Goal: Task Accomplishment & Management: Manage account settings

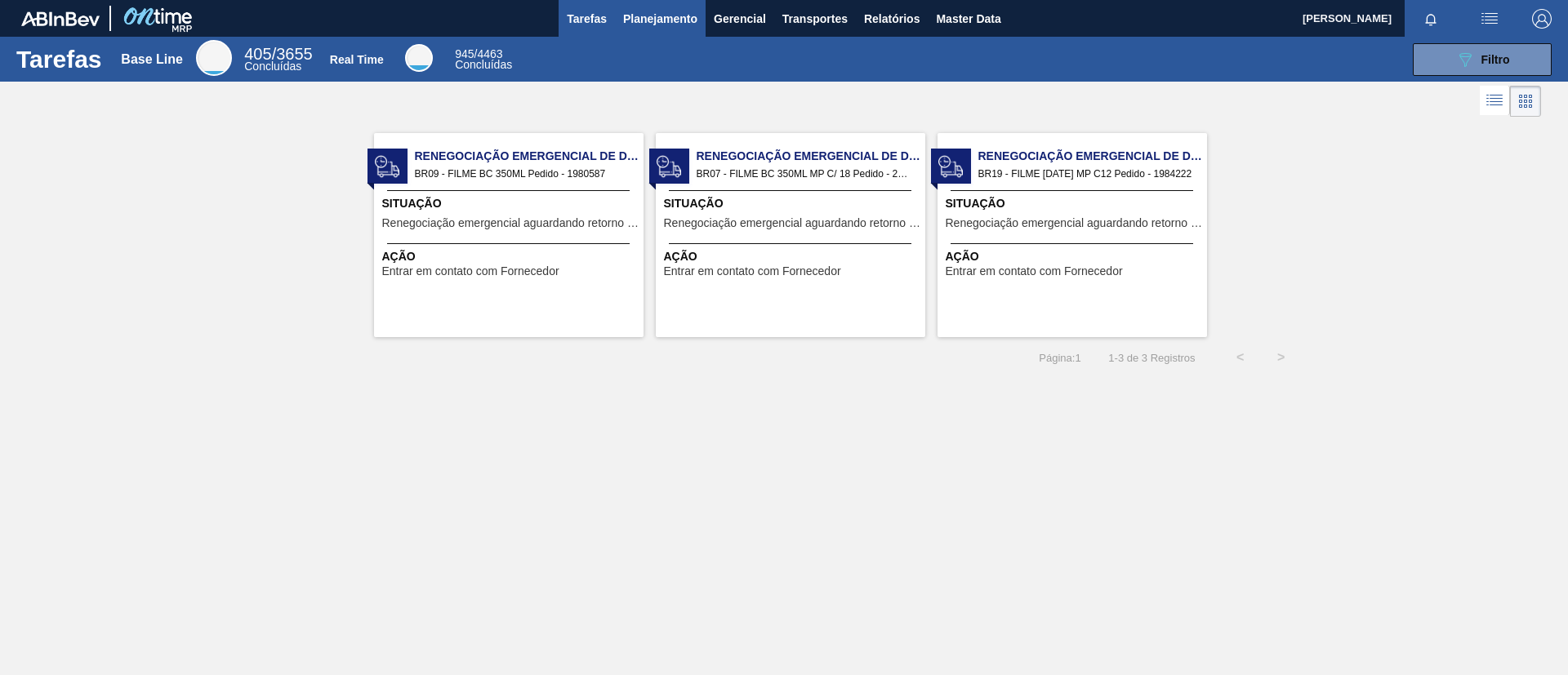
click at [629, 28] on button "Planejamento" at bounding box center [660, 19] width 91 height 37
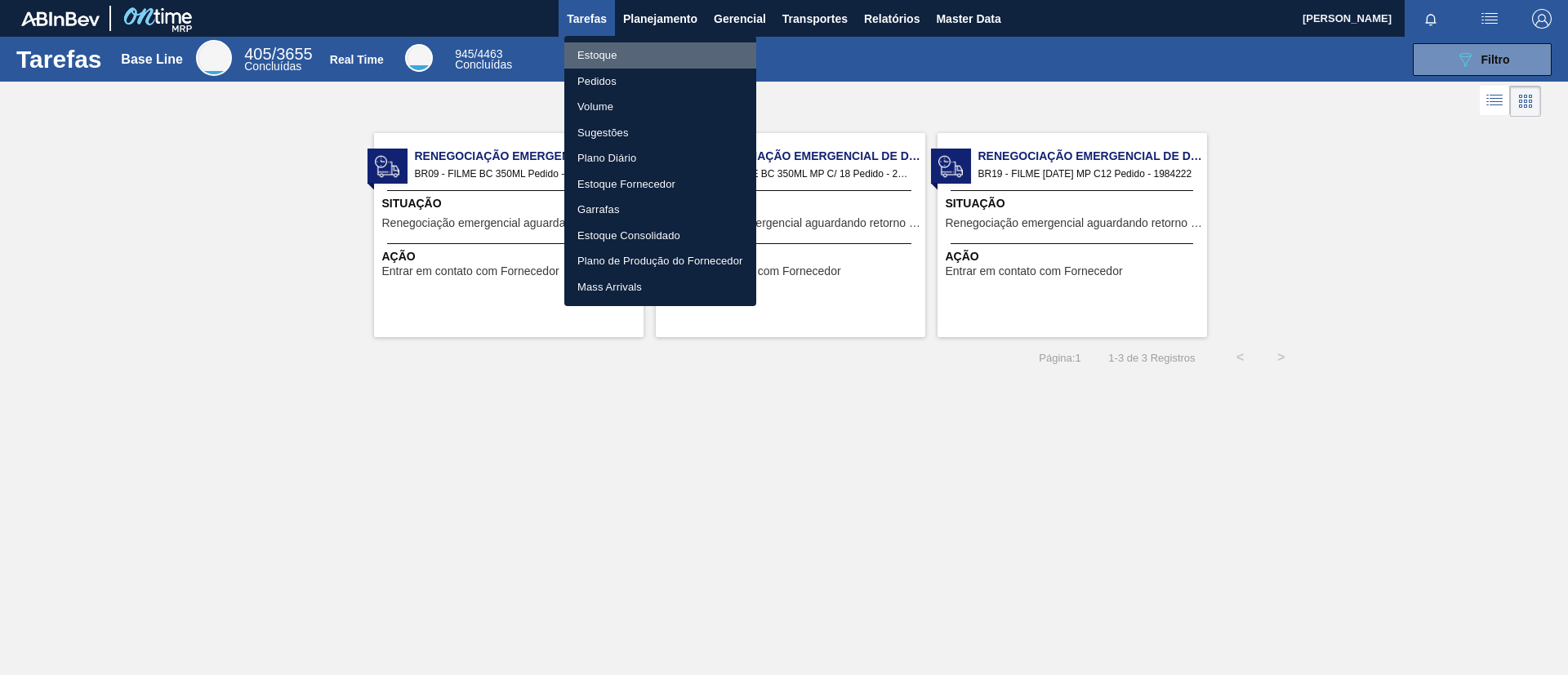
click at [631, 57] on li "Estoque" at bounding box center [660, 56] width 192 height 26
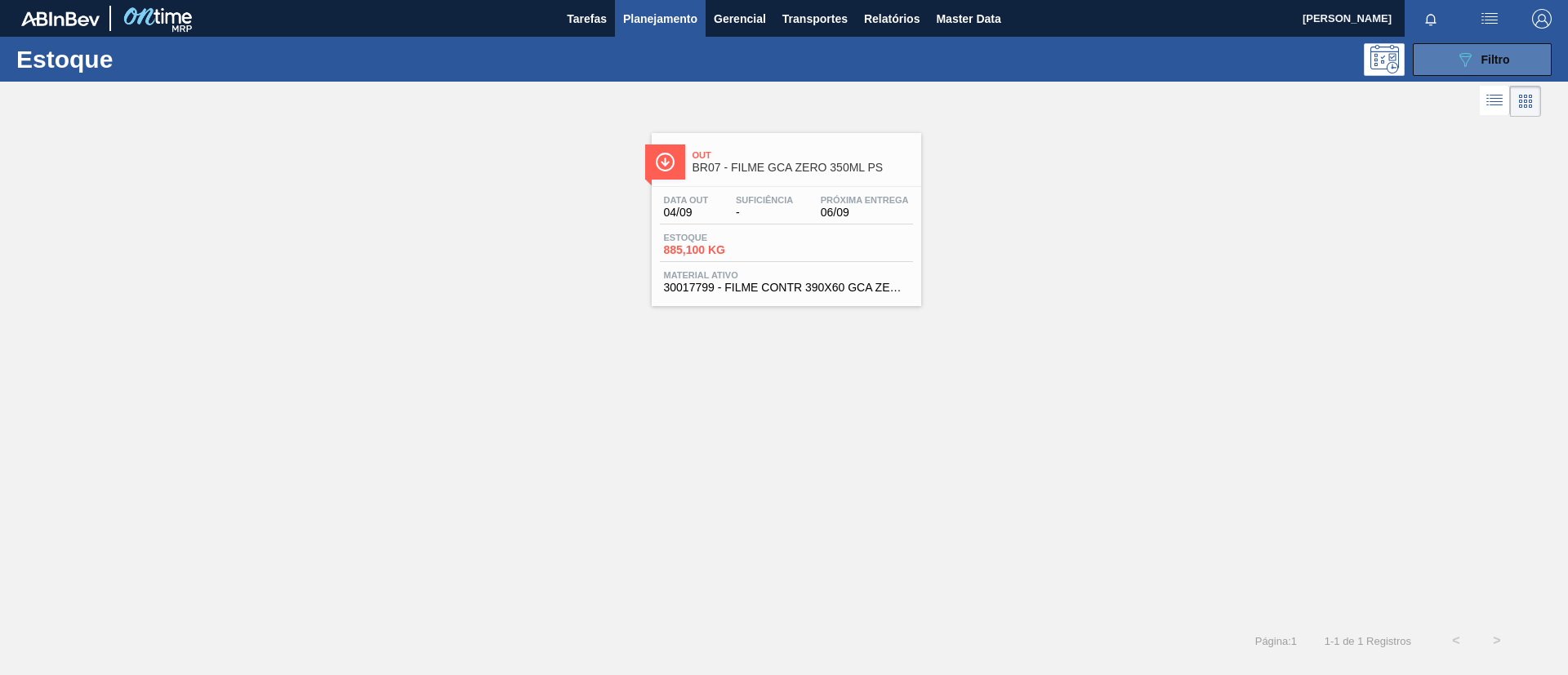
click at [1459, 65] on icon "089F7B8B-B2A5-4AFE-B5C0-19BA573D28AC" at bounding box center [1464, 59] width 19 height 19
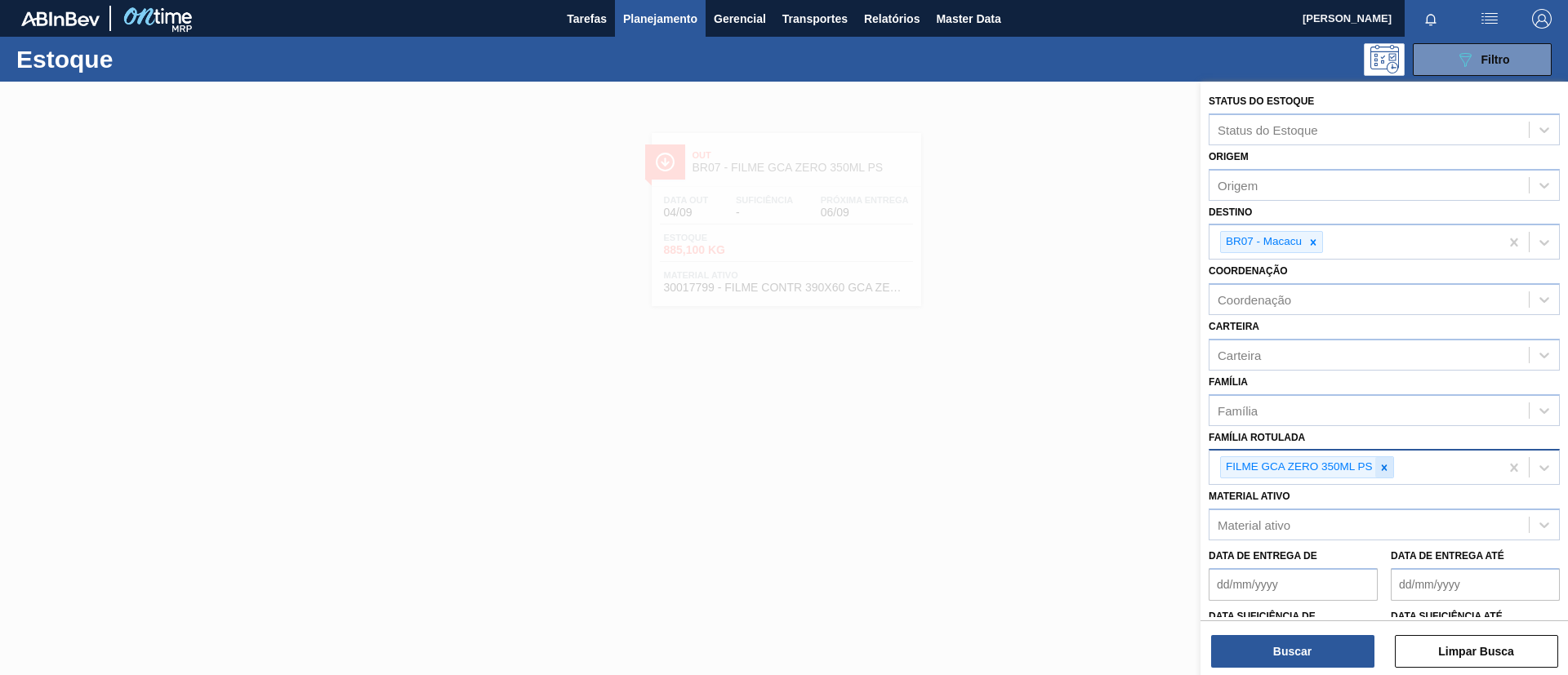
click at [1381, 465] on icon at bounding box center [1384, 467] width 11 height 11
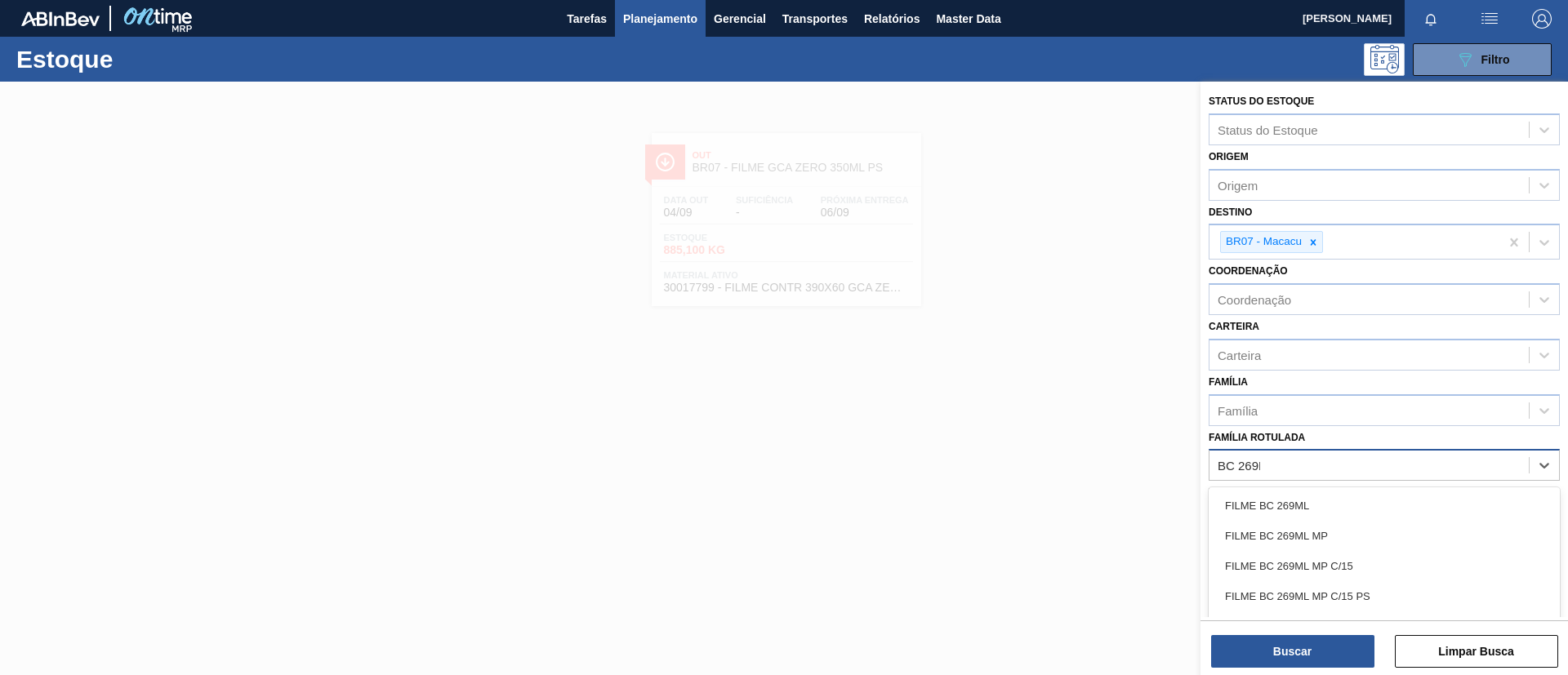
type Rotulada "BC 269ML"
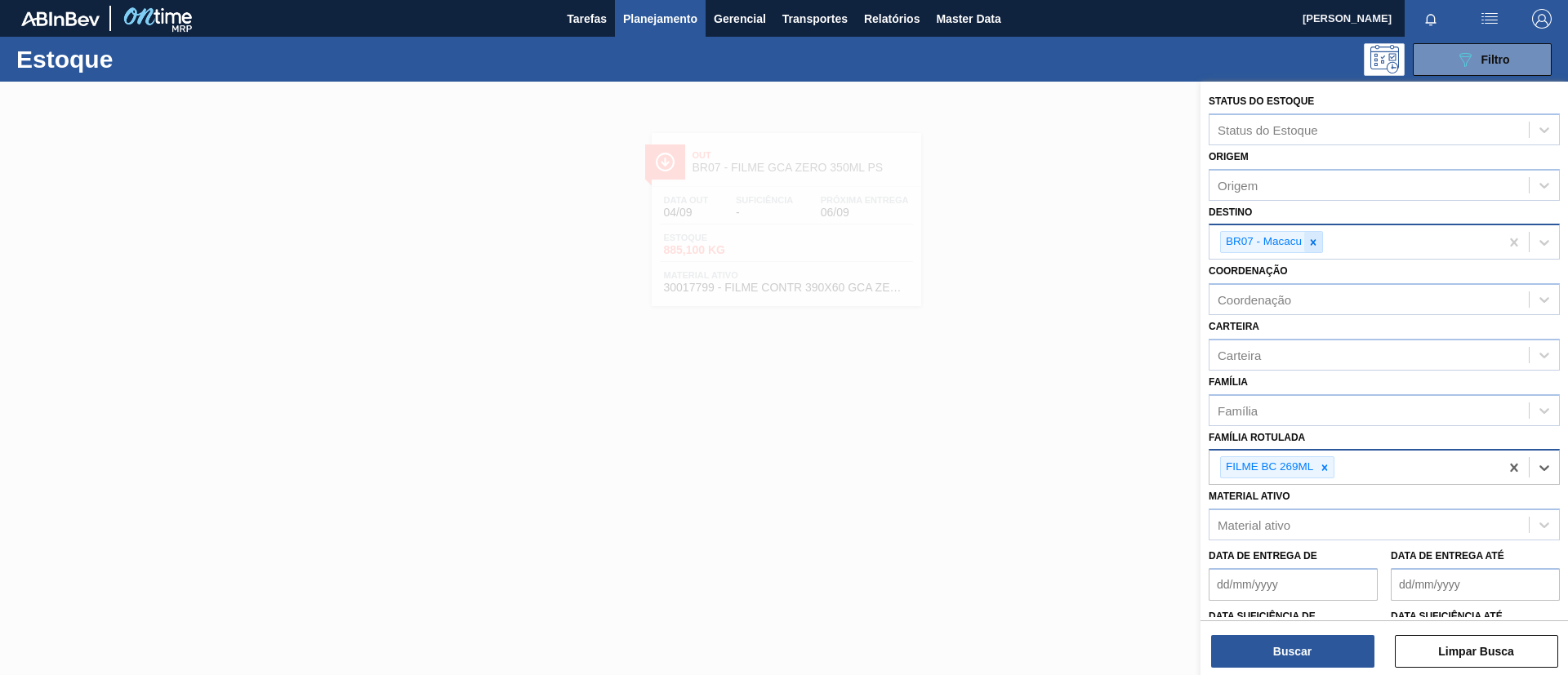
click at [1319, 243] on icon at bounding box center [1313, 242] width 11 height 11
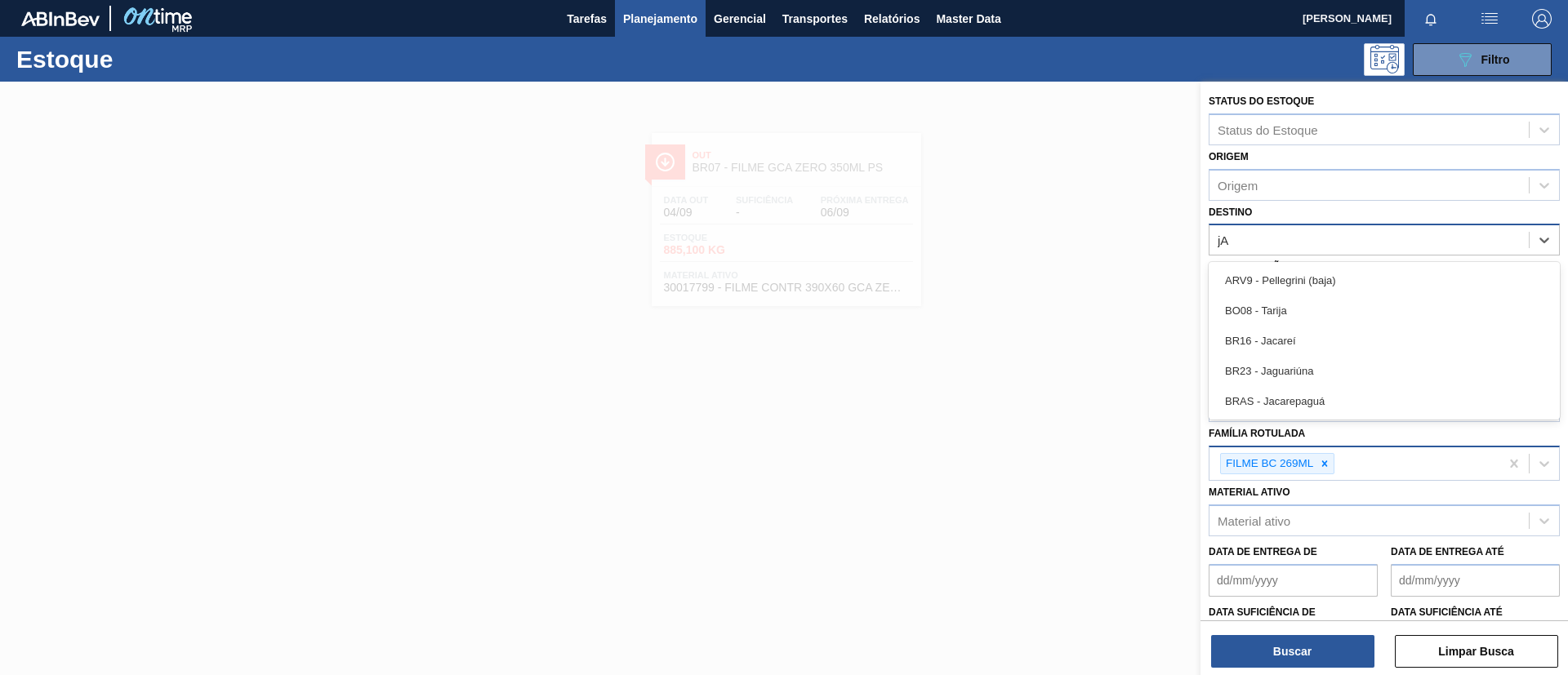
type input "jAG"
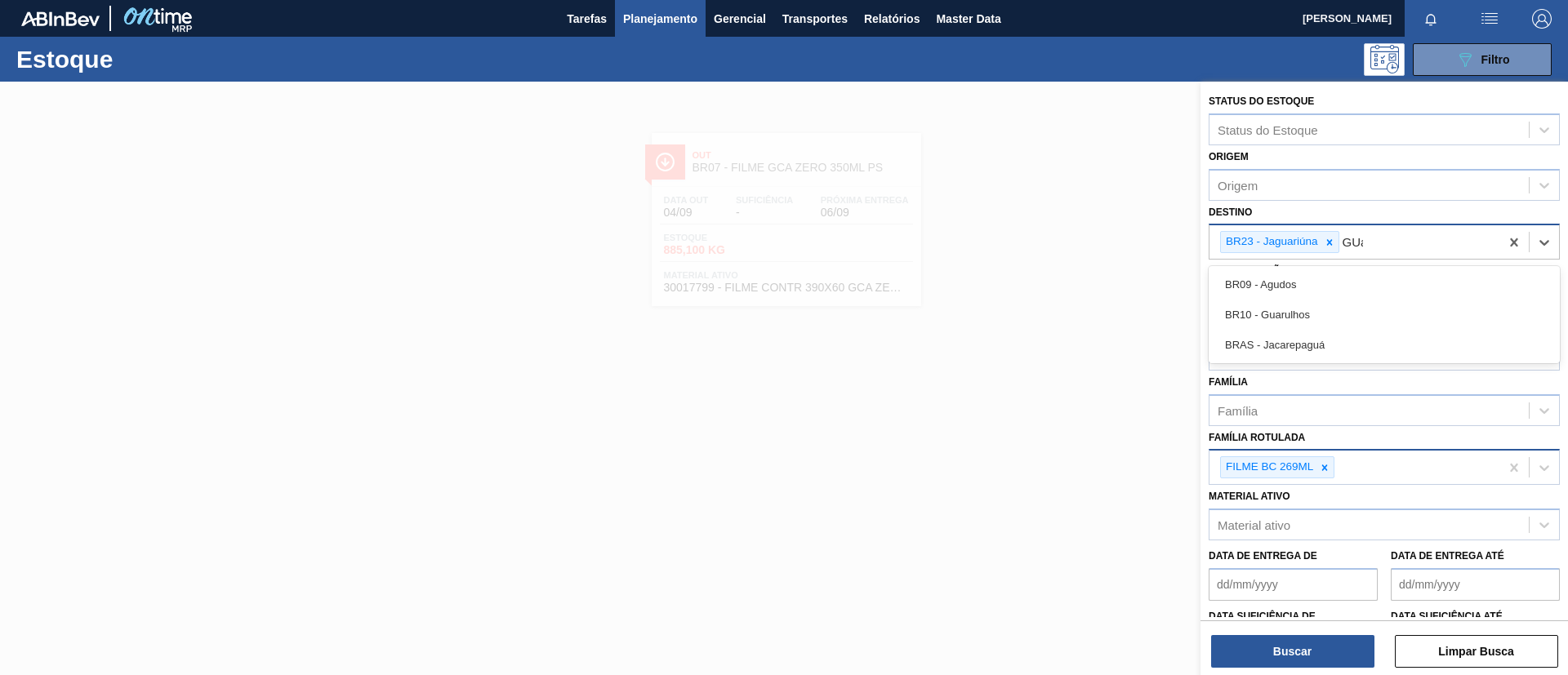
type input "GUar"
click at [1294, 630] on div "Buscar Limpar Busca" at bounding box center [1384, 643] width 367 height 45
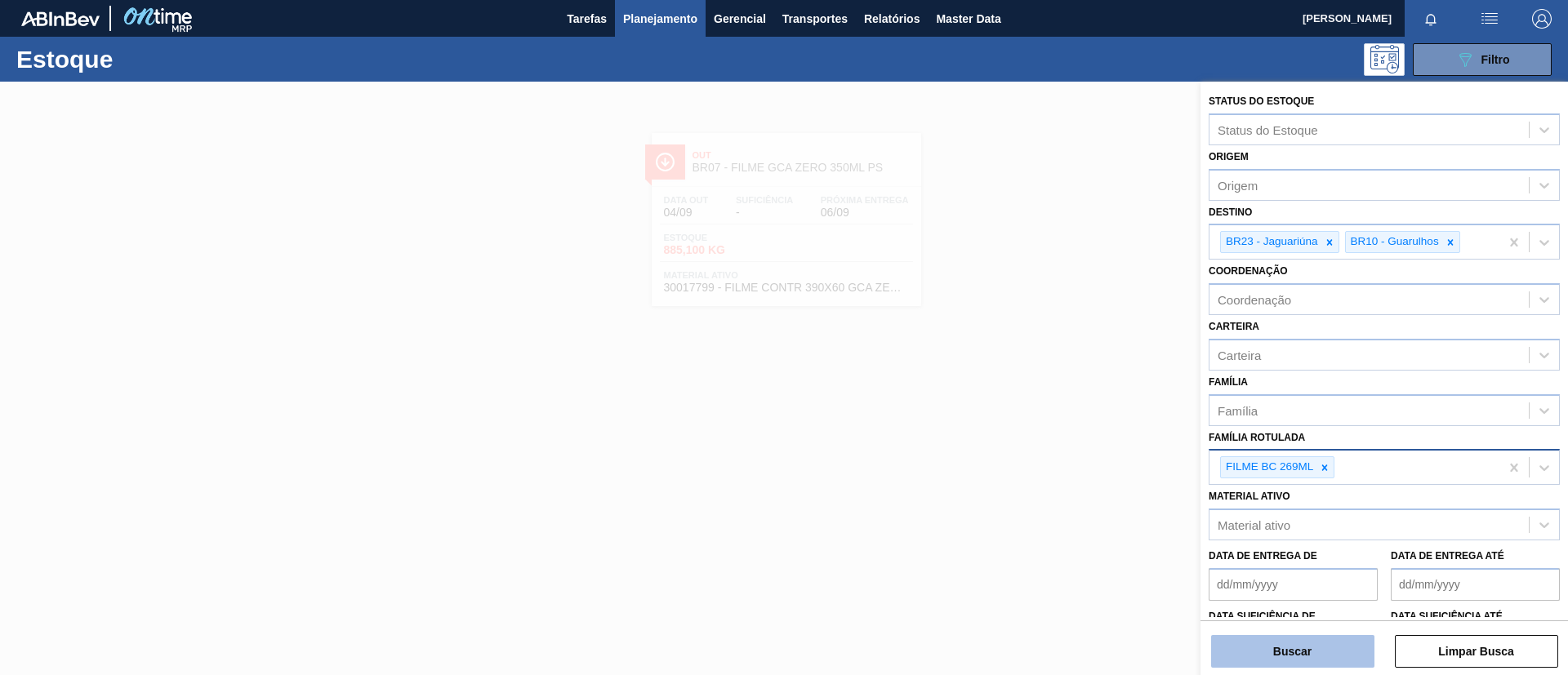
click at [1304, 648] on button "Buscar" at bounding box center [1293, 651] width 163 height 32
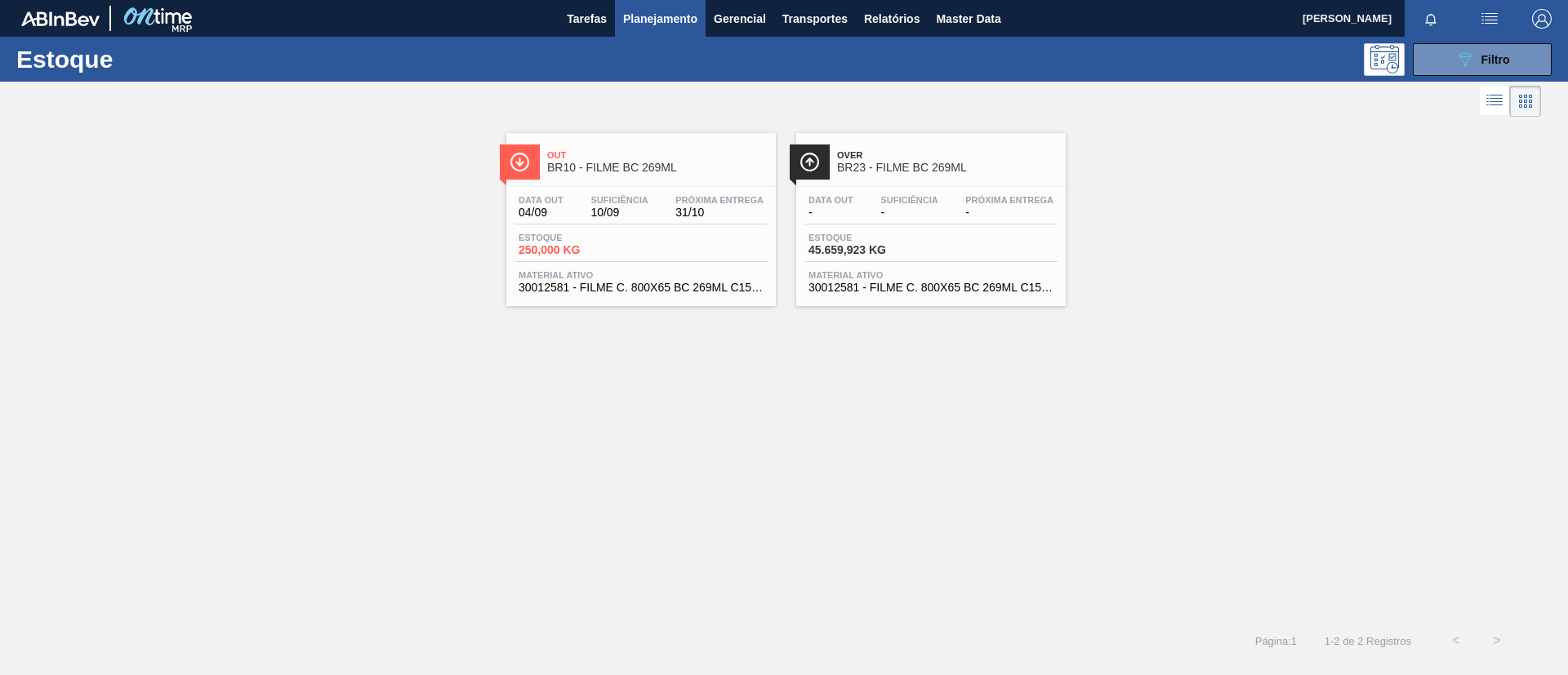
click at [889, 167] on span "BR23 - FILME BC 269ML" at bounding box center [948, 167] width 221 height 12
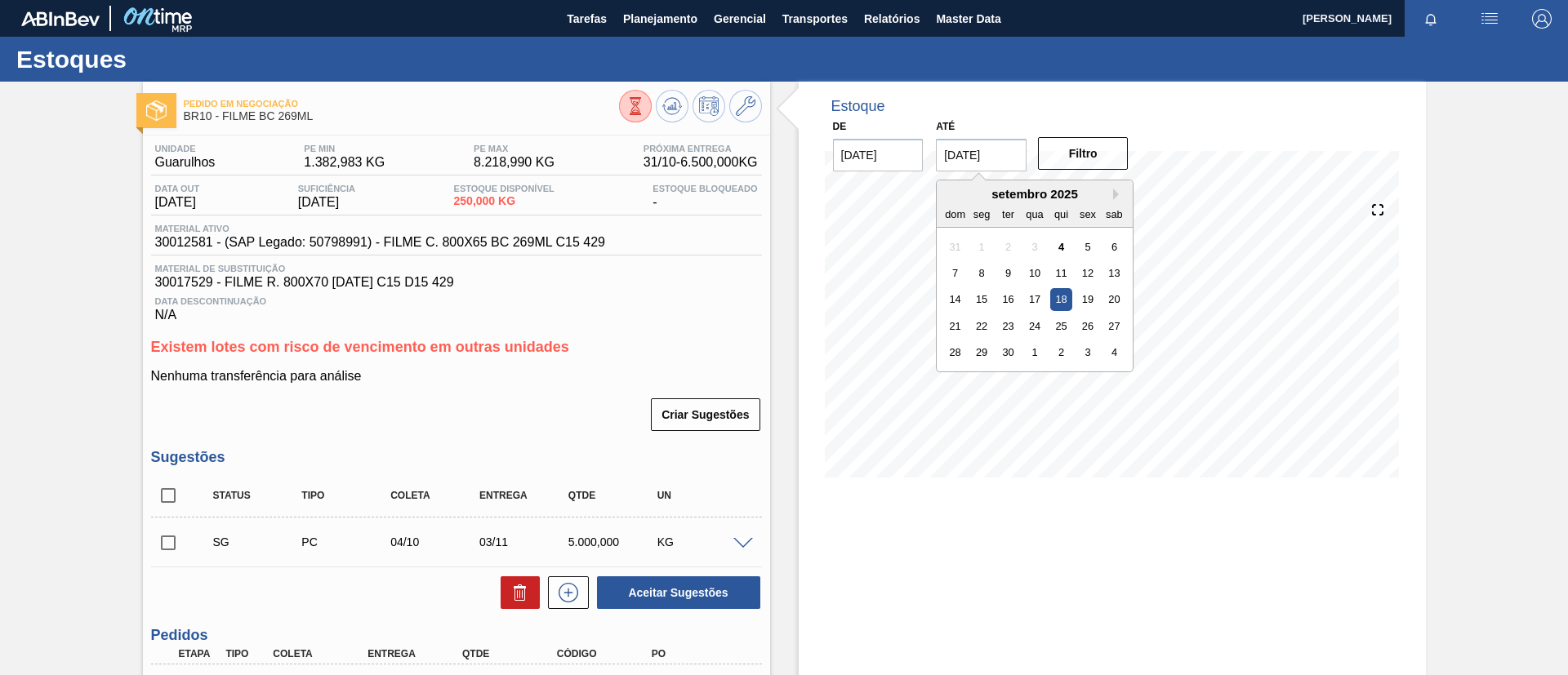
click at [975, 139] on input "[DATE]" at bounding box center [981, 155] width 91 height 32
click at [1114, 190] on button "Next Month" at bounding box center [1118, 194] width 11 height 11
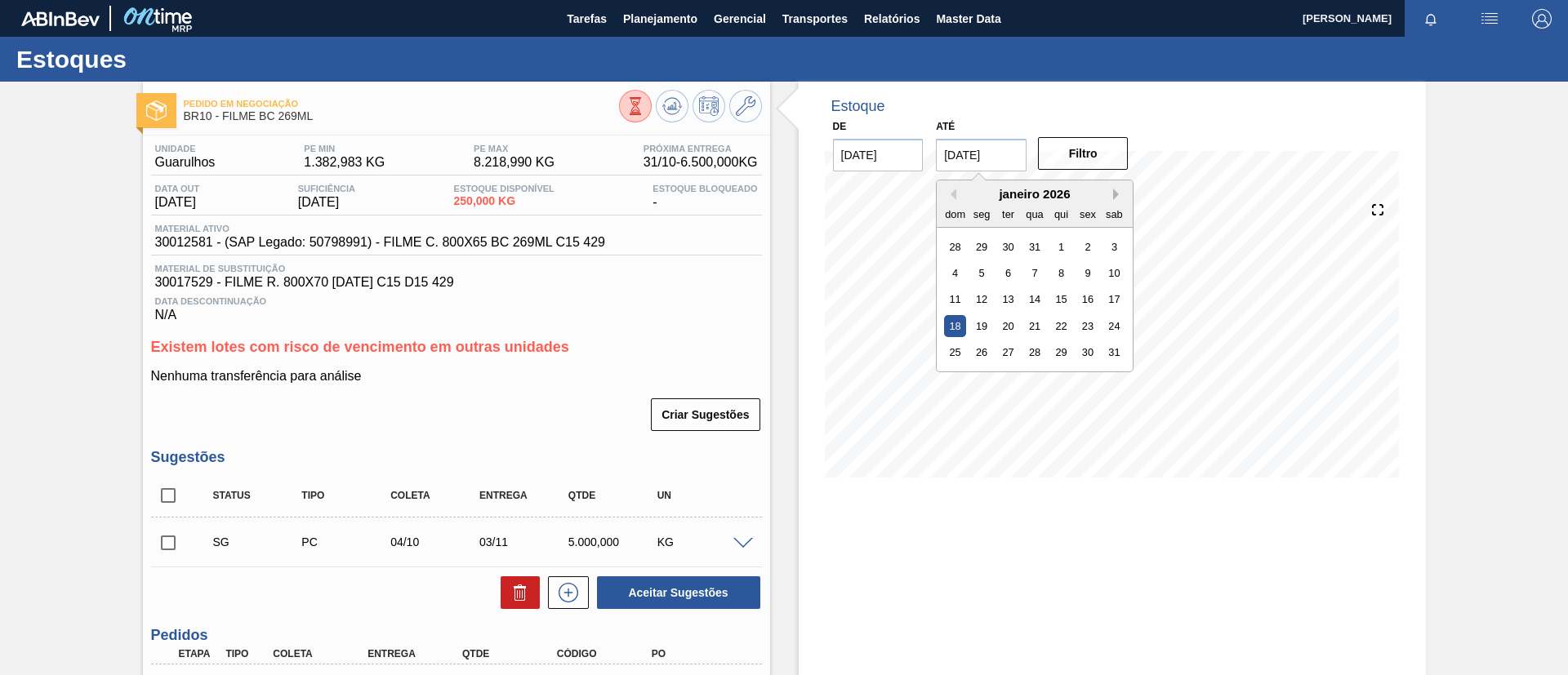
click at [1114, 190] on button "Next Month" at bounding box center [1118, 194] width 11 height 11
click at [1033, 322] on div "25" at bounding box center [1035, 326] width 22 height 22
type input "[DATE]"
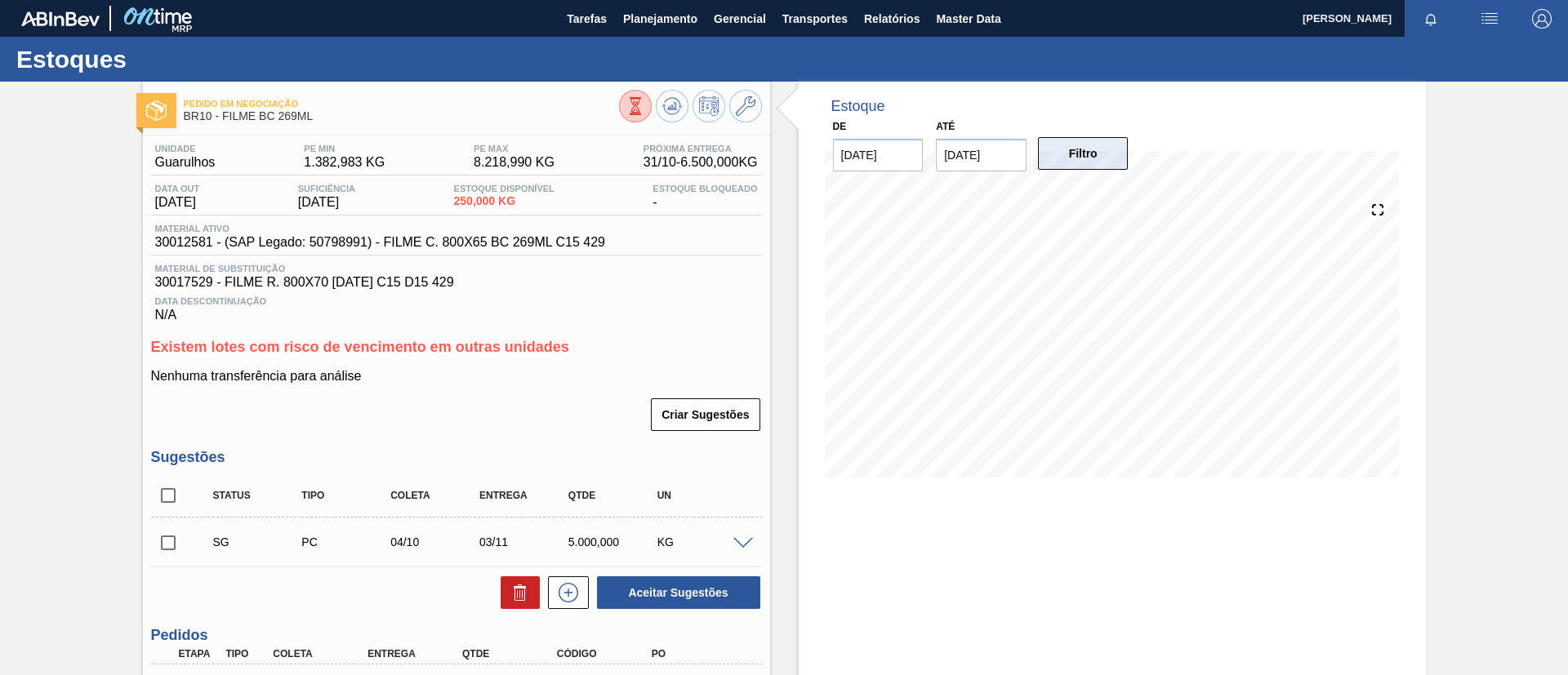
click at [1089, 153] on button "Filtro" at bounding box center [1083, 153] width 91 height 32
drag, startPoint x: 154, startPoint y: 234, endPoint x: 213, endPoint y: 246, distance: 60.2
click at [213, 246] on div "Material ativo 30012581 - (SAP Legado: 50798991) - FILME C. 800X65 BC 269ML C15…" at bounding box center [380, 236] width 458 height 26
copy span "30012581"
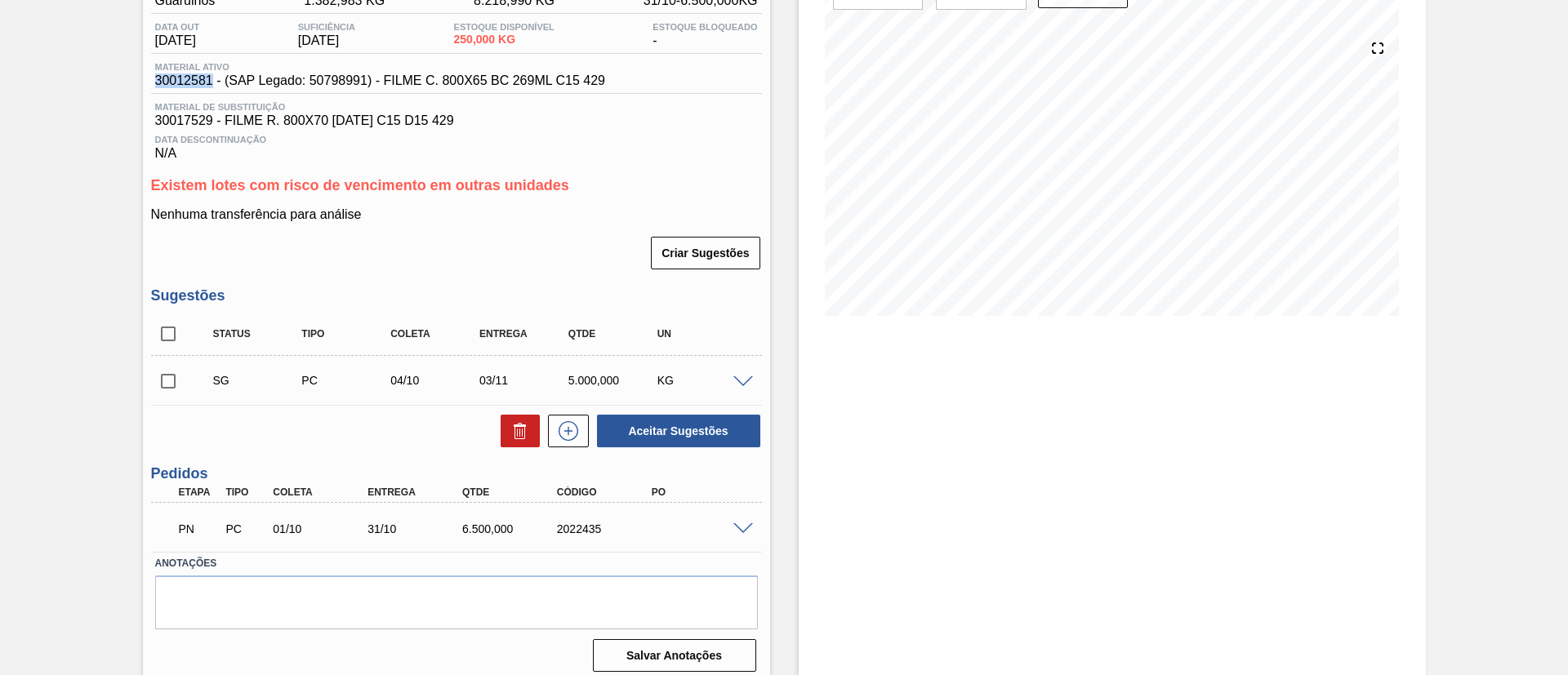
scroll to position [172, 0]
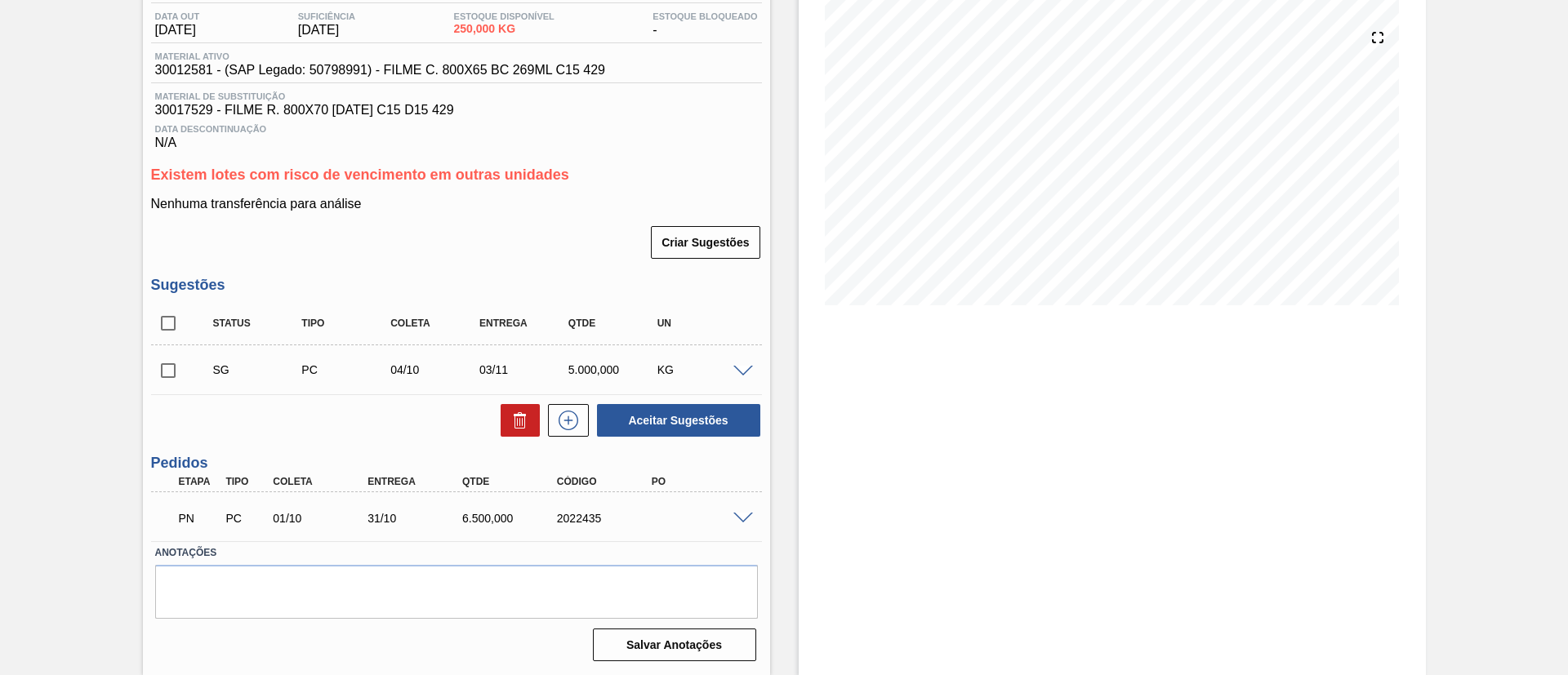
click at [743, 366] on span at bounding box center [743, 372] width 19 height 12
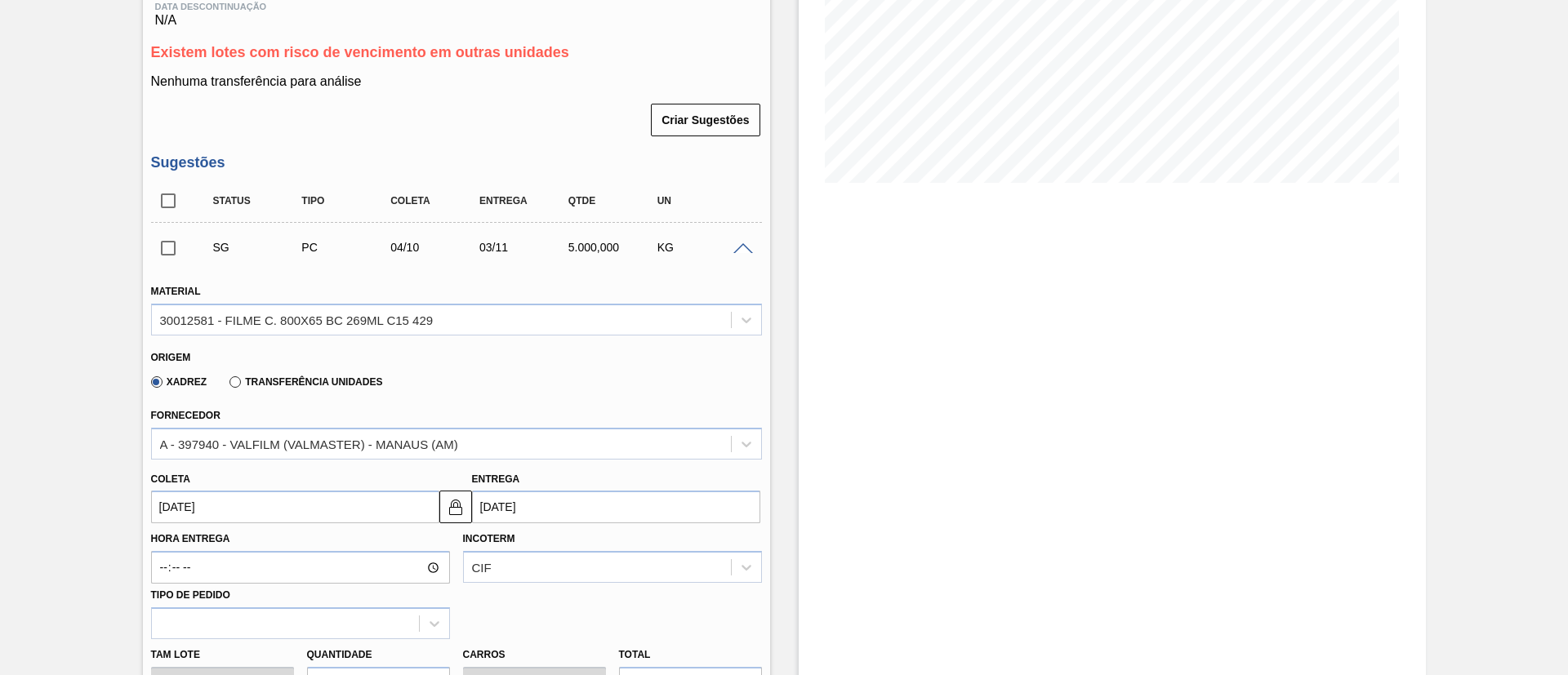
click at [330, 379] on label "Transferência Unidades" at bounding box center [305, 382] width 153 height 11
click at [227, 386] on input "Transferência Unidades" at bounding box center [227, 386] width 0 height 0
click at [333, 432] on div "BR01-Manaus" at bounding box center [456, 443] width 611 height 32
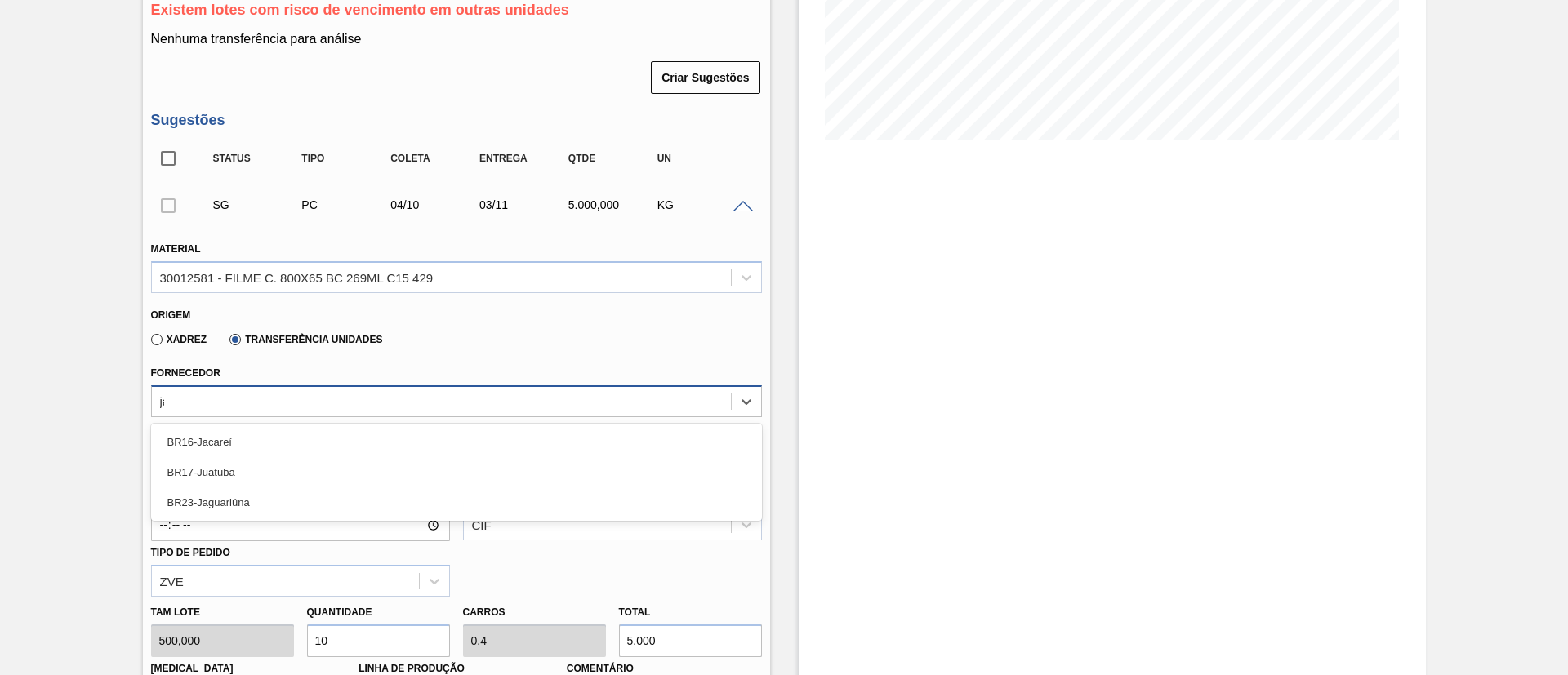
type input "jag"
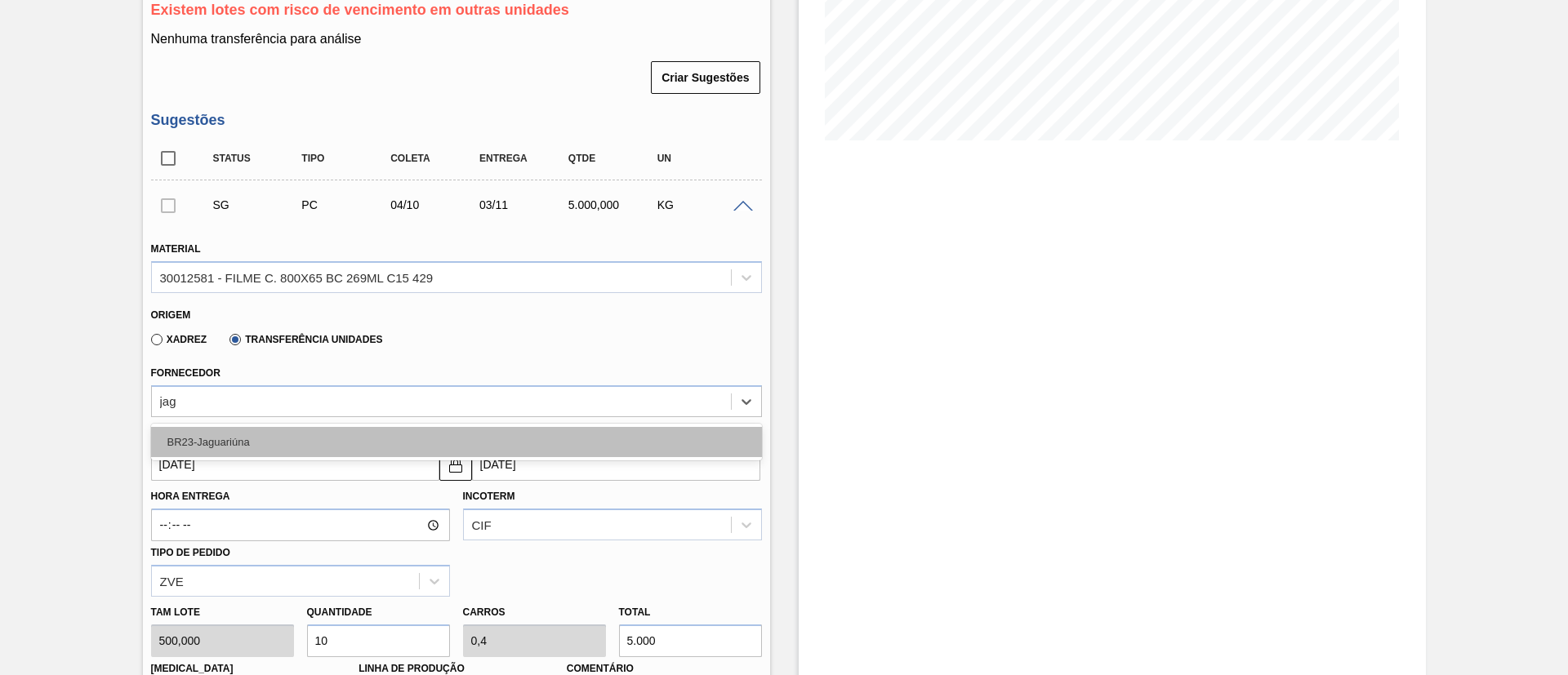
click at [325, 436] on div "BR23-Jaguariúna" at bounding box center [456, 442] width 611 height 31
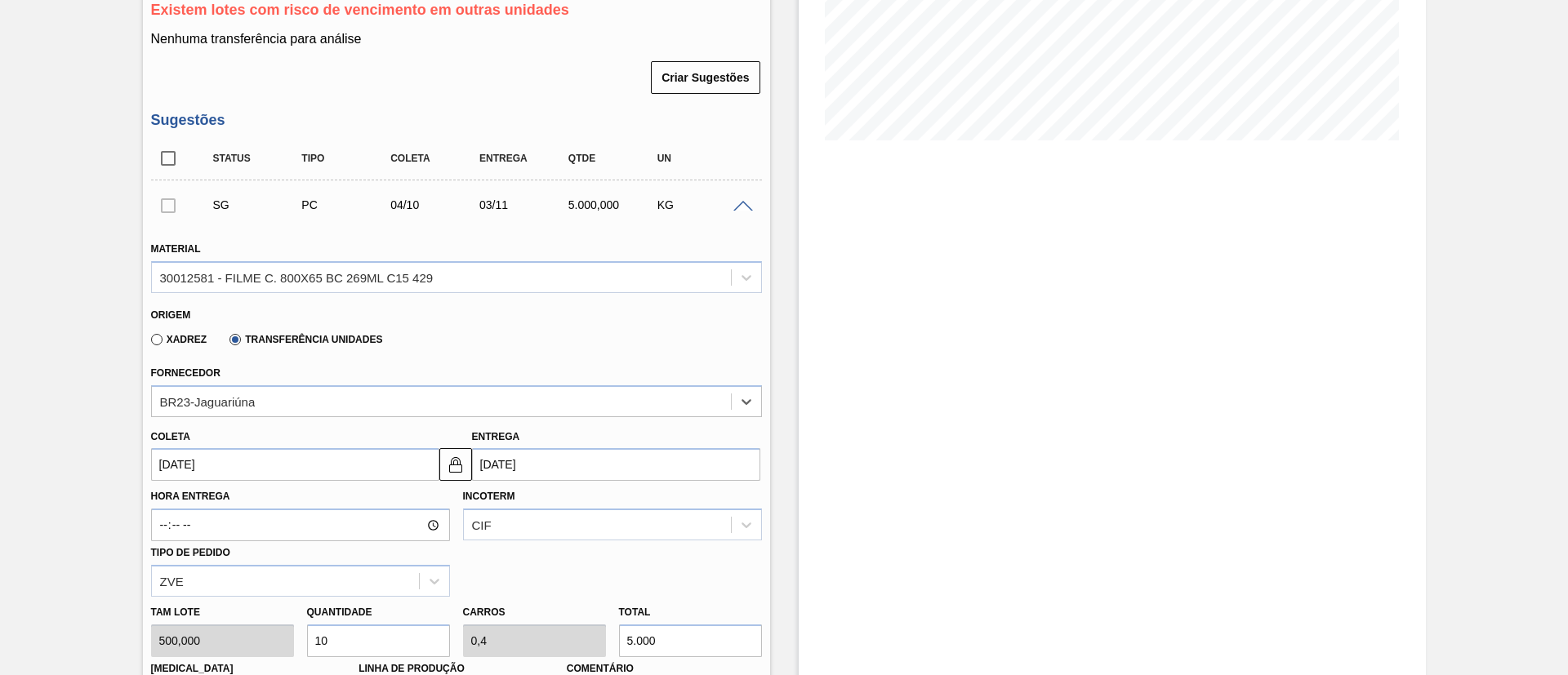
click at [301, 460] on input "04/10/2025" at bounding box center [295, 464] width 288 height 32
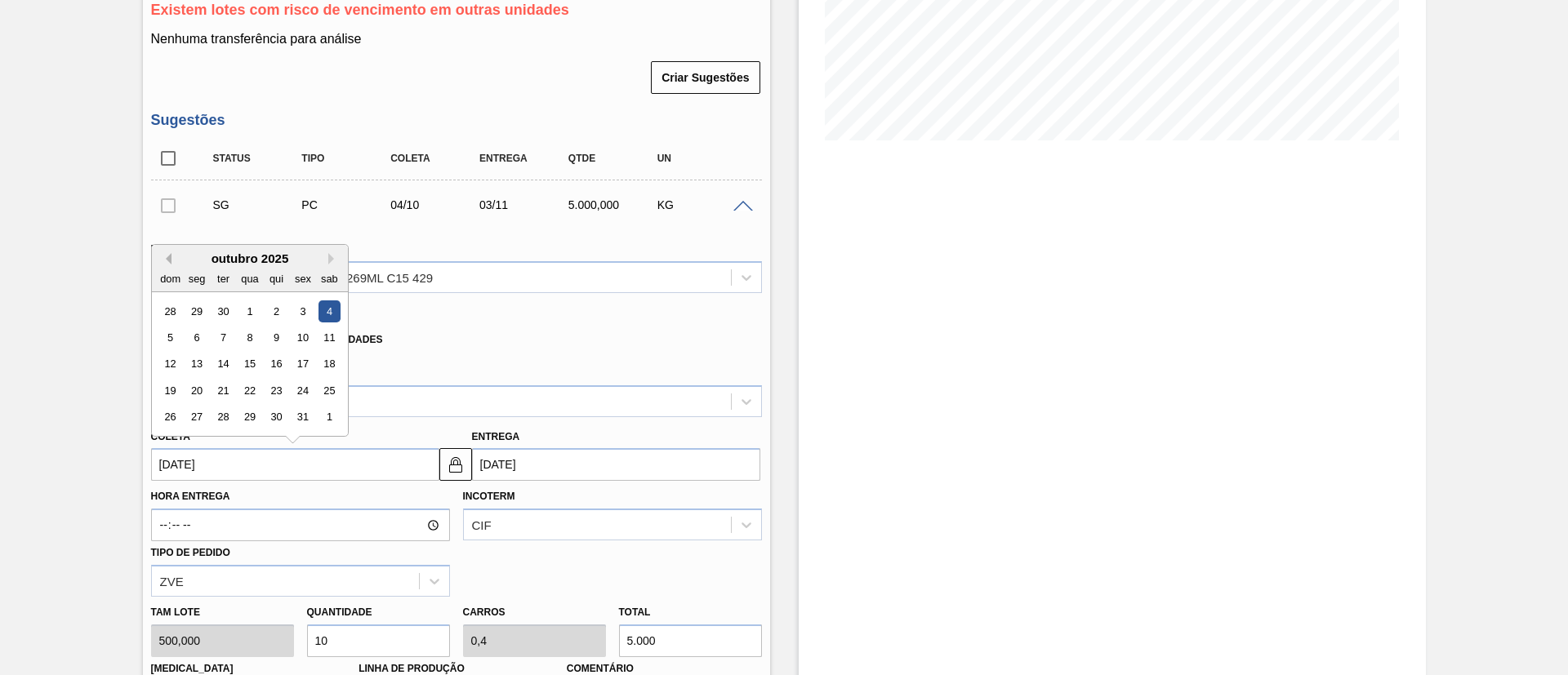
click at [163, 262] on button "Previous Month" at bounding box center [166, 259] width 11 height 11
click at [270, 325] on div "7 8 9 10 11 12 13" at bounding box center [249, 338] width 185 height 26
click at [274, 316] on div "4" at bounding box center [275, 312] width 22 height 22
type input "[DATE]"
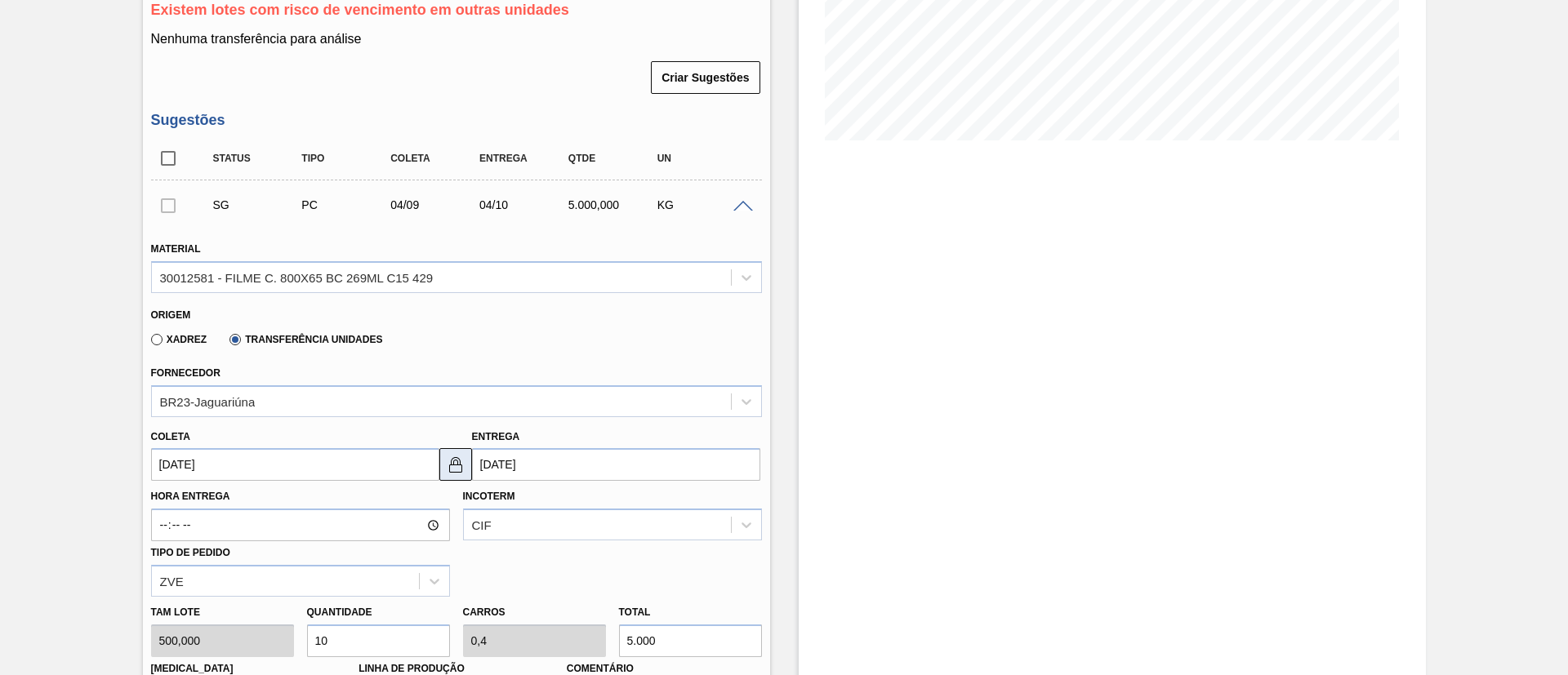
click at [450, 462] on img at bounding box center [455, 465] width 19 height 19
click at [491, 446] on div "Entrega 04/10/2025" at bounding box center [616, 453] width 288 height 57
click at [491, 445] on div "Entrega 04/10/2025" at bounding box center [616, 453] width 288 height 57
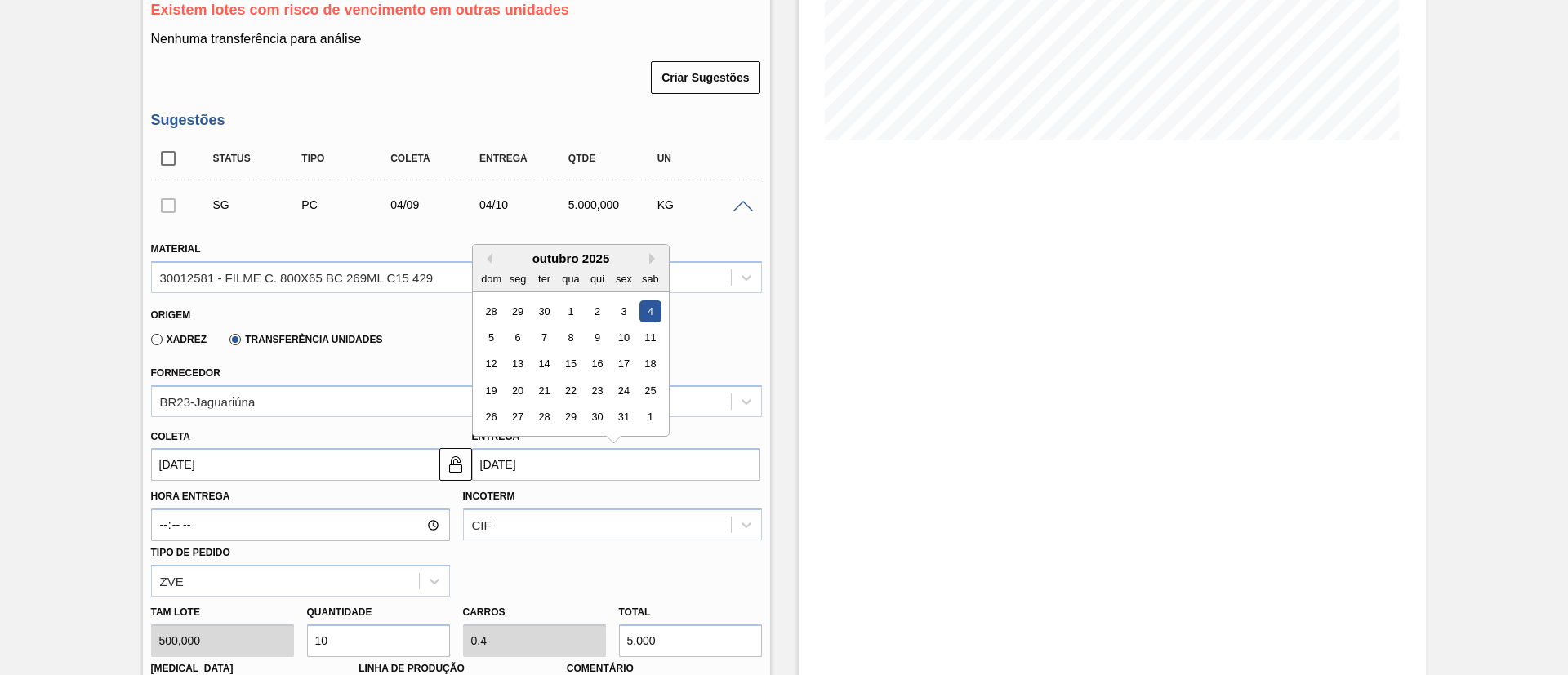
click at [501, 458] on input "04/10/2025" at bounding box center [616, 464] width 288 height 32
click at [486, 265] on div "dom seg ter qua qui sex sab" at bounding box center [570, 278] width 196 height 26
click at [486, 260] on button "Previous Month" at bounding box center [487, 259] width 11 height 11
click at [626, 300] on div "5" at bounding box center [623, 312] width 22 height 22
type input "05/09/2025"
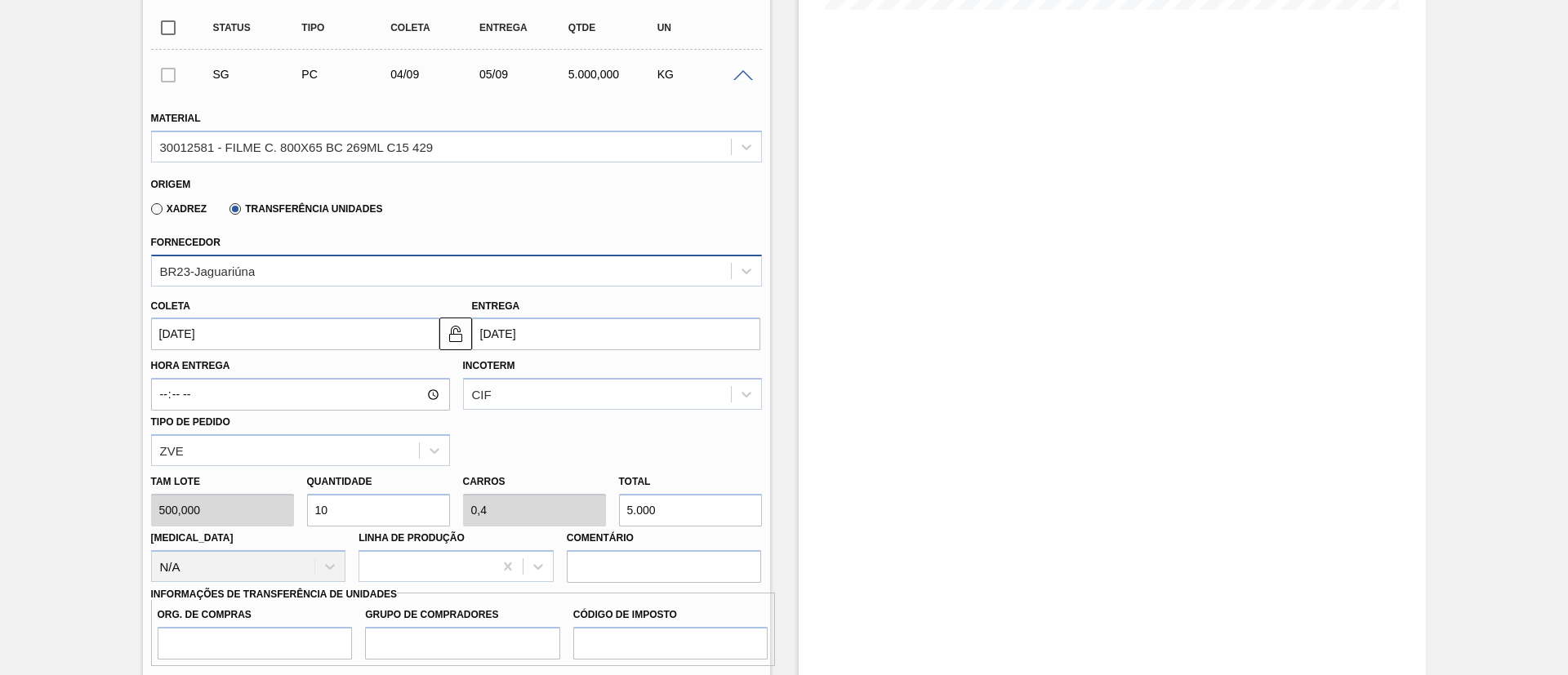
scroll to position [582, 0]
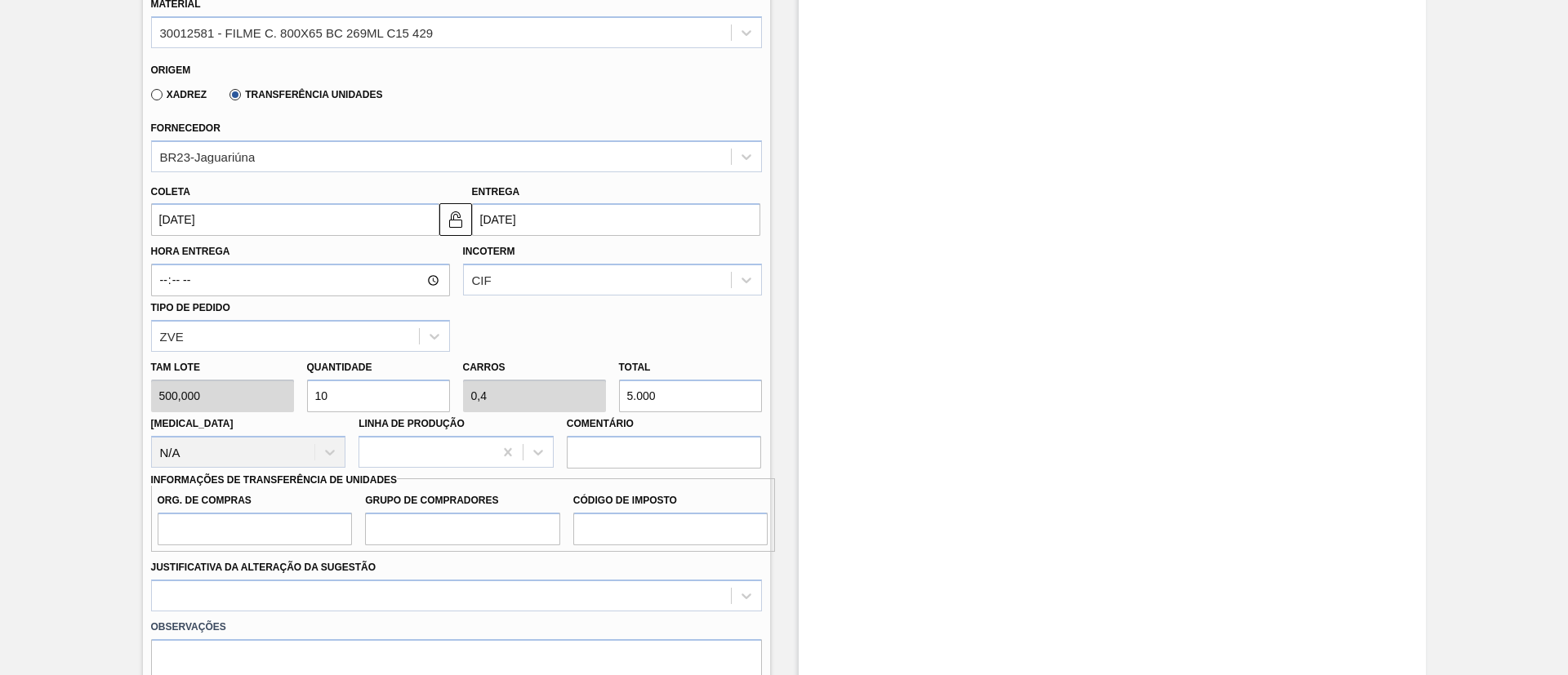
click at [600, 394] on div "Tam lote 500,000 Quantidade 10 Carros 0,4 Total 5.000 Doca N/A Linha de Produçã…" at bounding box center [456, 411] width 624 height 117
type input "0,002"
type input "0"
type input "1"
type input "0,024"
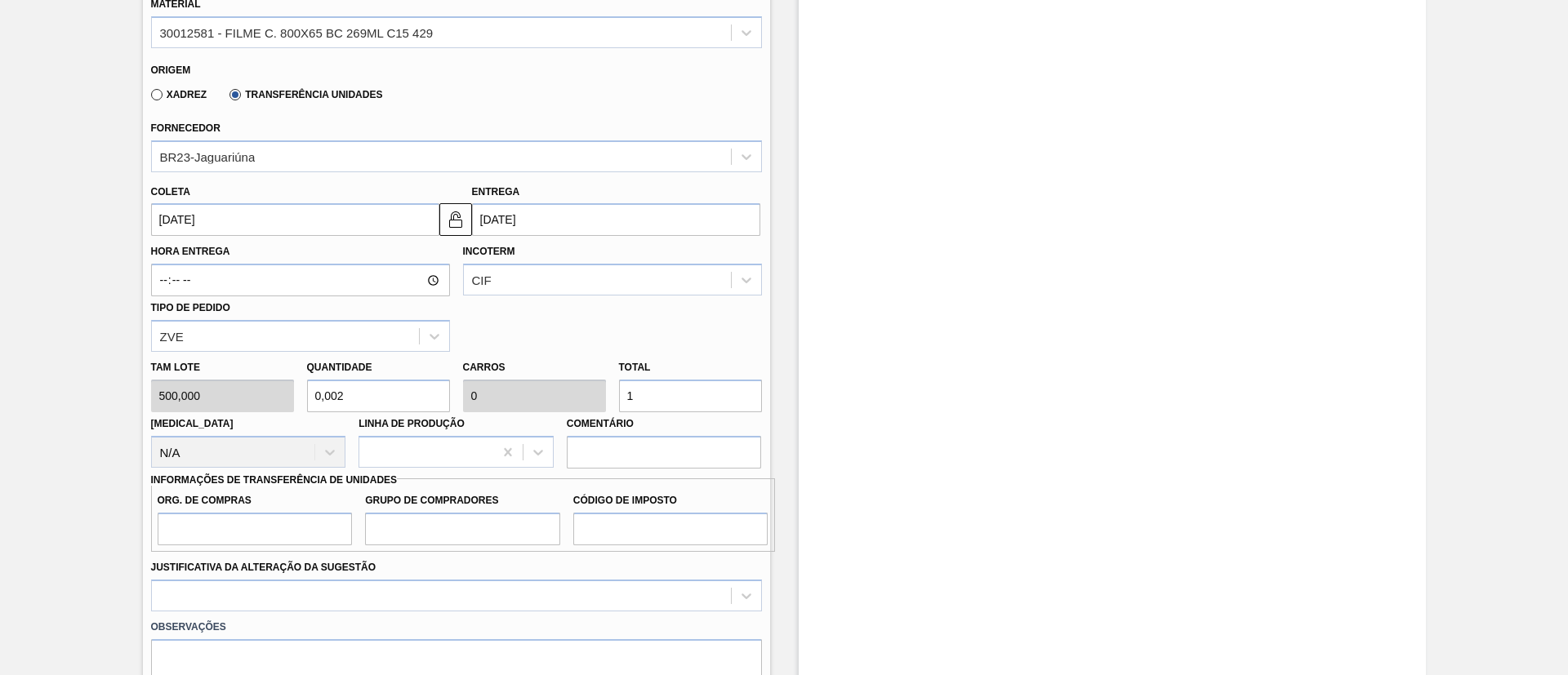
type input "0,001"
type input "12"
type input "0,25"
type input "0,01"
type input "125"
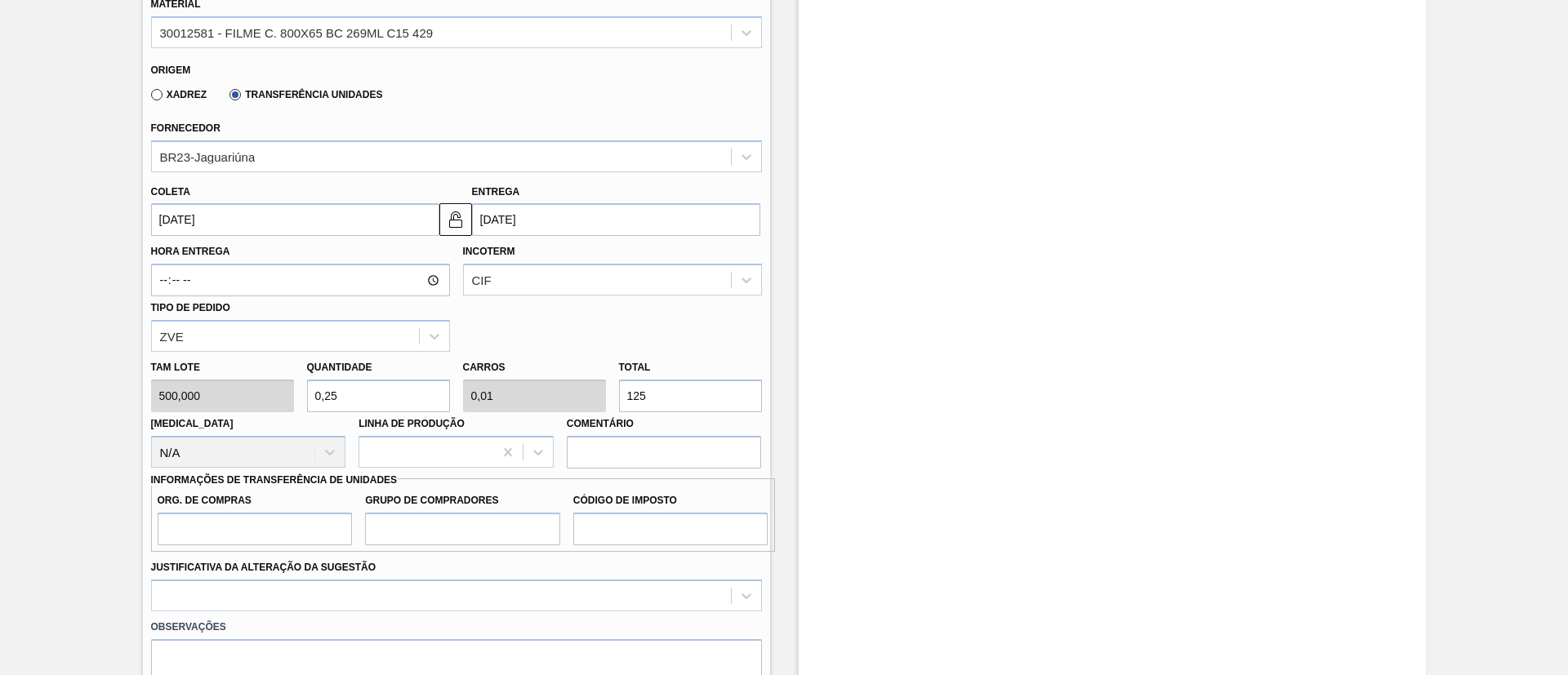
type input "2,5"
type input "0,1"
type input "1.250"
type input "25"
type input "1"
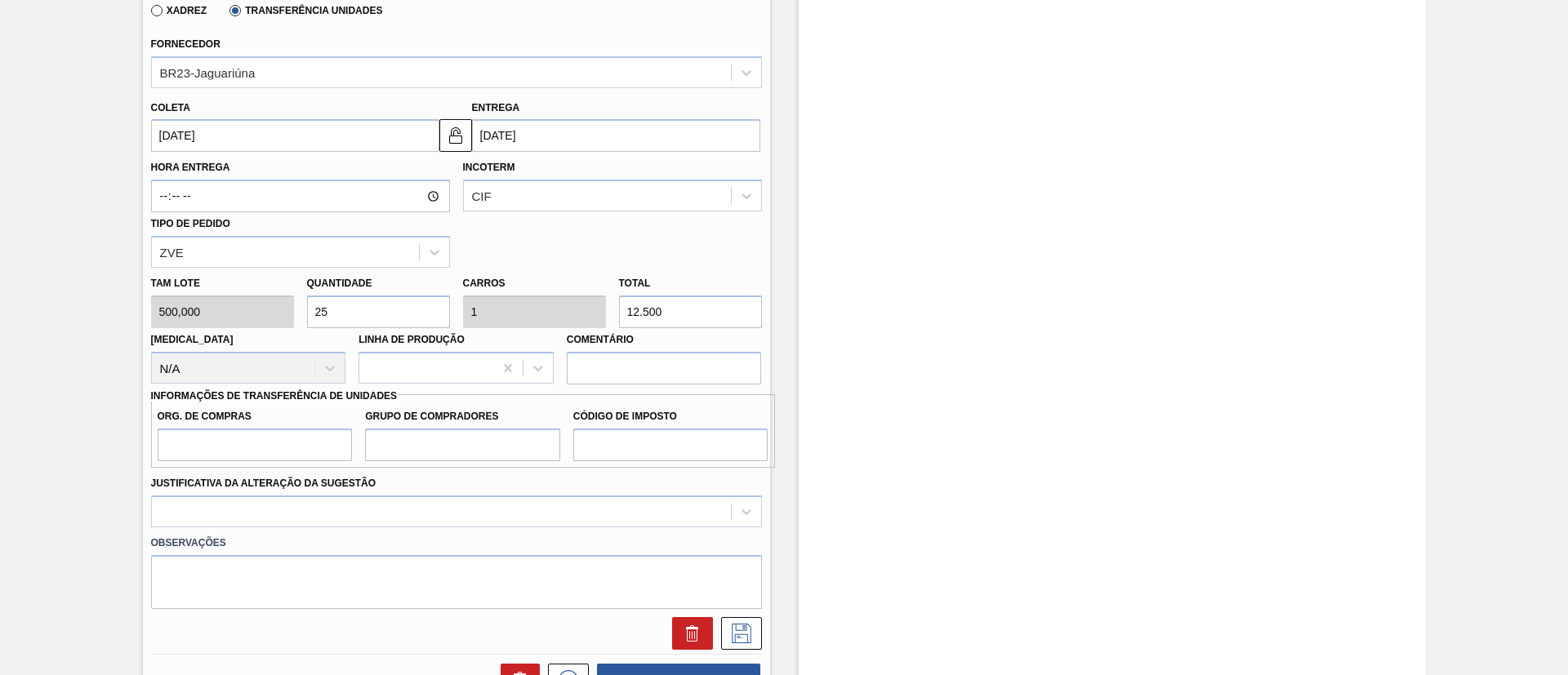
scroll to position [705, 0]
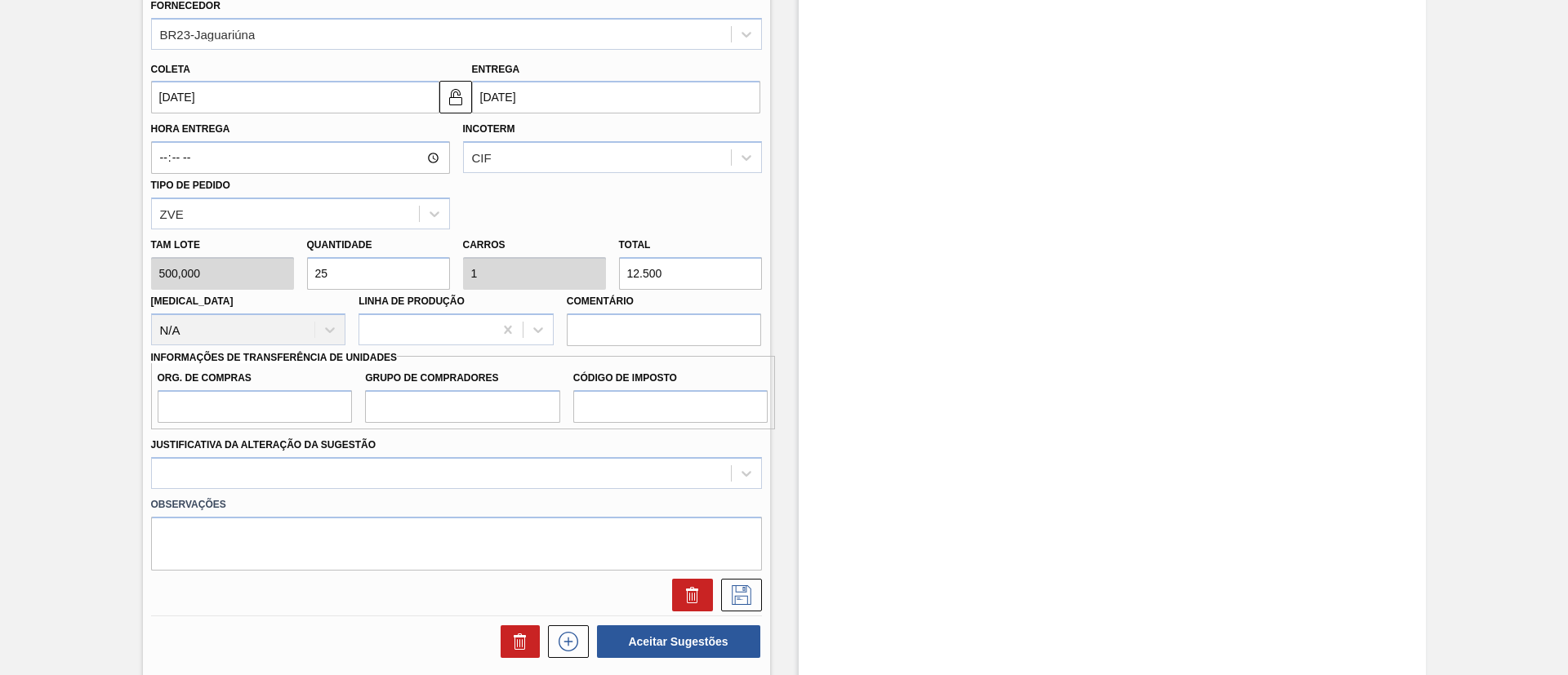
type input "12.500"
click at [325, 426] on div "Org. de Compras Grupo de Compradores Código de Imposto" at bounding box center [463, 392] width 624 height 73
click at [321, 419] on input "Org. de Compras" at bounding box center [255, 406] width 195 height 32
type input "BR00"
click at [448, 414] on input "Grupo de Compradores" at bounding box center [463, 406] width 195 height 32
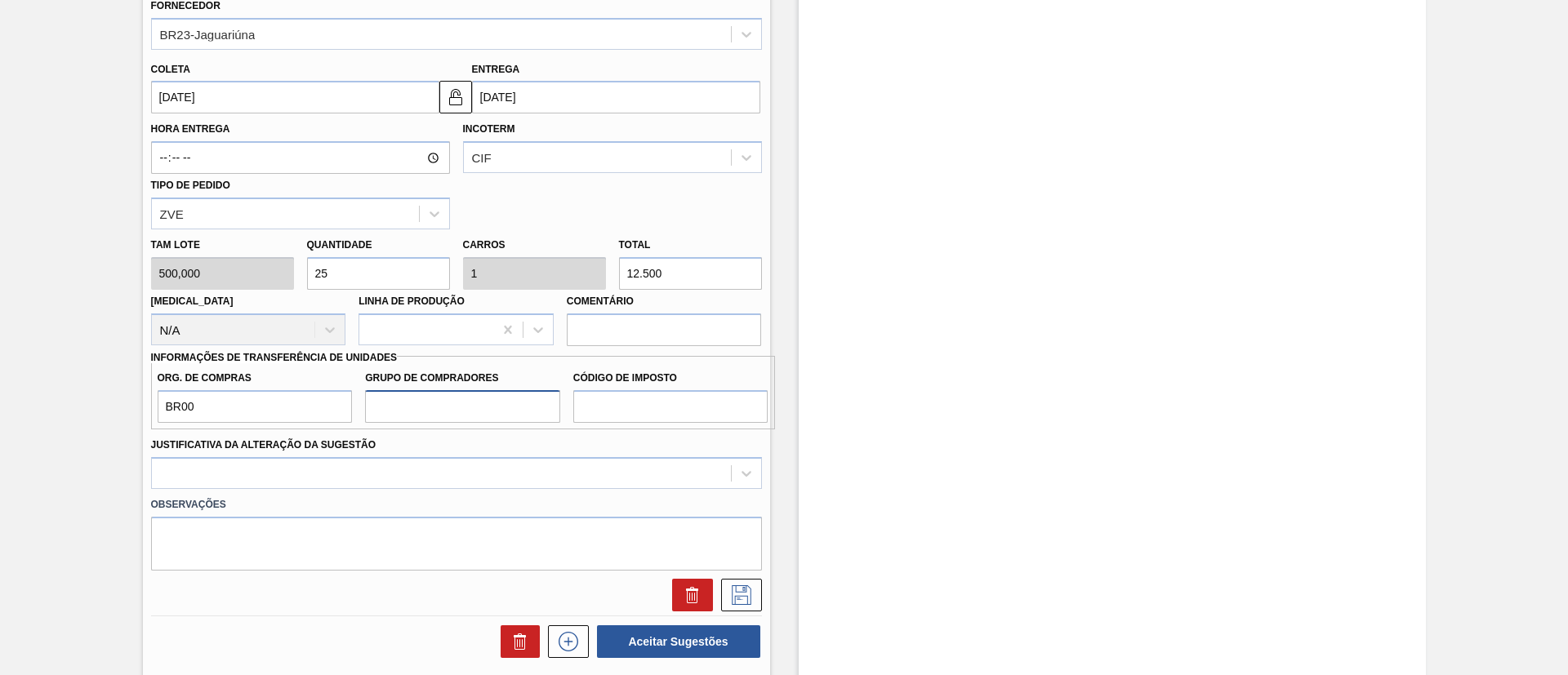
type input "A01"
click at [653, 414] on input "Código de Imposto" at bounding box center [670, 406] width 195 height 32
type input "I1"
click at [506, 463] on div at bounding box center [456, 473] width 611 height 32
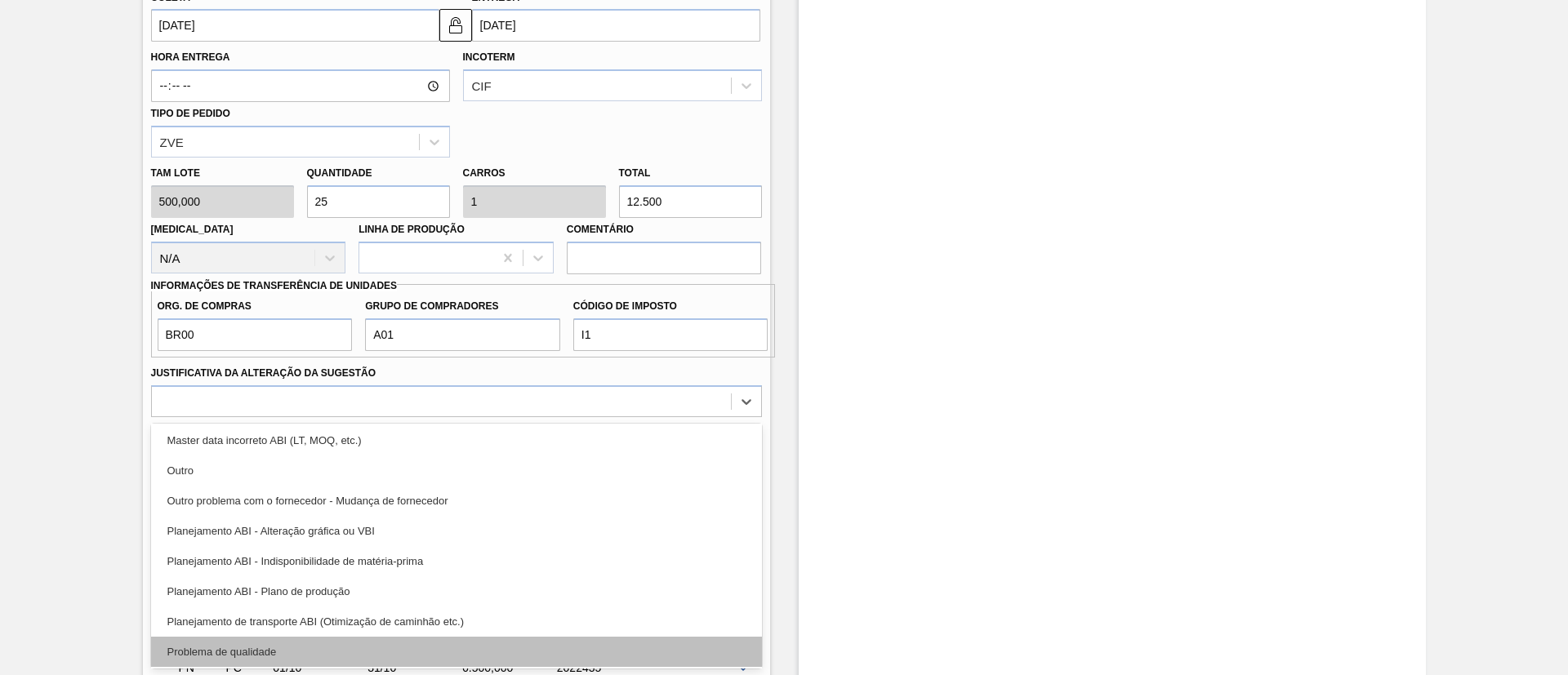
scroll to position [245, 0]
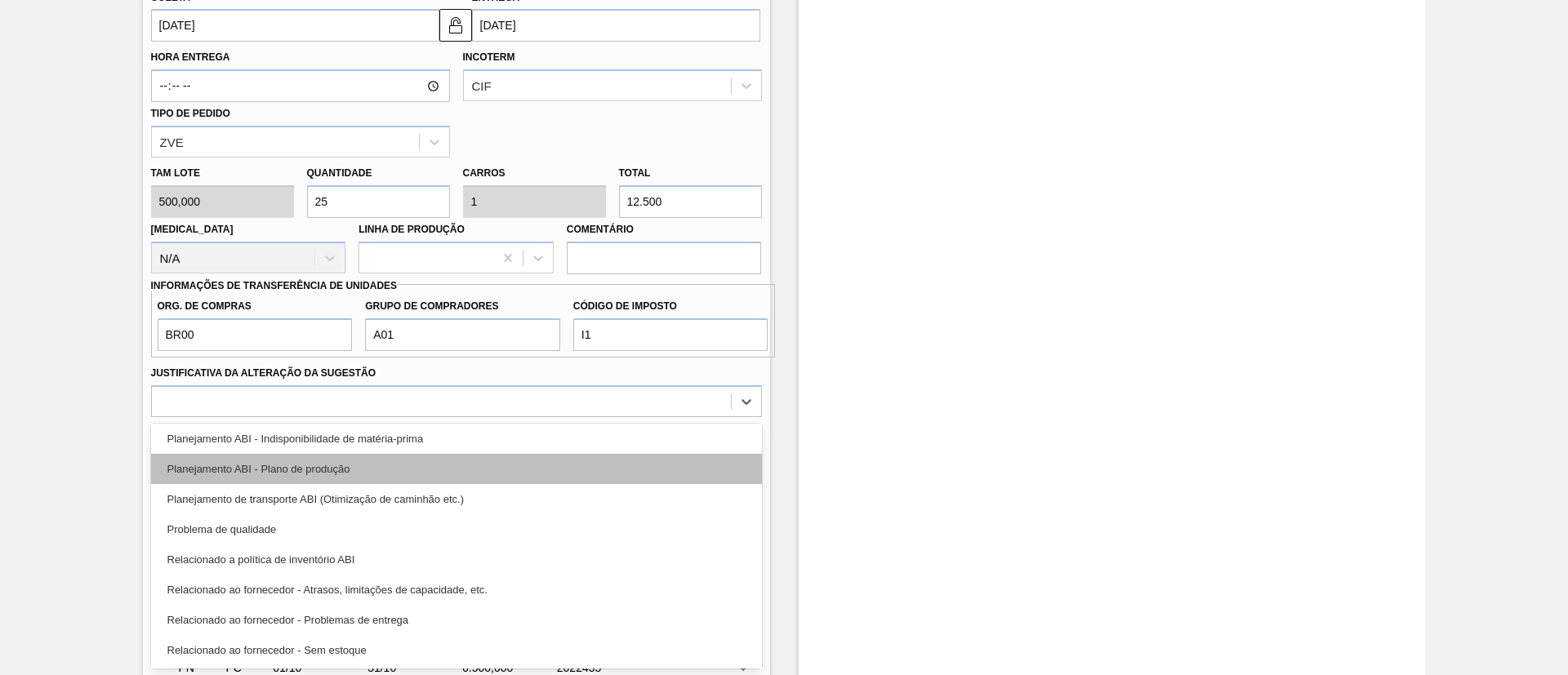
click at [383, 471] on div "Planejamento ABI - Plano de produção" at bounding box center [456, 469] width 611 height 31
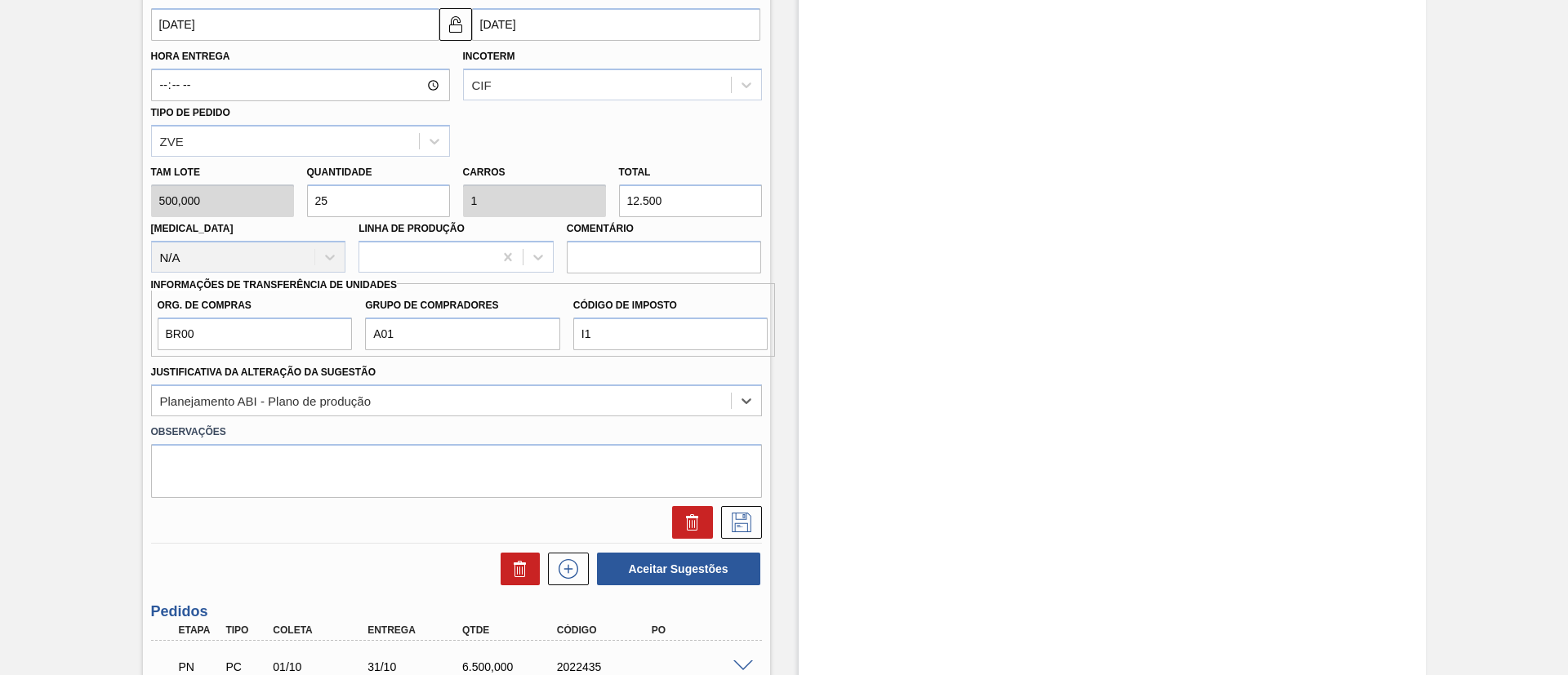
scroll to position [899, 0]
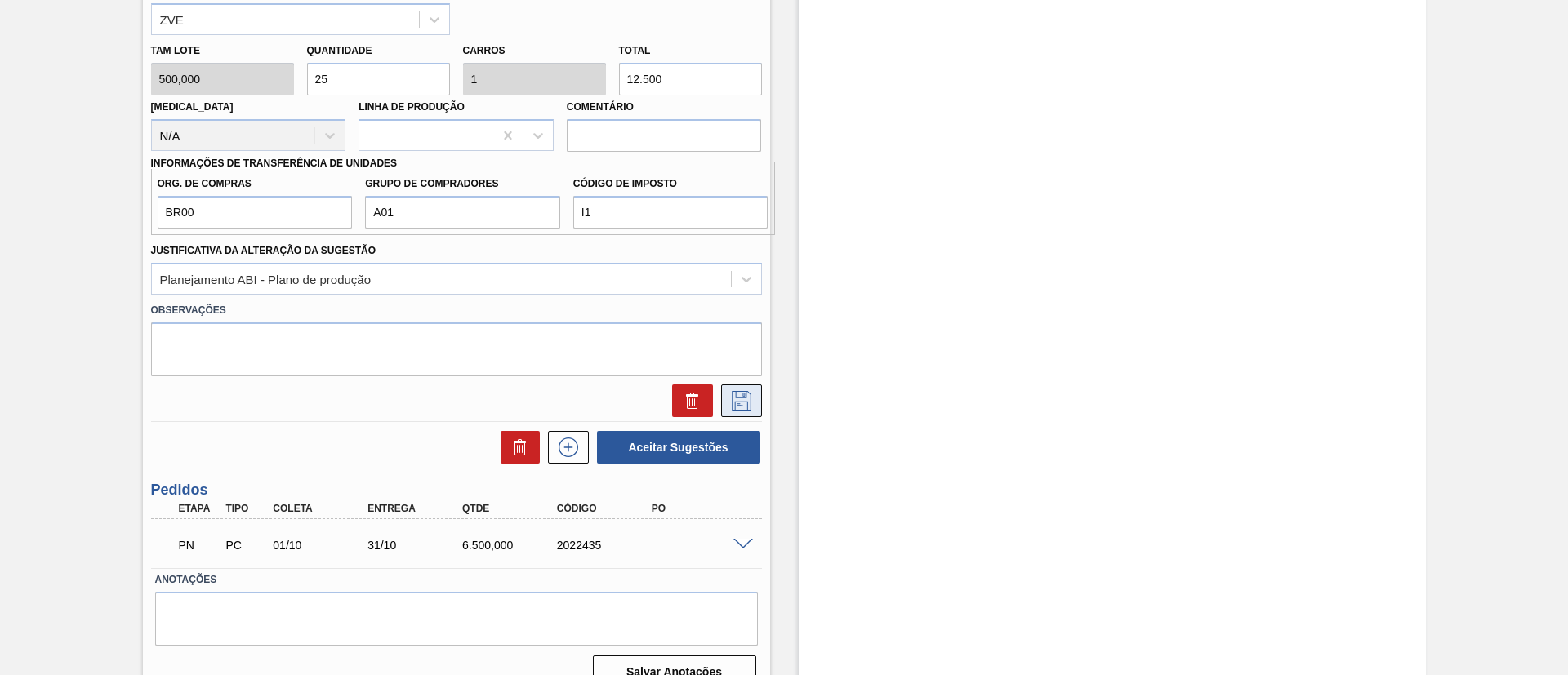
click at [740, 395] on icon at bounding box center [742, 401] width 26 height 19
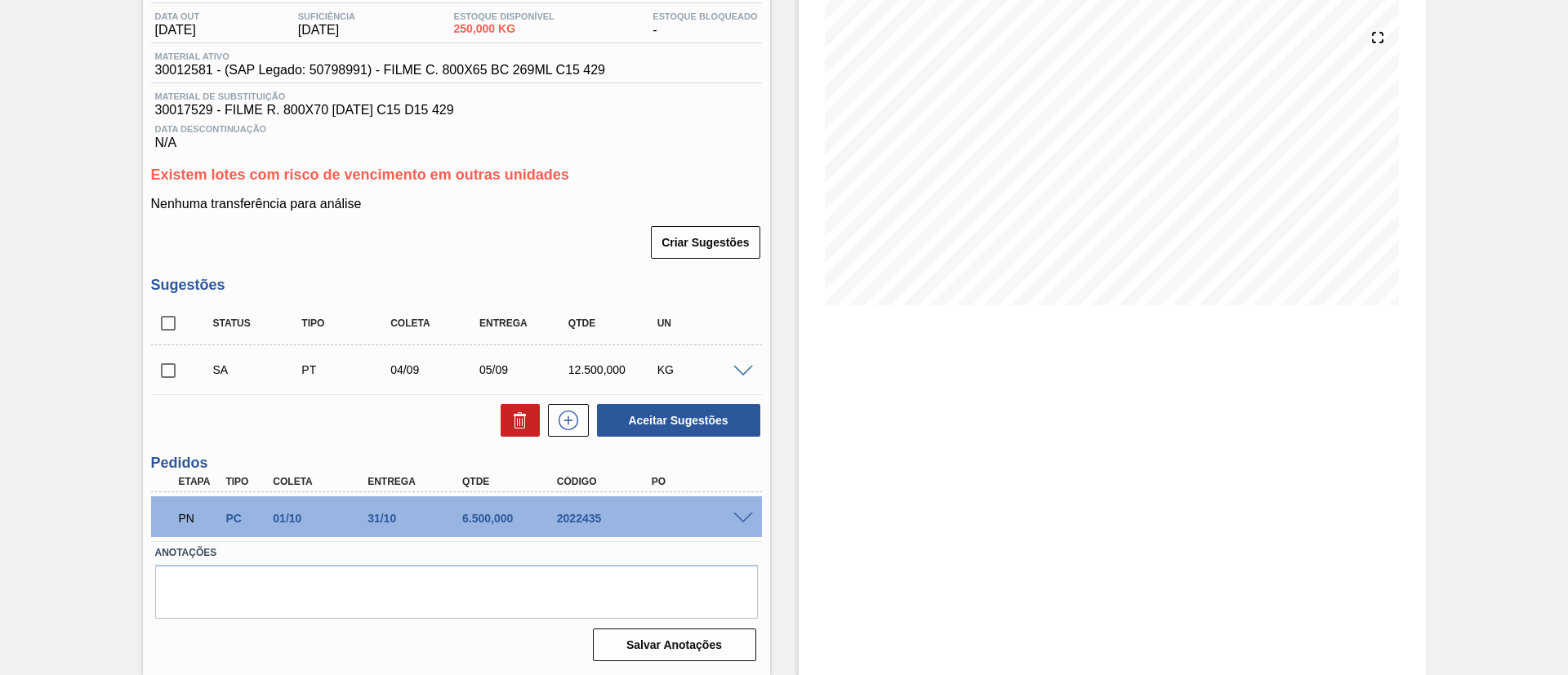
scroll to position [172, 0]
drag, startPoint x: 158, startPoint y: 380, endPoint x: 189, endPoint y: 377, distance: 31.1
click at [159, 378] on input "checkbox" at bounding box center [168, 370] width 34 height 34
click at [735, 374] on div "SA PT 04/09 05/09 12.500,000 KG" at bounding box center [456, 370] width 611 height 41
click at [735, 373] on span at bounding box center [743, 372] width 19 height 12
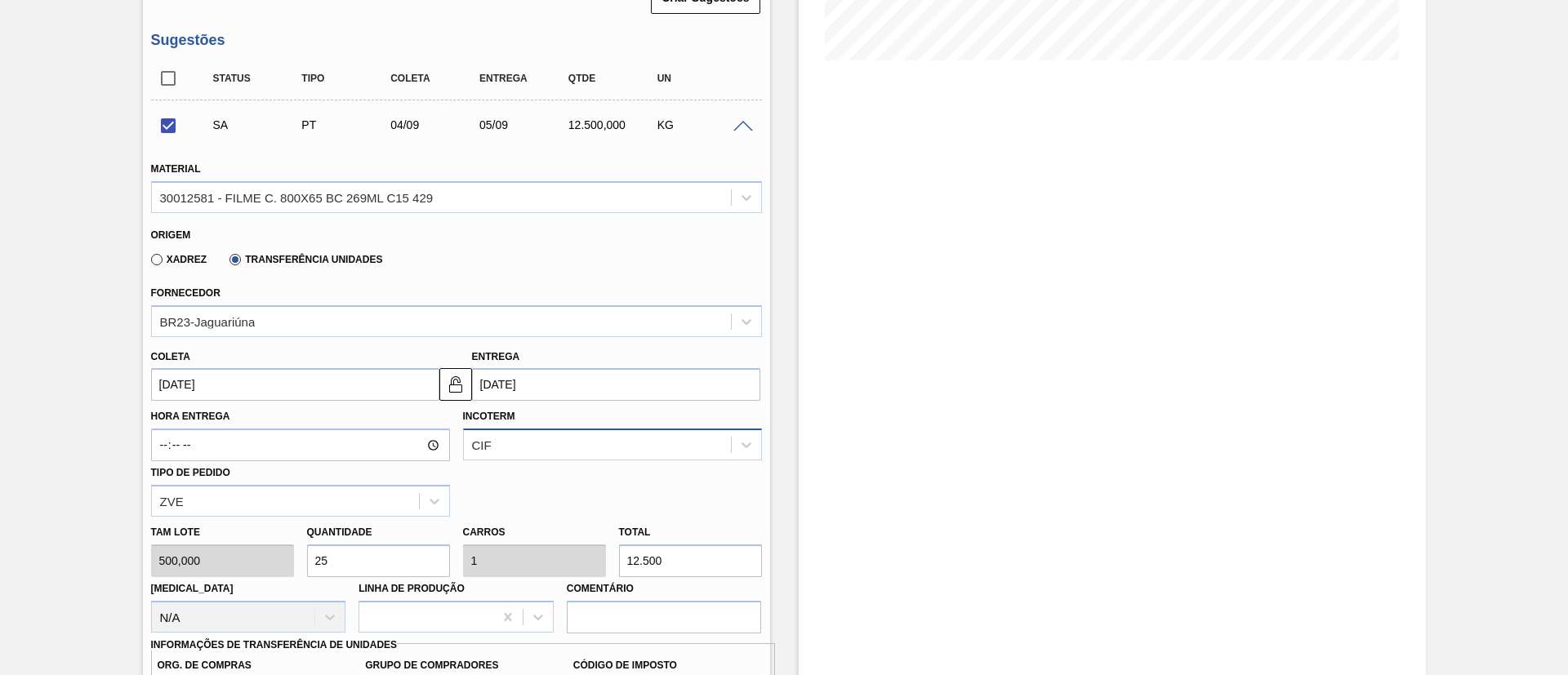
click at [625, 428] on div "CIF" at bounding box center [612, 444] width 299 height 32
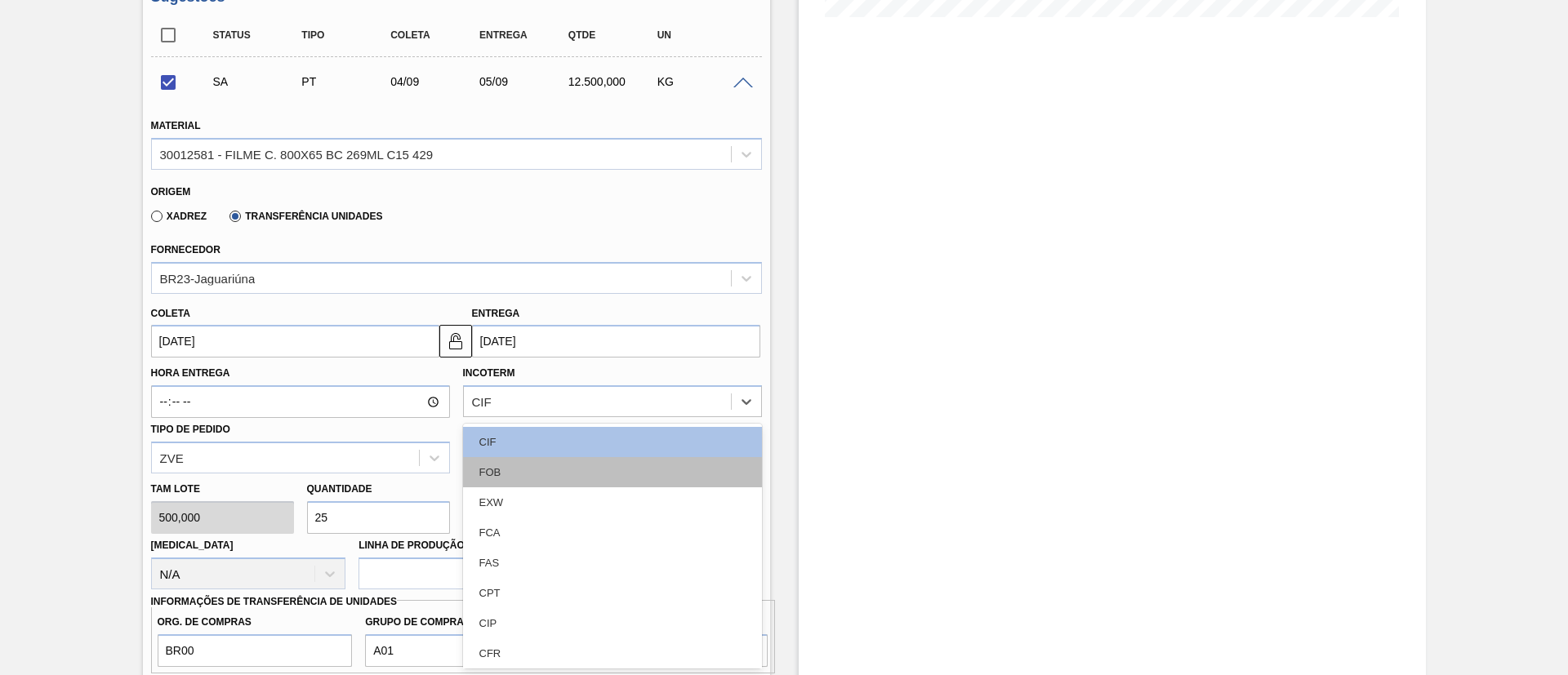
click at [561, 463] on div "FOB" at bounding box center [612, 472] width 299 height 31
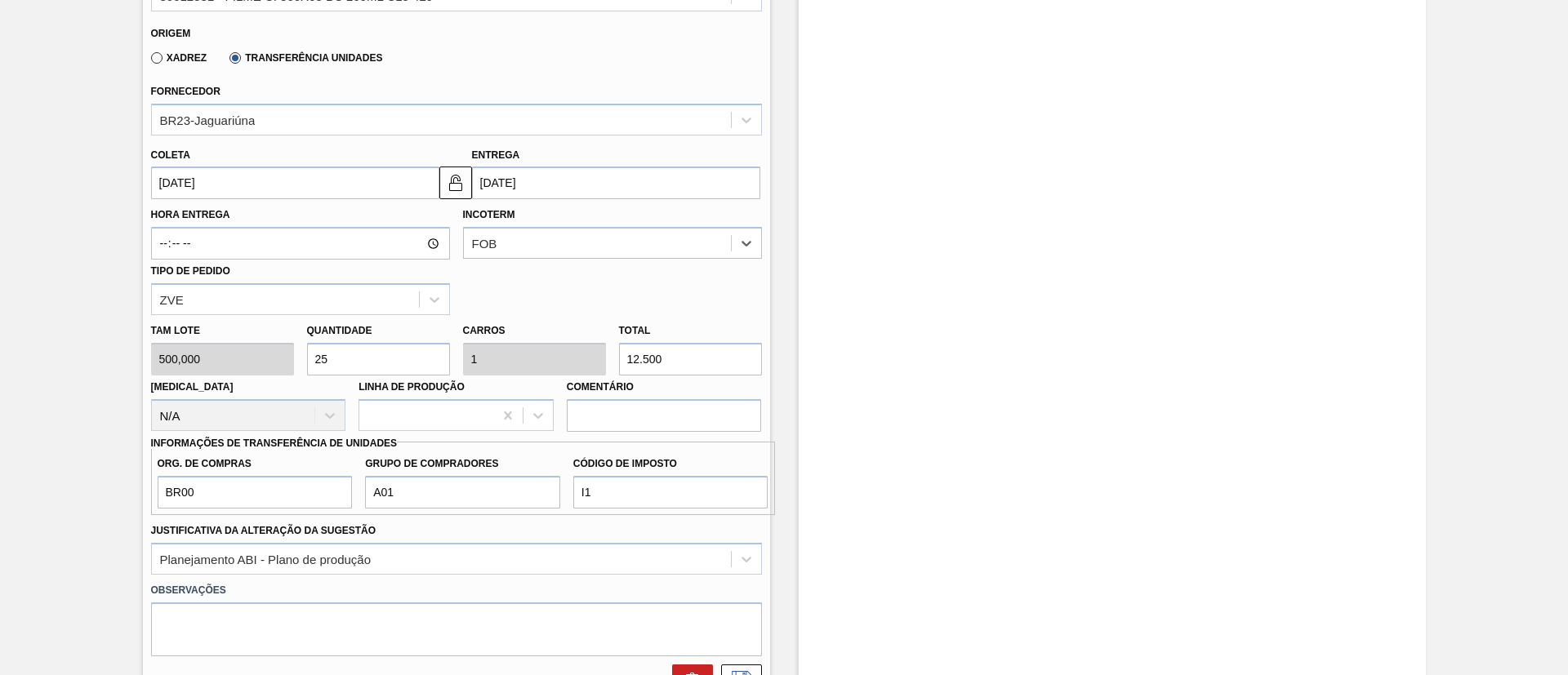
scroll to position [828, 0]
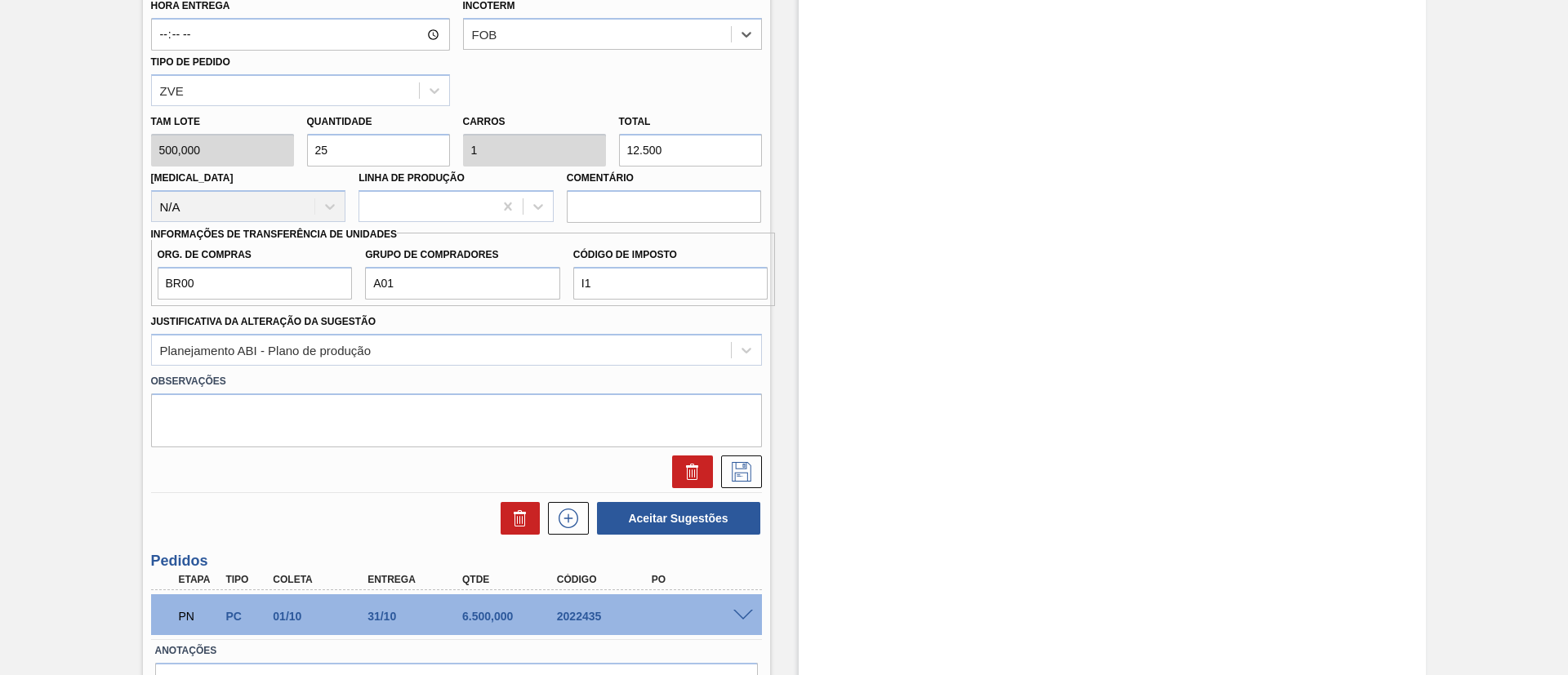
click at [719, 465] on div at bounding box center [737, 471] width 49 height 32
click at [729, 466] on icon at bounding box center [742, 471] width 26 height 19
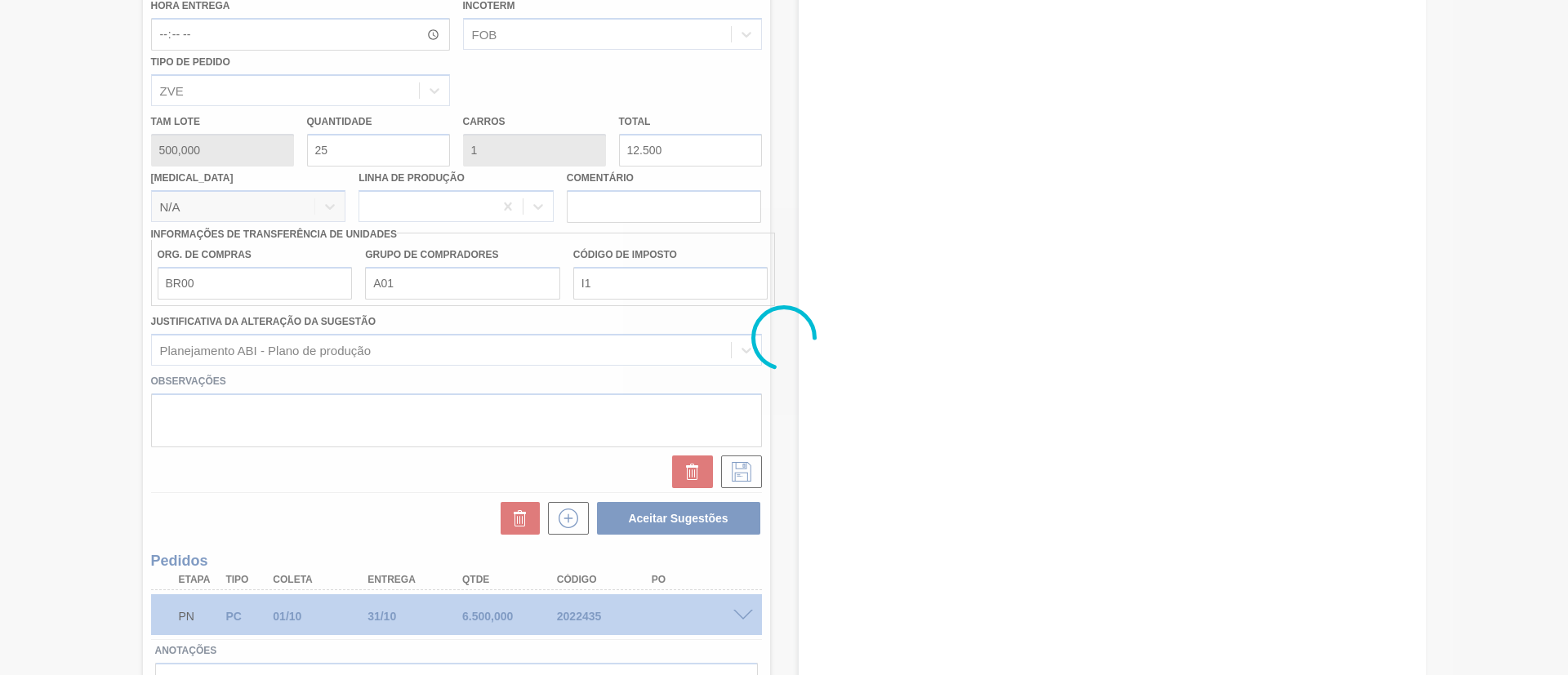
scroll to position [172, 0]
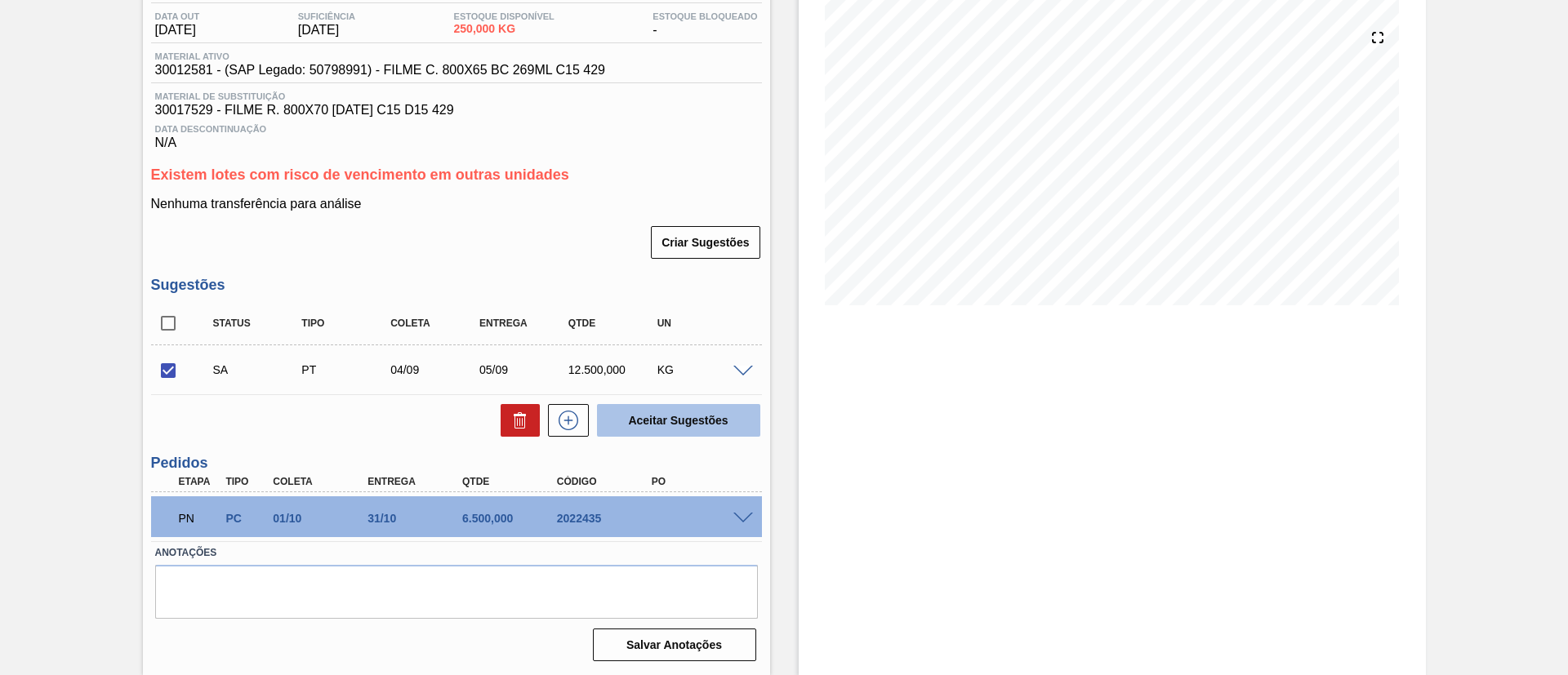
drag, startPoint x: 725, startPoint y: 445, endPoint x: 722, endPoint y: 425, distance: 20.2
click at [725, 444] on div "Unidade Guarulhos PE MIN 1.382,983 KG PE MAX 8.218,990 KG Próxima Entrega 31/10…" at bounding box center [456, 314] width 627 height 704
click at [722, 417] on button "Aceitar Sugestões" at bounding box center [679, 420] width 163 height 32
checkbox input "false"
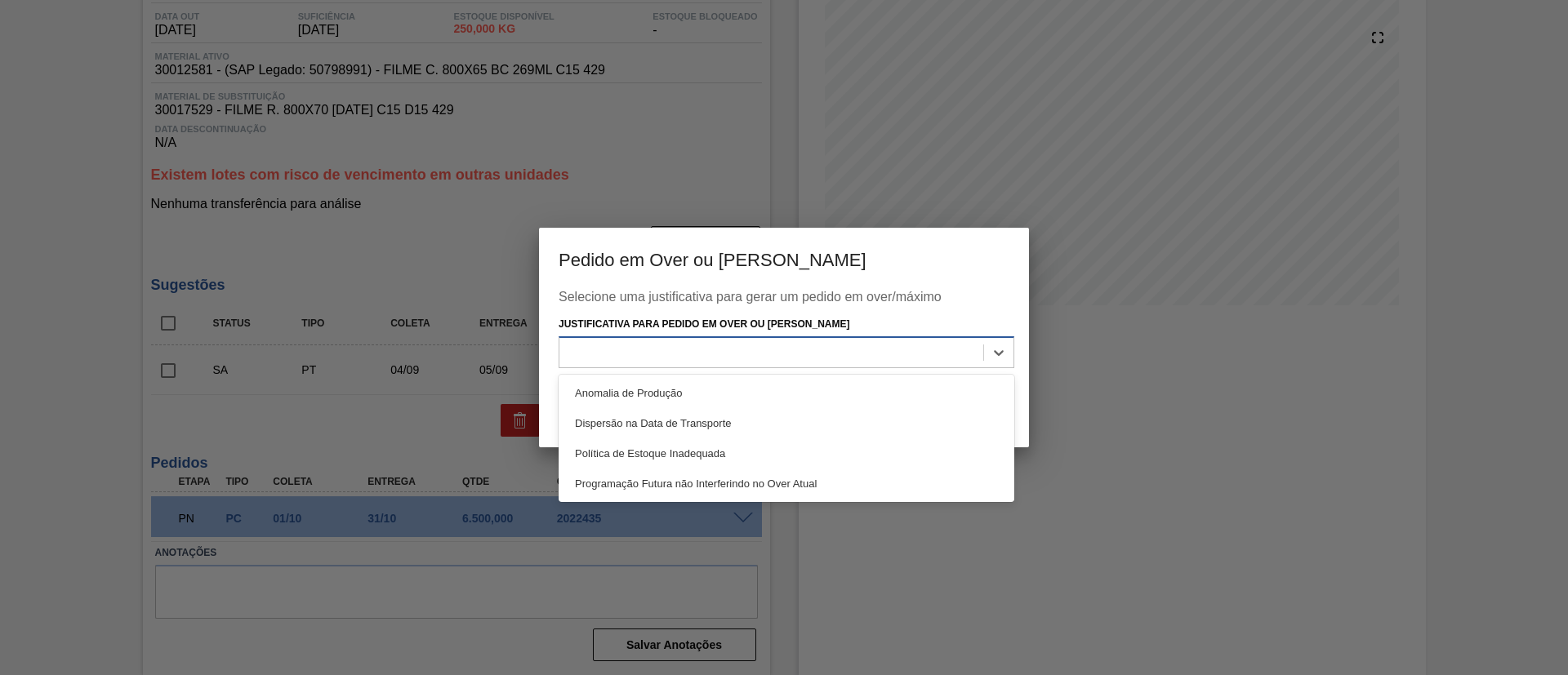
click at [774, 338] on div at bounding box center [785, 352] width 455 height 32
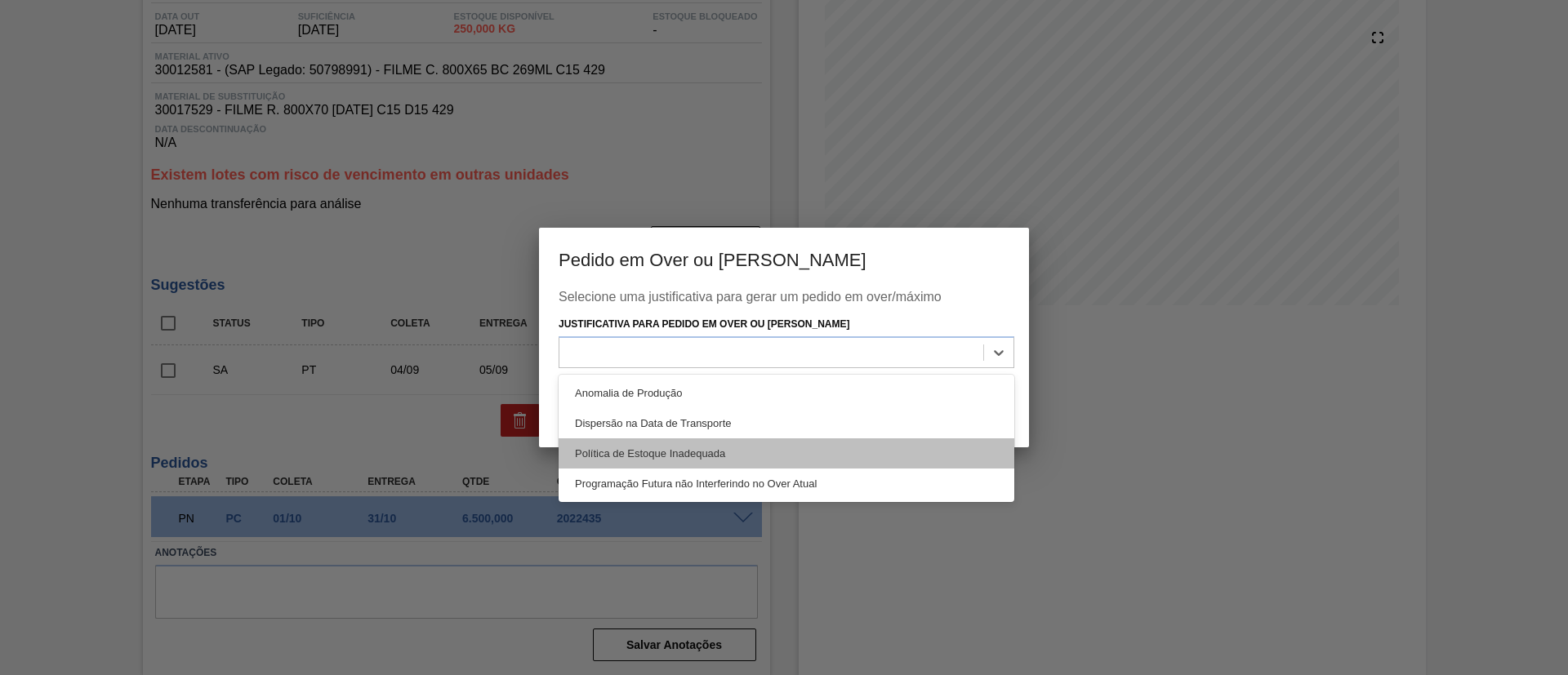
click at [709, 453] on div "Política de Estoque Inadequada" at bounding box center [785, 453] width 455 height 31
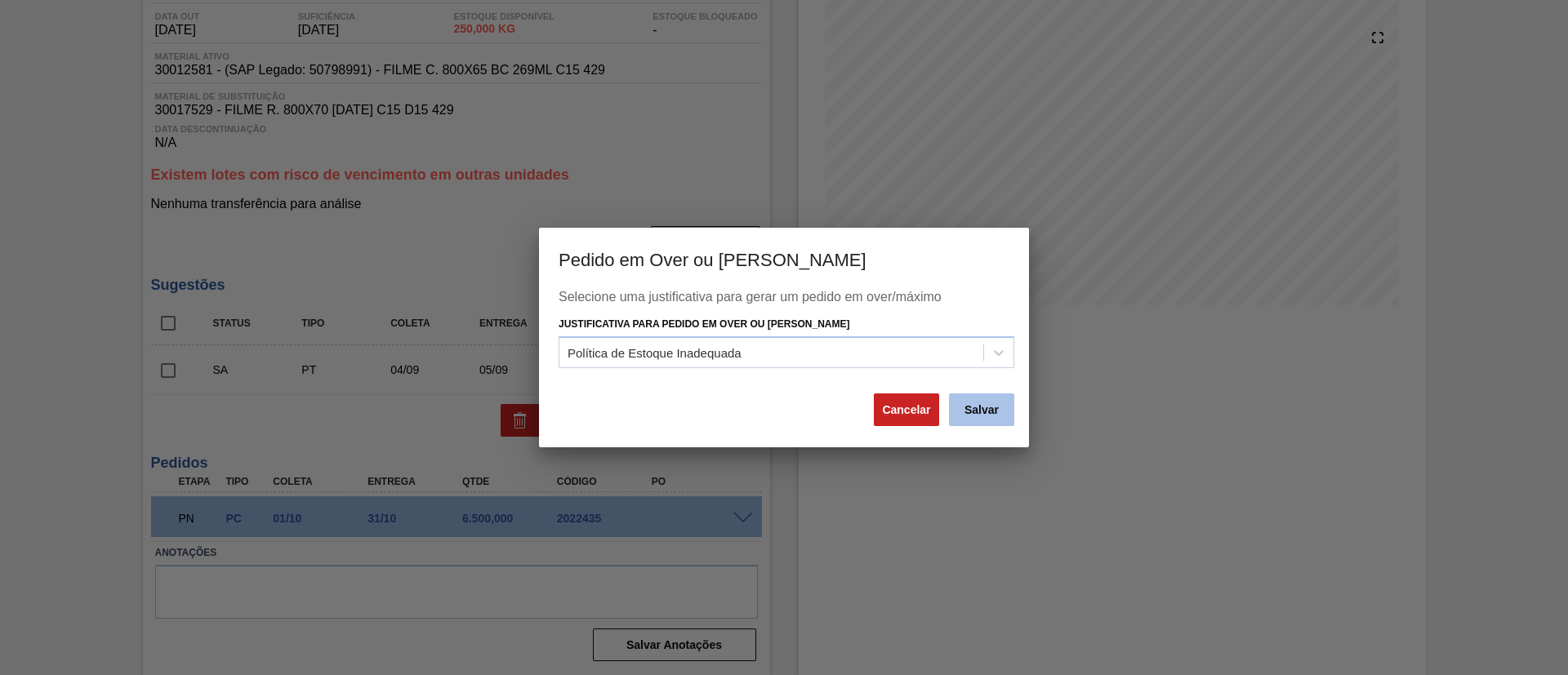
click at [982, 406] on button "Salvar" at bounding box center [981, 409] width 65 height 32
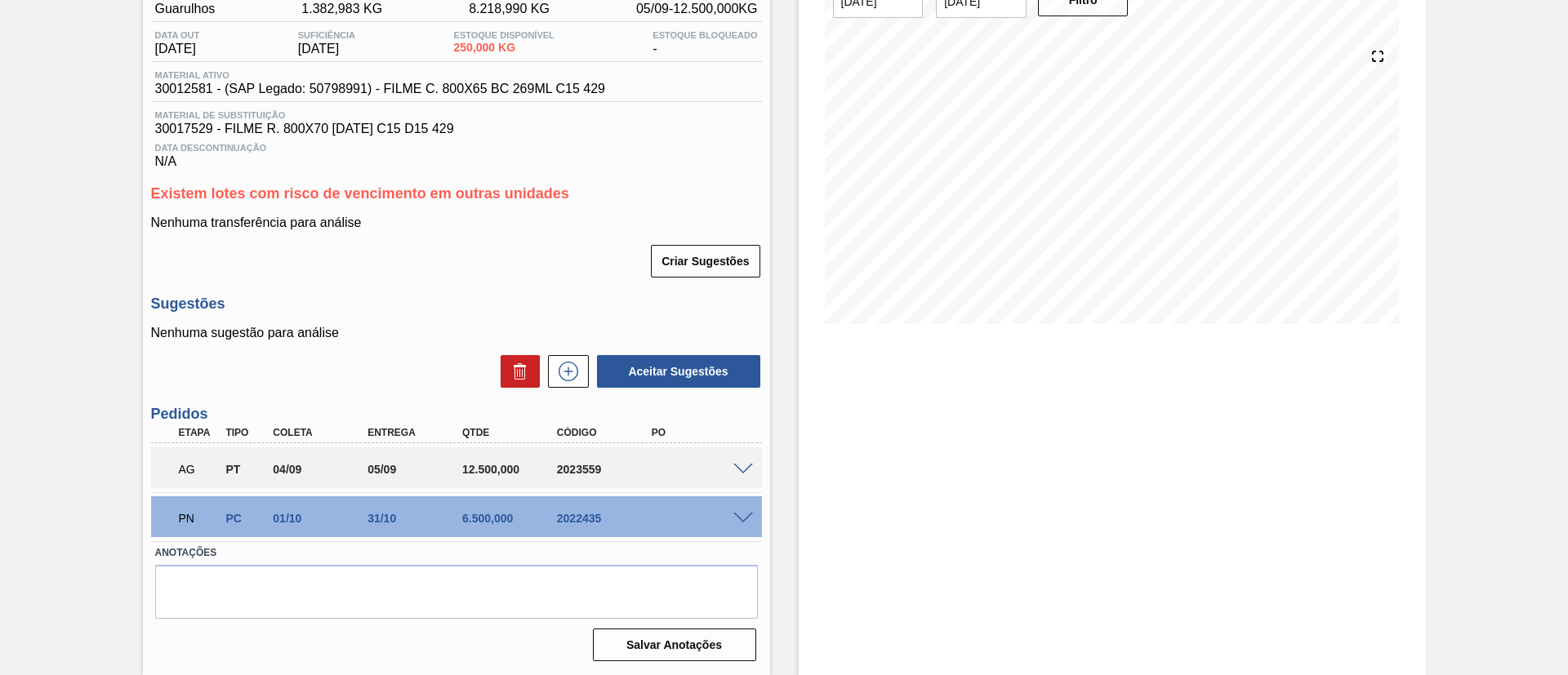
scroll to position [0, 0]
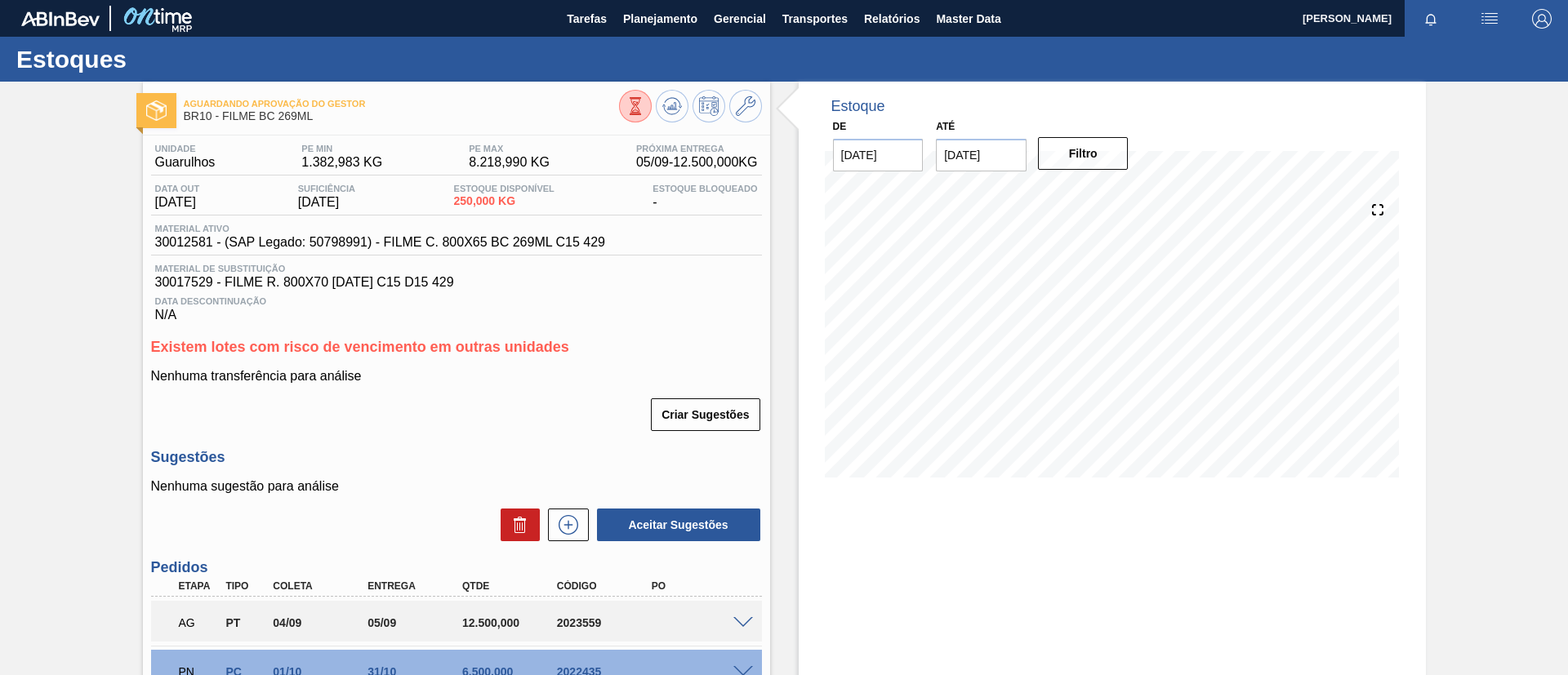
click at [0, 265] on div "Aguardando Aprovação do Gestor BR10 - FILME BC 269ML Unidade Guarulhos PE MIN 1…" at bounding box center [784, 455] width 1568 height 747
click at [0, 291] on div "Aguardando Aprovação do Gestor BR10 - FILME BC 269ML Unidade Guarulhos PE MIN 1…" at bounding box center [784, 455] width 1568 height 747
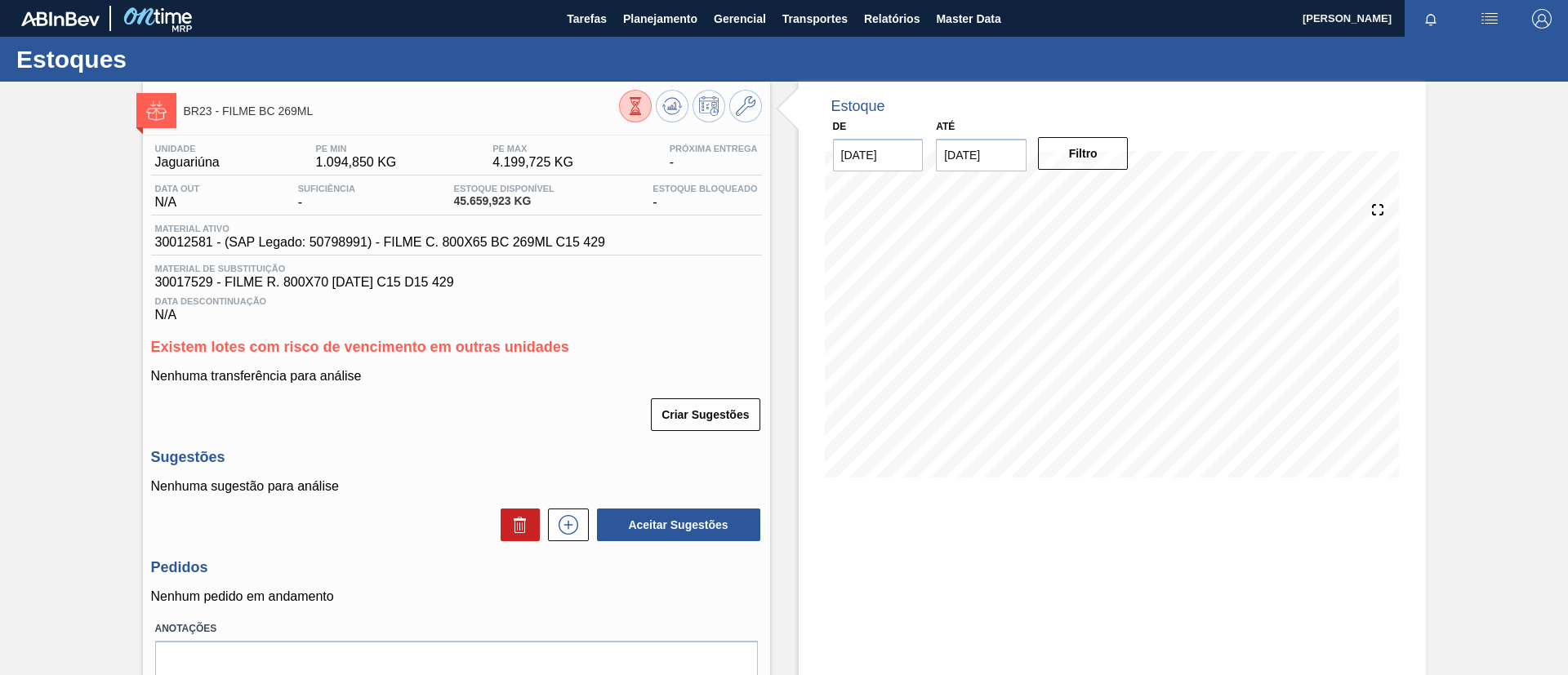
click at [1008, 142] on input "[DATE]" at bounding box center [981, 155] width 91 height 32
click at [1114, 195] on button "Next Month" at bounding box center [1118, 194] width 11 height 11
click at [1113, 190] on button "Next Month" at bounding box center [1118, 194] width 11 height 11
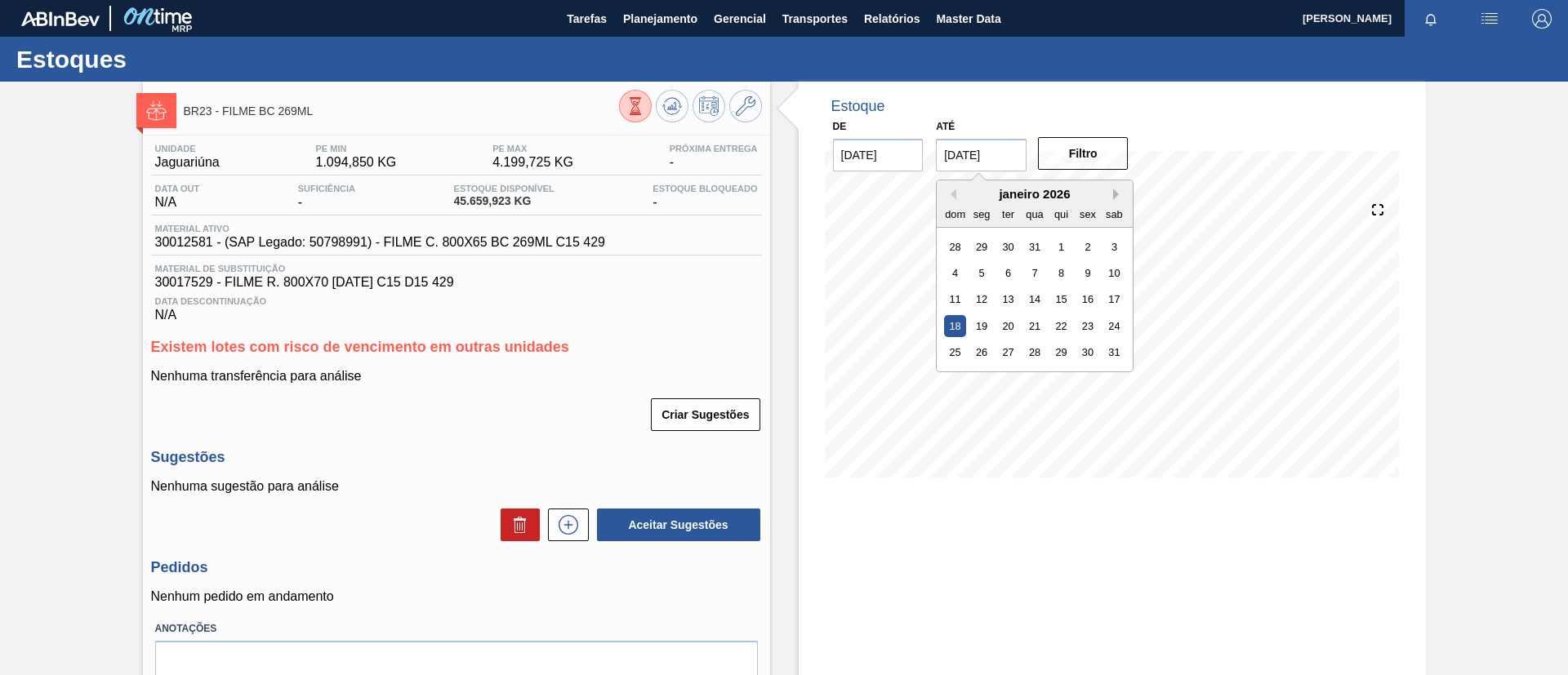
click at [1113, 190] on button "Next Month" at bounding box center [1118, 194] width 11 height 11
click at [1007, 343] on div "31" at bounding box center [1008, 352] width 22 height 22
type input "[DATE]"
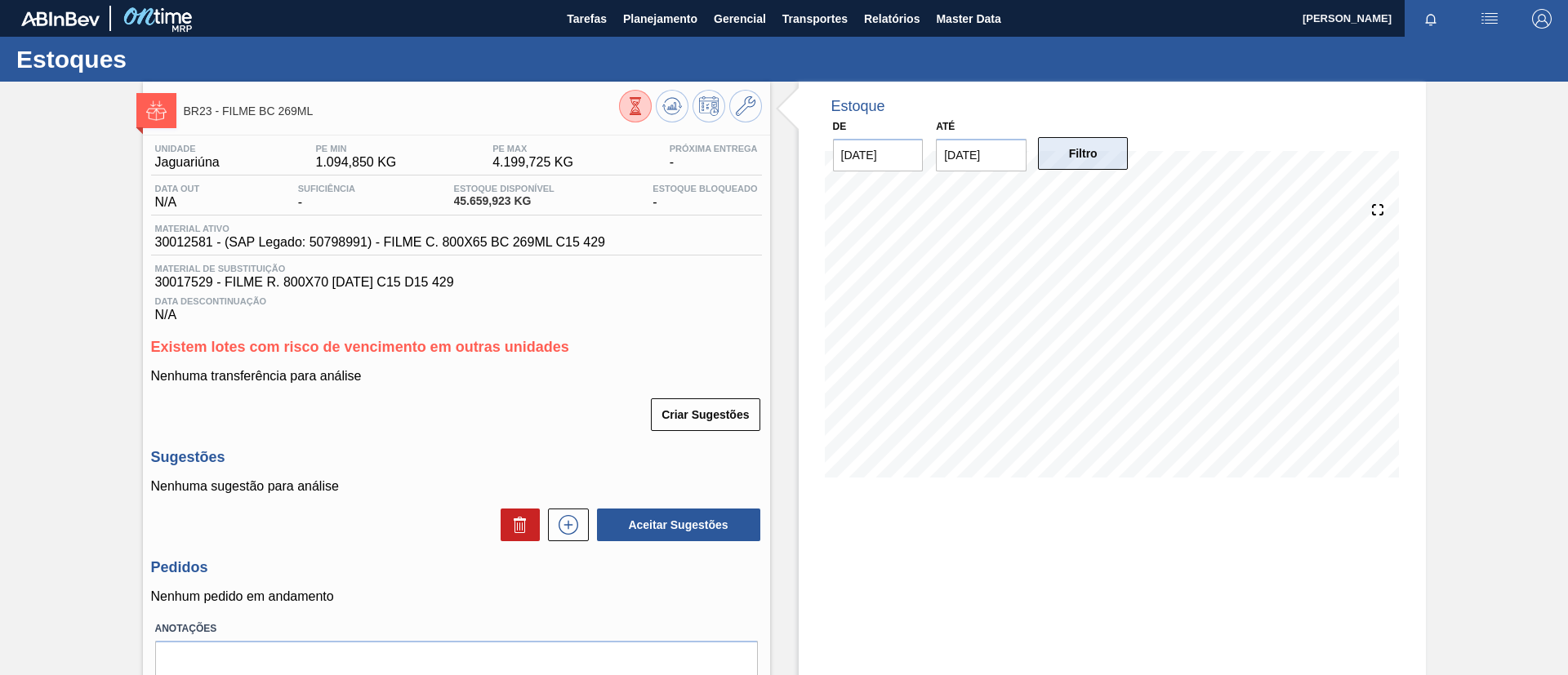
click at [1060, 163] on button "Filtro" at bounding box center [1083, 153] width 91 height 32
drag, startPoint x: 325, startPoint y: 120, endPoint x: 225, endPoint y: 106, distance: 101.0
click at [225, 106] on div "BR23 - FILME BC 269ML" at bounding box center [401, 111] width 435 height 37
drag, startPoint x: 225, startPoint y: 106, endPoint x: 239, endPoint y: 108, distance: 14.1
click at [225, 106] on span "BR23 - FILME BC 269ML" at bounding box center [401, 111] width 435 height 12
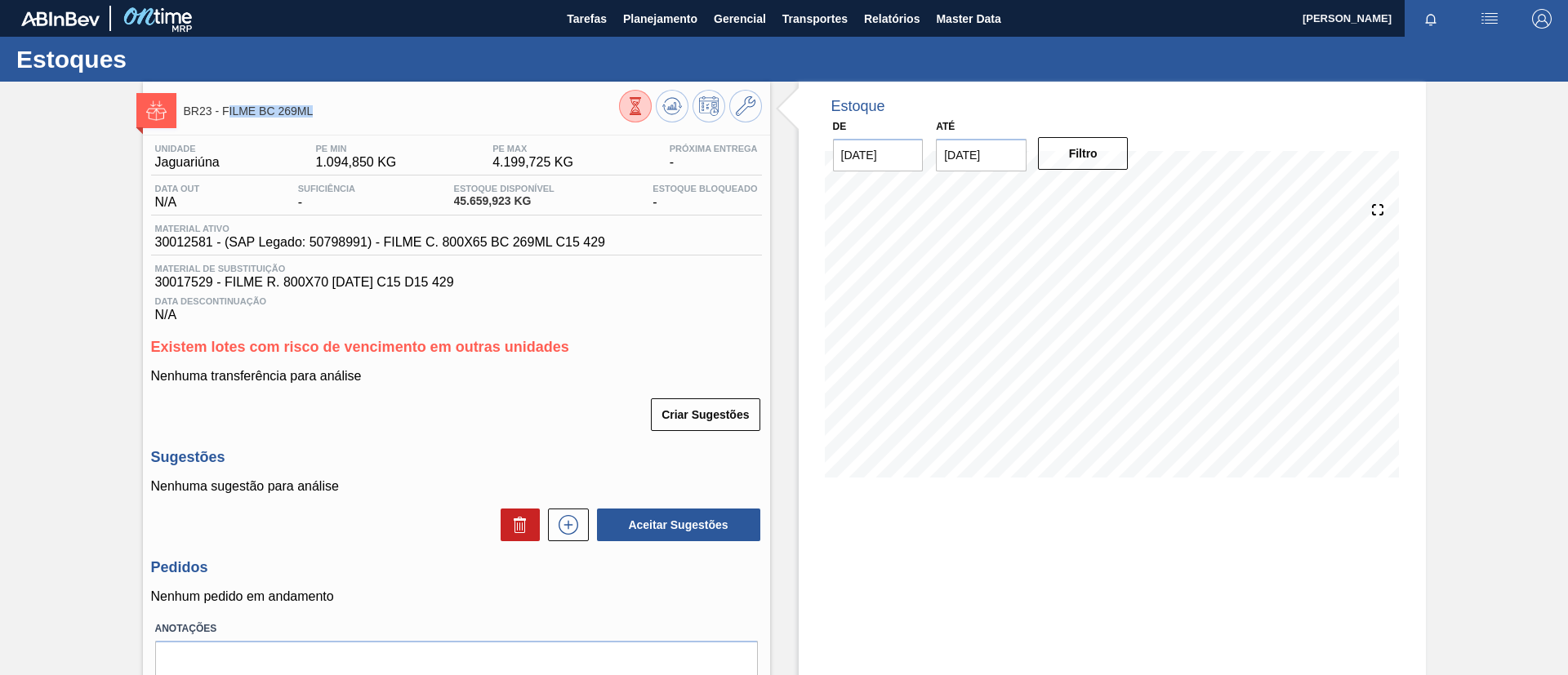
click at [327, 103] on div "BR23 - FILME BC 269ML" at bounding box center [401, 111] width 435 height 37
drag, startPoint x: 325, startPoint y: 114, endPoint x: 223, endPoint y: 116, distance: 102.0
click at [223, 116] on span "BR23 - FILME BC 269ML" at bounding box center [401, 111] width 435 height 12
copy span "FILME BC 269ML"
click at [0, 275] on div "BR23 - FILME BC 269ML Unidade Jaguariúna PE MIN 1.094,850 KG PE MAX 4.199,725 K…" at bounding box center [784, 416] width 1568 height 669
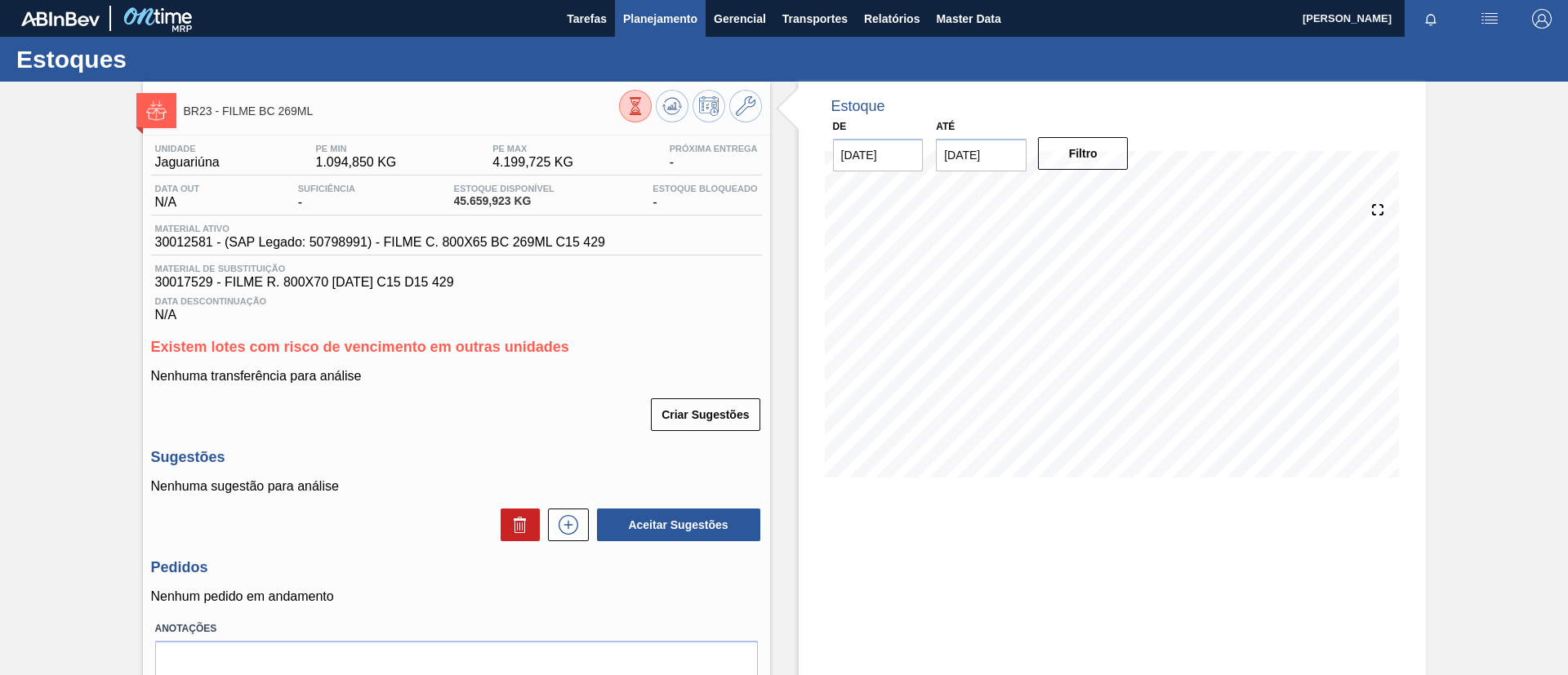
click at [651, 18] on span "Planejamento" at bounding box center [660, 19] width 74 height 19
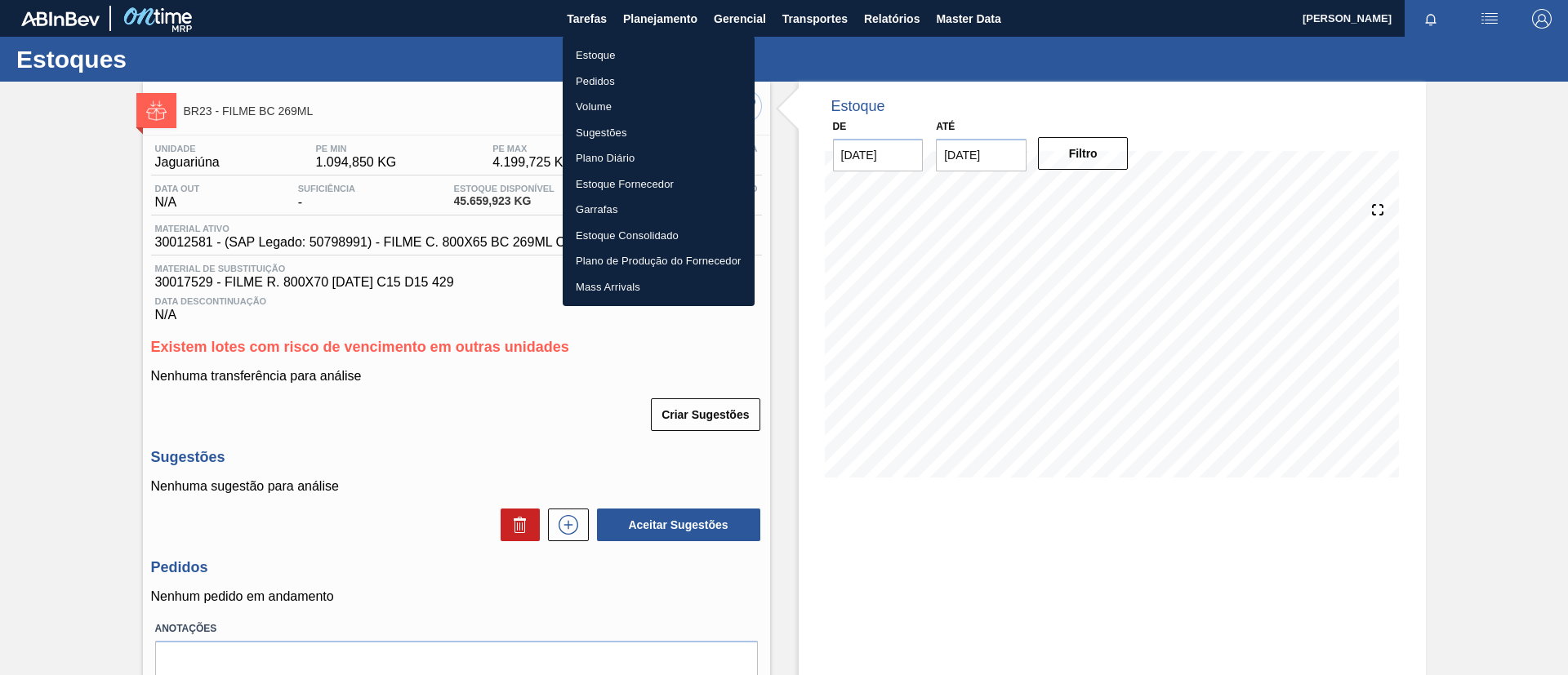
click at [621, 43] on li "Estoque" at bounding box center [658, 56] width 192 height 26
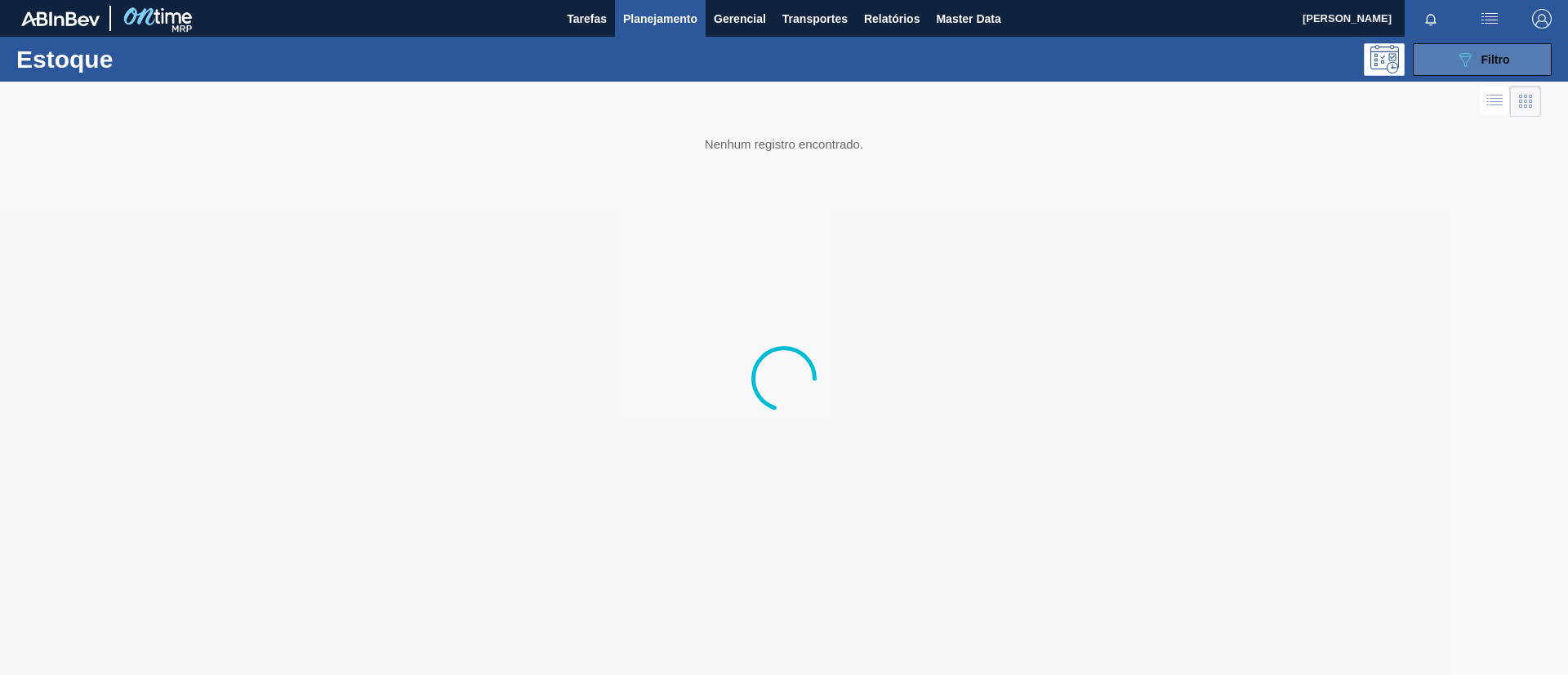
click at [1492, 70] on button "089F7B8B-B2A5-4AFE-B5C0-19BA573D28AC Filtro" at bounding box center [1483, 59] width 139 height 32
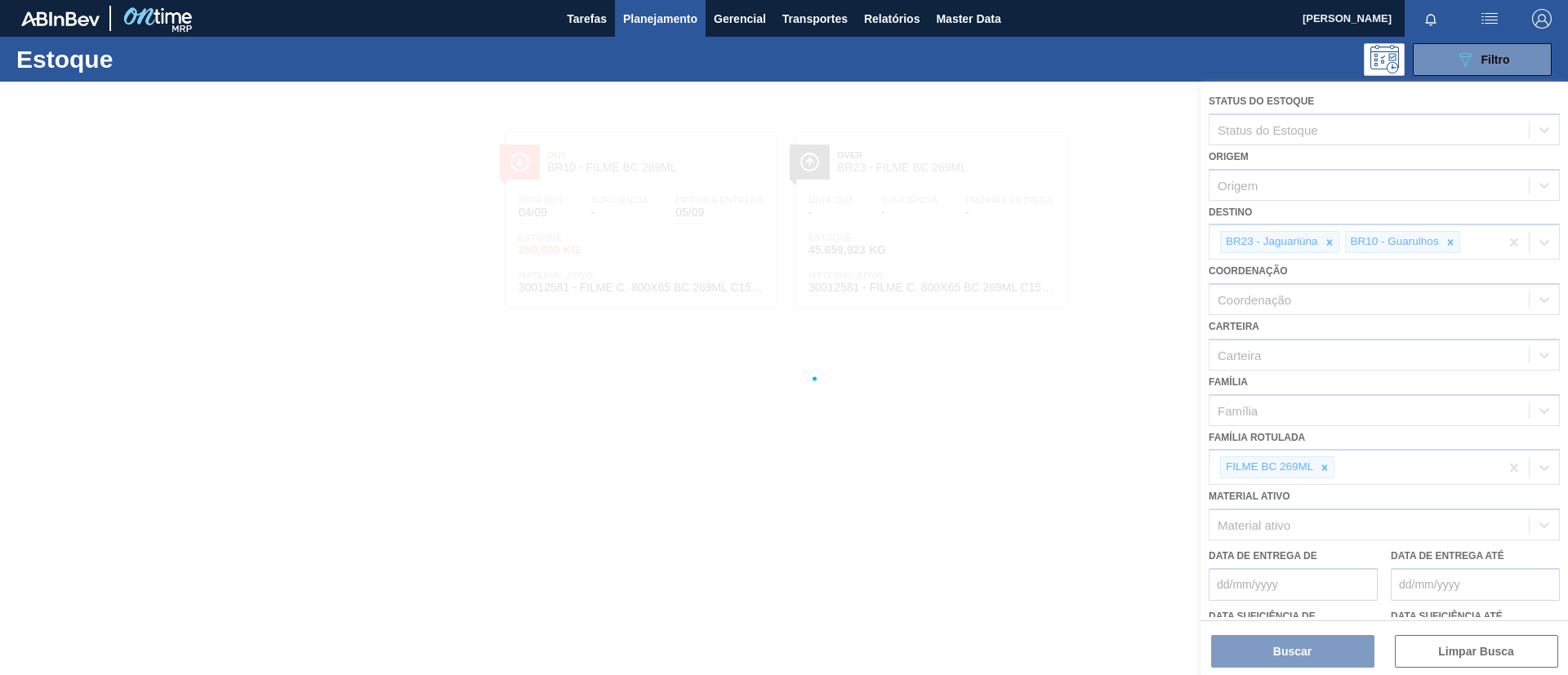
click at [1318, 476] on div at bounding box center [784, 378] width 1568 height 593
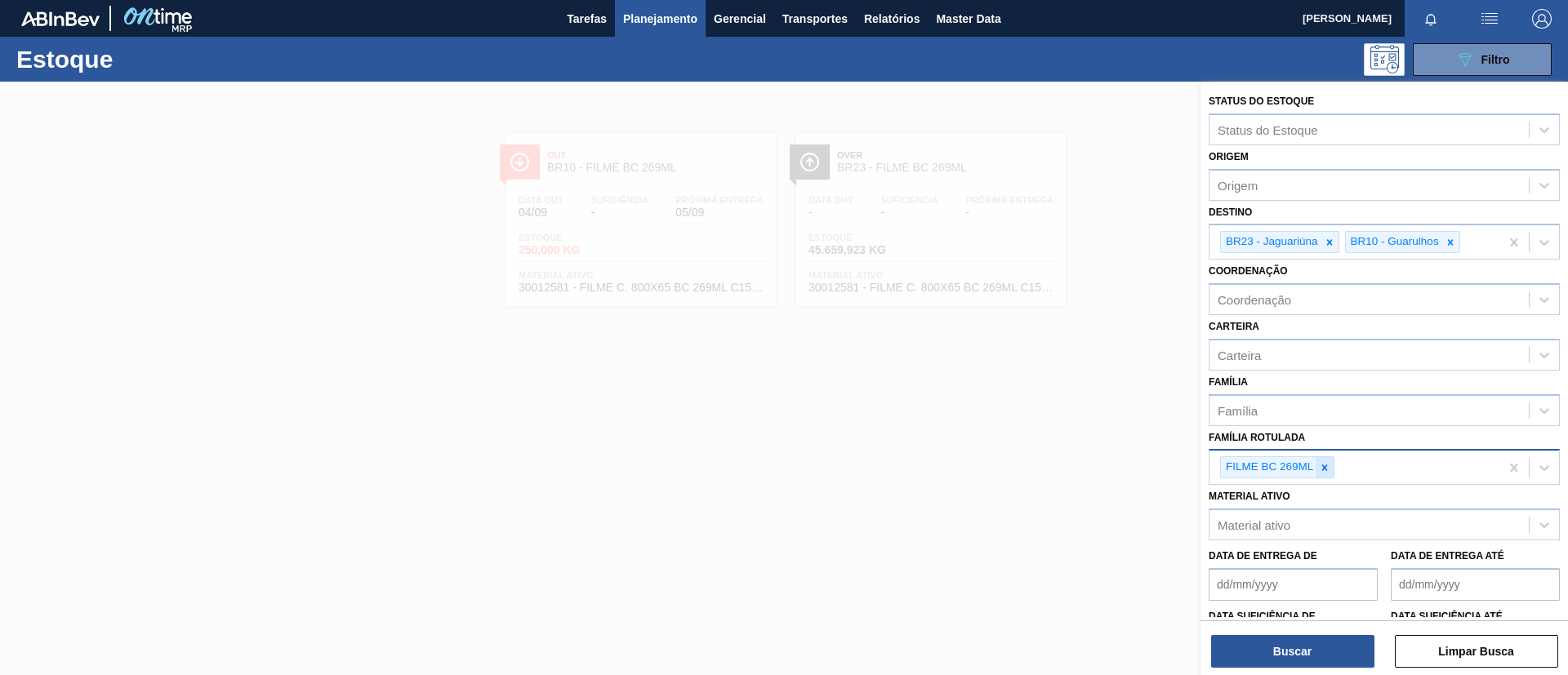
click at [1326, 468] on icon at bounding box center [1324, 467] width 11 height 11
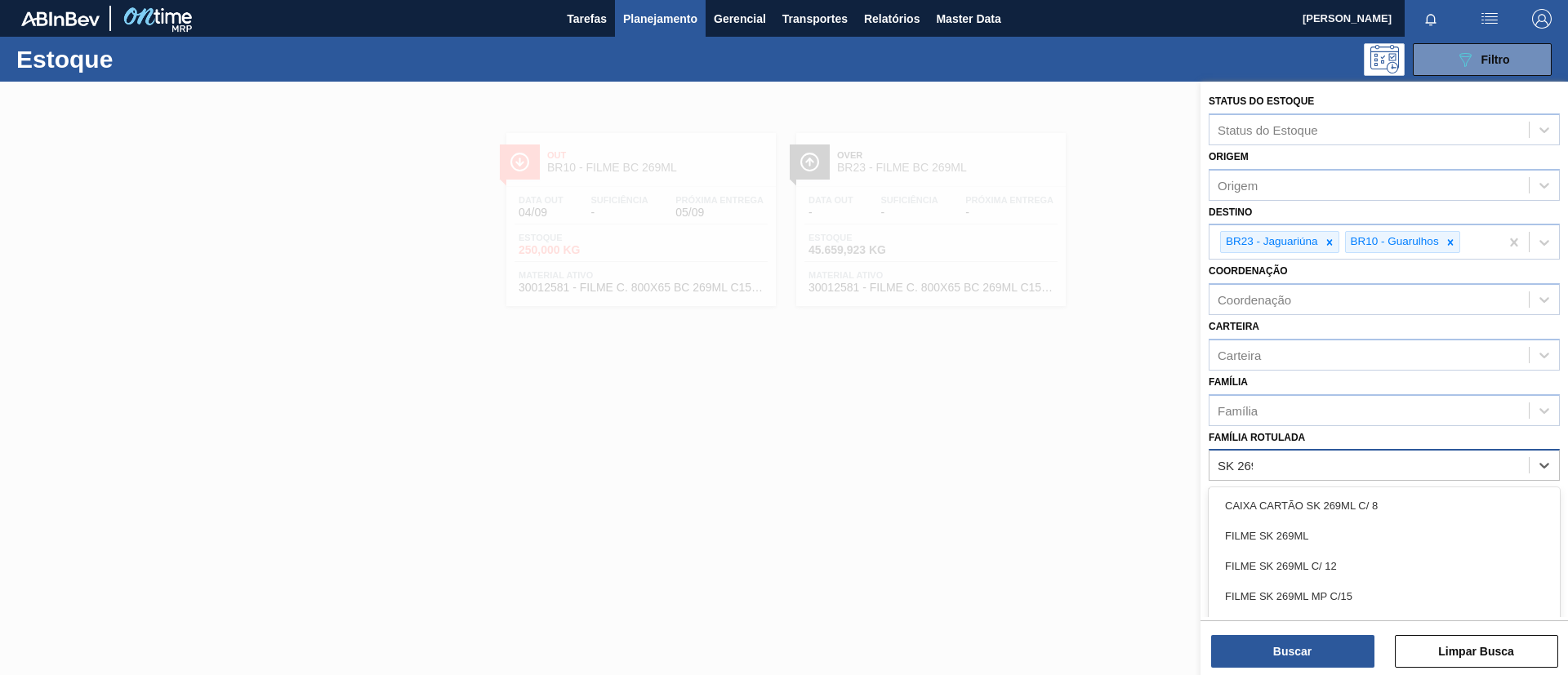
type Rotulada "SK 269ML"
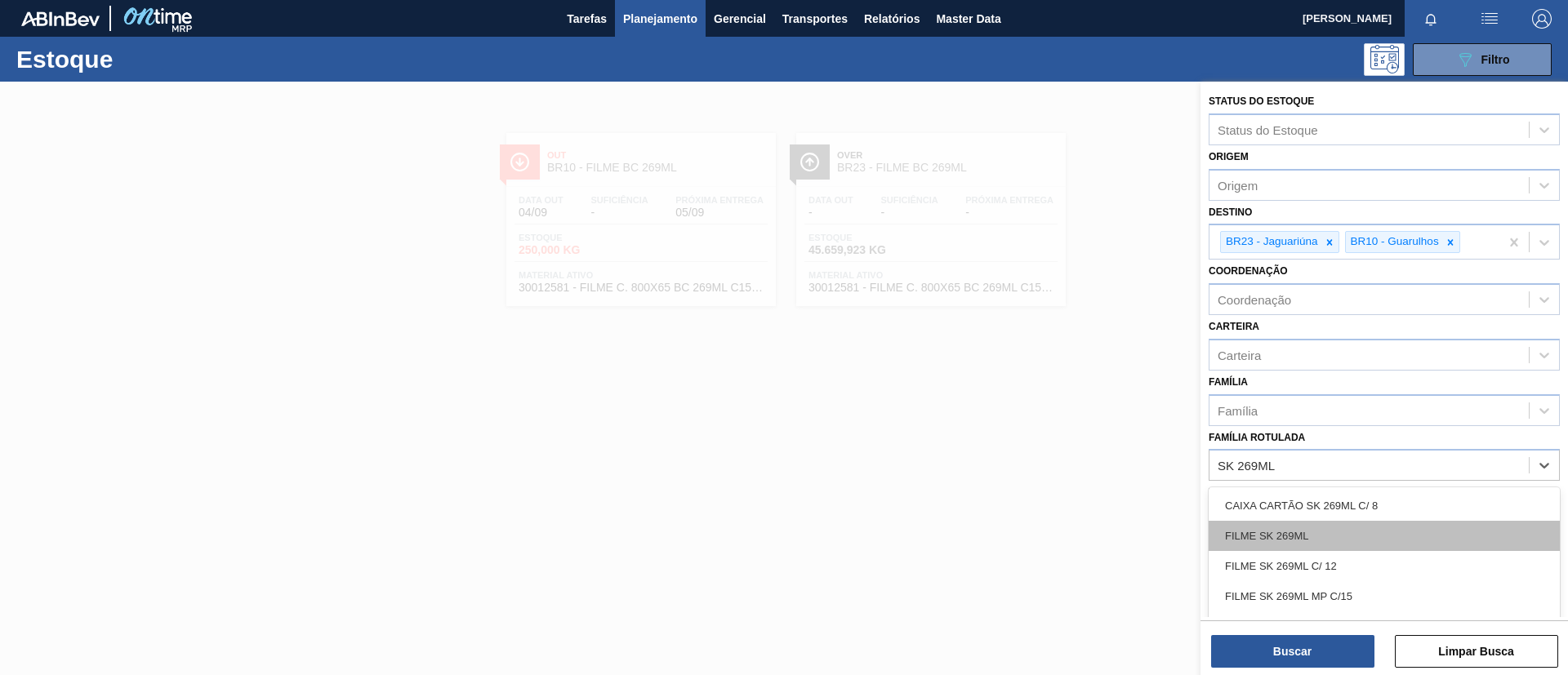
click at [1345, 542] on div "FILME SK 269ML" at bounding box center [1383, 536] width 351 height 31
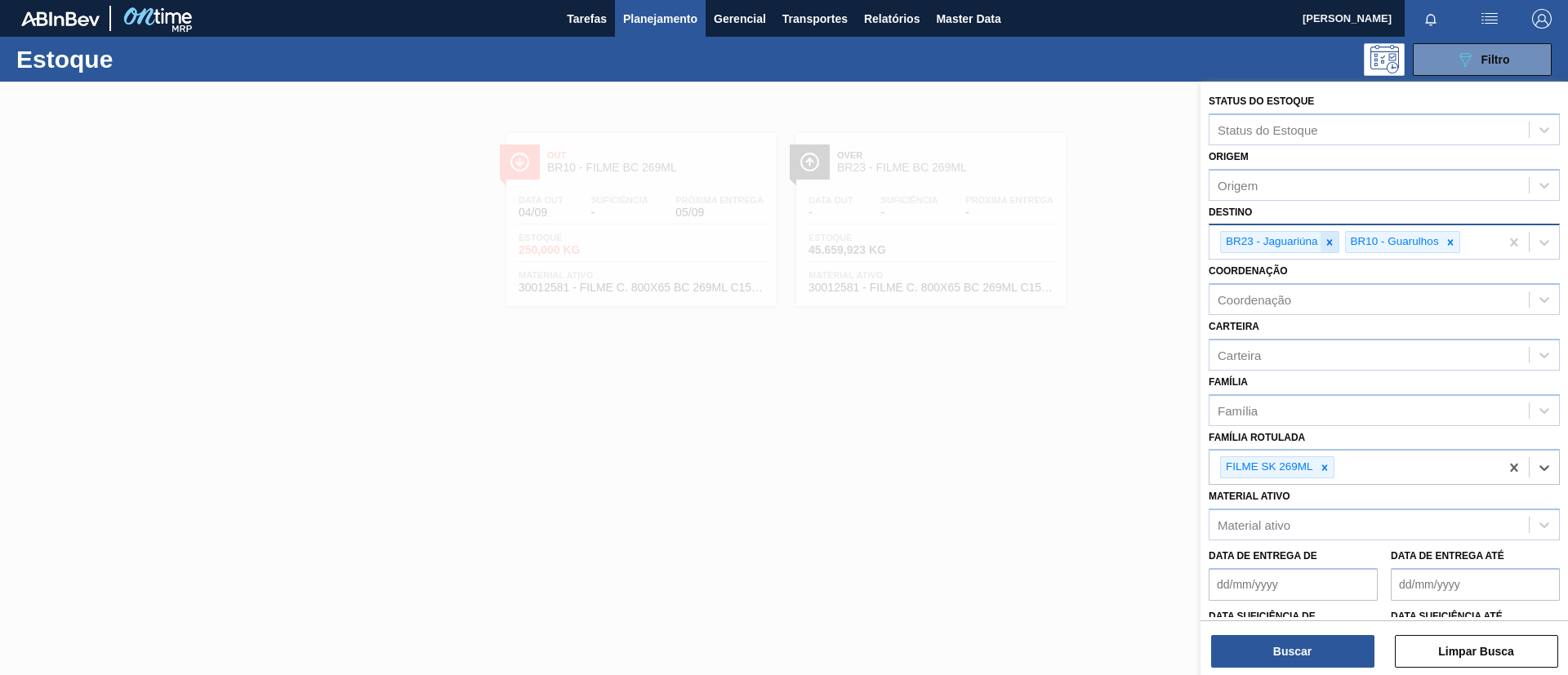
click at [1326, 244] on icon at bounding box center [1330, 242] width 11 height 11
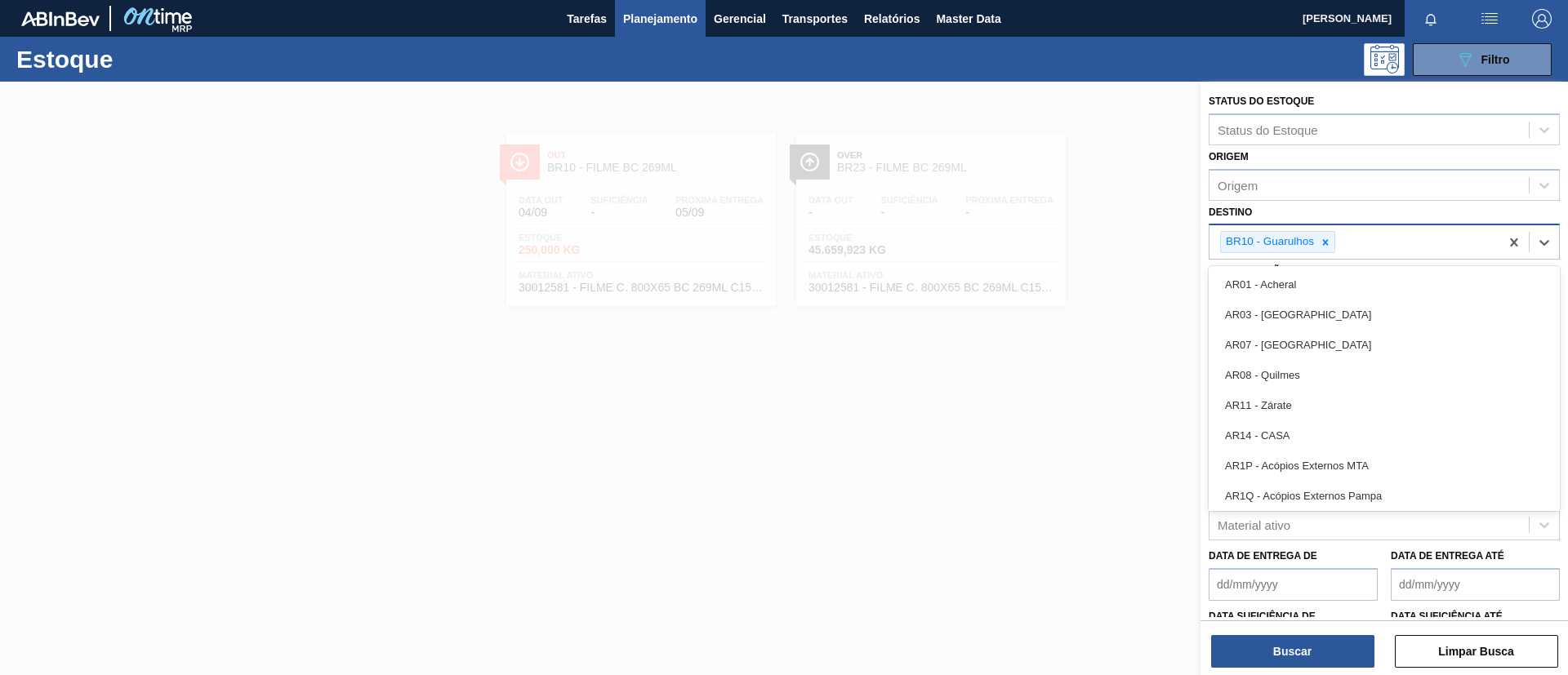
click at [1399, 249] on div "BR10 - Guarulhos" at bounding box center [1354, 242] width 290 height 33
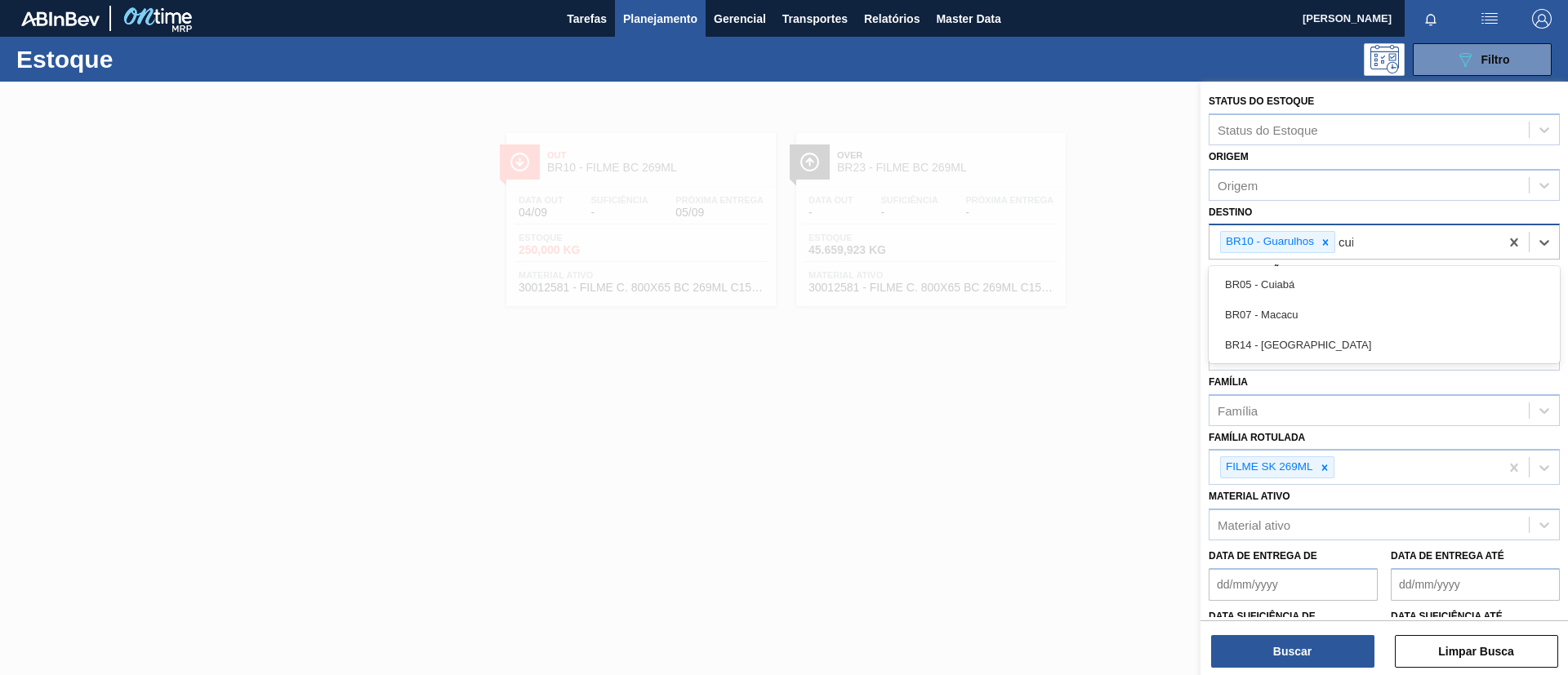
type input "cuia"
type input "JACA"
click at [1394, 287] on div "BR16 - Jacareí" at bounding box center [1383, 285] width 351 height 31
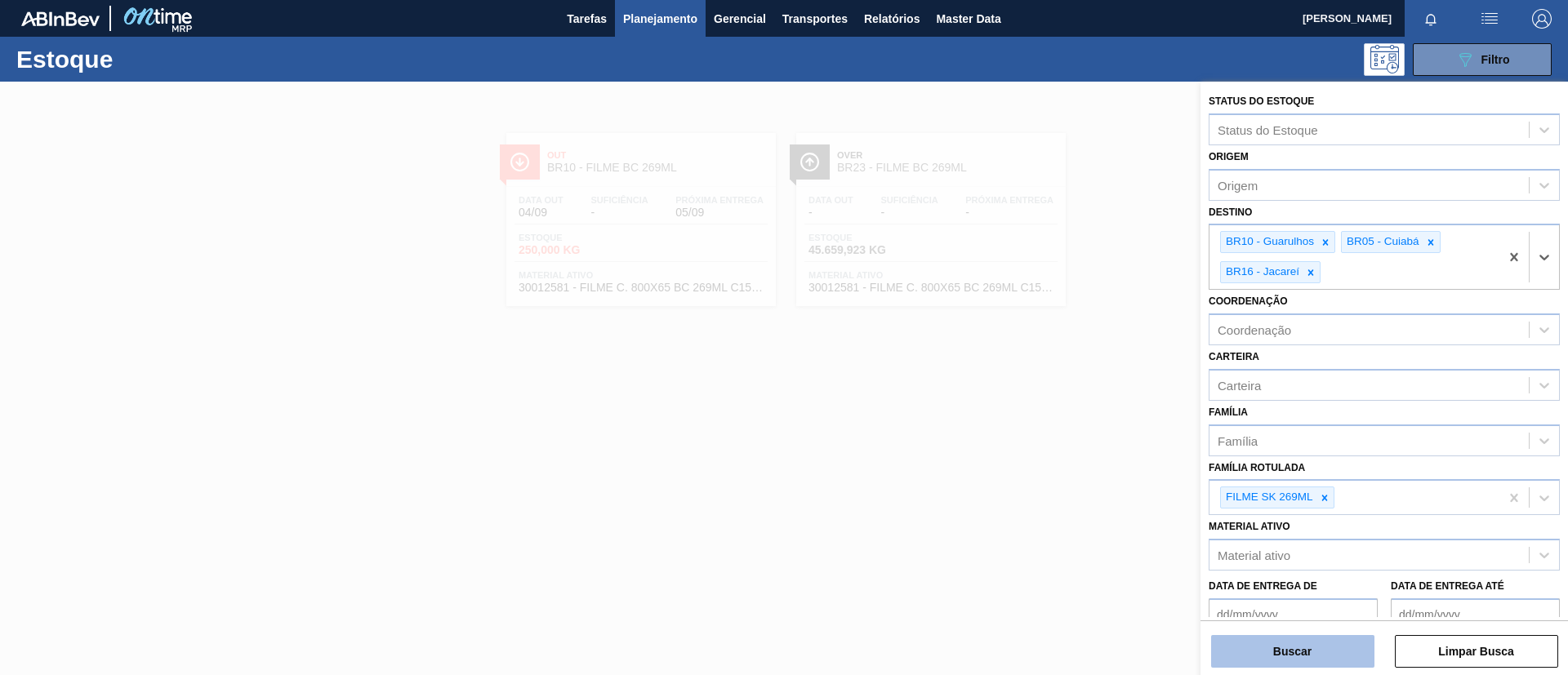
click at [1318, 655] on button "Buscar" at bounding box center [1293, 651] width 163 height 32
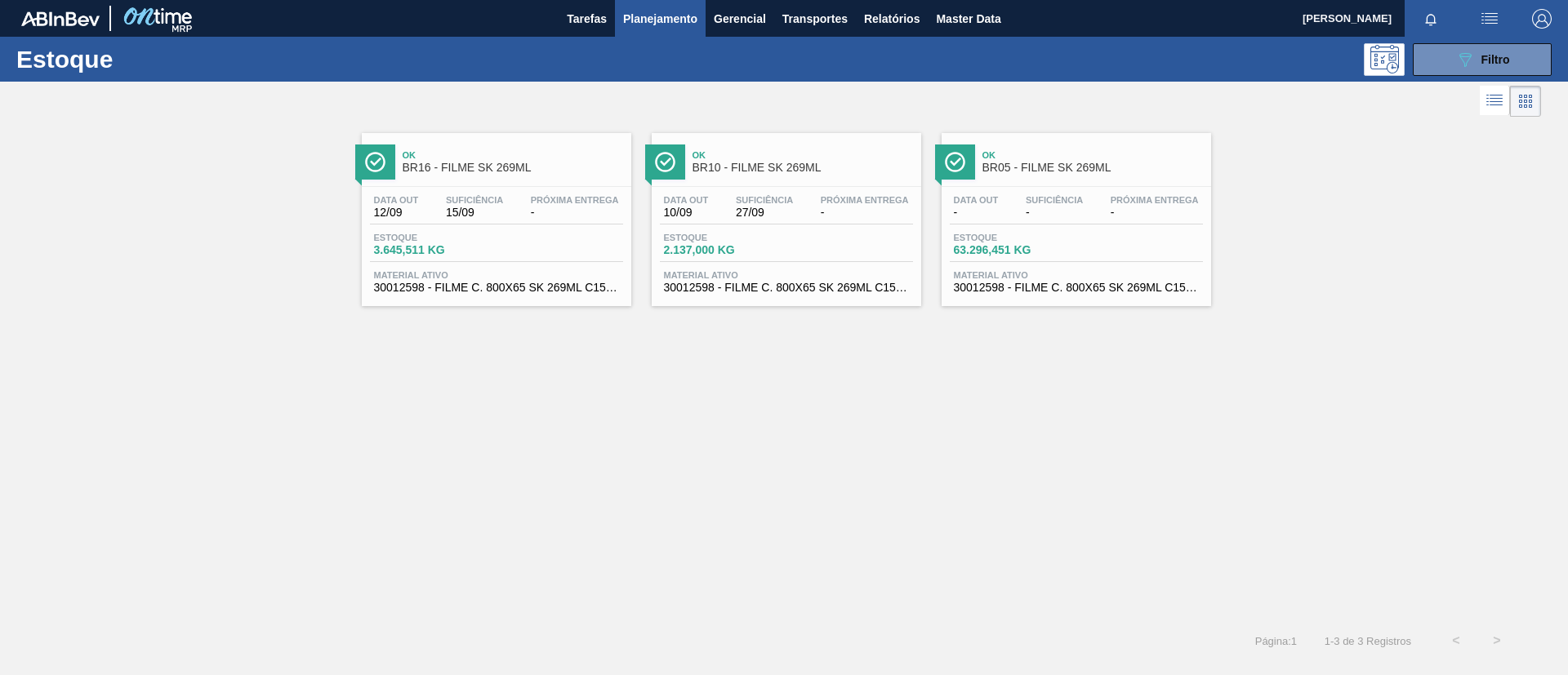
drag, startPoint x: 1457, startPoint y: 448, endPoint x: 639, endPoint y: 442, distance: 818.0
click at [647, 448] on div "Ok BR16 - FILME SK 269ML Data out 12/09 Suficiência 15/09 Próxima Entrega - Est…" at bounding box center [784, 370] width 1568 height 500
drag, startPoint x: 623, startPoint y: 463, endPoint x: 312, endPoint y: 441, distance: 311.8
click at [312, 441] on div "Ok BR16 - FILME SK 269ML Data out 12/09 Suficiência 15/09 Próxima Entrega - Est…" at bounding box center [784, 370] width 1568 height 500
click at [1453, 67] on button "089F7B8B-B2A5-4AFE-B5C0-19BA573D28AC Filtro" at bounding box center [1483, 59] width 139 height 32
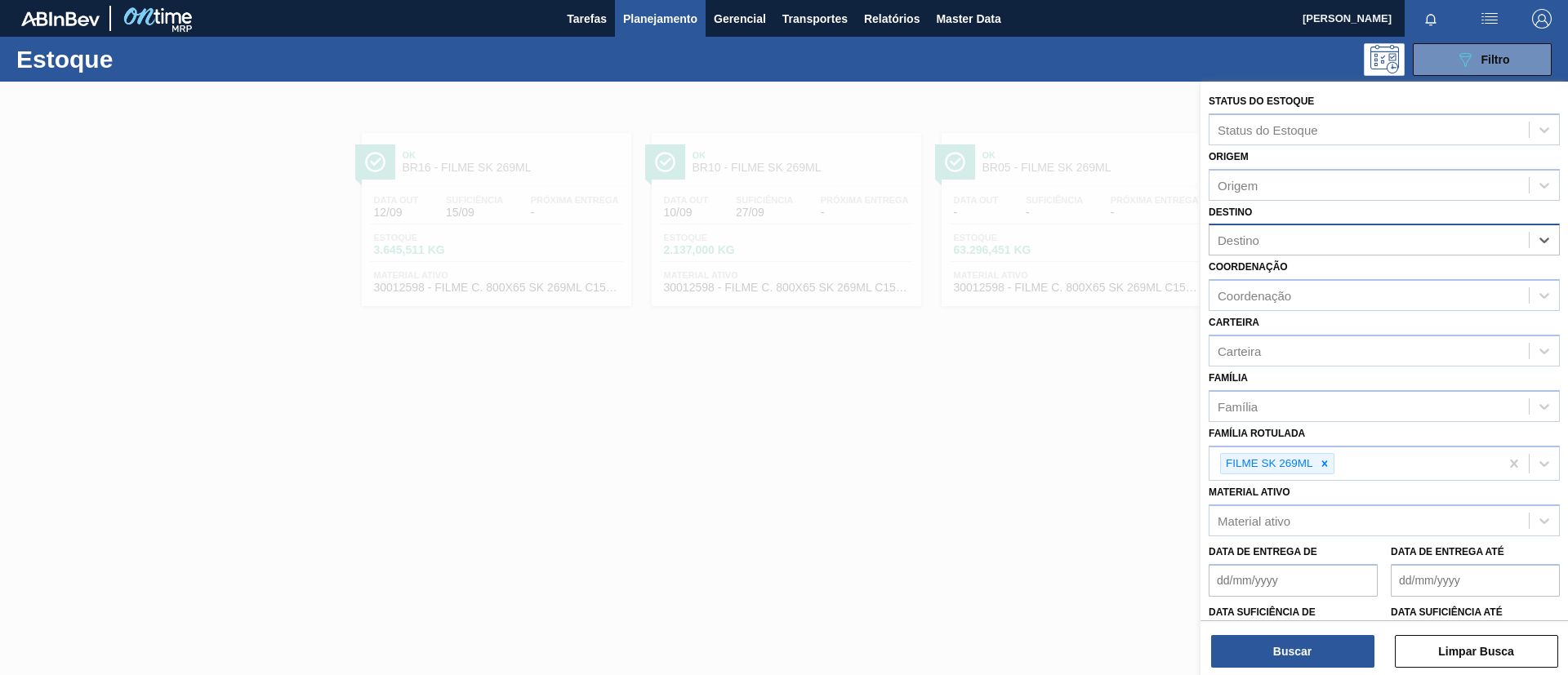
click at [1335, 464] on div "FILME SK 269ML" at bounding box center [1354, 465] width 290 height 33
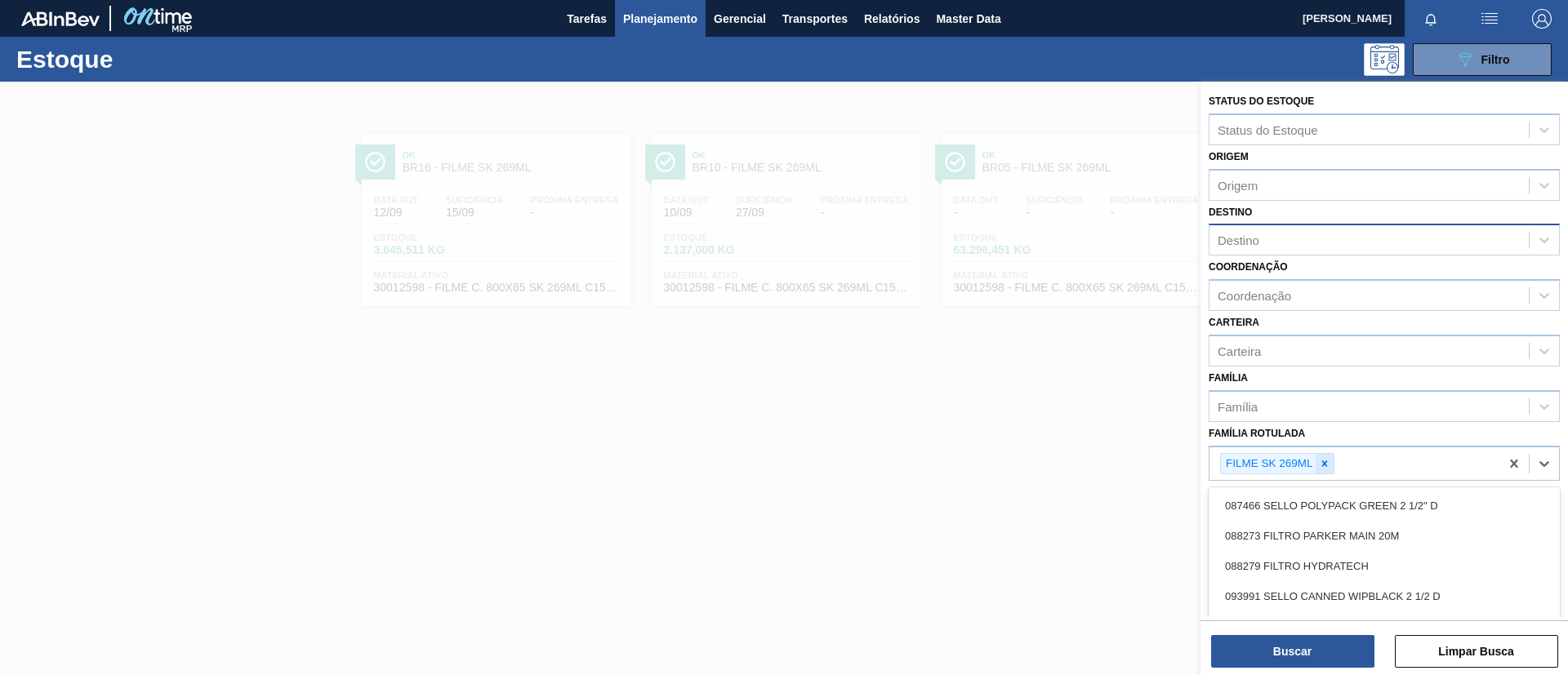
click at [1326, 464] on icon at bounding box center [1324, 464] width 11 height 11
type Rotulada "GCA 35"
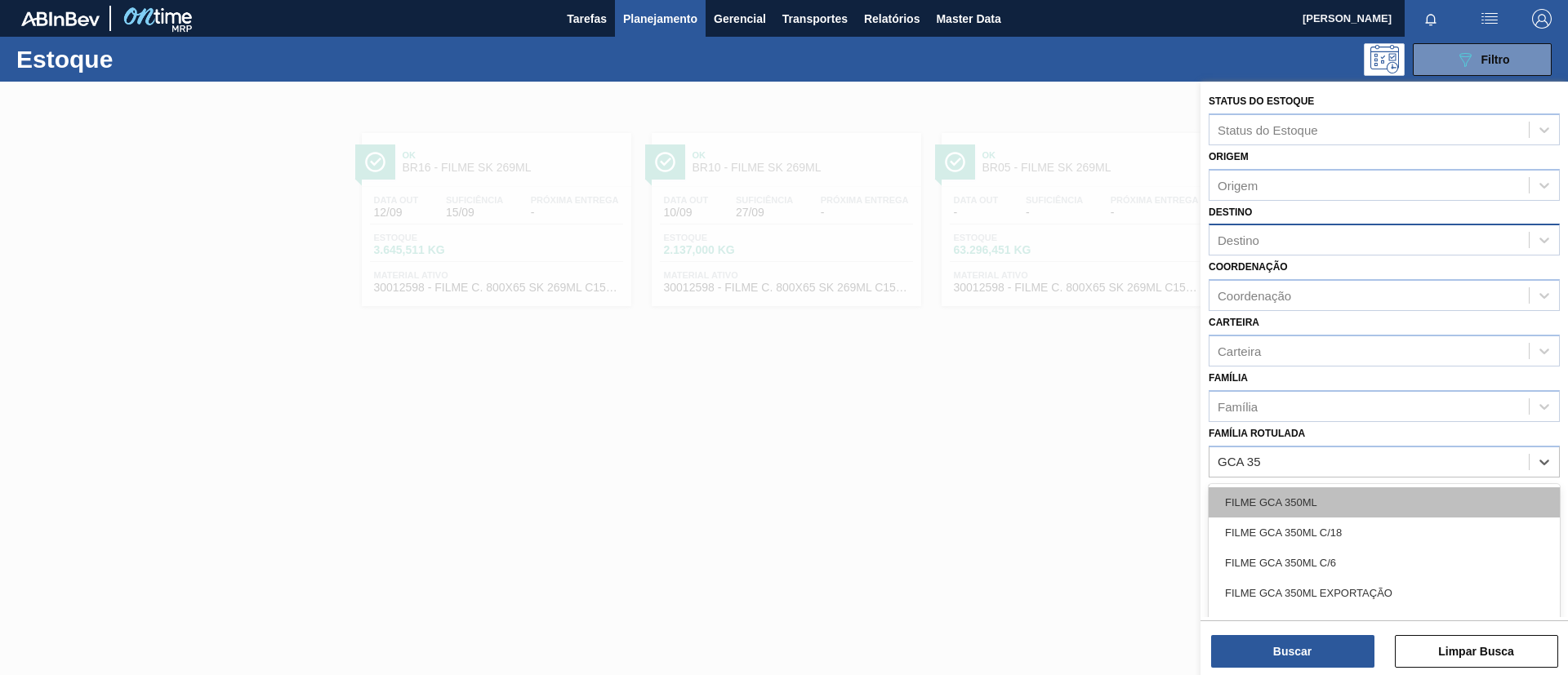
click at [1358, 496] on div "FILME GCA 350ML" at bounding box center [1383, 503] width 351 height 31
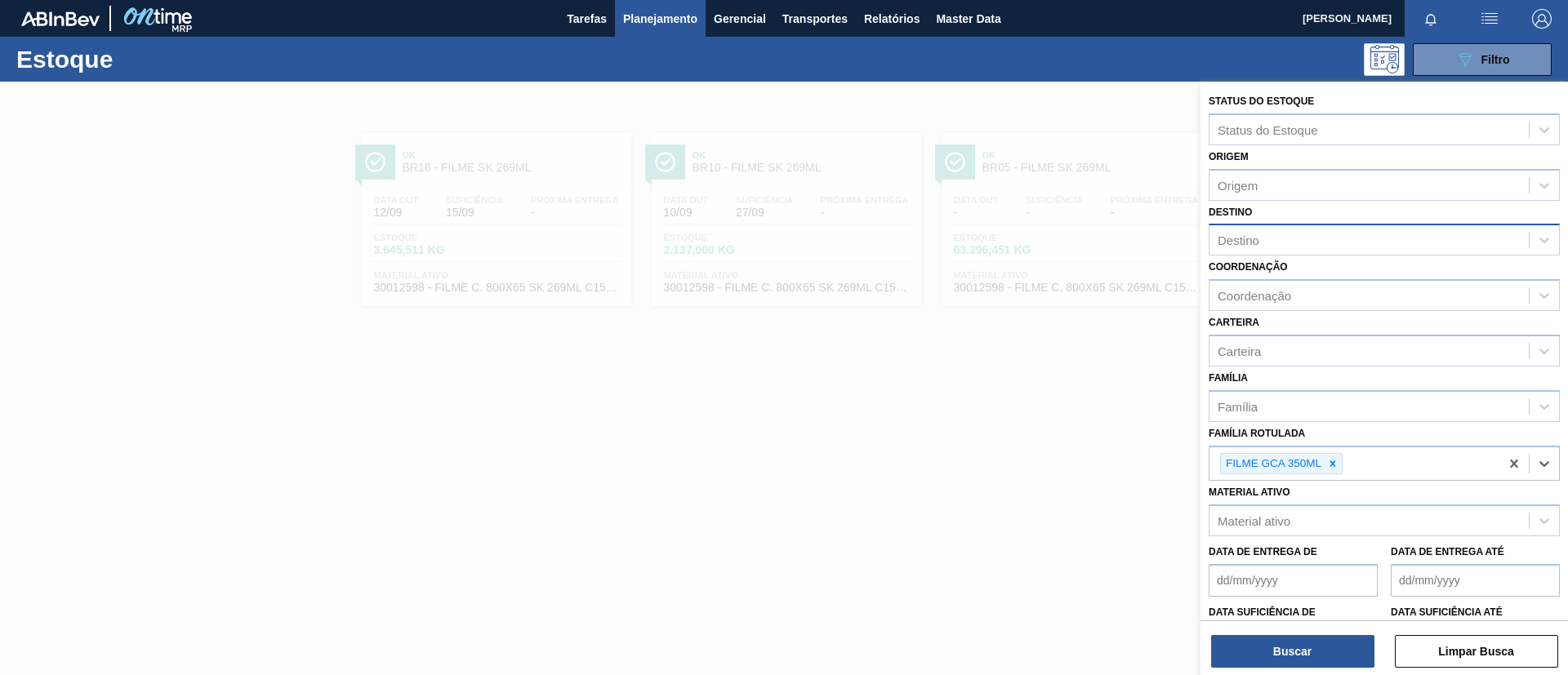
click at [1318, 243] on div "Destino" at bounding box center [1369, 241] width 319 height 24
type input "viam"
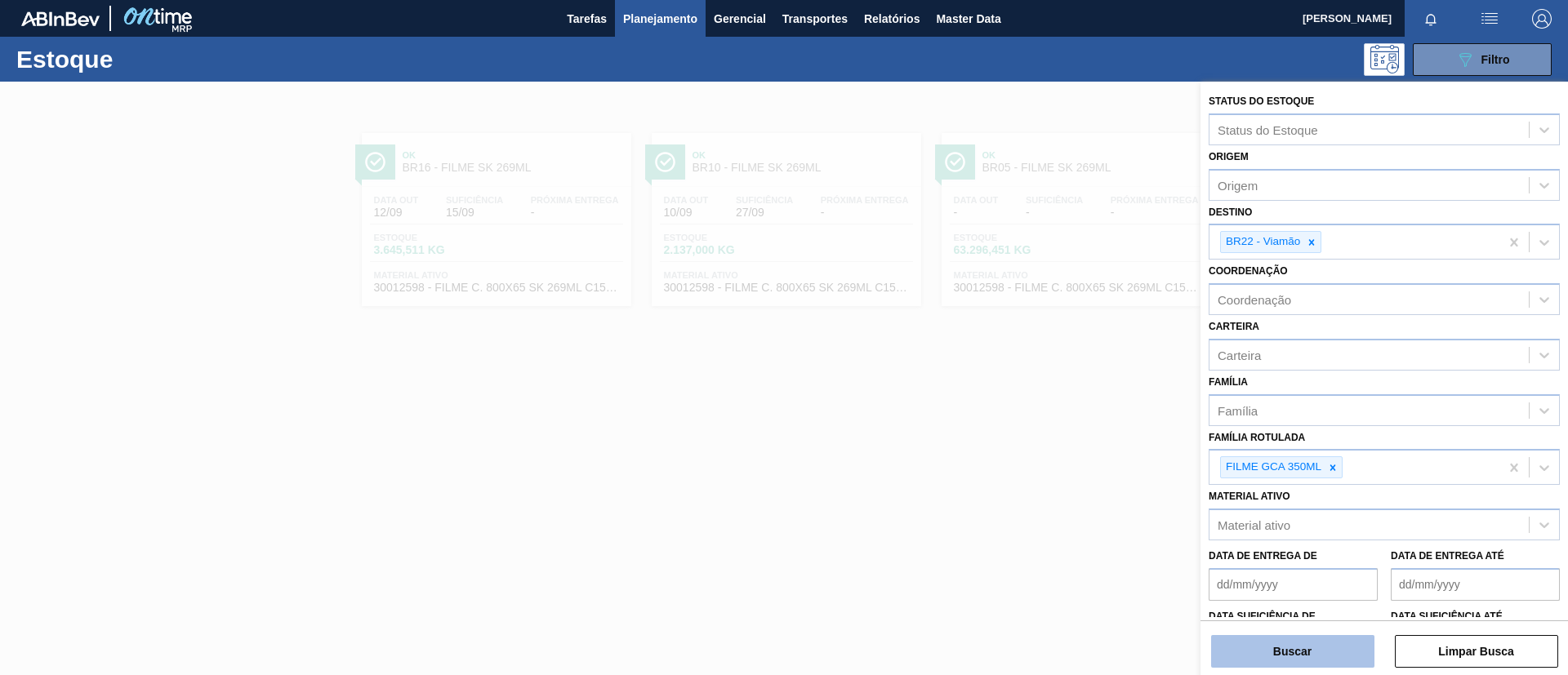
click at [1329, 645] on button "Buscar" at bounding box center [1293, 651] width 163 height 32
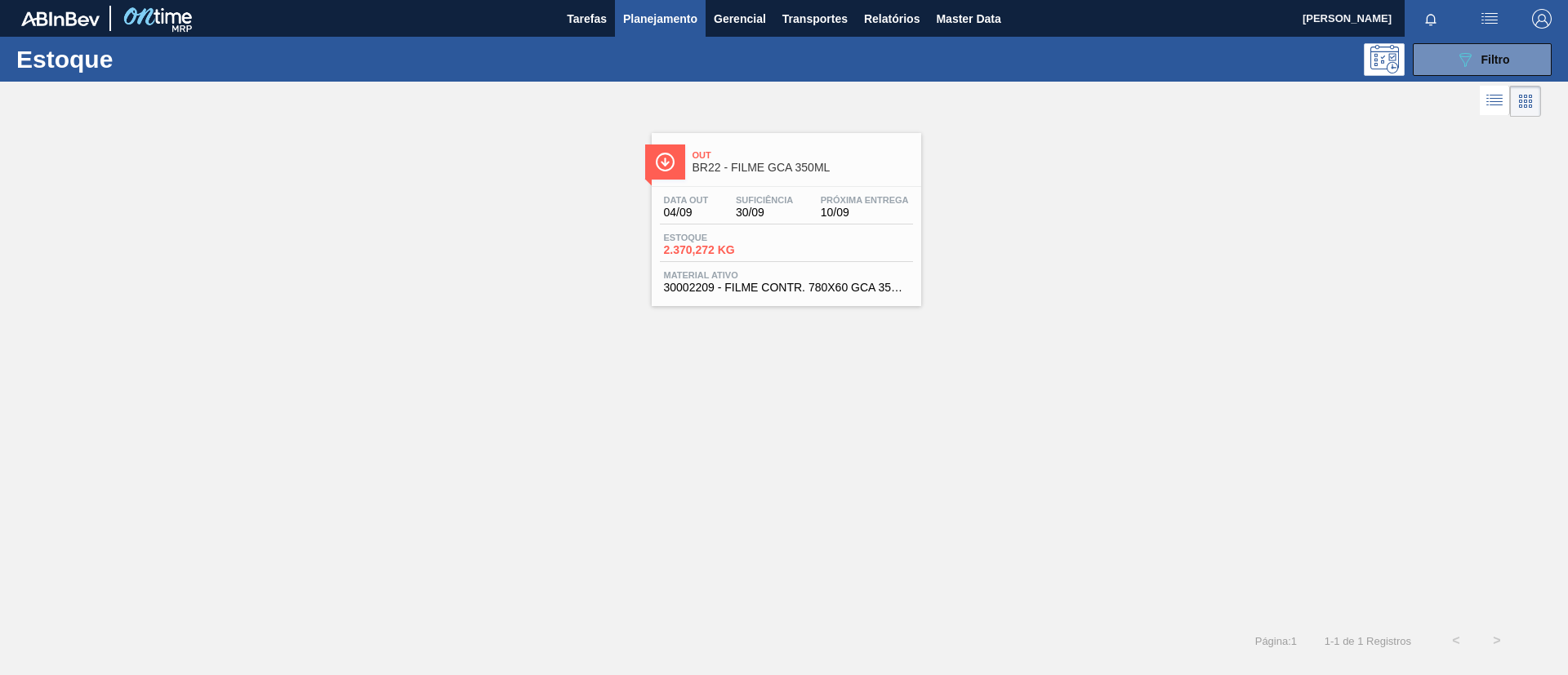
click at [782, 165] on span "BR22 - FILME GCA 350ML" at bounding box center [803, 167] width 221 height 12
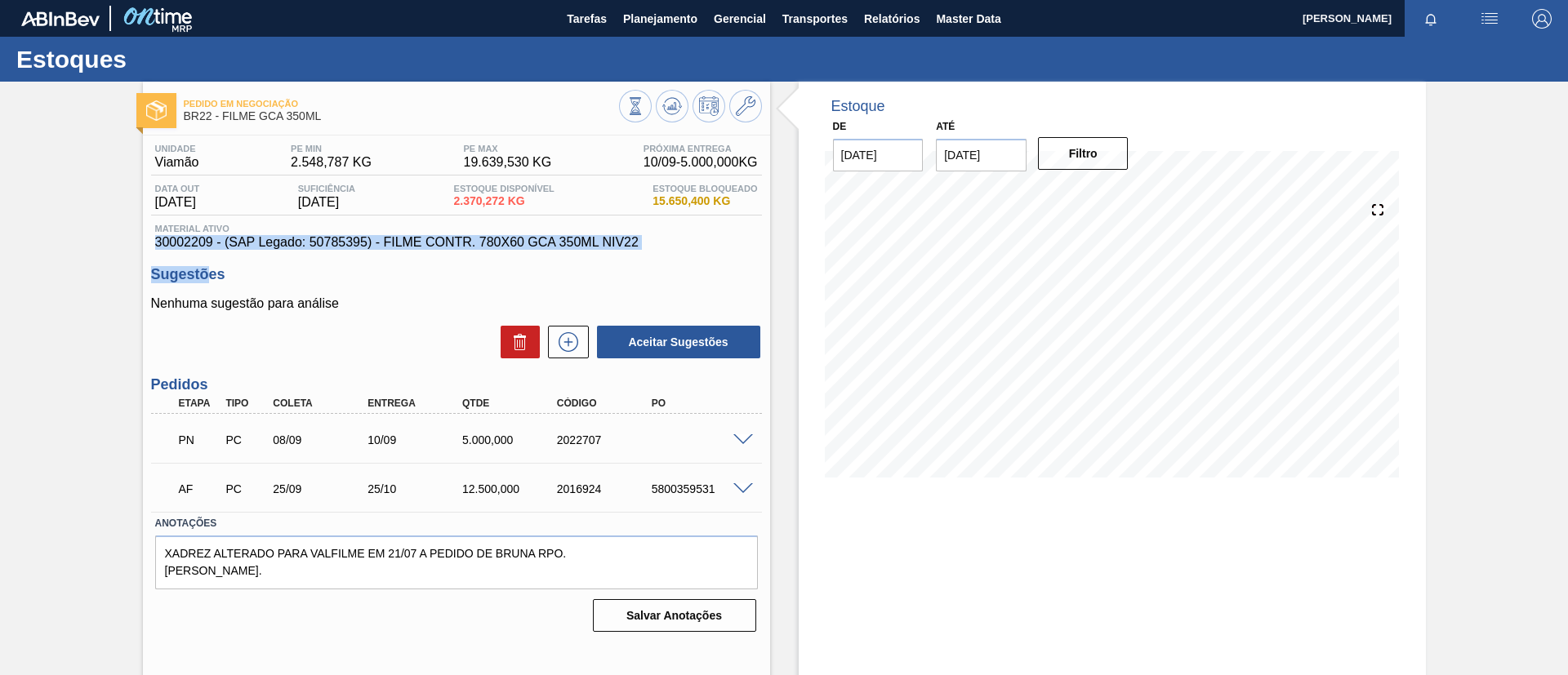
drag, startPoint x: 149, startPoint y: 248, endPoint x: 209, endPoint y: 248, distance: 60.0
click at [209, 248] on div "Material ativo 30002209 - (SAP Legado: 50785395) - FILME CONTR. 780X60 GCA 350M…" at bounding box center [456, 236] width 611 height 26
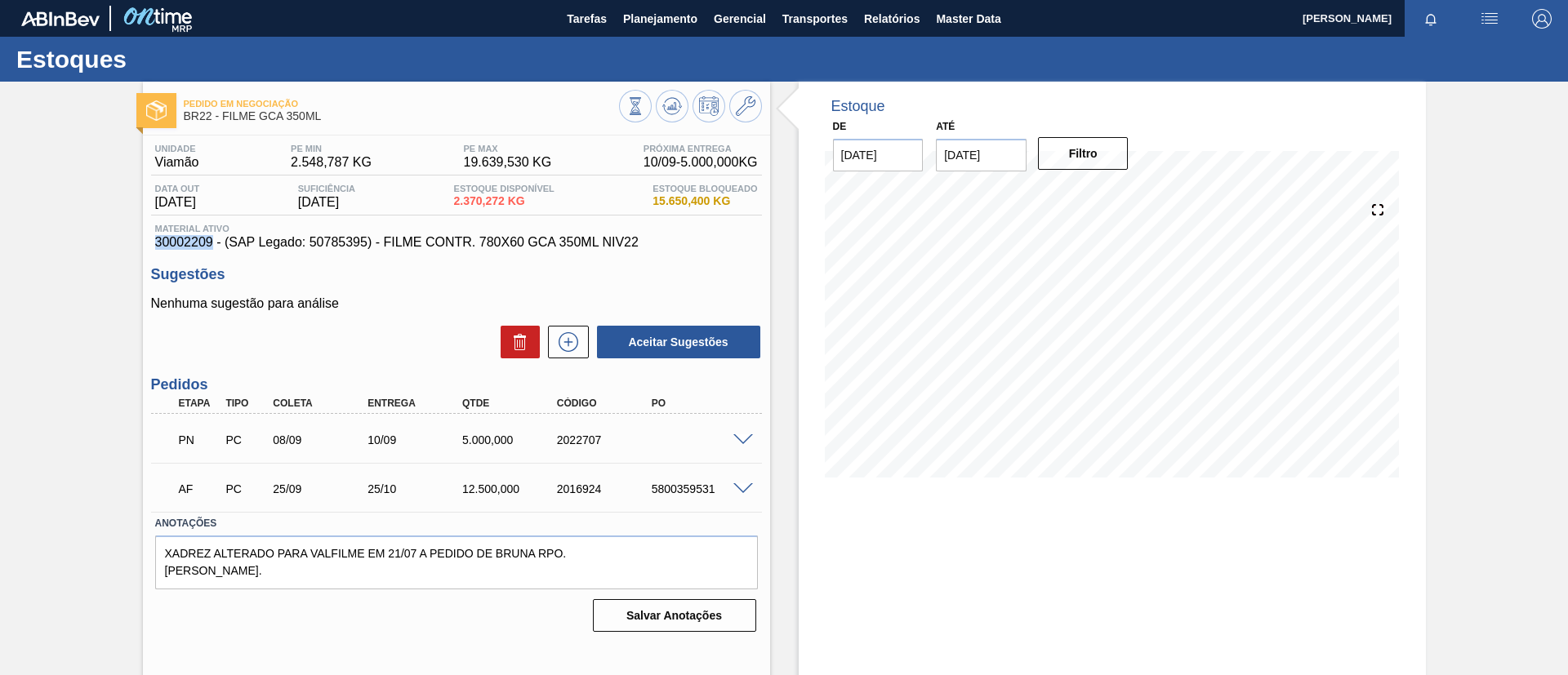
click at [143, 238] on div "Unidade Viamão PE MIN 2.548,787 KG PE MAX 19.639,530 KG Próxima Entrega 10/09 -…" at bounding box center [456, 387] width 627 height 503
drag, startPoint x: 143, startPoint y: 238, endPoint x: 207, endPoint y: 240, distance: 64.0
click at [207, 240] on div "Unidade Viamão PE MIN 2.548,787 KG PE MAX 19.639,530 KG Próxima Entrega 10/09 -…" at bounding box center [456, 387] width 627 height 503
drag, startPoint x: 312, startPoint y: 243, endPoint x: 368, endPoint y: 247, distance: 56.1
click at [368, 247] on span "30002209 - (SAP Legado: 50785395) - FILME CONTR. 780X60 GCA 350ML NIV22" at bounding box center [456, 243] width 603 height 15
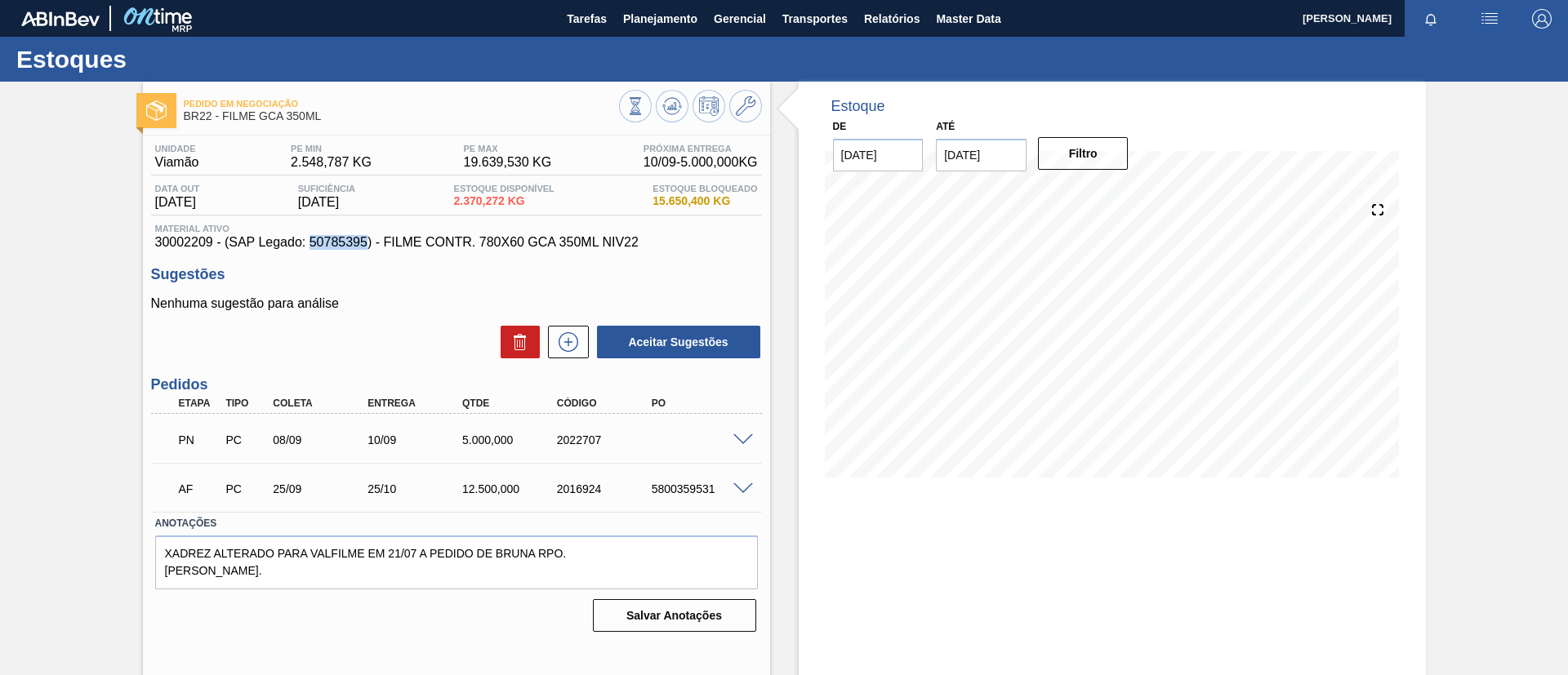
copy span "50785395"
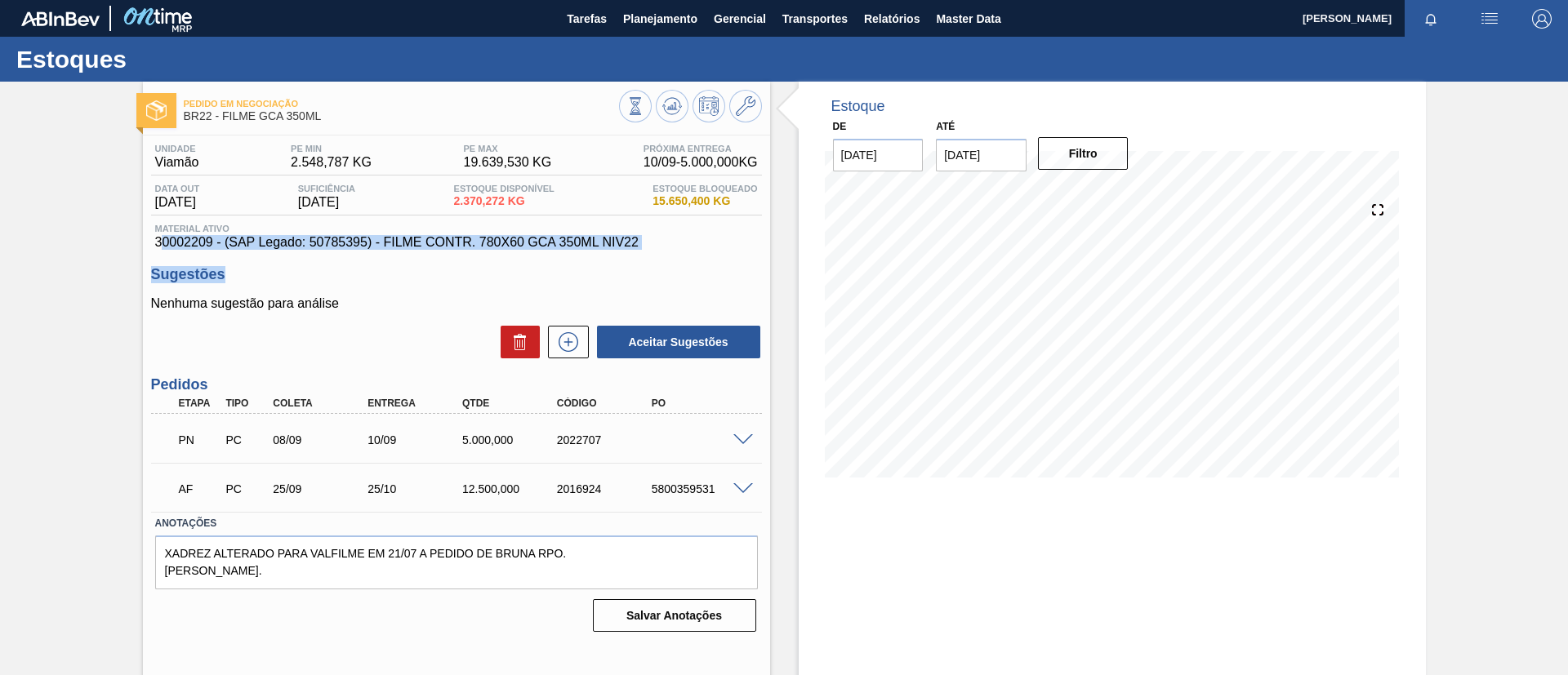
drag, startPoint x: 159, startPoint y: 243, endPoint x: 577, endPoint y: 262, distance: 418.4
click at [578, 262] on div "Unidade Viamão PE MIN 2.548,787 KG PE MAX 19.639,530 KG Próxima Entrega 10/09 -…" at bounding box center [456, 387] width 627 height 503
click at [51, 270] on div "Pedido em Negociação BR22 - FILME GCA 350ML Unidade Viamão PE MIN 2.548,787 KG …" at bounding box center [784, 391] width 1568 height 620
drag, startPoint x: 140, startPoint y: 240, endPoint x: 638, endPoint y: 238, distance: 498.0
click at [638, 238] on div "Pedido em Negociação BR22 - FILME GCA 350ML Unidade Viamão PE MIN 2.548,787 KG …" at bounding box center [784, 391] width 1568 height 620
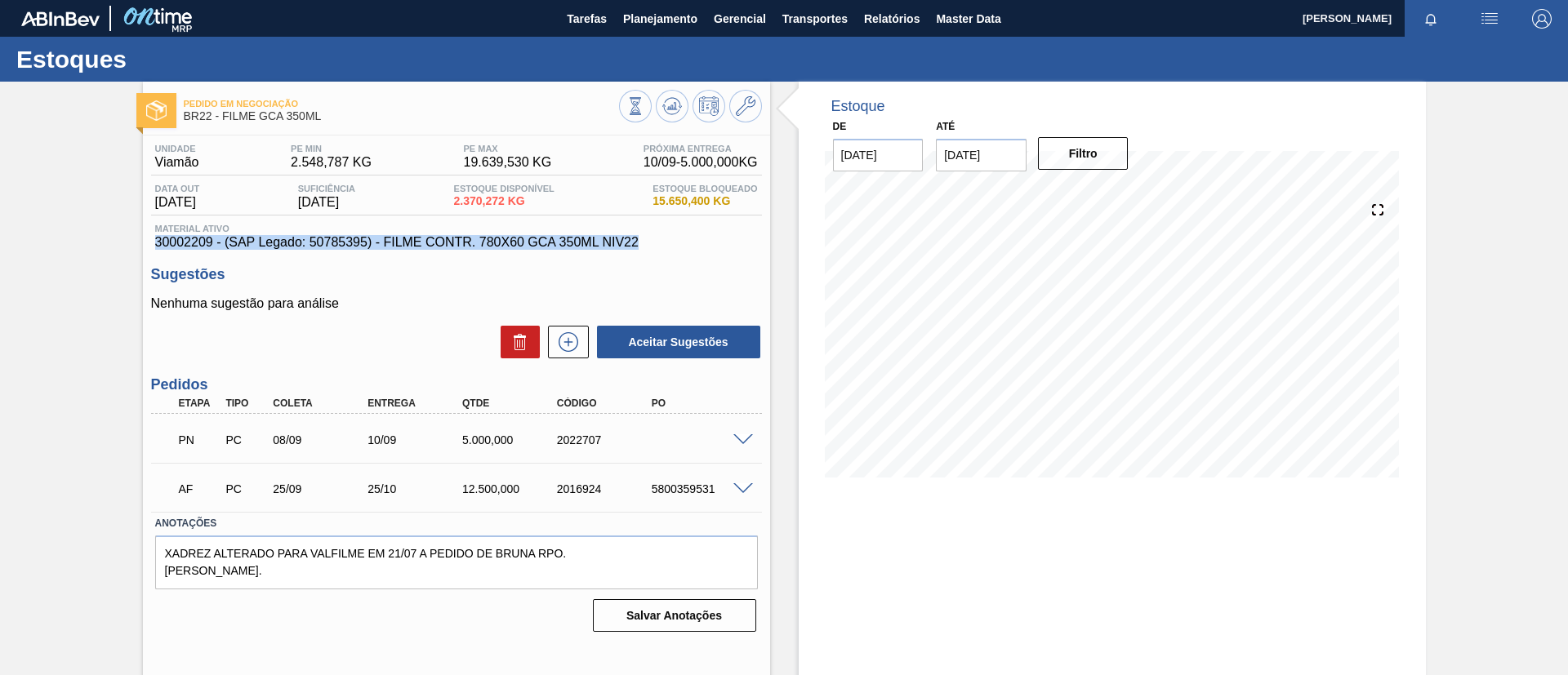
copy span "30002209 - (SAP Legado: 50785395) - FILME CONTR. 780X60 GCA 350ML NIV22"
click at [733, 433] on div at bounding box center [745, 439] width 32 height 12
click at [741, 438] on span at bounding box center [743, 440] width 19 height 12
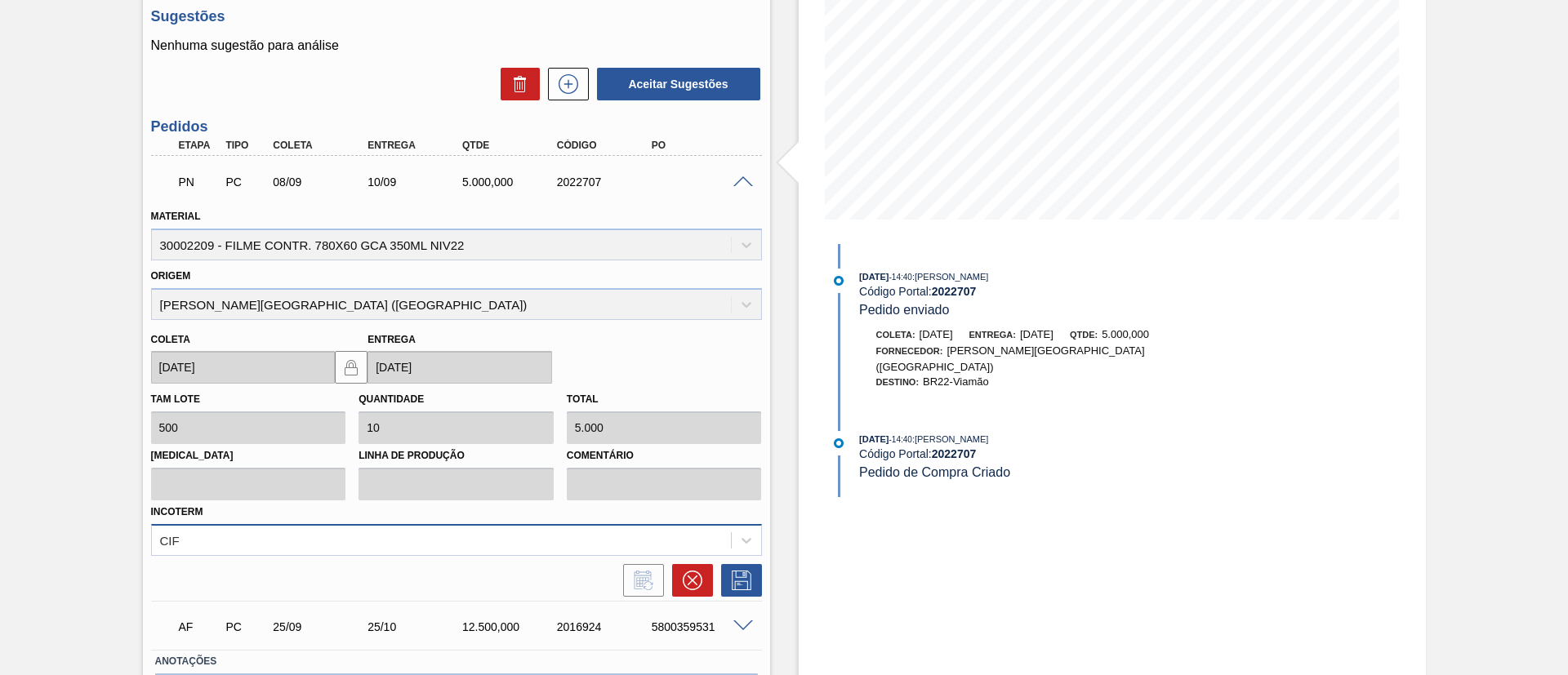
scroll to position [366, 0]
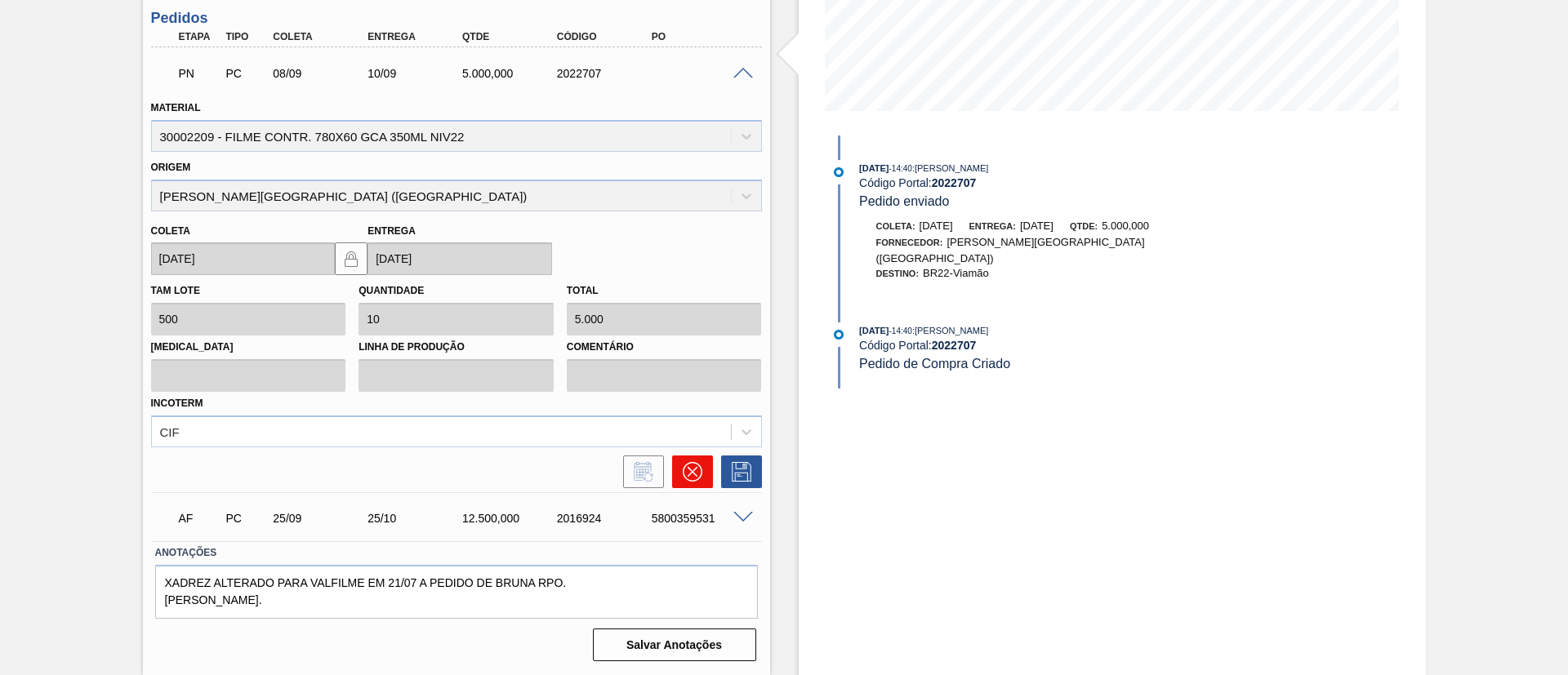
click at [681, 470] on button at bounding box center [693, 471] width 41 height 32
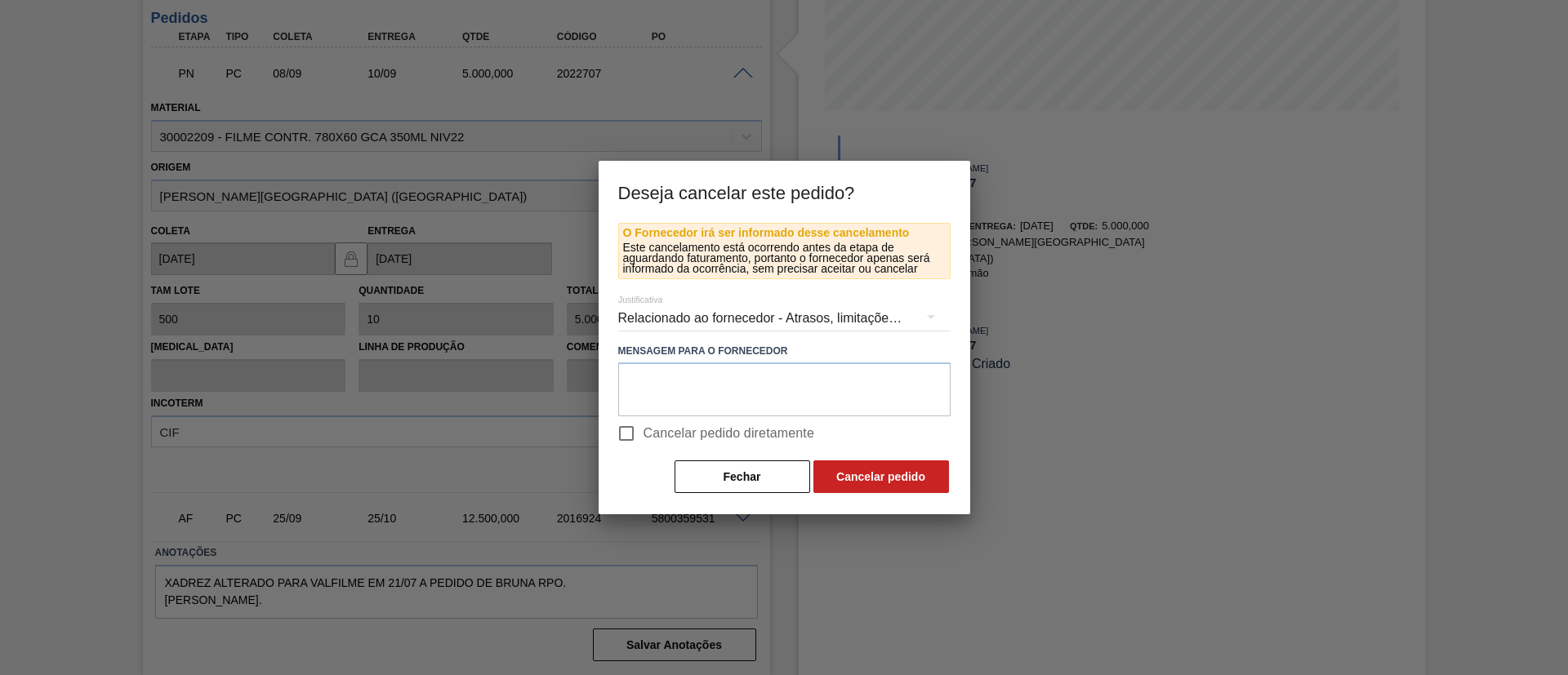
click at [689, 441] on span "Cancelar pedido diretamente" at bounding box center [729, 433] width 172 height 19
click at [644, 441] on input "Cancelar pedido diretamente" at bounding box center [626, 433] width 34 height 34
checkbox input "true"
click at [847, 488] on button "Cancelar pedido" at bounding box center [881, 477] width 135 height 32
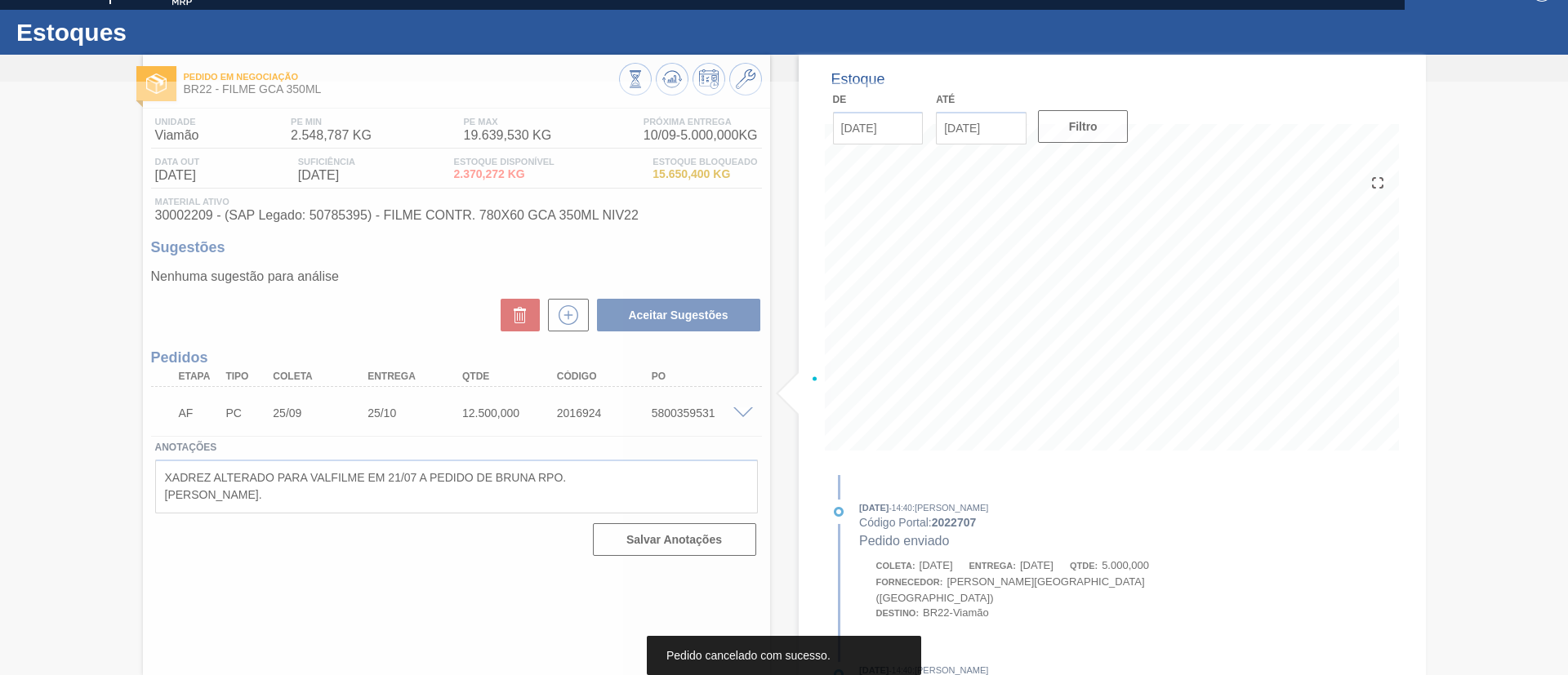
scroll to position [27, 0]
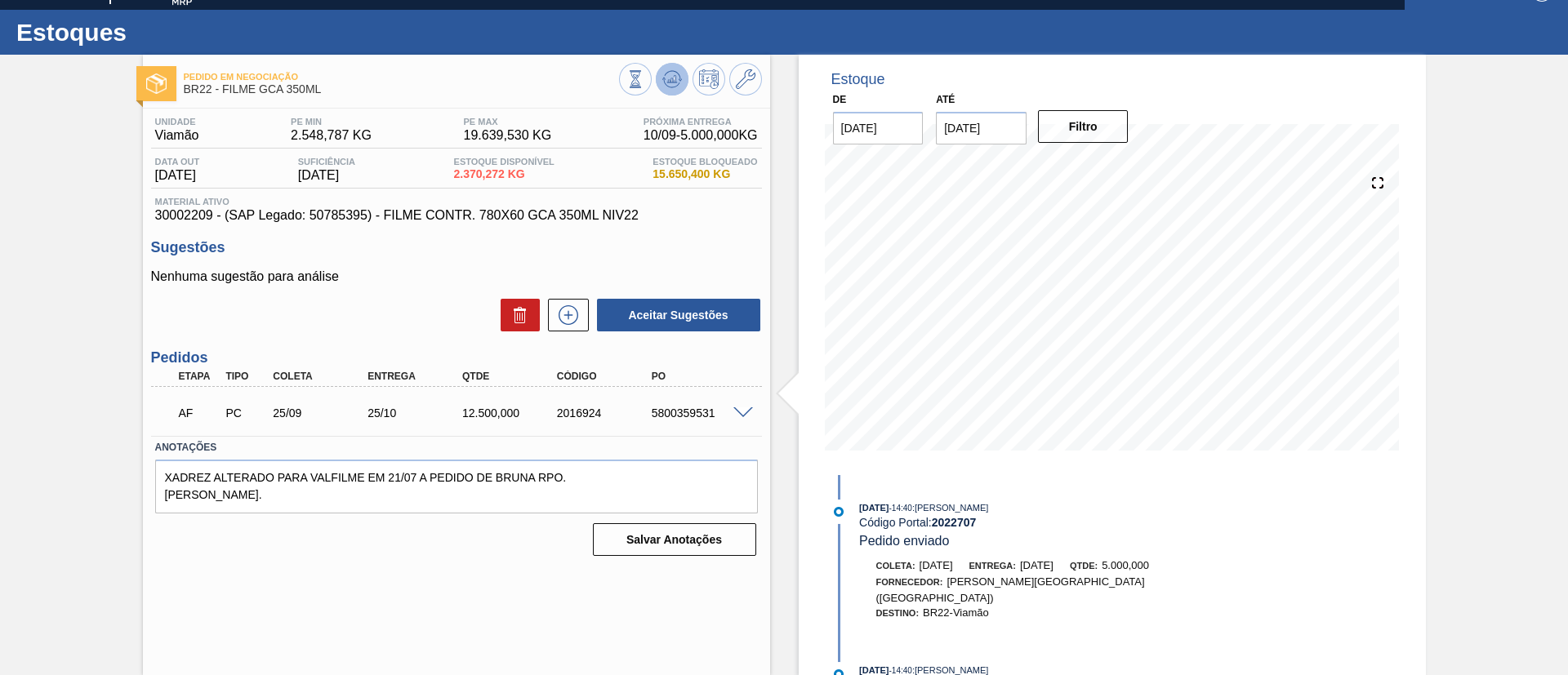
click at [668, 82] on icon at bounding box center [671, 79] width 19 height 19
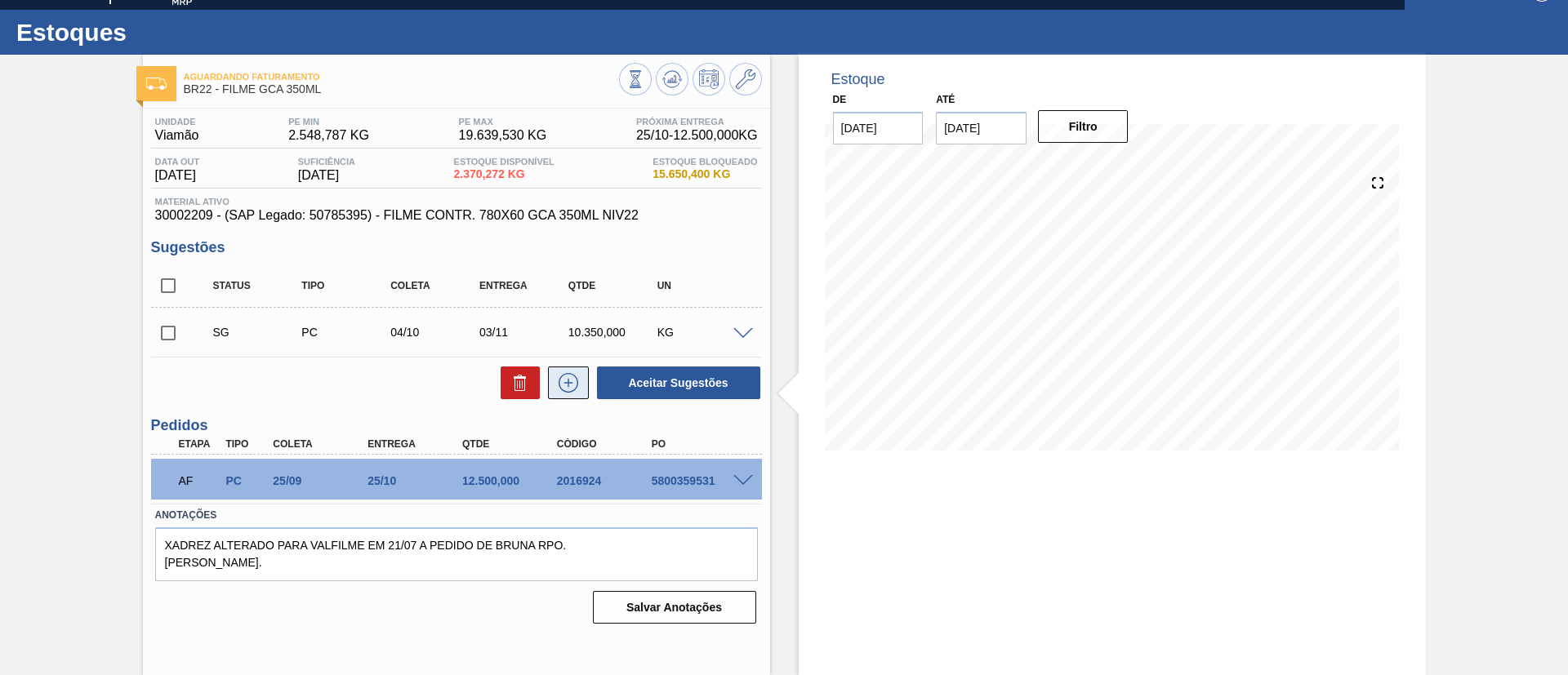
click at [575, 373] on icon at bounding box center [568, 382] width 26 height 19
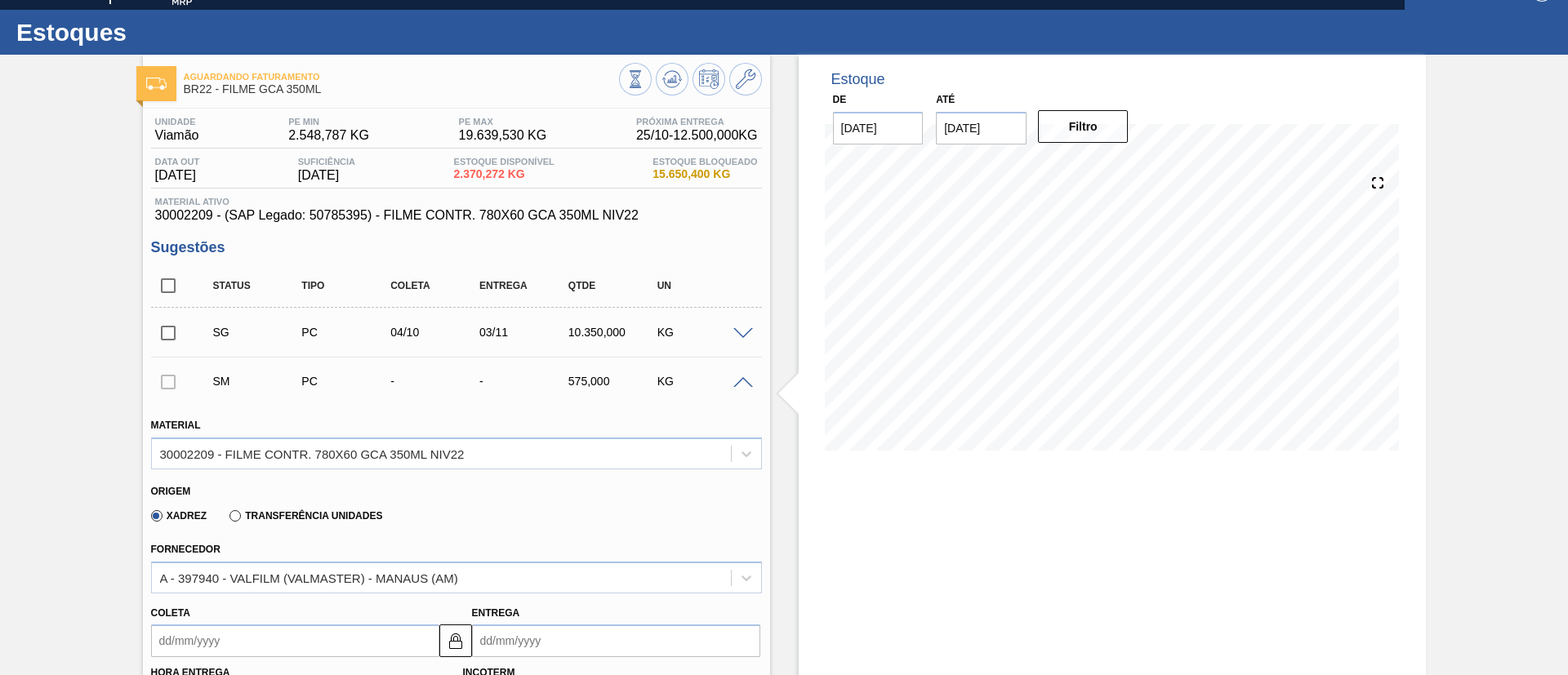
click at [355, 510] on label "Transferência Unidades" at bounding box center [305, 516] width 153 height 11
click at [227, 519] on input "Transferência Unidades" at bounding box center [227, 519] width 0 height 0
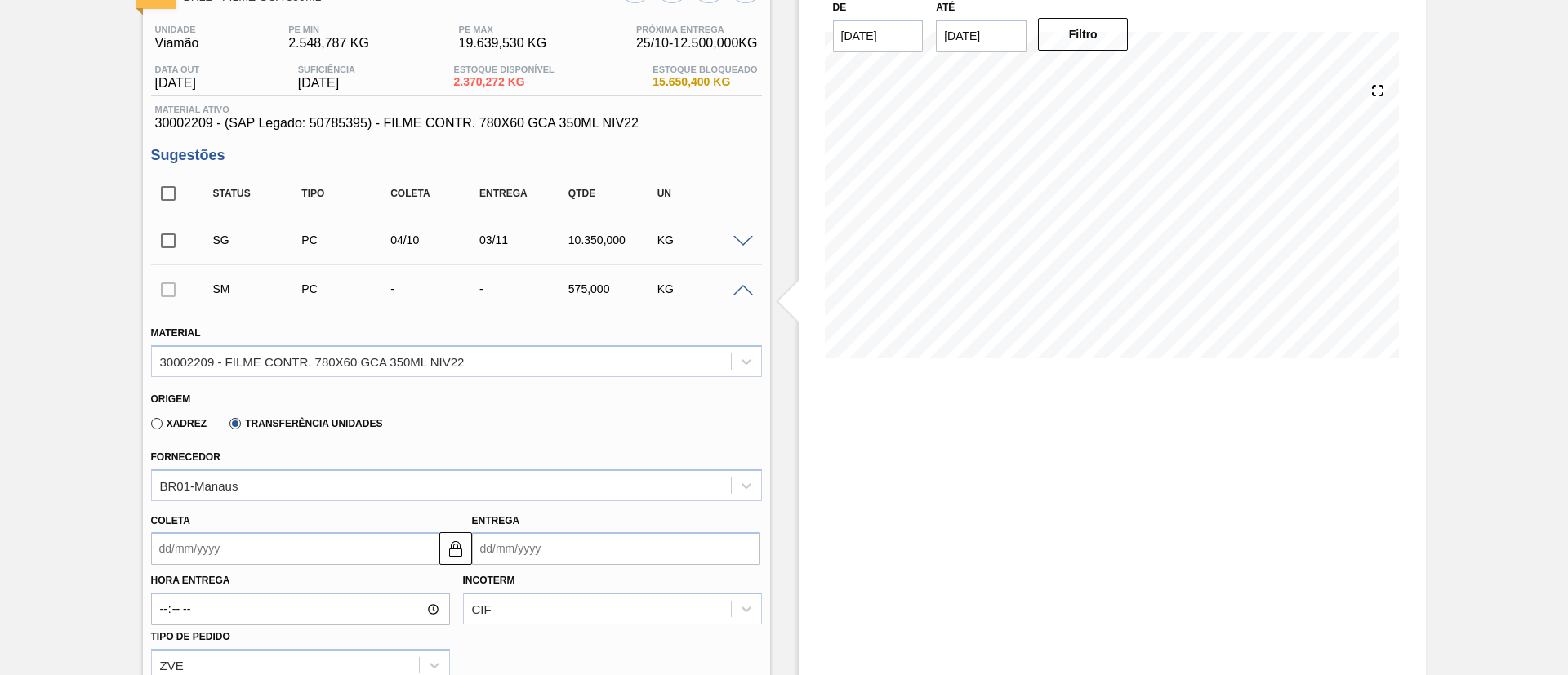
scroll to position [272, 0]
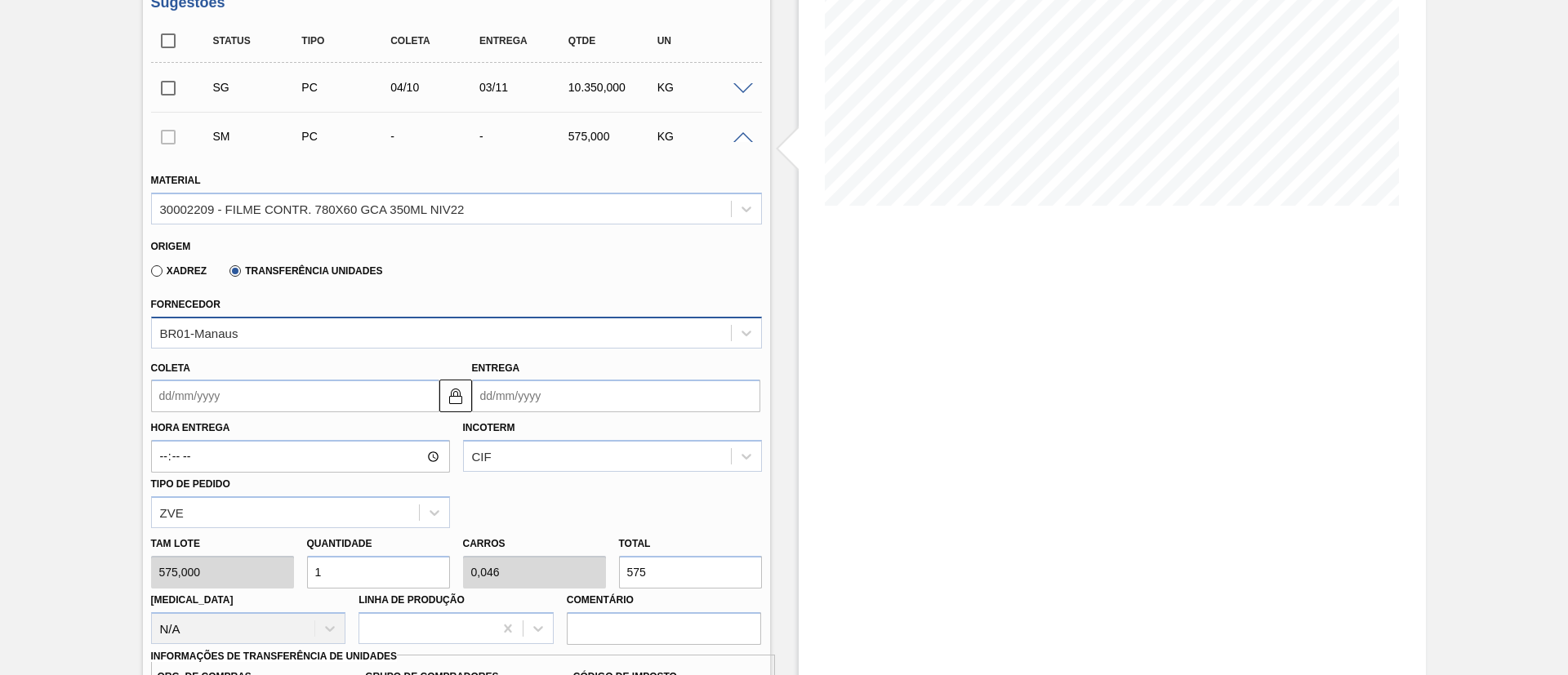
click at [541, 332] on div "BR01-Manaus" at bounding box center [441, 333] width 579 height 24
type input "ce"
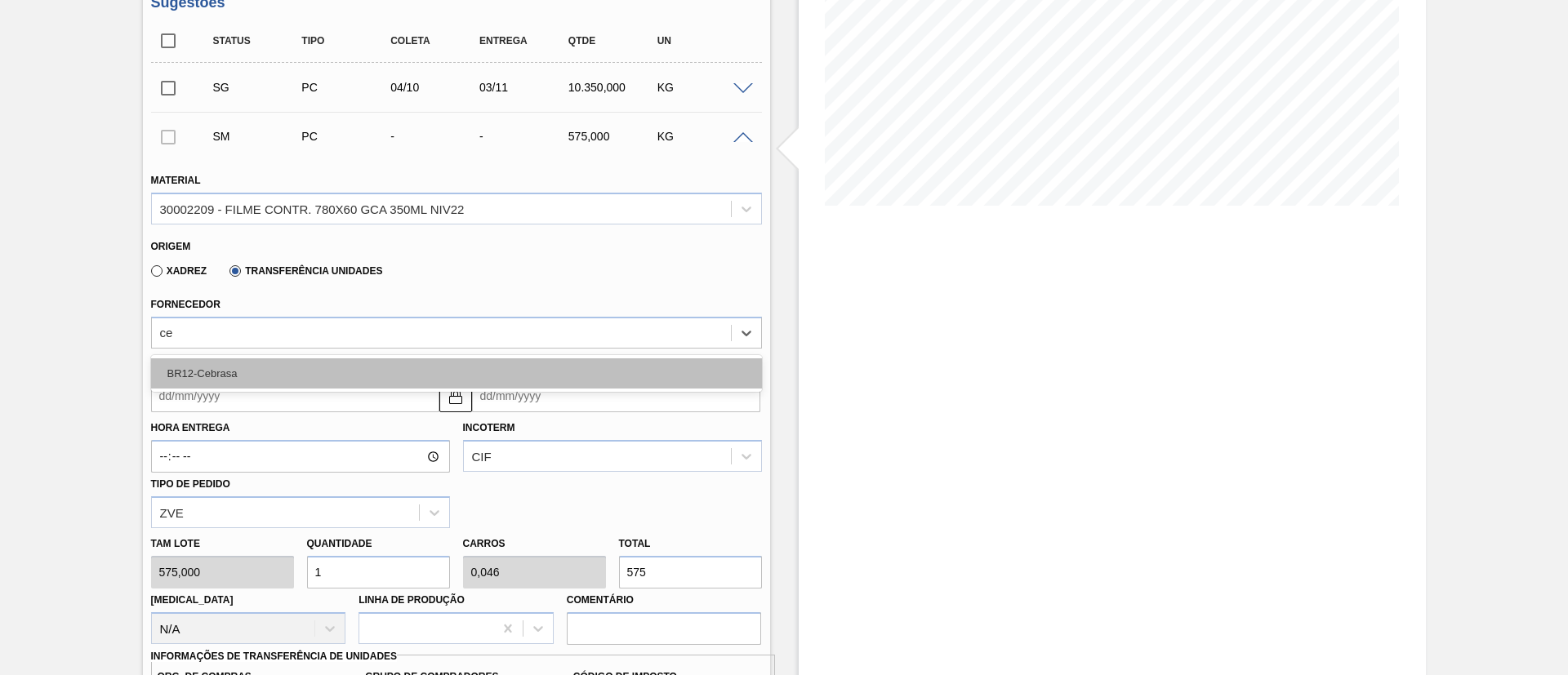
click at [449, 366] on div "BR12-Cebrasa" at bounding box center [456, 374] width 611 height 31
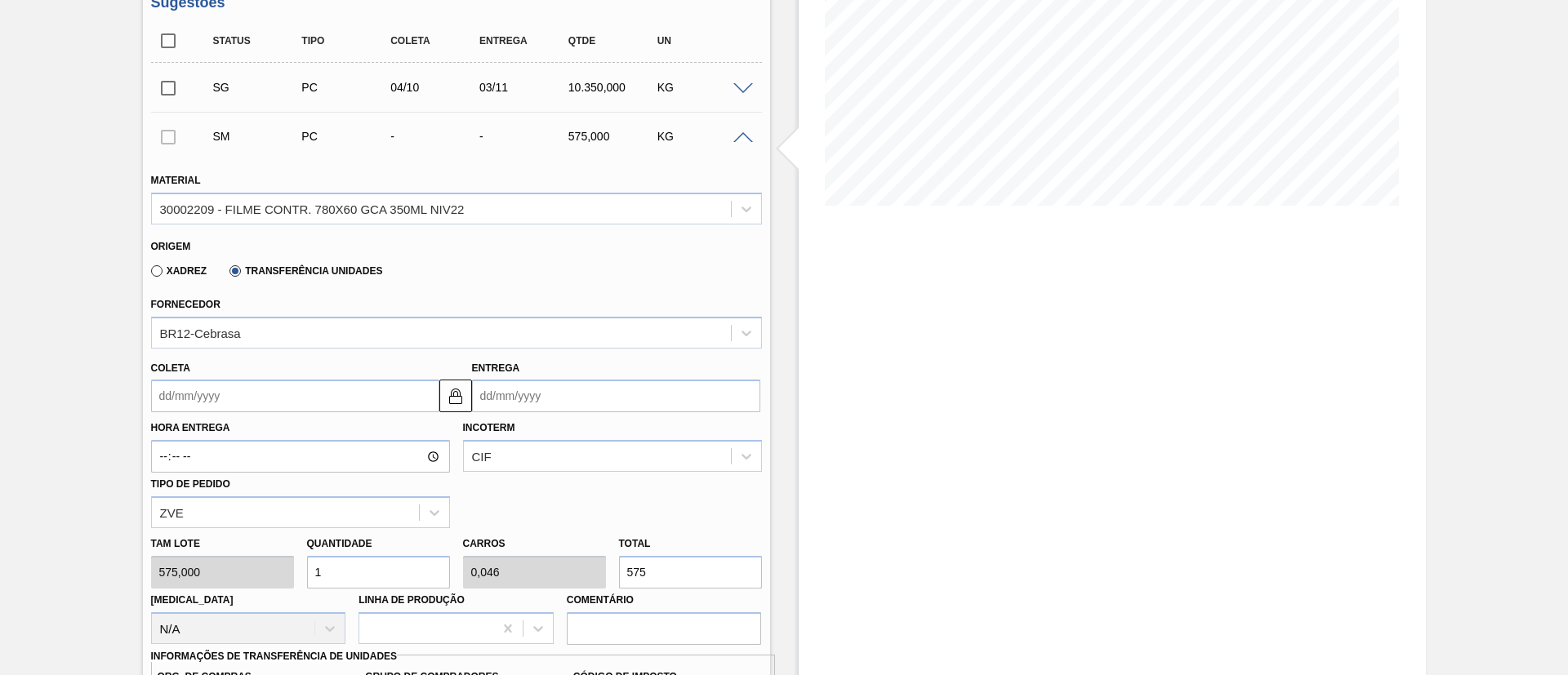
click at [298, 373] on div "Coleta" at bounding box center [295, 385] width 288 height 57
click at [302, 380] on input "Coleta" at bounding box center [295, 396] width 288 height 32
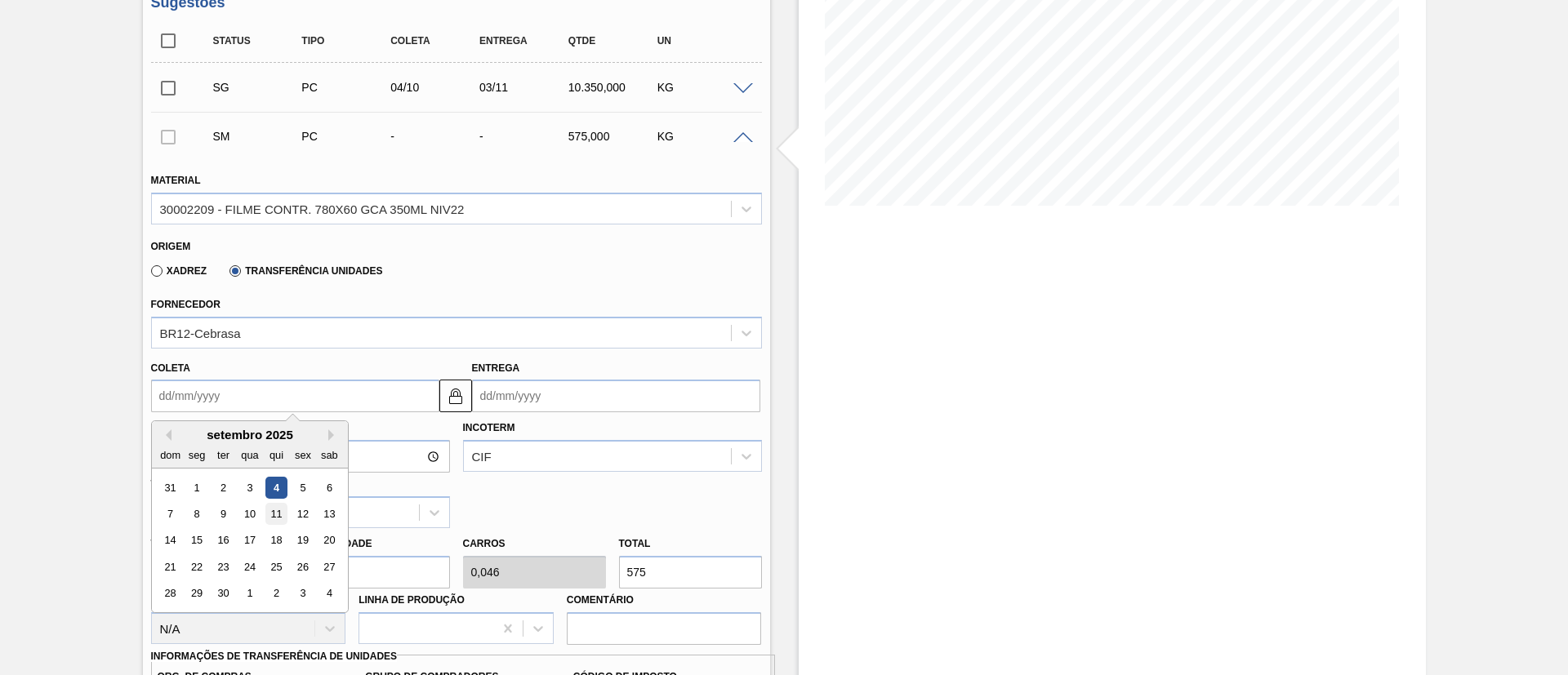
click at [277, 513] on div "11" at bounding box center [275, 514] width 22 height 22
type input "11/09/2025"
type input "11/10/2025"
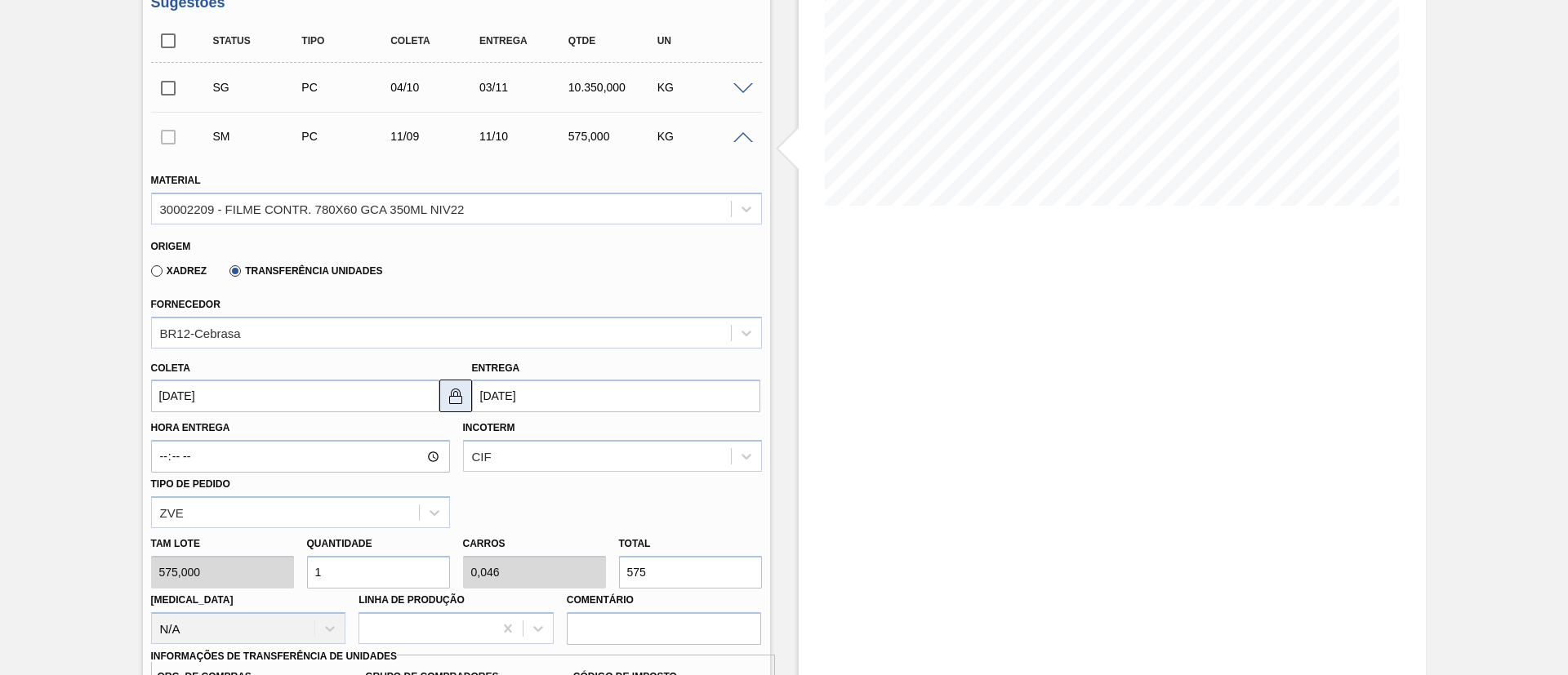
click at [455, 394] on img at bounding box center [455, 396] width 19 height 19
click at [491, 394] on input "11/10/2025" at bounding box center [616, 396] width 288 height 32
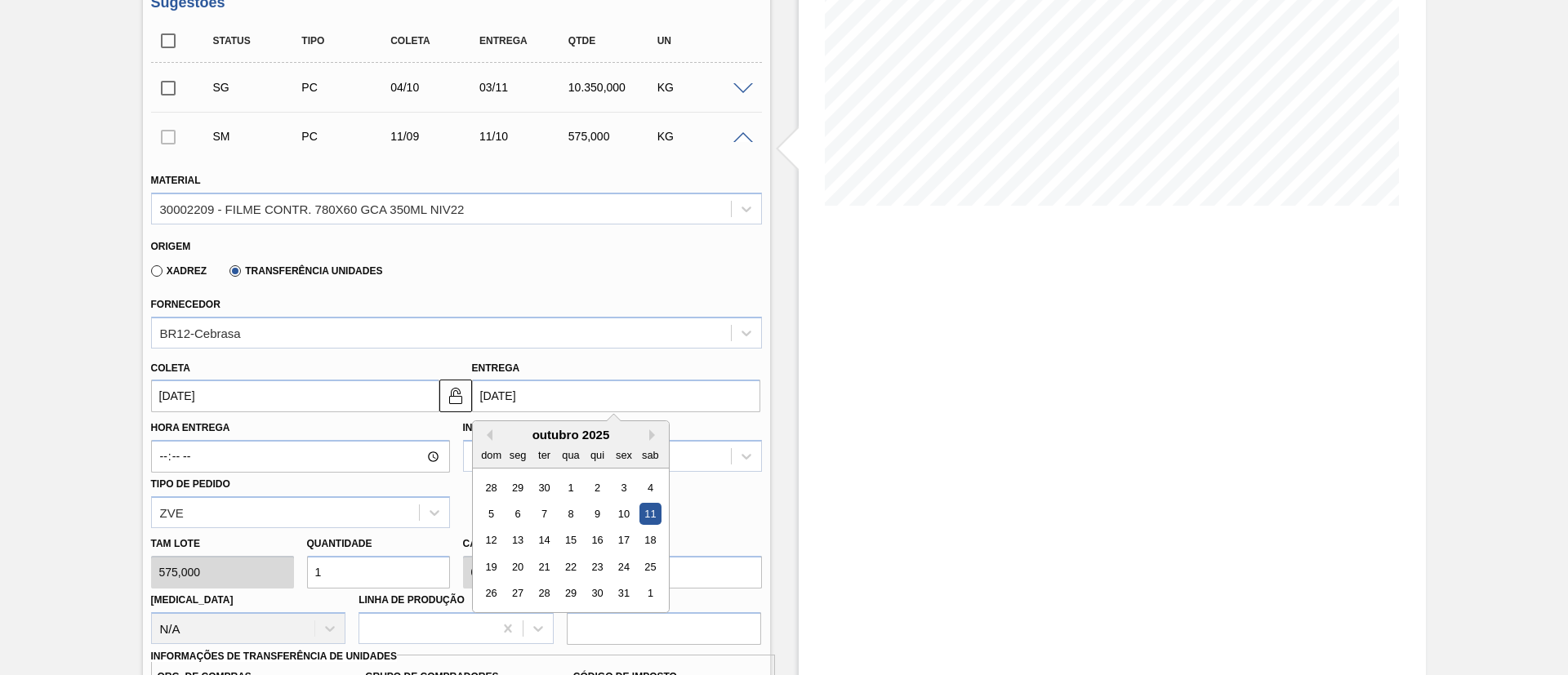
click at [373, 396] on input "11/09/2025" at bounding box center [295, 396] width 288 height 32
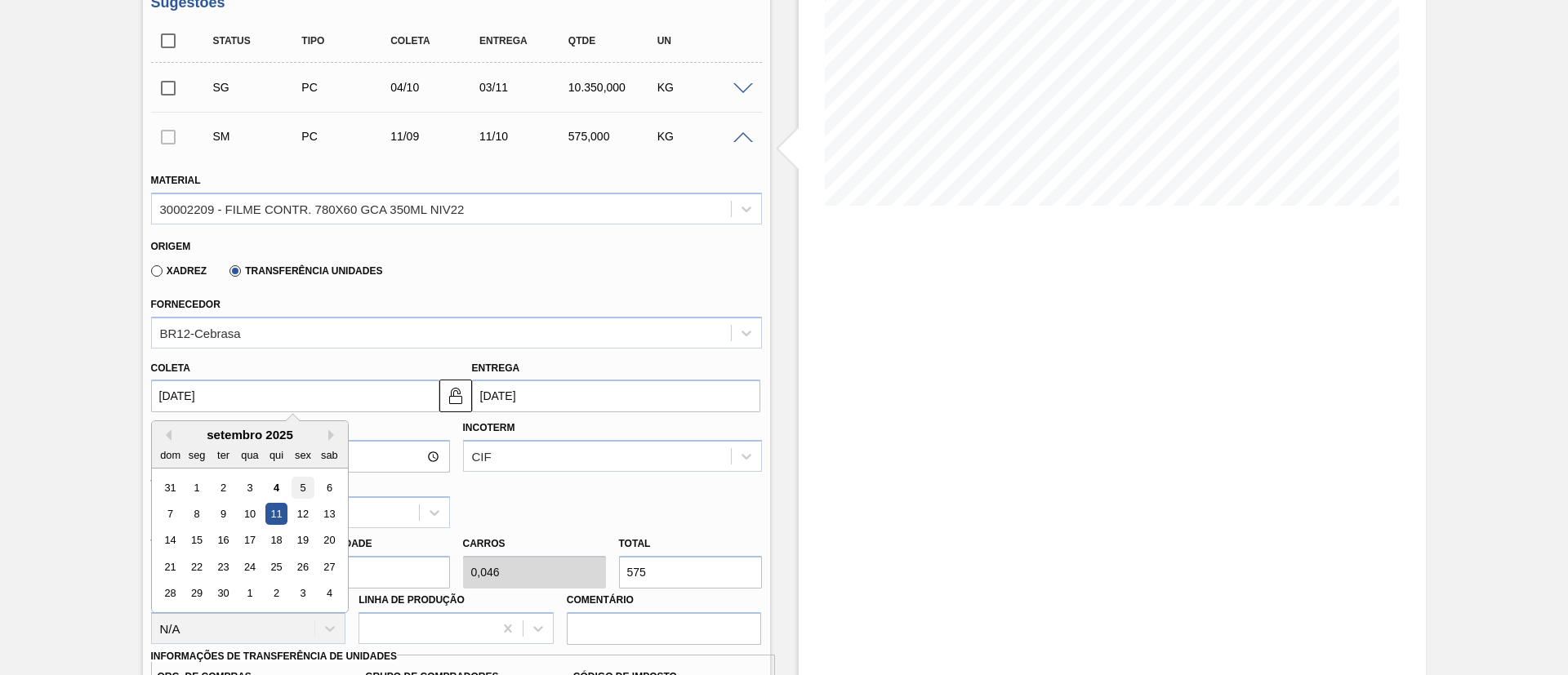
click at [310, 483] on div "5" at bounding box center [302, 488] width 22 height 22
type input "[DATE]"
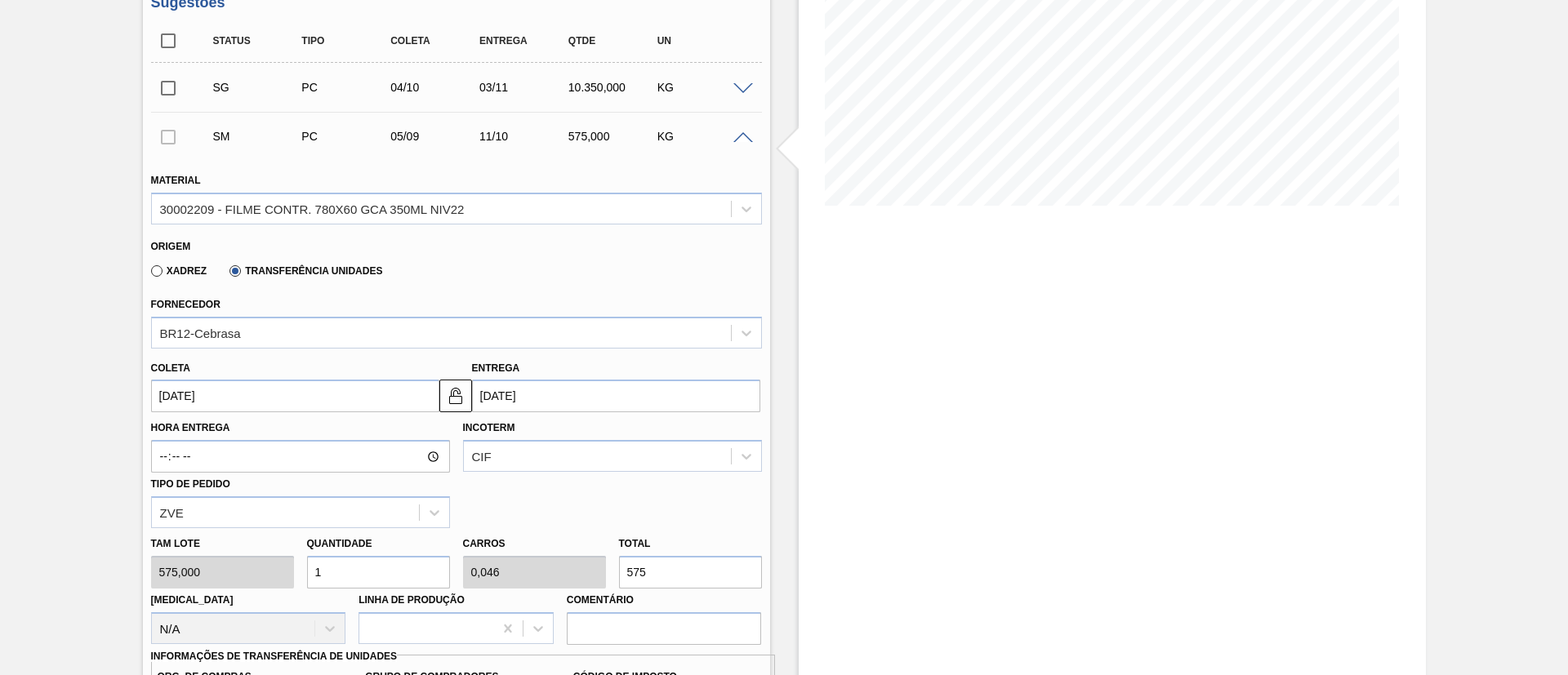
click at [523, 397] on input "11/10/2025" at bounding box center [616, 396] width 288 height 32
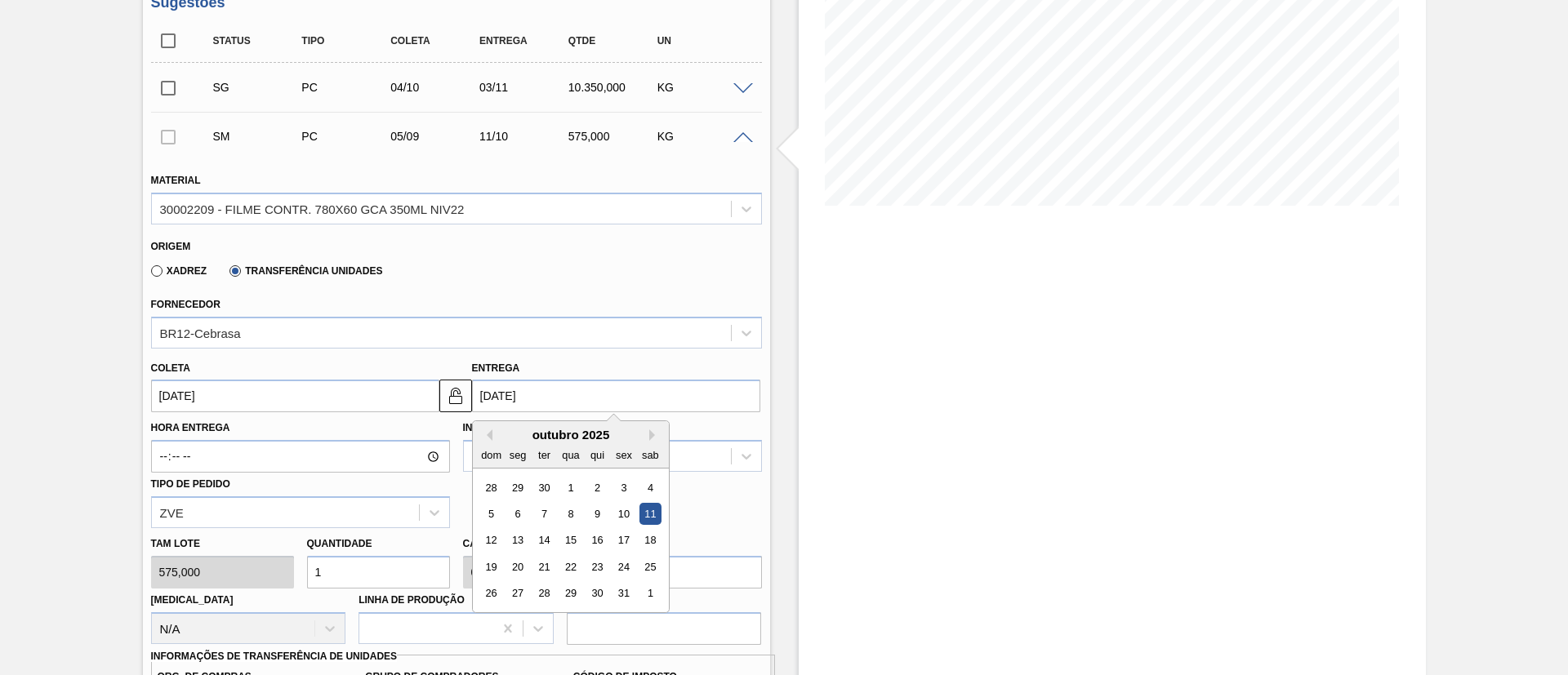
click at [482, 441] on div "dom seg ter qua qui sex sab" at bounding box center [570, 454] width 196 height 26
click at [515, 515] on div "6" at bounding box center [517, 514] width 22 height 22
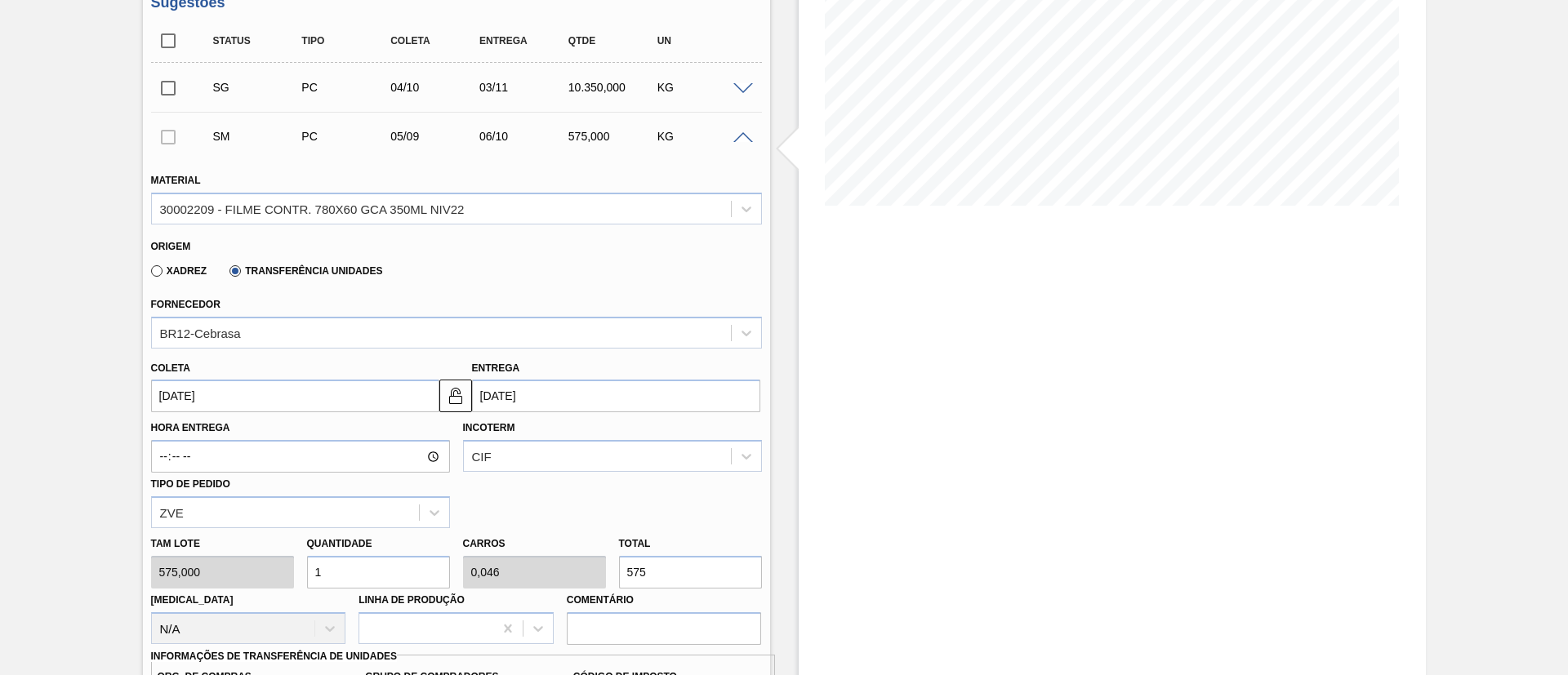
click at [566, 416] on div "Incoterm CIF" at bounding box center [612, 444] width 299 height 56
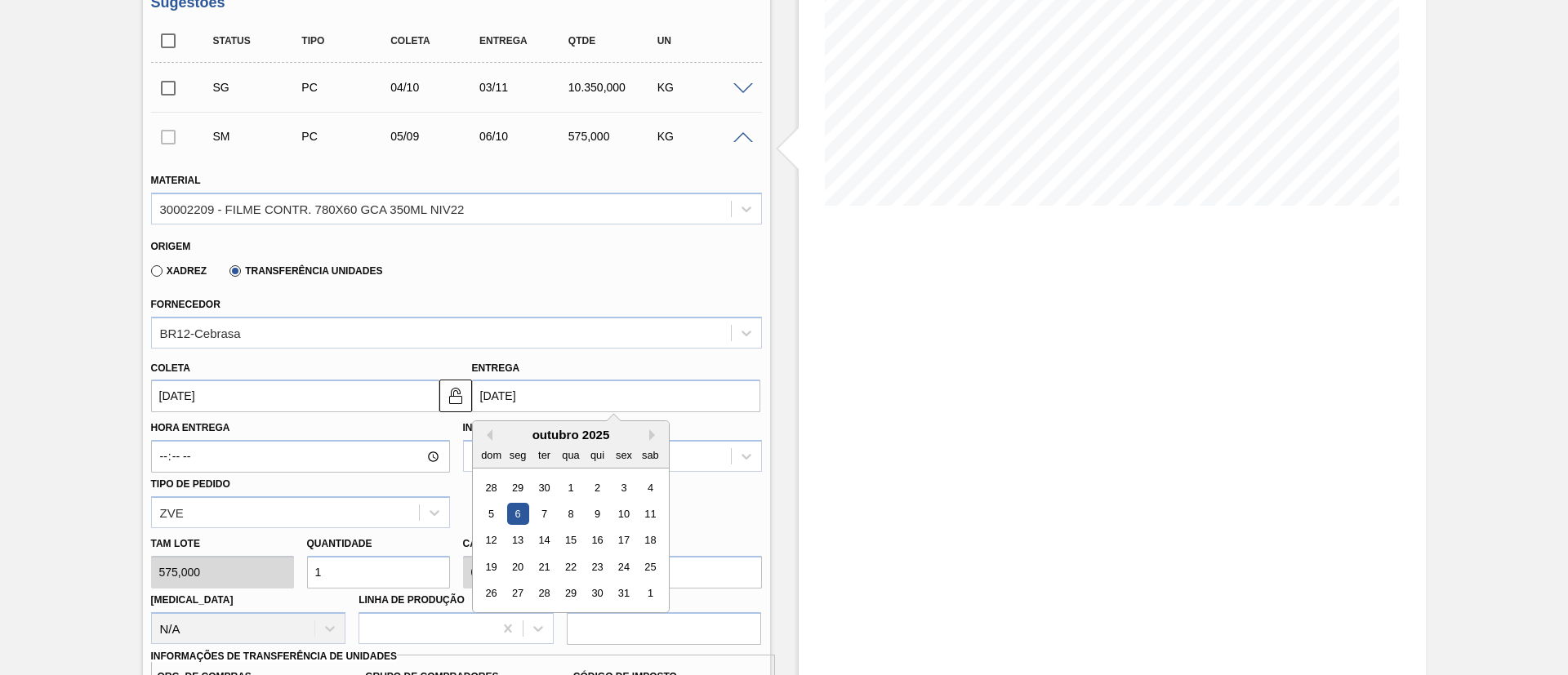
click at [516, 390] on input "06/10/2025" at bounding box center [616, 396] width 288 height 32
click at [490, 434] on button "Previous Month" at bounding box center [487, 435] width 11 height 11
click at [521, 510] on div "8" at bounding box center [517, 514] width 22 height 22
type input "08/09/2025"
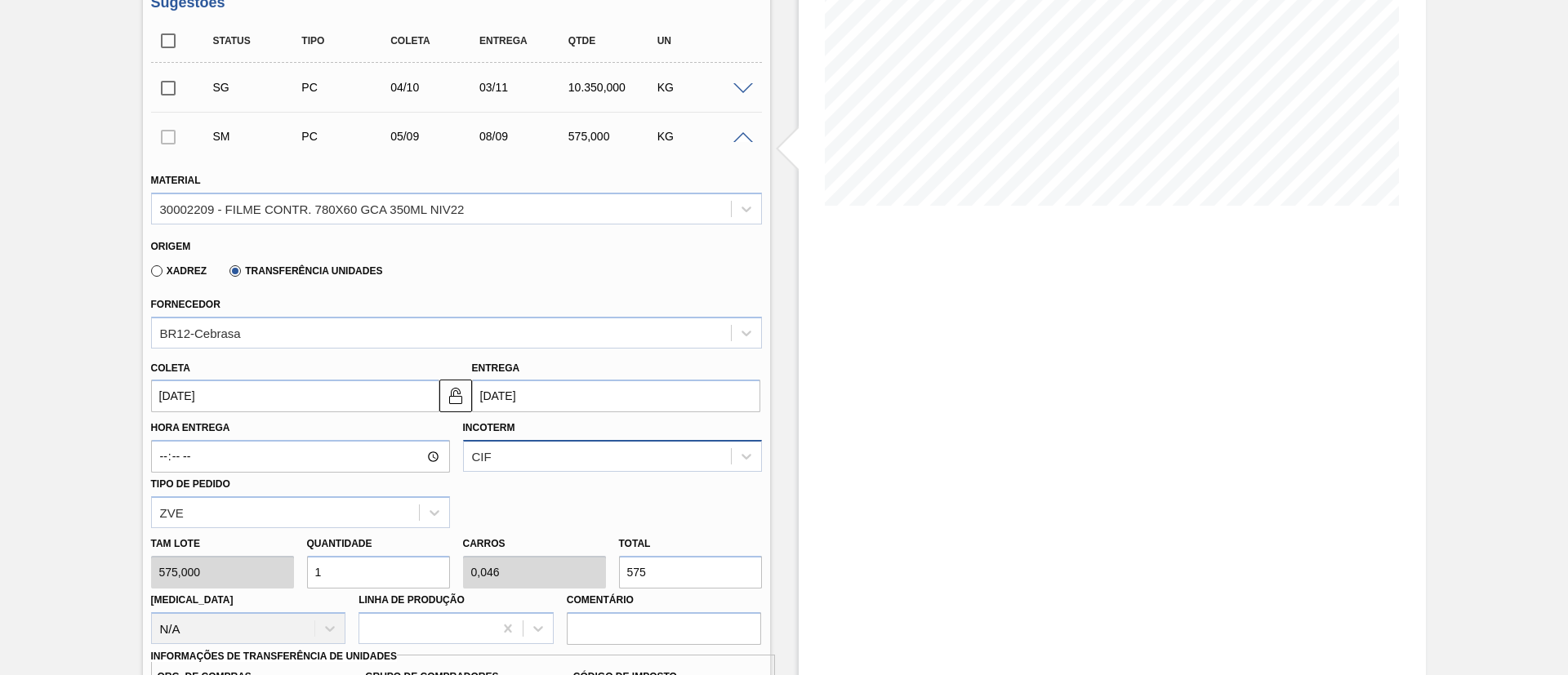
click at [533, 460] on div "CIF" at bounding box center [612, 456] width 299 height 32
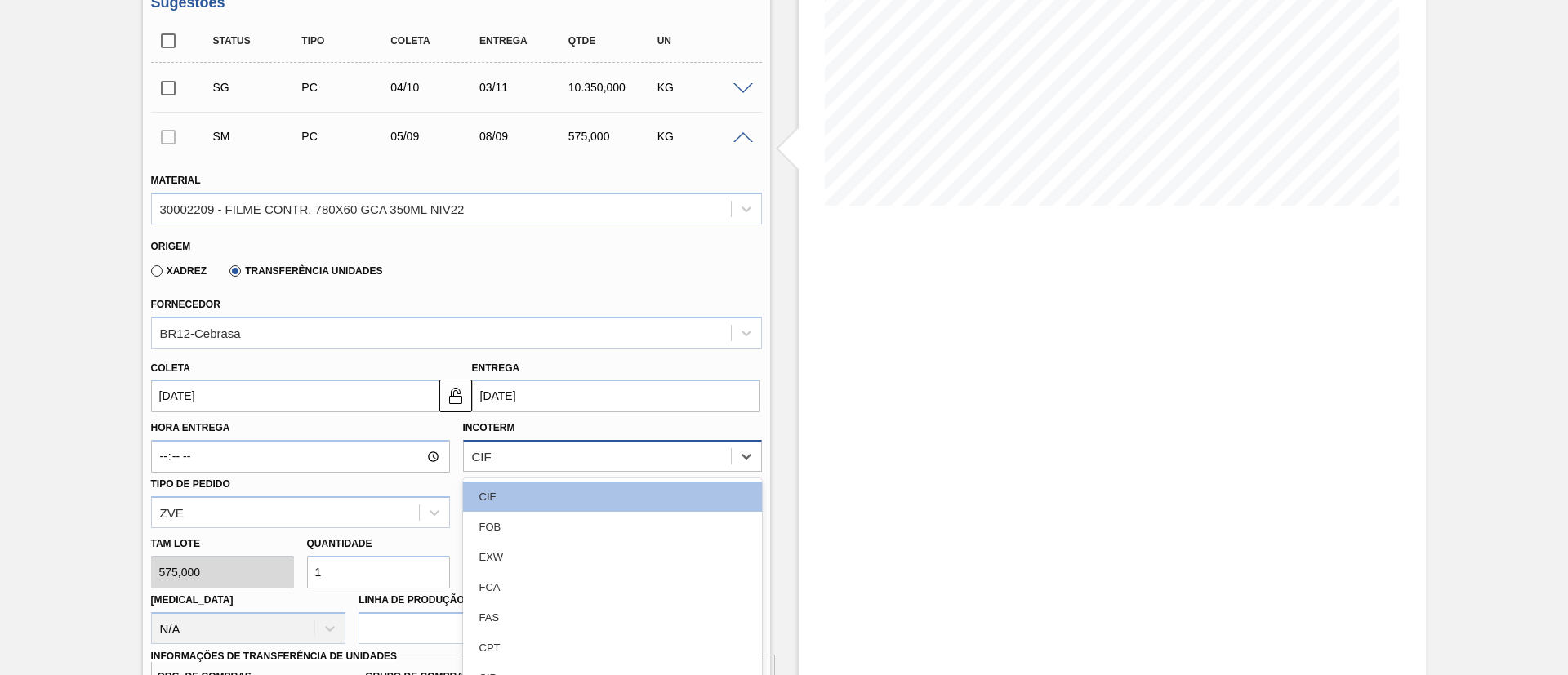
scroll to position [326, 0]
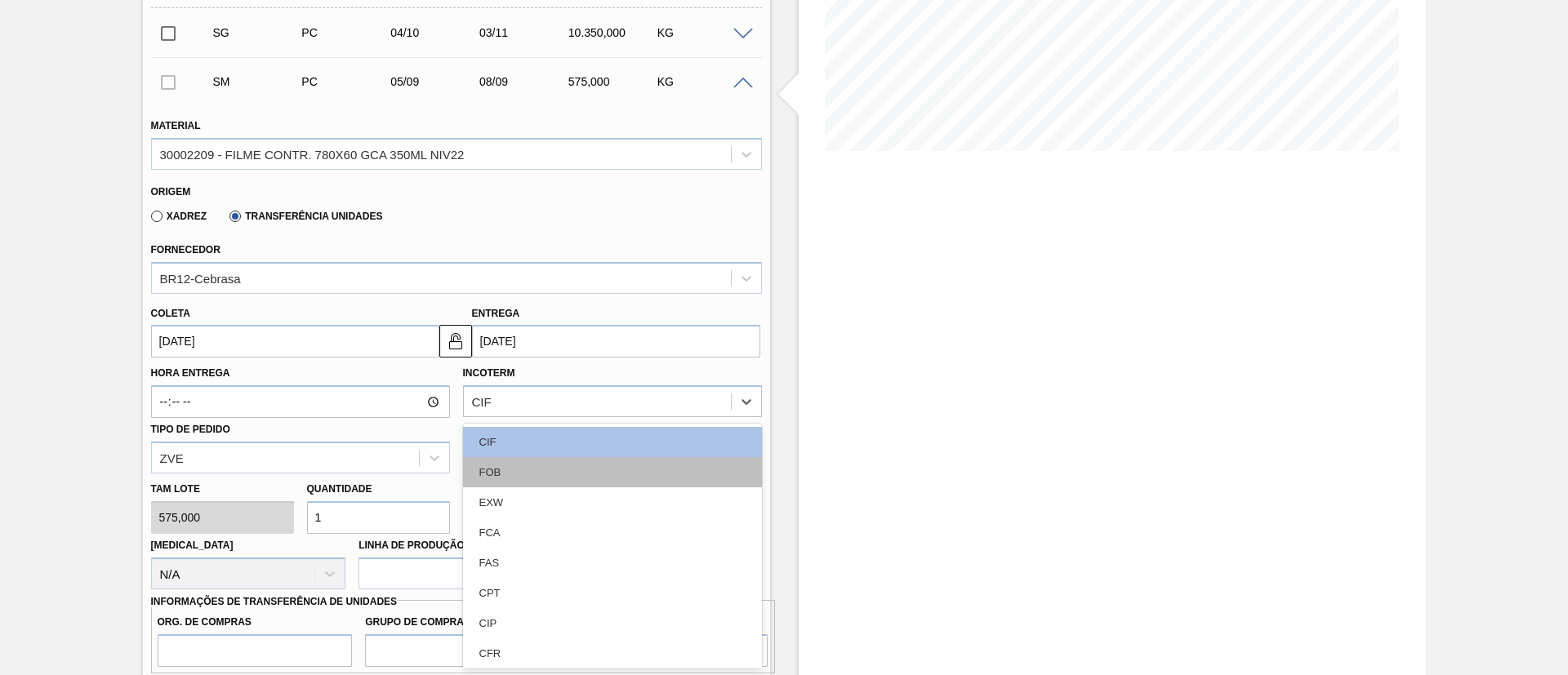
click at [529, 468] on div "FOB" at bounding box center [612, 472] width 299 height 31
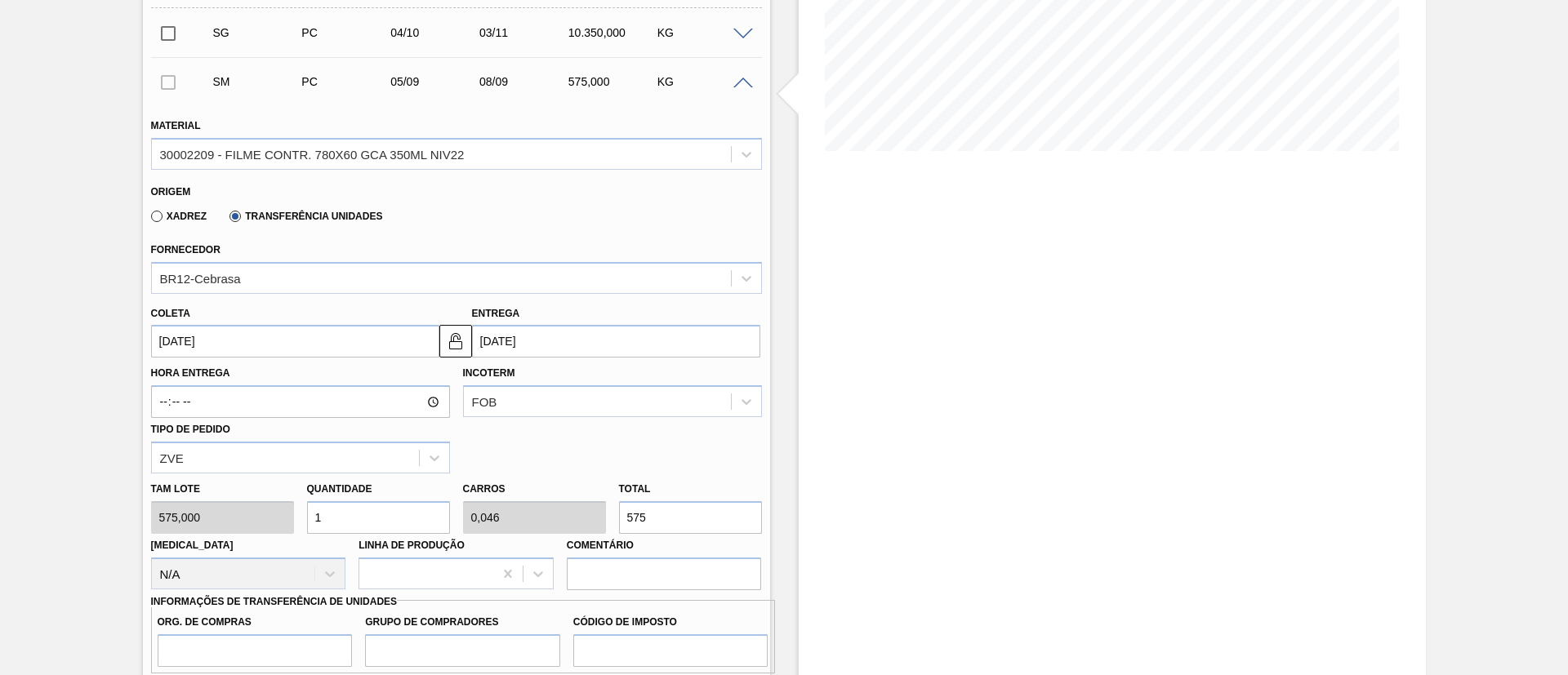
click at [585, 506] on div "Tam lote 575,000 Quantidade 1 Carros 0,046 Total 575 Doca N/A Linha de Produção…" at bounding box center [456, 532] width 624 height 117
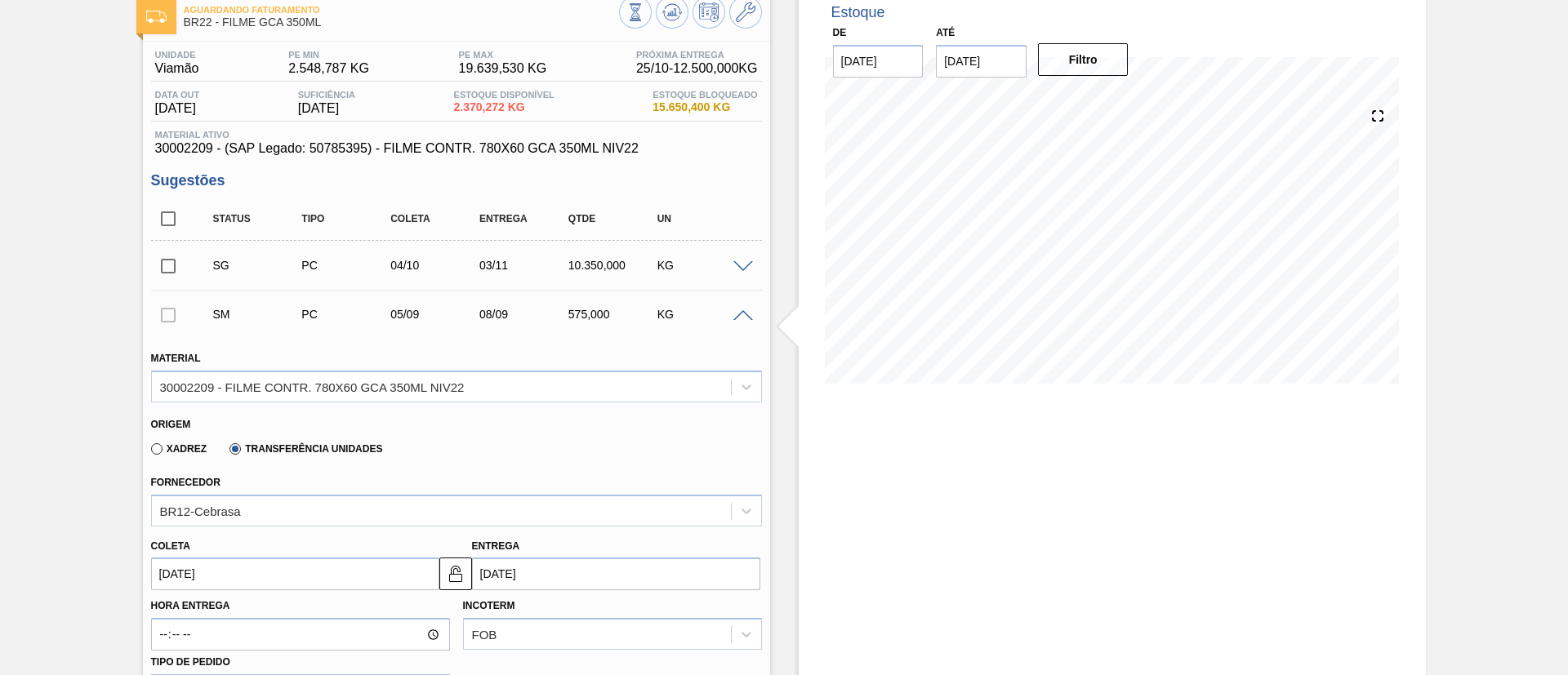
scroll to position [245, 0]
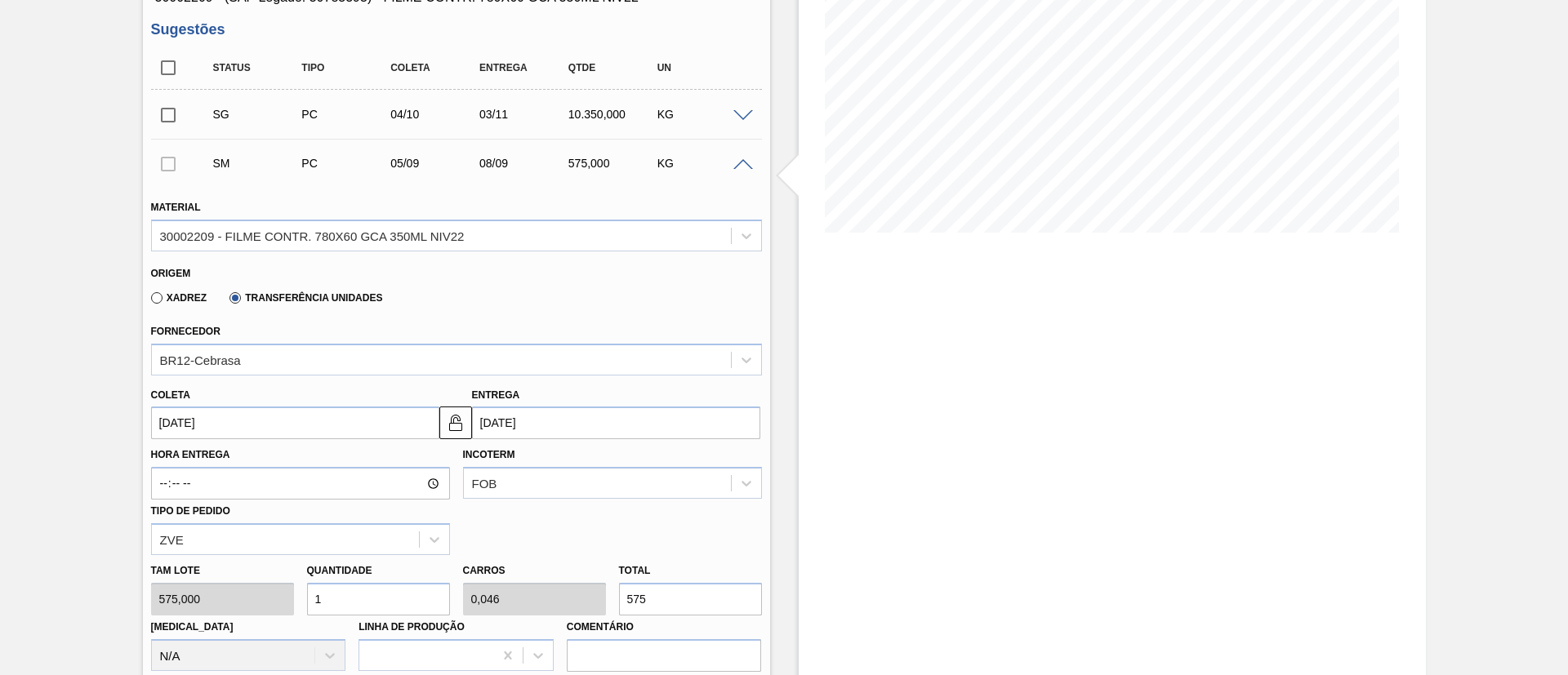
type input "0,007"
type input "0"
type input "4"
type input "0,07"
type input "0,003"
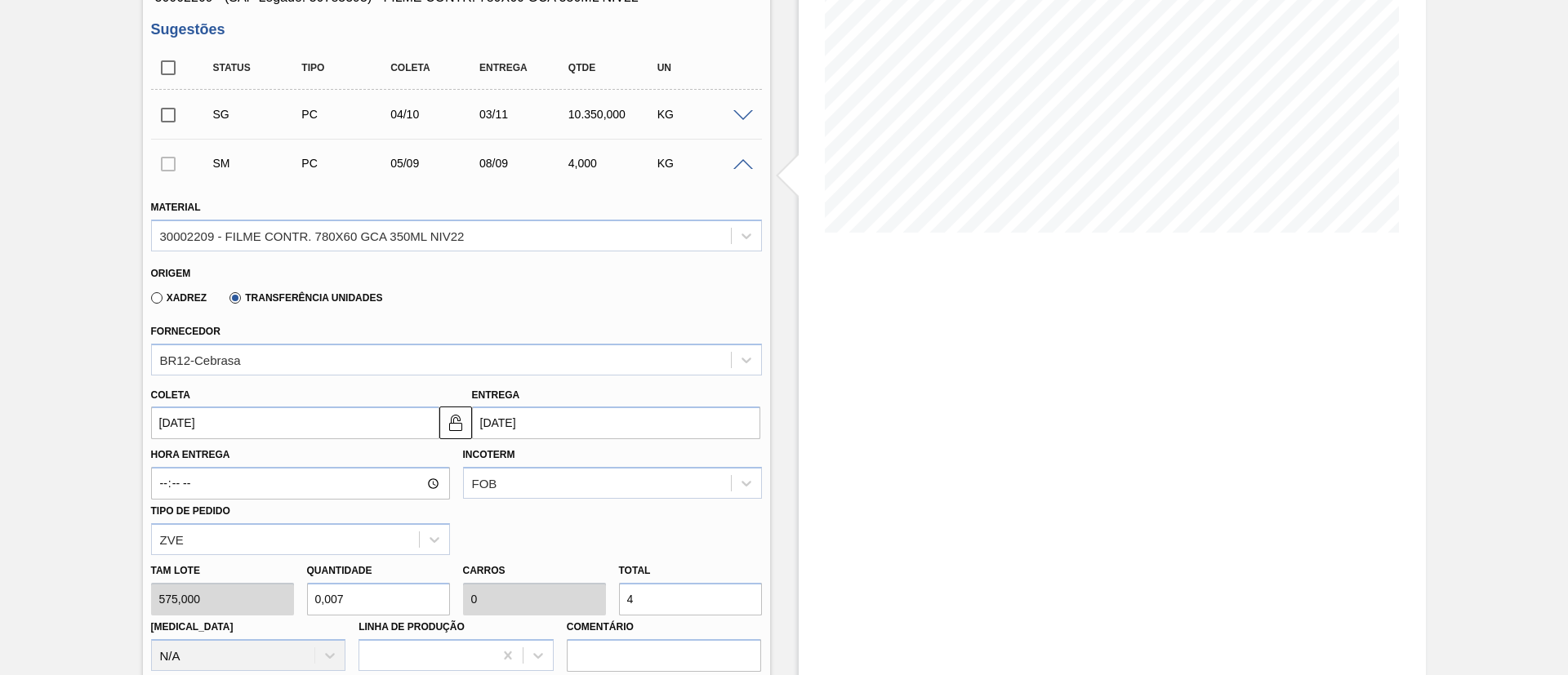
type input "40"
type input "0,696"
type input "0,032"
type input "400"
type input "6,957"
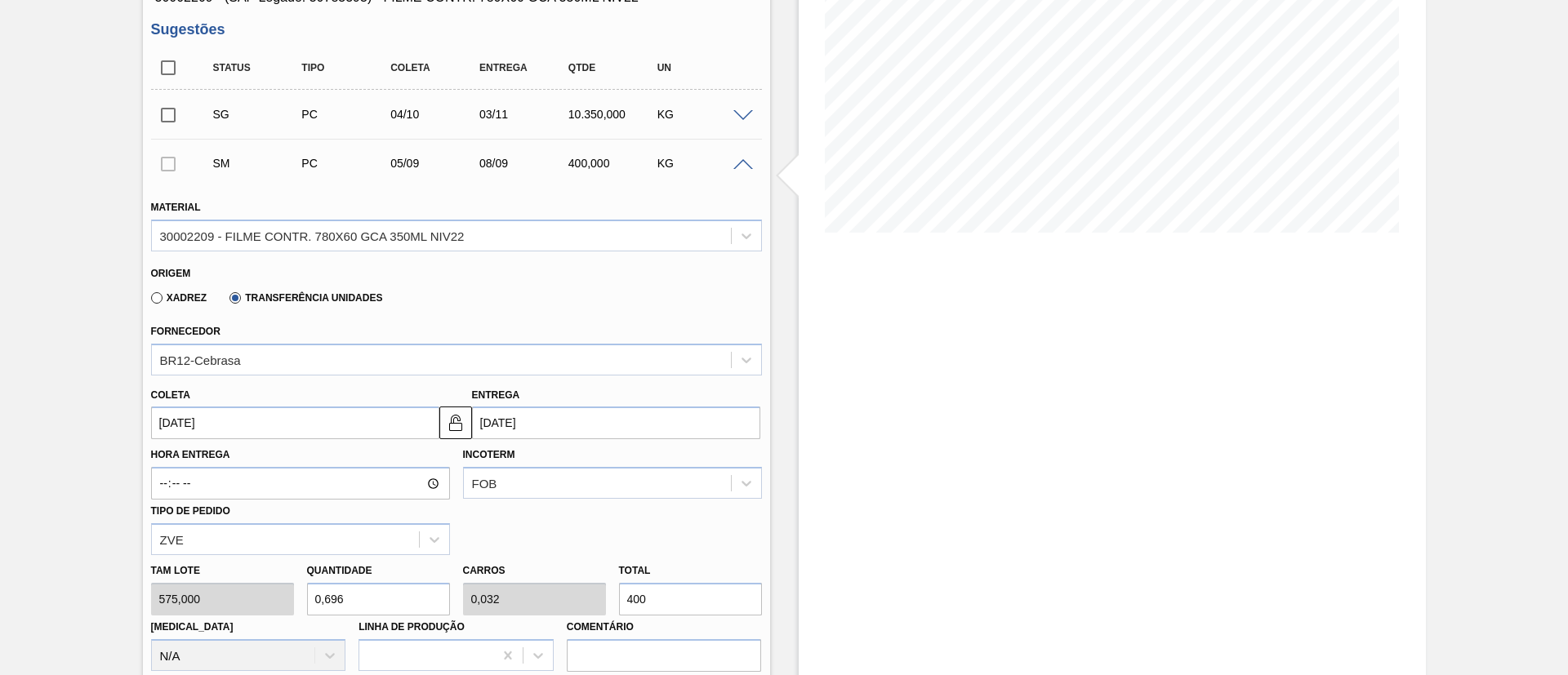
type input "0,32"
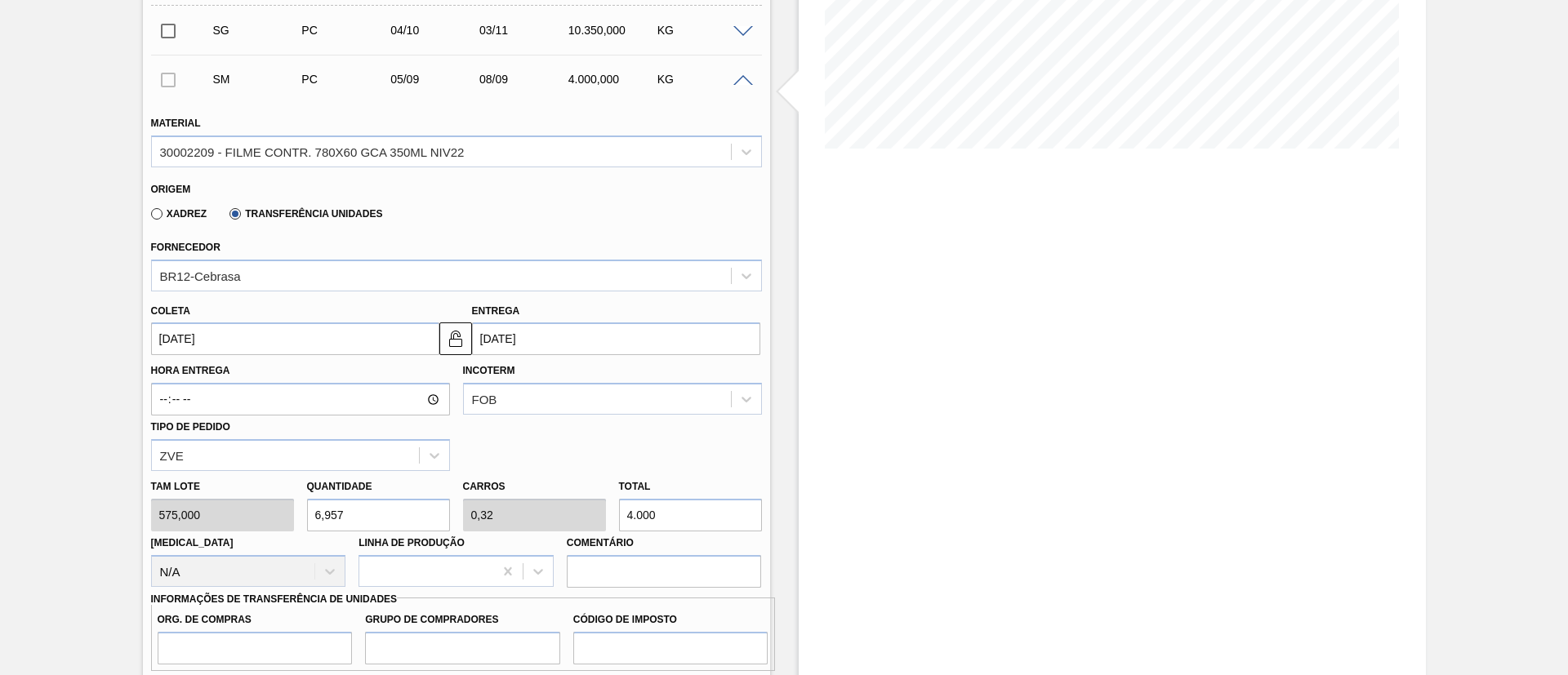
scroll to position [367, 0]
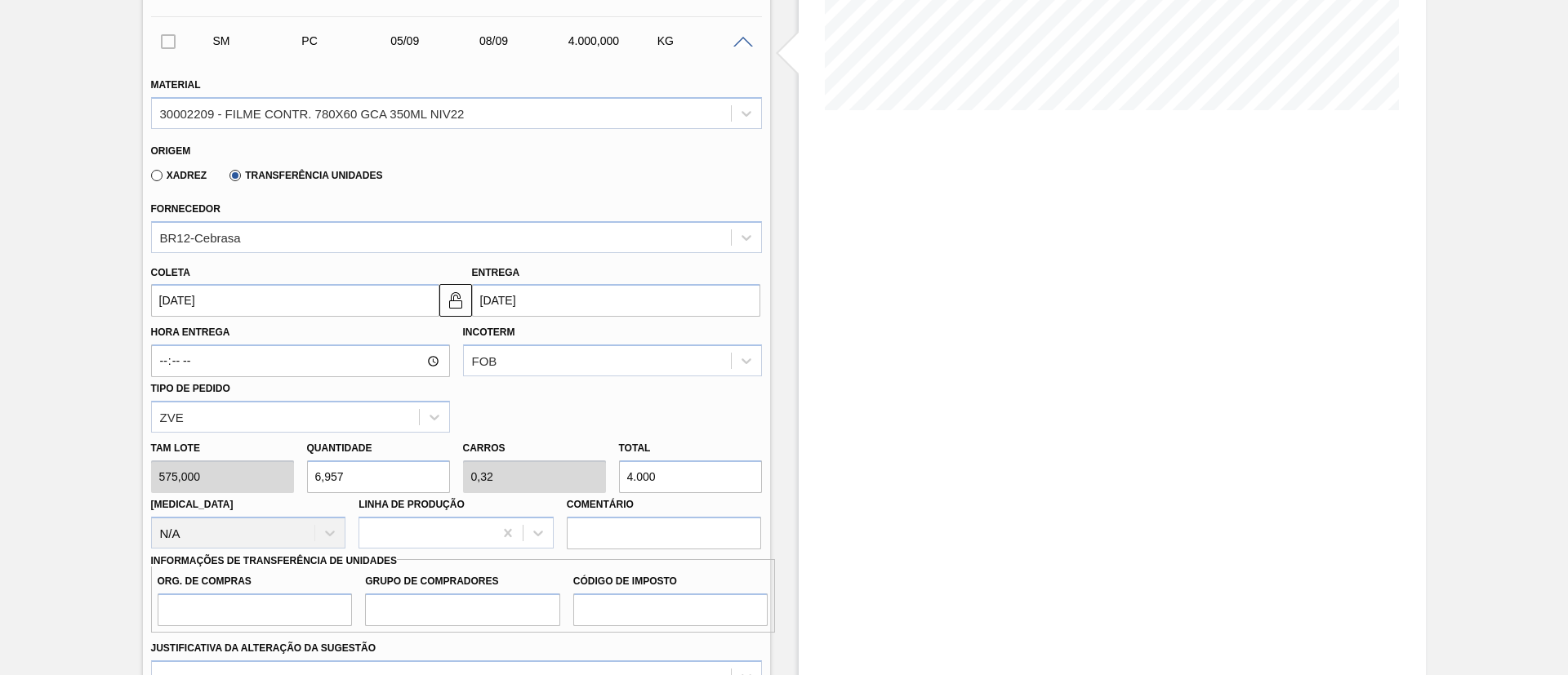
type input "4.000"
click at [293, 605] on input "Org. de Compras" at bounding box center [255, 609] width 195 height 32
type input "BR00"
click at [456, 617] on input "Grupo de Compradores" at bounding box center [463, 609] width 195 height 32
type input "A01"
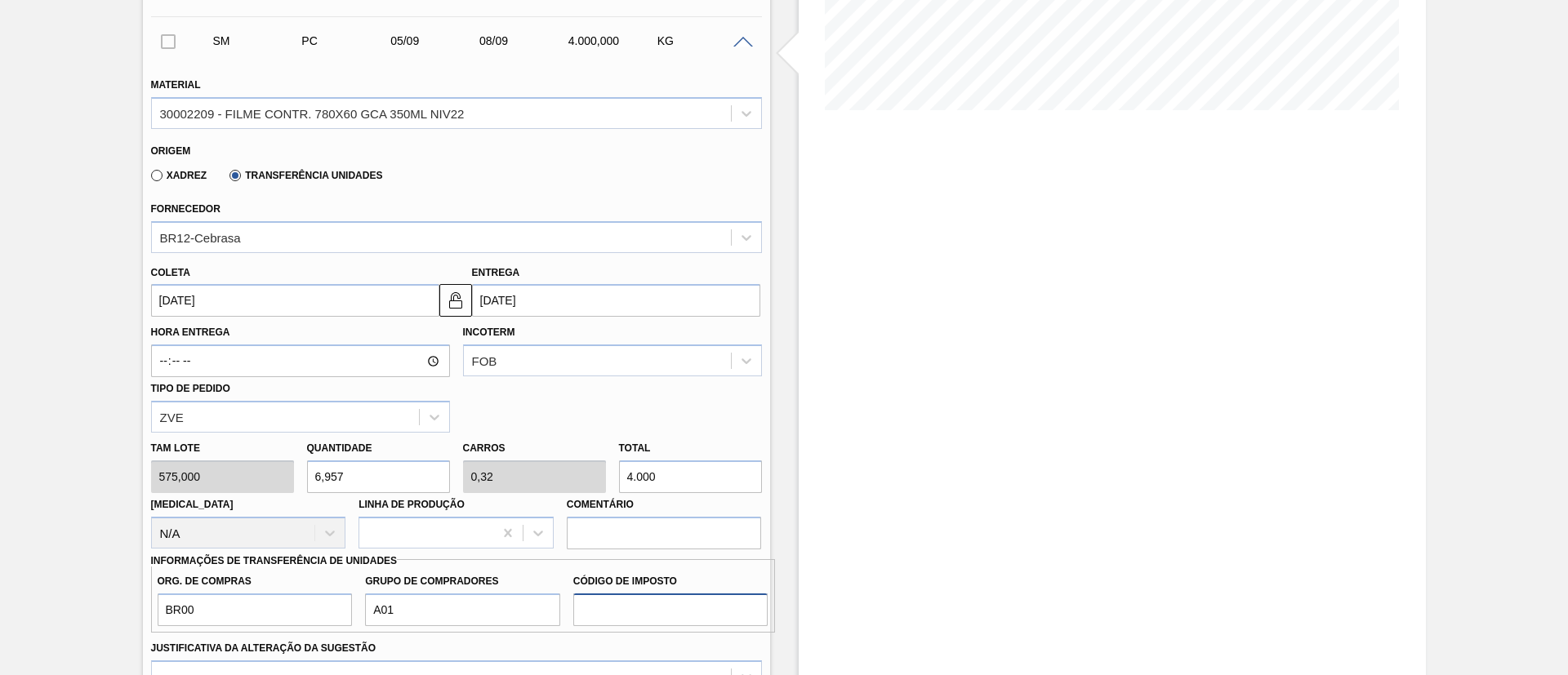
click at [636, 598] on input "Código de Imposto" at bounding box center [670, 609] width 195 height 32
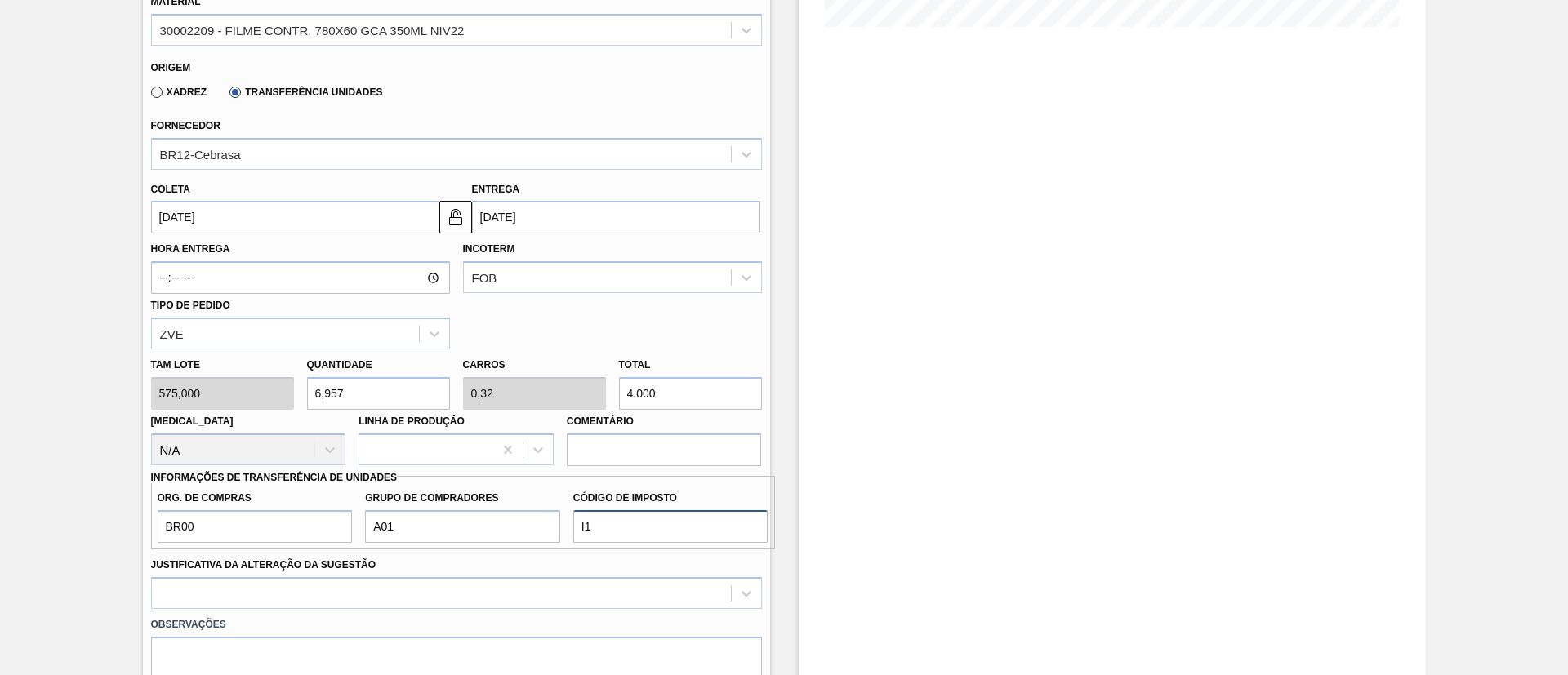
scroll to position [490, 0]
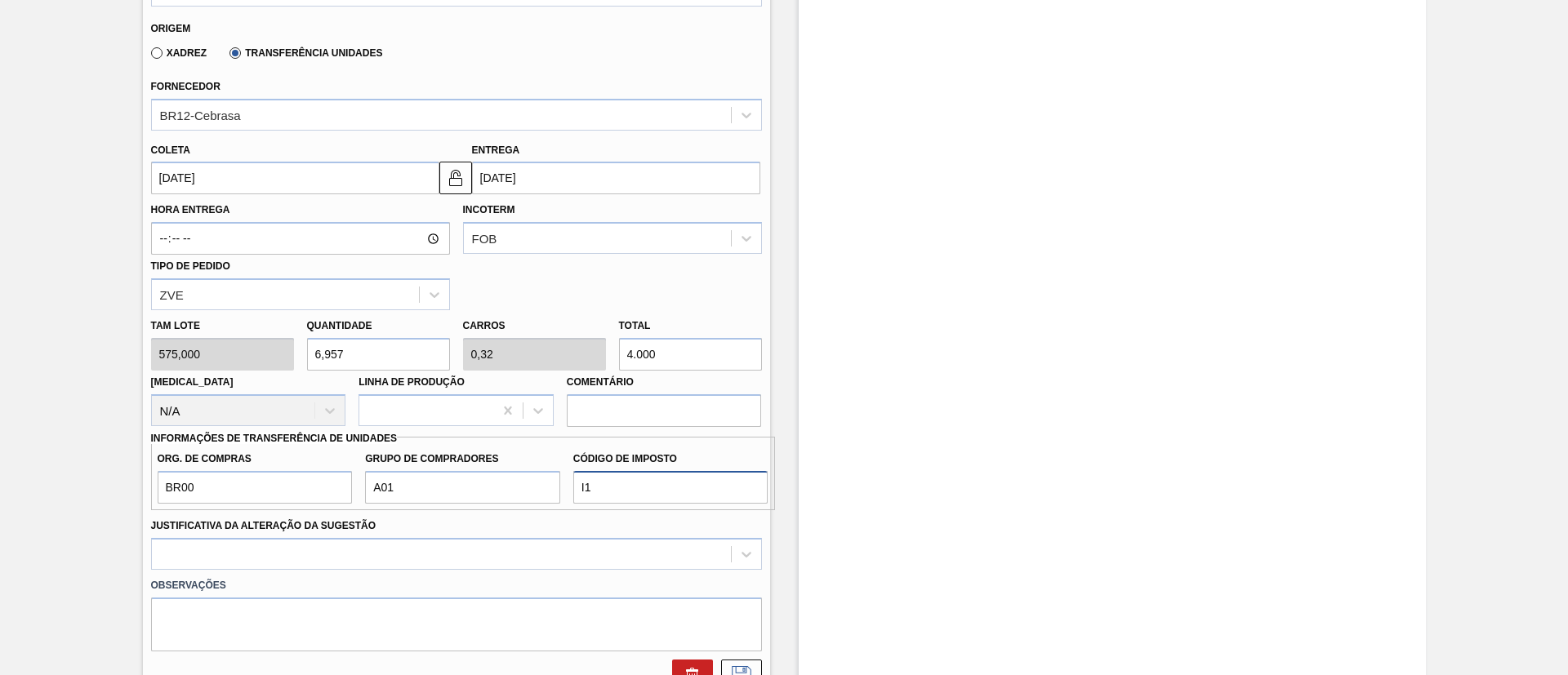
type input "I1"
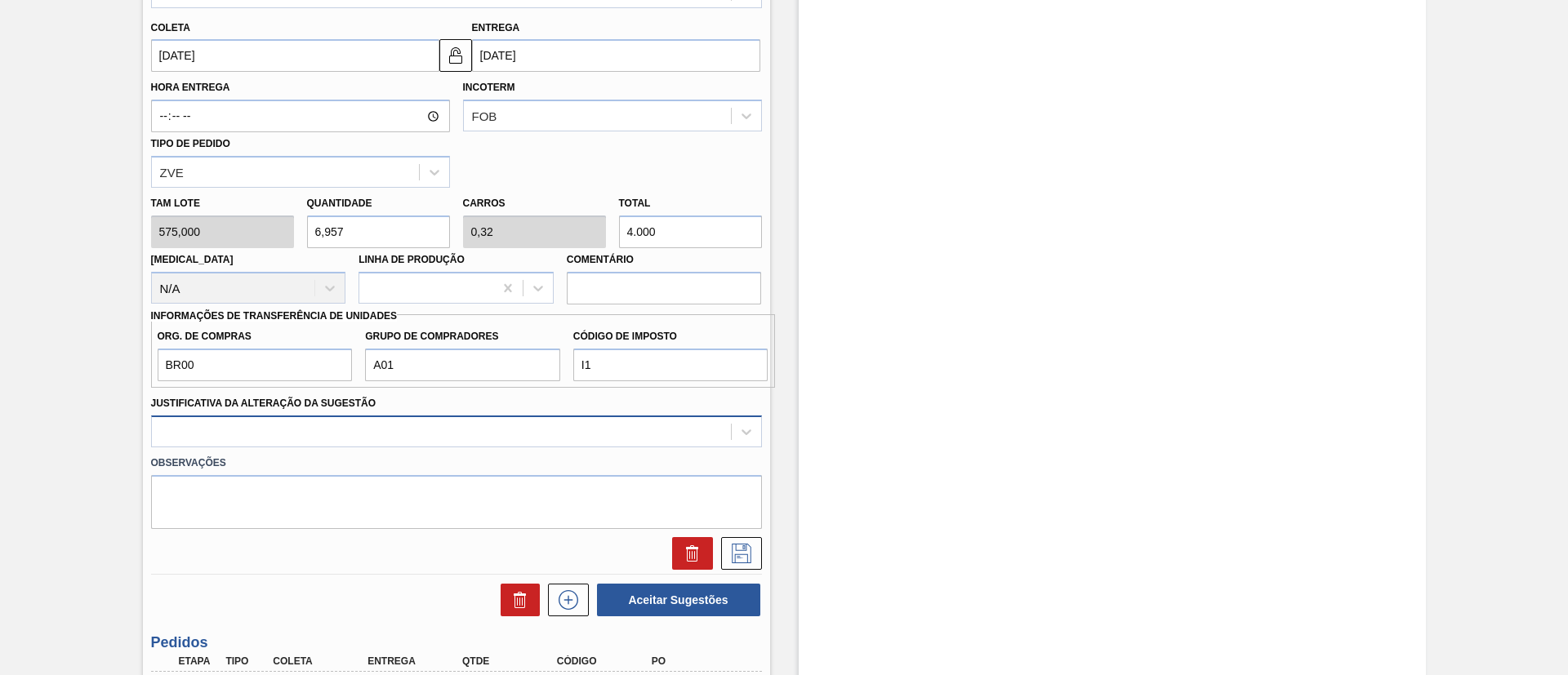
click at [285, 433] on div at bounding box center [456, 431] width 611 height 32
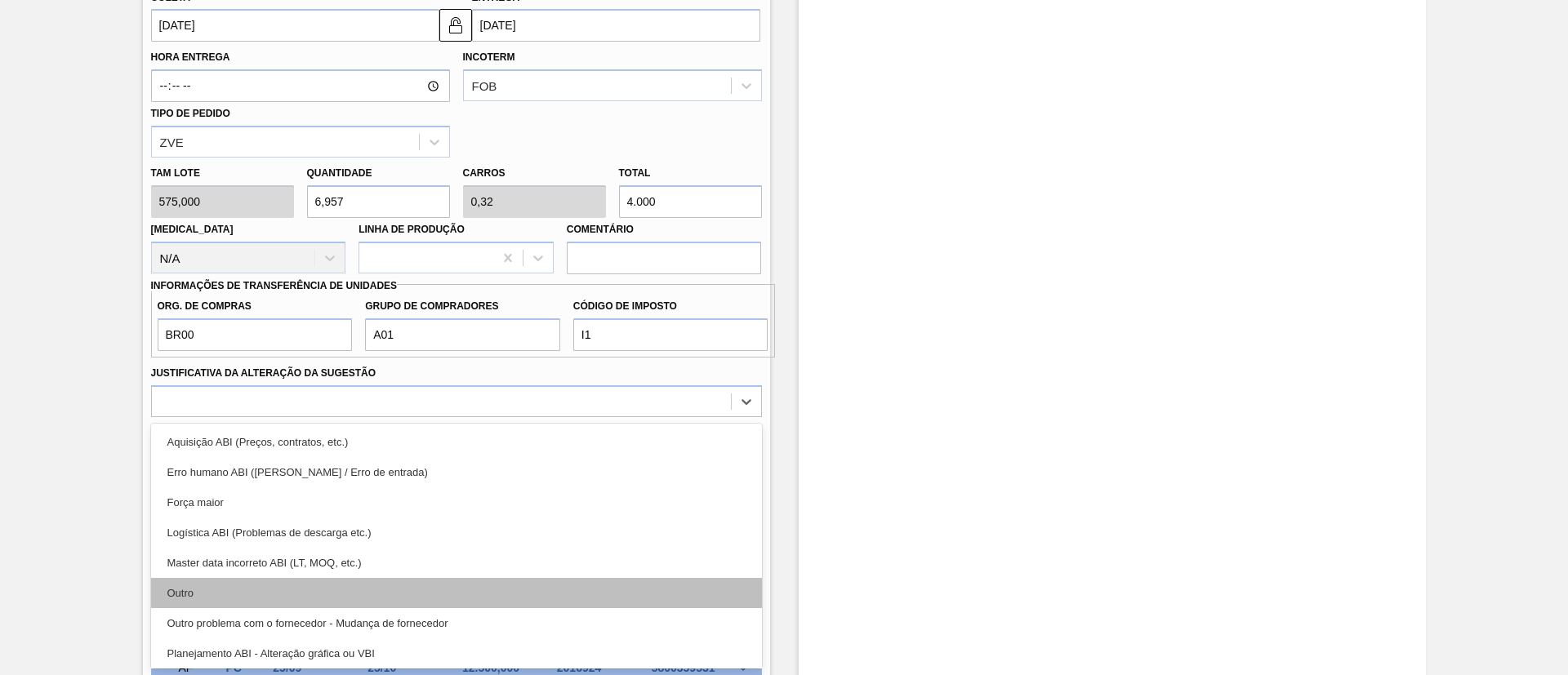
click at [298, 588] on div "Outro" at bounding box center [456, 593] width 611 height 31
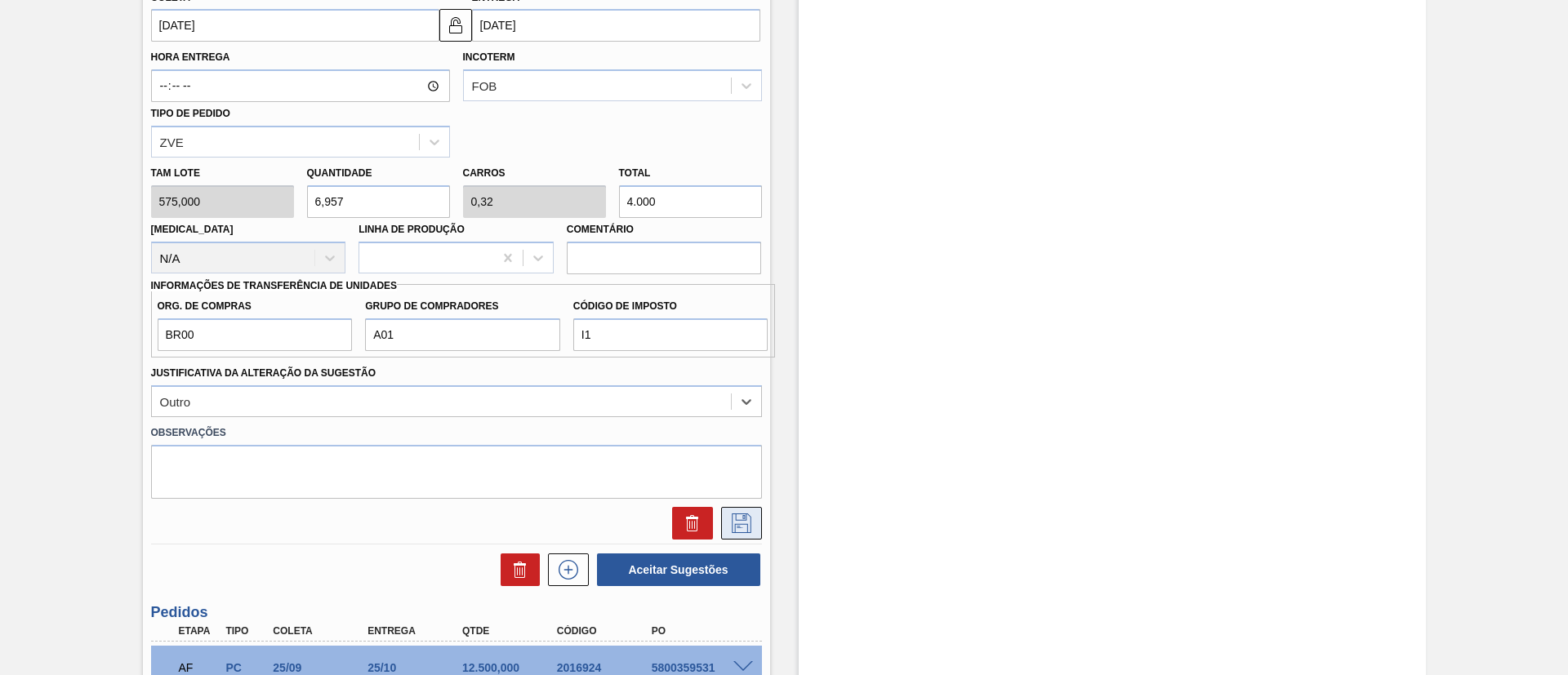
click at [743, 516] on icon at bounding box center [740, 522] width 8 height 13
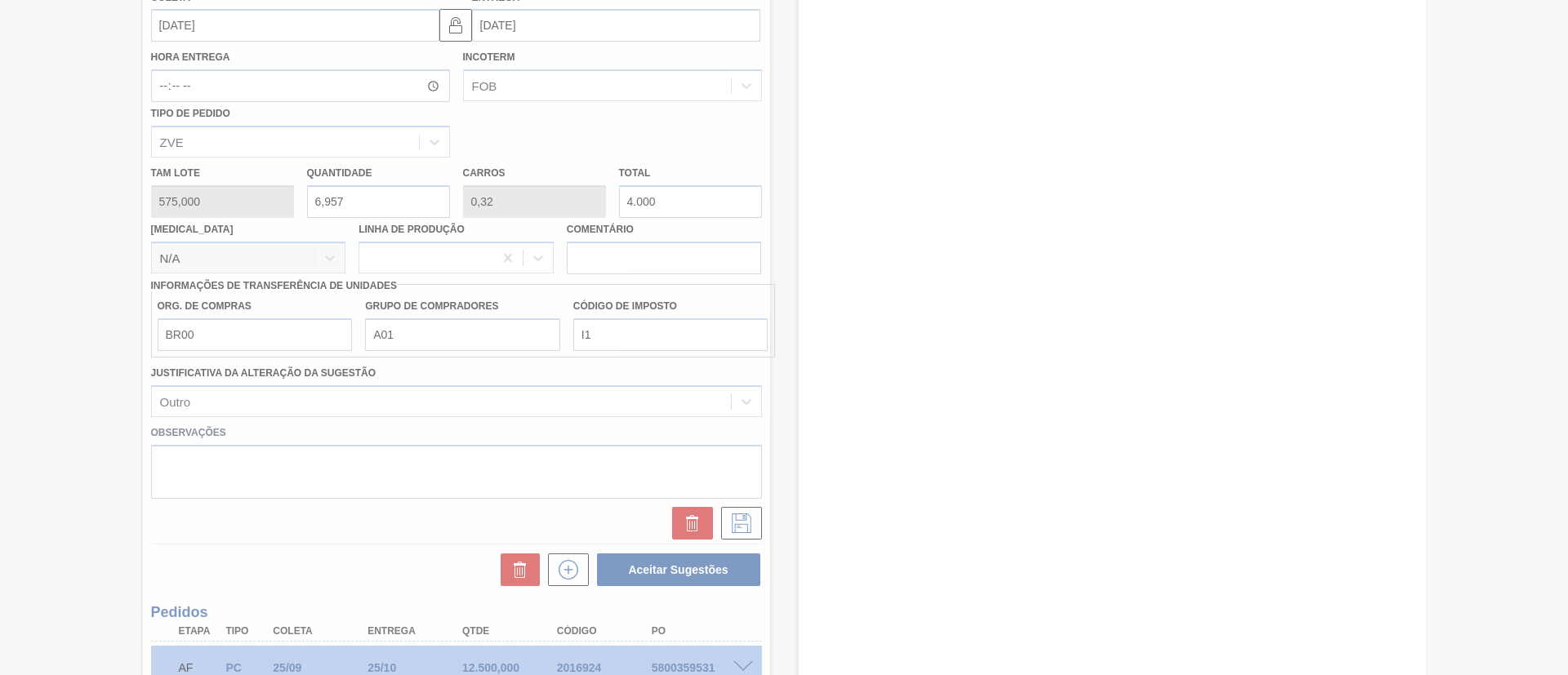
scroll to position [38, 0]
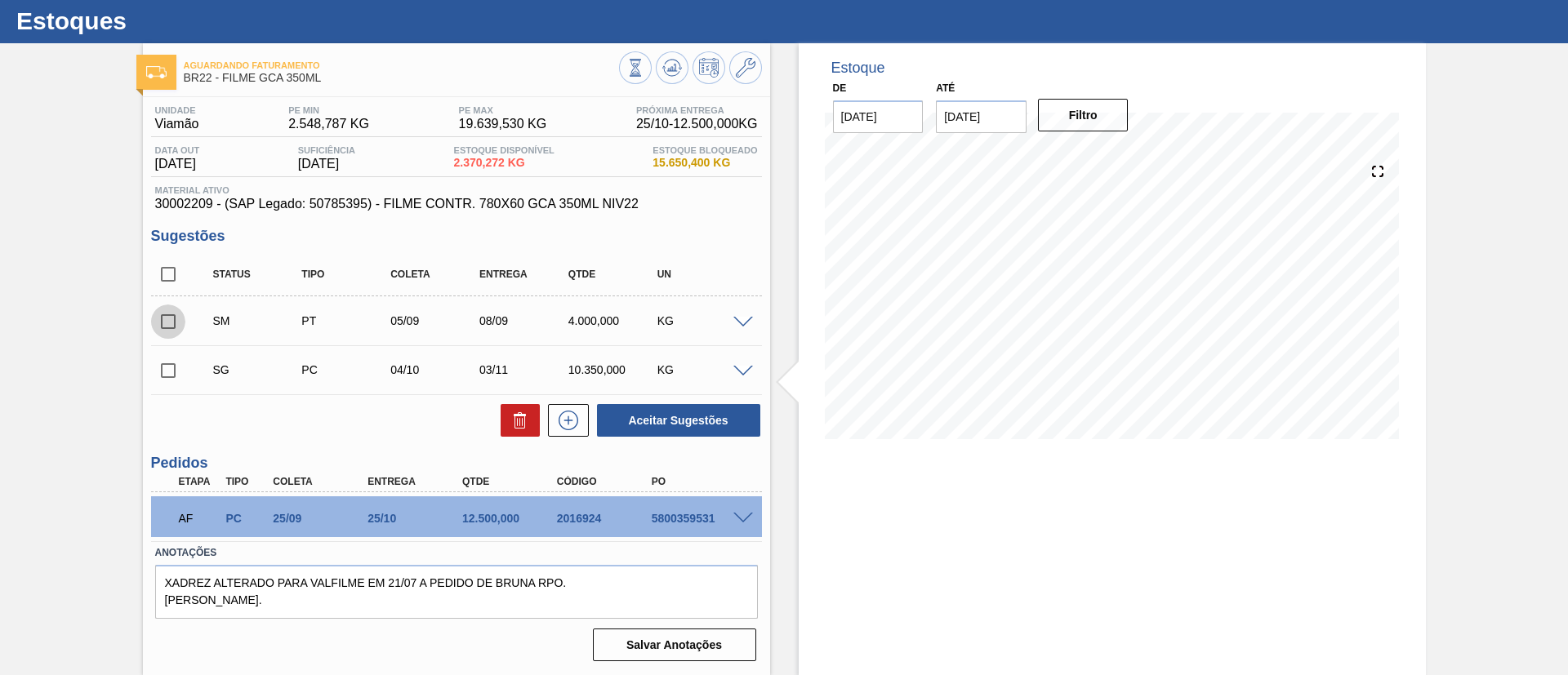
click at [164, 318] on input "checkbox" at bounding box center [168, 321] width 34 height 34
click at [663, 425] on button "Aceitar Sugestões" at bounding box center [679, 420] width 163 height 32
checkbox input "false"
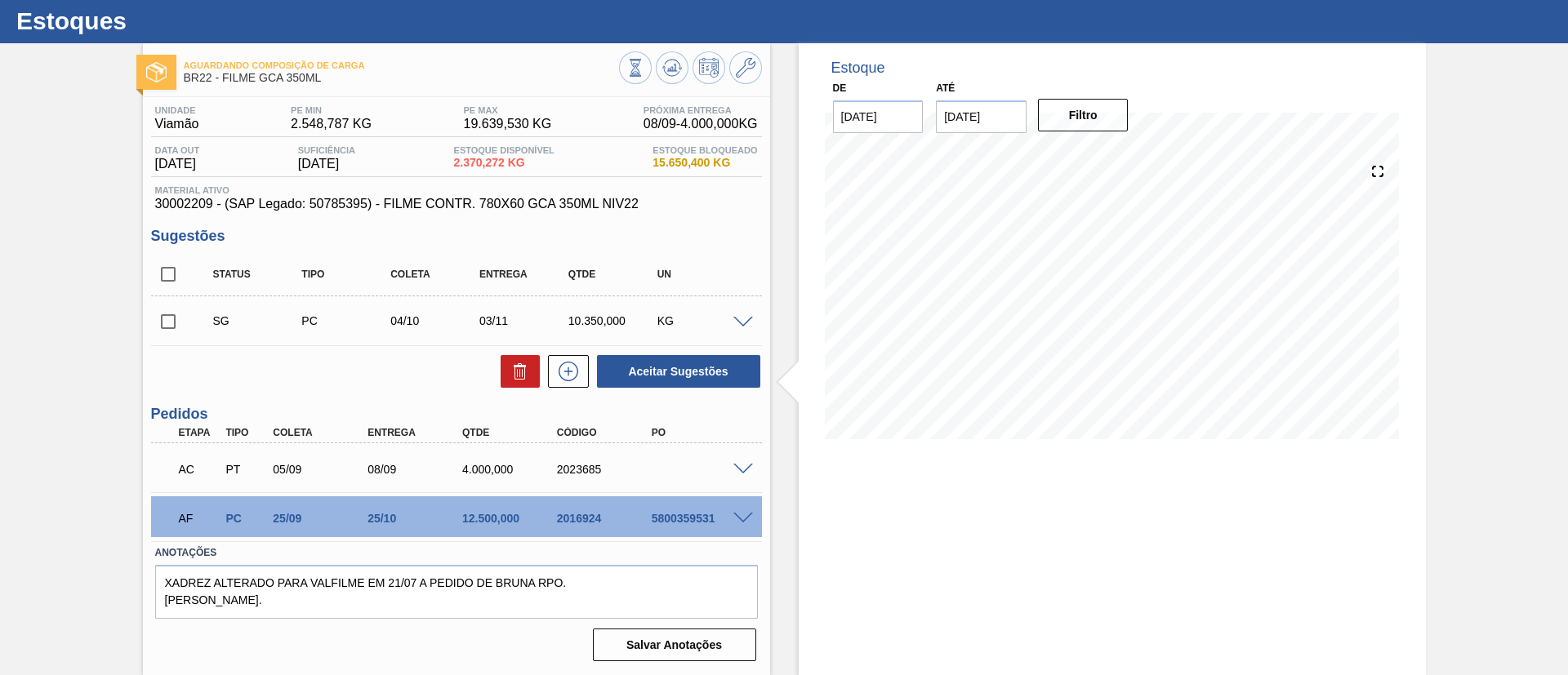
click at [746, 471] on span at bounding box center [743, 469] width 19 height 12
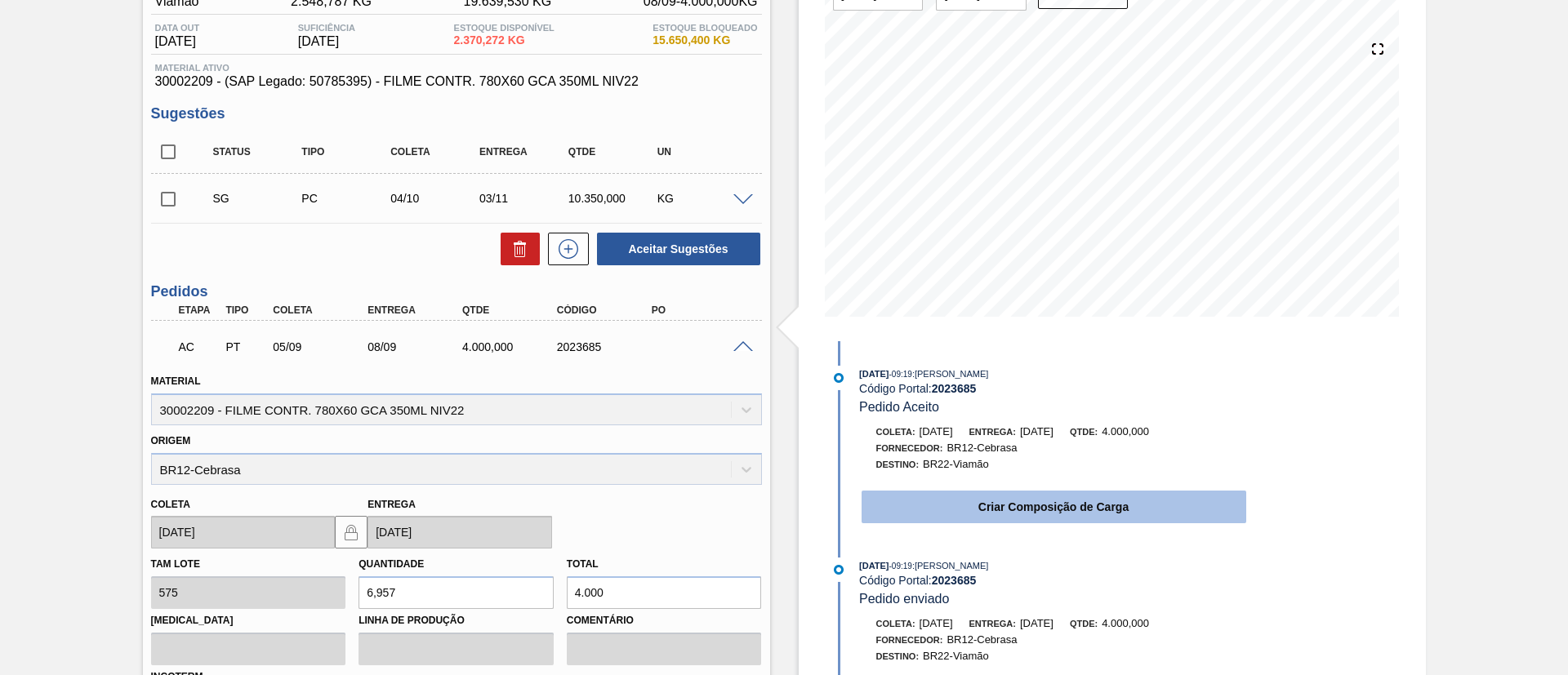
click at [1002, 508] on button "Criar Composição de Carga" at bounding box center [1053, 506] width 385 height 32
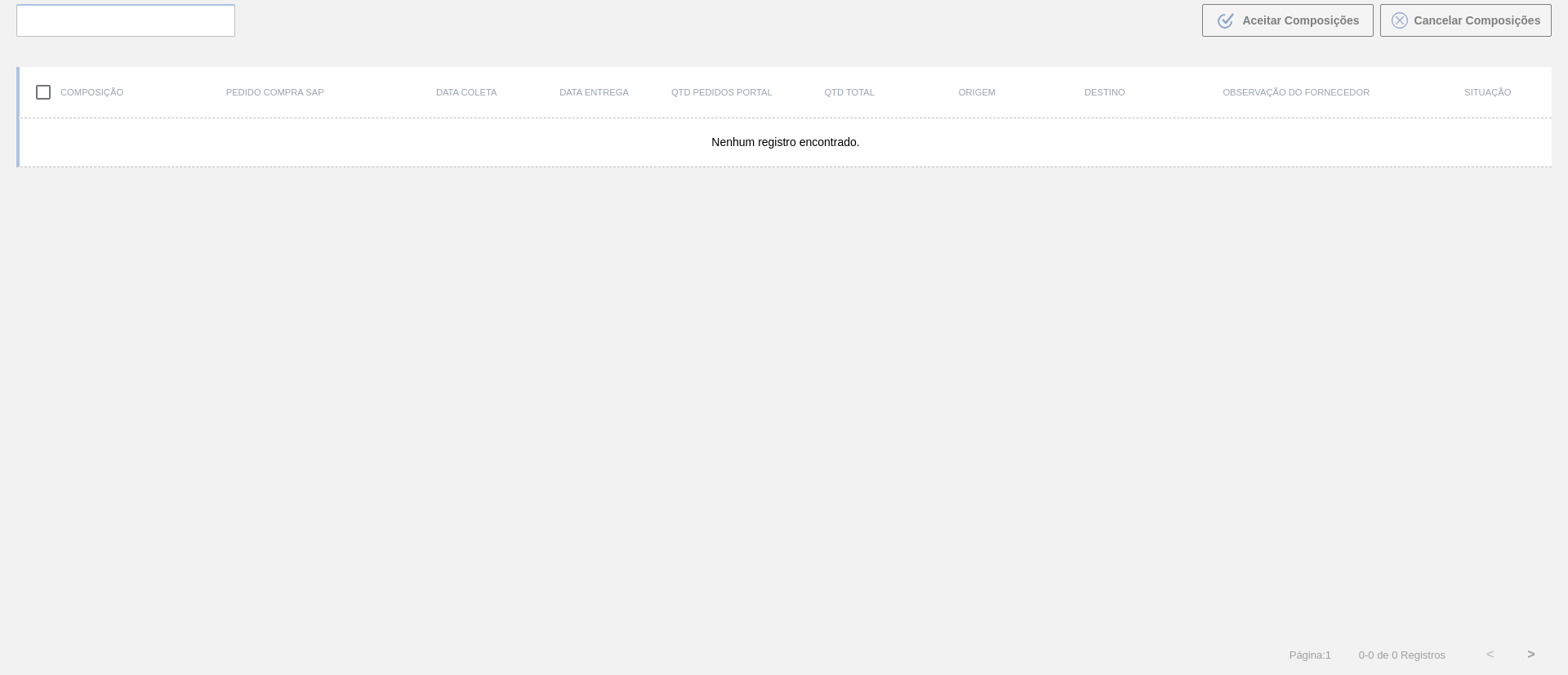
scroll to position [118, 0]
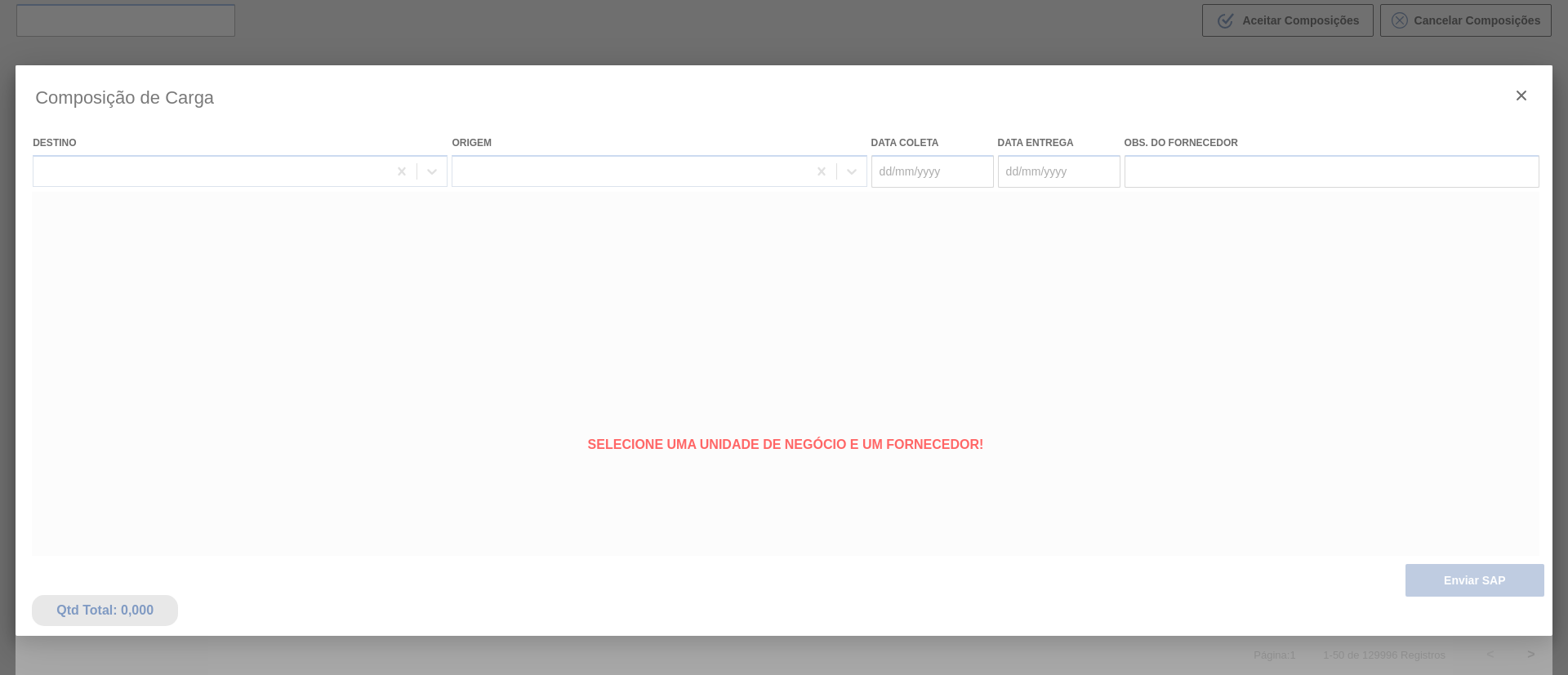
type coleta "05/09/2025"
type entrega "08/09/2025"
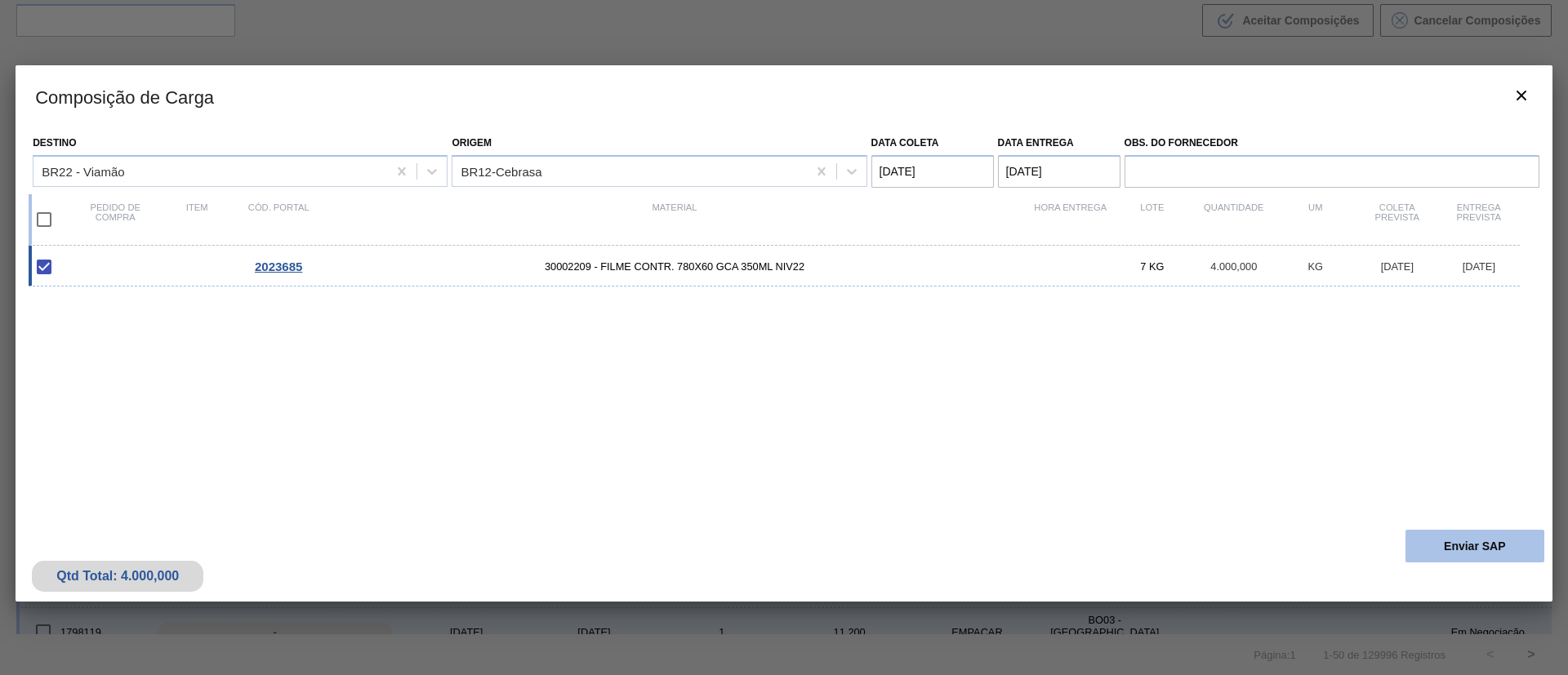
click at [1472, 551] on button "Enviar SAP" at bounding box center [1475, 546] width 139 height 32
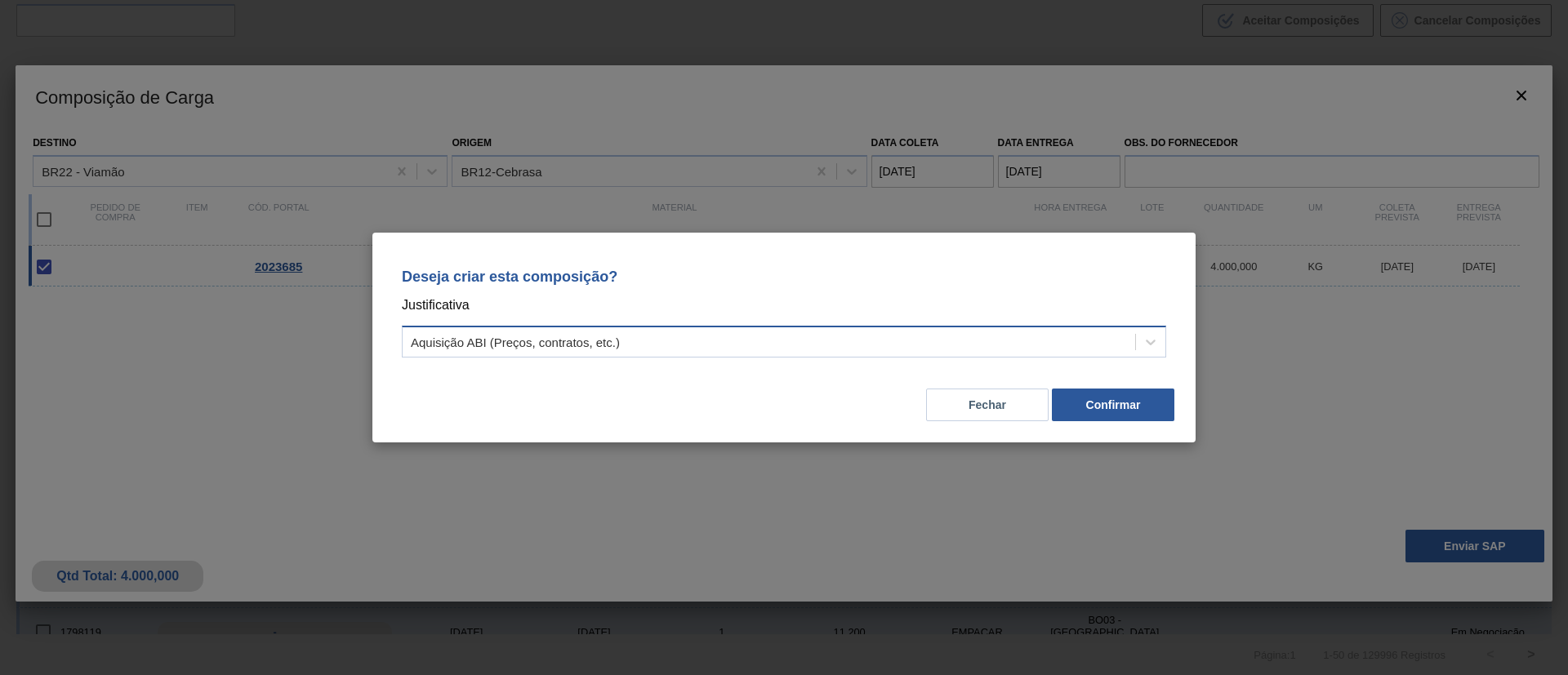
click at [933, 347] on div "Aquisição ABI (Preços, contratos, etc.)" at bounding box center [769, 343] width 733 height 24
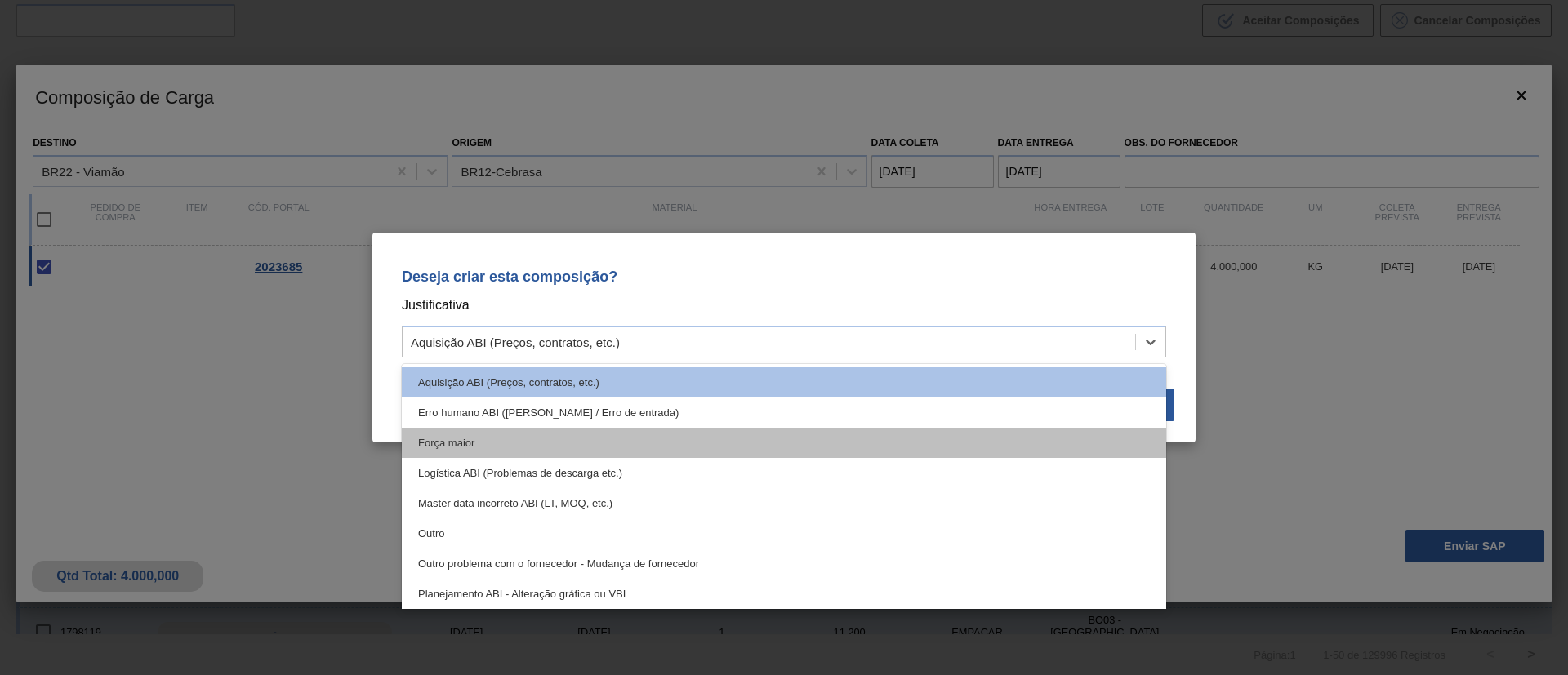
scroll to position [122, 0]
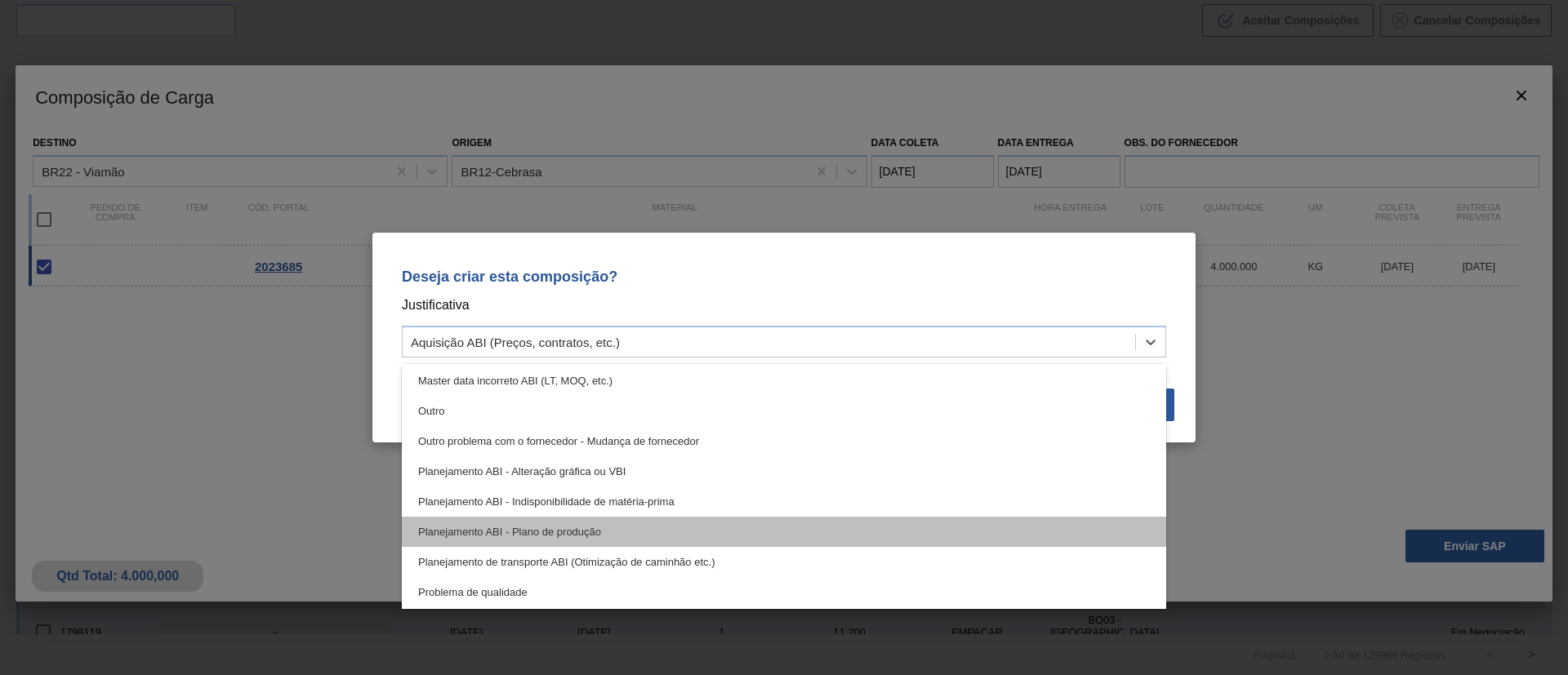
click at [639, 518] on div "Planejamento ABI - Plano de produção" at bounding box center [784, 531] width 764 height 31
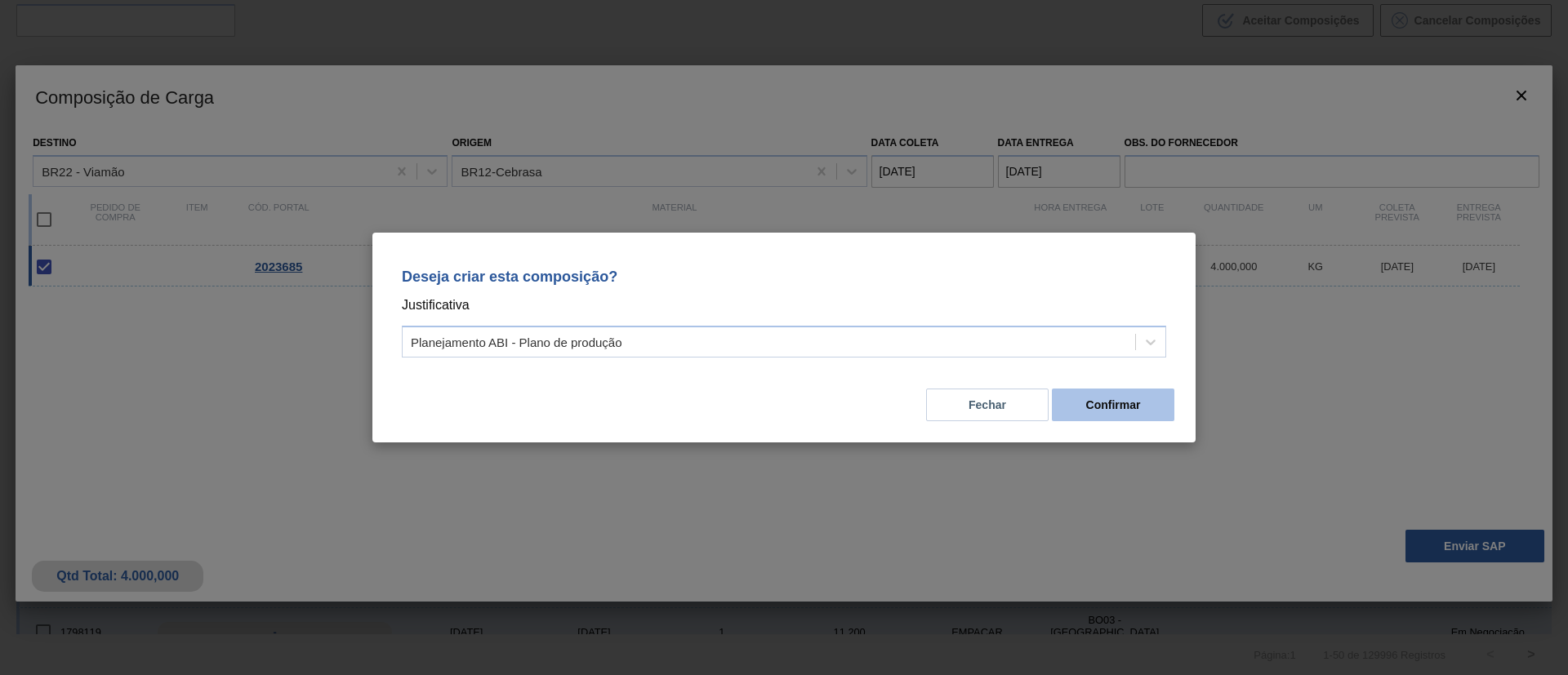
click at [1102, 412] on button "Confirmar" at bounding box center [1113, 404] width 122 height 32
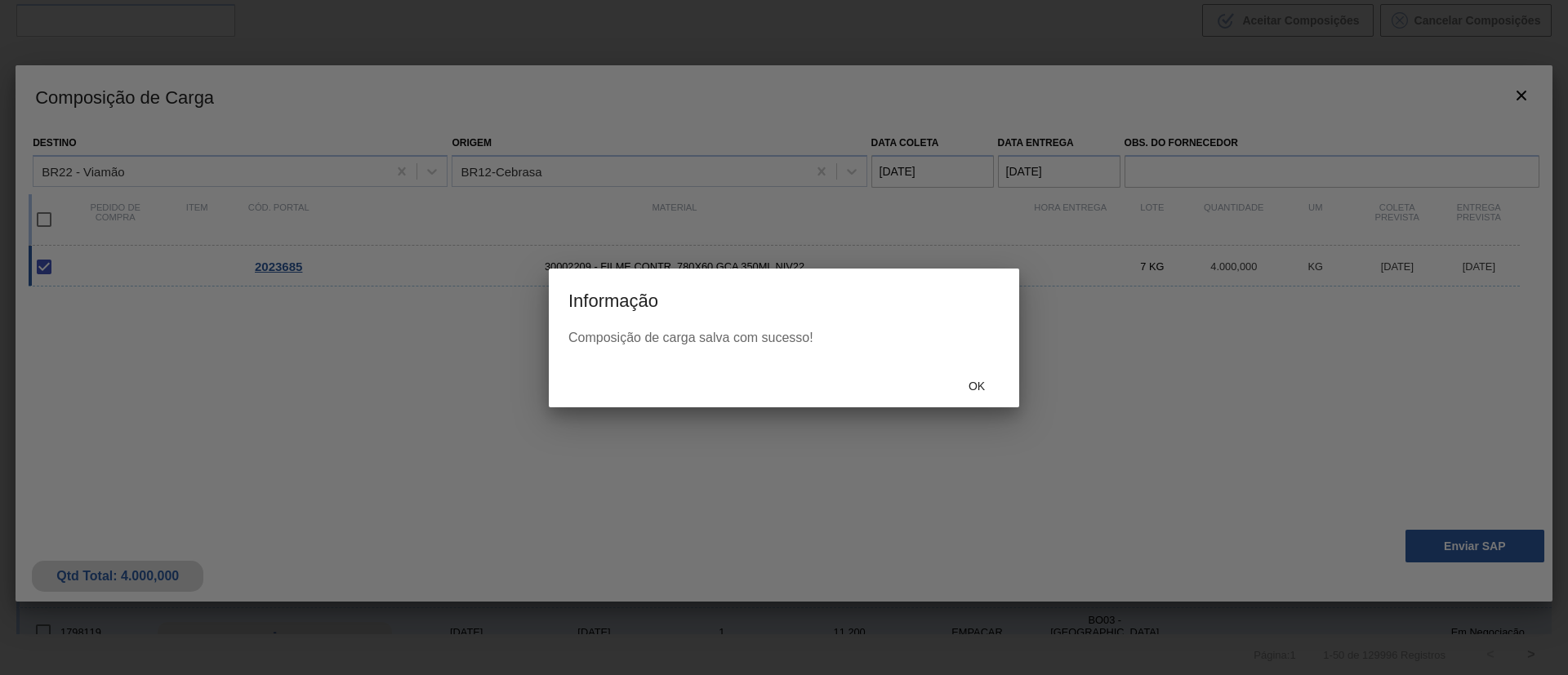
click at [937, 365] on div "Ok" at bounding box center [784, 387] width 470 height 43
click at [958, 380] on span "Ok" at bounding box center [976, 387] width 43 height 13
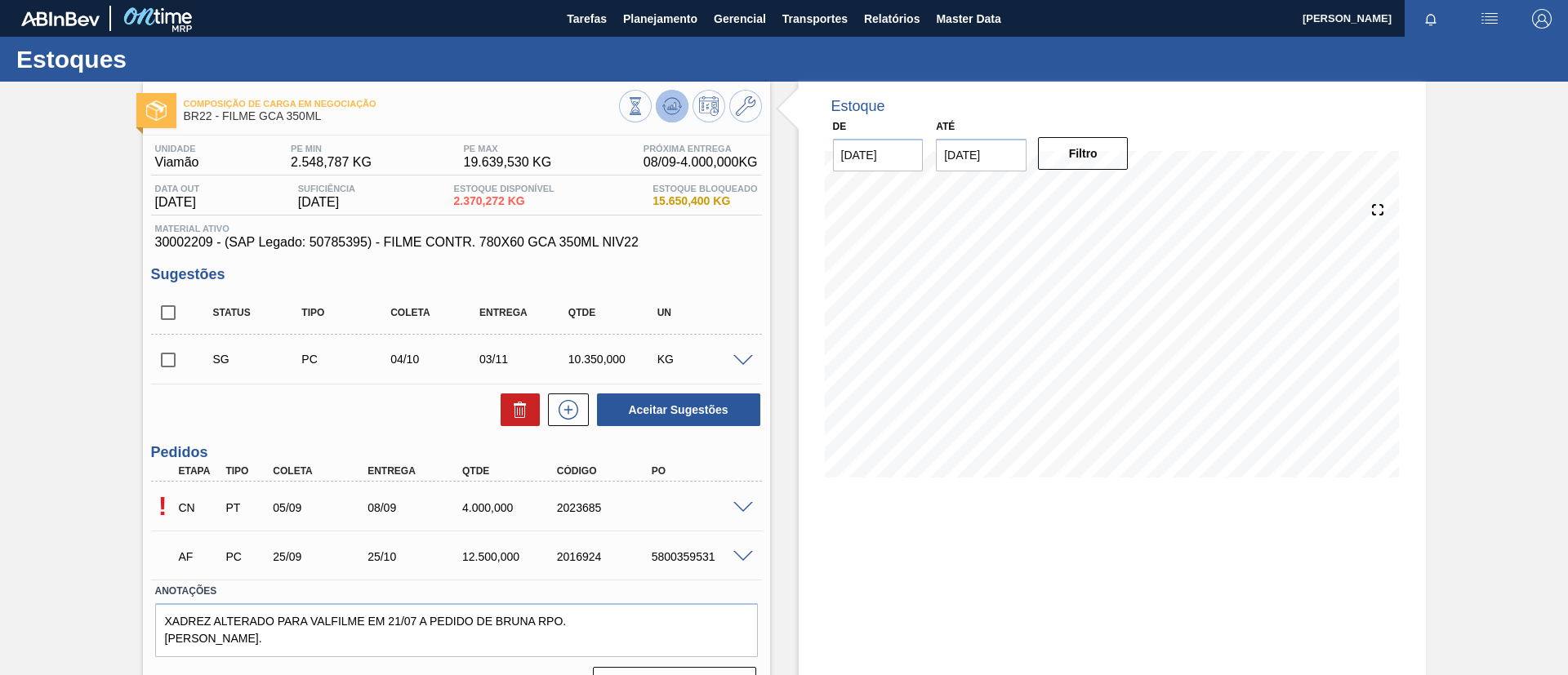
click at [658, 113] on button at bounding box center [671, 106] width 32 height 32
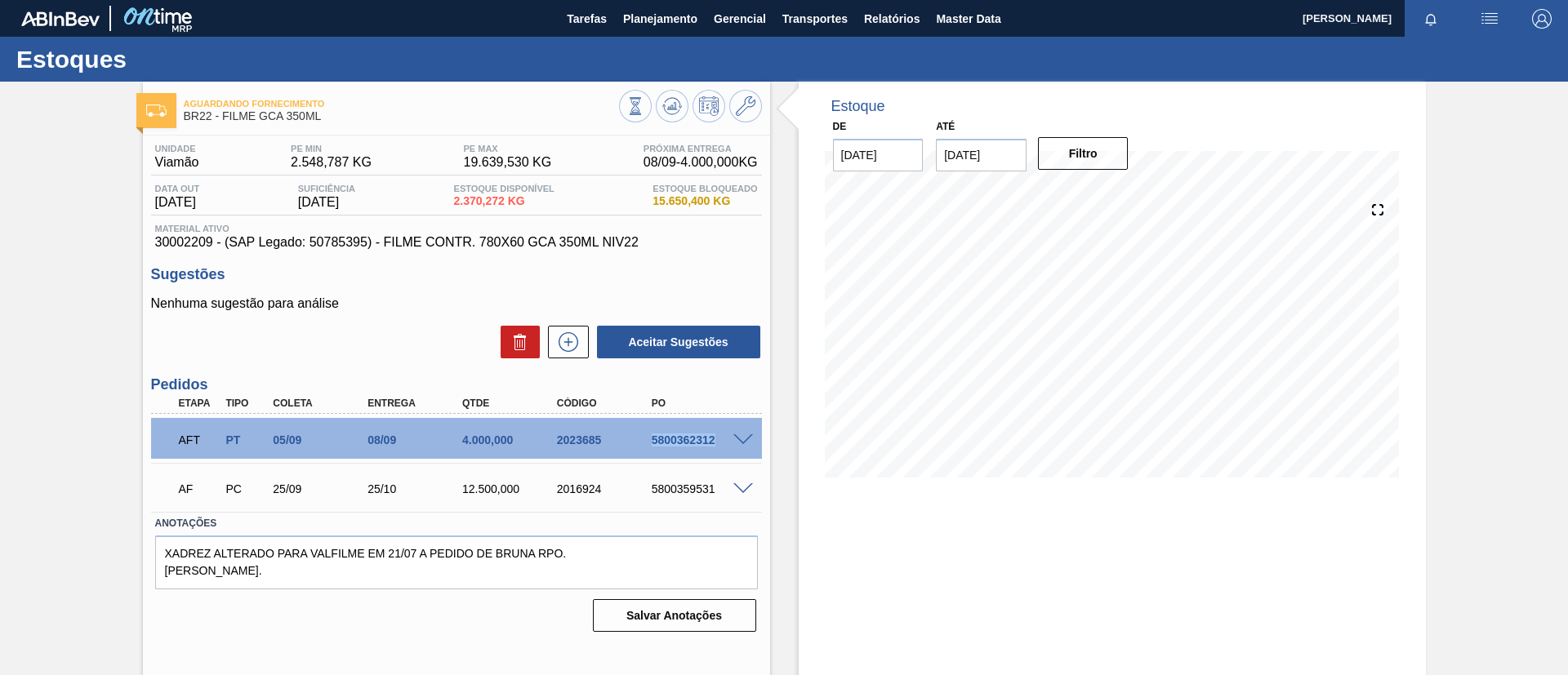
drag, startPoint x: 784, startPoint y: 448, endPoint x: 737, endPoint y: 447, distance: 47.0
click at [737, 447] on div "AFT PT 05/09 08/09 4.000,000 2023685 5800362312" at bounding box center [456, 439] width 611 height 41
copy div "5800362312"
click at [645, 28] on button "Planejamento" at bounding box center [660, 19] width 91 height 37
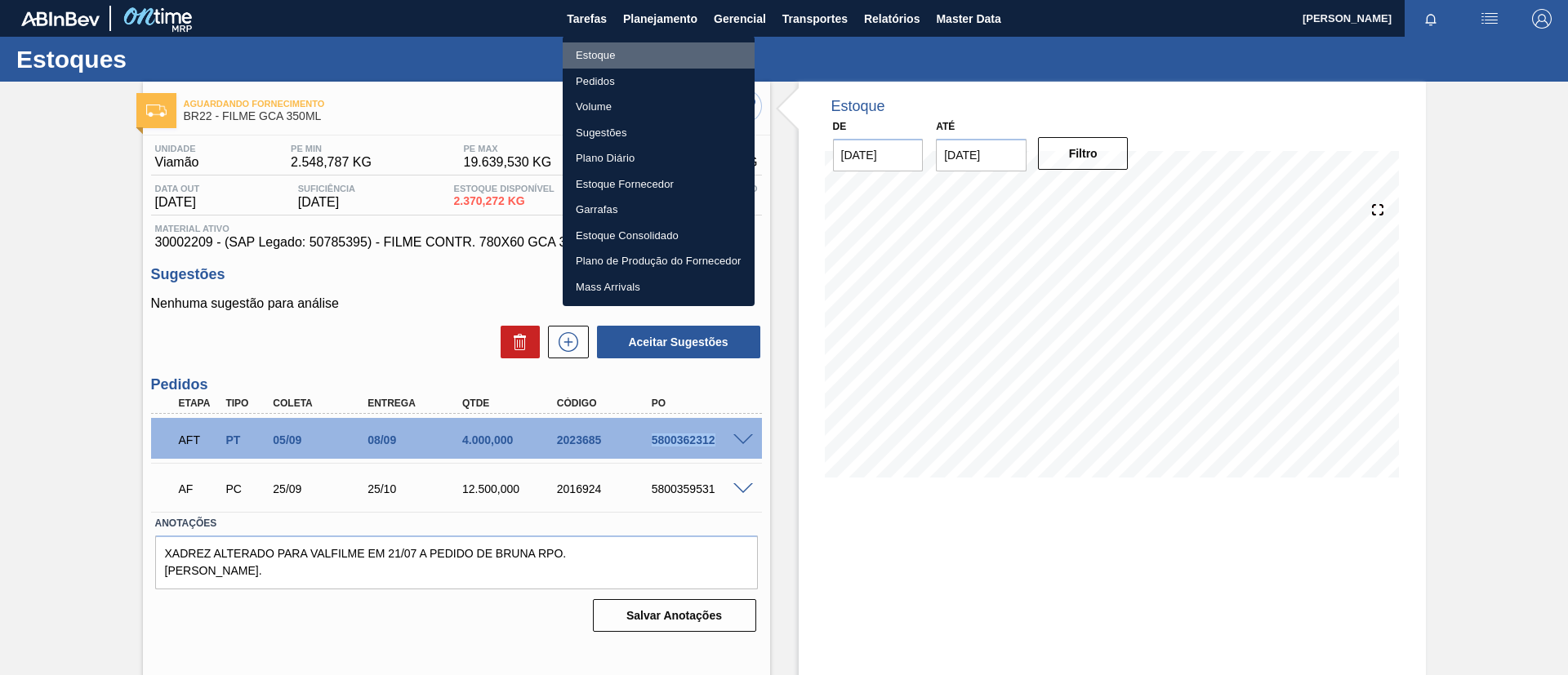
click at [640, 44] on li "Estoque" at bounding box center [658, 56] width 192 height 26
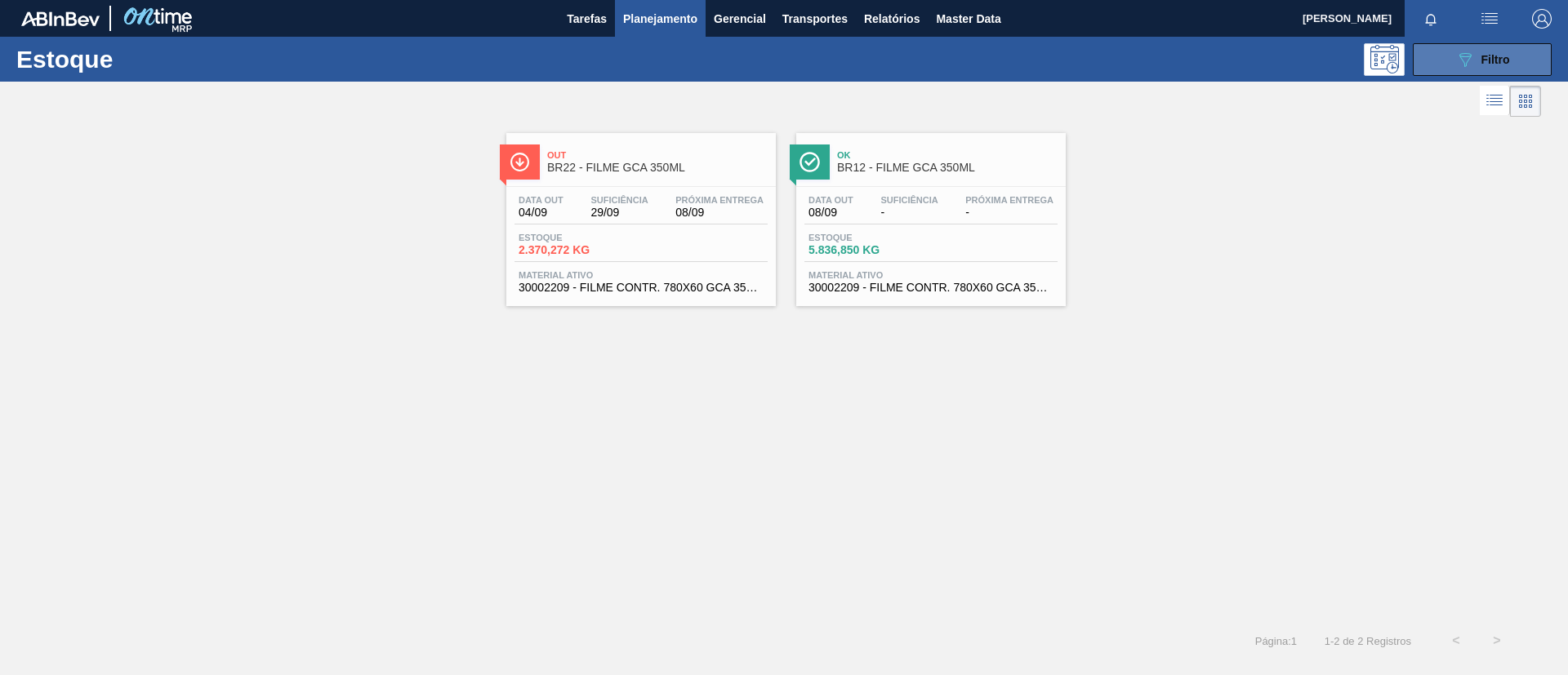
click at [1489, 68] on div "089F7B8B-B2A5-4AFE-B5C0-19BA573D28AC Filtro" at bounding box center [1482, 59] width 55 height 19
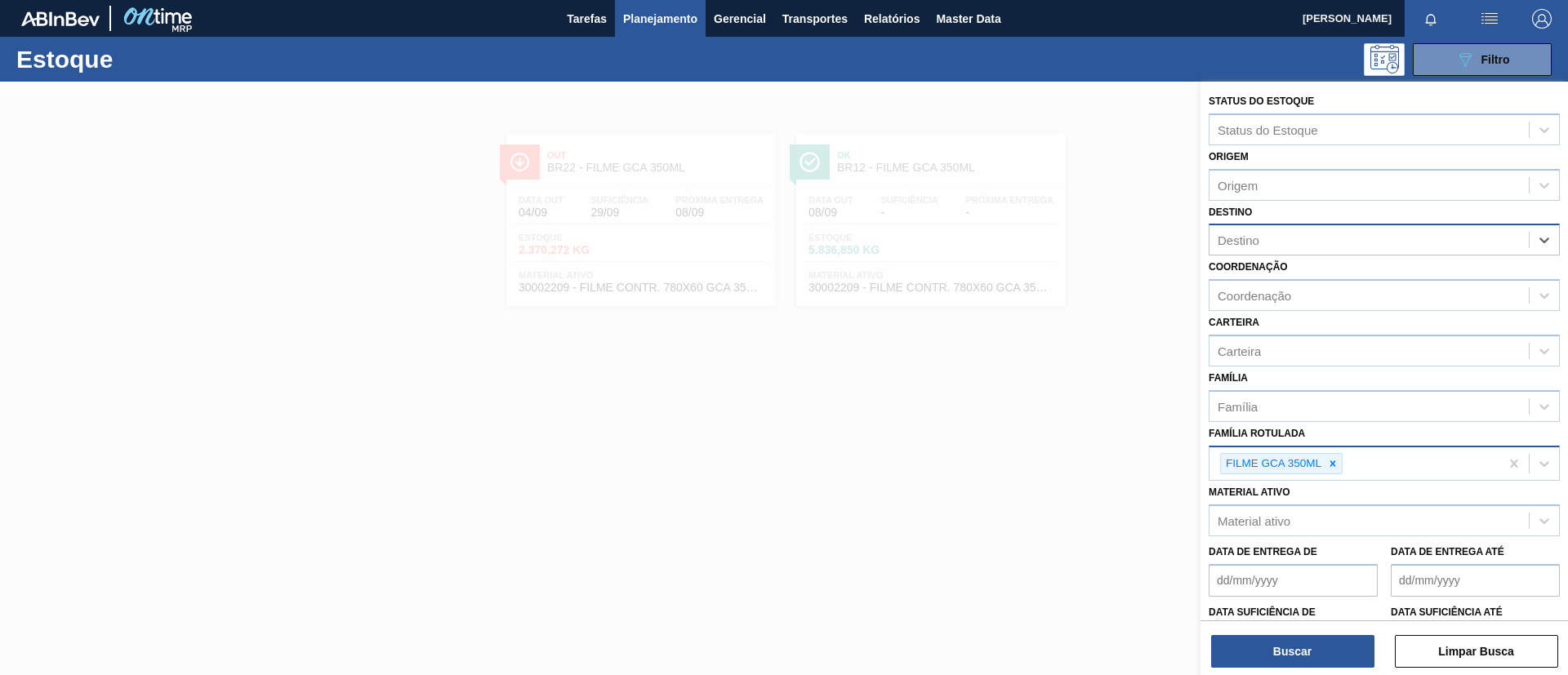
click at [1338, 476] on div "FILME GCA 350ML" at bounding box center [1354, 465] width 290 height 33
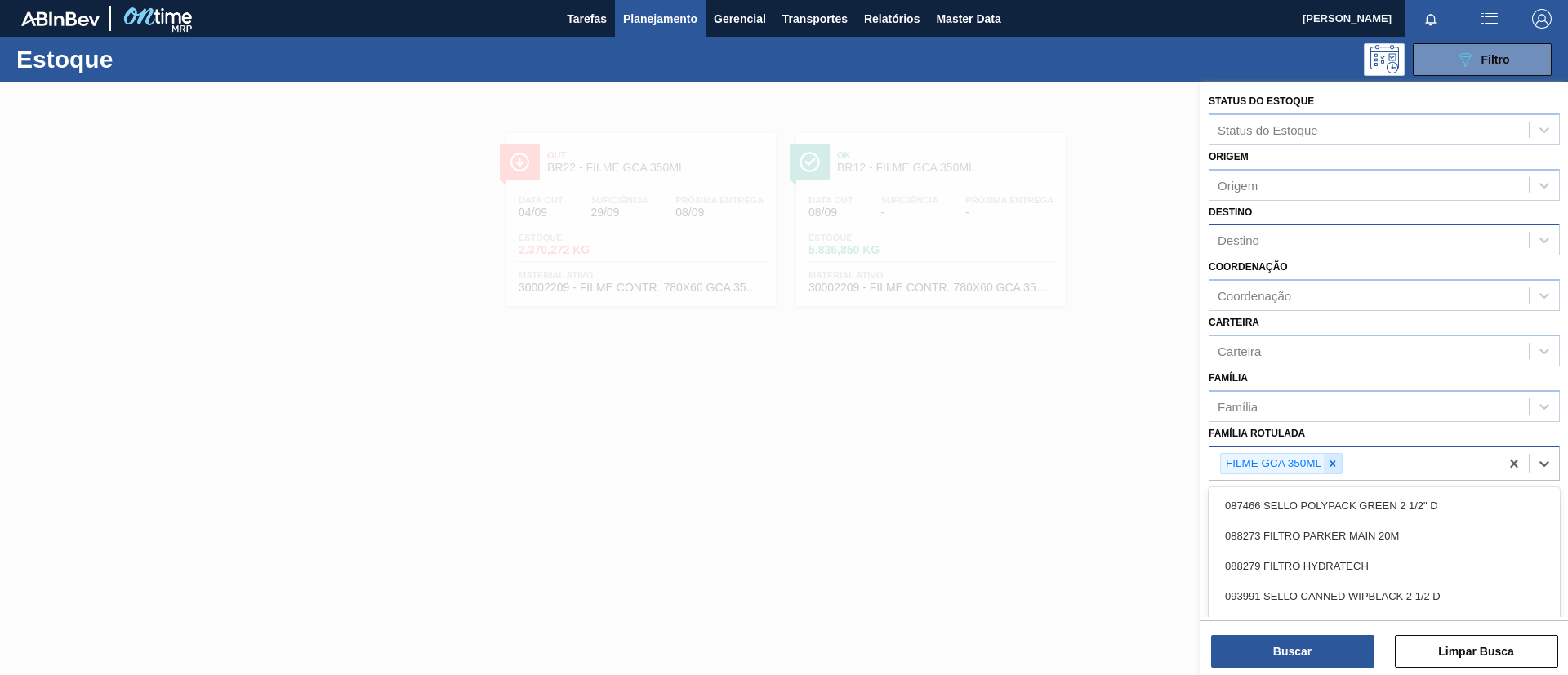
click at [1336, 468] on icon at bounding box center [1332, 464] width 11 height 11
type Rotulada "SK 269ML"
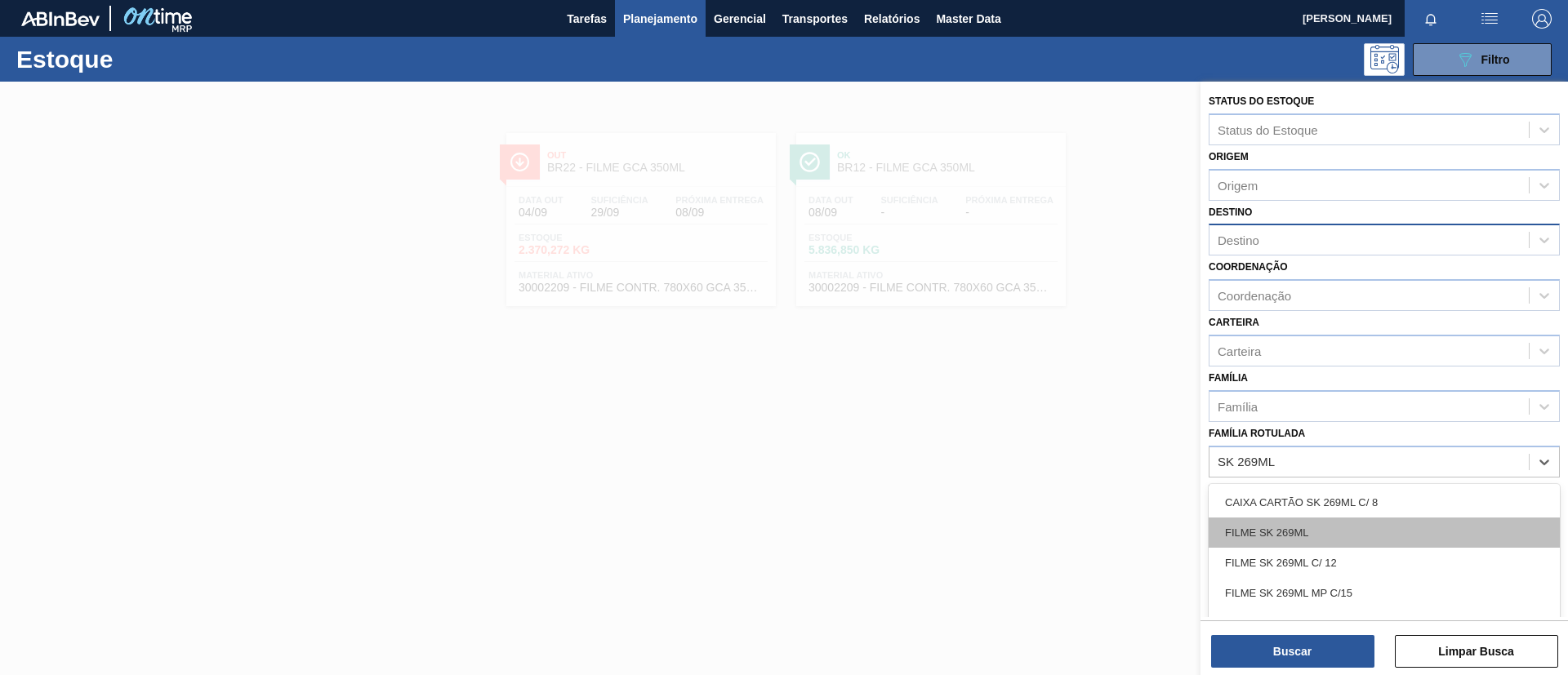
click at [1421, 530] on div "FILME SK 269ML" at bounding box center [1383, 532] width 351 height 31
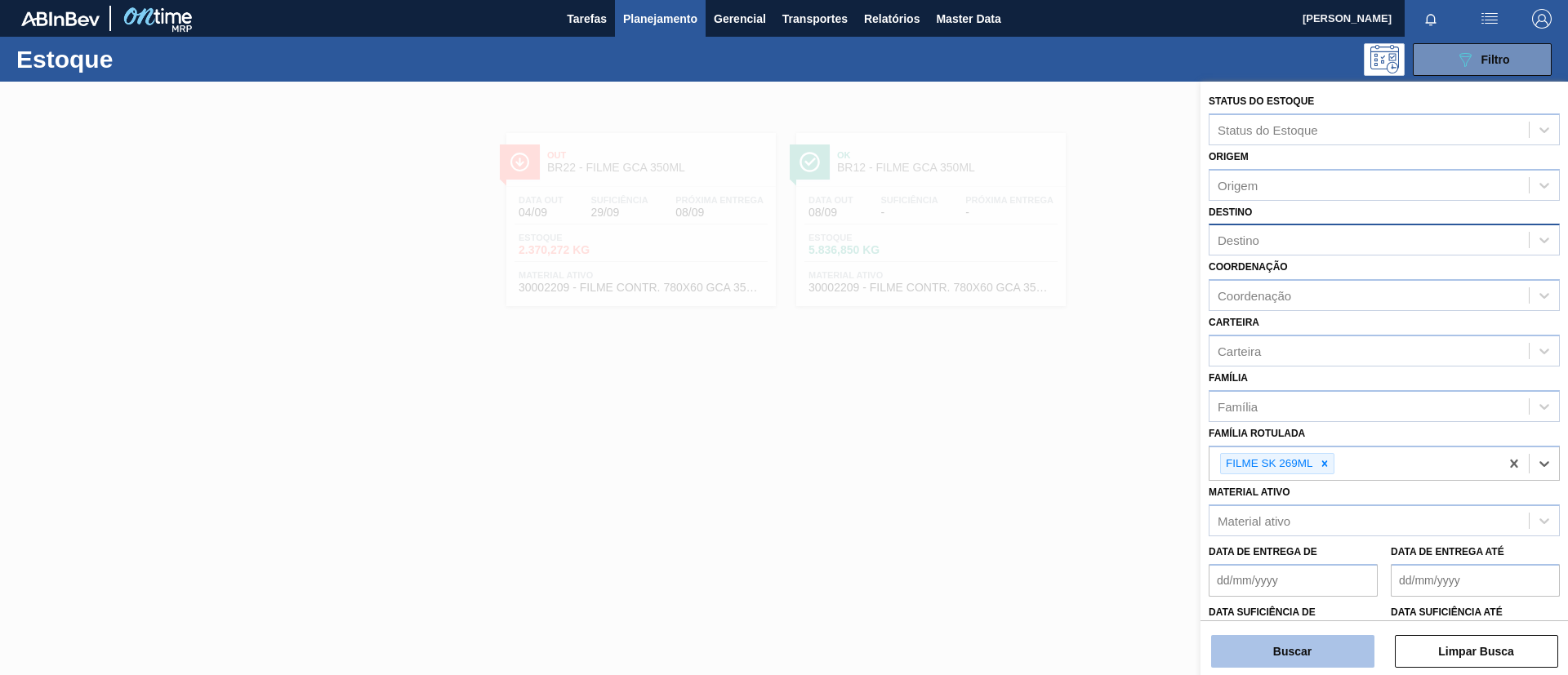
click at [1304, 638] on button "Buscar" at bounding box center [1293, 651] width 163 height 32
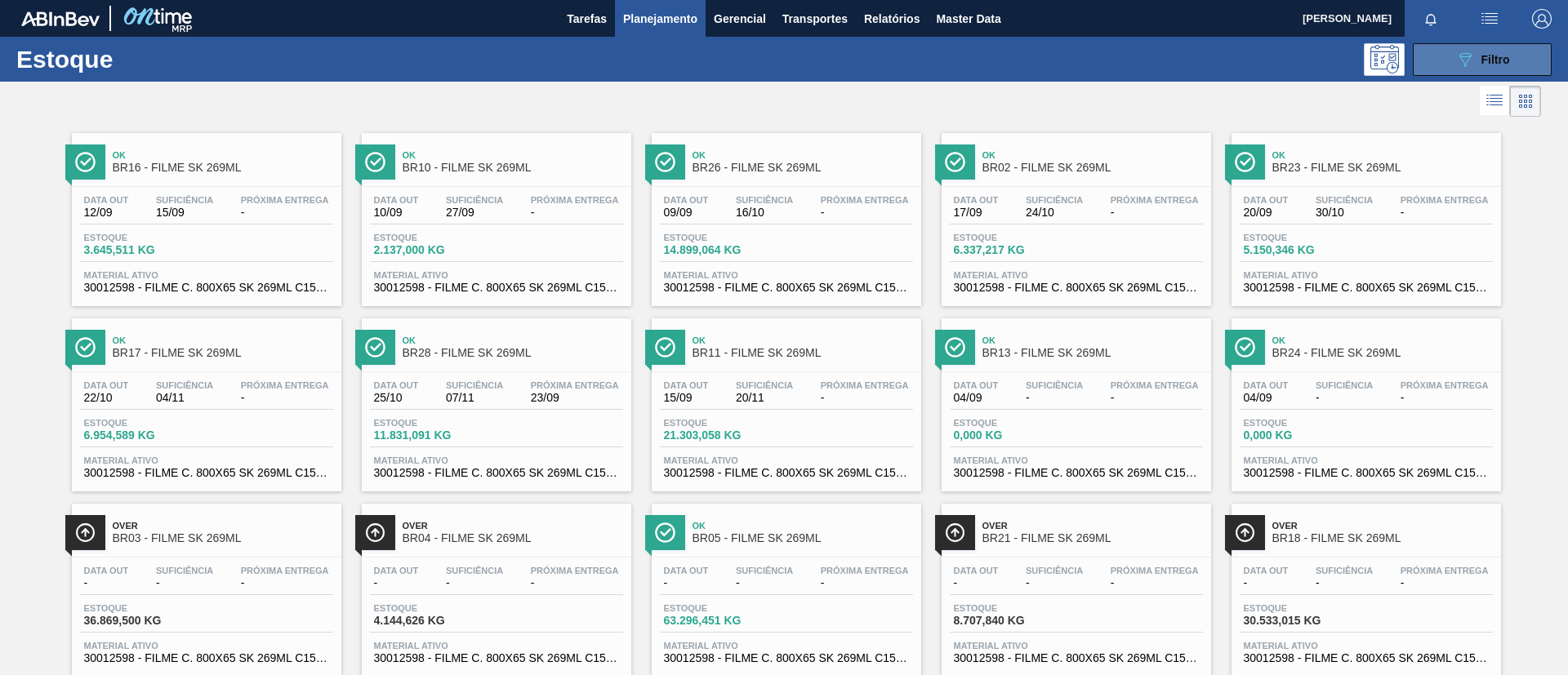
click at [1475, 61] on div "089F7B8B-B2A5-4AFE-B5C0-19BA573D28AC Filtro" at bounding box center [1482, 59] width 55 height 19
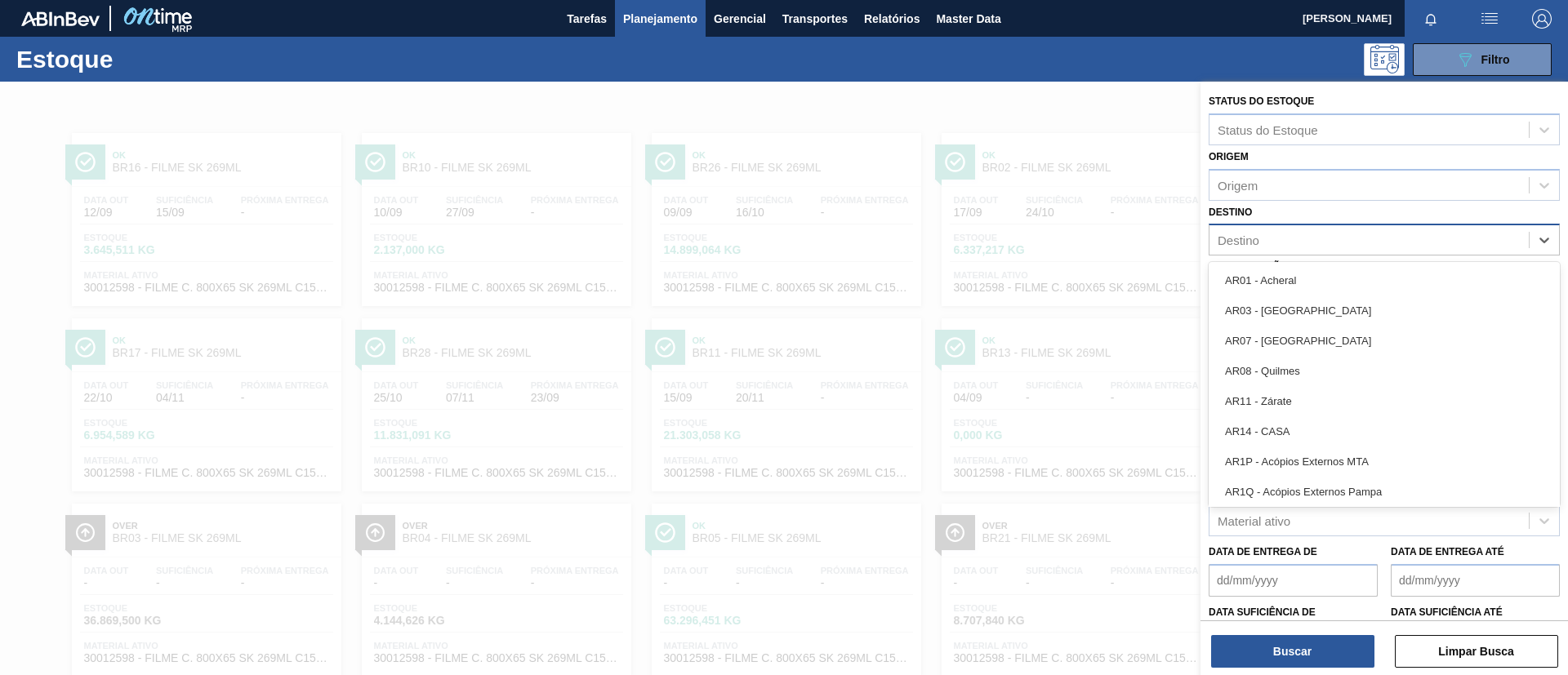
click at [1331, 225] on div "Destino" at bounding box center [1383, 239] width 351 height 32
type input "GUAR"
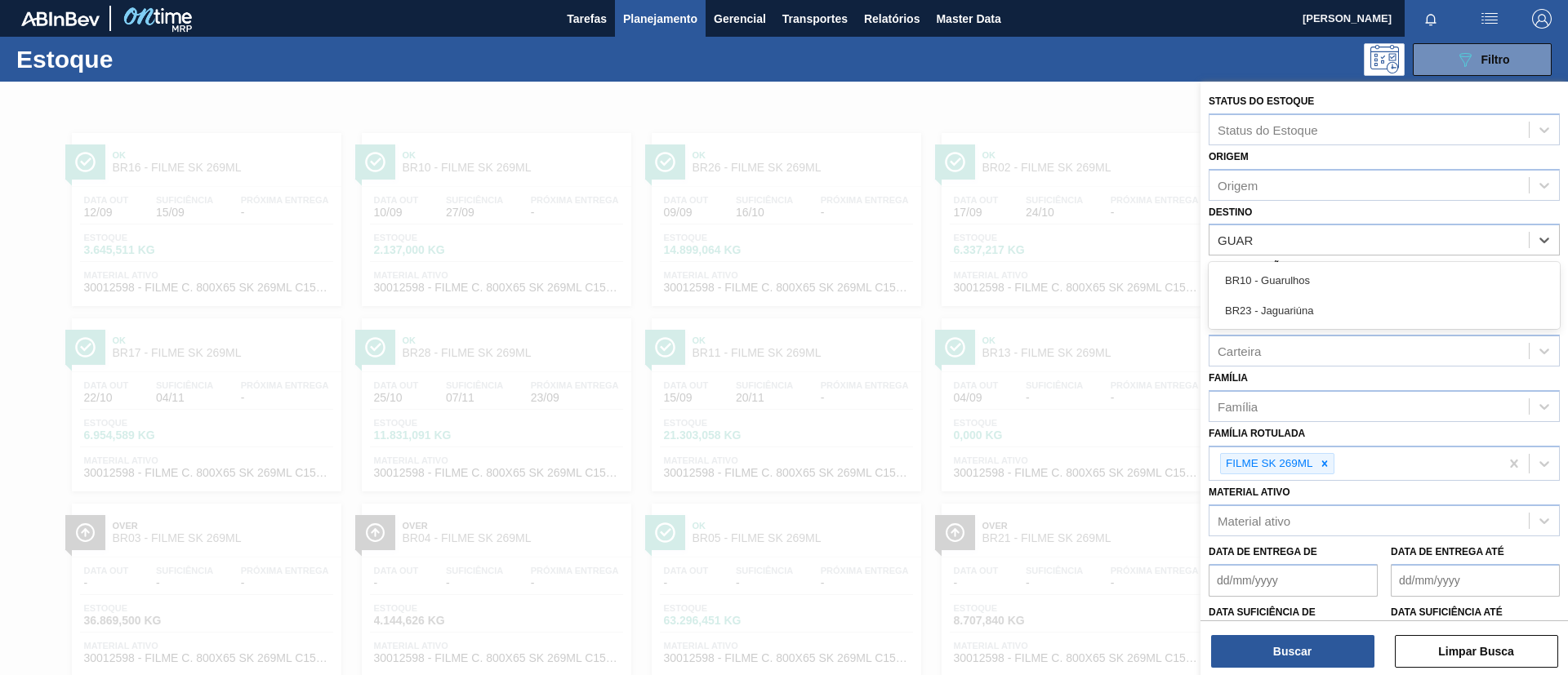
click at [1347, 268] on div "BR10 - Guarulhos" at bounding box center [1383, 280] width 351 height 31
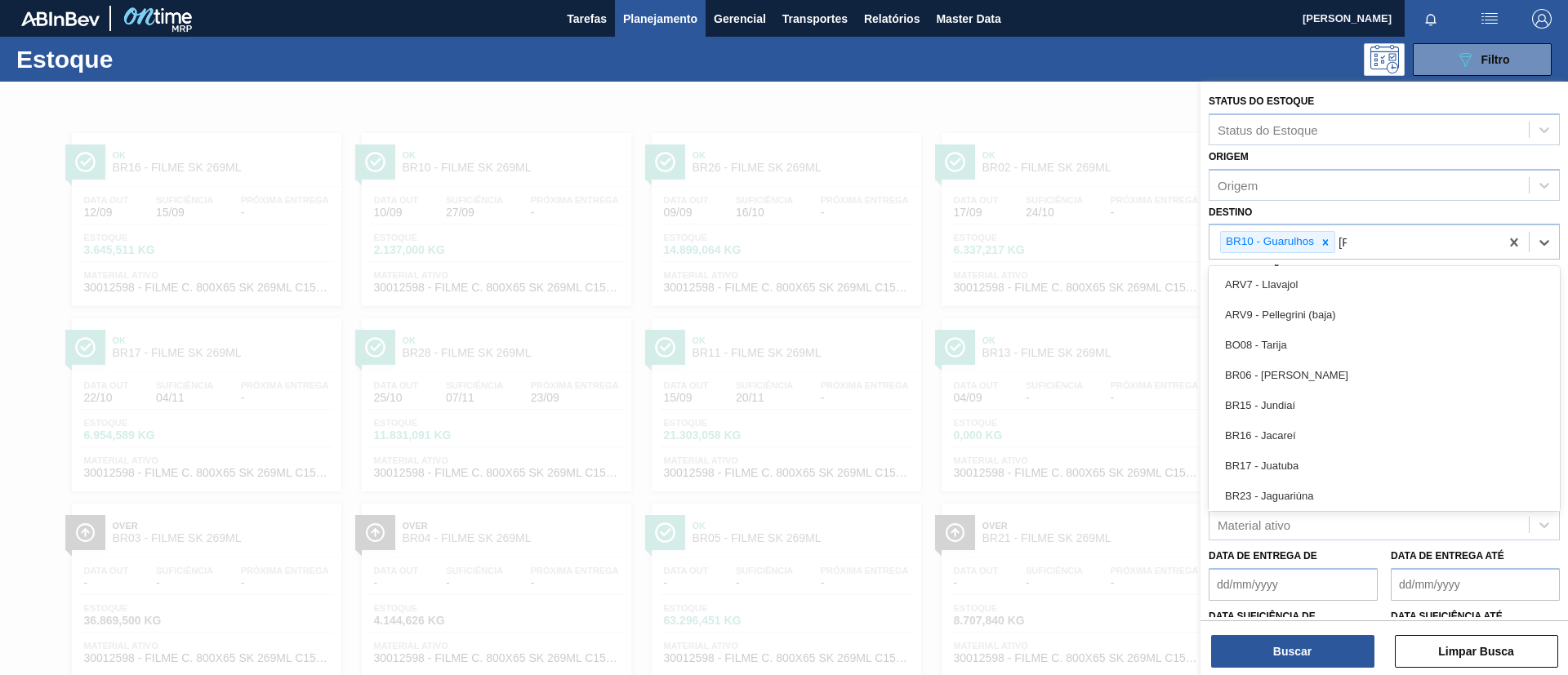
type input "JAG"
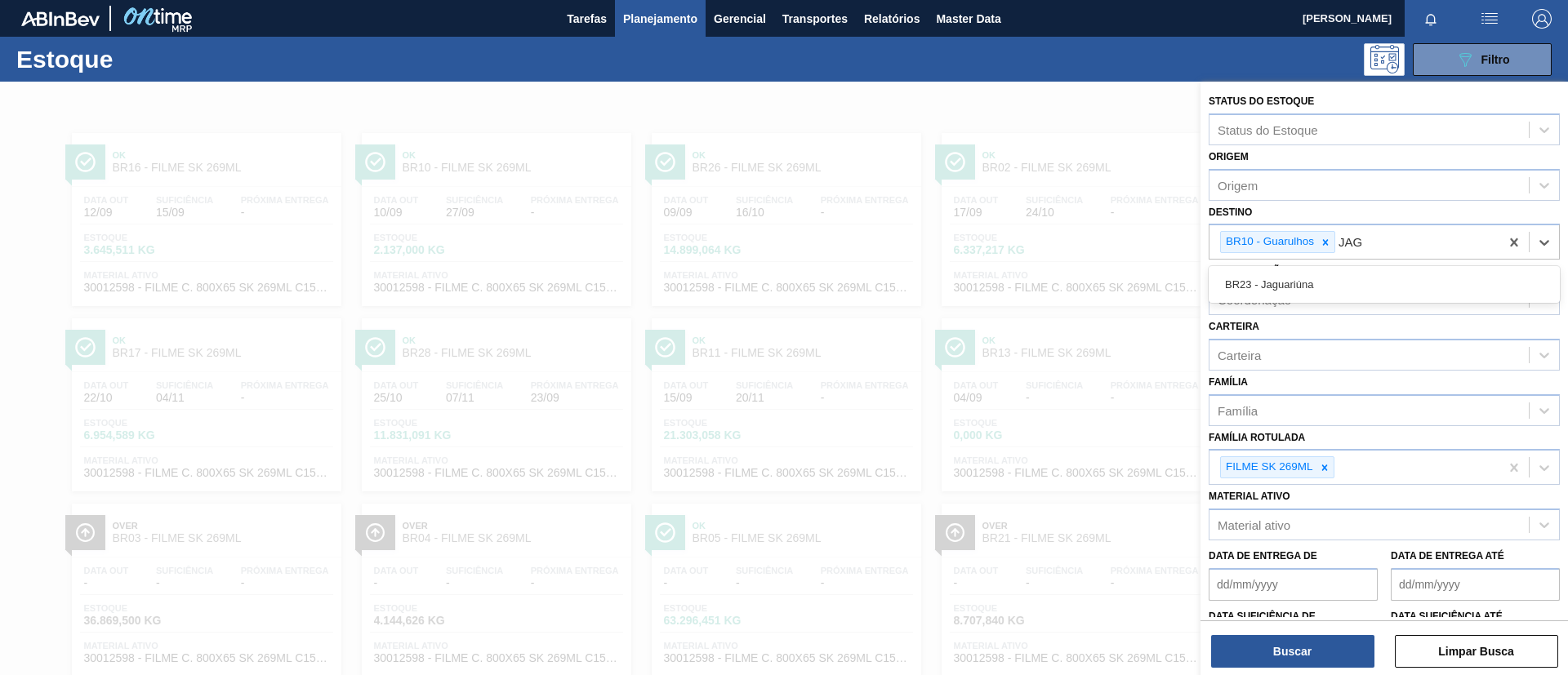
click at [1341, 287] on div "BR23 - Jaguariúna" at bounding box center [1383, 285] width 351 height 31
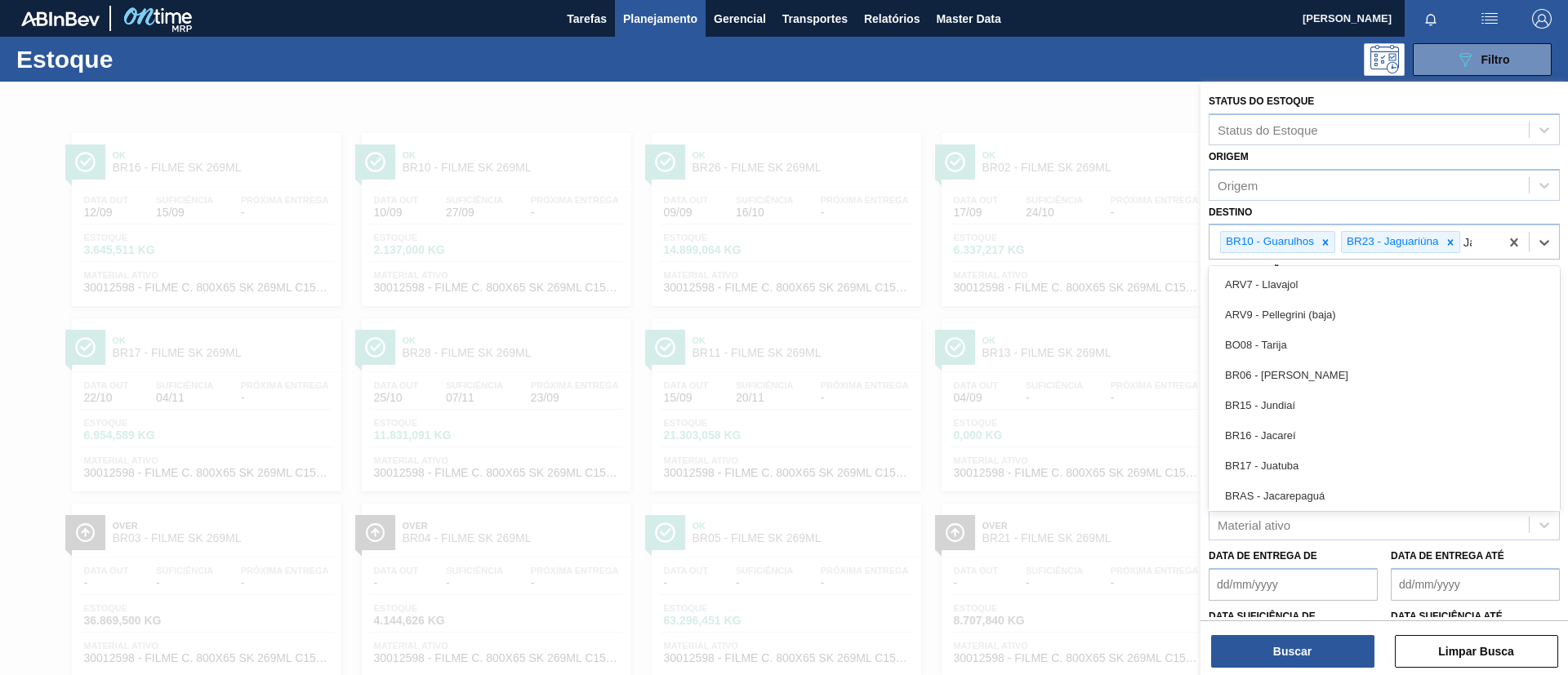
type input "Jaca"
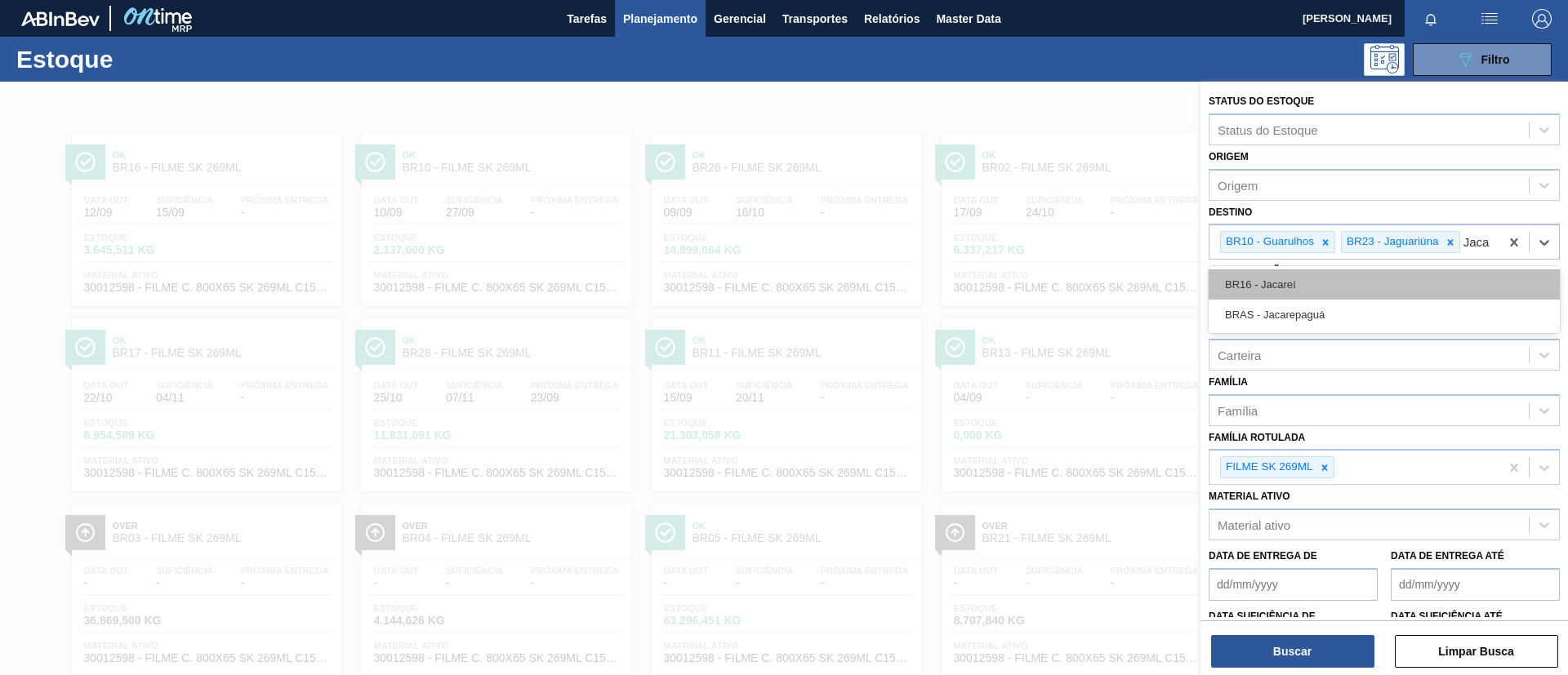
click at [1308, 297] on div "BR16 - Jacareí" at bounding box center [1383, 285] width 351 height 31
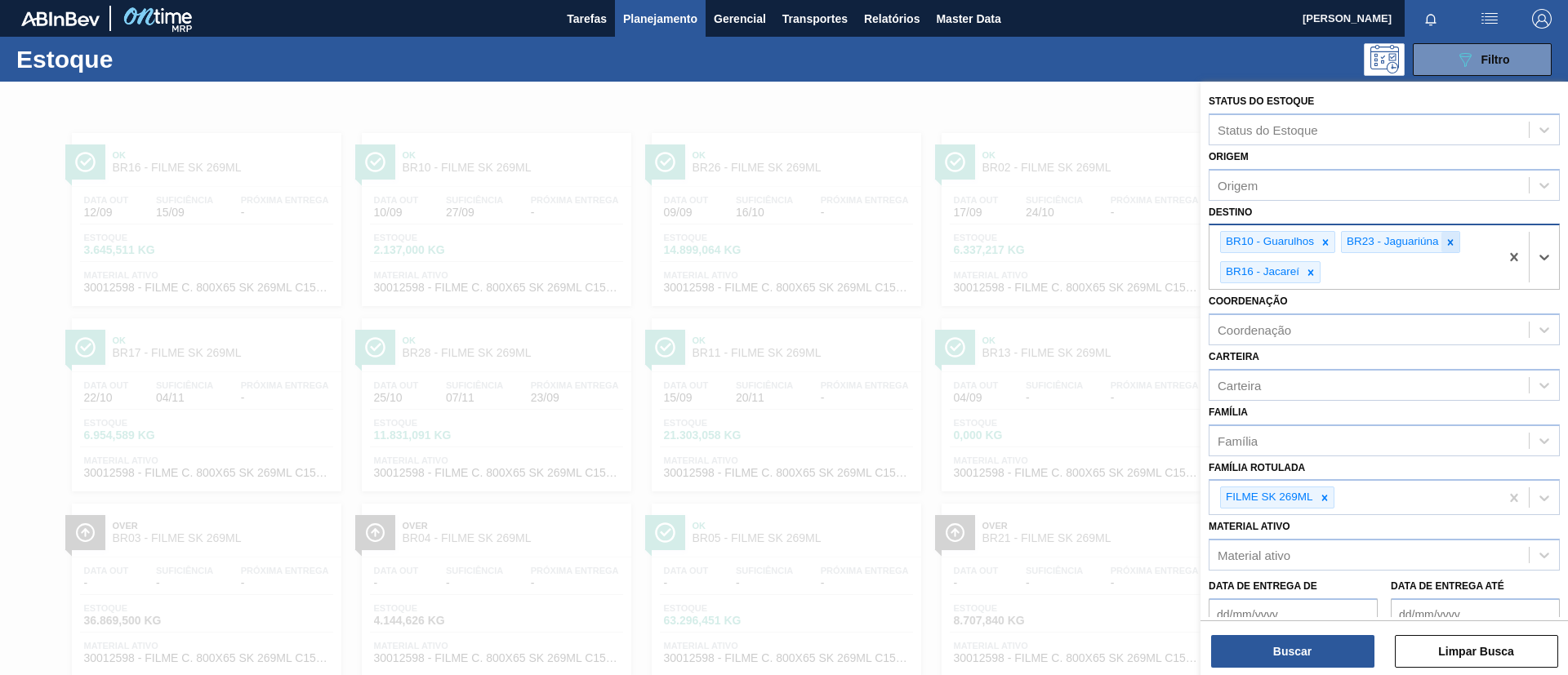
click at [1447, 239] on icon at bounding box center [1450, 242] width 11 height 11
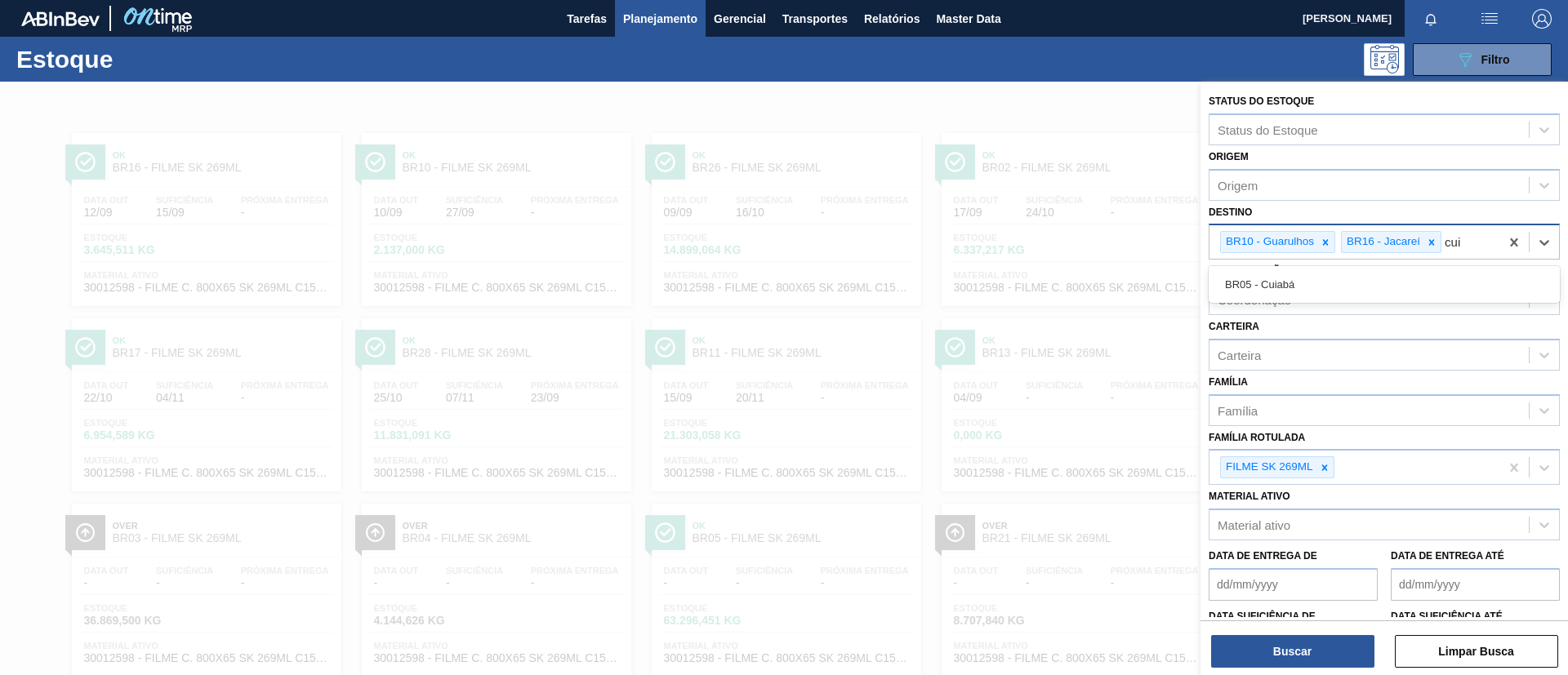
type input "cuia"
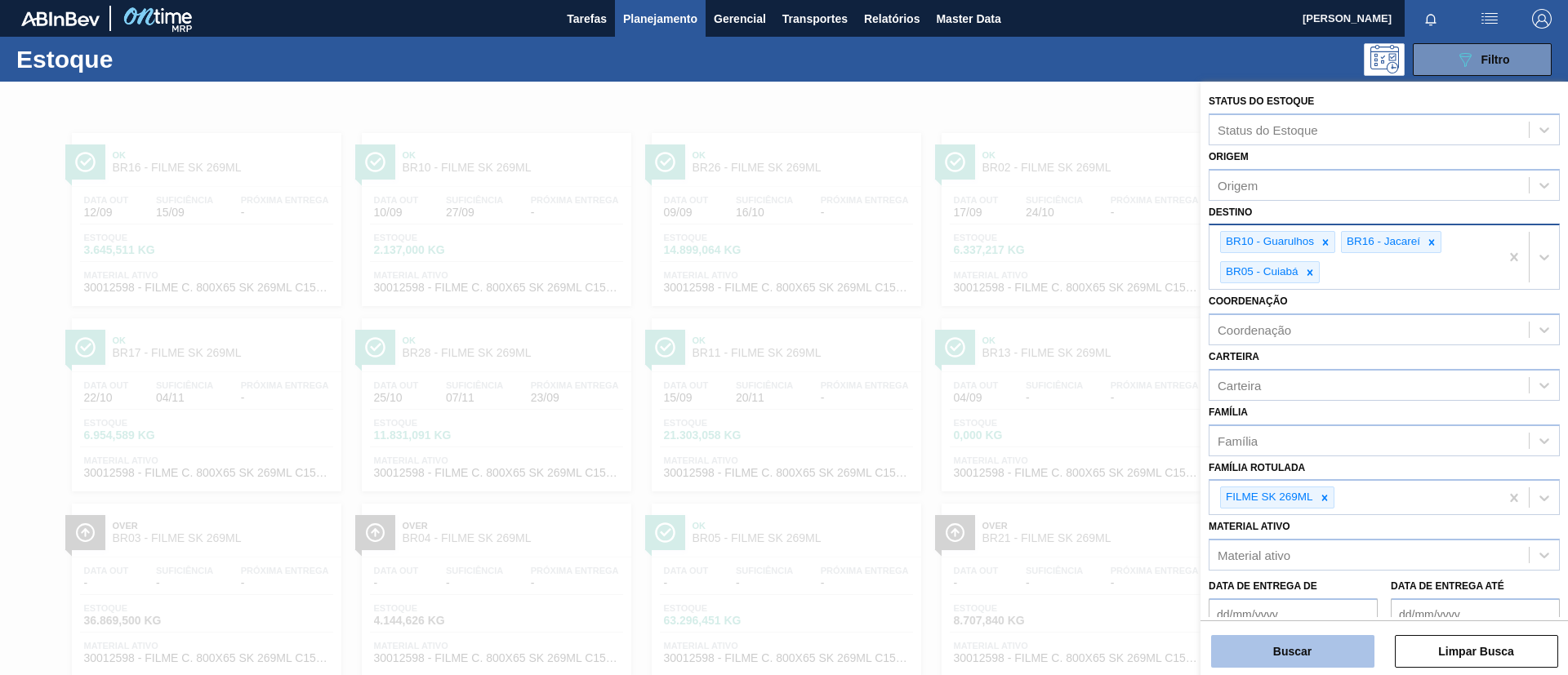
click at [1349, 643] on button "Buscar" at bounding box center [1293, 651] width 163 height 32
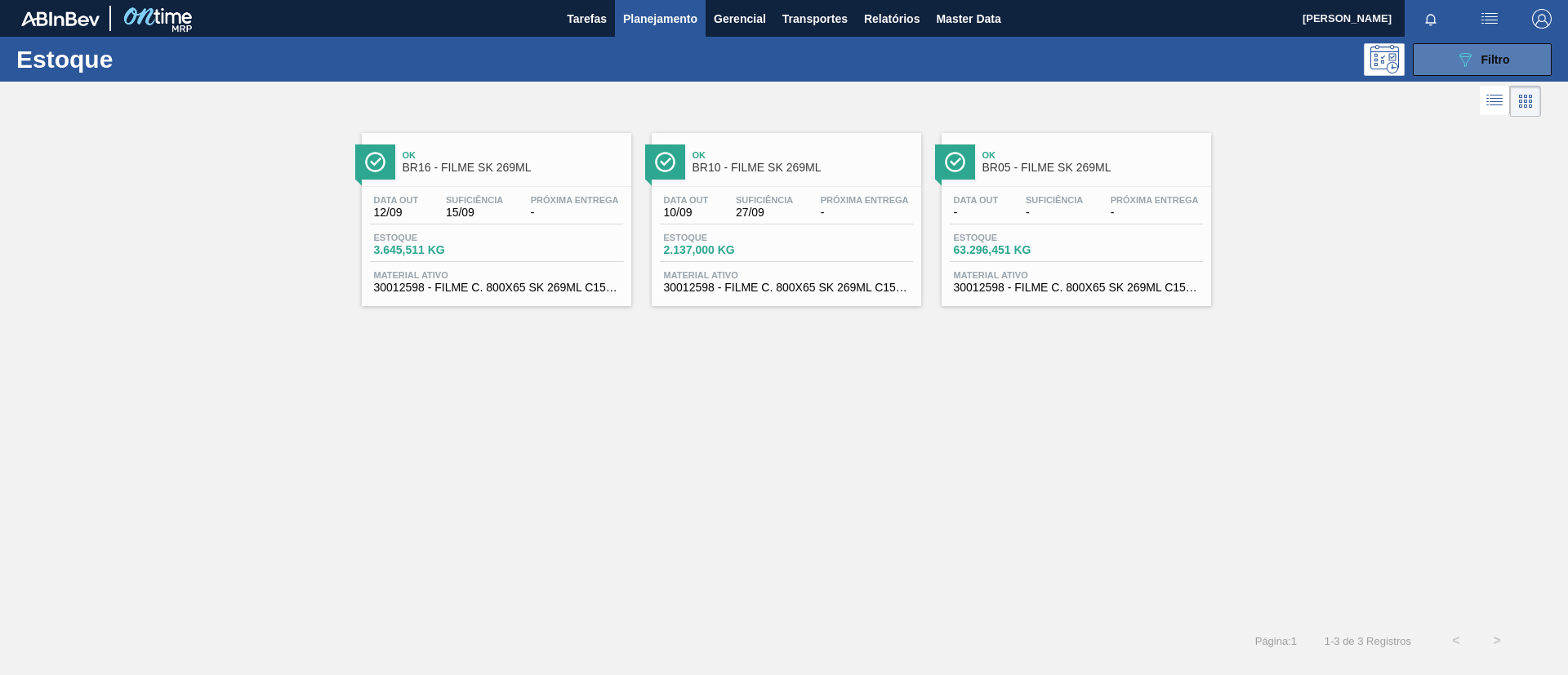
click at [1470, 70] on button "089F7B8B-B2A5-4AFE-B5C0-19BA573D28AC Filtro" at bounding box center [1483, 59] width 139 height 32
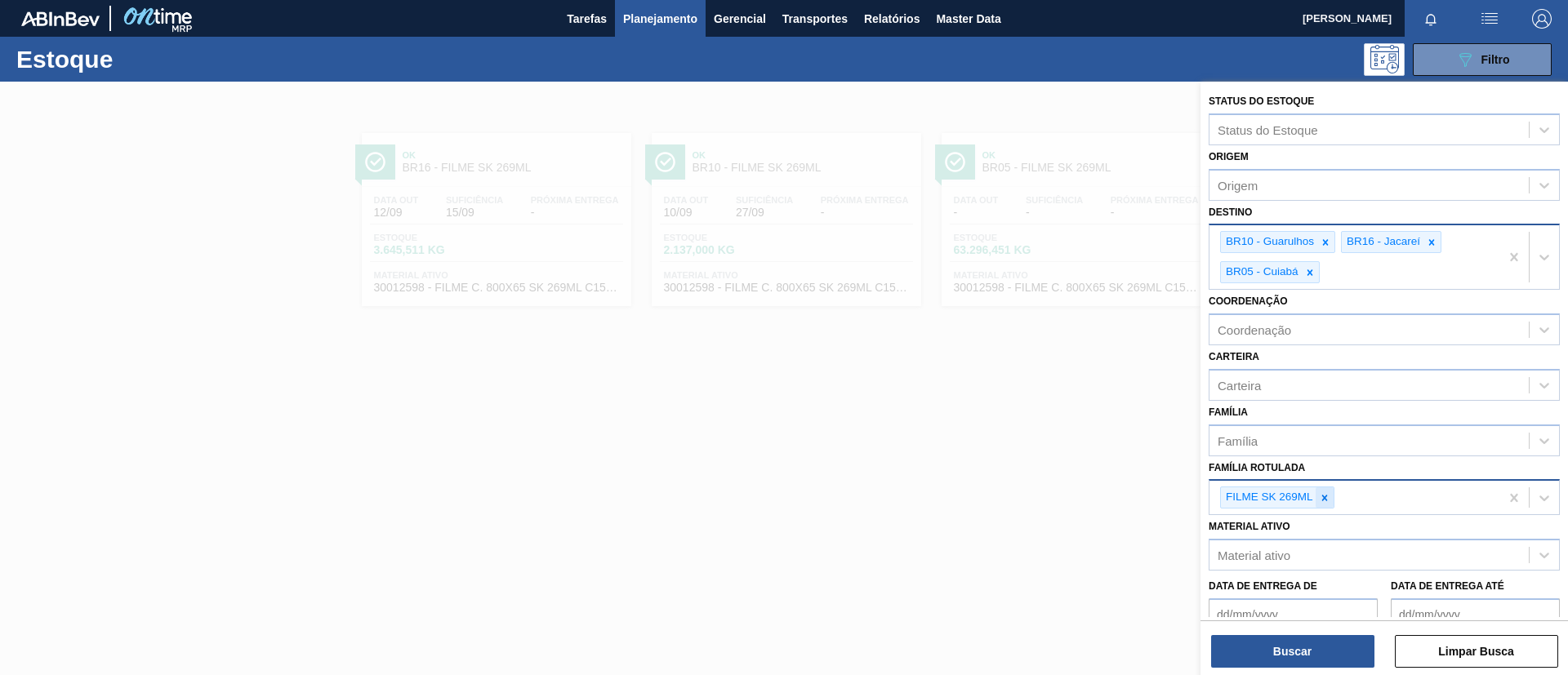
click at [1325, 501] on icon at bounding box center [1324, 498] width 11 height 11
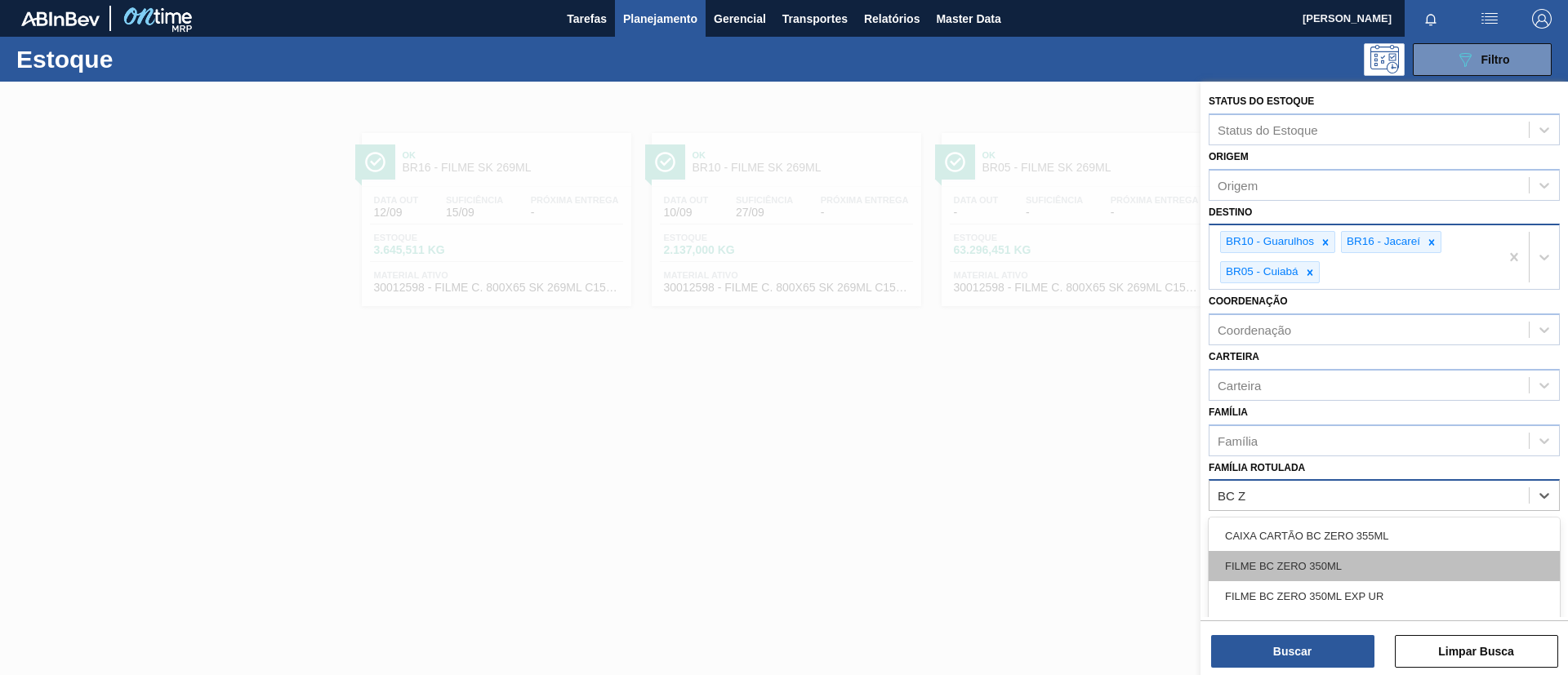
type Rotulada "BC Z"
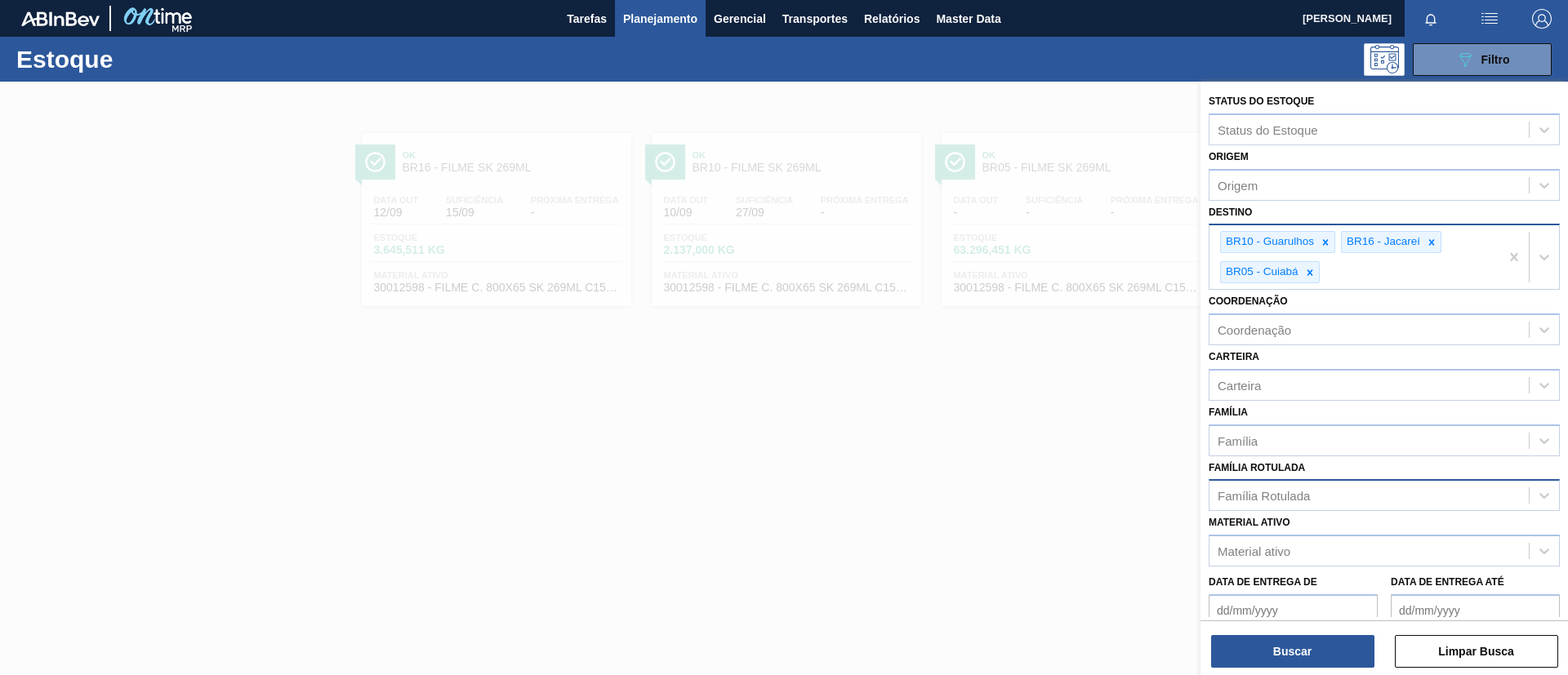
drag, startPoint x: 1323, startPoint y: 567, endPoint x: 1432, endPoint y: 496, distance: 130.1
click at [1442, 503] on div "Família Rotulada" at bounding box center [1369, 496] width 319 height 24
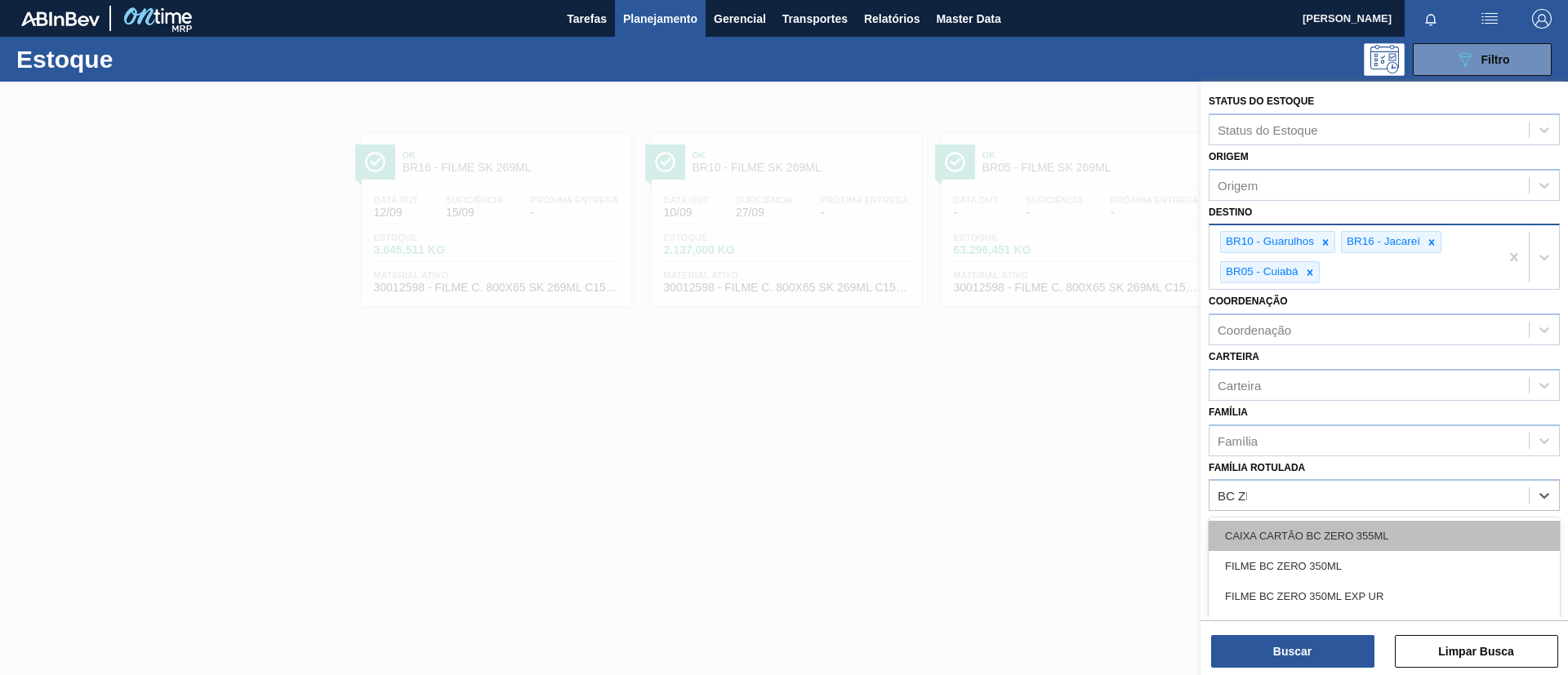
type Rotulada "BC ZER"
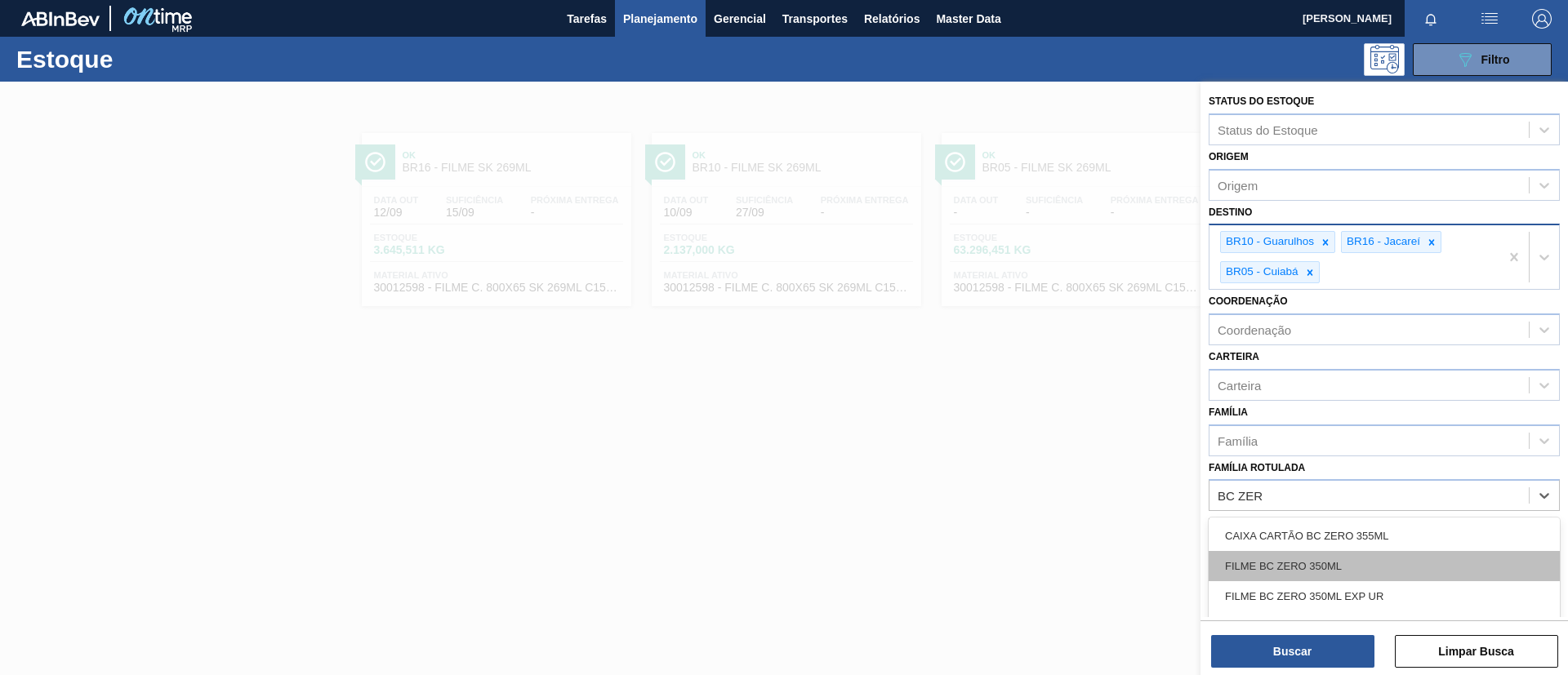
click at [1400, 561] on div "FILME BC ZERO 350ML" at bounding box center [1383, 566] width 351 height 31
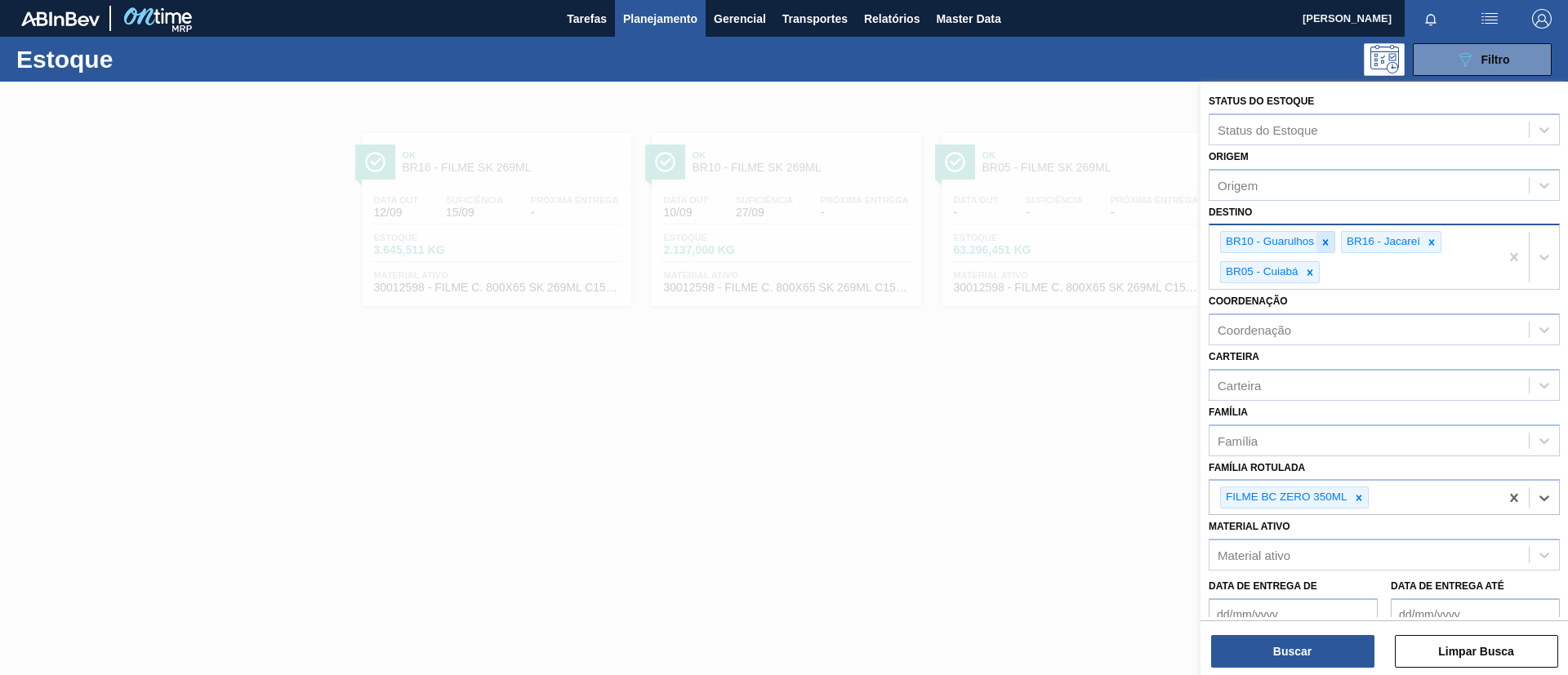
click at [1318, 236] on div at bounding box center [1325, 242] width 18 height 20
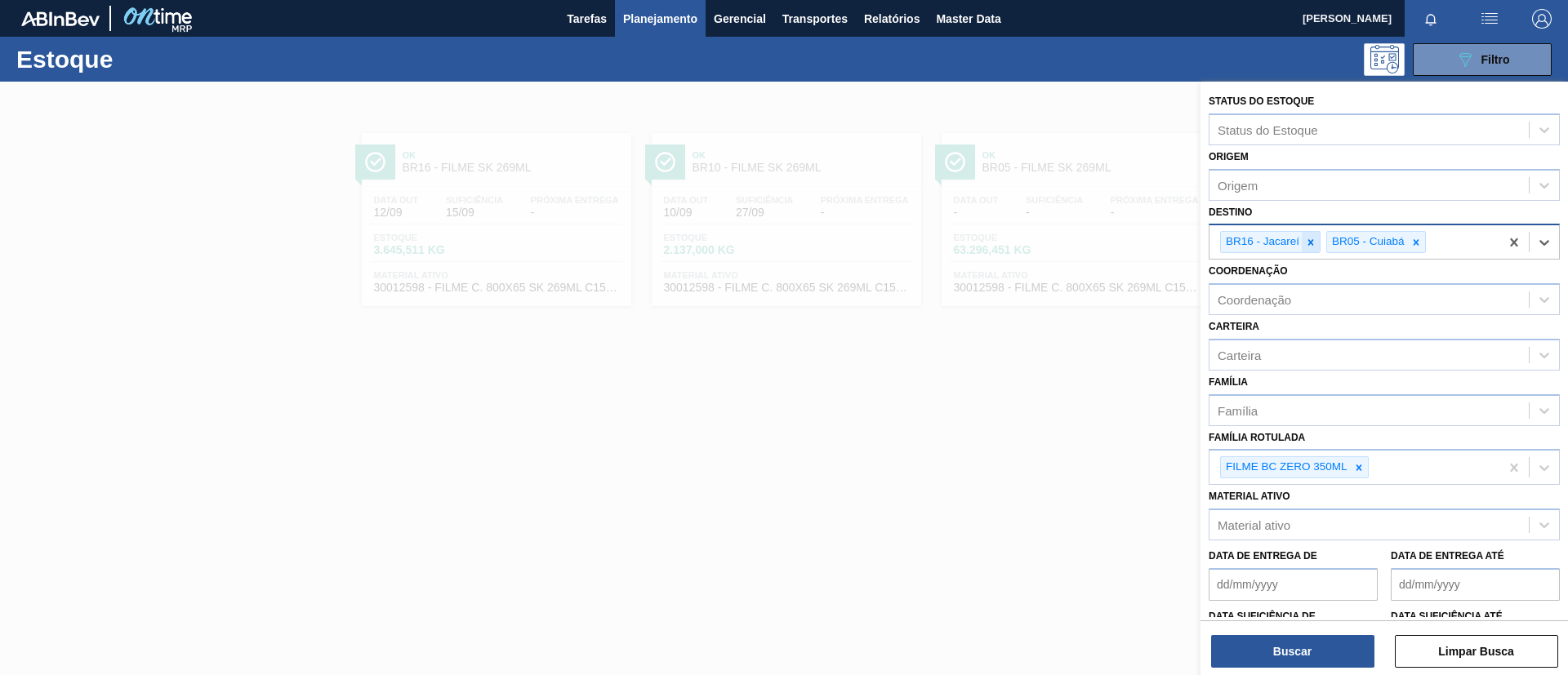
click at [1317, 239] on icon at bounding box center [1310, 242] width 11 height 11
click at [1317, 239] on div at bounding box center [1309, 242] width 18 height 20
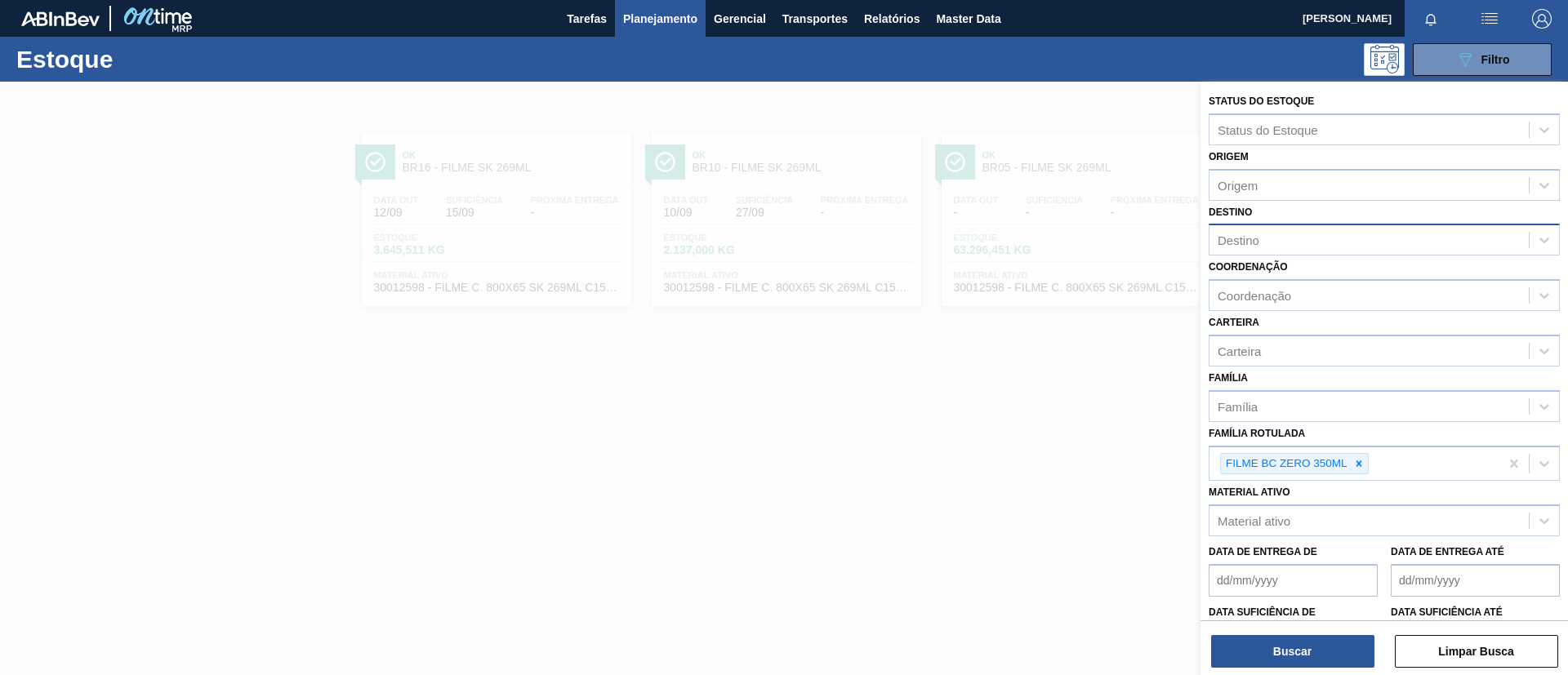
click at [1304, 240] on div "Destino" at bounding box center [1369, 241] width 319 height 24
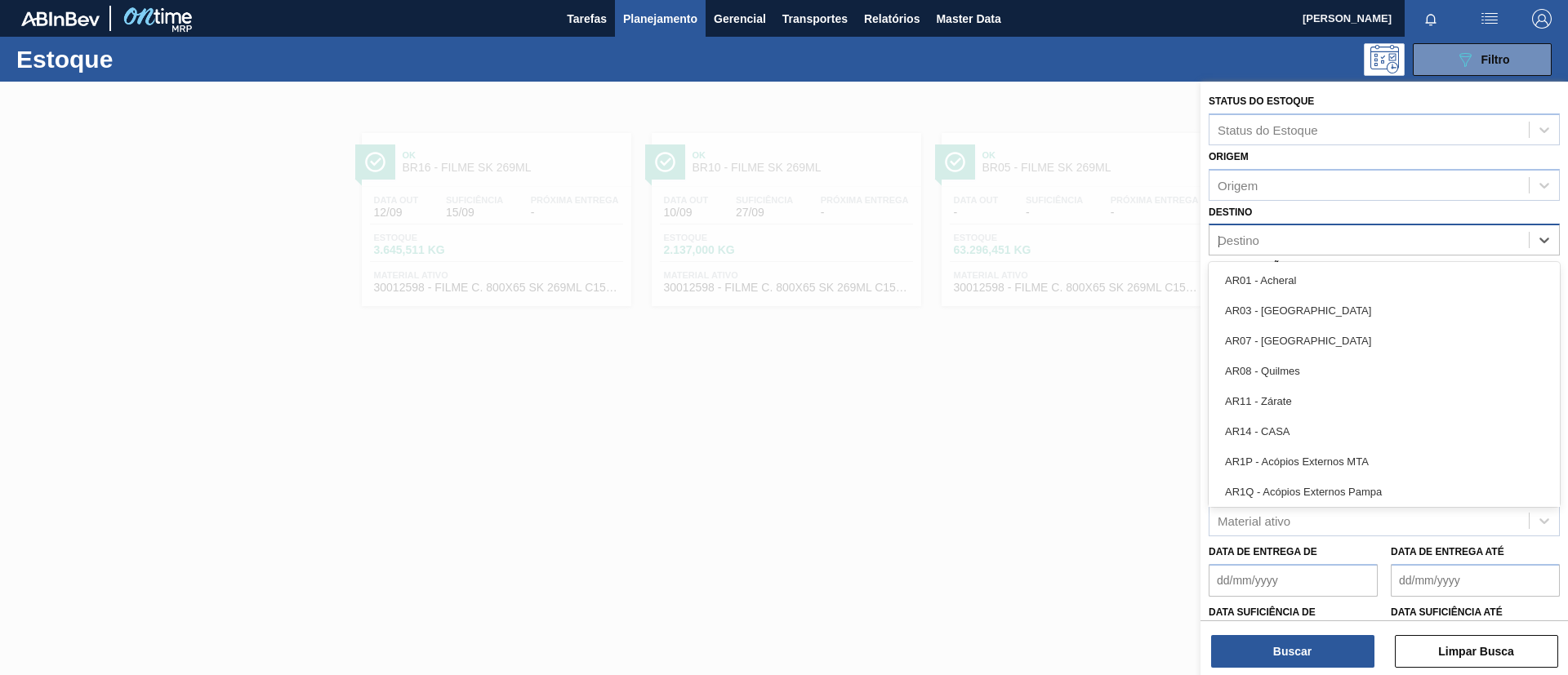
type input "JAG"
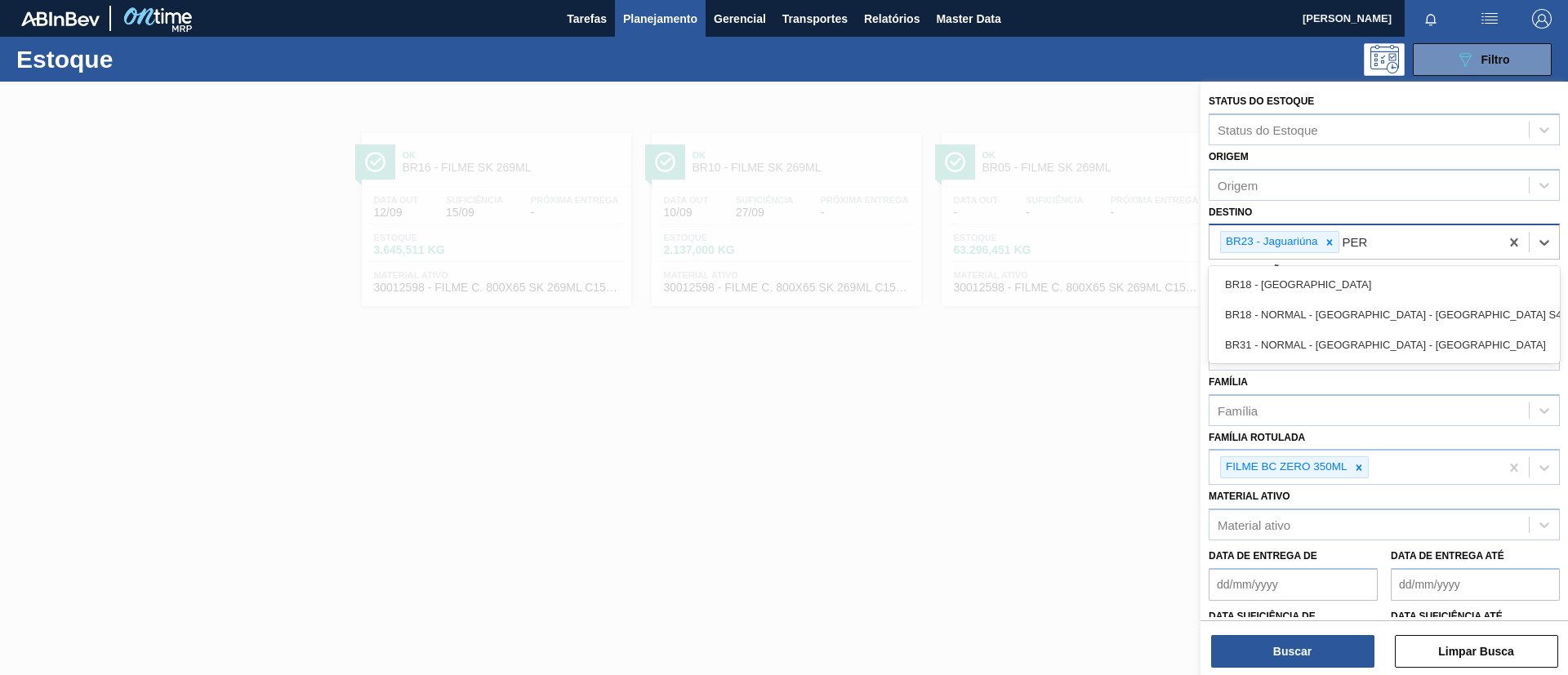
type input "PERN"
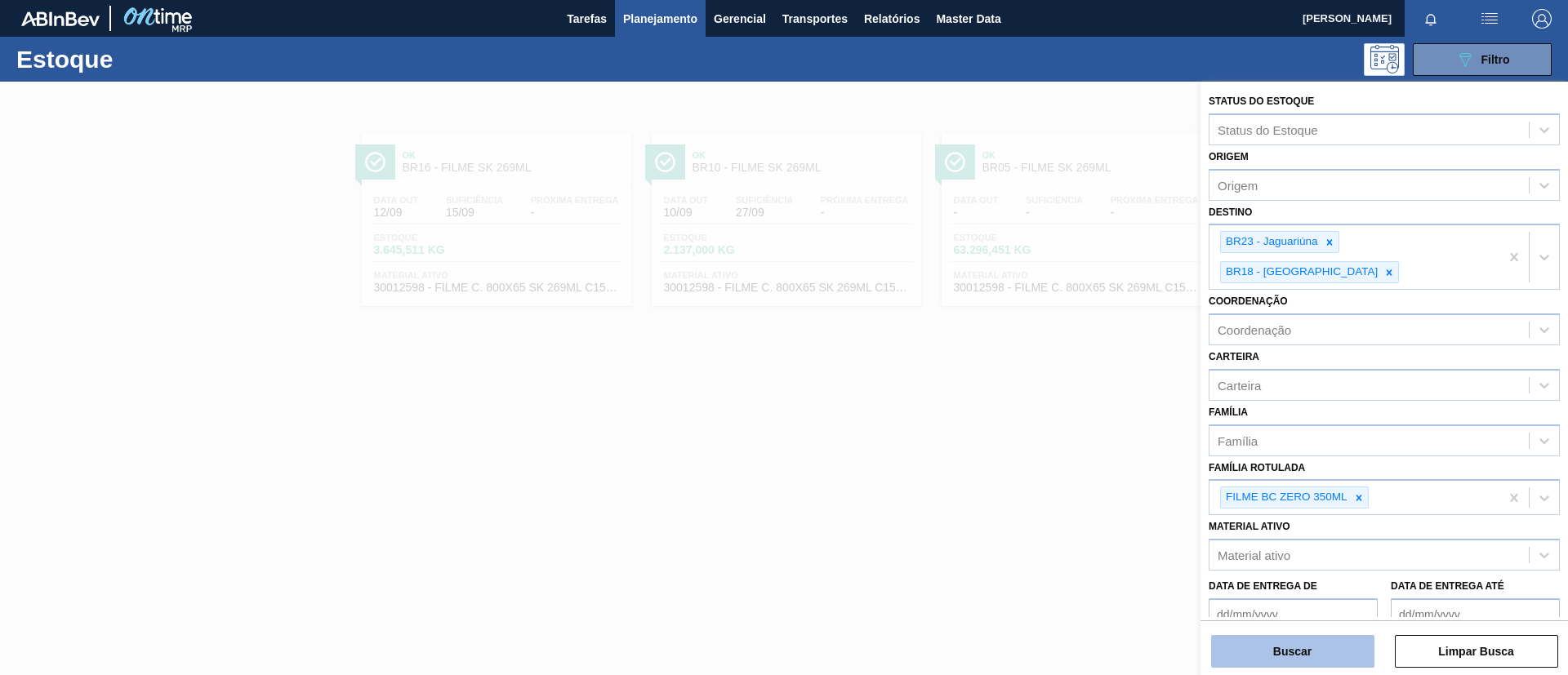
click at [1346, 645] on button "Buscar" at bounding box center [1293, 651] width 163 height 32
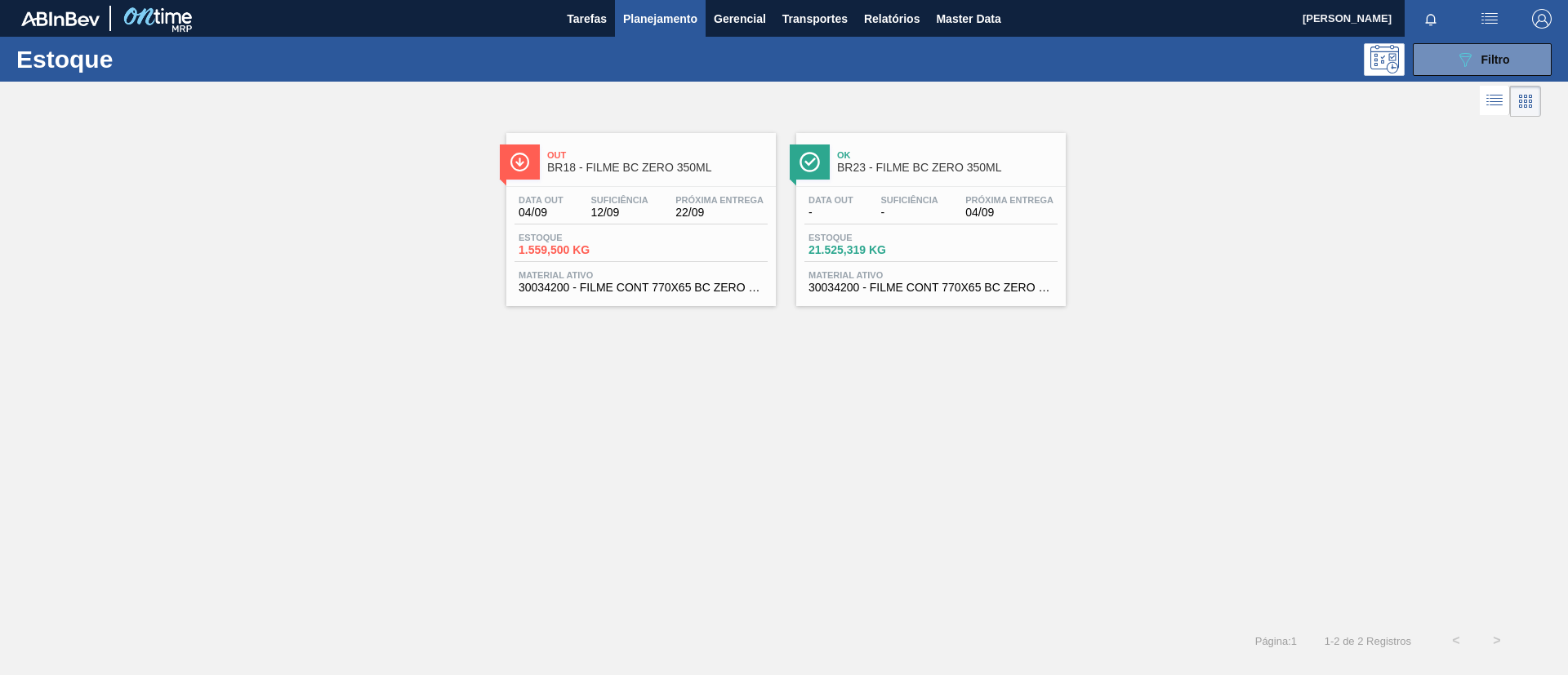
click at [872, 180] on div "Ok BR23 - FILME BC ZERO 350ML" at bounding box center [948, 162] width 221 height 37
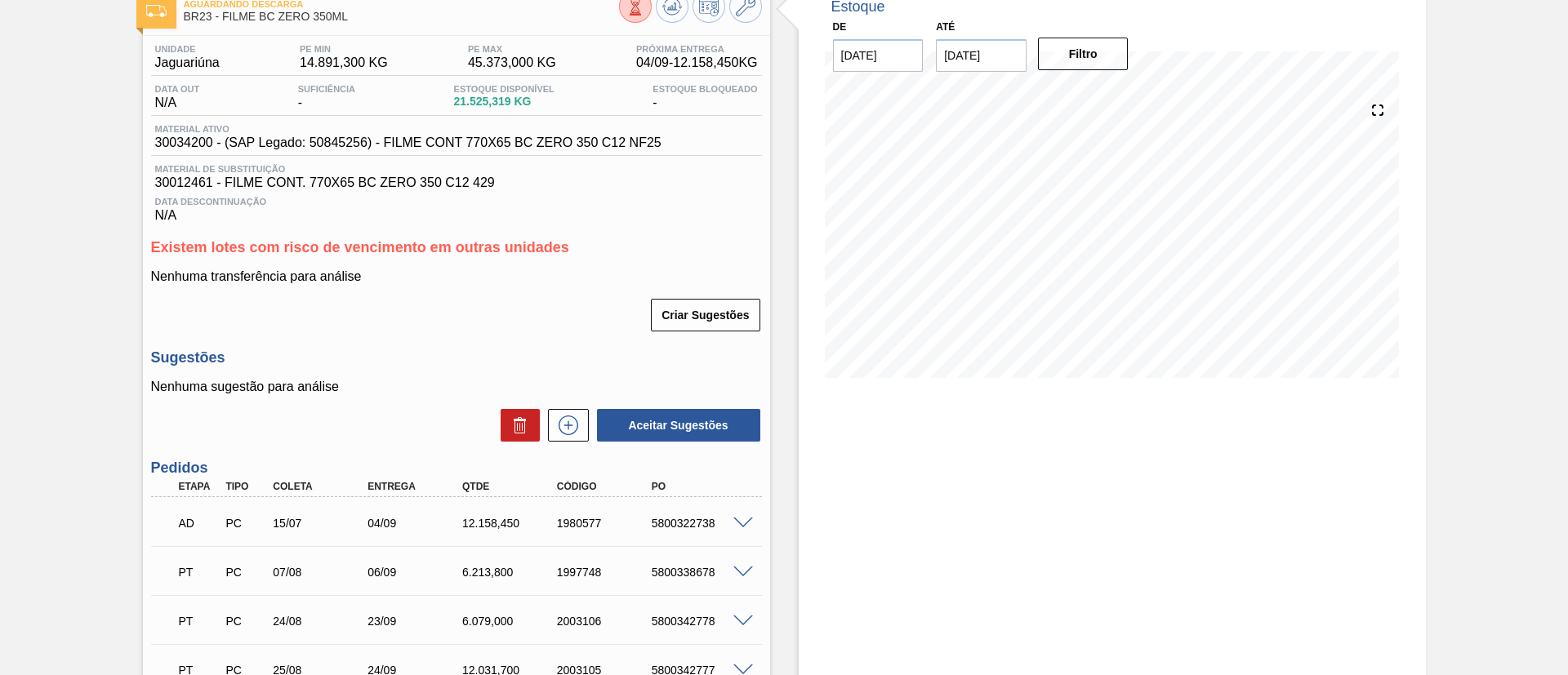
scroll to position [122, 0]
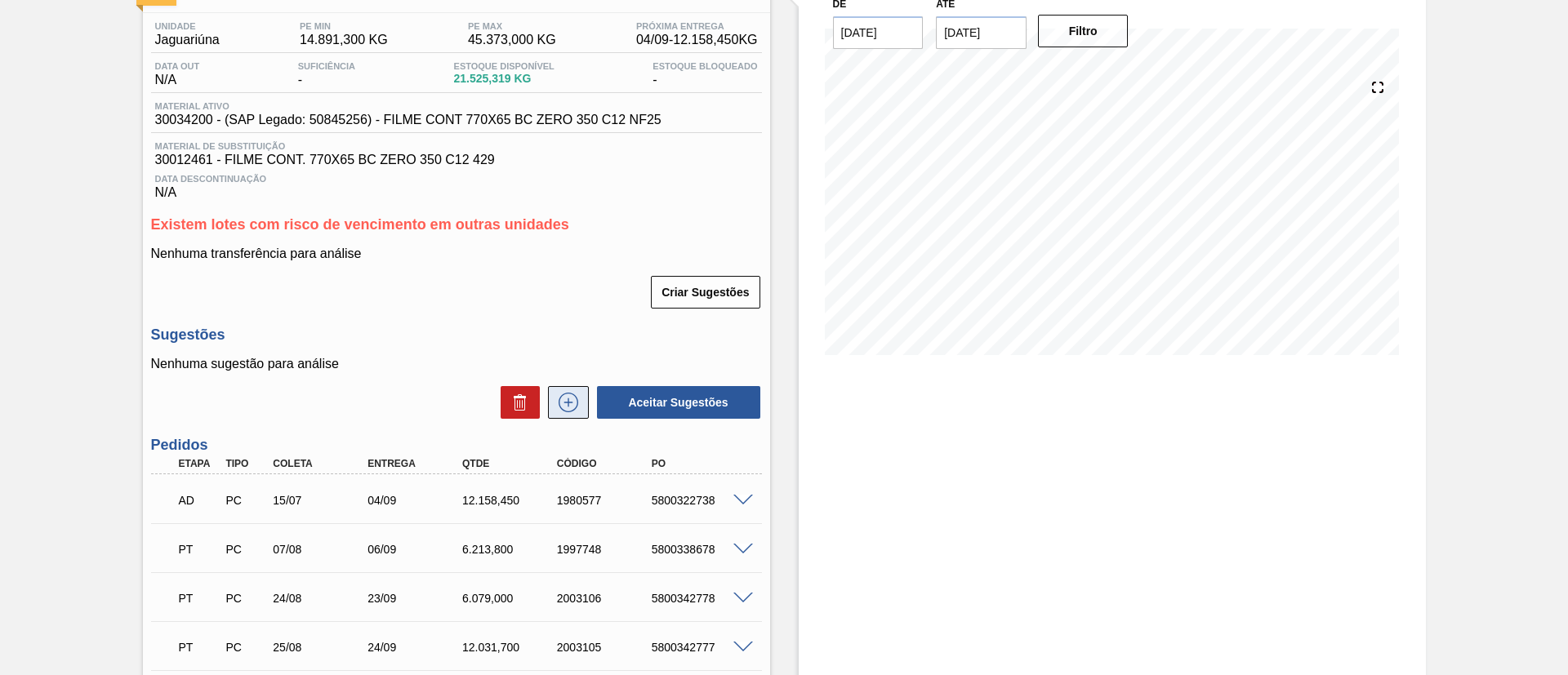
click at [578, 401] on icon at bounding box center [568, 402] width 26 height 19
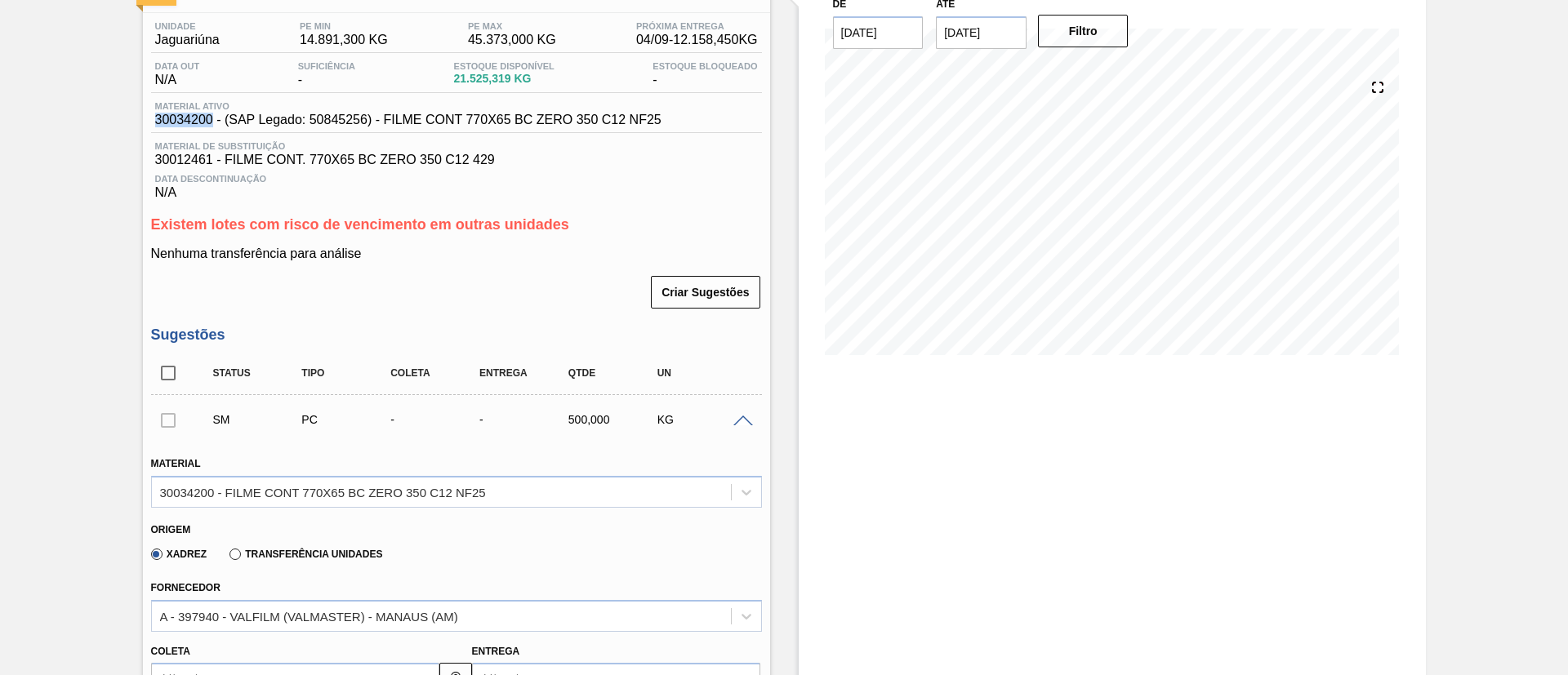
drag, startPoint x: 160, startPoint y: 117, endPoint x: 212, endPoint y: 120, distance: 52.1
click at [212, 120] on span "30034200 - (SAP Legado: 50845256) - FILME CONT 770X65 BC ZERO 350 C12 NF25" at bounding box center [408, 121] width 506 height 15
copy span "30034200"
click at [209, 149] on span "Material de Substituição" at bounding box center [456, 146] width 603 height 10
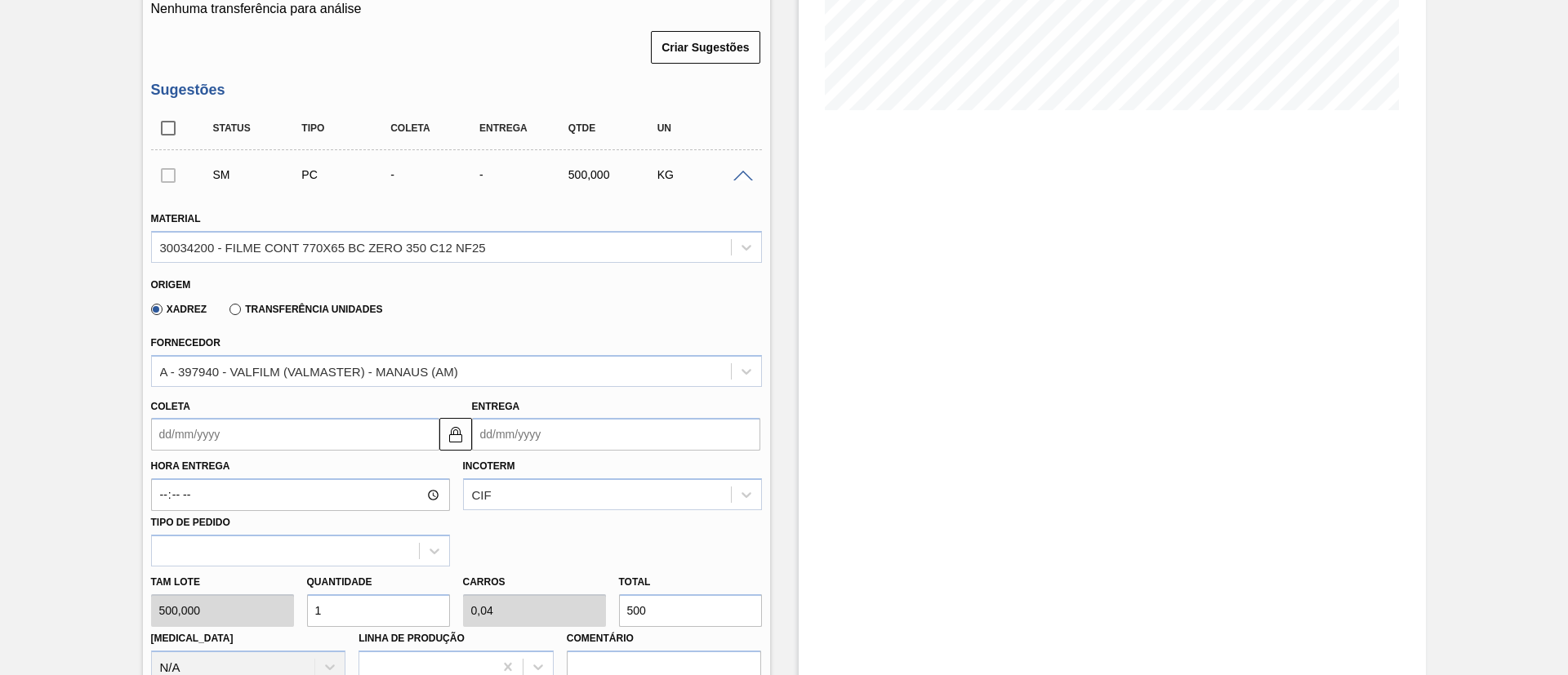
scroll to position [0, 0]
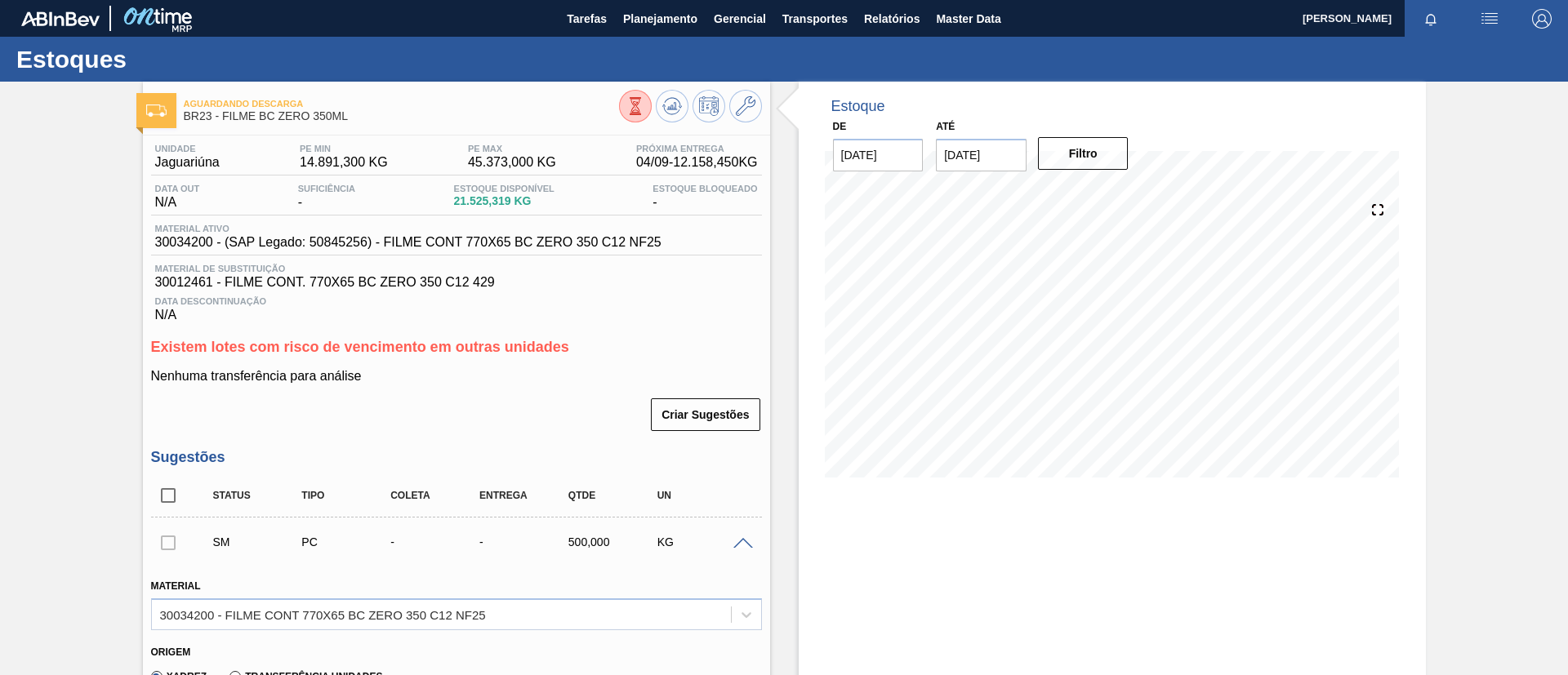
click at [741, 544] on span at bounding box center [743, 543] width 19 height 12
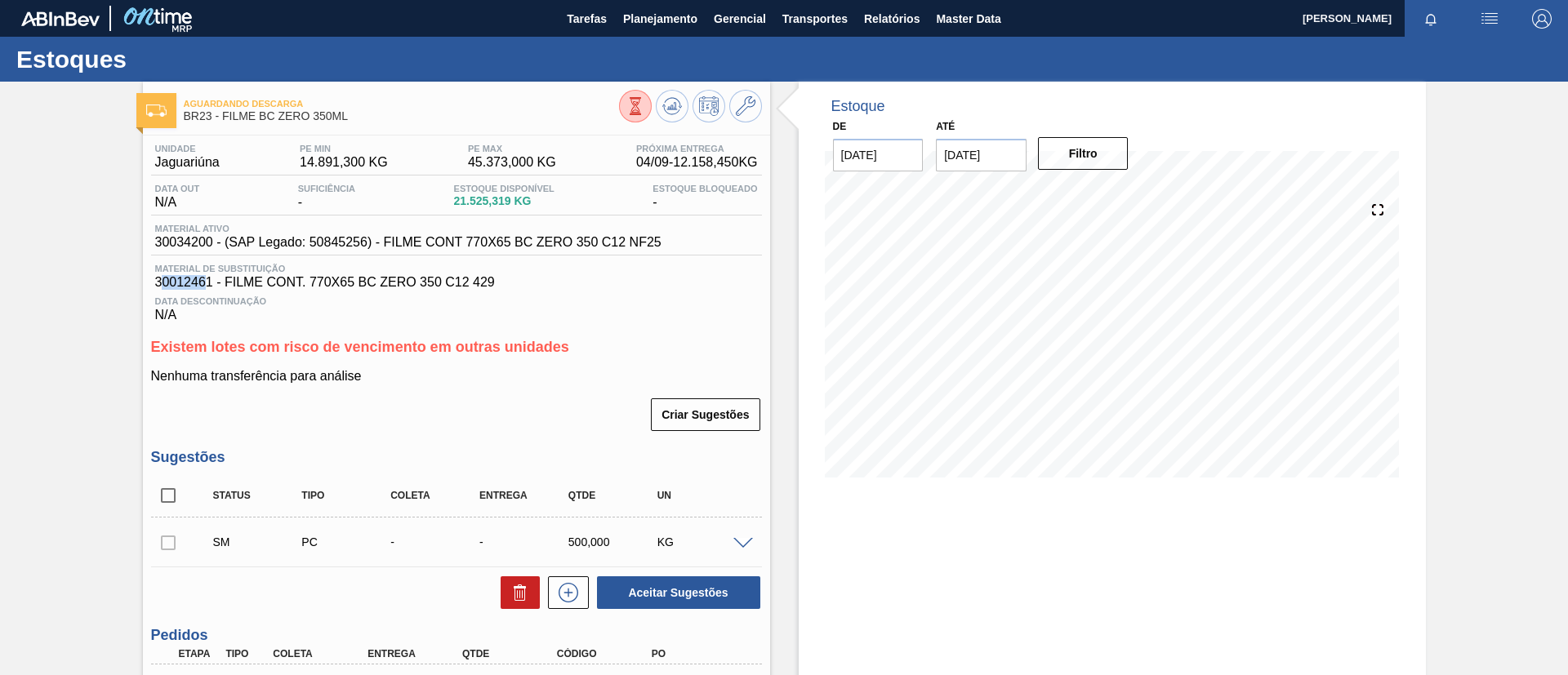
drag, startPoint x: 160, startPoint y: 281, endPoint x: 205, endPoint y: 278, distance: 45.1
click at [205, 278] on span "30012461 - FILME CONT. 770X65 BC ZERO 350 C12 429" at bounding box center [456, 283] width 603 height 15
drag, startPoint x: 118, startPoint y: 291, endPoint x: 170, endPoint y: 286, distance: 52.2
click at [170, 286] on div "Aguardando Descarga BR23 - FILME BC ZERO 350ML Unidade Jaguariúna PE MIN 14.891…" at bounding box center [784, 587] width 1568 height 1011
click at [141, 287] on div "Aguardando Descarga BR23 - FILME BC ZERO 350ML Unidade Jaguariúna PE MIN 14.891…" at bounding box center [784, 587] width 1568 height 1011
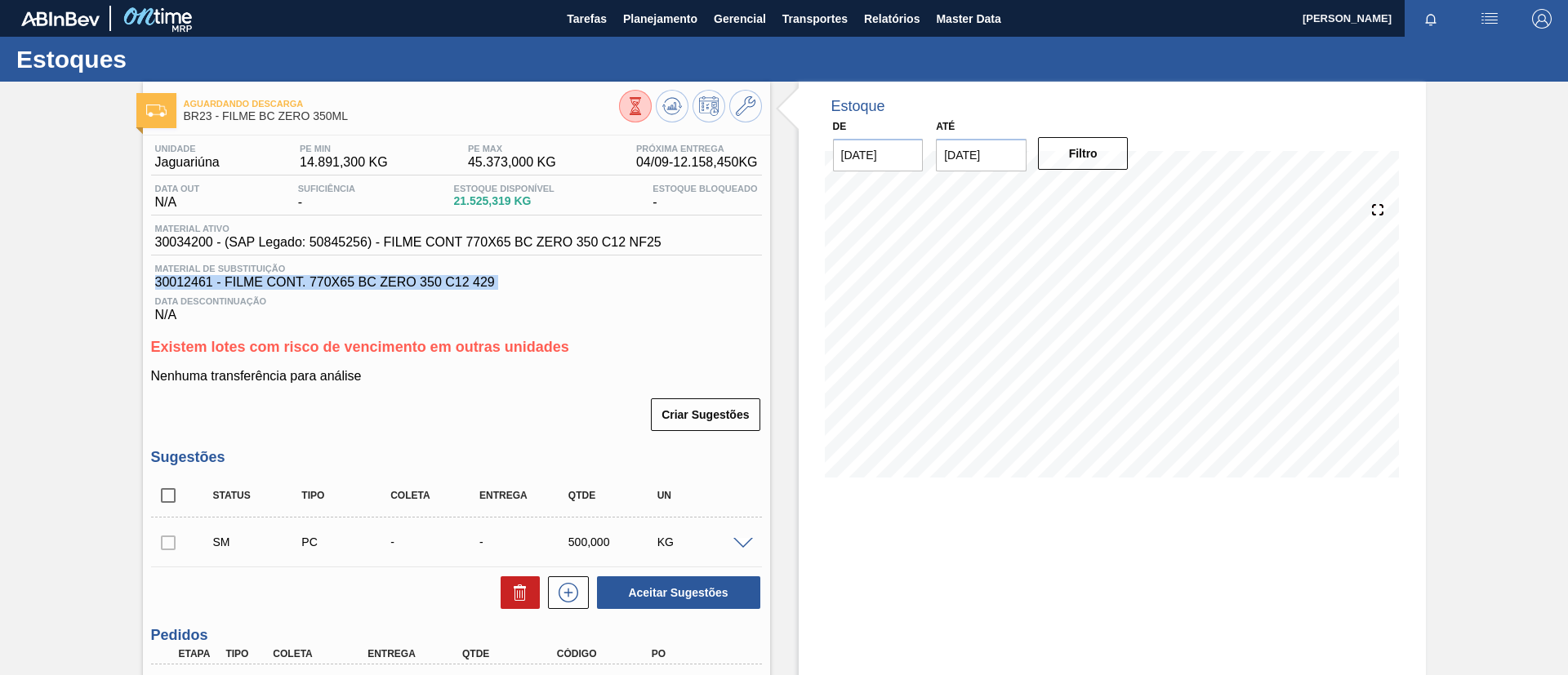
drag, startPoint x: 147, startPoint y: 287, endPoint x: 571, endPoint y: 284, distance: 424.0
click at [571, 284] on div "Aguardando Descarga BR23 - FILME BC ZERO 350ML Unidade Jaguariúna PE MIN 14.891…" at bounding box center [784, 587] width 1568 height 1011
copy span "30012461 - FILME CONT. 770X65 BC ZERO 350 C12 429"
click at [51, 244] on div "Aguardando Descarga BR23 - FILME BC ZERO 350ML Unidade Jaguariúna PE MIN 14.891…" at bounding box center [784, 587] width 1568 height 1011
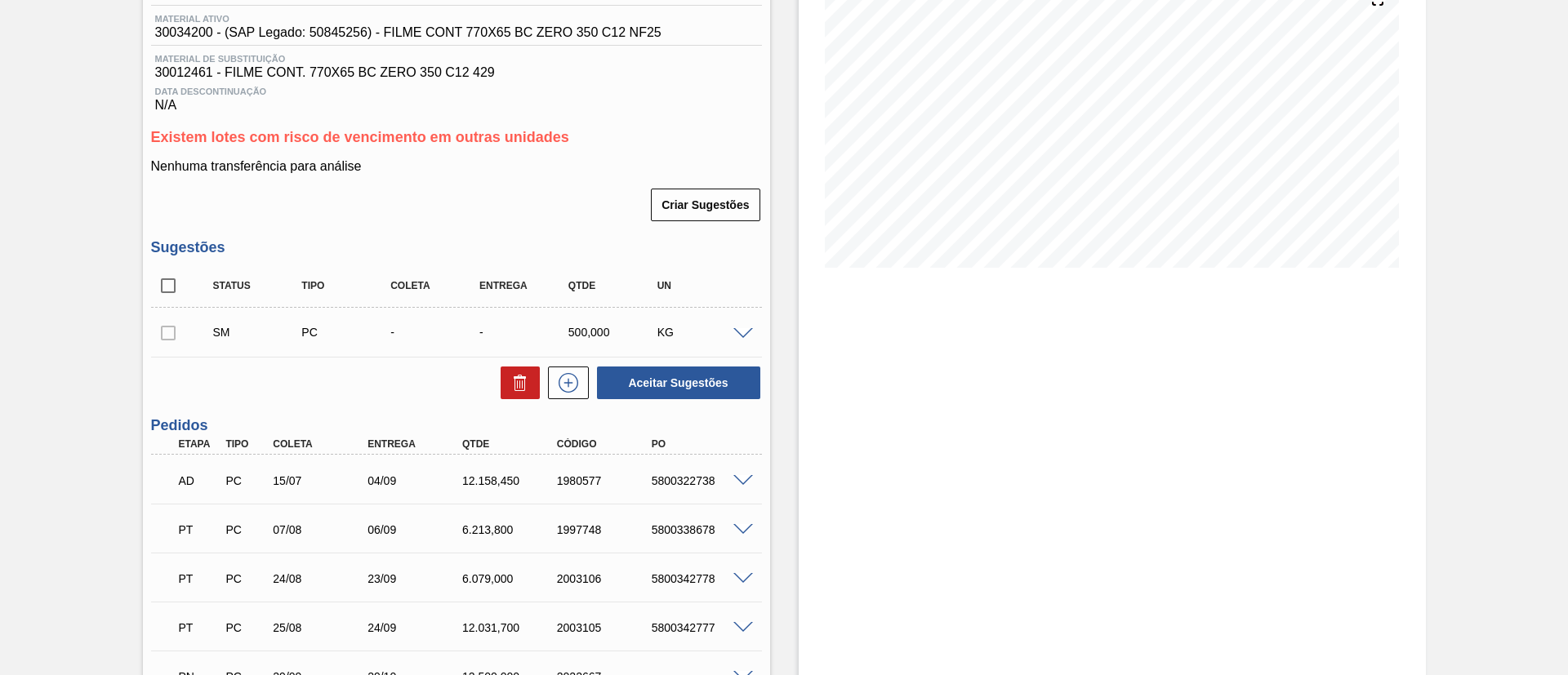
scroll to position [417, 0]
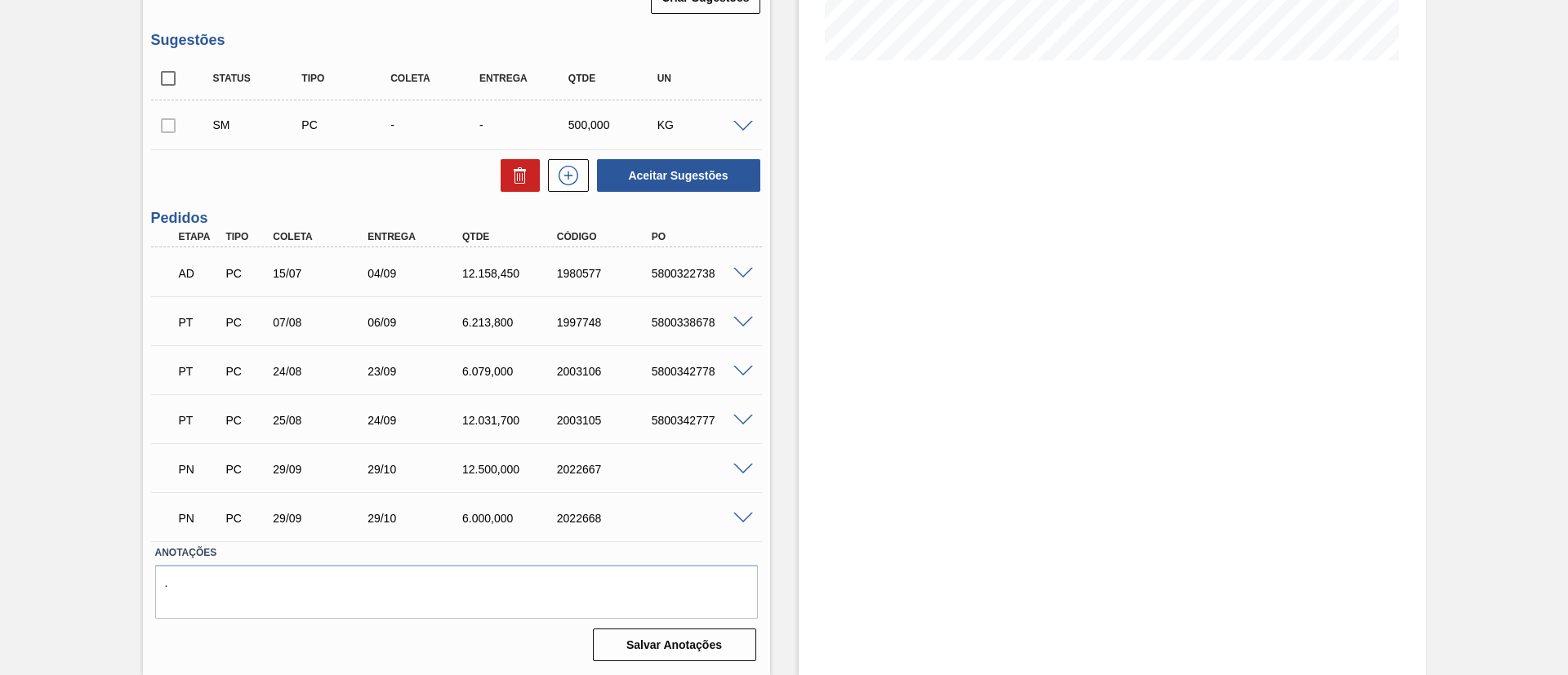
click at [743, 319] on span at bounding box center [743, 323] width 19 height 12
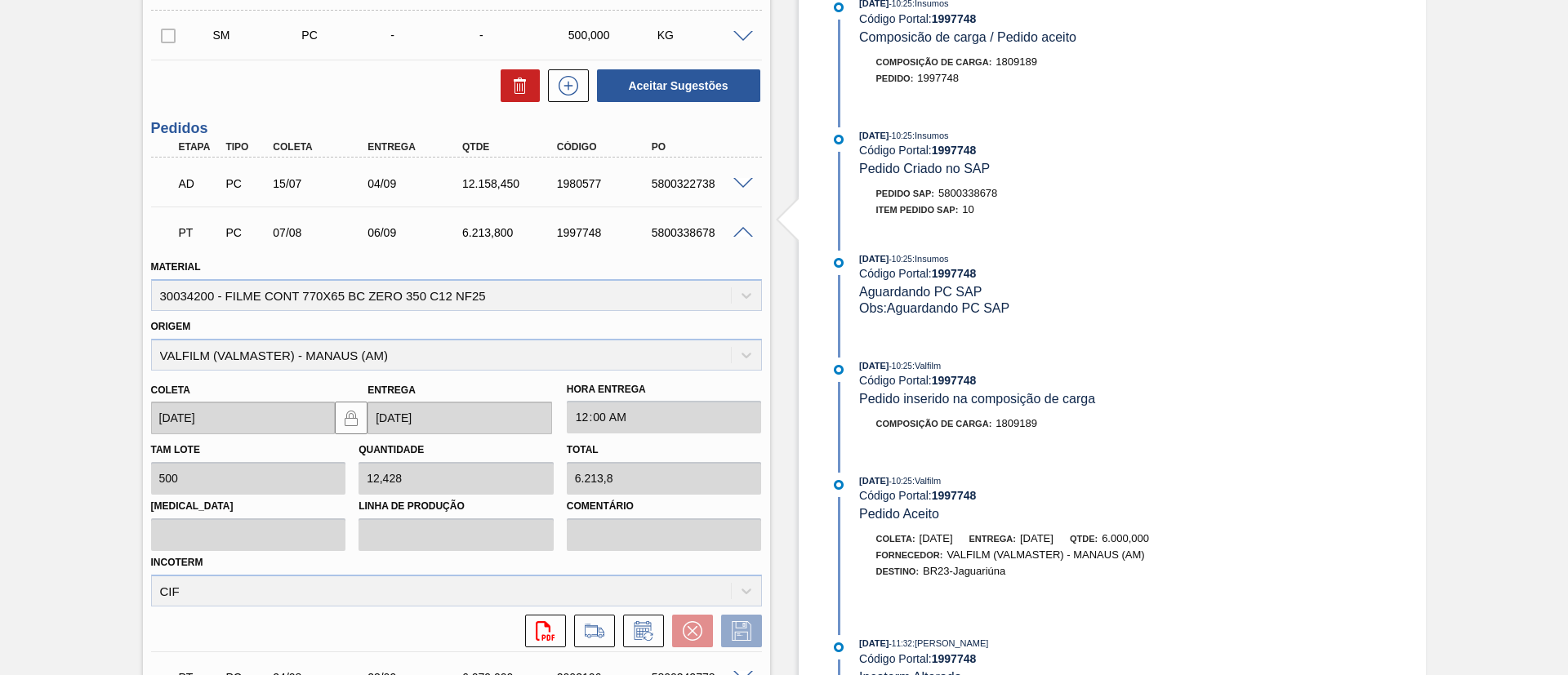
scroll to position [540, 0]
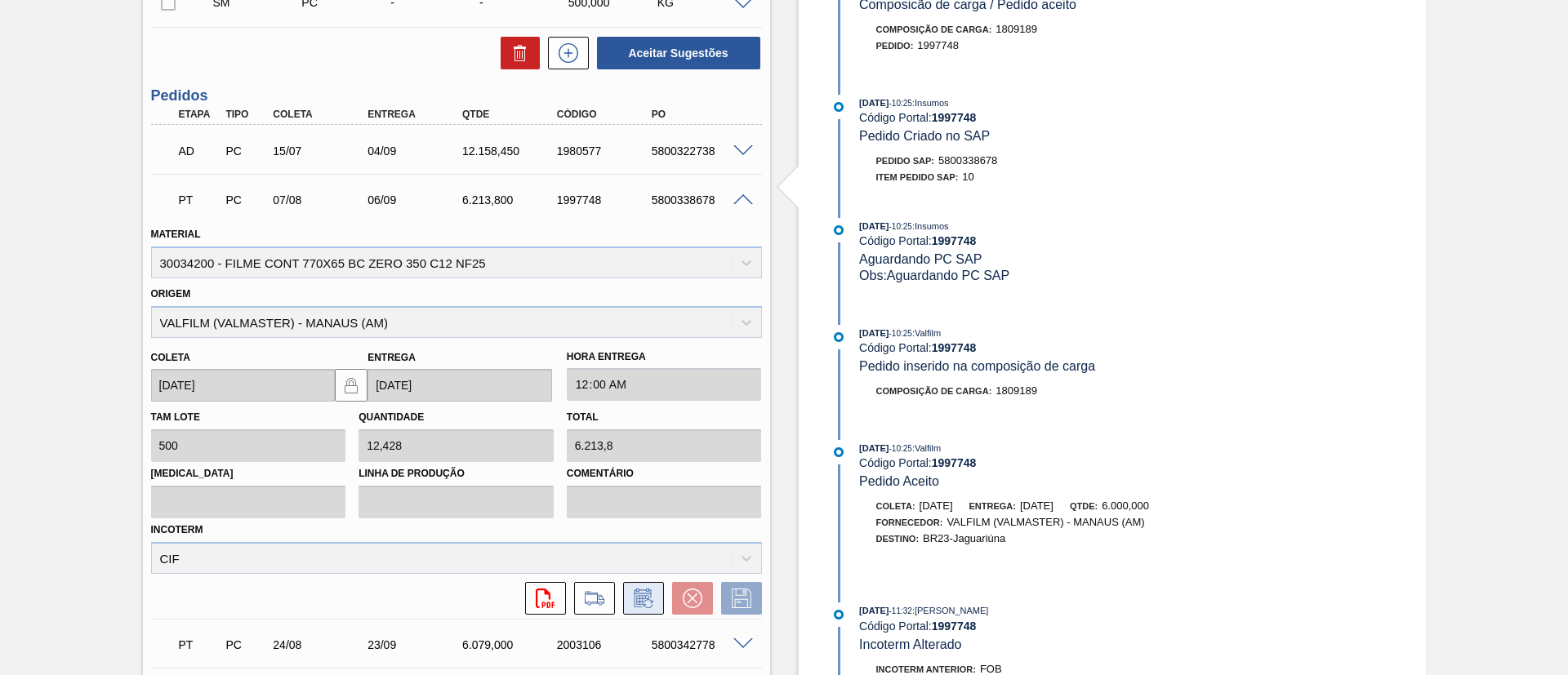
click at [652, 597] on icon at bounding box center [644, 598] width 26 height 19
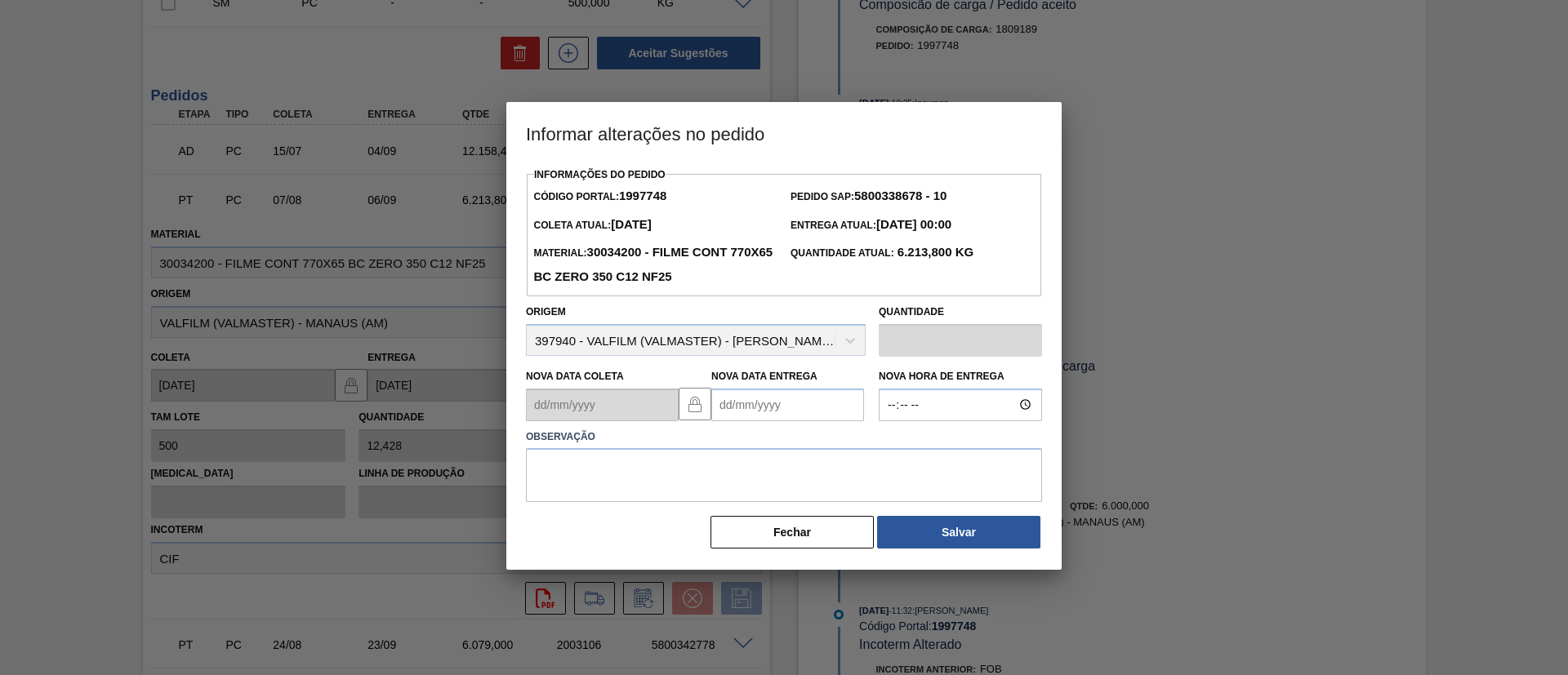
click at [824, 396] on Entrega1997748 "Nova Data Entrega" at bounding box center [787, 404] width 153 height 32
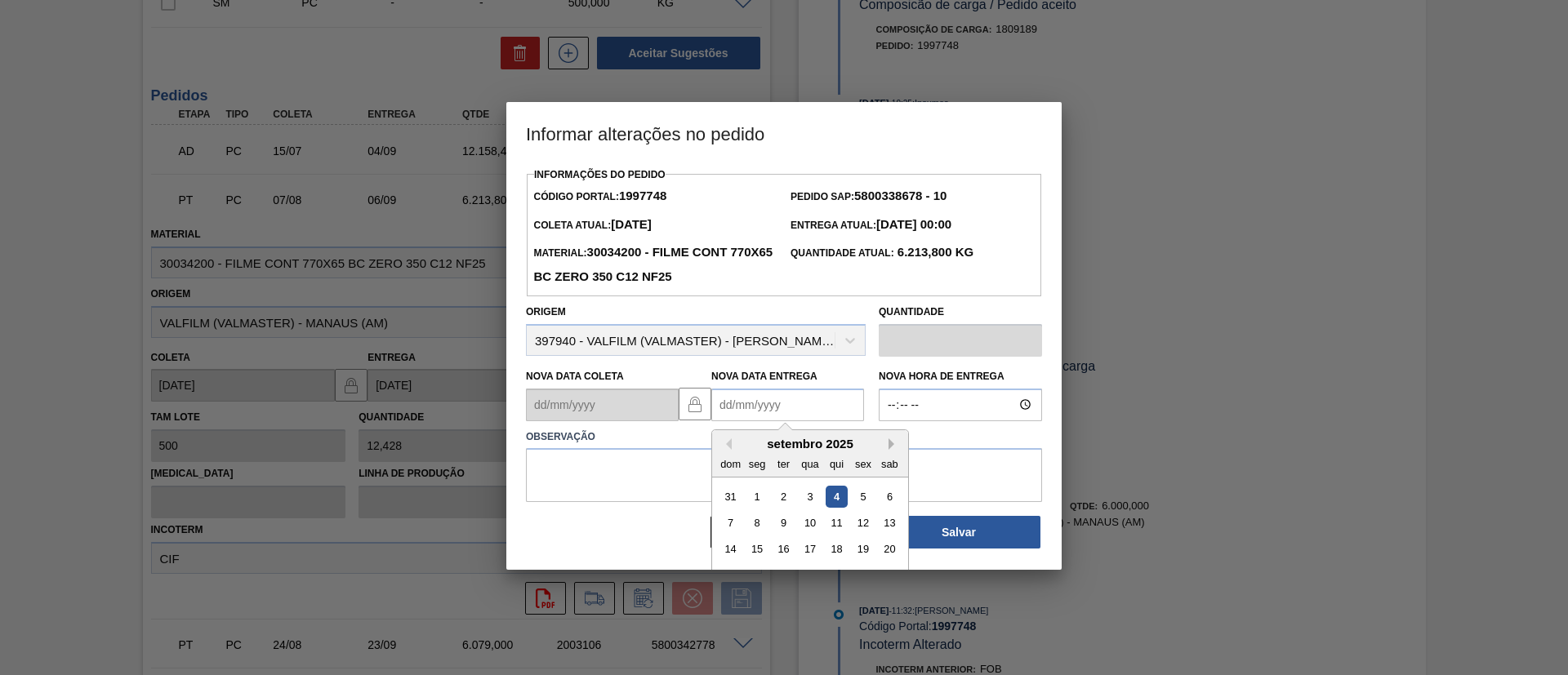
click at [889, 443] on button "Next Month" at bounding box center [894, 444] width 11 height 11
click at [829, 503] on div "2" at bounding box center [836, 496] width 22 height 22
type Entrega1997748 "02/10/2025"
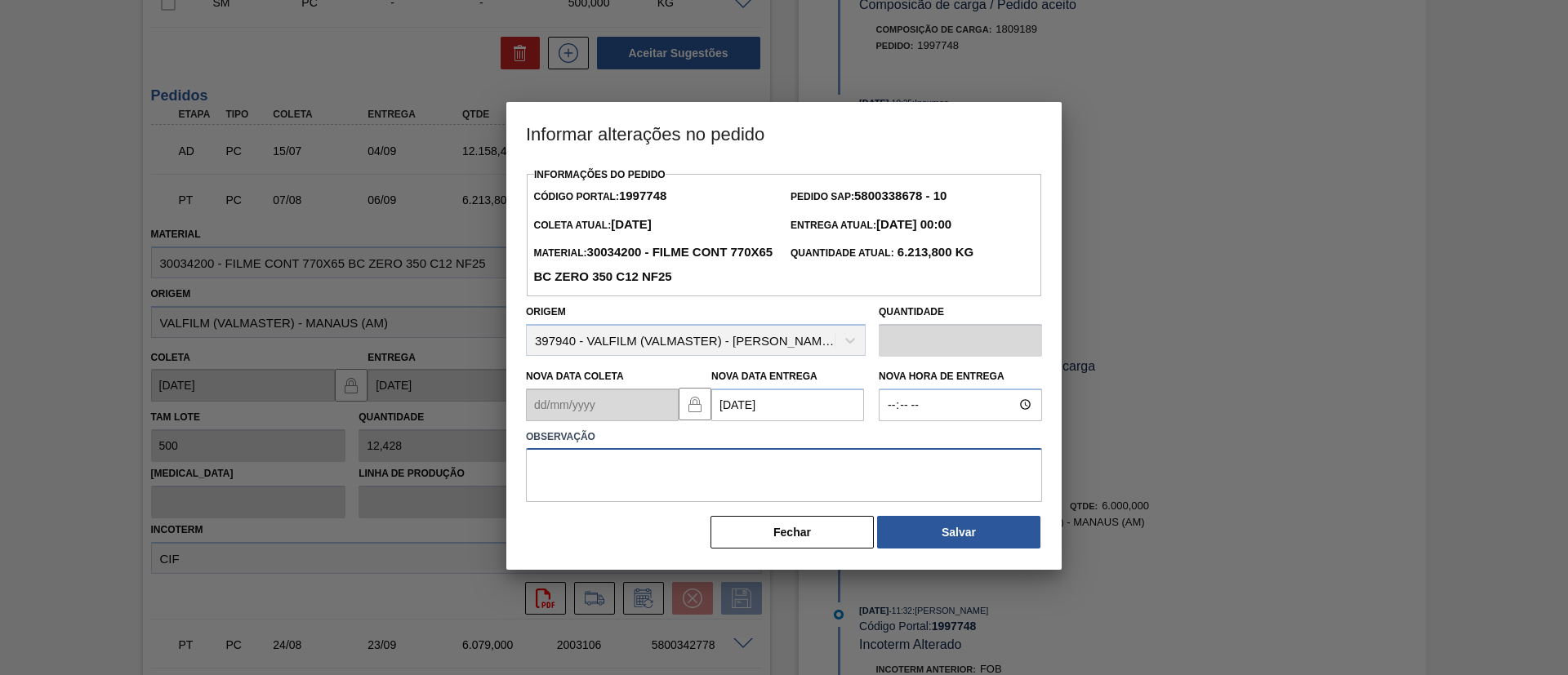
click at [798, 469] on textarea at bounding box center [784, 475] width 516 height 54
drag, startPoint x: 798, startPoint y: 467, endPoint x: 336, endPoint y: 458, distance: 462.1
click at [332, 458] on div "Informar alterações no pedido Informações do Pedido Código Portal: 1997748 Pedi…" at bounding box center [784, 338] width 1568 height 675
type textarea "Data Original"
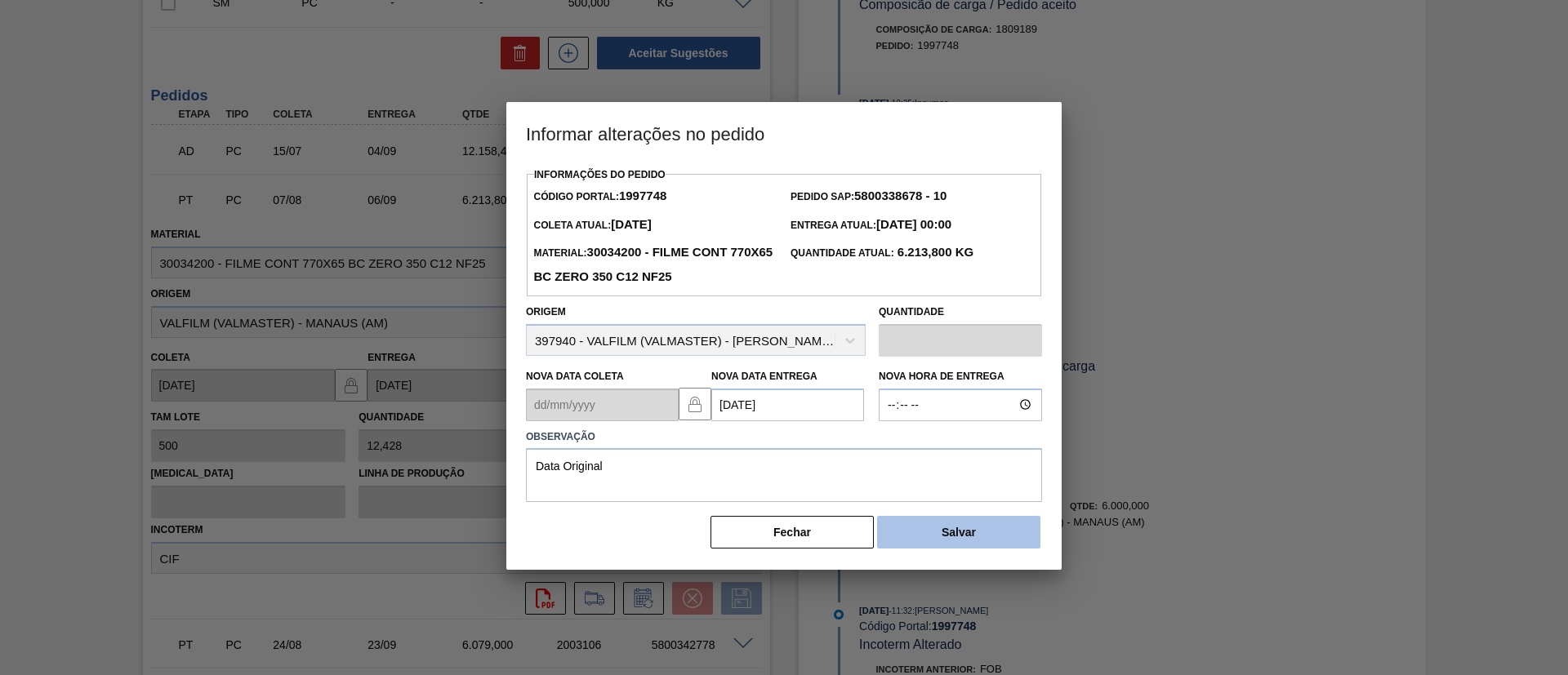
click at [1010, 542] on button "Salvar" at bounding box center [959, 532] width 163 height 32
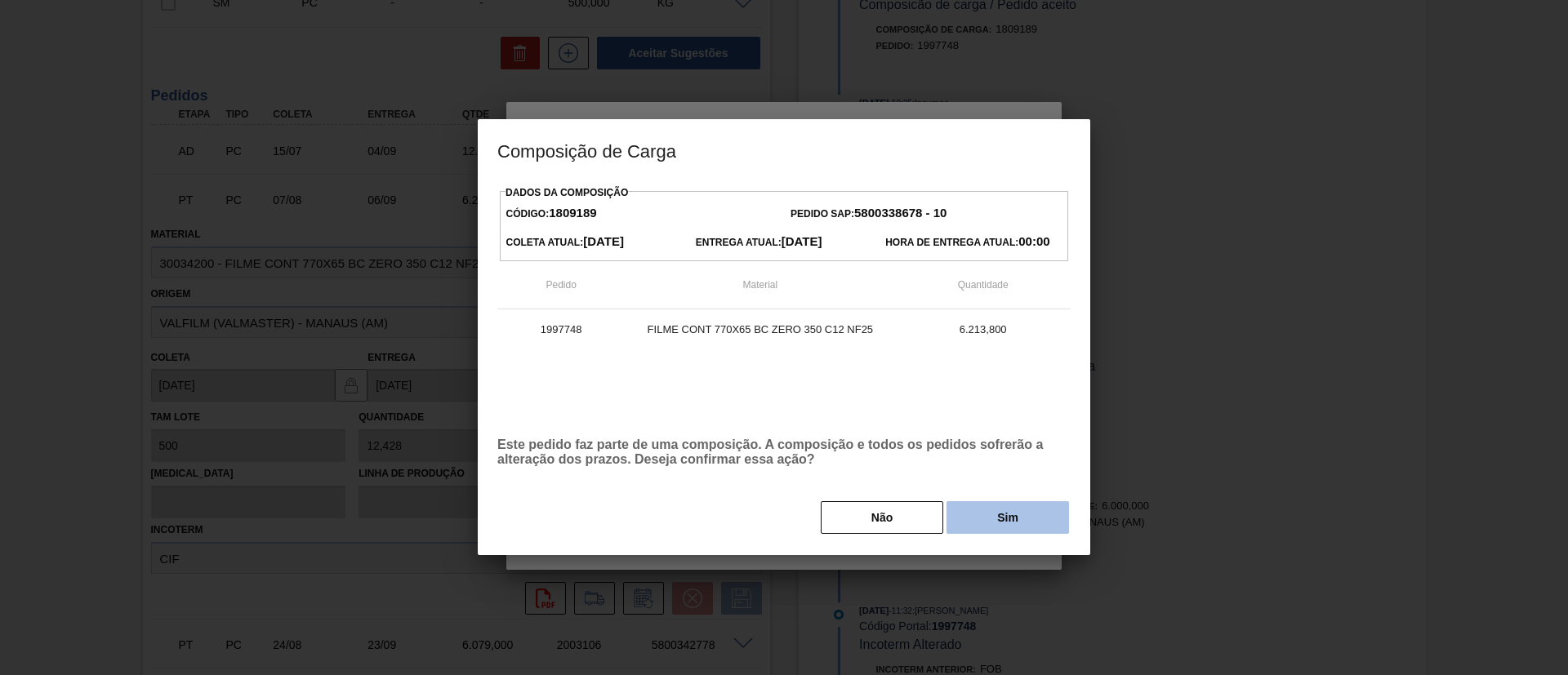
click at [1016, 511] on button "Sim" at bounding box center [1008, 517] width 122 height 32
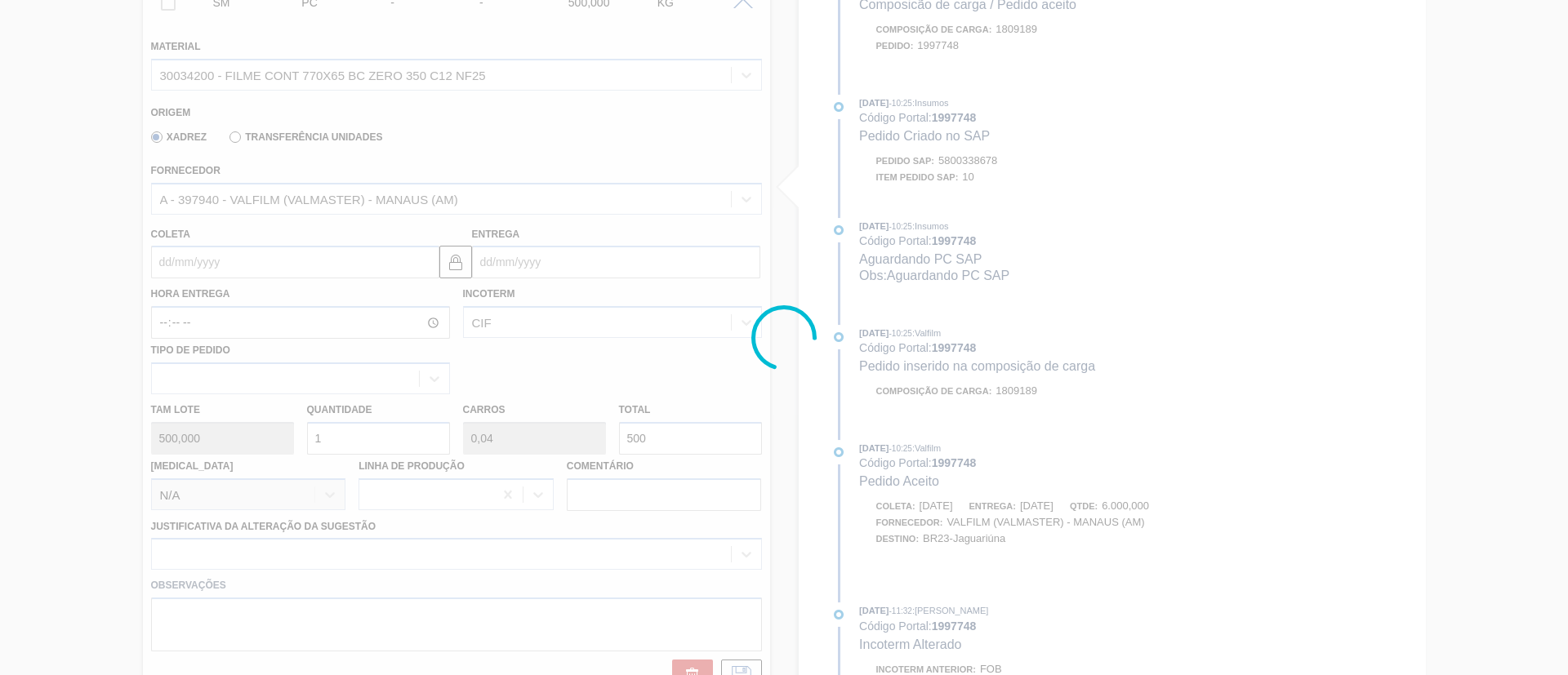
scroll to position [1029, 0]
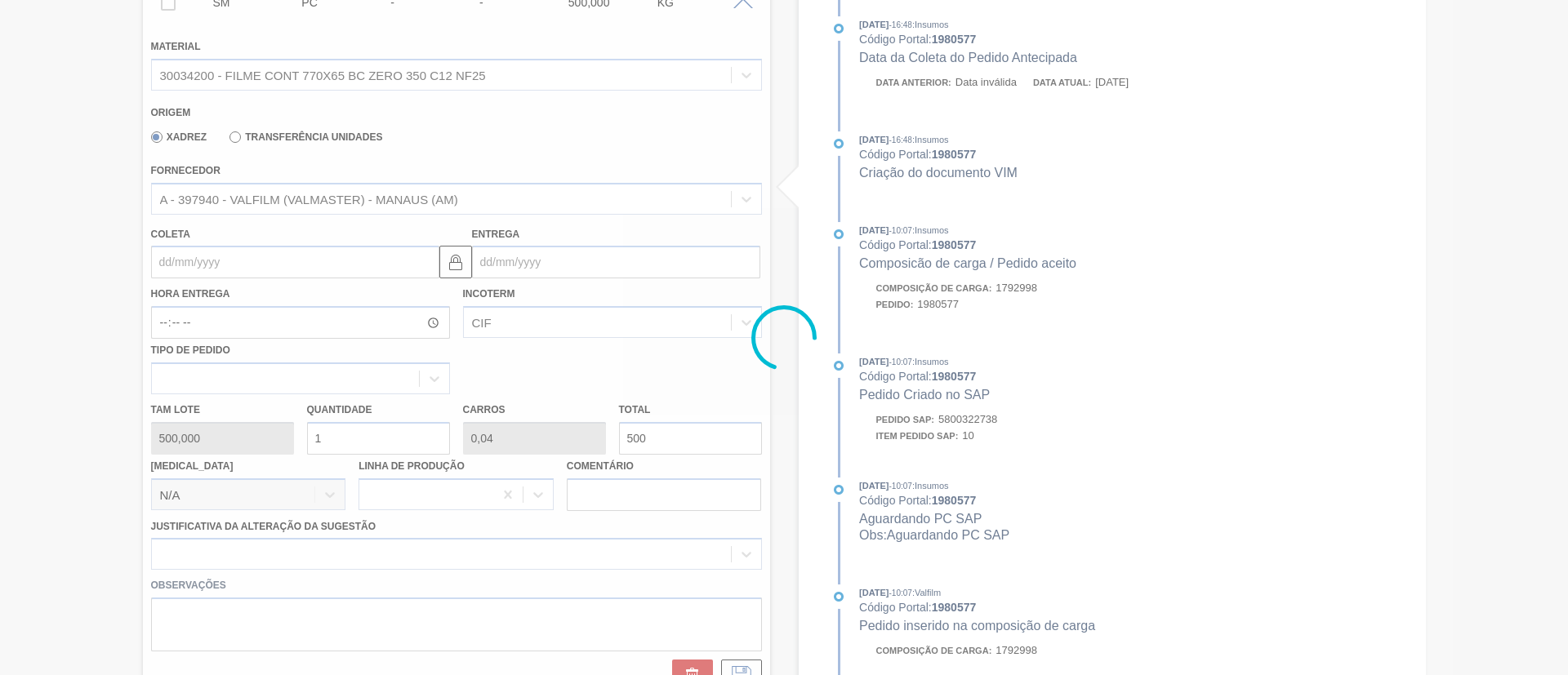
type input "Data Original"
type input "02/10/2025"
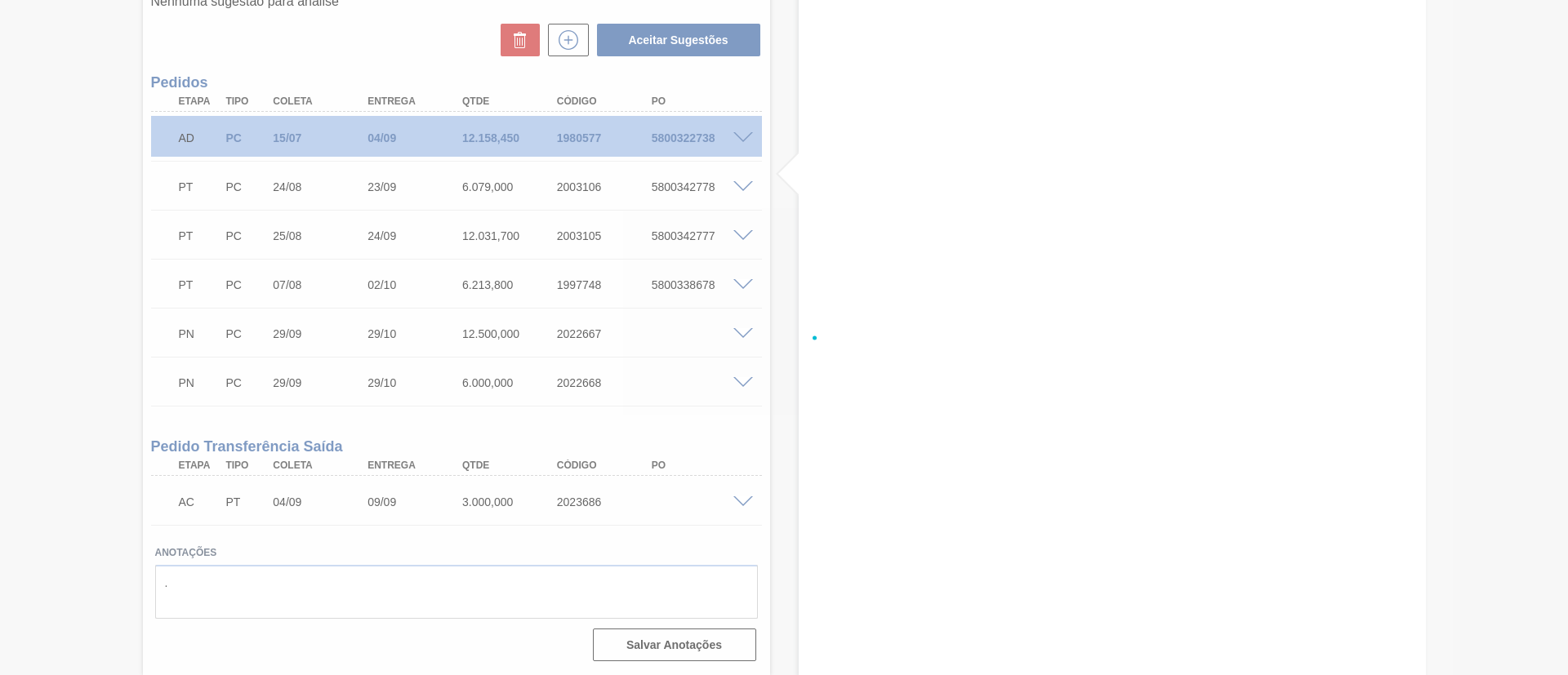
scroll to position [485, 0]
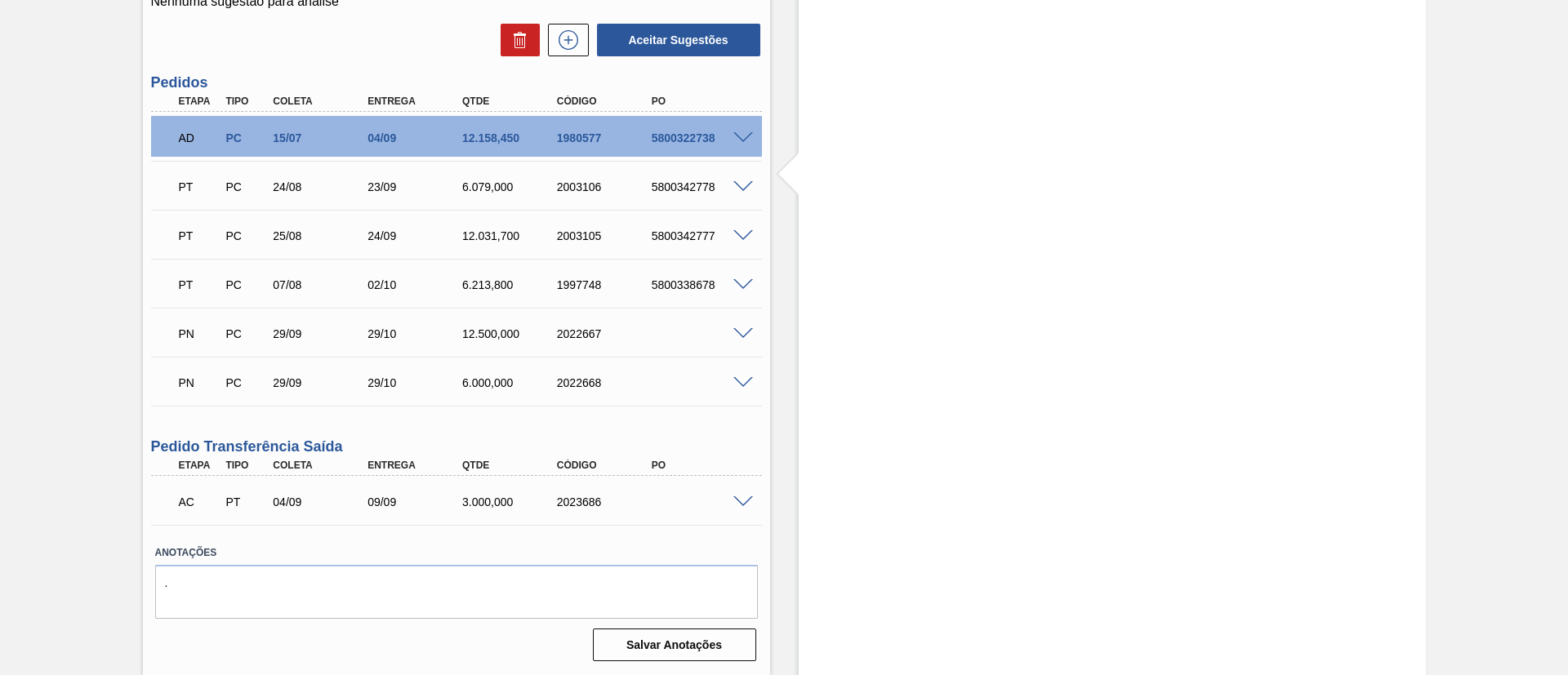
click at [735, 188] on span at bounding box center [743, 187] width 19 height 12
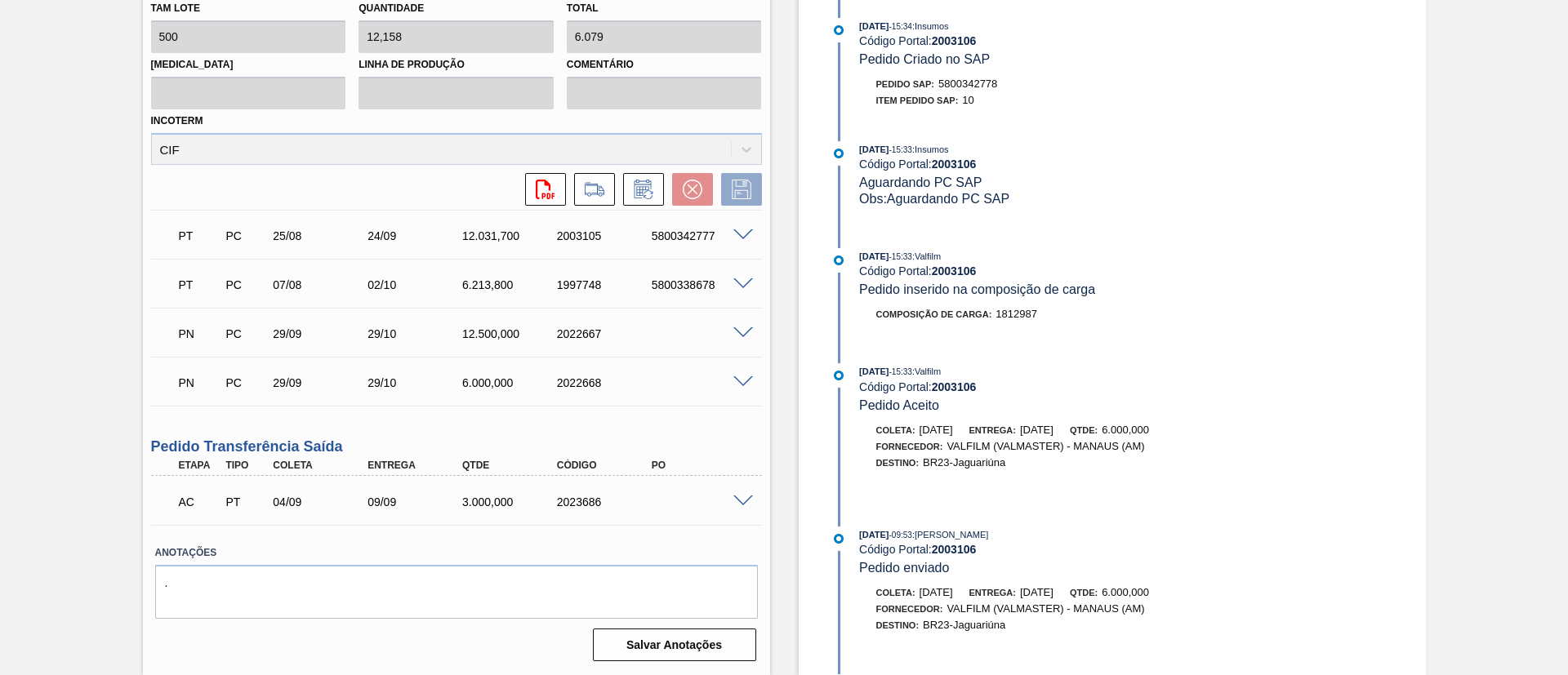
scroll to position [261, 0]
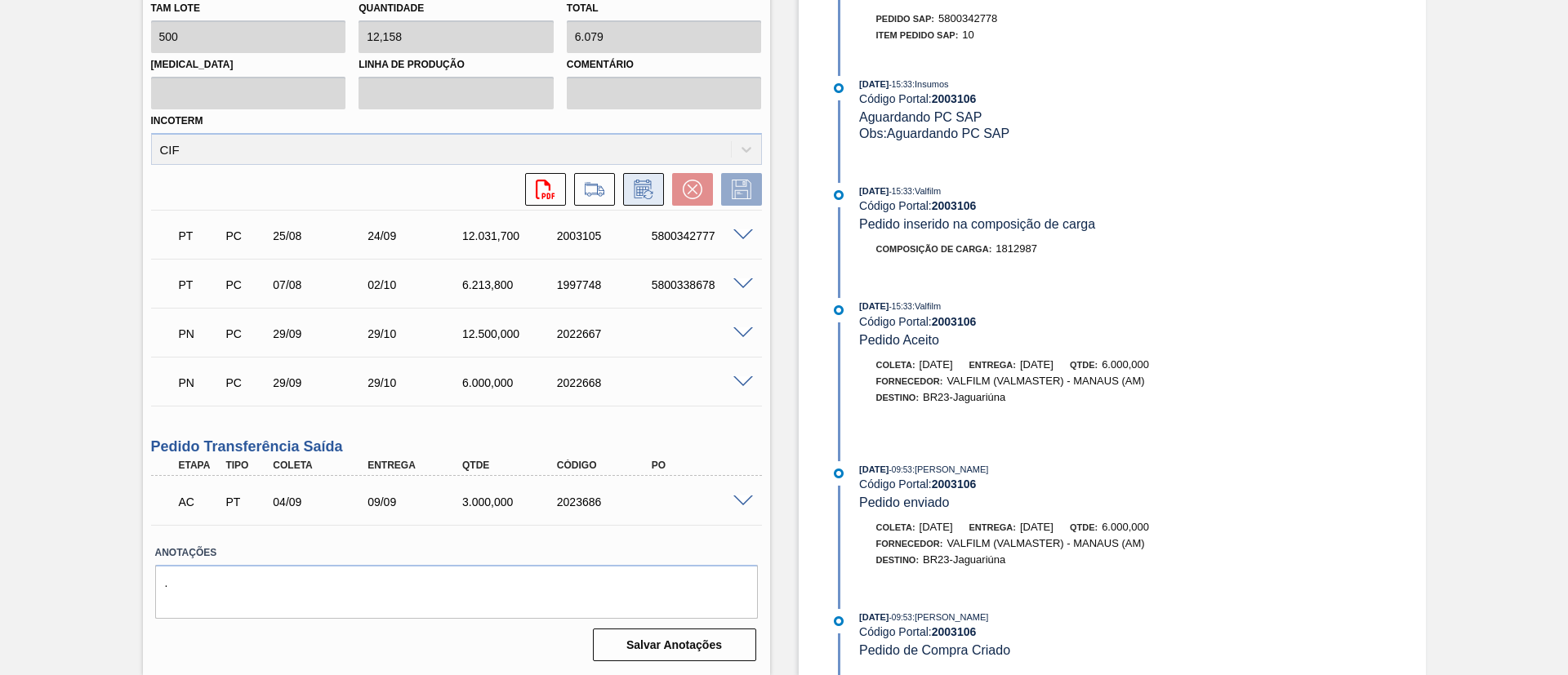
click at [643, 188] on icon at bounding box center [644, 189] width 26 height 19
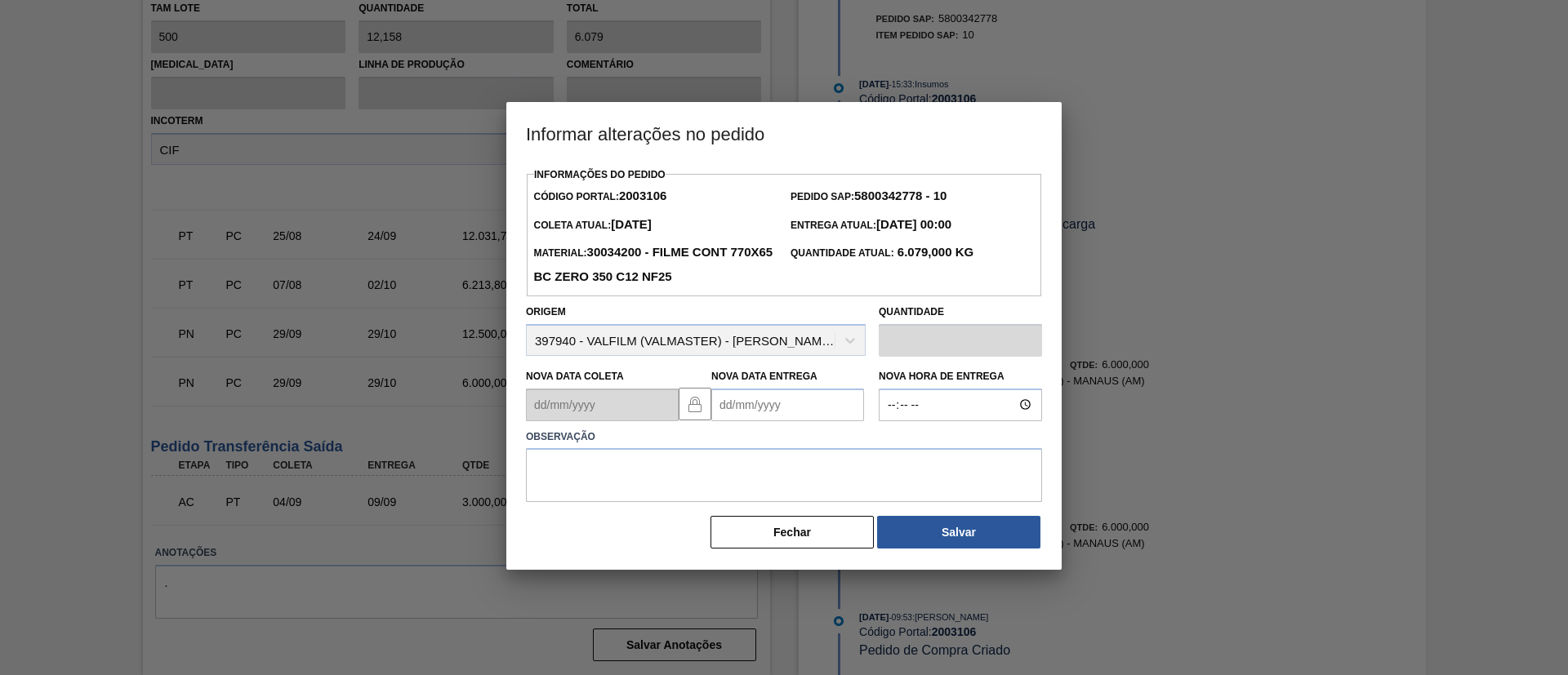
click at [819, 405] on Entrega2003106 "Nova Data Entrega" at bounding box center [787, 404] width 153 height 32
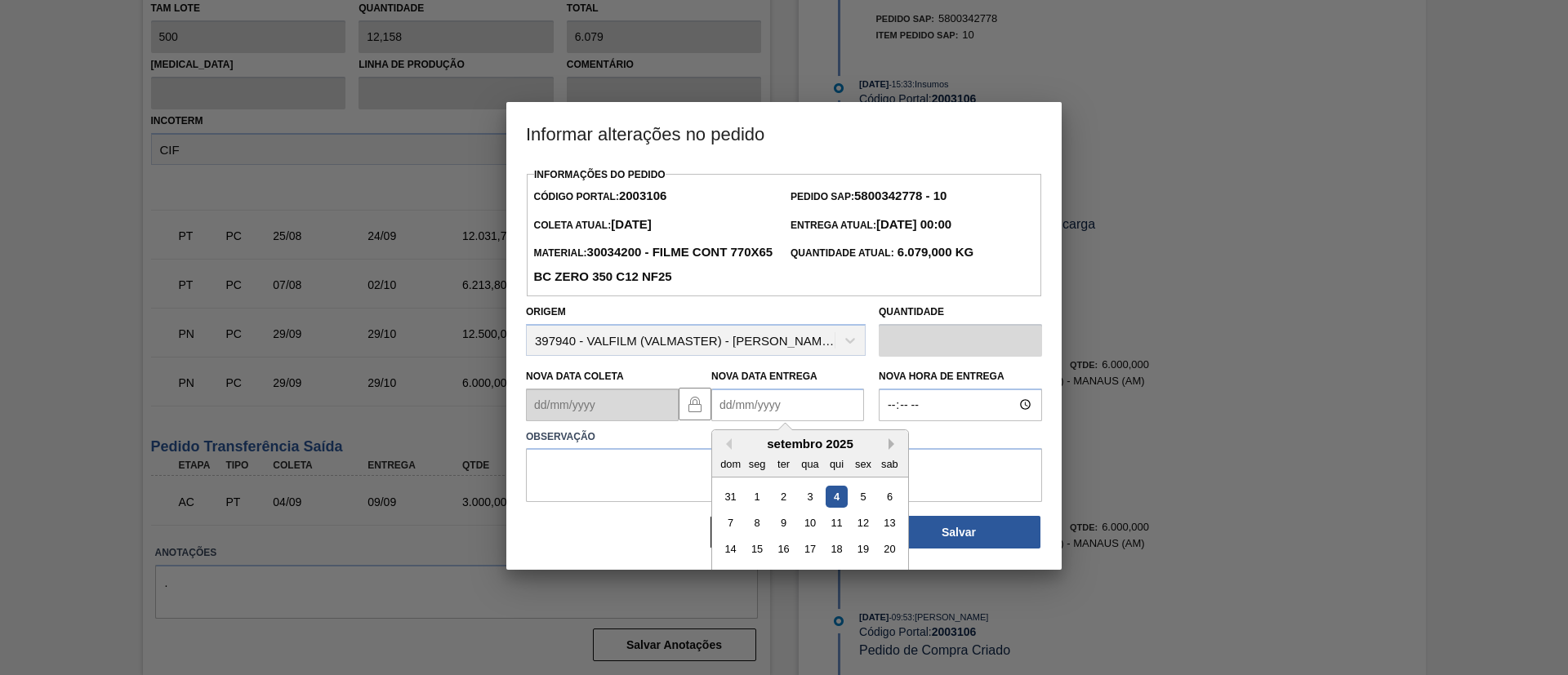
click at [898, 445] on button "Next Month" at bounding box center [894, 444] width 11 height 11
click at [754, 551] on div "13" at bounding box center [758, 549] width 22 height 22
type Entrega2003106 "13/10/2025"
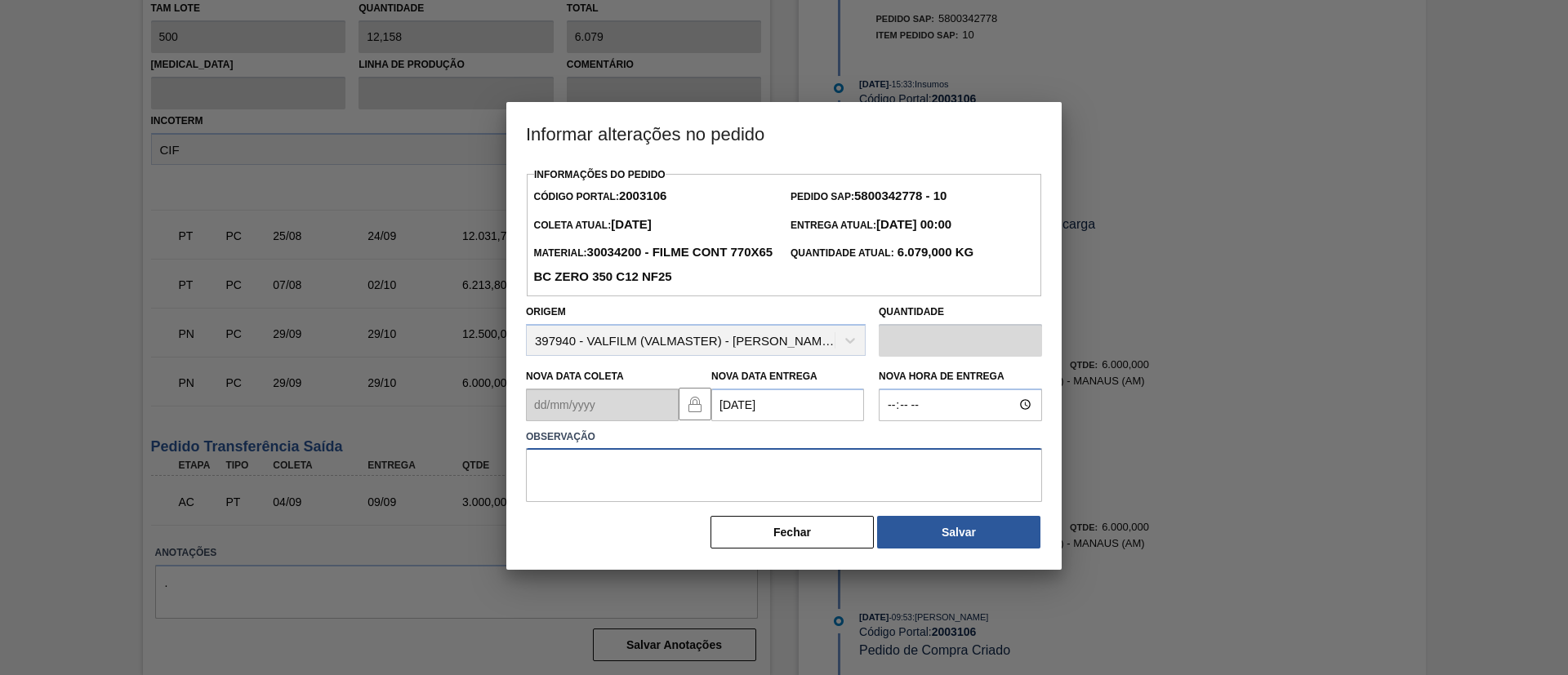
click at [735, 486] on textarea at bounding box center [784, 475] width 516 height 54
paste textarea "Data Original"
type textarea "Data Original"
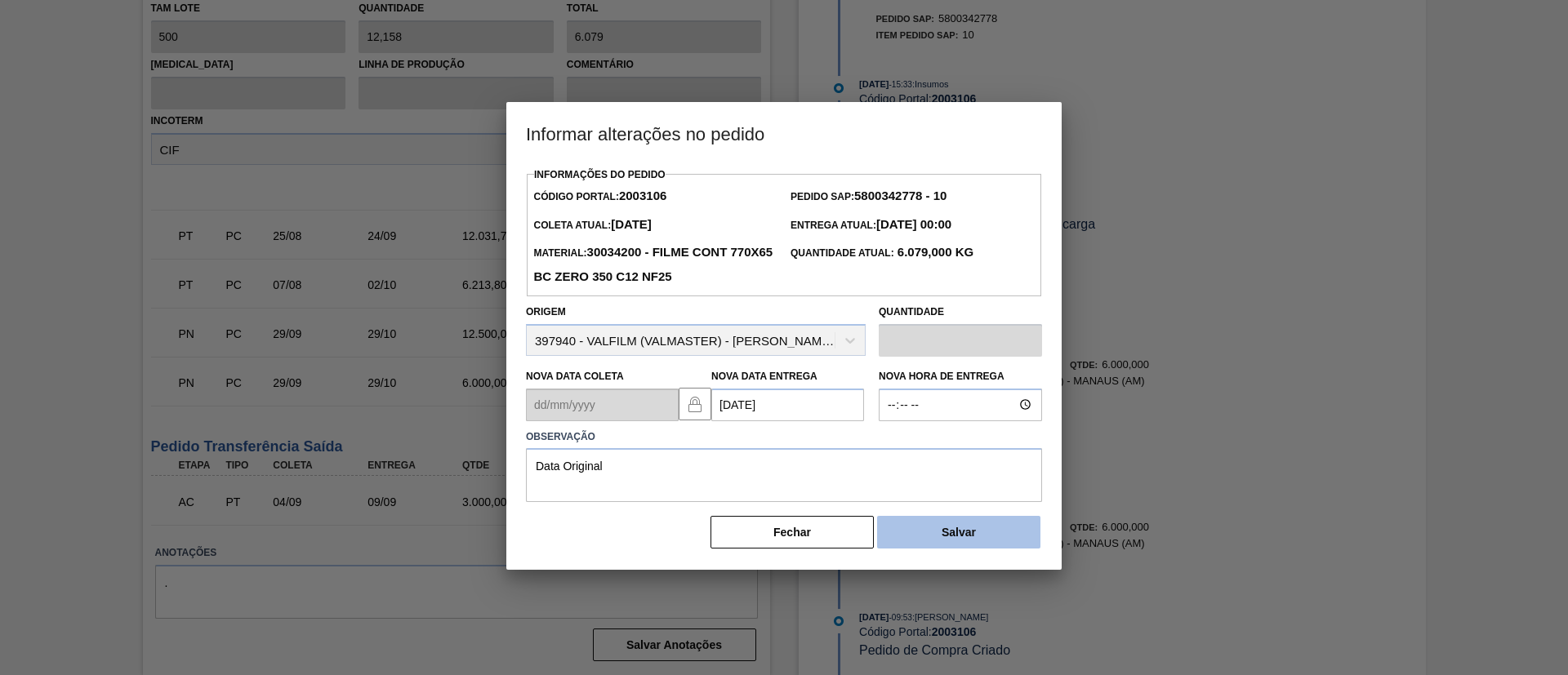
click at [1015, 519] on button "Salvar" at bounding box center [959, 532] width 163 height 32
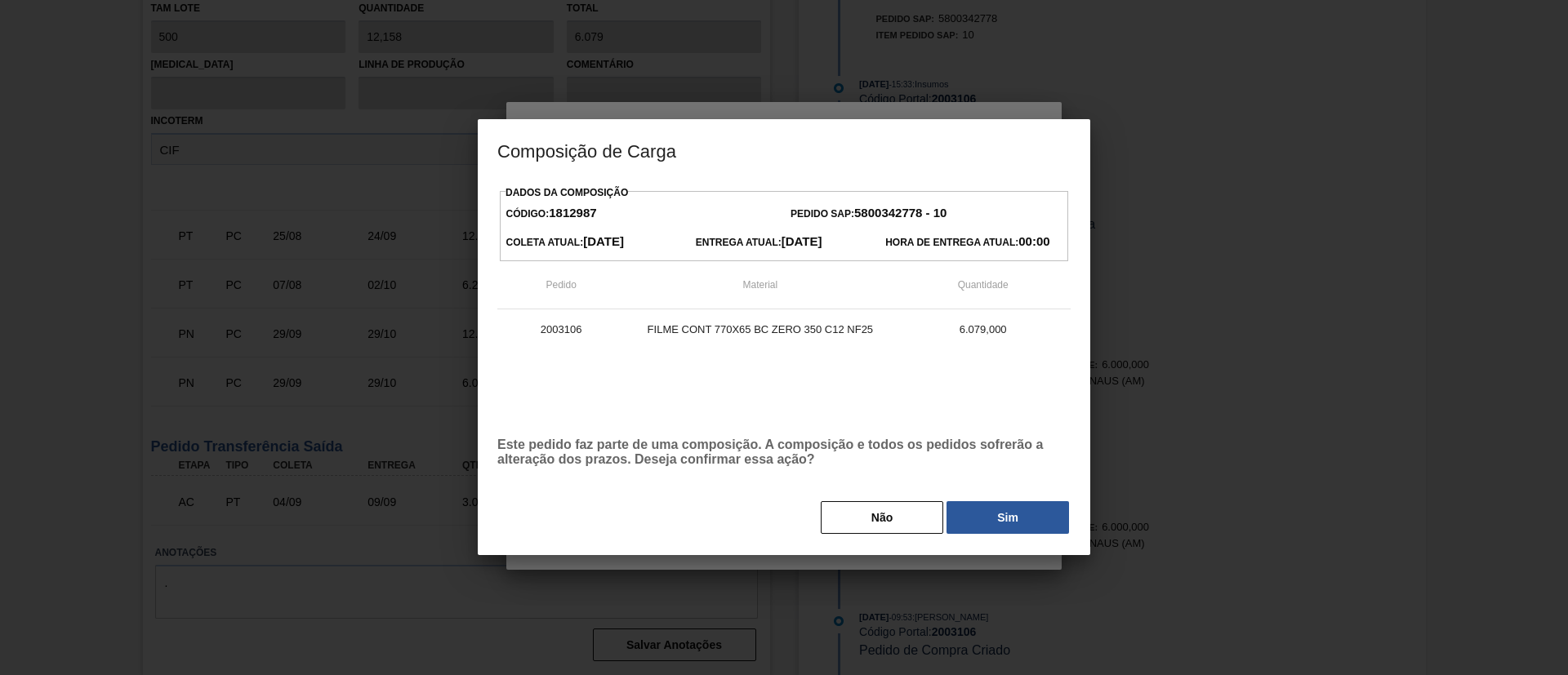
click at [1023, 484] on div "Dados da Composição Código: 1812987 Pedido SAP: 5800342778 - 10 Coleta Atual: 1…" at bounding box center [784, 359] width 573 height 354
click at [1027, 500] on div "Dados da Composição Código: 1812987 Pedido SAP: 5800342778 - 10 Coleta Atual: 1…" at bounding box center [784, 359] width 573 height 354
click at [1031, 506] on button "Sim" at bounding box center [1008, 517] width 122 height 32
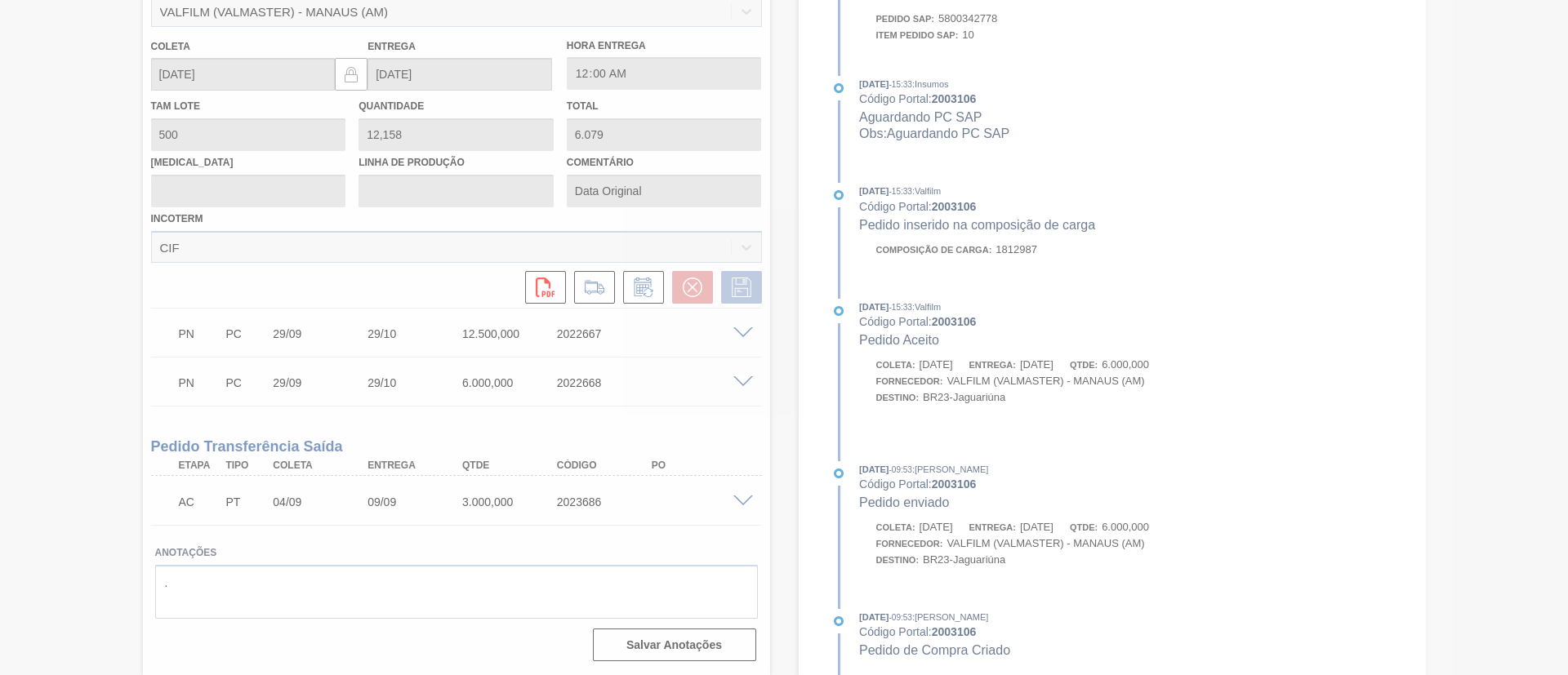
scroll to position [436, 0]
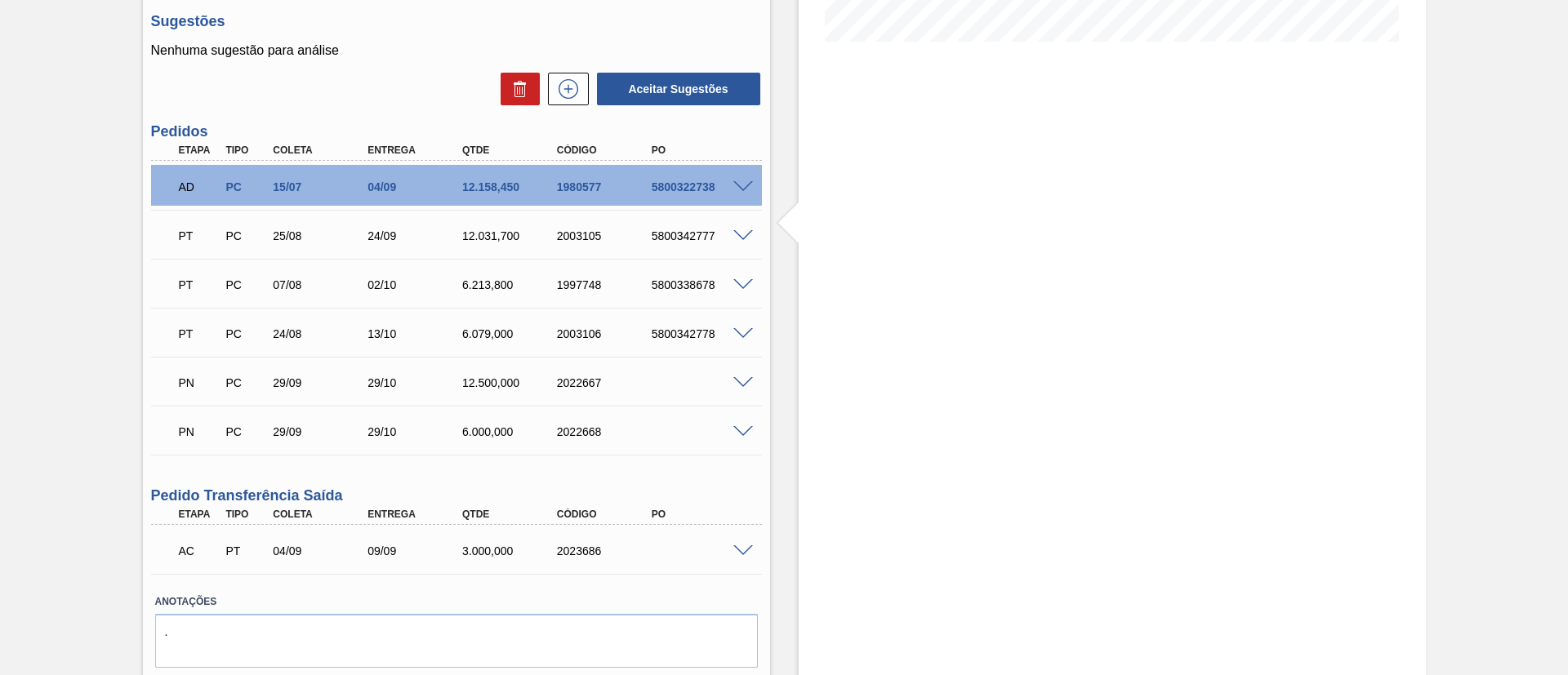
click at [750, 238] on span at bounding box center [743, 236] width 19 height 12
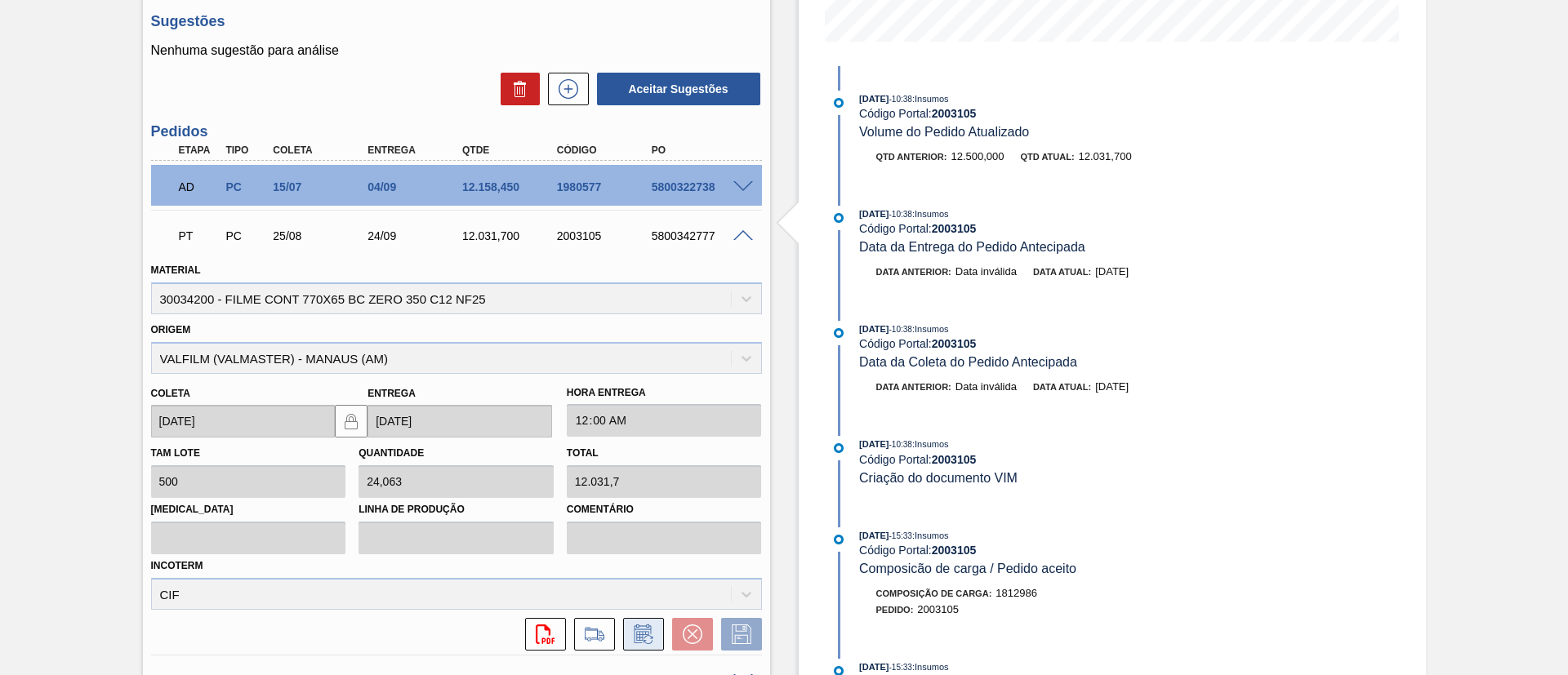
click at [636, 631] on icon at bounding box center [642, 636] width 12 height 10
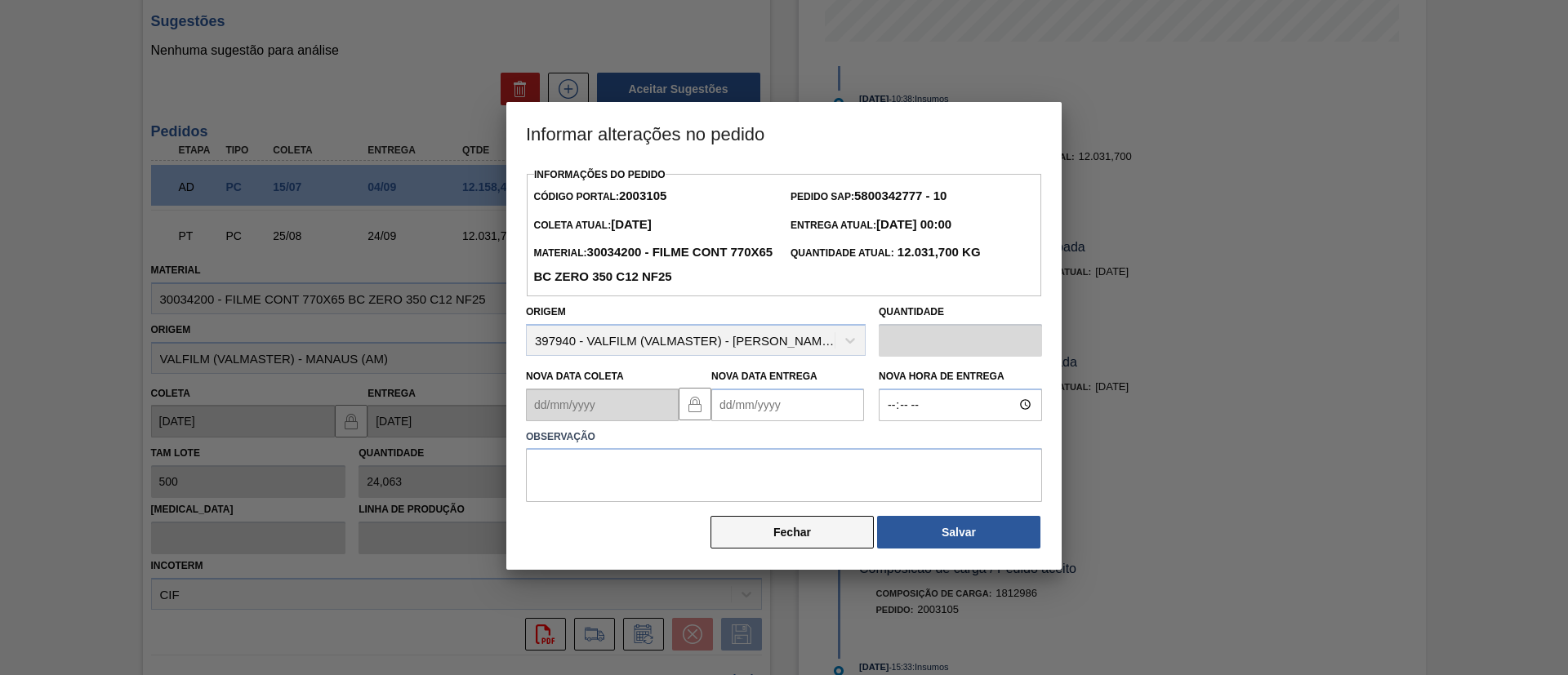
click at [798, 539] on button "Fechar" at bounding box center [792, 532] width 163 height 32
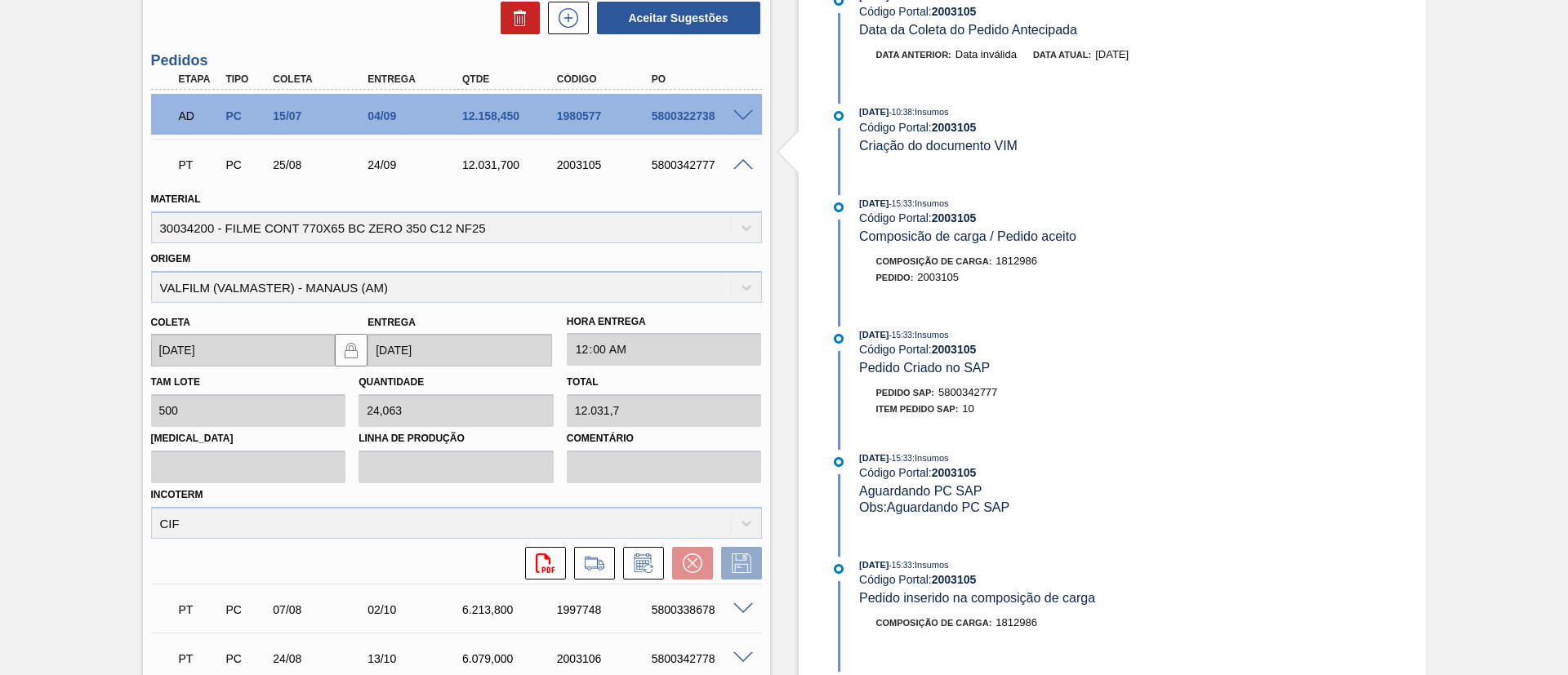
scroll to position [681, 0]
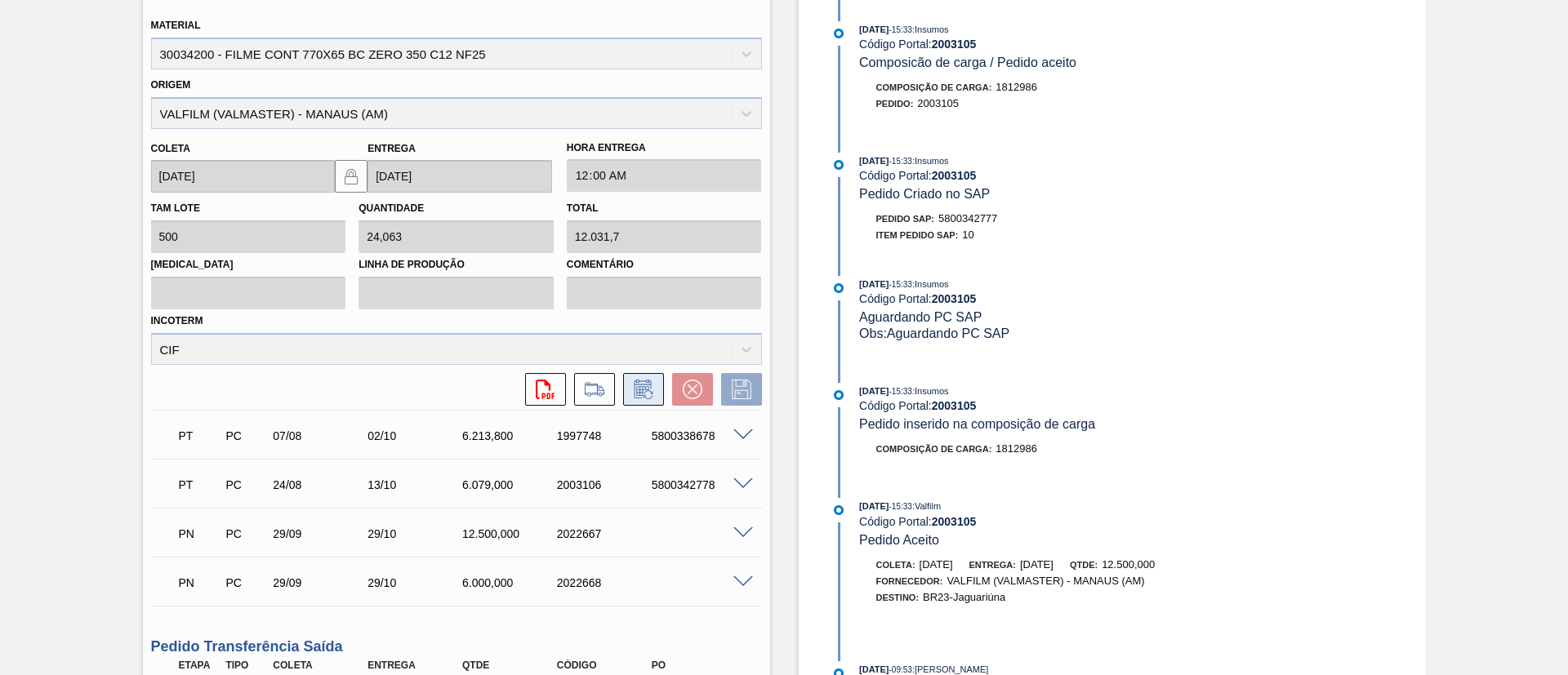
click at [648, 398] on icon at bounding box center [648, 395] width 9 height 9
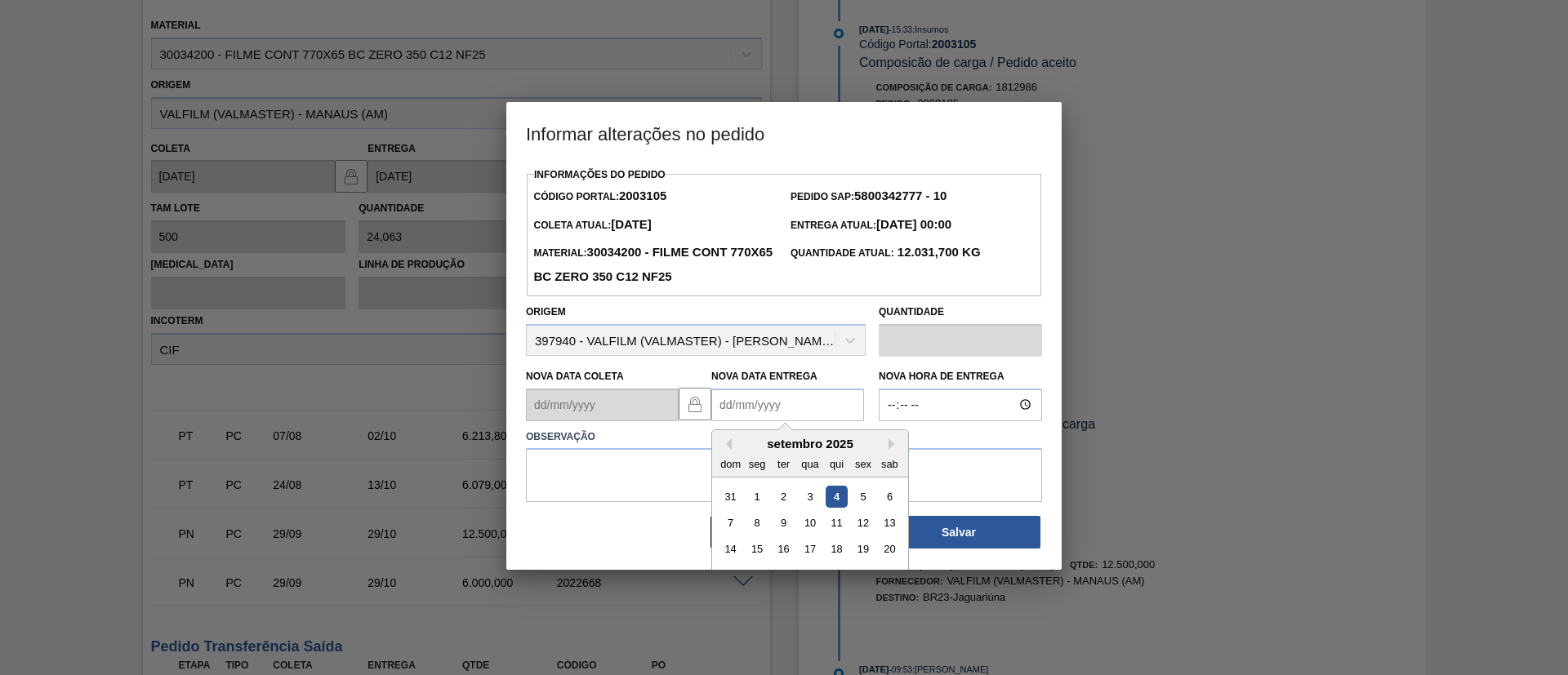
click at [839, 401] on Entrega2003105 "Nova Data Entrega" at bounding box center [787, 404] width 153 height 32
click at [888, 443] on button "Next Month" at bounding box center [894, 444] width 11 height 11
click at [756, 550] on div "13" at bounding box center [758, 549] width 22 height 22
type Entrega2003105 "13/10/2025"
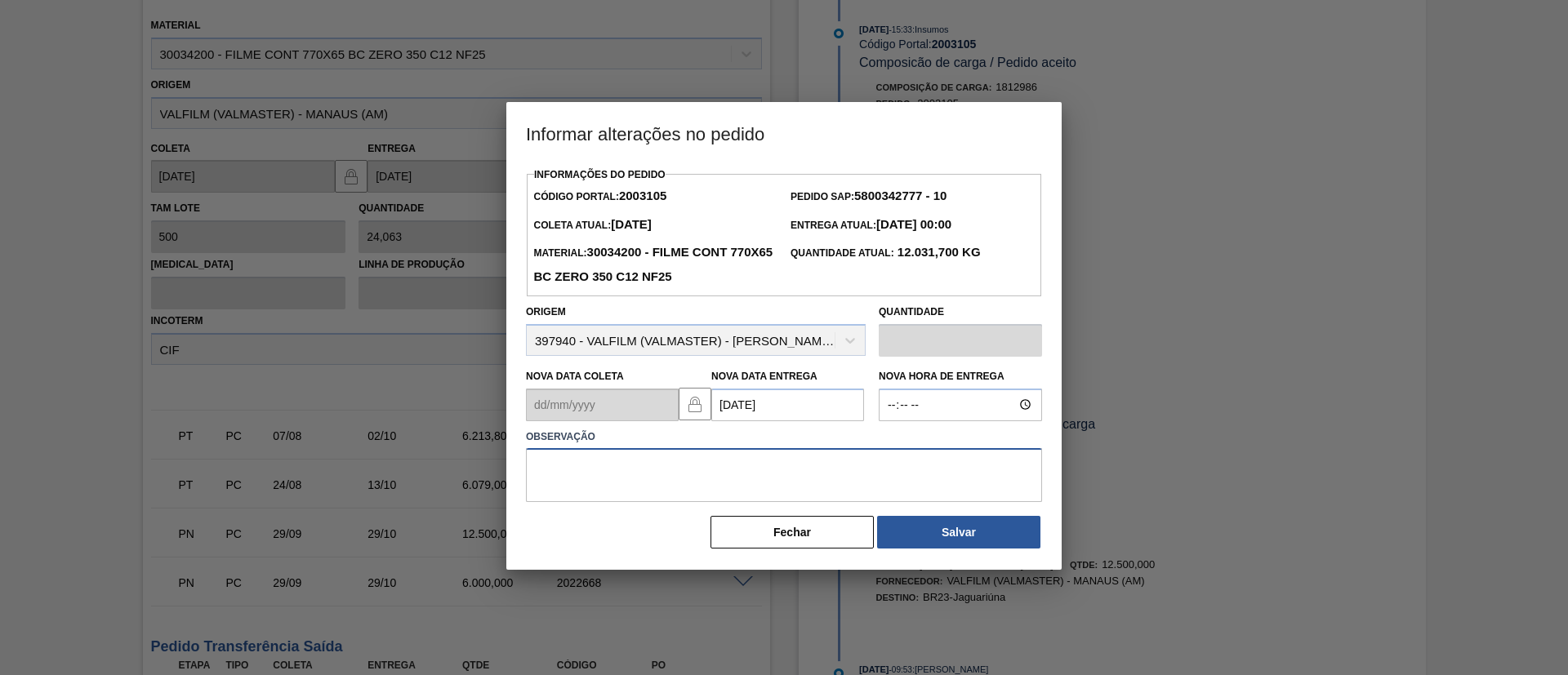
click at [732, 472] on textarea at bounding box center [784, 475] width 516 height 54
paste textarea "Data Original"
type textarea "Data Original"
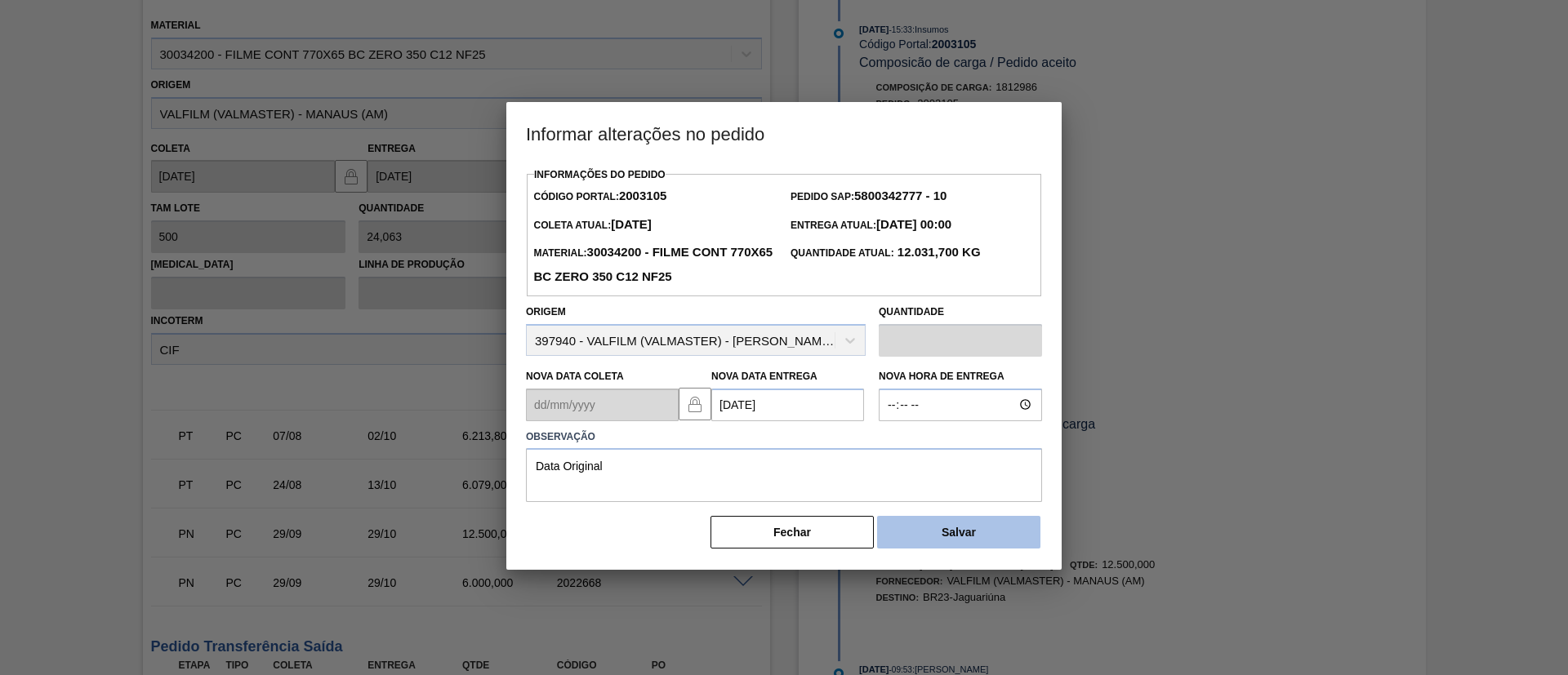
click at [960, 549] on button "Salvar" at bounding box center [959, 532] width 163 height 32
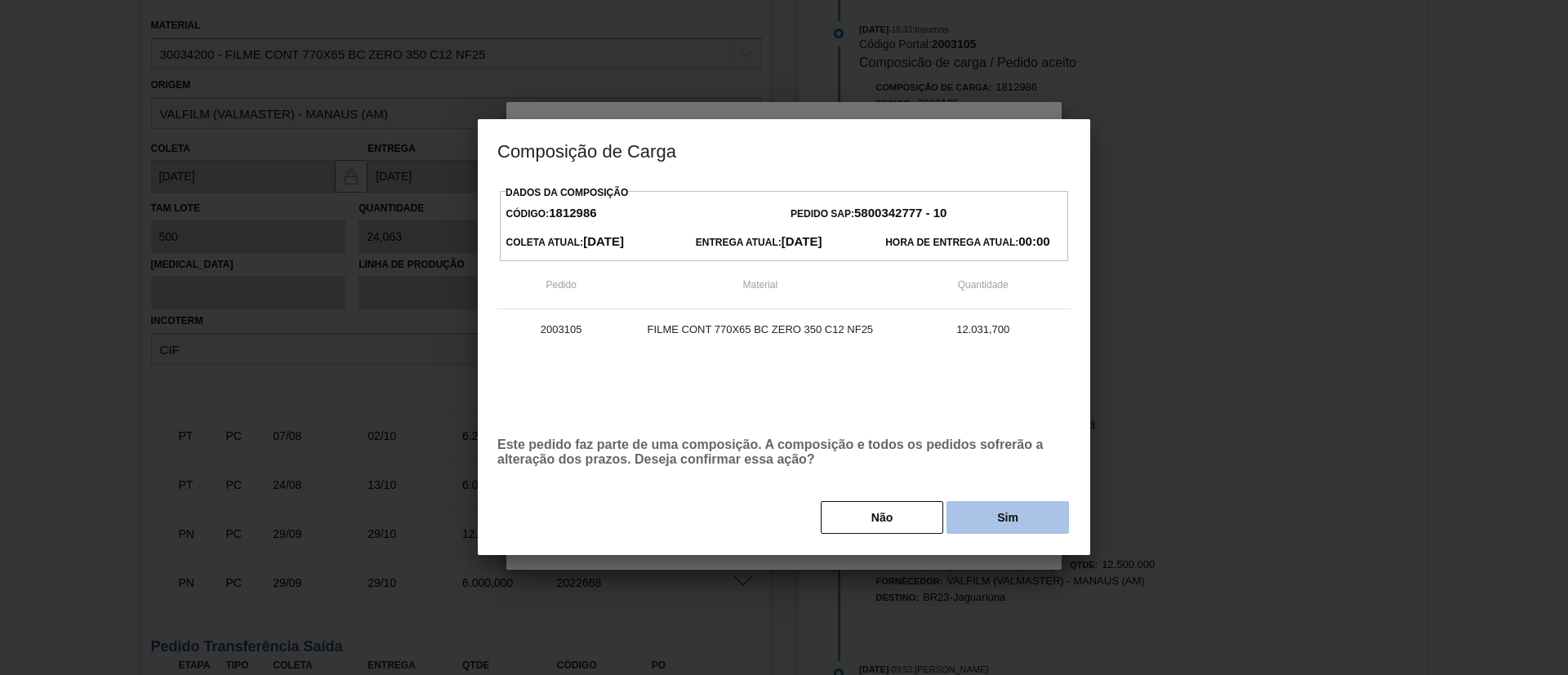
click at [986, 528] on button "Sim" at bounding box center [1008, 517] width 122 height 32
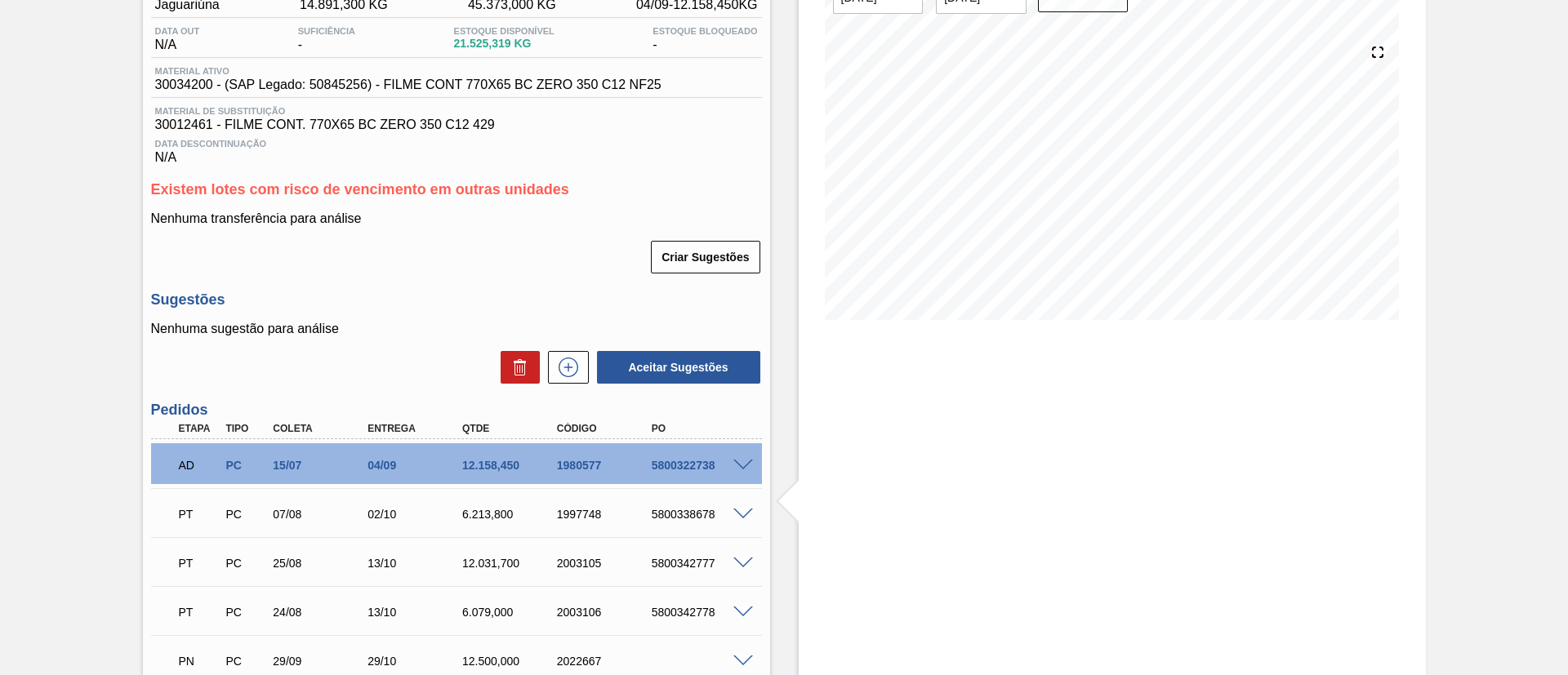
scroll to position [0, 0]
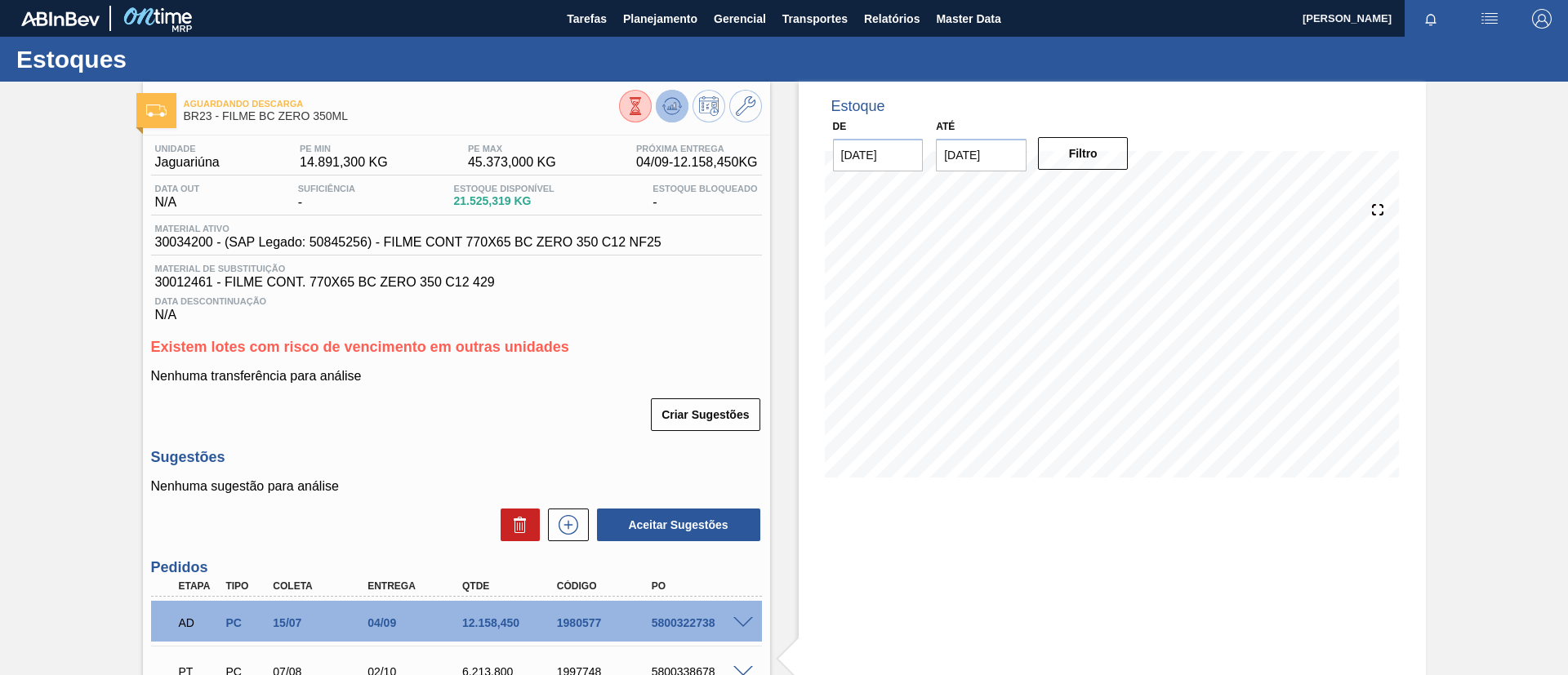
click at [669, 119] on button at bounding box center [671, 106] width 32 height 32
click at [674, 18] on span "Planejamento" at bounding box center [660, 19] width 74 height 19
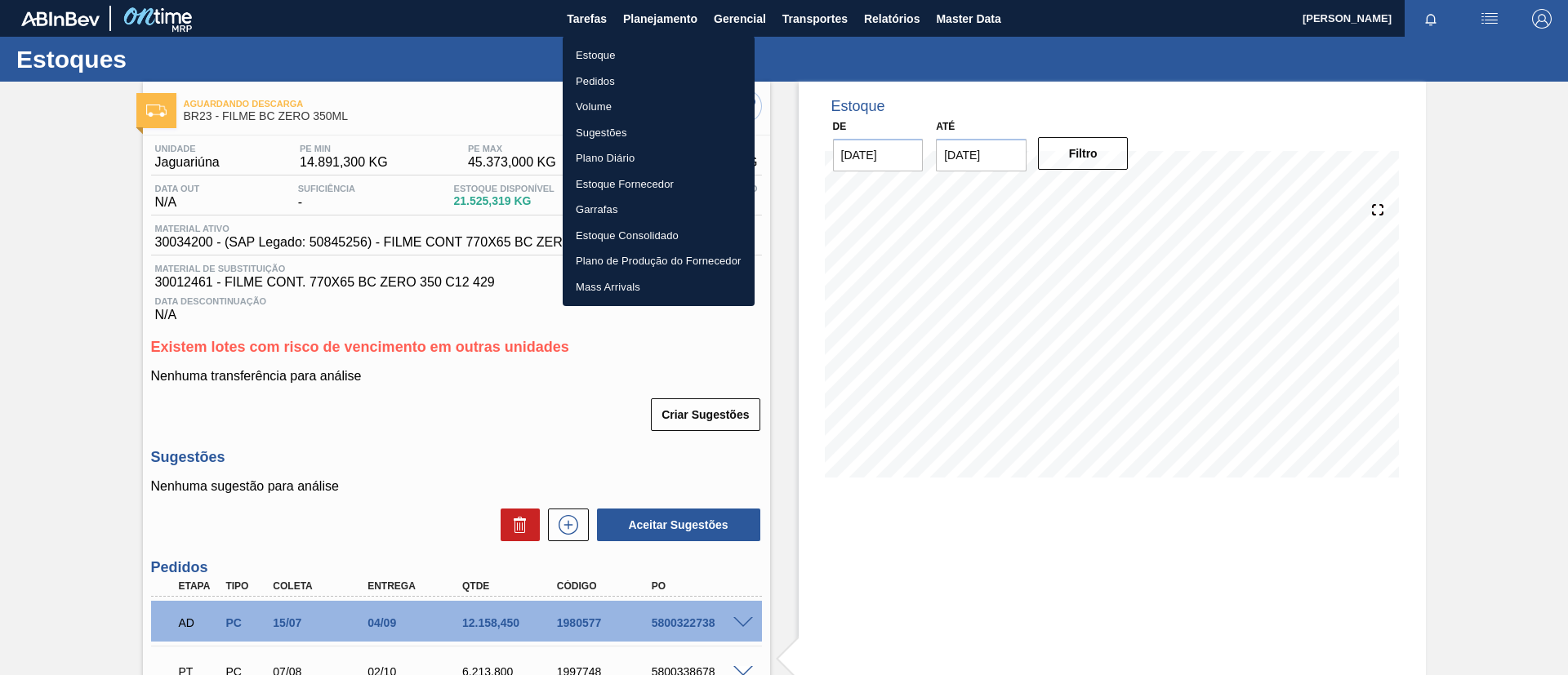
click at [681, 47] on li "Estoque" at bounding box center [658, 56] width 192 height 26
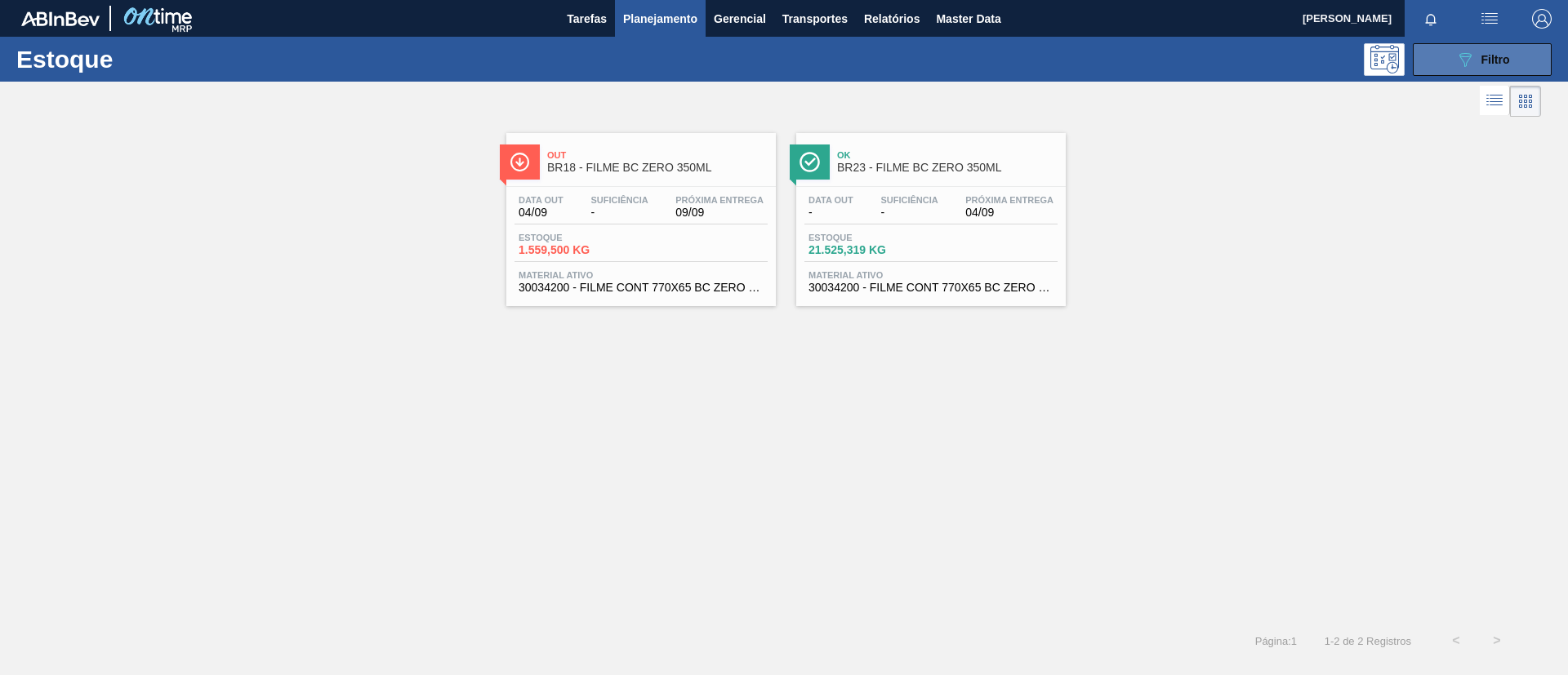
click at [1437, 63] on button "089F7B8B-B2A5-4AFE-B5C0-19BA573D28AC Filtro" at bounding box center [1483, 59] width 139 height 32
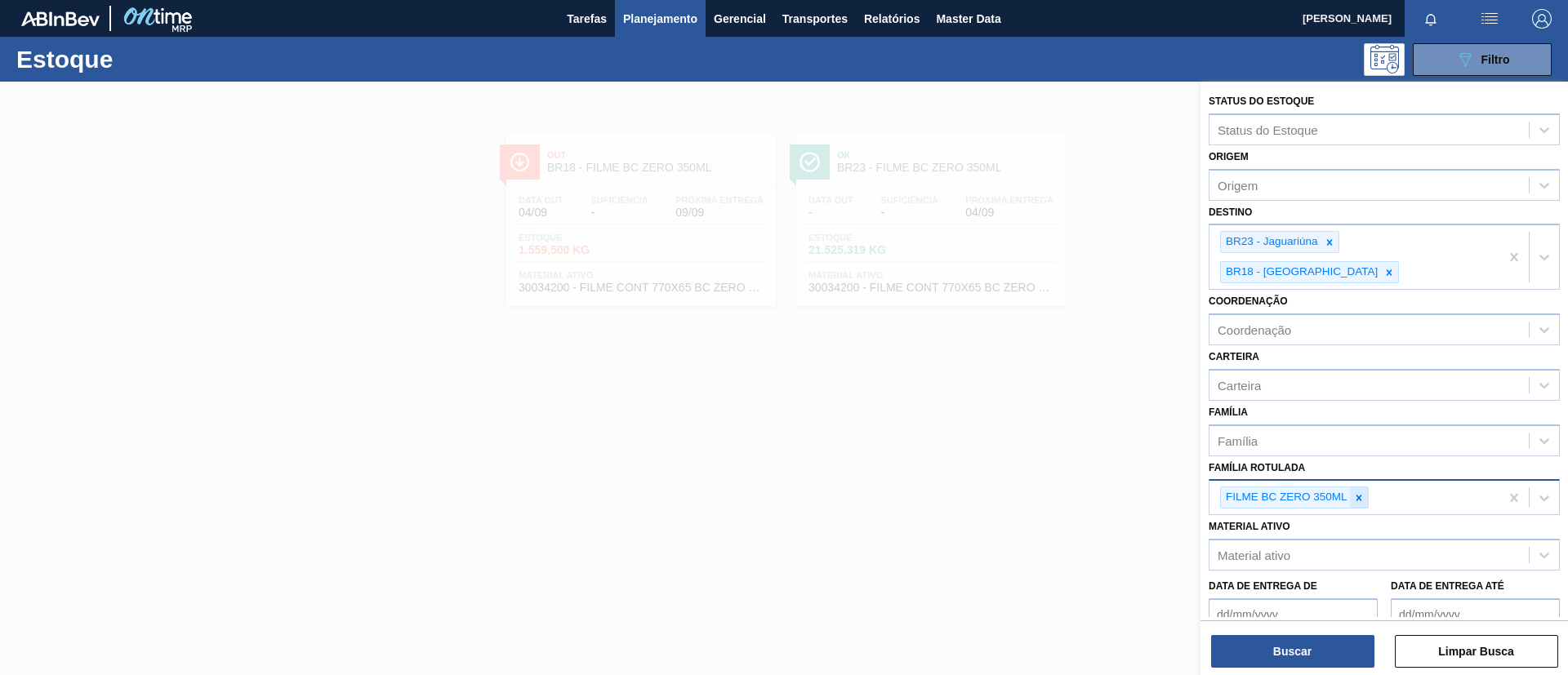
click at [1357, 492] on icon at bounding box center [1358, 498] width 11 height 11
paste Rotulada "FILME SK 350ML"
type Rotulada "FILME SK 350ML"
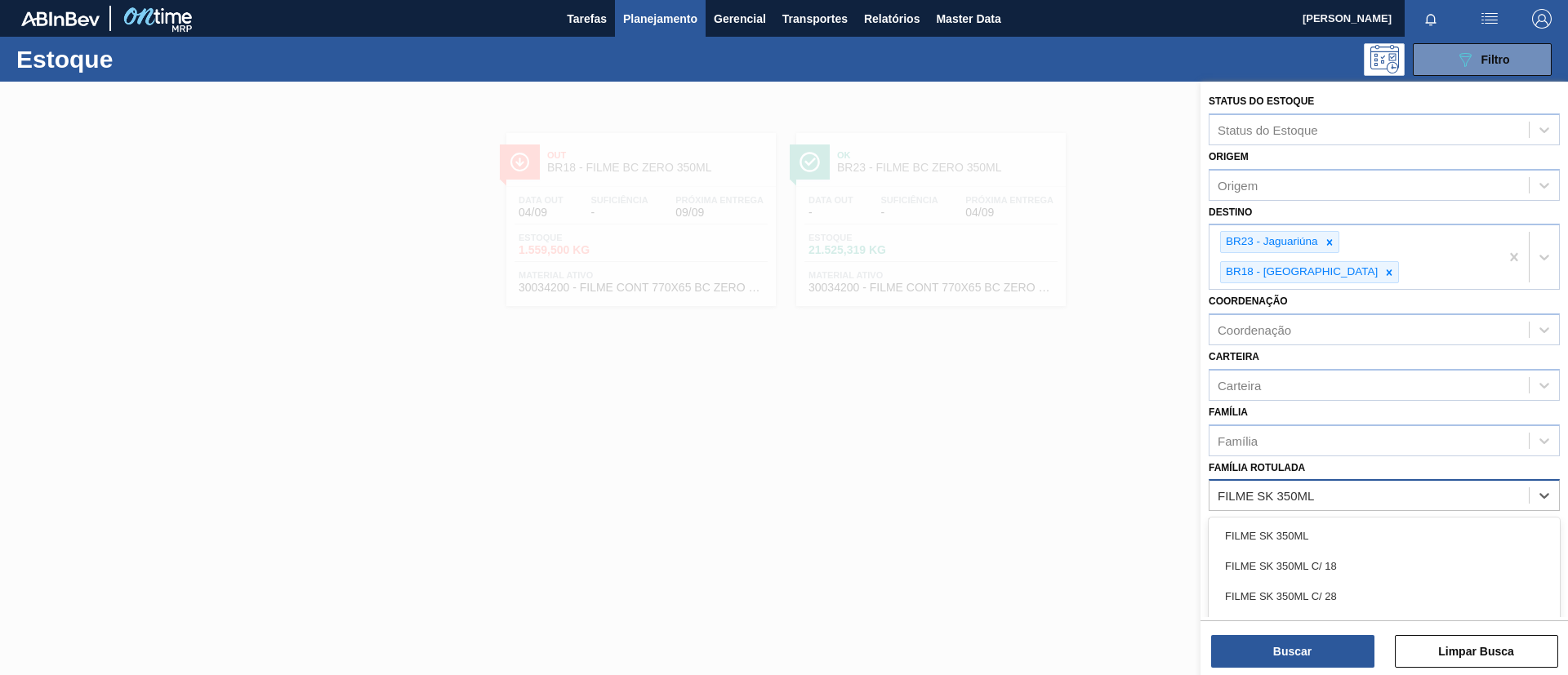
click at [1342, 521] on div "FILME SK 350ML" at bounding box center [1383, 536] width 351 height 31
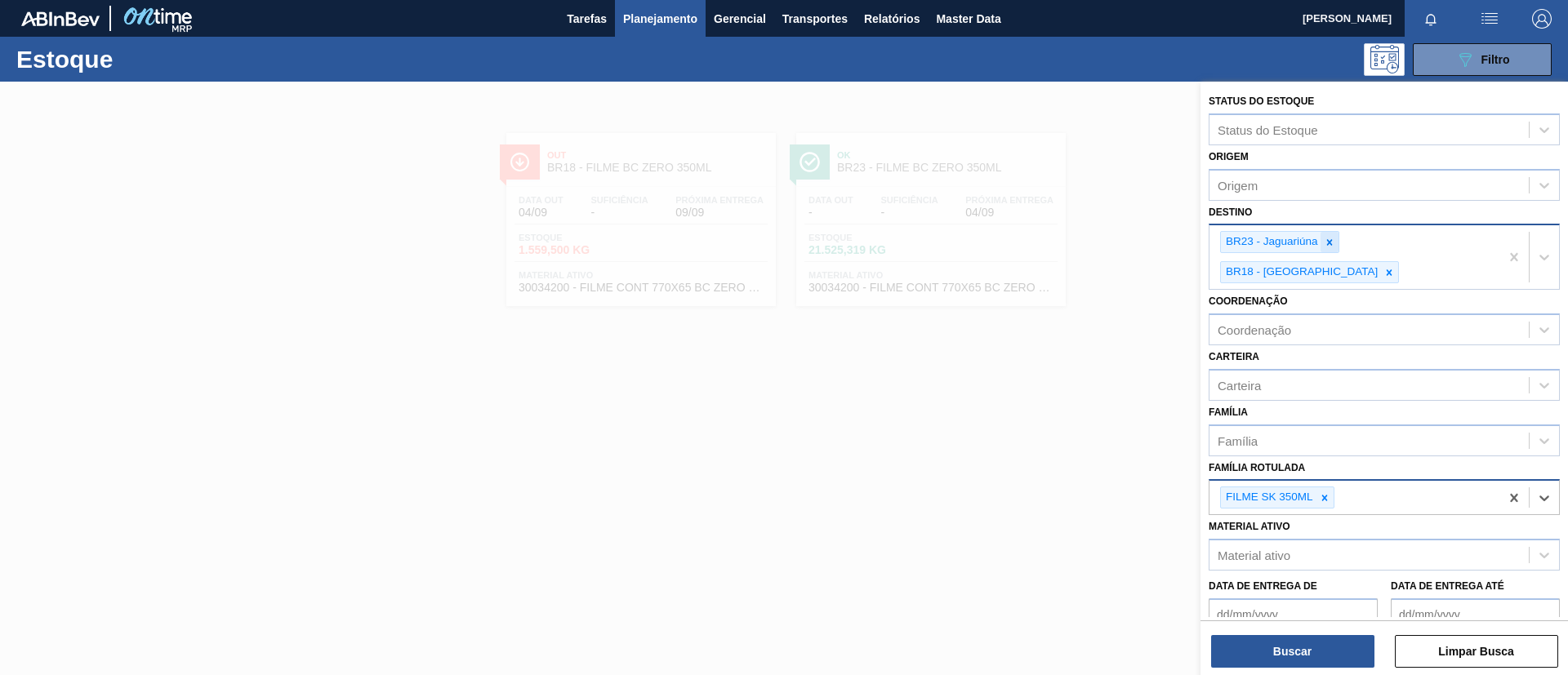
click at [1324, 244] on icon at bounding box center [1330, 242] width 11 height 11
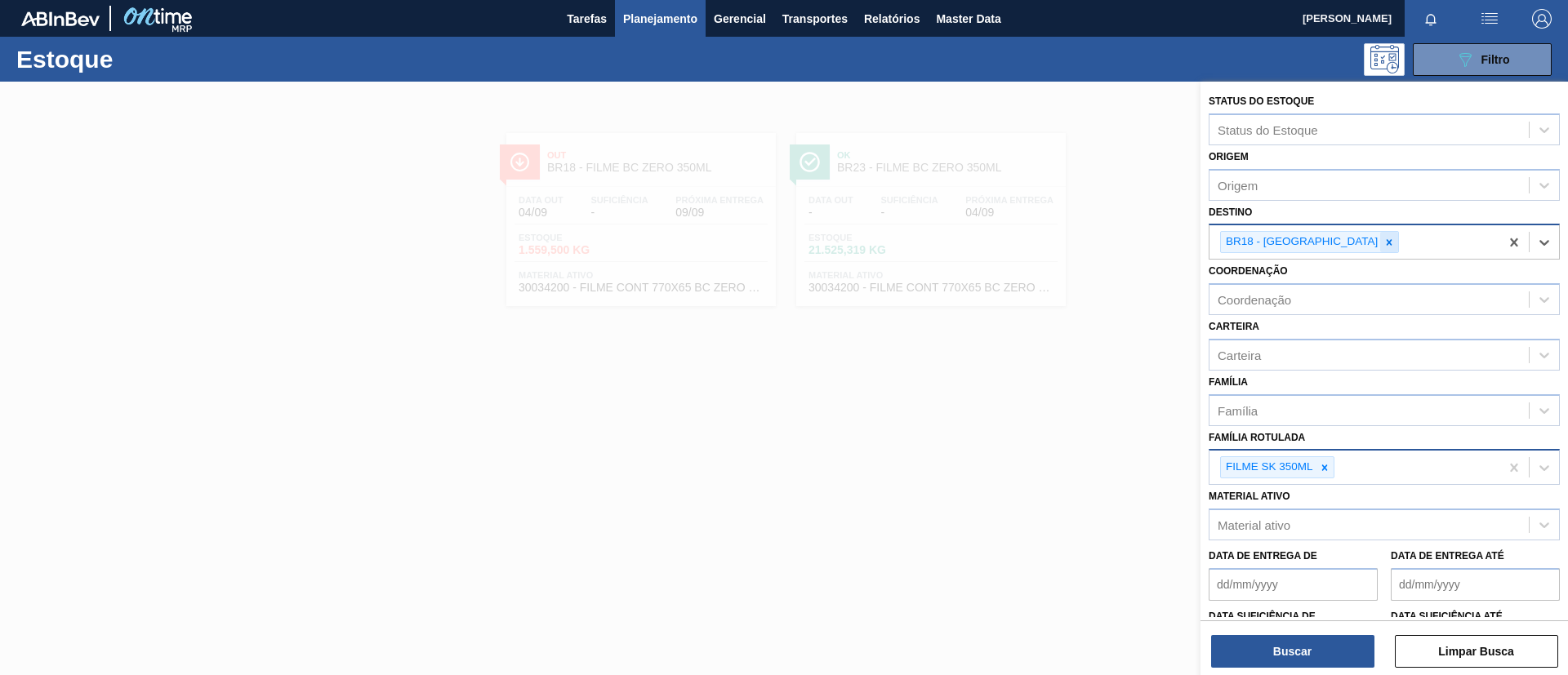
click at [1383, 244] on icon at bounding box center [1389, 242] width 11 height 11
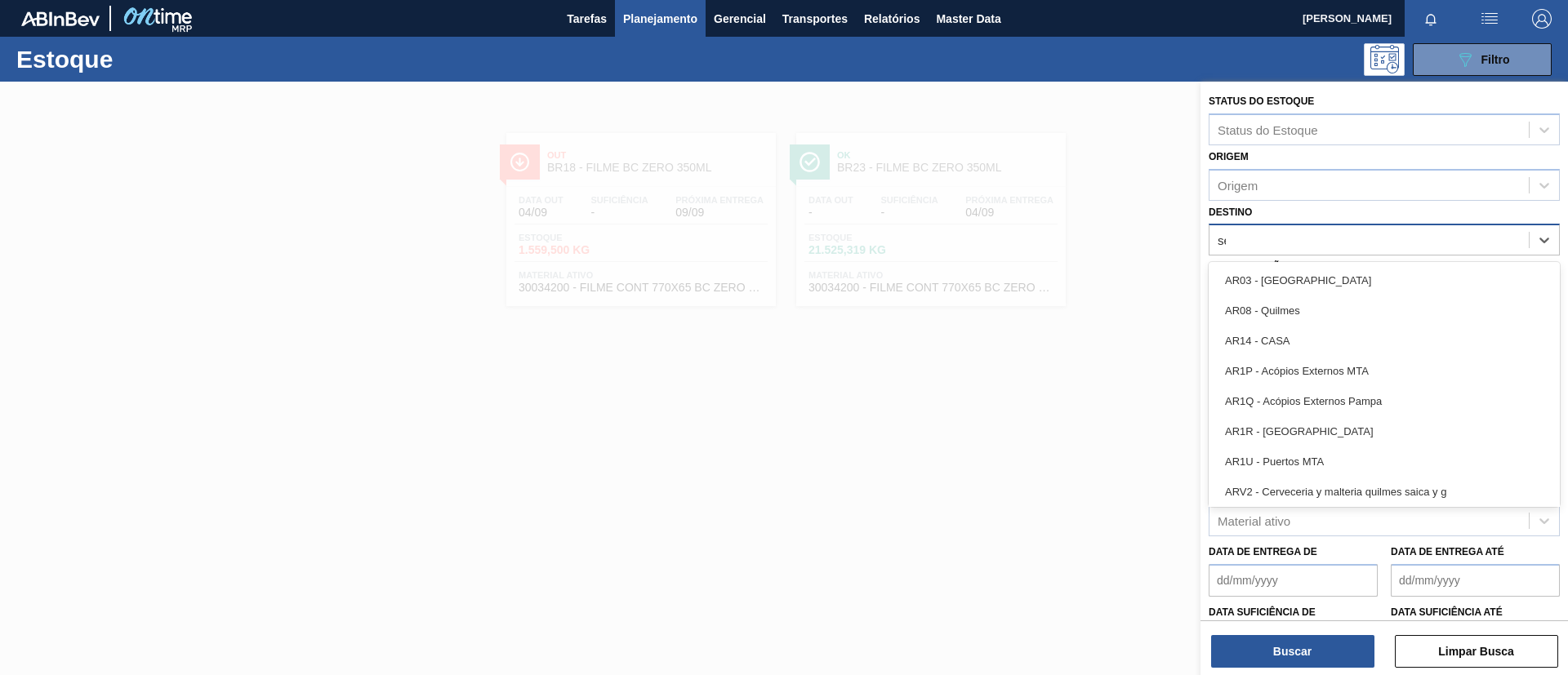
type input "serg"
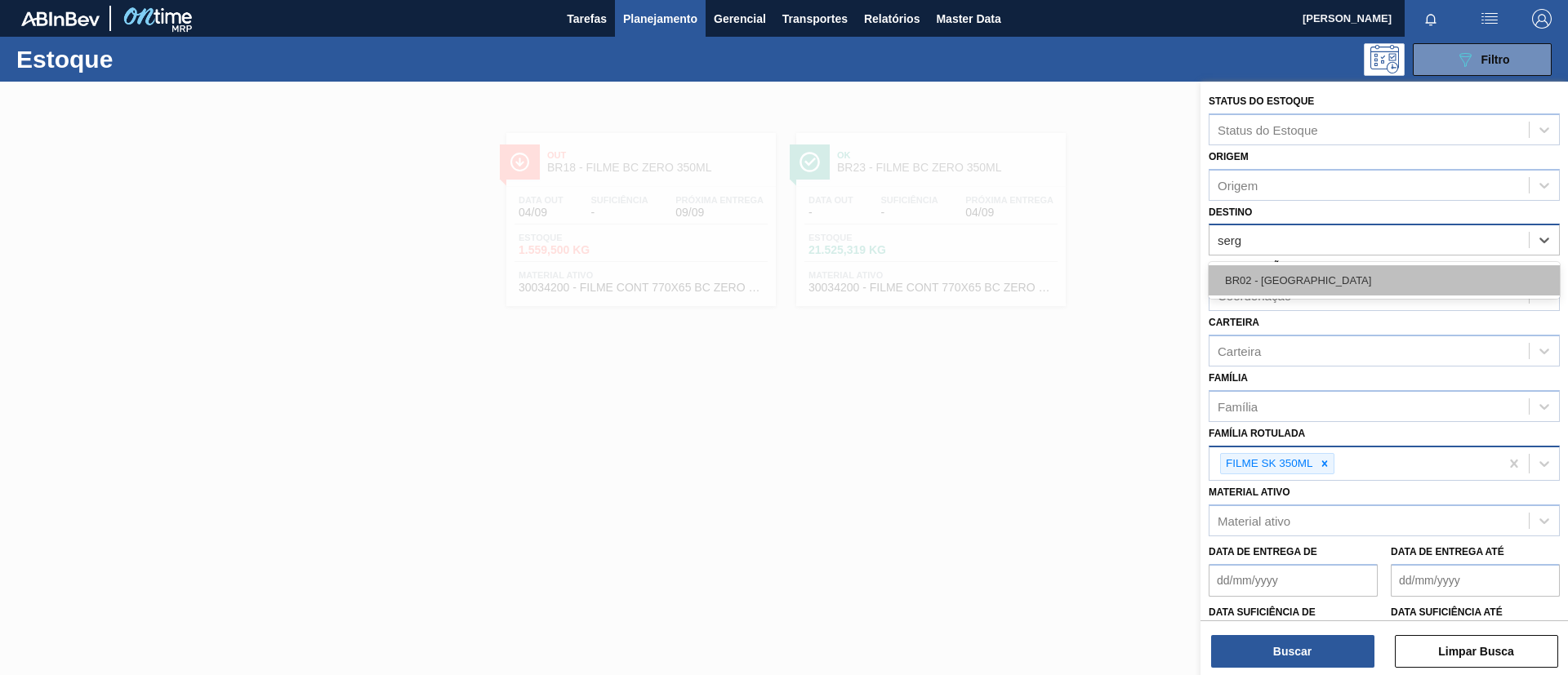
click at [1345, 285] on div "BR02 - Sergipe" at bounding box center [1383, 280] width 351 height 31
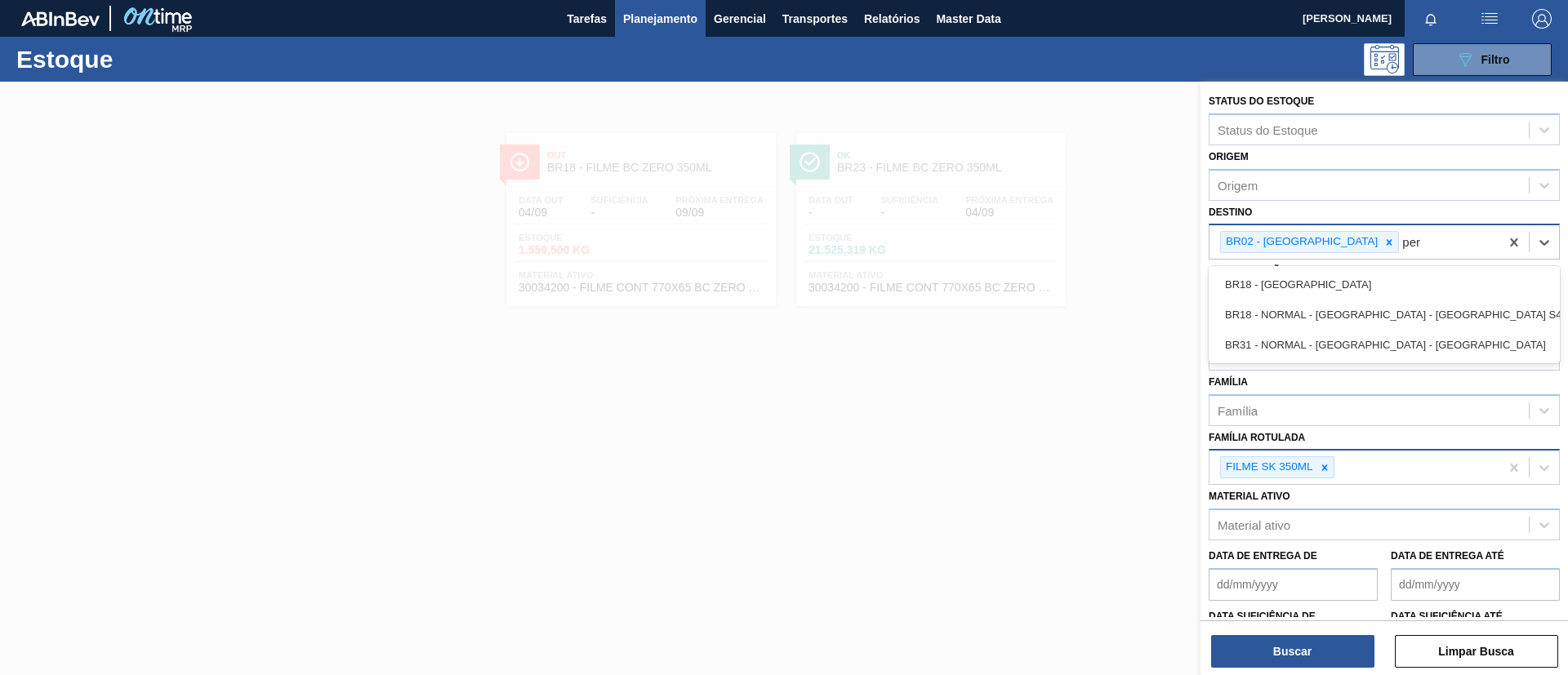
type input "pern"
drag, startPoint x: 1345, startPoint y: 285, endPoint x: 1333, endPoint y: 287, distance: 12.2
click at [1335, 286] on div "BR18 - Pernambuco" at bounding box center [1383, 285] width 351 height 31
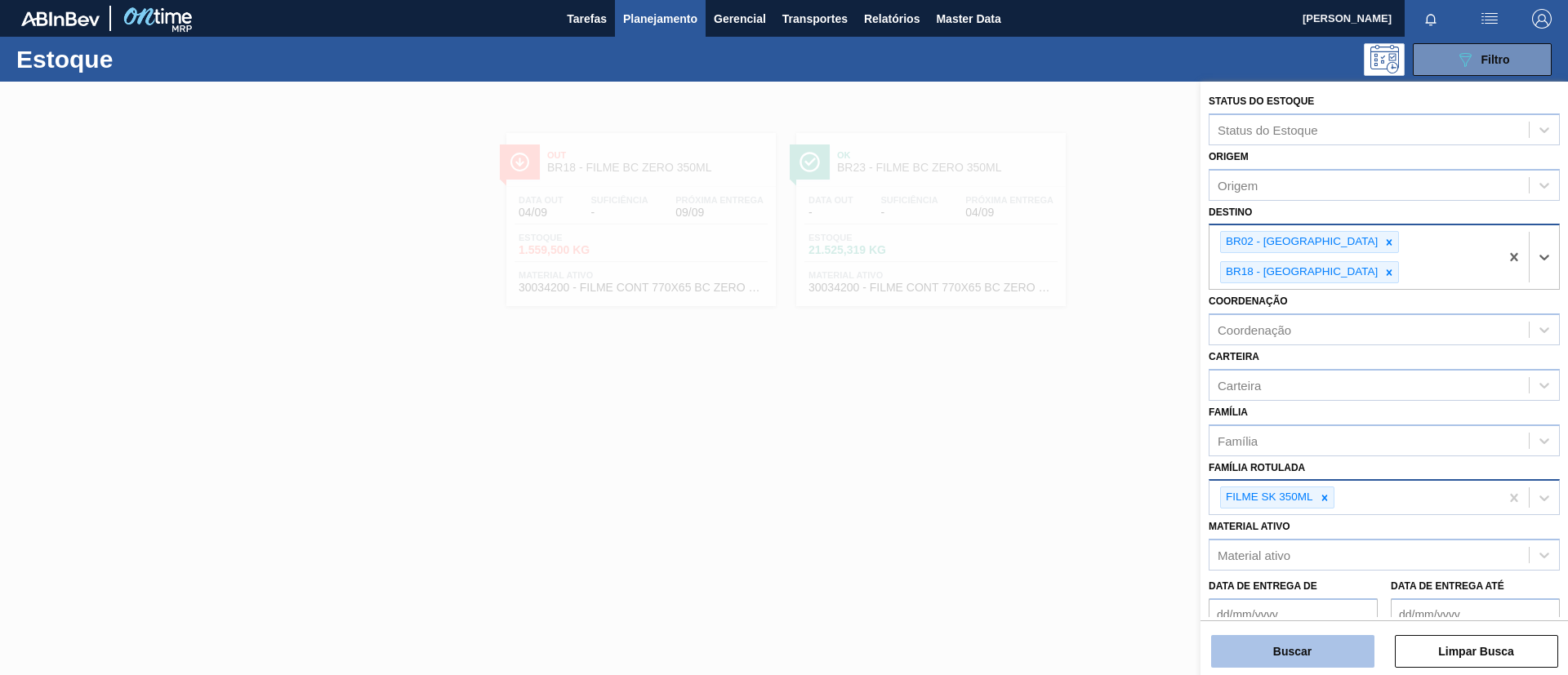
click at [1353, 645] on button "Buscar" at bounding box center [1293, 651] width 163 height 32
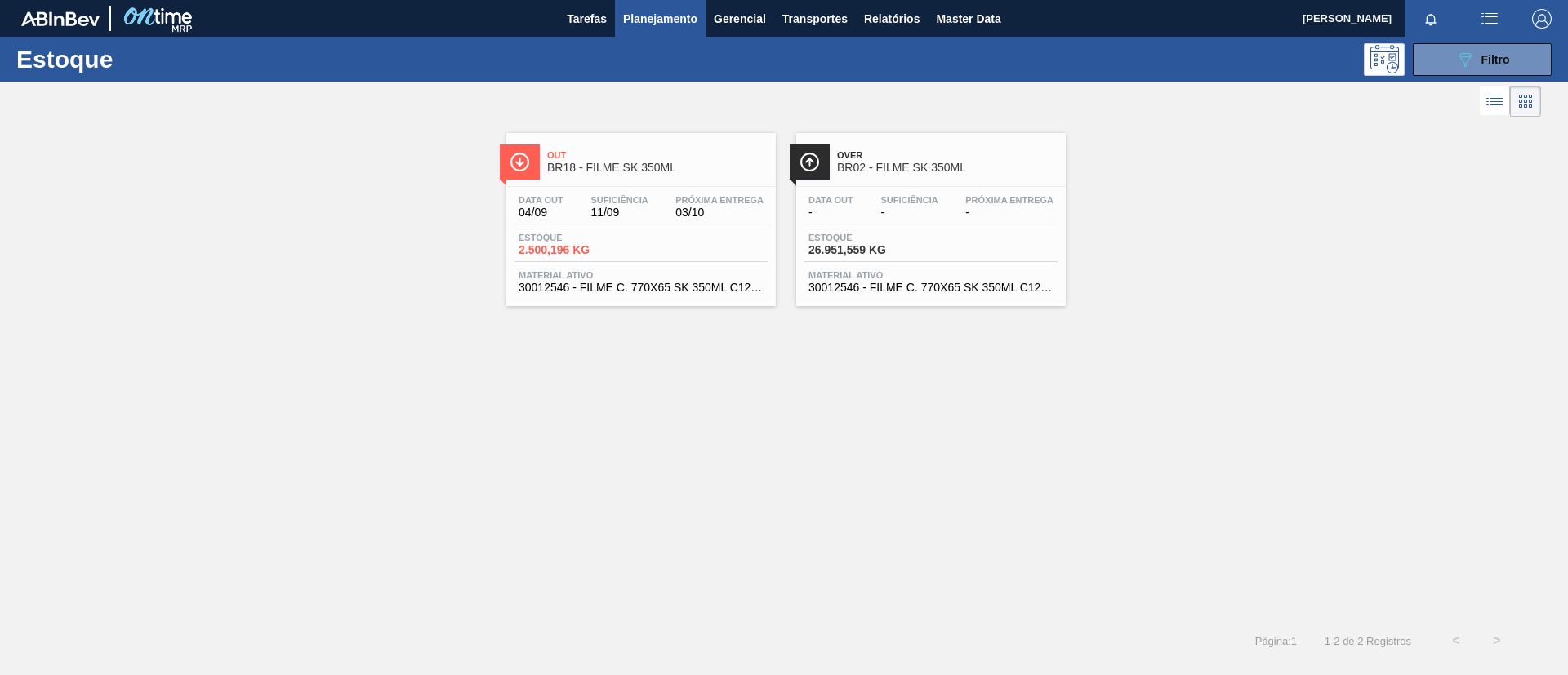
click at [942, 164] on span "BR02 - FILME SK 350ML" at bounding box center [948, 167] width 221 height 12
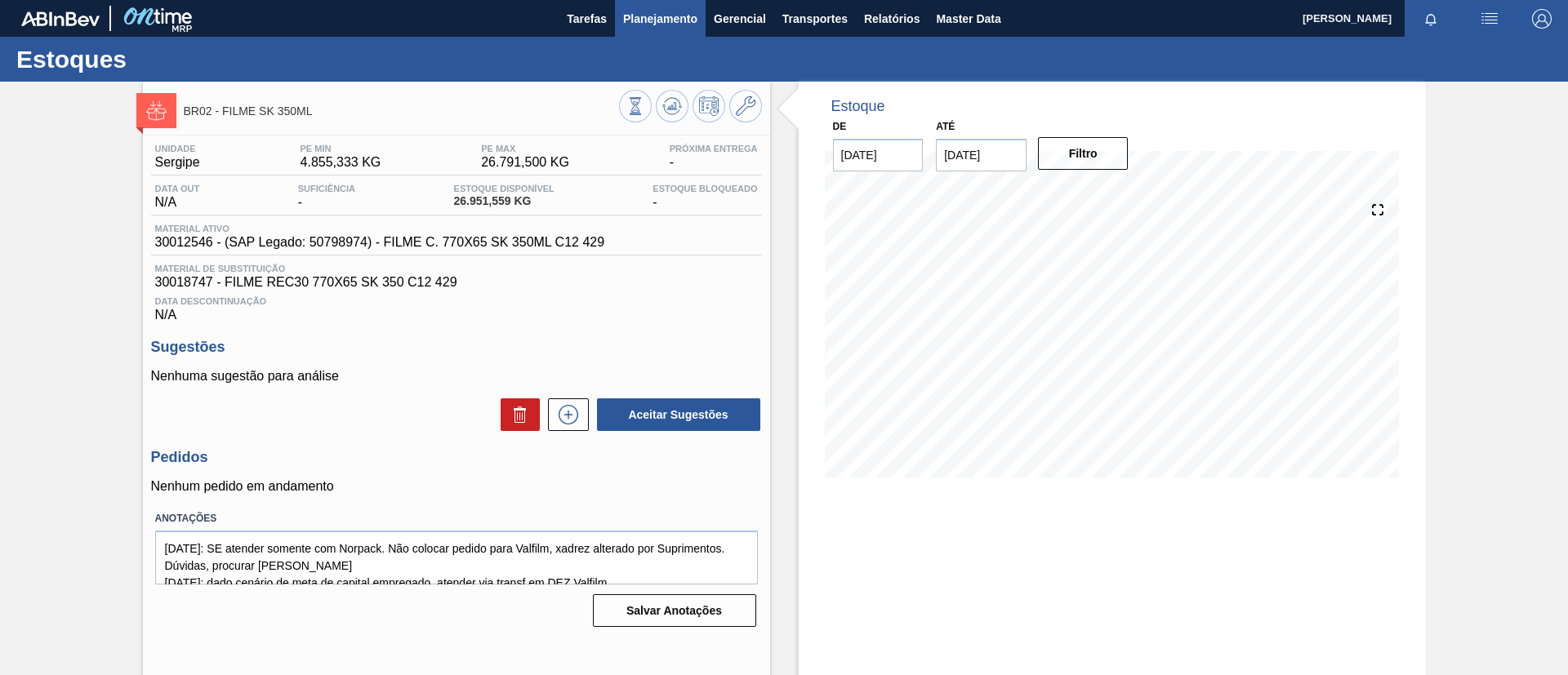
click at [665, 24] on span "Planejamento" at bounding box center [660, 19] width 74 height 19
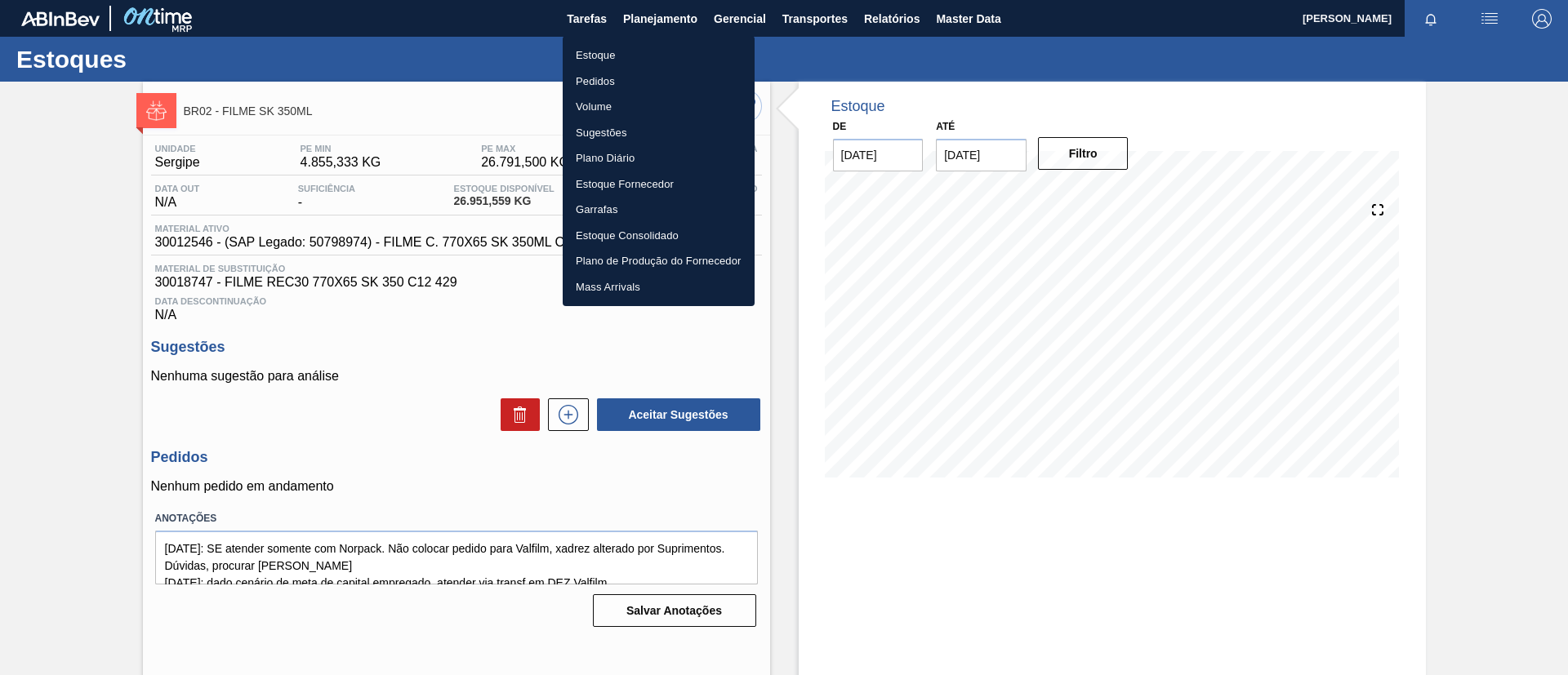
click at [659, 50] on li "Estoque" at bounding box center [658, 56] width 192 height 26
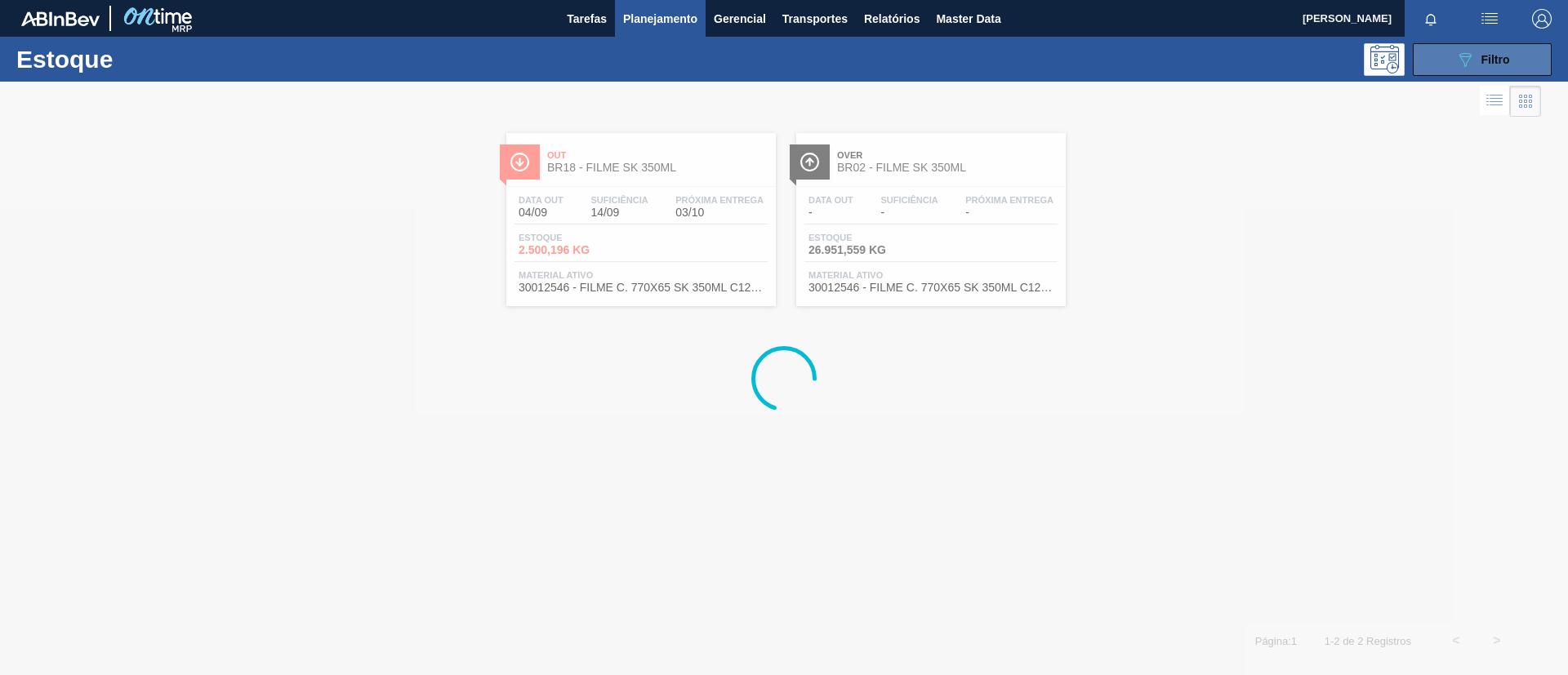
click at [1474, 57] on icon "089F7B8B-B2A5-4AFE-B5C0-19BA573D28AC" at bounding box center [1464, 59] width 19 height 19
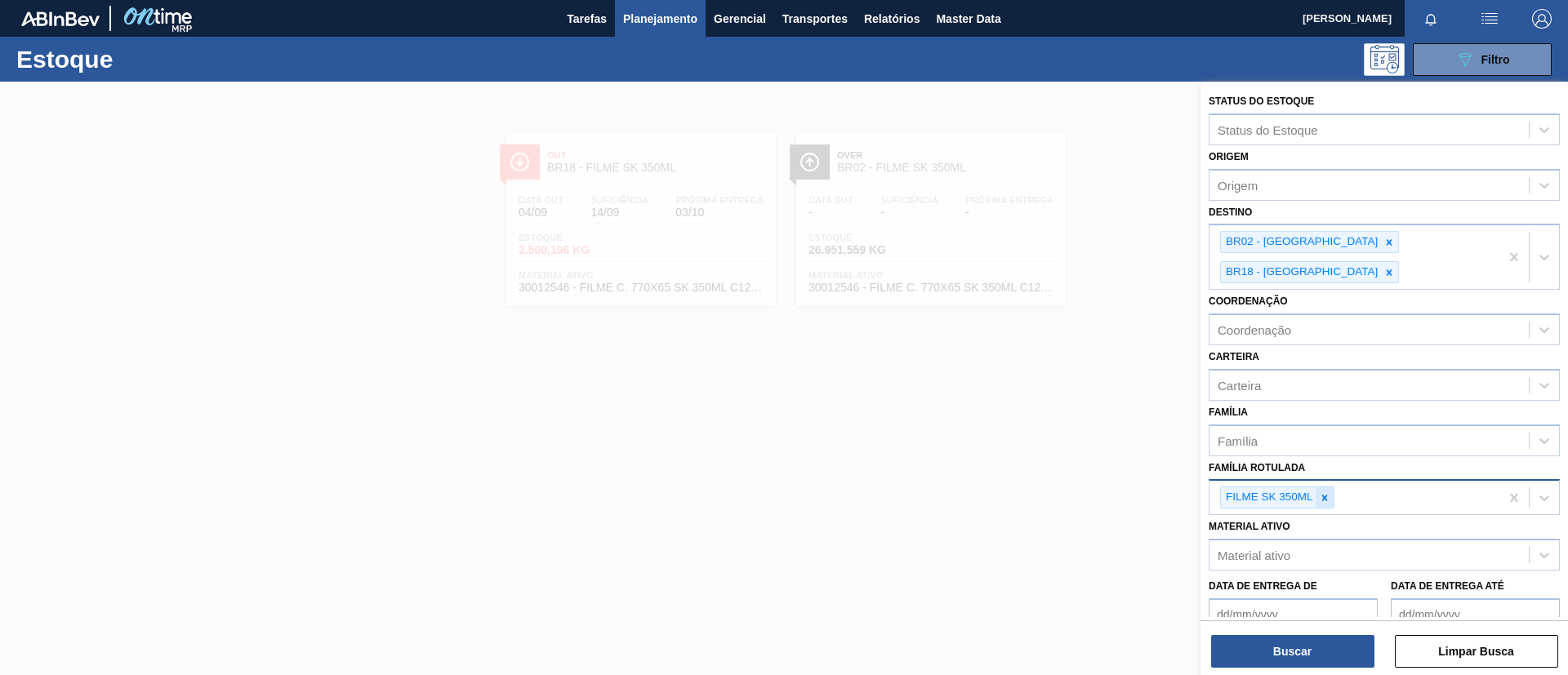
click at [1321, 488] on div at bounding box center [1324, 498] width 18 height 20
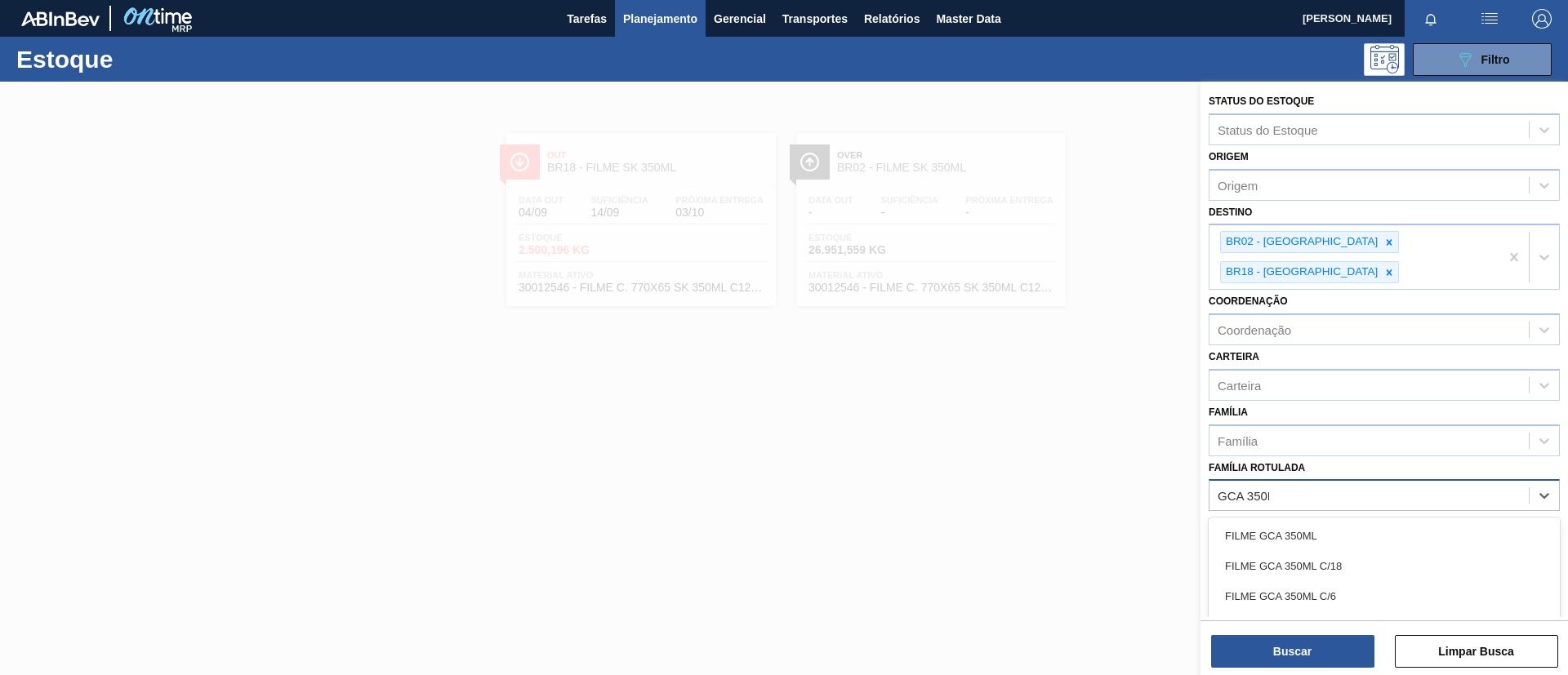
type Rotulada "GCA 350ML"
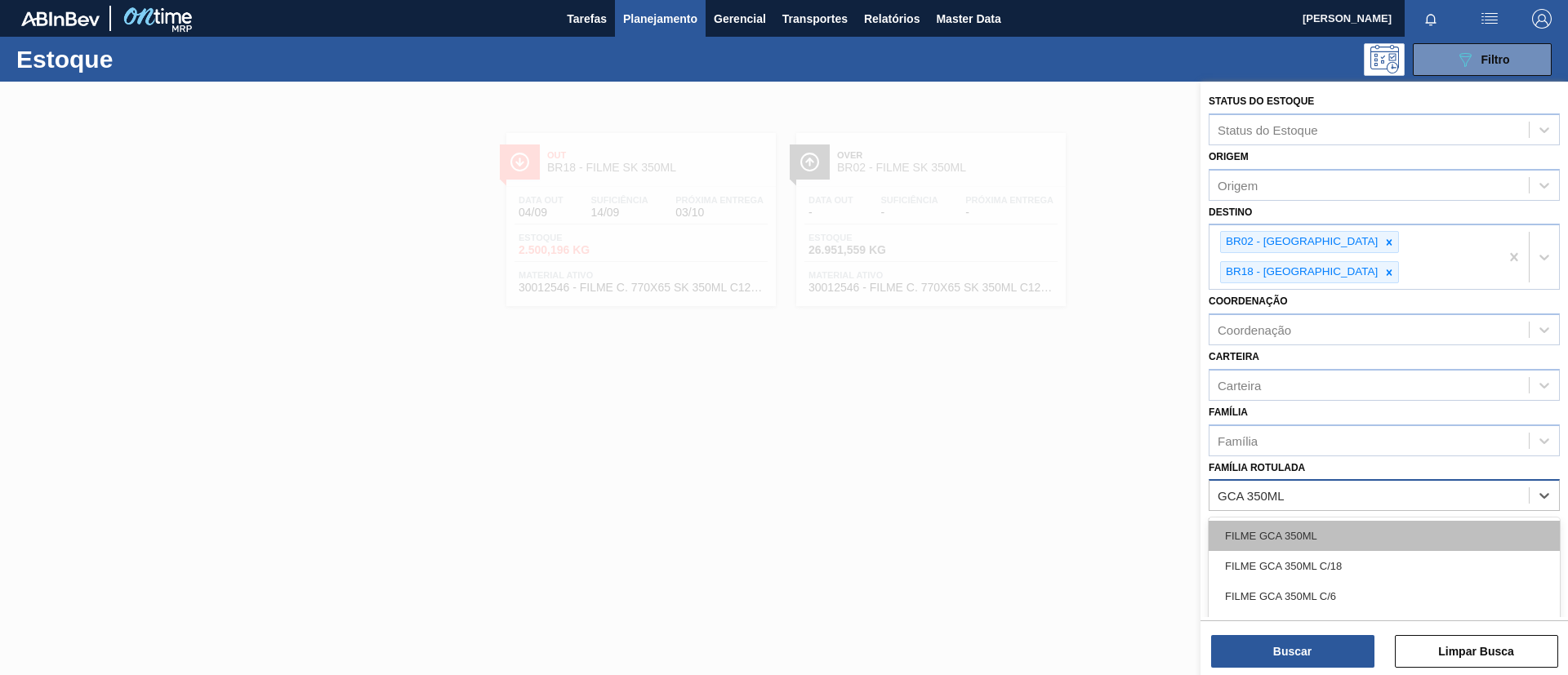
click at [1337, 521] on div "FILME GCA 350ML" at bounding box center [1383, 536] width 351 height 31
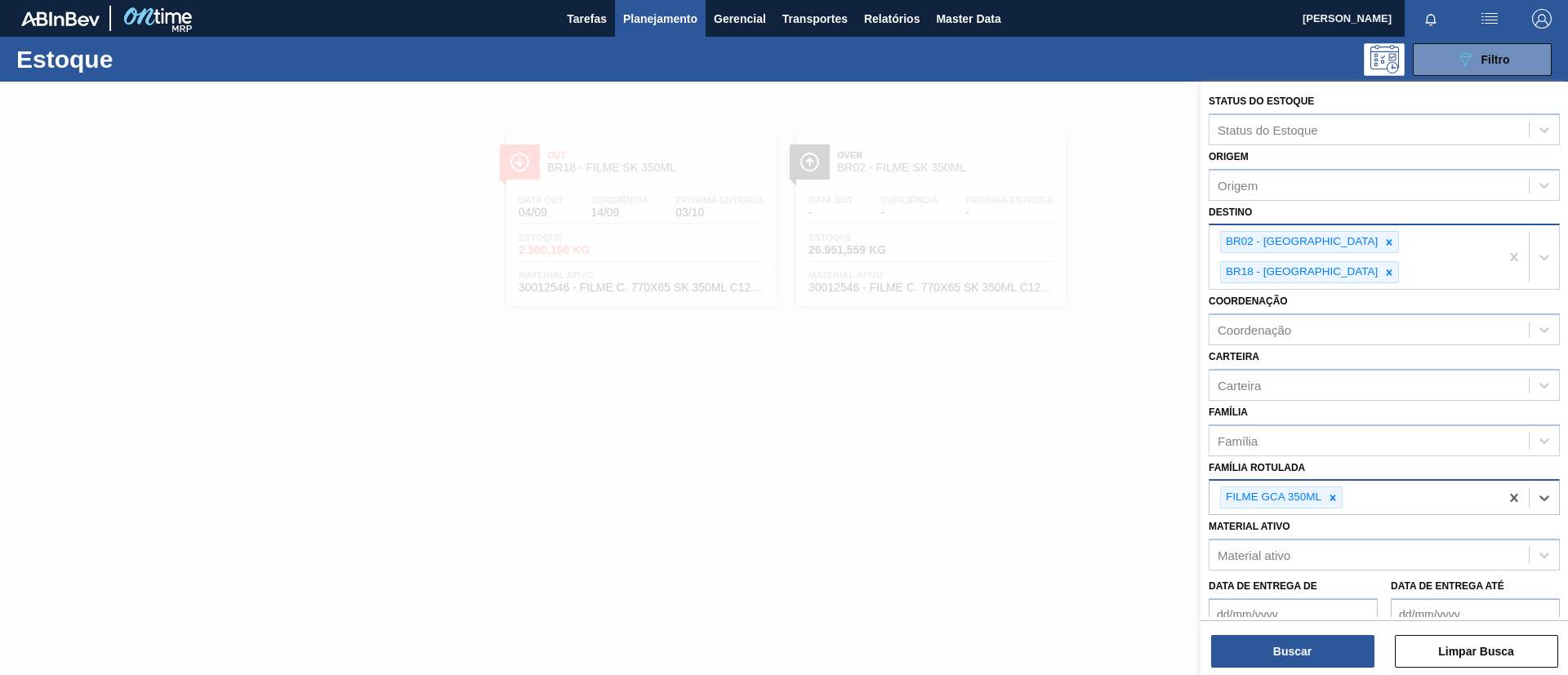
click at [1318, 229] on div "BR02 - Sergipe BR18 - Pernambuco" at bounding box center [1354, 257] width 290 height 64
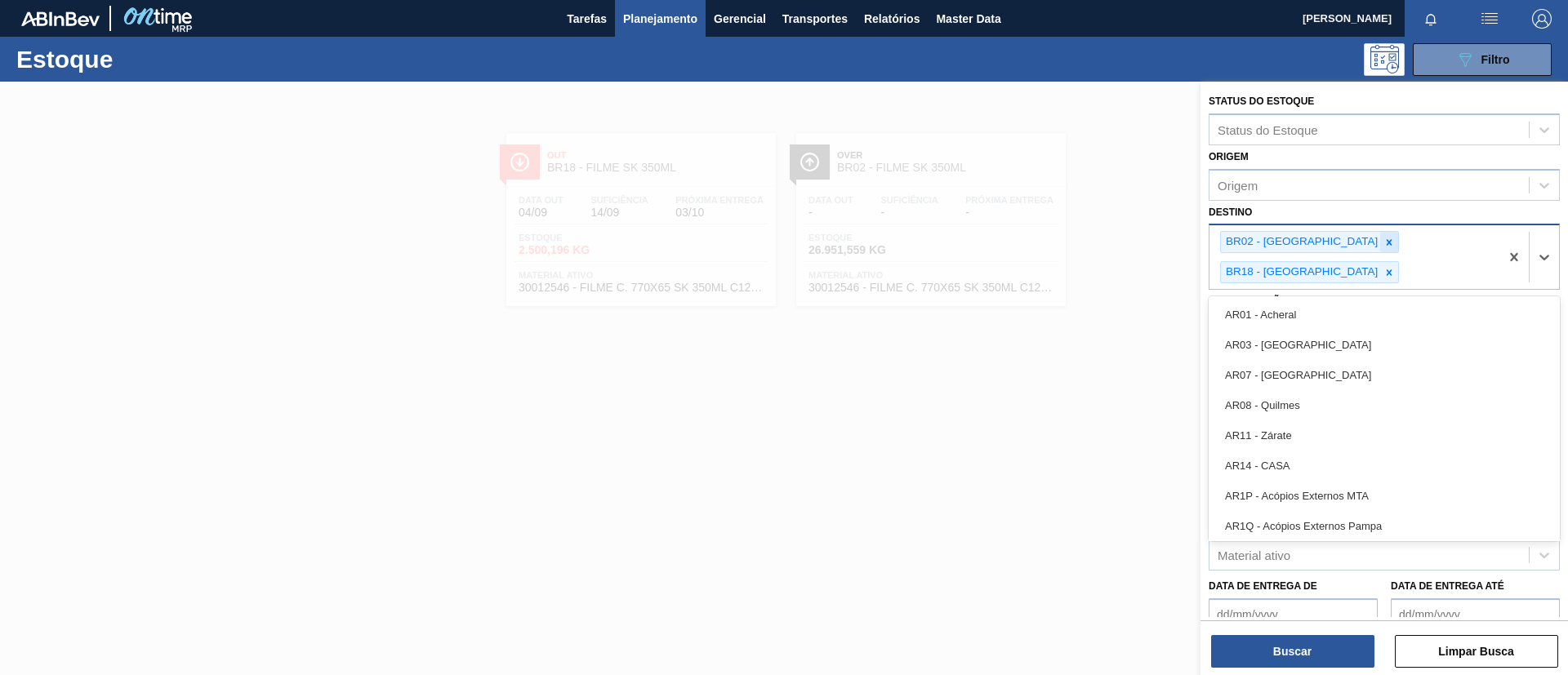
click at [1380, 237] on div at bounding box center [1388, 242] width 18 height 20
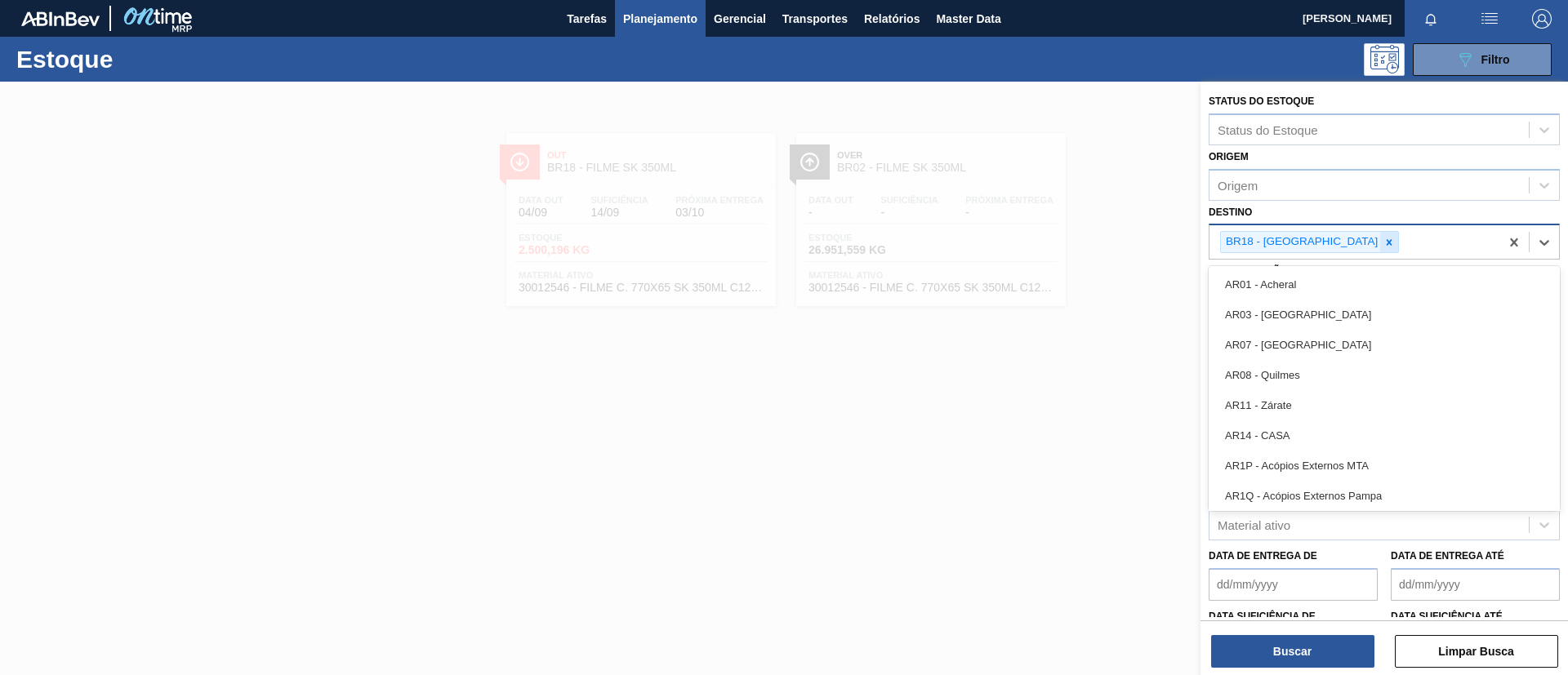
click at [1383, 238] on icon at bounding box center [1389, 242] width 11 height 11
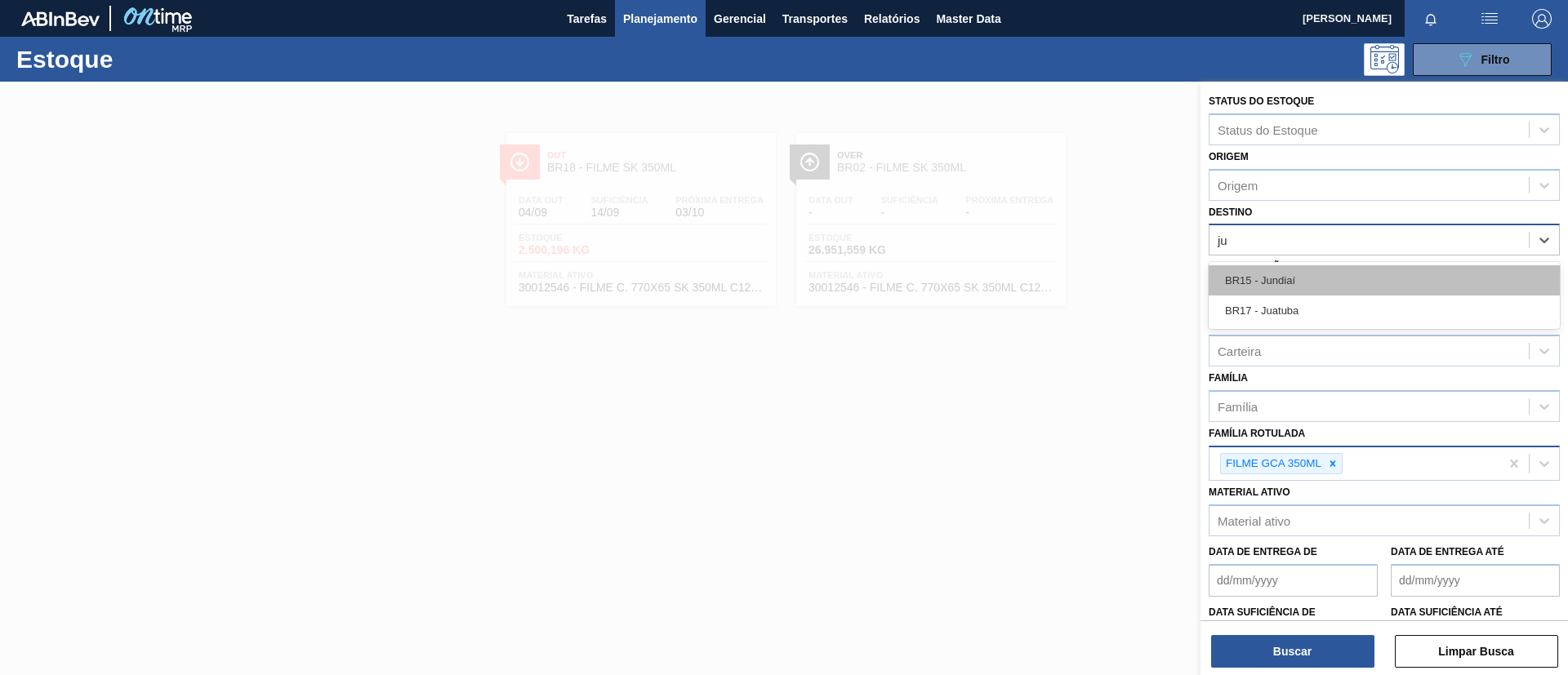
type input "jun"
click at [1342, 276] on div "BR15 - Jundiaí" at bounding box center [1383, 280] width 351 height 31
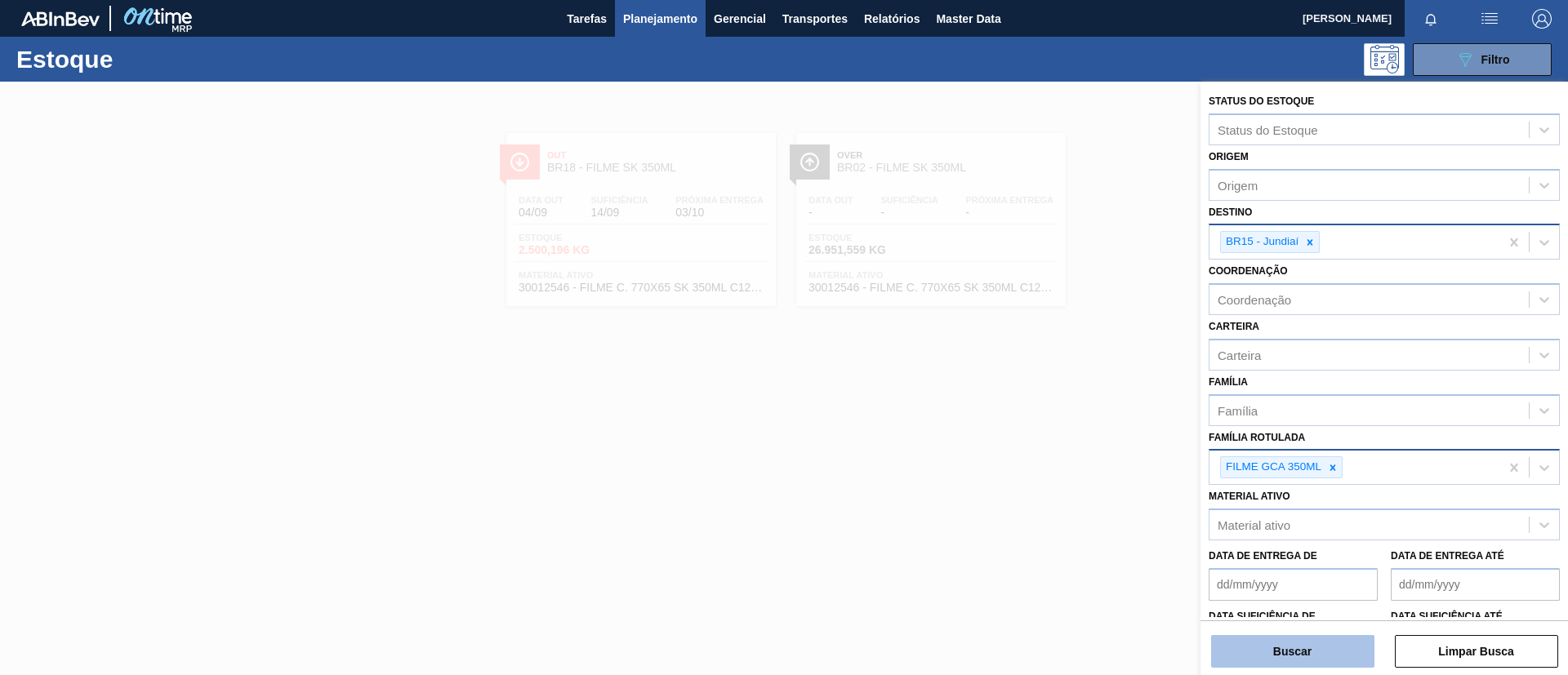
click at [1281, 644] on button "Buscar" at bounding box center [1293, 651] width 163 height 32
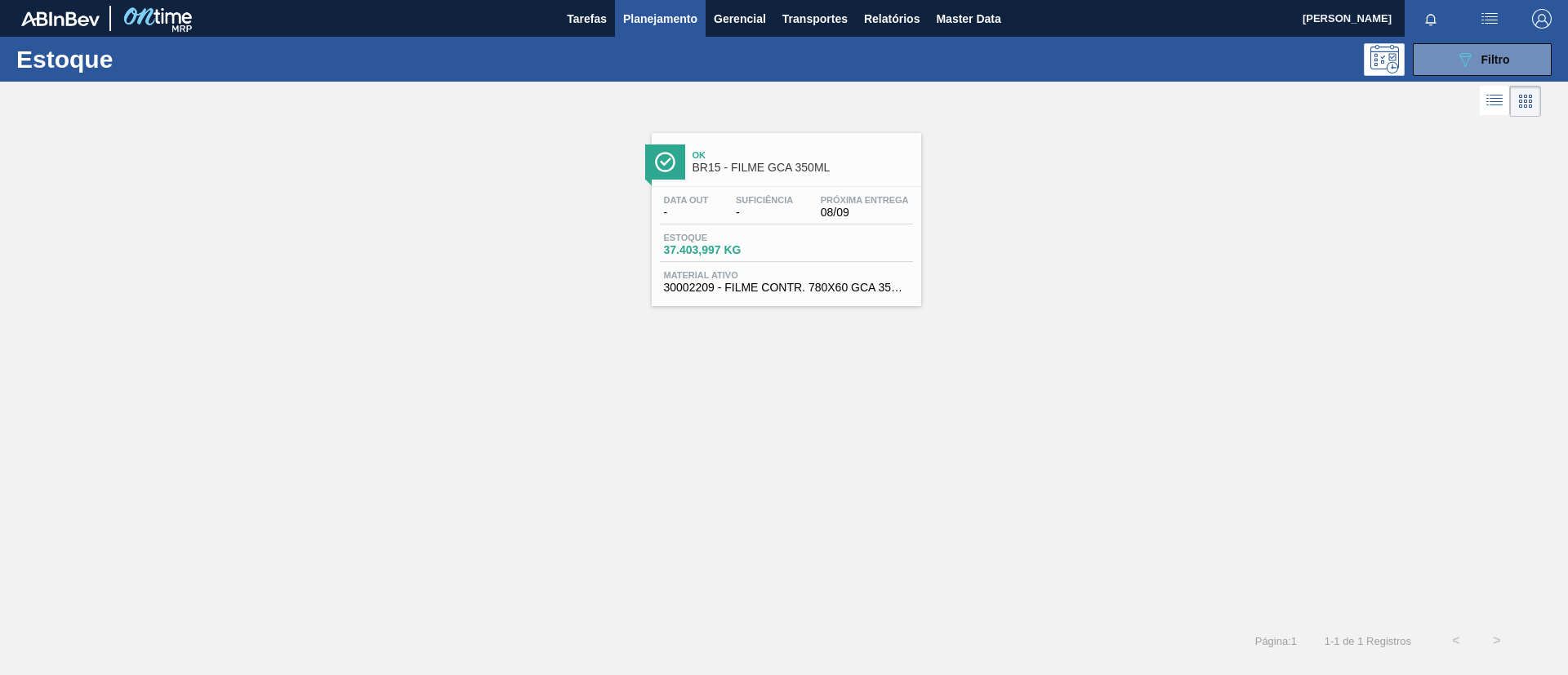
click at [746, 160] on div "Ok BR15 - FILME GCA 350ML" at bounding box center [803, 162] width 221 height 37
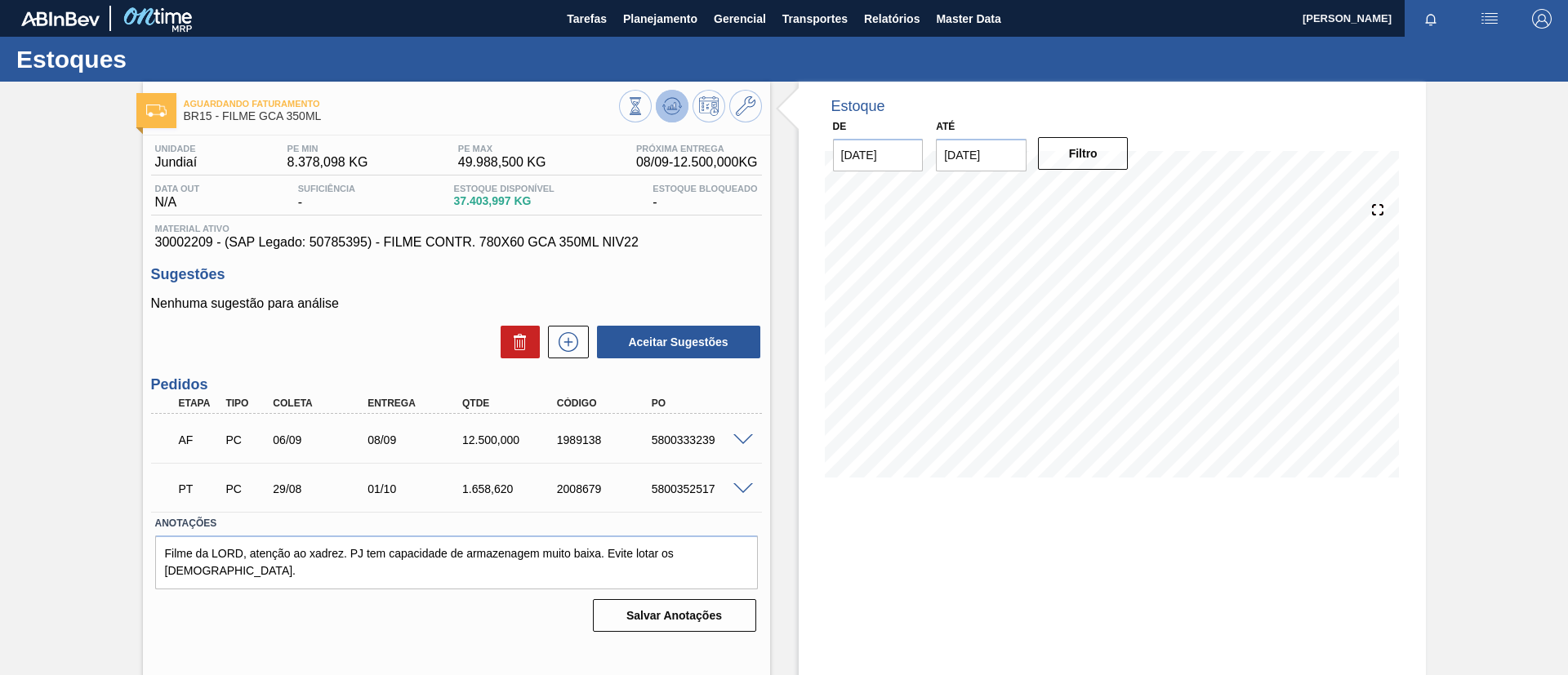
click at [677, 95] on button at bounding box center [671, 106] width 32 height 32
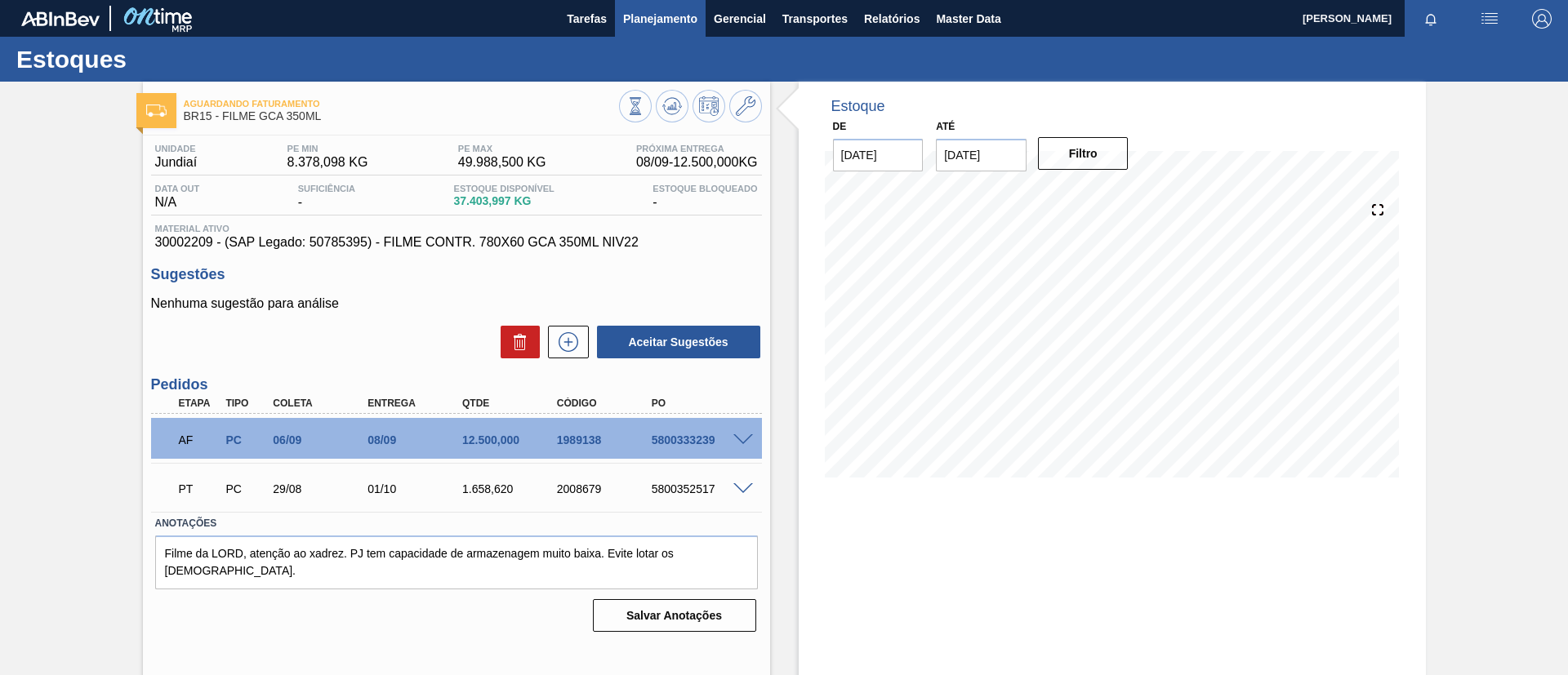
click at [646, 20] on span "Planejamento" at bounding box center [660, 19] width 74 height 19
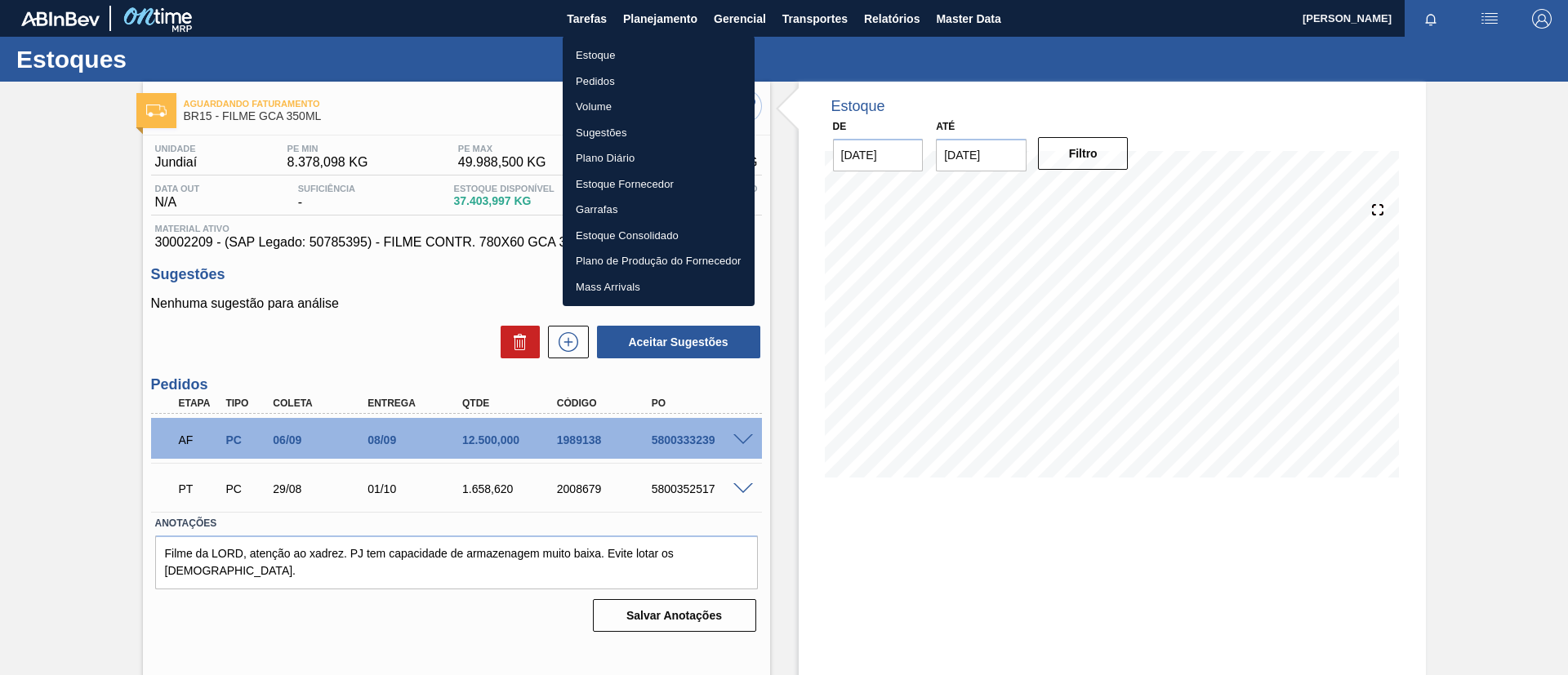
click at [640, 58] on li "Estoque" at bounding box center [658, 56] width 192 height 26
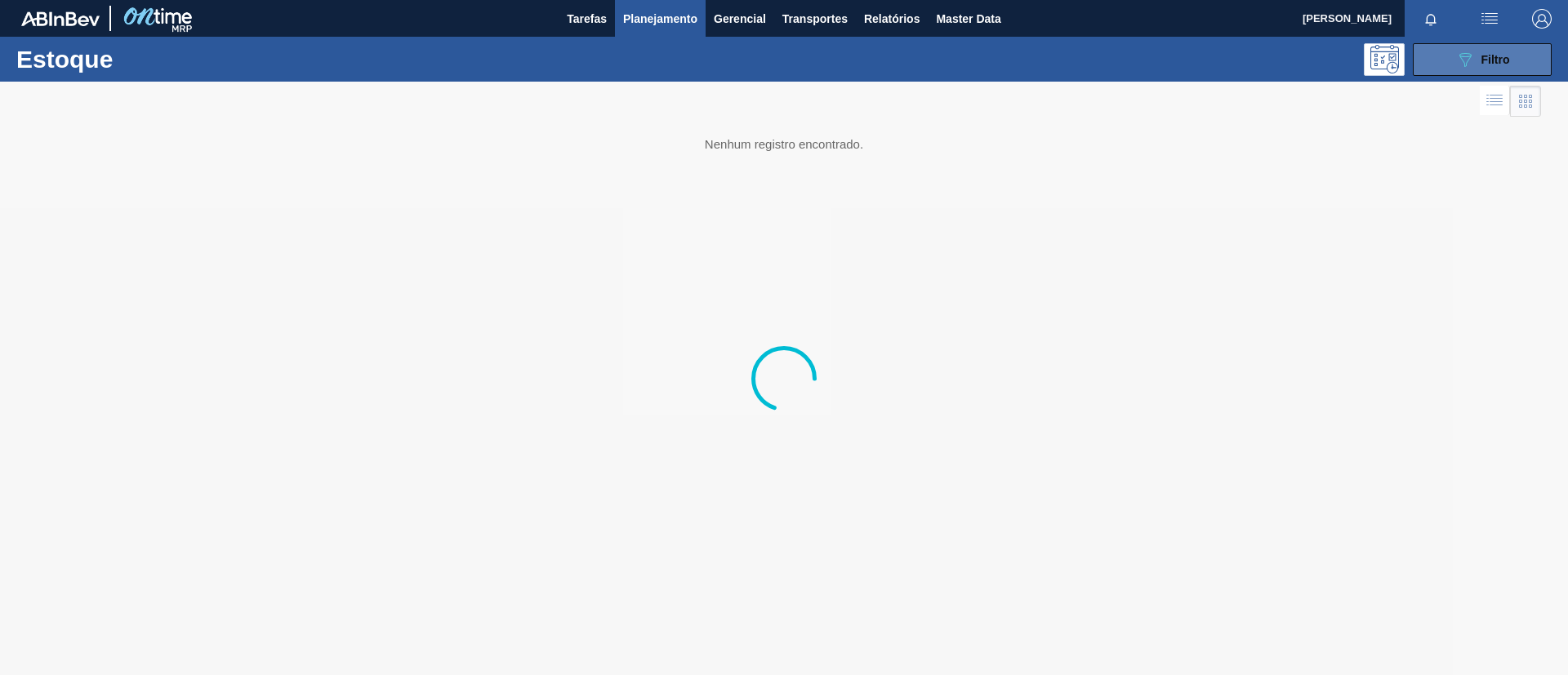
click at [1524, 63] on button "089F7B8B-B2A5-4AFE-B5C0-19BA573D28AC Filtro" at bounding box center [1483, 59] width 139 height 32
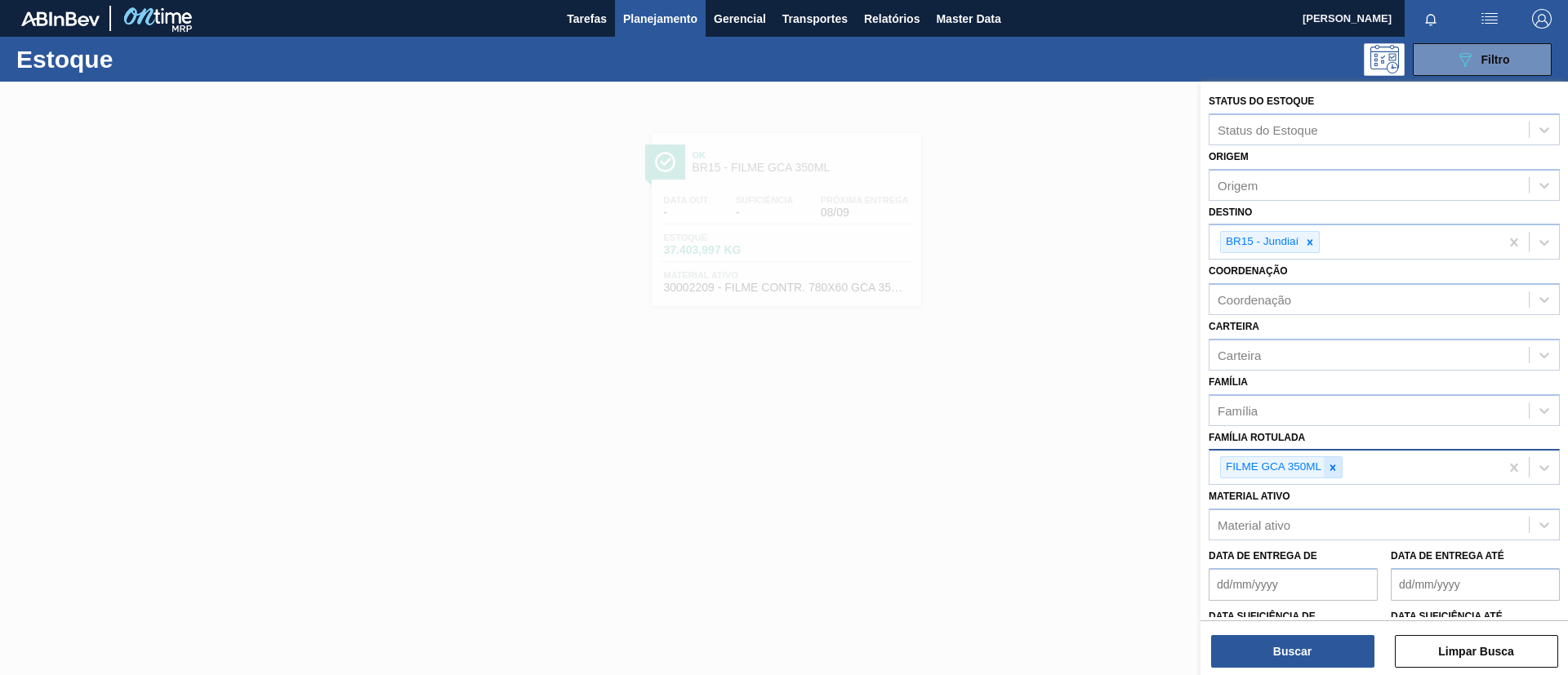
click at [1333, 473] on icon at bounding box center [1332, 467] width 11 height 11
type Rotulada "420x45"
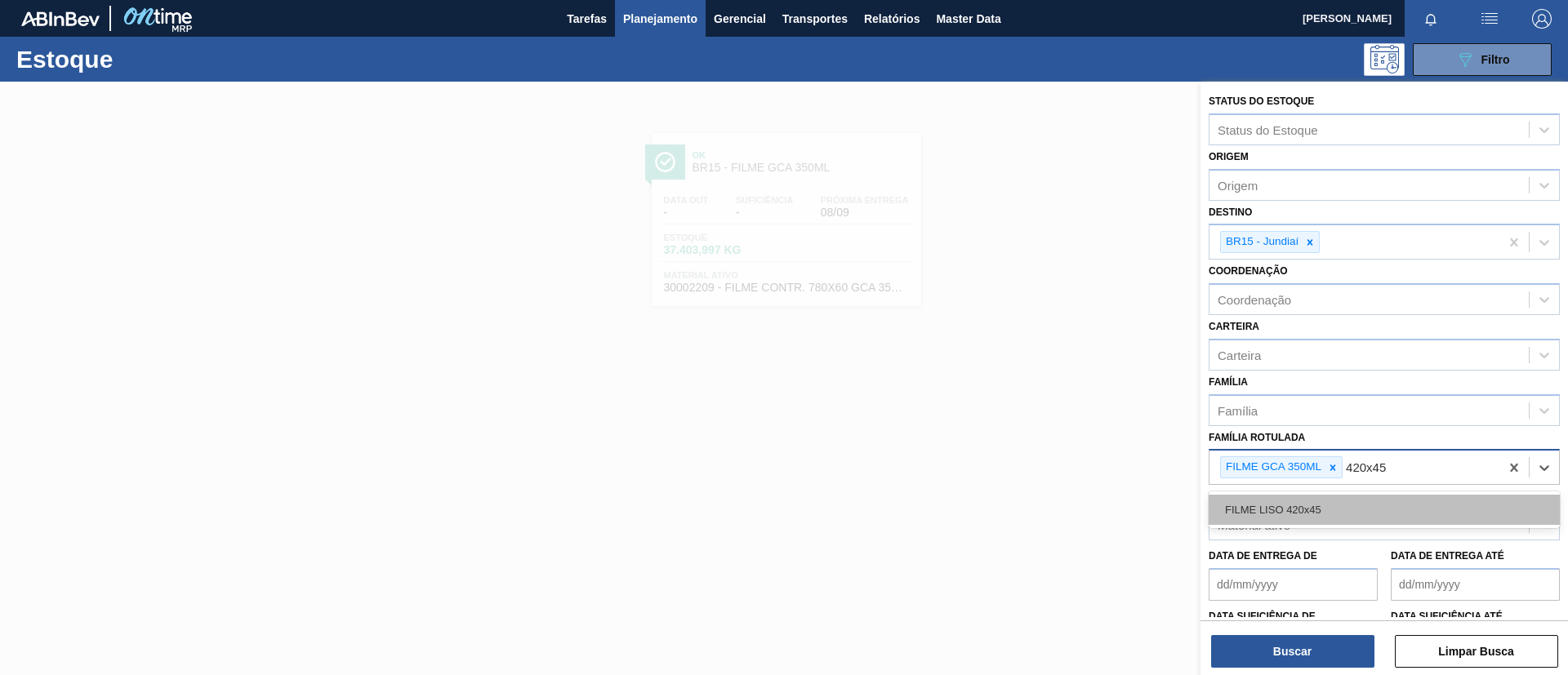
click at [1365, 516] on div "FILME LISO 420x45" at bounding box center [1383, 510] width 351 height 31
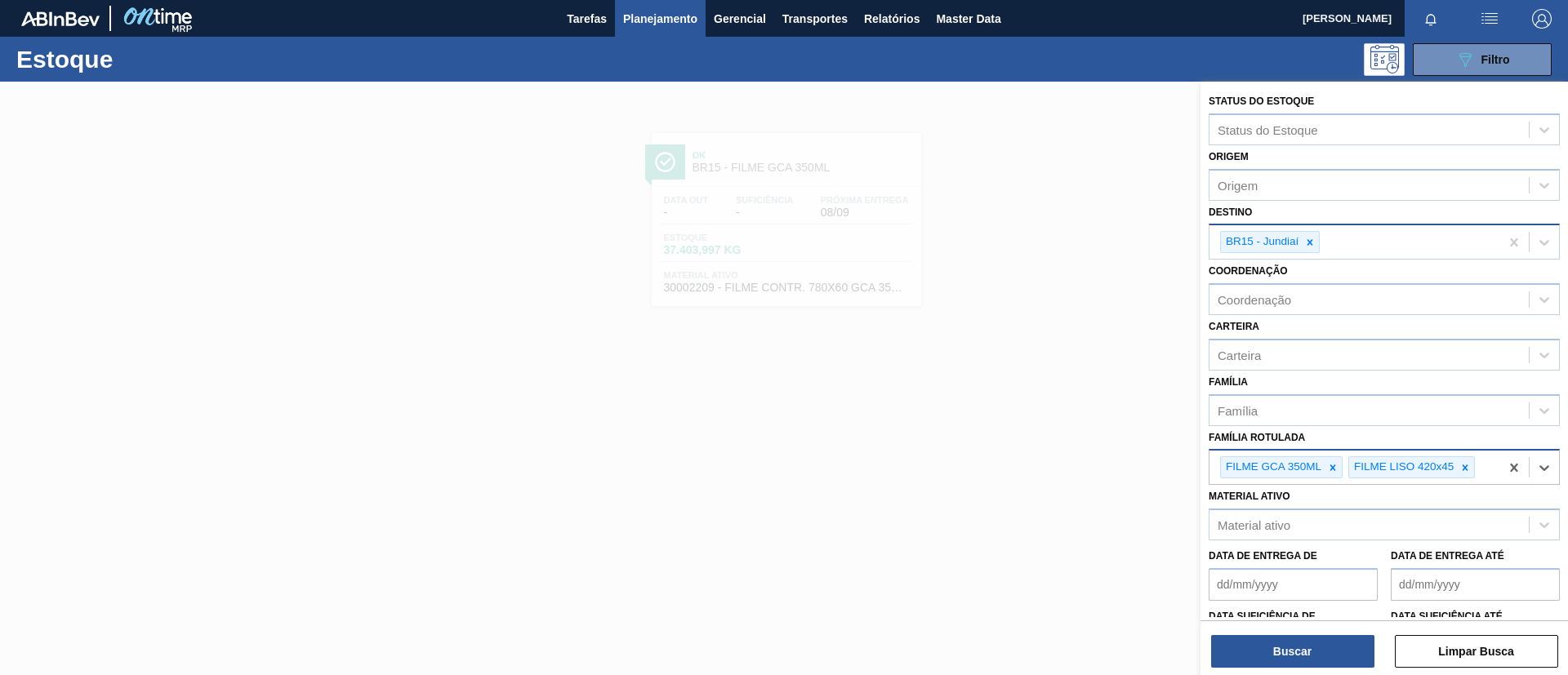
click at [1409, 243] on div "BR15 - Jundiaí" at bounding box center [1354, 242] width 290 height 33
type input "macac"
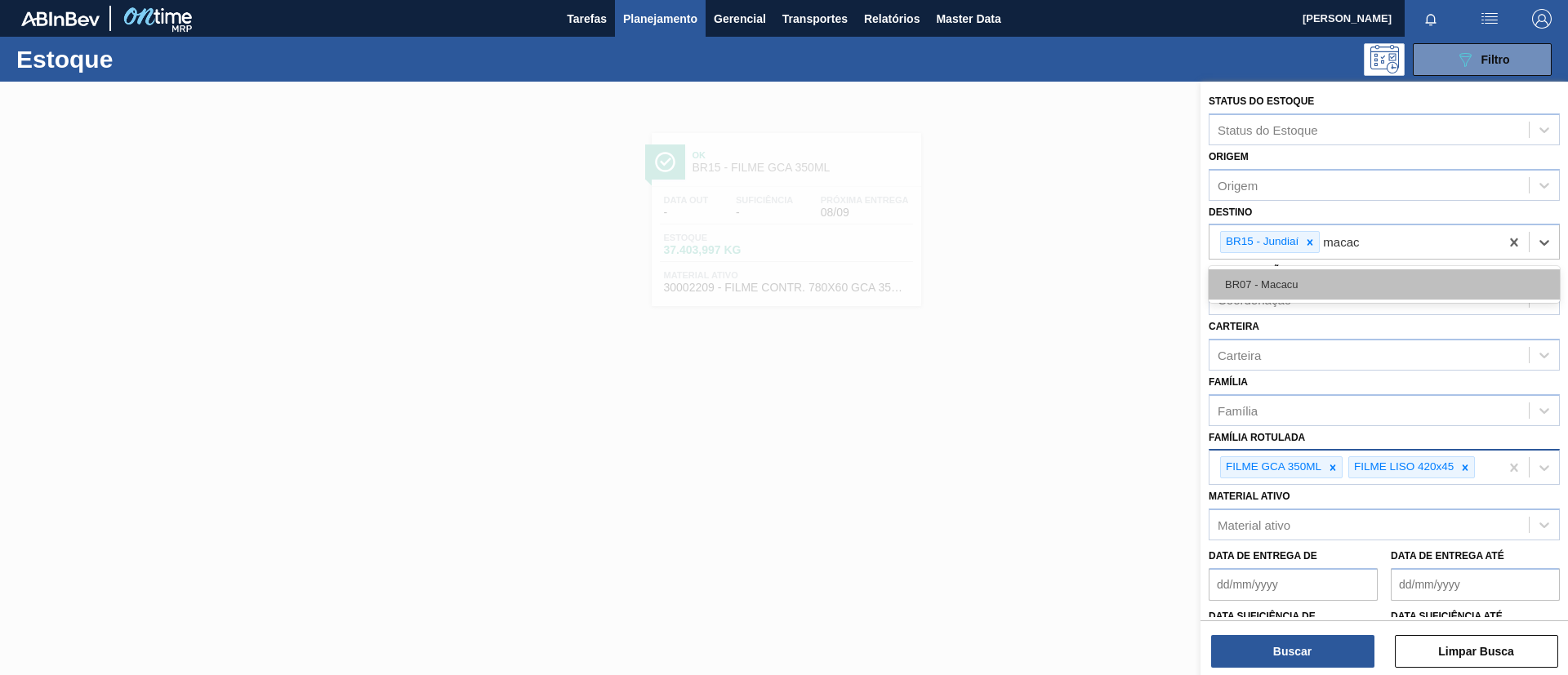
click at [1308, 280] on div "BR07 - Macacu" at bounding box center [1383, 285] width 351 height 31
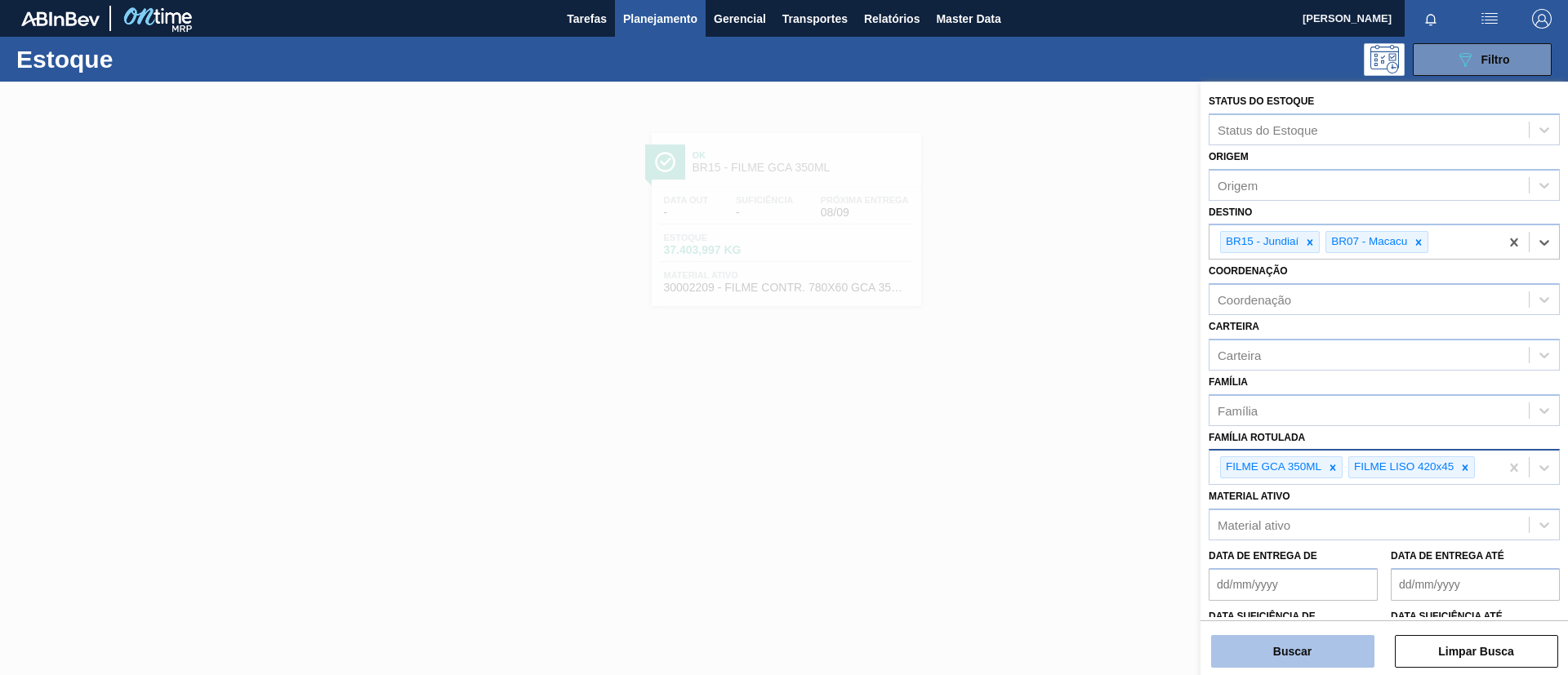
click at [1303, 641] on button "Buscar" at bounding box center [1293, 651] width 163 height 32
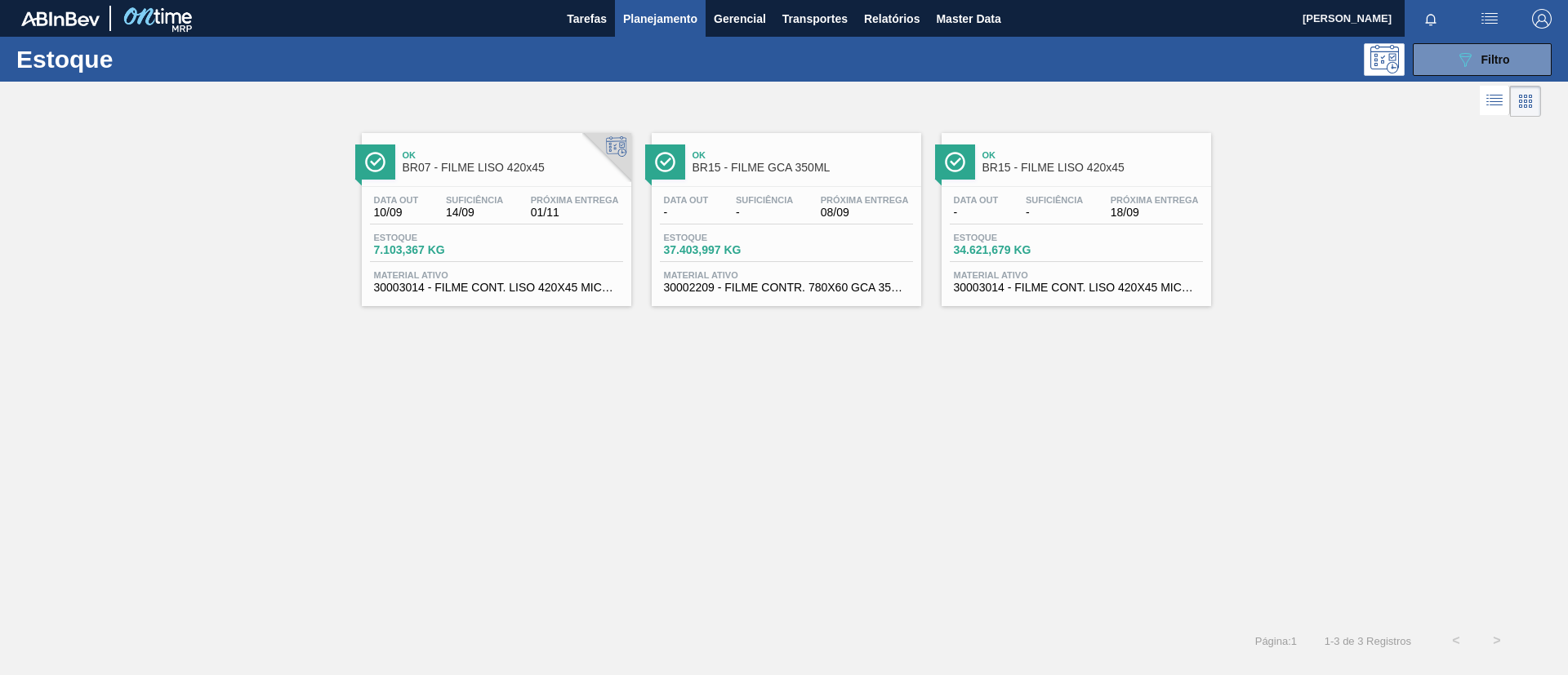
click at [530, 166] on span "BR07 - FILME LISO 420x45" at bounding box center [513, 167] width 221 height 12
click at [1093, 178] on div "Ok BR15 - FILME LISO 420x45" at bounding box center [1092, 162] width 221 height 37
click at [510, 183] on div "Ok BR07 - FILME LISO 420x45 Data out 10/09 Suficiência 14/09 Próxima Entrega 01…" at bounding box center [496, 220] width 270 height 173
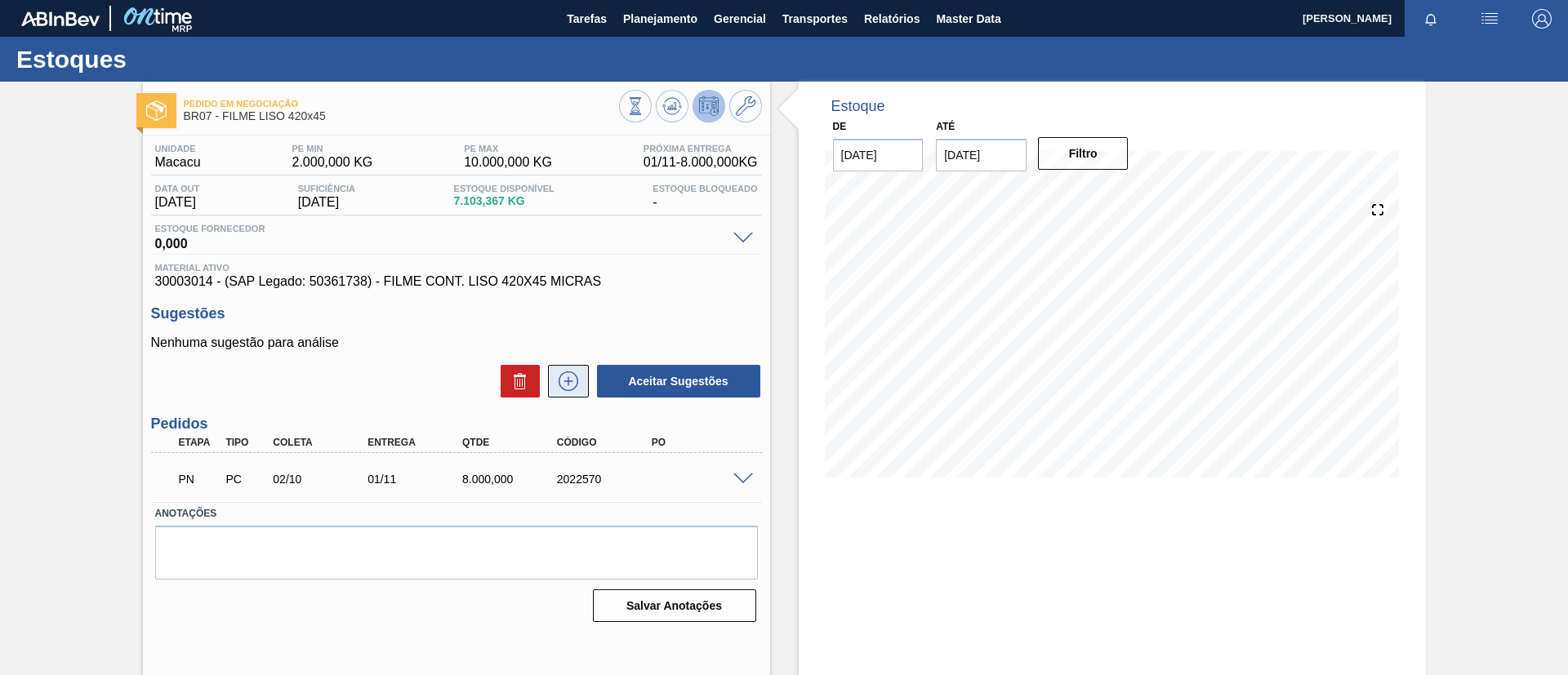
click at [577, 386] on icon at bounding box center [568, 381] width 26 height 19
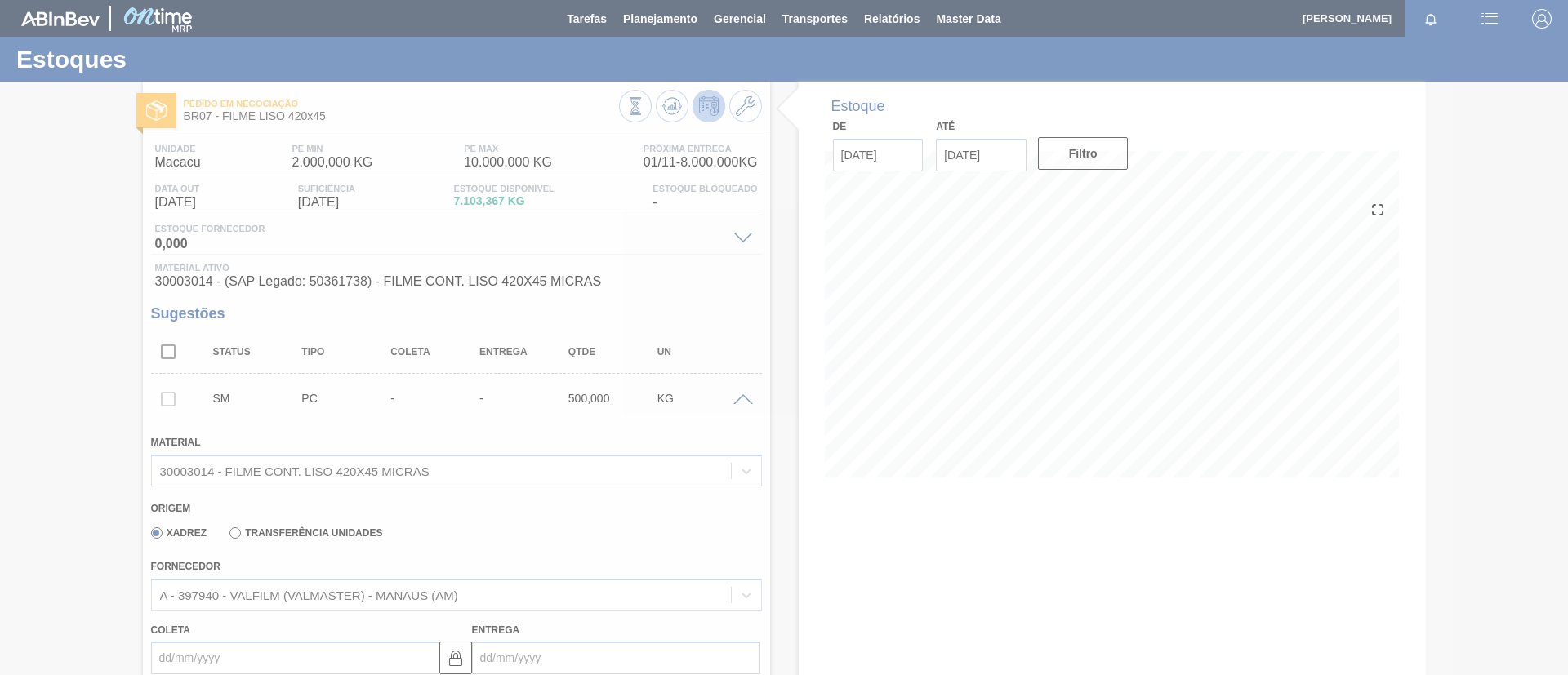
click at [342, 544] on div at bounding box center [784, 338] width 1568 height 675
click at [347, 532] on div at bounding box center [784, 338] width 1568 height 675
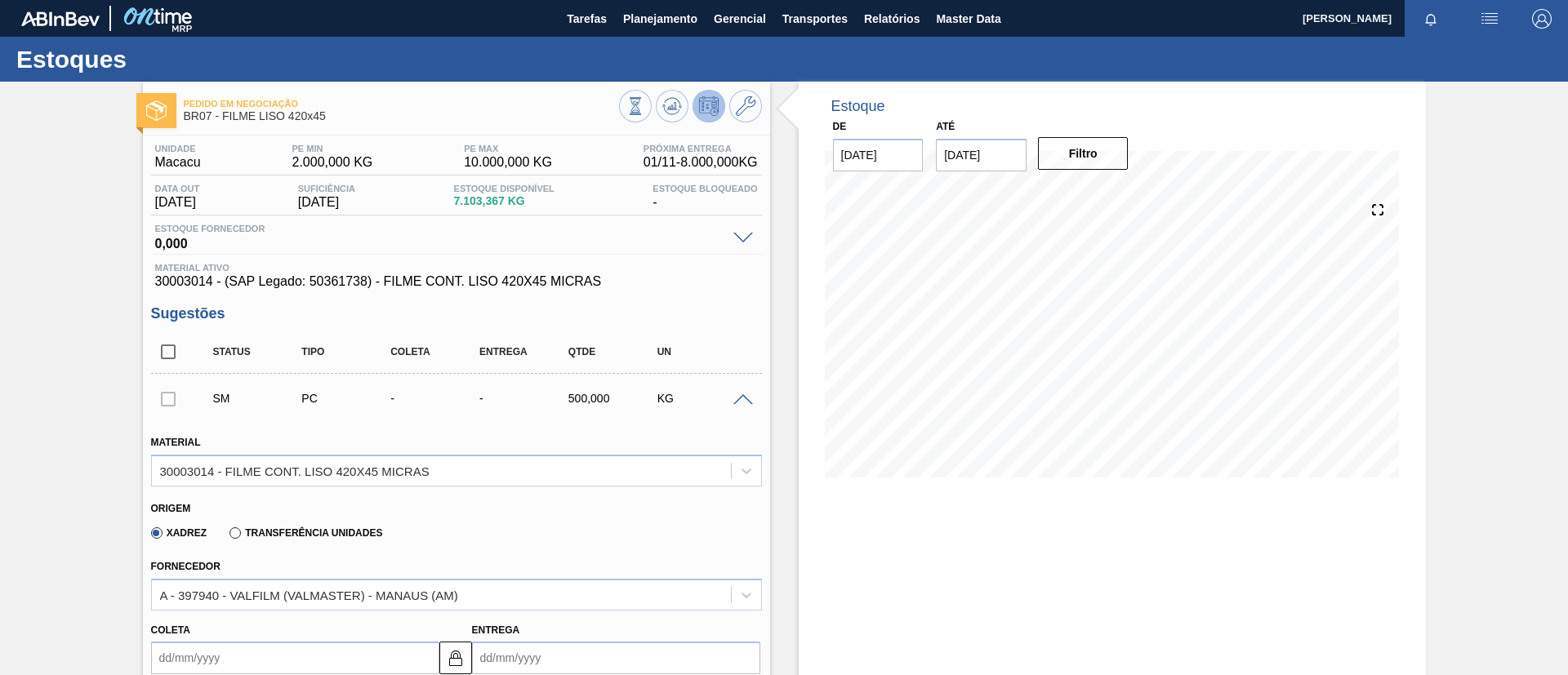
click at [347, 532] on label "Transferência Unidades" at bounding box center [305, 533] width 153 height 11
click at [227, 537] on input "Transferência Unidades" at bounding box center [227, 537] width 0 height 0
type input "0,063"
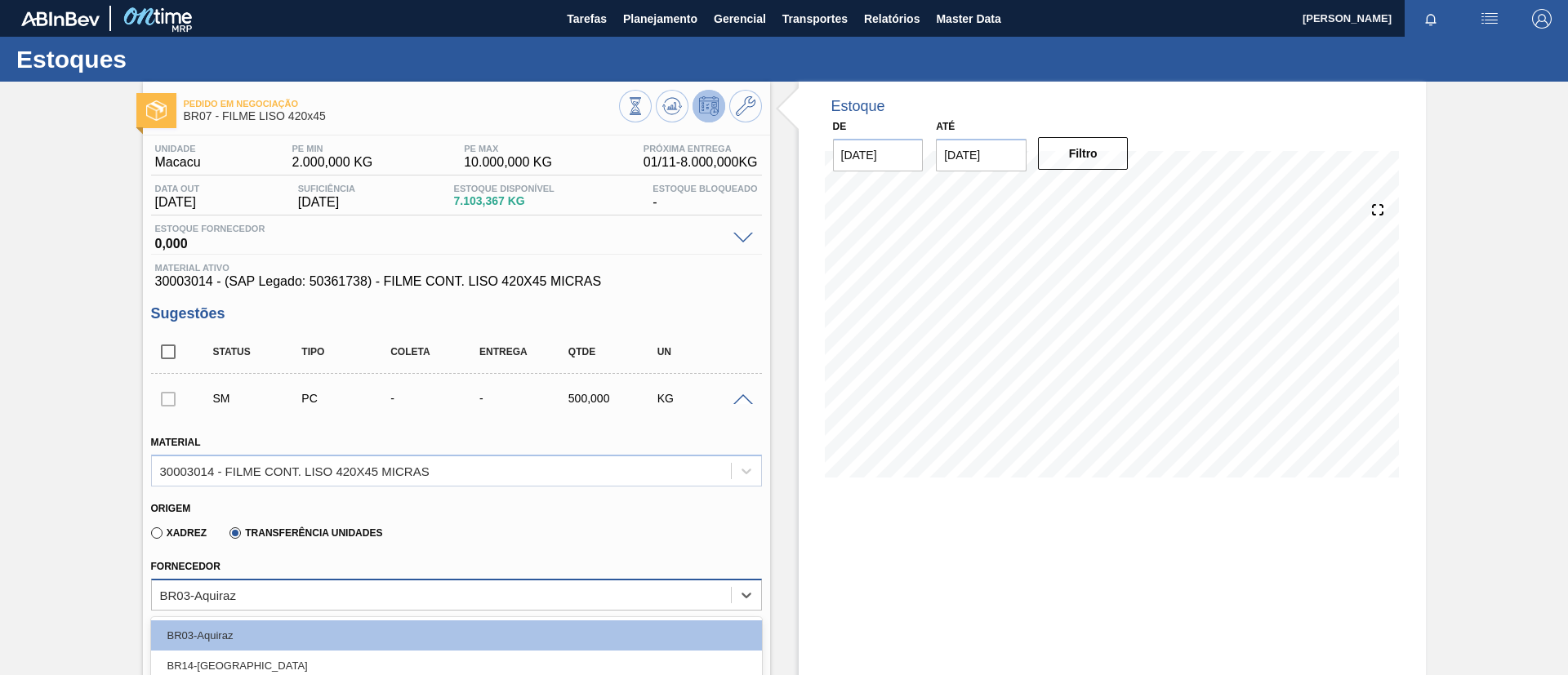
click at [359, 592] on div "option BR20-Sapucaia focused, 3 of 5. 5 results available. Use Up and Down to c…" at bounding box center [456, 594] width 611 height 32
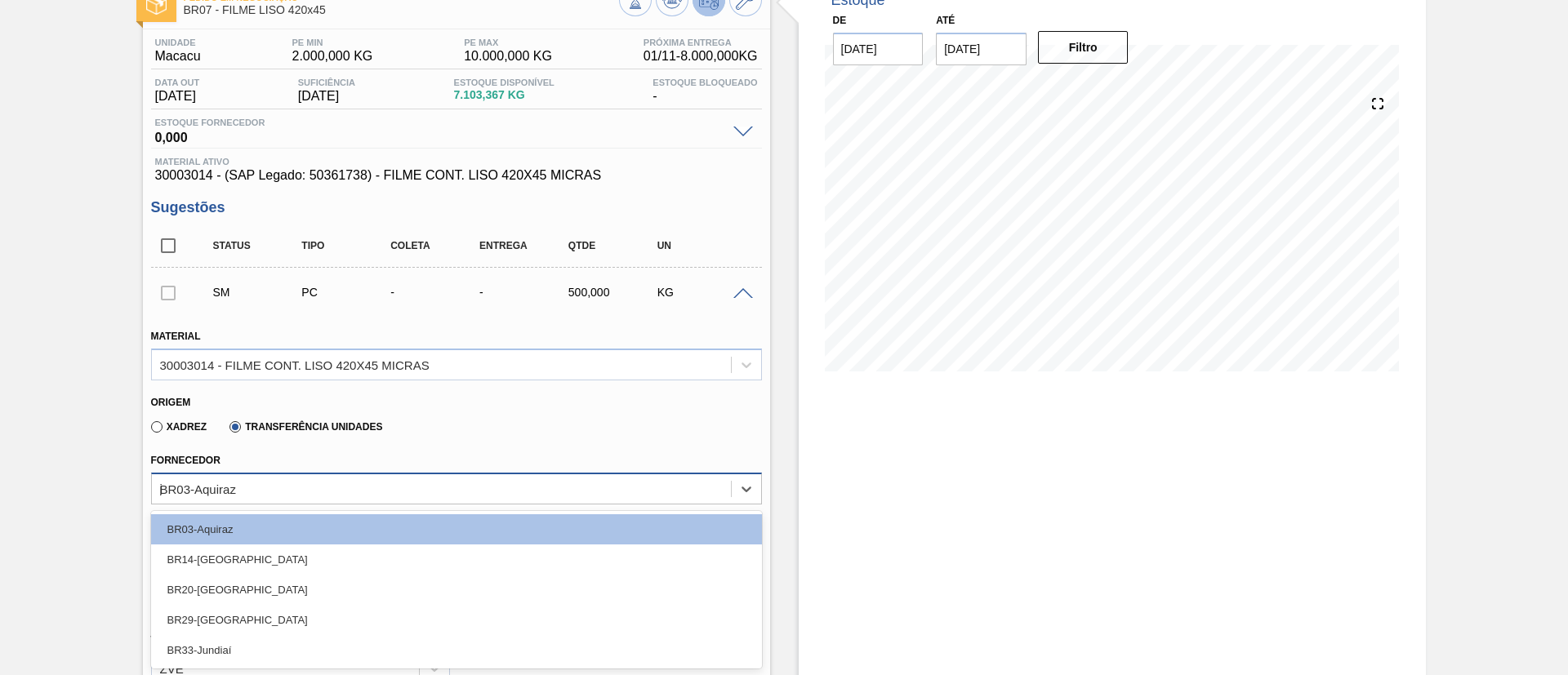
type input "ju"
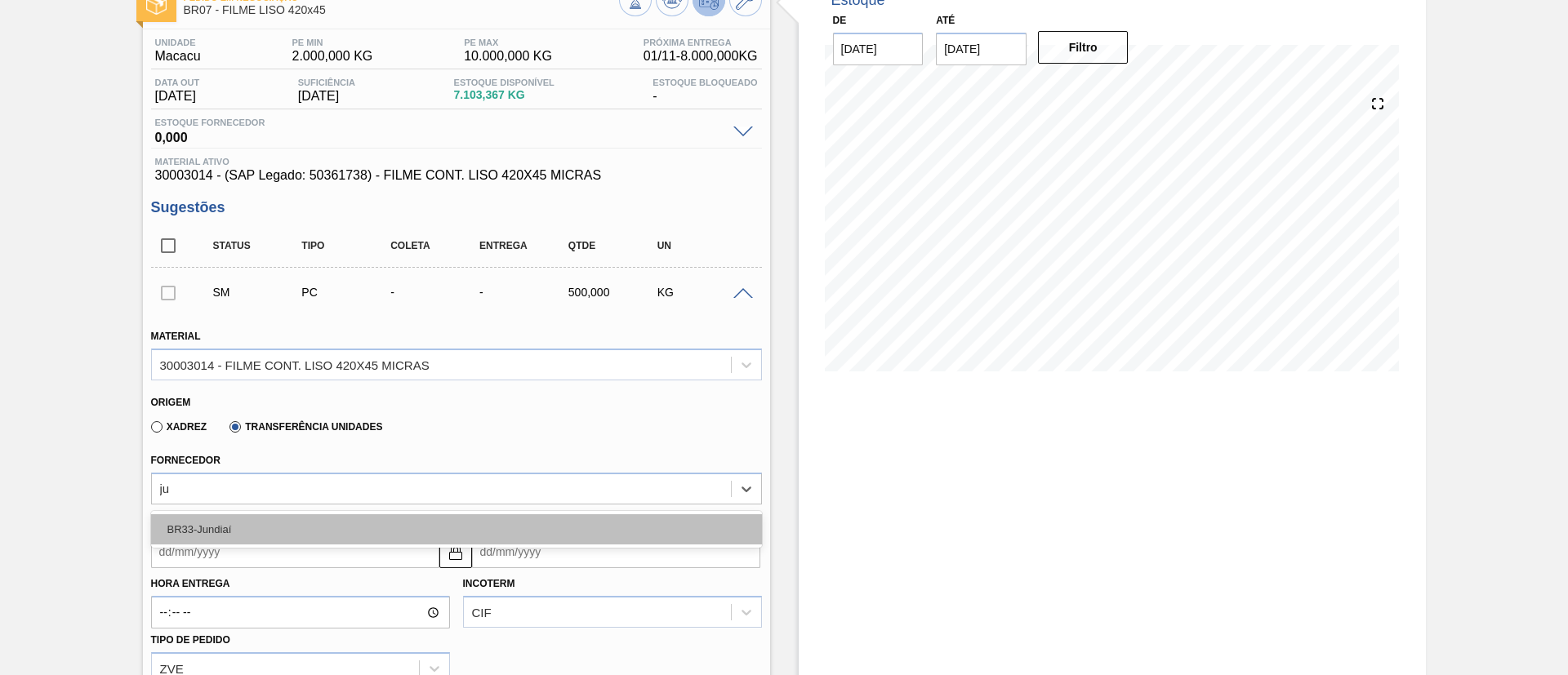
click at [325, 518] on div "BR33-Jundiaí" at bounding box center [456, 529] width 611 height 31
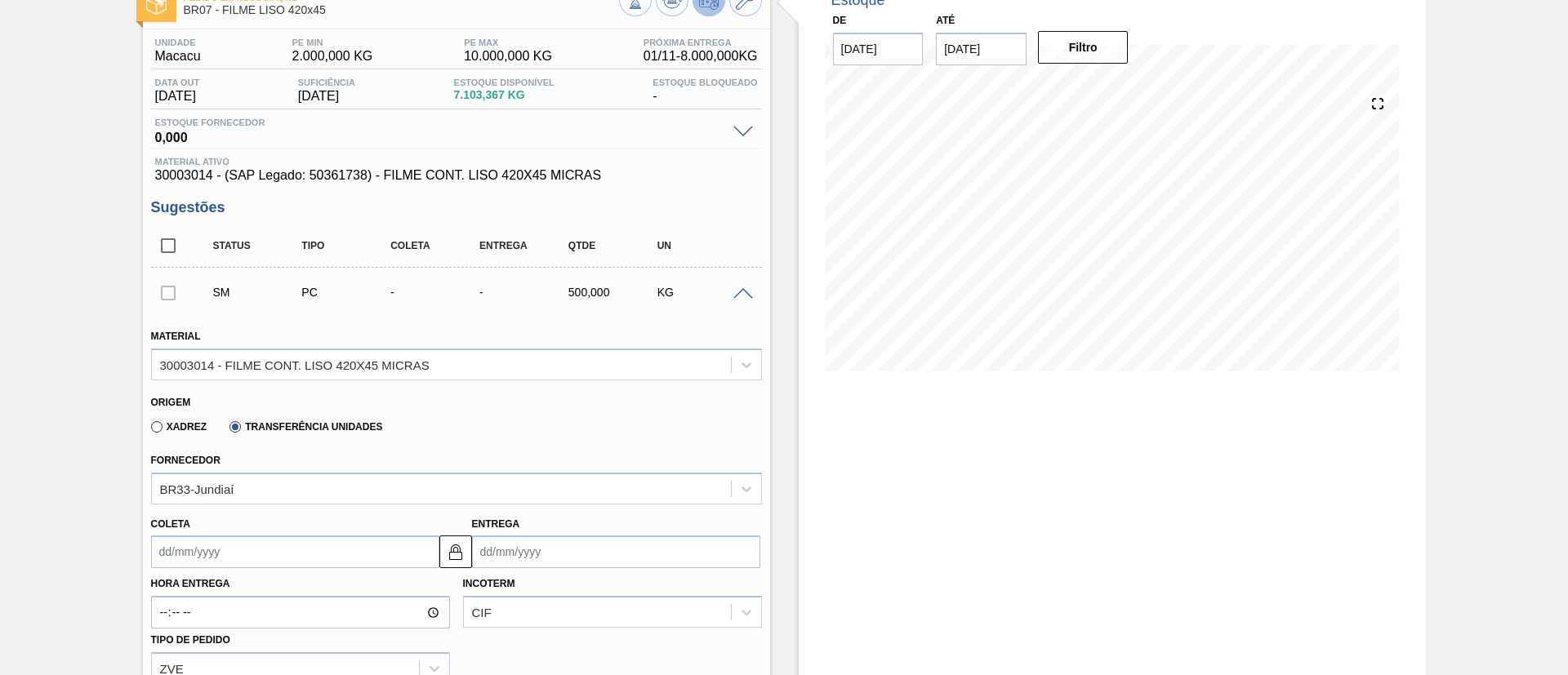
click at [311, 528] on div "Coleta" at bounding box center [295, 541] width 288 height 57
click at [306, 540] on input "Coleta" at bounding box center [295, 552] width 288 height 32
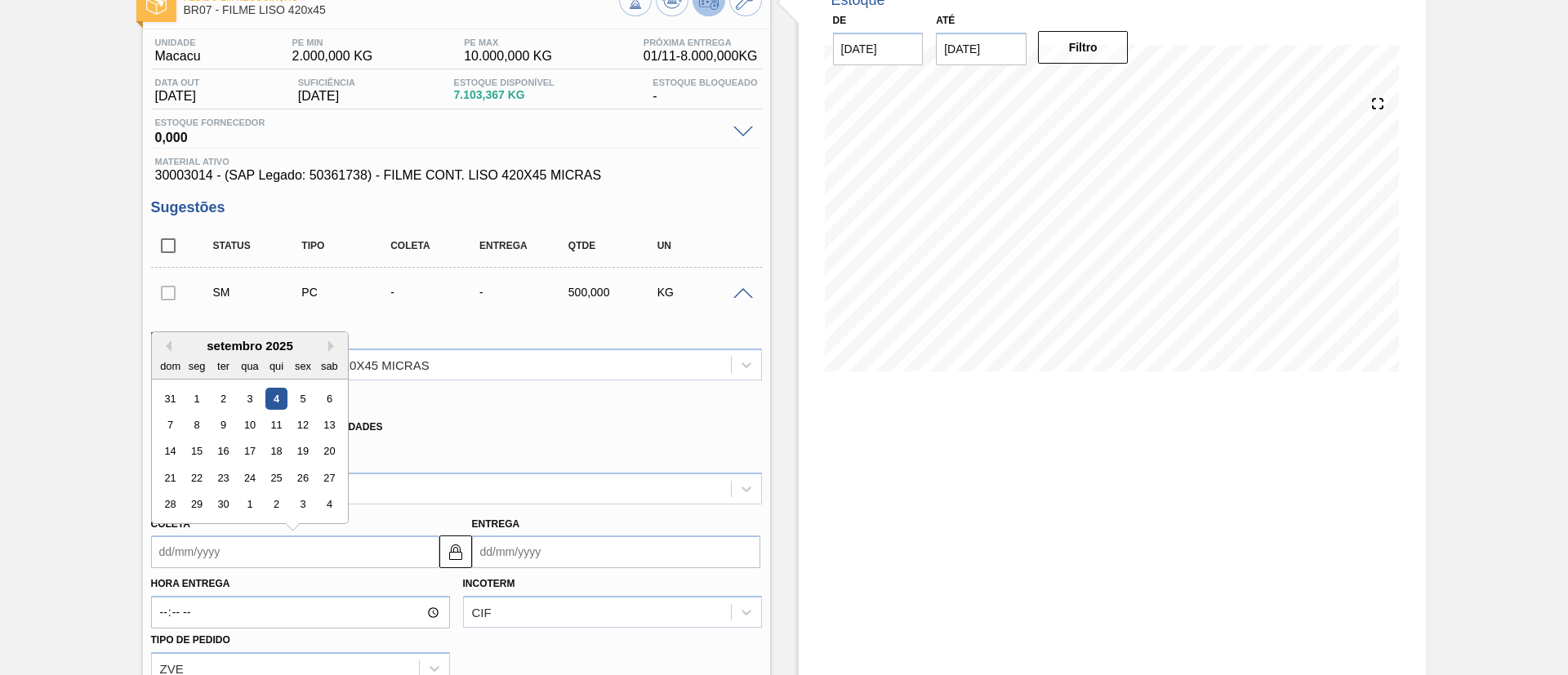
click at [280, 404] on div "4" at bounding box center [275, 399] width 22 height 22
type input "[DATE]"
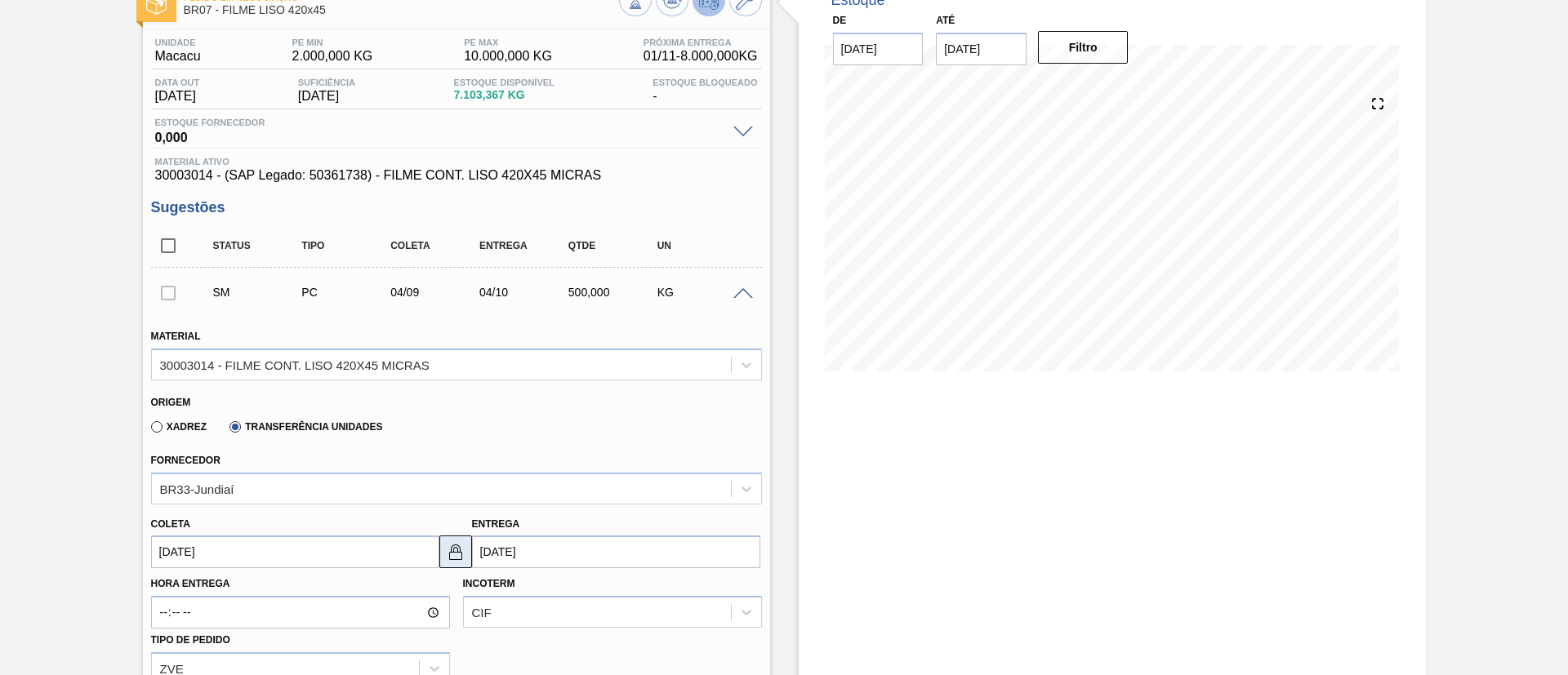
click at [445, 540] on button at bounding box center [455, 552] width 32 height 32
click at [560, 563] on input "04/10/2025" at bounding box center [616, 552] width 288 height 32
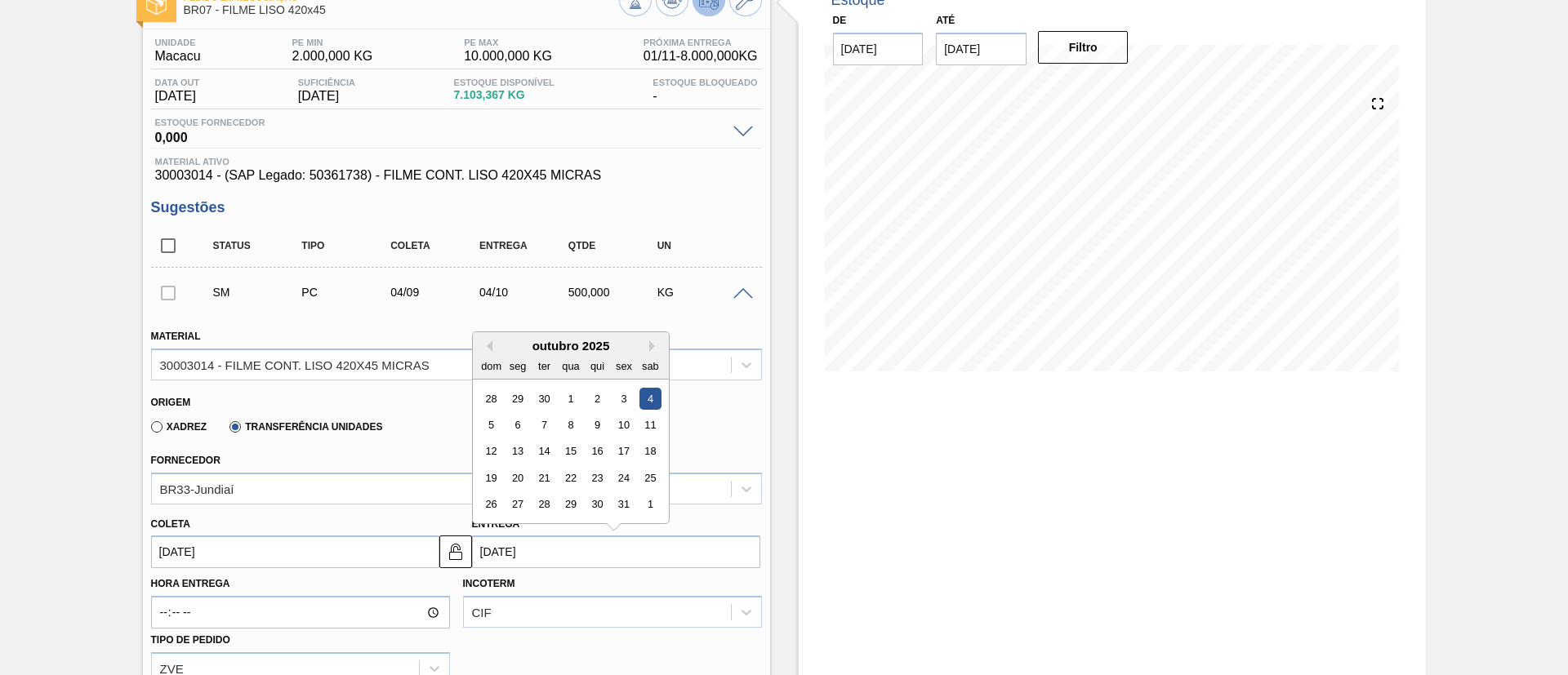
click at [491, 343] on div "outubro 2025" at bounding box center [570, 345] width 196 height 14
click at [489, 342] on button "Previous Month" at bounding box center [487, 346] width 11 height 11
click at [517, 419] on div "8" at bounding box center [517, 425] width 22 height 22
type input "08/09/2025"
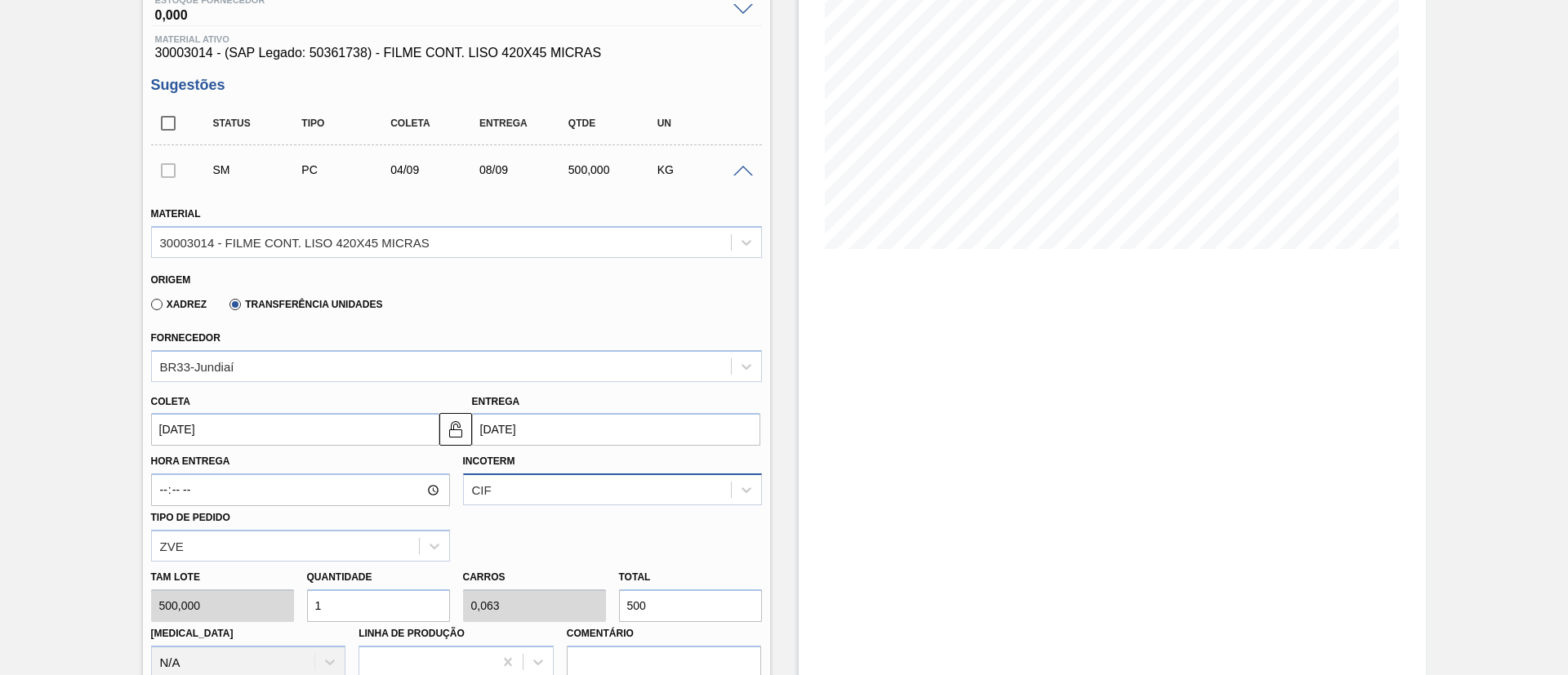
click at [540, 474] on div "CIF" at bounding box center [612, 490] width 299 height 32
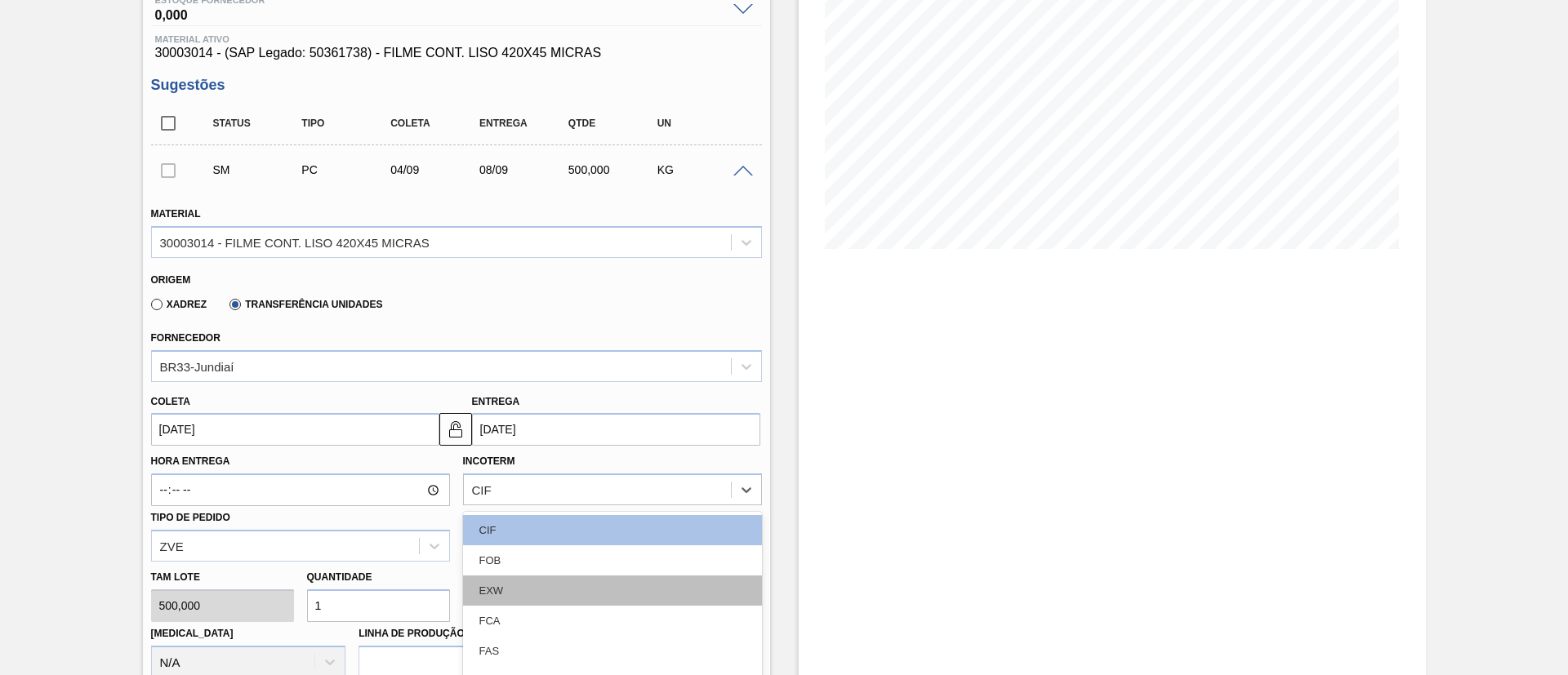
scroll to position [317, 0]
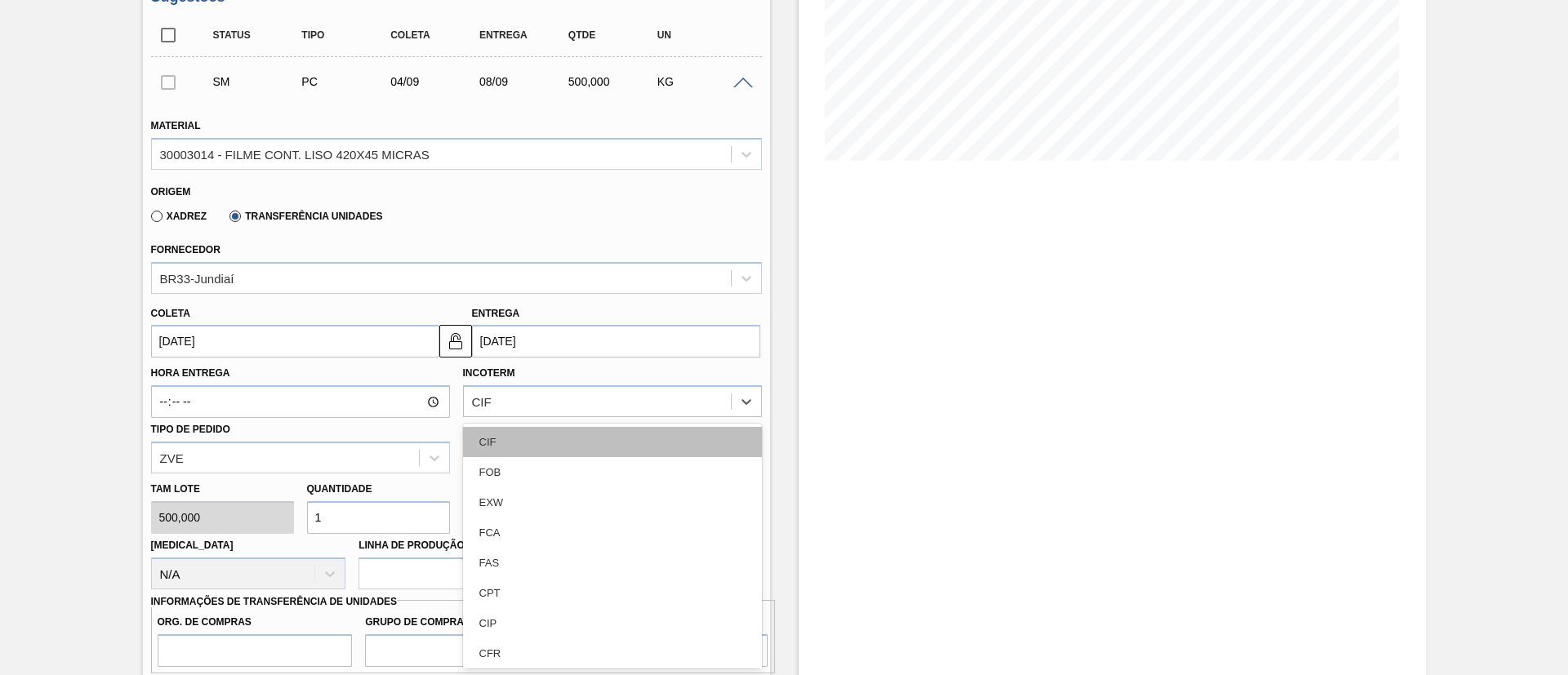
click at [551, 439] on div "CIF" at bounding box center [612, 442] width 299 height 31
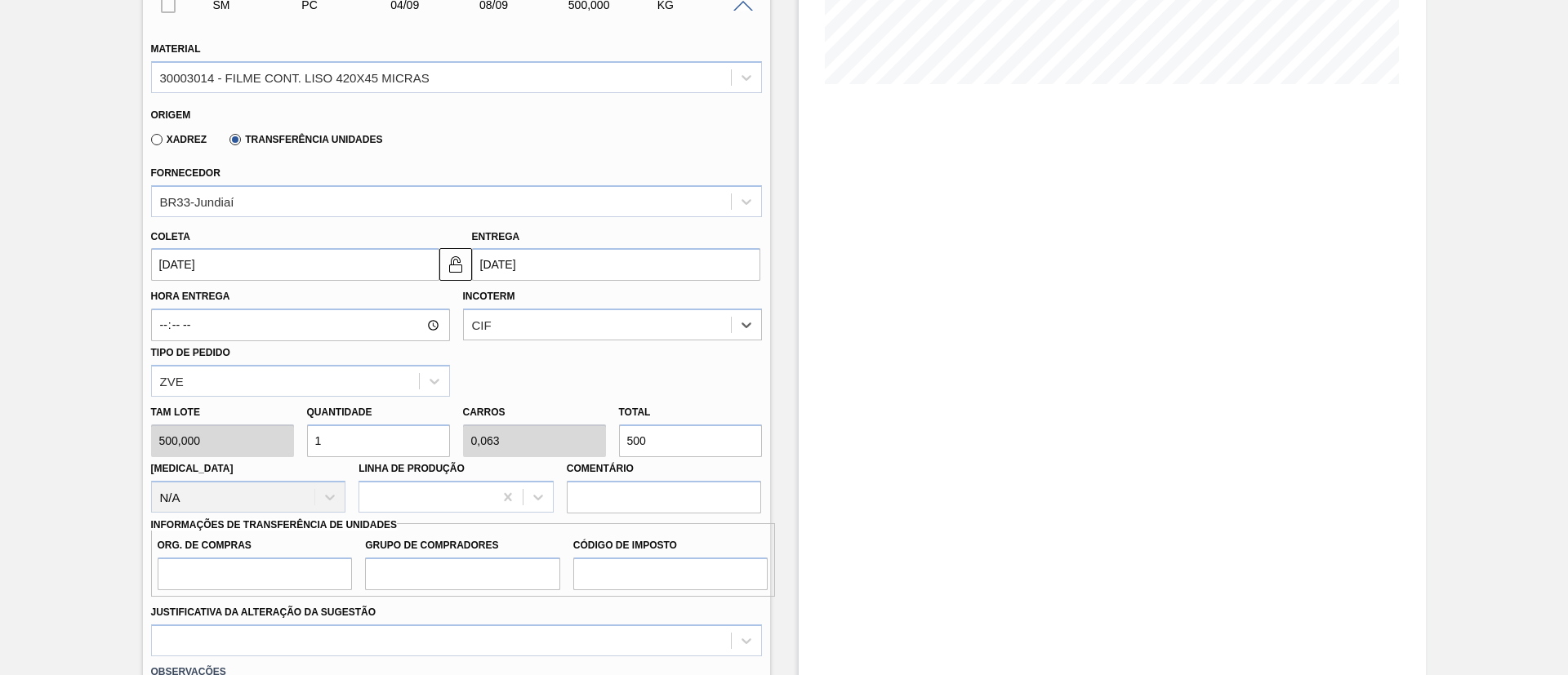
scroll to position [439, 0]
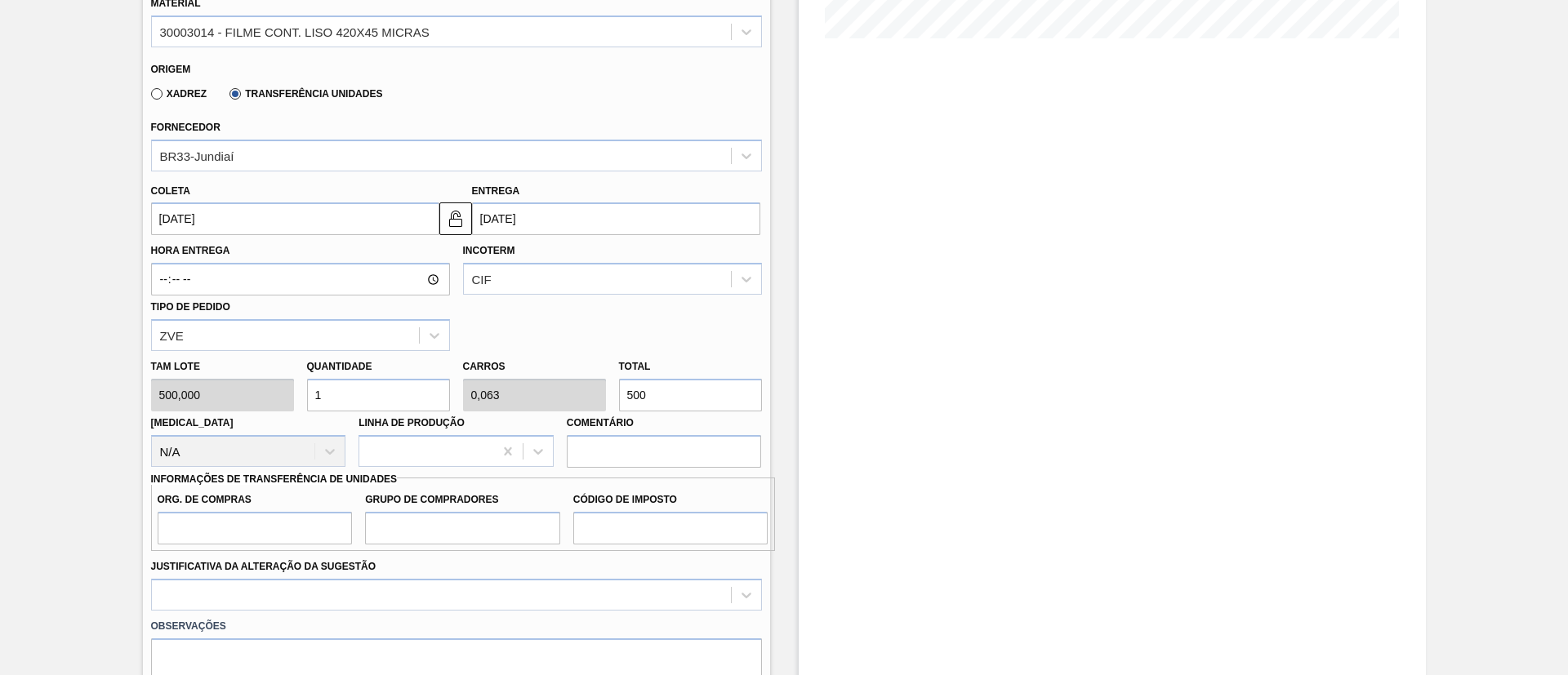
click at [554, 401] on div "Tam lote 500,000 Quantidade 1 Carros 0,063 Total 500 Doca N/A Linha de Produção…" at bounding box center [456, 410] width 624 height 117
type input "0,014"
type input "0,001"
type input "7"
type input "0"
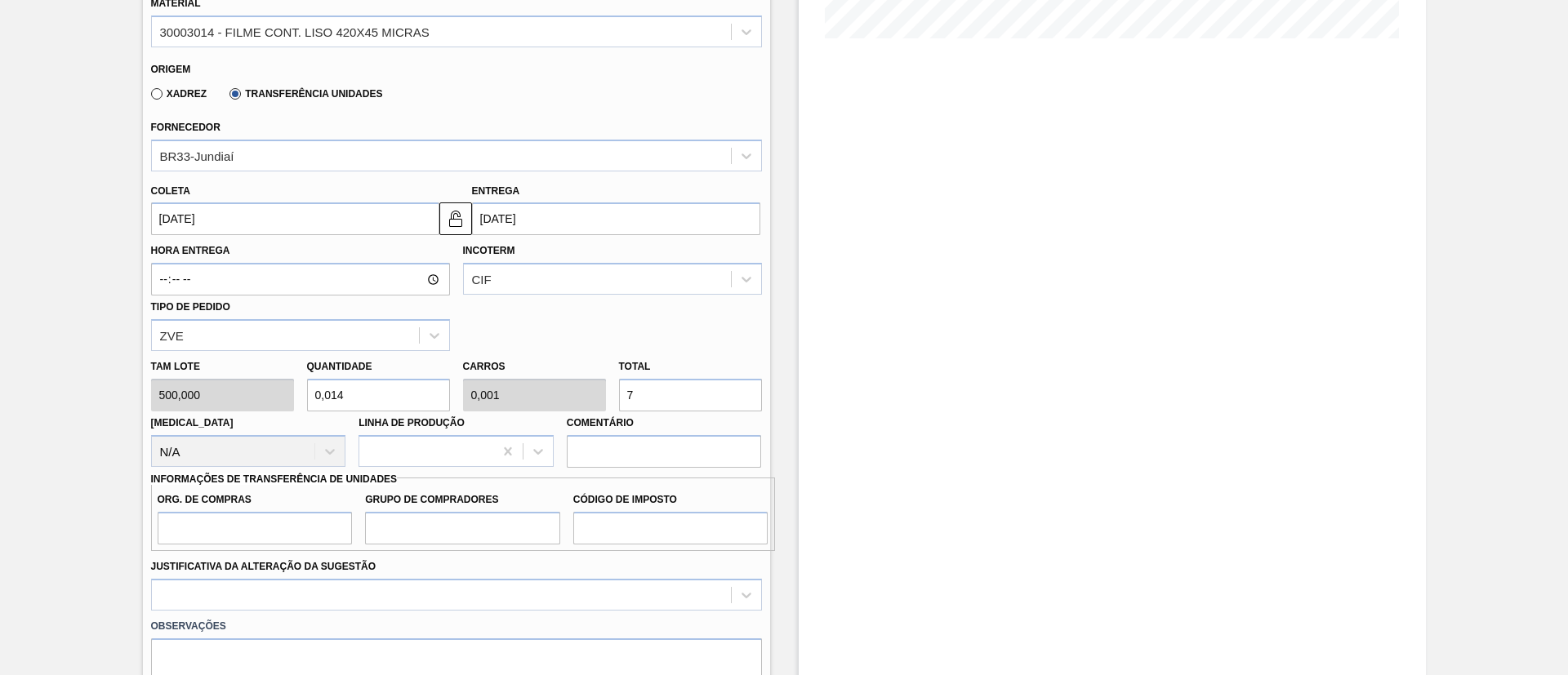
type input "0"
type input "8"
type input "0,016"
type input "0,001"
type input "0,16"
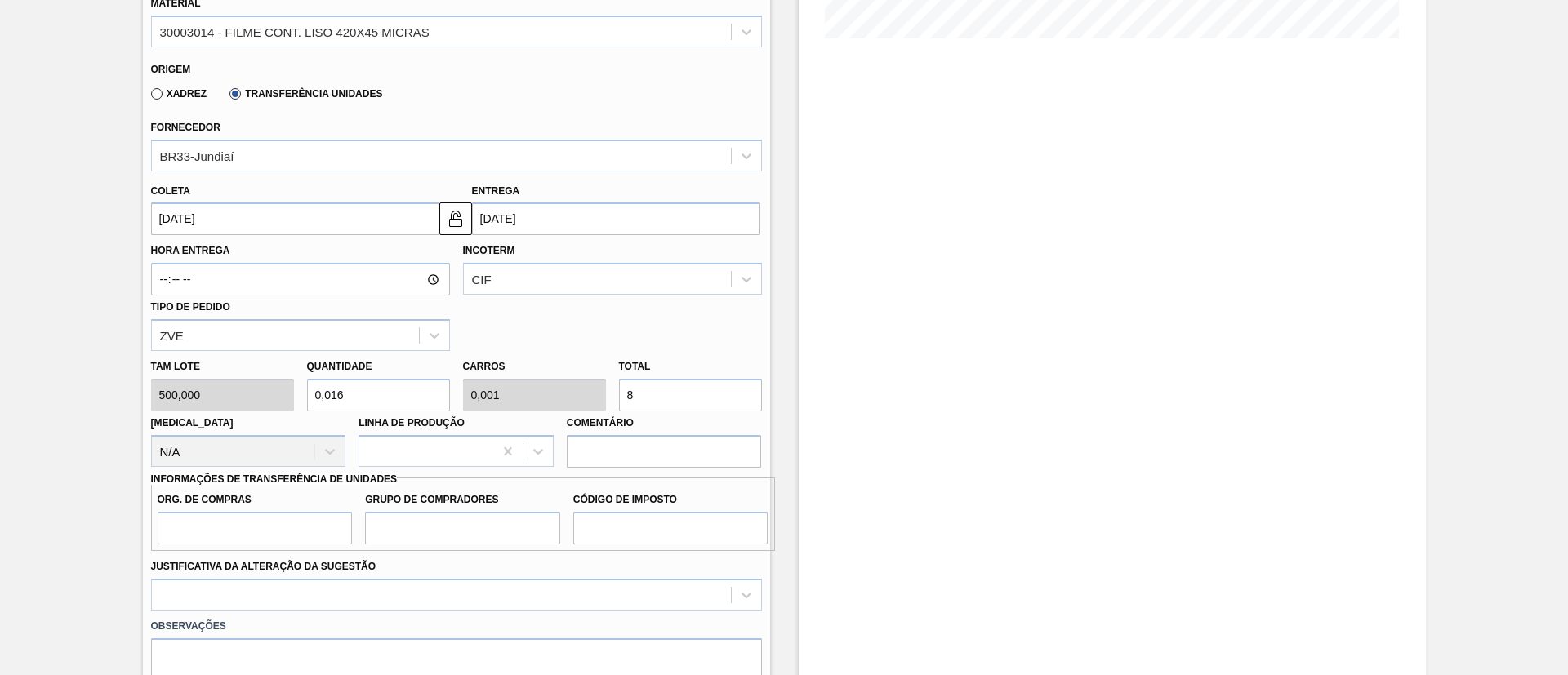
type input "0,01"
type input "80"
type input "1,6"
type input "0,1"
type input "800"
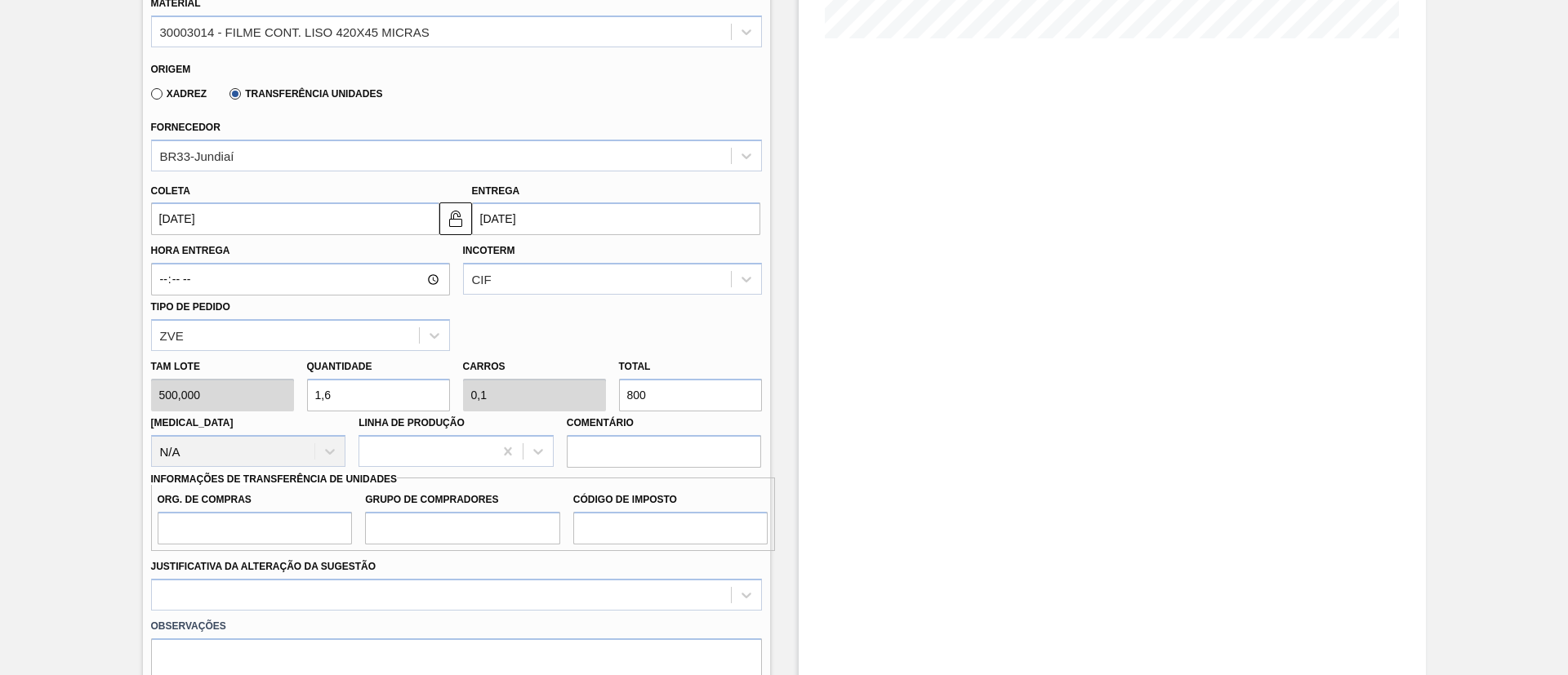
type input "16"
type input "1"
type input "8.000"
click at [271, 530] on input "Org. de Compras" at bounding box center [255, 528] width 195 height 32
type input "BR00"
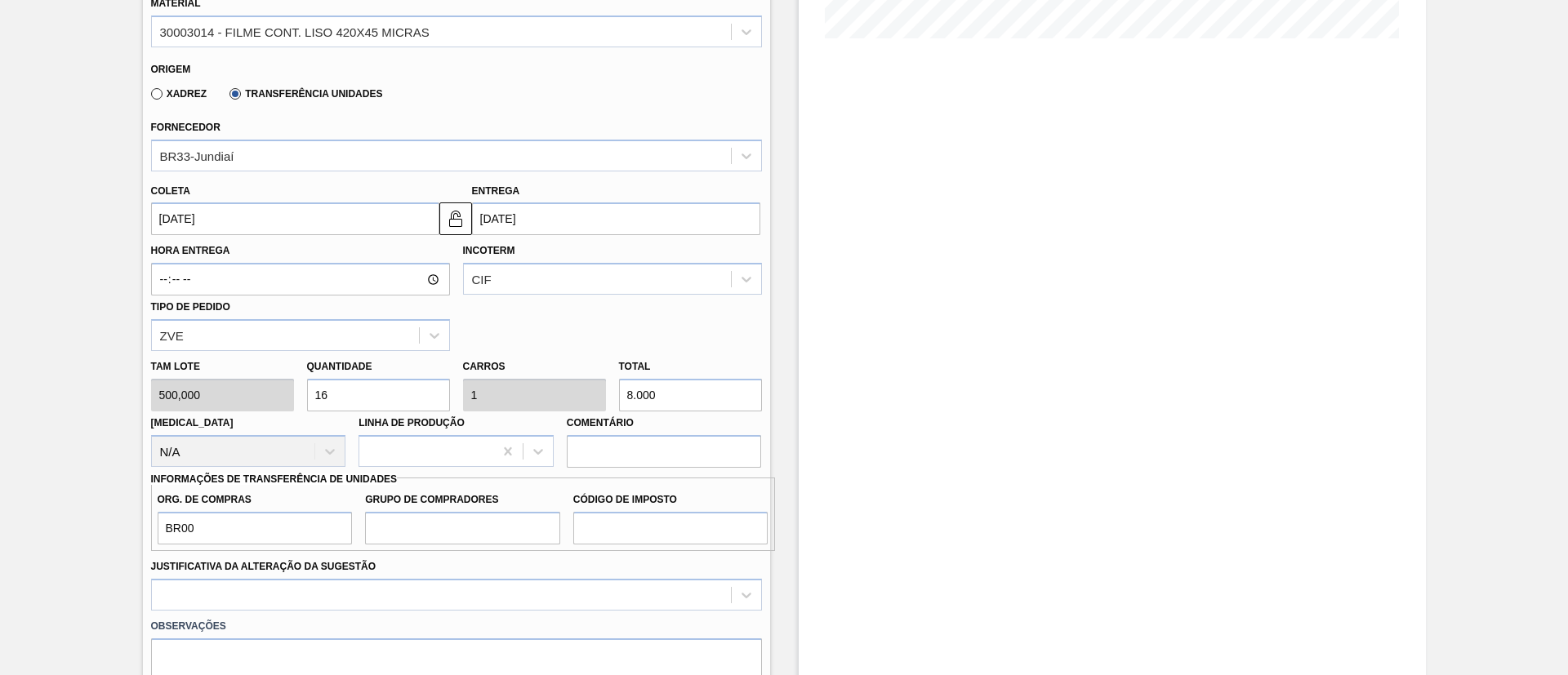
click at [423, 504] on label "Grupo de Compradores" at bounding box center [463, 501] width 195 height 24
click at [423, 512] on input "Grupo de Compradores" at bounding box center [463, 528] width 195 height 32
click at [425, 505] on label "Grupo de Compradores" at bounding box center [463, 501] width 195 height 24
click at [425, 512] on input "Grupo de Compradores" at bounding box center [463, 528] width 195 height 32
click at [431, 512] on input "Grupo de Compradores" at bounding box center [463, 528] width 195 height 32
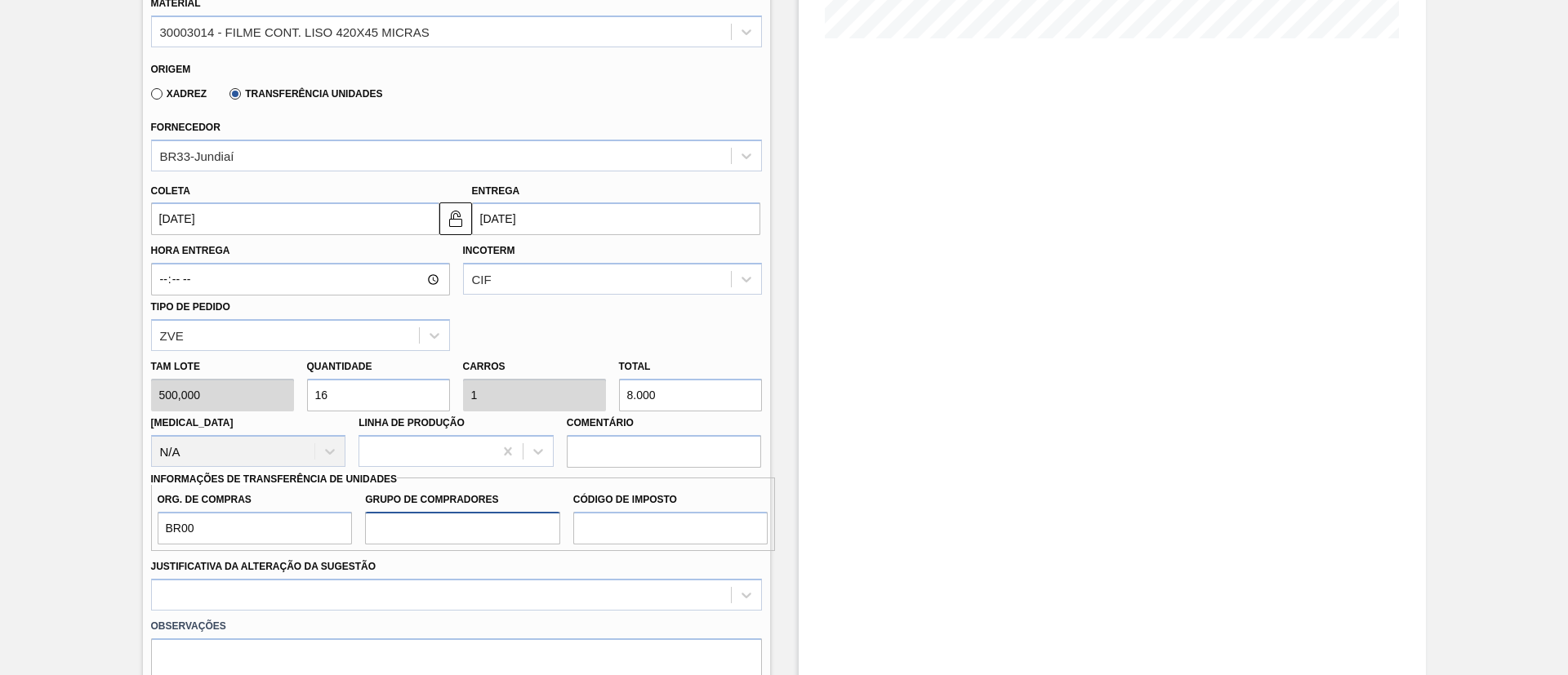
click at [440, 519] on input "Grupo de Compradores" at bounding box center [463, 528] width 195 height 32
type input "A01"
click at [633, 536] on input "Código de Imposto" at bounding box center [670, 528] width 195 height 32
type input "I1"
click at [582, 589] on div at bounding box center [456, 594] width 611 height 32
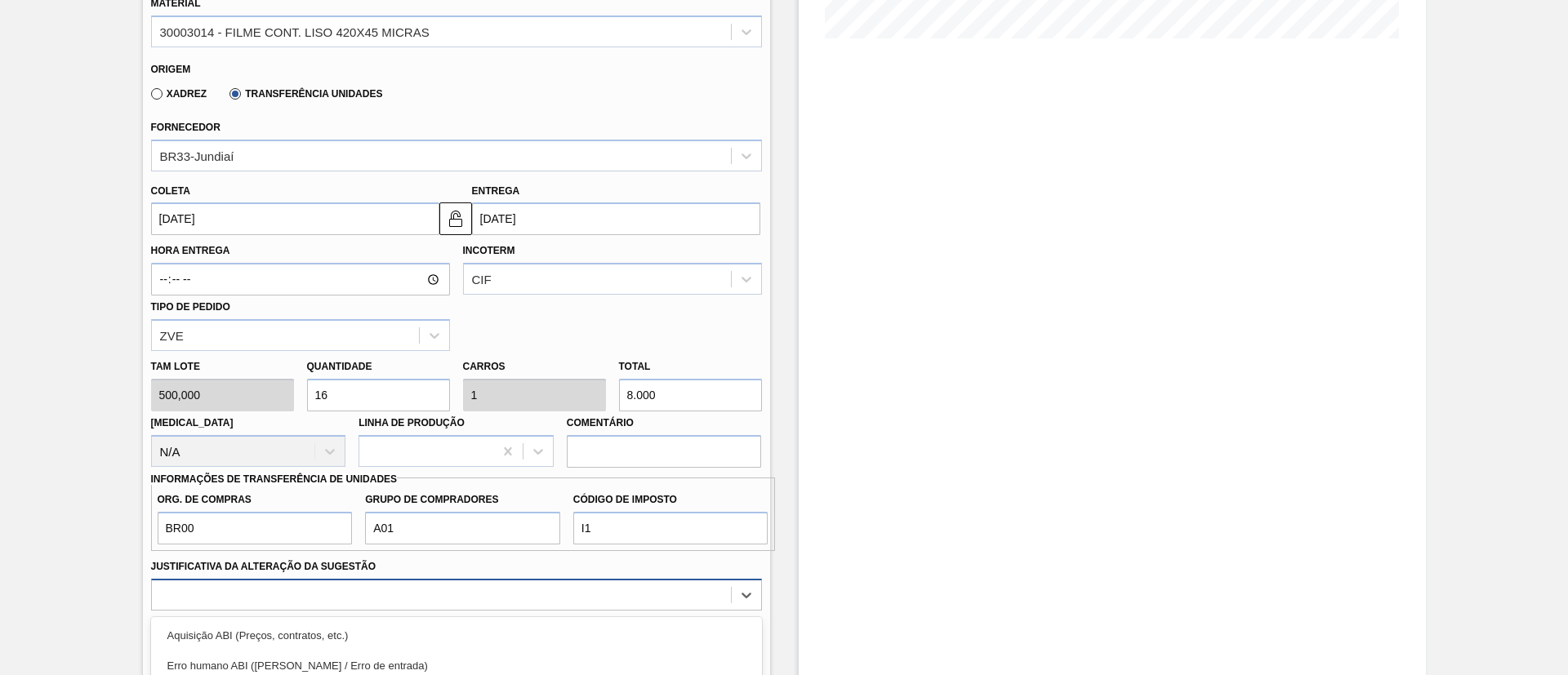
scroll to position [633, 0]
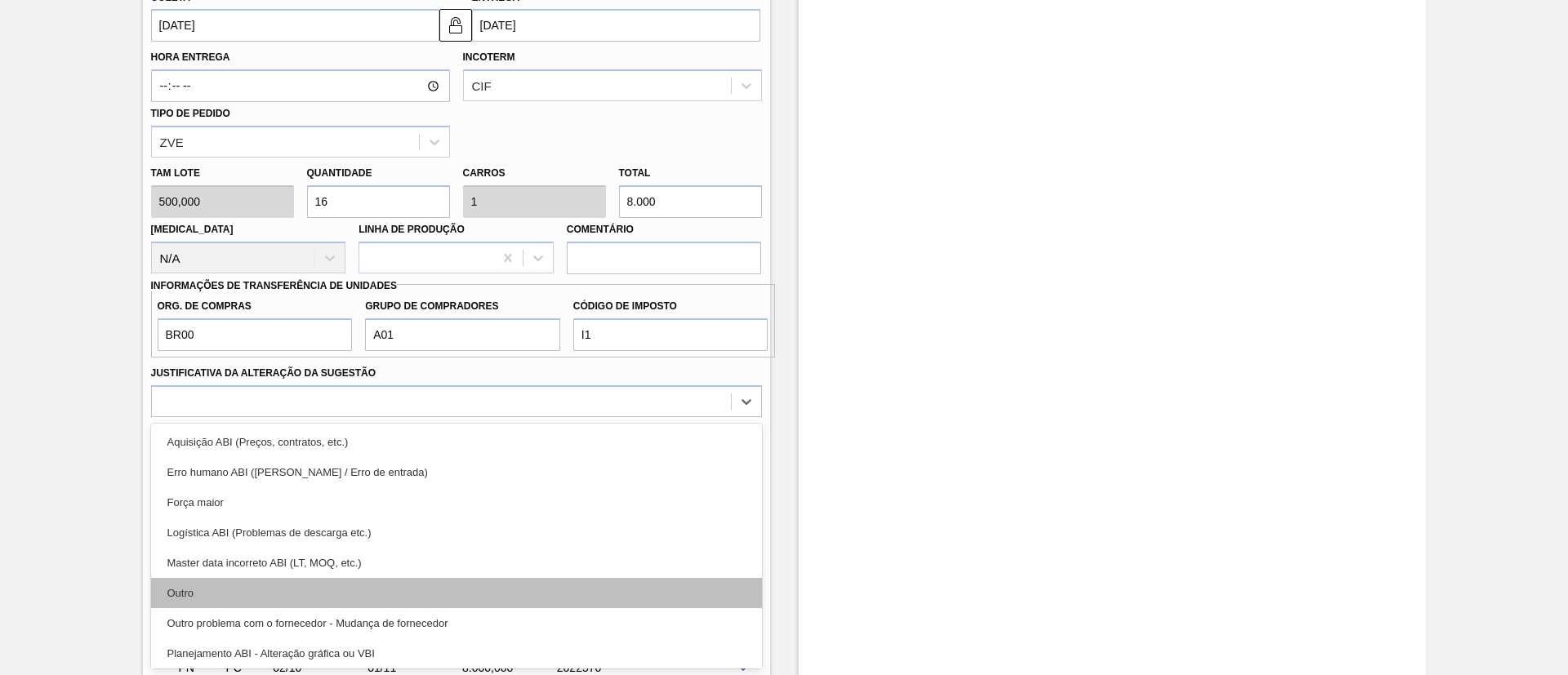
click at [332, 586] on div "Outro" at bounding box center [456, 593] width 611 height 31
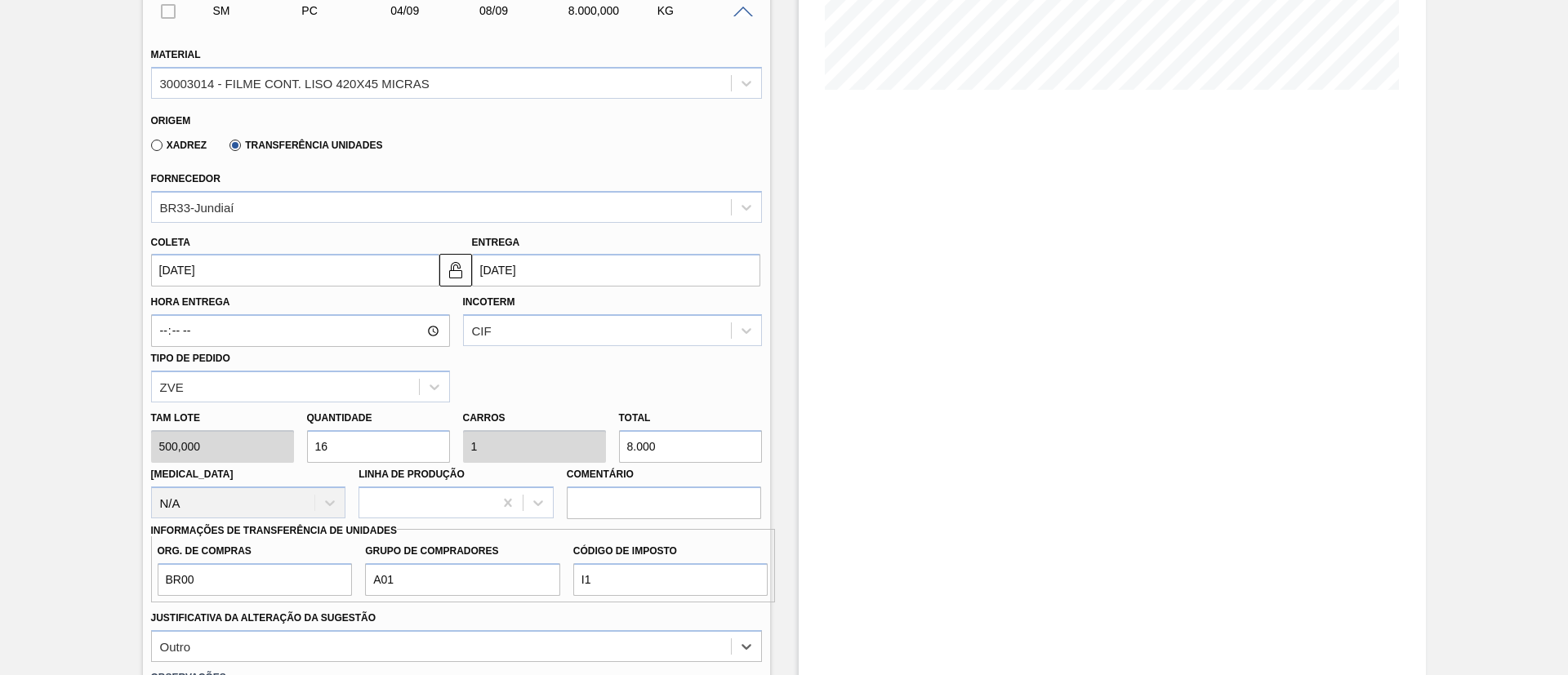
scroll to position [756, 0]
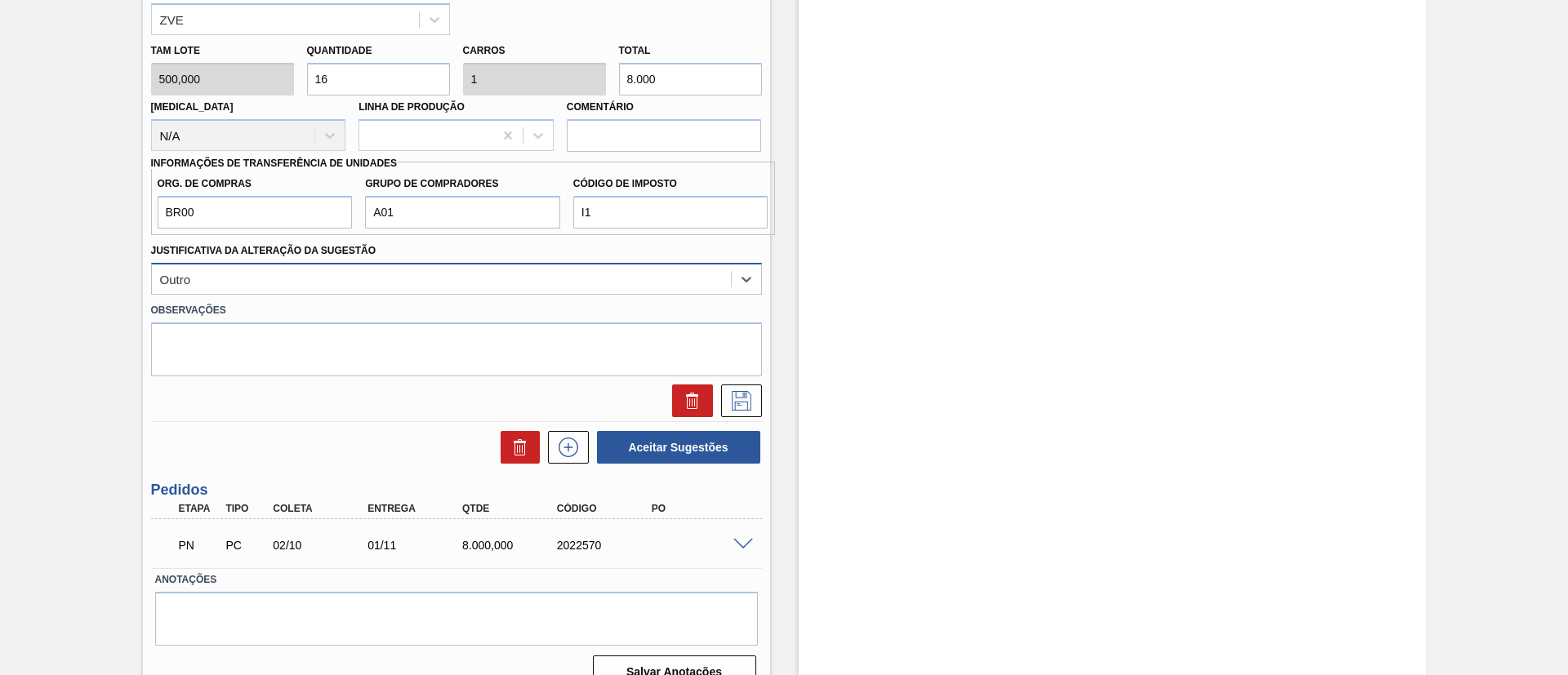
click at [581, 278] on div "Outro" at bounding box center [441, 279] width 579 height 24
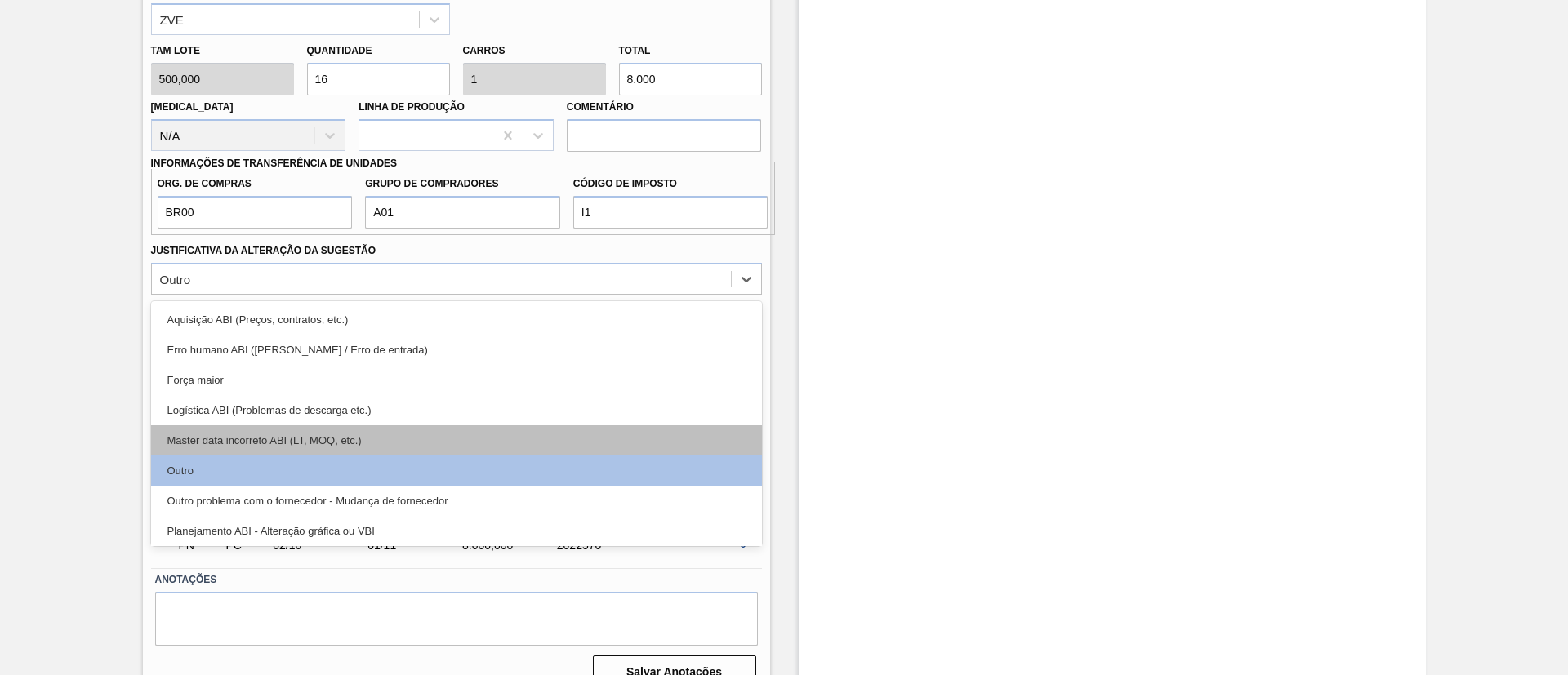
scroll to position [245, 0]
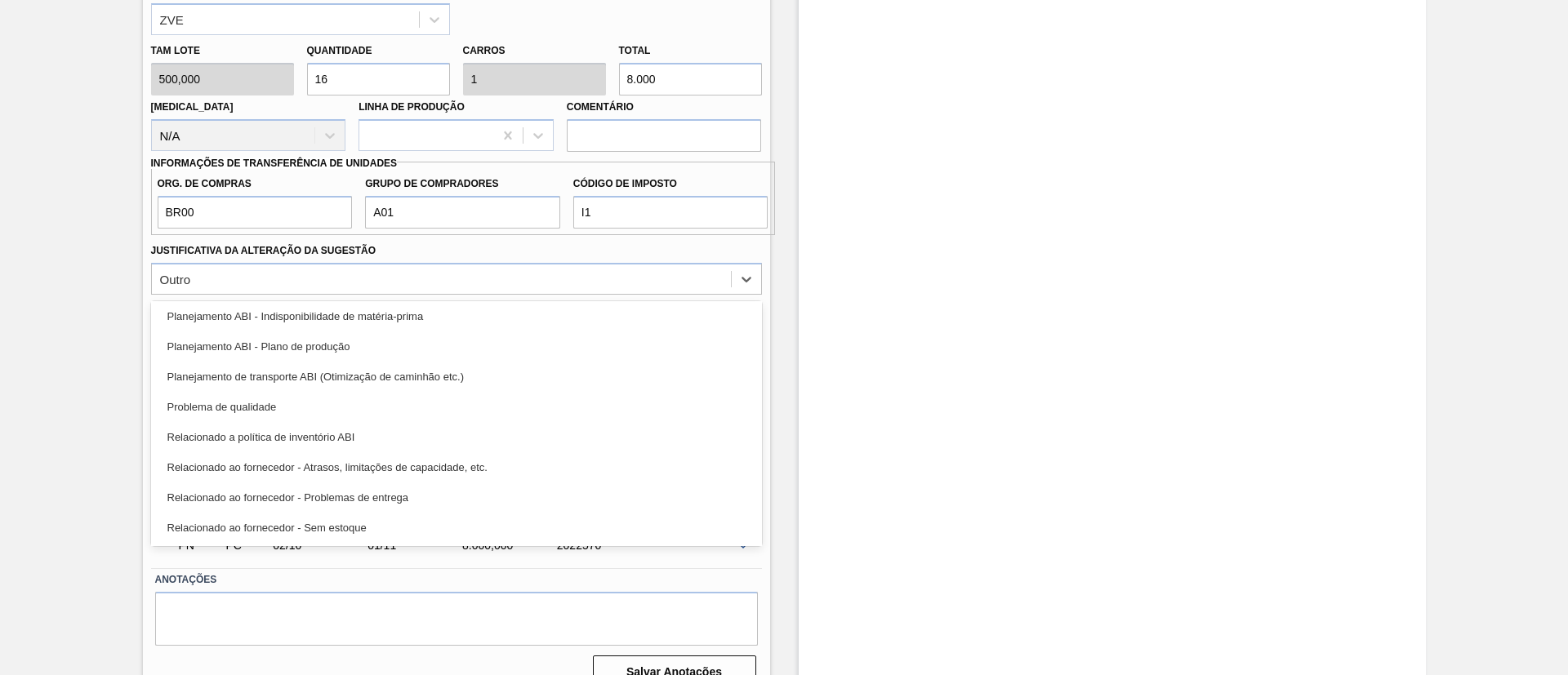
click at [398, 342] on div "Planejamento ABI - Plano de produção" at bounding box center [456, 347] width 611 height 31
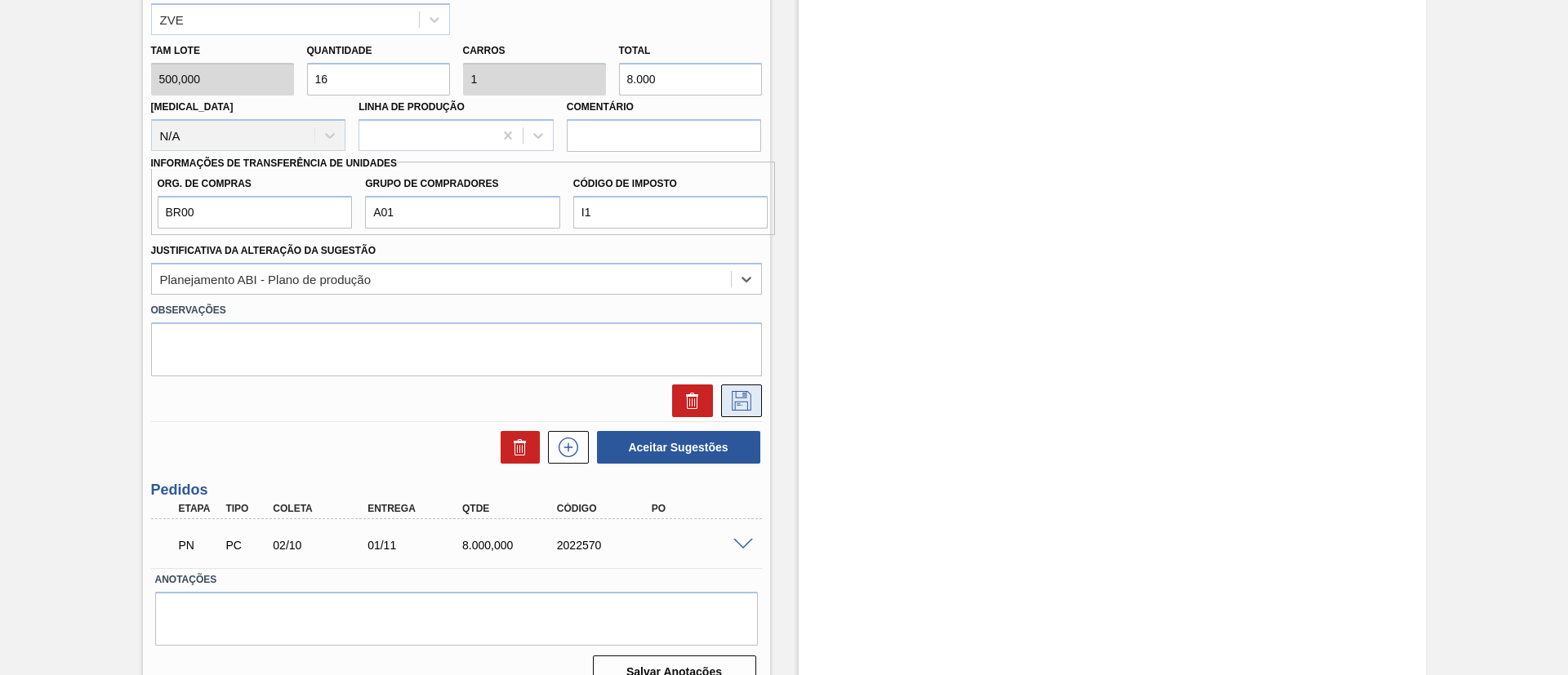
click at [749, 387] on button at bounding box center [742, 401] width 41 height 32
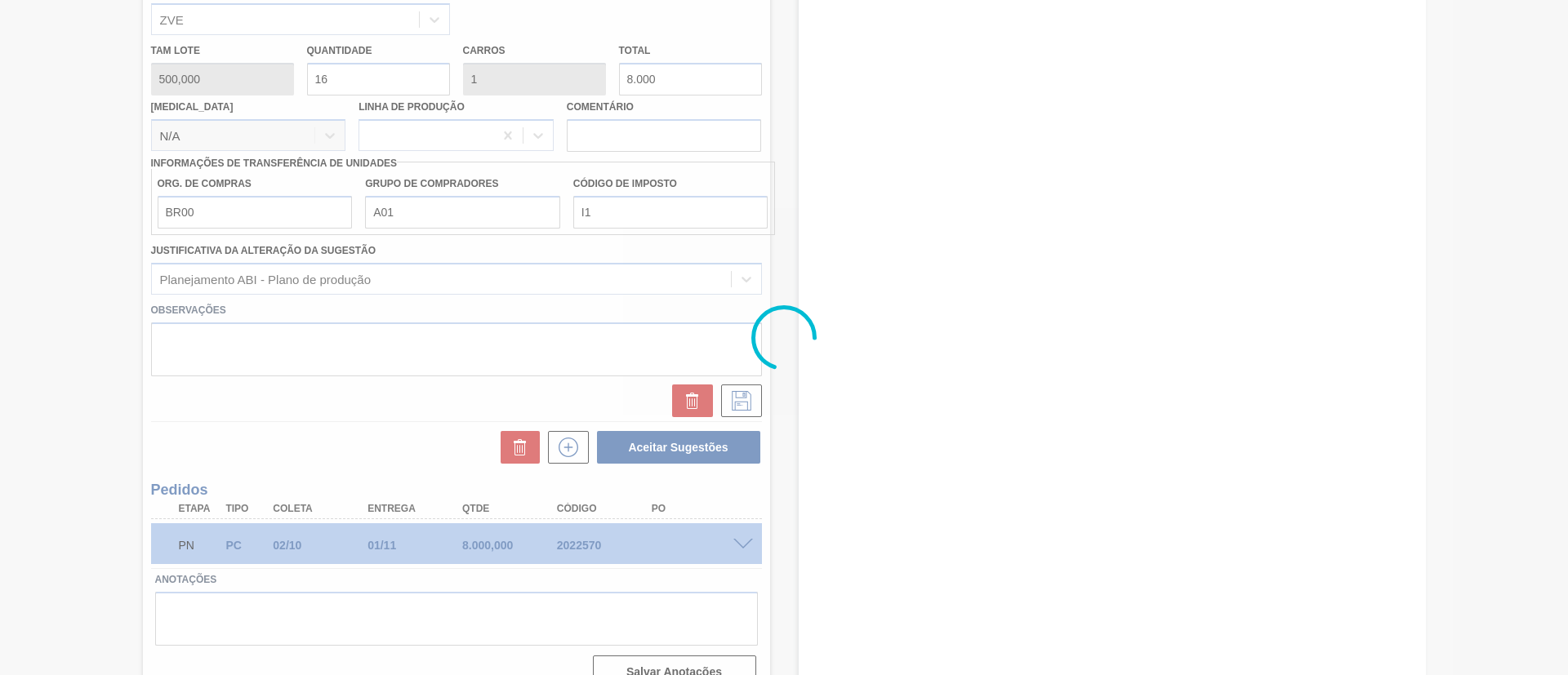
scroll to position [29, 0]
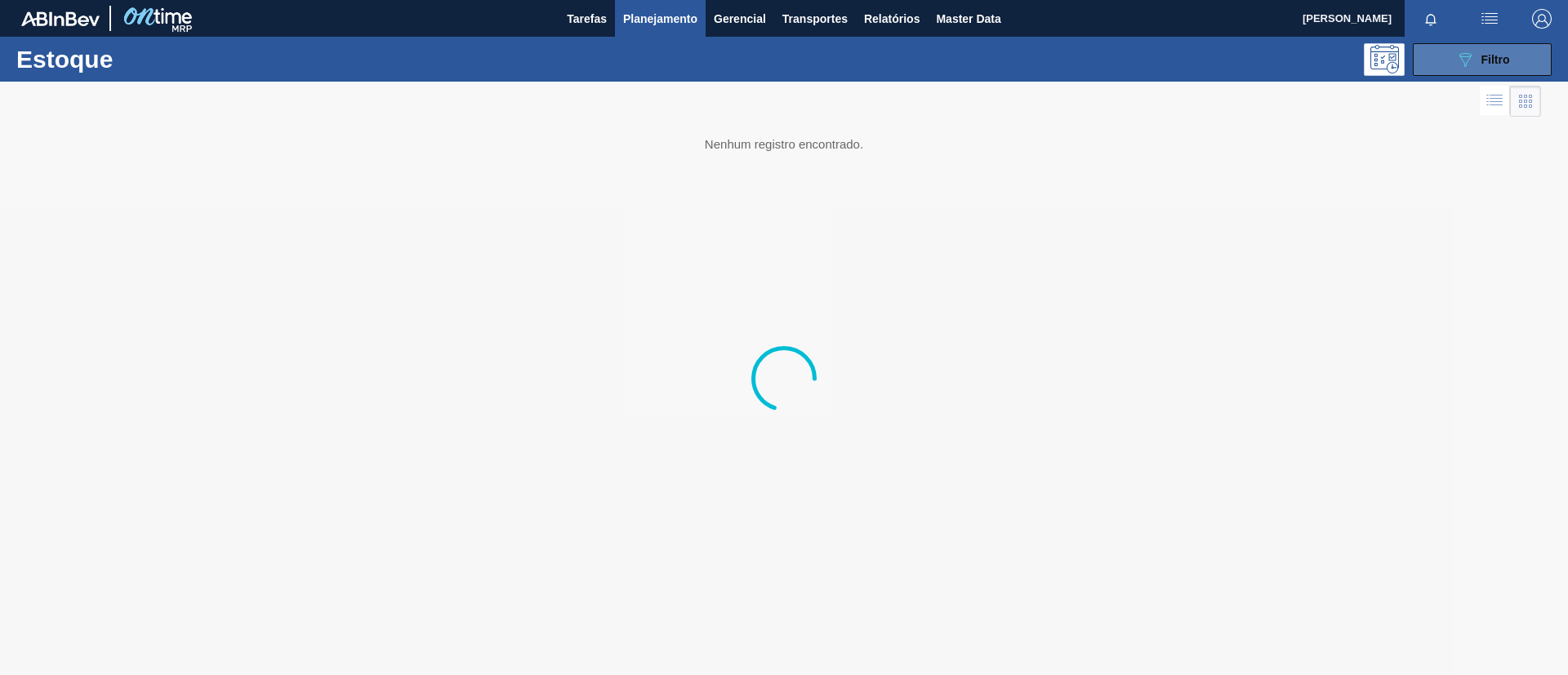
click at [1508, 53] on span "Filtro" at bounding box center [1496, 59] width 29 height 13
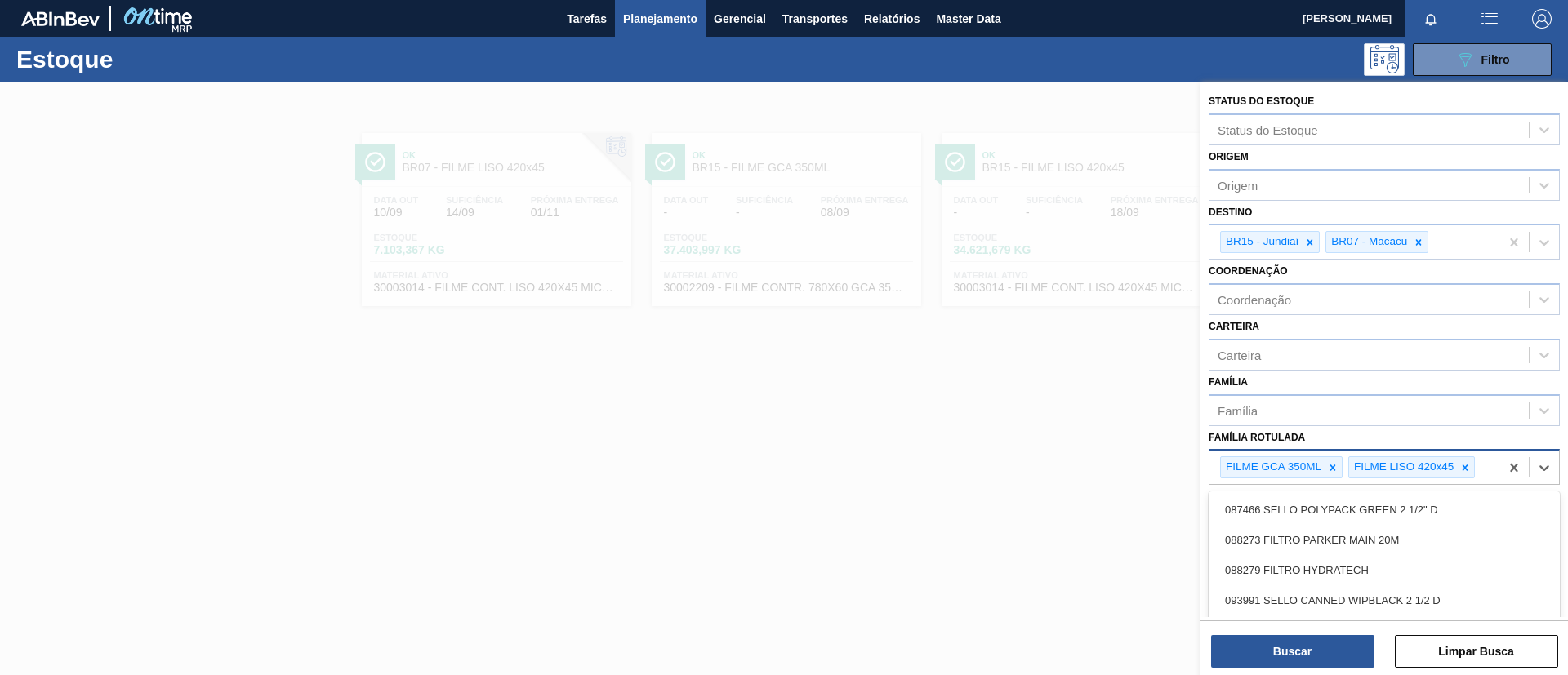
click at [1487, 458] on div "FILME GCA 350ML FILME LISO 420x45" at bounding box center [1354, 467] width 290 height 33
type Rotulada "420x5"
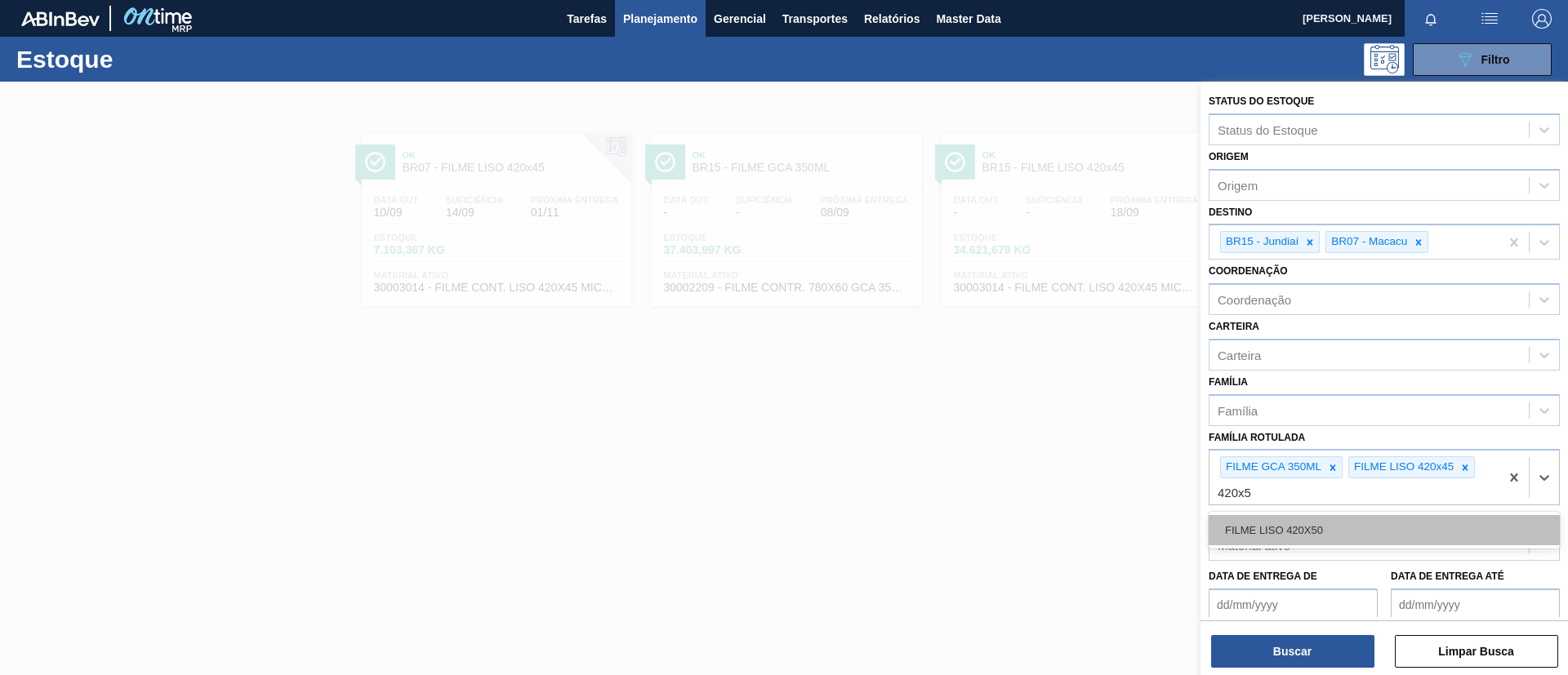
click at [1371, 516] on div "FILME LISO 420X50" at bounding box center [1383, 530] width 351 height 31
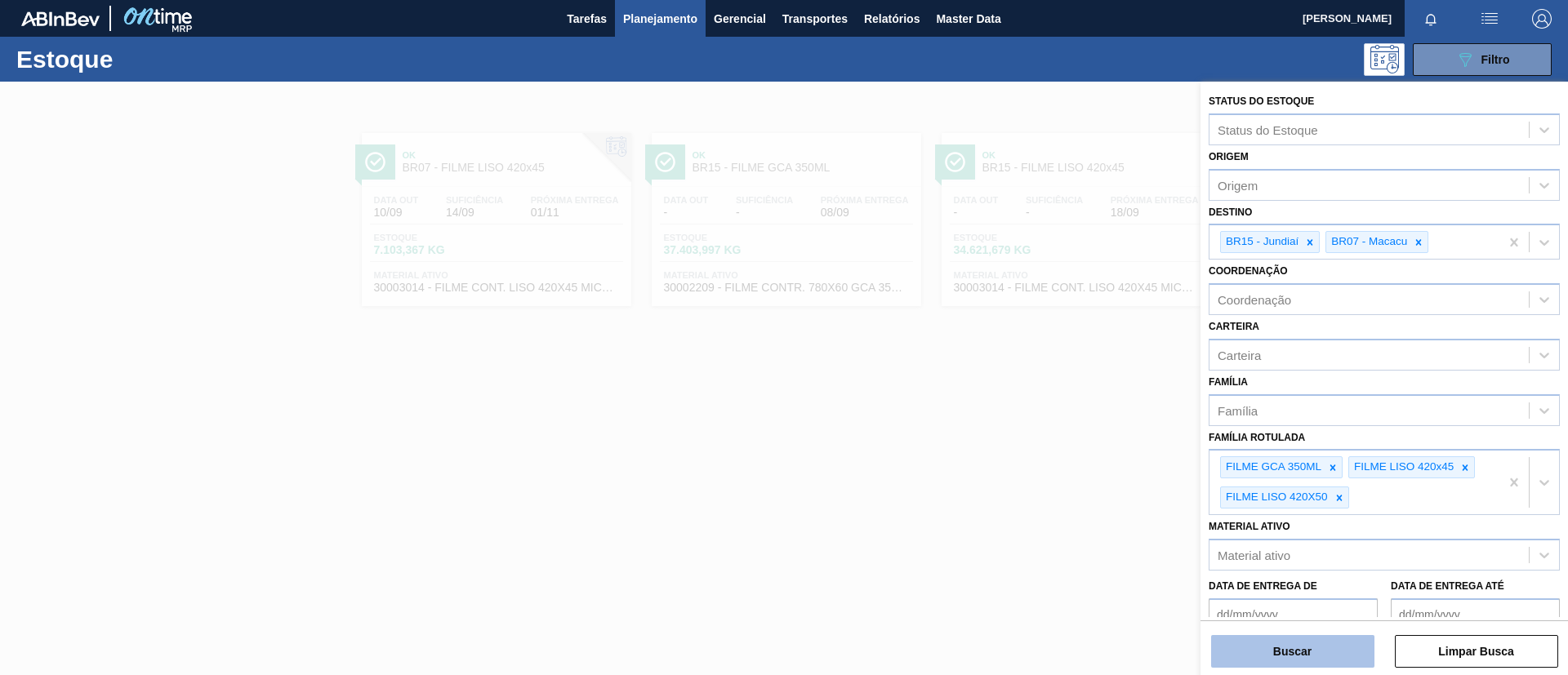
click at [1325, 652] on button "Buscar" at bounding box center [1293, 651] width 163 height 32
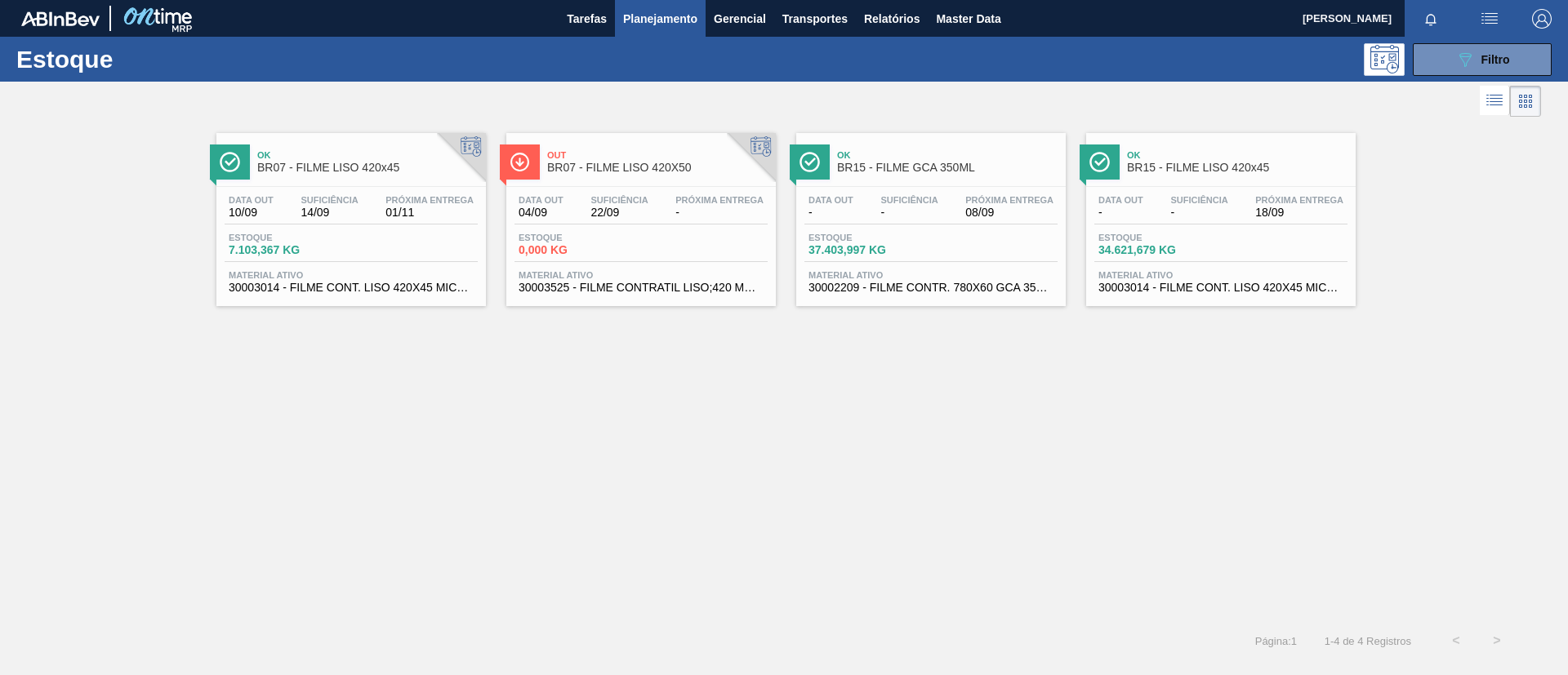
click at [666, 168] on span "BR07 - FILME LISO 420X50" at bounding box center [657, 167] width 221 height 12
click at [1233, 190] on div "Data out - Suficiência - Próxima Entrega 18/09 Estoque 34.621,679 KG Material a…" at bounding box center [1220, 243] width 270 height 111
click at [405, 176] on div "Ok BR07 - FILME LISO 420x45" at bounding box center [367, 162] width 221 height 37
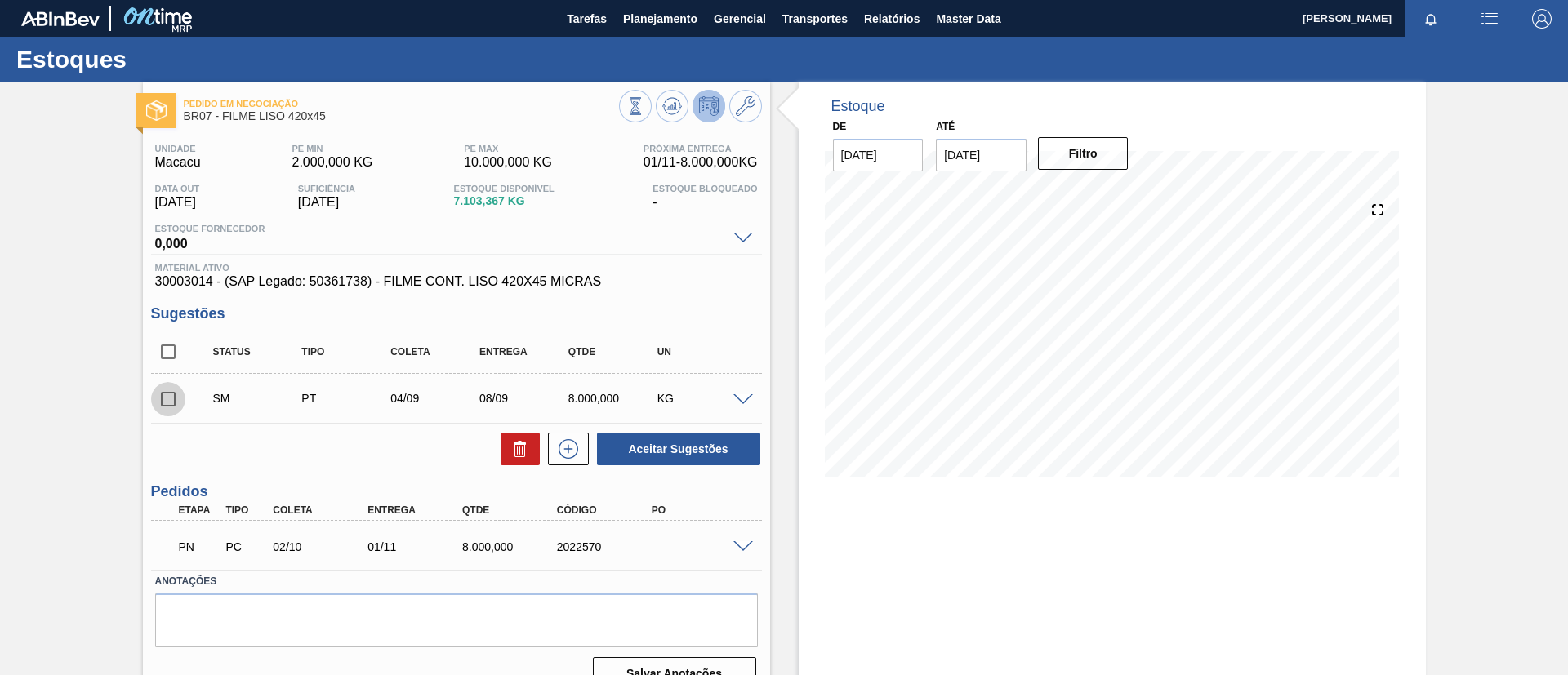
click at [175, 393] on input "checkbox" at bounding box center [168, 399] width 34 height 34
click at [520, 465] on div "Aceitar Sugestões" at bounding box center [456, 449] width 611 height 36
click at [513, 456] on icon at bounding box center [519, 449] width 19 height 19
checkbox input "false"
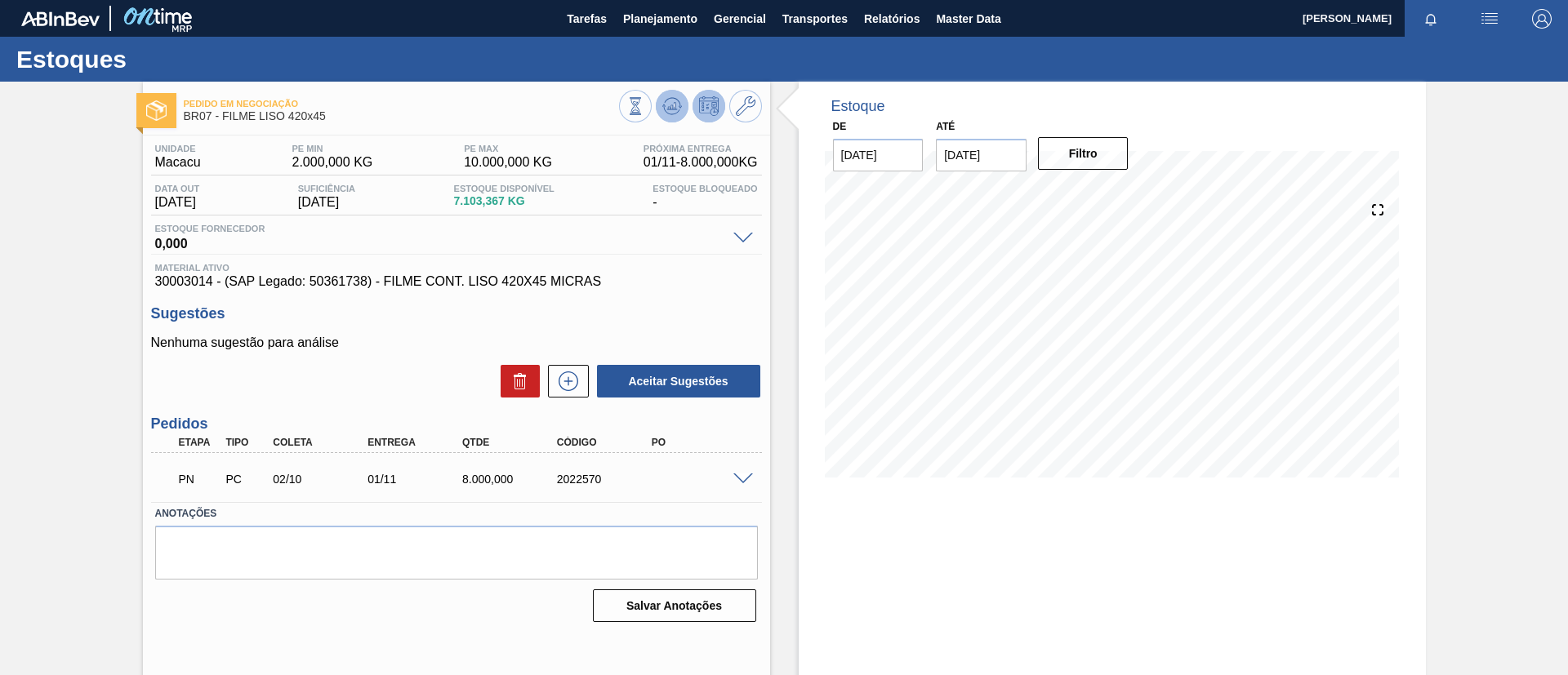
click at [660, 108] on button at bounding box center [671, 106] width 32 height 32
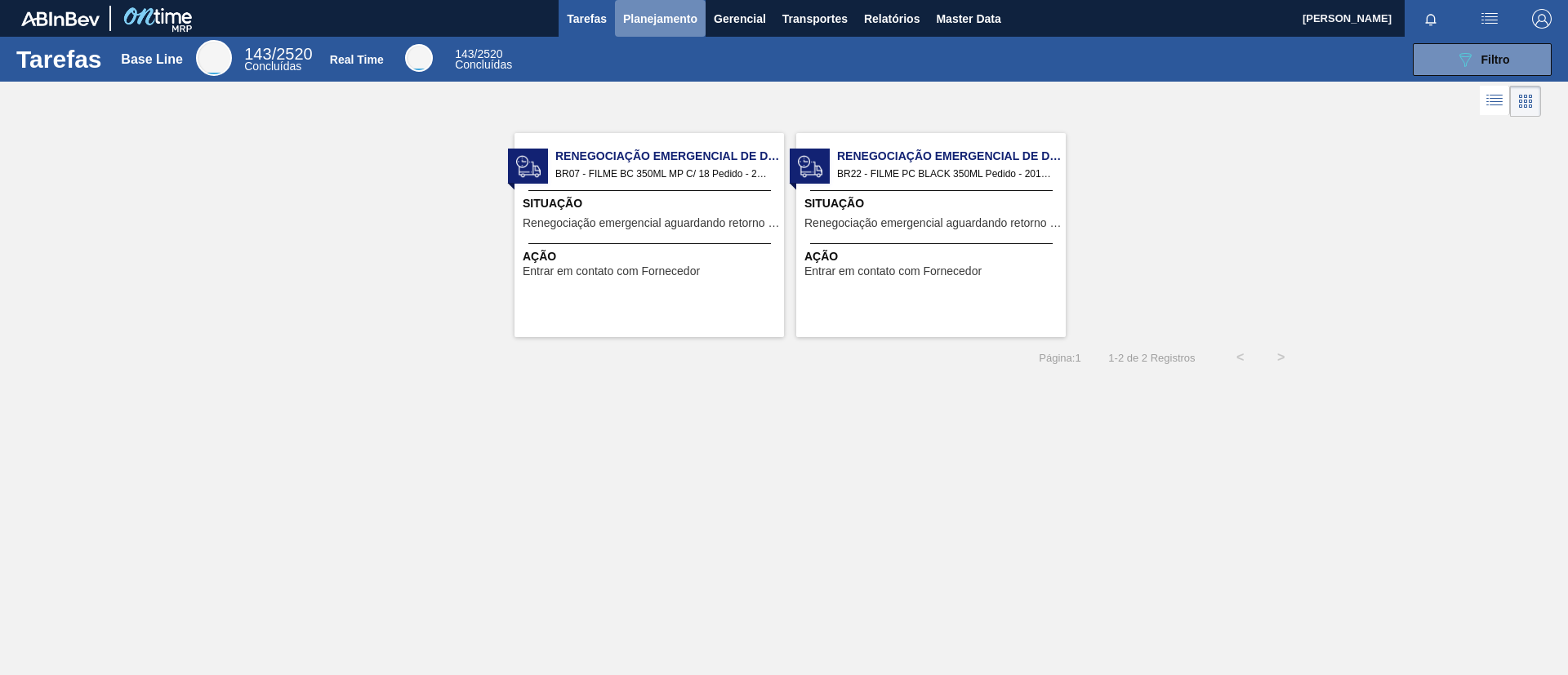
click at [641, 9] on span "Planejamento" at bounding box center [660, 19] width 74 height 19
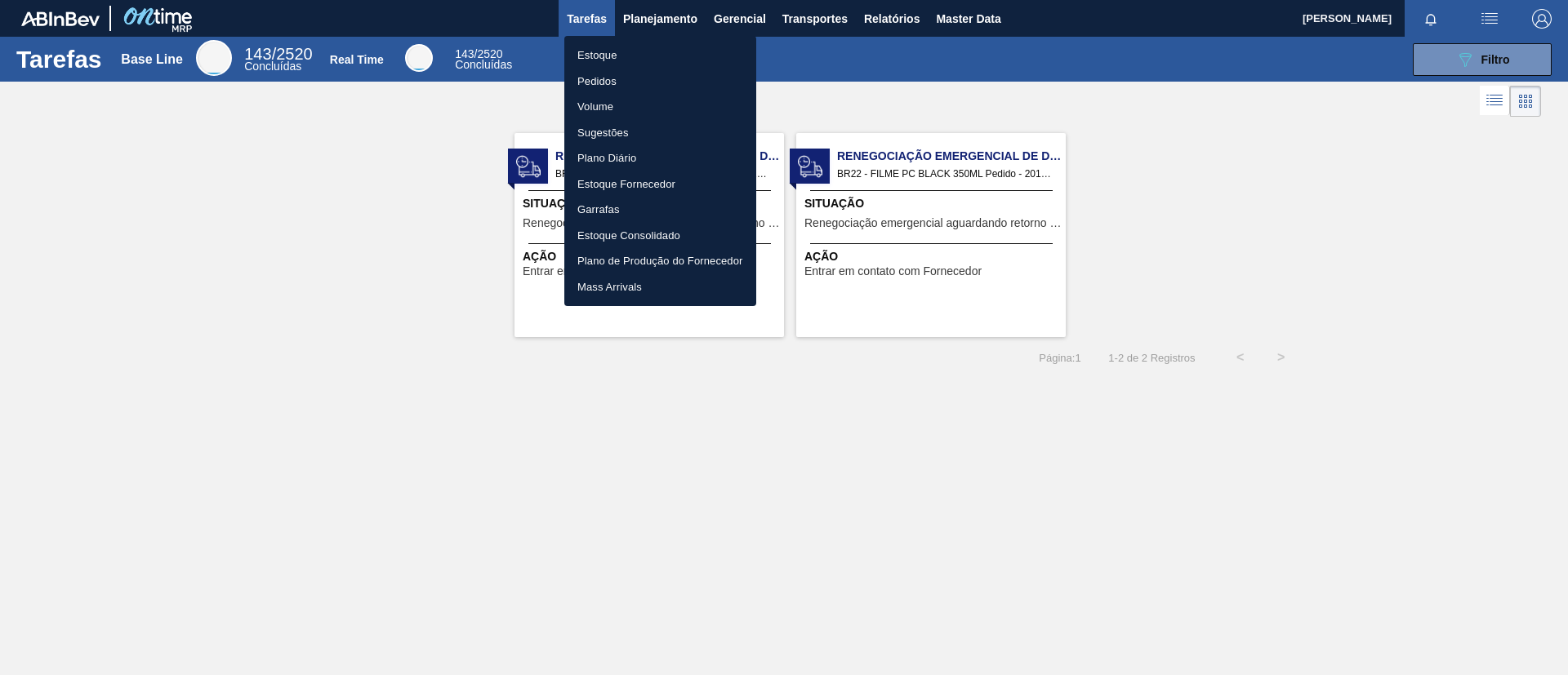
click at [648, 34] on div at bounding box center [784, 338] width 1568 height 675
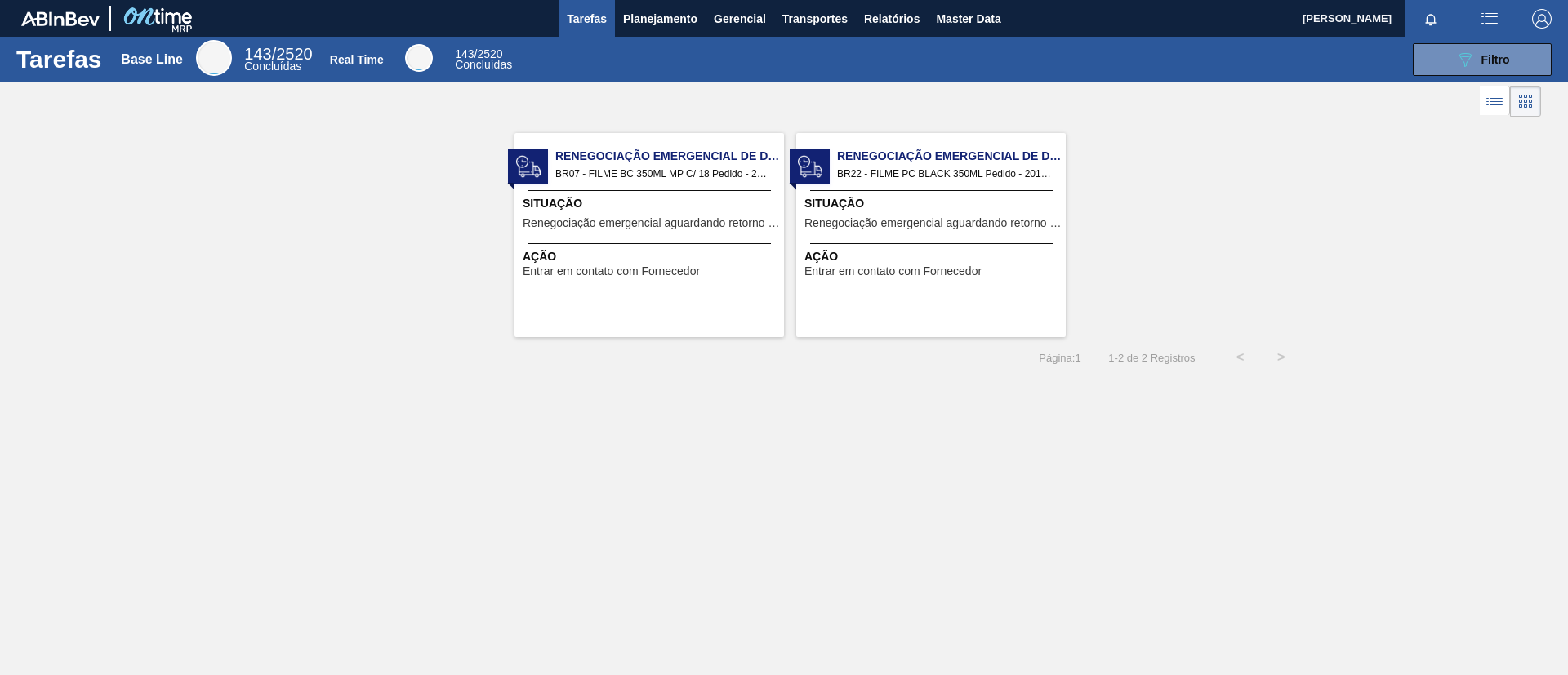
click at [657, 44] on div "Estoque Pedidos Volume Sugestões Plano Diário Estoque Fornecedor Garrafas Estoq…" at bounding box center [784, 338] width 1568 height 675
click at [646, 11] on span "Planejamento" at bounding box center [660, 19] width 74 height 19
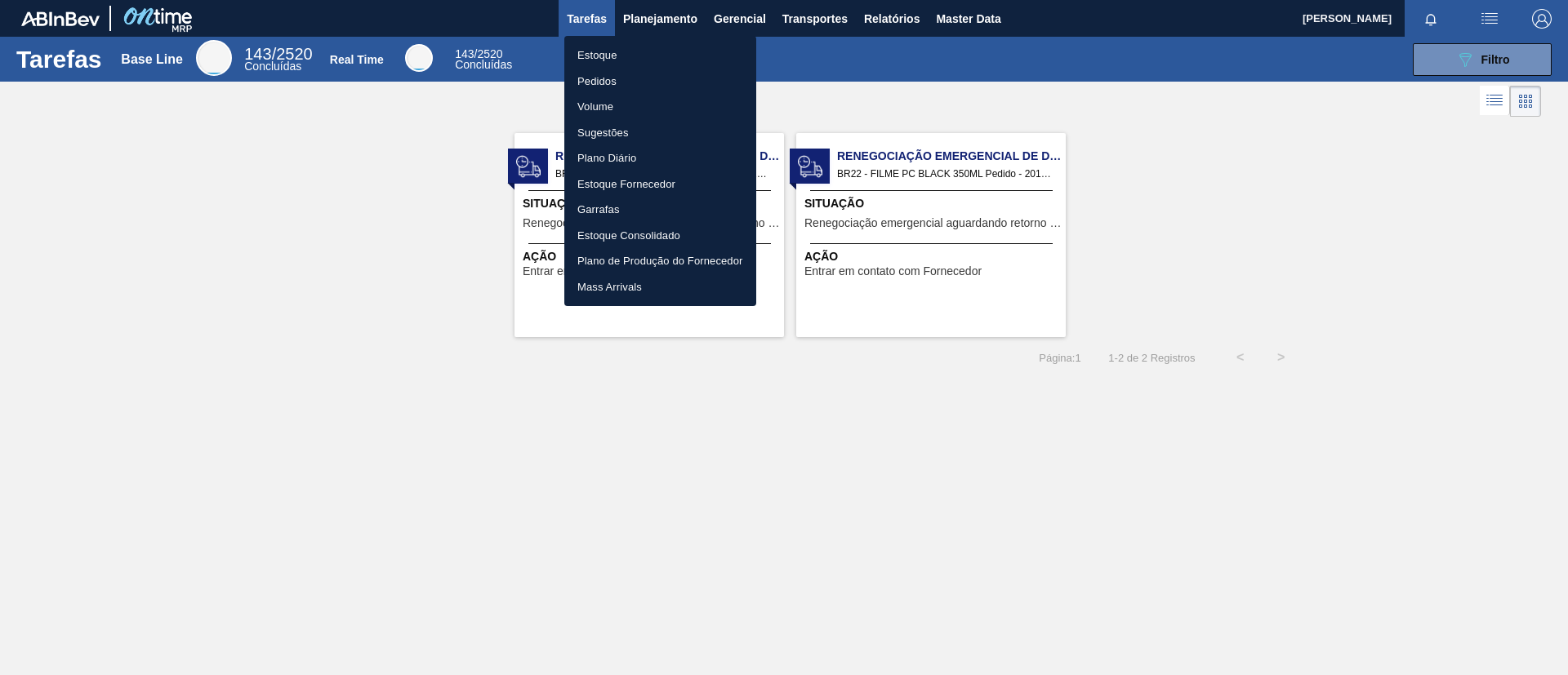
click at [652, 39] on ul "Estoque Pedidos Volume Sugestões Plano Diário Estoque Fornecedor Garrafas Estoq…" at bounding box center [660, 172] width 192 height 271
click at [659, 50] on li "Estoque" at bounding box center [660, 56] width 192 height 26
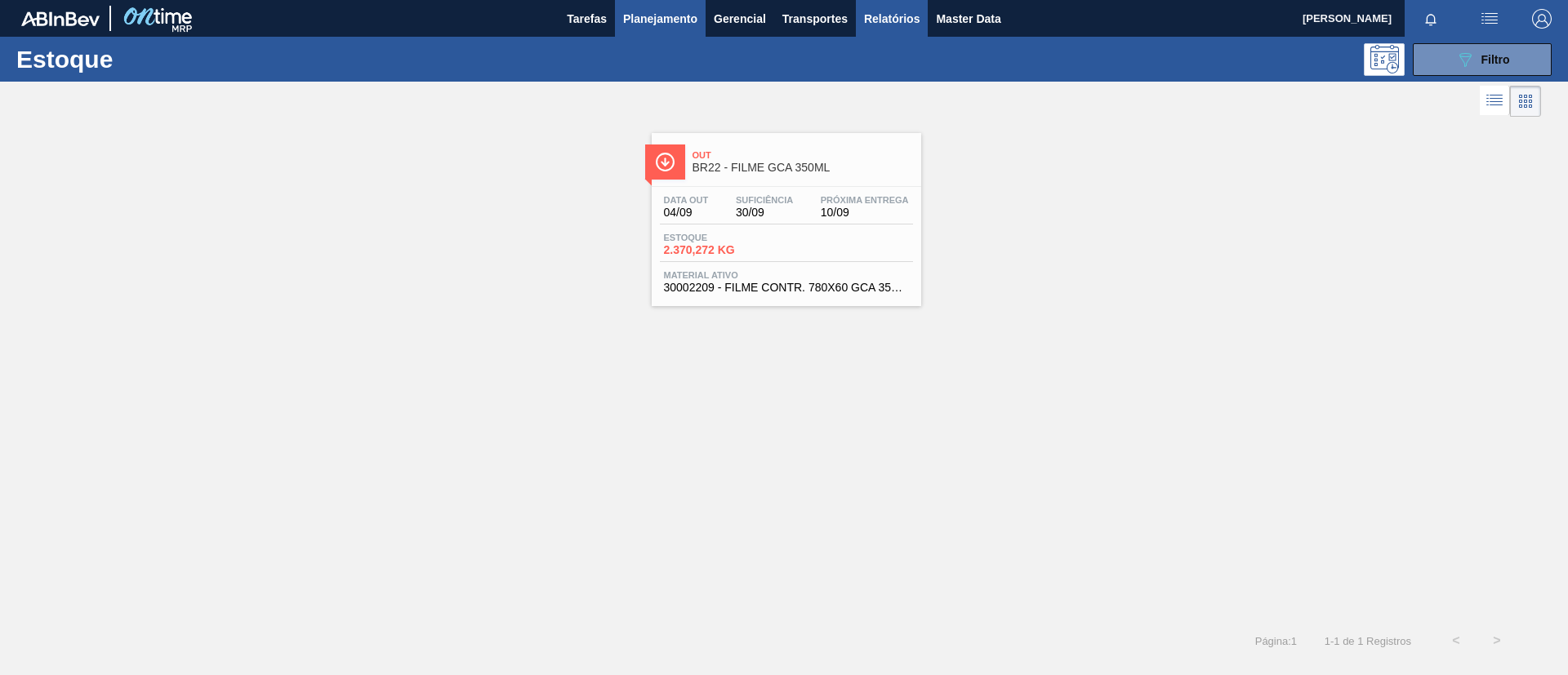
click at [917, 10] on span "Relatórios" at bounding box center [892, 19] width 56 height 19
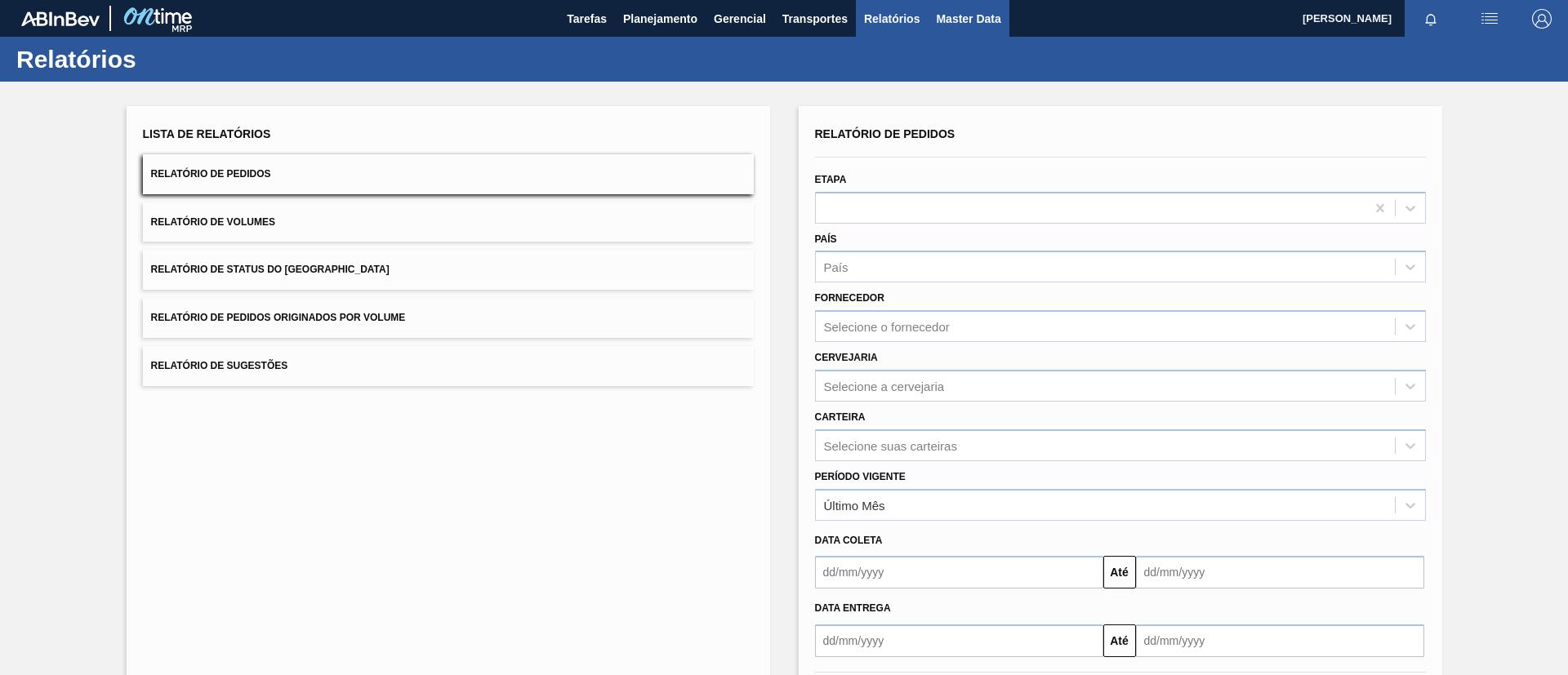
click at [949, 19] on span "Master Data" at bounding box center [968, 19] width 65 height 19
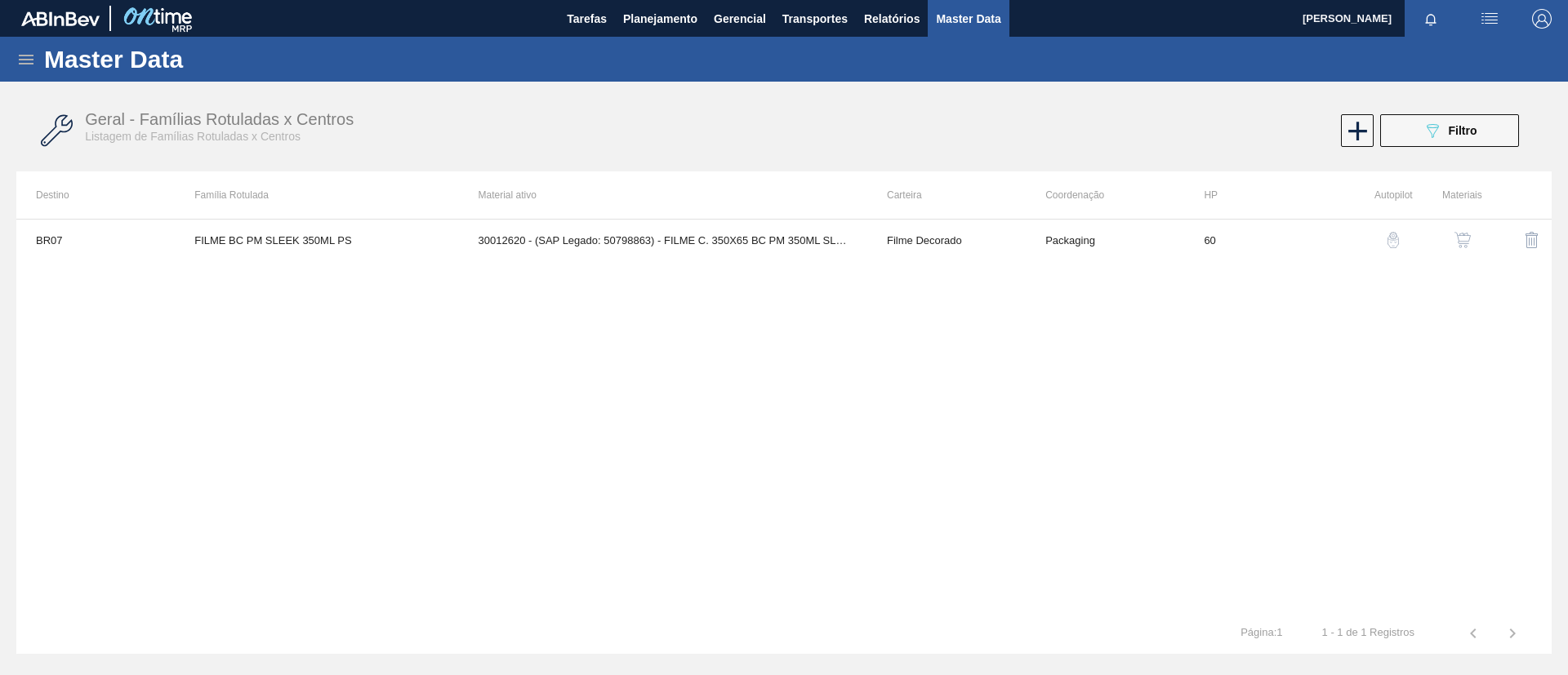
click at [40, 44] on div "Master Data" at bounding box center [784, 59] width 1568 height 45
click at [40, 45] on div "Master Data" at bounding box center [784, 59] width 1568 height 45
click at [36, 60] on div "Master Data" at bounding box center [784, 59] width 1568 height 45
click at [30, 58] on icon at bounding box center [26, 59] width 15 height 10
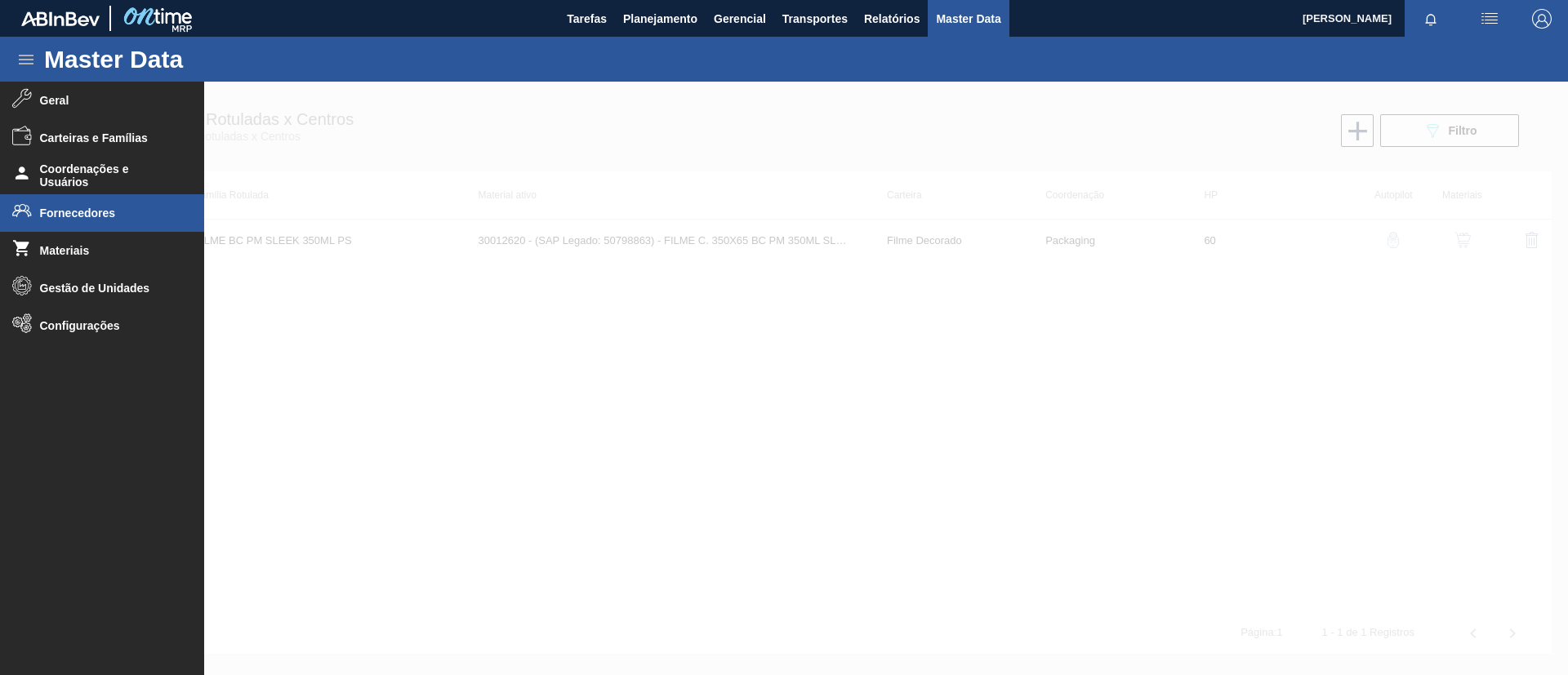
click at [143, 210] on span "Fornecedores" at bounding box center [107, 213] width 134 height 13
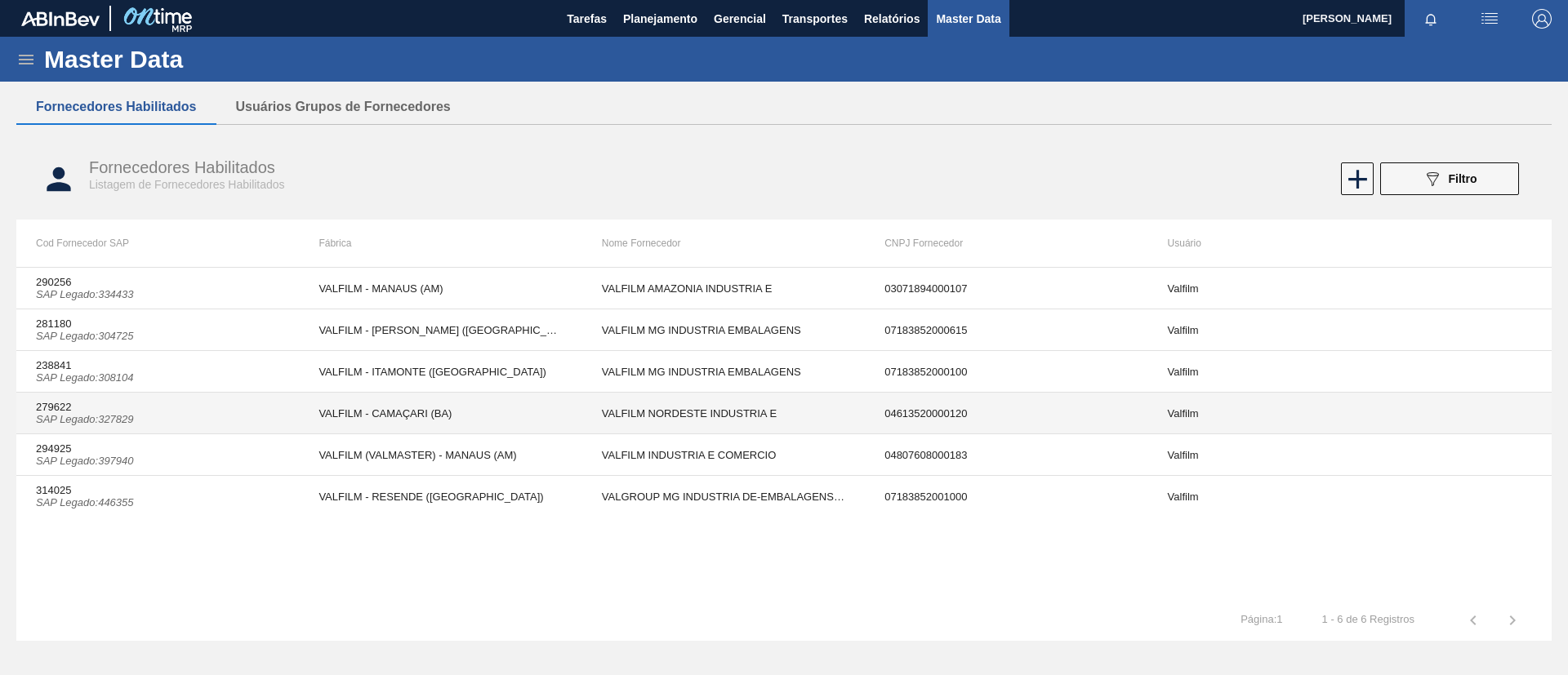
click at [351, 426] on td "VALFILM - CAMAÇARI (BA)" at bounding box center [440, 414] width 283 height 42
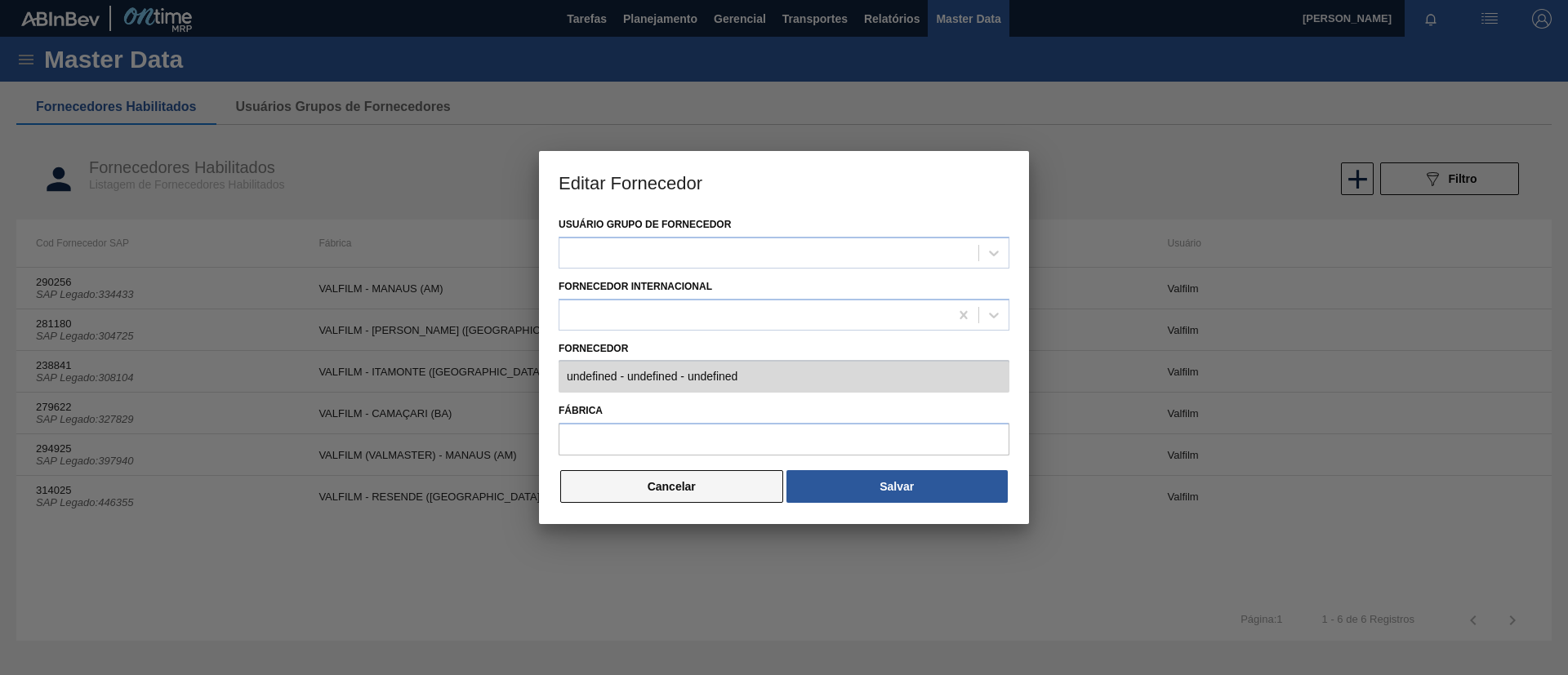
click at [669, 479] on button "Cancelar" at bounding box center [671, 486] width 223 height 32
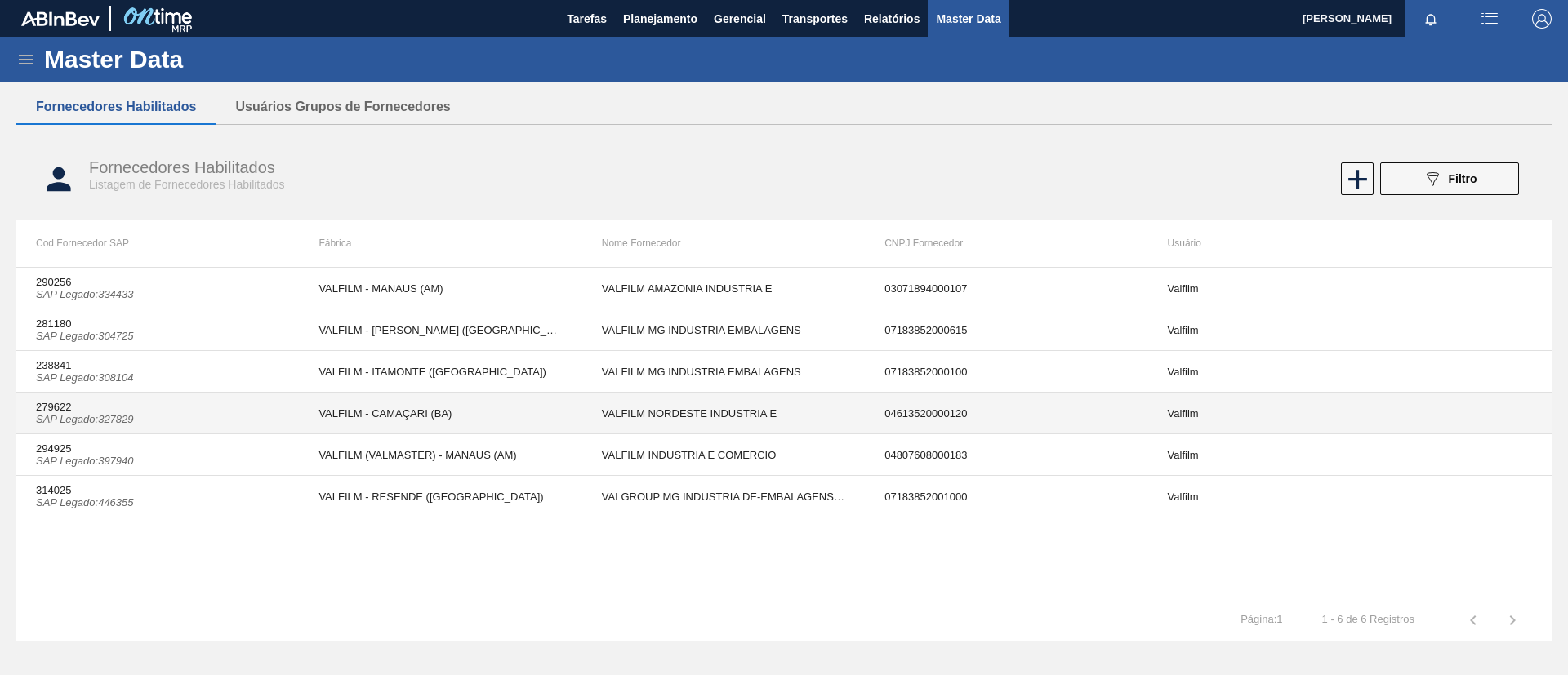
click at [252, 421] on td "279622 SAP Legado : 327829" at bounding box center [158, 414] width 283 height 42
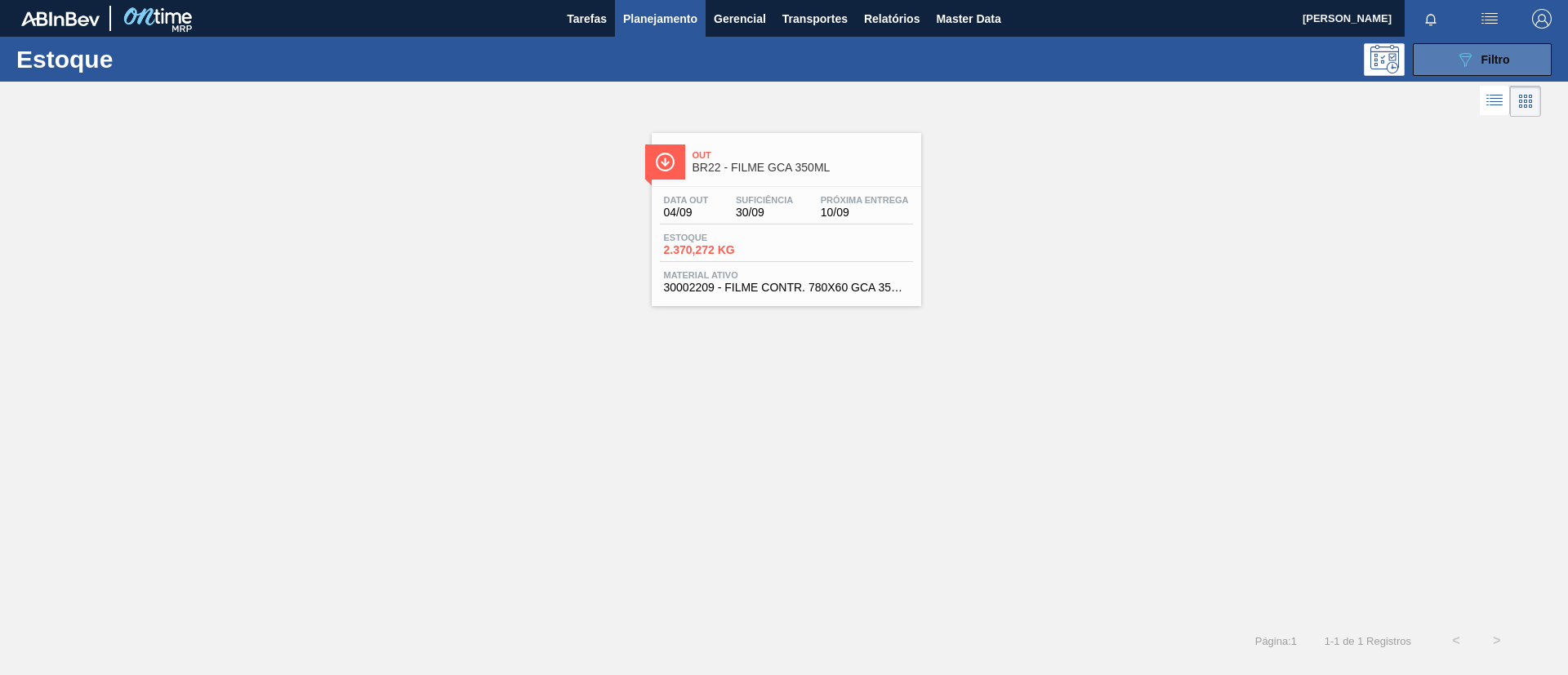
click at [1476, 58] on div "089F7B8B-B2A5-4AFE-B5C0-19BA573D28AC Filtro" at bounding box center [1482, 59] width 55 height 19
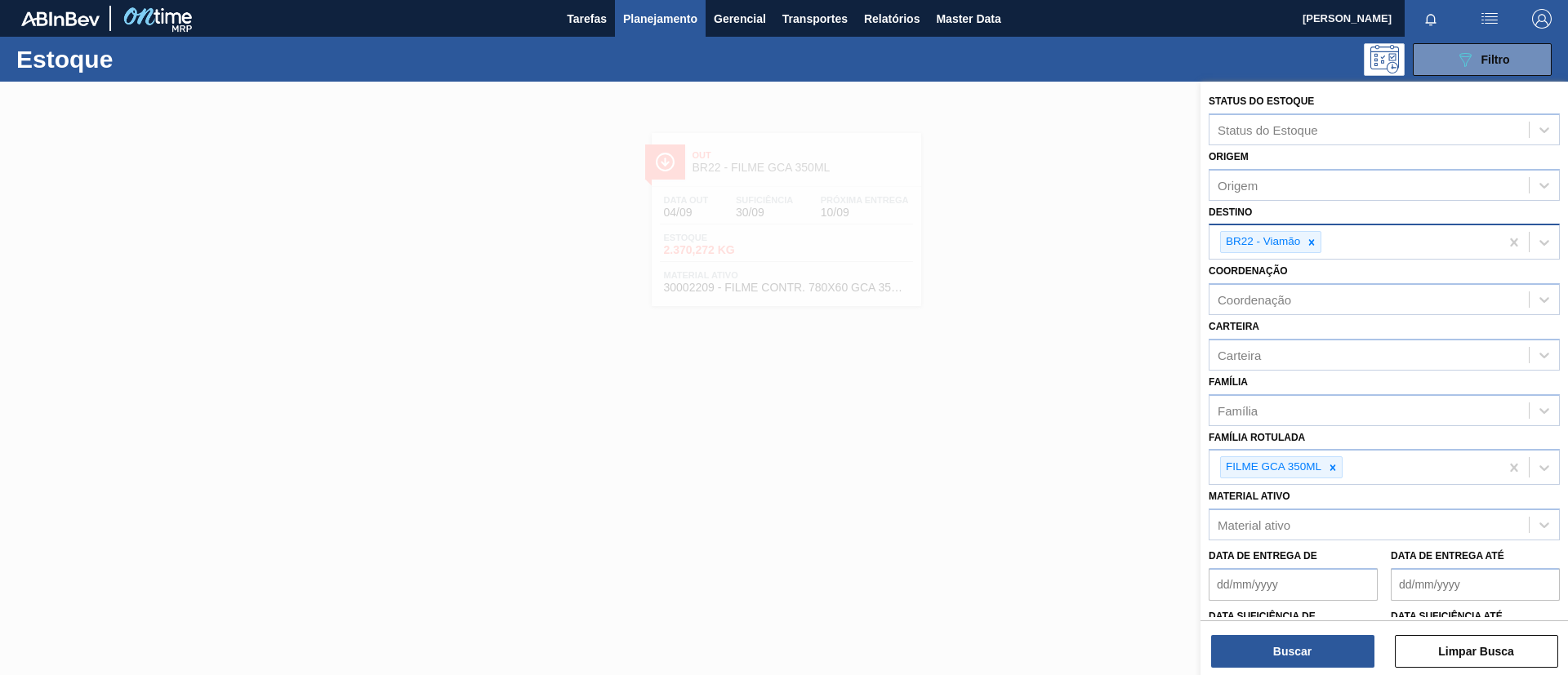
click at [1383, 236] on div "BR22 - Viamão" at bounding box center [1354, 242] width 290 height 33
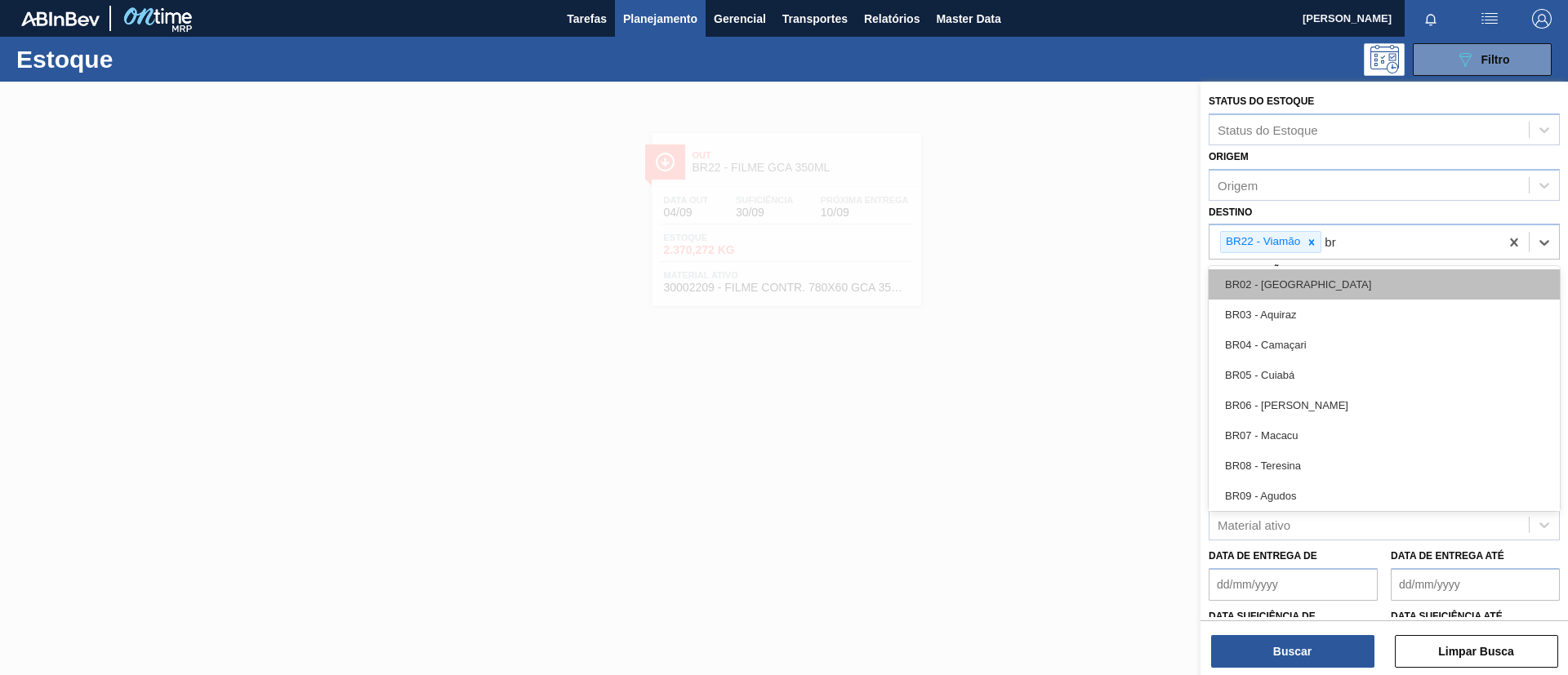
type input "br12"
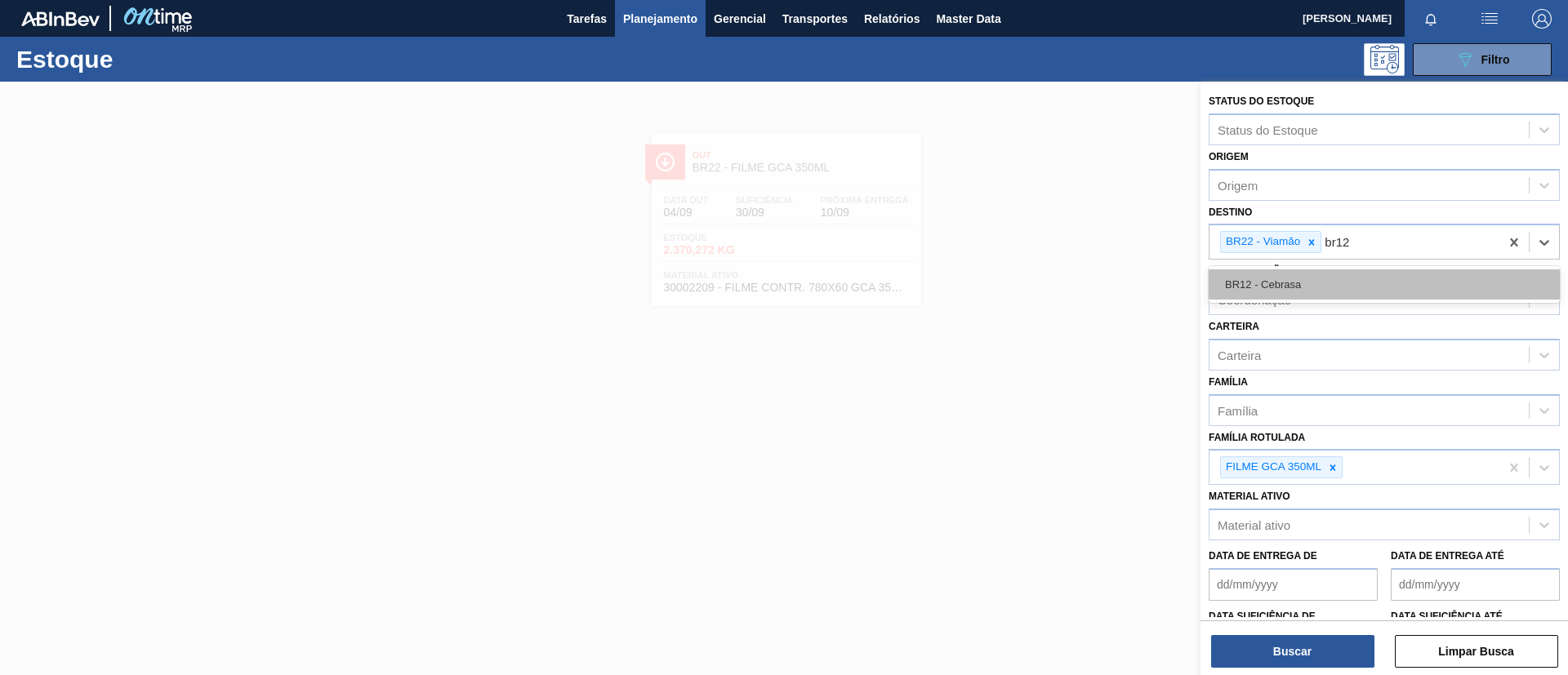
click at [1362, 274] on div "BR12 - Cebrasa" at bounding box center [1383, 285] width 351 height 31
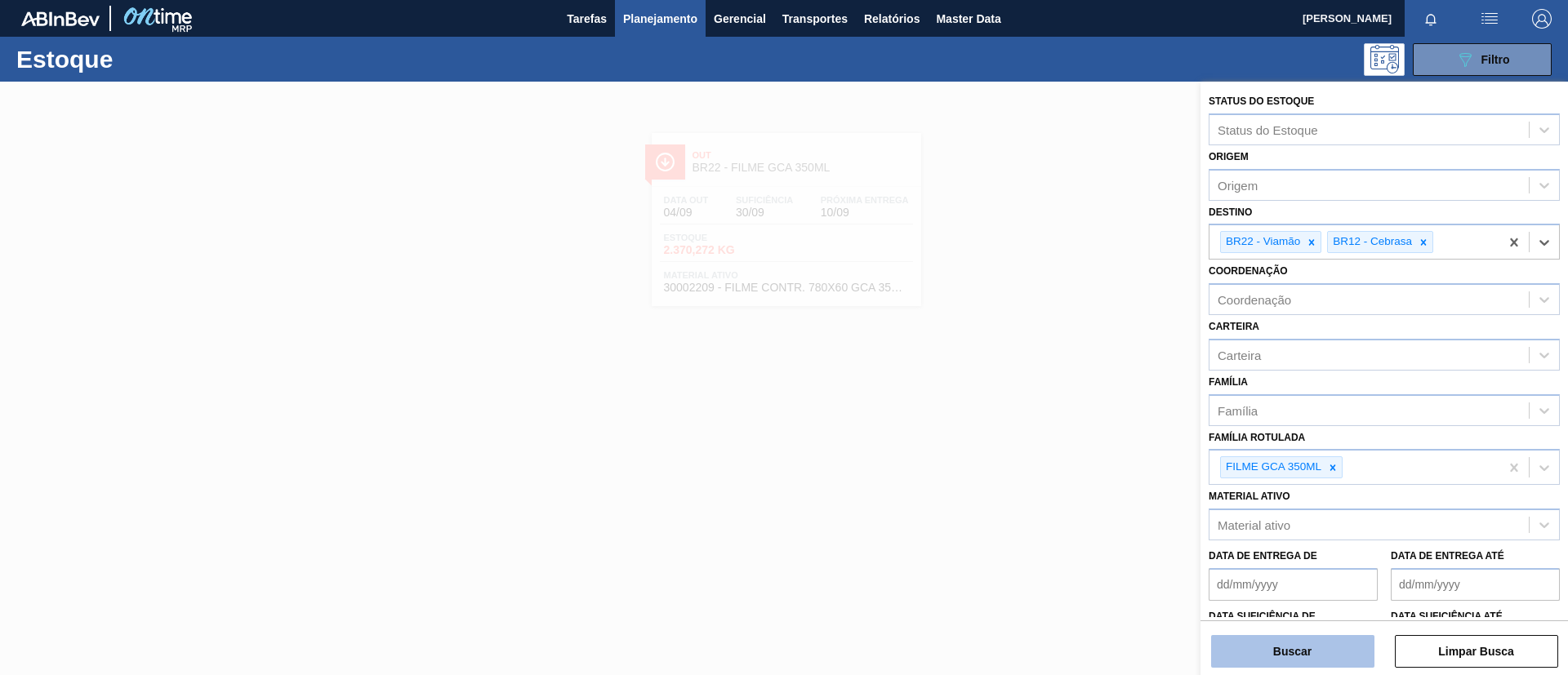
click at [1306, 663] on button "Buscar" at bounding box center [1293, 651] width 163 height 32
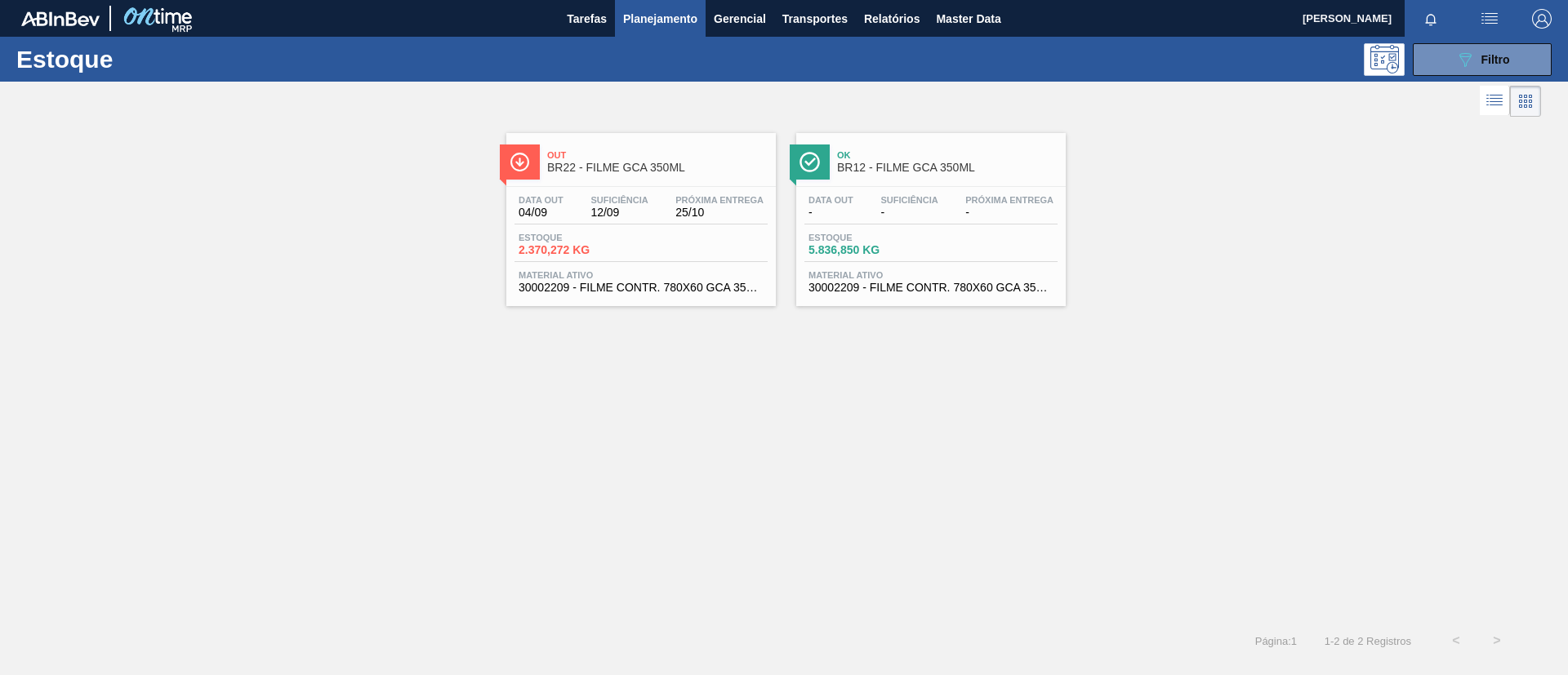
click at [897, 186] on div at bounding box center [932, 186] width 243 height 1
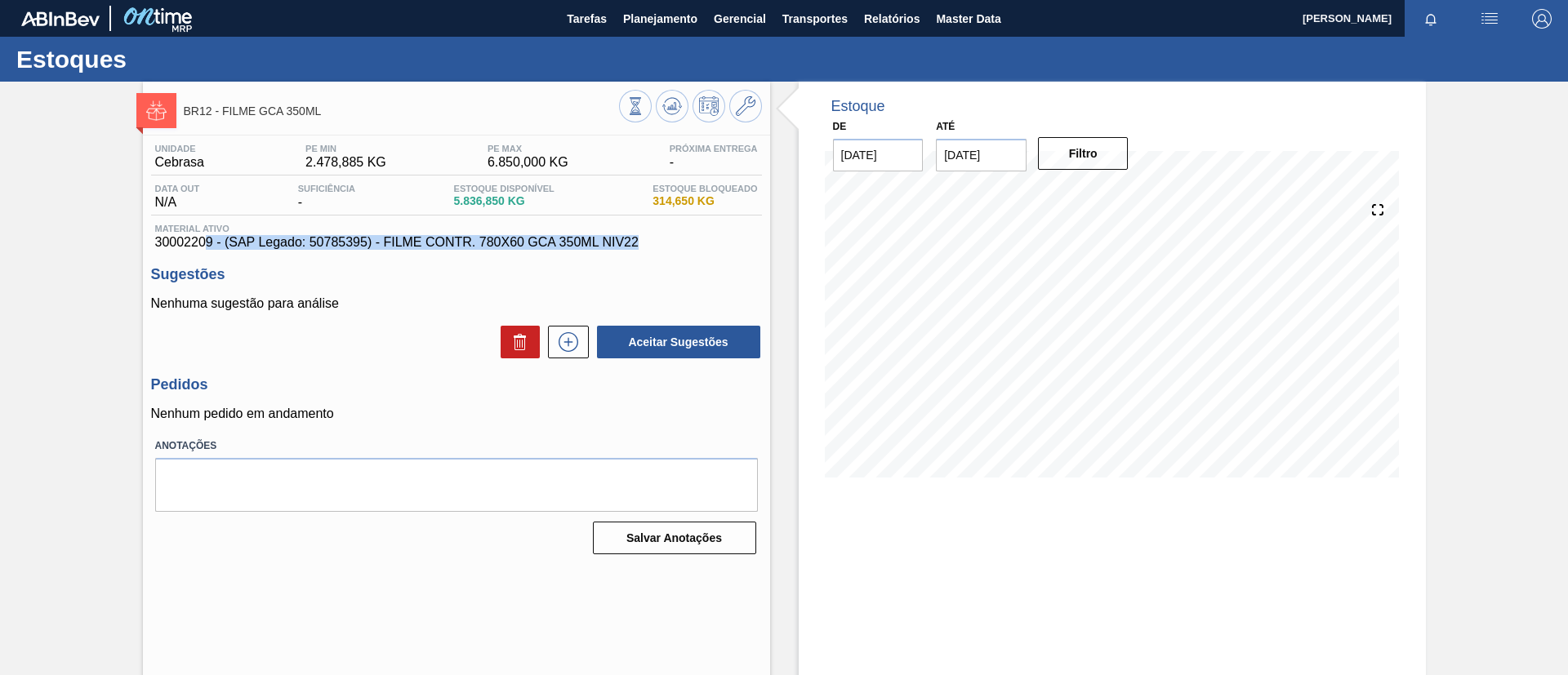
drag, startPoint x: 148, startPoint y: 249, endPoint x: 208, endPoint y: 246, distance: 60.1
click at [208, 246] on div "Unidade Cebrasa PE MIN 2.478,885 KG PE MAX 6.850,000 KG Próxima Entrega - Data …" at bounding box center [456, 348] width 627 height 425
click at [145, 237] on div "Unidade Cebrasa PE MIN 2.478,885 KG PE MAX 6.850,000 KG Próxima Entrega - Data …" at bounding box center [456, 348] width 627 height 425
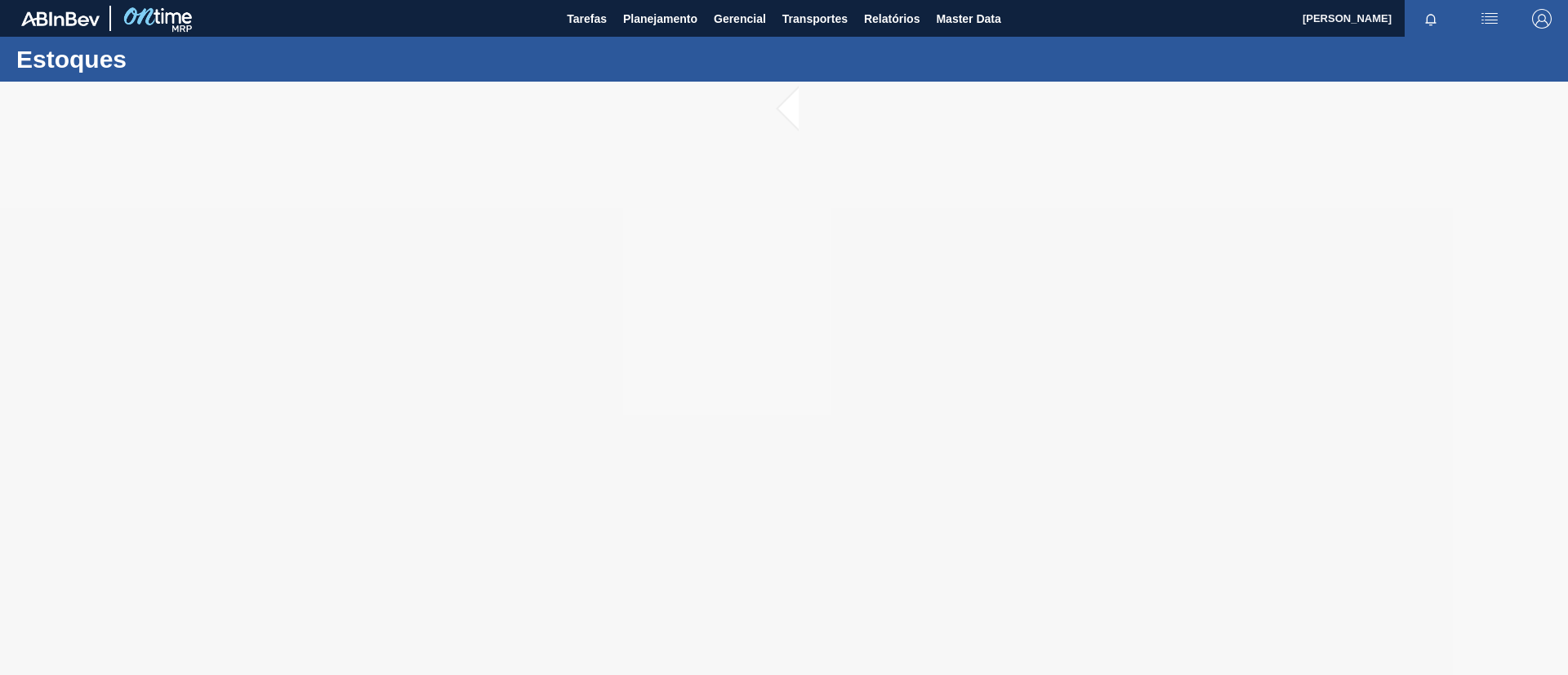
drag, startPoint x: 474, startPoint y: 137, endPoint x: 258, endPoint y: 220, distance: 231.4
click at [260, 221] on div at bounding box center [784, 378] width 1568 height 593
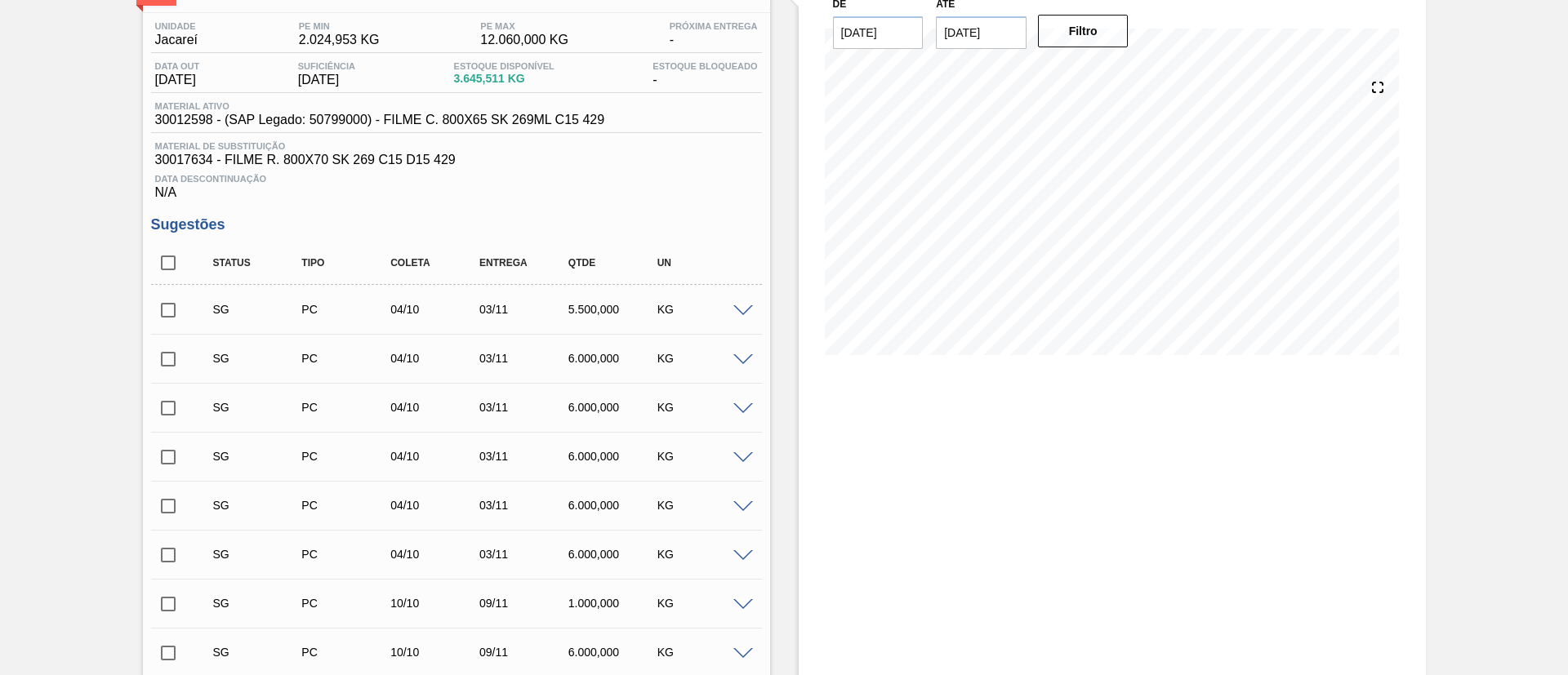
click at [172, 261] on input "checkbox" at bounding box center [168, 262] width 34 height 34
checkbox input "true"
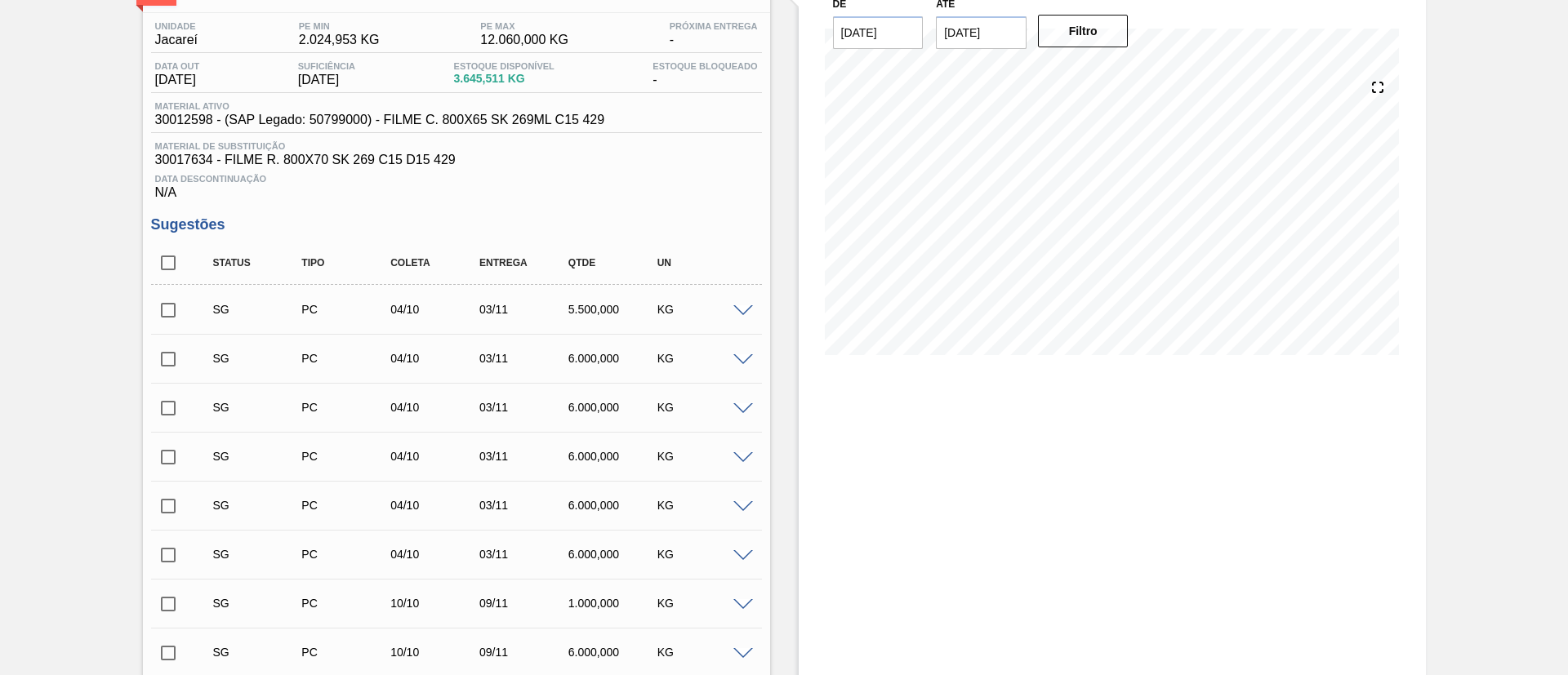
checkbox input "true"
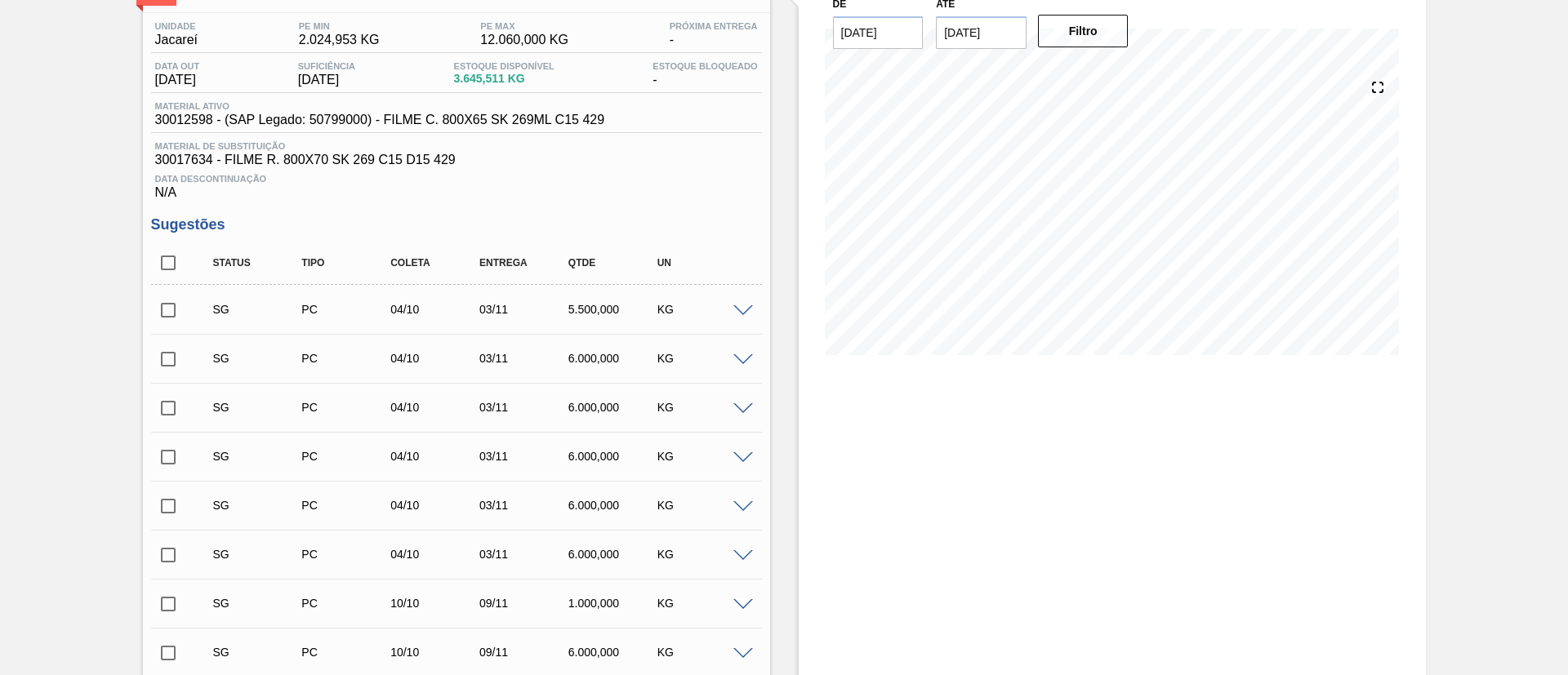
checkbox input "true"
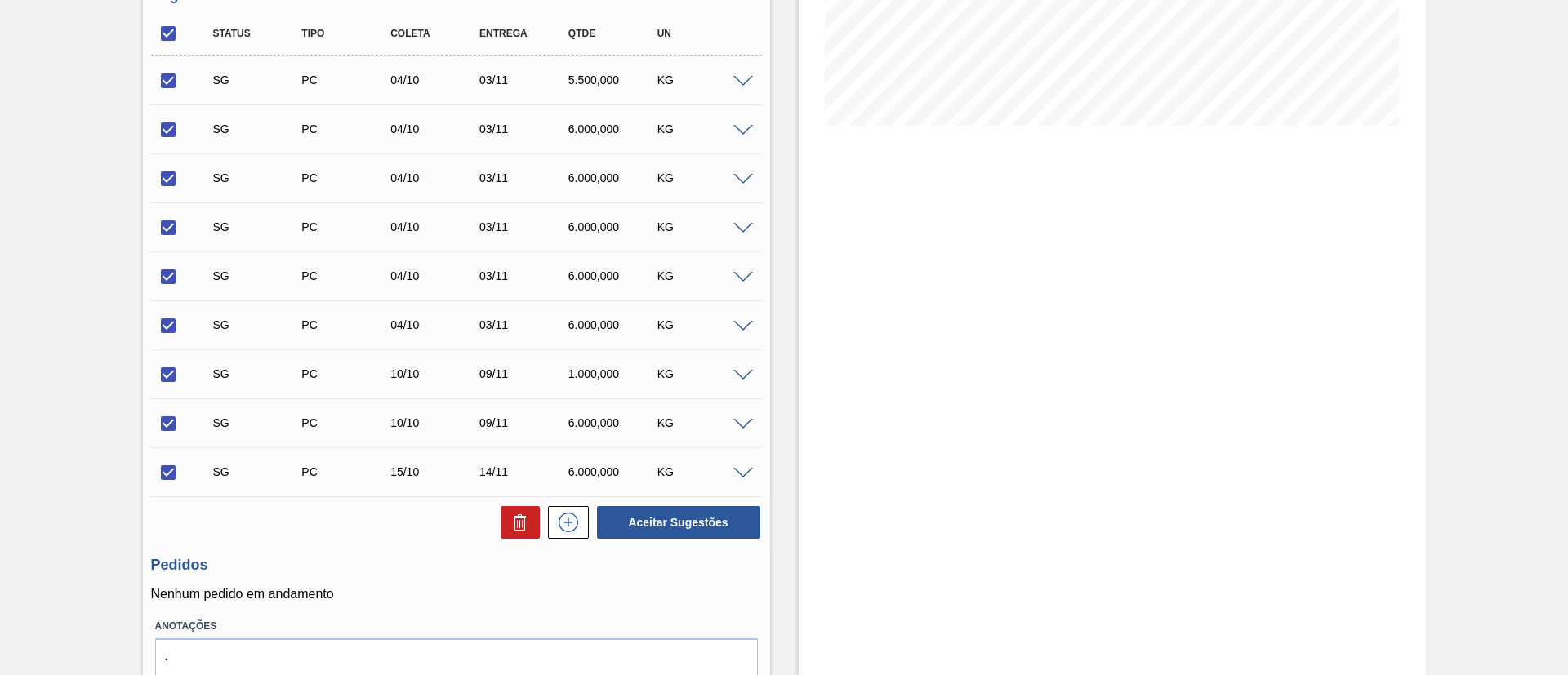
scroll to position [426, 0]
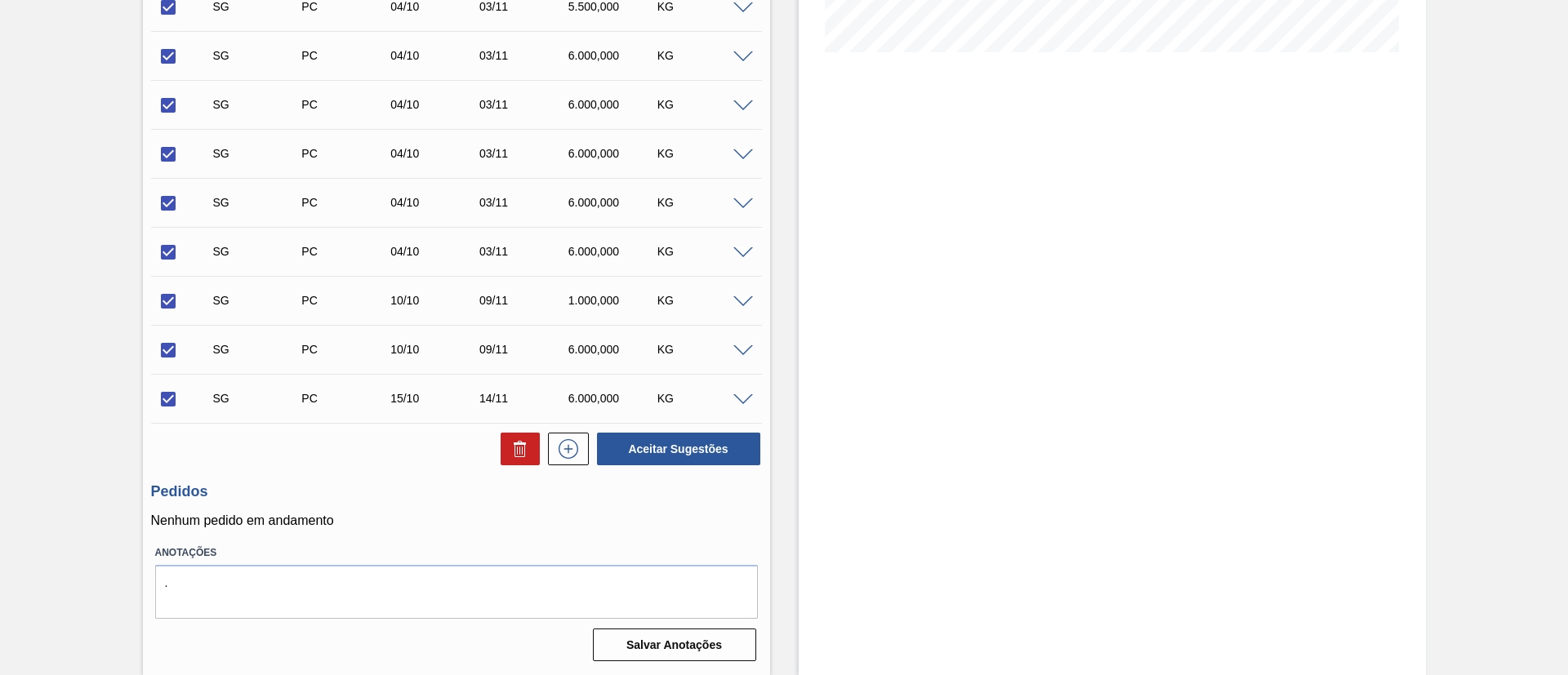
click at [516, 469] on div "Unidade Jacareí PE MIN 2.024,953 KG PE MAX 12.060,000 KG Próxima Entrega - Data…" at bounding box center [456, 188] width 627 height 957
click at [510, 441] on icon at bounding box center [519, 449] width 19 height 19
checkbox input "false"
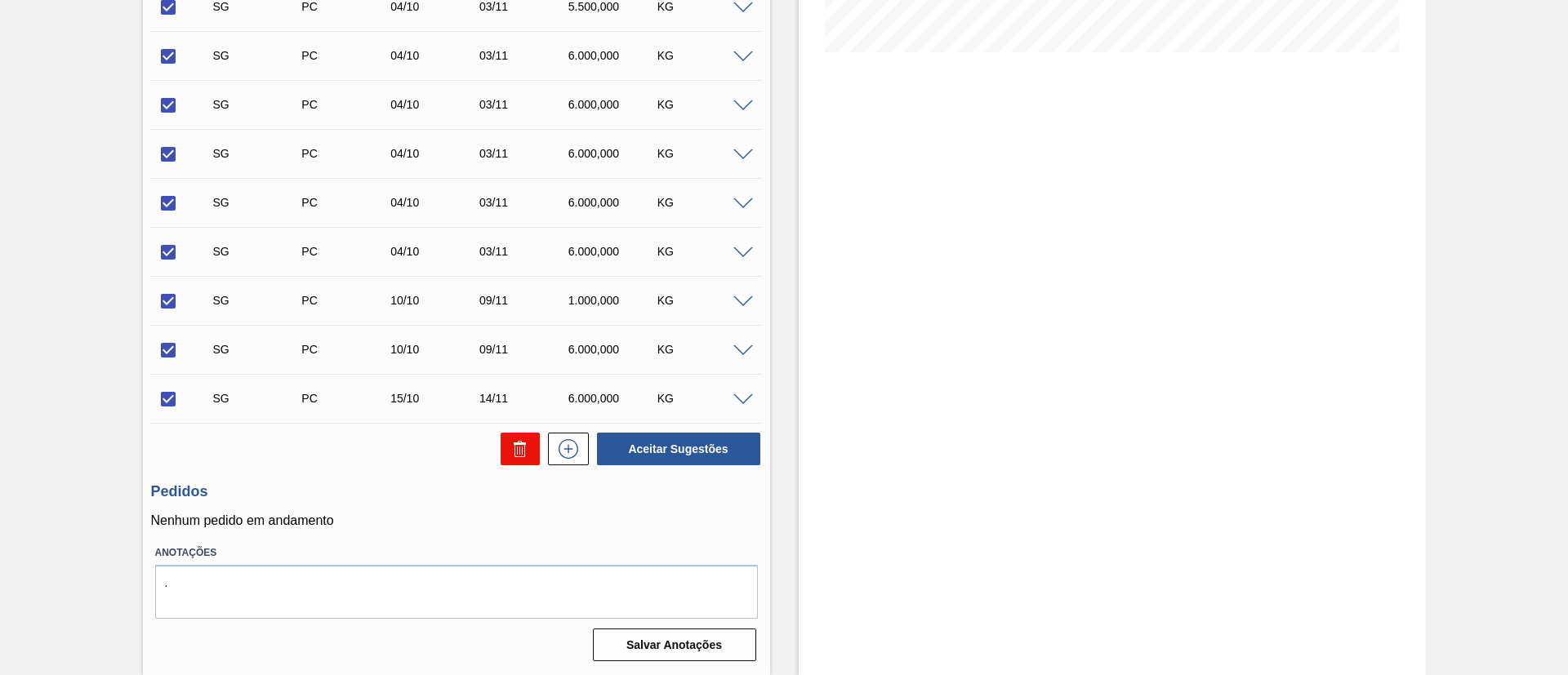
checkbox input "false"
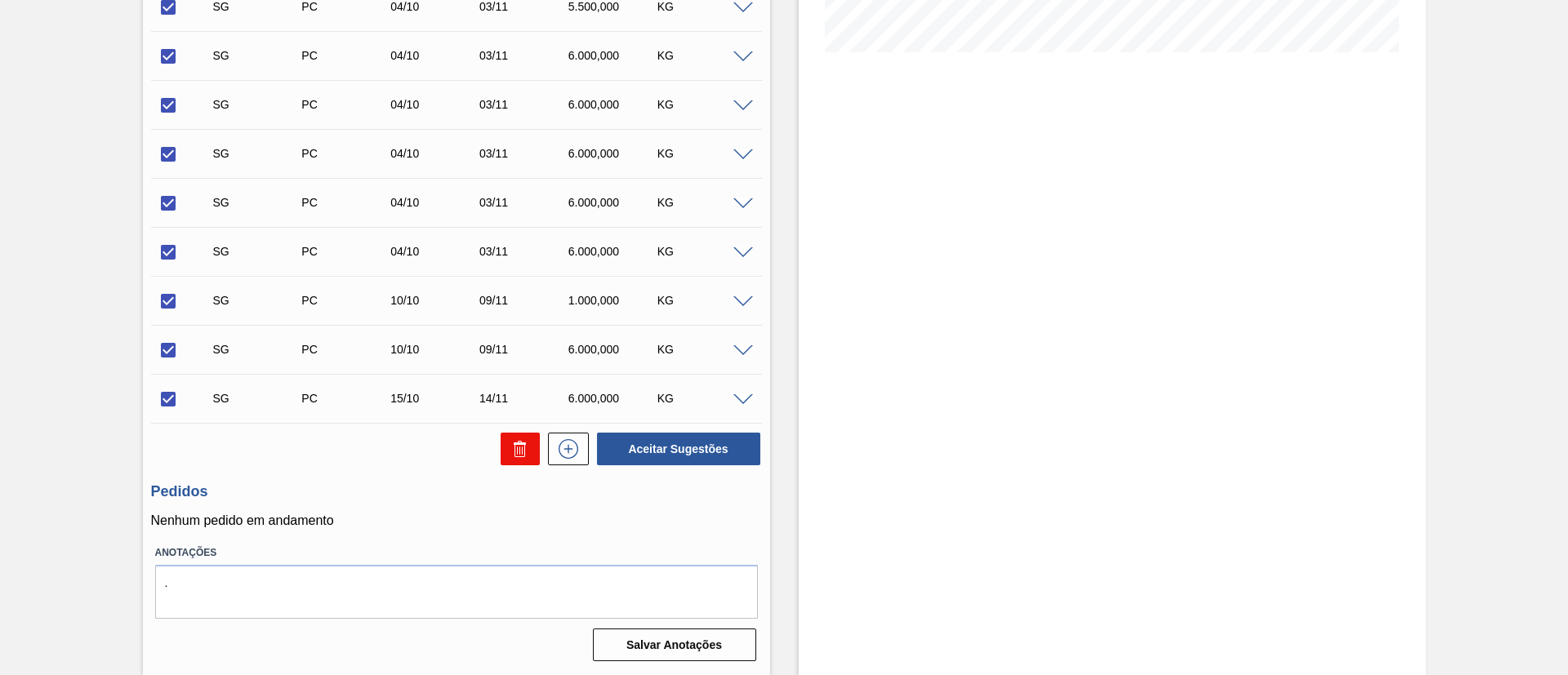
checkbox input "false"
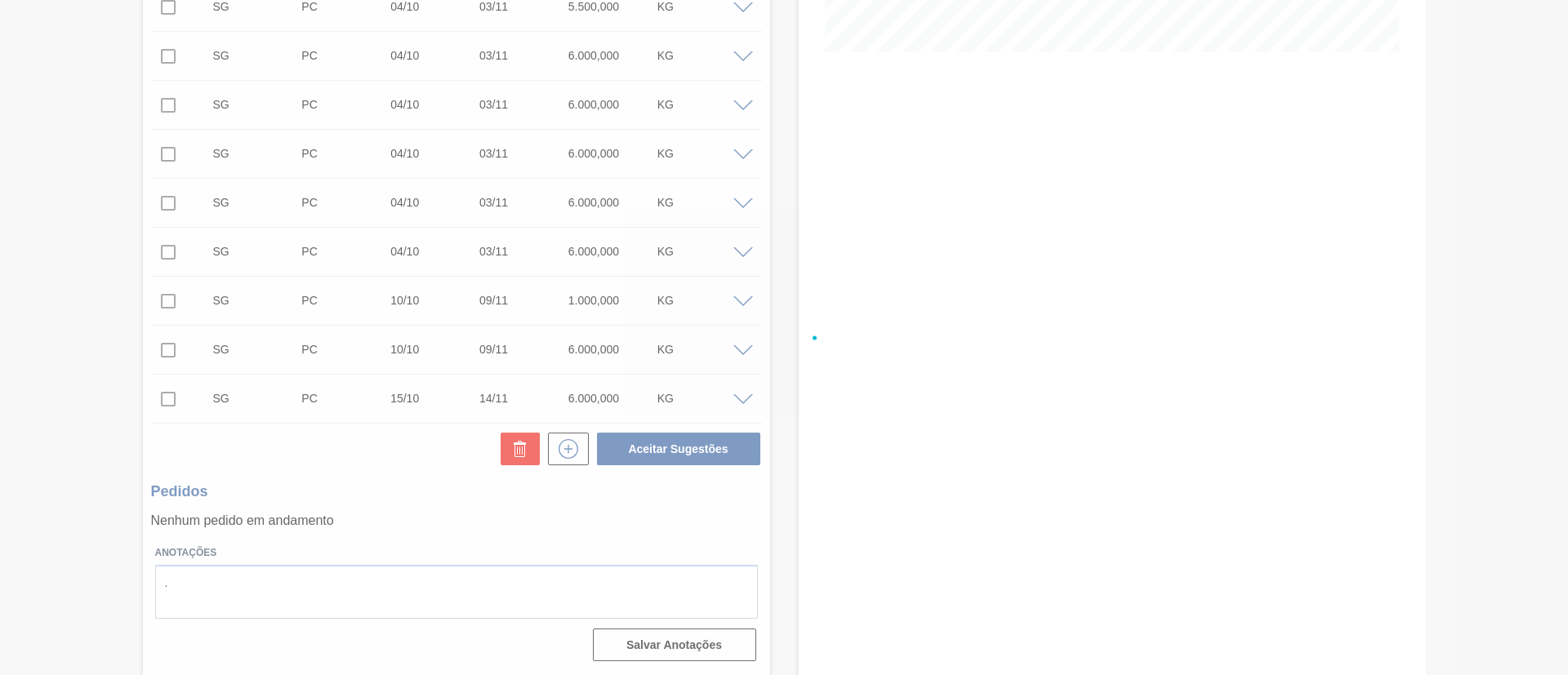
scroll to position [27, 0]
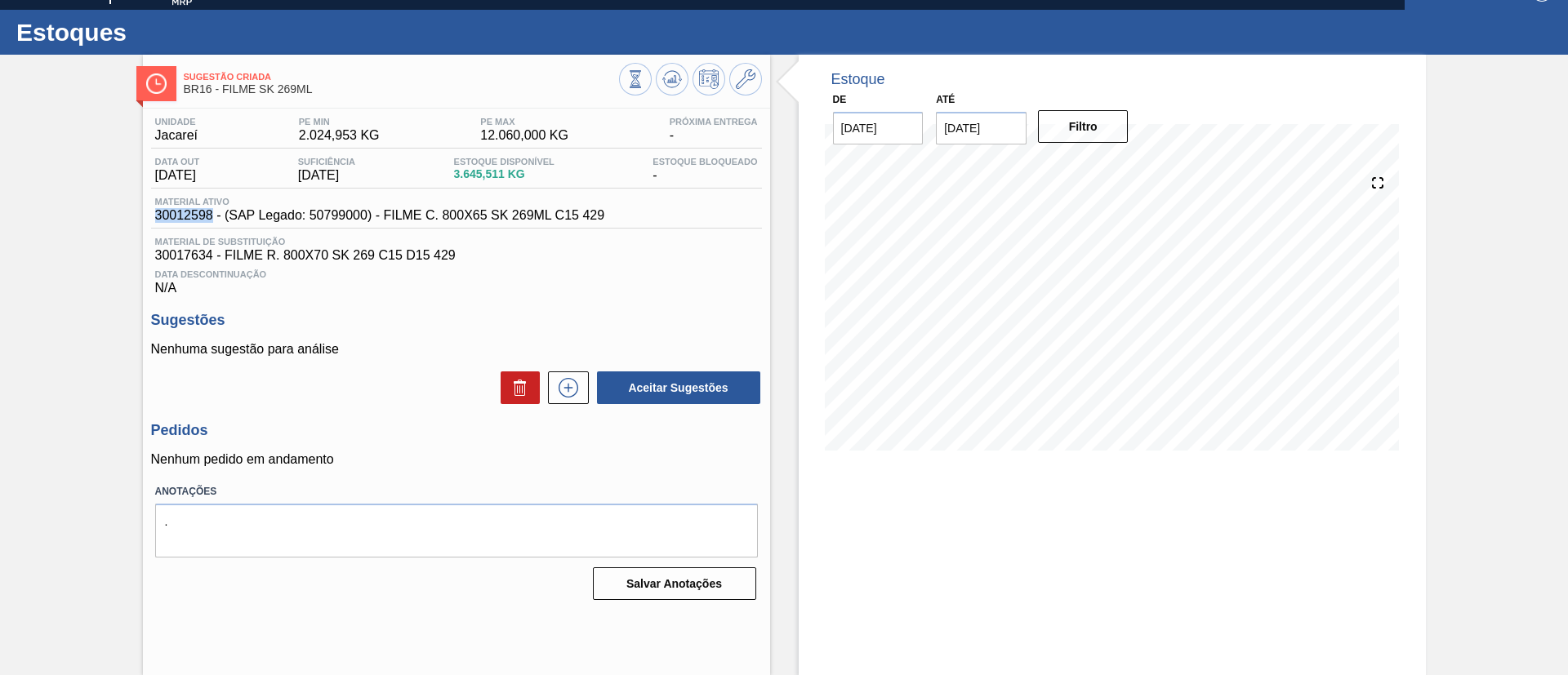
drag, startPoint x: 155, startPoint y: 215, endPoint x: 210, endPoint y: 221, distance: 55.3
click at [210, 221] on span "30012598 - (SAP Legado: 50799000) - FILME C. 800X65 SK 269ML C15 429" at bounding box center [379, 216] width 450 height 15
copy span "30012598"
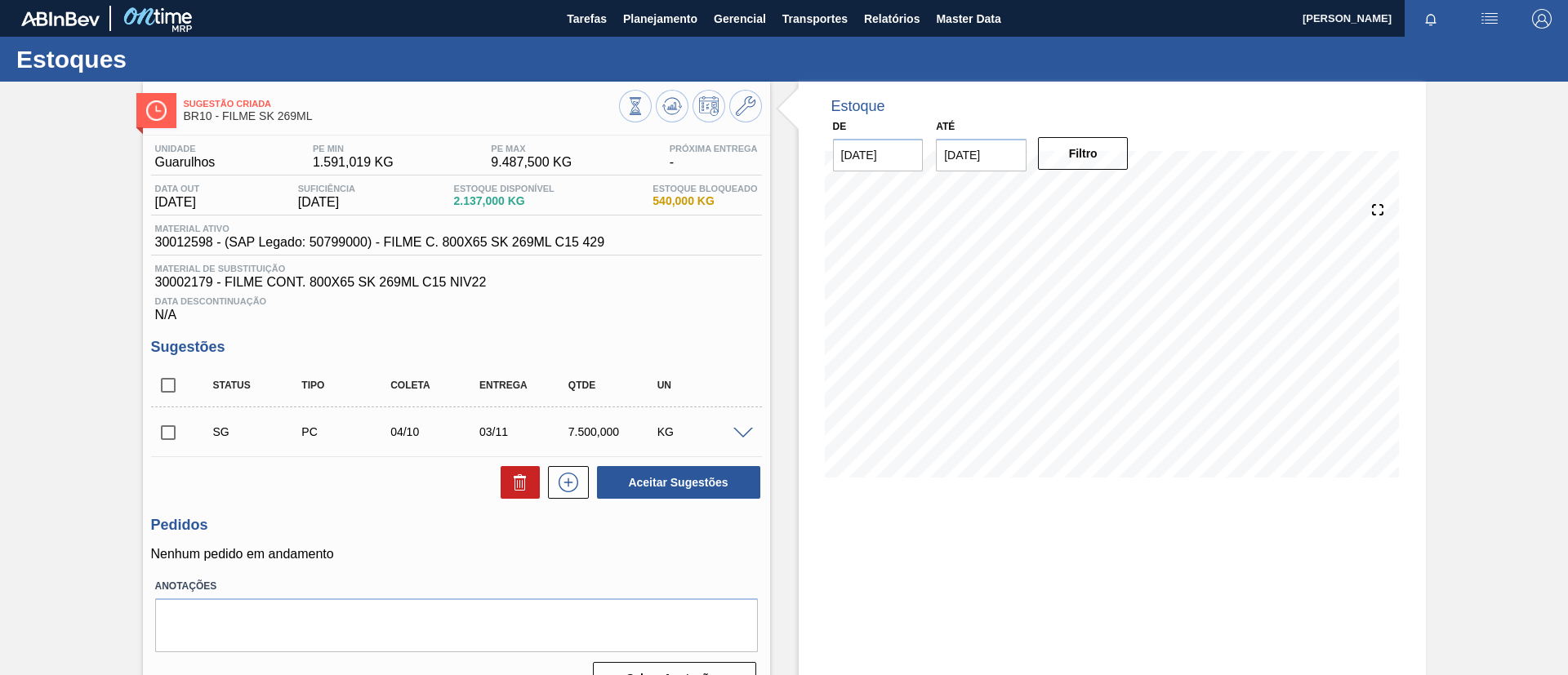
drag, startPoint x: 174, startPoint y: 386, endPoint x: 353, endPoint y: 389, distance: 179.0
click at [175, 386] on input "checkbox" at bounding box center [168, 385] width 34 height 34
checkbox input "true"
click at [504, 476] on button at bounding box center [520, 482] width 39 height 32
checkbox input "false"
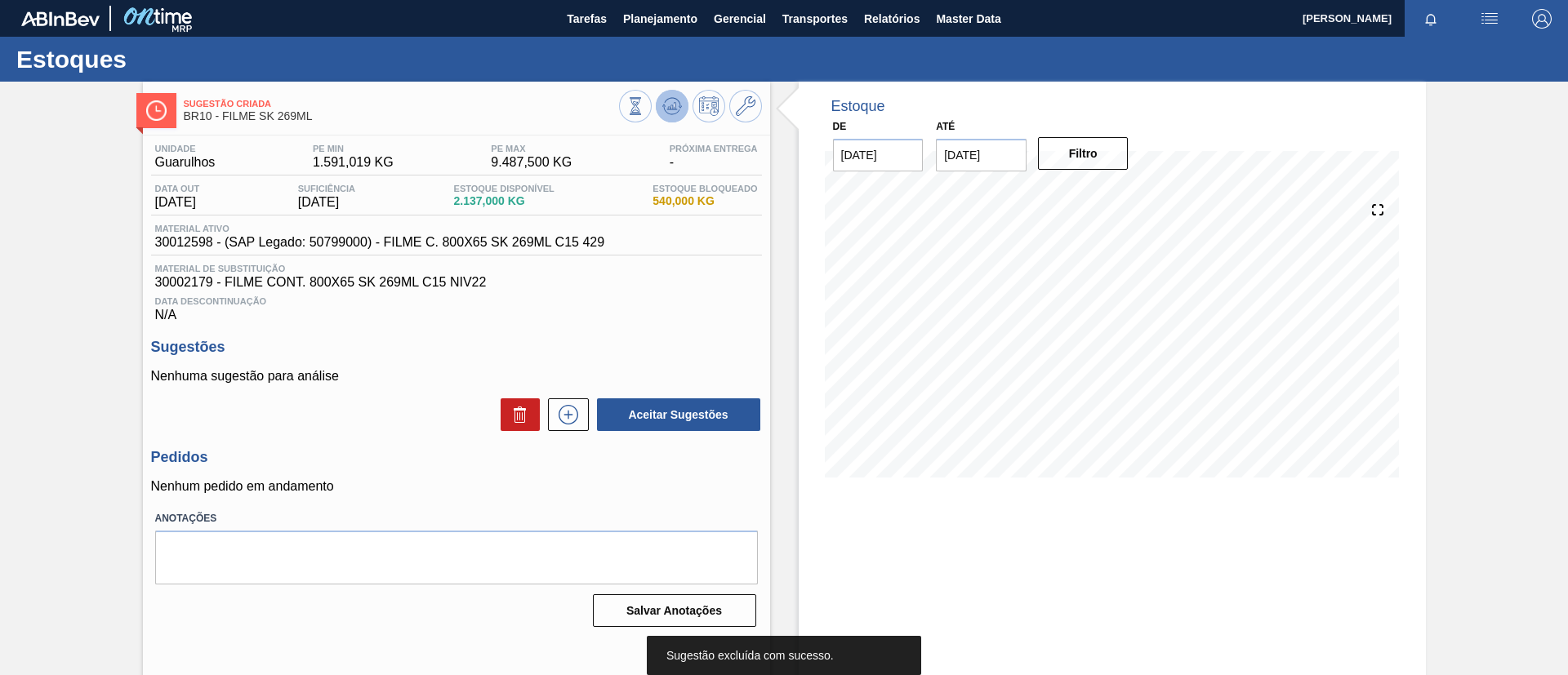
click at [669, 94] on button at bounding box center [671, 106] width 32 height 32
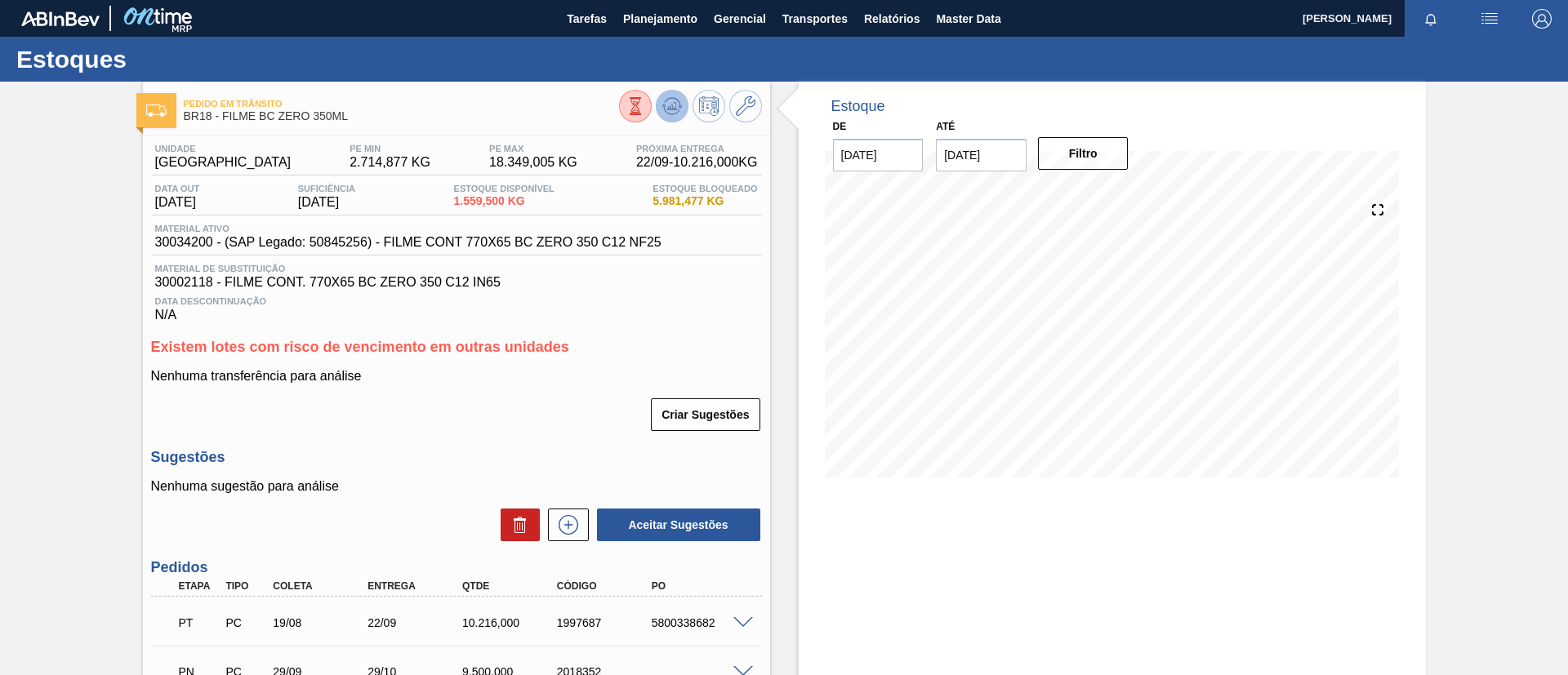
click at [664, 101] on icon at bounding box center [672, 103] width 17 height 9
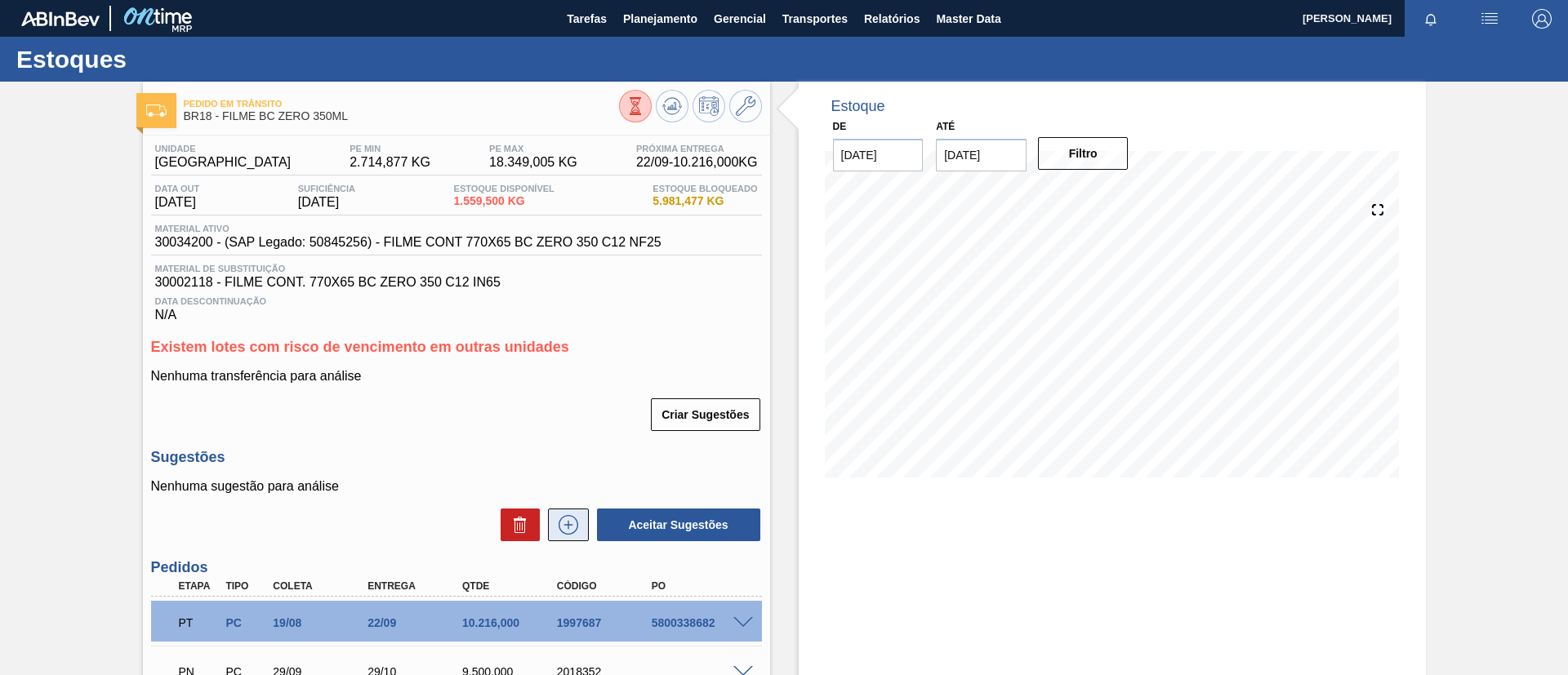
click at [572, 518] on icon at bounding box center [568, 525] width 26 height 19
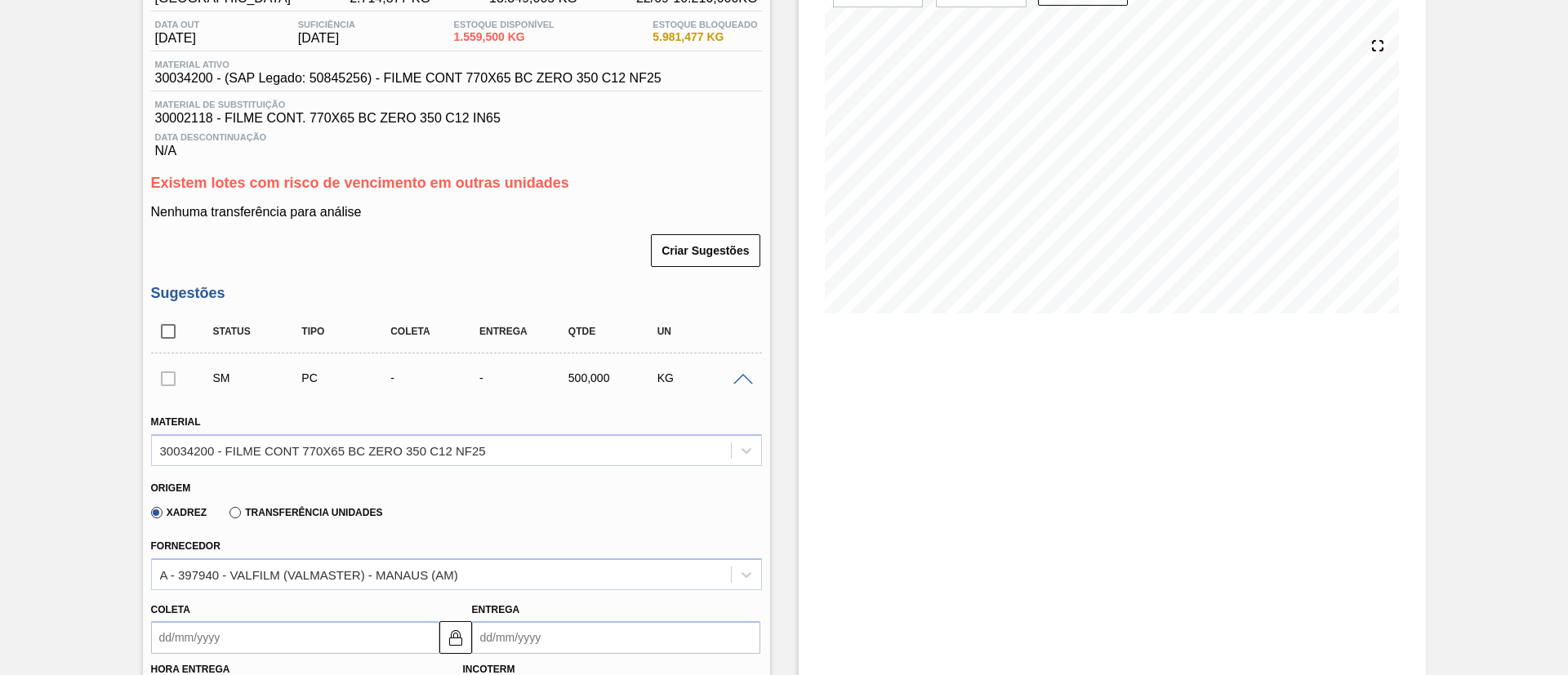
scroll to position [245, 0]
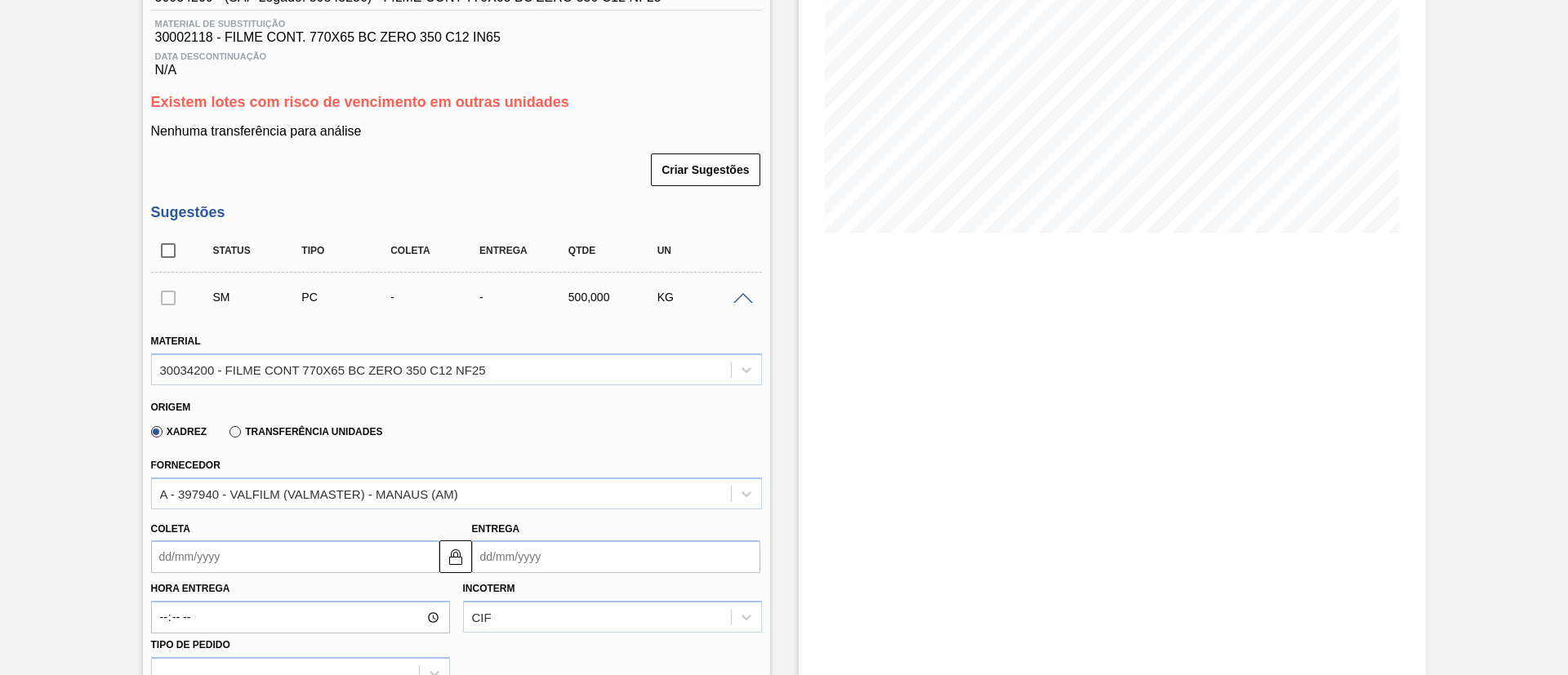
click at [287, 424] on div "Transferência Unidades" at bounding box center [302, 431] width 159 height 15
click at [293, 430] on label "Transferência Unidades" at bounding box center [305, 432] width 153 height 11
click at [227, 435] on input "Transferência Unidades" at bounding box center [227, 435] width 0 height 0
click at [299, 483] on div "BR21-Lages" at bounding box center [441, 494] width 579 height 24
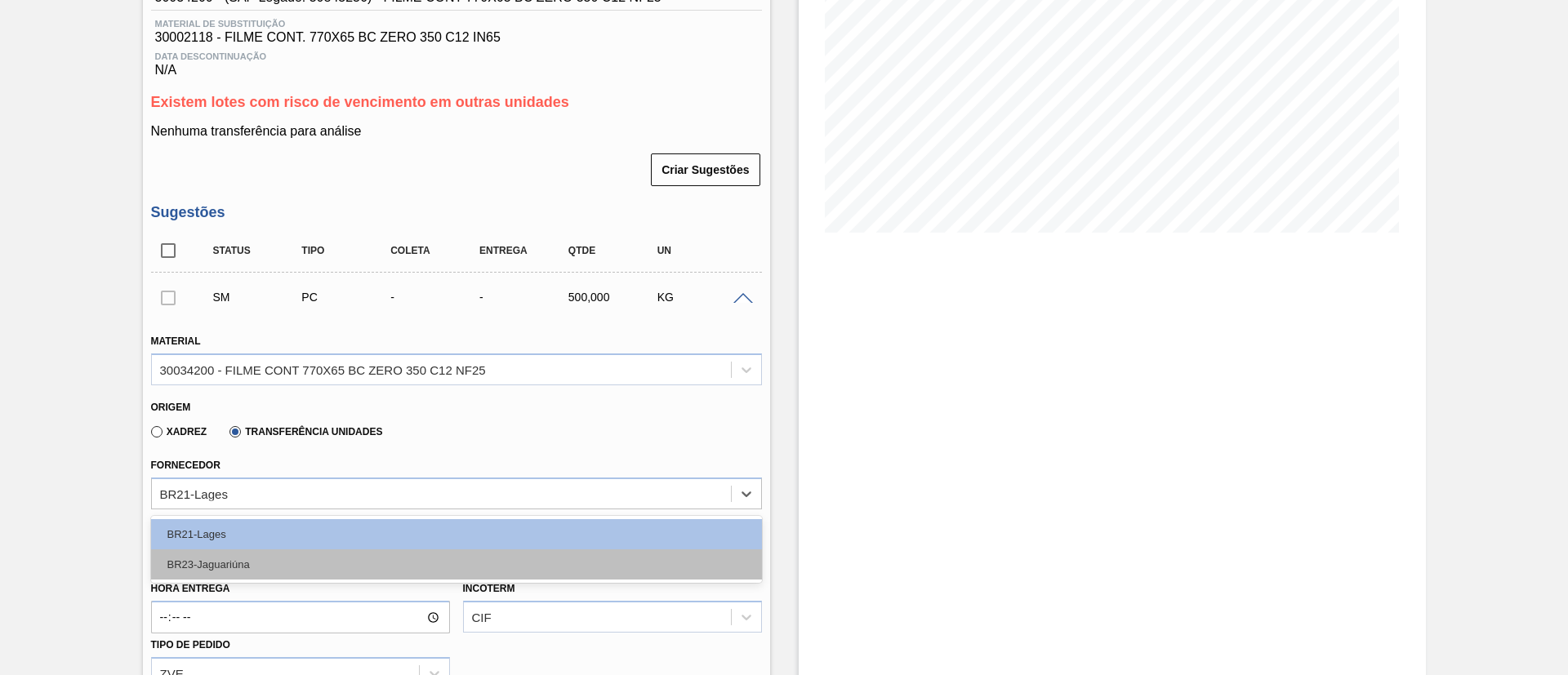
click at [291, 573] on div "BR23-Jaguariúna" at bounding box center [456, 565] width 611 height 31
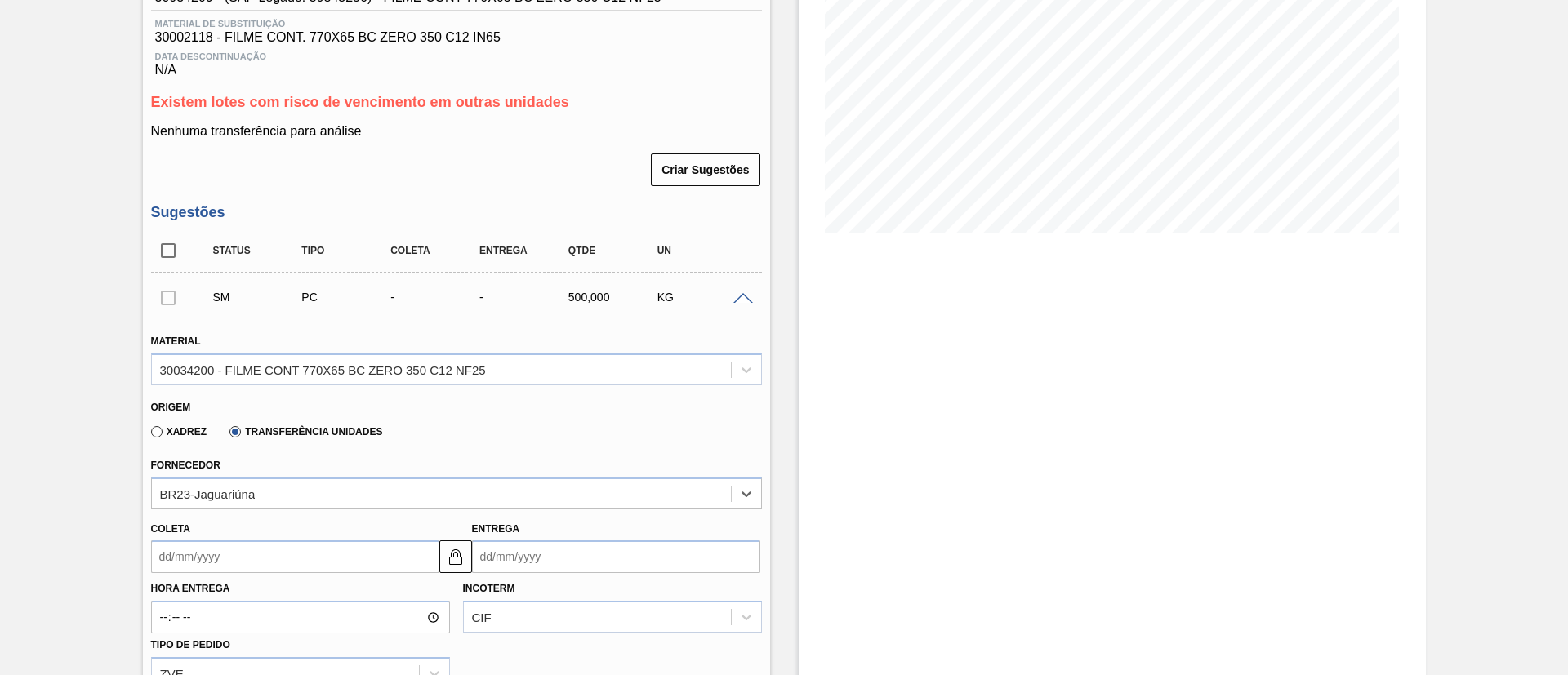
click at [287, 549] on input "Coleta" at bounding box center [295, 556] width 288 height 32
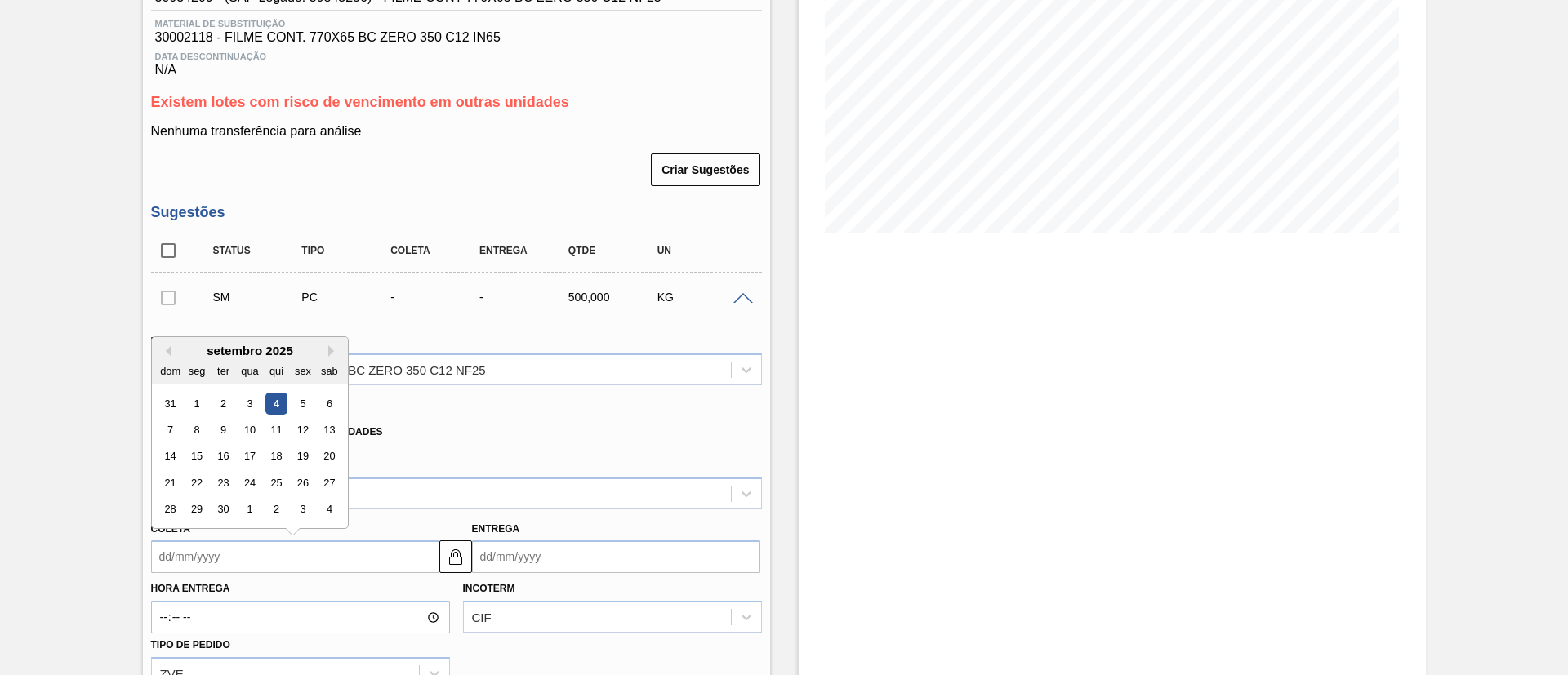
click at [275, 405] on div "4" at bounding box center [275, 404] width 22 height 22
type input "[DATE]"
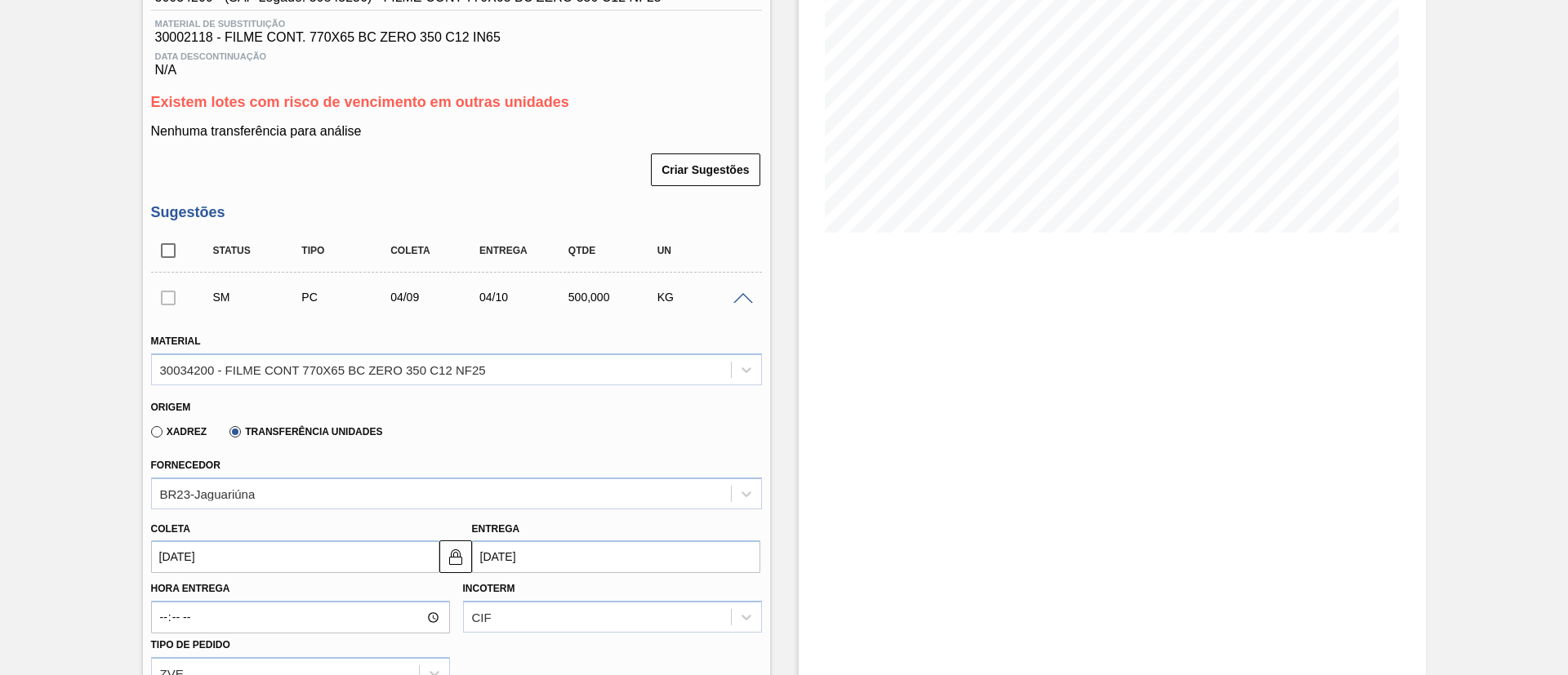
click at [242, 543] on input "[DATE]" at bounding box center [295, 556] width 288 height 32
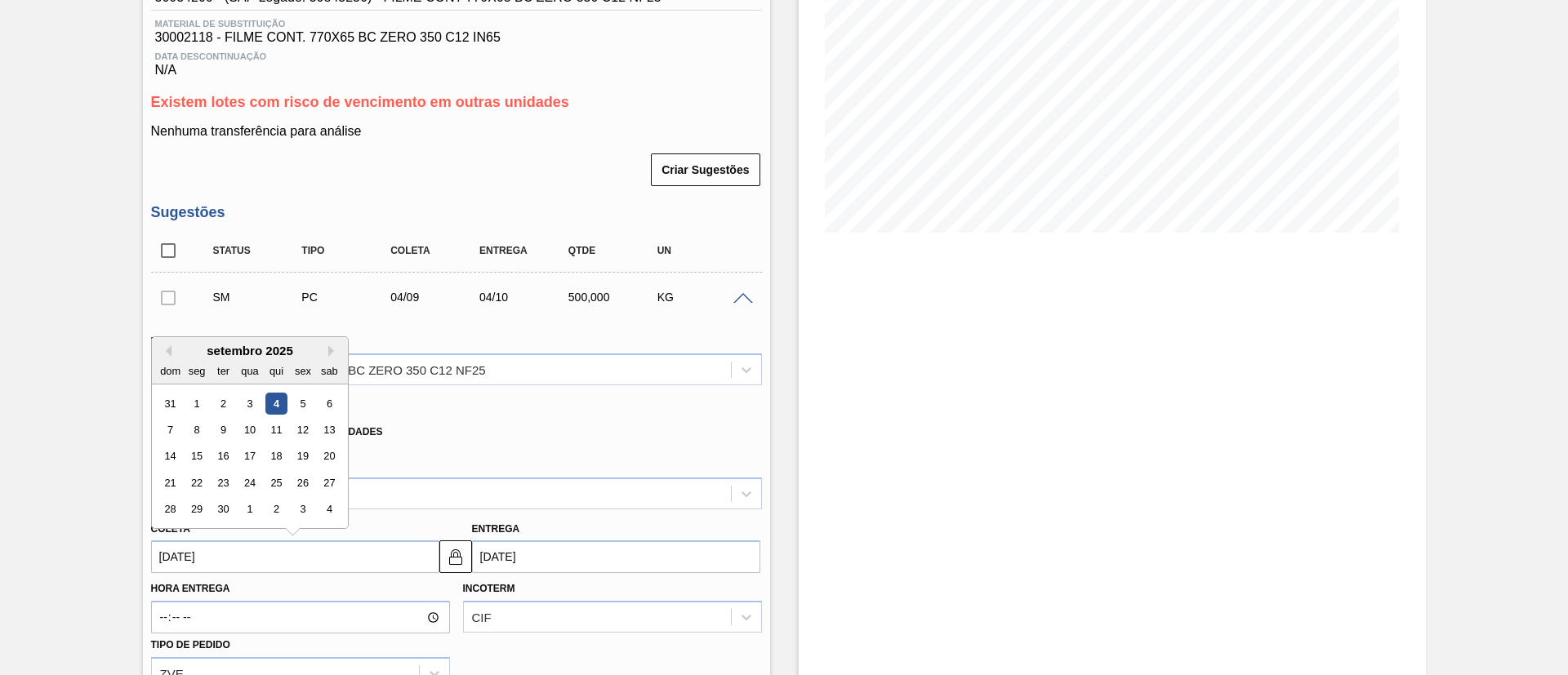
drag, startPoint x: 278, startPoint y: 546, endPoint x: 396, endPoint y: 540, distance: 118.2
click at [287, 544] on input "[DATE]" at bounding box center [295, 556] width 288 height 32
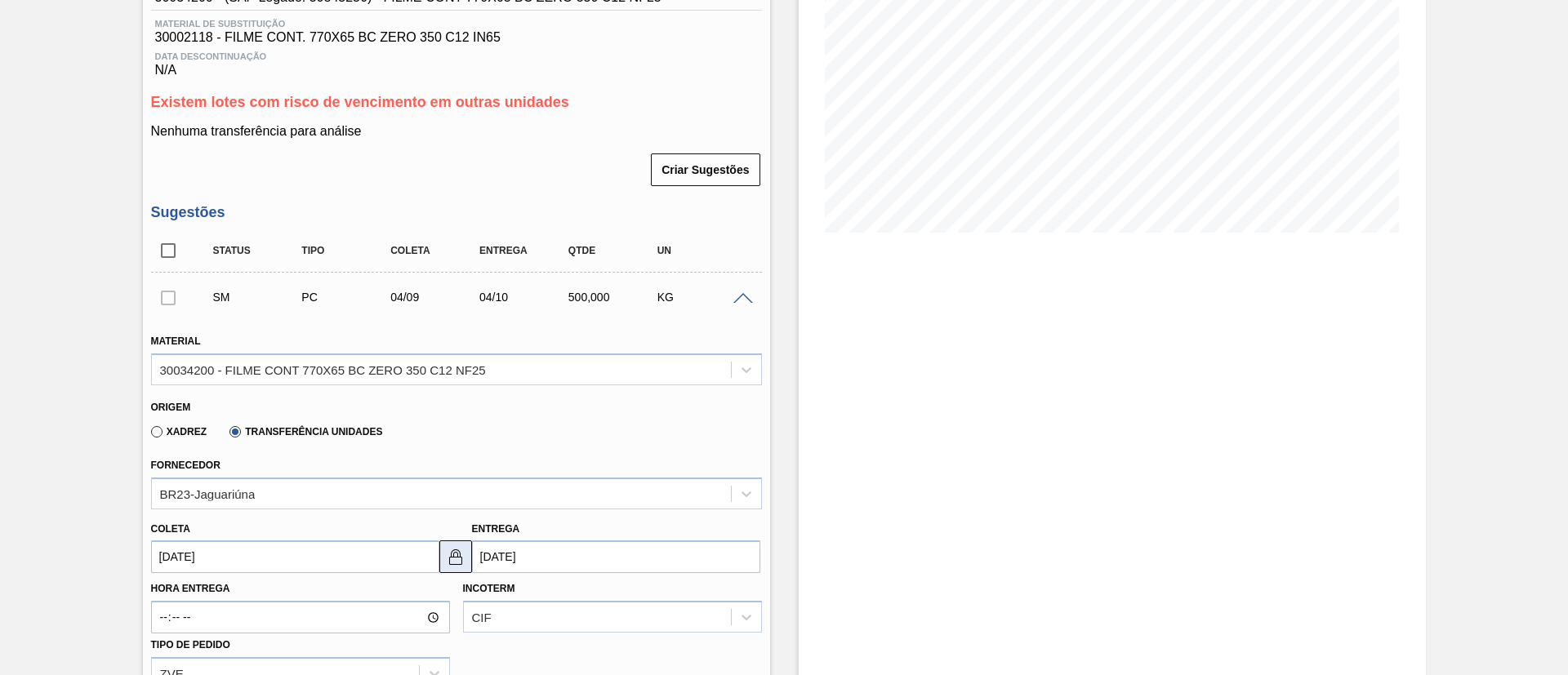
click at [457, 548] on img at bounding box center [455, 556] width 19 height 19
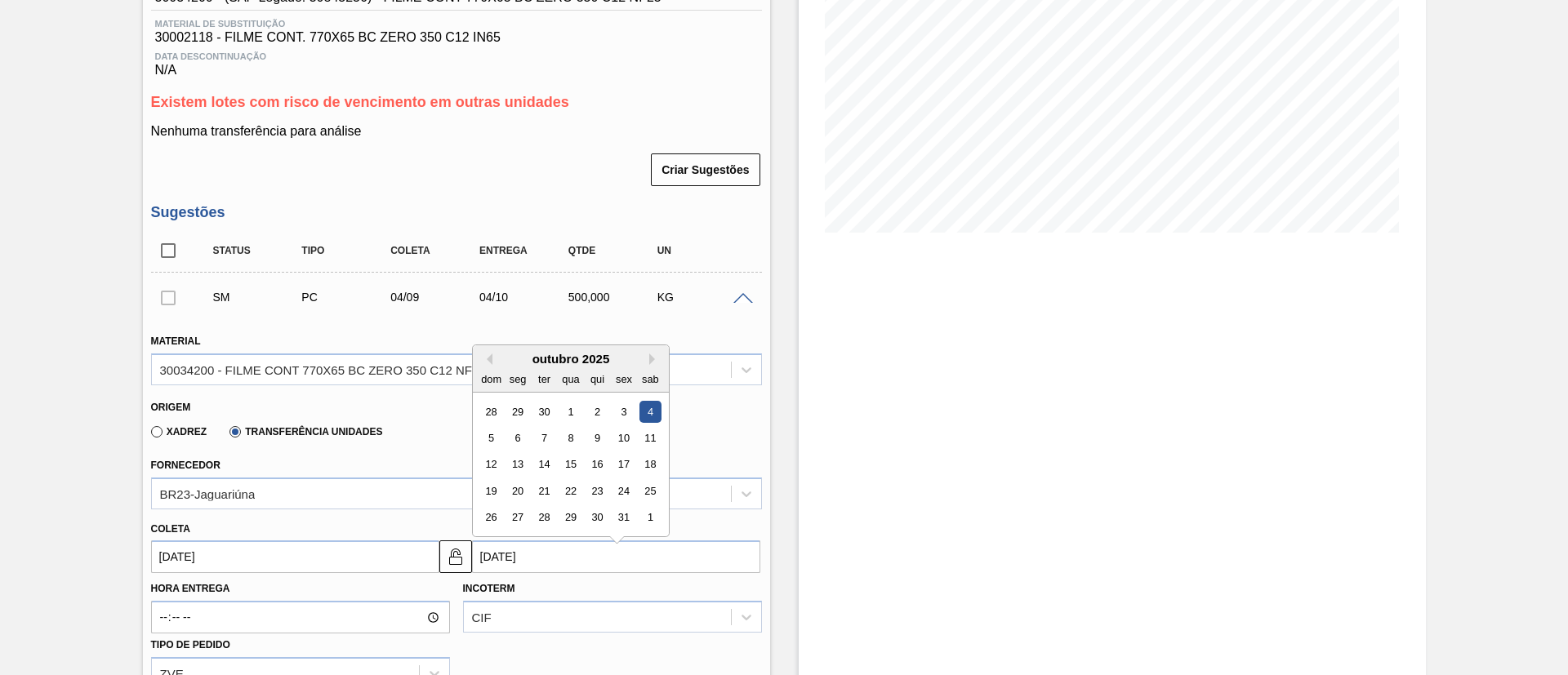
click at [491, 550] on input "[DATE]" at bounding box center [616, 556] width 288 height 32
click at [487, 355] on button "Previous Month" at bounding box center [487, 351] width 11 height 11
click at [552, 437] on div "9" at bounding box center [543, 430] width 22 height 22
type input "09/09/2025"
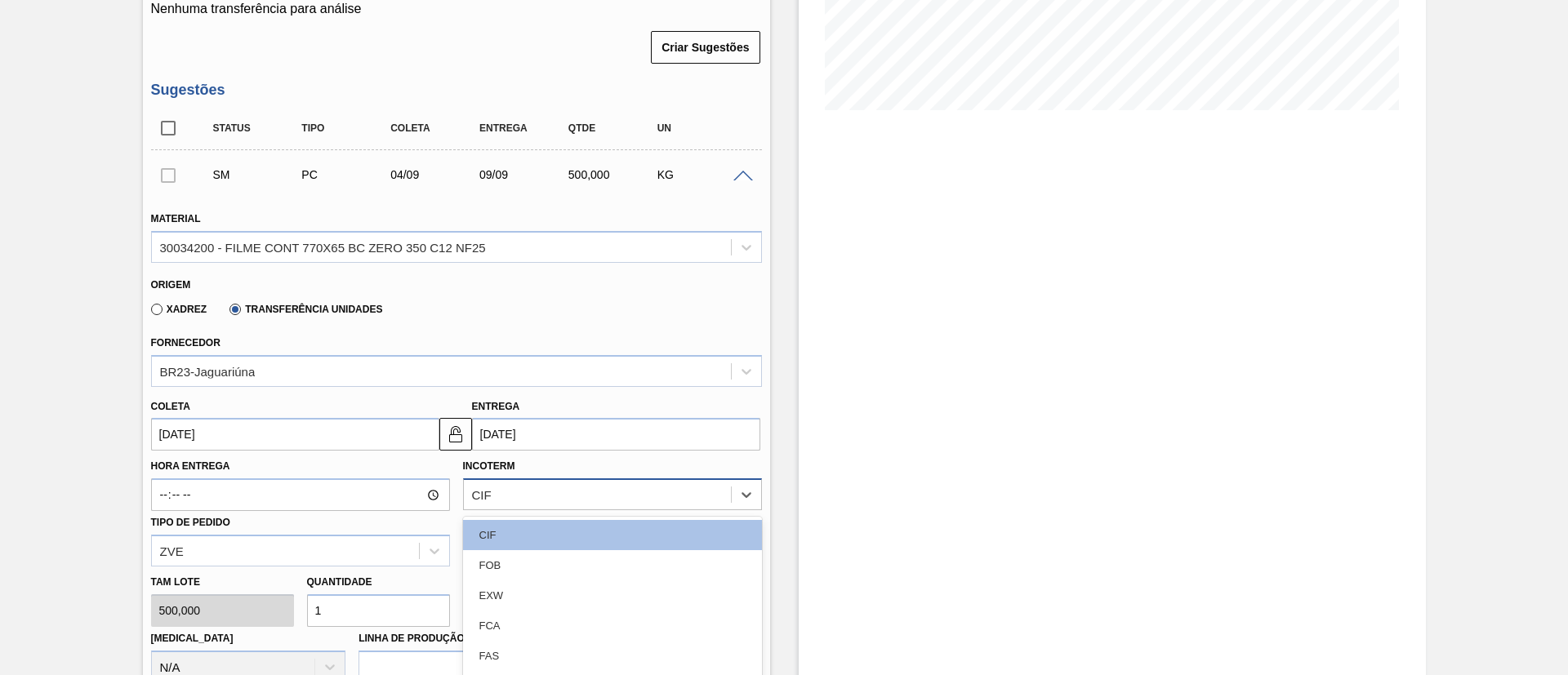
scroll to position [461, 0]
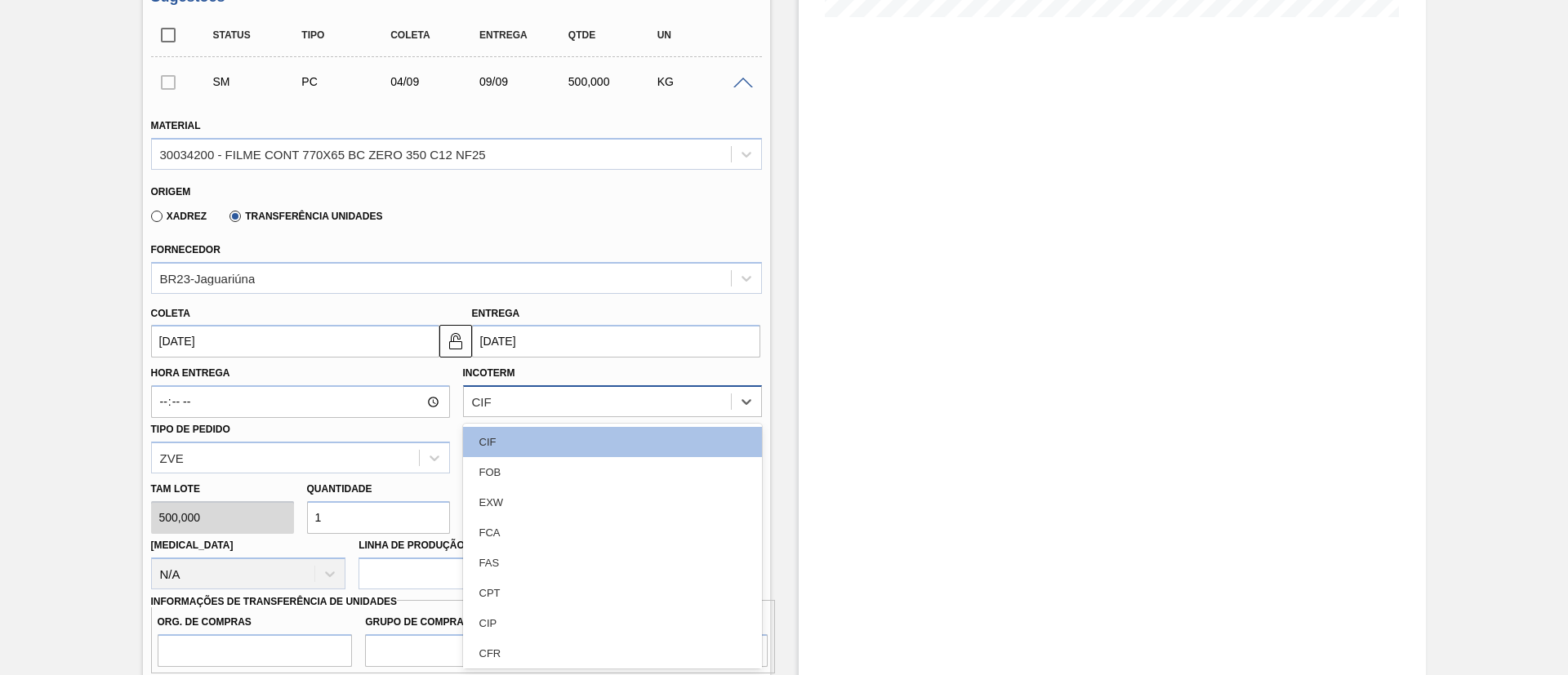
click at [522, 417] on div "option FOB focused, 2 of 11. 11 results available. Use Up and Down to choose op…" at bounding box center [612, 401] width 299 height 32
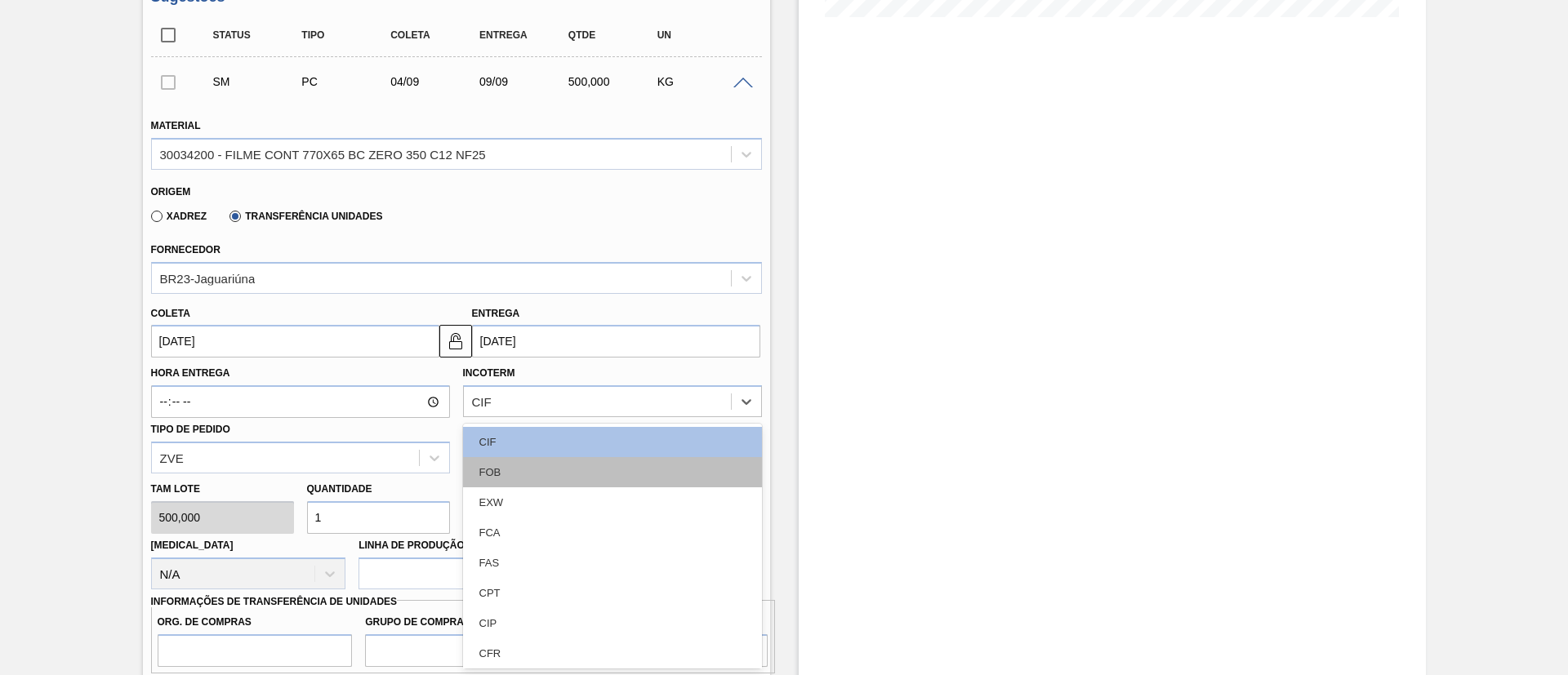
click at [520, 469] on div "FOB" at bounding box center [612, 472] width 299 height 31
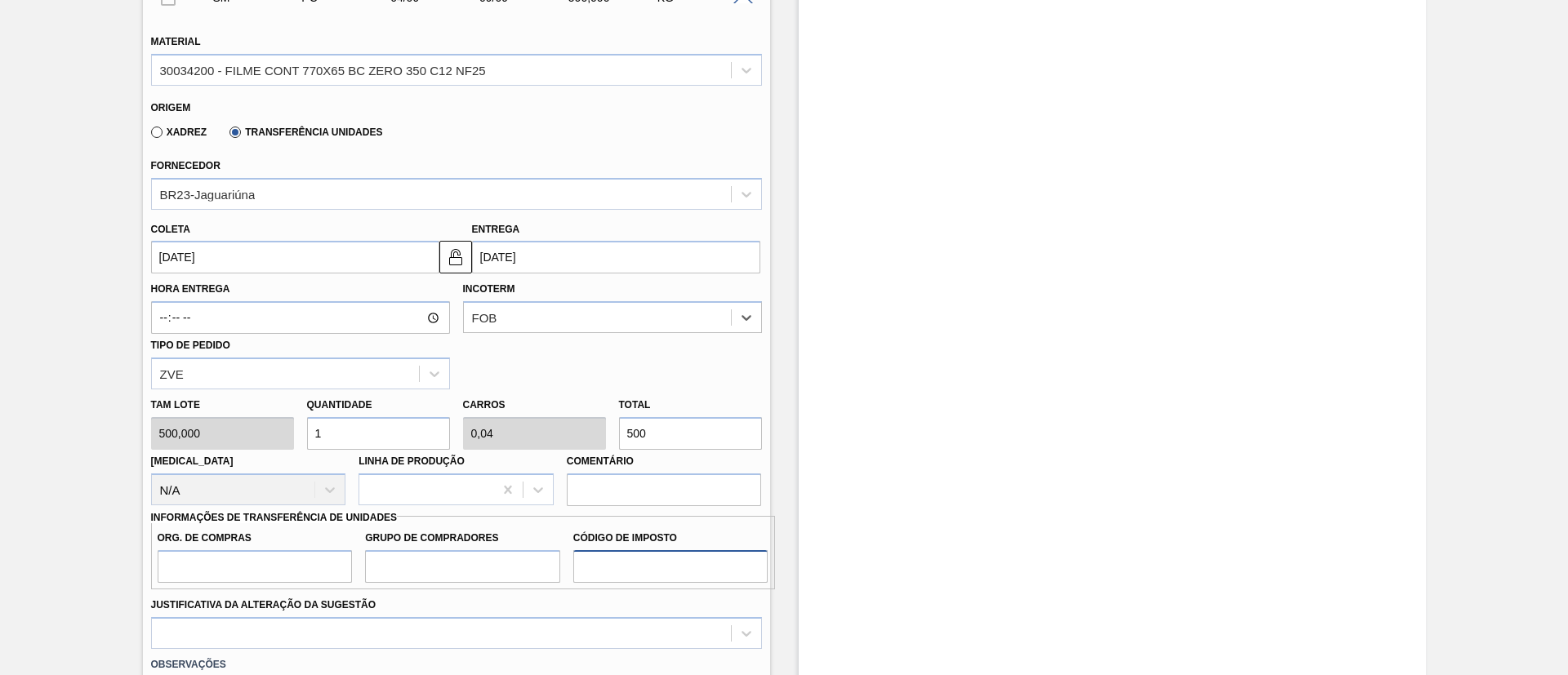
scroll to position [583, 0]
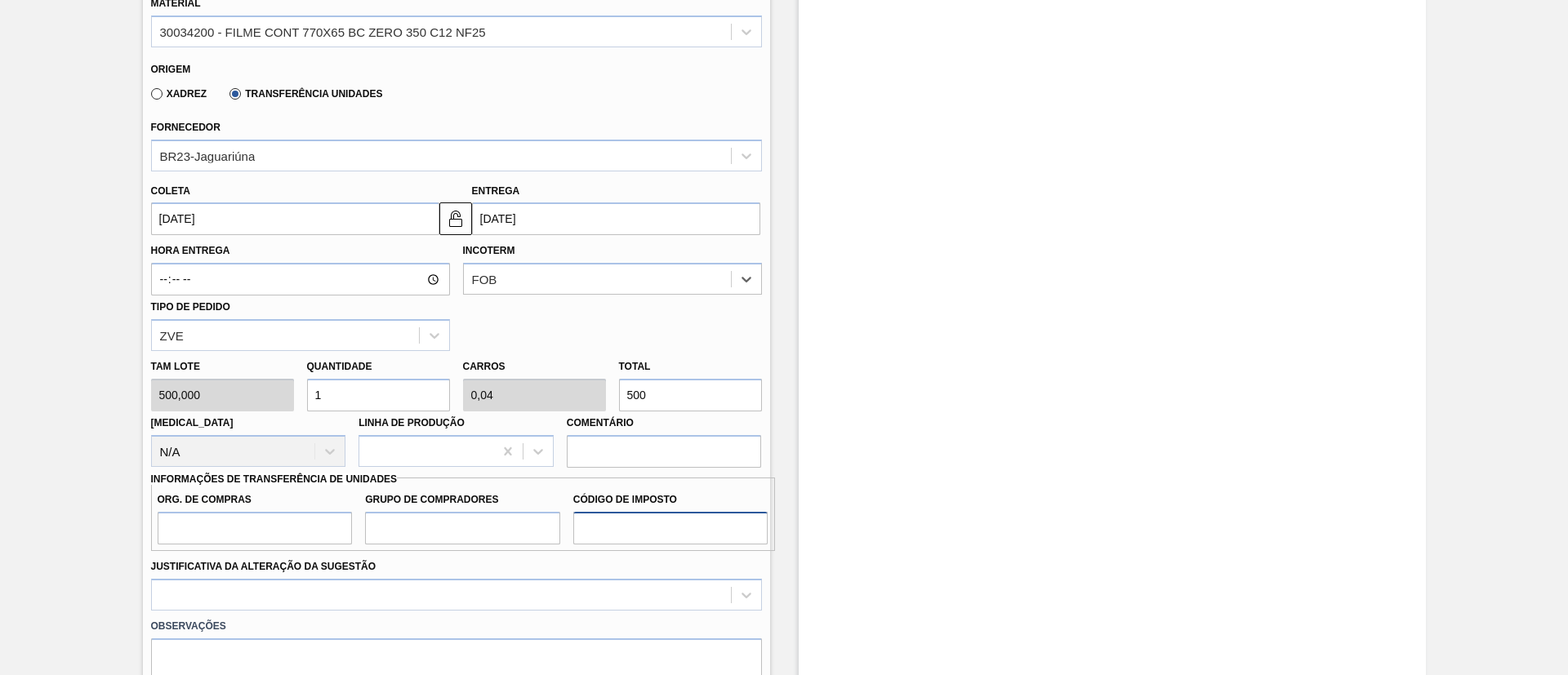
drag, startPoint x: 688, startPoint y: 530, endPoint x: 673, endPoint y: 524, distance: 16.2
click at [673, 524] on input "Código de Imposto" at bounding box center [670, 528] width 195 height 32
drag, startPoint x: 654, startPoint y: 381, endPoint x: 496, endPoint y: 376, distance: 158.1
click at [496, 374] on div "Tam lote 500,000 Quantidade 1 Carros 0,04 Total 500 Doca N/A Linha de Produção …" at bounding box center [456, 410] width 624 height 117
type input "0,006"
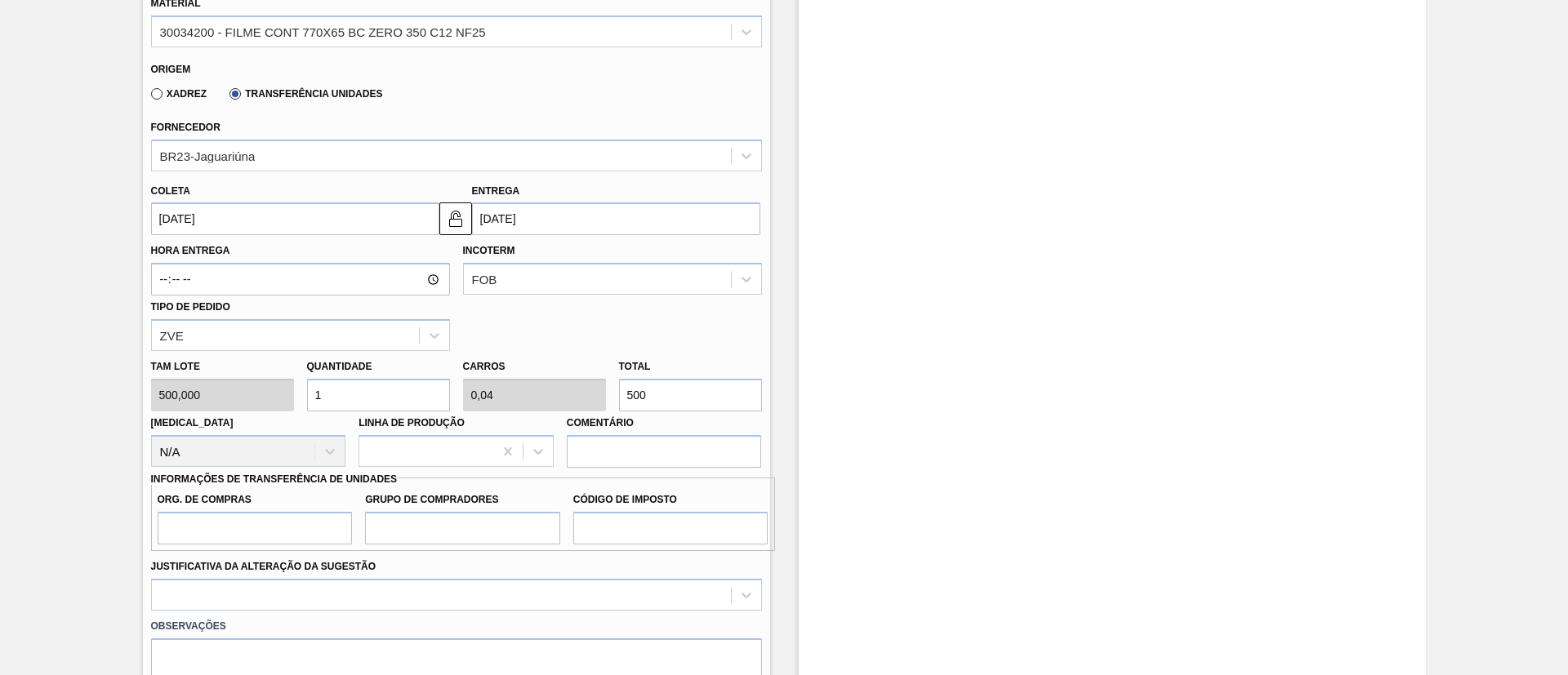
type input "0"
type input "3"
type input "0,06"
type input "0,002"
type input "30"
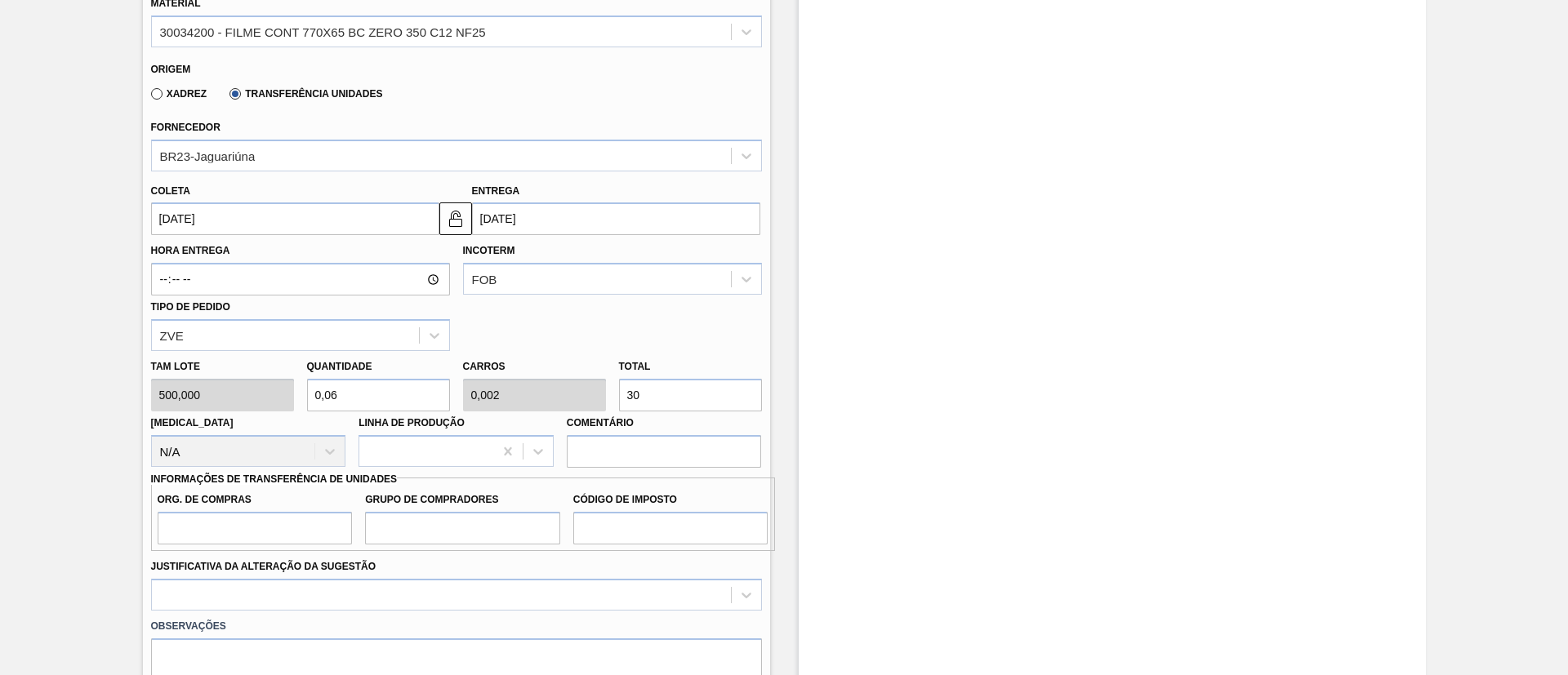
type input "0,6"
type input "0,024"
type input "300"
type input "6"
type input "0,24"
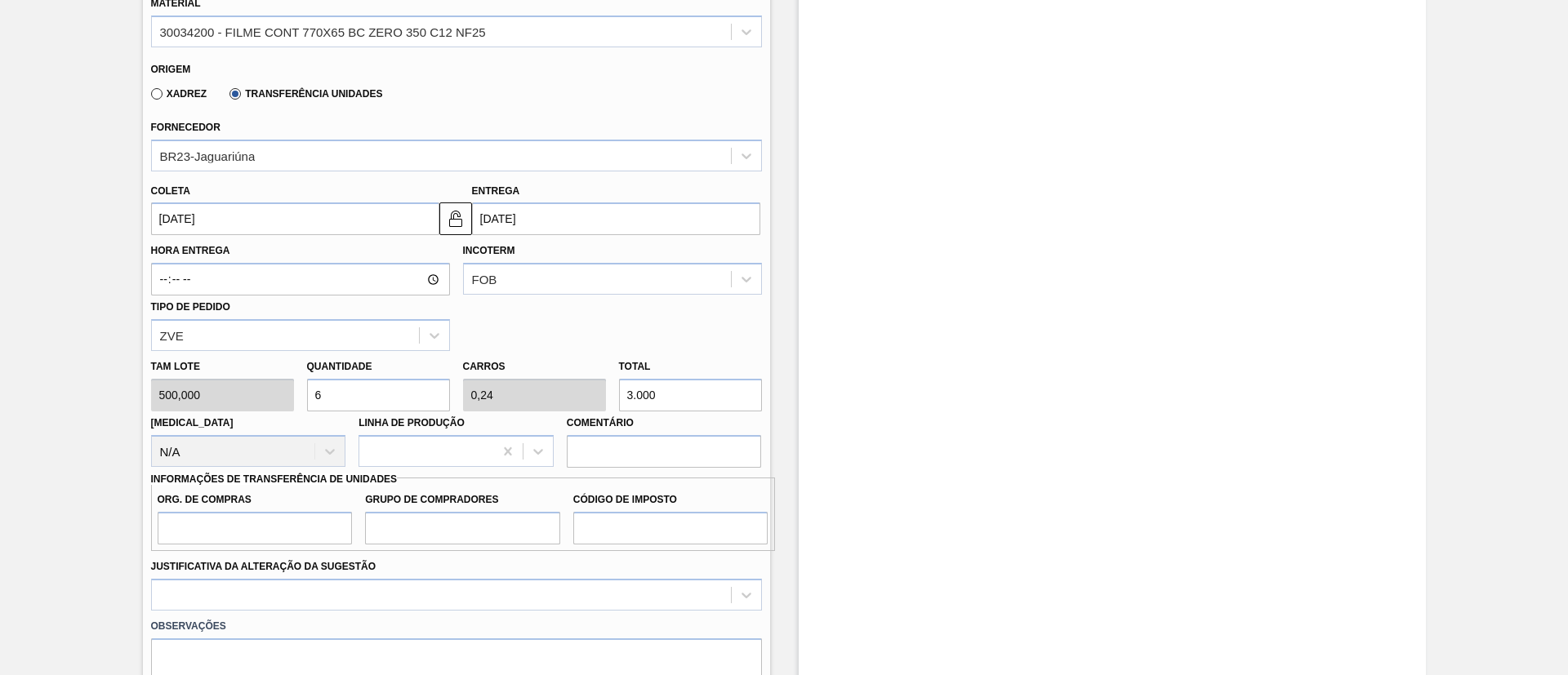
type input "3.000"
click at [289, 528] on input "Org. de Compras" at bounding box center [255, 528] width 195 height 32
type input "BR00"
click at [418, 529] on input "Grupo de Compradores" at bounding box center [463, 528] width 195 height 32
type input "A01"
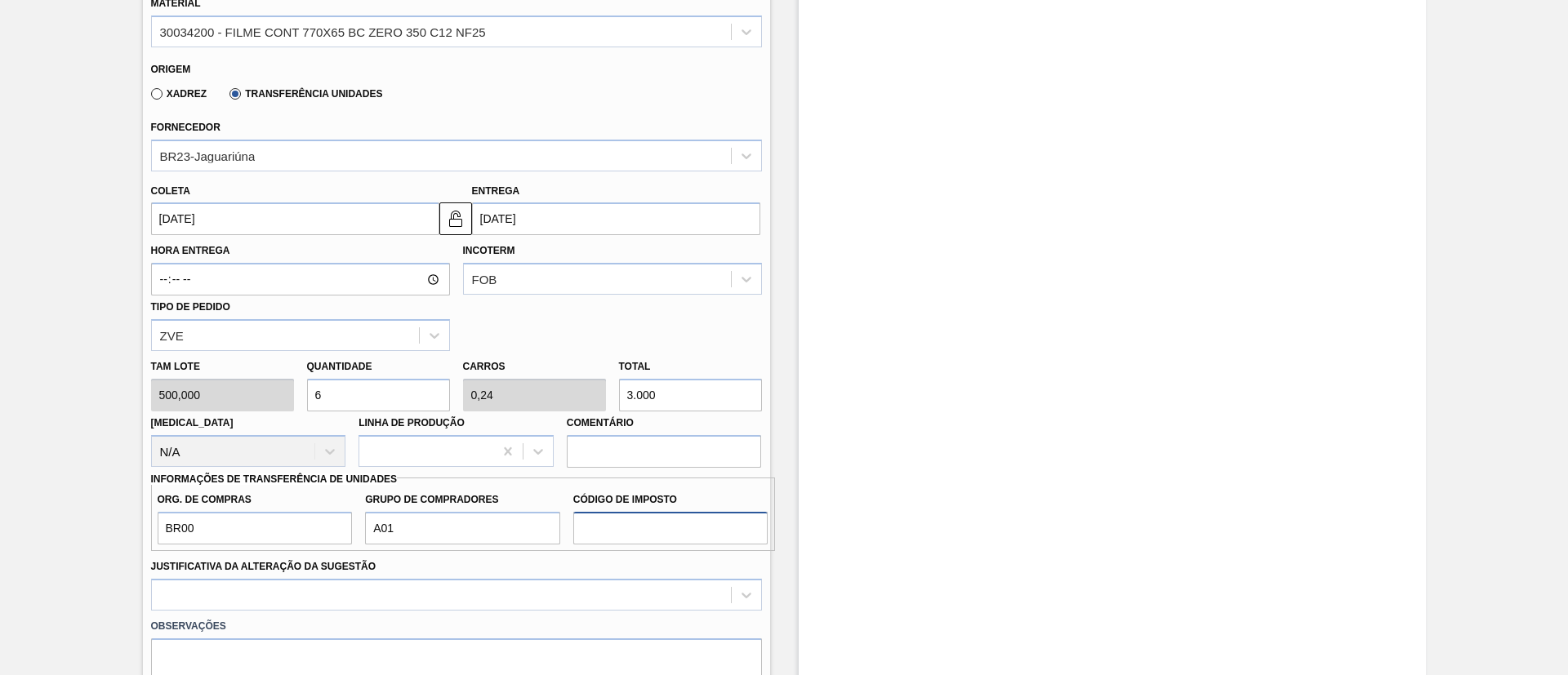
click at [614, 526] on input "Código de Imposto" at bounding box center [670, 528] width 195 height 32
type input "I1"
click at [467, 601] on div at bounding box center [456, 594] width 611 height 32
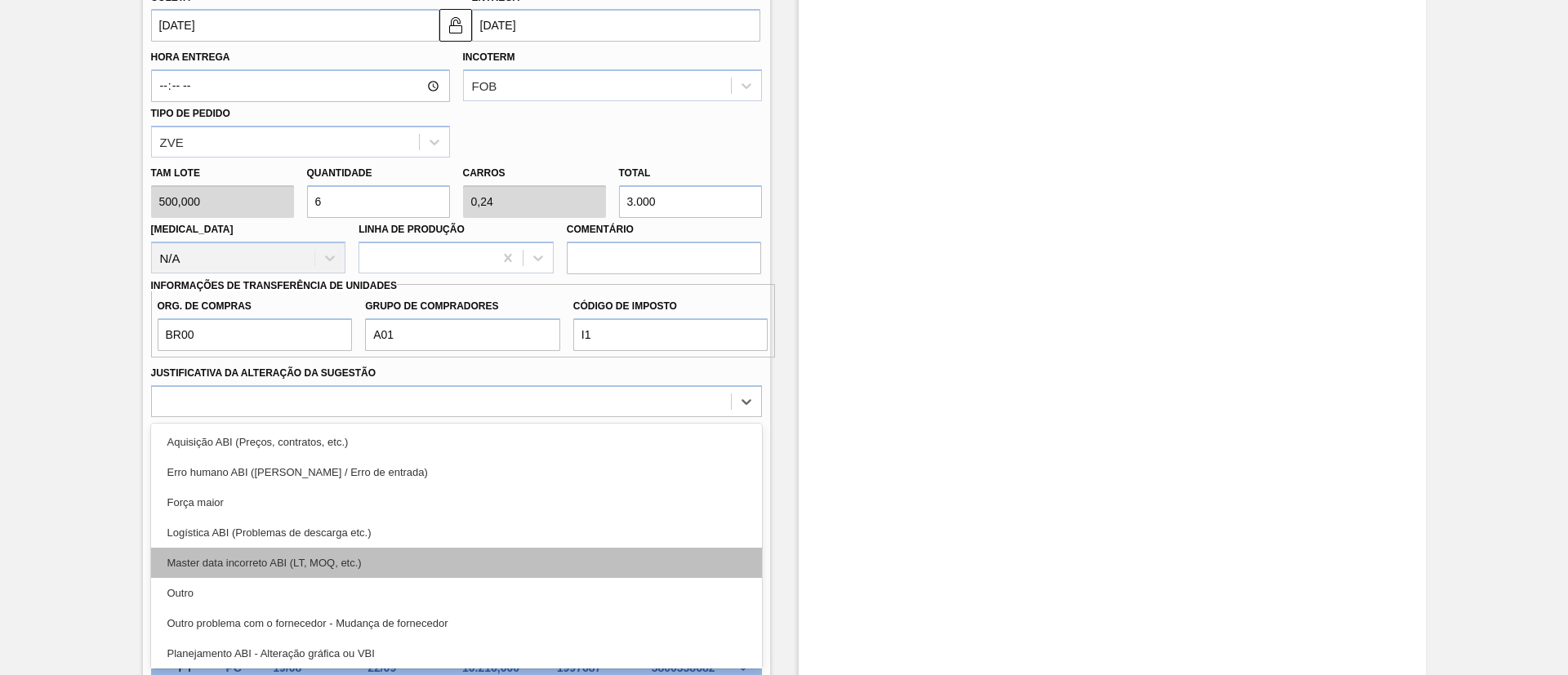
click at [357, 571] on div "Master data incorreto ABI (LT, MOQ, etc.)" at bounding box center [456, 563] width 611 height 31
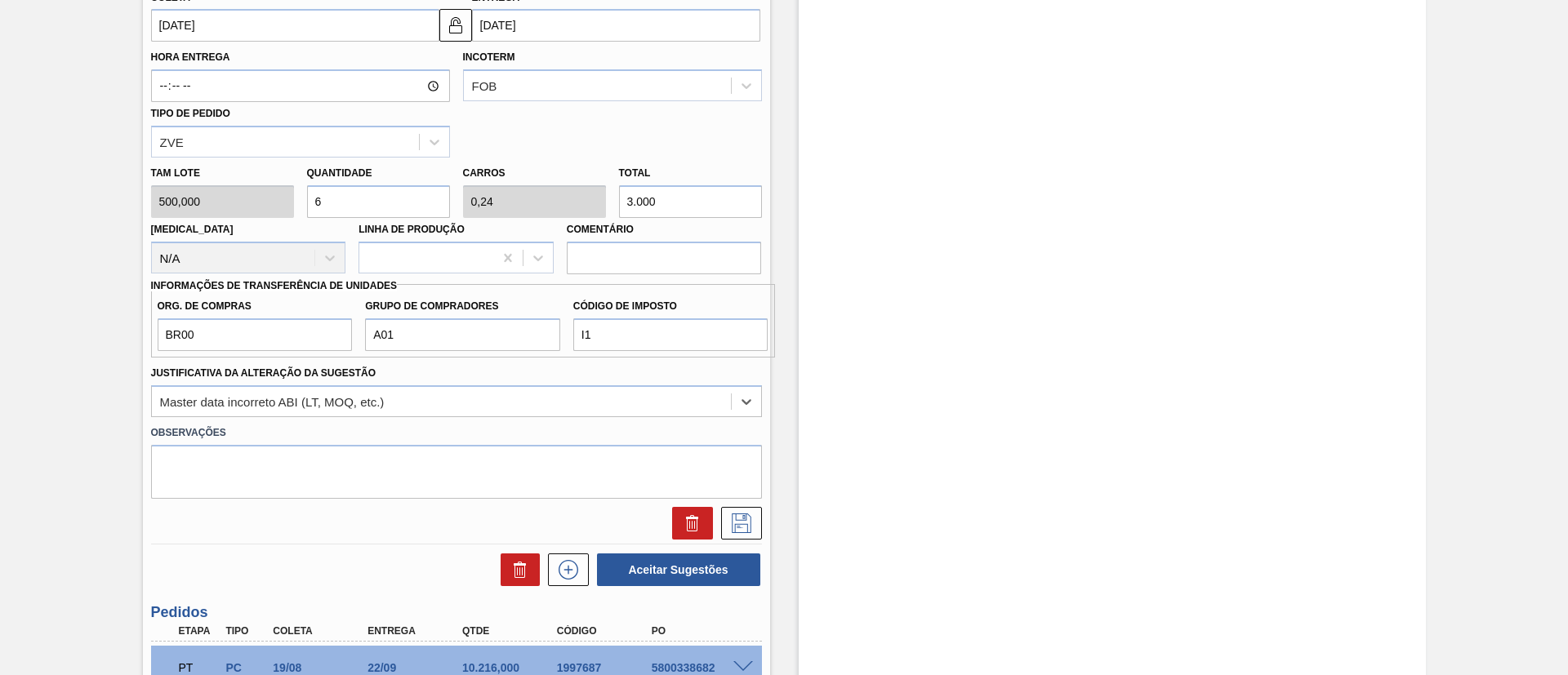
click at [355, 422] on label "Observações" at bounding box center [456, 433] width 611 height 24
click at [364, 416] on div "Master data incorreto ABI (LT, MOQ, etc.)" at bounding box center [456, 401] width 611 height 32
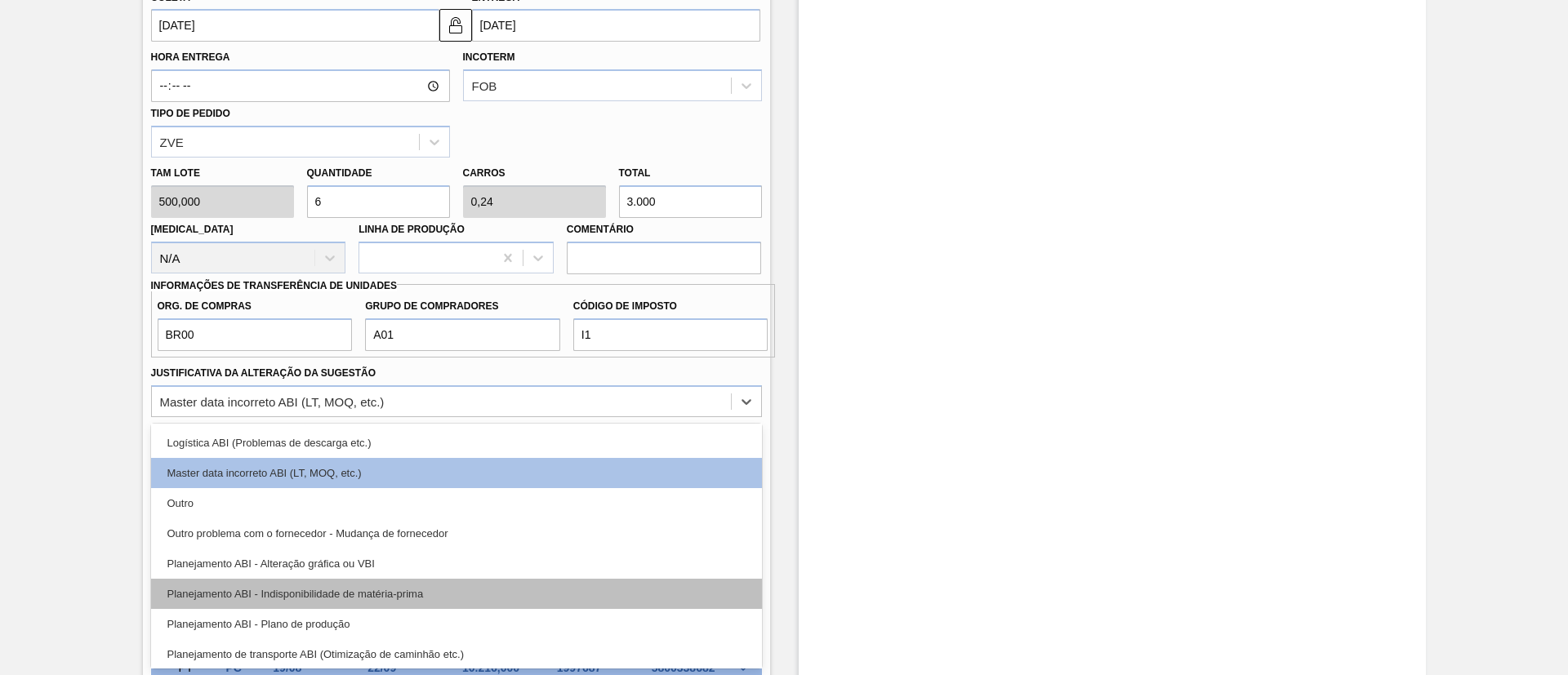
scroll to position [122, 0]
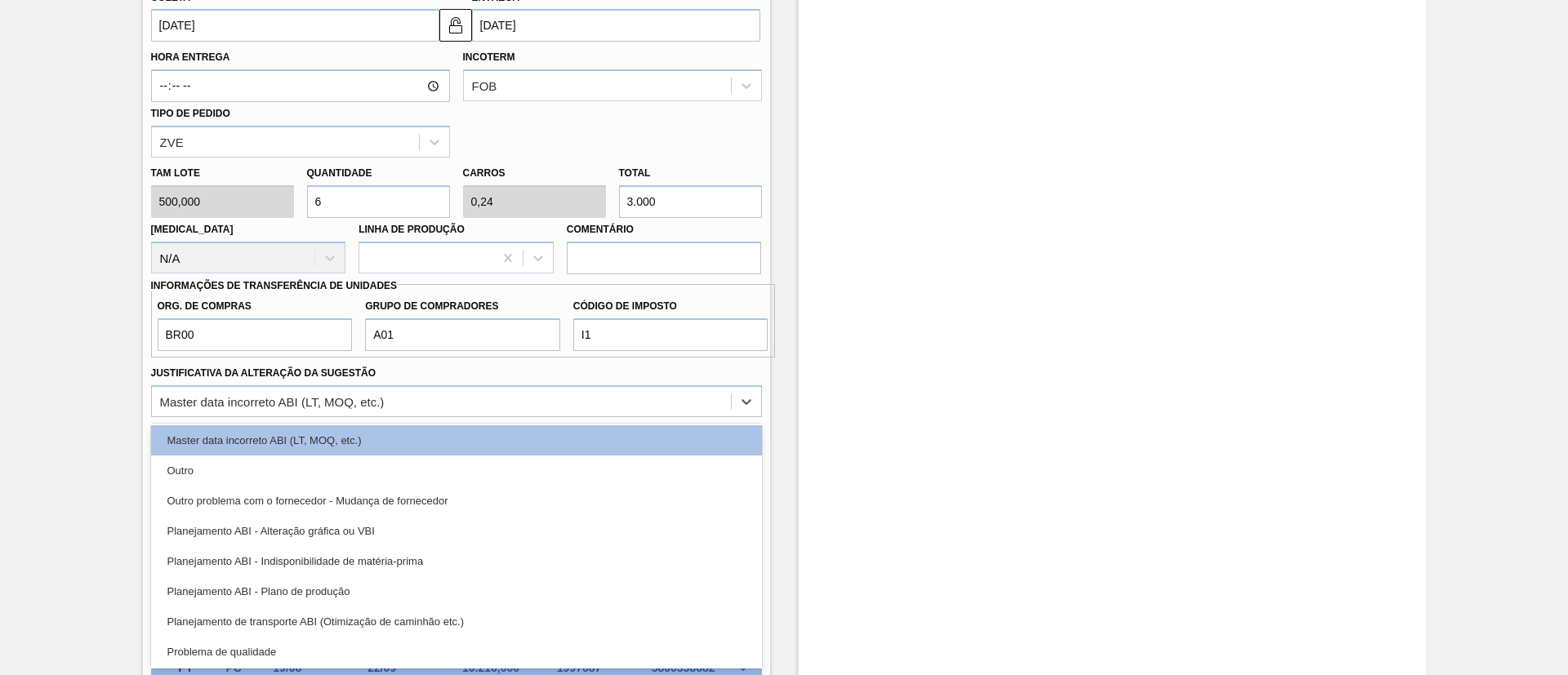
click at [381, 588] on div "Planejamento ABI - Plano de produção" at bounding box center [456, 592] width 611 height 31
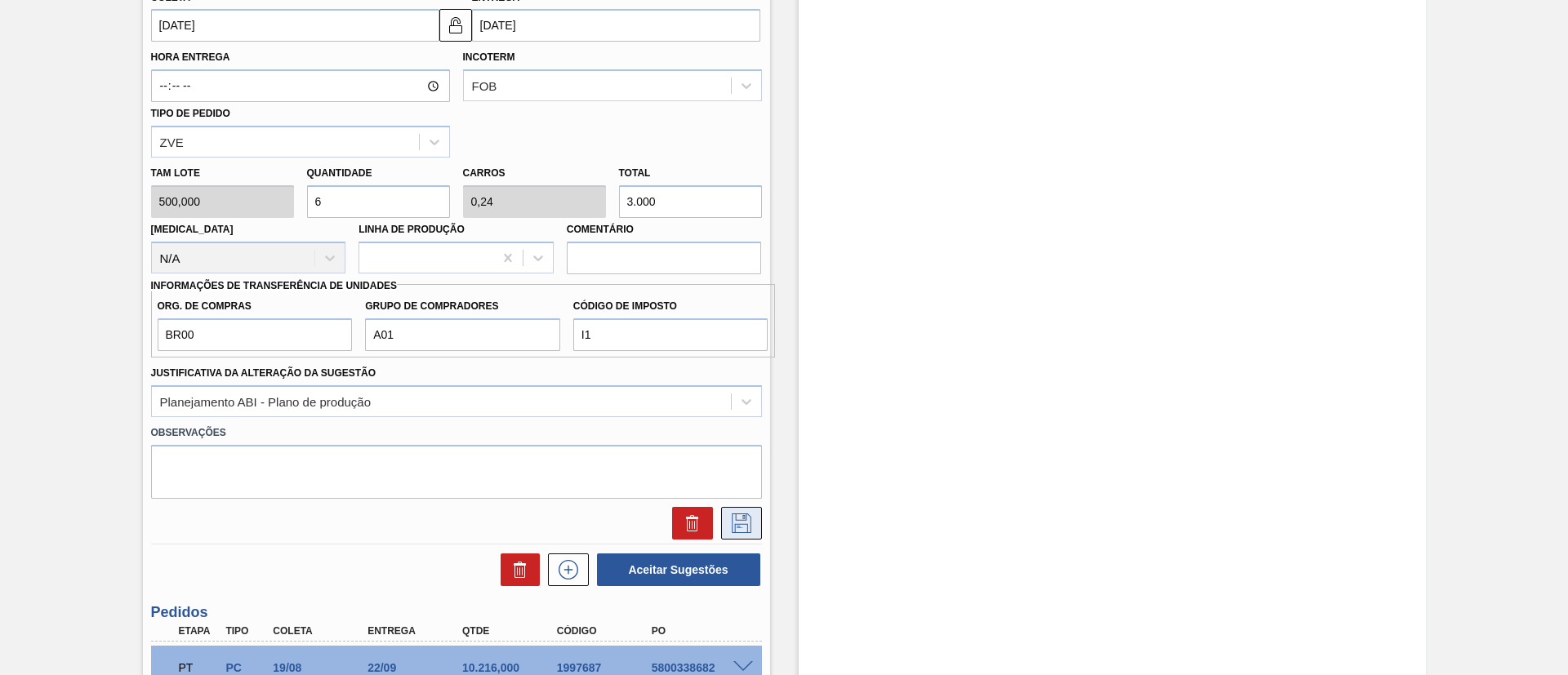
click at [733, 524] on icon at bounding box center [741, 523] width 19 height 19
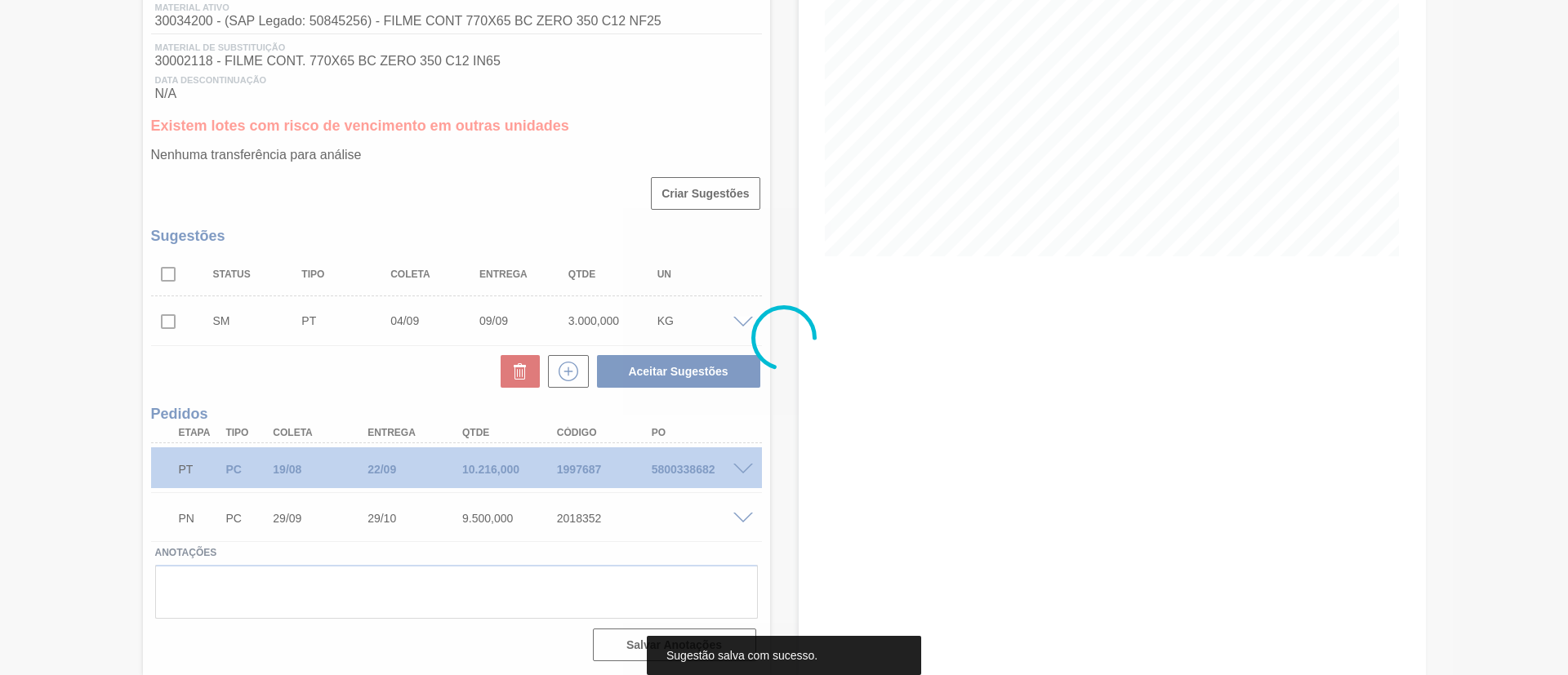
scroll to position [222, 0]
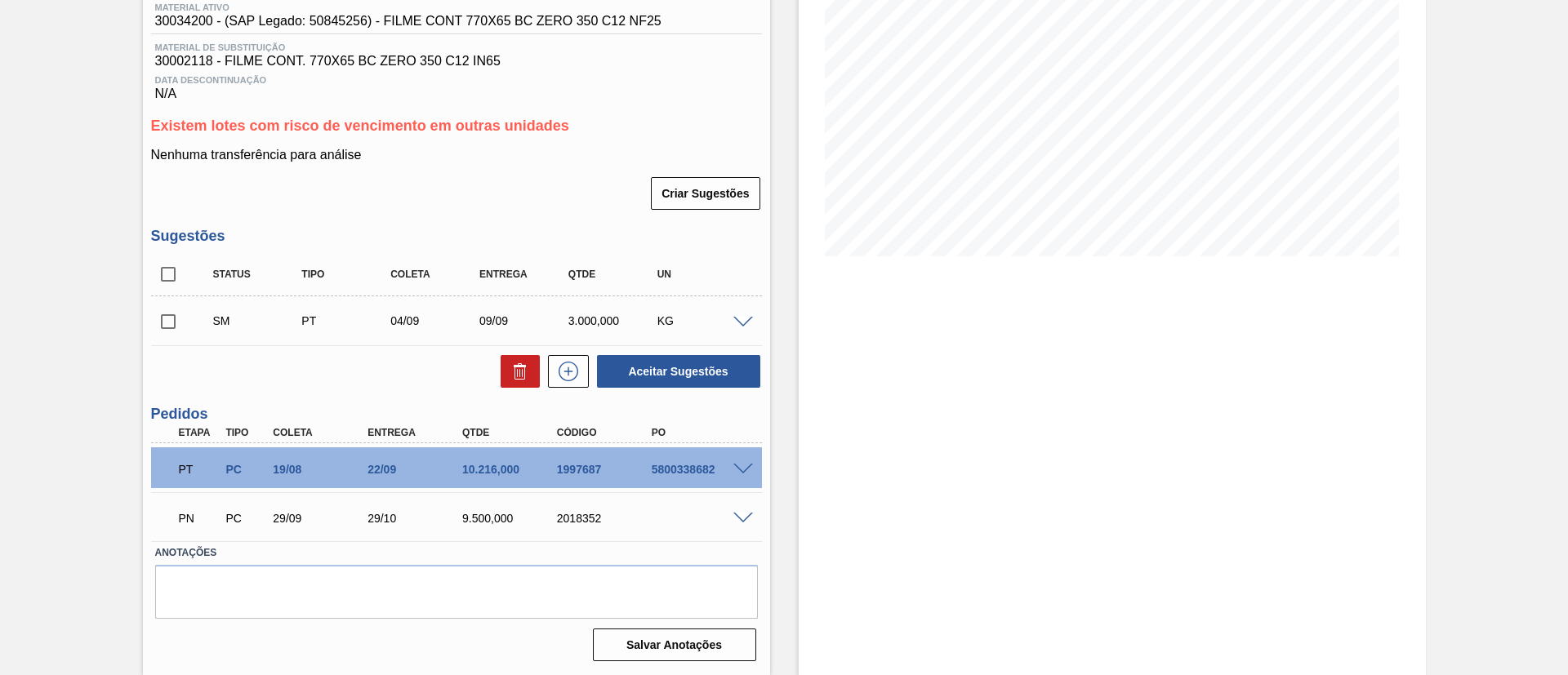
click at [157, 321] on input "checkbox" at bounding box center [168, 321] width 34 height 34
click at [711, 361] on button "Aceitar Sugestões" at bounding box center [679, 371] width 163 height 32
checkbox input "false"
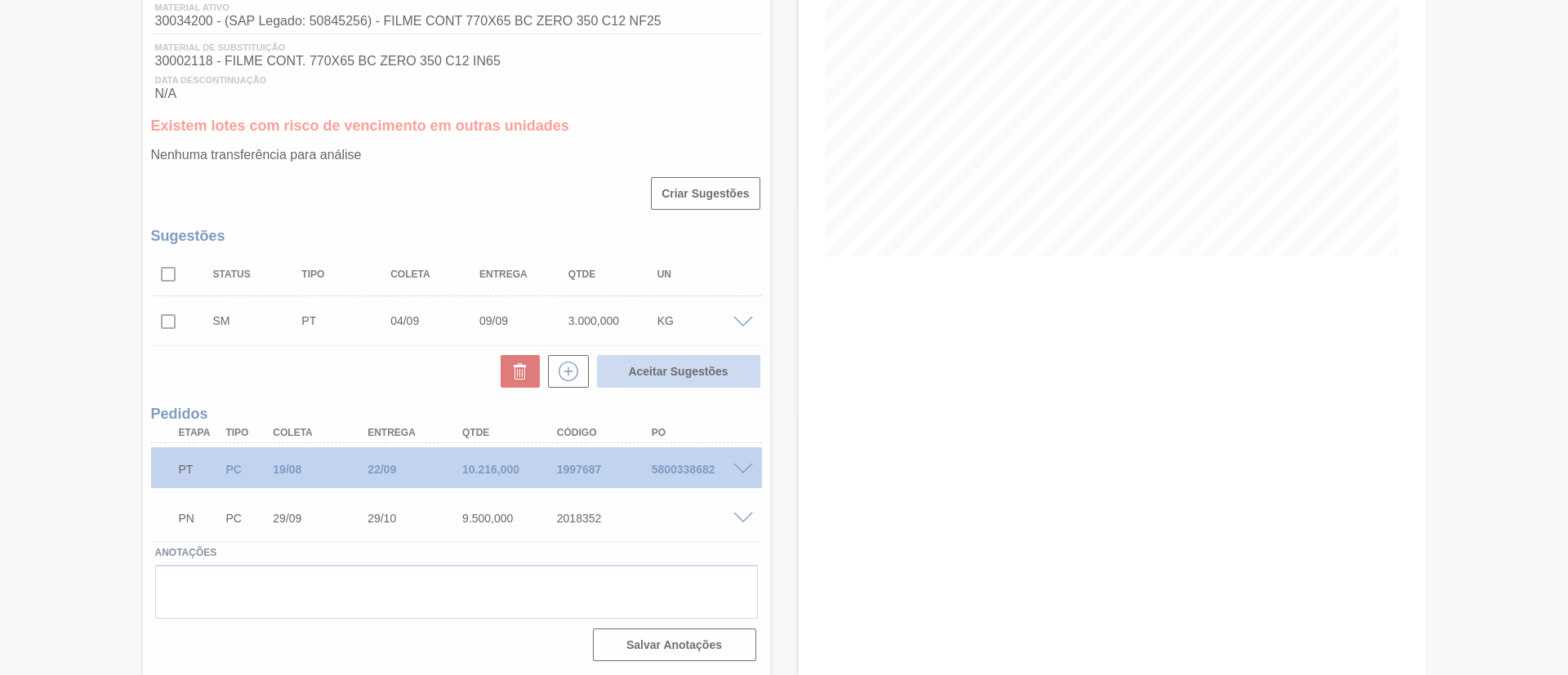
scroll to position [202, 0]
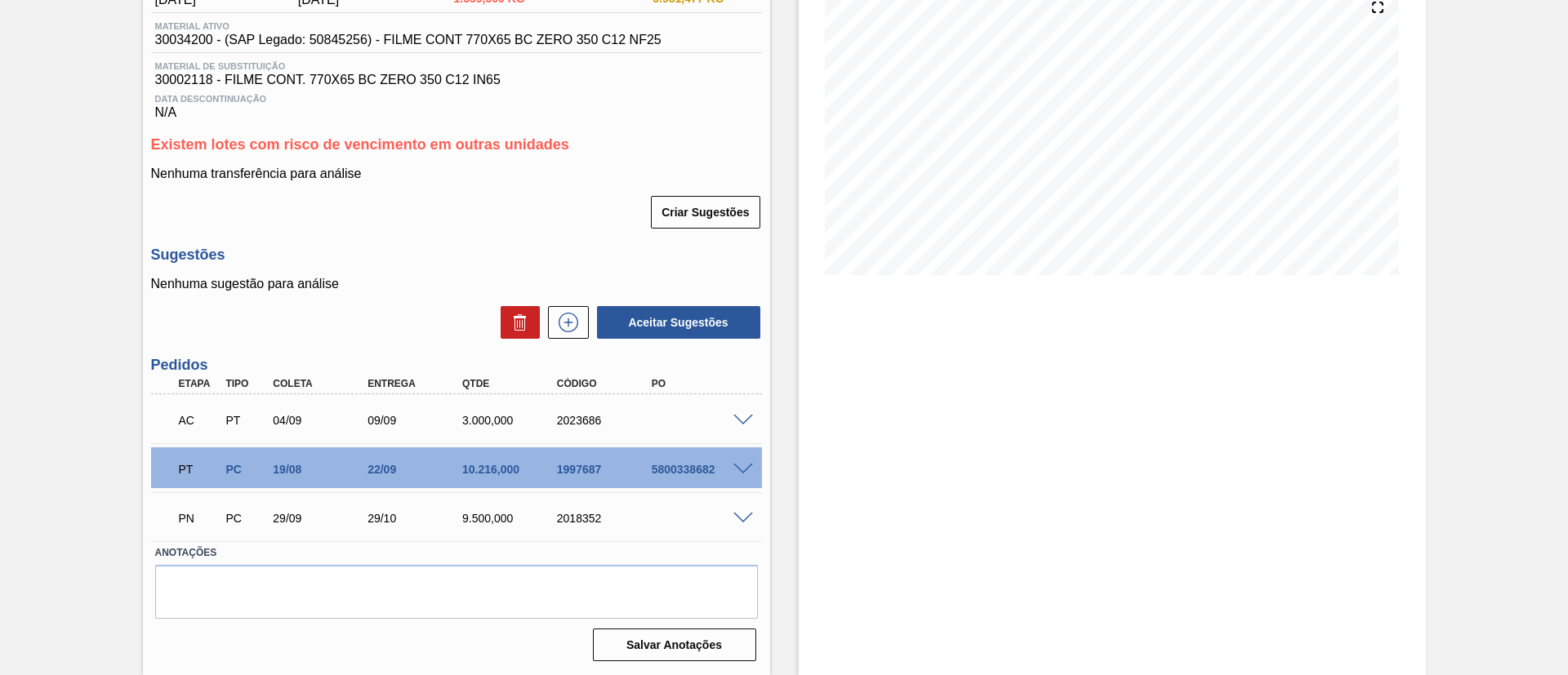
click at [740, 419] on span at bounding box center [743, 420] width 19 height 12
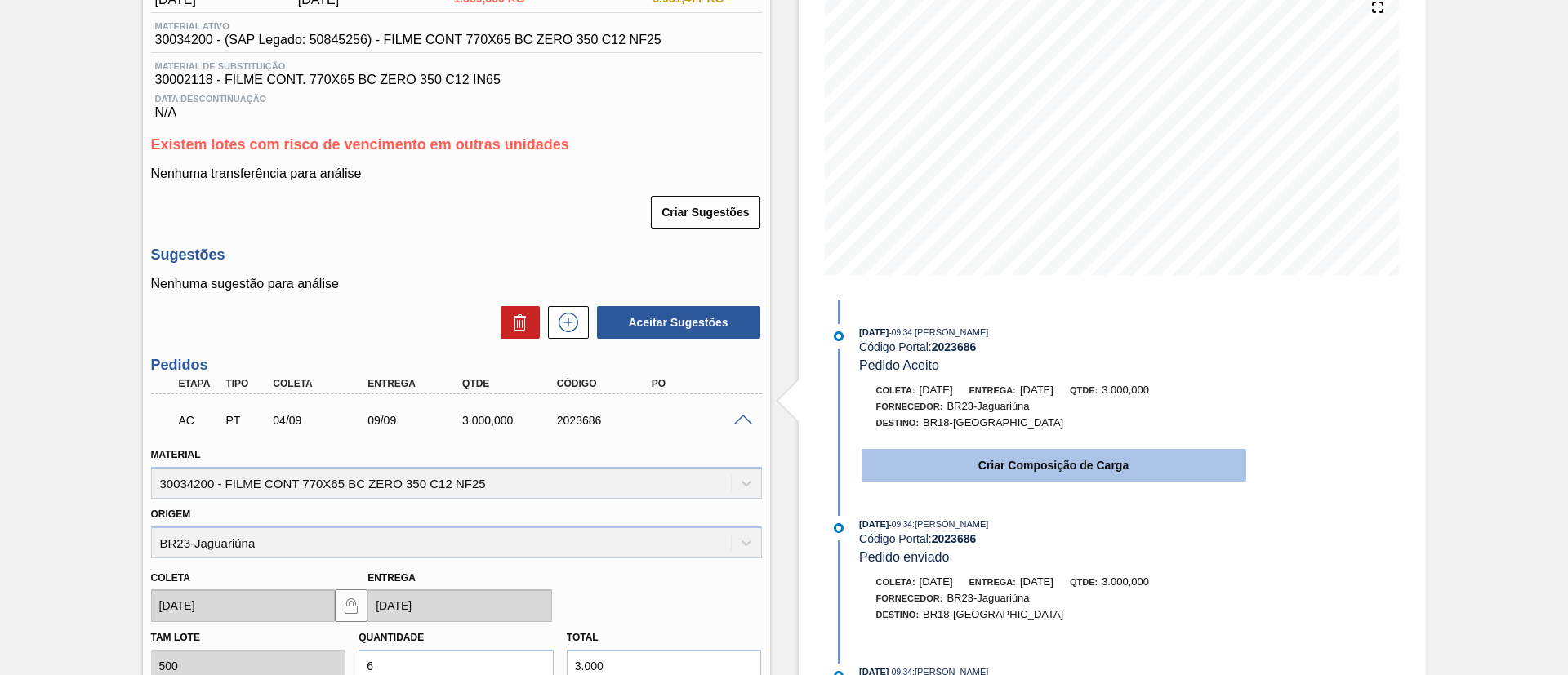
click at [934, 468] on button "Criar Composição de Carga" at bounding box center [1053, 465] width 385 height 32
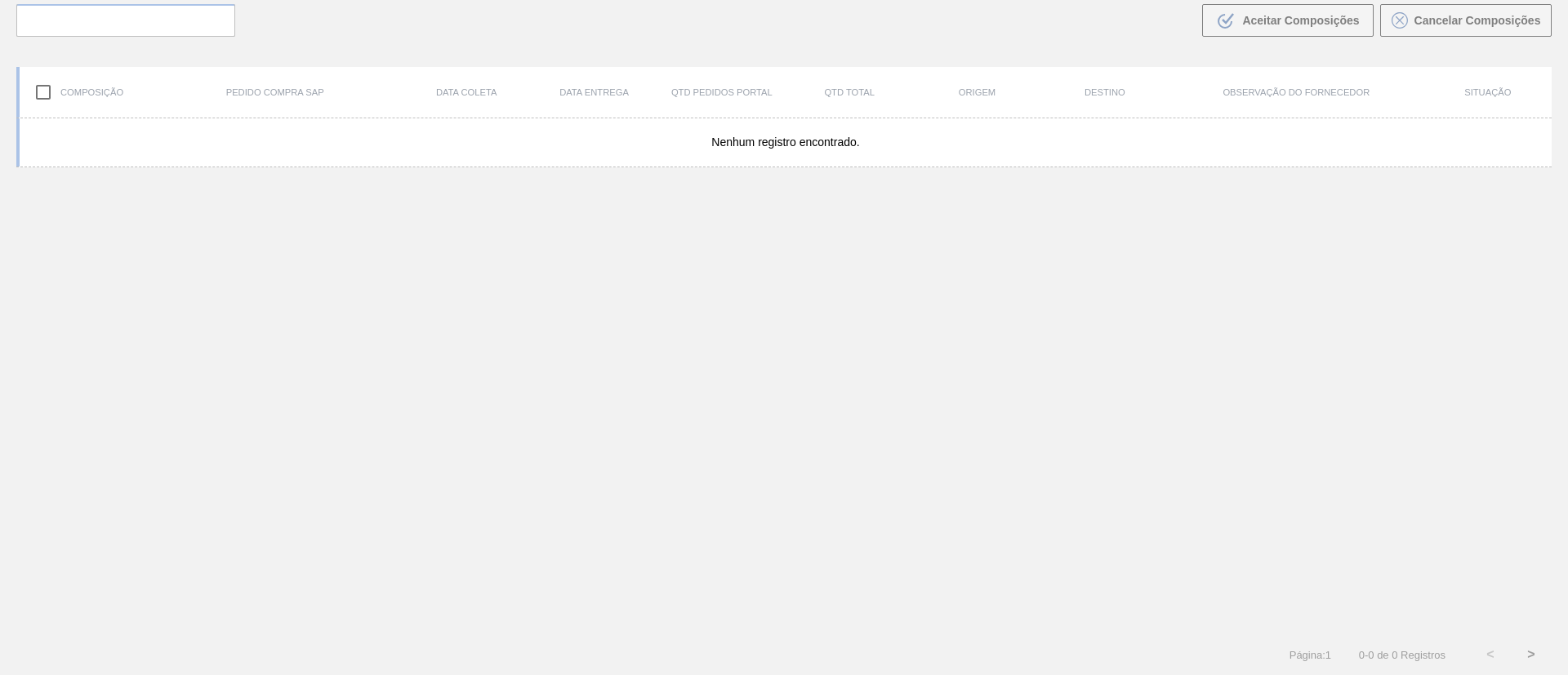
scroll to position [118, 0]
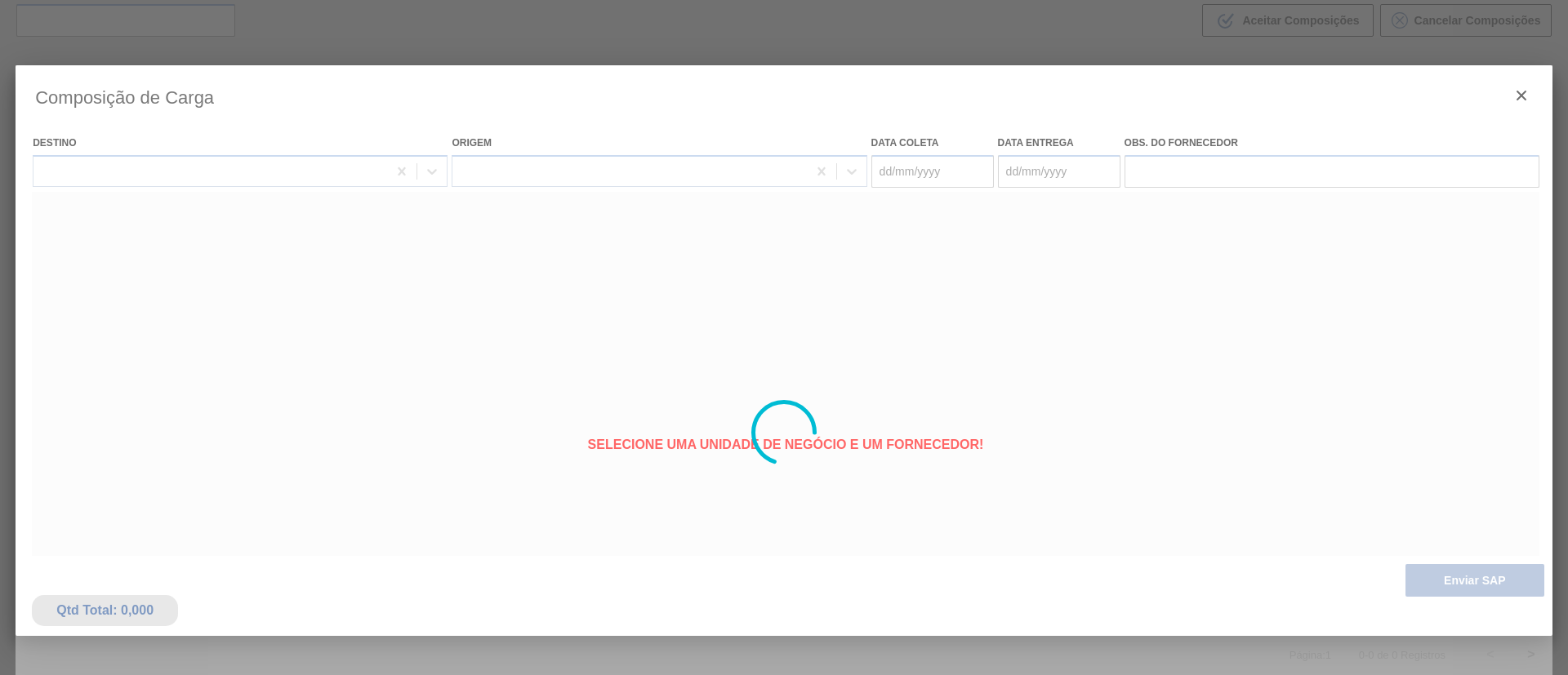
type coleta "[DATE]"
type entrega "09/09/2025"
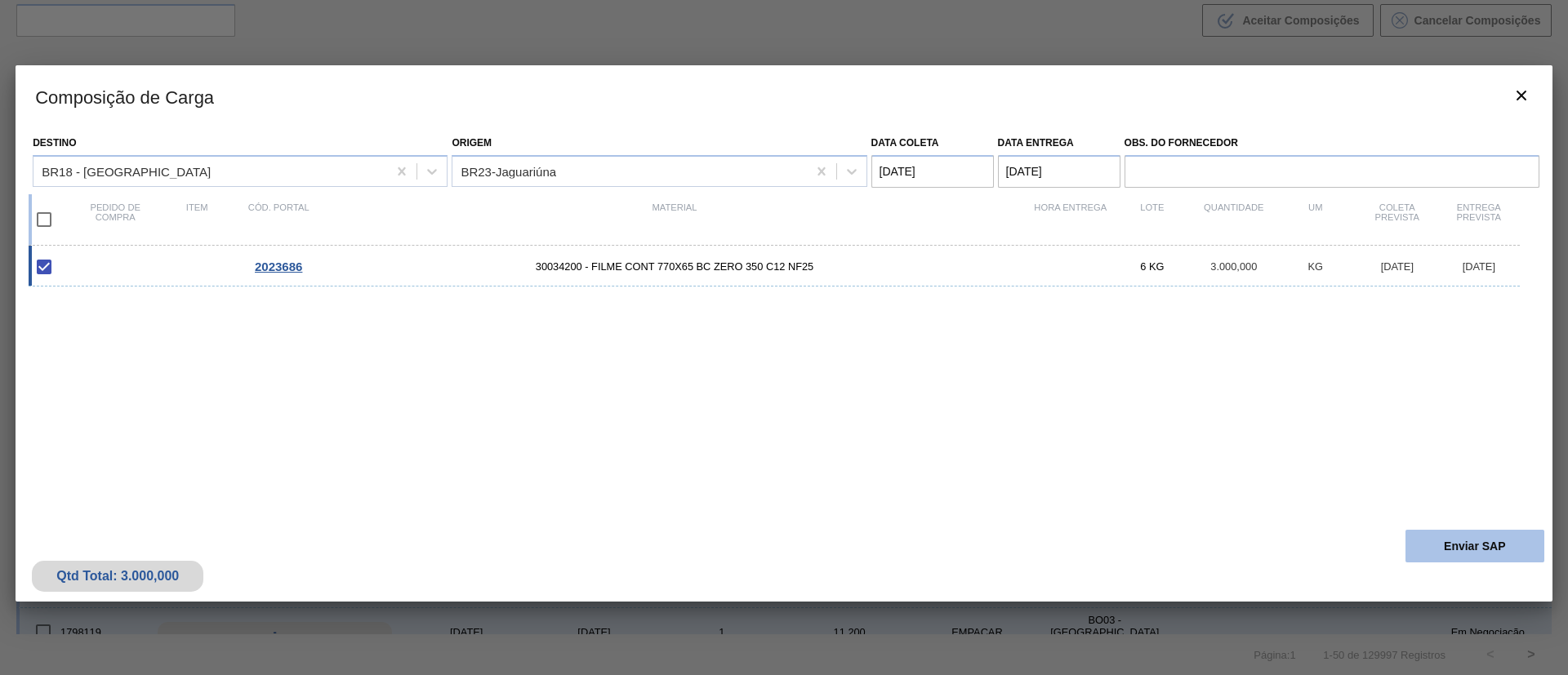
click at [1446, 544] on button "Enviar SAP" at bounding box center [1475, 546] width 139 height 32
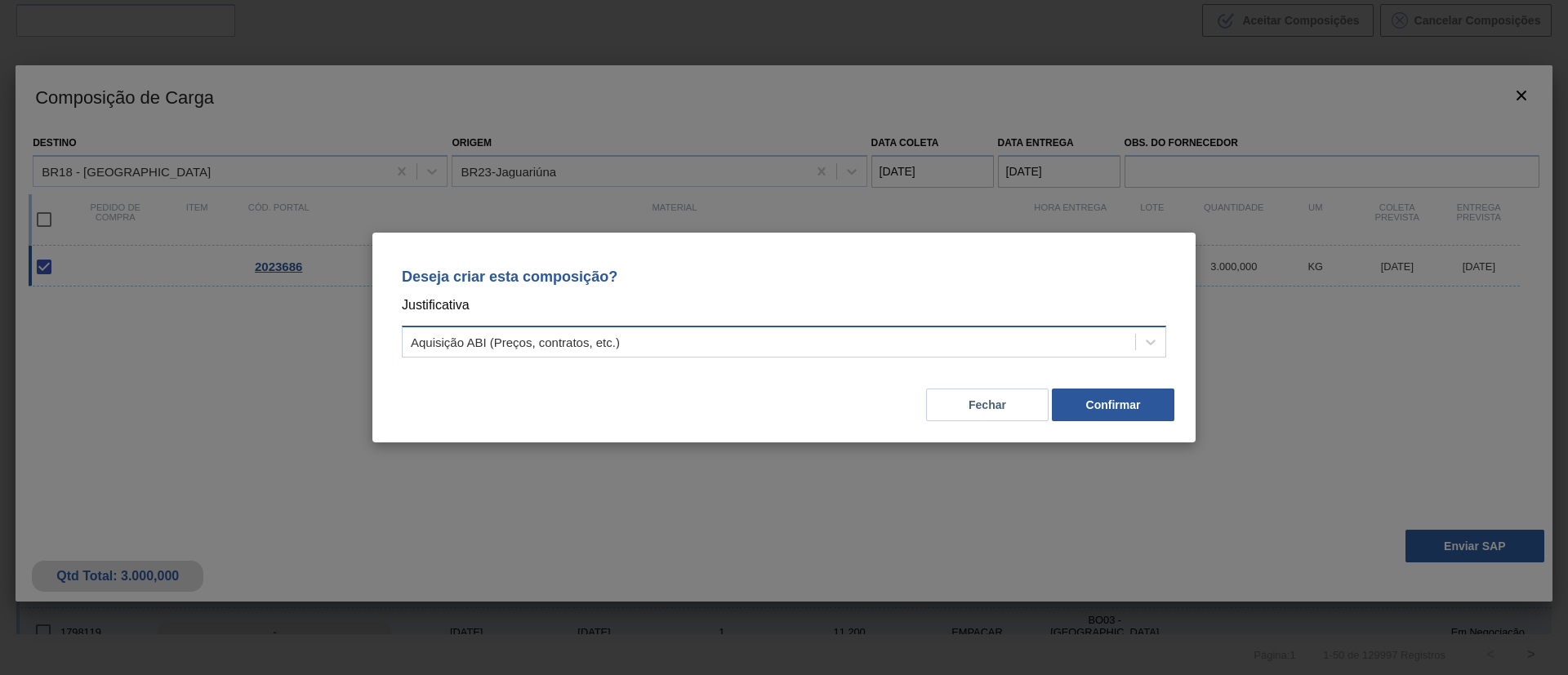
click at [876, 327] on div "Aquisição ABI (Preços, contratos, etc.)" at bounding box center [784, 341] width 764 height 32
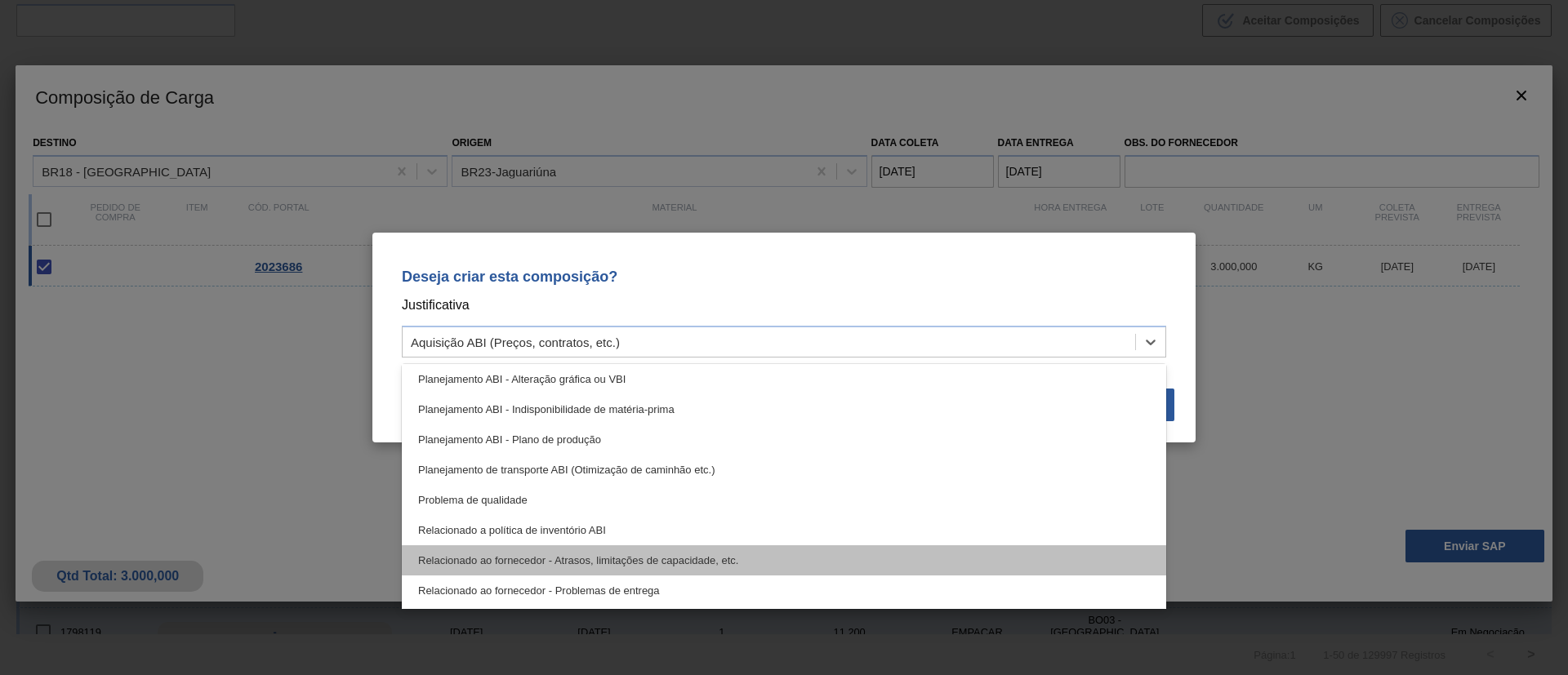
scroll to position [183, 0]
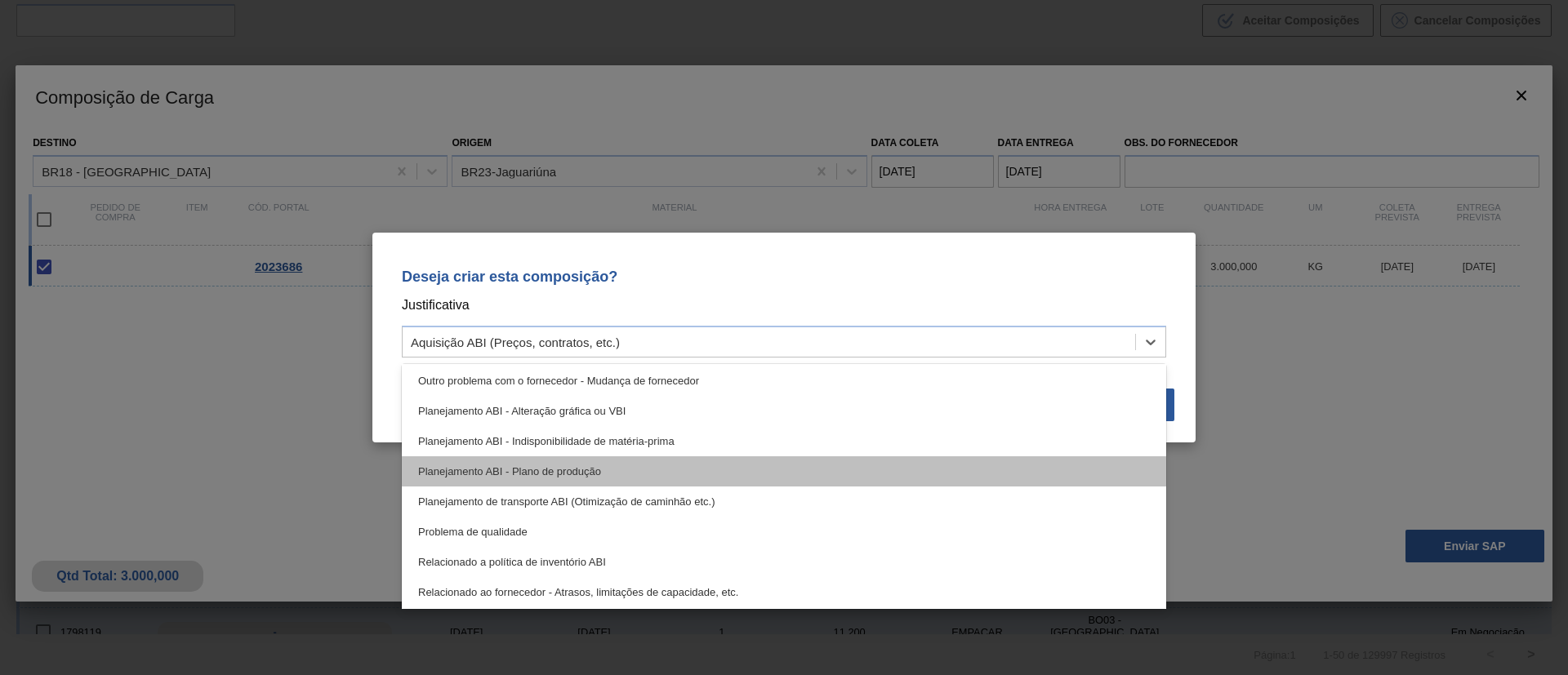
click at [619, 459] on div "Planejamento ABI - Plano de produção" at bounding box center [784, 471] width 764 height 31
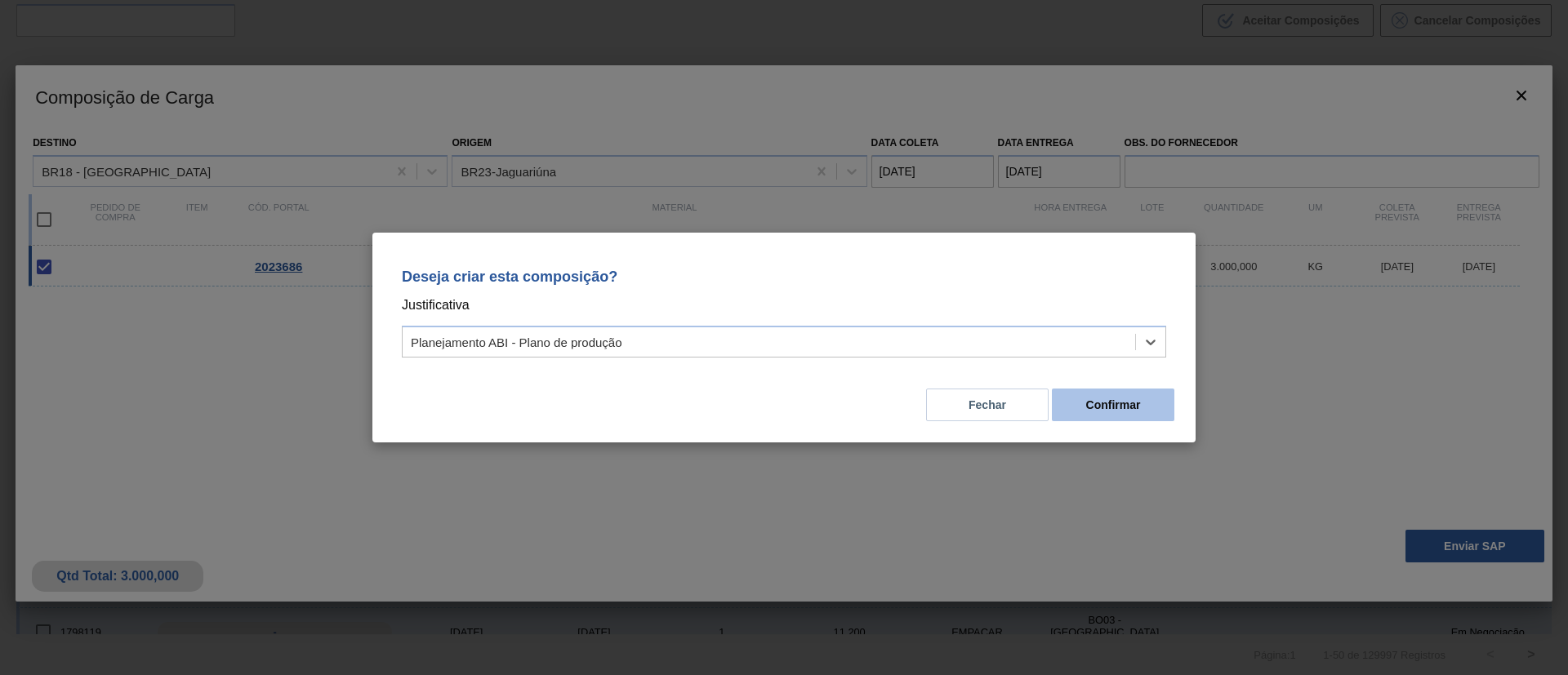
click at [1124, 397] on button "Confirmar" at bounding box center [1113, 404] width 122 height 32
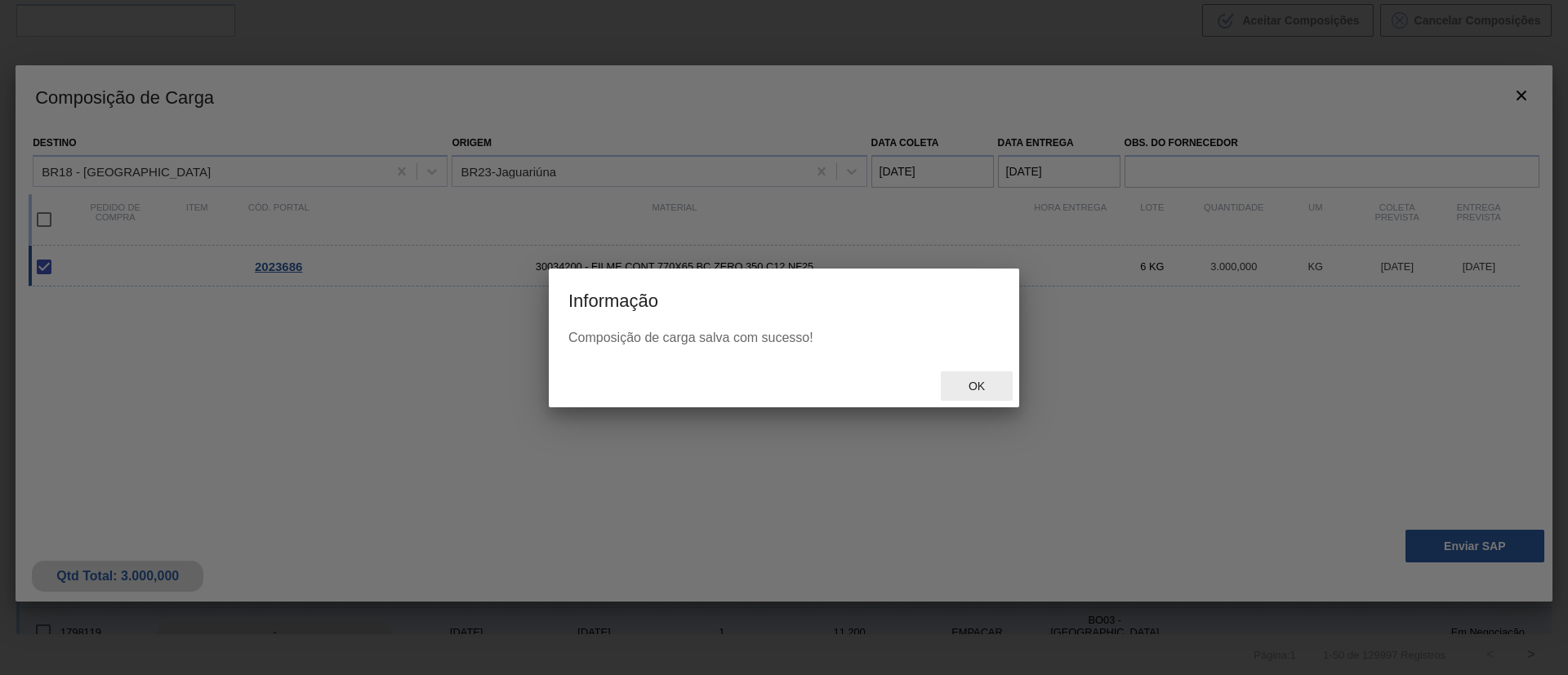
click at [977, 376] on div "Ok" at bounding box center [976, 387] width 71 height 31
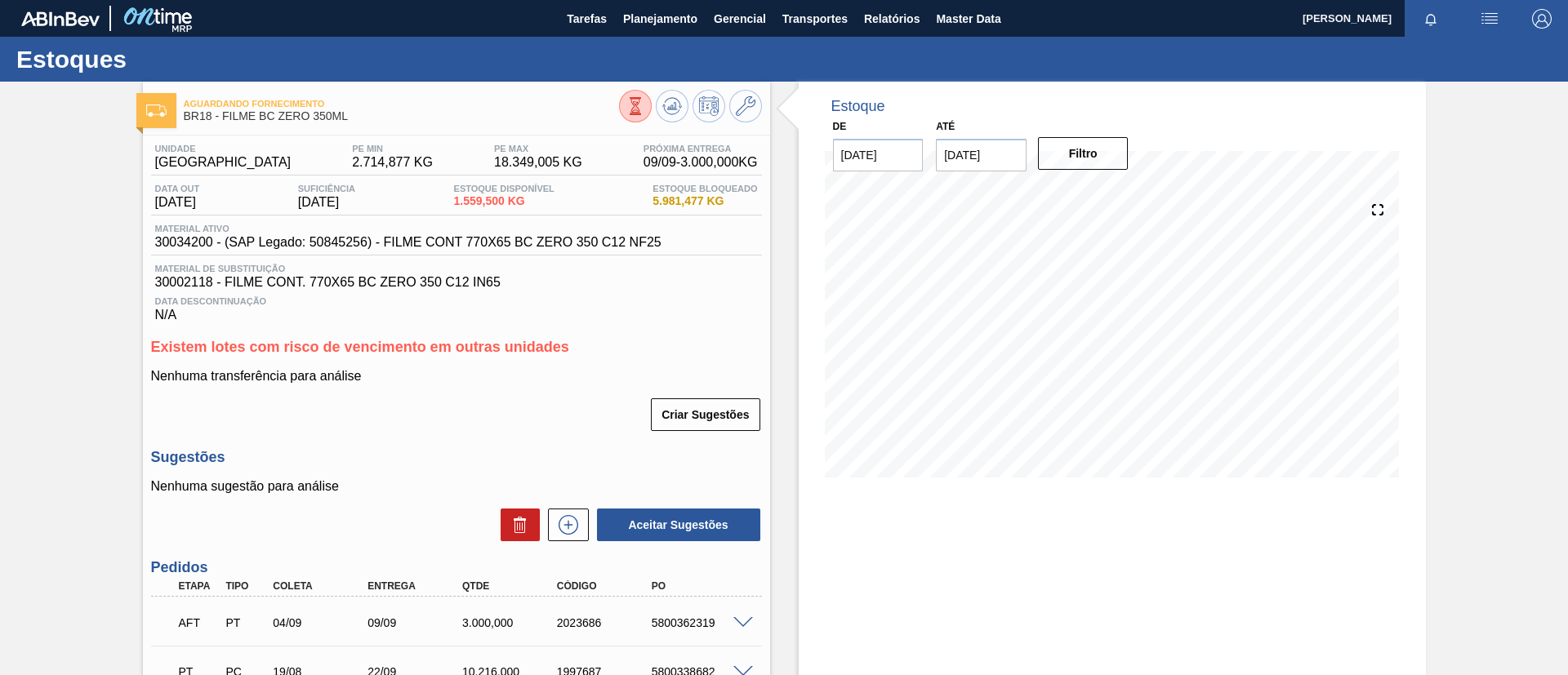
click at [662, 90] on div at bounding box center [691, 108] width 143 height 37
click at [664, 99] on icon at bounding box center [671, 106] width 19 height 19
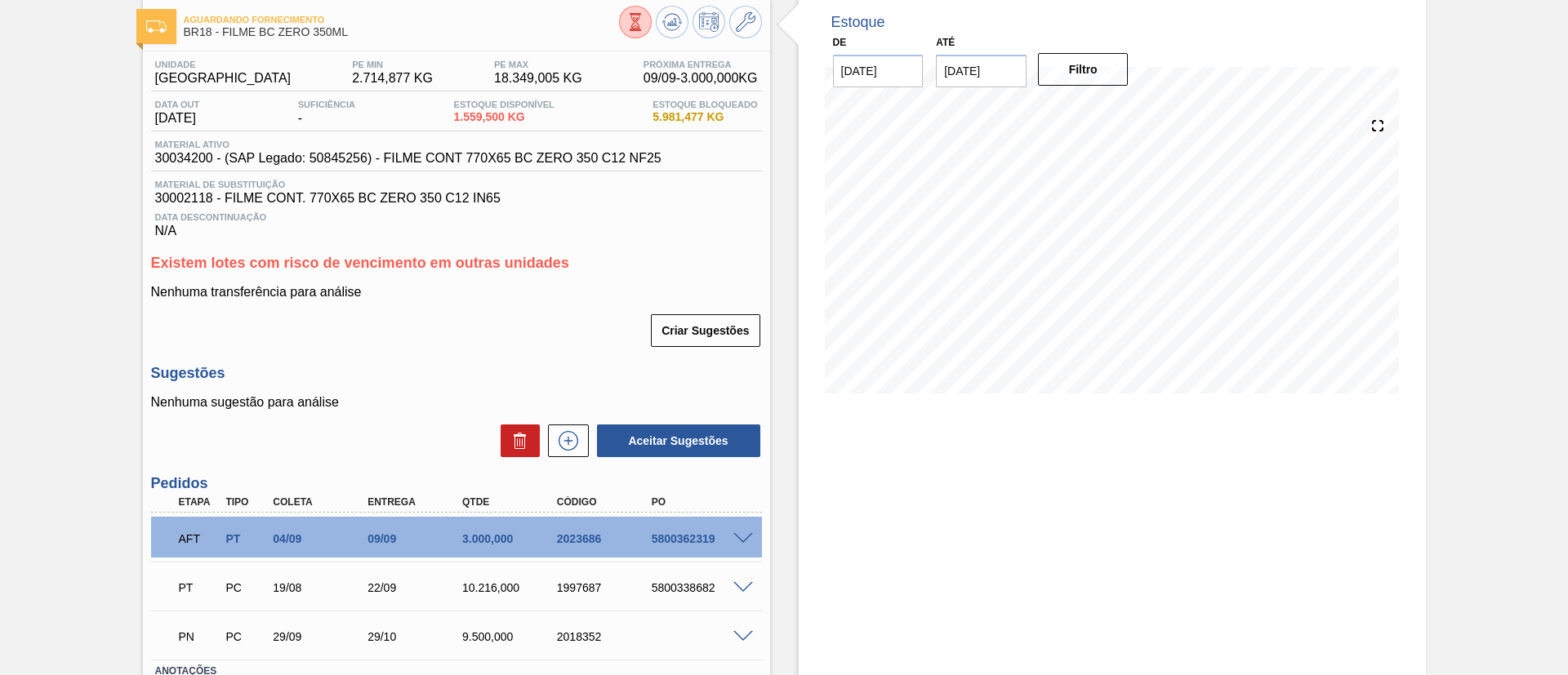
scroll to position [122, 0]
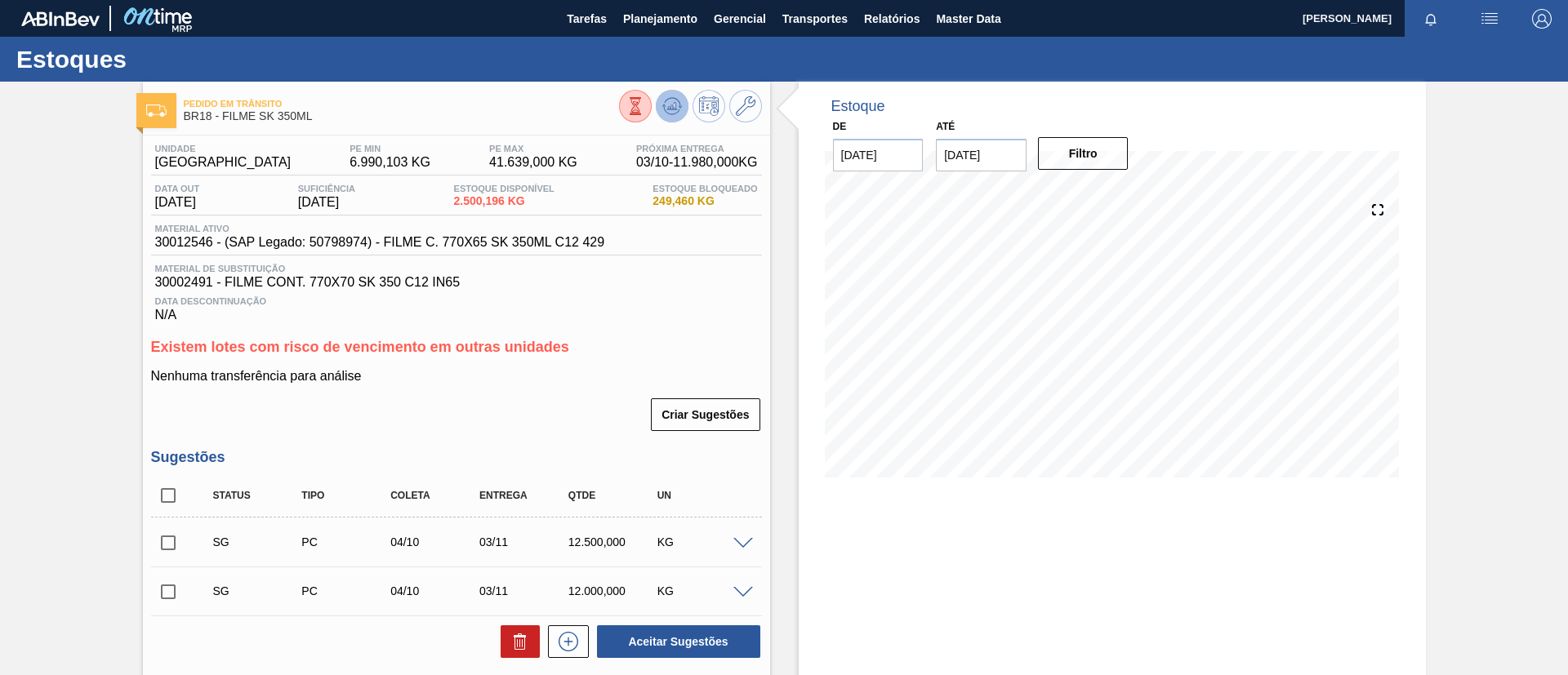
click at [678, 100] on icon at bounding box center [671, 106] width 19 height 19
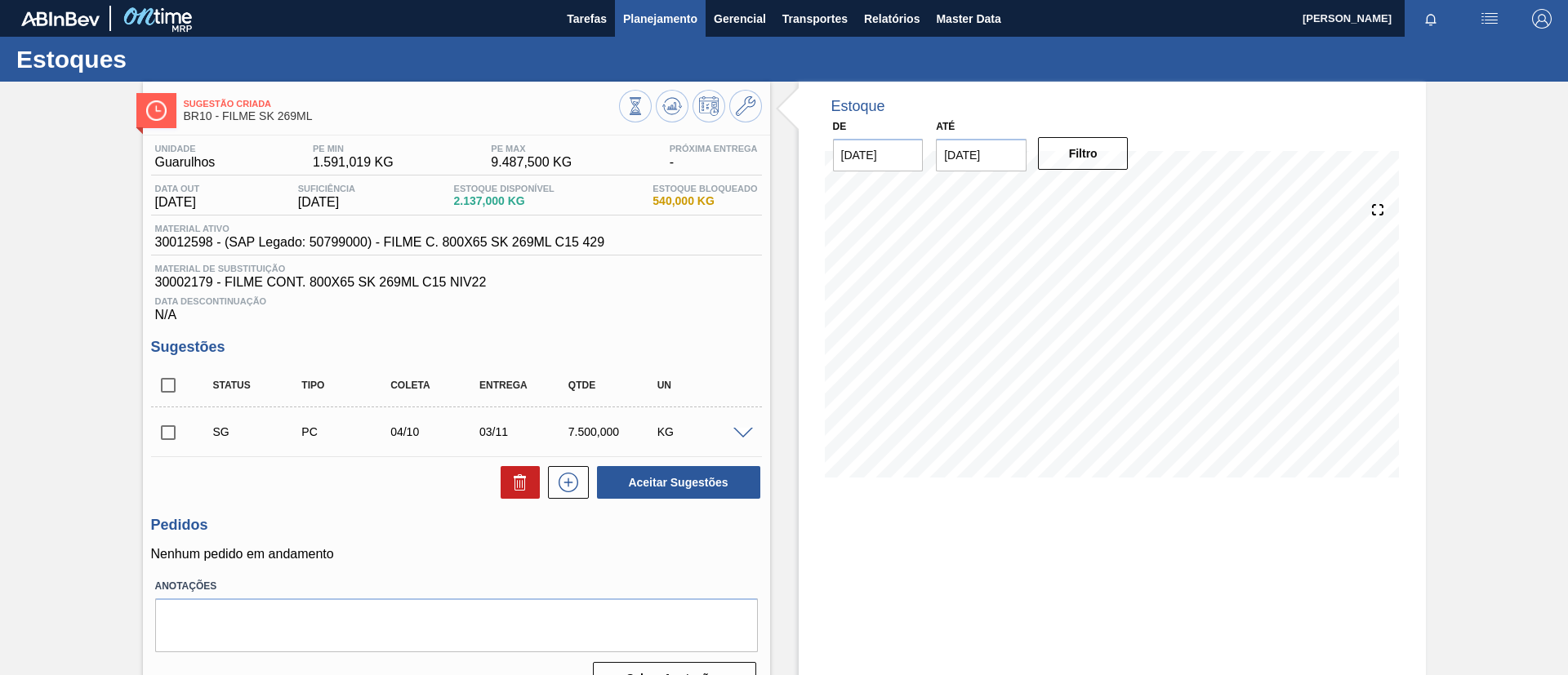
click at [658, 30] on button "Planejamento" at bounding box center [660, 19] width 91 height 37
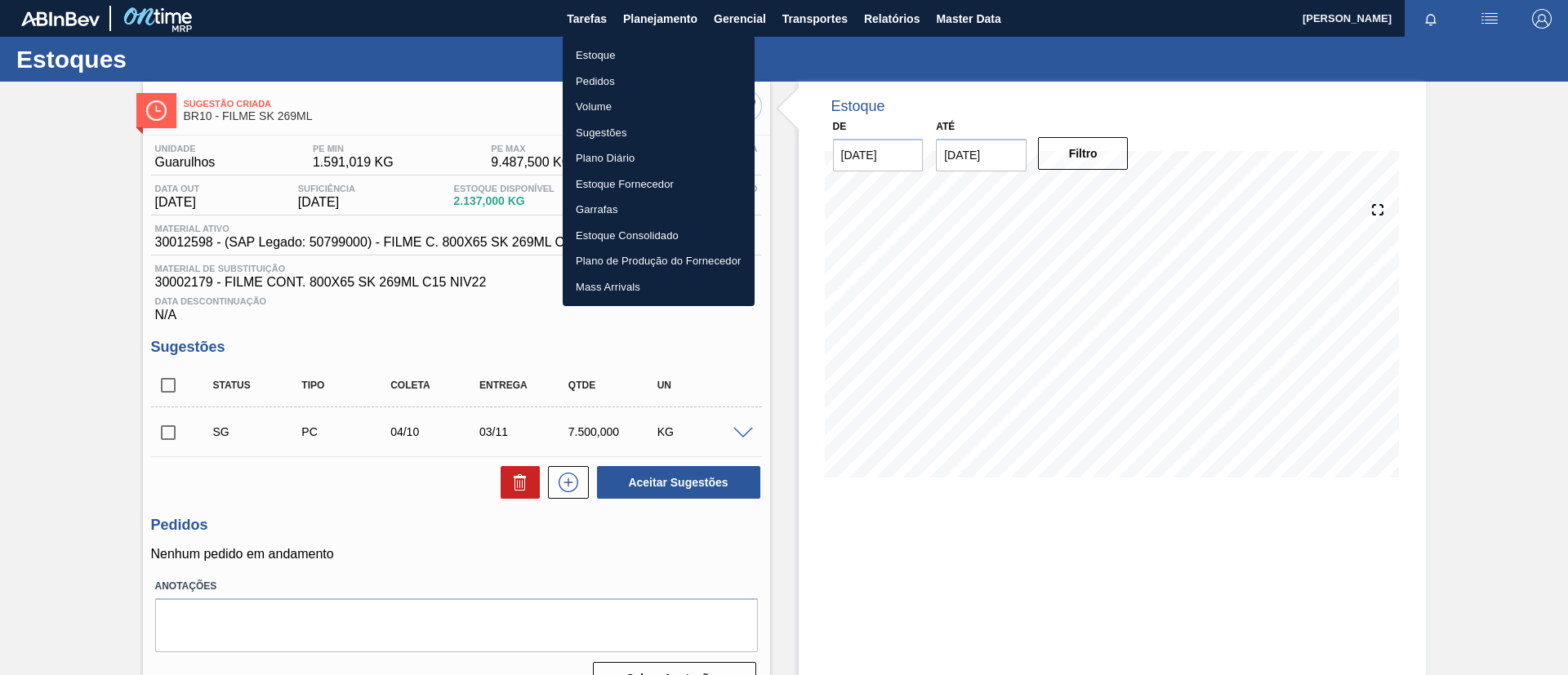
click at [661, 38] on ul "Estoque Pedidos Volume Sugestões Plano Diário Estoque Fornecedor Garrafas Estoq…" at bounding box center [658, 172] width 192 height 271
click at [673, 45] on li "Estoque" at bounding box center [658, 56] width 192 height 26
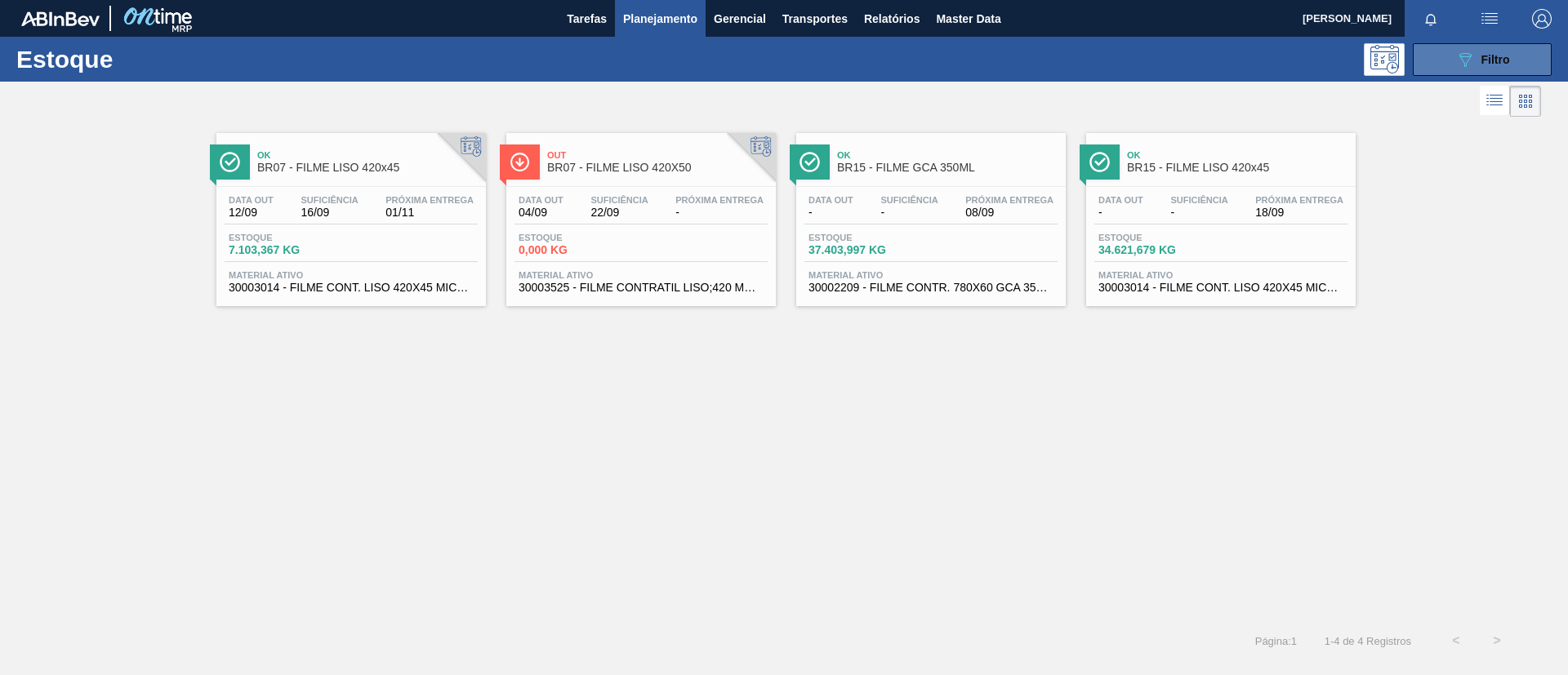
click at [1434, 53] on button "089F7B8B-B2A5-4AFE-B5C0-19BA573D28AC Filtro" at bounding box center [1483, 59] width 139 height 32
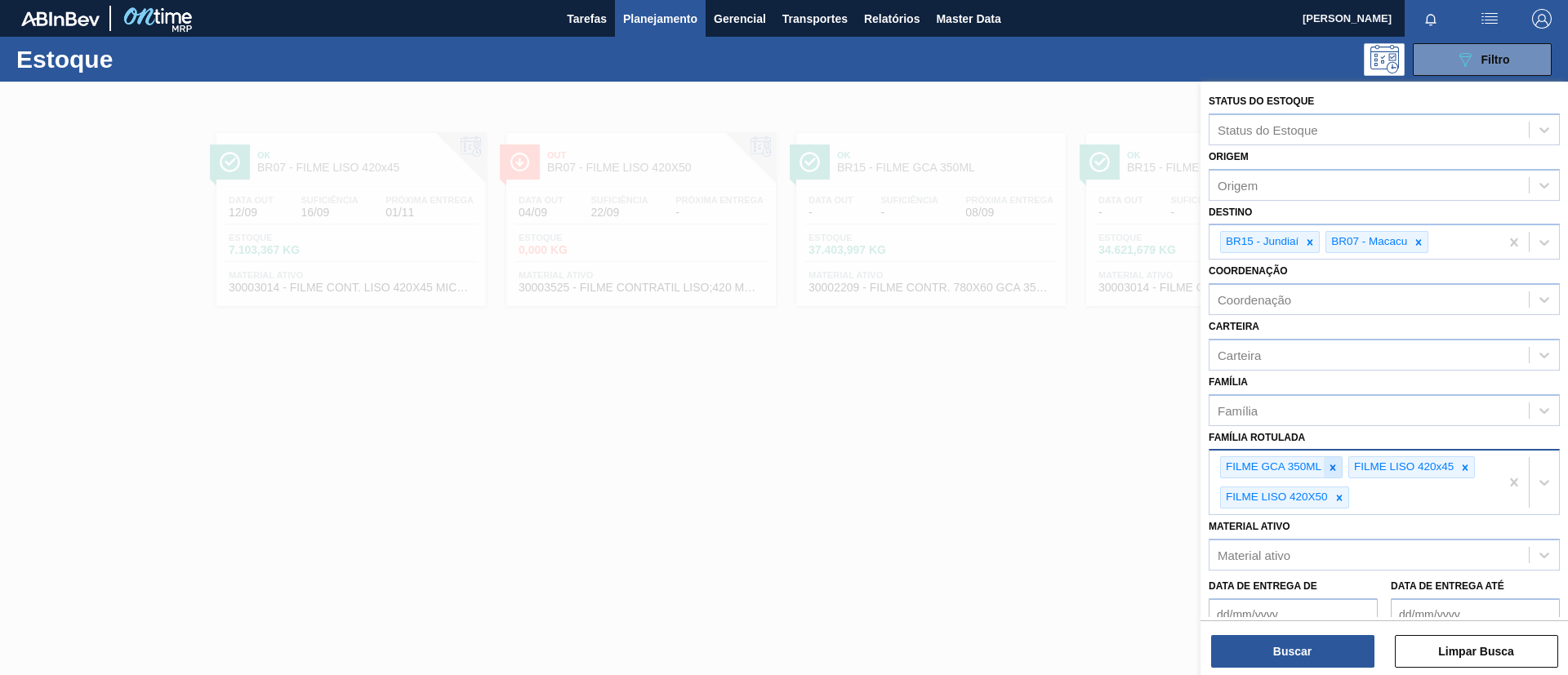
click at [1337, 472] on icon at bounding box center [1332, 467] width 11 height 11
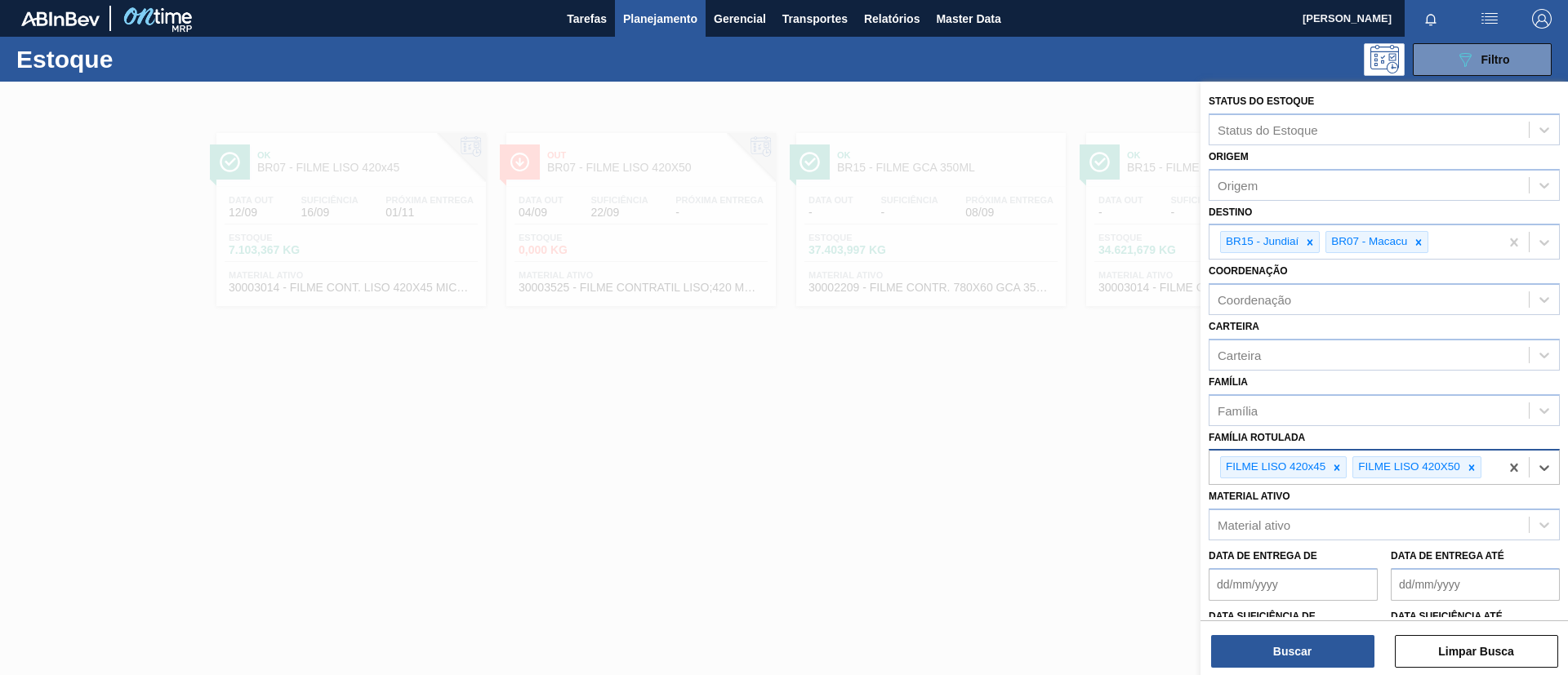
click at [1337, 472] on icon at bounding box center [1336, 467] width 11 height 11
click at [1337, 472] on icon at bounding box center [1339, 467] width 11 height 11
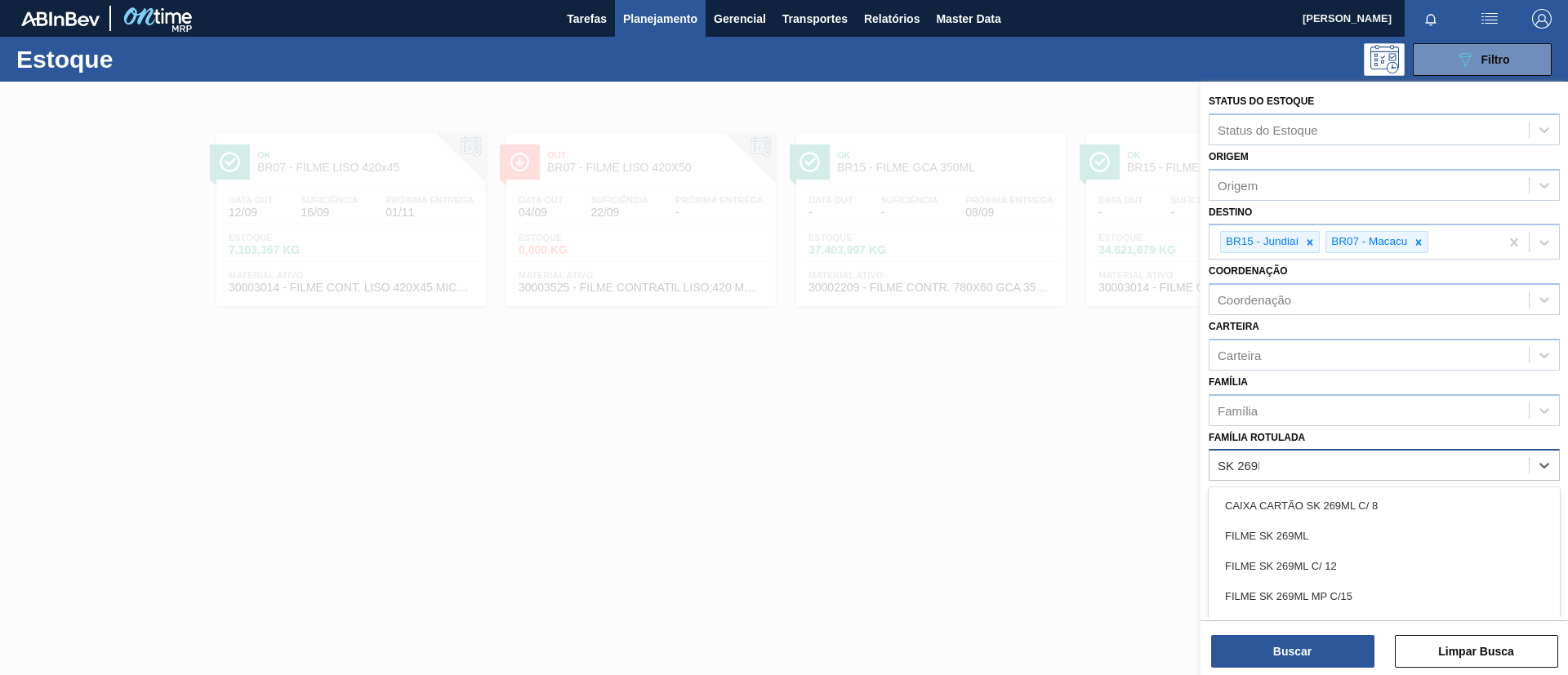
type Rotulada "SK 269ML"
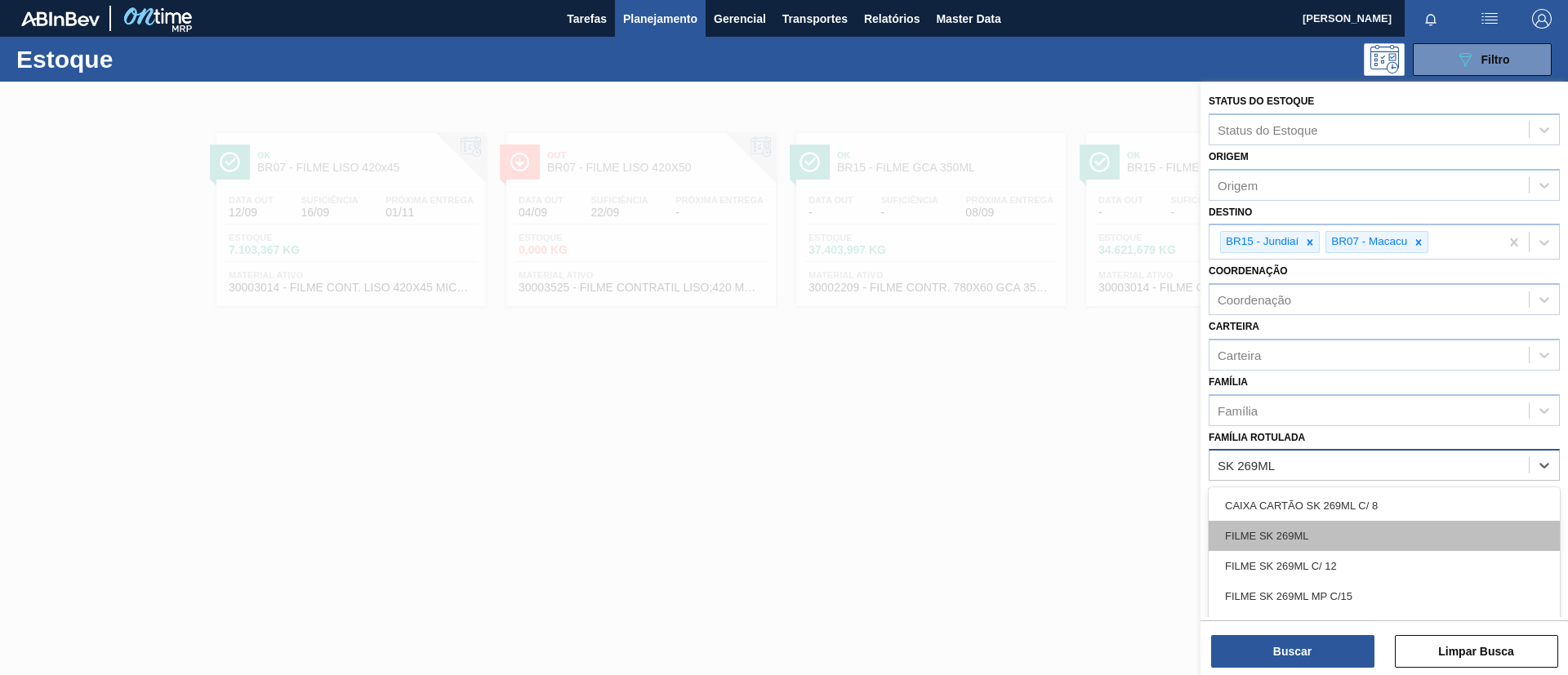
click at [1326, 527] on div "FILME SK 269ML" at bounding box center [1383, 536] width 351 height 31
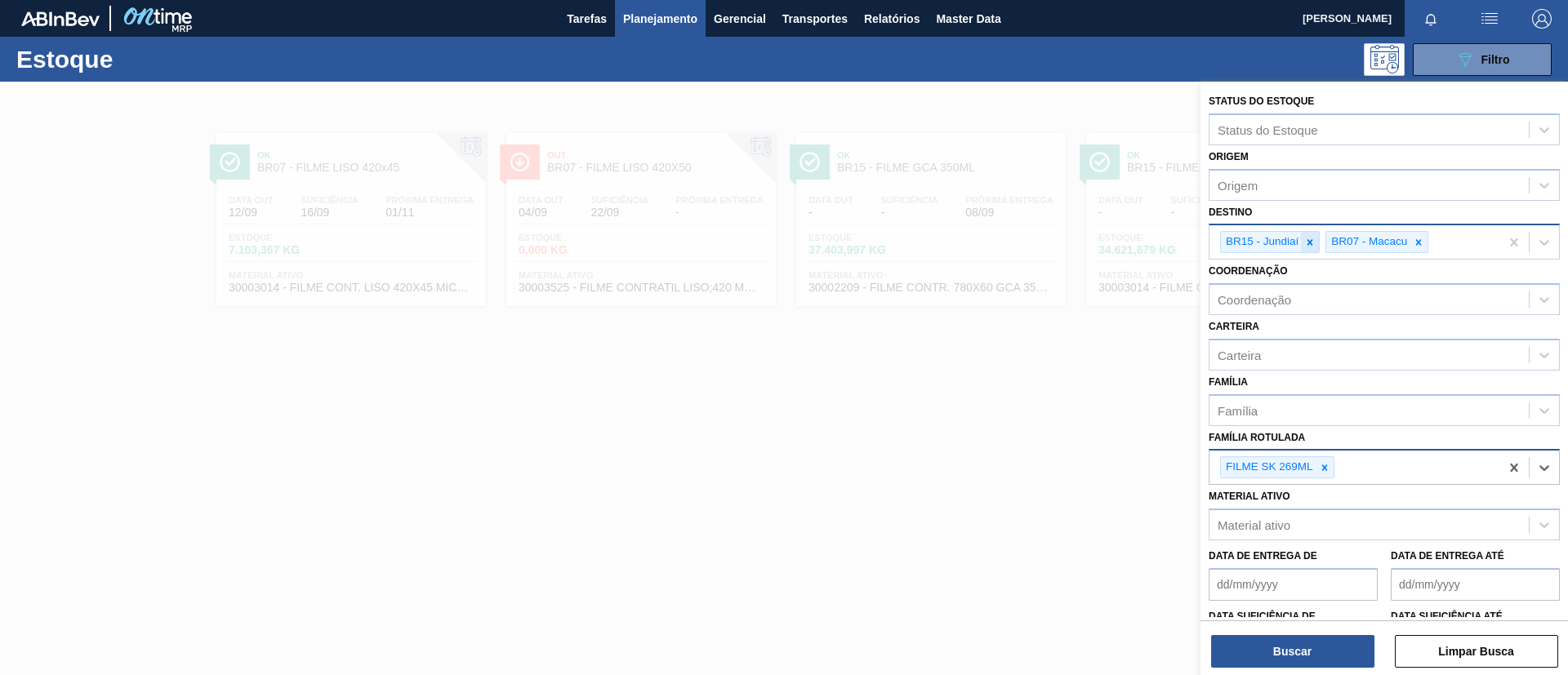
click at [1311, 236] on icon at bounding box center [1309, 242] width 11 height 11
click at [1311, 236] on icon at bounding box center [1313, 242] width 11 height 11
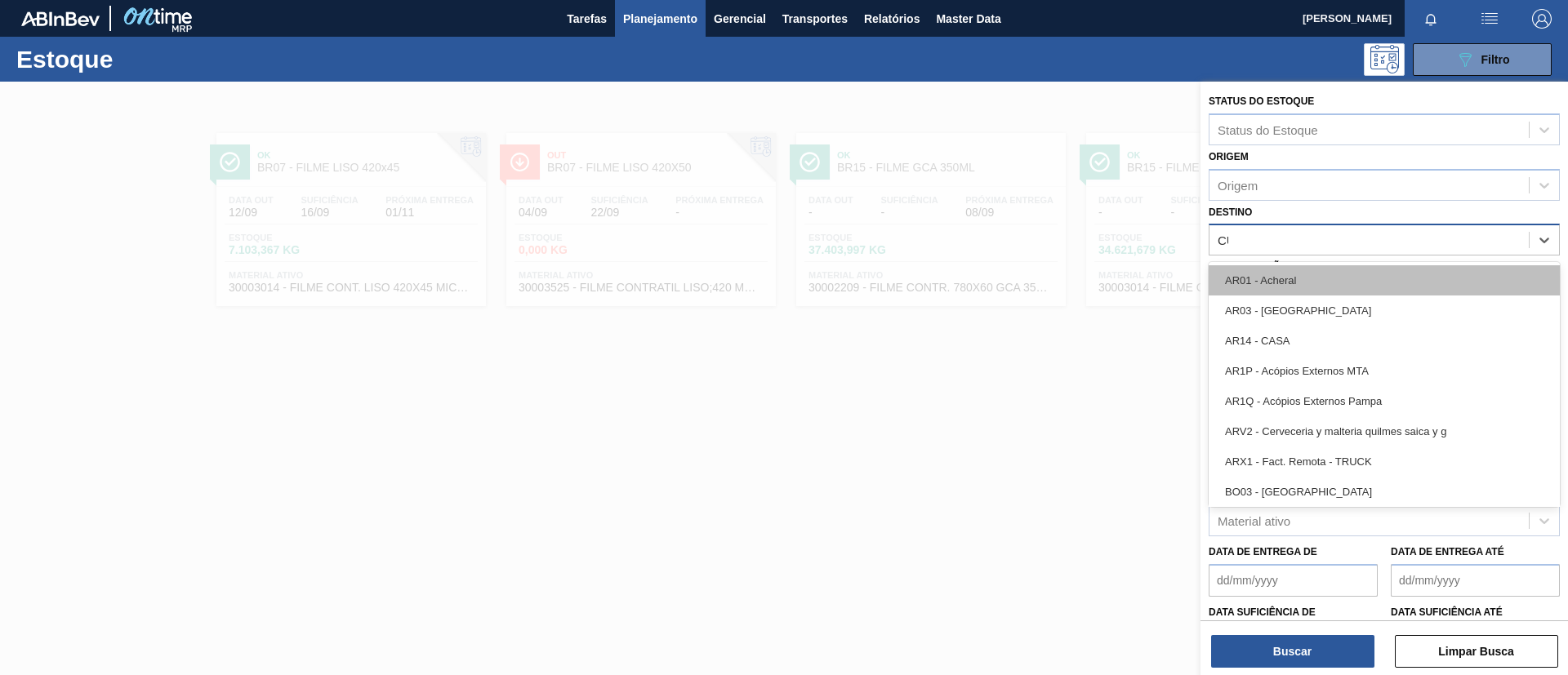
type input "CUI"
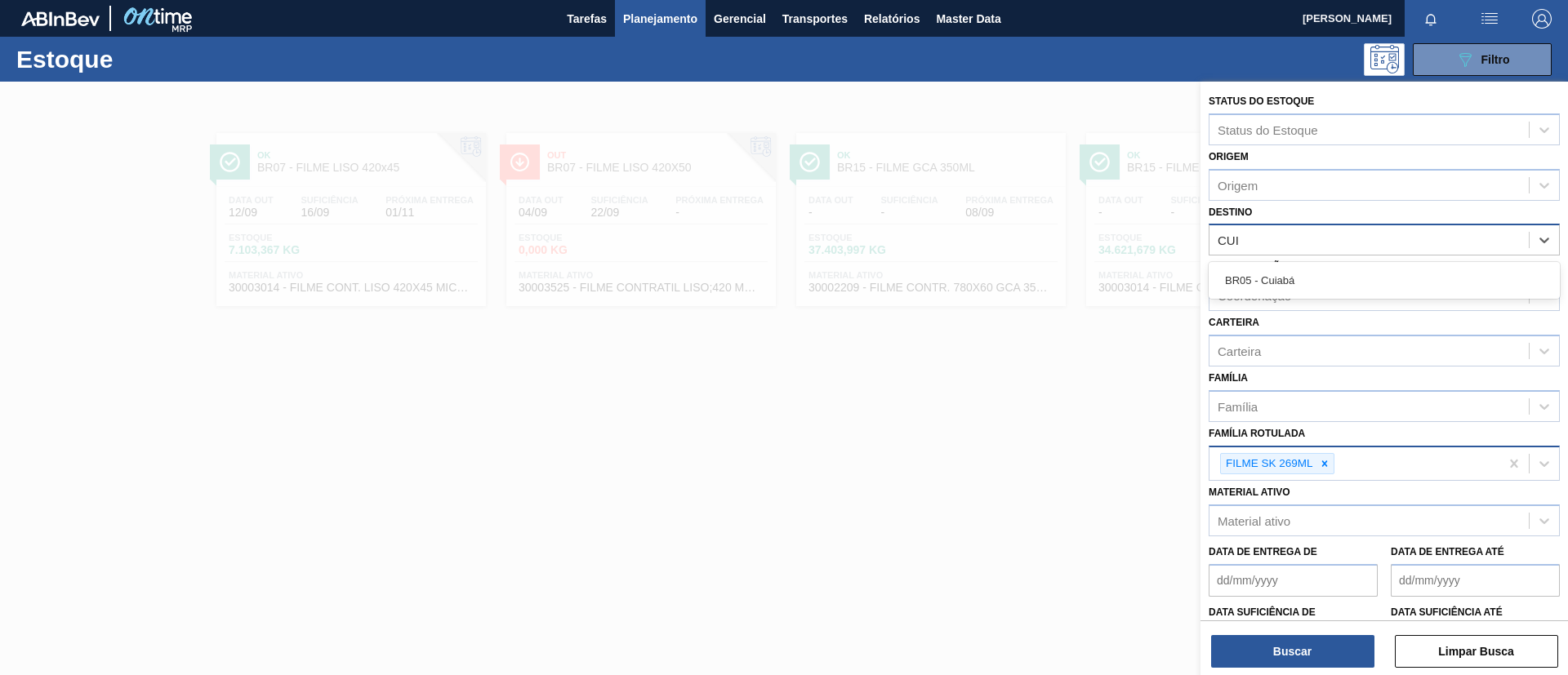
click at [1335, 284] on div "BR05 - Cuiabá" at bounding box center [1383, 280] width 351 height 31
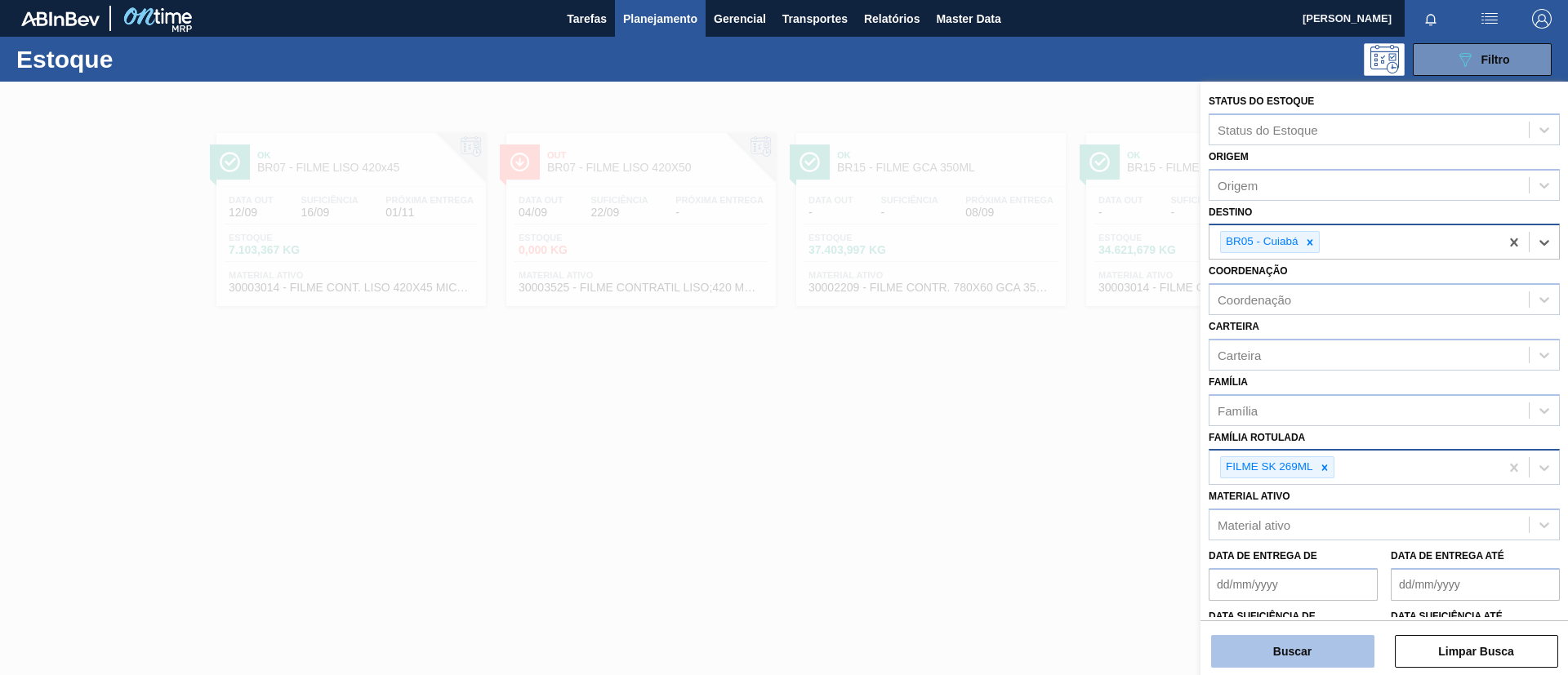
click at [1294, 643] on button "Buscar" at bounding box center [1293, 651] width 163 height 32
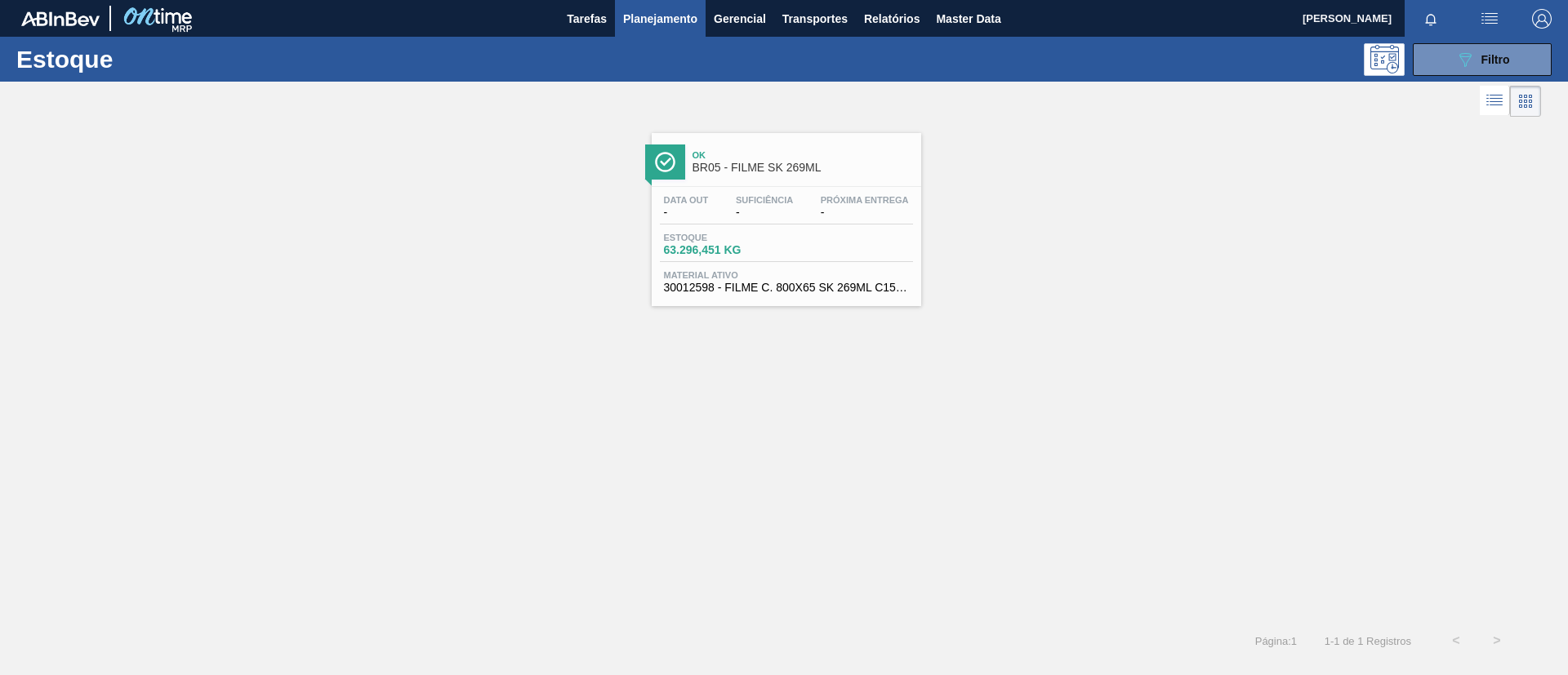
drag, startPoint x: 730, startPoint y: 171, endPoint x: 674, endPoint y: 136, distance: 66.0
click at [674, 136] on div "Ok BR05 - FILME SK 269ML" at bounding box center [786, 156] width 270 height 45
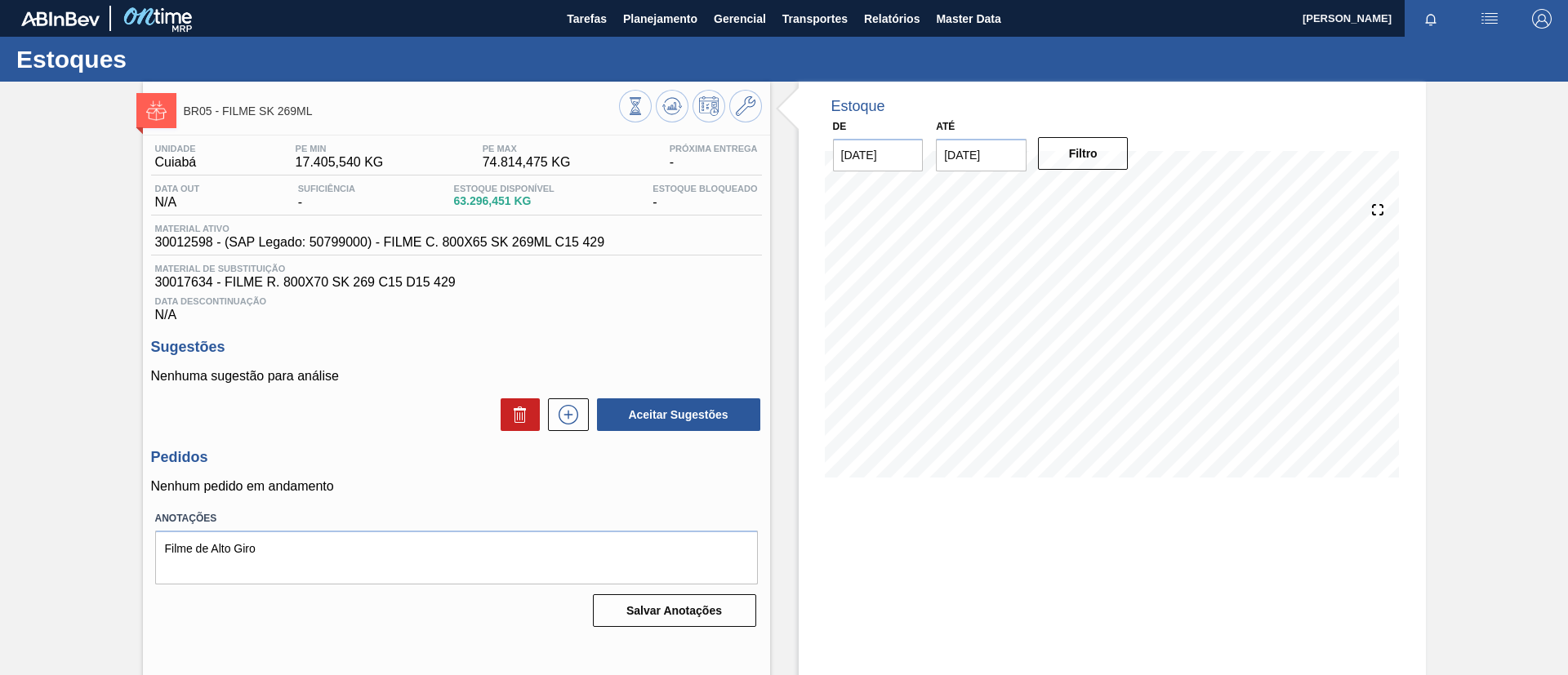
click at [0, 292] on div "BR05 - FILME SK 269ML Unidade Cuiabá PE MIN 17.405,540 KG PE MAX 74.814,475 KG …" at bounding box center [784, 391] width 1568 height 620
drag, startPoint x: 654, startPoint y: 240, endPoint x: 133, endPoint y: 244, distance: 521.0
click at [133, 244] on div "BR05 - FILME SK 269ML Unidade Cuiabá PE MIN 17.405,540 KG PE MAX 74.814,475 KG …" at bounding box center [784, 391] width 1568 height 620
copy span "30012598 - (SAP Legado: 50799000) - FILME C. 800X65 SK 269ML C15 429"
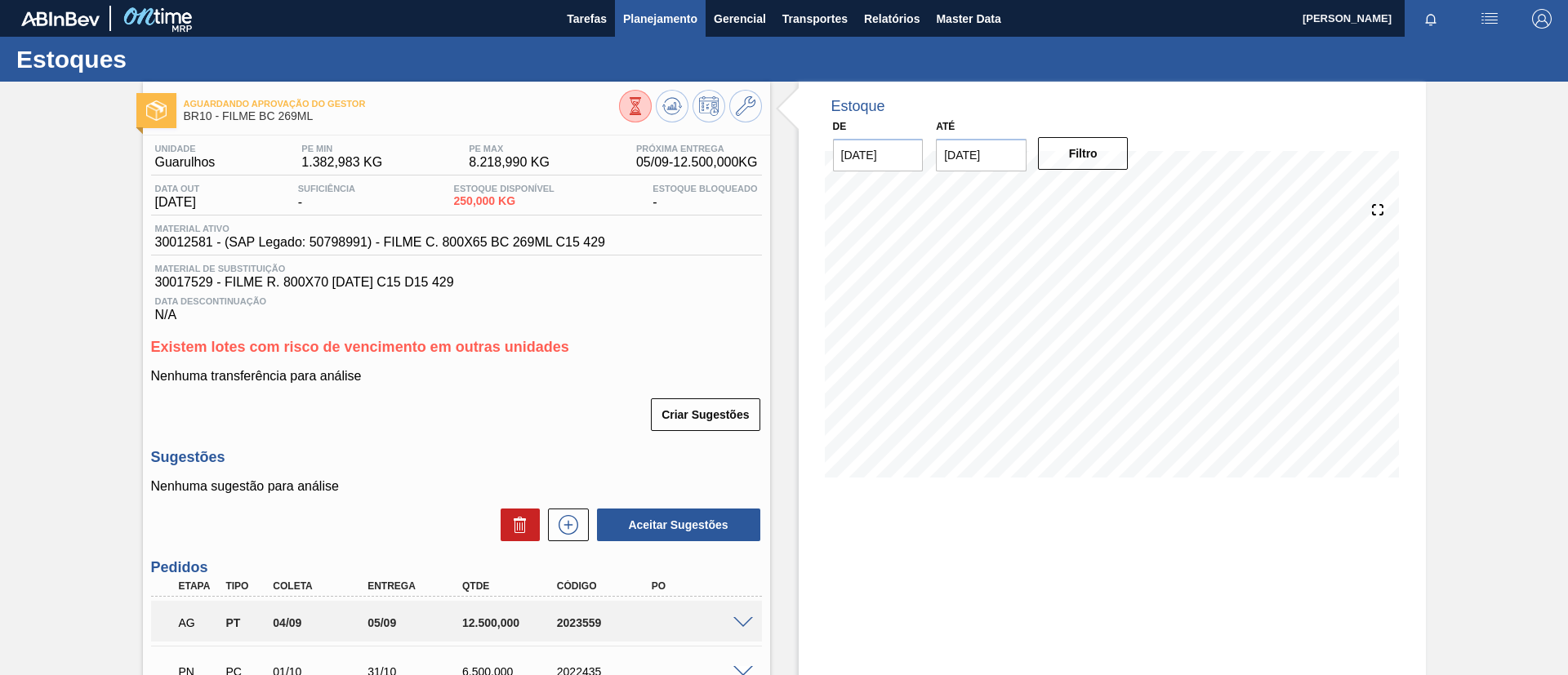
click at [644, 12] on span "Planejamento" at bounding box center [660, 19] width 74 height 19
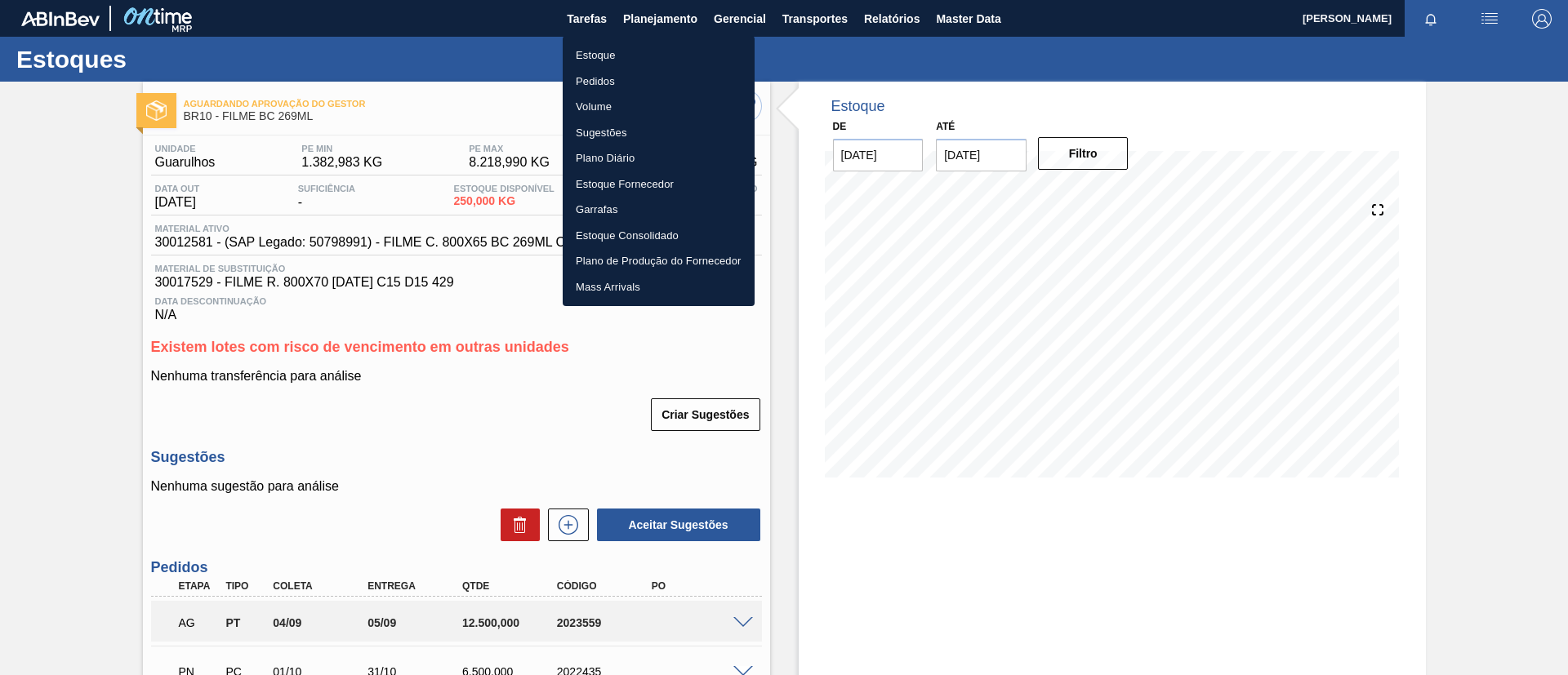
click at [648, 35] on div "Estoque Pedidos Volume Sugestões Plano Diário Estoque Fornecedor Garrafas Estoq…" at bounding box center [784, 338] width 1568 height 675
click at [658, 45] on li "Estoque" at bounding box center [658, 56] width 192 height 26
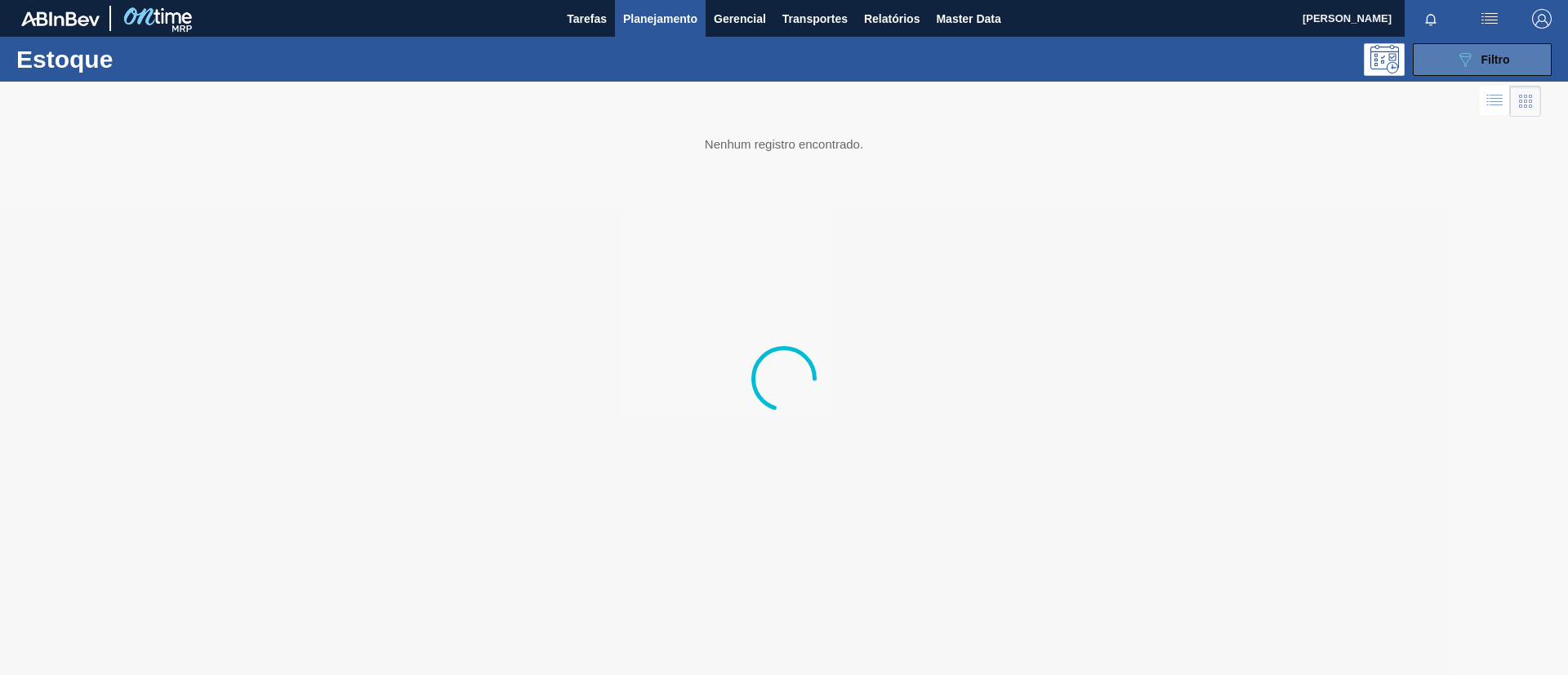
click at [1468, 67] on icon "089F7B8B-B2A5-4AFE-B5C0-19BA573D28AC" at bounding box center [1464, 59] width 19 height 19
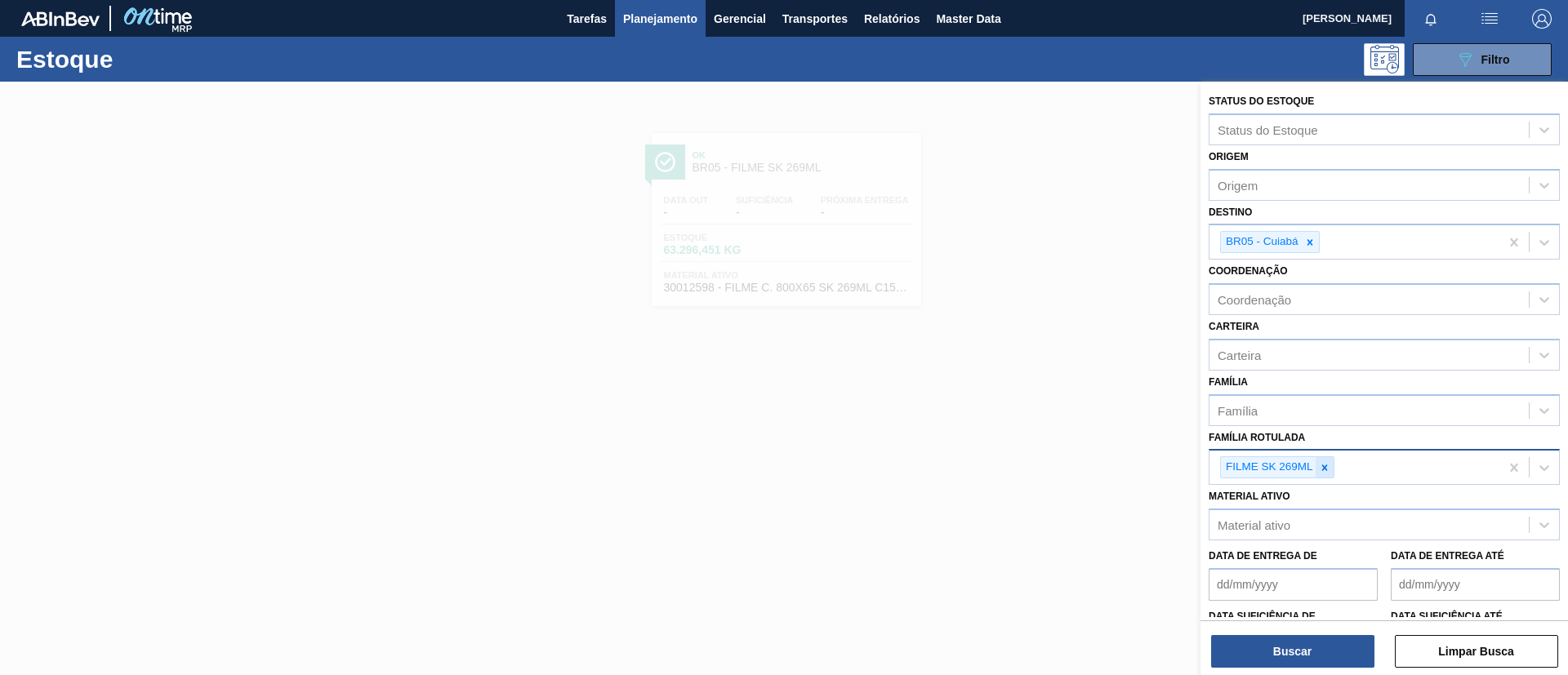
click at [1328, 463] on icon at bounding box center [1324, 467] width 11 height 11
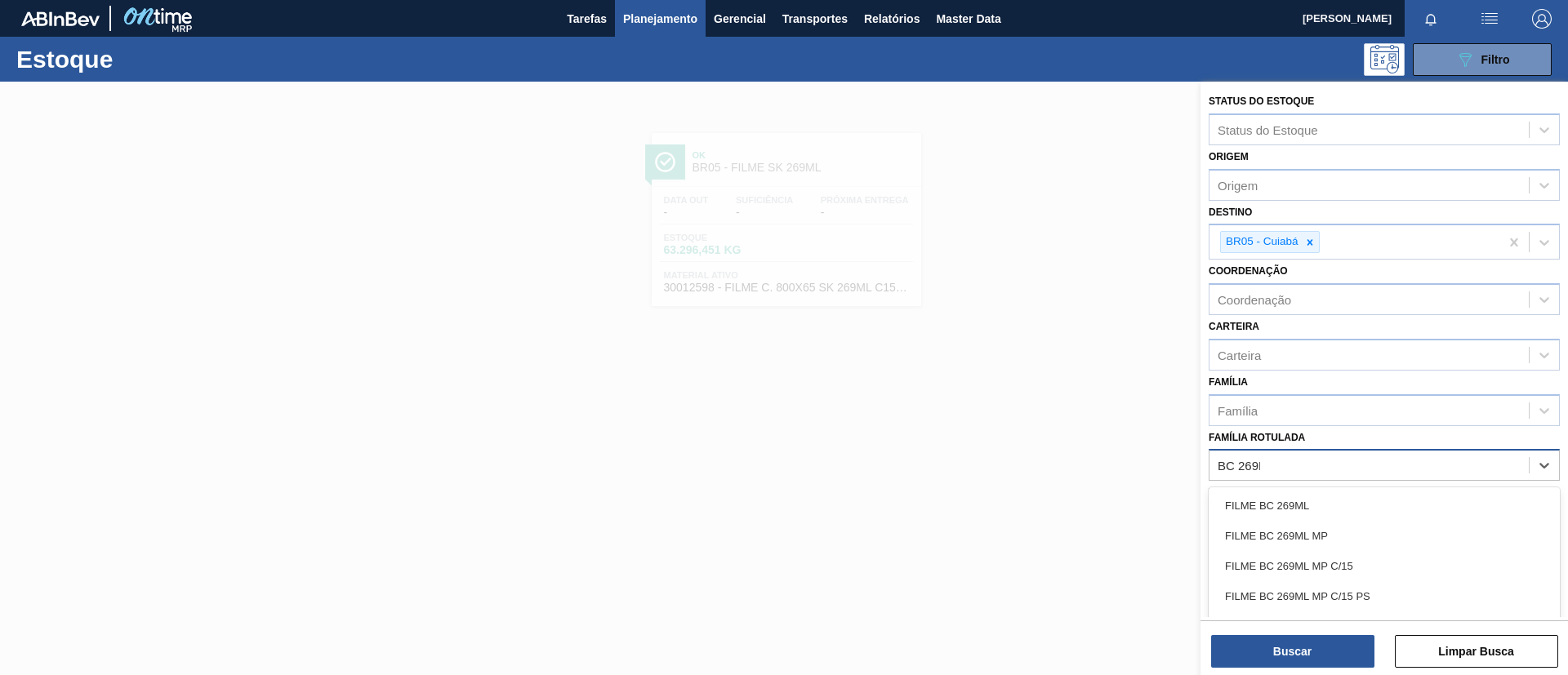
type Rotulada "BC 269ML"
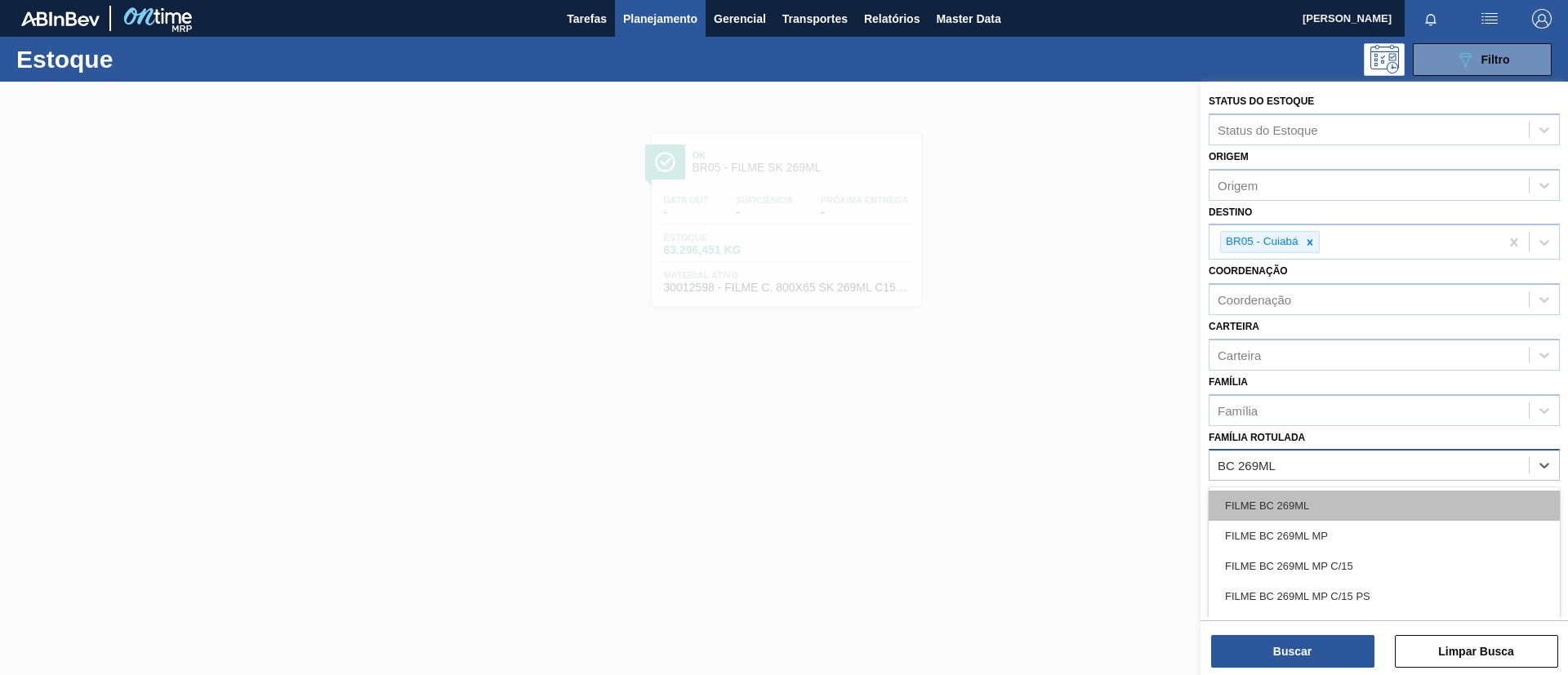
click at [1365, 493] on div "FILME BC 269ML" at bounding box center [1383, 505] width 351 height 31
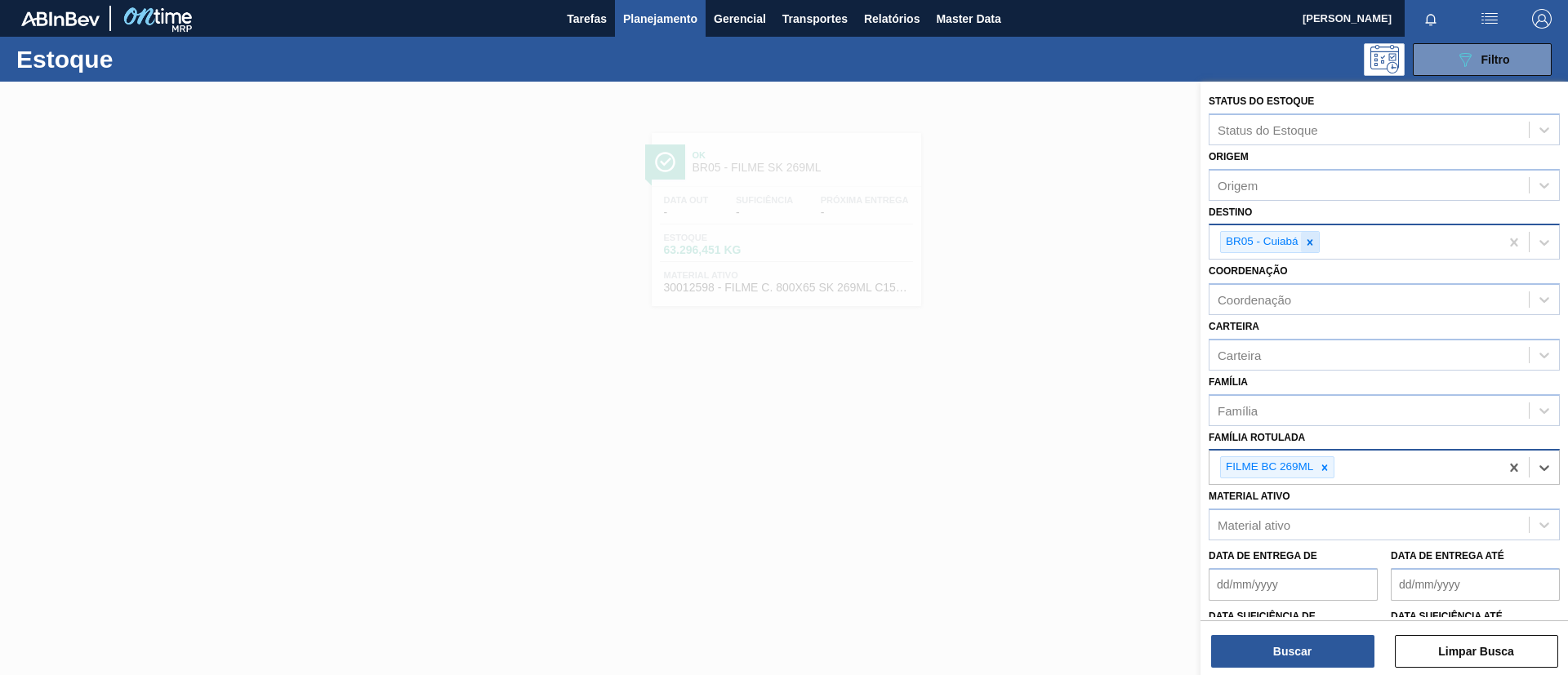
click at [1313, 249] on div at bounding box center [1309, 242] width 18 height 20
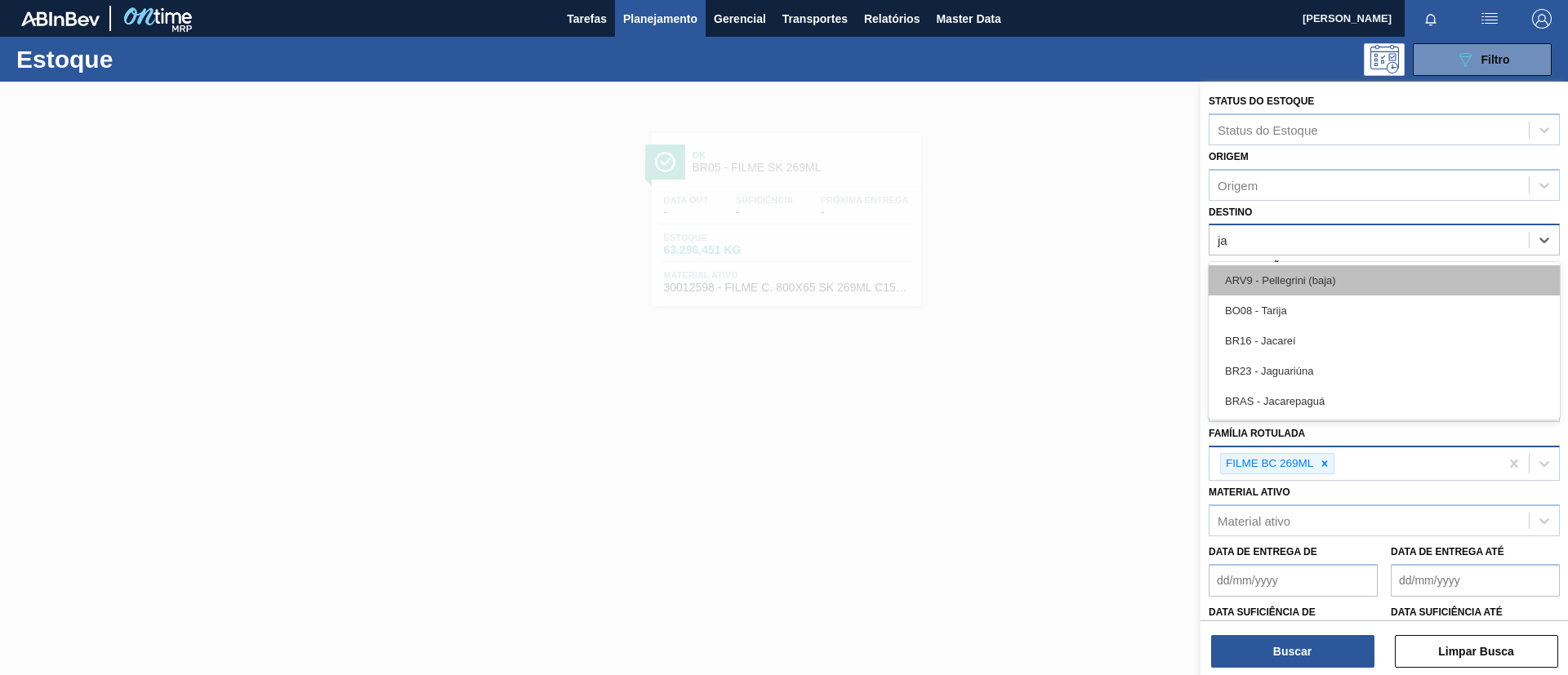
type input "jag"
click at [1304, 271] on div "BR23 - Jaguariúna" at bounding box center [1383, 280] width 351 height 31
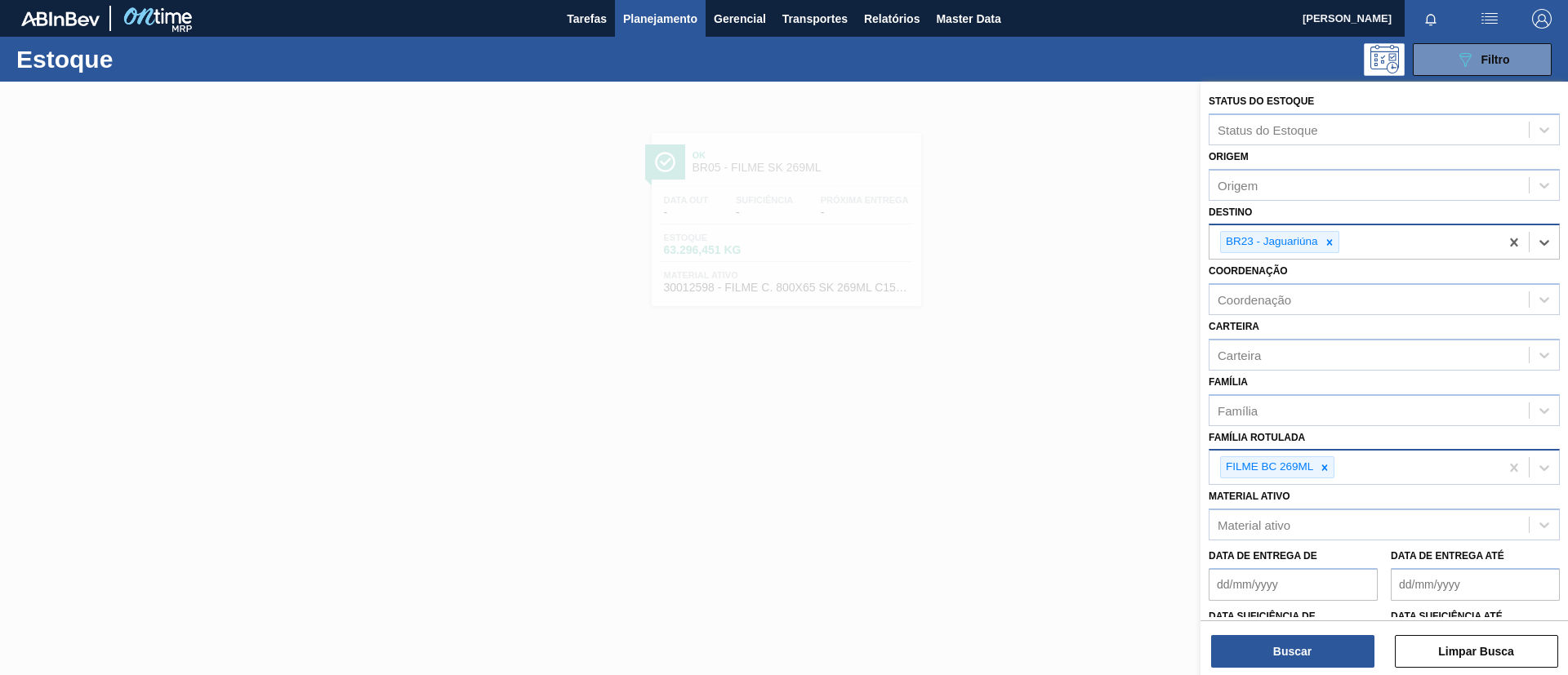
click at [1283, 624] on div "Buscar Limpar Busca" at bounding box center [1384, 643] width 367 height 45
click at [1283, 627] on div "Buscar Limpar Busca" at bounding box center [1384, 643] width 367 height 45
click at [1288, 643] on button "Buscar" at bounding box center [1293, 651] width 163 height 32
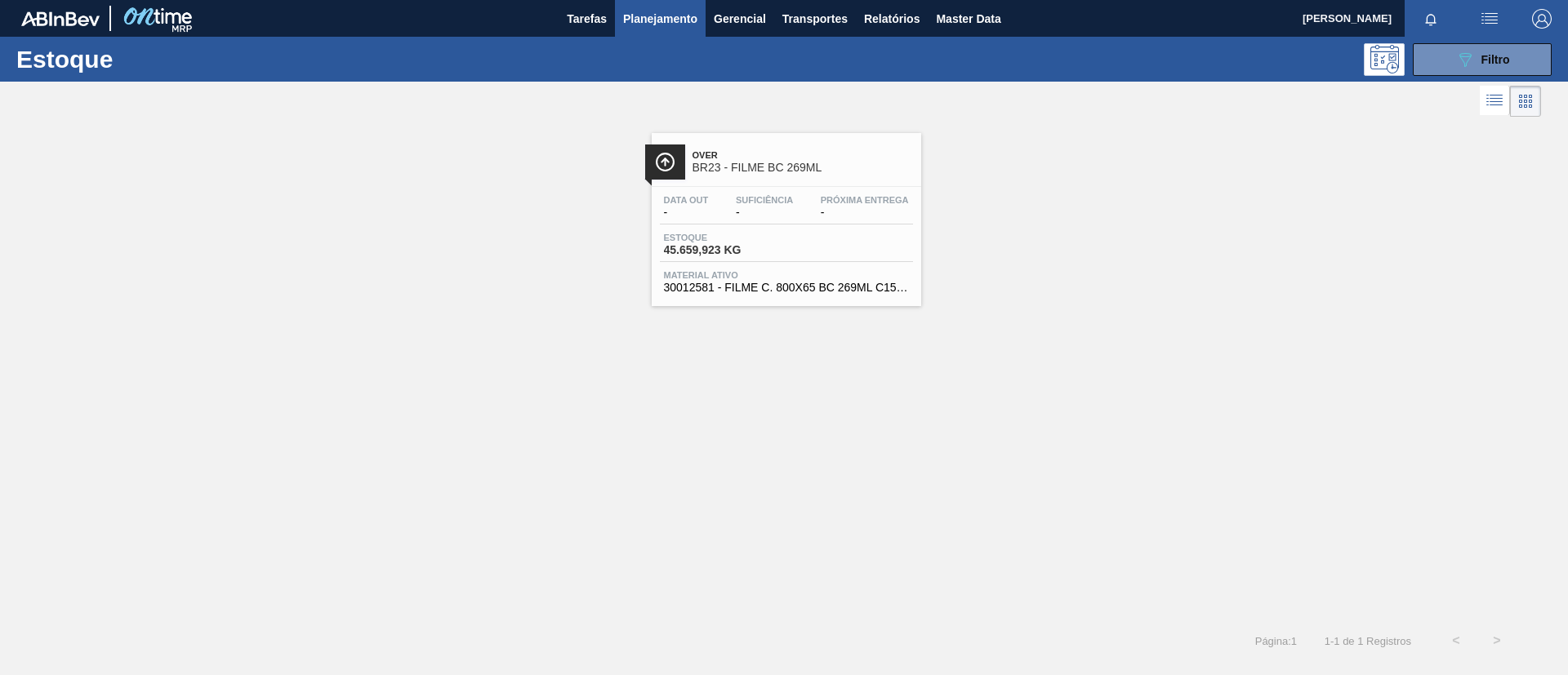
click at [845, 211] on span "-" at bounding box center [864, 212] width 88 height 12
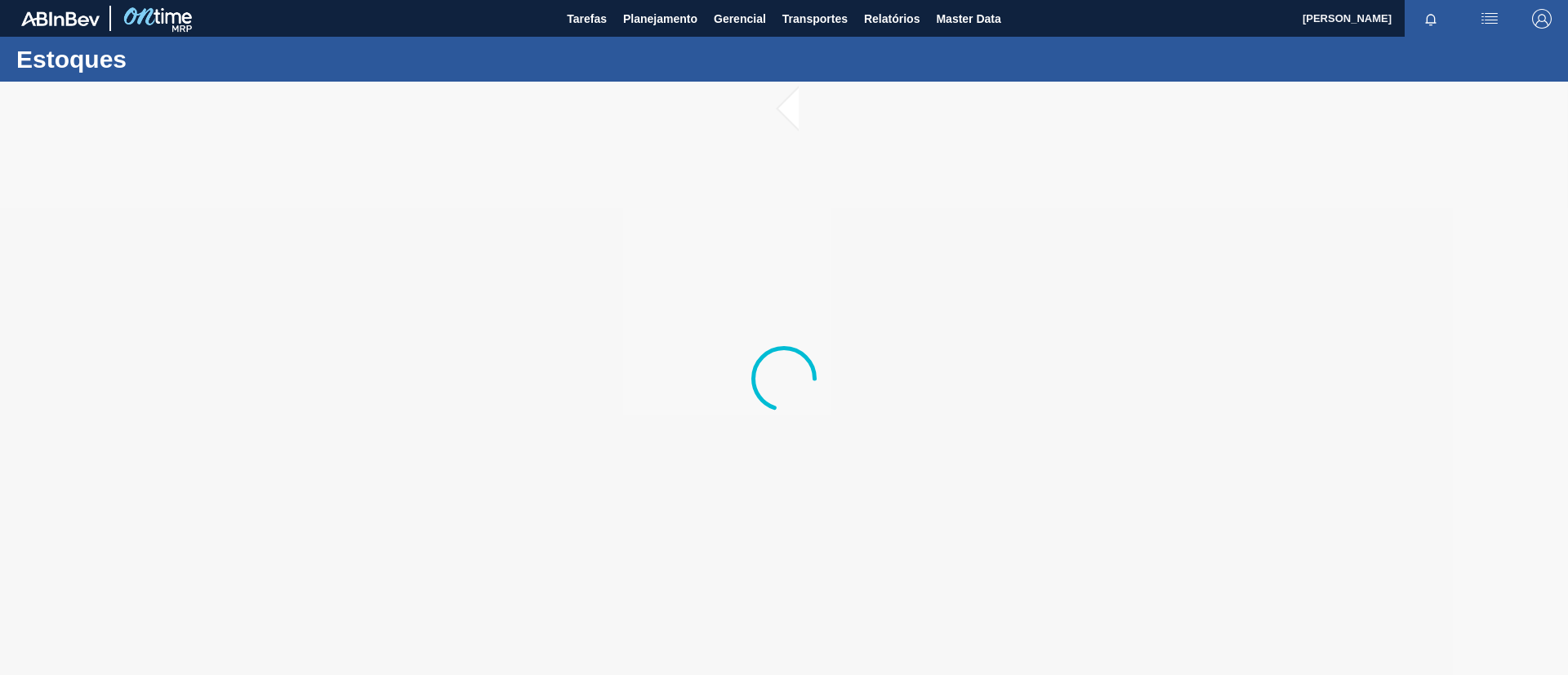
click at [681, 39] on div "Estoques" at bounding box center [784, 59] width 1568 height 45
click at [662, 19] on span "Planejamento" at bounding box center [660, 19] width 74 height 19
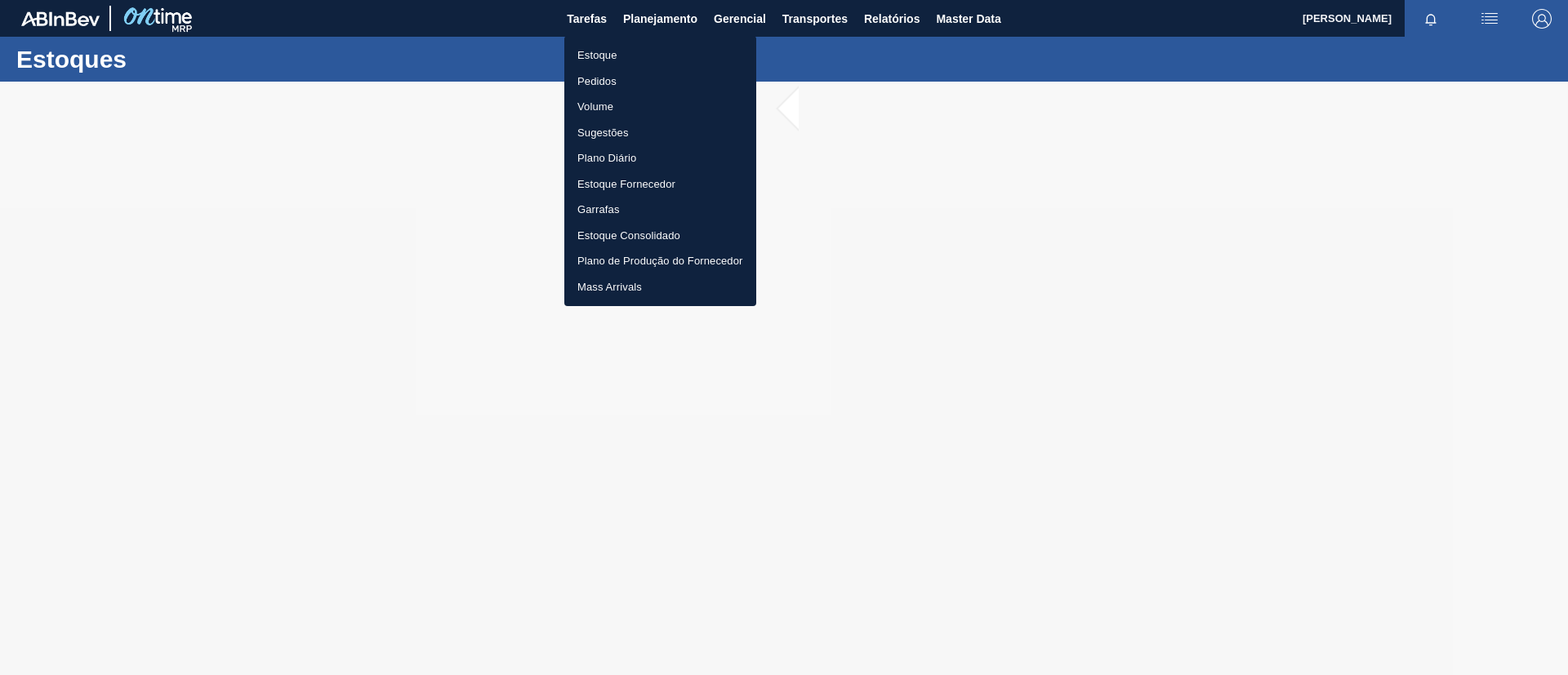
click at [659, 36] on ul "Estoque Pedidos Volume Sugestões Plano Diário Estoque Fornecedor Garrafas Estoq…" at bounding box center [660, 172] width 192 height 271
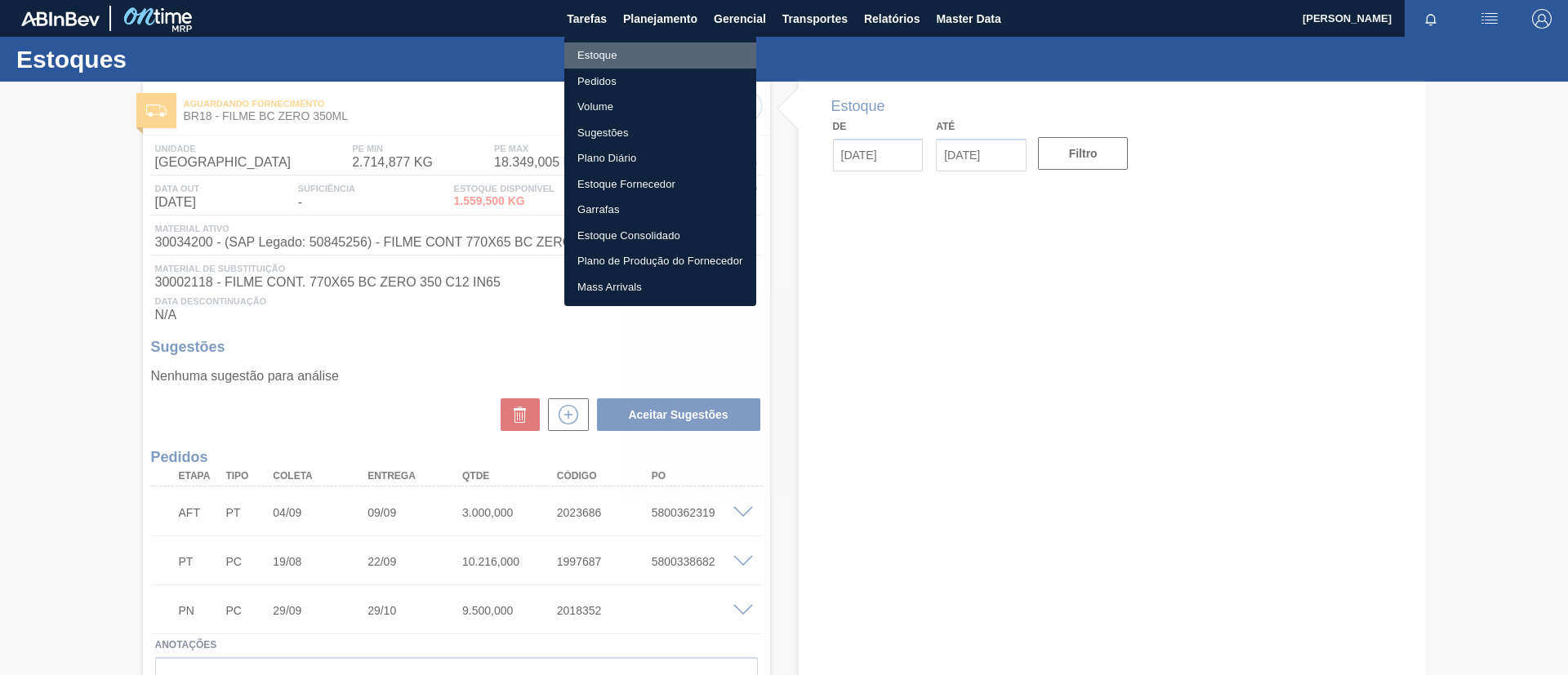
click at [666, 43] on li "Estoque" at bounding box center [660, 56] width 192 height 26
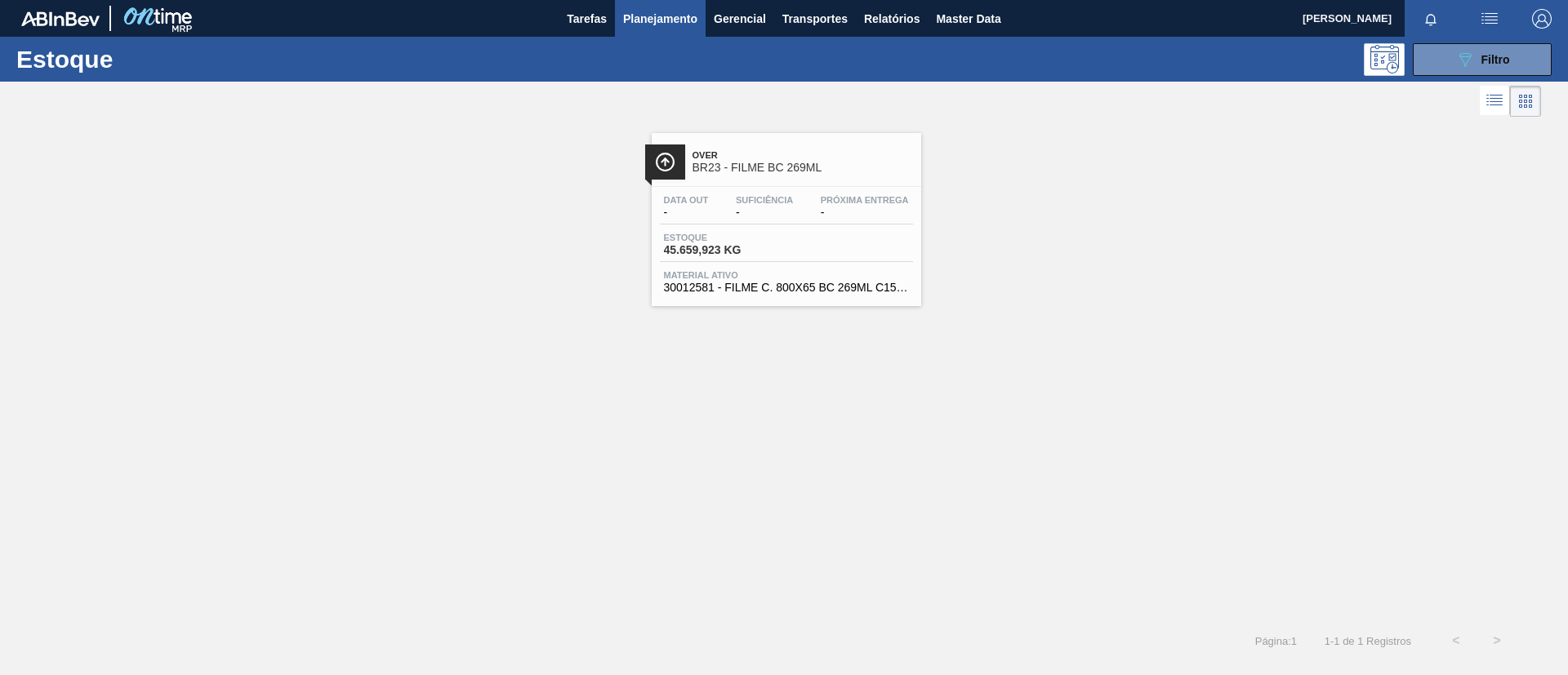
click at [1508, 77] on div "Estoque 089F7B8B-B2A5-4AFE-B5C0-19BA573D28AC Filtro" at bounding box center [784, 59] width 1568 height 45
click at [1487, 62] on span "Filtro" at bounding box center [1496, 59] width 29 height 13
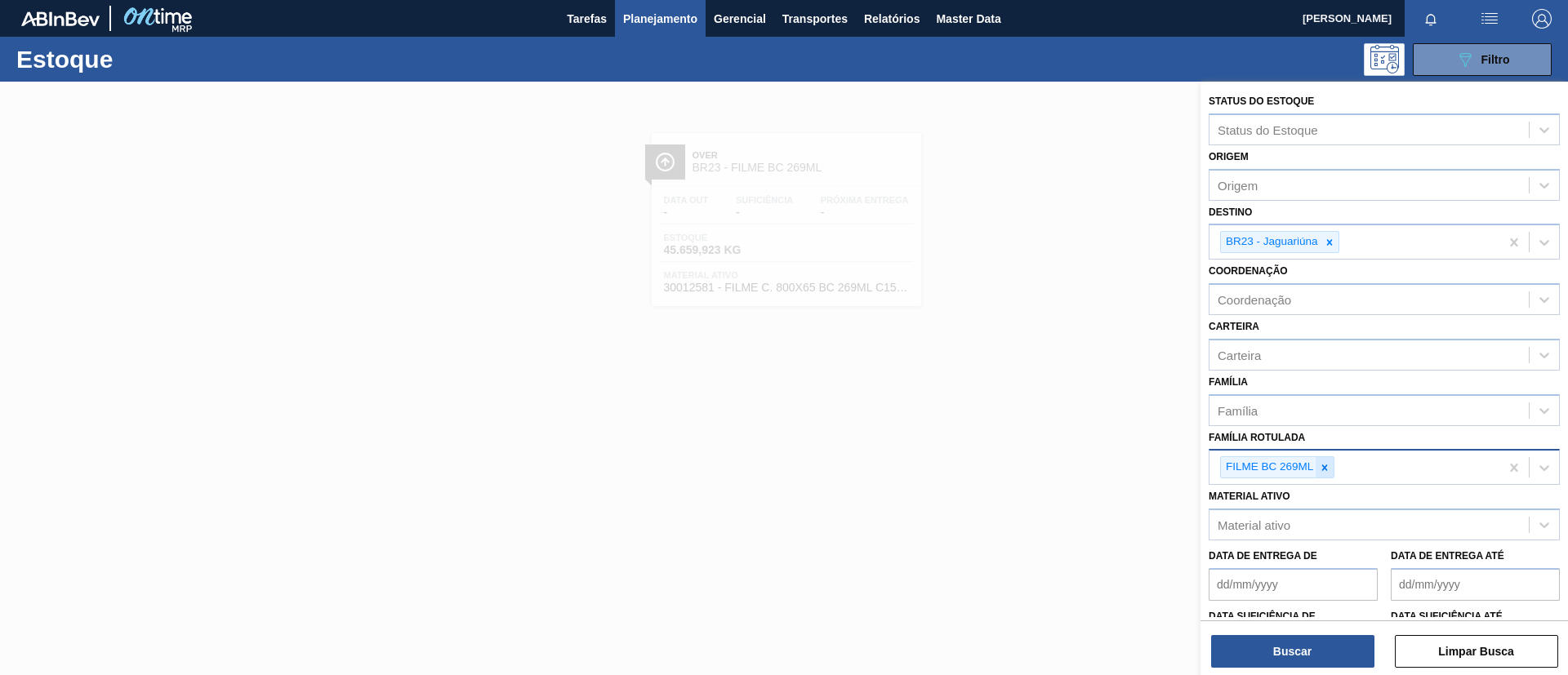
click at [1323, 469] on icon at bounding box center [1325, 467] width 6 height 6
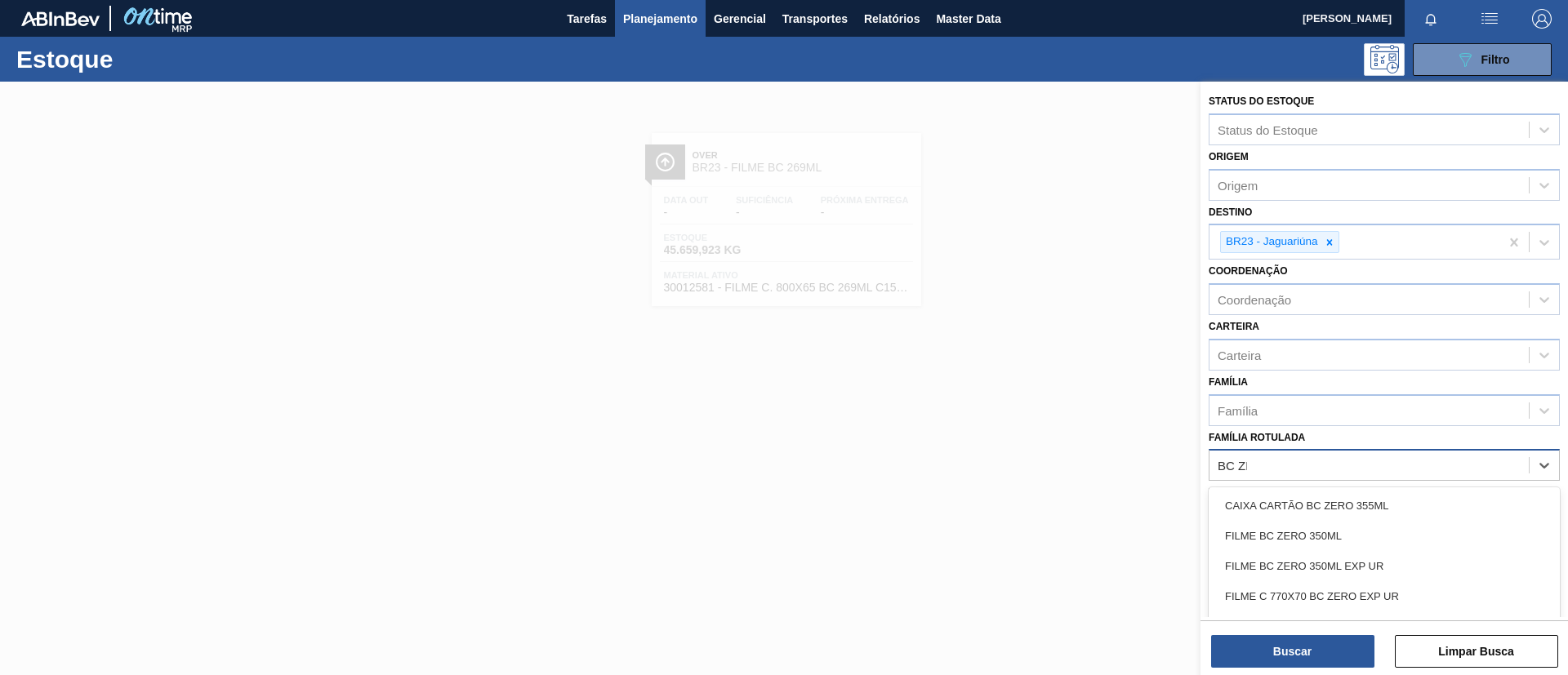
type Rotulada "BC ZER"
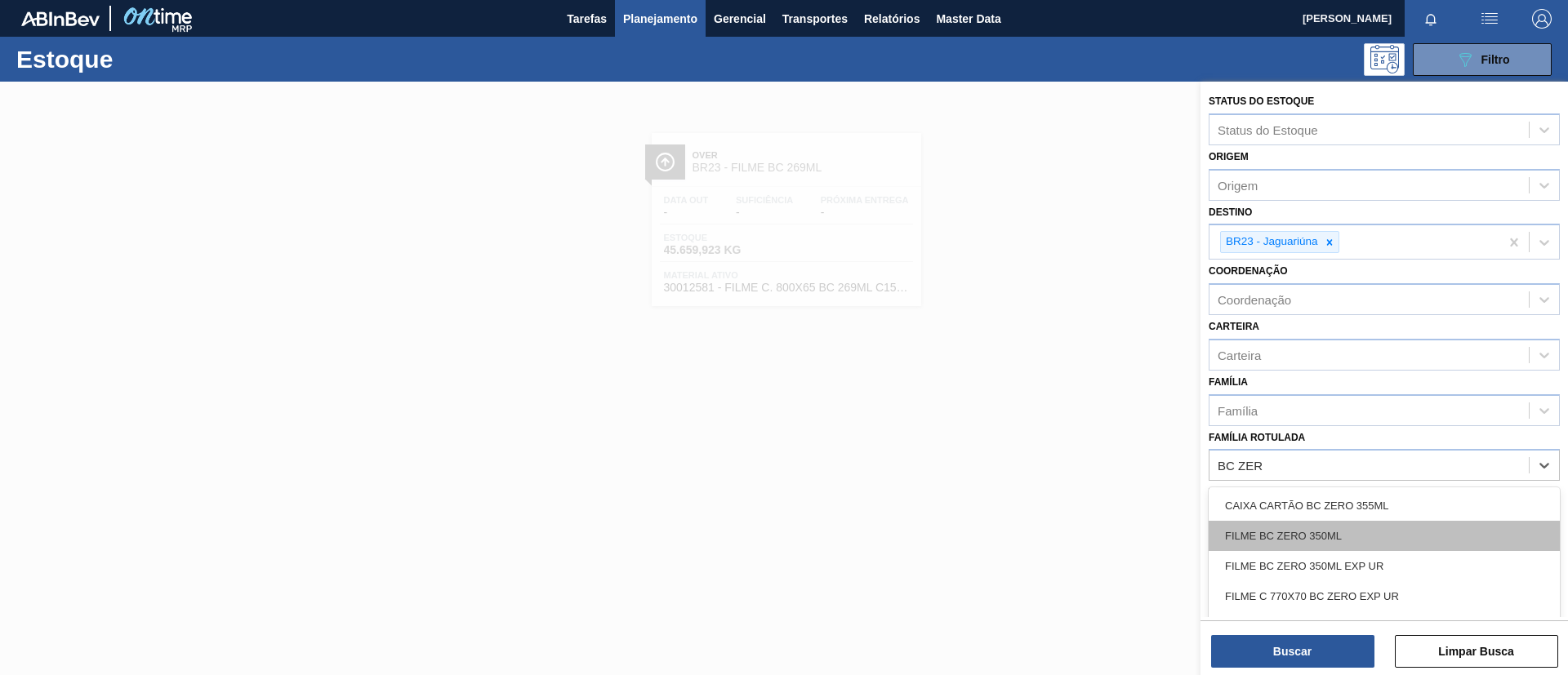
click at [1324, 546] on div "FILME BC ZERO 350ML" at bounding box center [1383, 536] width 351 height 31
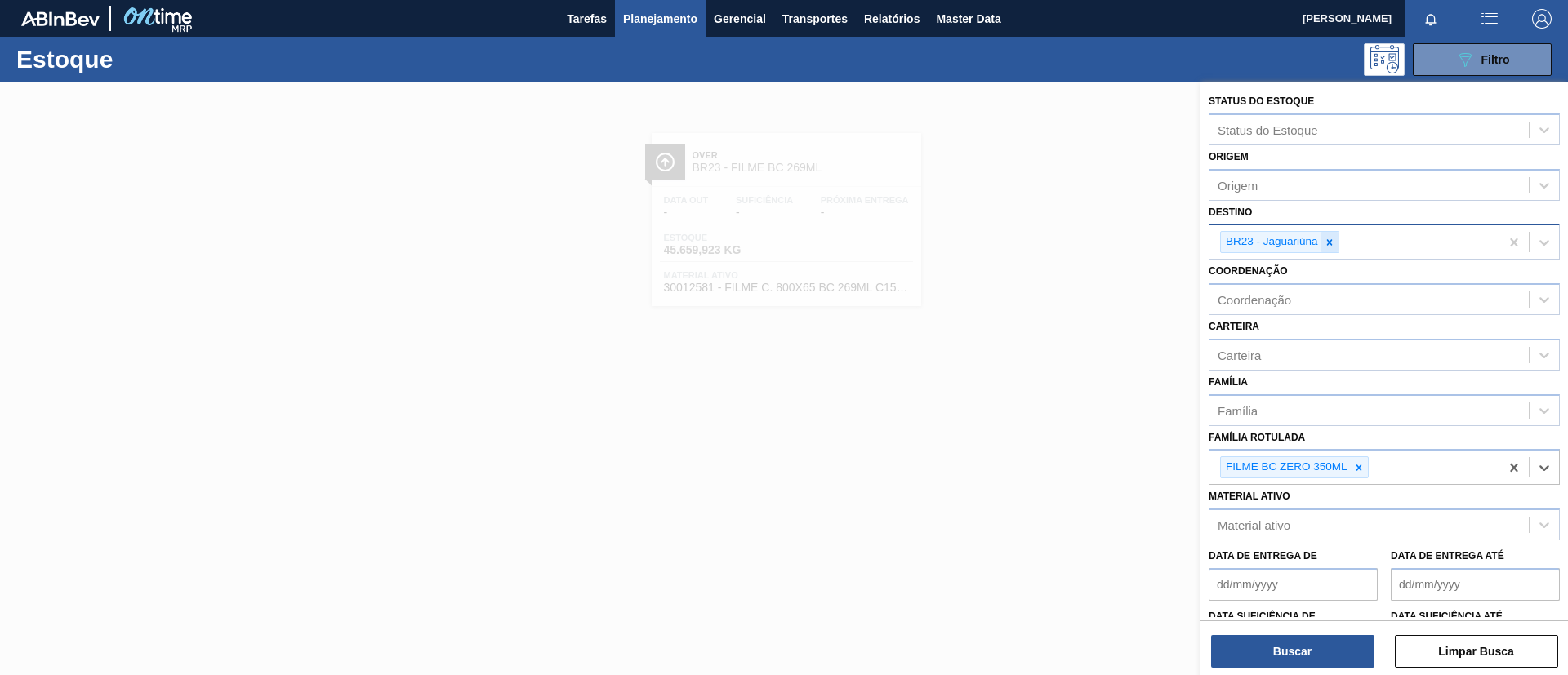
click at [1334, 246] on icon at bounding box center [1330, 242] width 11 height 11
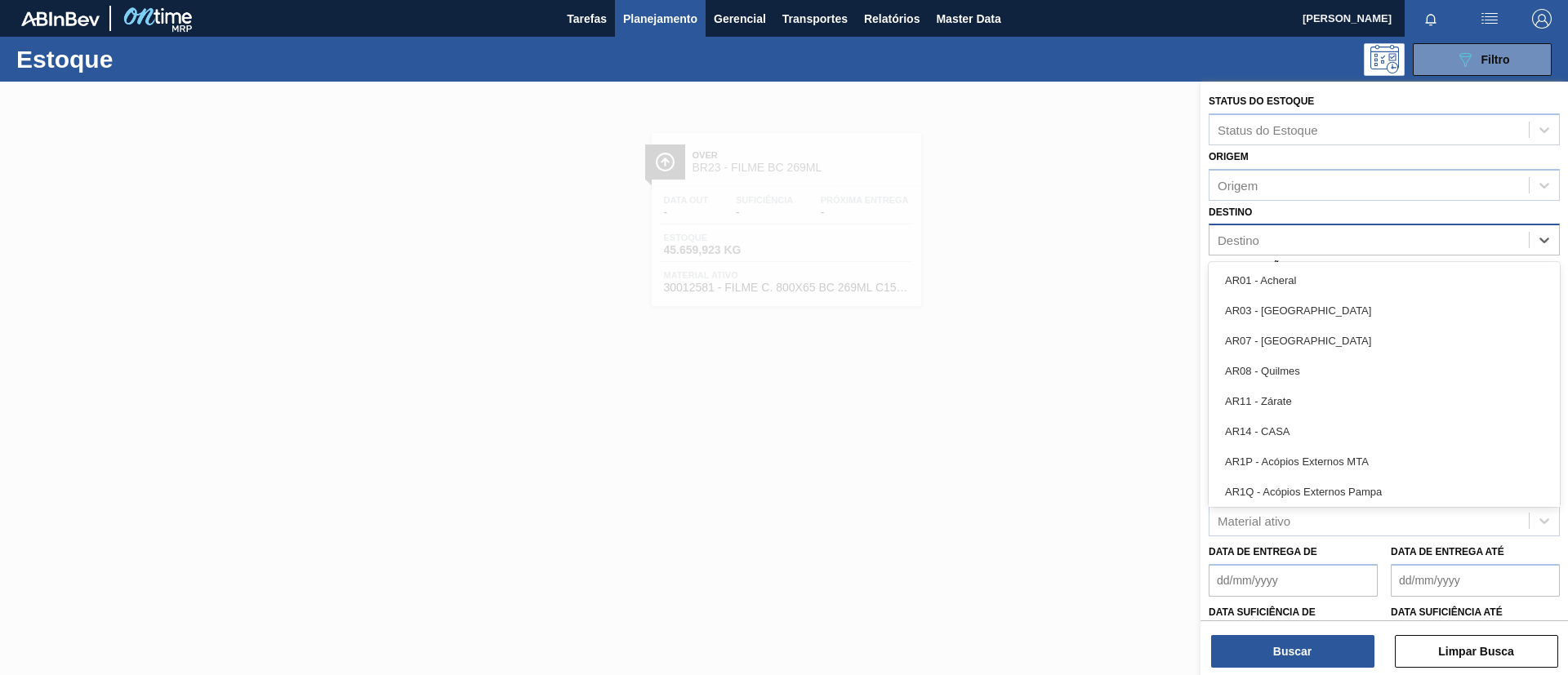
drag, startPoint x: 1334, startPoint y: 246, endPoint x: 1383, endPoint y: 235, distance: 50.2
click at [1383, 235] on div "Destino" at bounding box center [1369, 241] width 319 height 24
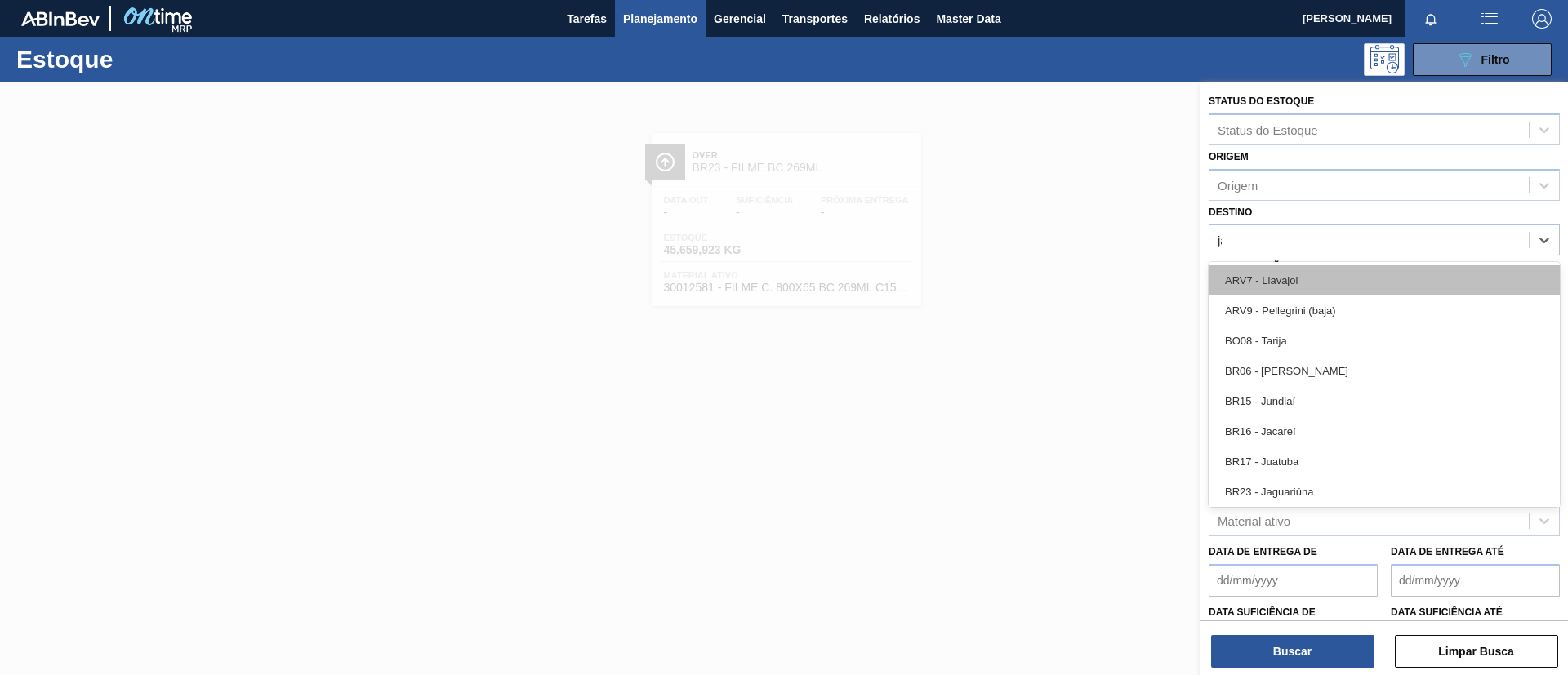
type input "jag"
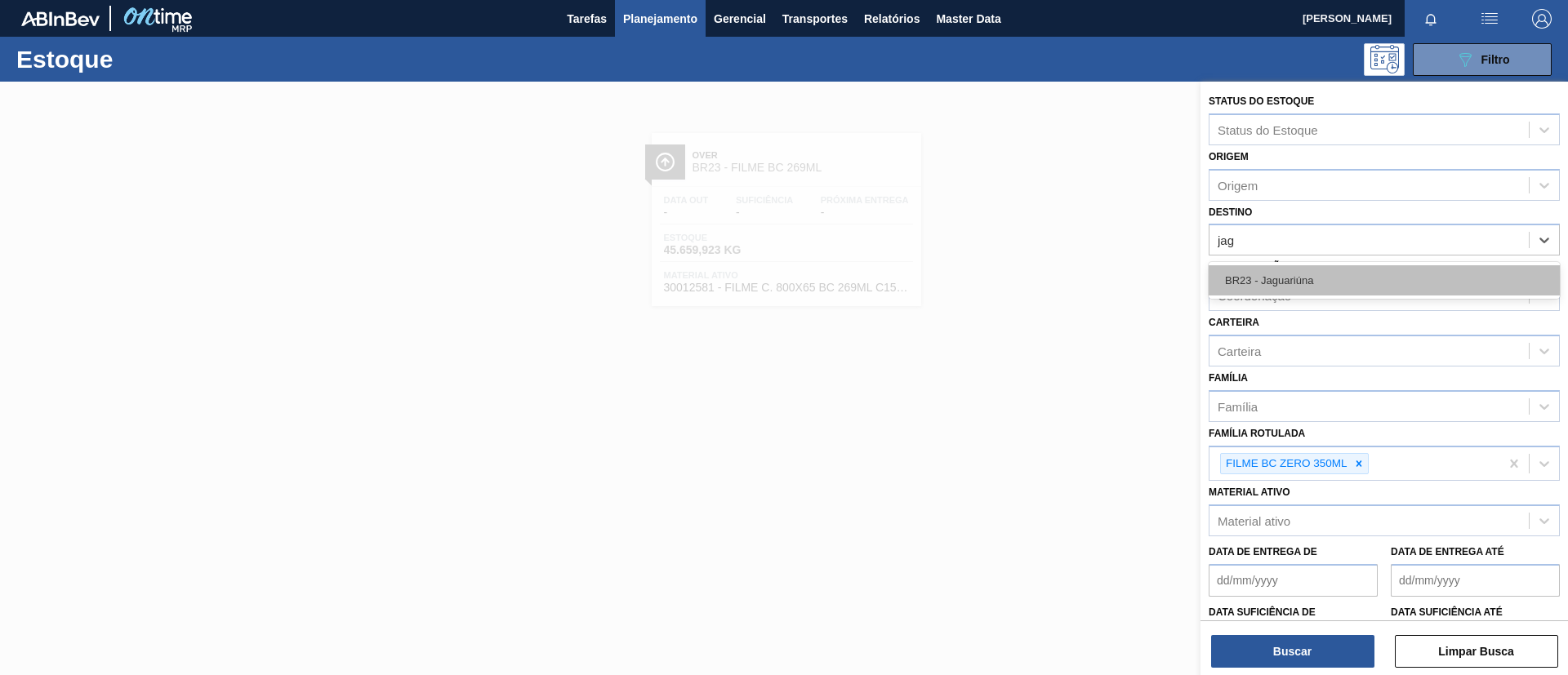
click at [1324, 287] on div "BR23 - Jaguariúna" at bounding box center [1383, 280] width 351 height 31
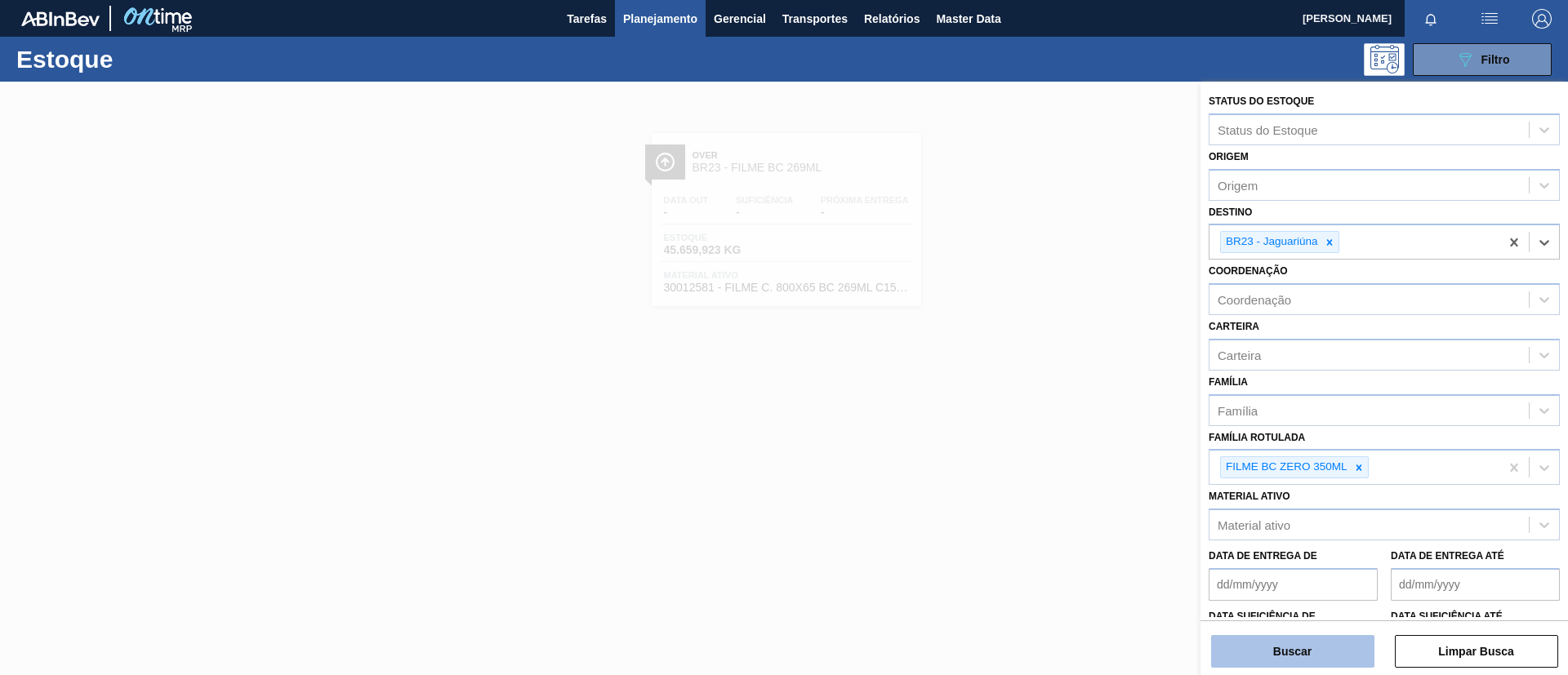
click at [1317, 646] on button "Buscar" at bounding box center [1293, 651] width 163 height 32
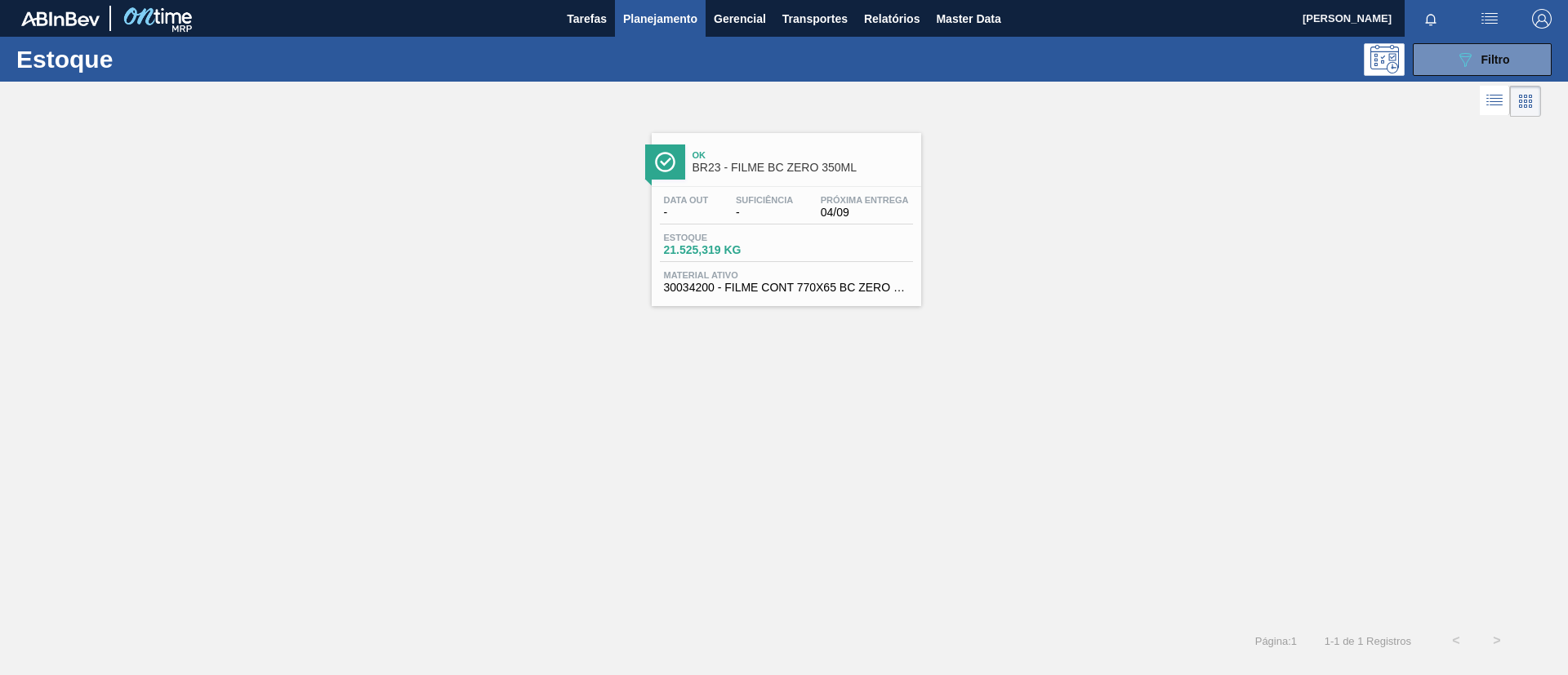
click at [804, 161] on span "BR23 - FILME BC ZERO 350ML" at bounding box center [803, 167] width 221 height 12
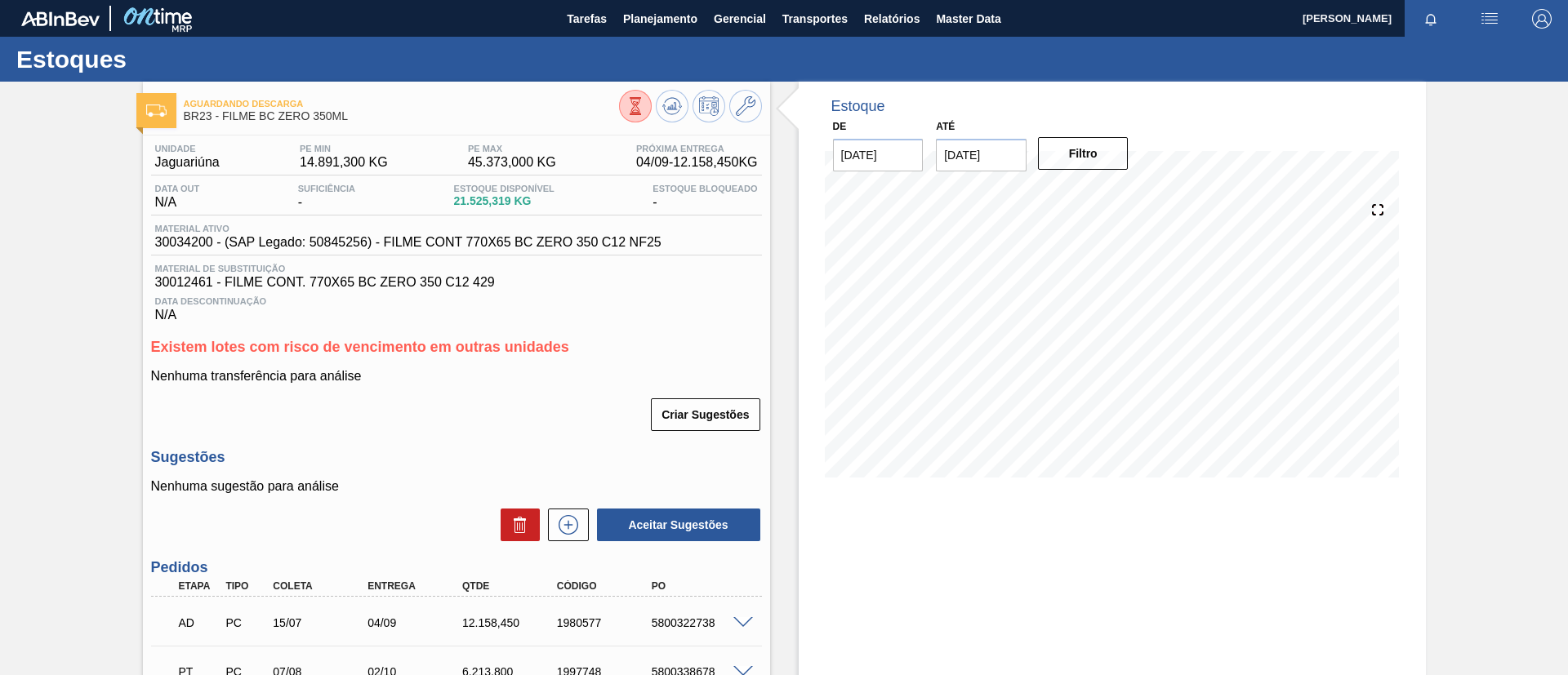
scroll to position [122, 0]
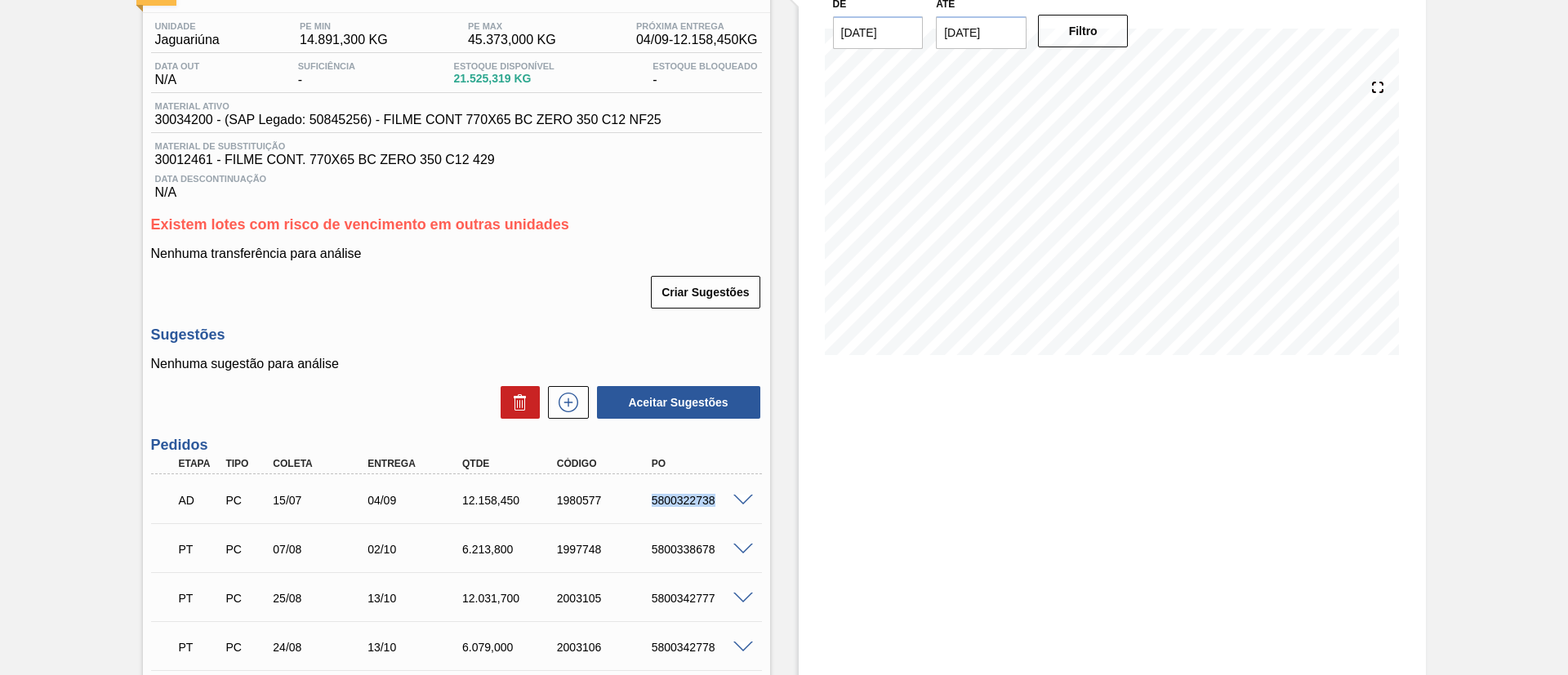
drag, startPoint x: 646, startPoint y: 505, endPoint x: 731, endPoint y: 496, distance: 85.5
click at [731, 496] on div "AD PC 15/07 04/09 12.158,450 1980577 5800322738" at bounding box center [456, 499] width 611 height 41
copy div "5800322738"
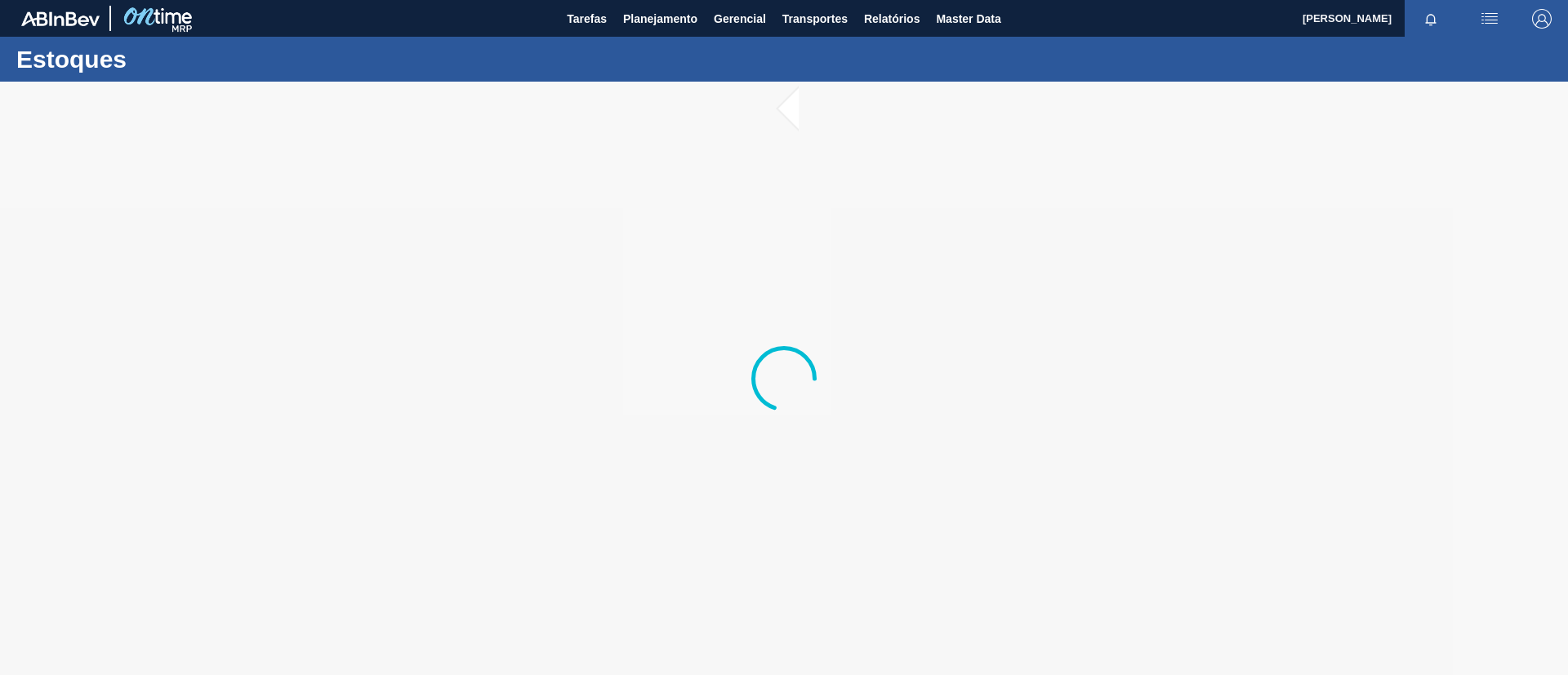
drag, startPoint x: 656, startPoint y: 16, endPoint x: 640, endPoint y: 62, distance: 48.7
click at [658, 23] on span "Planejamento" at bounding box center [660, 19] width 74 height 19
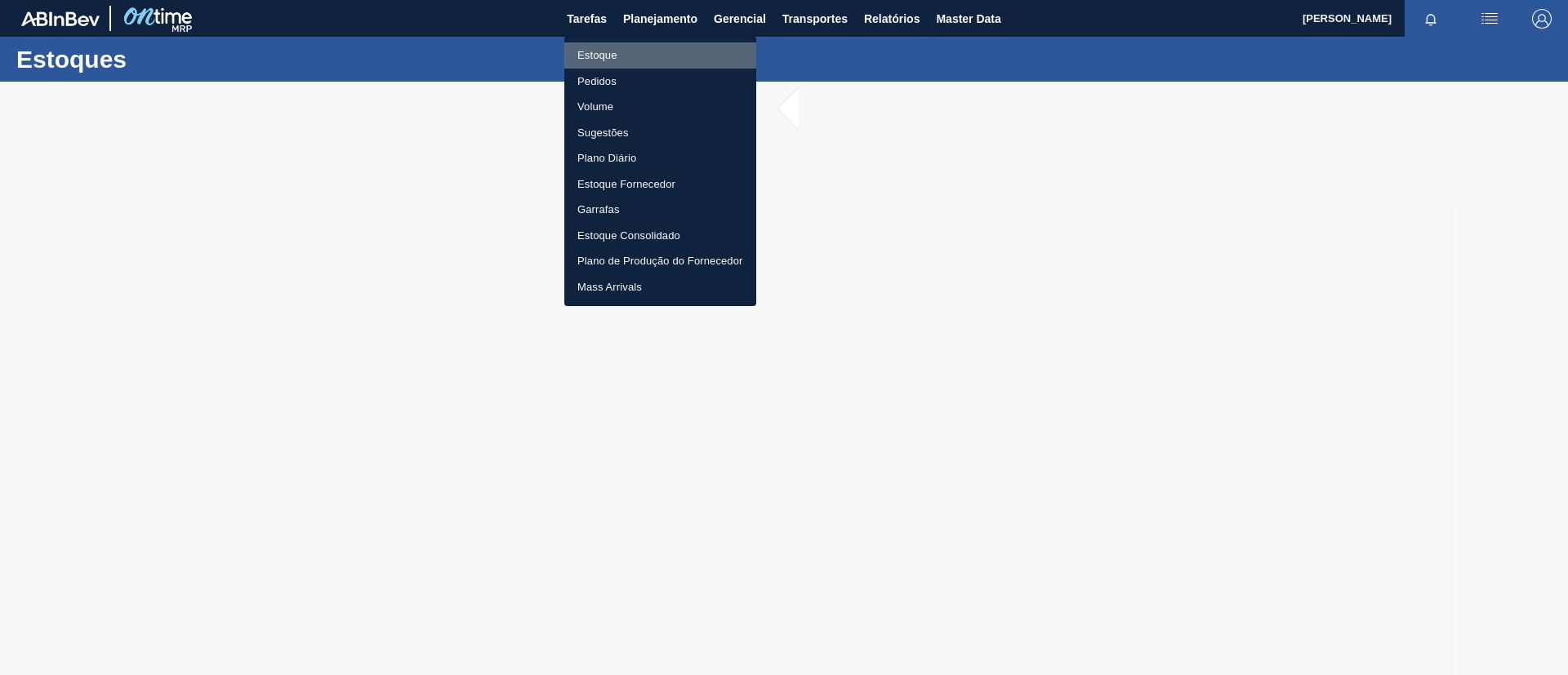
click at [638, 54] on li "Estoque" at bounding box center [660, 56] width 192 height 26
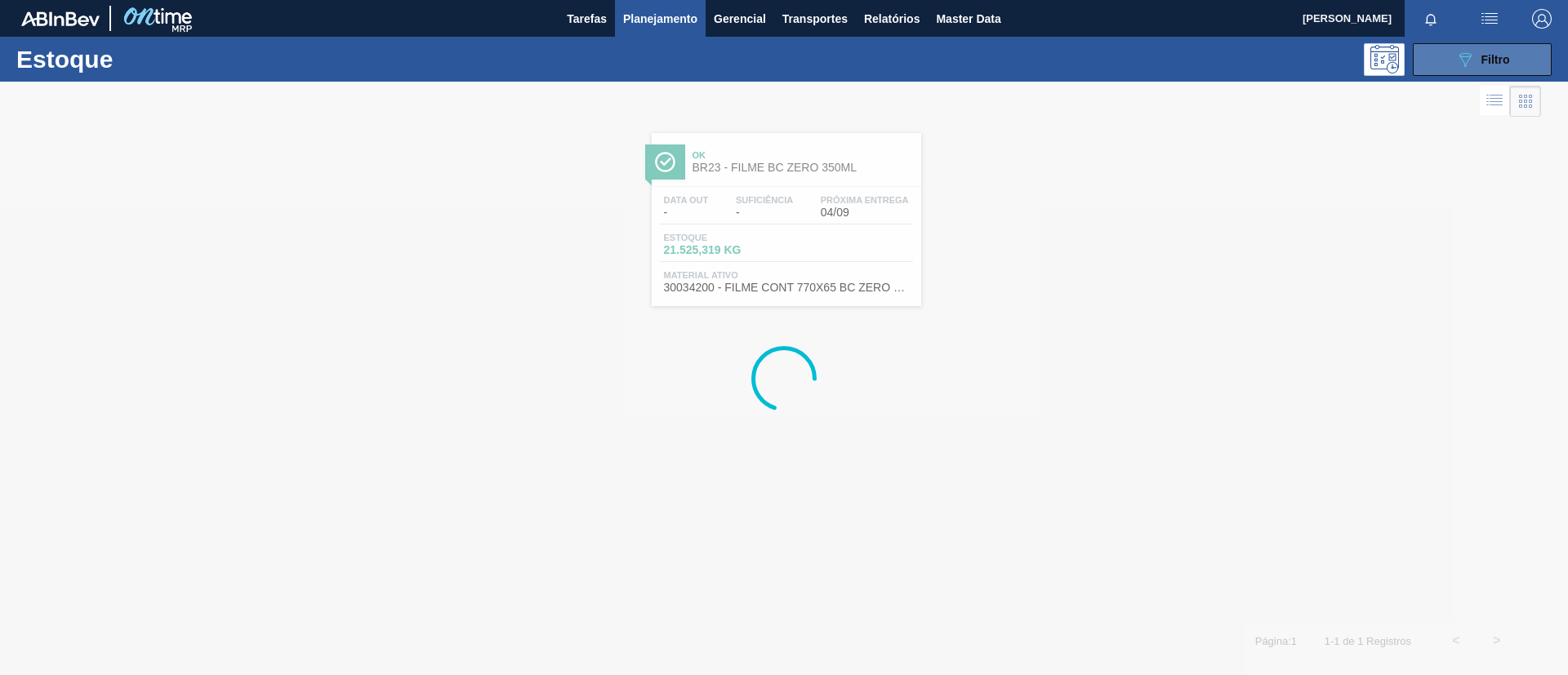
click at [1493, 70] on button "089F7B8B-B2A5-4AFE-B5C0-19BA573D28AC Filtro" at bounding box center [1483, 59] width 139 height 32
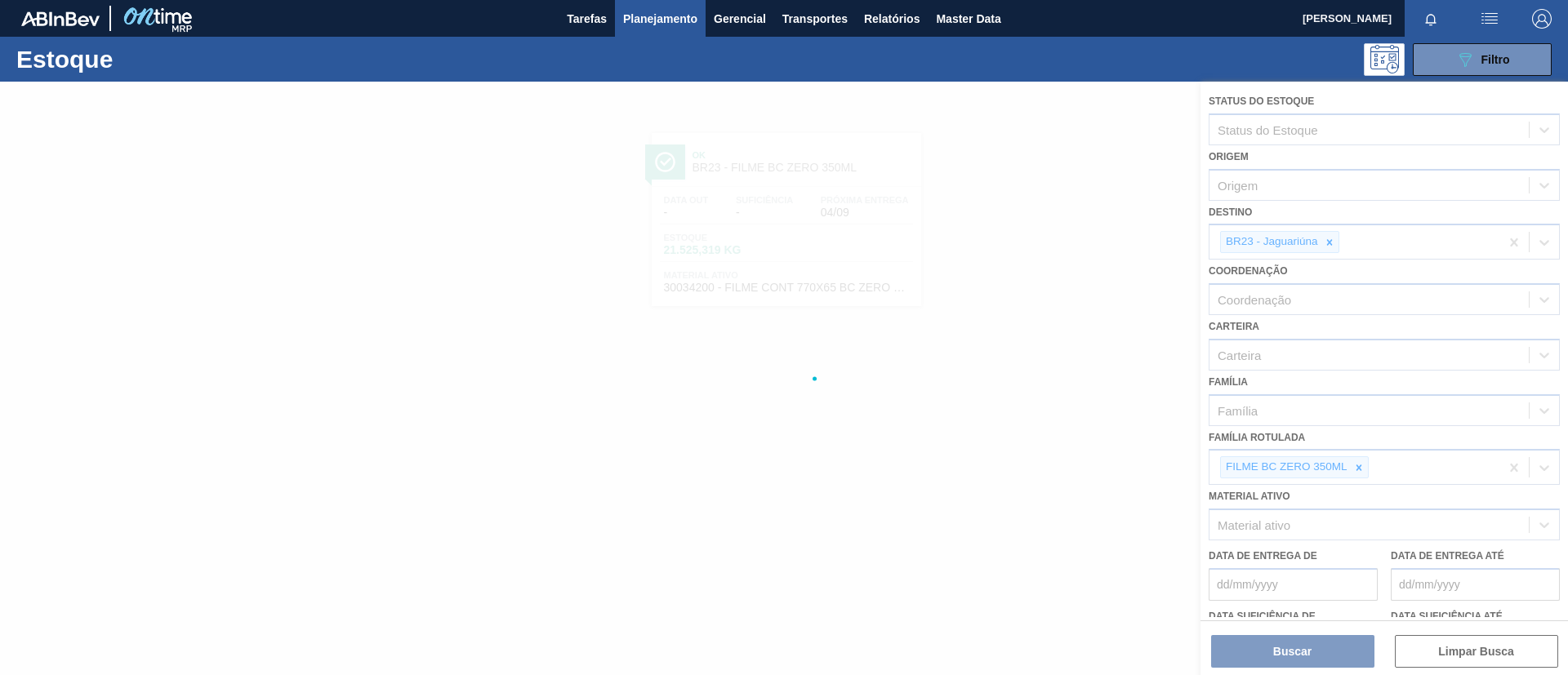
click at [1360, 466] on div at bounding box center [784, 378] width 1568 height 593
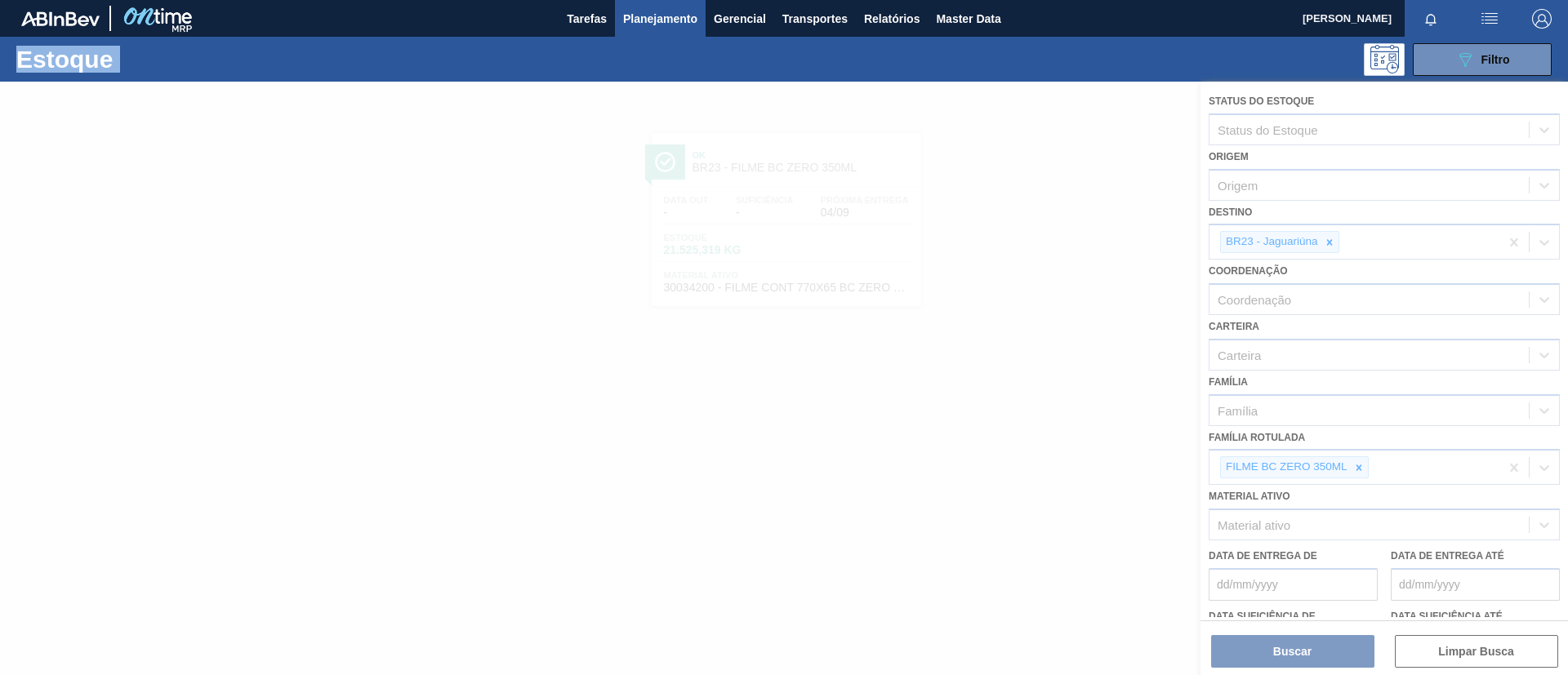
click at [1360, 466] on div at bounding box center [784, 378] width 1568 height 593
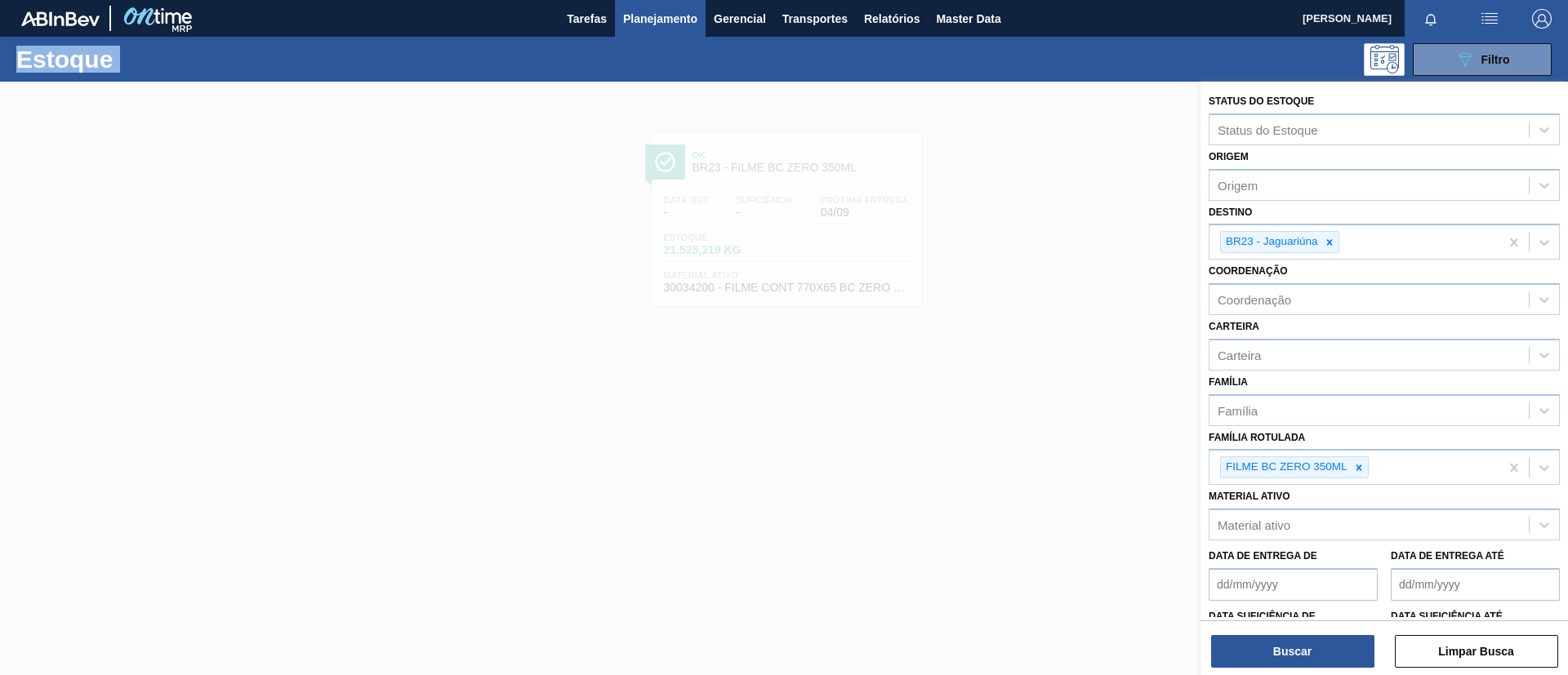
click at [1360, 466] on icon at bounding box center [1358, 467] width 11 height 11
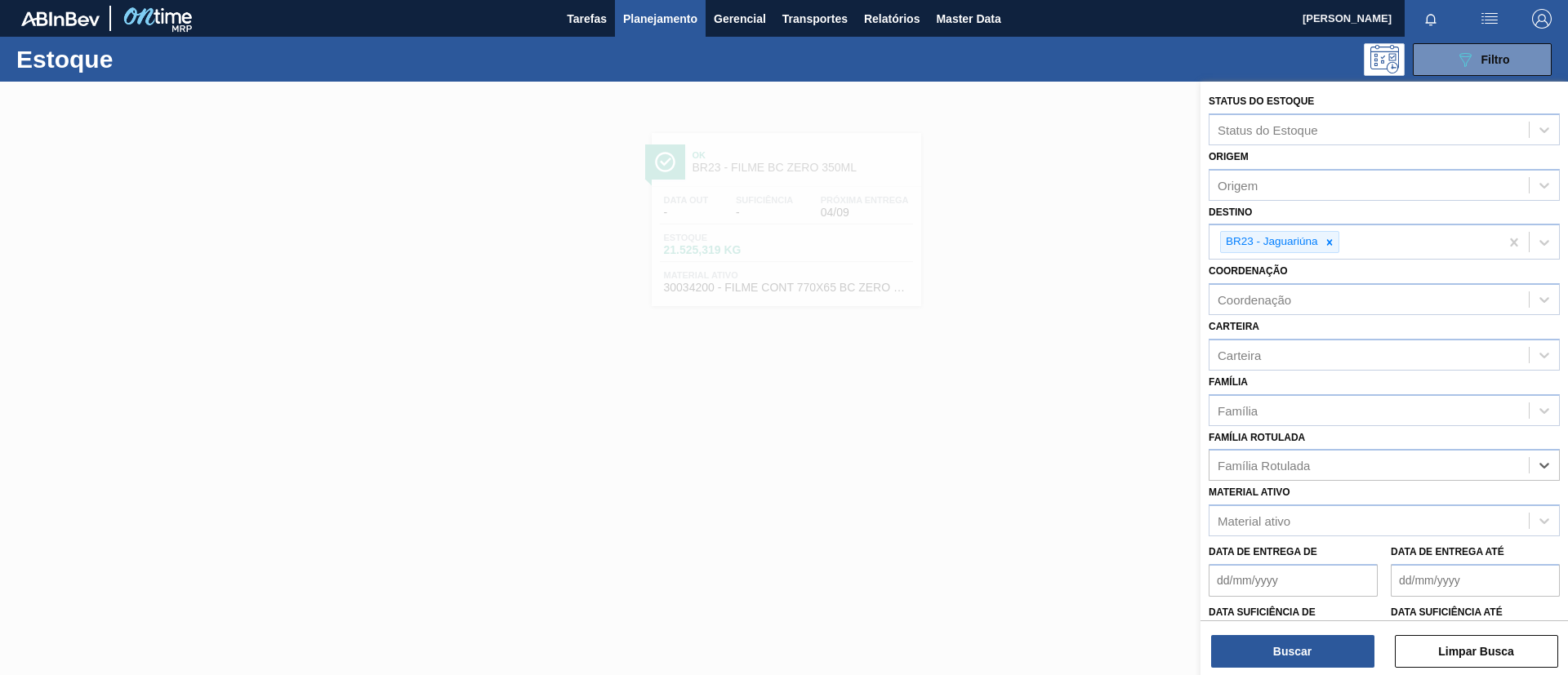
click at [1360, 466] on div "Família Rotulada" at bounding box center [1369, 466] width 319 height 24
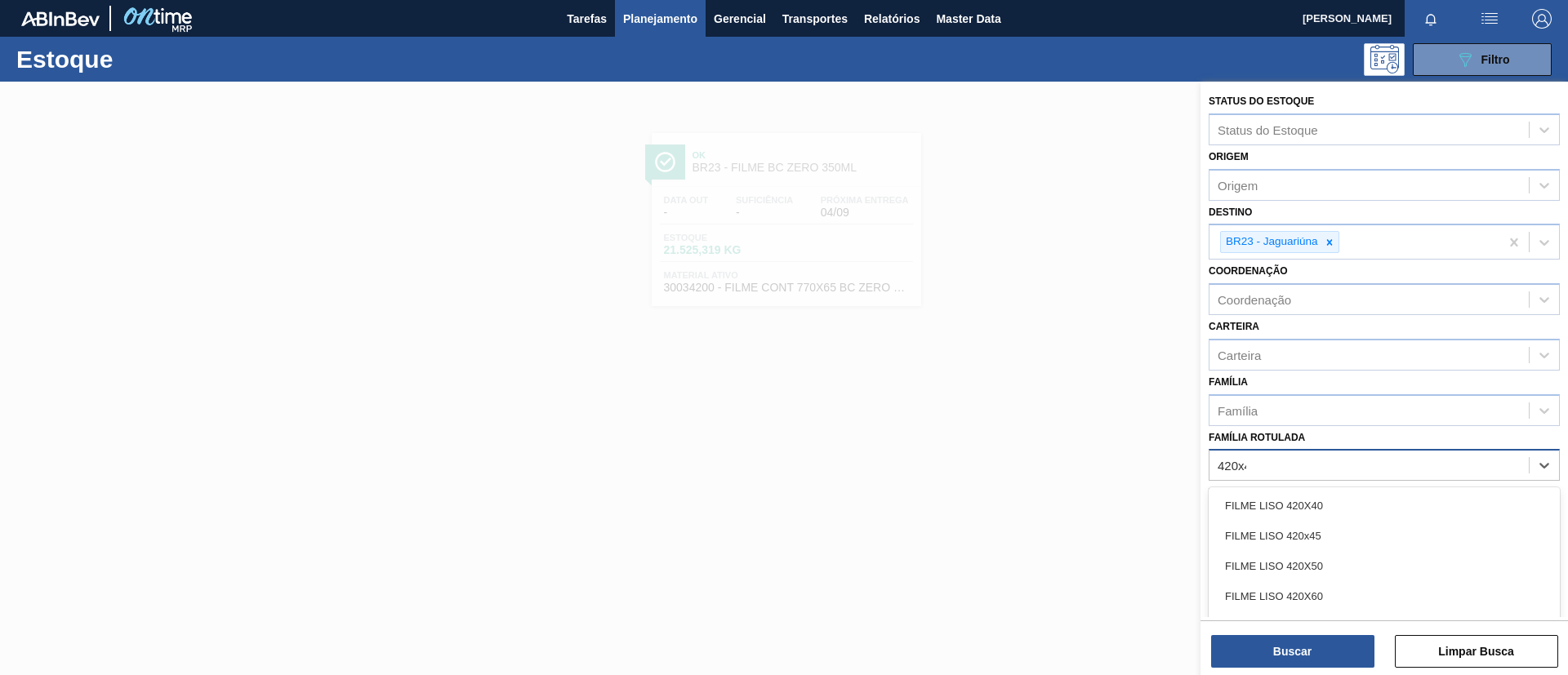
type Rotulada "420x45"
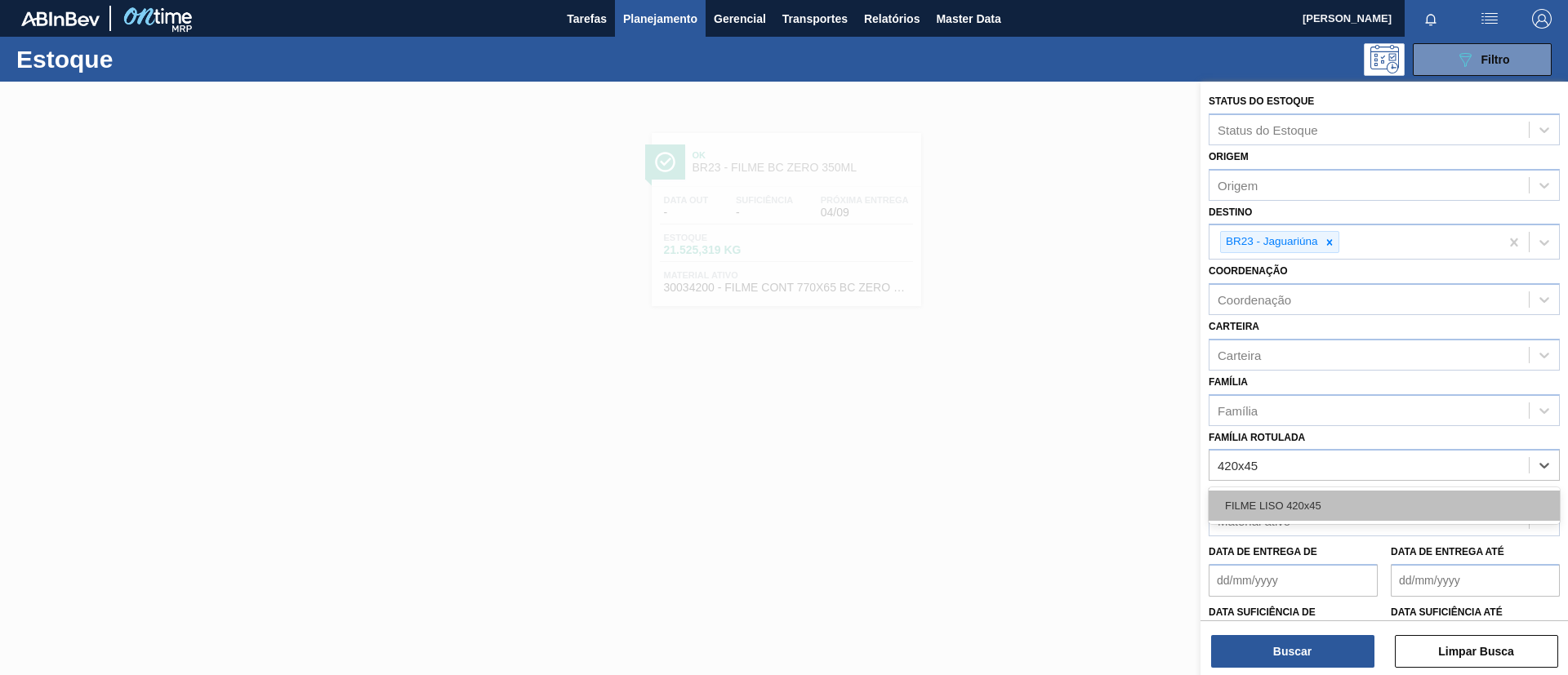
click at [1378, 501] on div "FILME LISO 420x45" at bounding box center [1383, 505] width 351 height 31
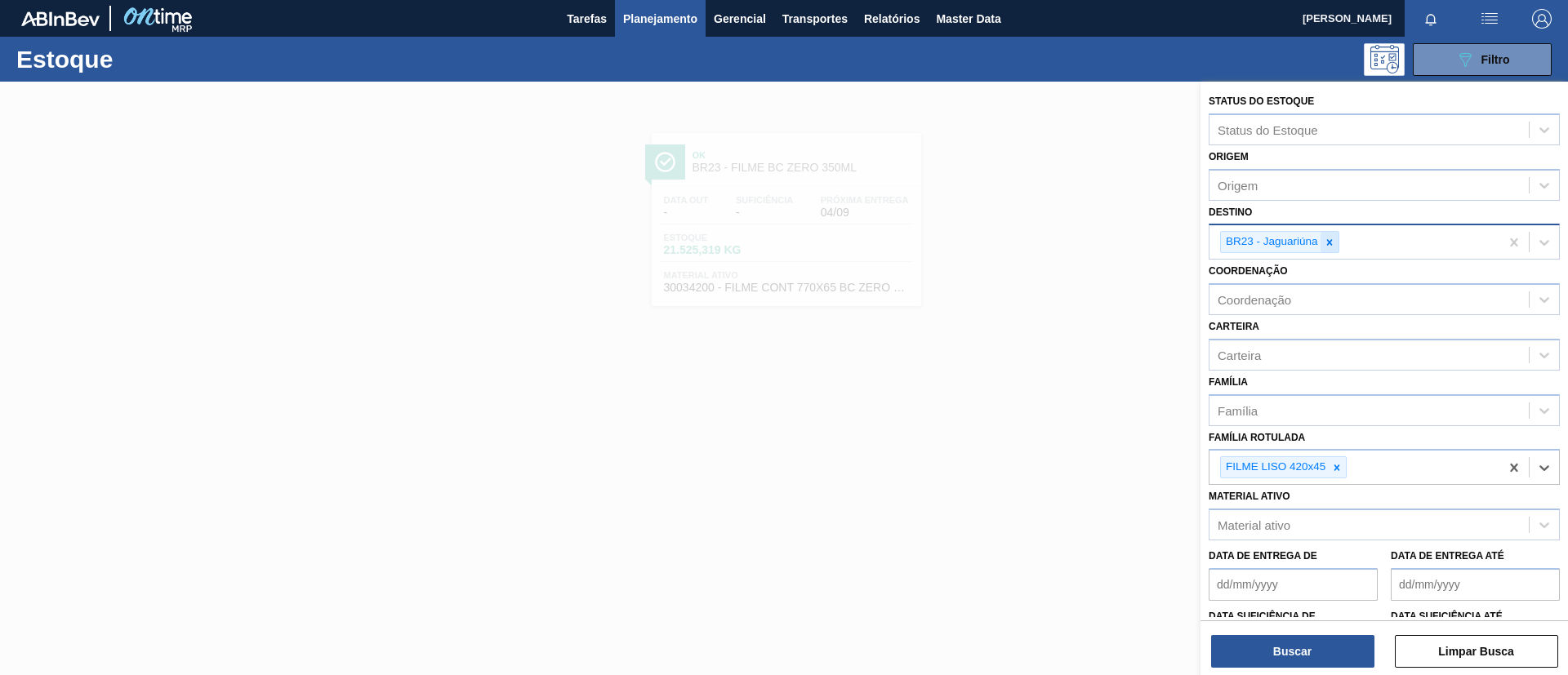
click at [1334, 235] on div at bounding box center [1329, 242] width 18 height 20
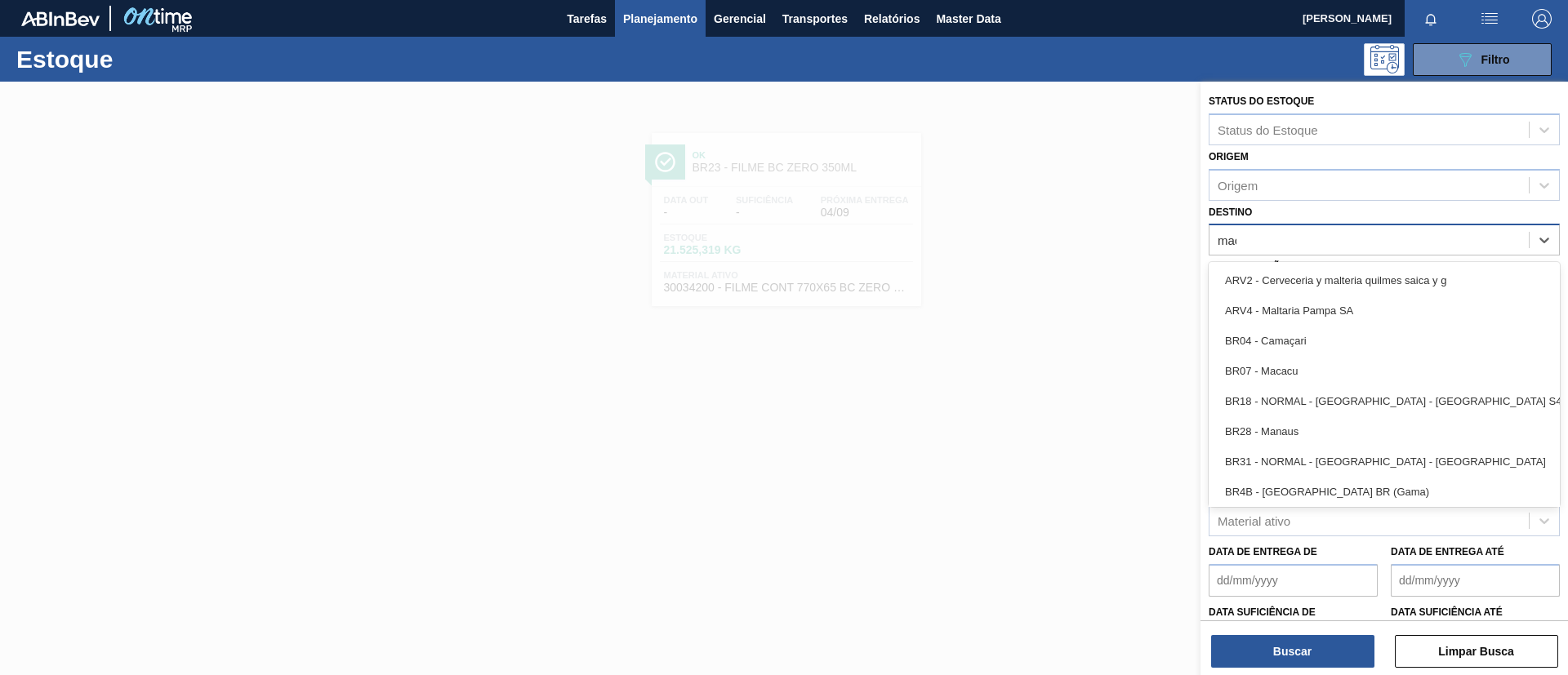
type input "macac"
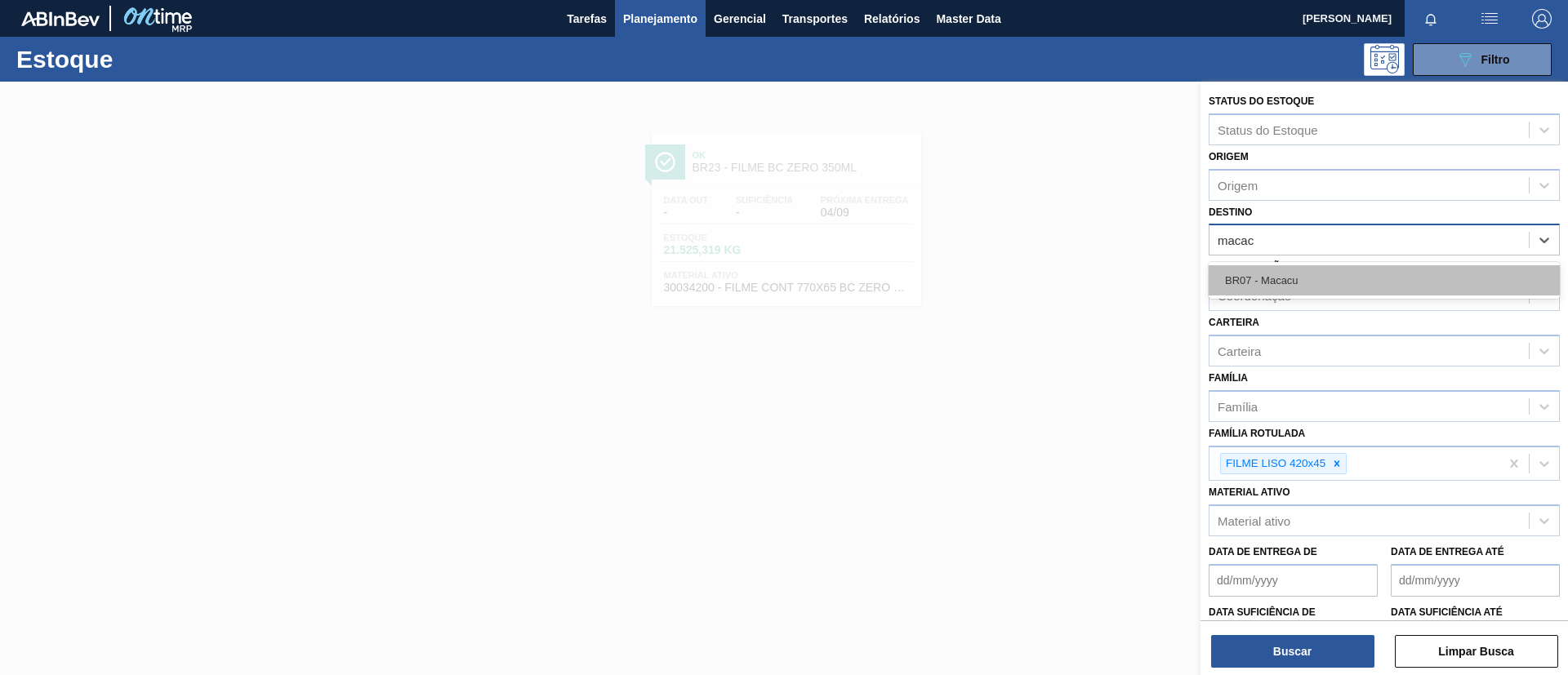
click at [1326, 269] on div "BR07 - Macacu" at bounding box center [1383, 280] width 351 height 31
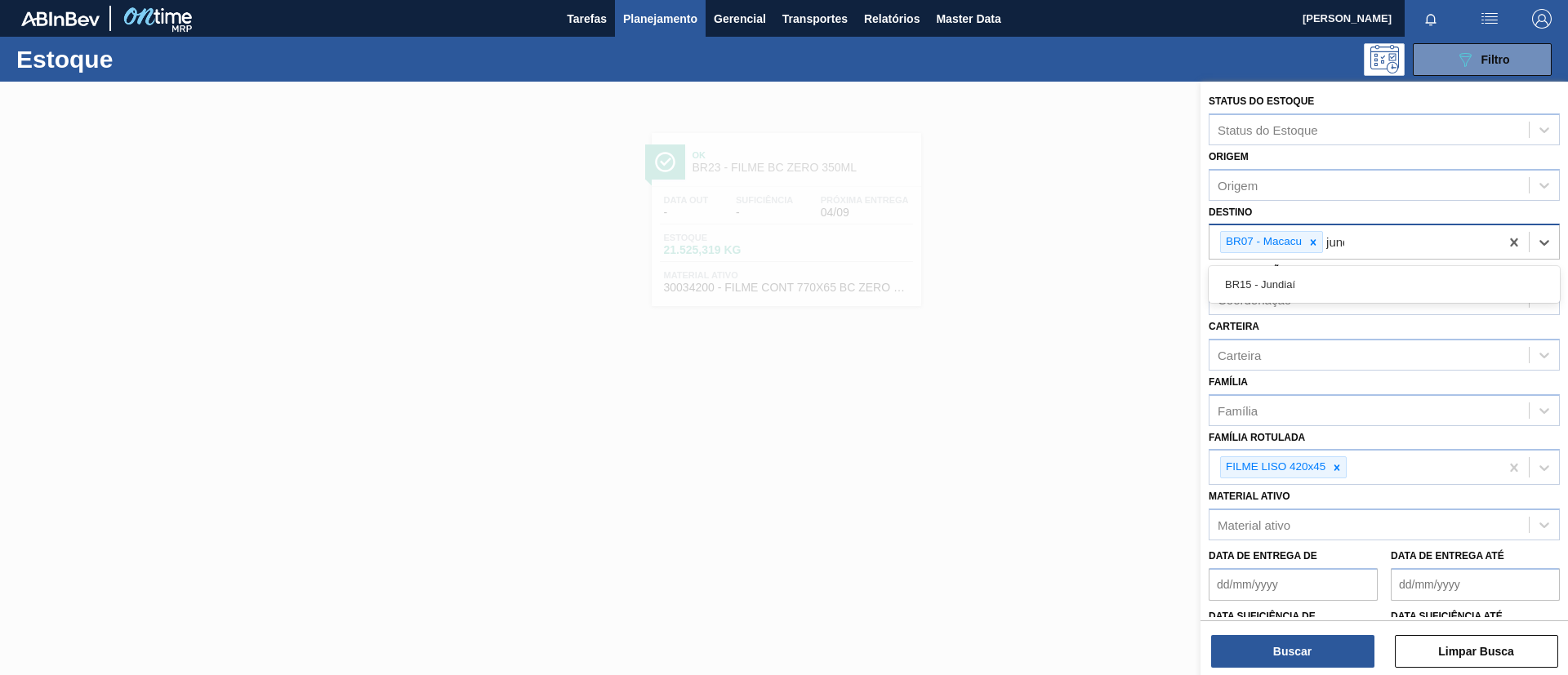
type input "jundi"
click at [1296, 657] on button "Buscar" at bounding box center [1293, 651] width 163 height 32
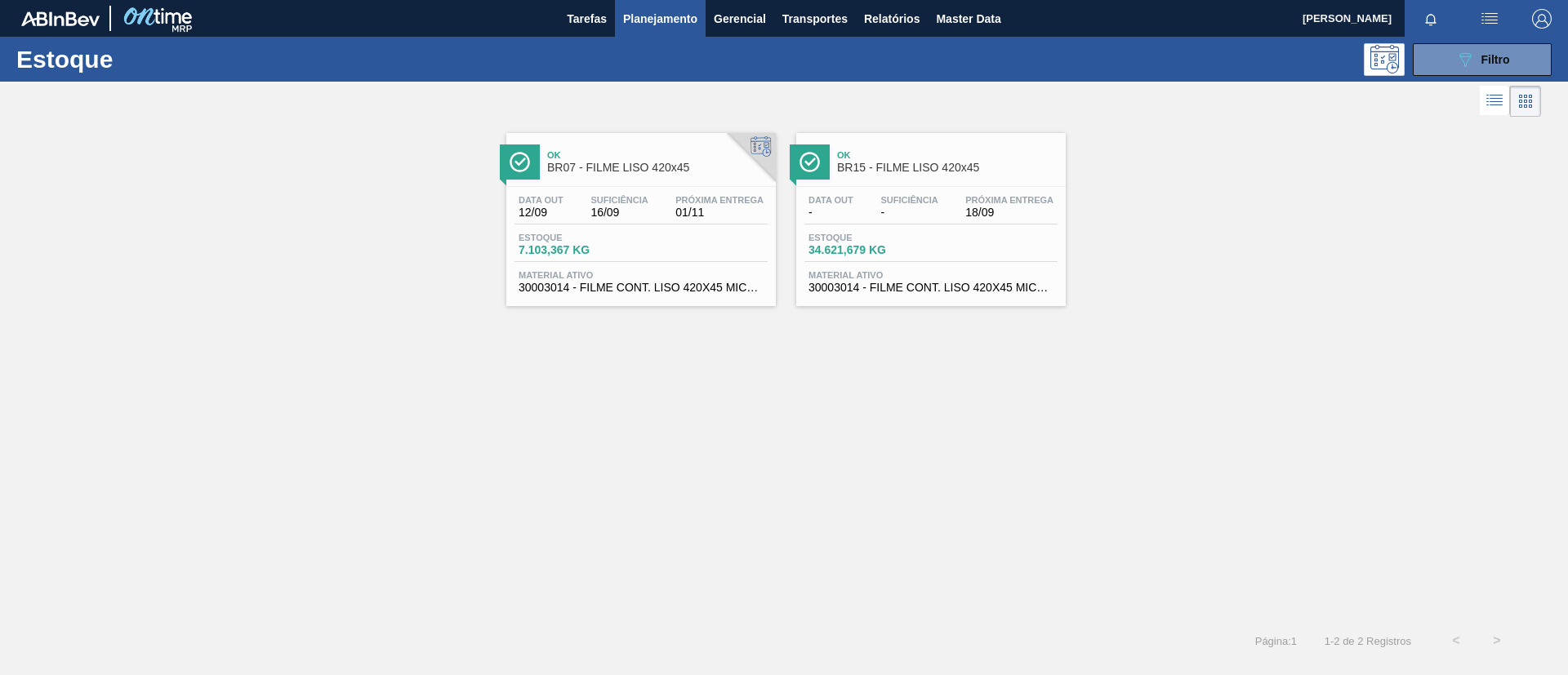
click at [957, 168] on span "BR15 - FILME LISO 420x45" at bounding box center [948, 167] width 221 height 12
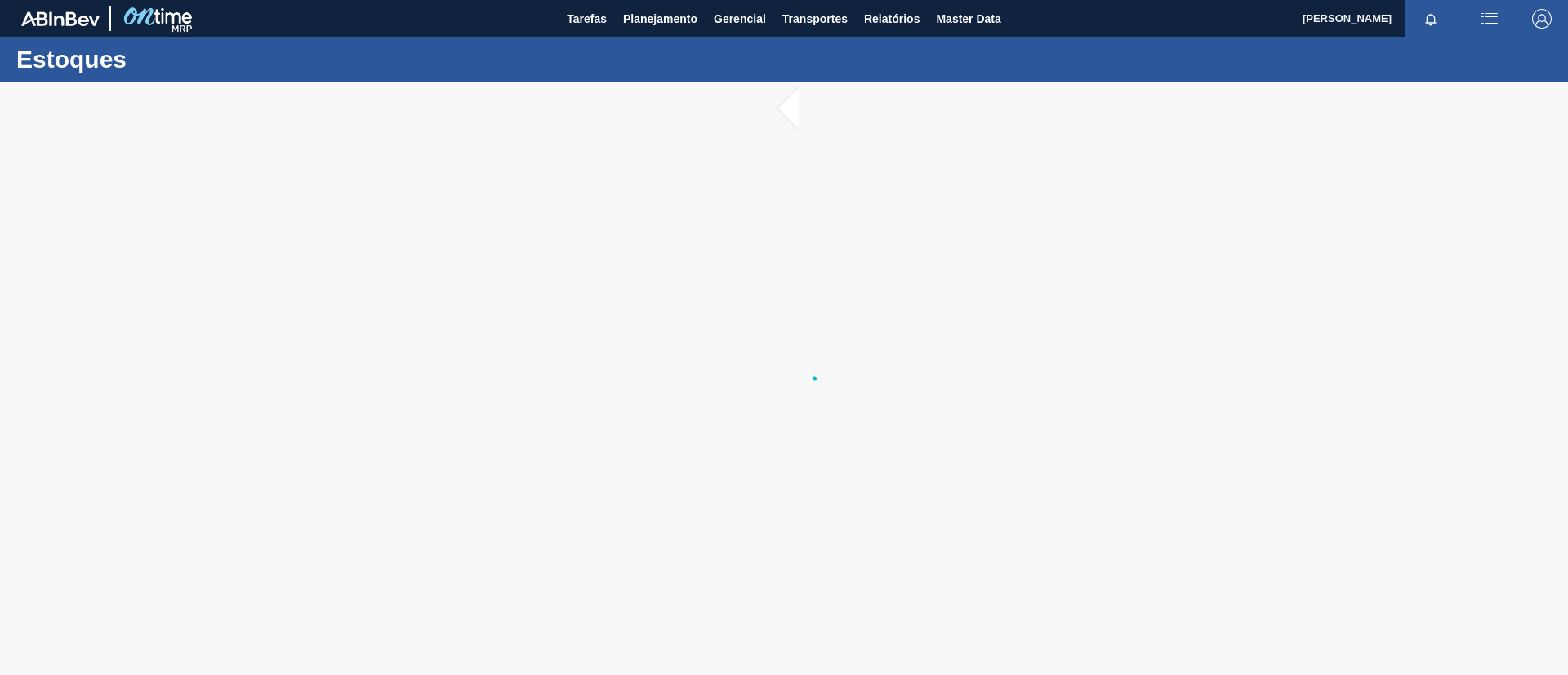
click at [626, 31] on button "Planejamento" at bounding box center [660, 19] width 91 height 37
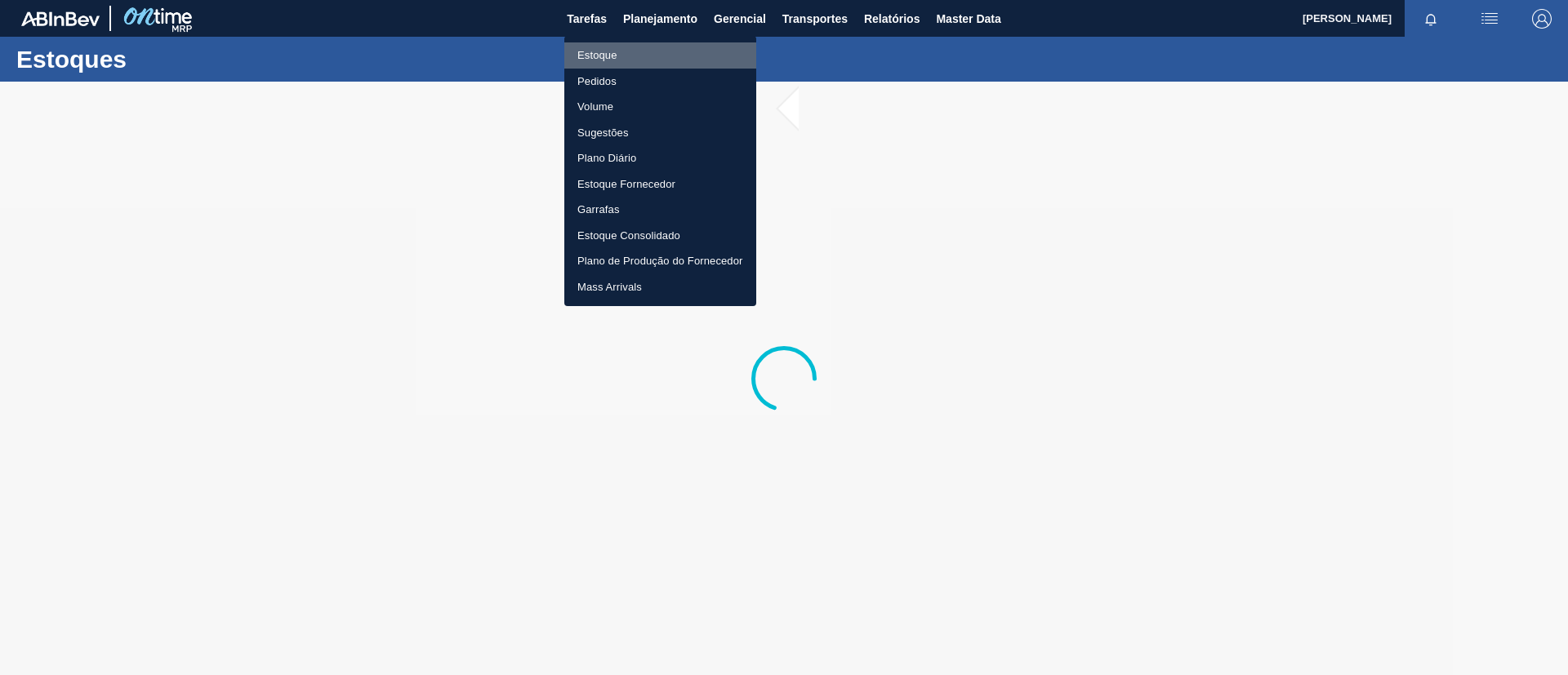
click at [644, 52] on li "Estoque" at bounding box center [660, 56] width 192 height 26
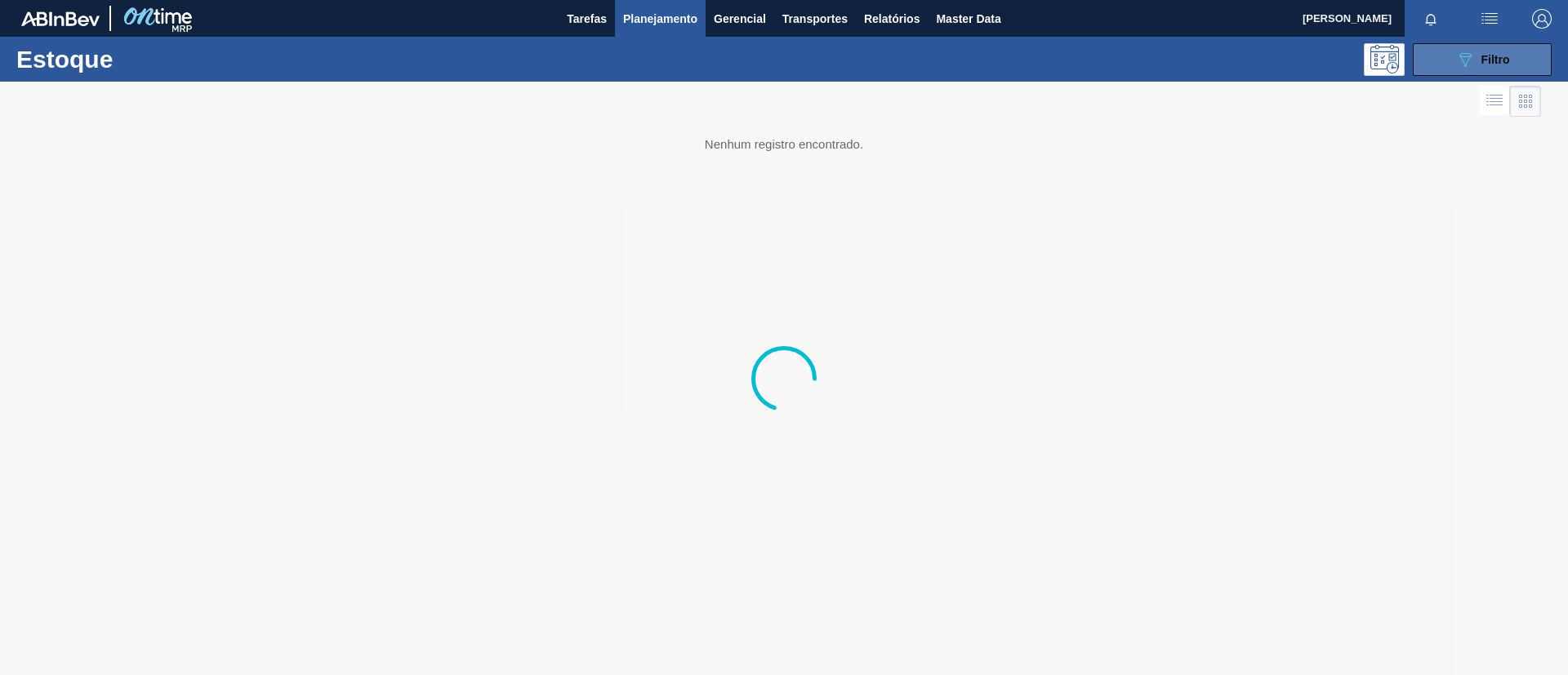
click at [1494, 65] on div "089F7B8B-B2A5-4AFE-B5C0-19BA573D28AC Filtro" at bounding box center [1482, 59] width 55 height 19
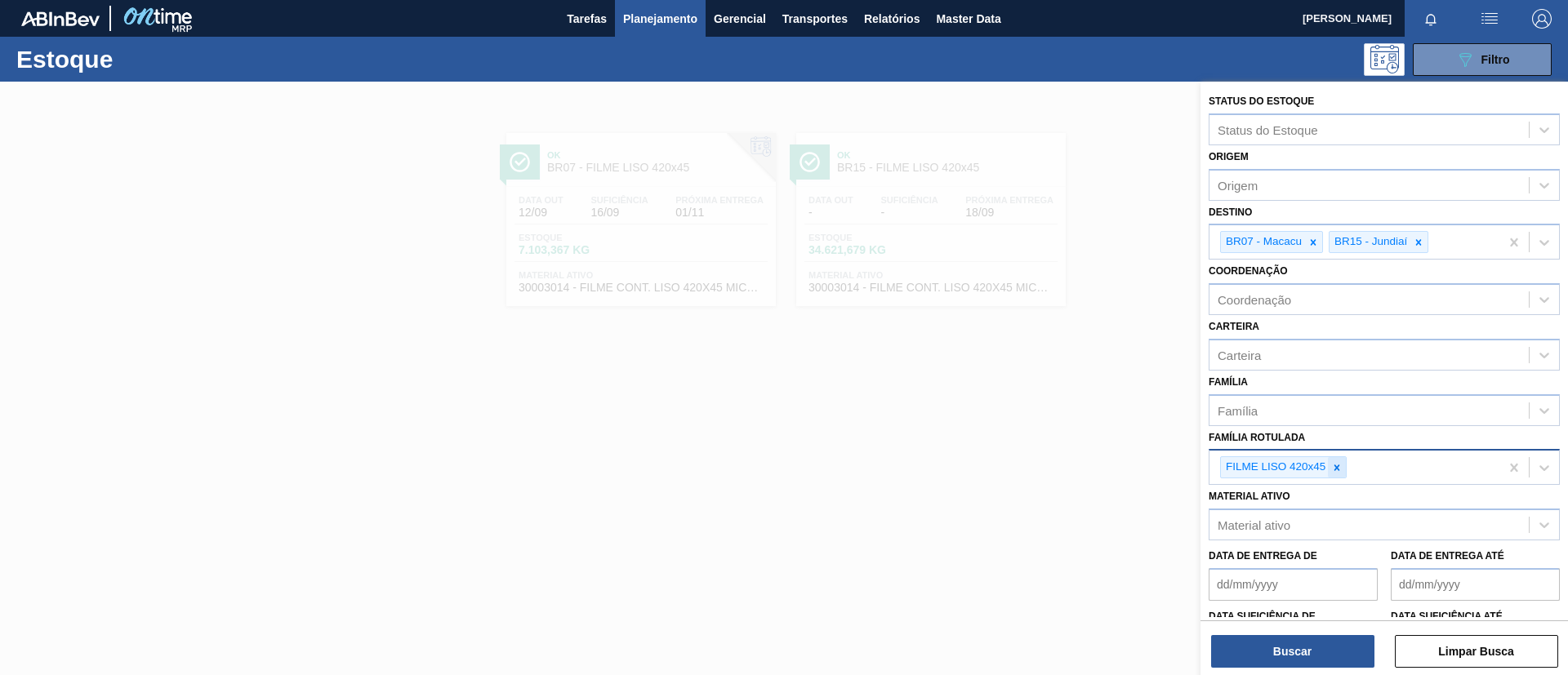
click at [1338, 477] on div at bounding box center [1336, 467] width 18 height 20
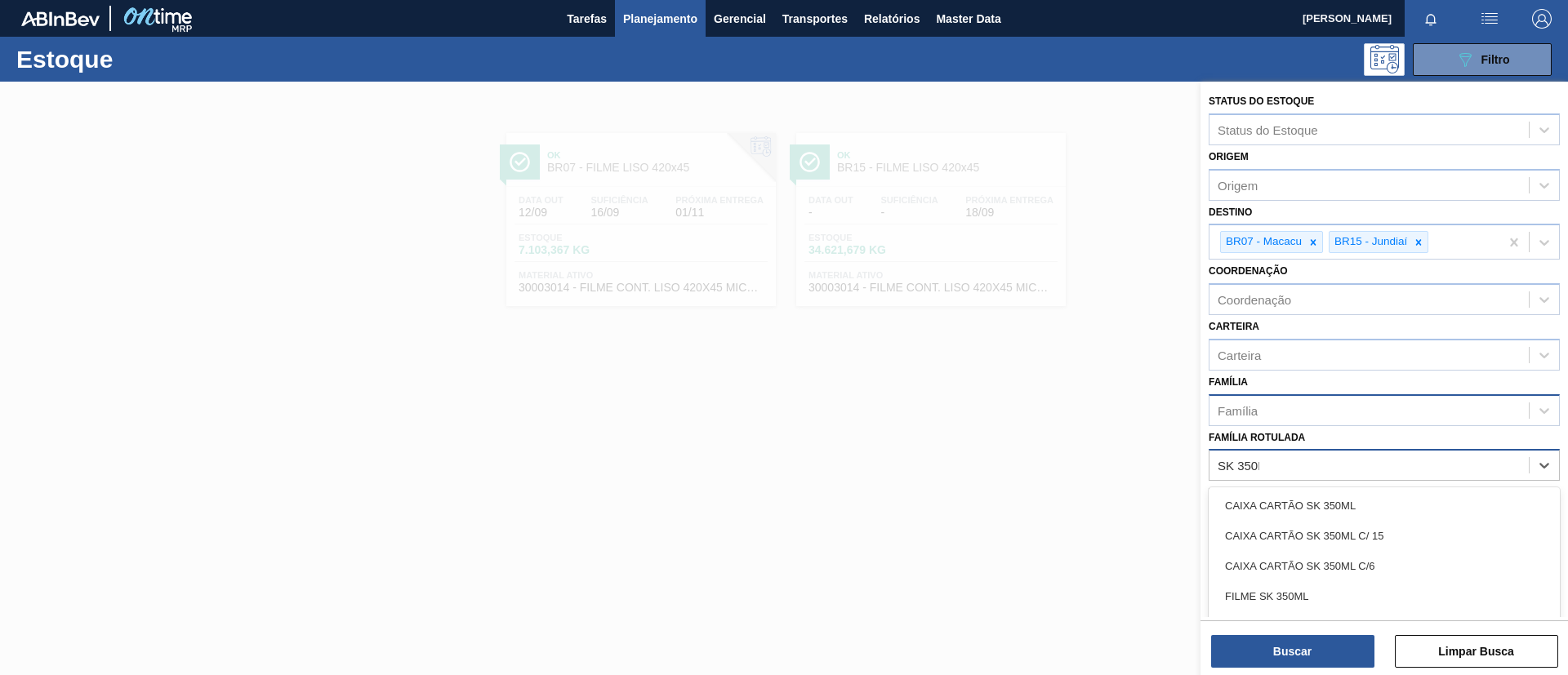
type Rotulada "SK 350ML"
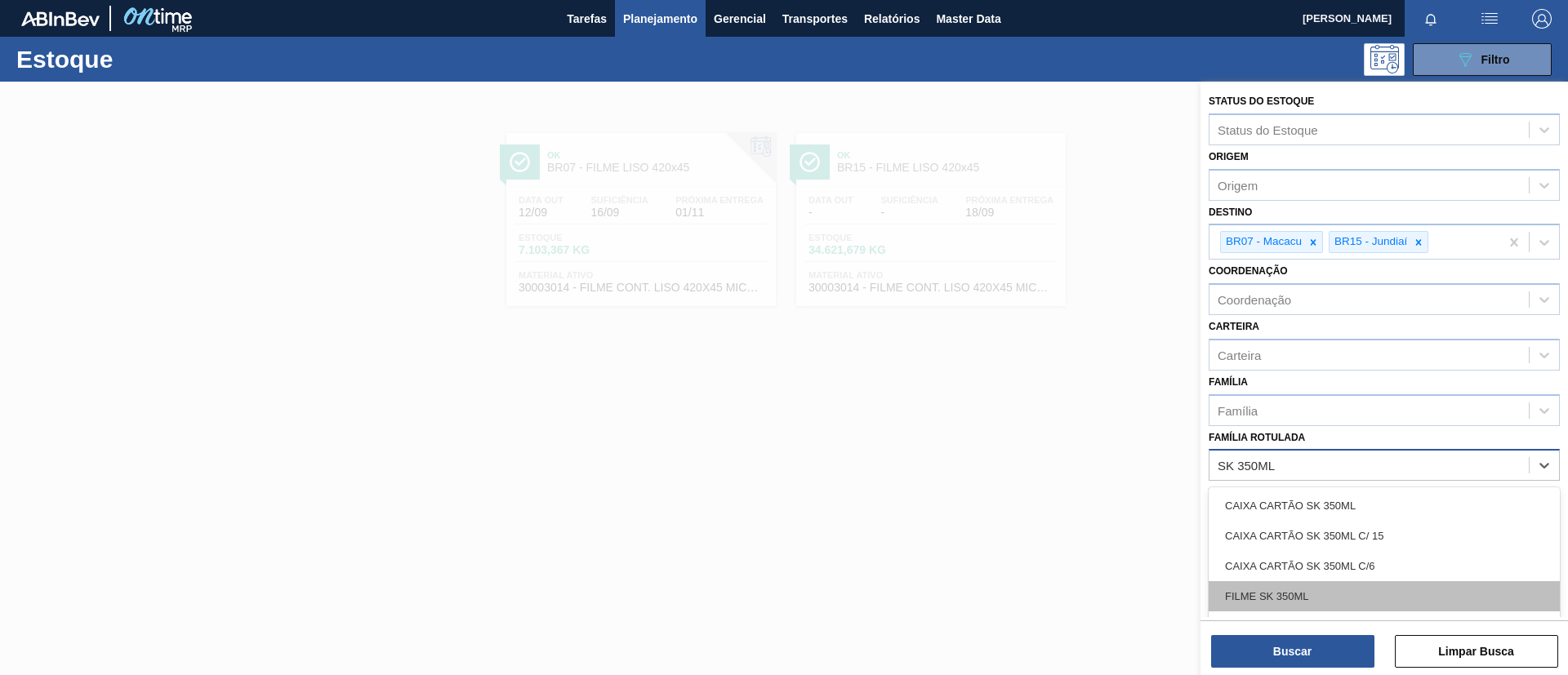
click at [1331, 592] on div "FILME SK 350ML" at bounding box center [1383, 596] width 351 height 31
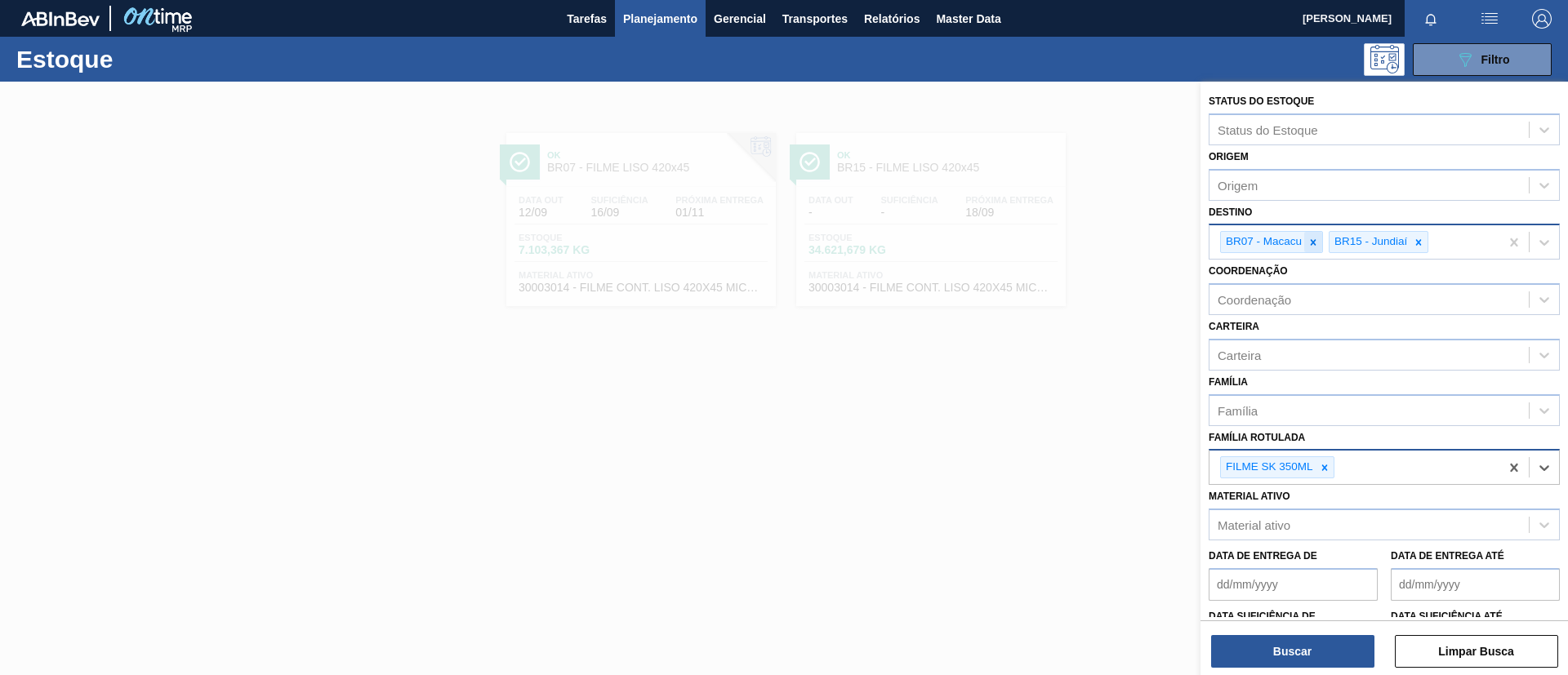
click at [1310, 239] on icon at bounding box center [1313, 242] width 6 height 6
click at [1310, 239] on icon at bounding box center [1309, 242] width 11 height 11
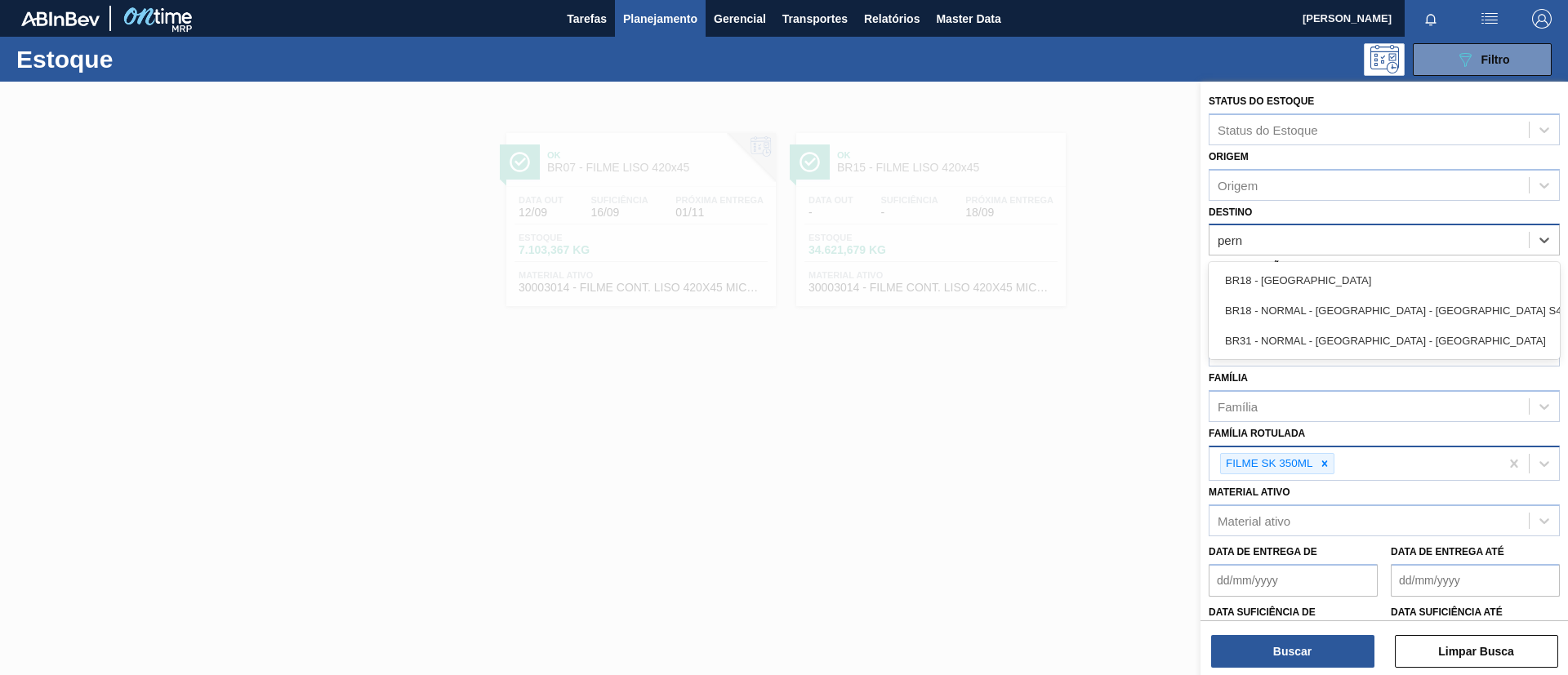
type input "perna"
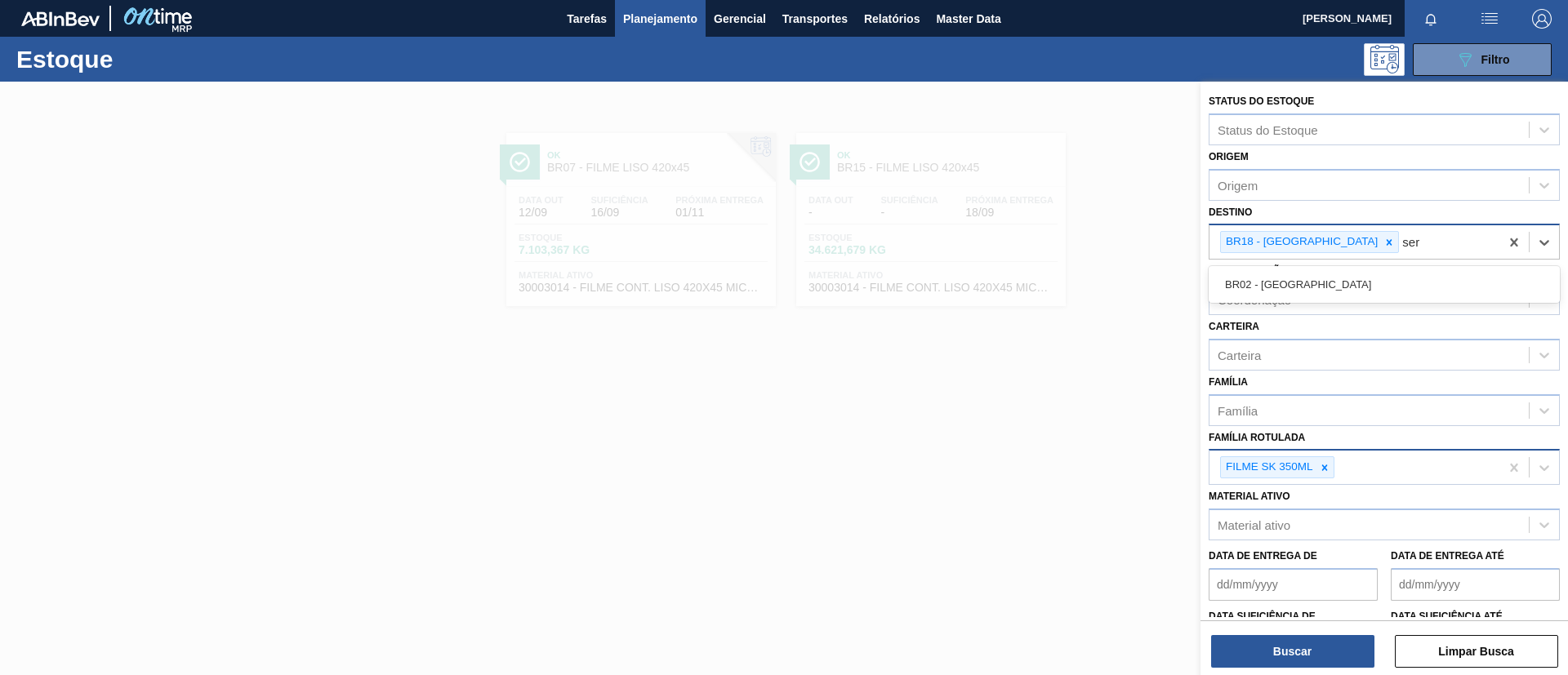
type input "serg"
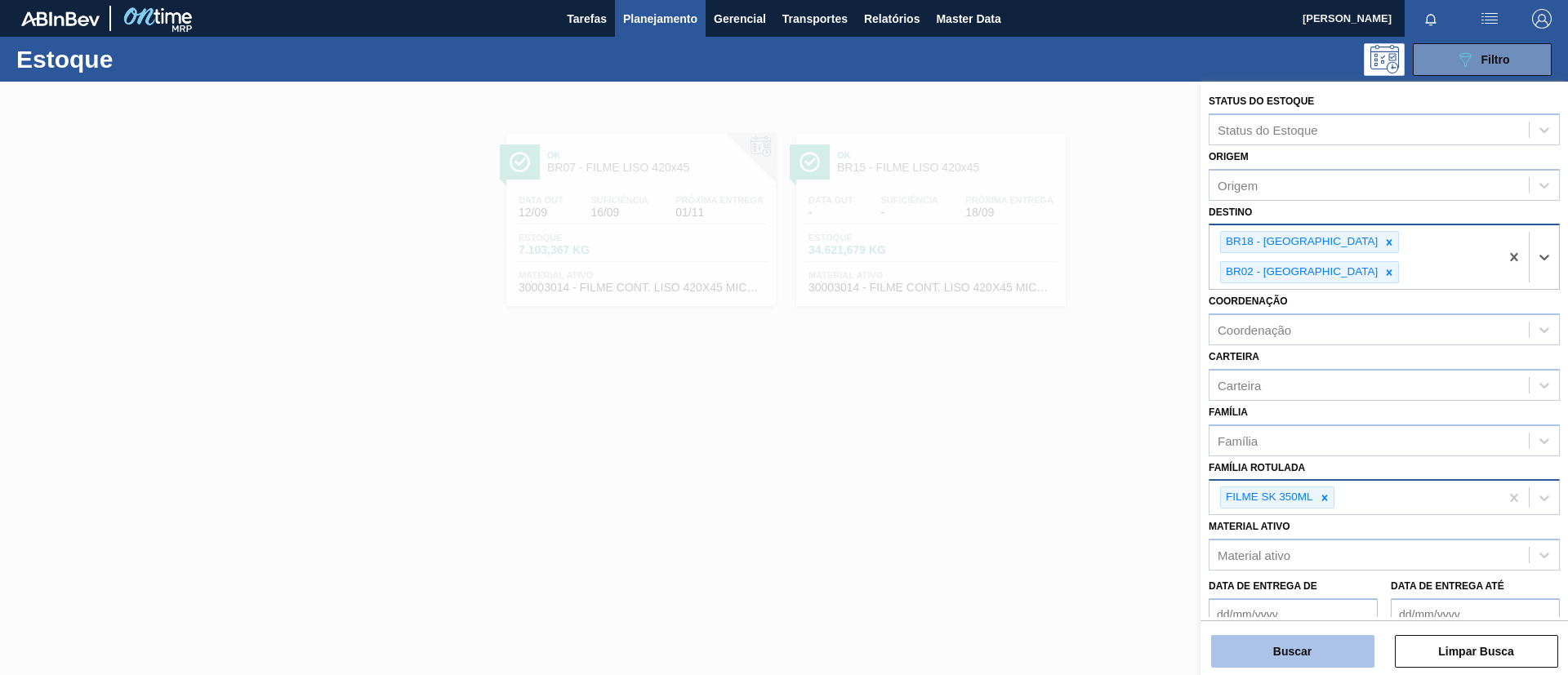
click at [1342, 642] on button "Buscar" at bounding box center [1293, 651] width 163 height 32
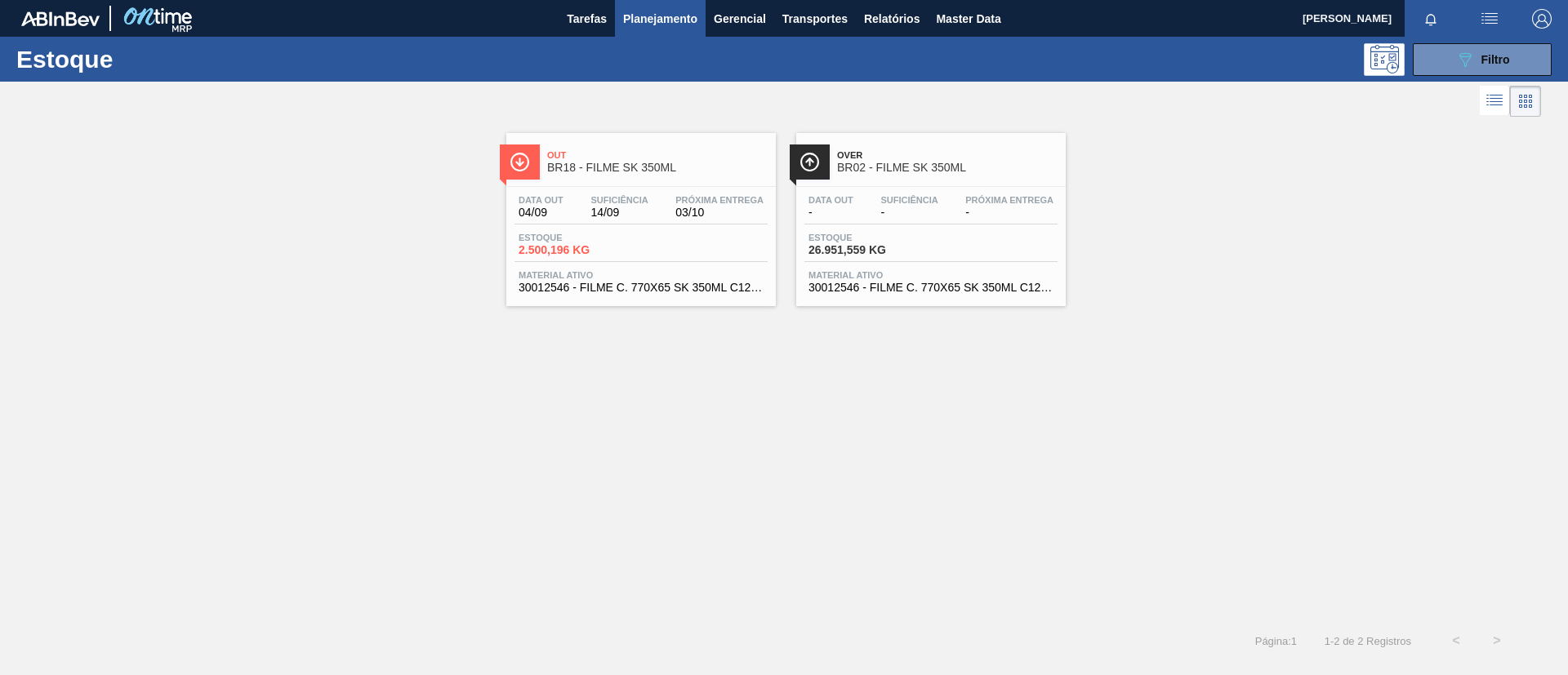
click at [660, 169] on span "BR18 - FILME SK 350ML" at bounding box center [657, 167] width 221 height 12
click at [920, 172] on span "BR02 - FILME SK 350ML" at bounding box center [948, 167] width 221 height 12
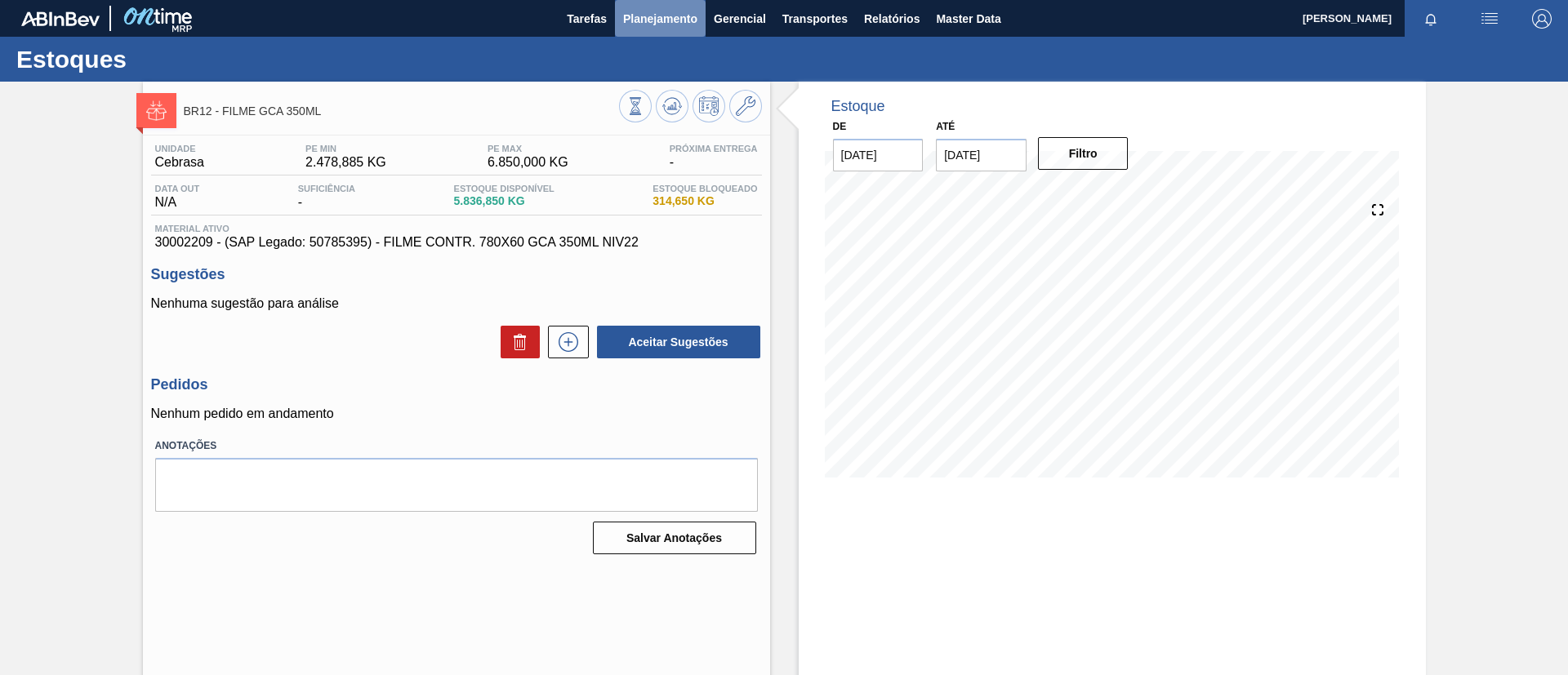
click at [624, 13] on span "Planejamento" at bounding box center [660, 19] width 74 height 19
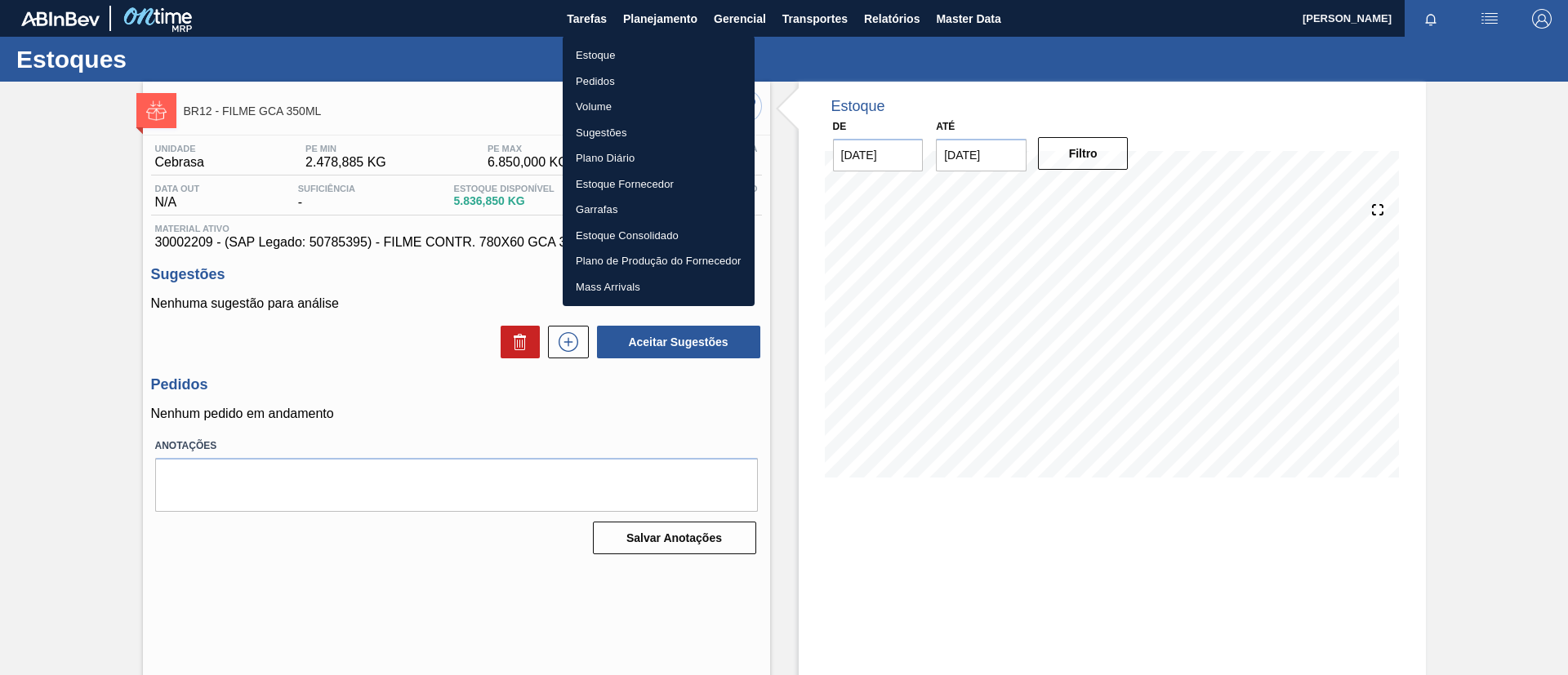
click at [613, 82] on li "Pedidos" at bounding box center [658, 82] width 192 height 26
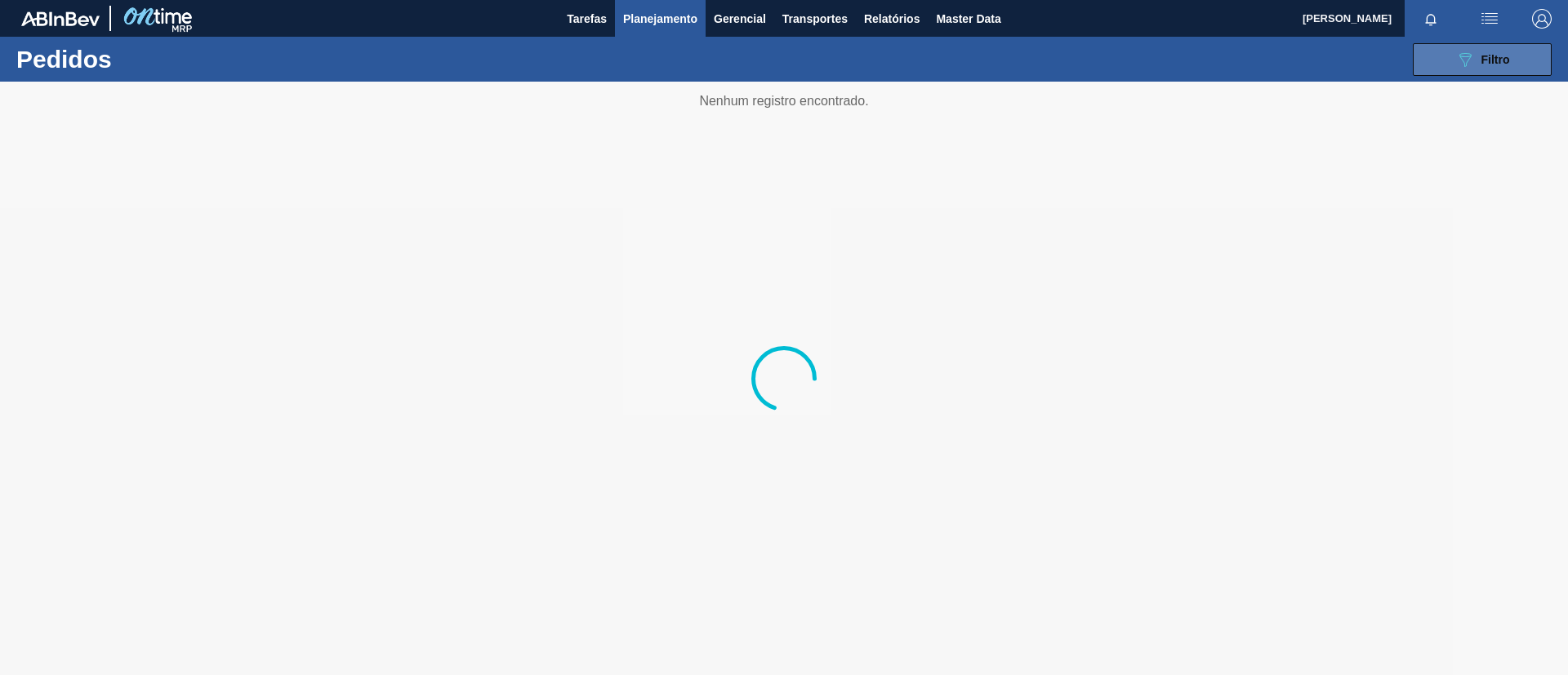
click at [1419, 61] on button "089F7B8B-B2A5-4AFE-B5C0-19BA573D28AC Filtro" at bounding box center [1483, 59] width 139 height 32
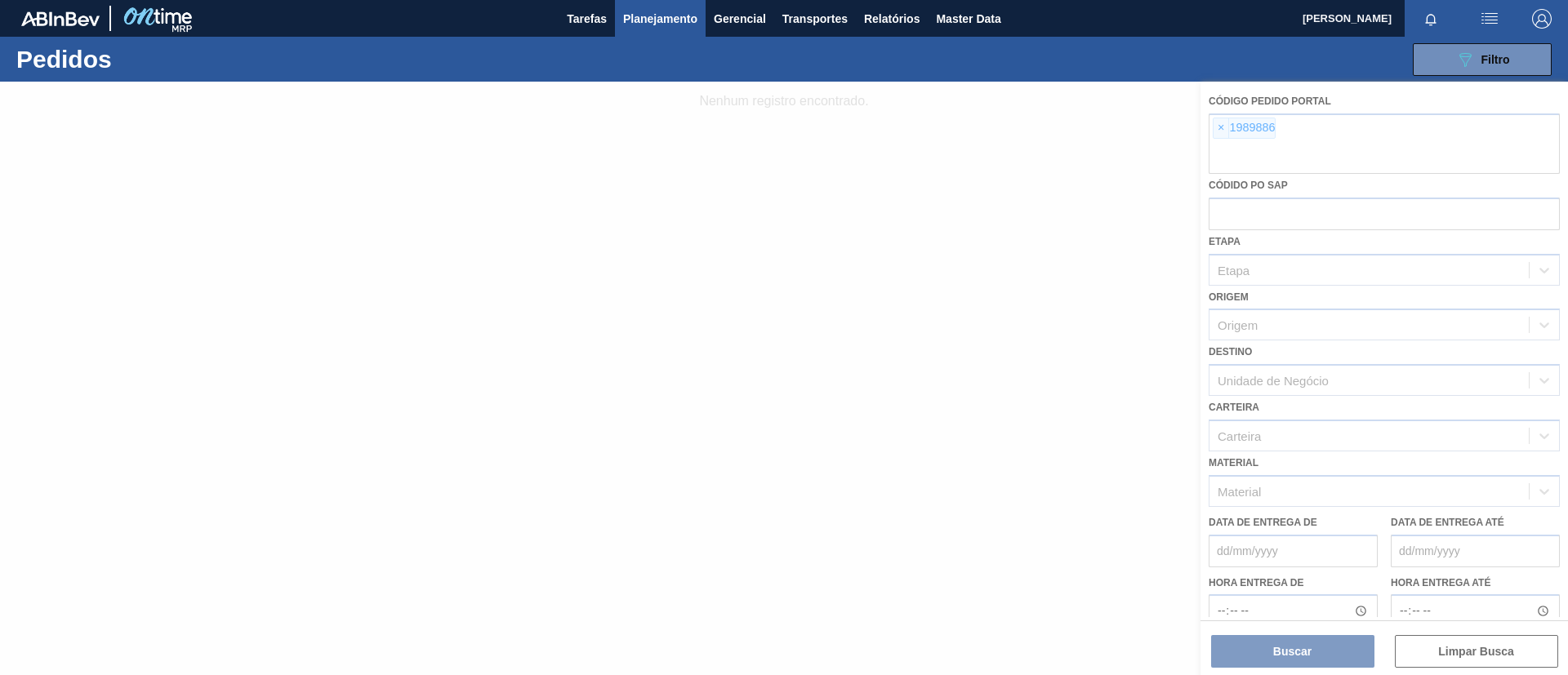
click at [1225, 129] on div at bounding box center [784, 378] width 1568 height 593
click at [1220, 131] on div at bounding box center [784, 378] width 1568 height 593
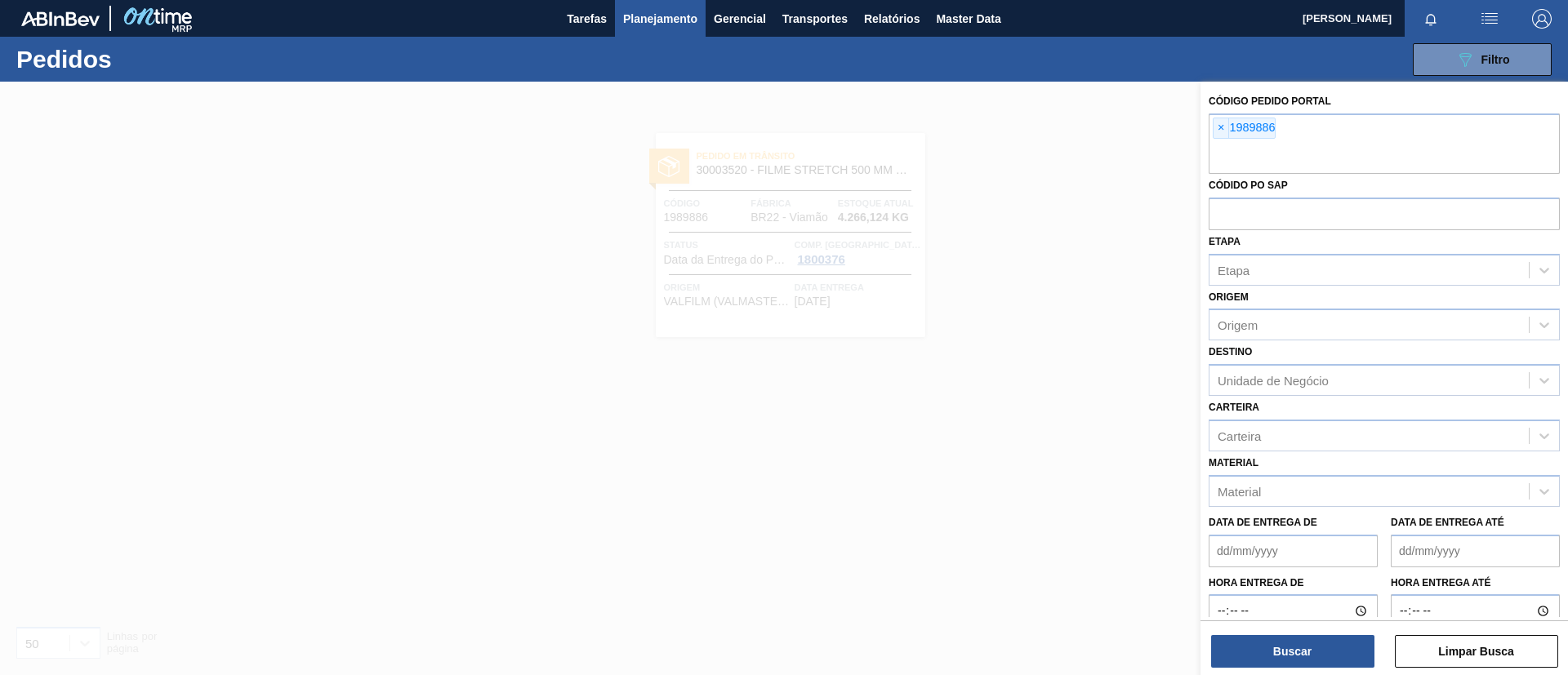
click at [1219, 131] on span "×" at bounding box center [1221, 128] width 16 height 19
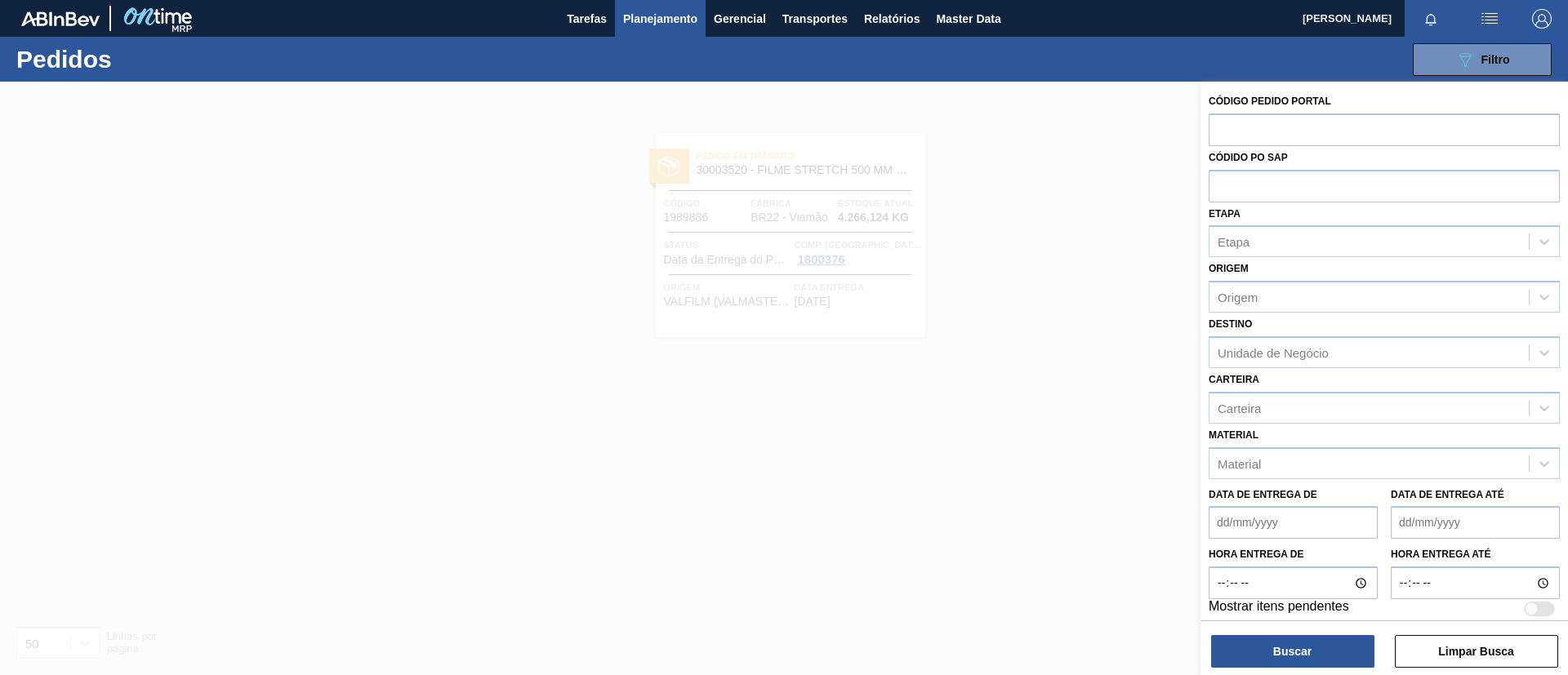
paste input "1997666"
type input "1997666"
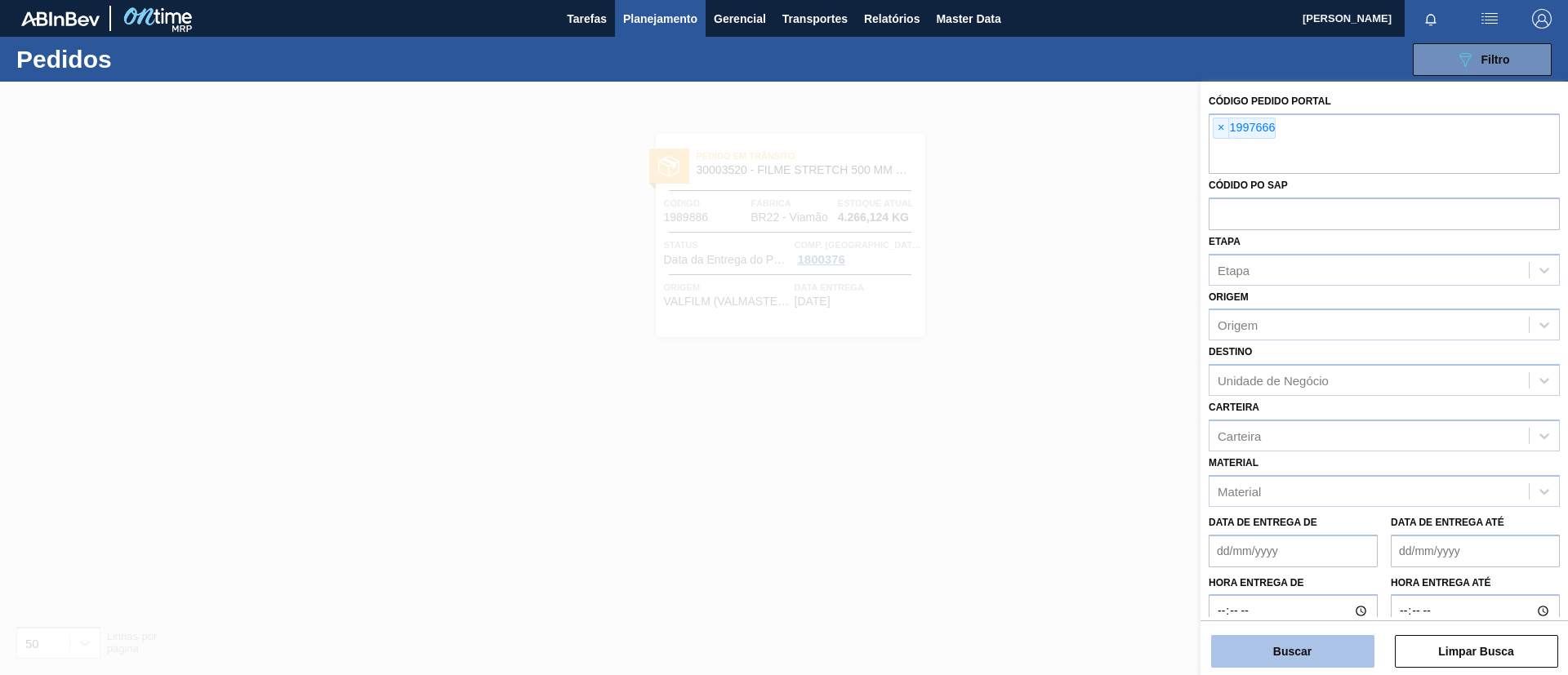
click at [1329, 658] on button "Buscar" at bounding box center [1293, 651] width 163 height 32
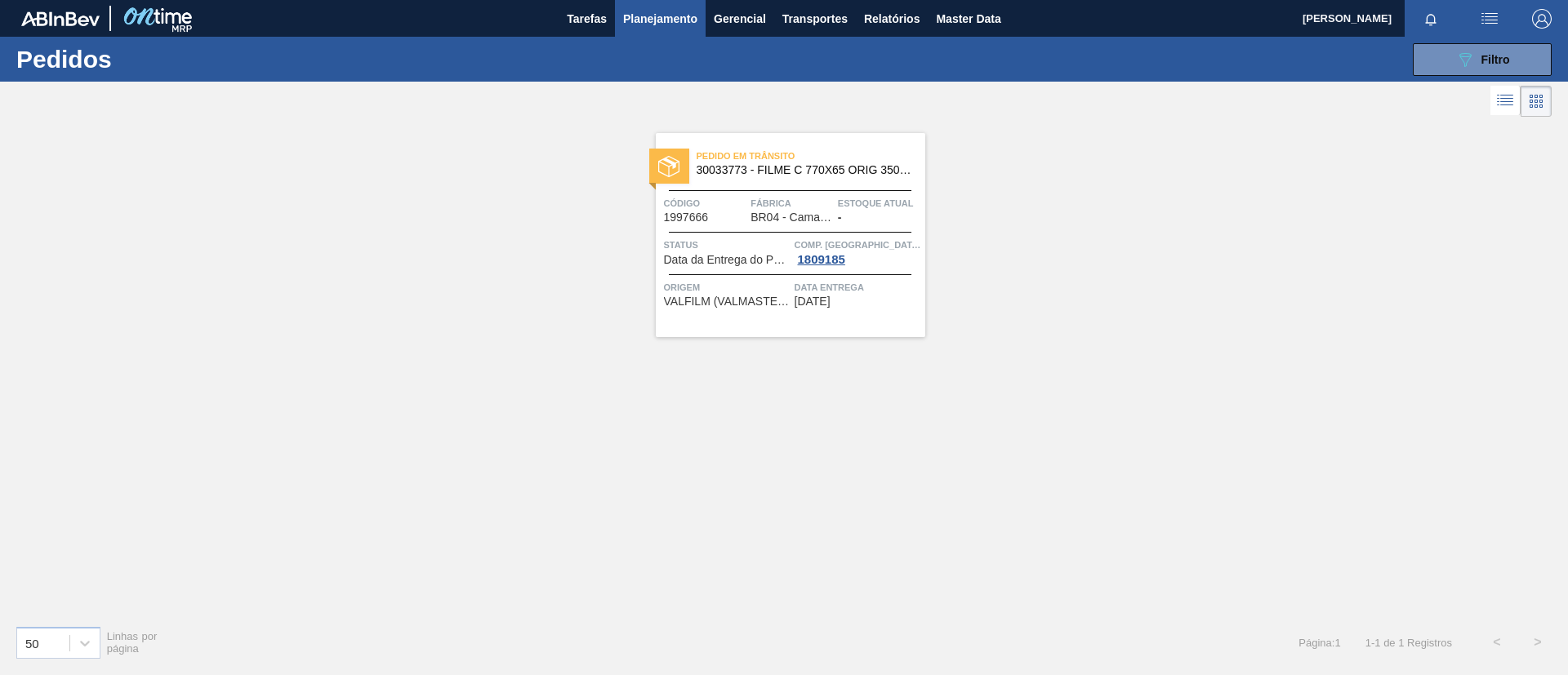
click at [879, 161] on span "Pedido em Trânsito" at bounding box center [810, 156] width 229 height 17
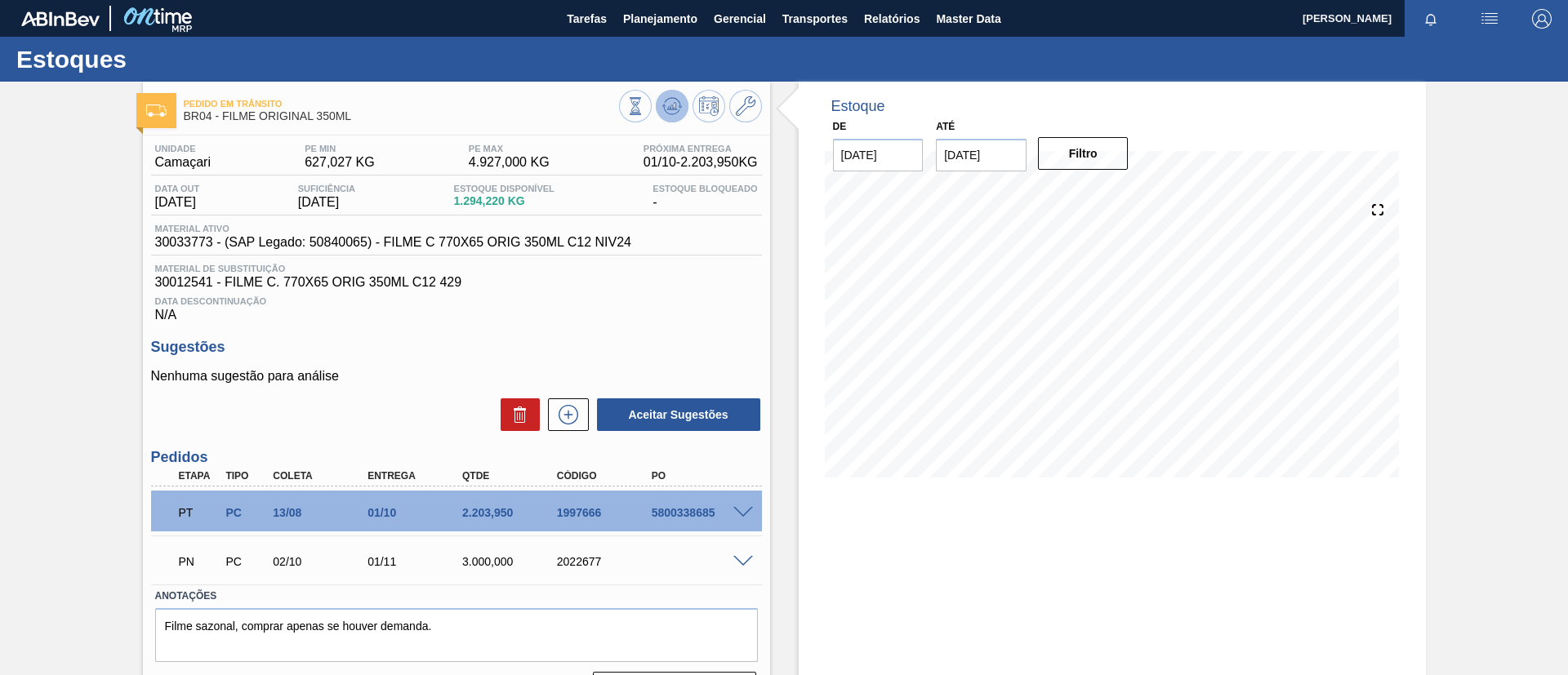
click at [668, 92] on button at bounding box center [671, 106] width 32 height 32
click at [688, 20] on span "Planejamento" at bounding box center [660, 19] width 74 height 19
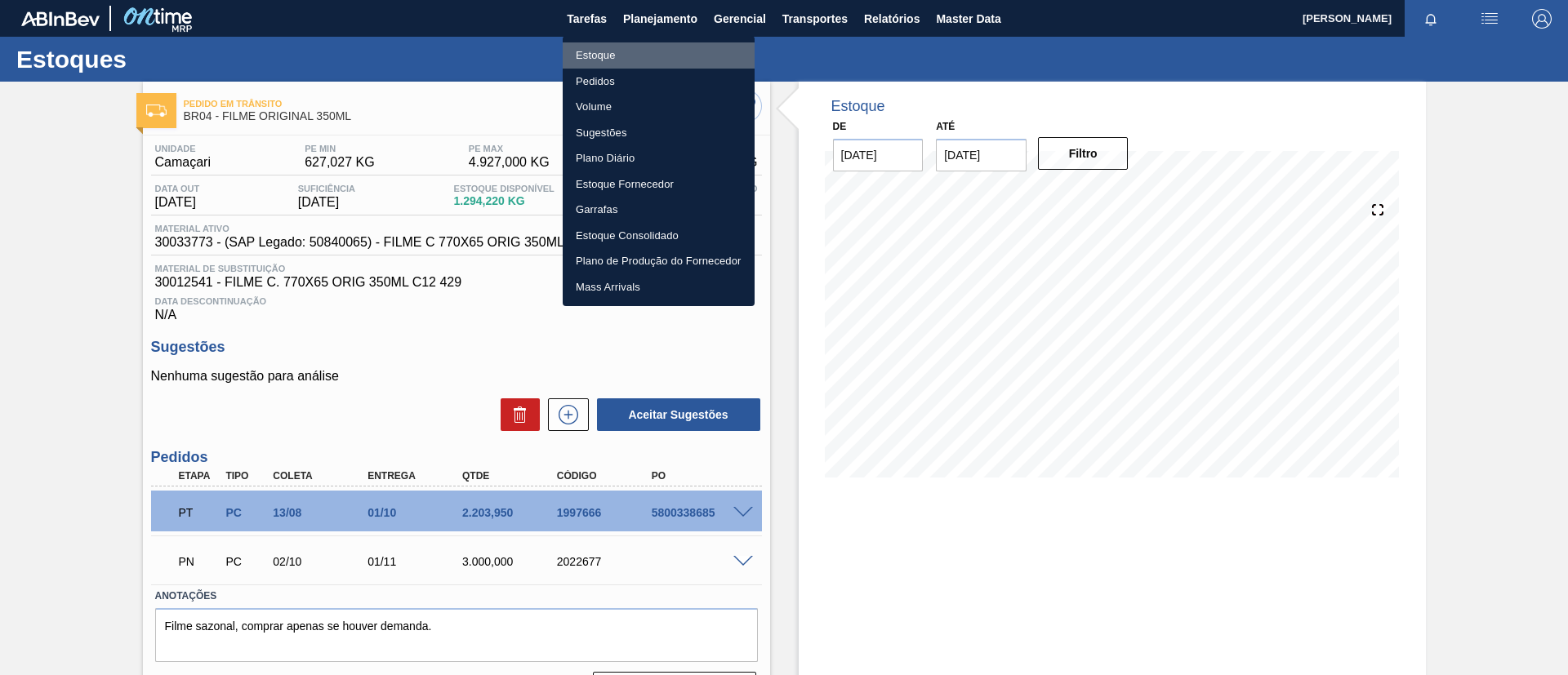
click at [682, 52] on li "Estoque" at bounding box center [658, 56] width 192 height 26
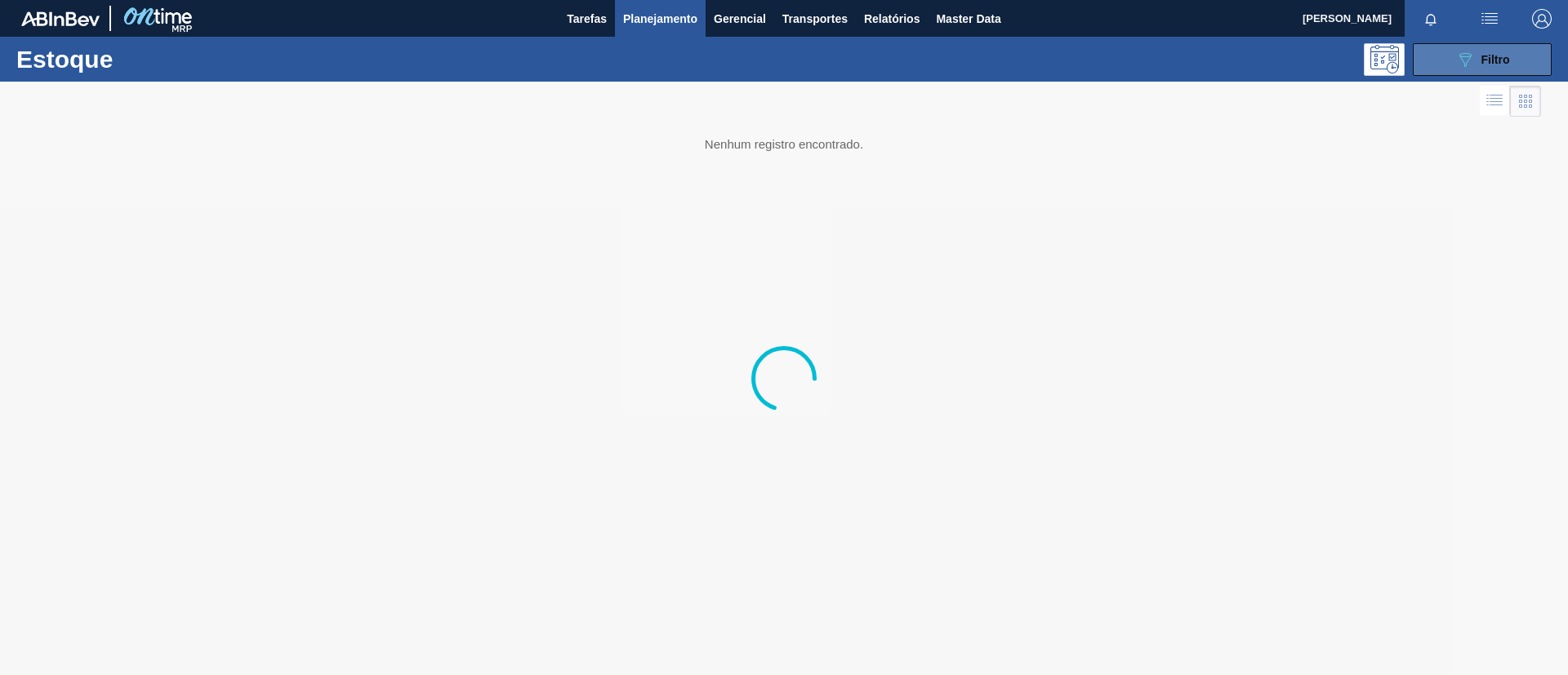
click at [1505, 59] on span "Filtro" at bounding box center [1496, 59] width 29 height 13
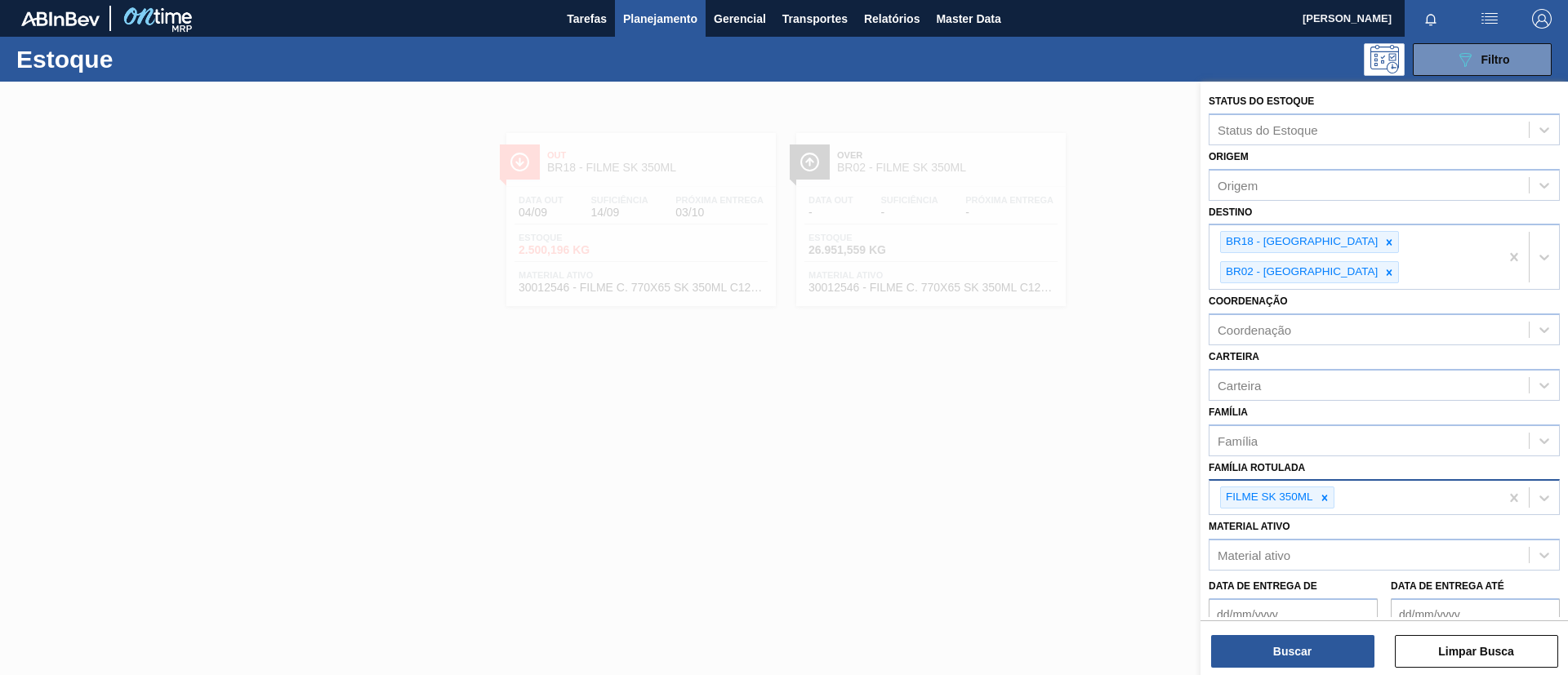
click at [1316, 487] on div "FILME SK 350ML" at bounding box center [1277, 498] width 114 height 22
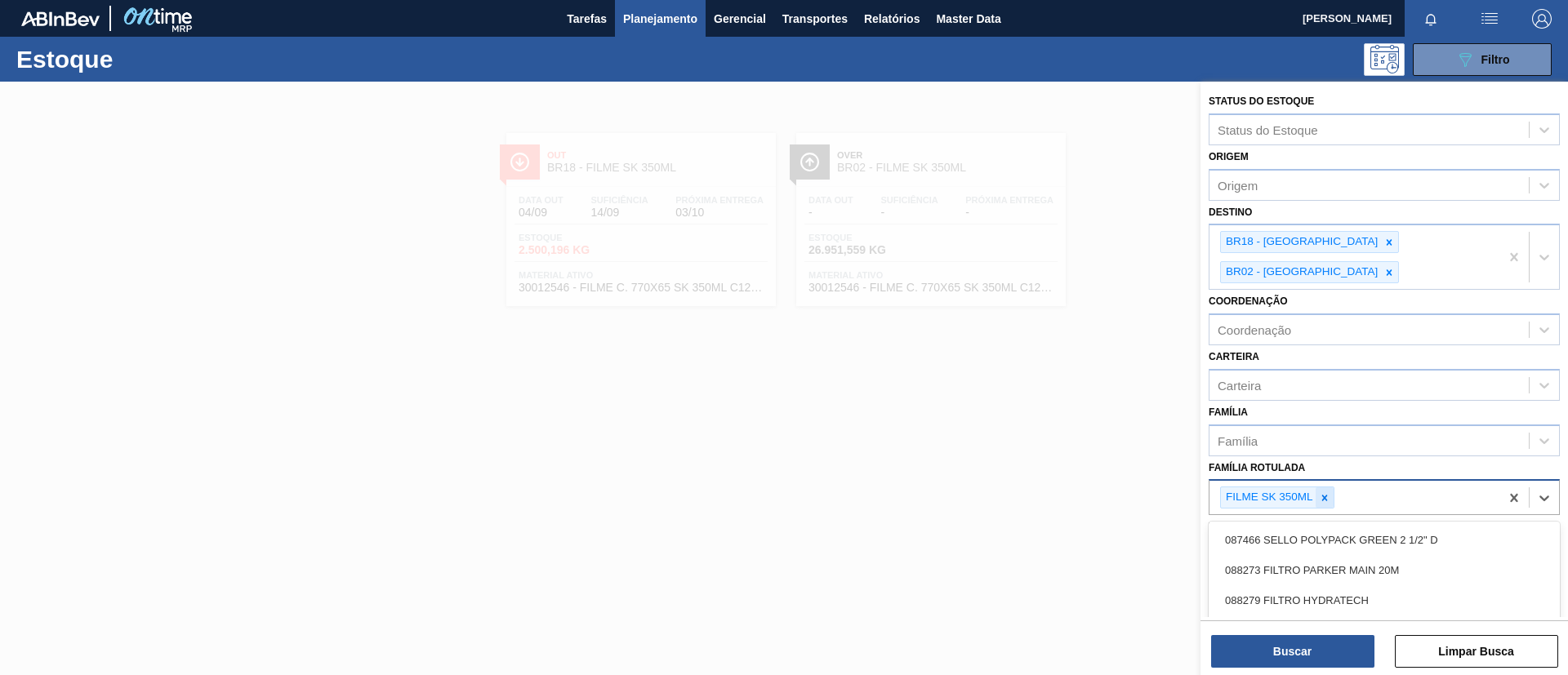
click at [1327, 492] on icon at bounding box center [1324, 498] width 11 height 11
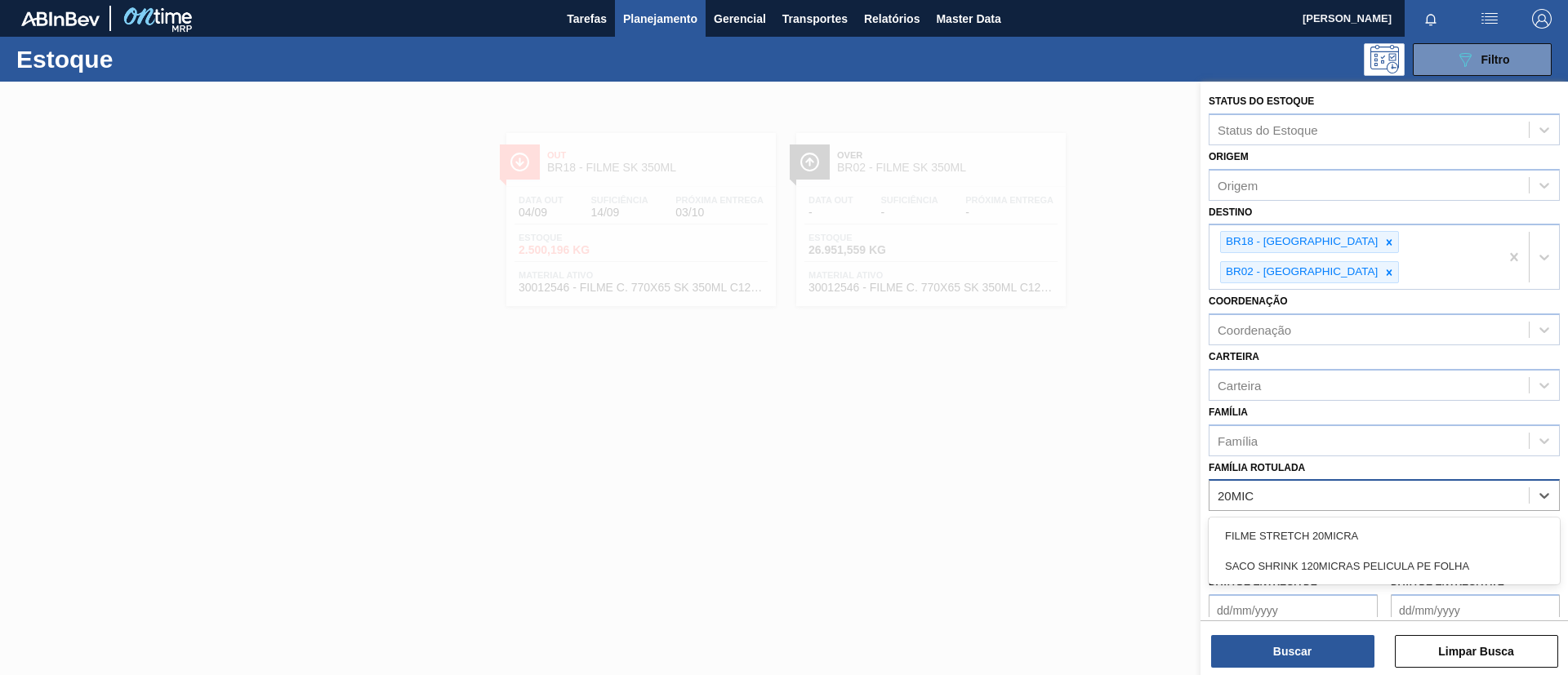
type Rotulada "20MICR"
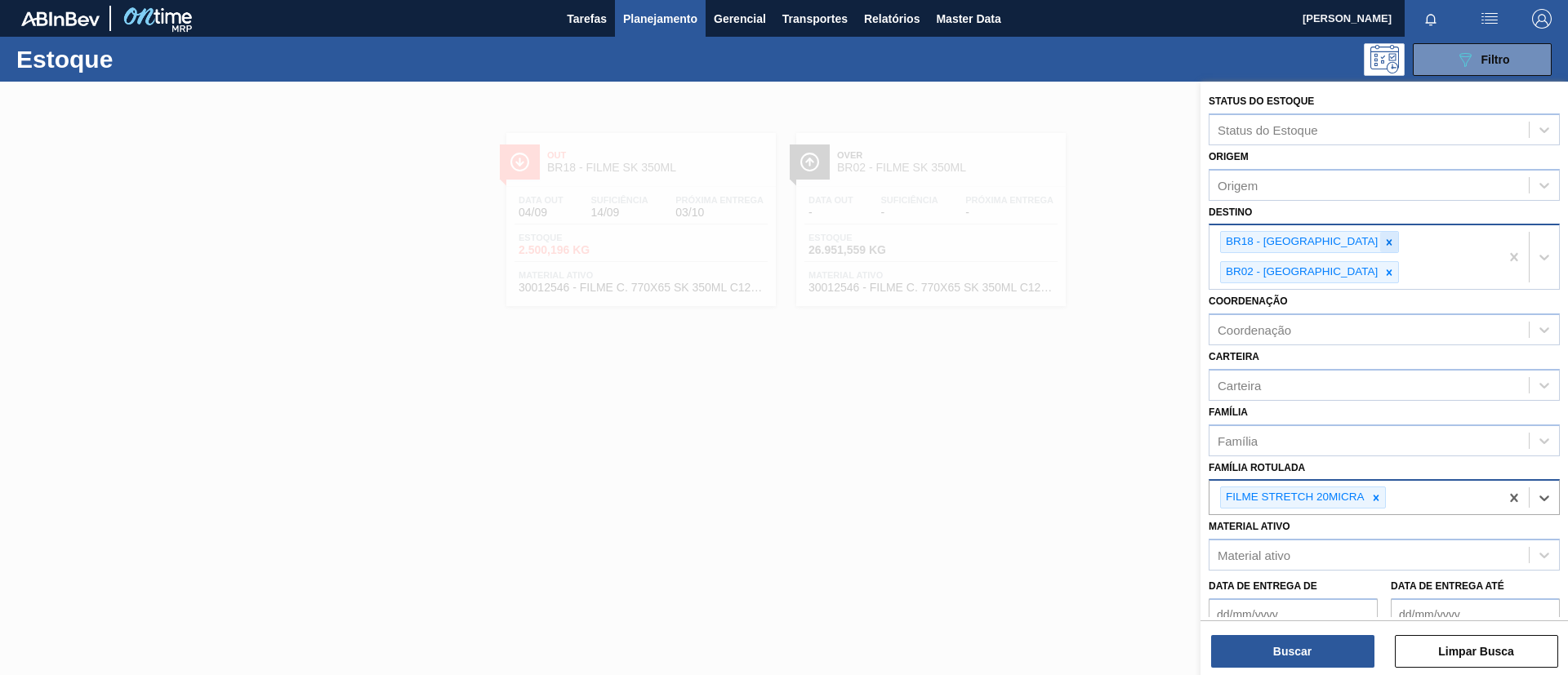
click at [1383, 238] on icon at bounding box center [1389, 242] width 11 height 11
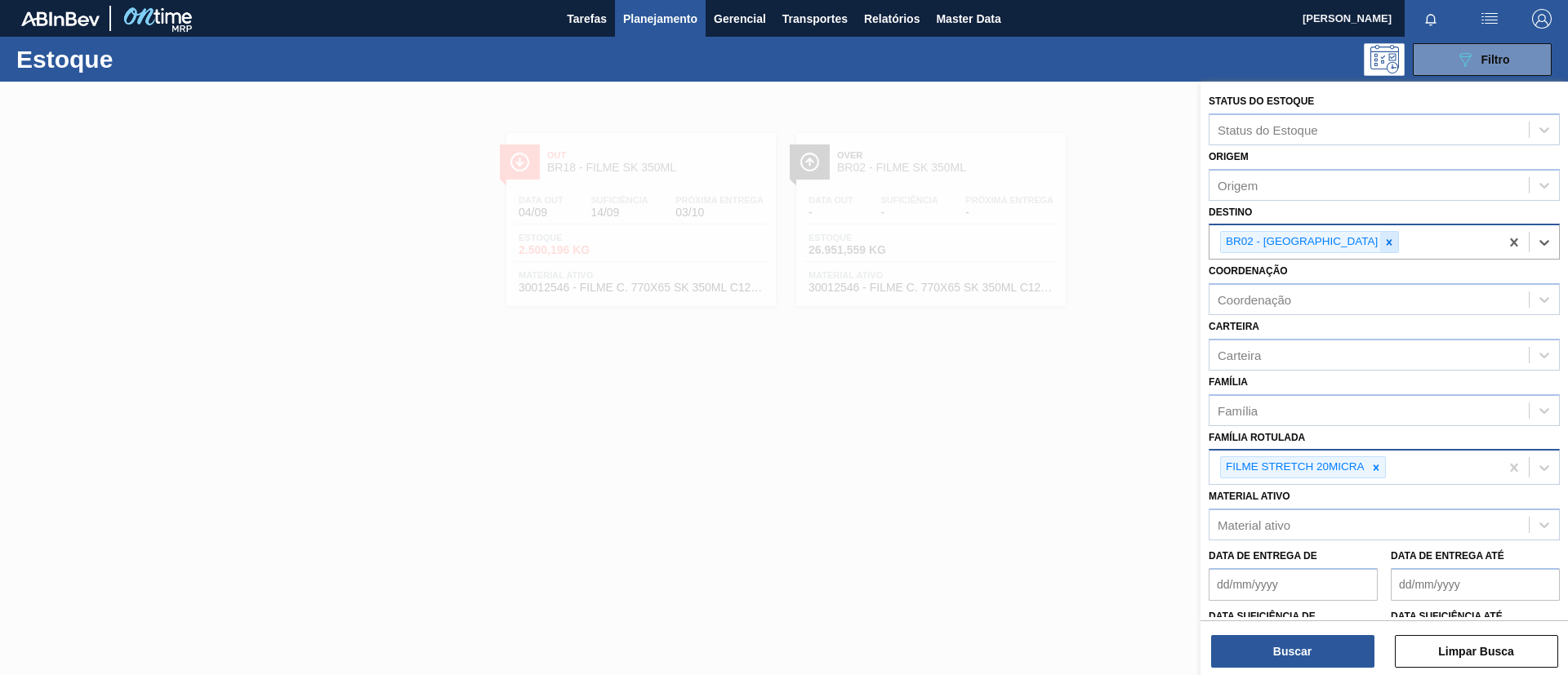
click at [1383, 241] on icon at bounding box center [1389, 242] width 11 height 11
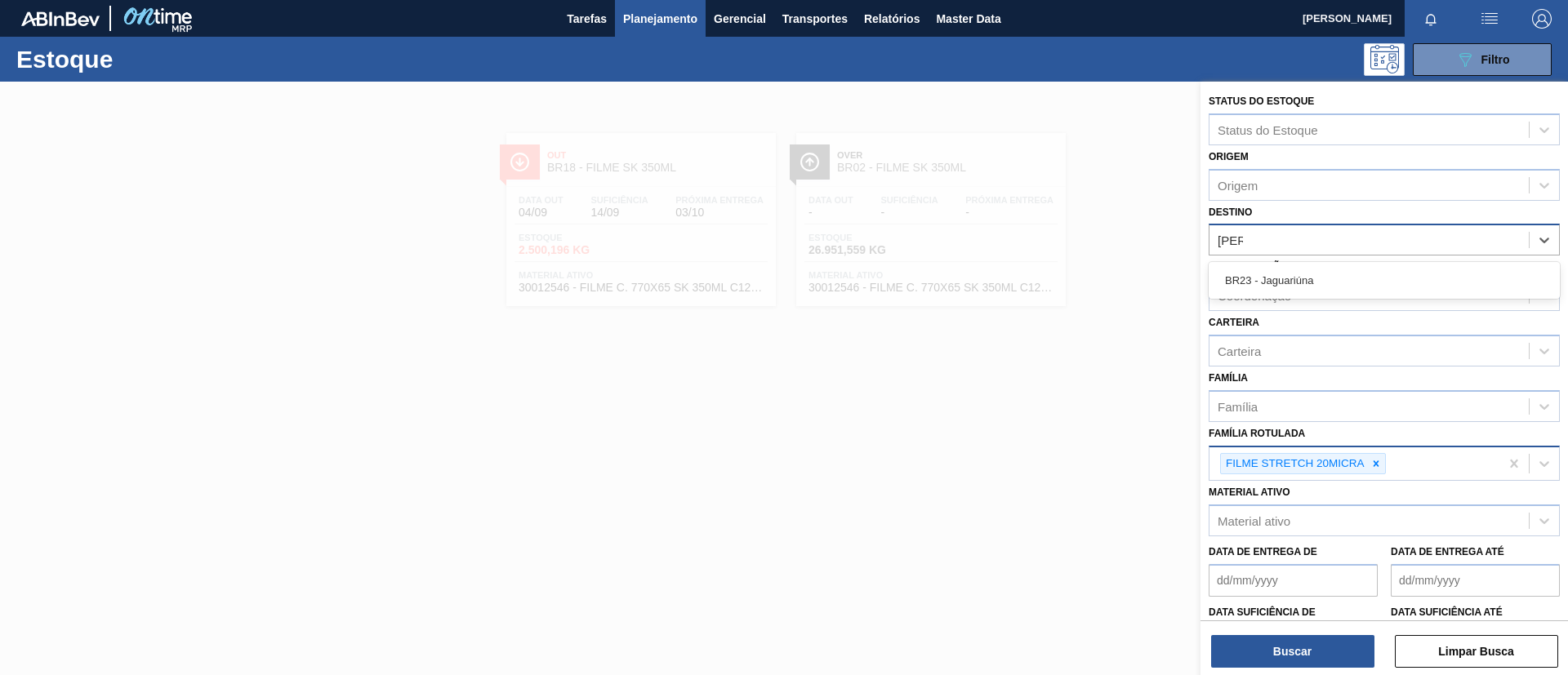
type input "JAG"
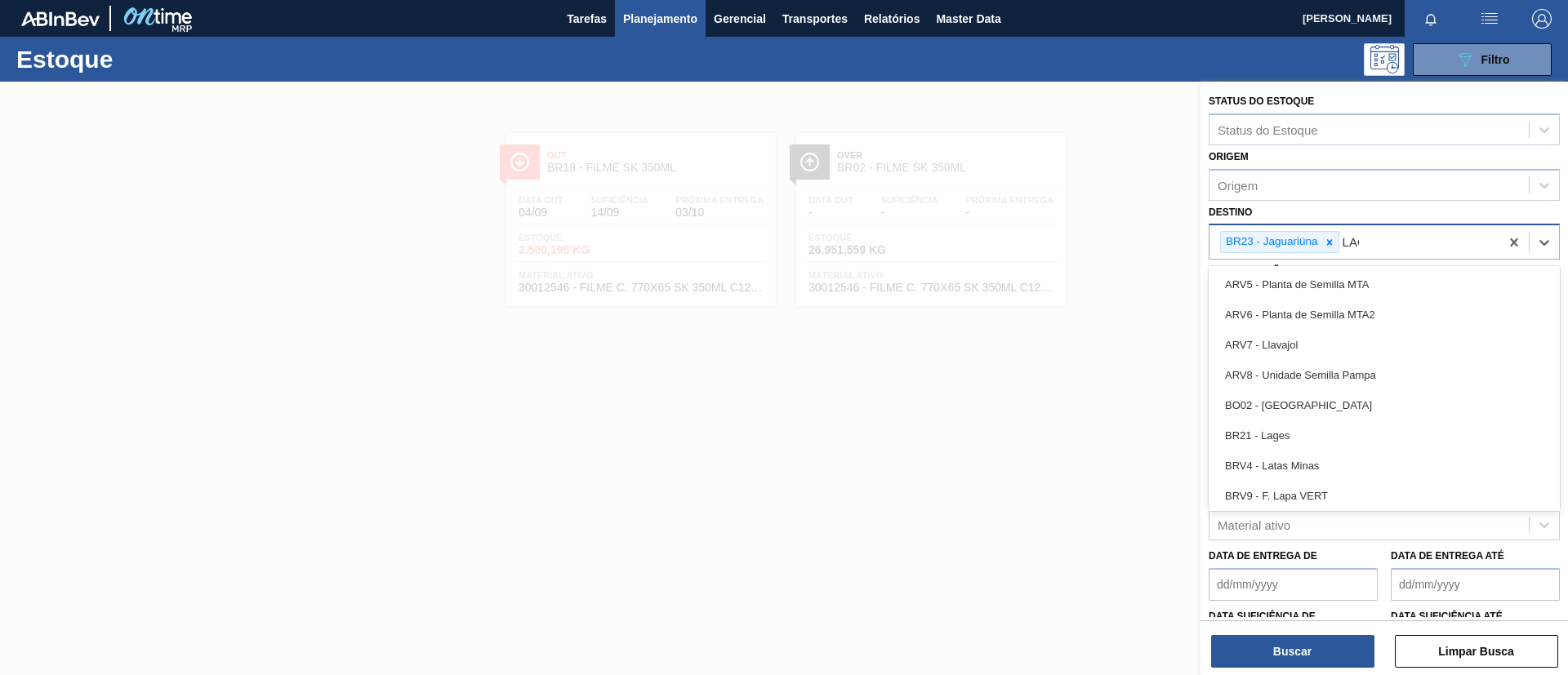
type input "LAGE"
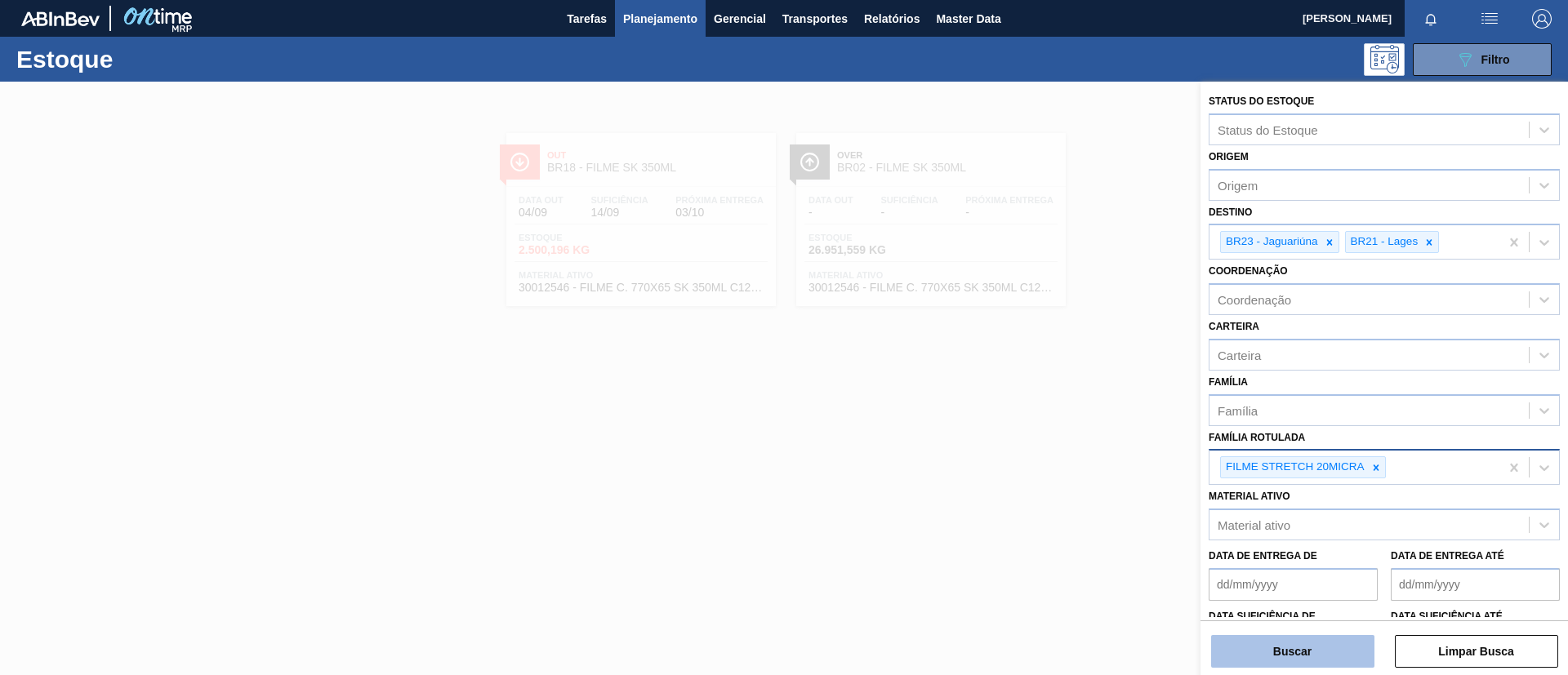
click at [1289, 640] on button "Buscar" at bounding box center [1293, 651] width 163 height 32
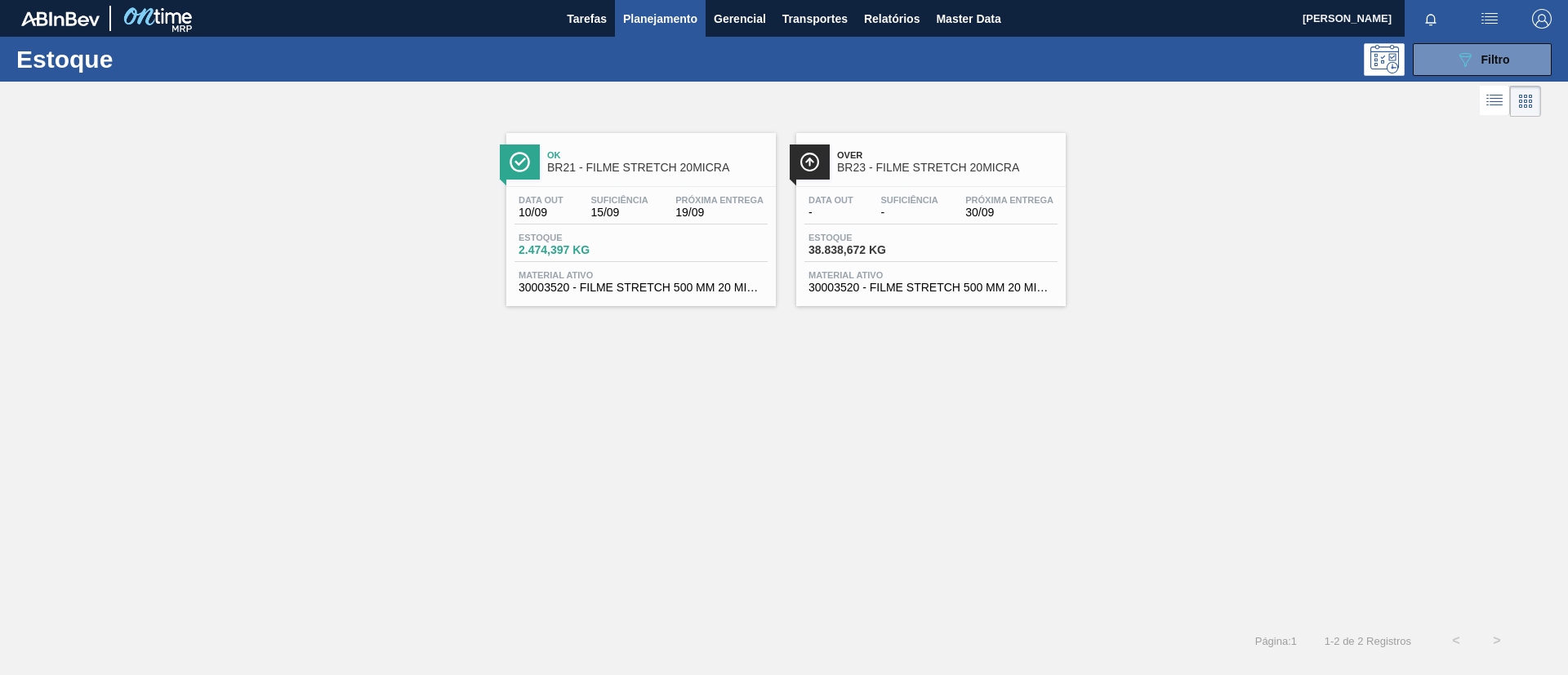
click at [648, 195] on div "Suficiência 15/09" at bounding box center [618, 207] width 65 height 24
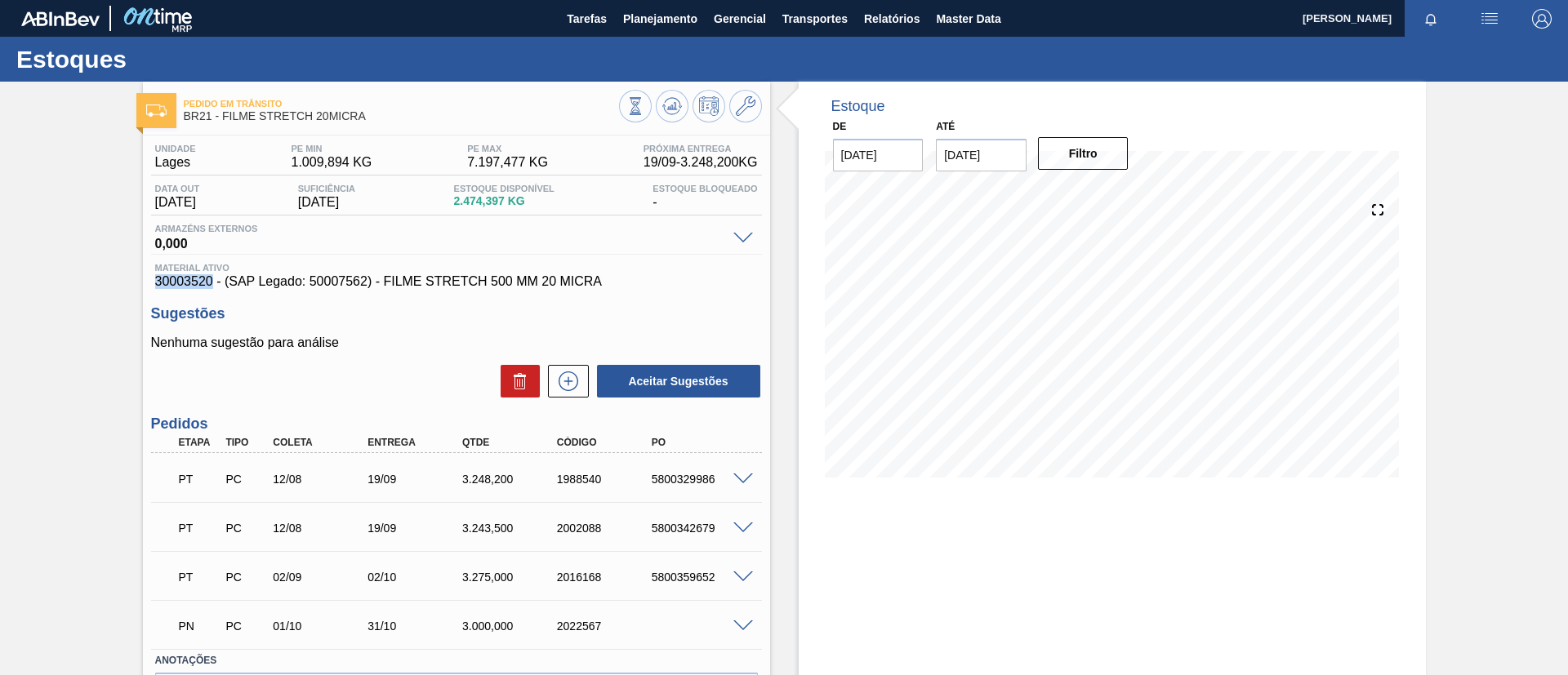
drag, startPoint x: 150, startPoint y: 284, endPoint x: 214, endPoint y: 284, distance: 64.0
click at [214, 284] on div "Unidade Lages PE MIN 1.009,894 KG PE MAX 7.197,477 KG Próxima Entrega 19/09 - 3…" at bounding box center [456, 455] width 627 height 640
copy span "30003520"
click at [4, 362] on div "Pedido em Trânsito BR21 - FILME STRETCH 20MICRA Unidade Lages PE MIN 1.009,894 …" at bounding box center [784, 432] width 1568 height 701
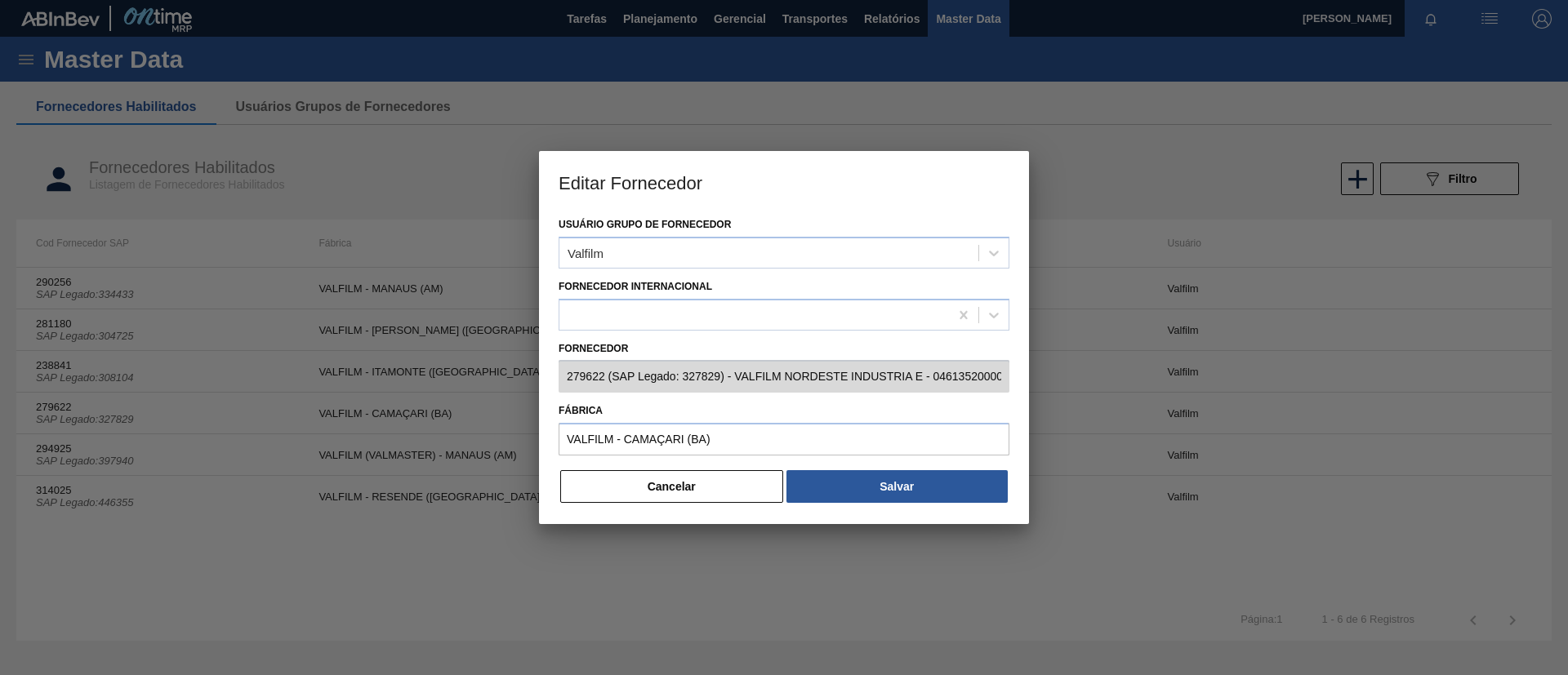
drag, startPoint x: 0, startPoint y: 0, endPoint x: 657, endPoint y: 376, distance: 757.0
click at [676, 490] on button "Cancelar" at bounding box center [671, 486] width 223 height 32
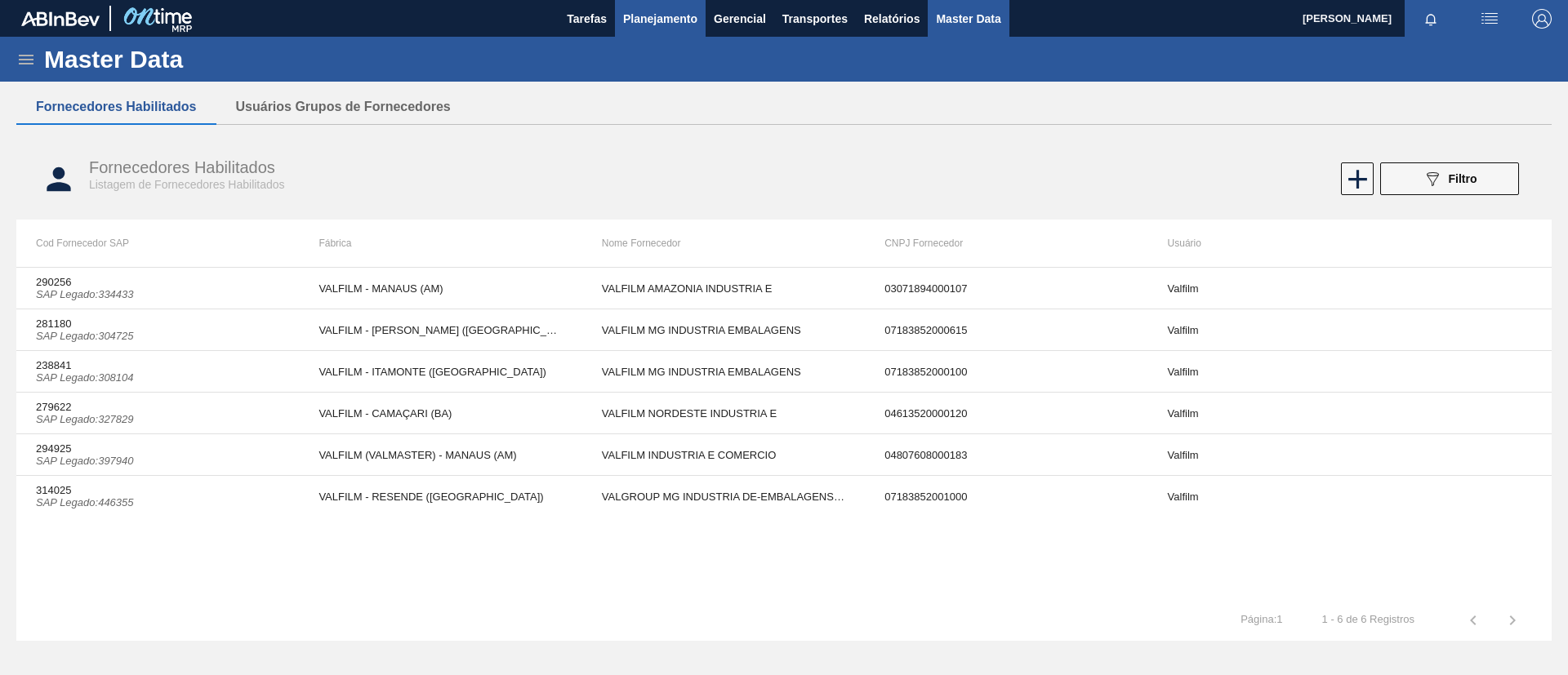
click at [656, 25] on span "Planejamento" at bounding box center [660, 19] width 74 height 19
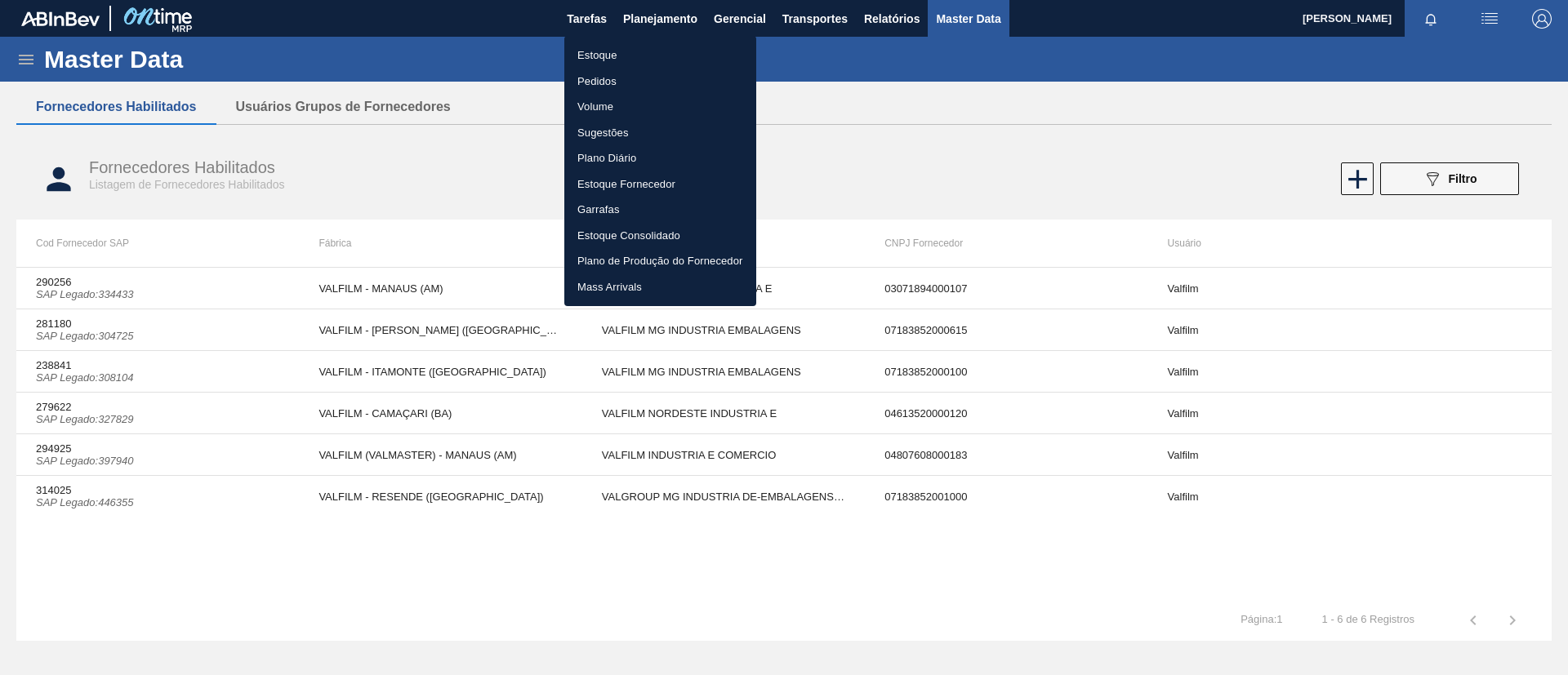
click at [653, 45] on li "Estoque" at bounding box center [660, 56] width 192 height 26
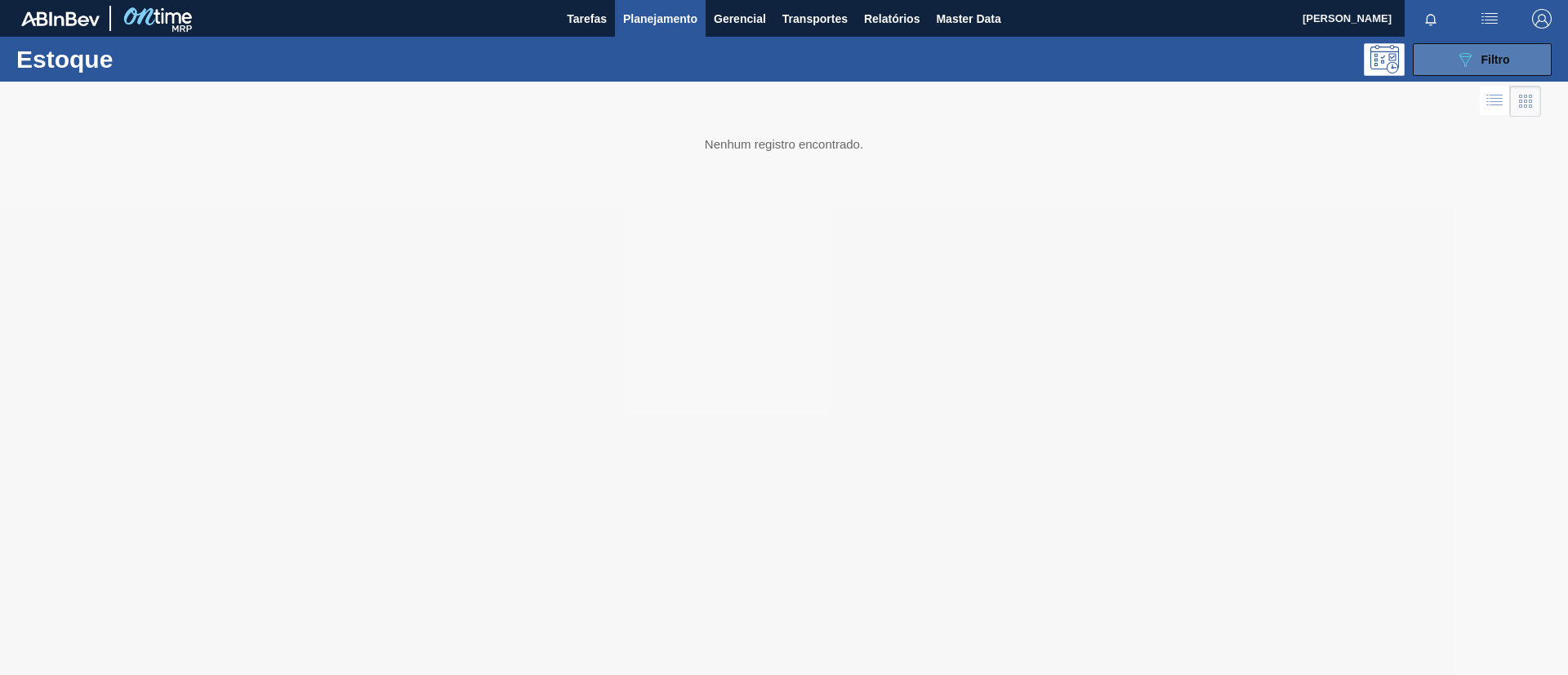
click at [1460, 70] on button "089F7B8B-B2A5-4AFE-B5C0-19BA573D28AC Filtro" at bounding box center [1483, 59] width 139 height 32
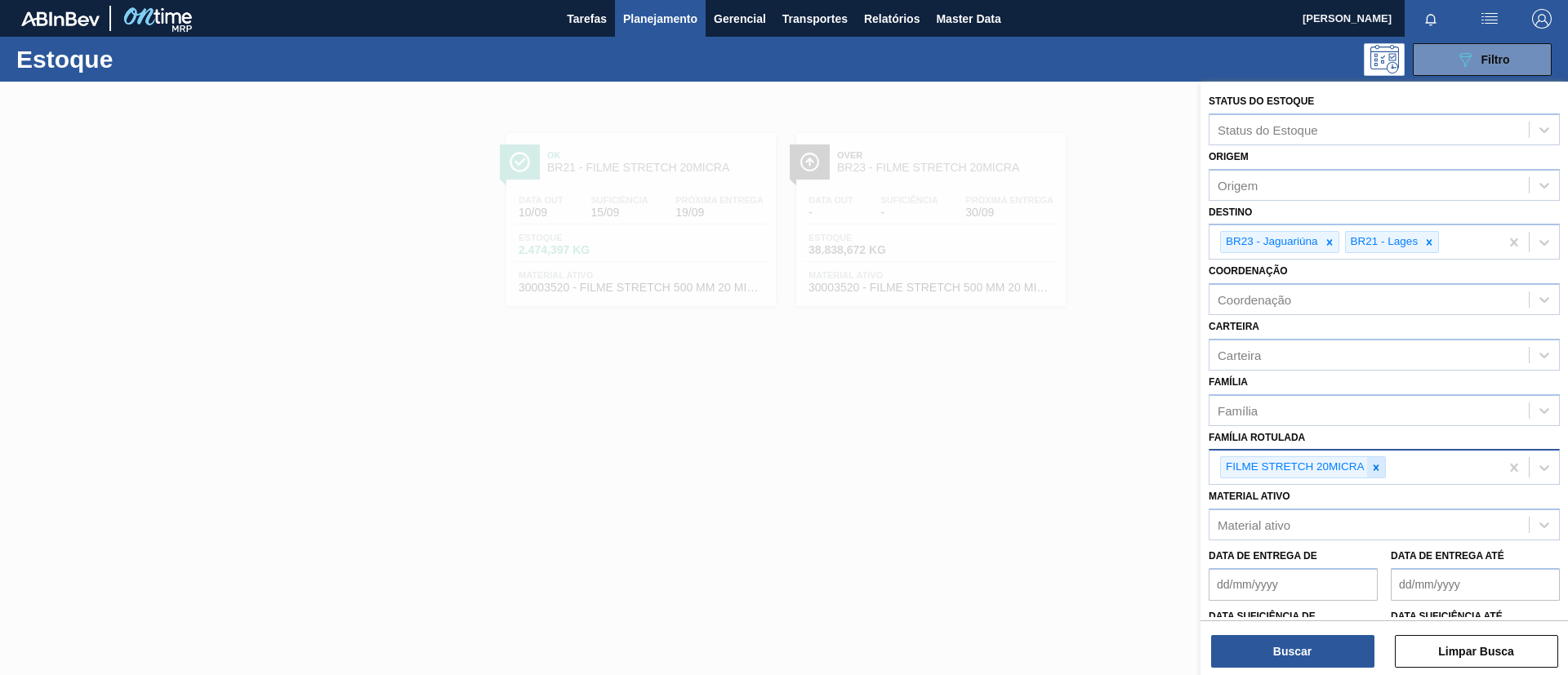
click at [1379, 469] on icon at bounding box center [1376, 467] width 11 height 11
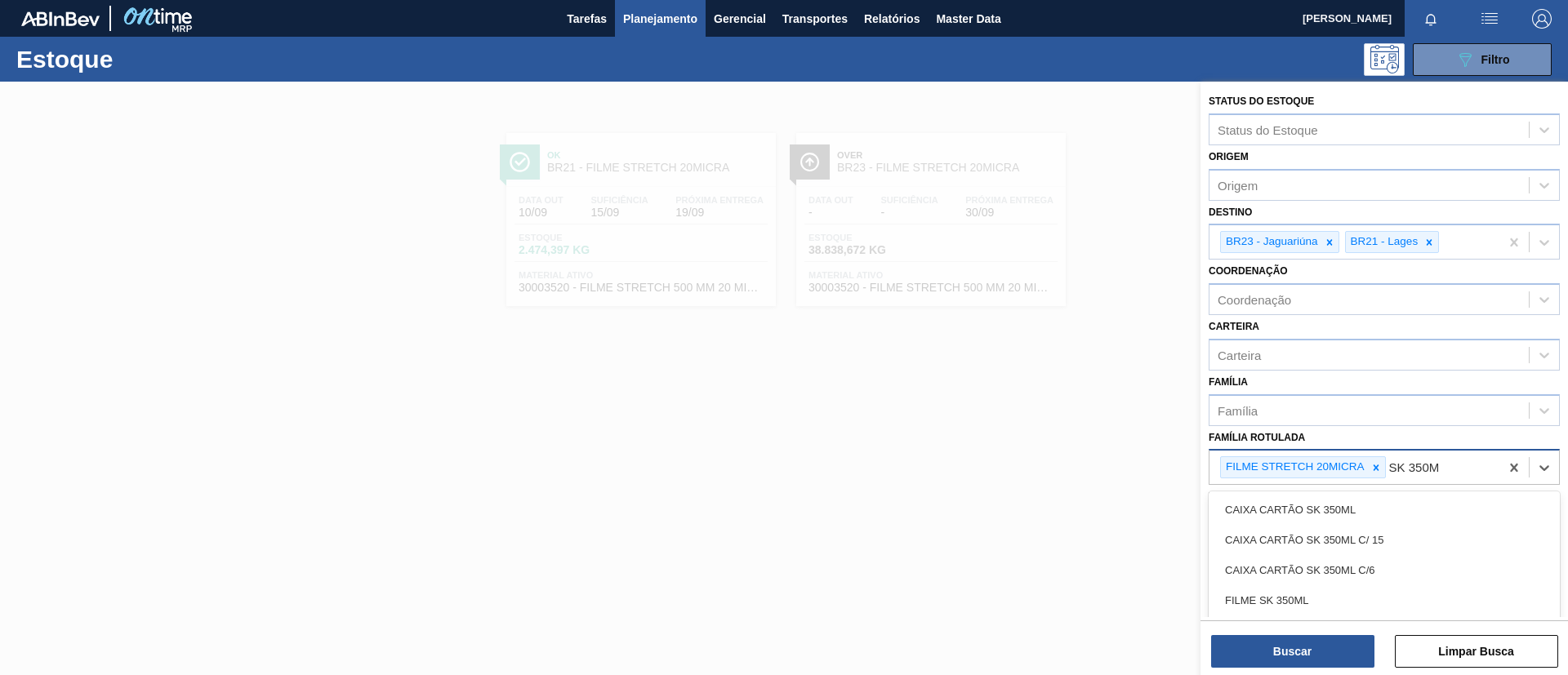
type Rotulada "SK 350ML"
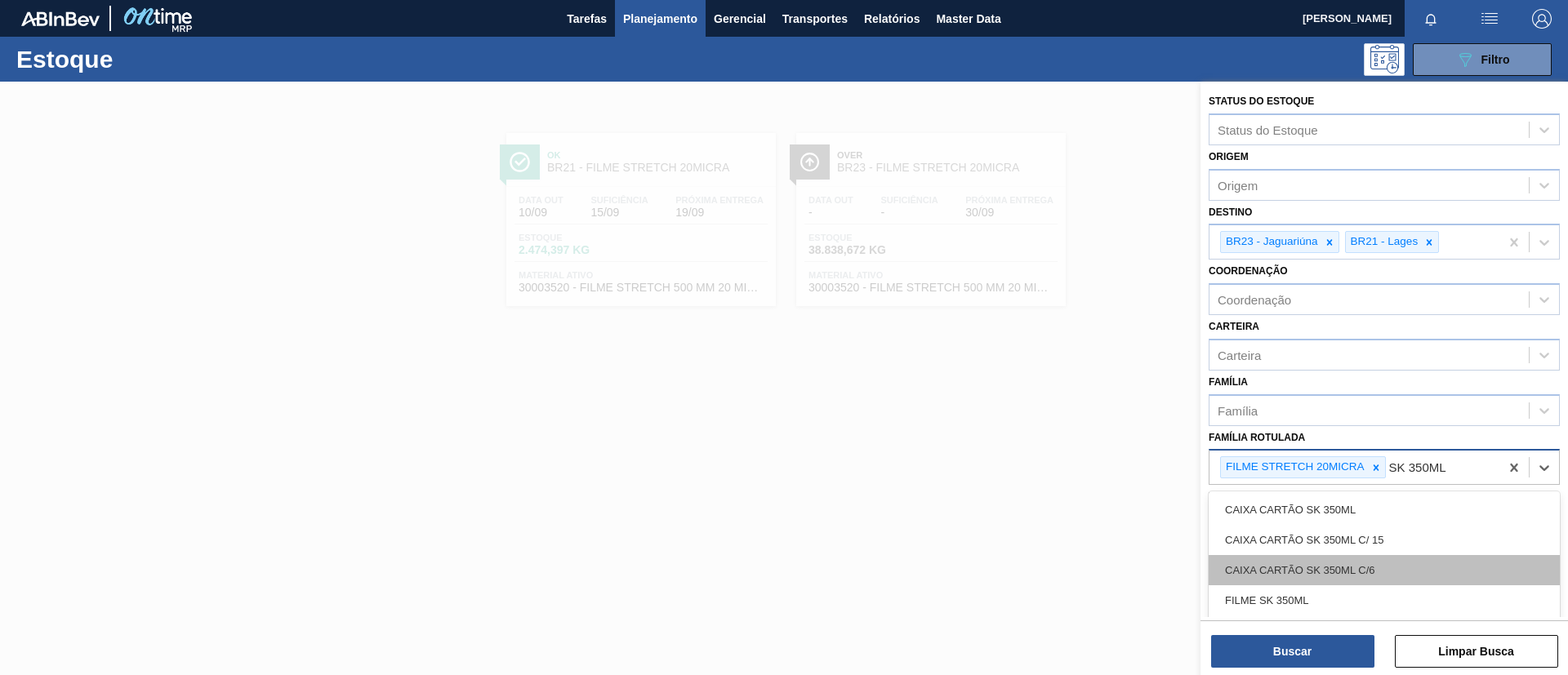
click at [1340, 583] on div "CAIXA CARTÃO SK 350ML C/6" at bounding box center [1383, 570] width 351 height 31
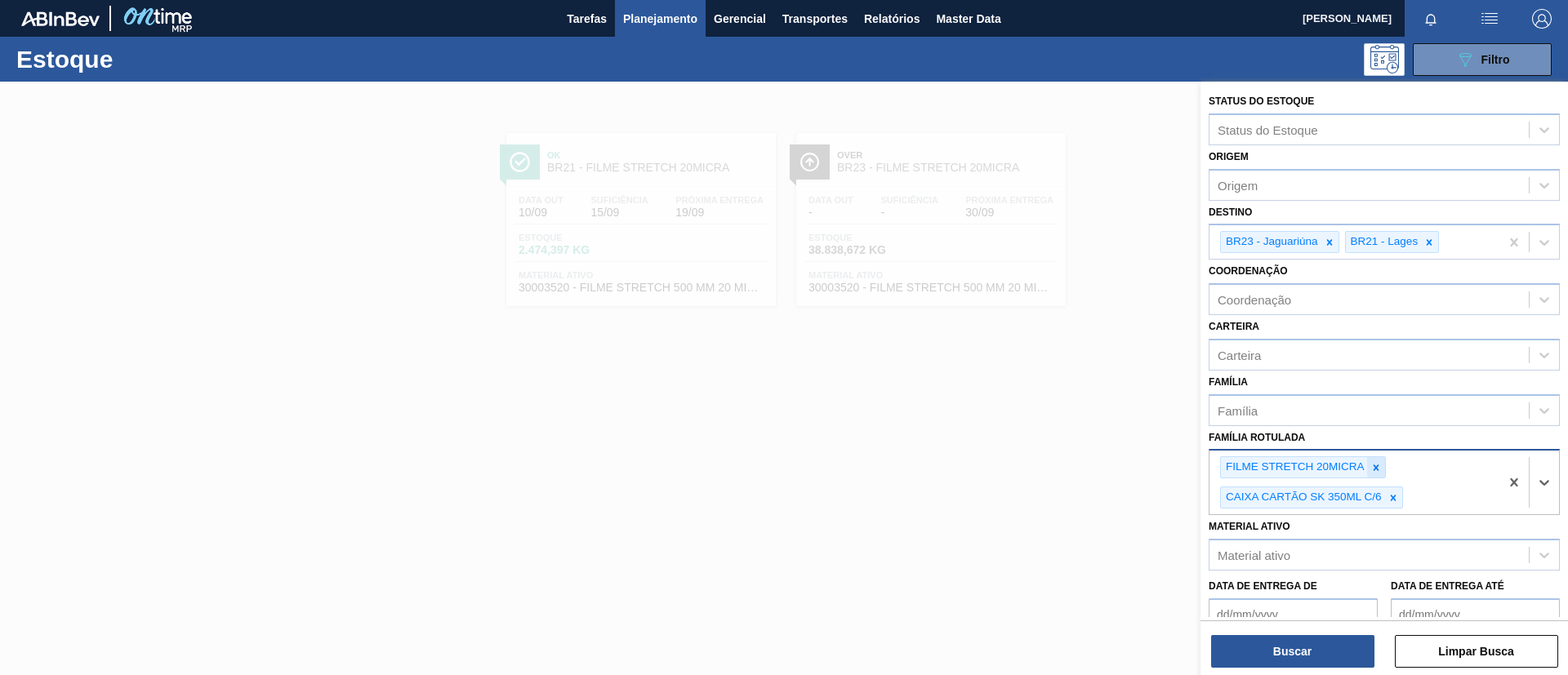
click at [1380, 462] on icon at bounding box center [1376, 467] width 11 height 11
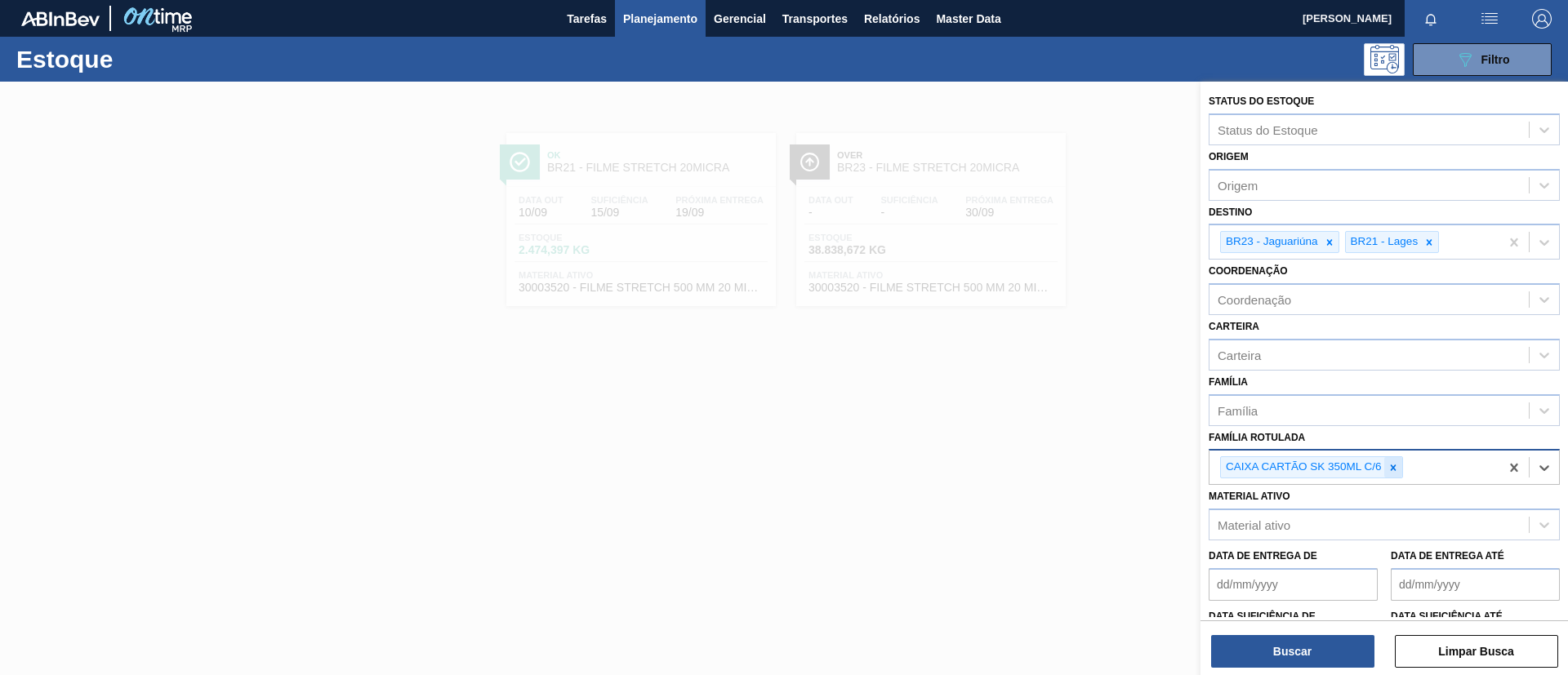
click at [1396, 467] on icon at bounding box center [1393, 467] width 11 height 11
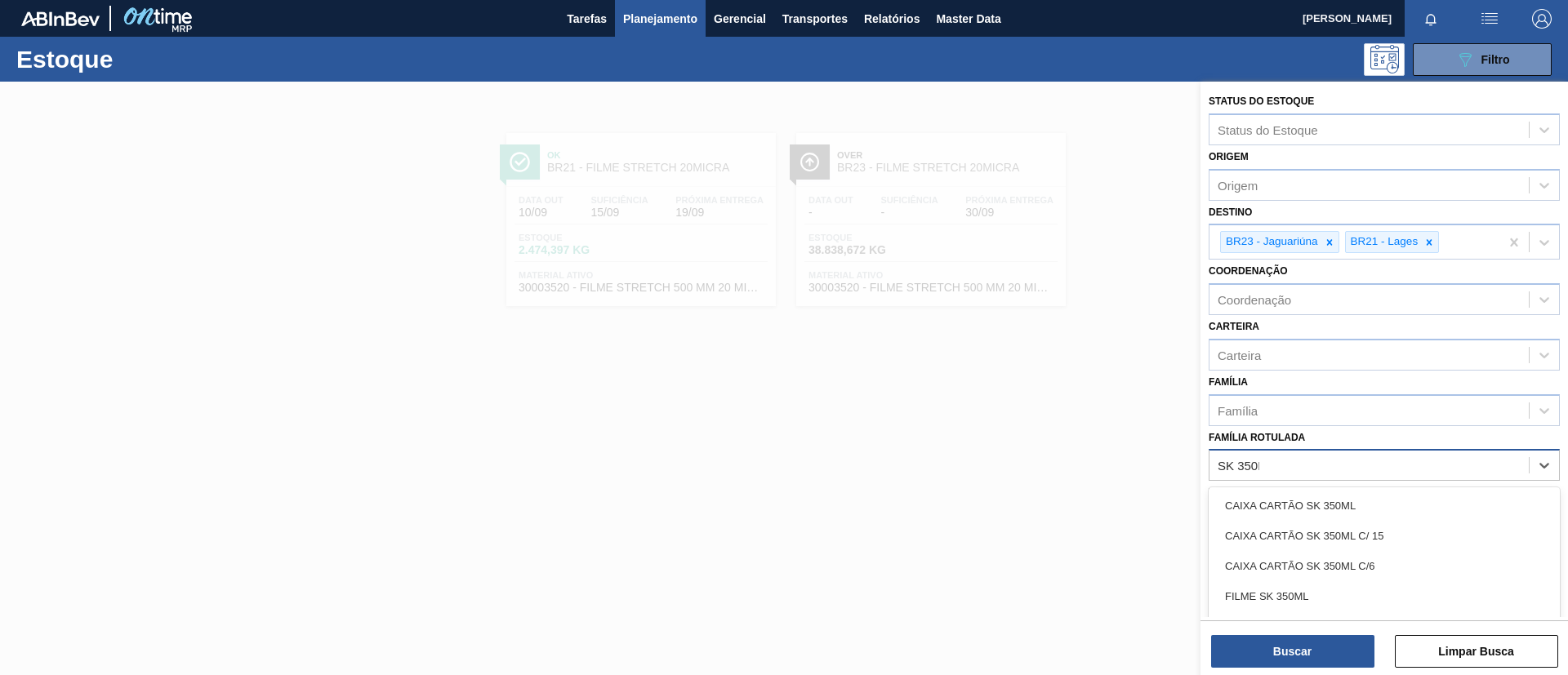
type Rotulada "SK 350ML"
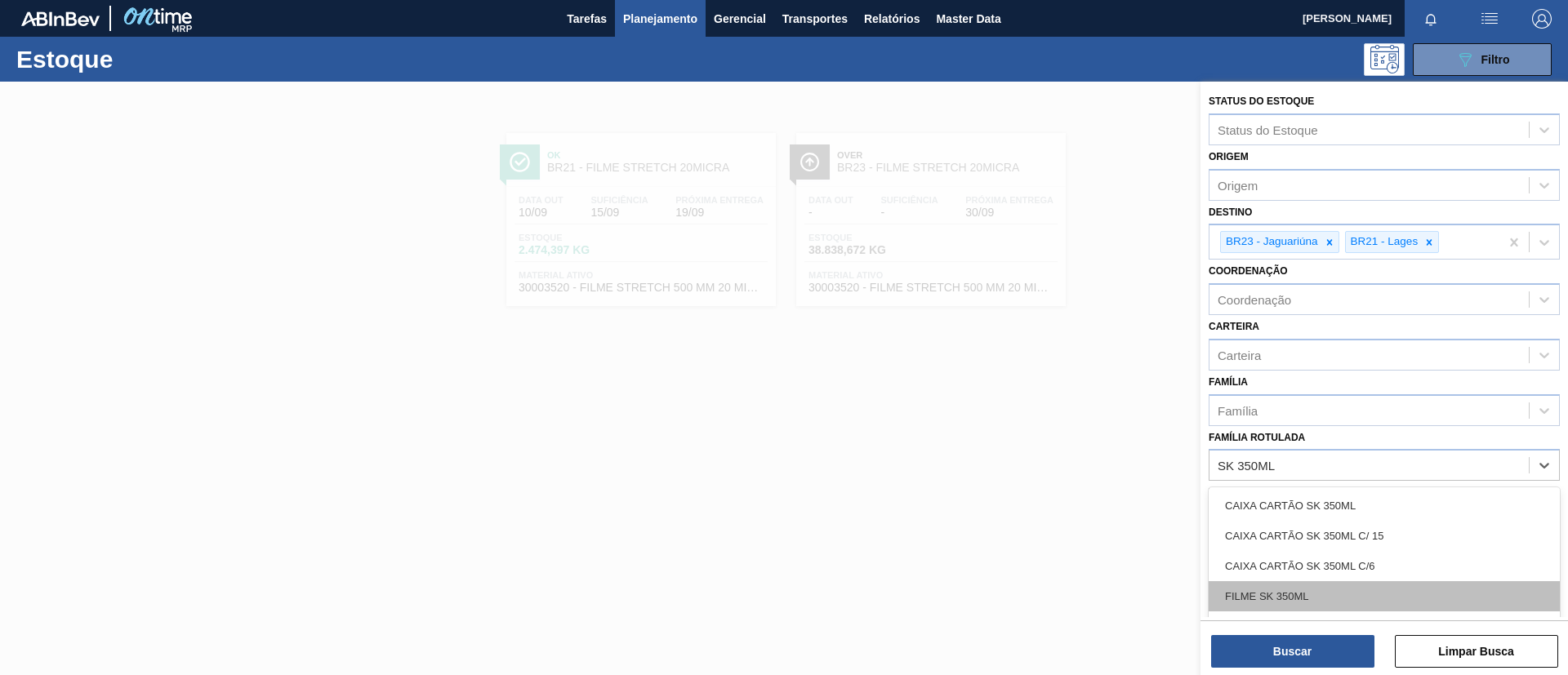
click at [1358, 592] on div "FILME SK 350ML" at bounding box center [1383, 596] width 351 height 31
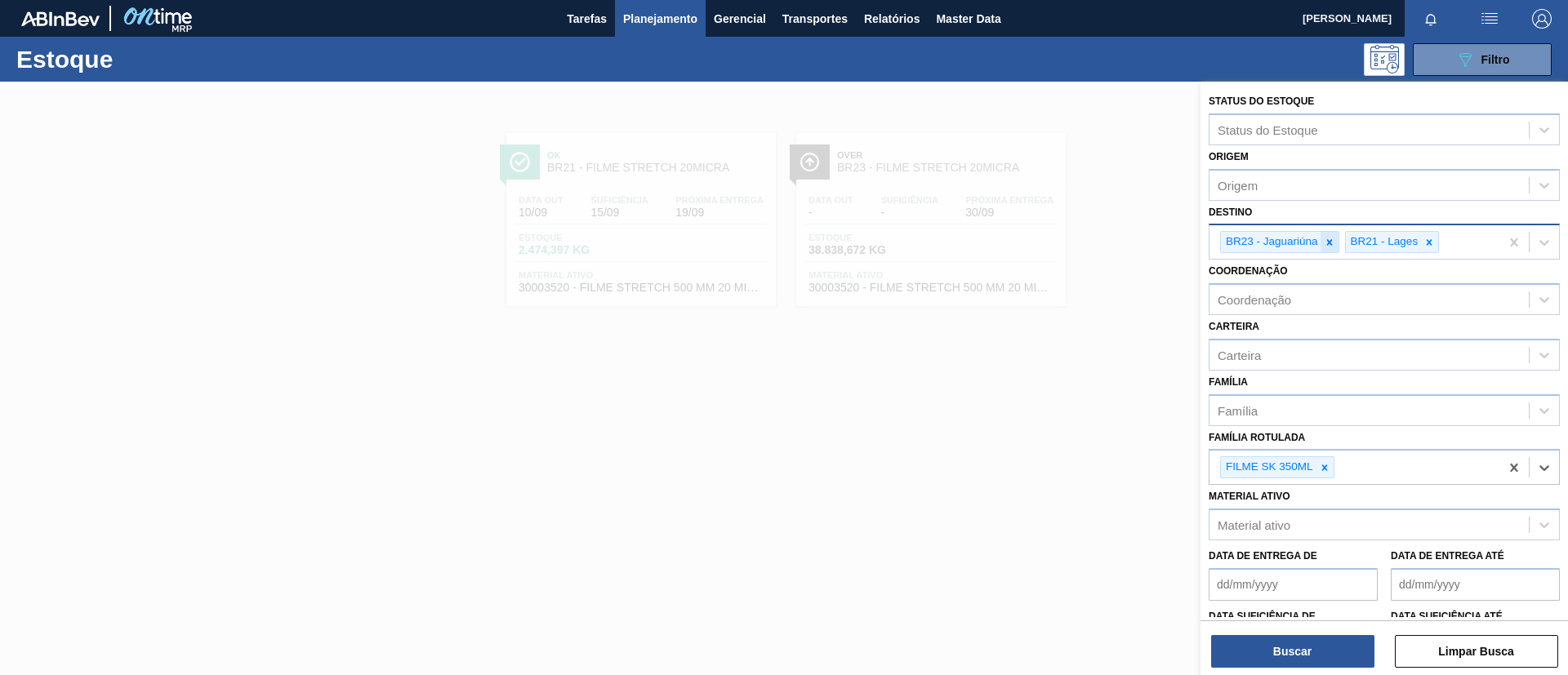
click at [1327, 246] on icon at bounding box center [1330, 242] width 11 height 11
click at [1312, 238] on div at bounding box center [1305, 242] width 18 height 20
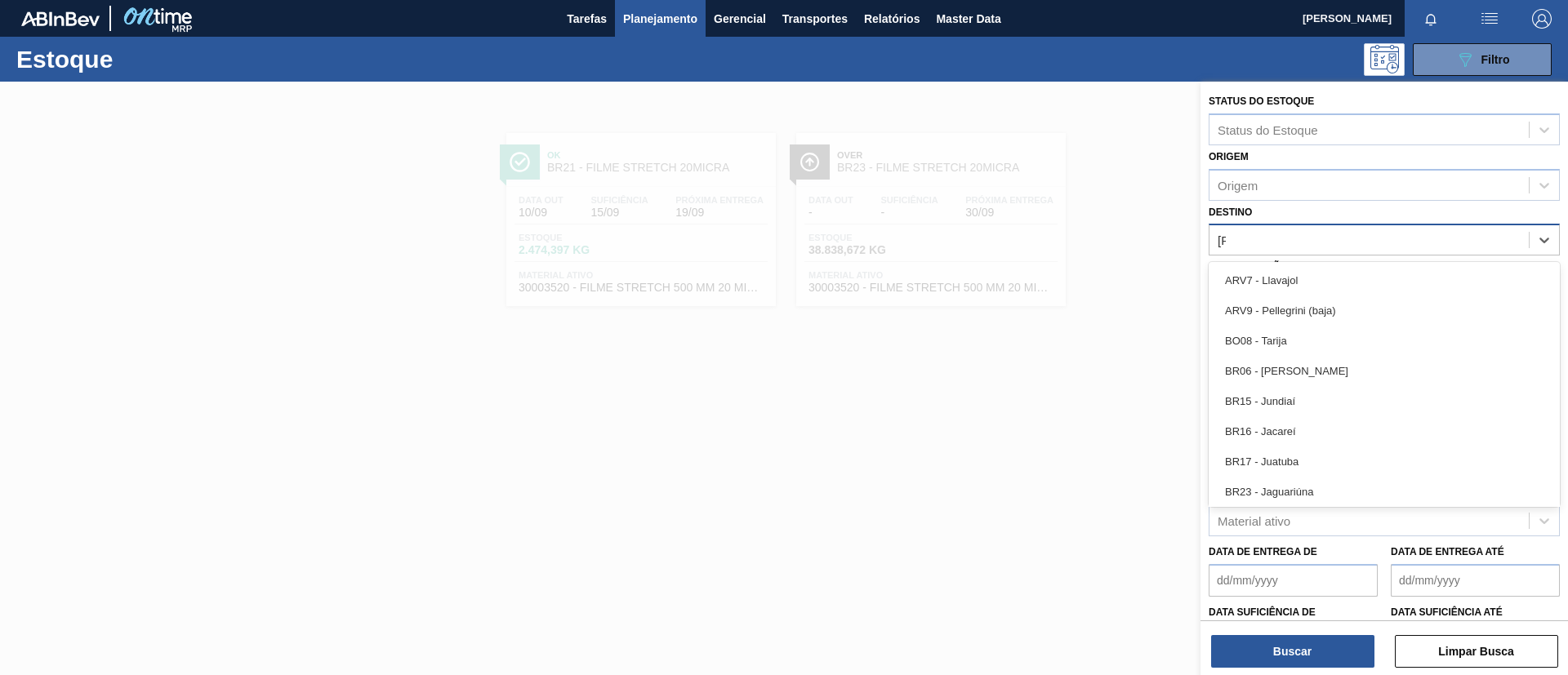
type input "JAG"
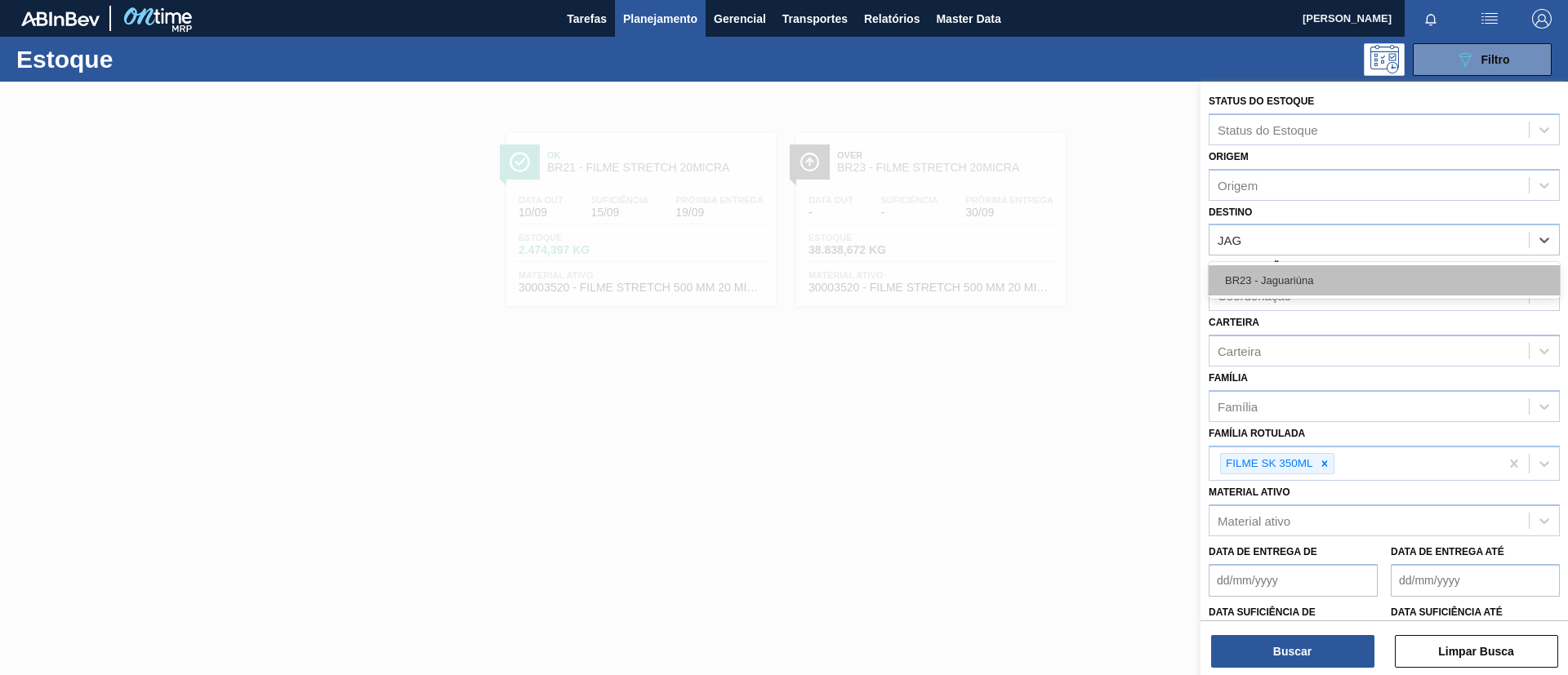
click at [1324, 277] on div "BR23 - Jaguariúna" at bounding box center [1383, 280] width 351 height 31
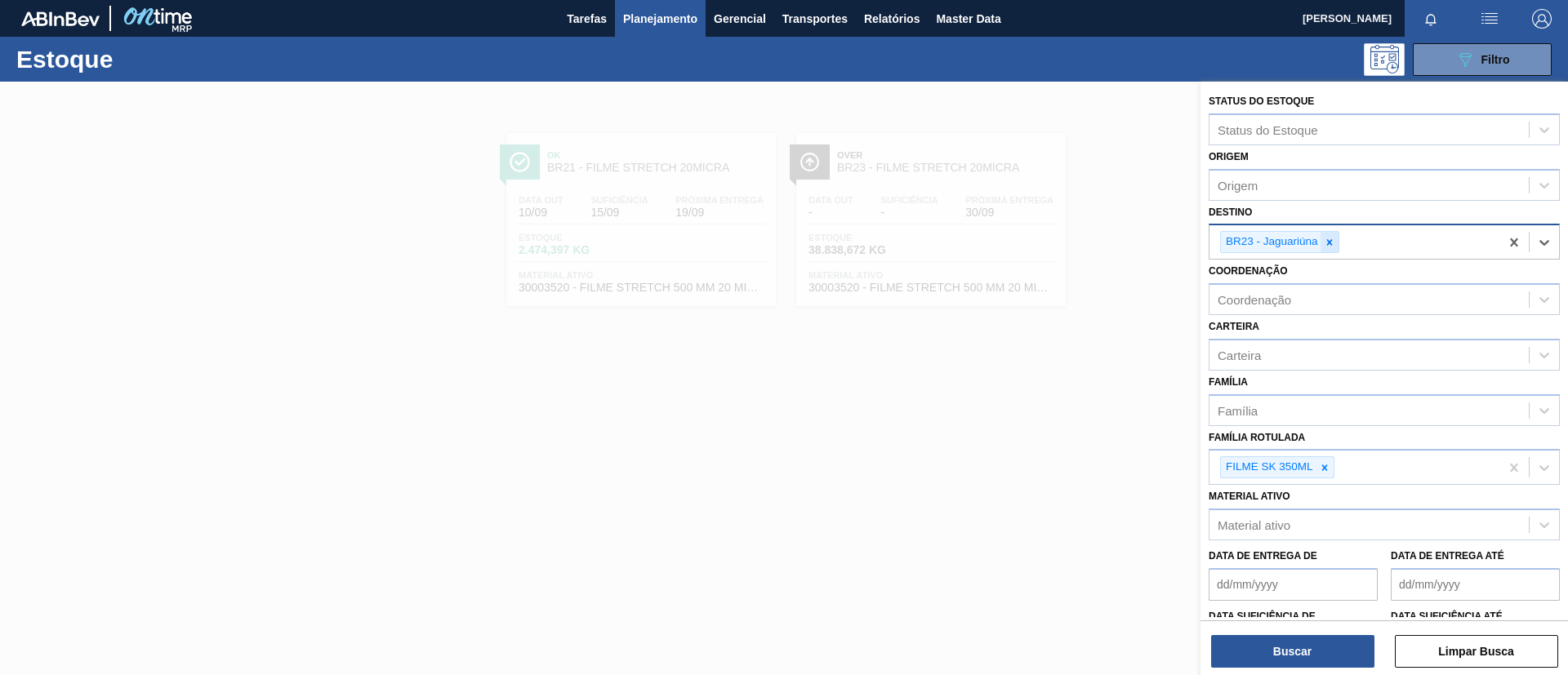
click at [1327, 243] on icon at bounding box center [1330, 242] width 11 height 11
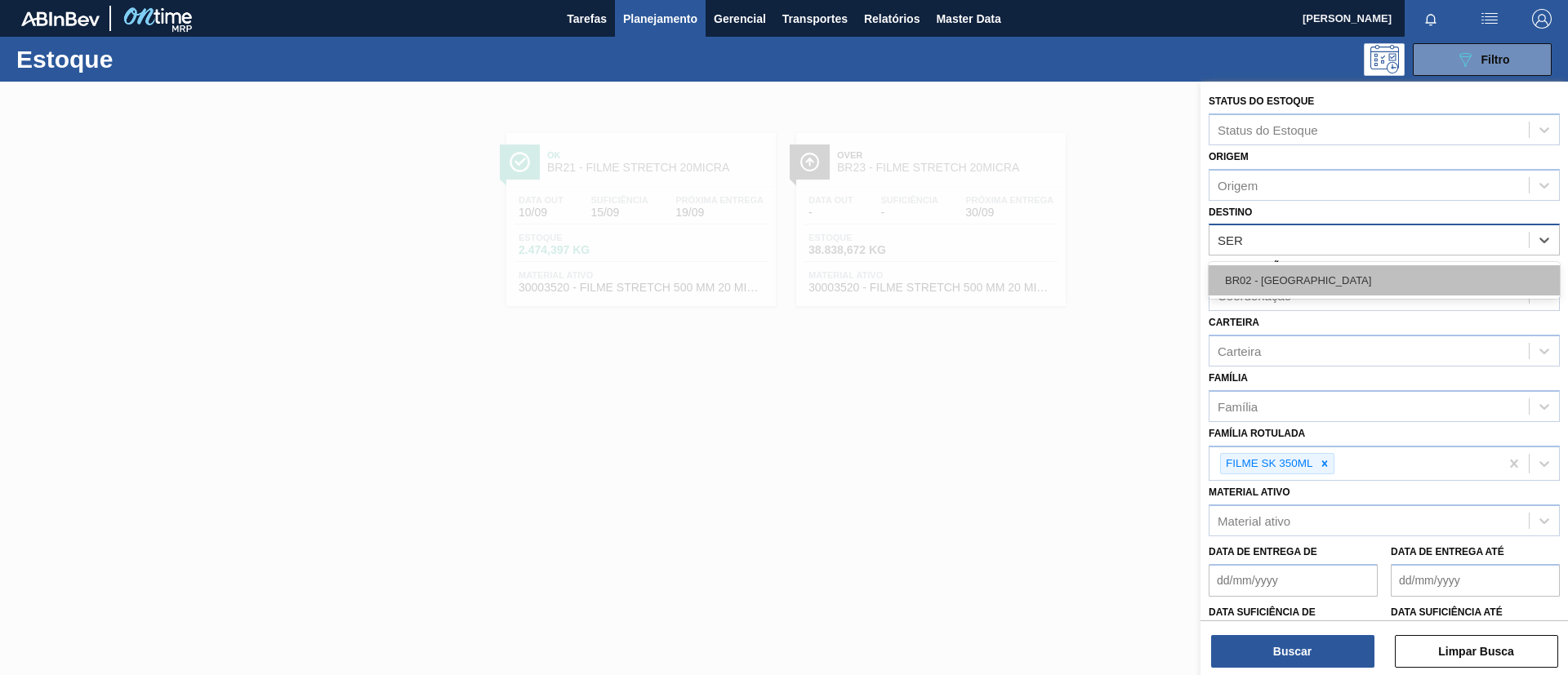
type input "SERG"
click at [1310, 269] on div "BR02 - Sergipe" at bounding box center [1383, 280] width 351 height 31
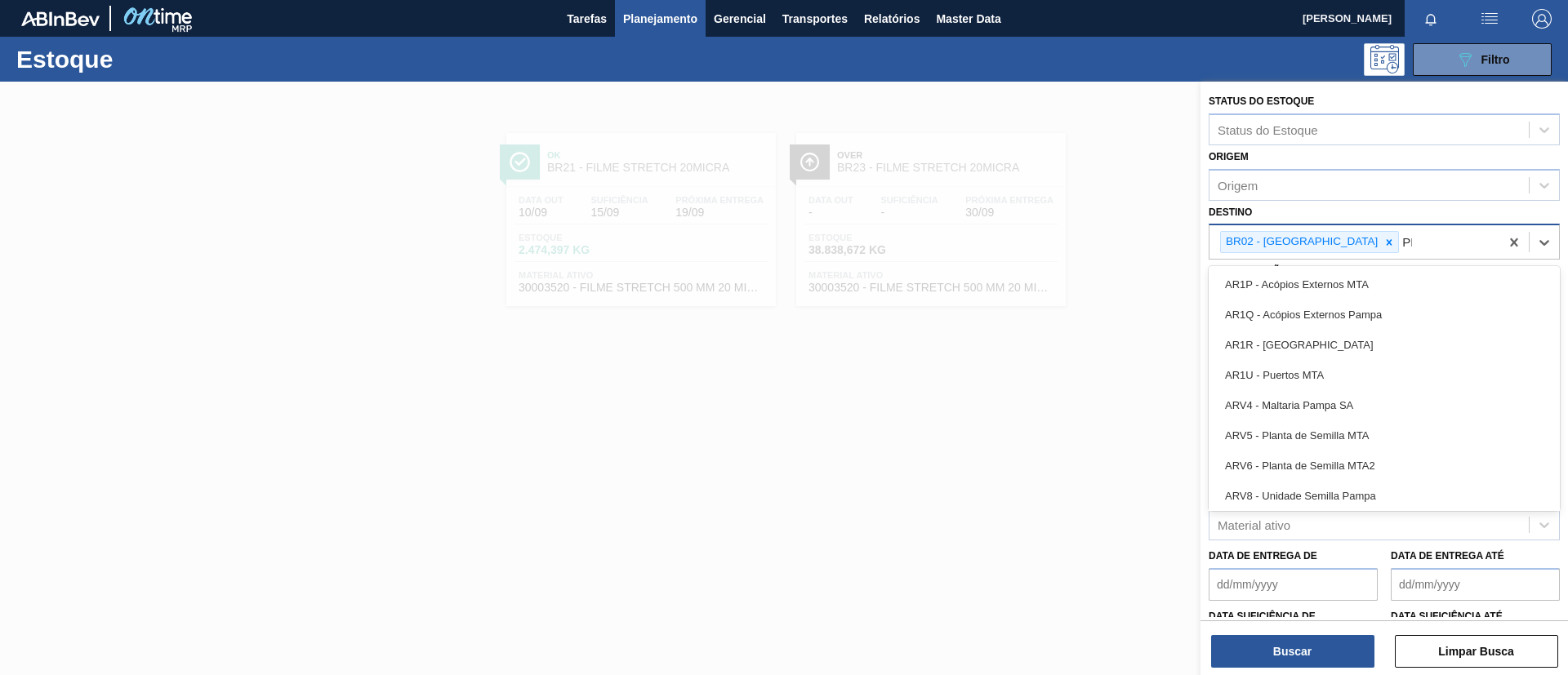
type input "PERN"
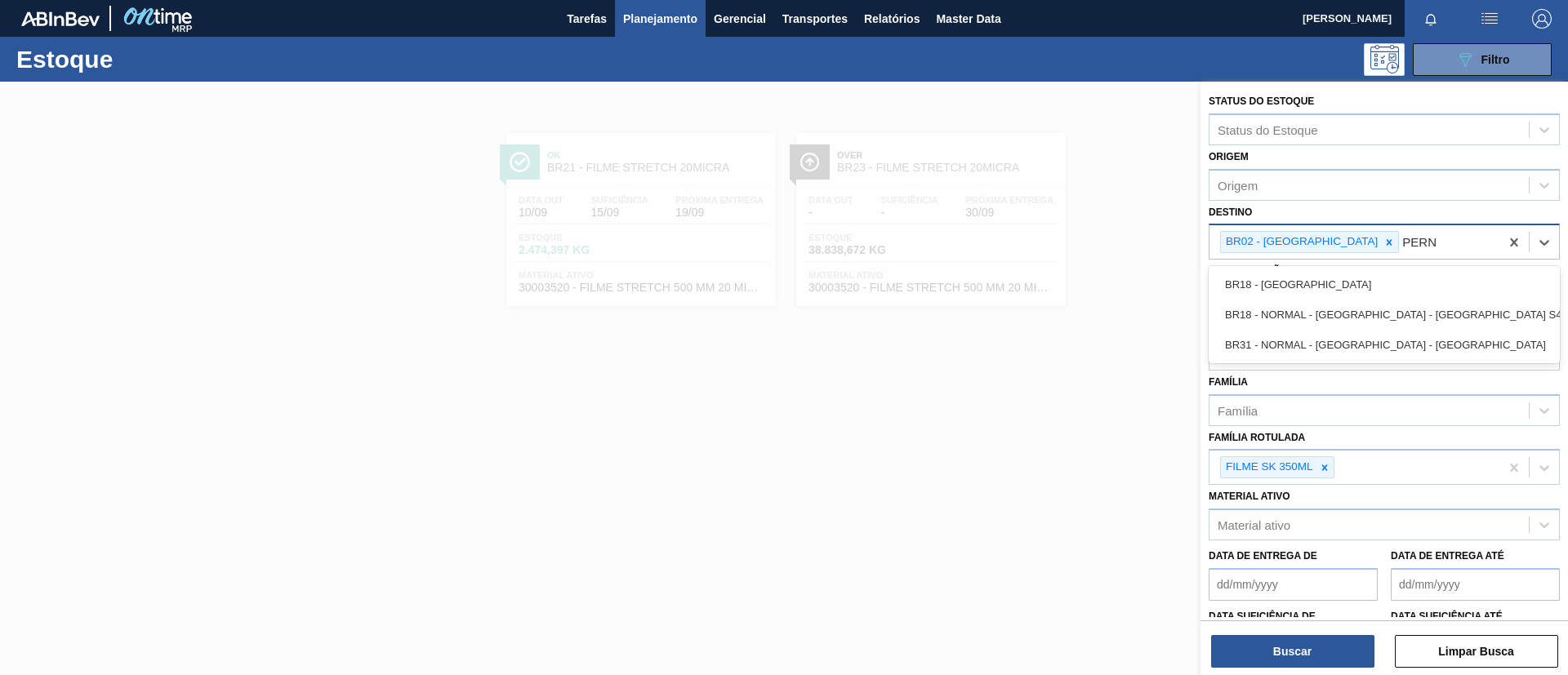
click at [1310, 270] on div "BR18 - Pernambuco" at bounding box center [1383, 285] width 351 height 31
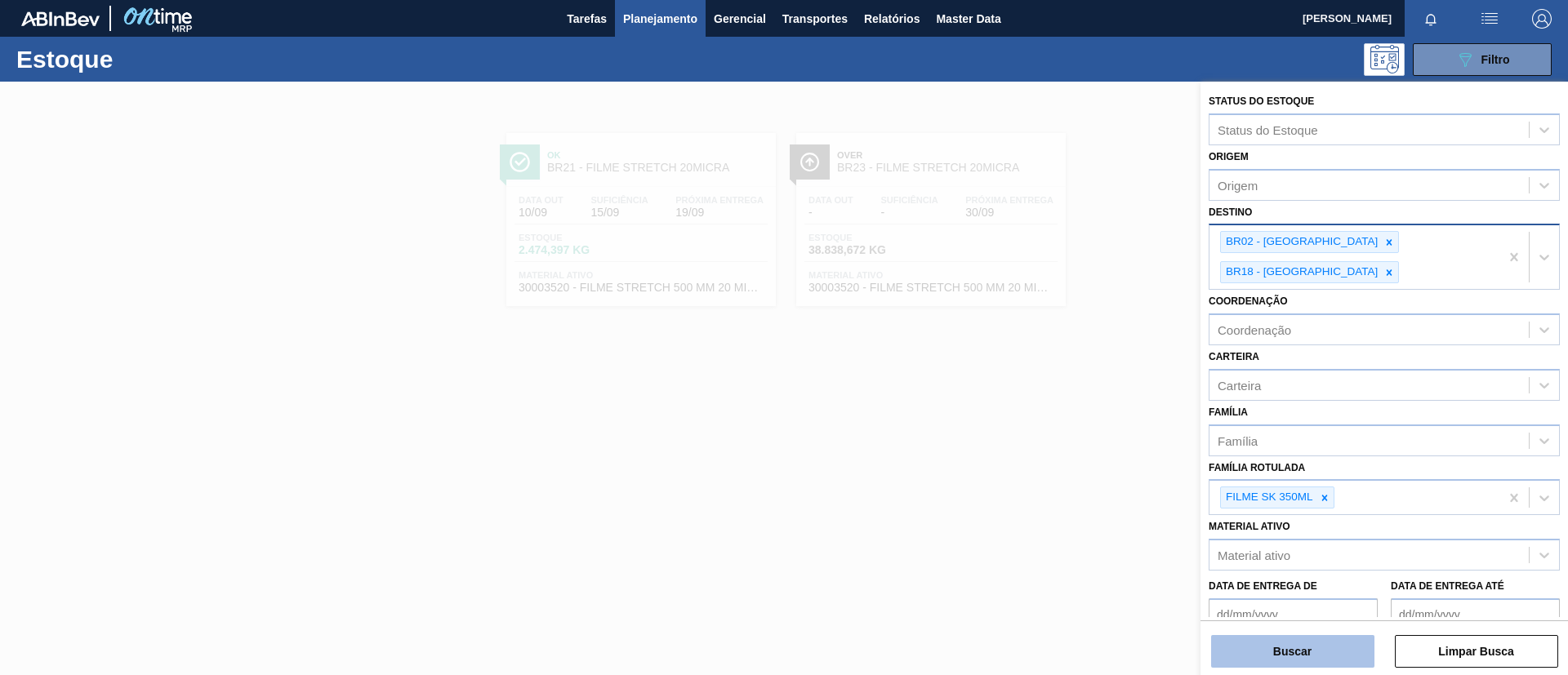
click at [1287, 637] on button "Buscar" at bounding box center [1293, 651] width 163 height 32
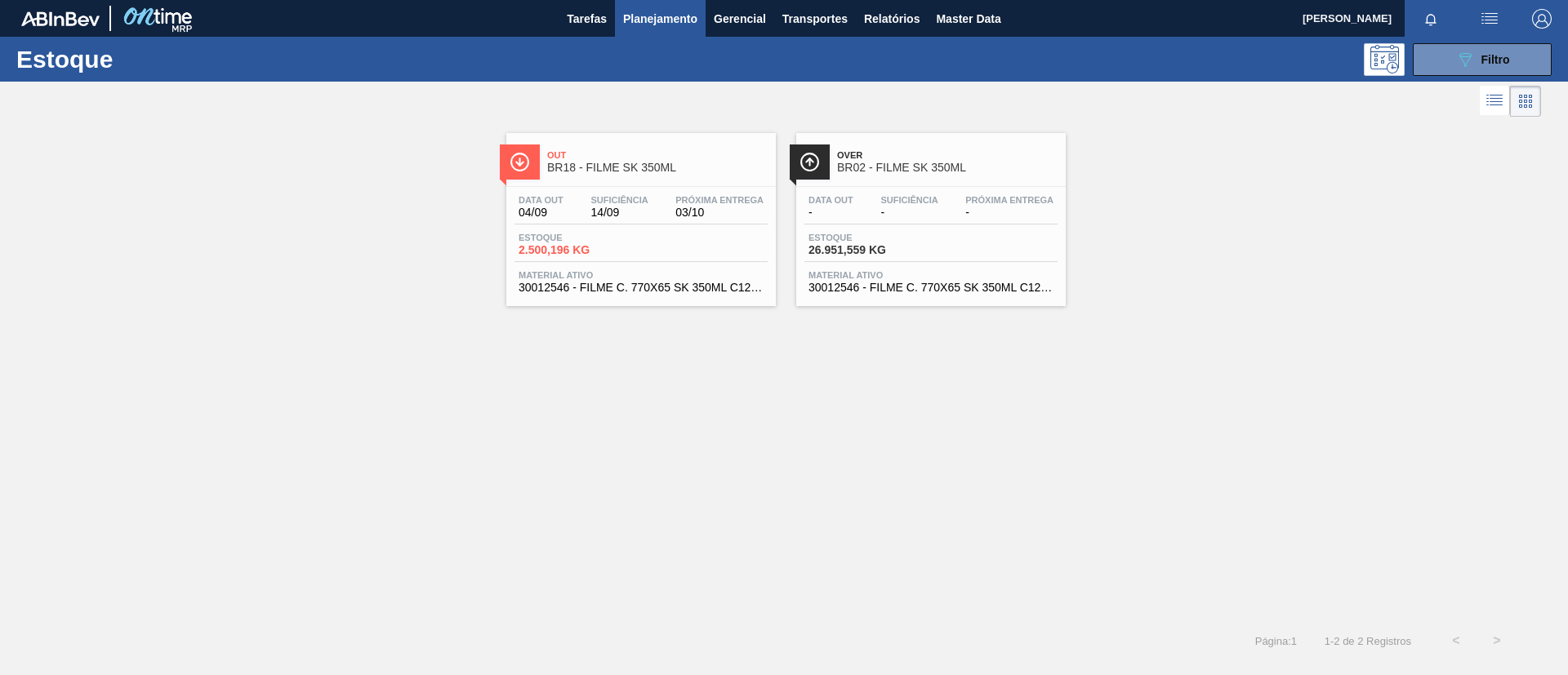
click at [660, 170] on span "BR18 - FILME SK 350ML" at bounding box center [657, 167] width 221 height 12
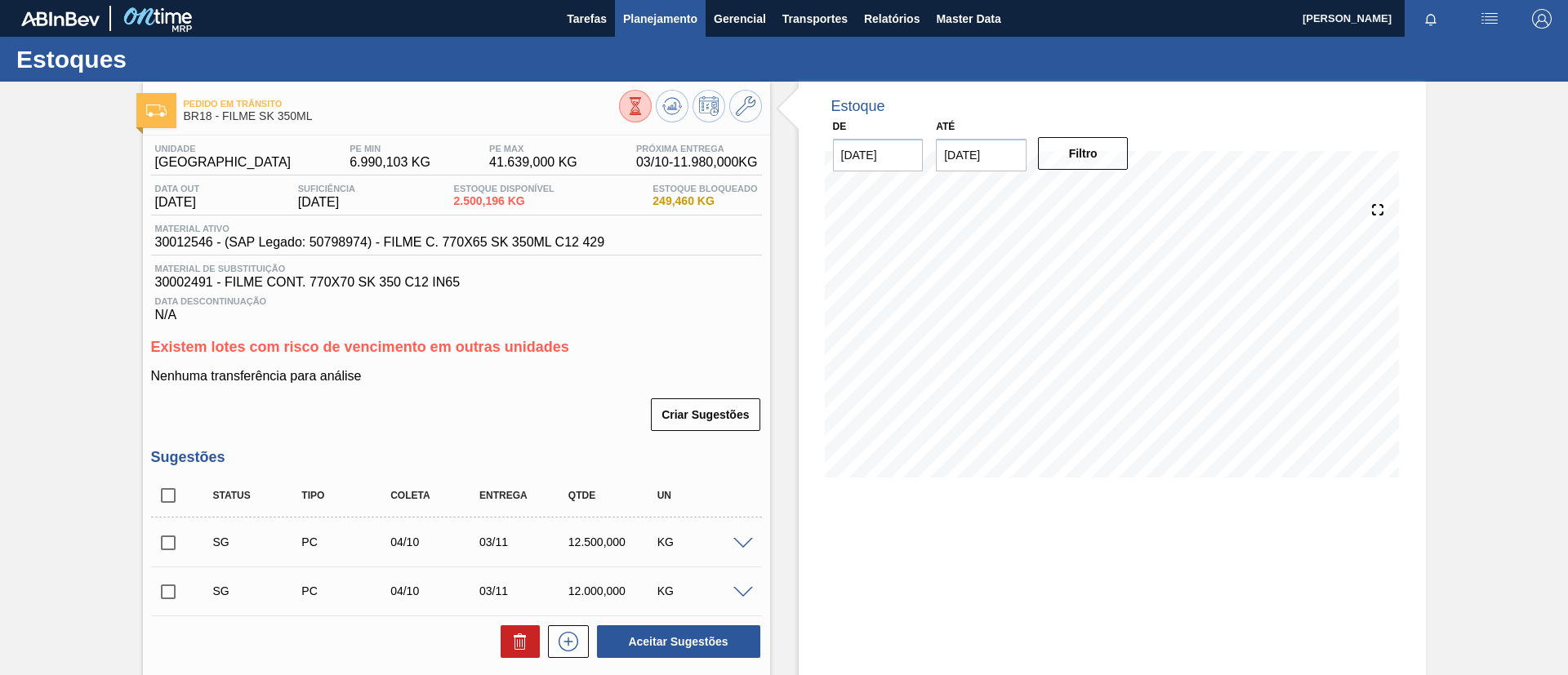
click at [664, 6] on button "Planejamento" at bounding box center [660, 19] width 91 height 37
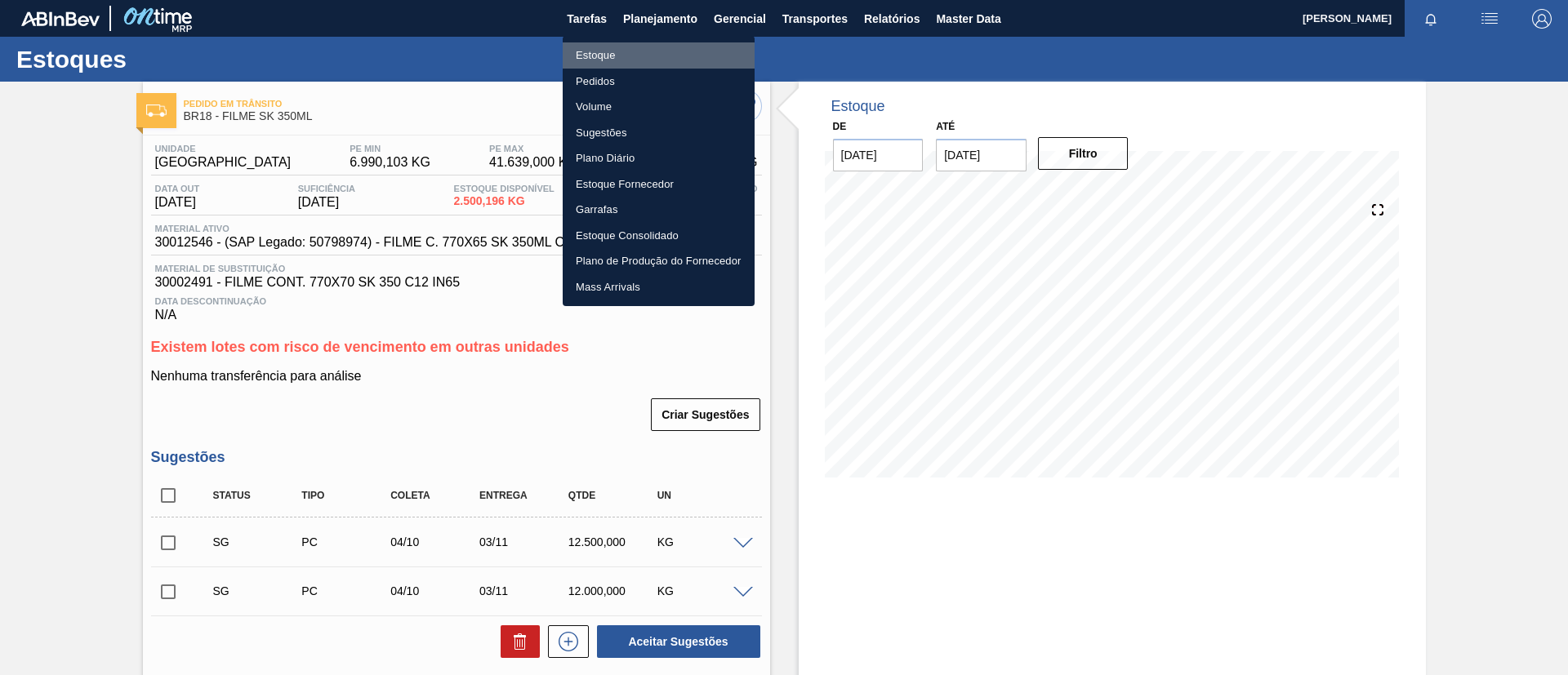
click at [667, 45] on li "Estoque" at bounding box center [658, 56] width 192 height 26
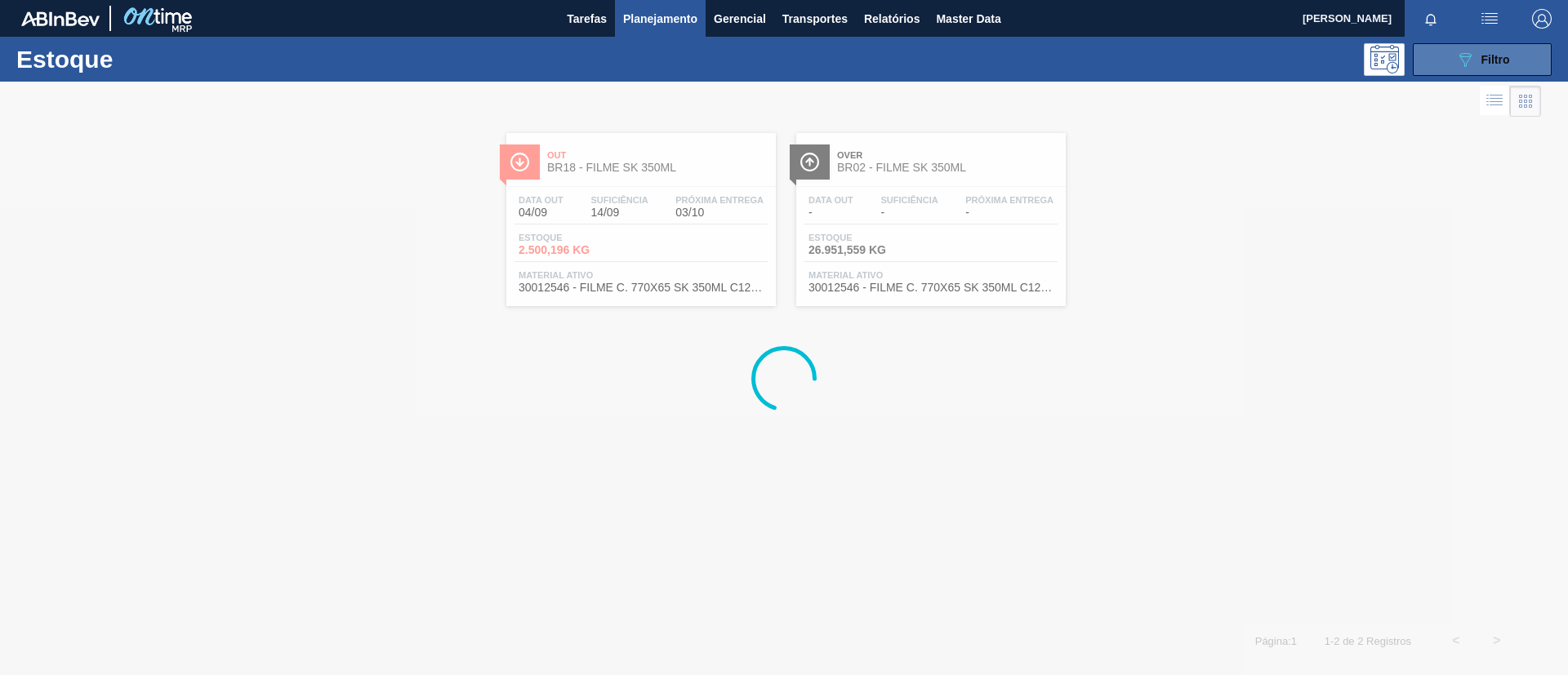
click at [1464, 67] on icon "089F7B8B-B2A5-4AFE-B5C0-19BA573D28AC" at bounding box center [1464, 59] width 19 height 19
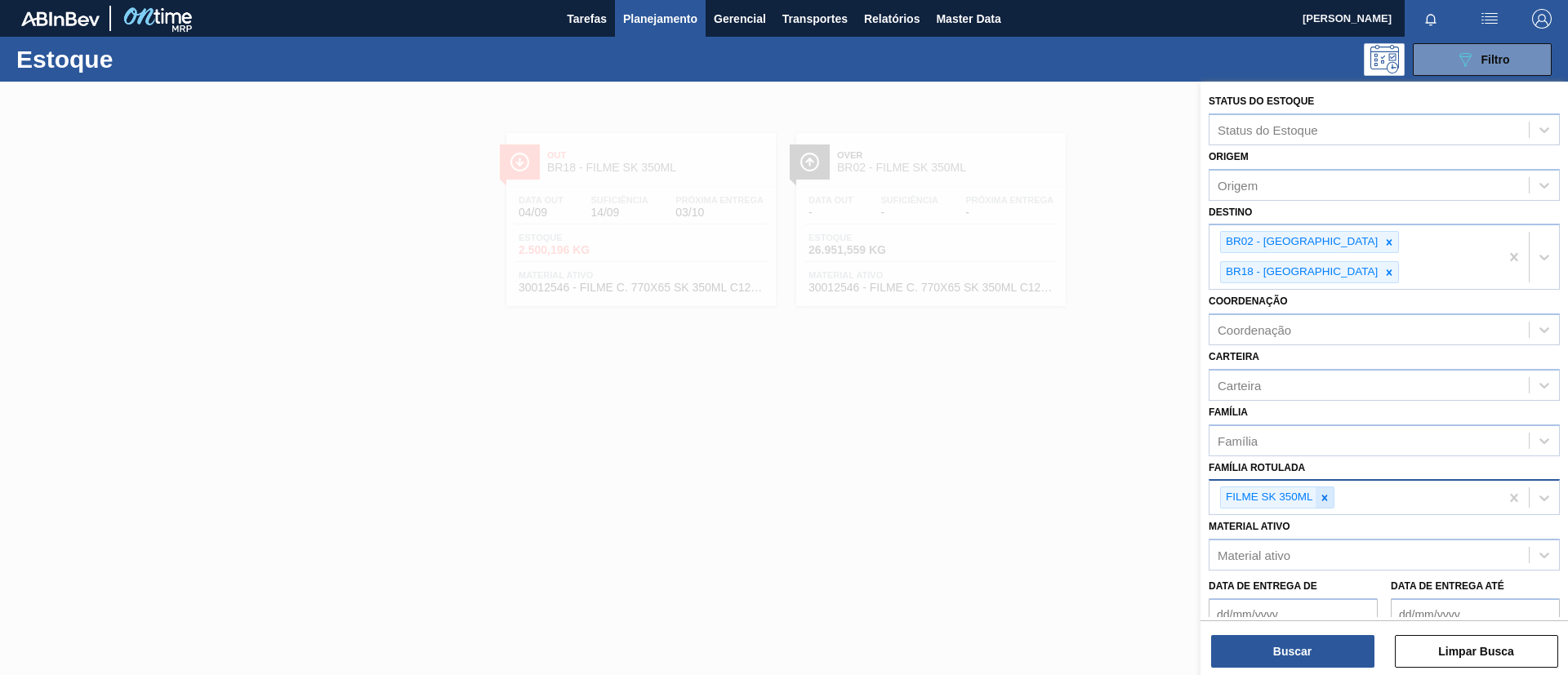
click at [1332, 488] on div at bounding box center [1324, 498] width 18 height 20
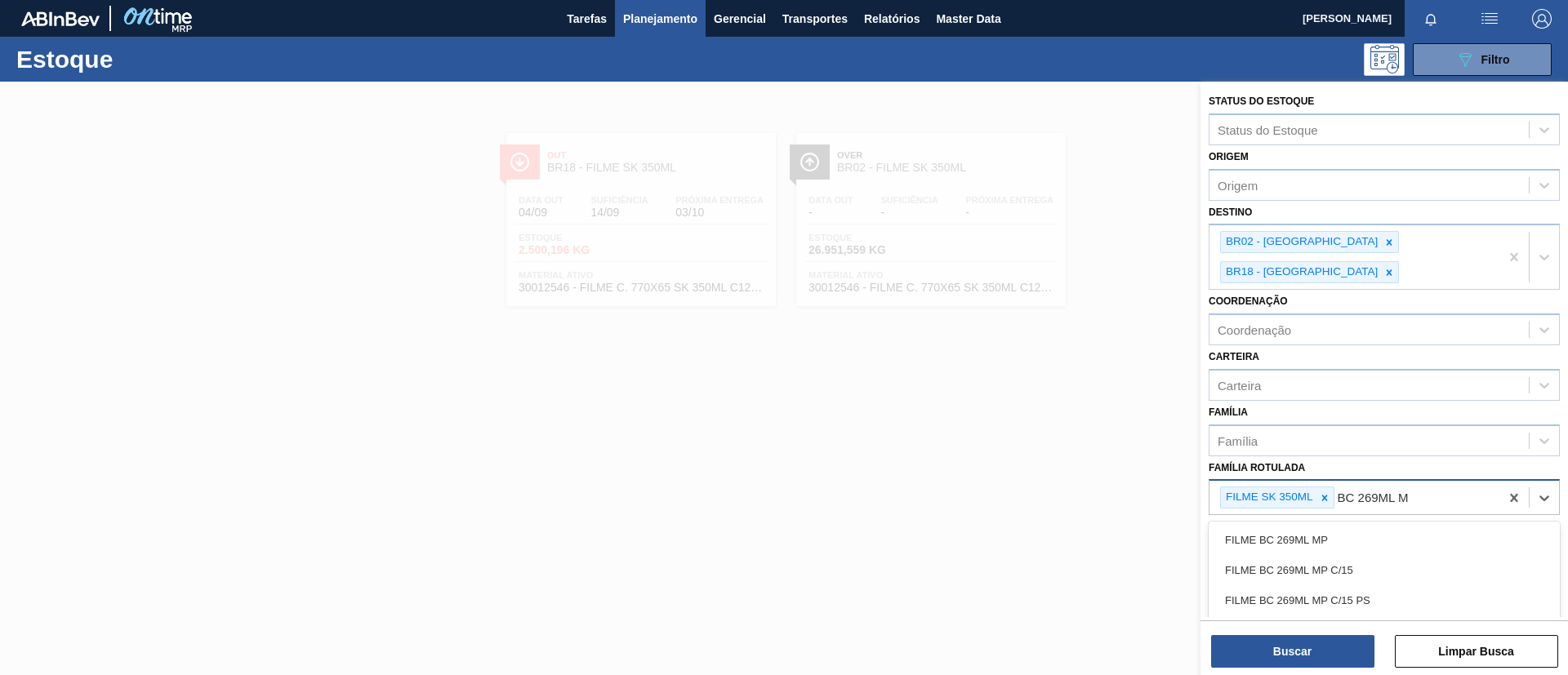
type Rotulada "BC 269ML MP"
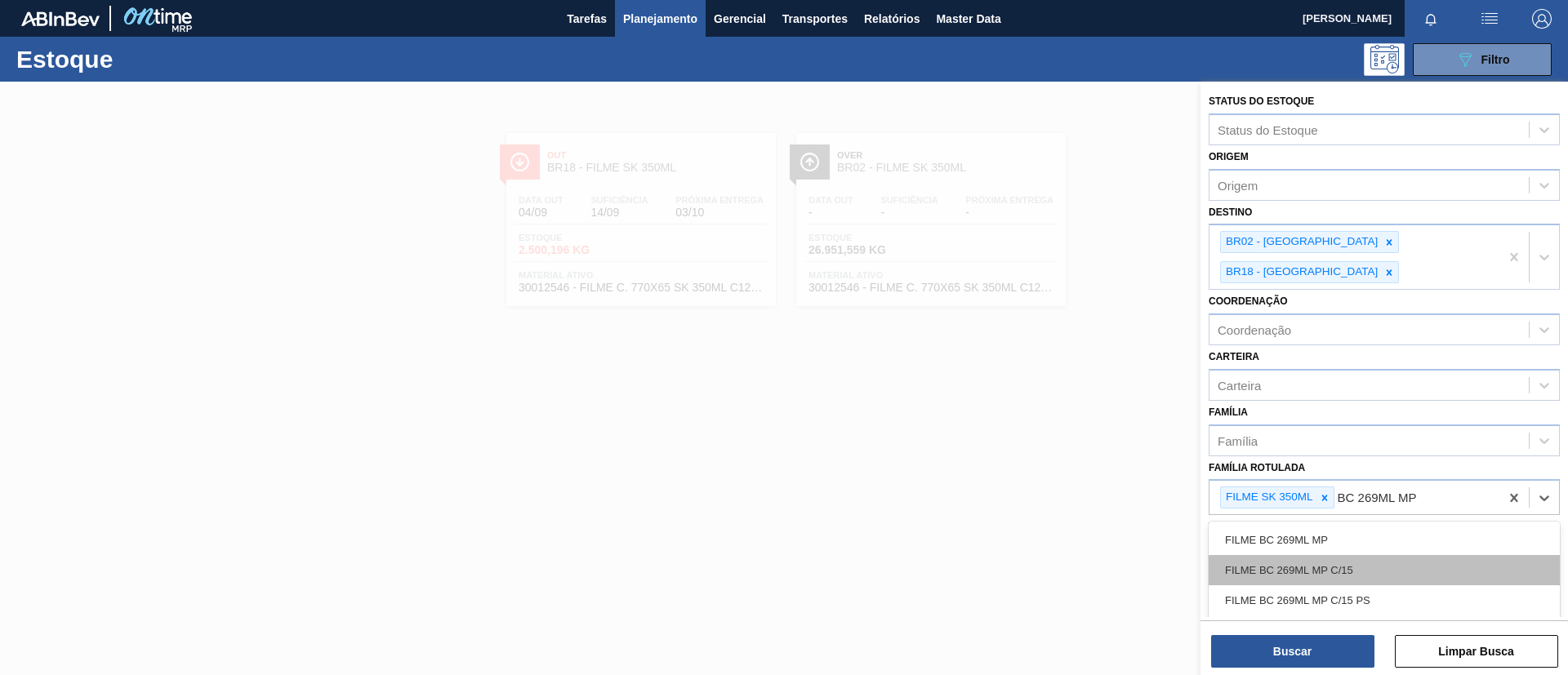
click at [1378, 555] on div "FILME BC 269ML MP C/15" at bounding box center [1383, 570] width 351 height 31
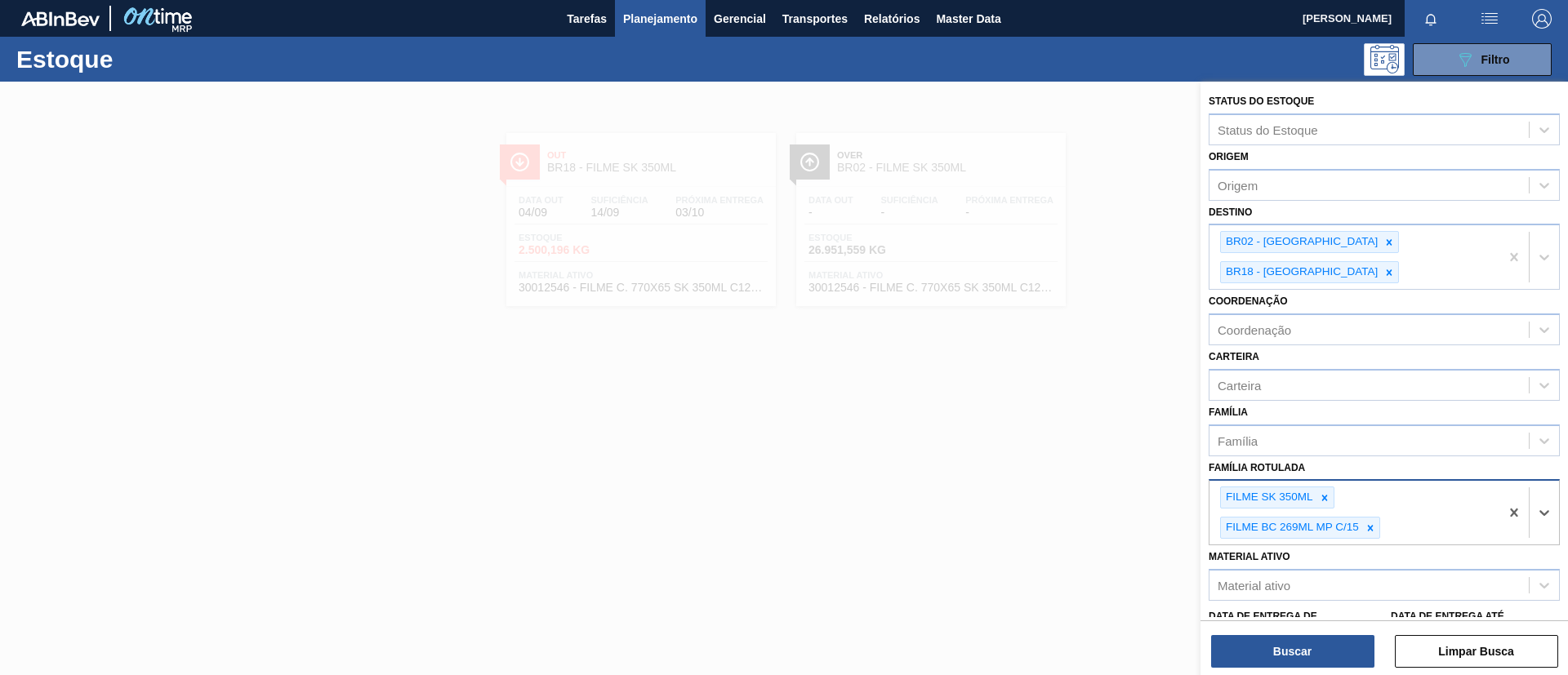
click at [1335, 481] on div "FILME SK 350ML FILME BC 269ML MP C/15" at bounding box center [1354, 513] width 290 height 64
click at [1331, 488] on div at bounding box center [1324, 498] width 18 height 20
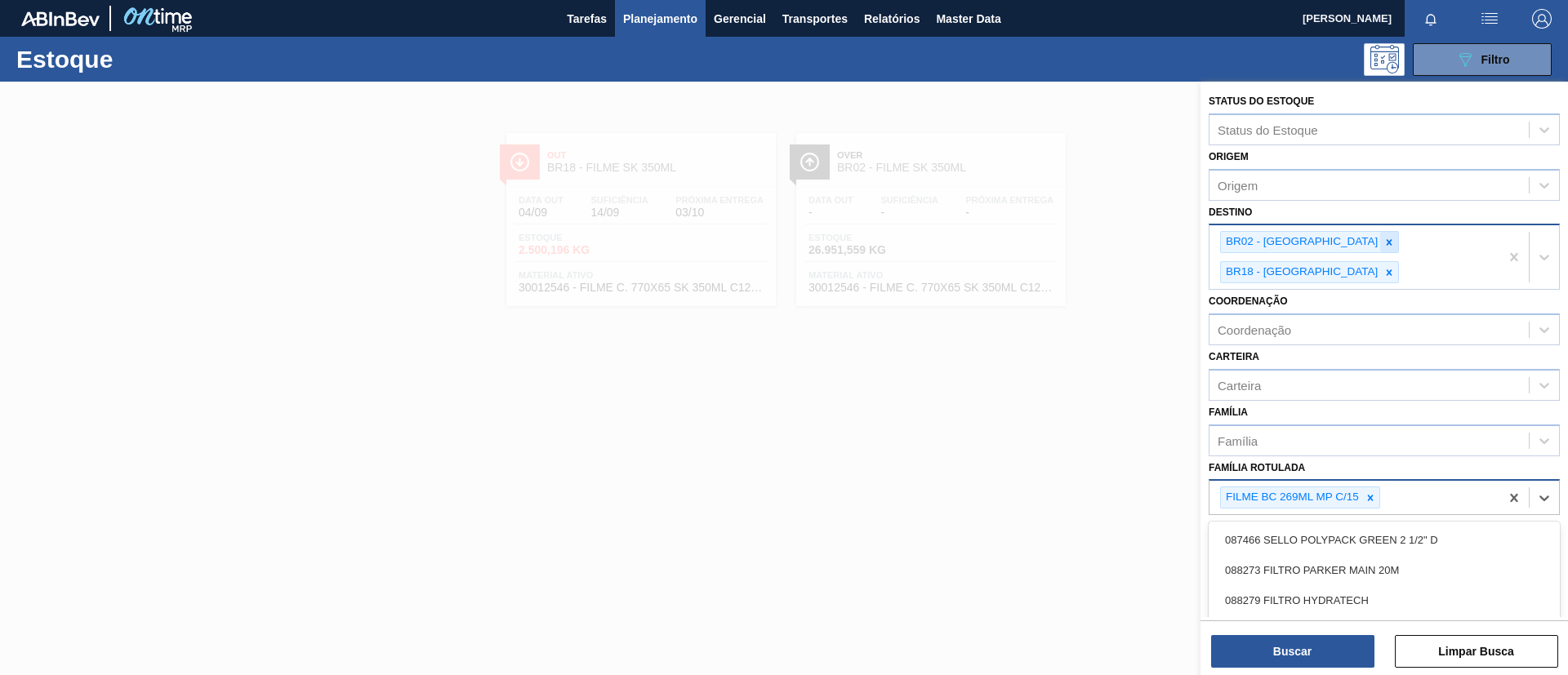
click at [1383, 238] on icon at bounding box center [1389, 242] width 11 height 11
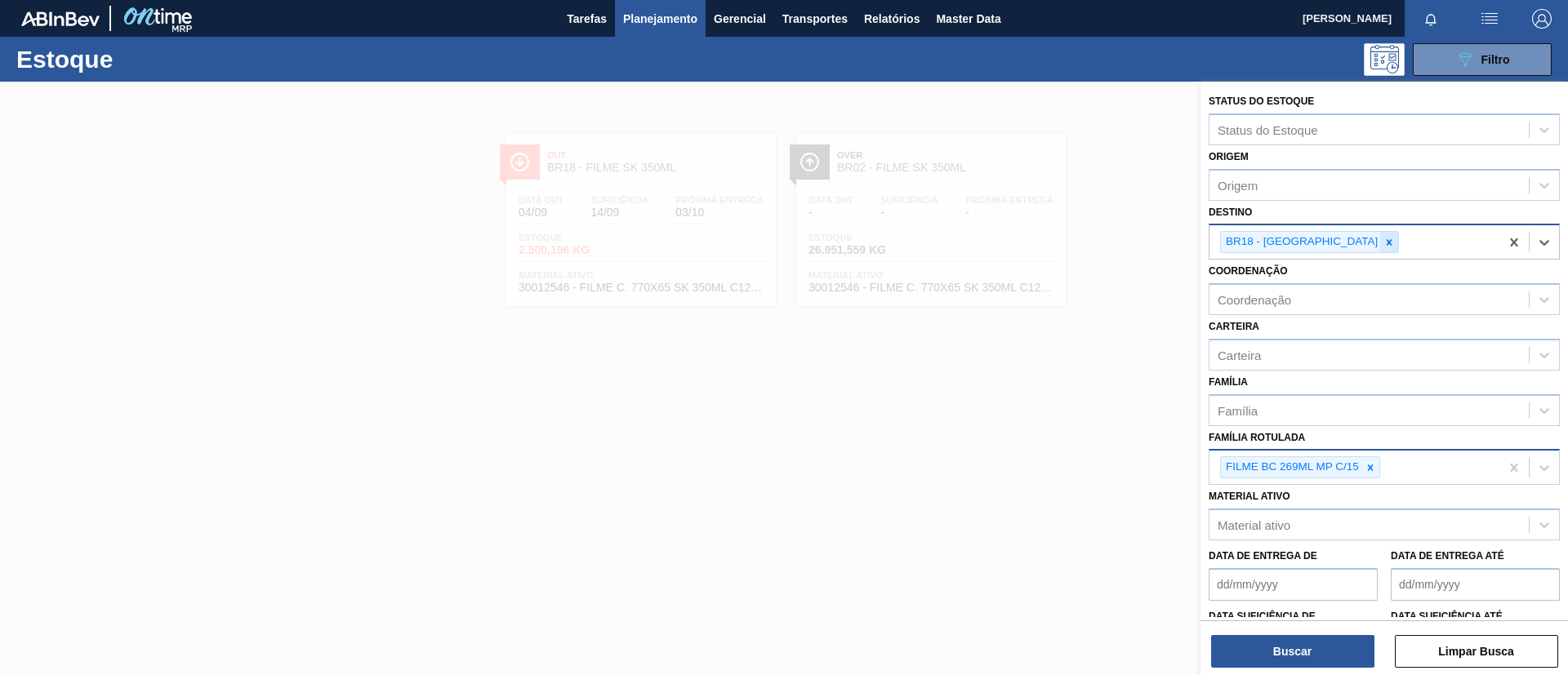
click at [1383, 243] on icon at bounding box center [1389, 242] width 11 height 11
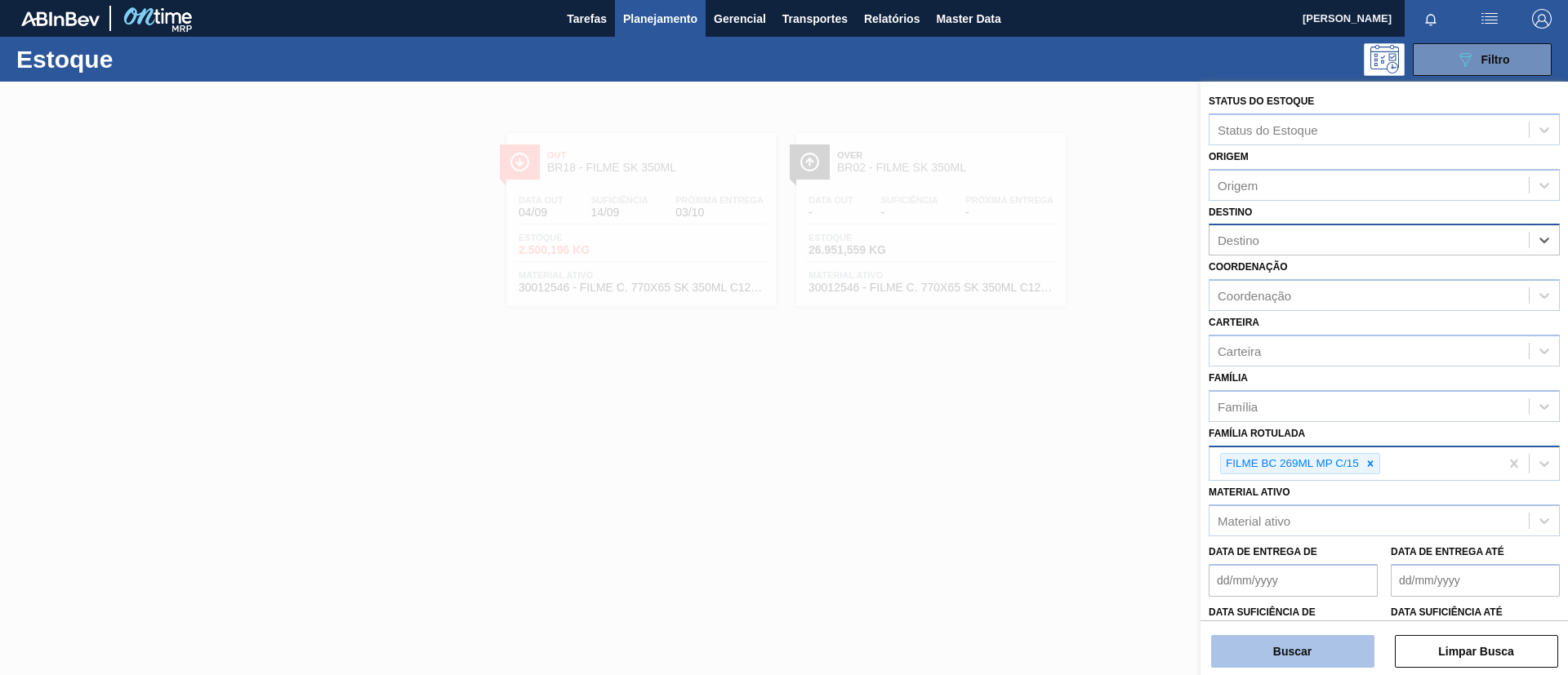
click at [1340, 661] on button "Buscar" at bounding box center [1293, 651] width 163 height 32
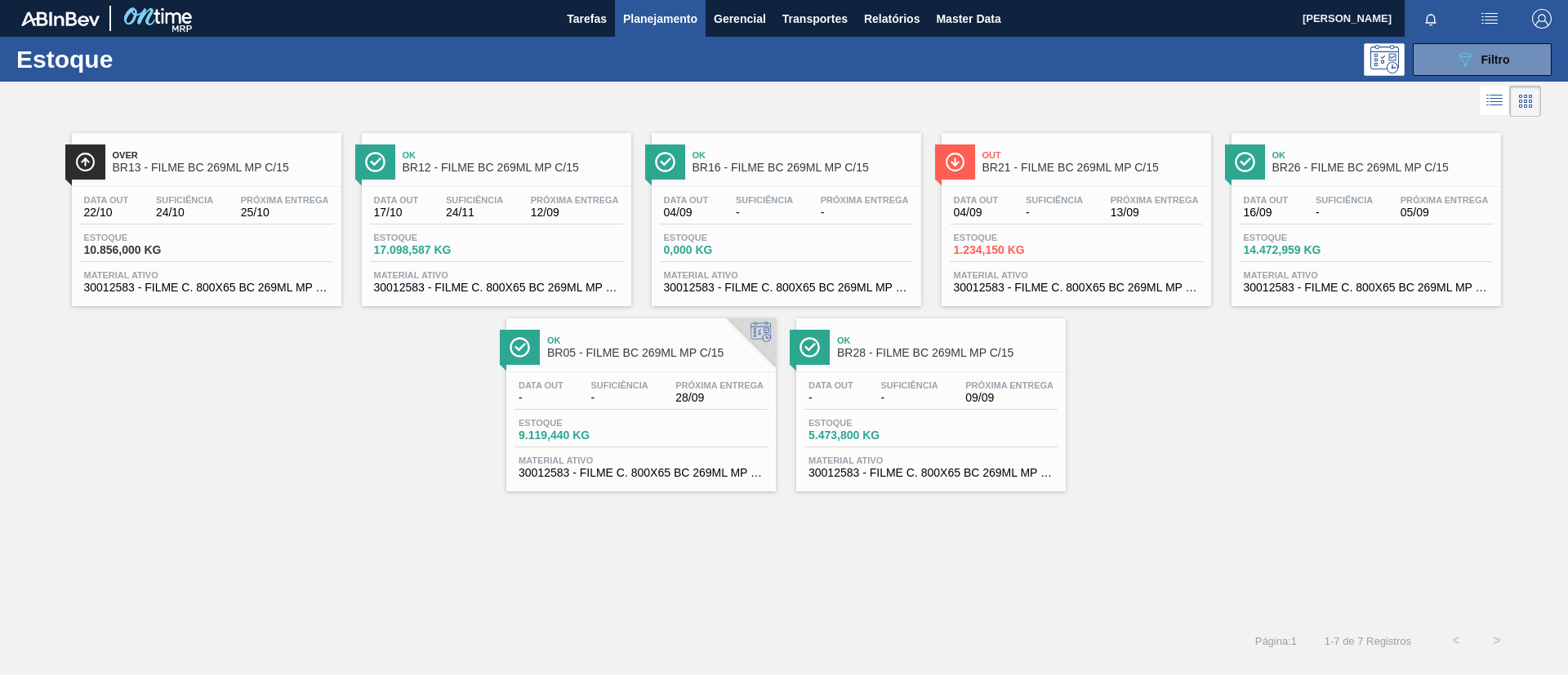
click at [498, 179] on div "Ok BR12 - FILME BC 269ML MP C/15" at bounding box center [513, 162] width 221 height 37
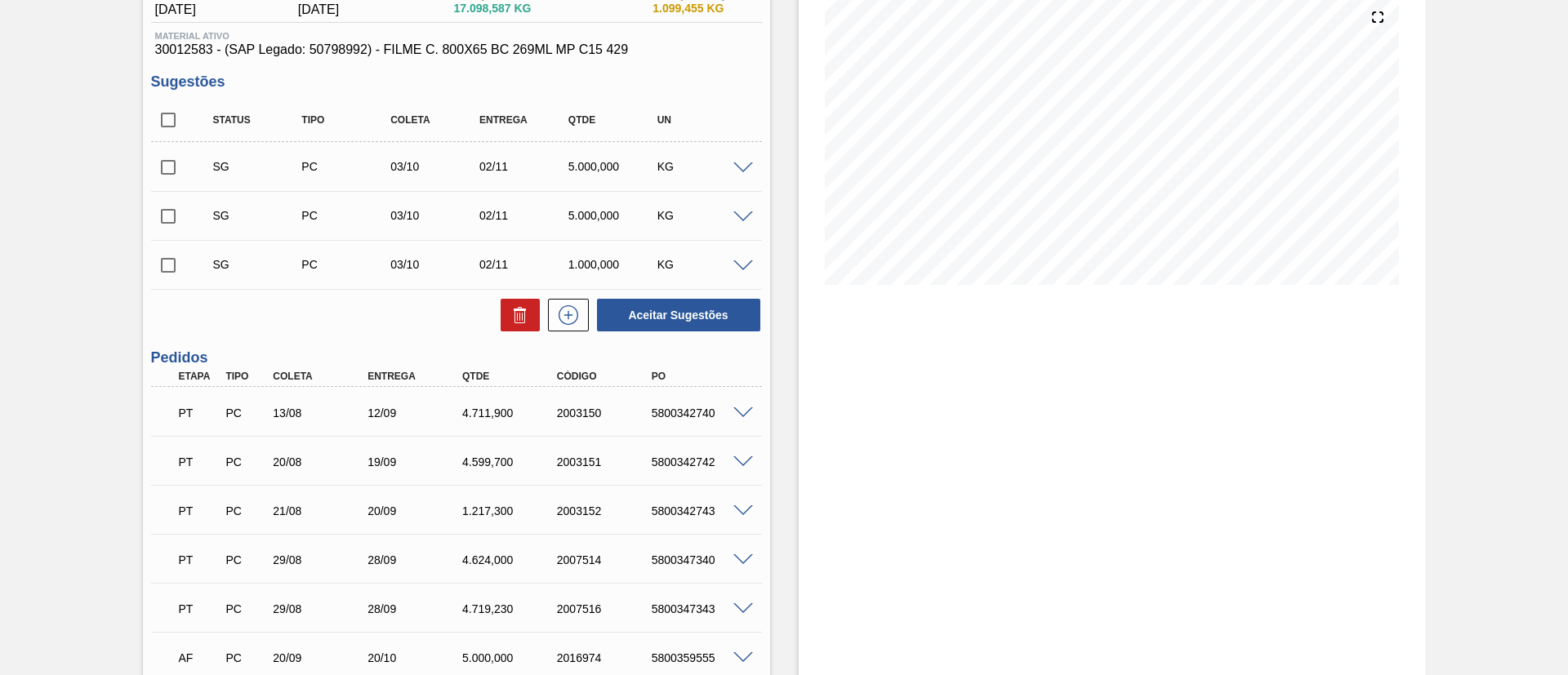
scroll to position [245, 0]
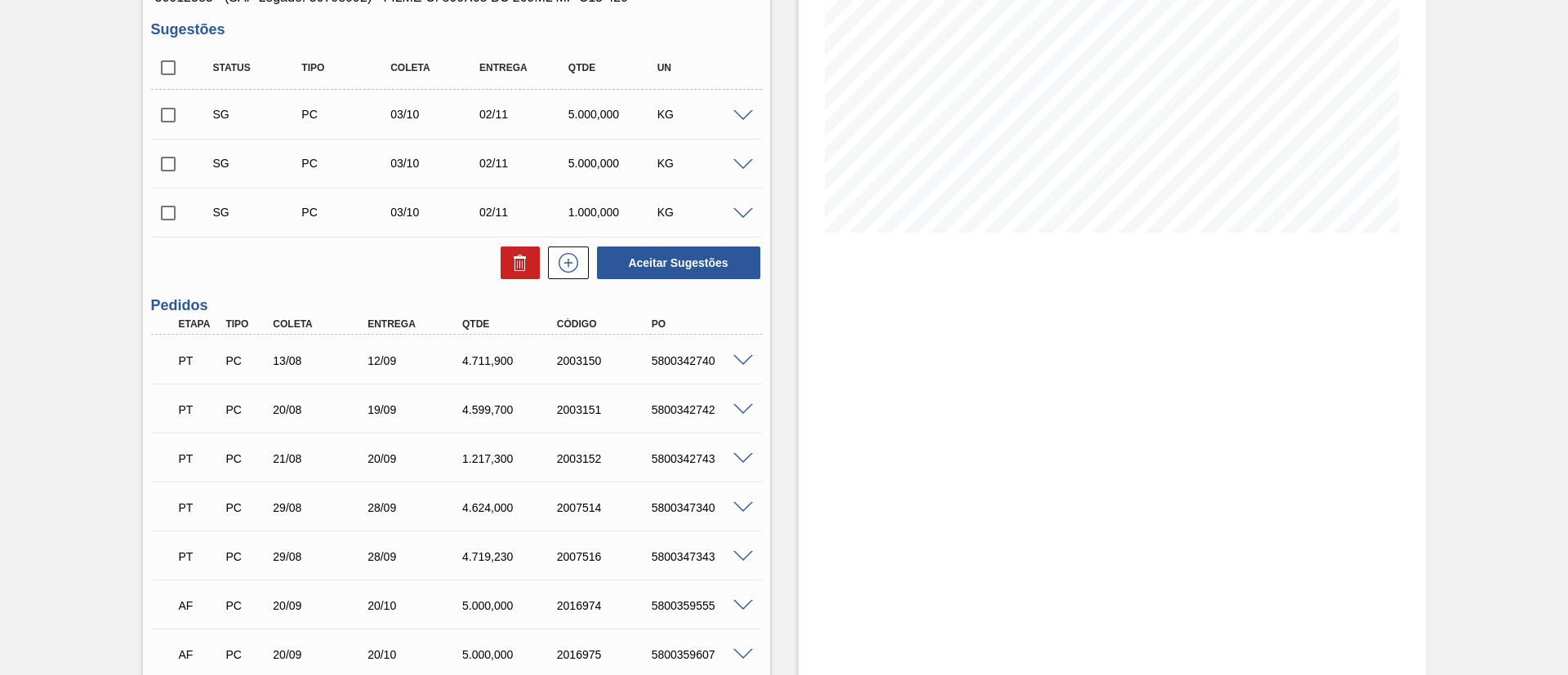
click at [744, 358] on span at bounding box center [743, 361] width 19 height 12
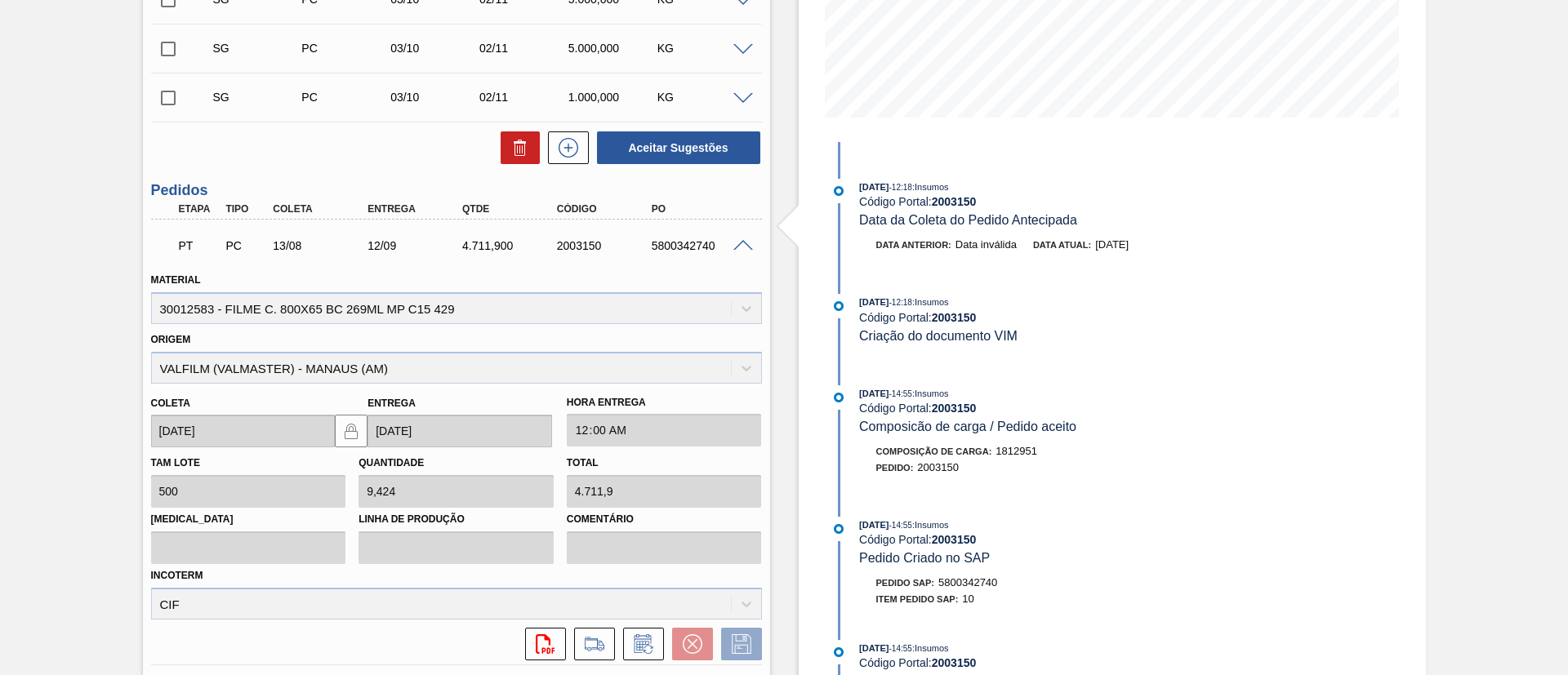
scroll to position [189, 0]
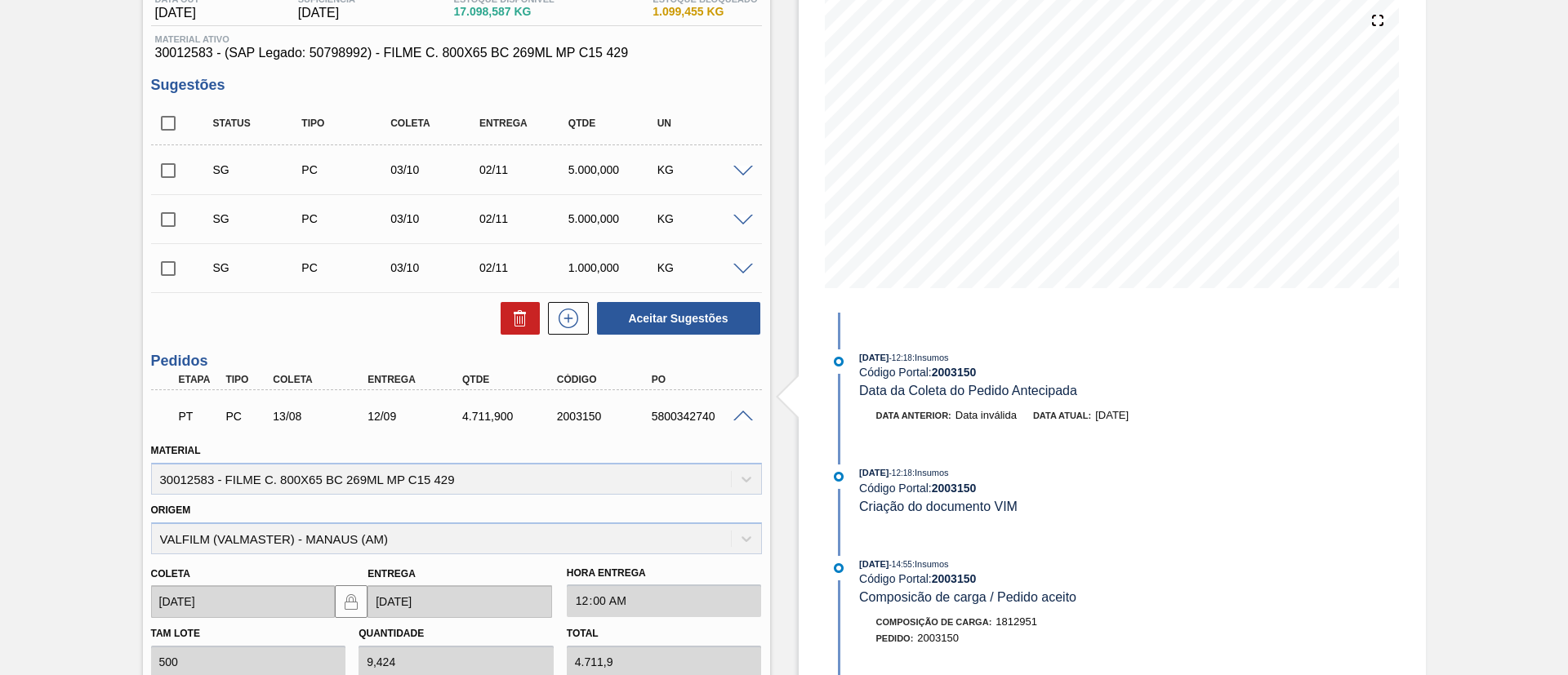
click at [747, 405] on div "PT PC 13/08 12/09 4.711,900 2003150 5800342740" at bounding box center [456, 414] width 611 height 41
click at [741, 411] on span at bounding box center [743, 416] width 19 height 12
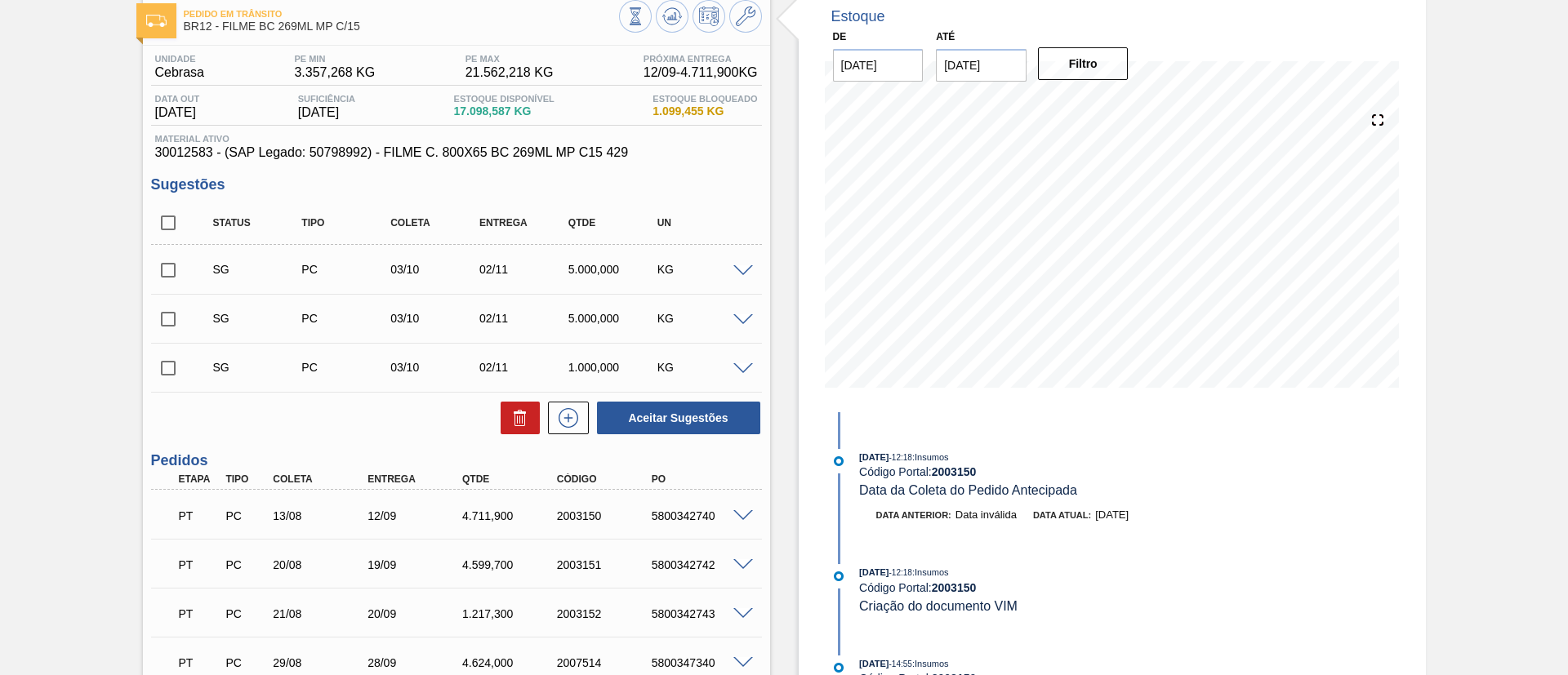
scroll to position [67, 0]
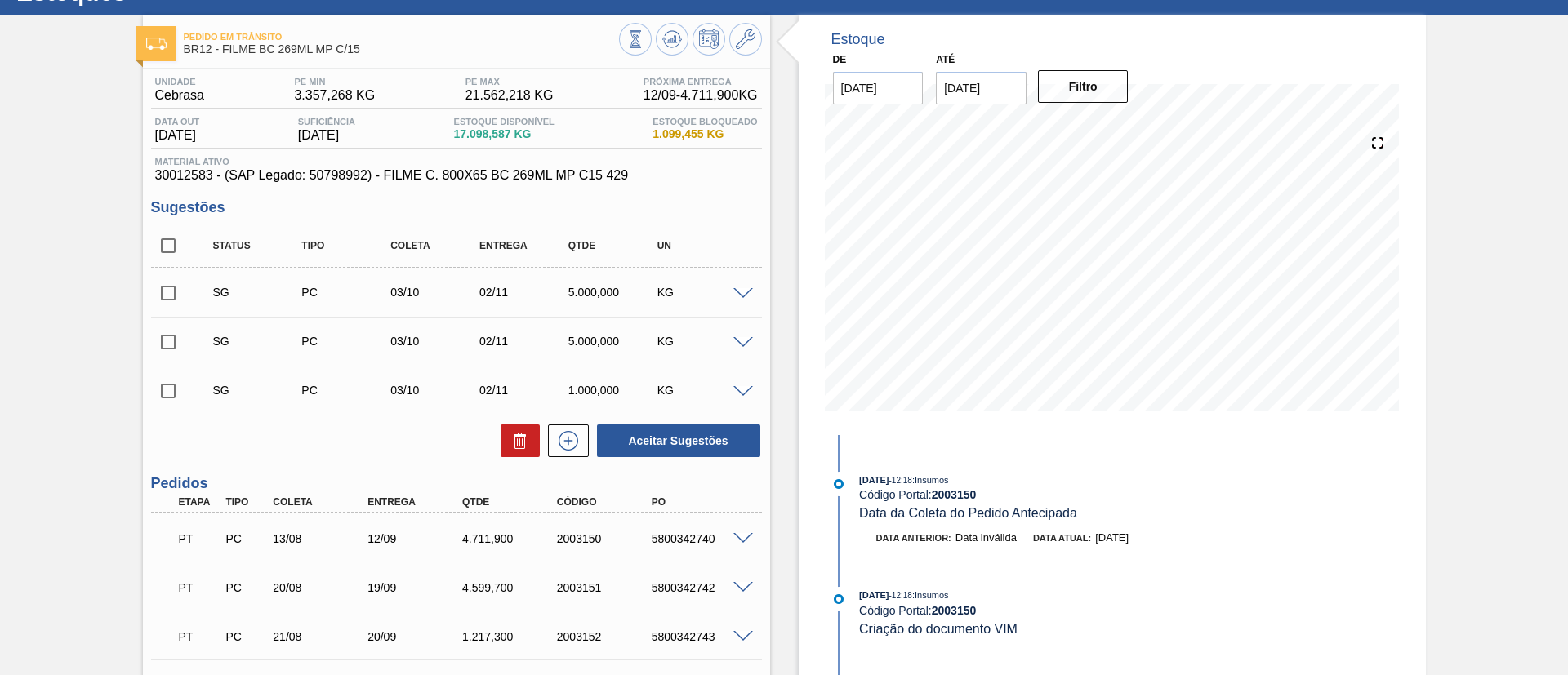
drag, startPoint x: 499, startPoint y: 499, endPoint x: 263, endPoint y: 476, distance: 237.1
click at [263, 476] on h3 "Pedidos" at bounding box center [456, 484] width 611 height 17
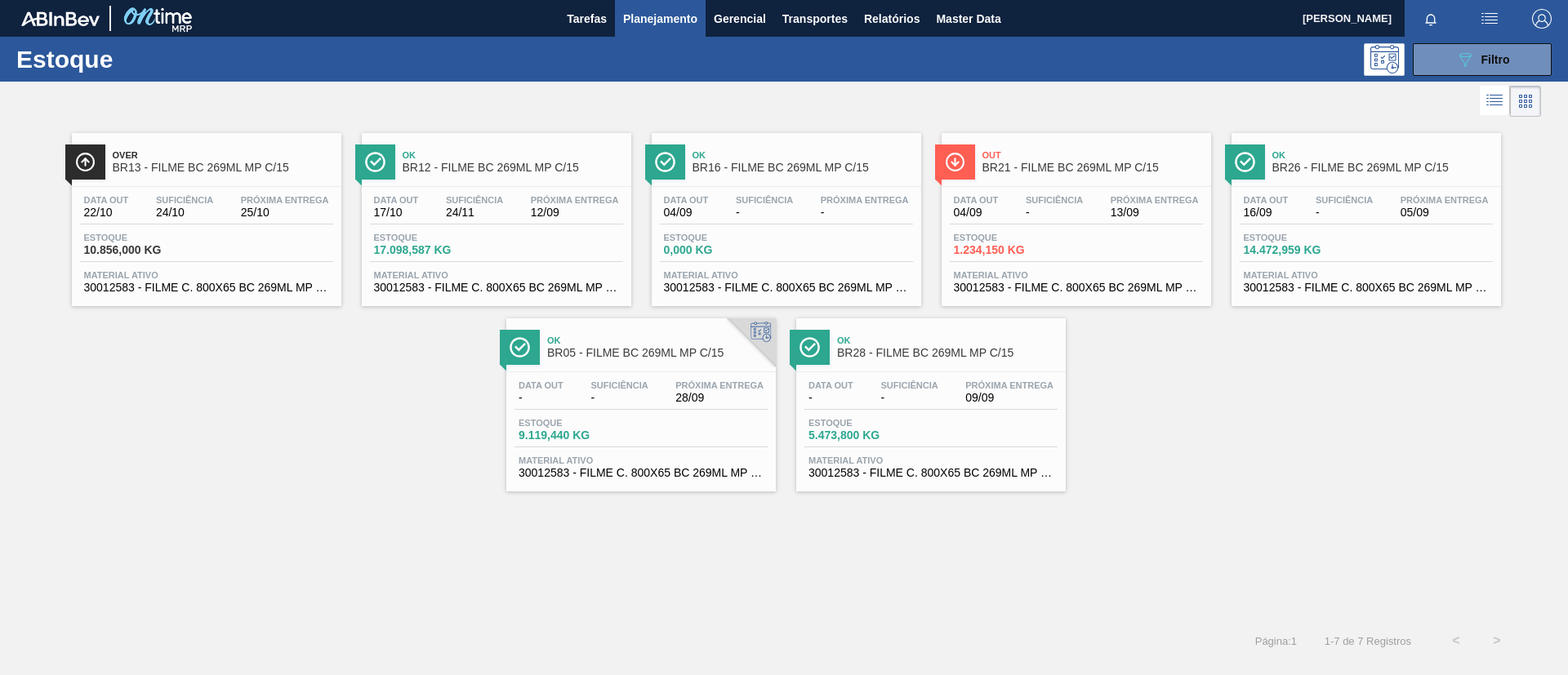
click at [1362, 169] on span "BR26 - FILME BC 269ML MP C/15" at bounding box center [1383, 167] width 221 height 12
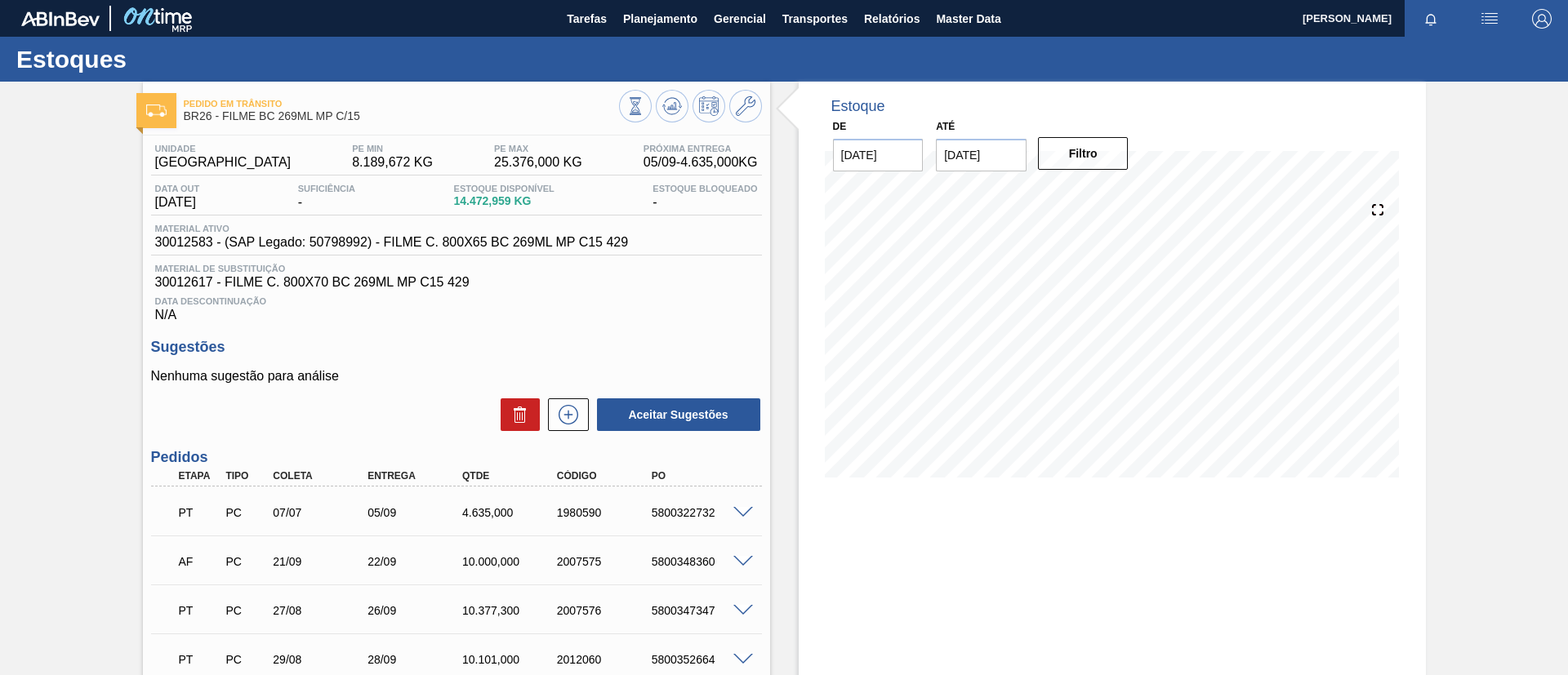
scroll to position [122, 0]
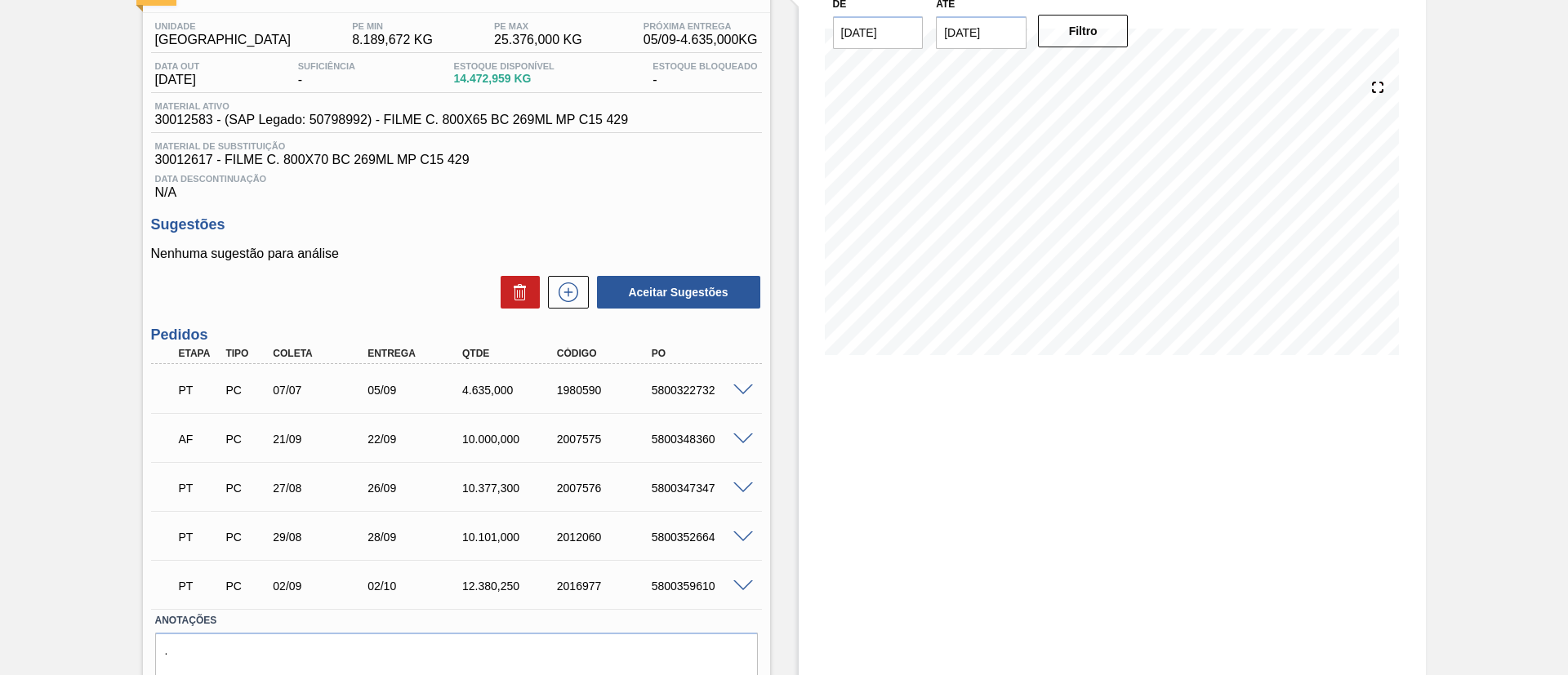
click at [738, 442] on span at bounding box center [743, 439] width 19 height 12
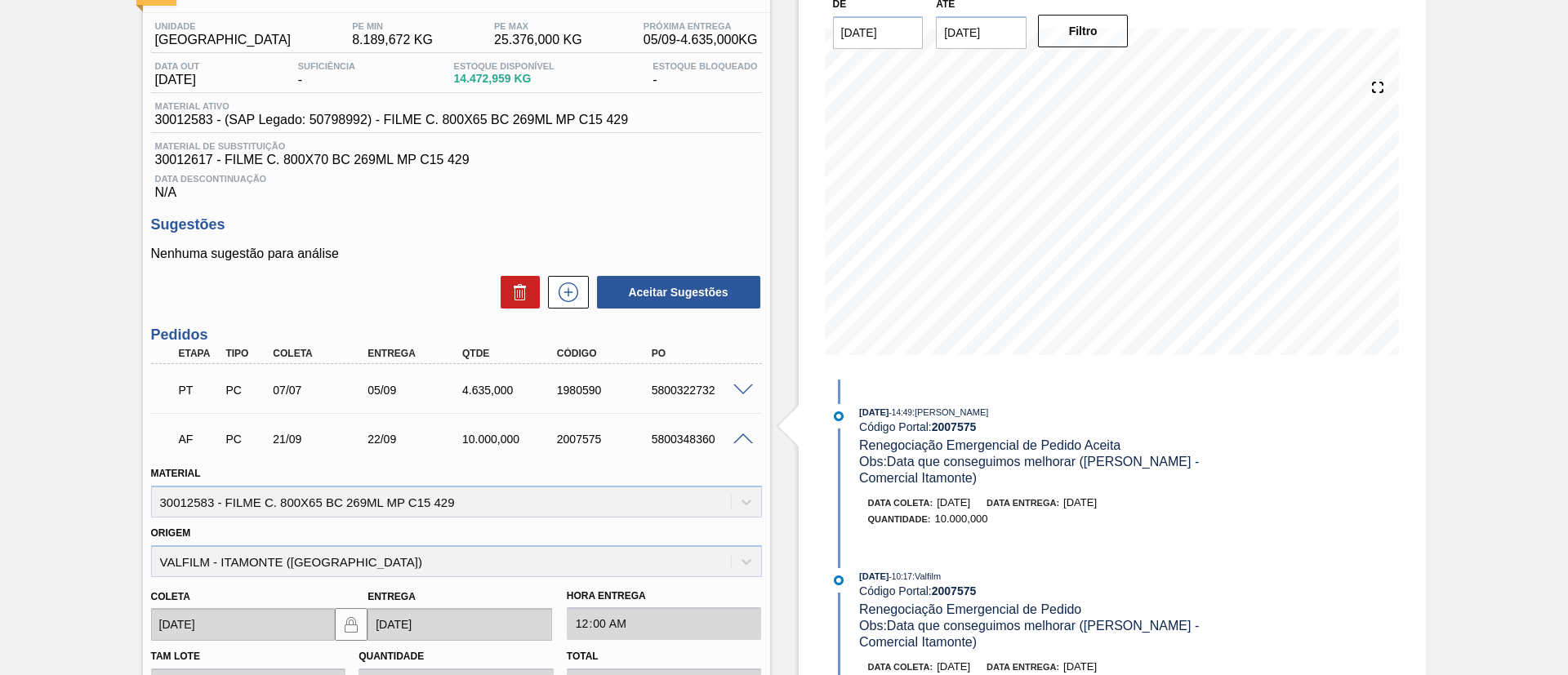
click at [738, 442] on span at bounding box center [743, 439] width 19 height 12
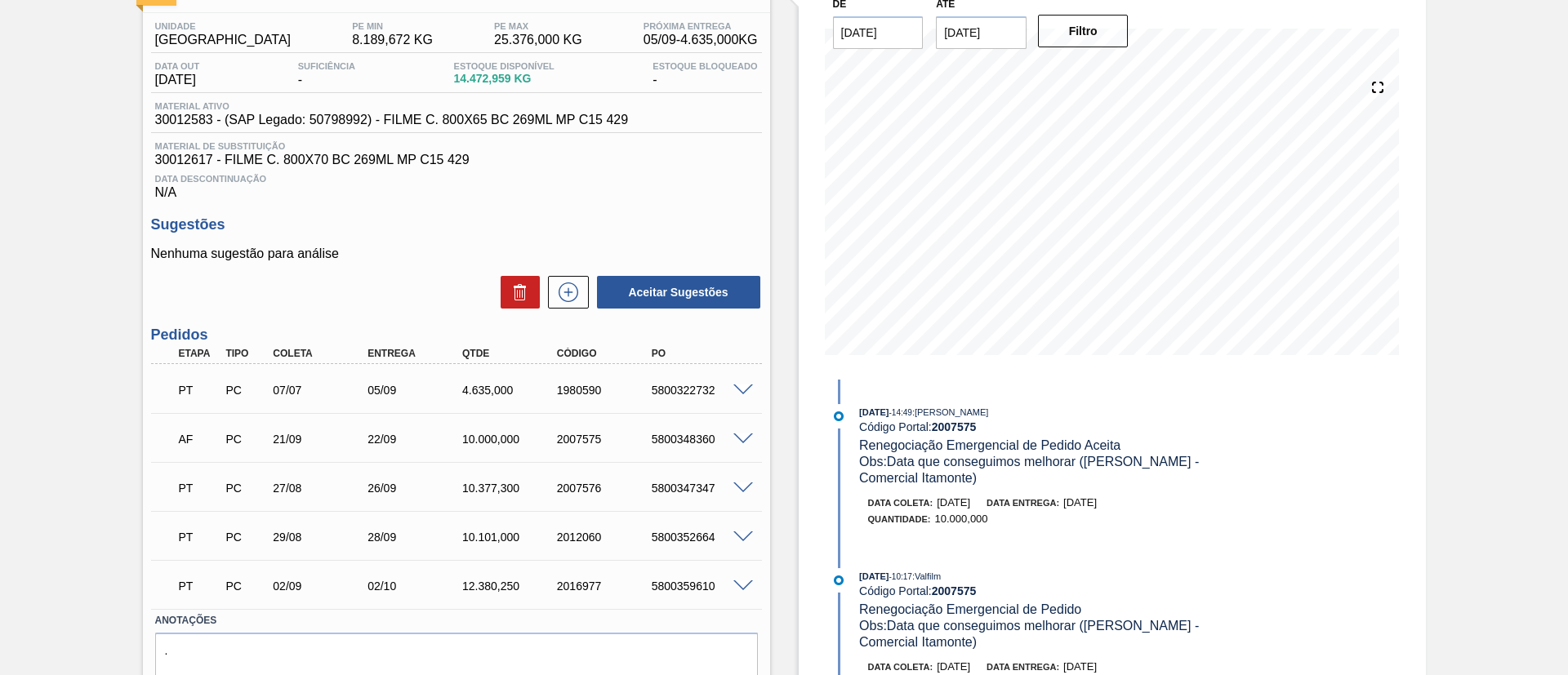
click at [734, 486] on span at bounding box center [743, 488] width 19 height 12
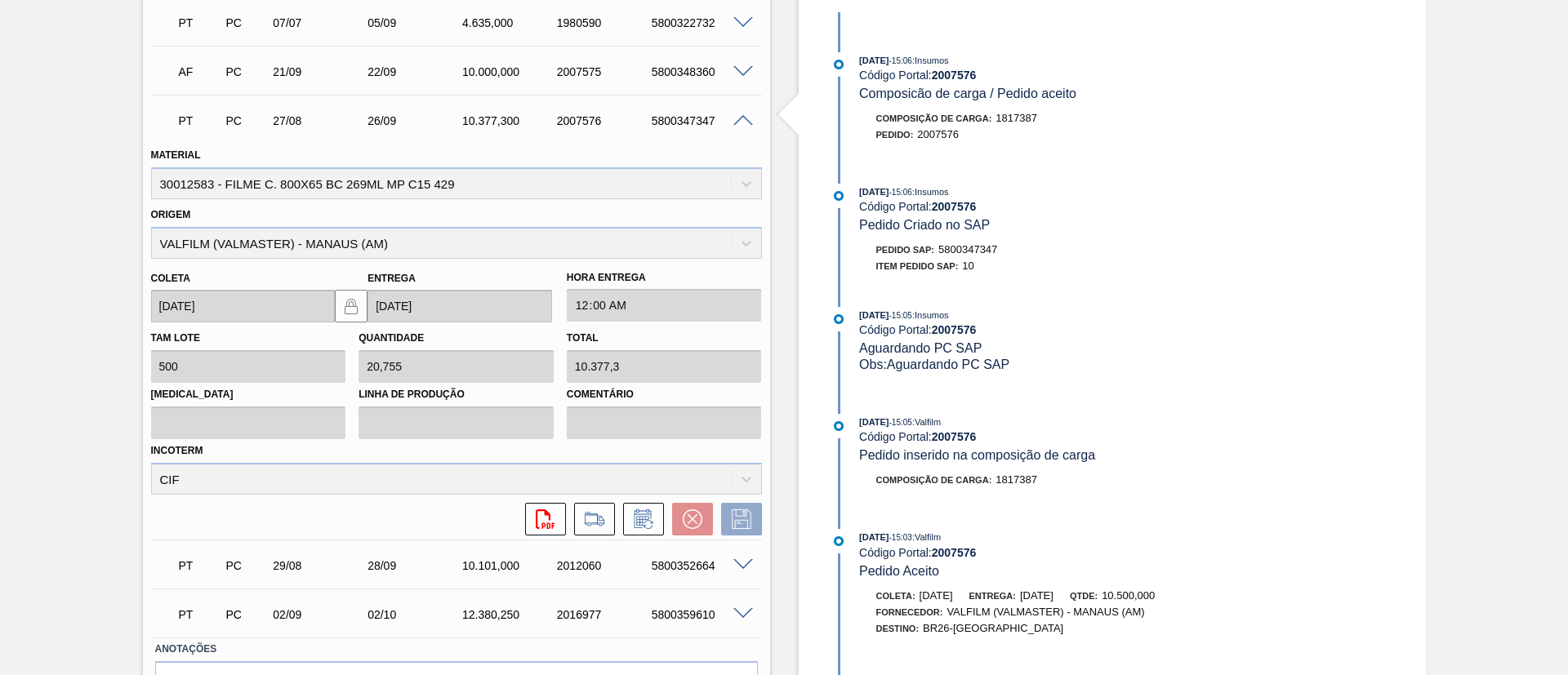
scroll to position [556, 0]
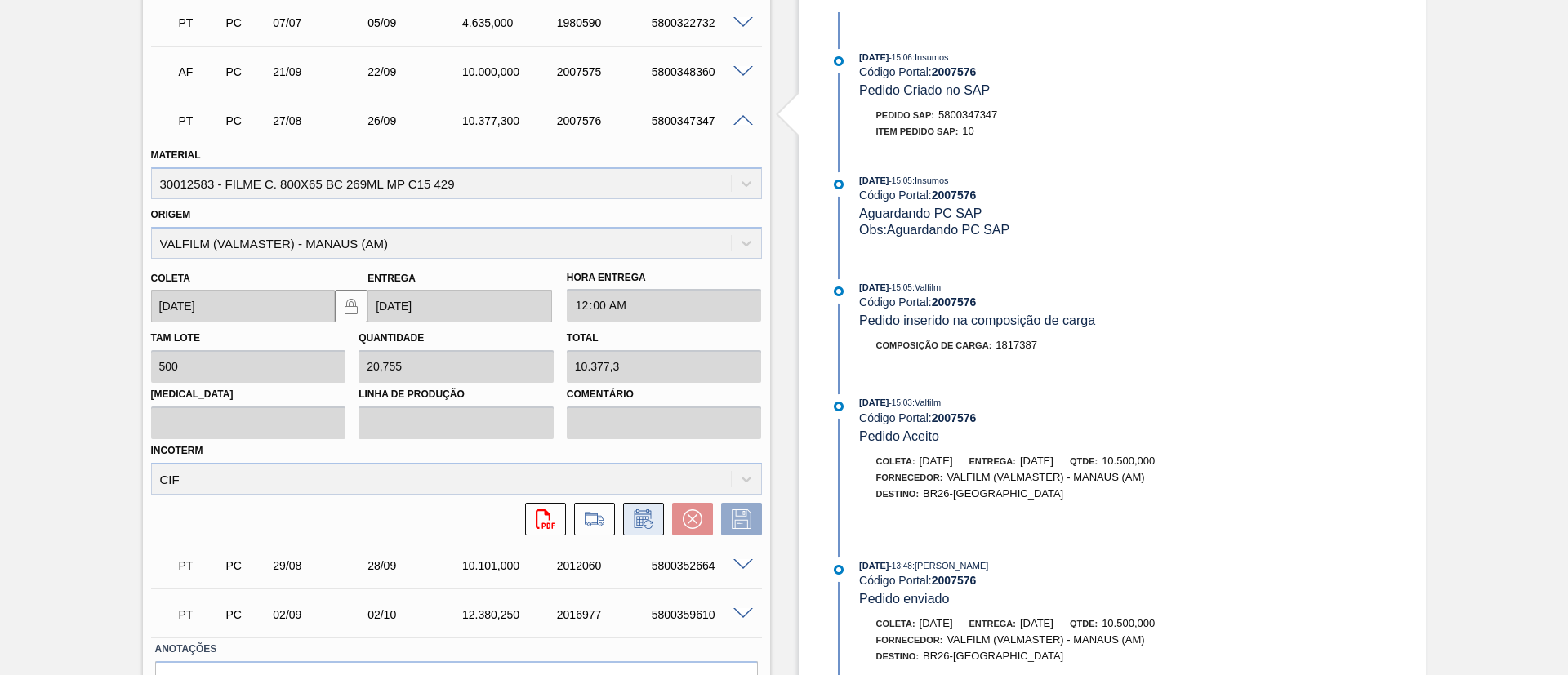
click at [653, 511] on icon at bounding box center [644, 519] width 26 height 19
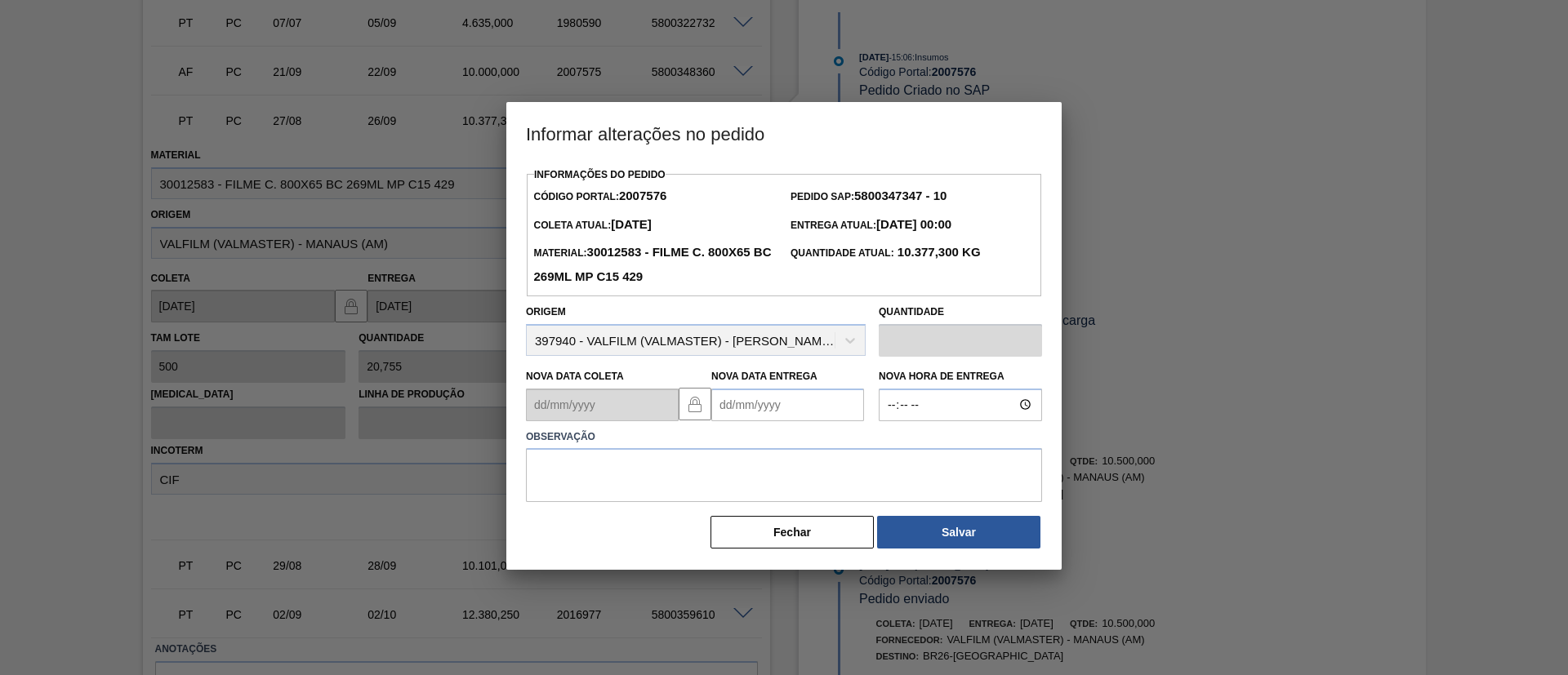
click at [746, 399] on Entrega2007576 "Nova Data Entrega" at bounding box center [787, 404] width 153 height 32
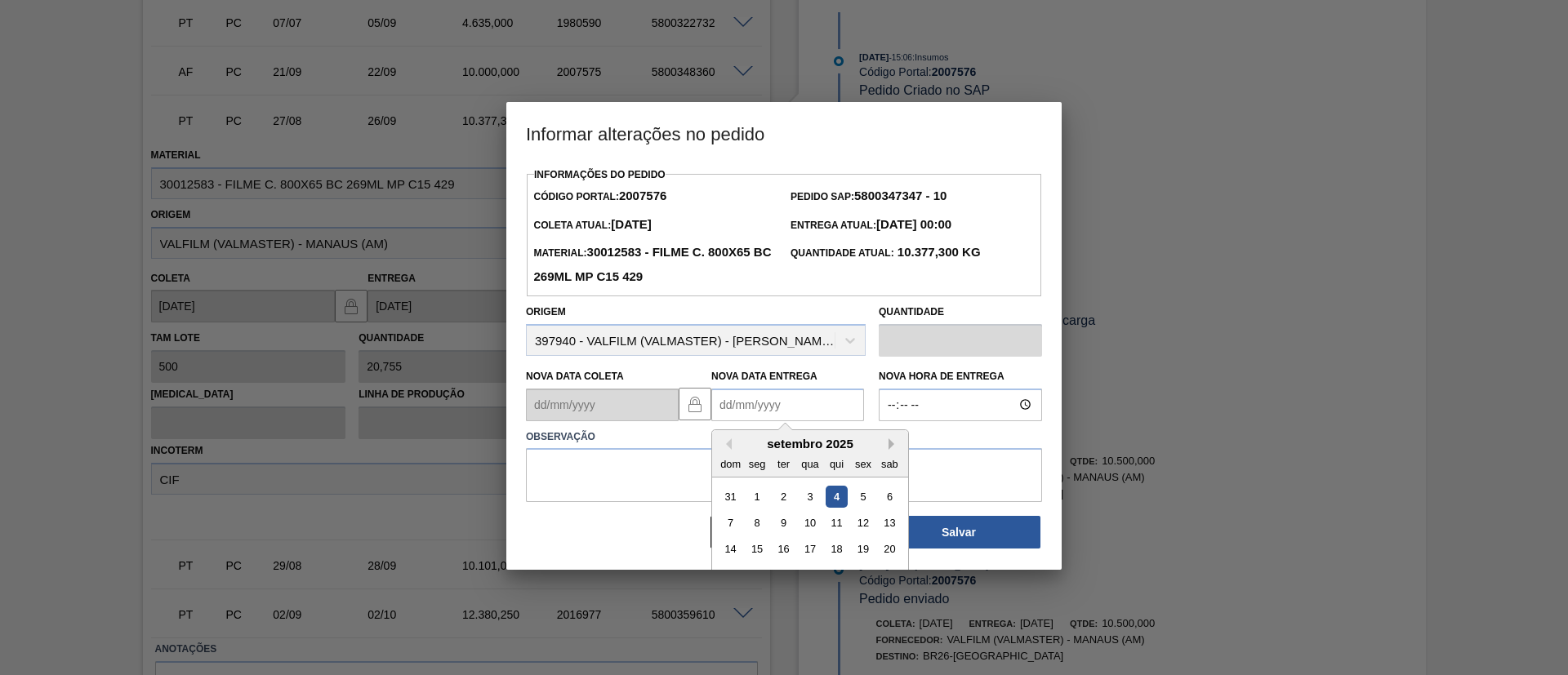
click at [891, 443] on button "Next Month" at bounding box center [894, 444] width 11 height 11
click at [860, 522] on div "10" at bounding box center [863, 523] width 22 height 22
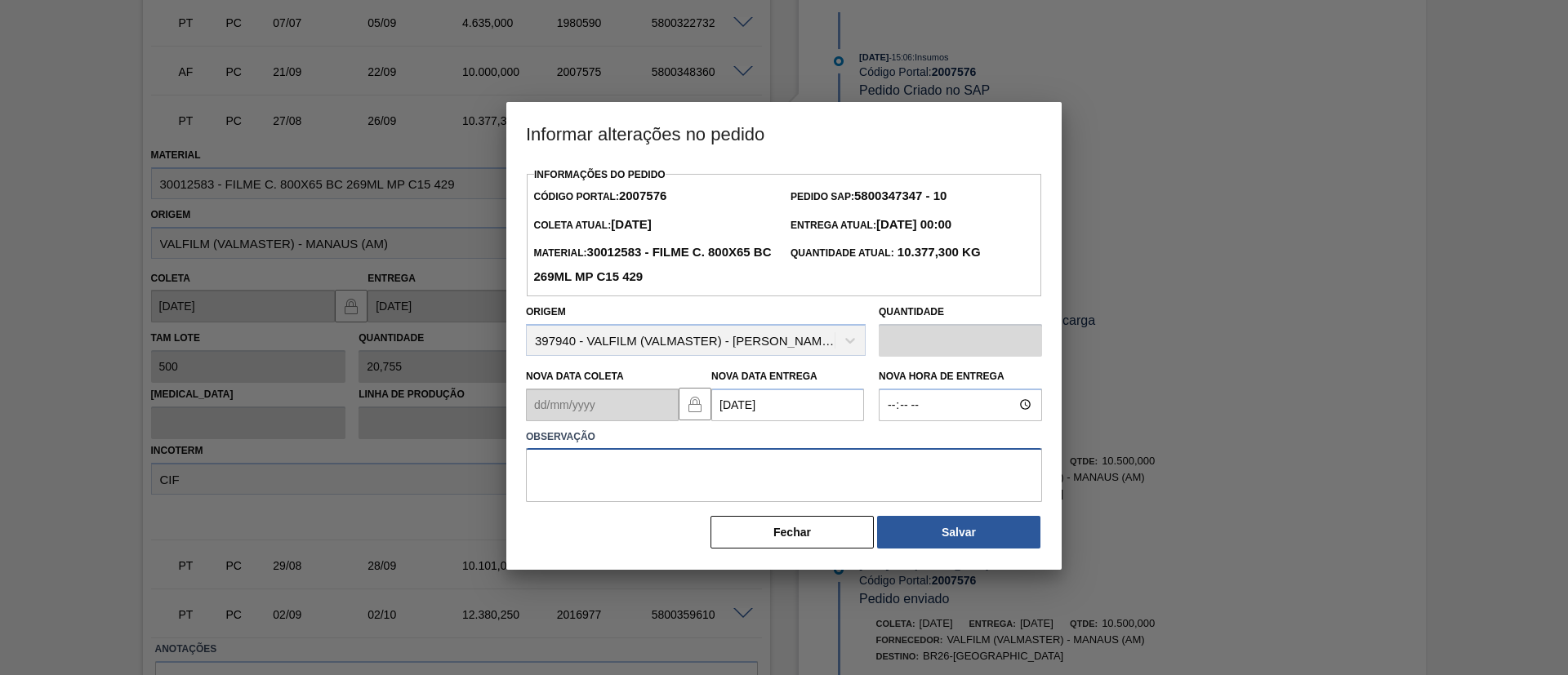
click at [859, 482] on textarea at bounding box center [784, 475] width 516 height 54
click at [819, 400] on Entrega2007576 "10/10/2025" at bounding box center [787, 404] width 153 height 32
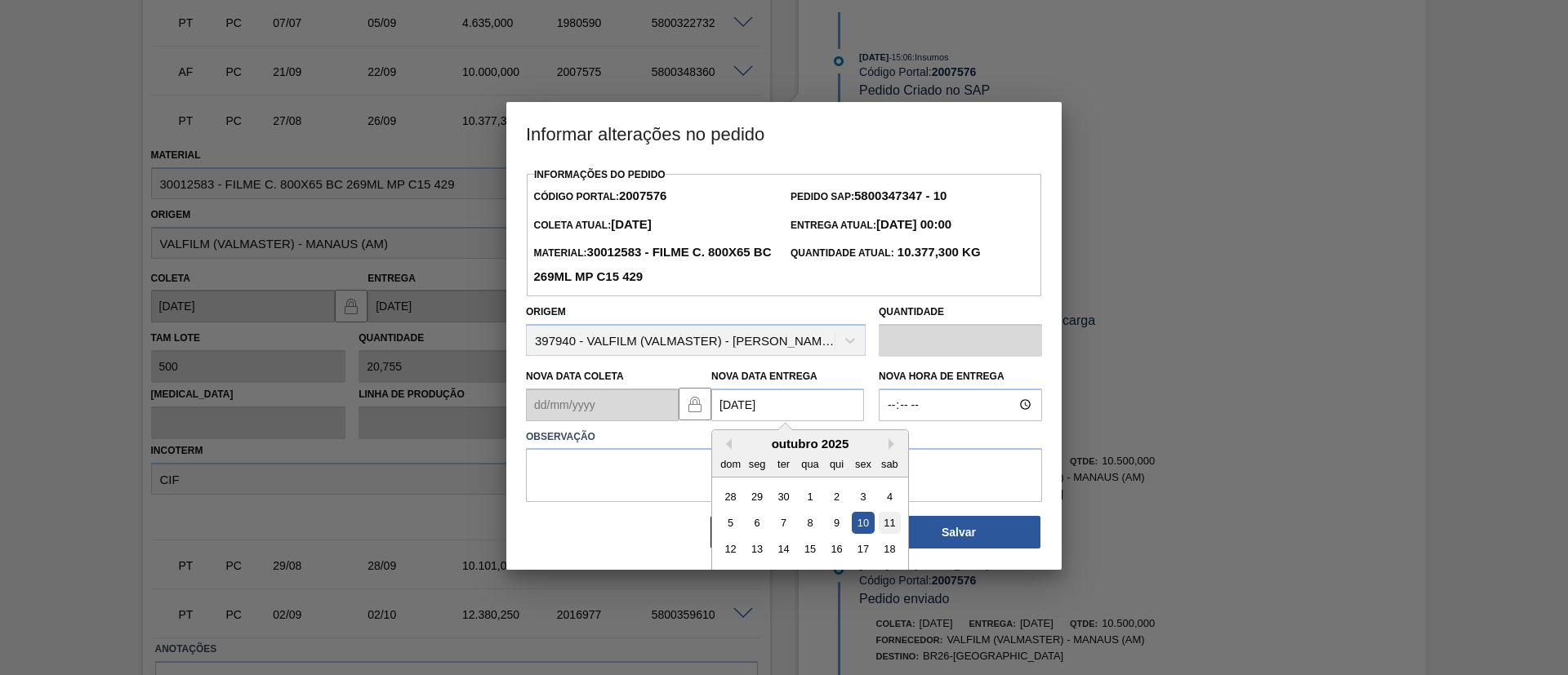
click at [886, 515] on div "11" at bounding box center [890, 523] width 22 height 22
type Entrega2007576 "11/10/2025"
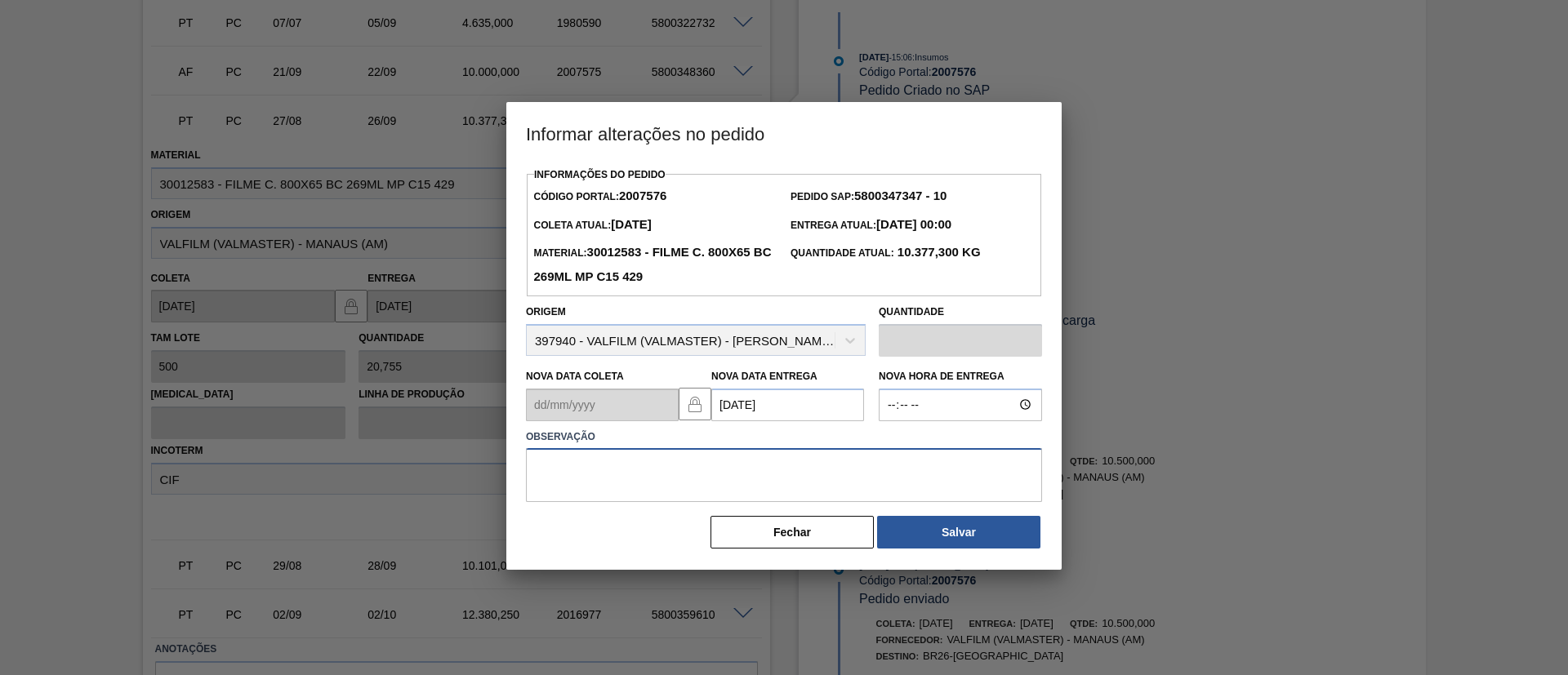
click at [838, 486] on textarea at bounding box center [784, 475] width 516 height 54
type textarea "Data Original"
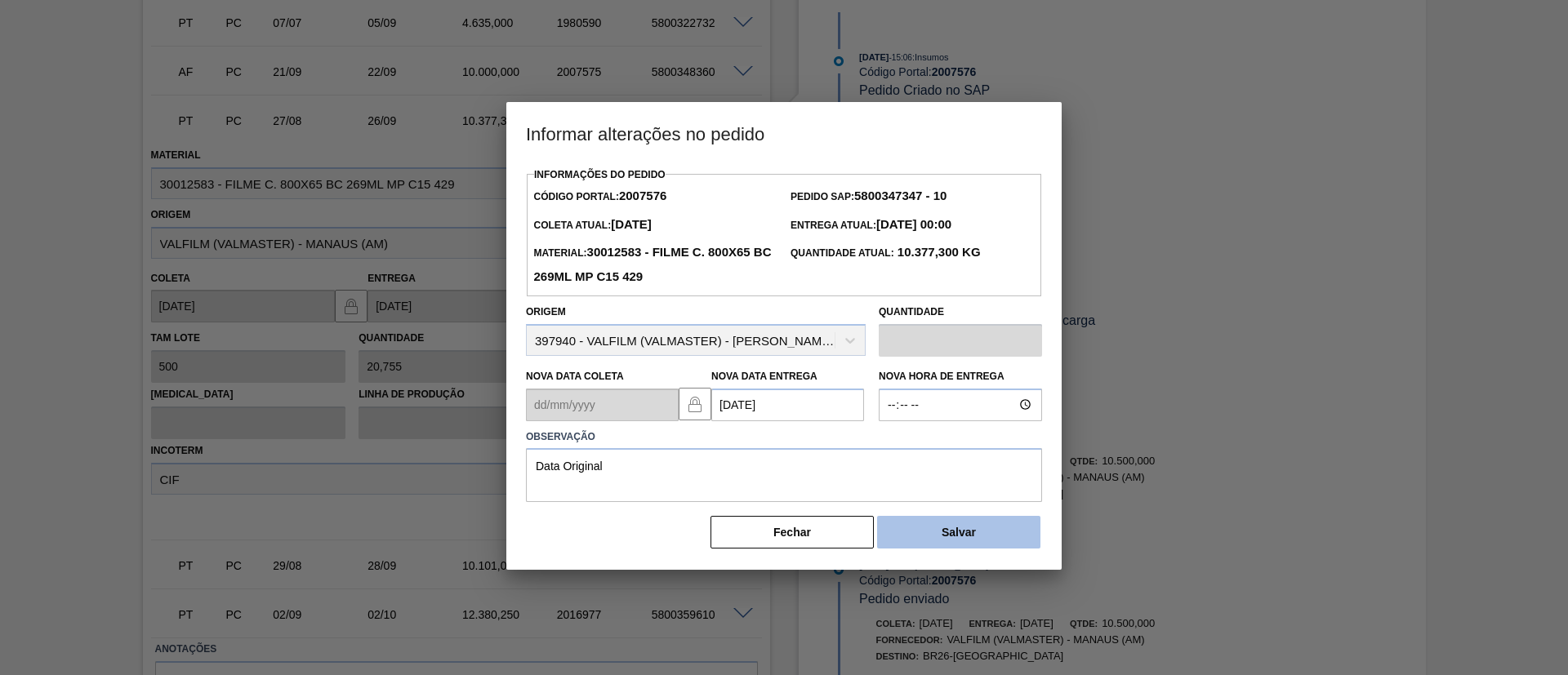
click at [941, 549] on button "Salvar" at bounding box center [959, 532] width 163 height 32
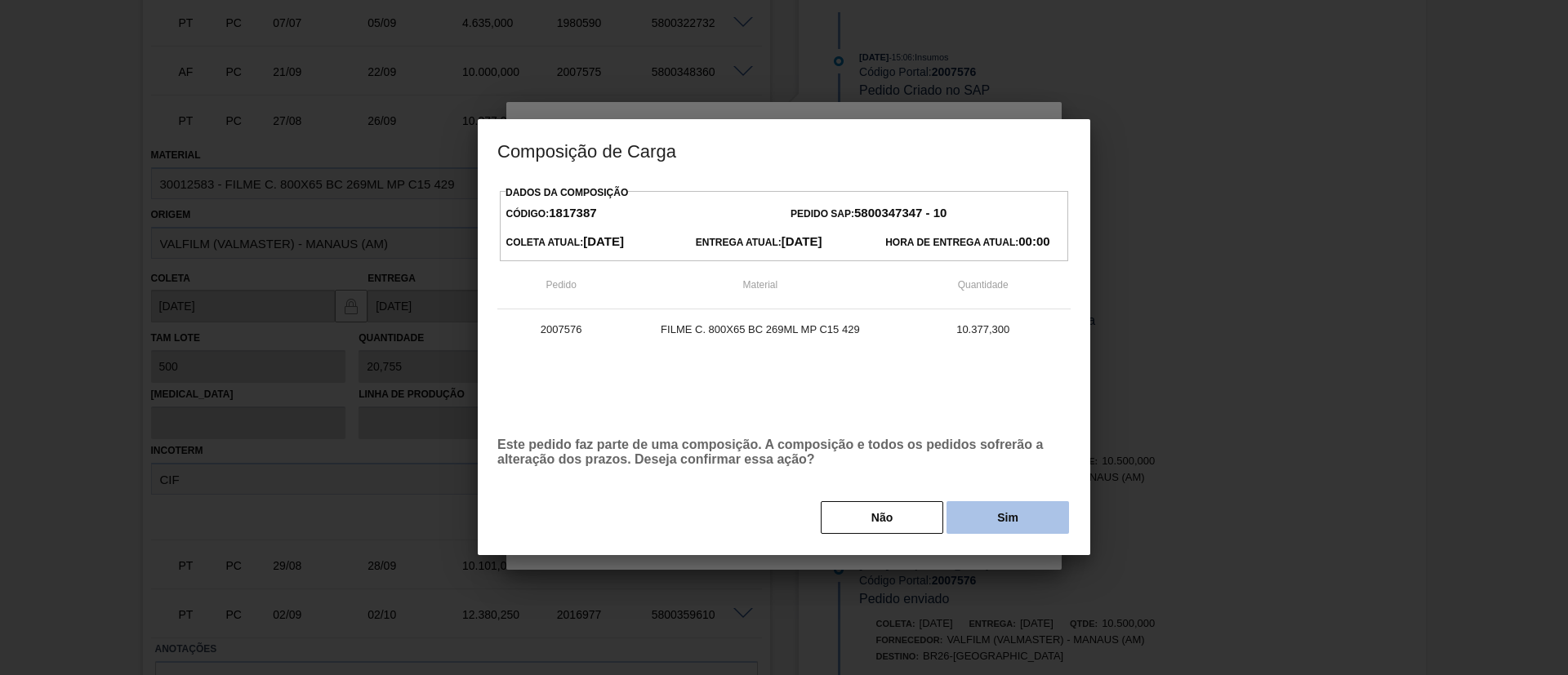
click at [982, 503] on button "Sim" at bounding box center [1008, 517] width 122 height 32
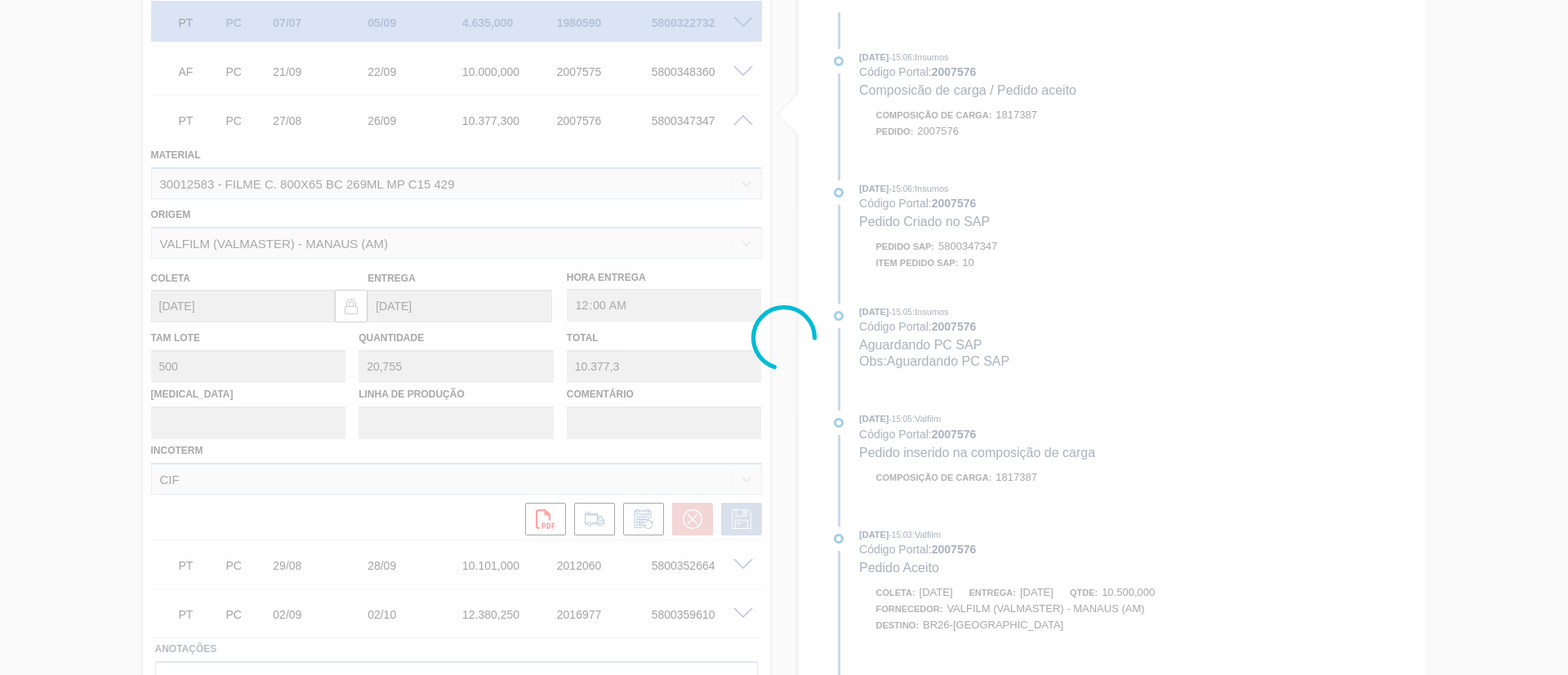
scroll to position [688, 0]
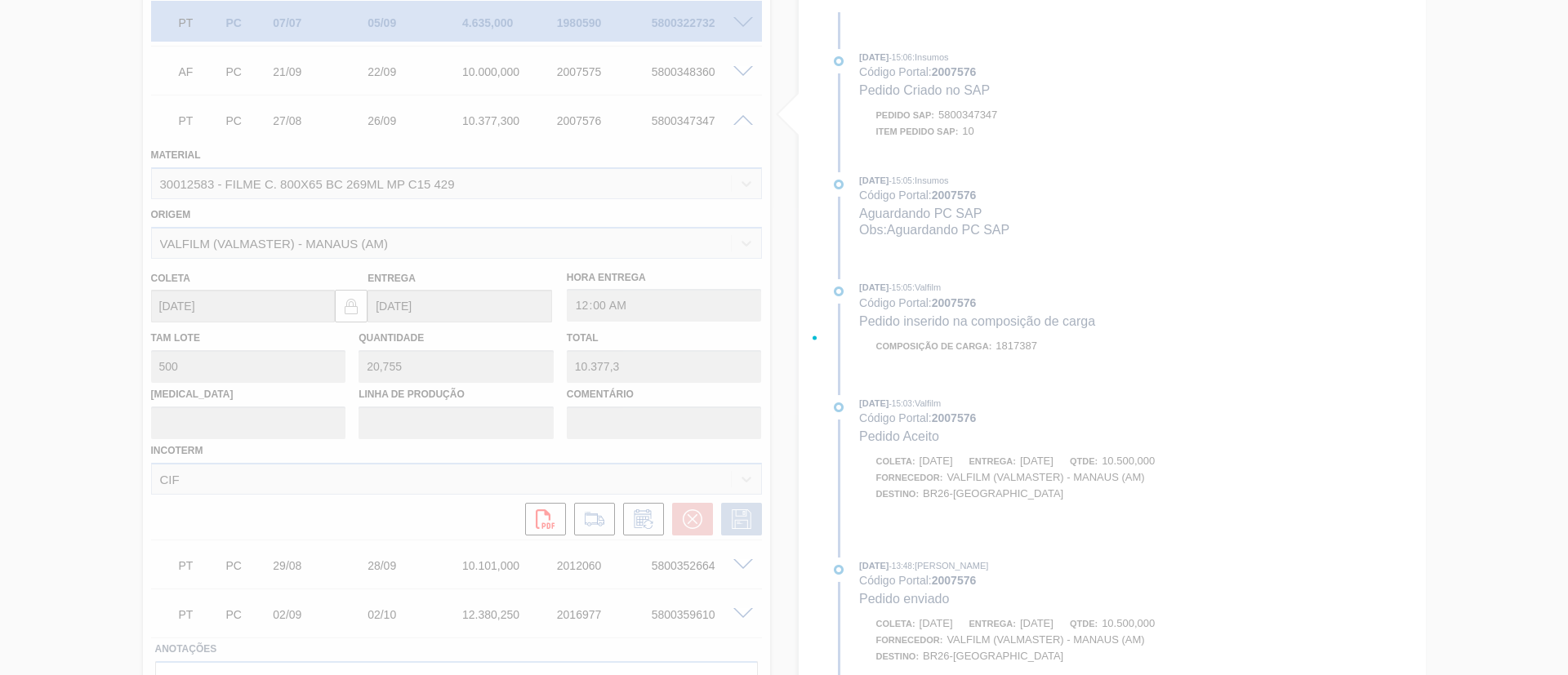
type input "Data Original"
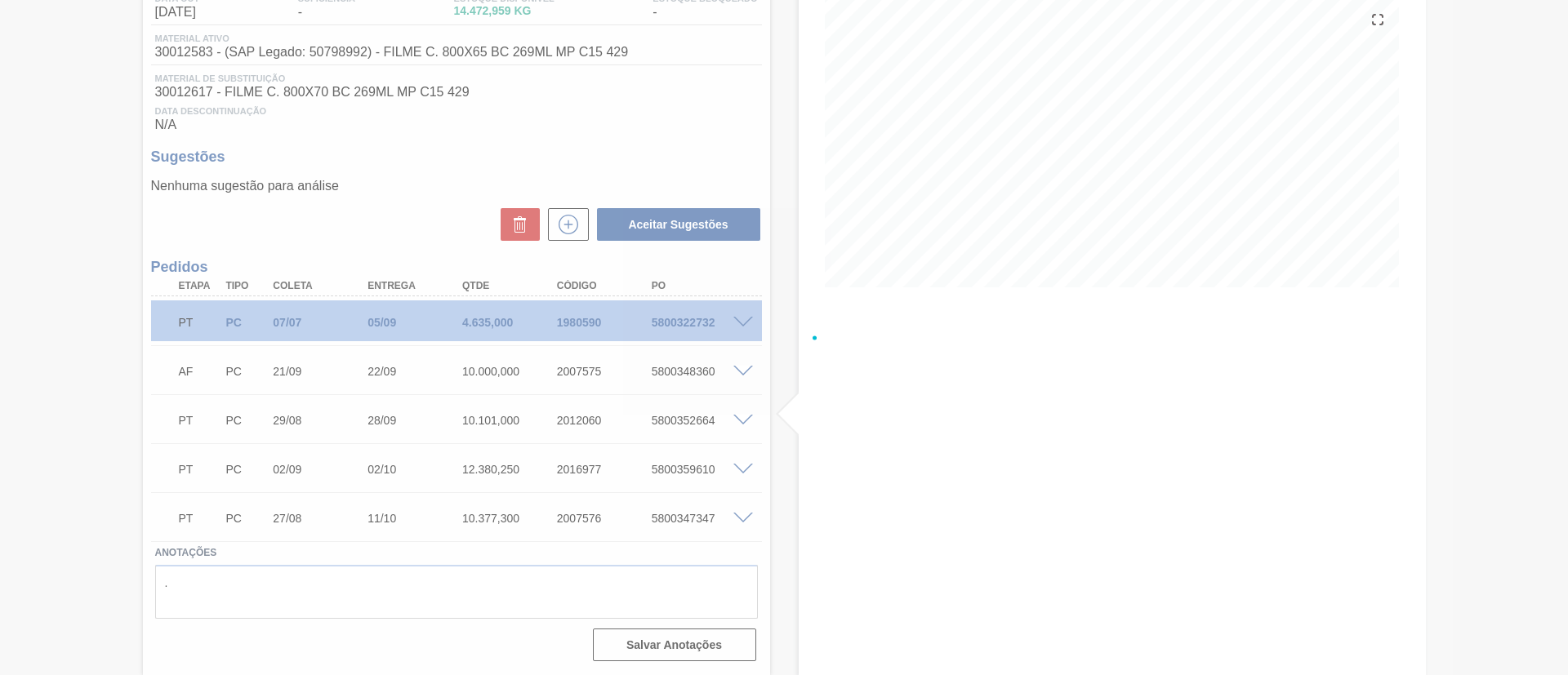
scroll to position [190, 0]
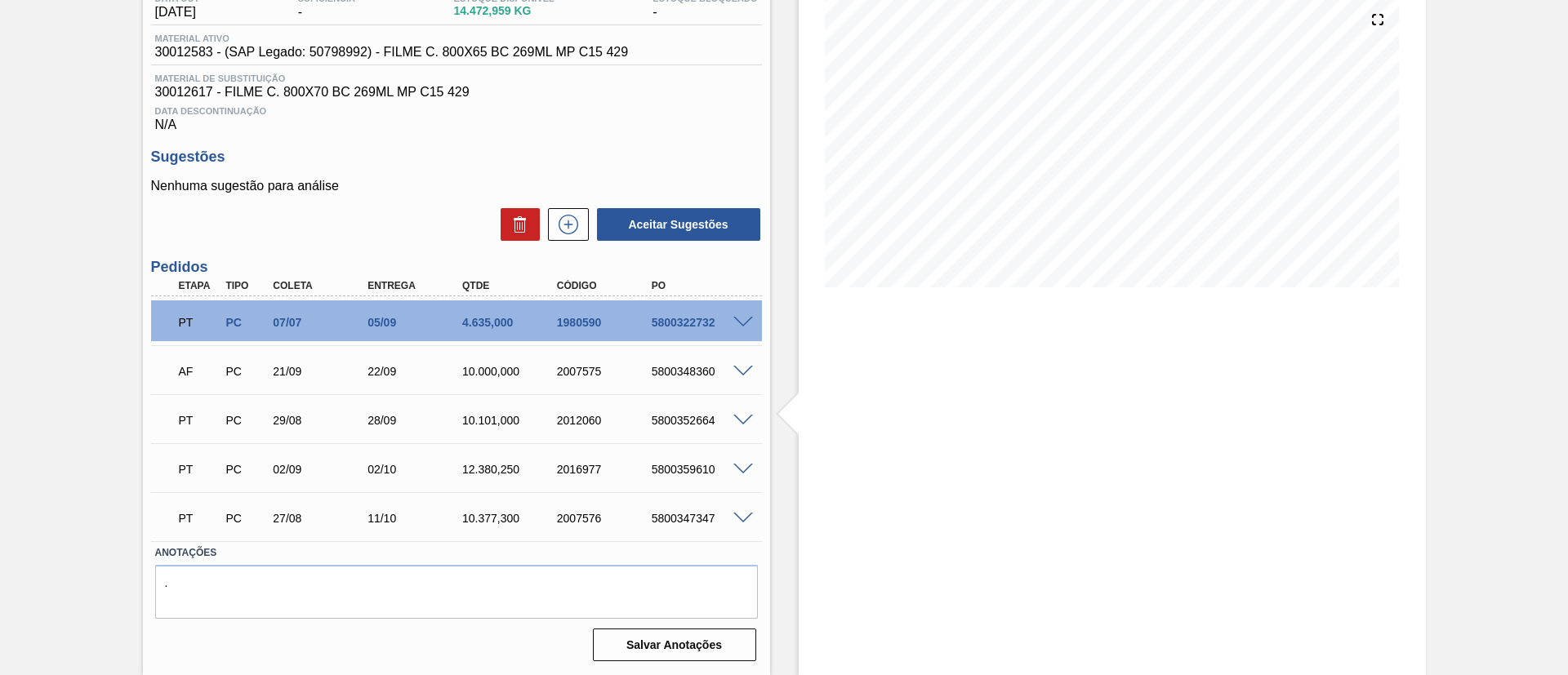
click at [743, 420] on span at bounding box center [743, 420] width 19 height 12
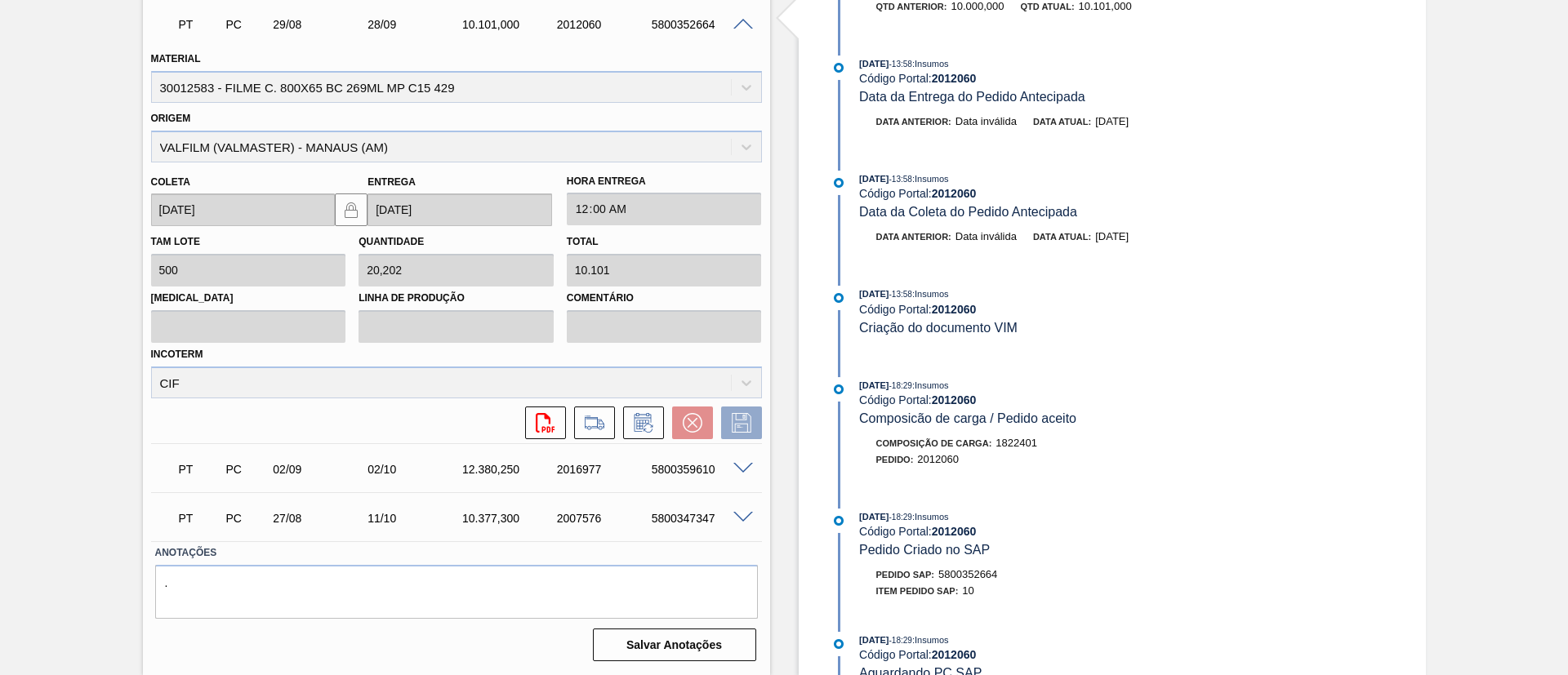
scroll to position [572, 0]
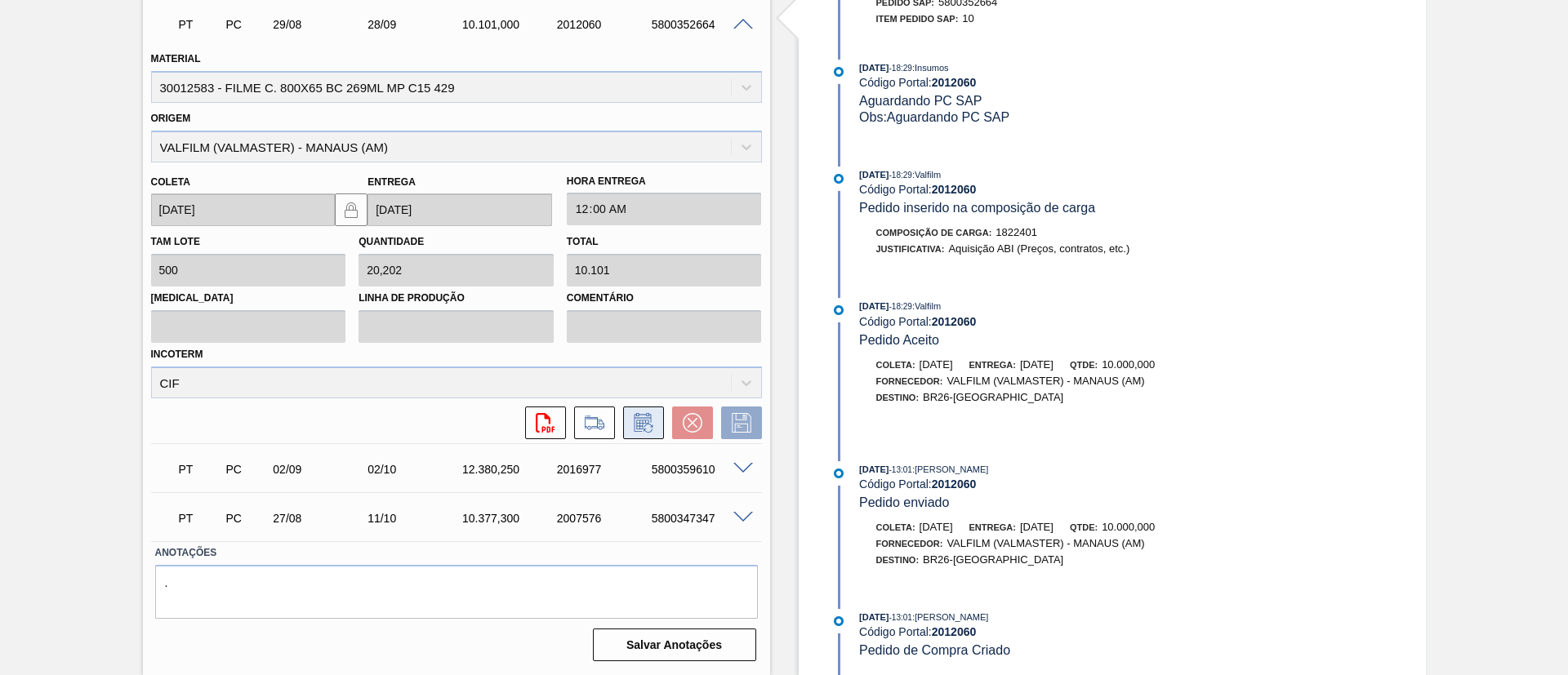
click at [650, 421] on icon at bounding box center [644, 423] width 26 height 19
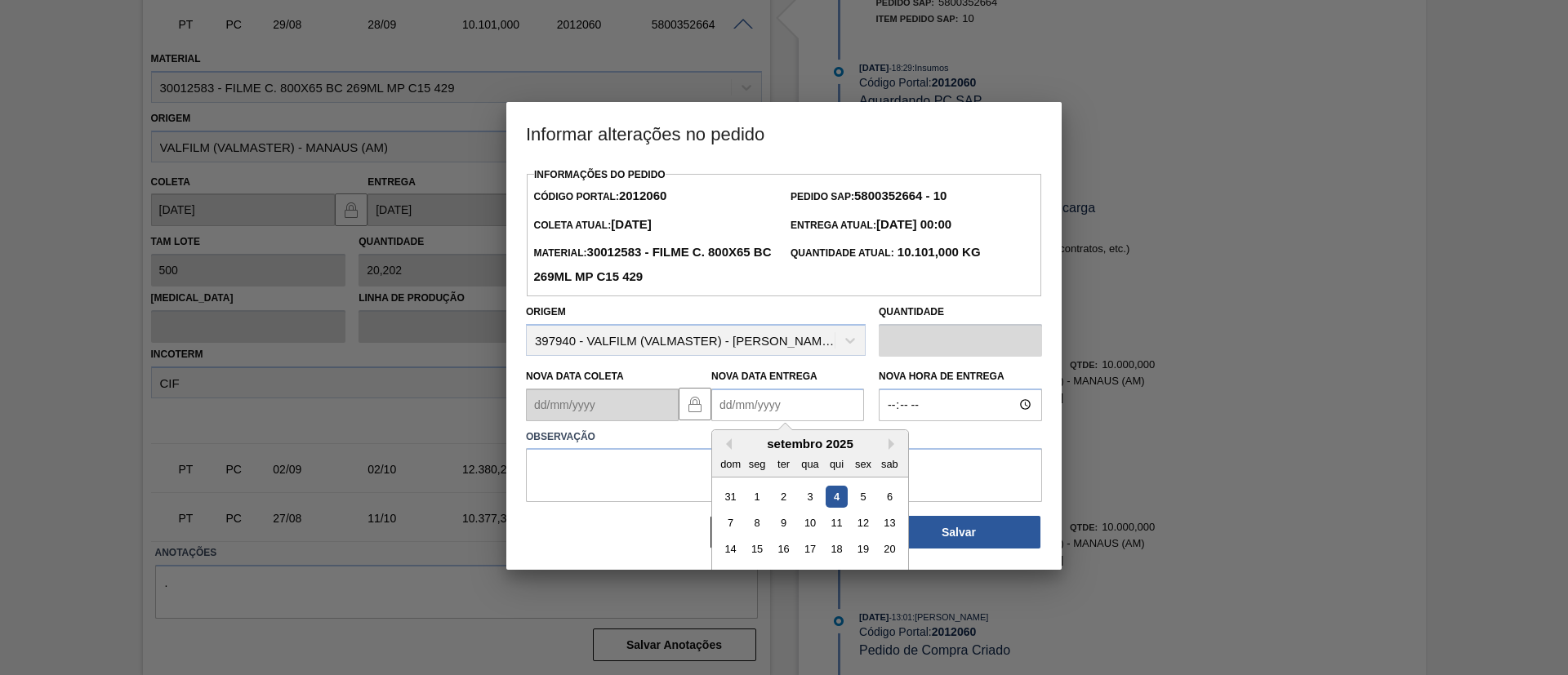
click at [831, 401] on Entrega2012060 "Nova Data Entrega" at bounding box center [787, 404] width 153 height 32
click at [889, 441] on button "Next Month" at bounding box center [894, 444] width 11 height 11
click at [892, 448] on button "Next Month" at bounding box center [894, 444] width 11 height 11
click at [720, 447] on button "Previous Month" at bounding box center [726, 444] width 11 height 11
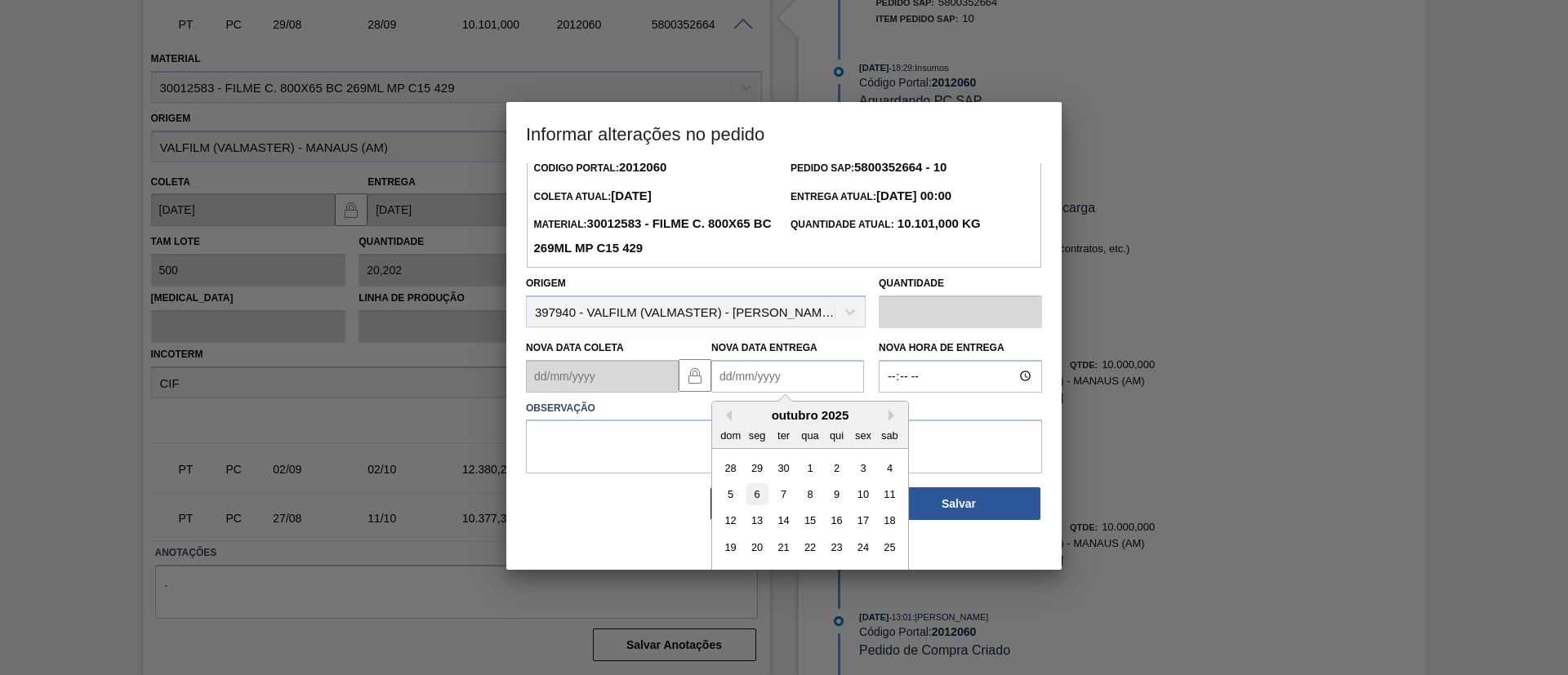
scroll to position [55, 0]
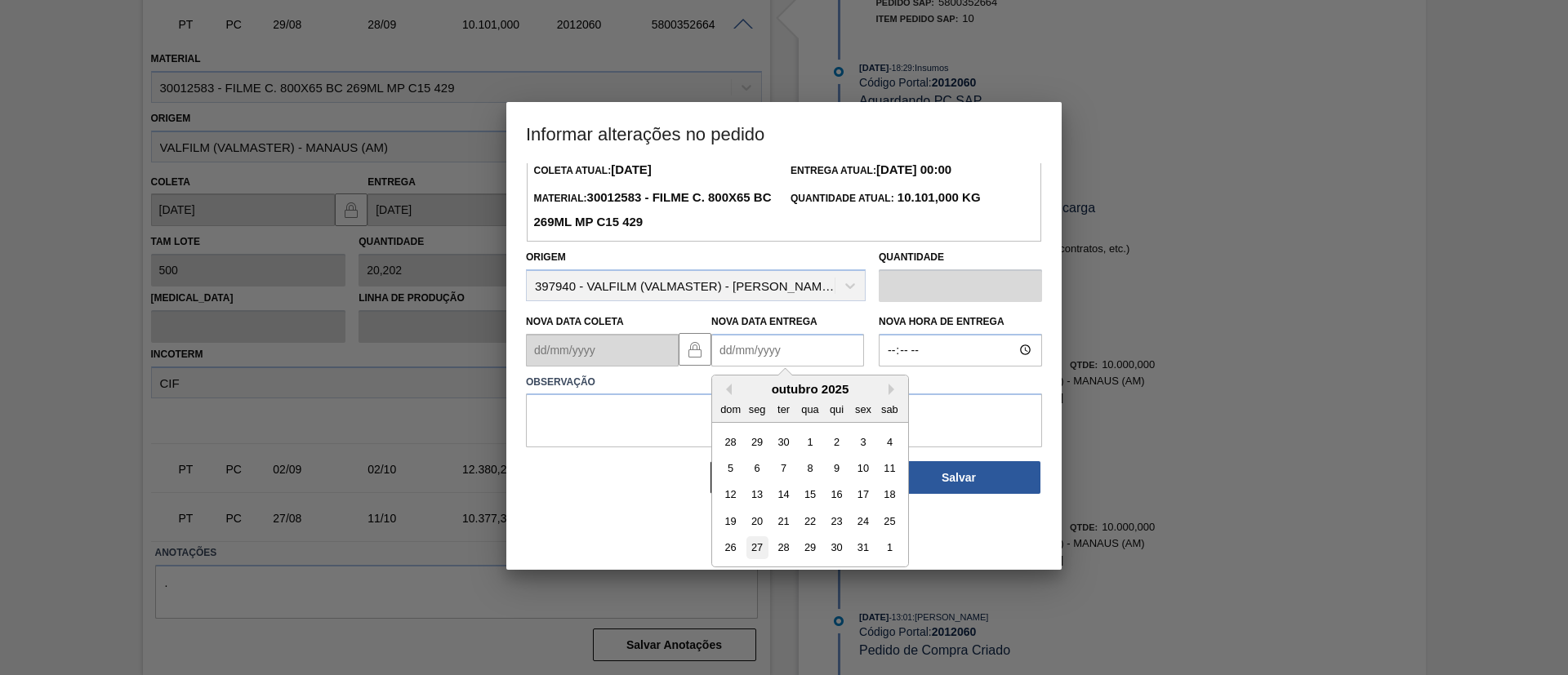
click at [761, 541] on div "27" at bounding box center [758, 548] width 22 height 22
type Entrega2012060 "27/10/2025"
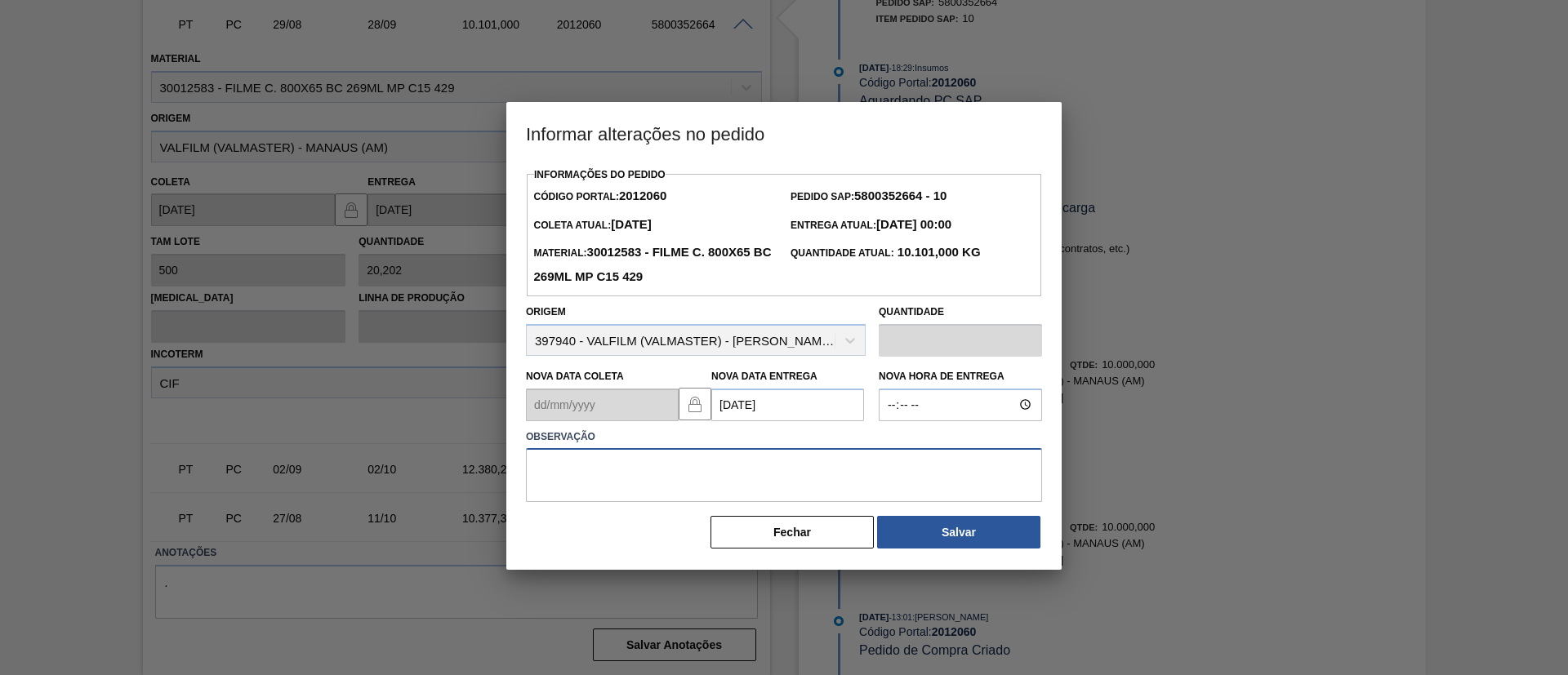
click at [778, 472] on textarea at bounding box center [784, 475] width 516 height 54
type textarea "Data Original"
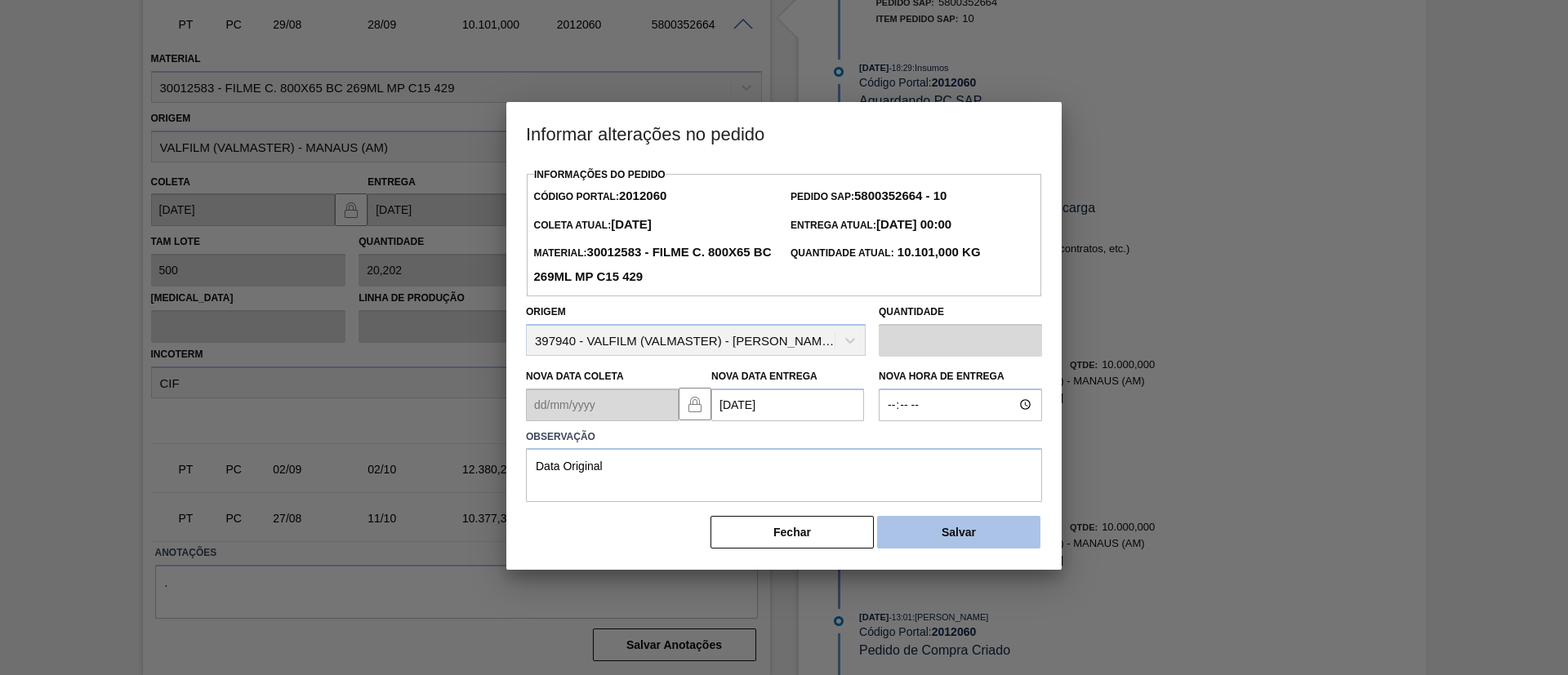
click at [892, 540] on button "Salvar" at bounding box center [959, 532] width 163 height 32
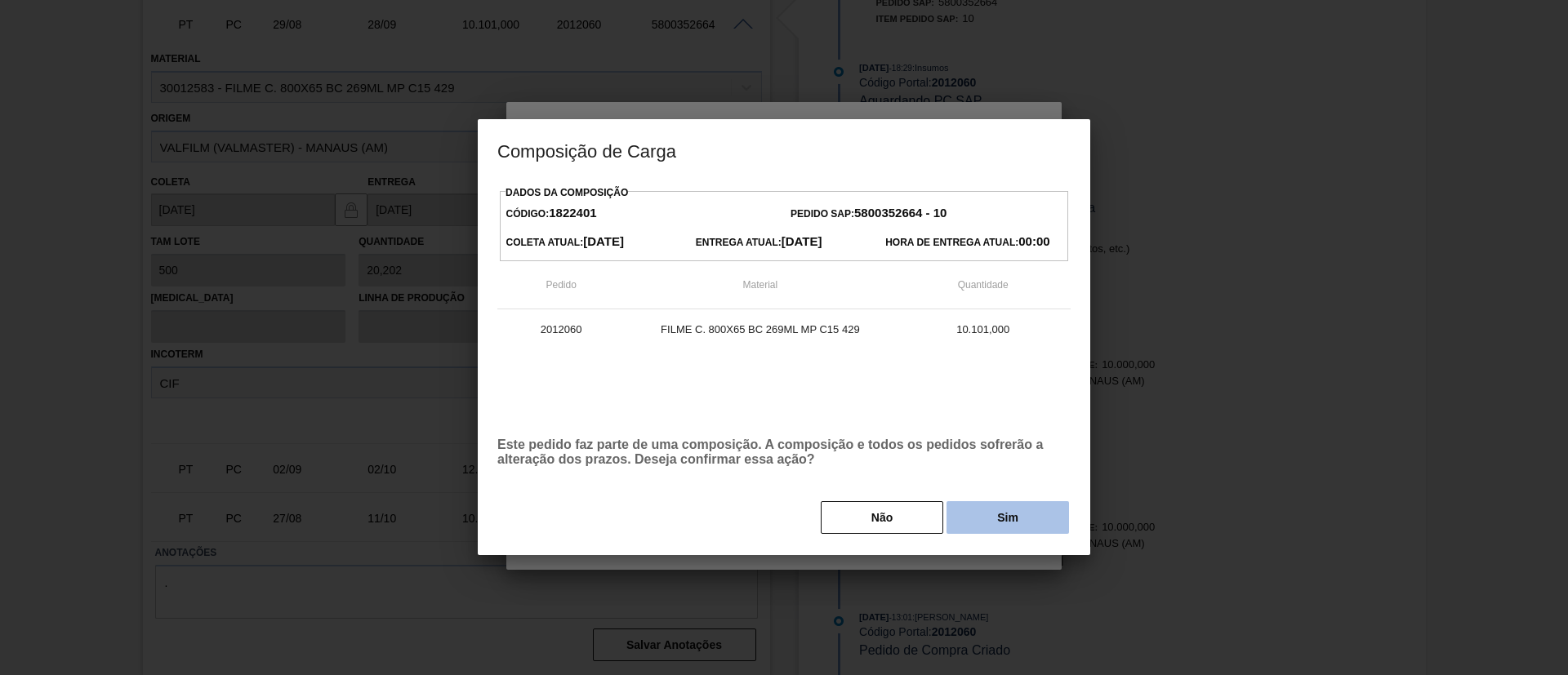
click at [1050, 524] on button "Sim" at bounding box center [1008, 517] width 122 height 32
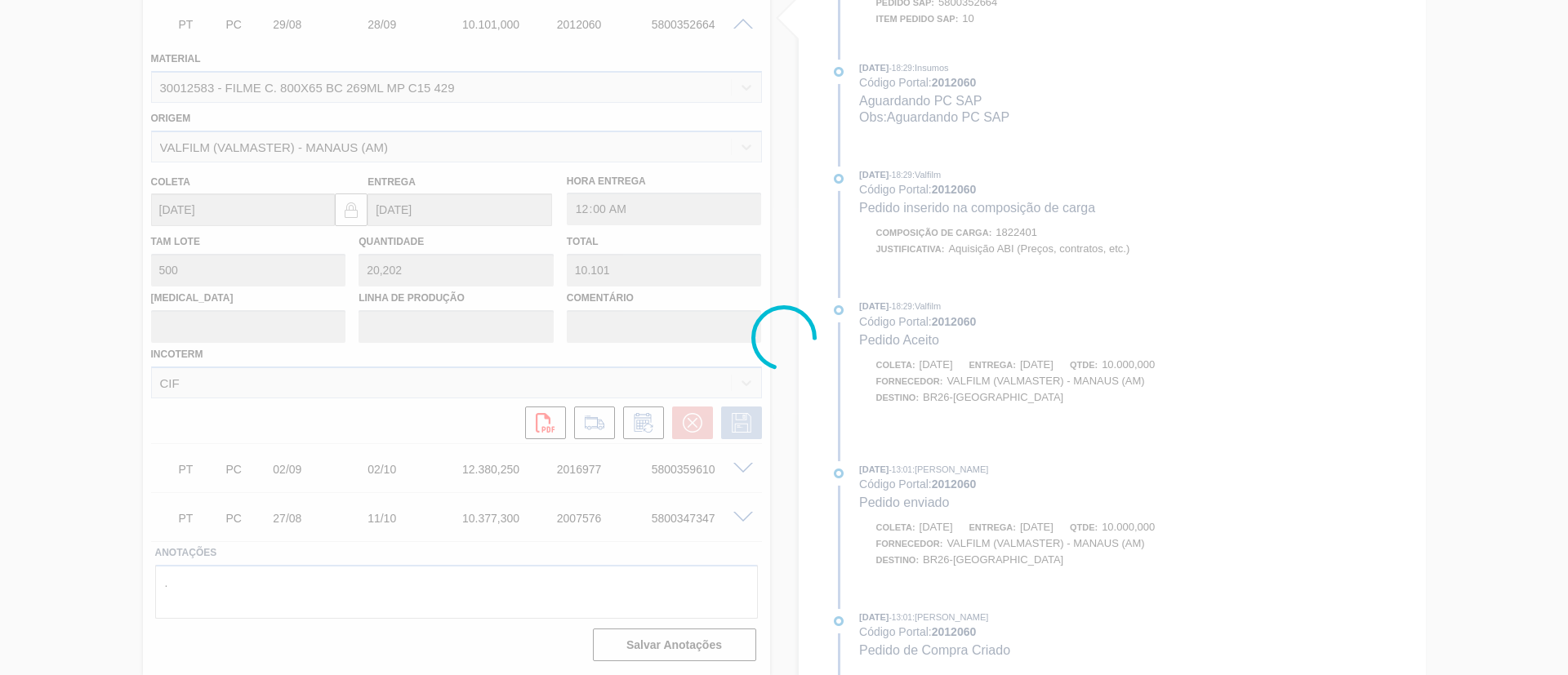
scroll to position [704, 0]
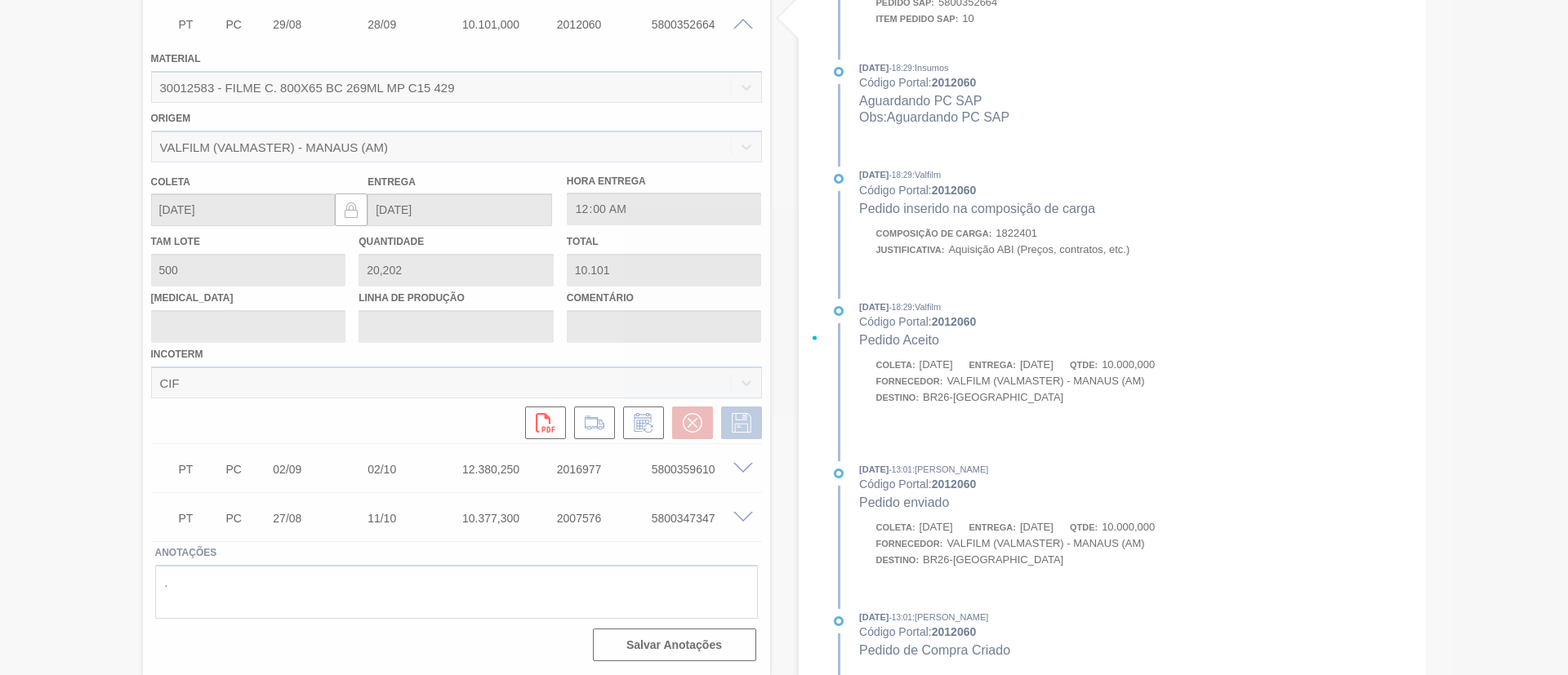
type input "Data Original"
type input "27/10/2025"
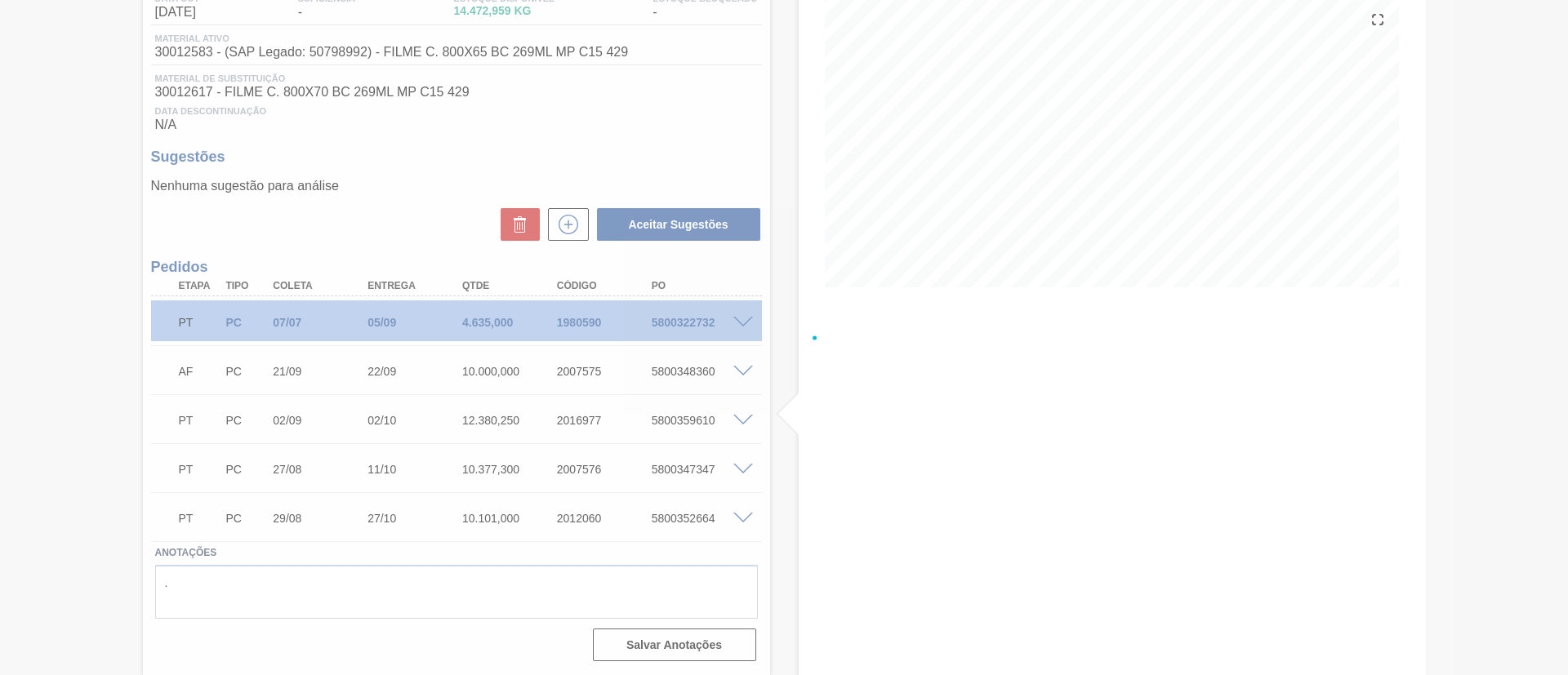
scroll to position [141, 0]
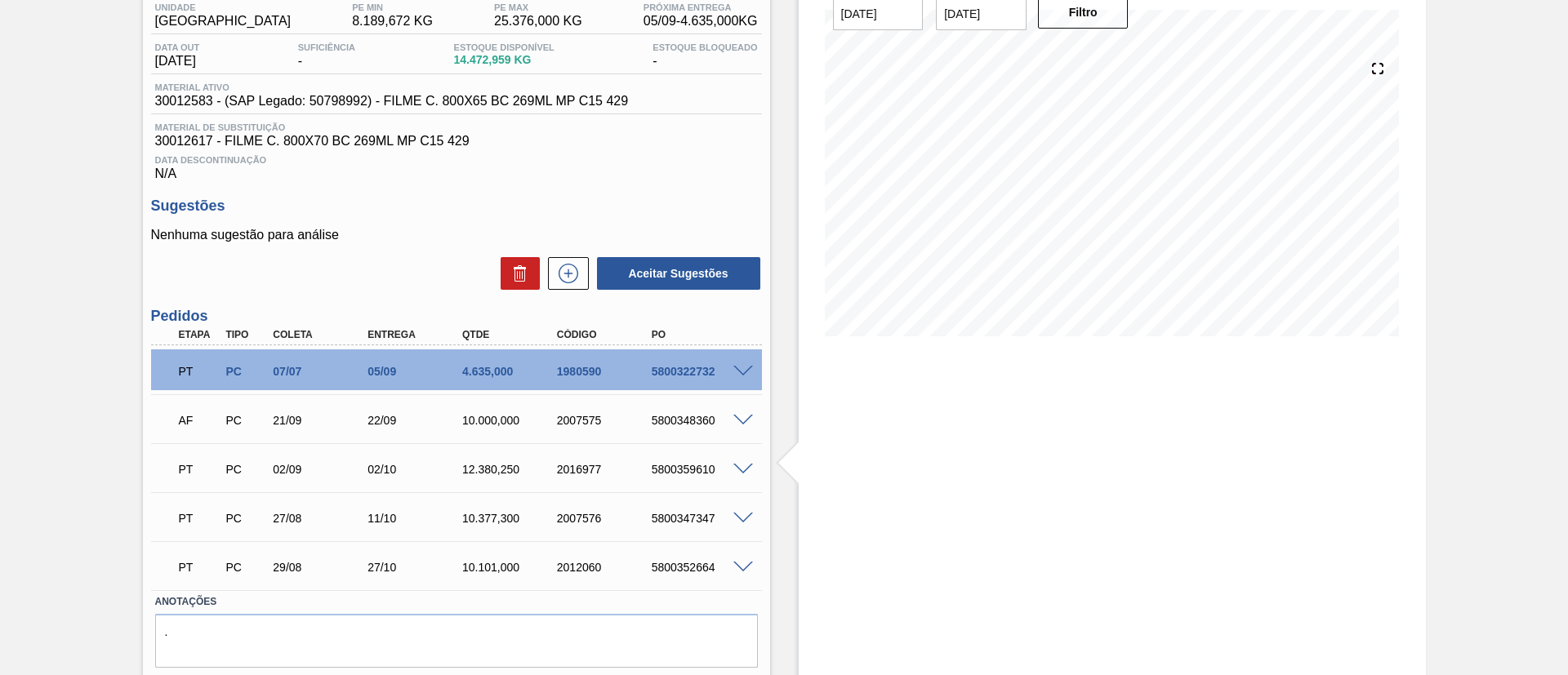
click at [743, 461] on div "PT PC 02/09 02/10 12.380,250 2016977 5800359610" at bounding box center [456, 468] width 611 height 41
click at [745, 465] on span at bounding box center [743, 469] width 19 height 12
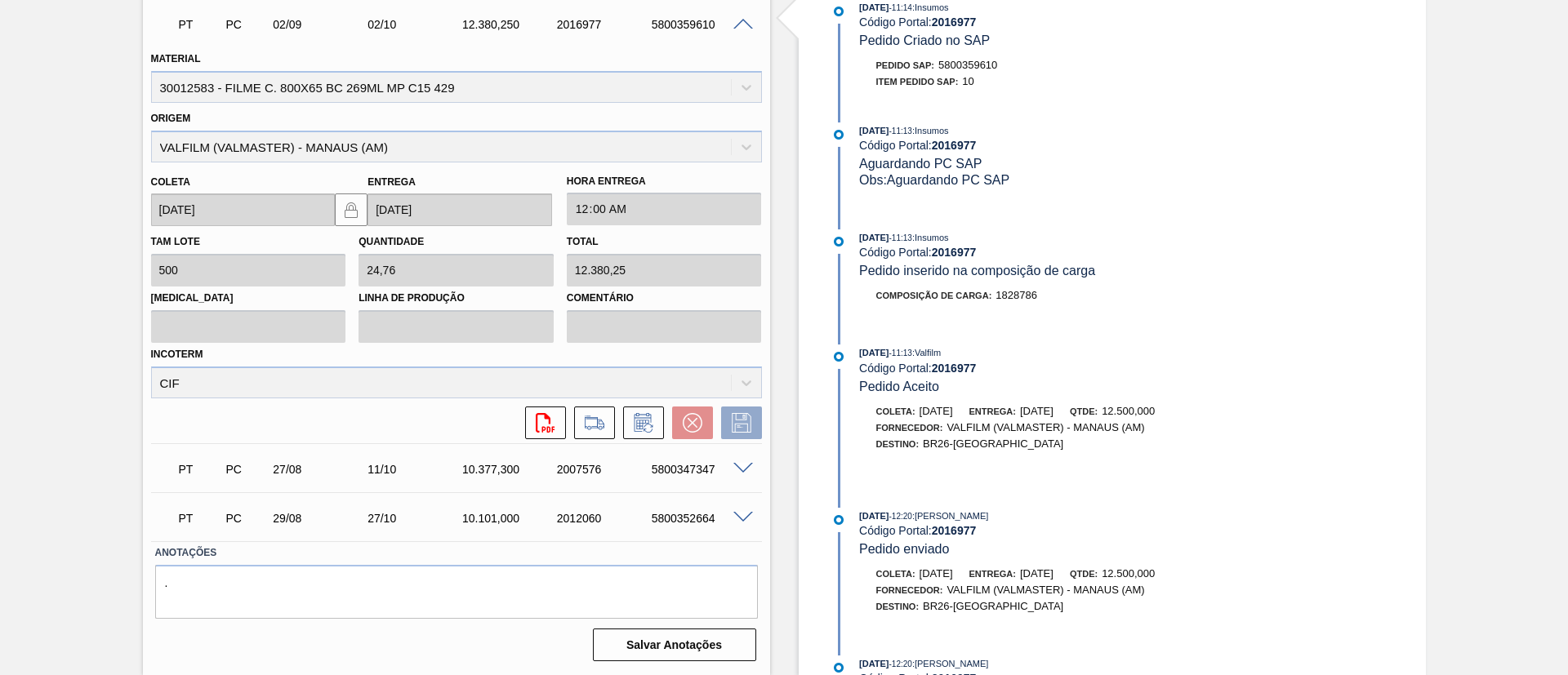
scroll to position [556, 0]
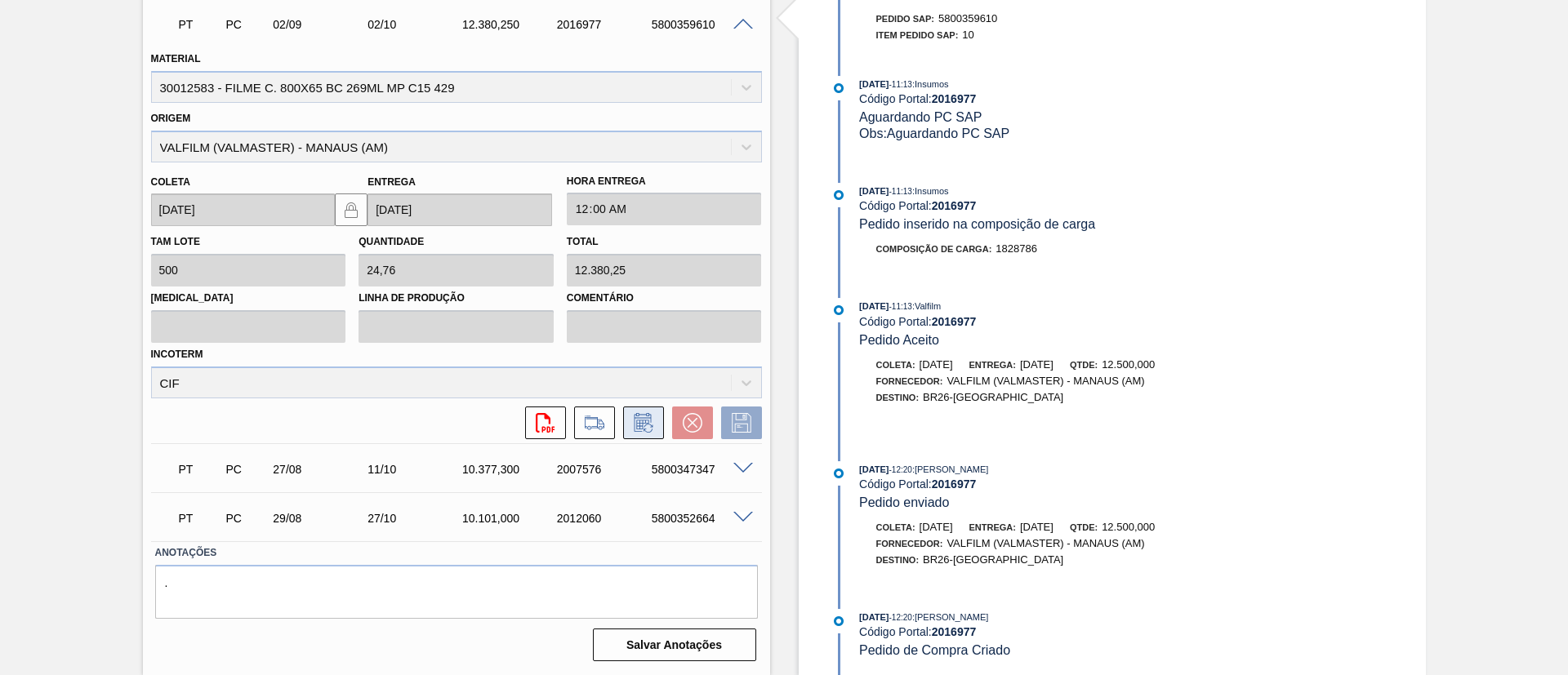
click at [646, 425] on icon at bounding box center [644, 423] width 26 height 19
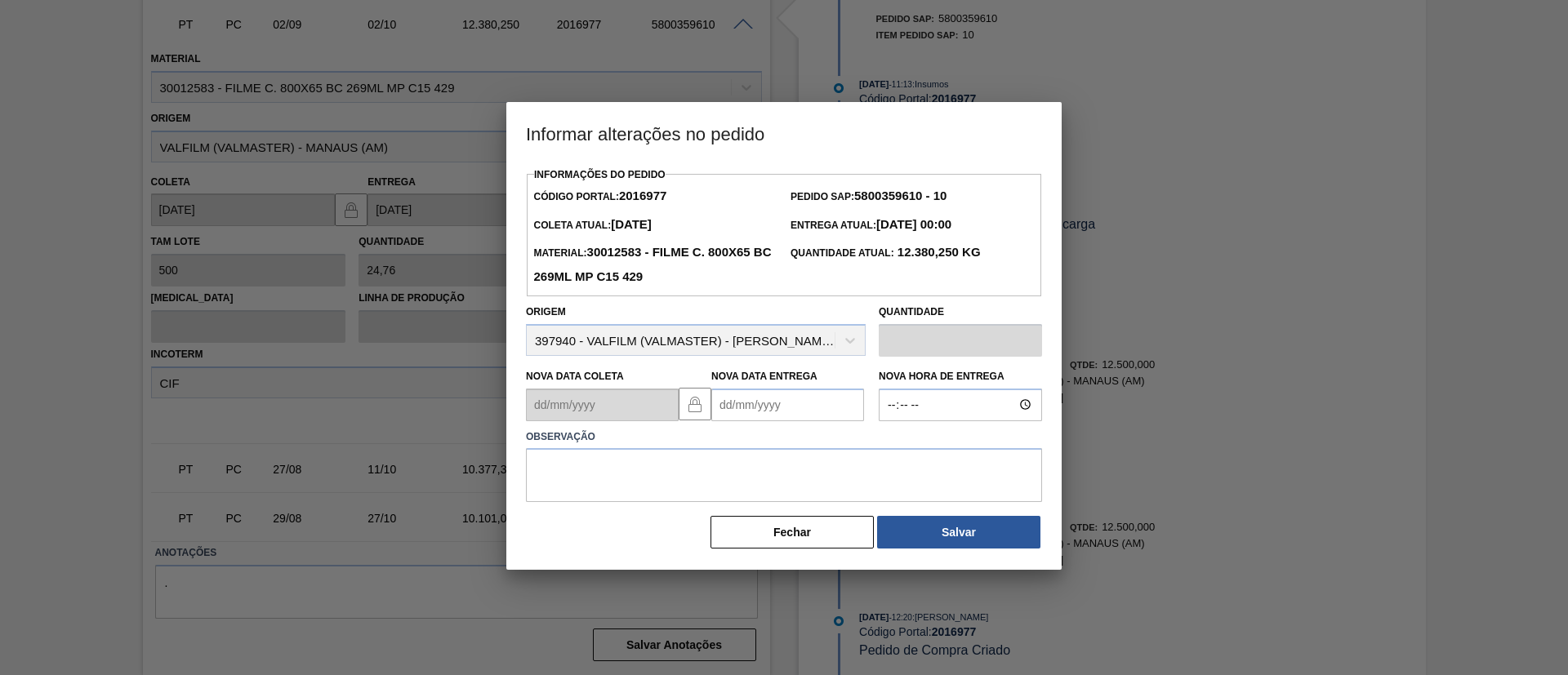
click at [818, 411] on Entrega2016977 "Nova Data Entrega" at bounding box center [787, 404] width 153 height 32
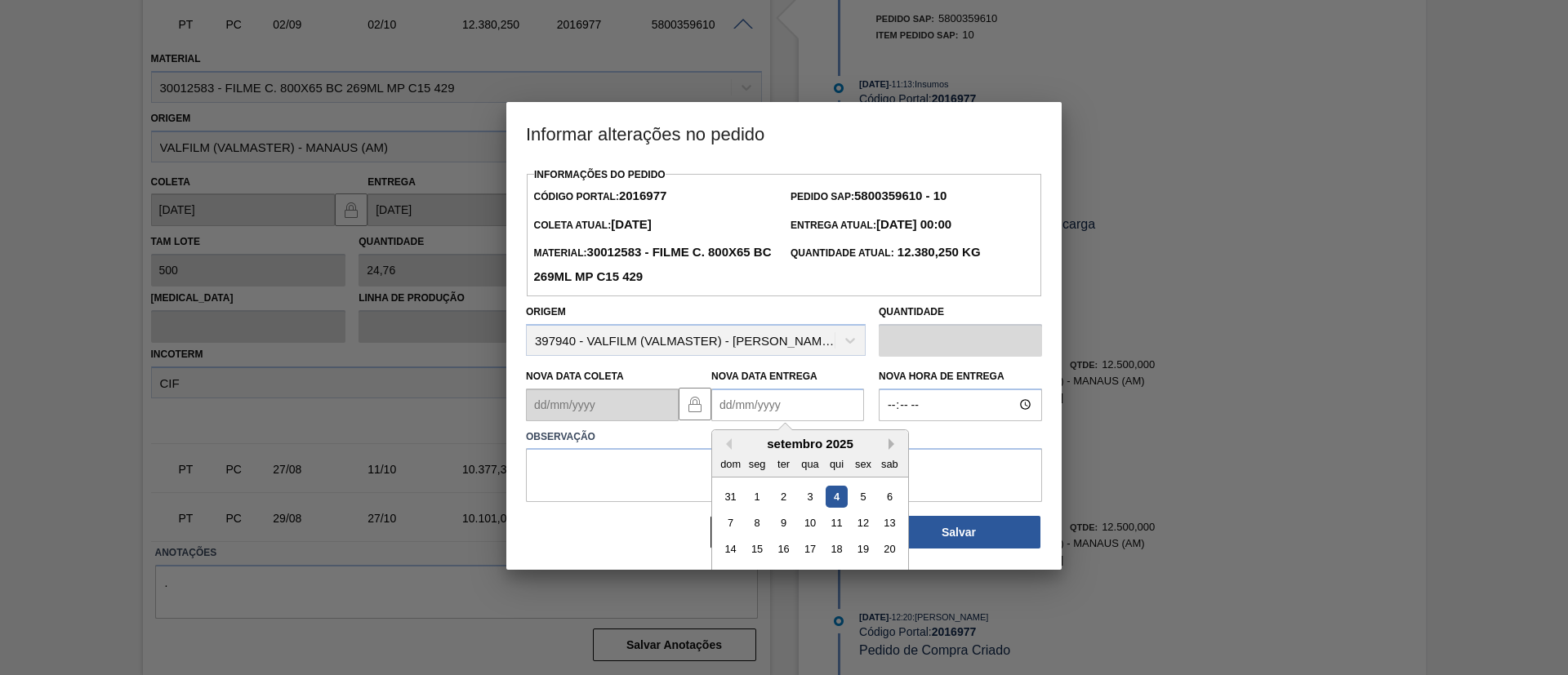
click at [895, 448] on button "Next Month" at bounding box center [894, 444] width 11 height 11
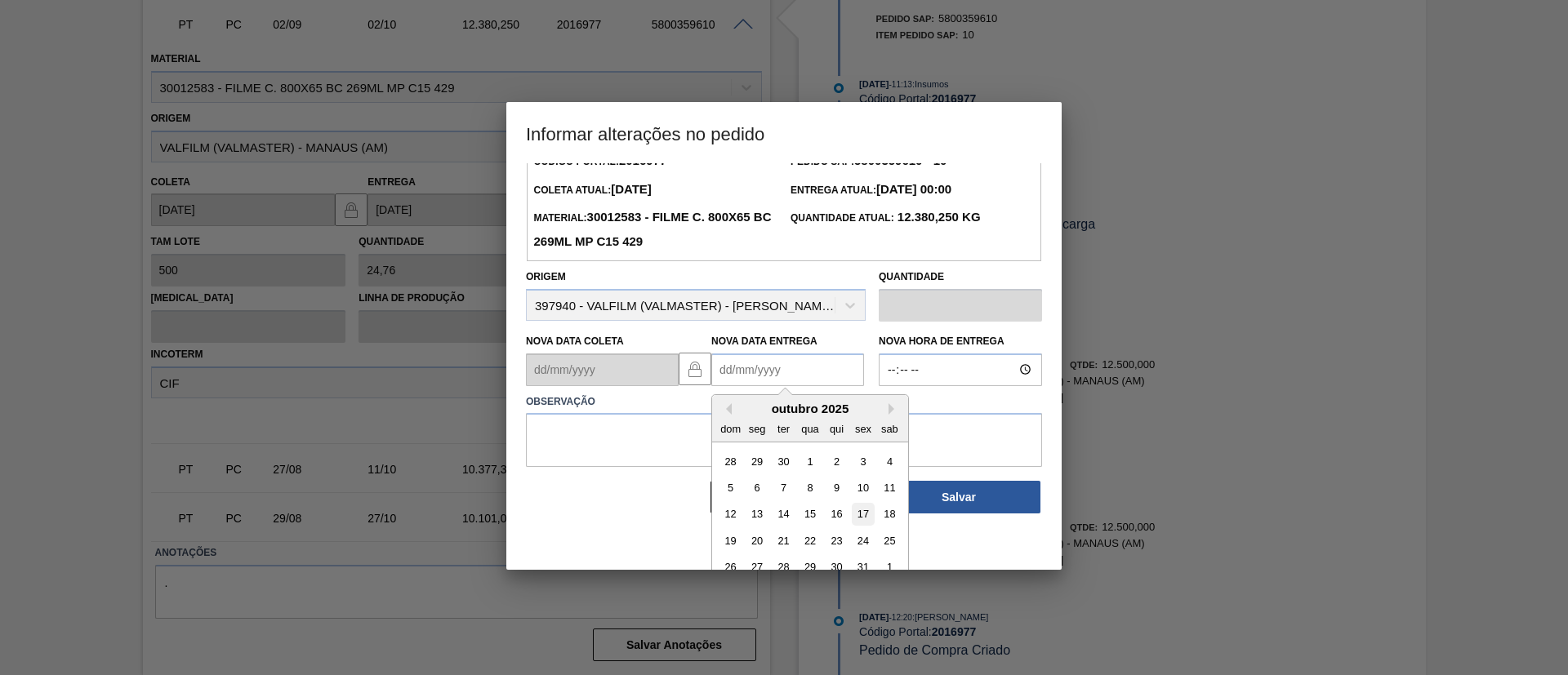
scroll to position [55, 0]
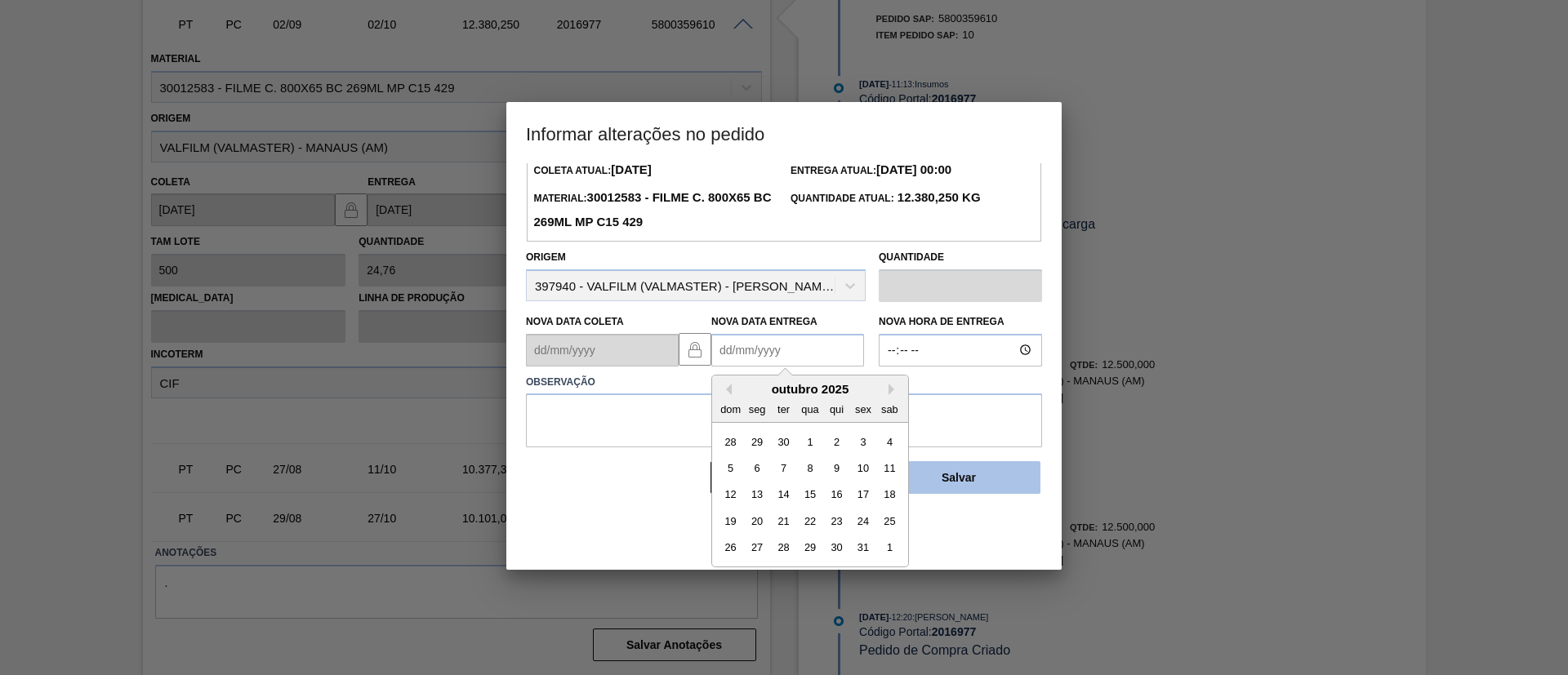
click at [894, 518] on div "25" at bounding box center [890, 521] width 22 height 22
type Entrega2016977 "25/10/2025"
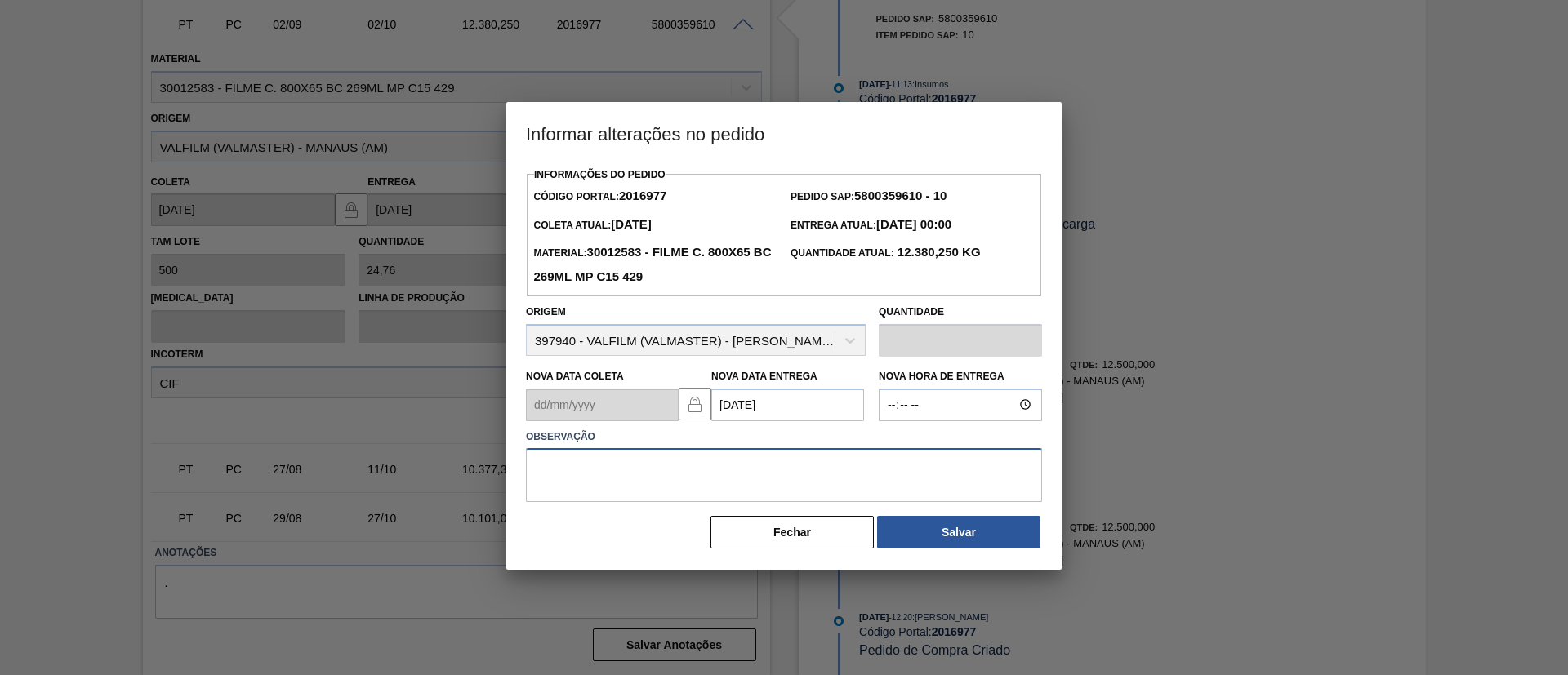
click at [890, 478] on textarea at bounding box center [784, 475] width 516 height 54
type textarea "Data Original"
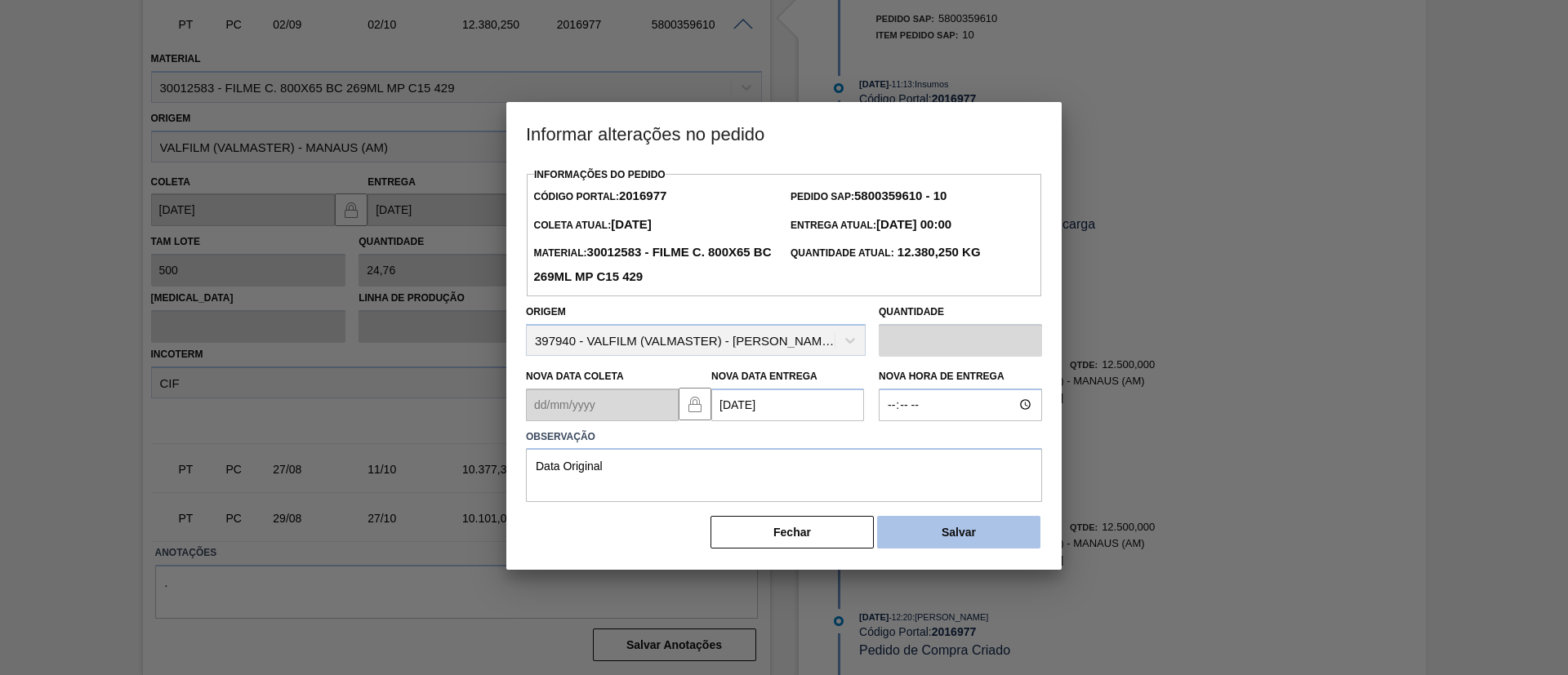
click at [996, 547] on button "Salvar" at bounding box center [959, 532] width 163 height 32
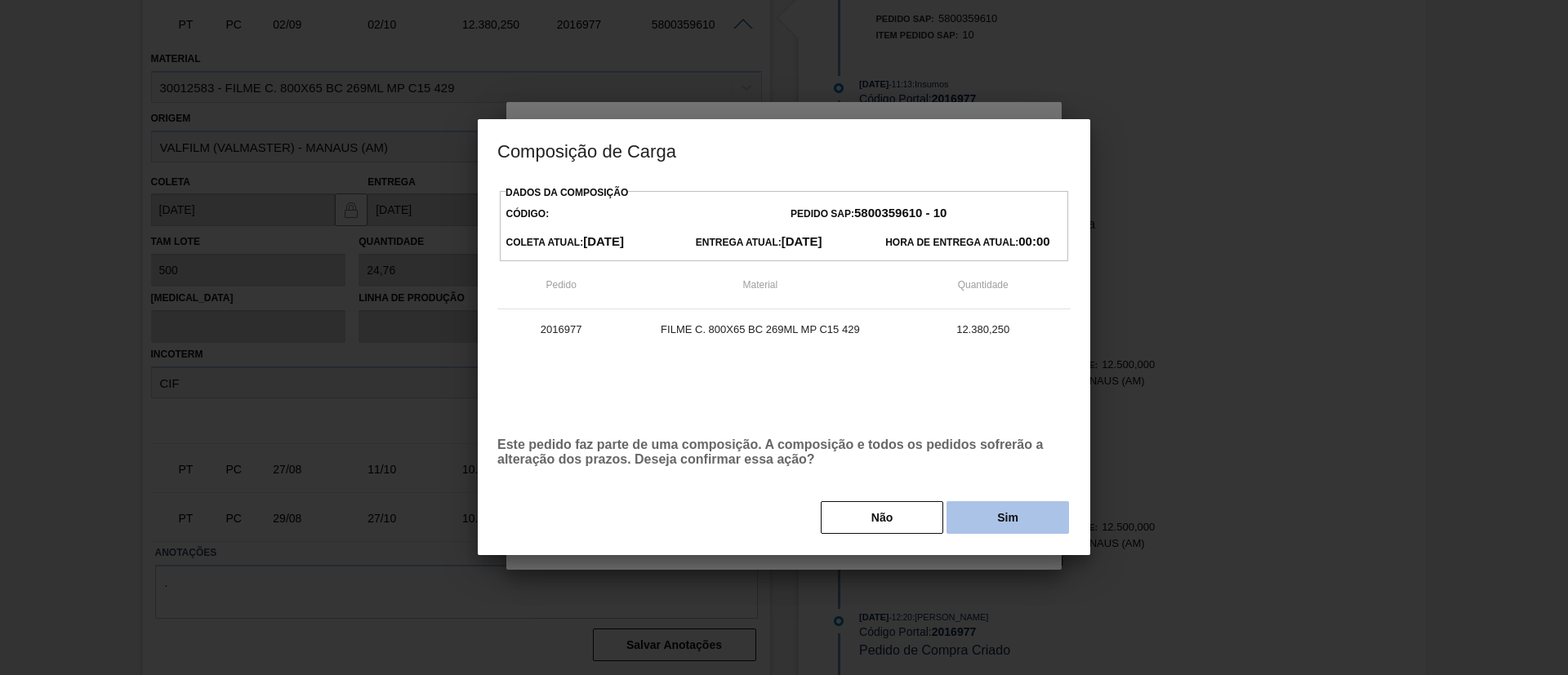
click at [1014, 503] on button "Sim" at bounding box center [1008, 517] width 122 height 32
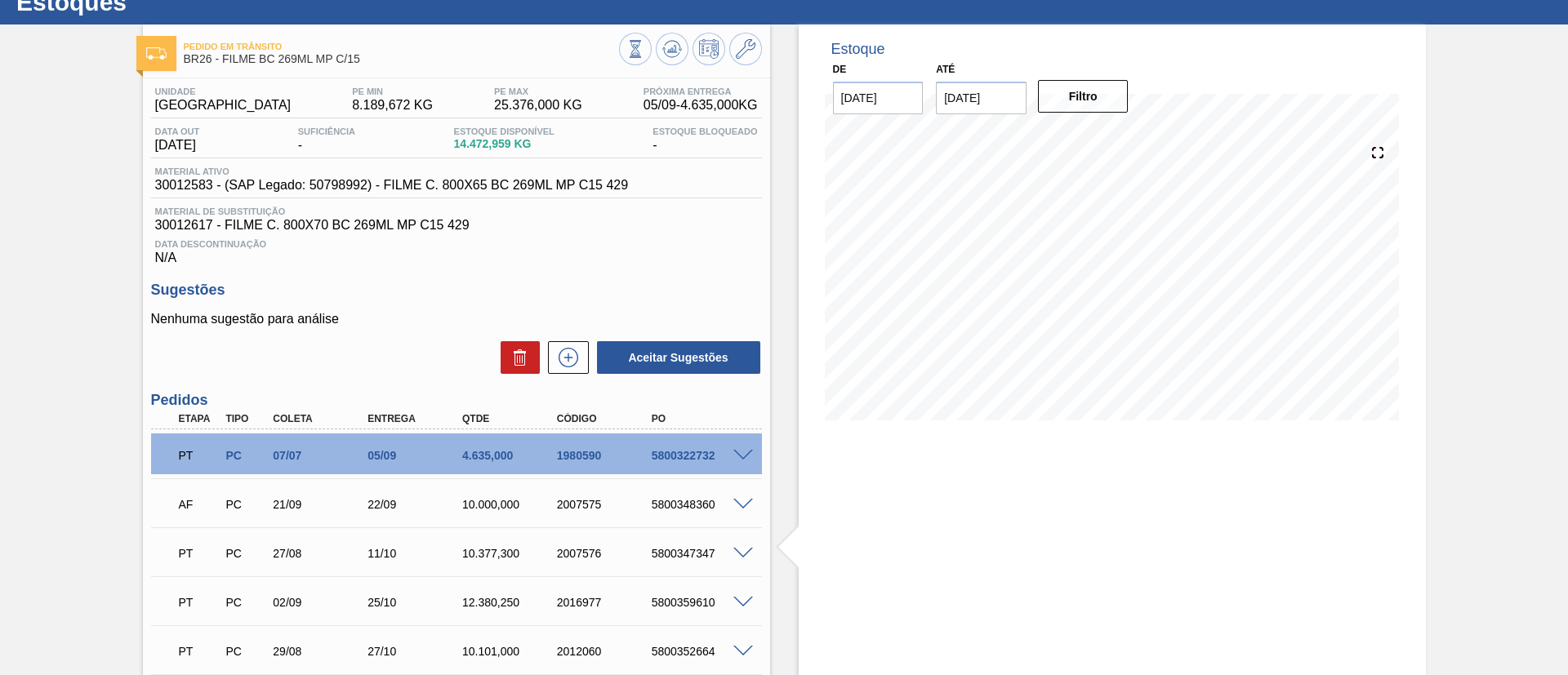
scroll to position [19, 0]
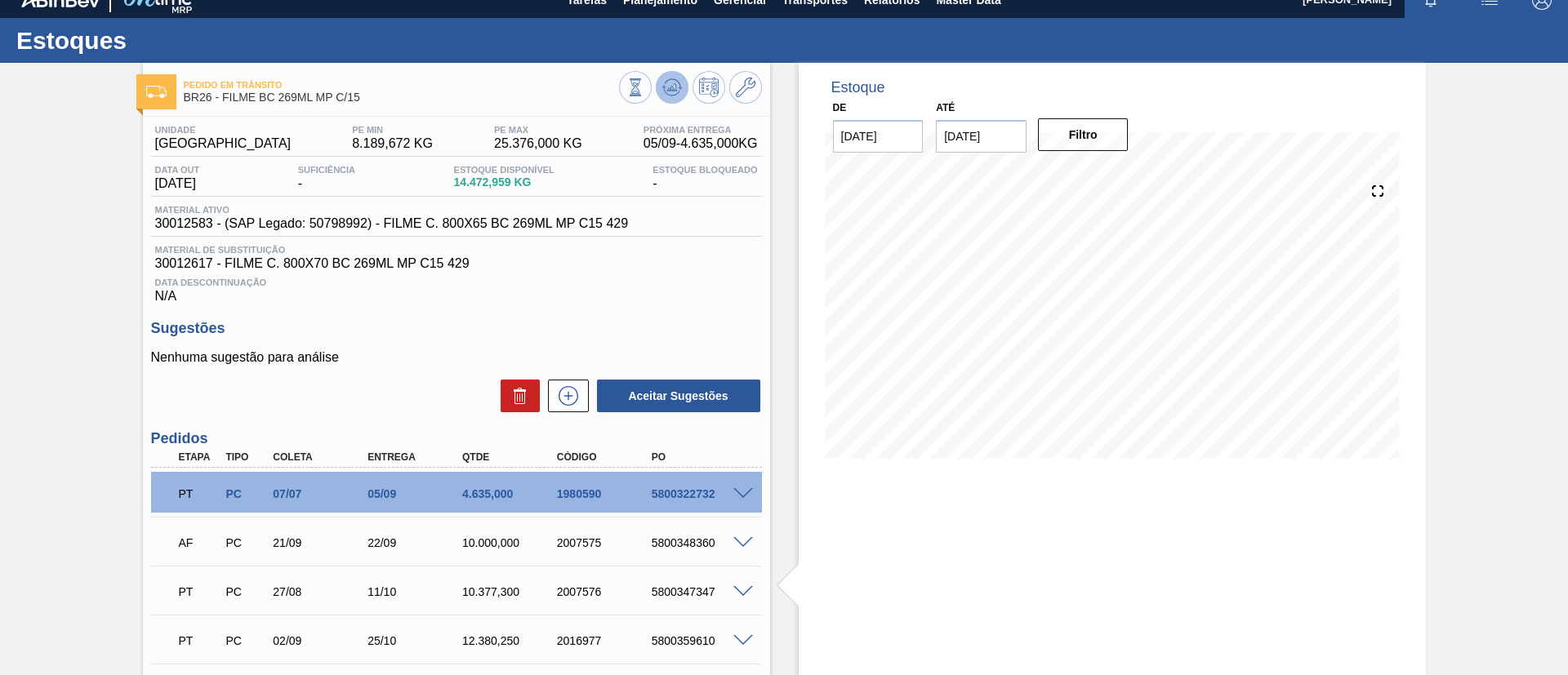
click at [668, 86] on icon at bounding box center [671, 87] width 19 height 19
click at [737, 485] on div "PT PC 07/07 05/09 4.635,000 1980590 5800322732" at bounding box center [456, 492] width 611 height 41
click at [740, 487] on div at bounding box center [745, 492] width 32 height 12
click at [744, 490] on span at bounding box center [743, 494] width 19 height 12
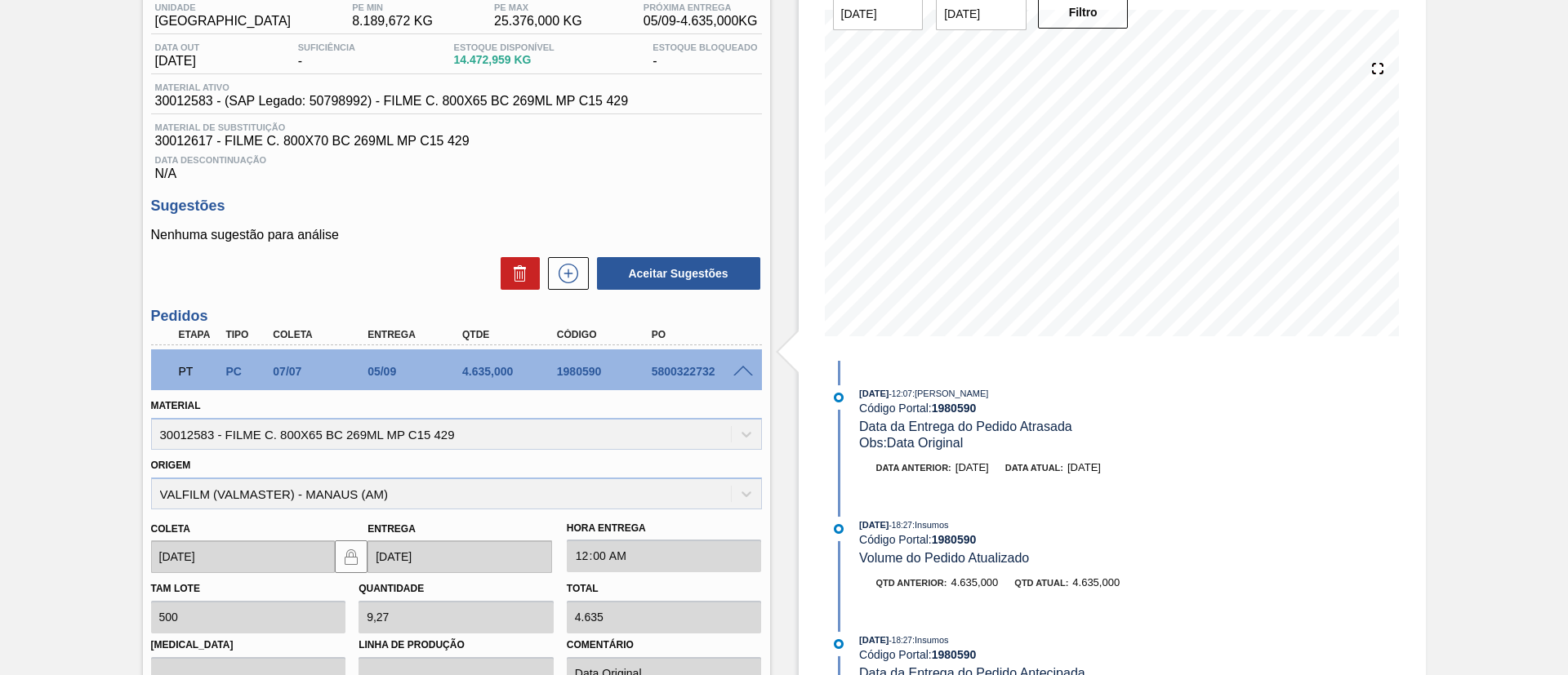
scroll to position [0, 0]
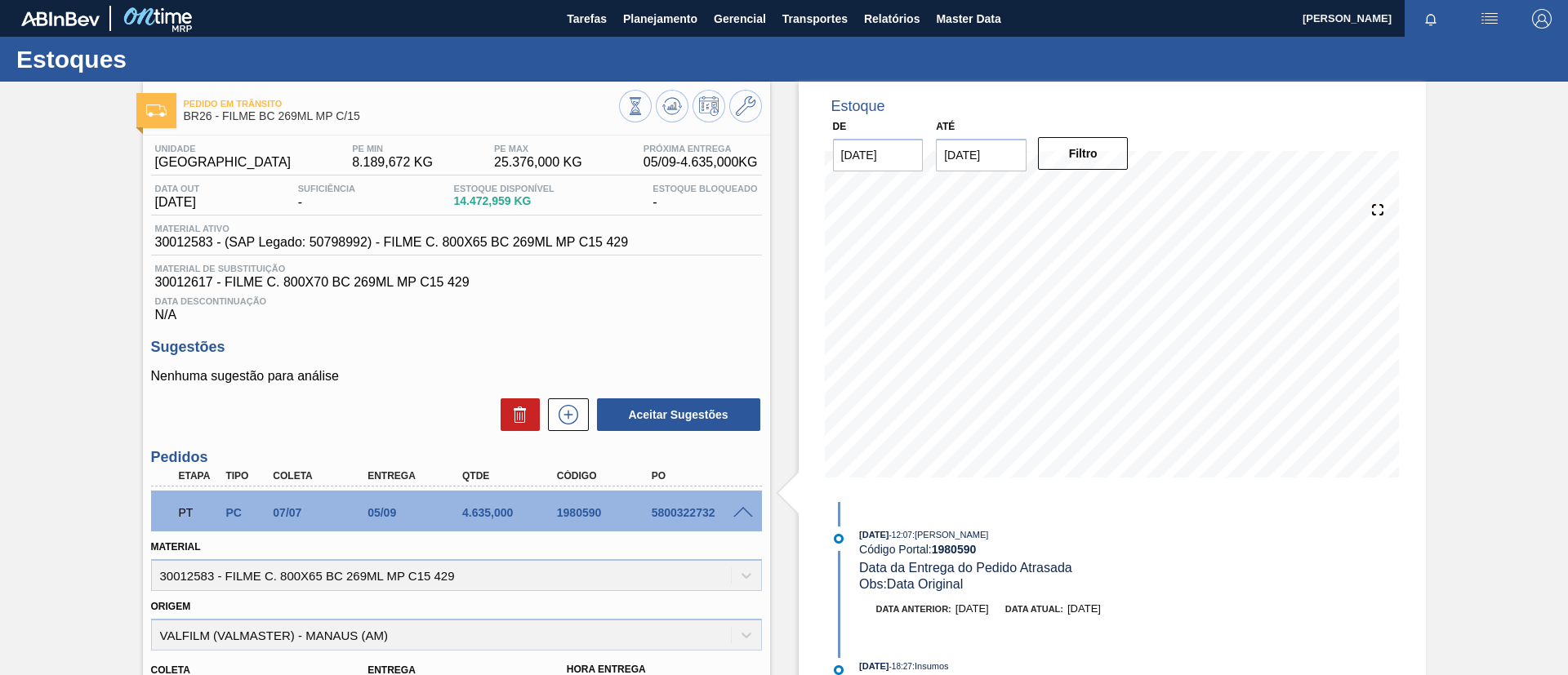
click at [729, 515] on div at bounding box center [745, 511] width 32 height 12
click at [733, 507] on span at bounding box center [743, 513] width 19 height 12
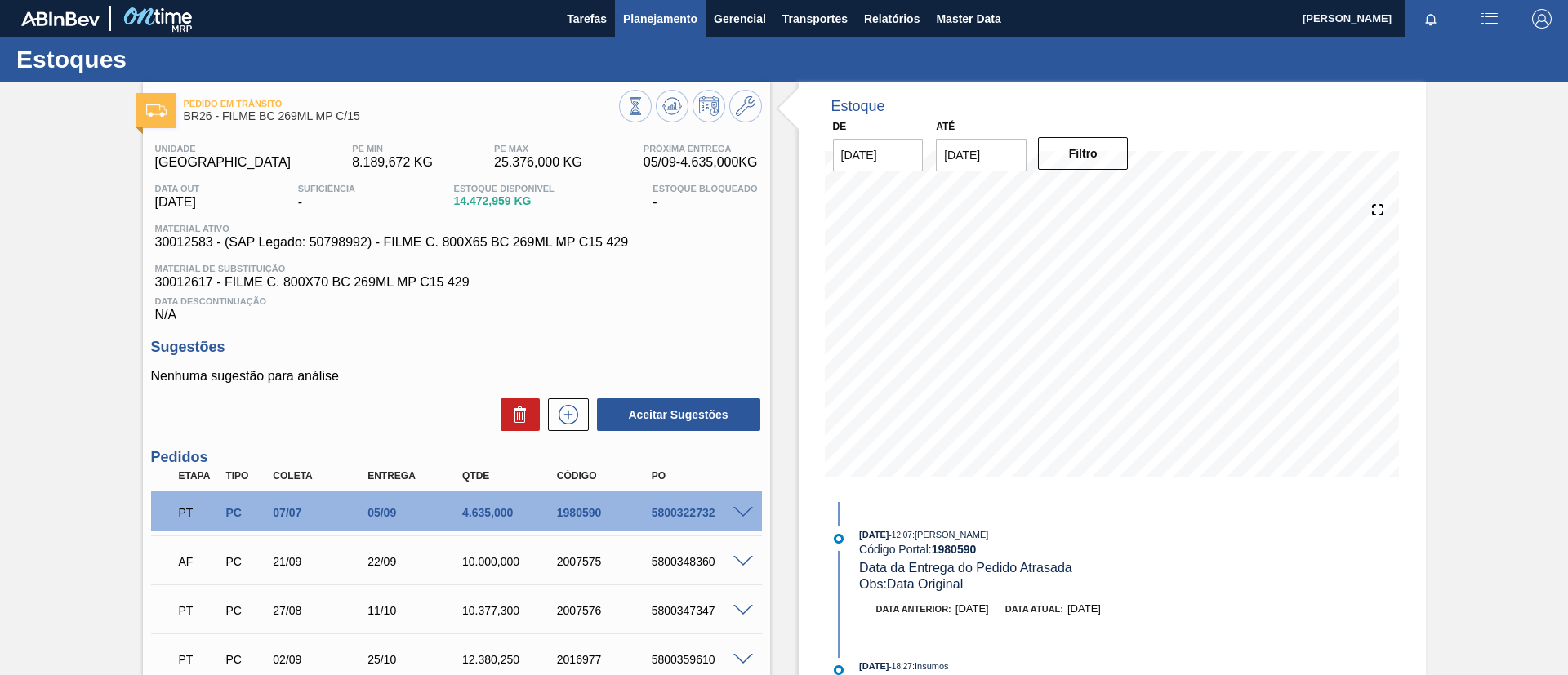
click at [638, 10] on span "Planejamento" at bounding box center [660, 19] width 74 height 19
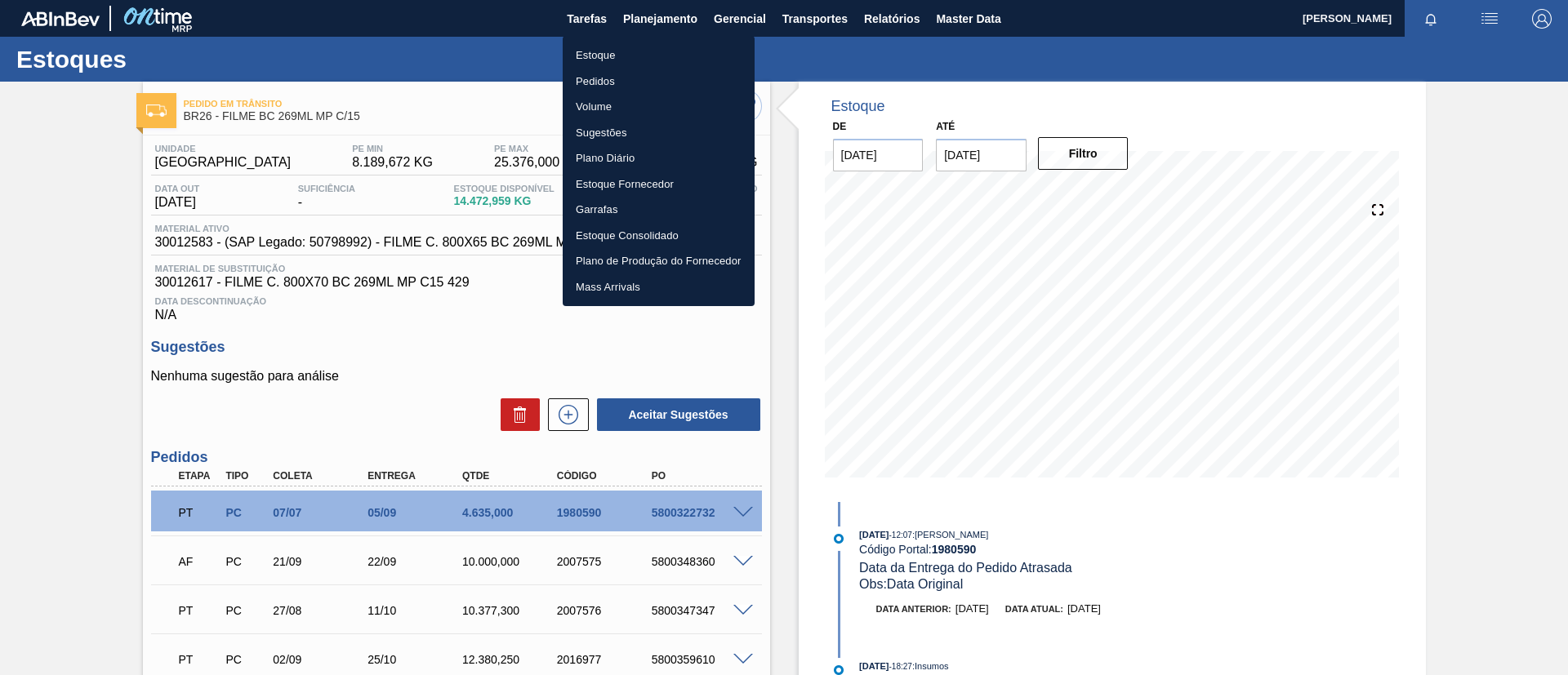
click at [658, 57] on li "Estoque" at bounding box center [658, 56] width 192 height 26
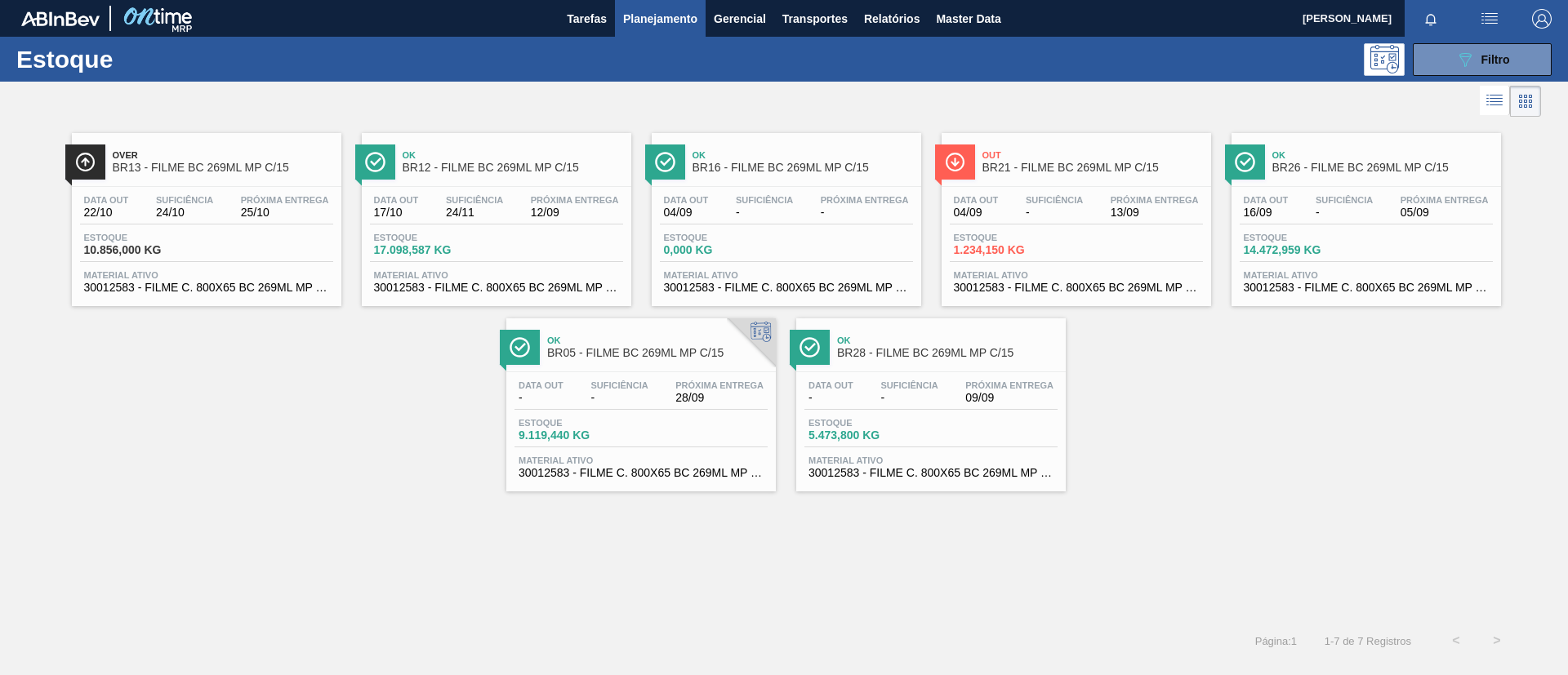
click at [1502, 76] on div "Estoque 089F7B8B-B2A5-4AFE-B5C0-19BA573D28AC Filtro" at bounding box center [784, 59] width 1568 height 45
click at [1502, 67] on div "089F7B8B-B2A5-4AFE-B5C0-19BA573D28AC Filtro" at bounding box center [1482, 59] width 55 height 19
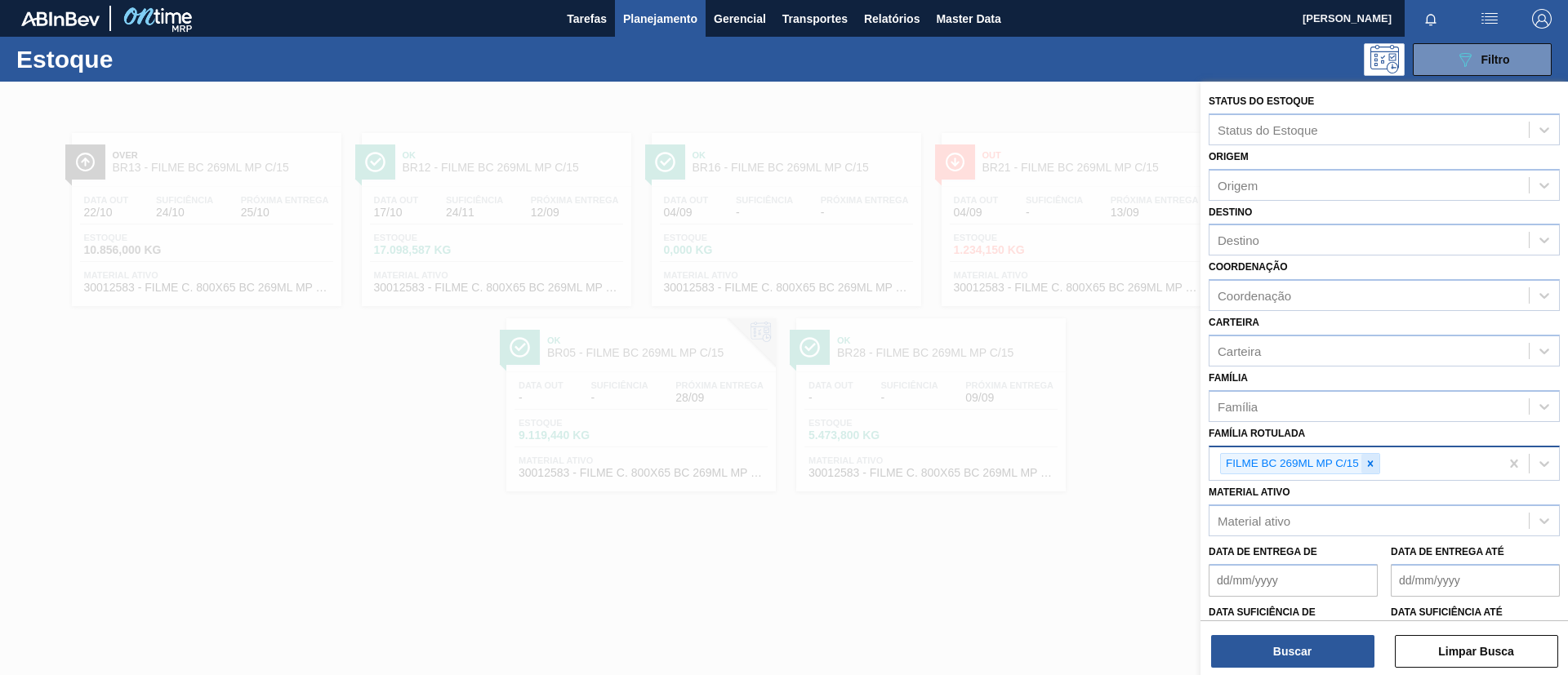
click at [1372, 461] on icon at bounding box center [1370, 464] width 11 height 11
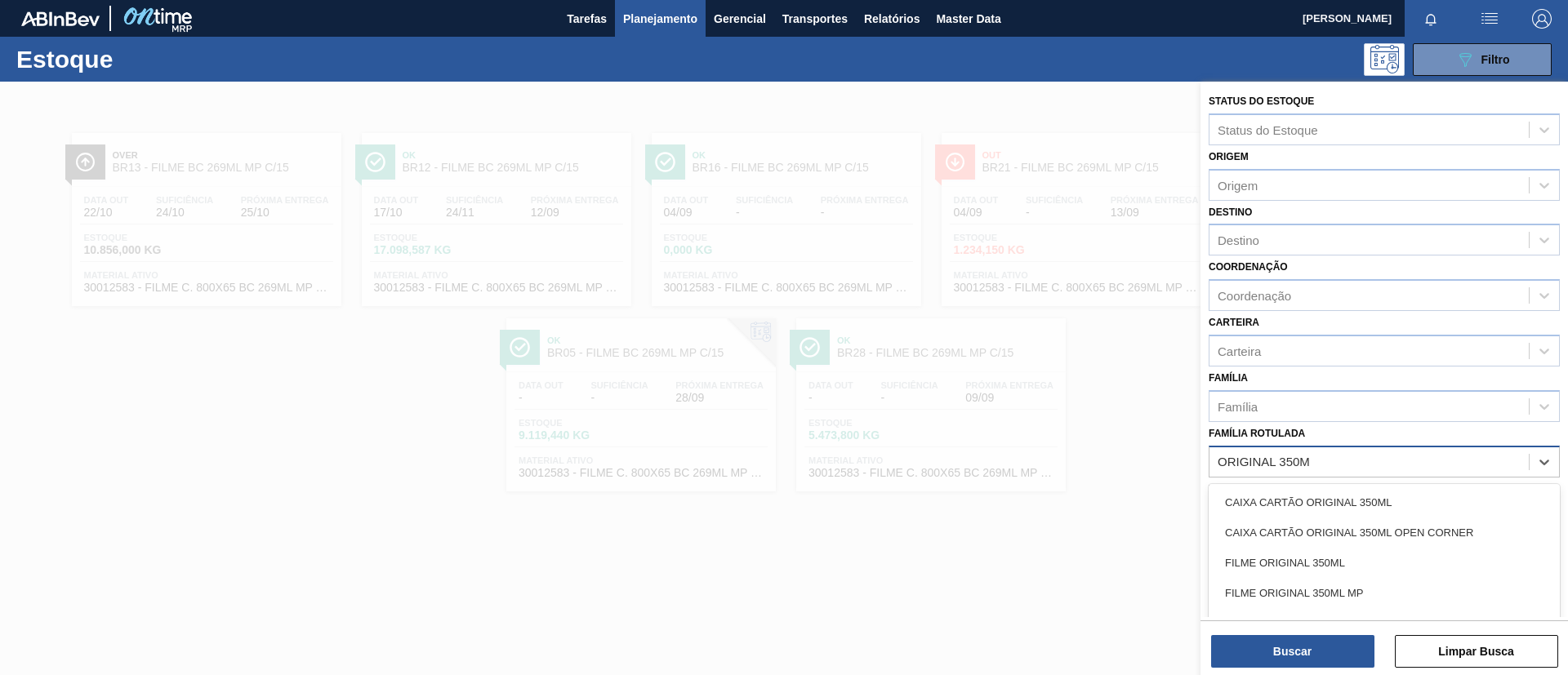
type Rotulada "ORIGINAL 350ML"
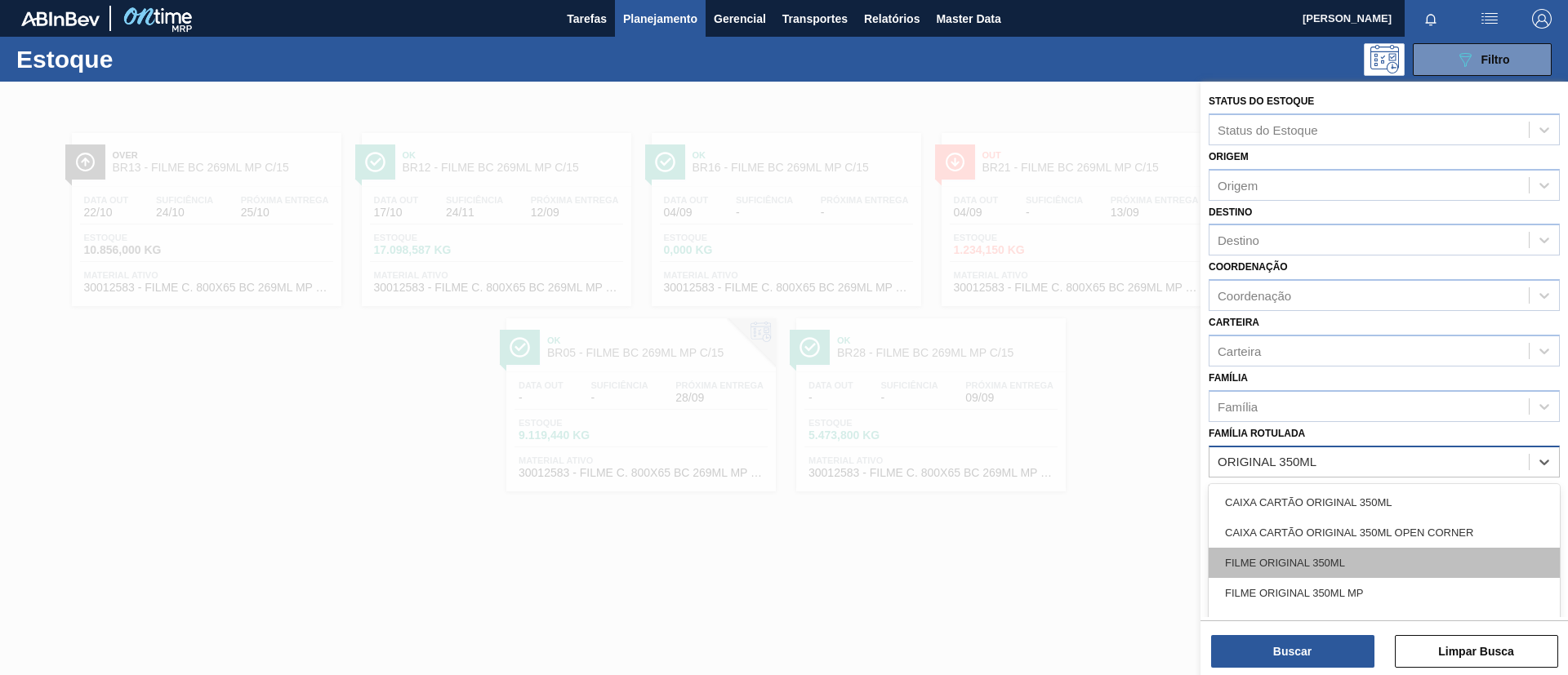
click at [1352, 562] on div "FILME ORIGINAL 350ML" at bounding box center [1383, 563] width 351 height 31
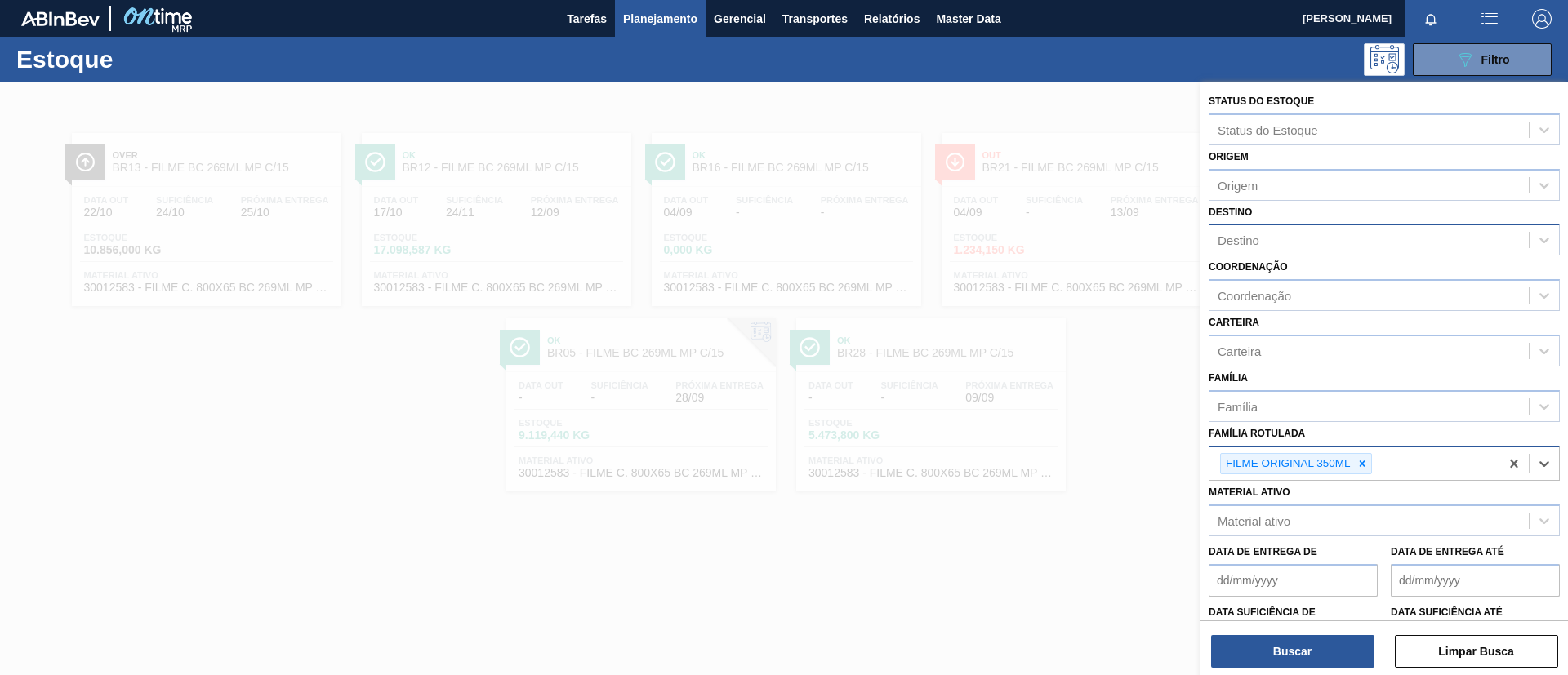
click at [1326, 249] on div "Destino" at bounding box center [1369, 241] width 319 height 24
click at [1286, 663] on button "Buscar" at bounding box center [1293, 651] width 163 height 32
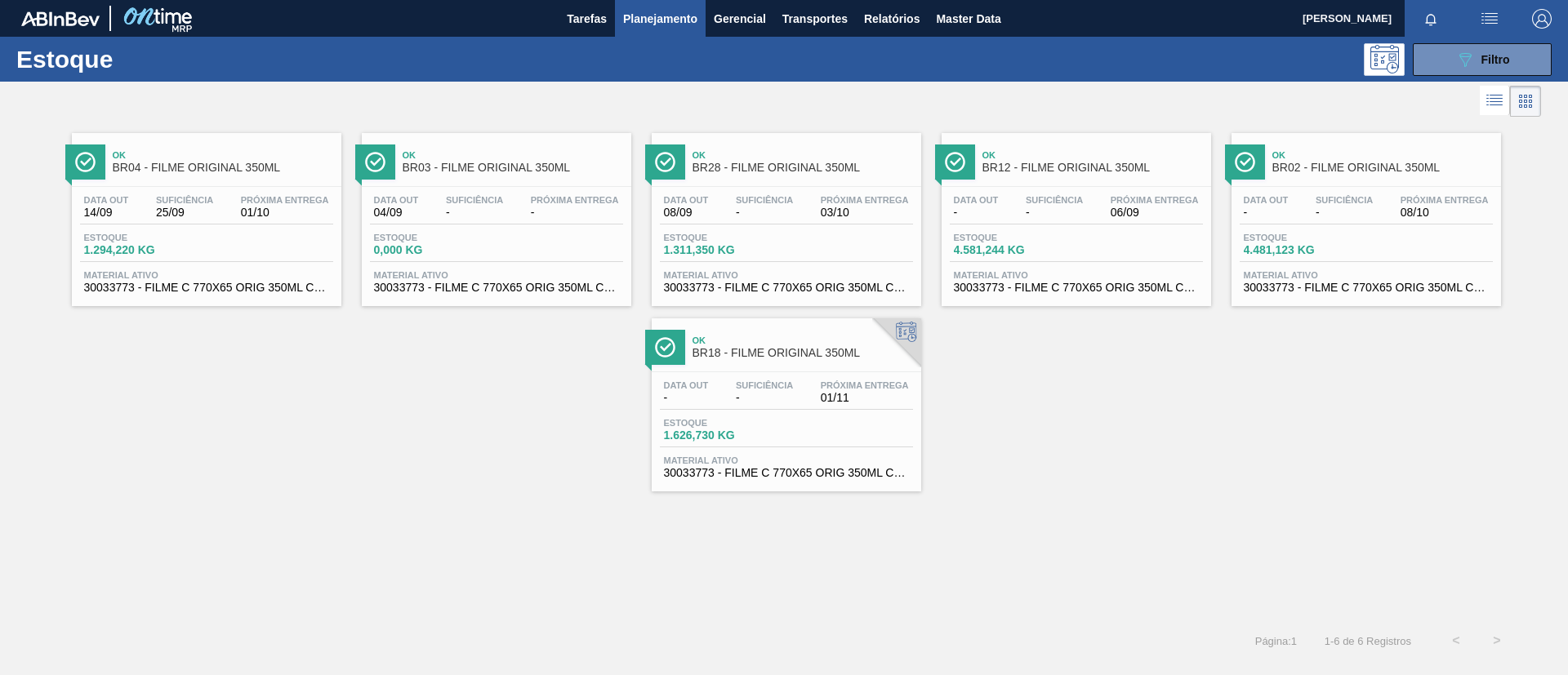
click at [1132, 196] on span "Próxima Entrega" at bounding box center [1154, 199] width 88 height 10
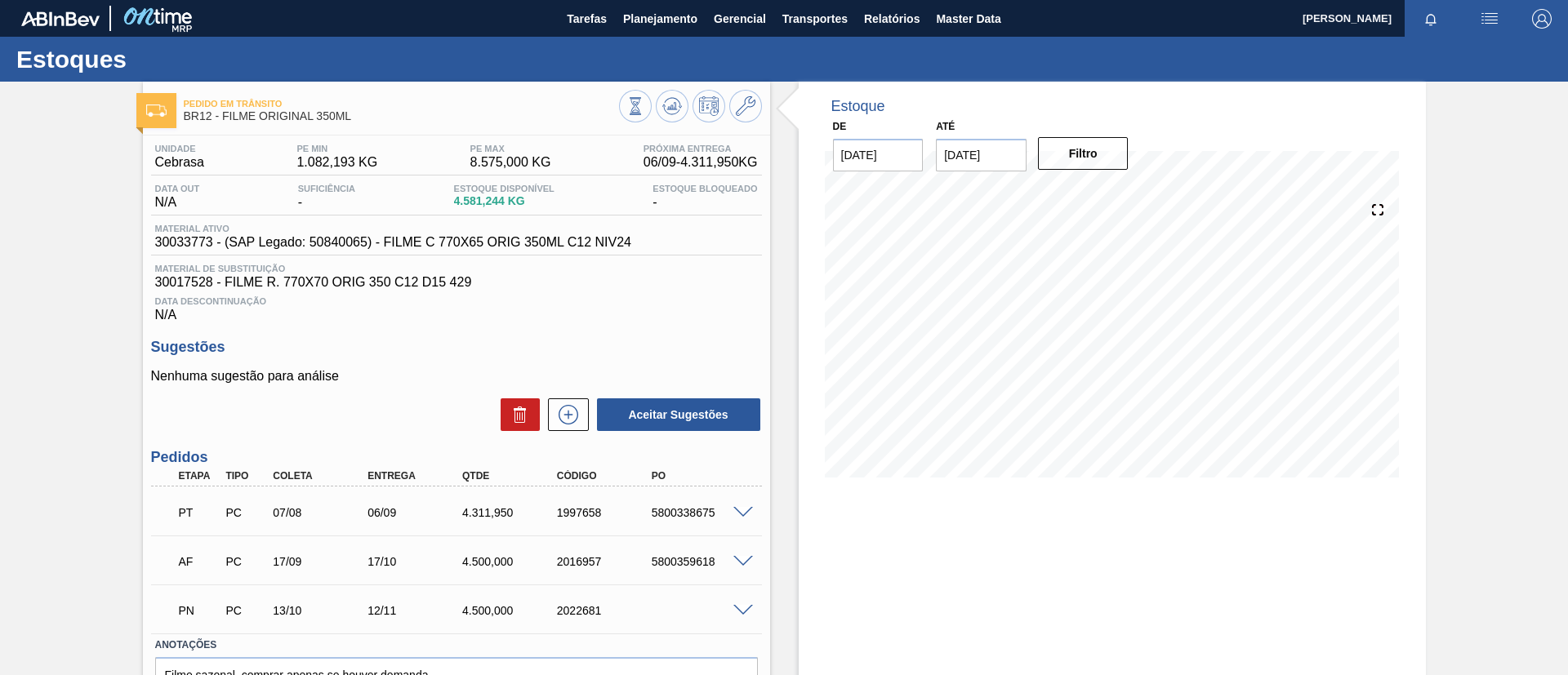
click at [733, 512] on span at bounding box center [743, 513] width 19 height 12
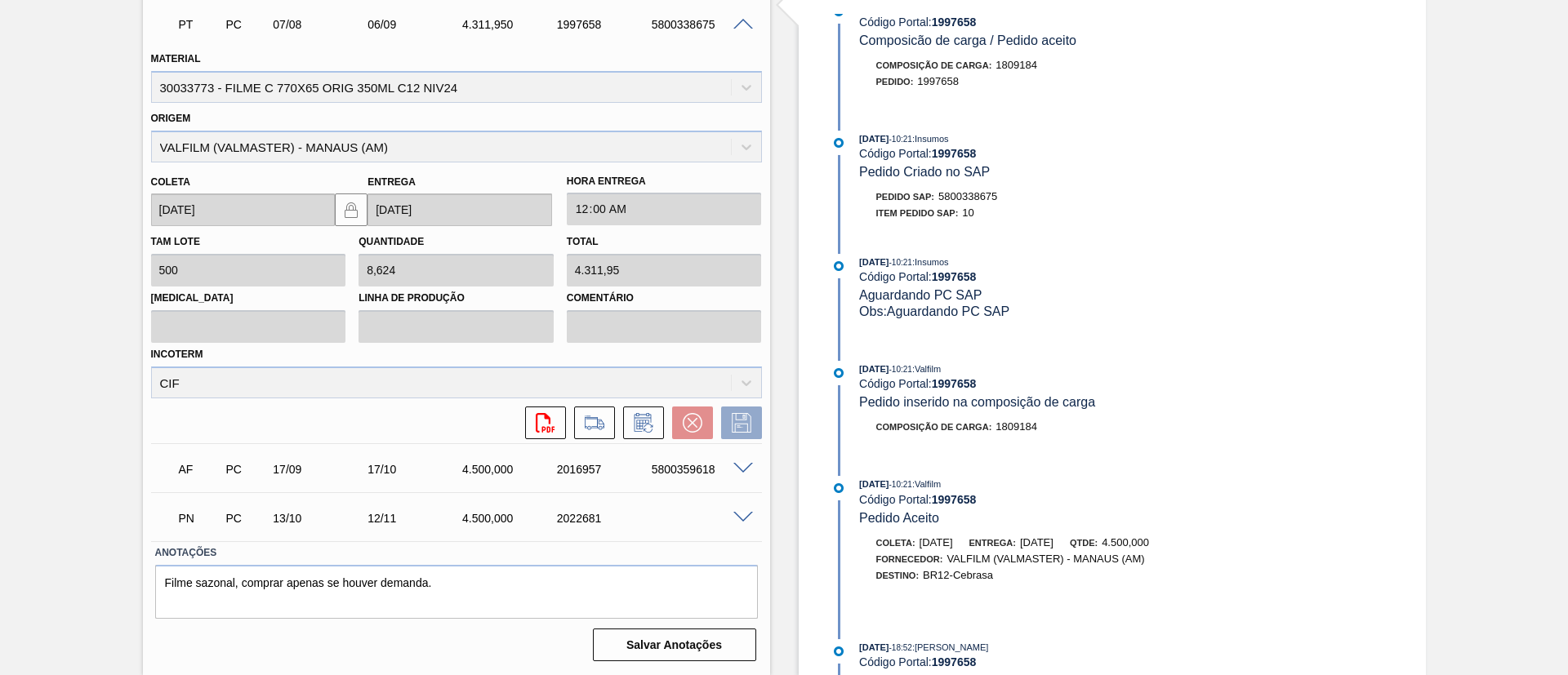
scroll to position [735, 0]
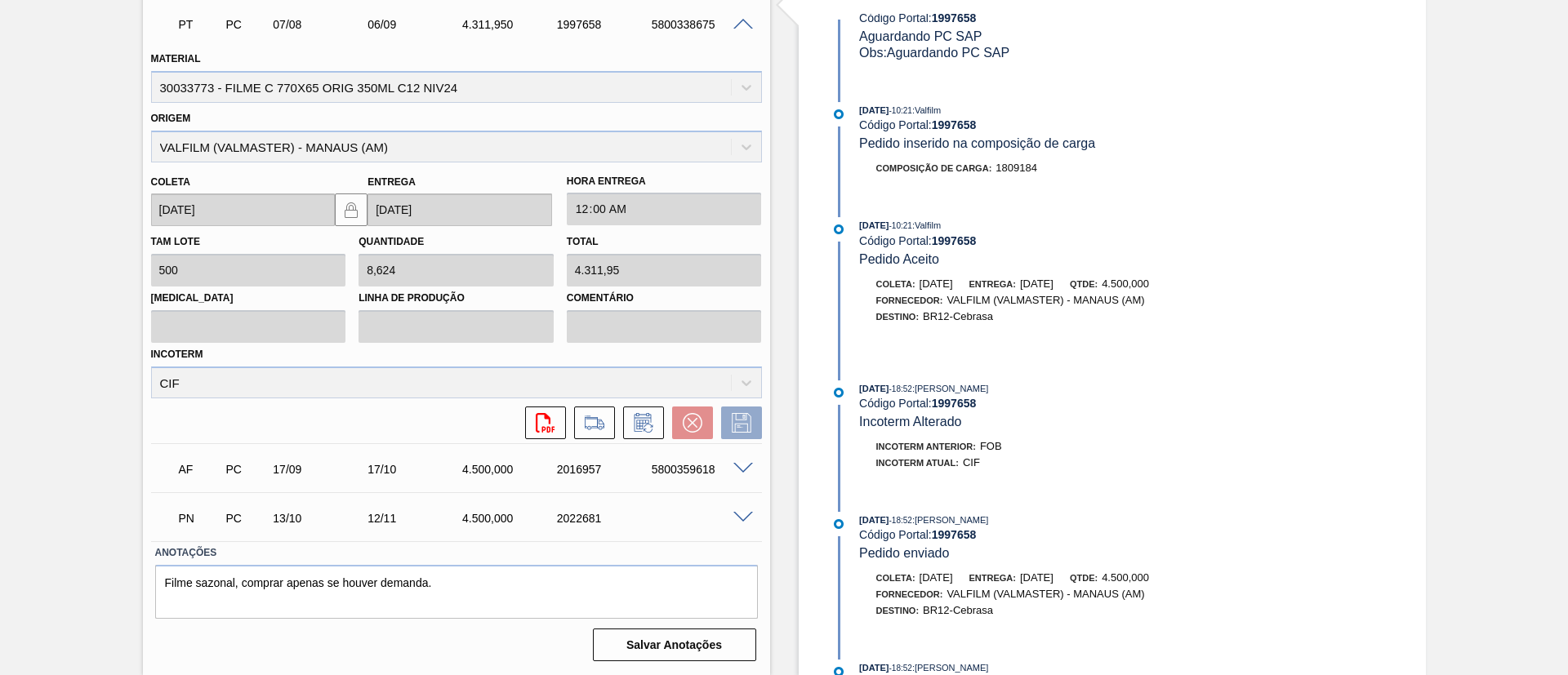
click at [647, 441] on div "PT PC 07/08 06/09 4.311,950 1997658 5800338675 Material 30033773 - FILME C 770X…" at bounding box center [456, 221] width 611 height 445
click at [636, 425] on icon at bounding box center [644, 423] width 26 height 19
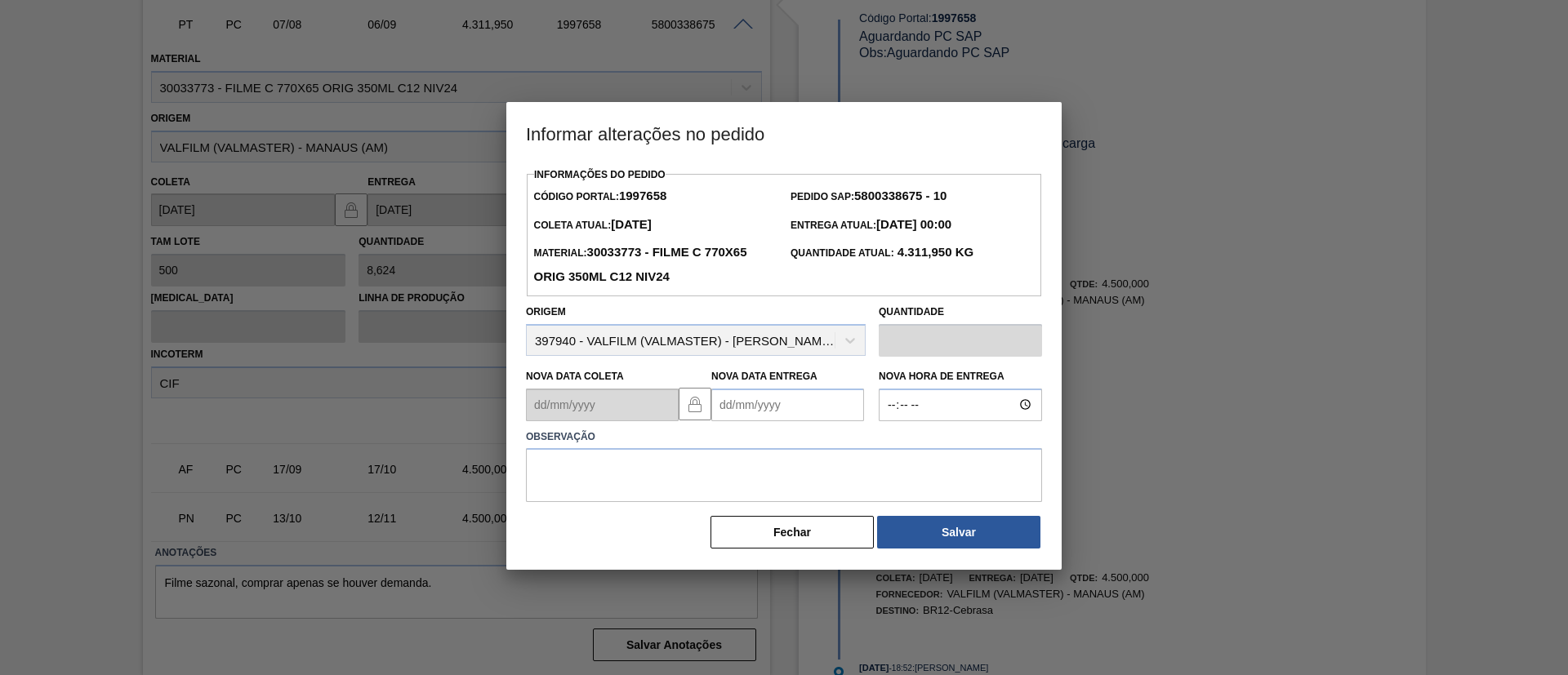
click at [759, 404] on Entrega1997658 "Nova Data Entrega" at bounding box center [787, 404] width 153 height 32
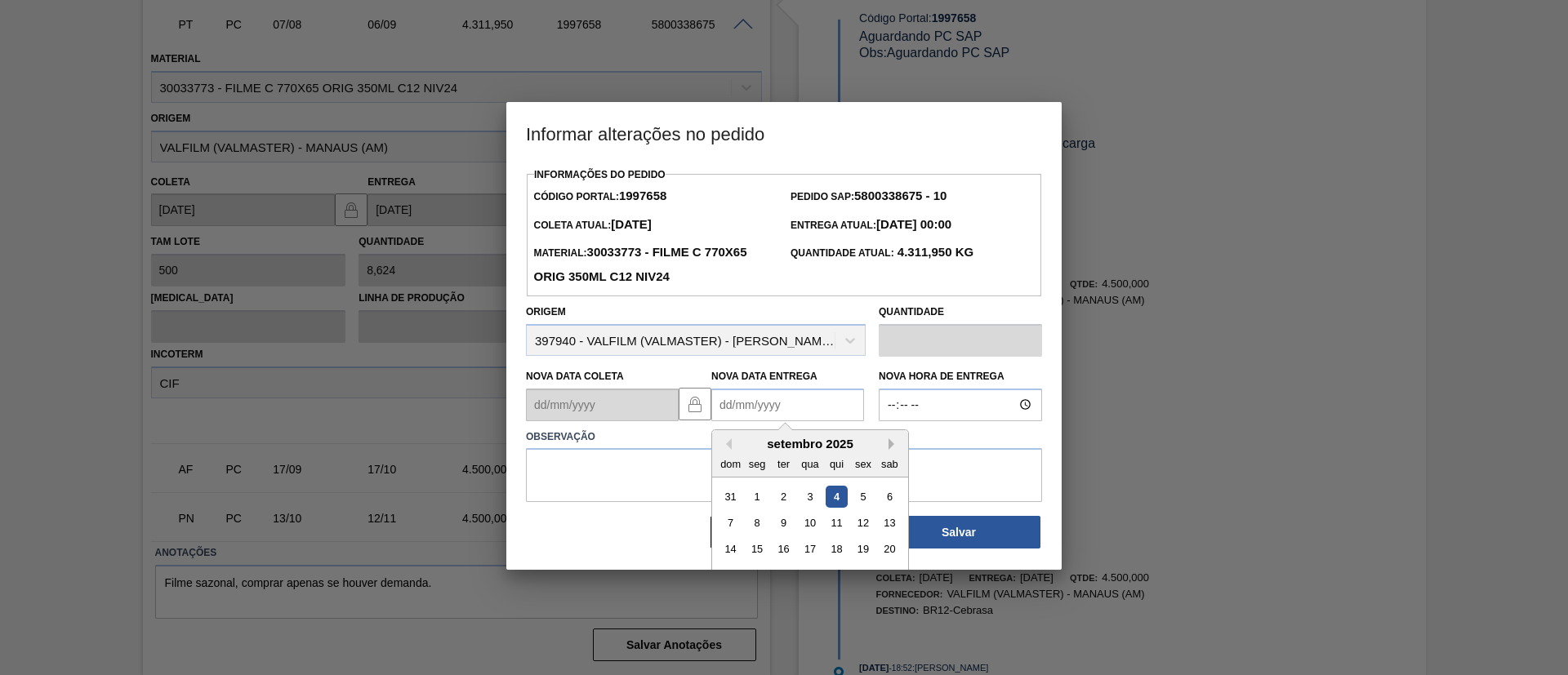
click at [893, 442] on button "Next Month" at bounding box center [894, 444] width 11 height 11
click at [729, 441] on button "Previous Month" at bounding box center [726, 444] width 11 height 11
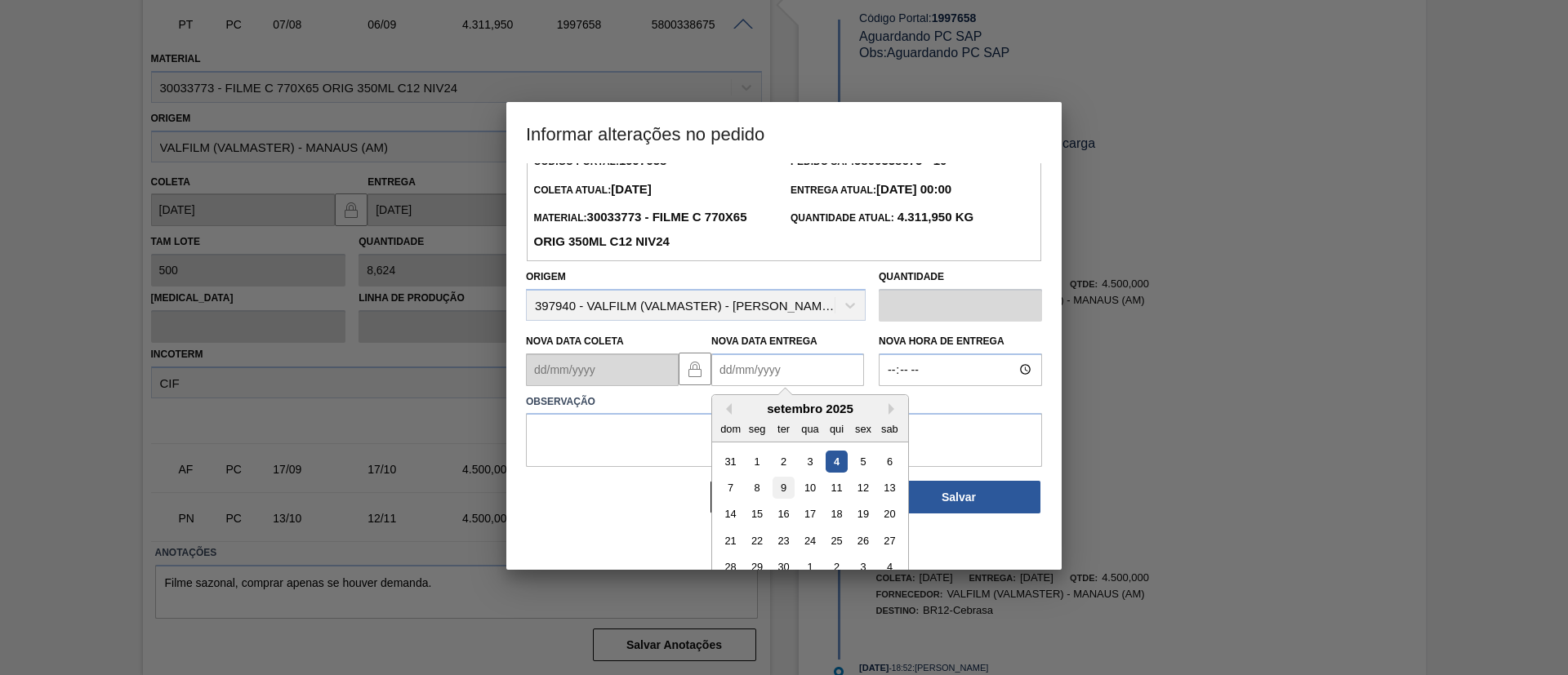
scroll to position [55, 0]
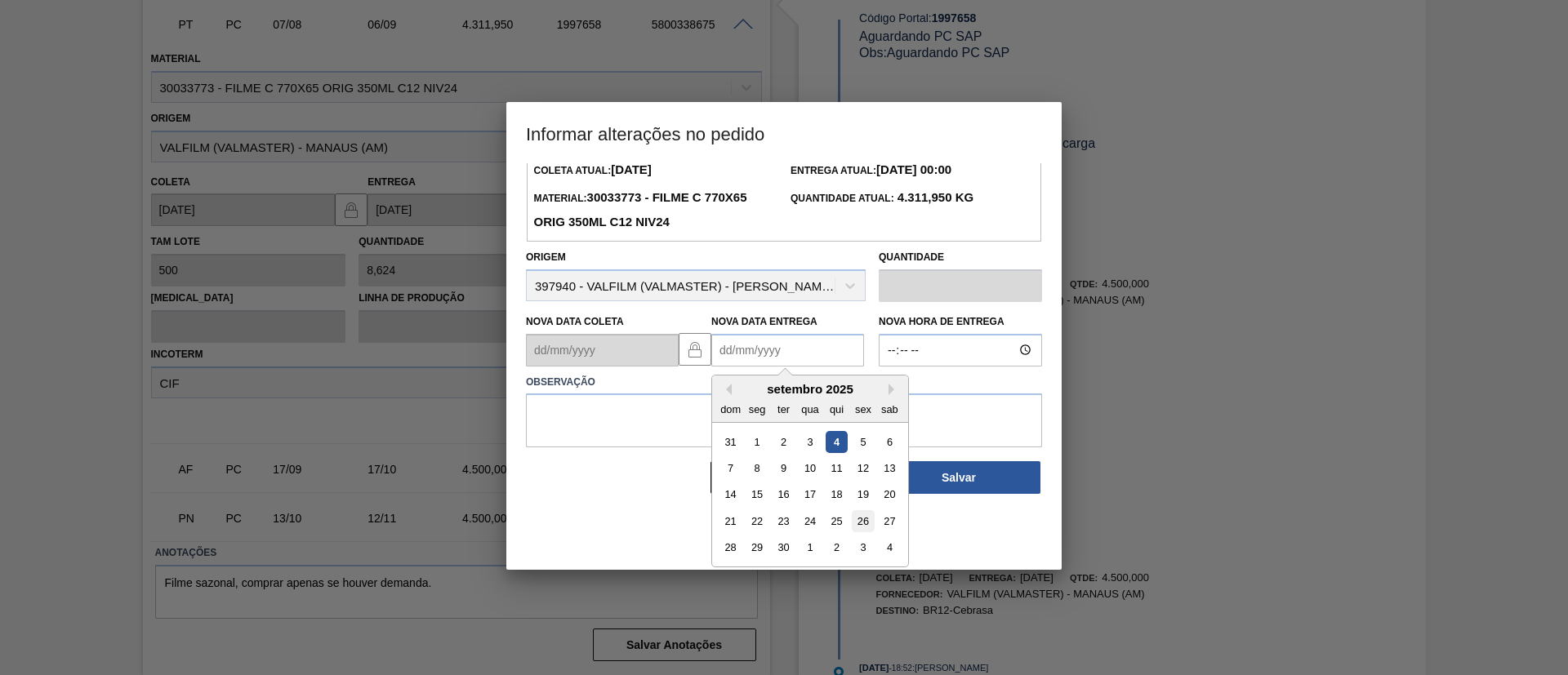
click at [861, 515] on div "26" at bounding box center [863, 521] width 22 height 22
type Entrega1997658 "26/09/2025"
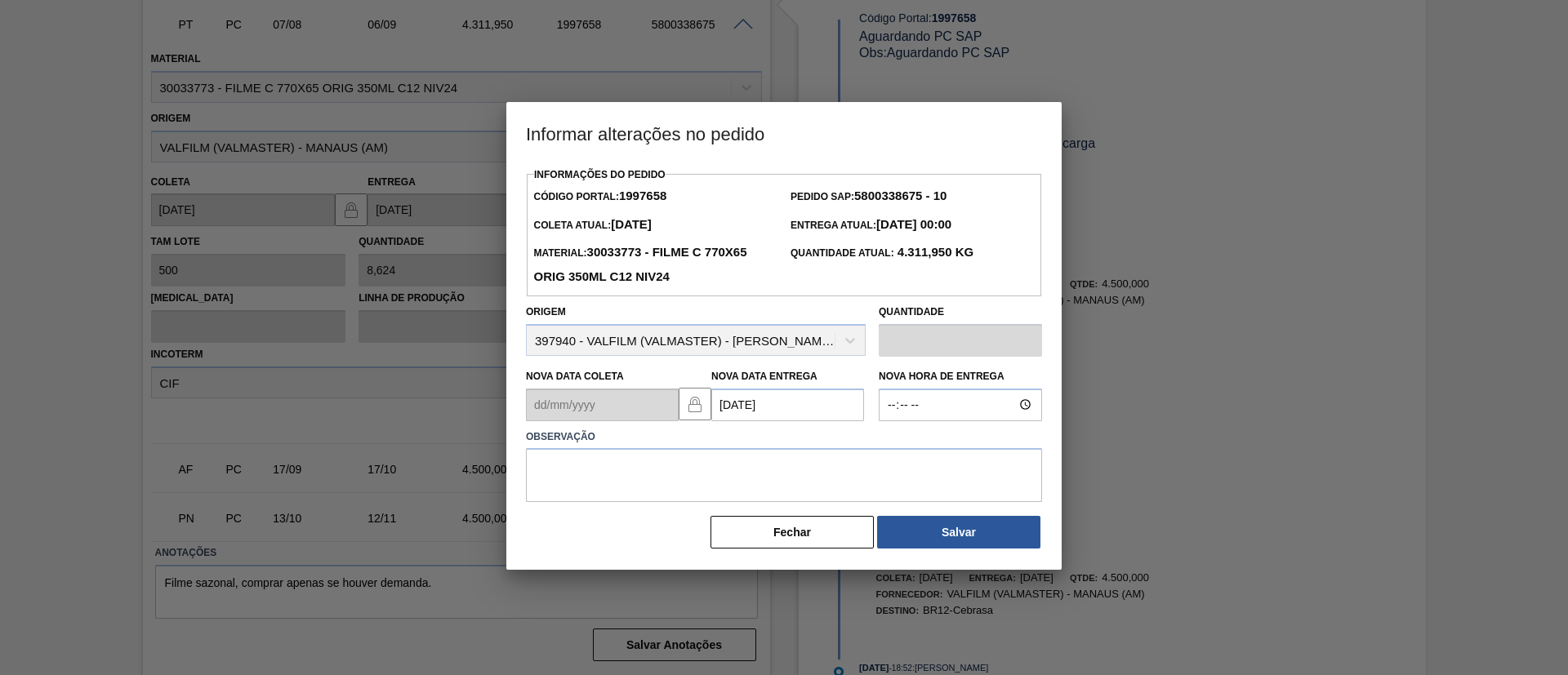
scroll to position [0, 0]
click at [807, 452] on textarea at bounding box center [784, 475] width 516 height 54
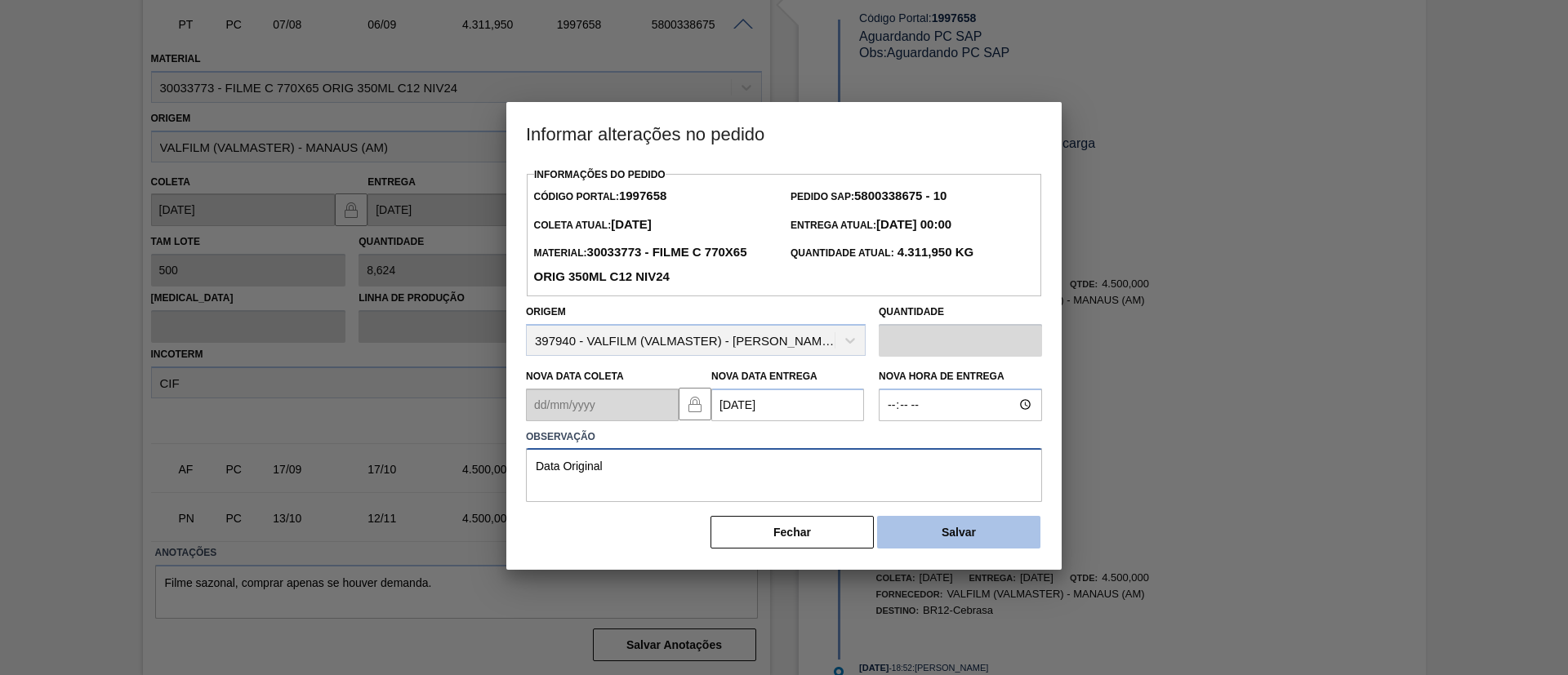
type textarea "Data Original"
click at [988, 534] on button "Salvar" at bounding box center [959, 532] width 163 height 32
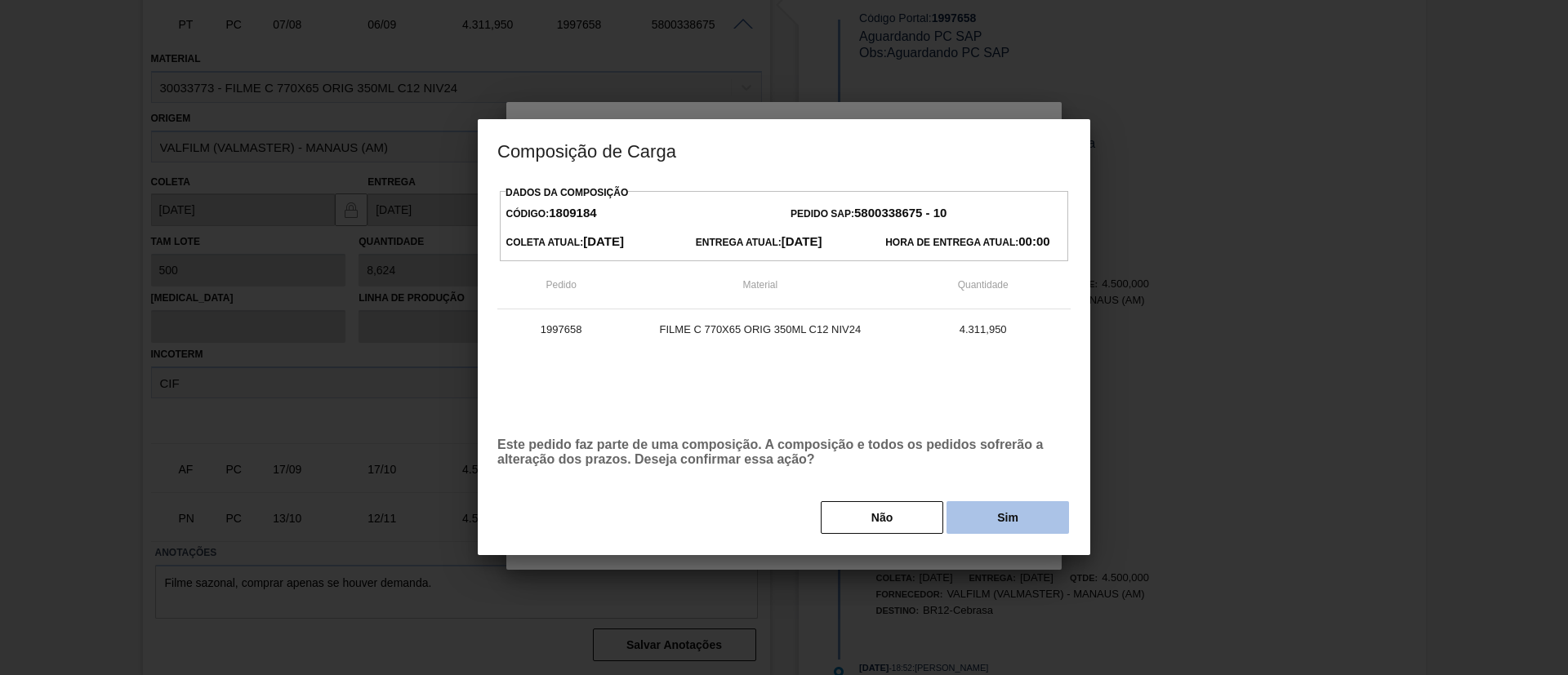
click at [1024, 503] on button "Sim" at bounding box center [1008, 517] width 122 height 32
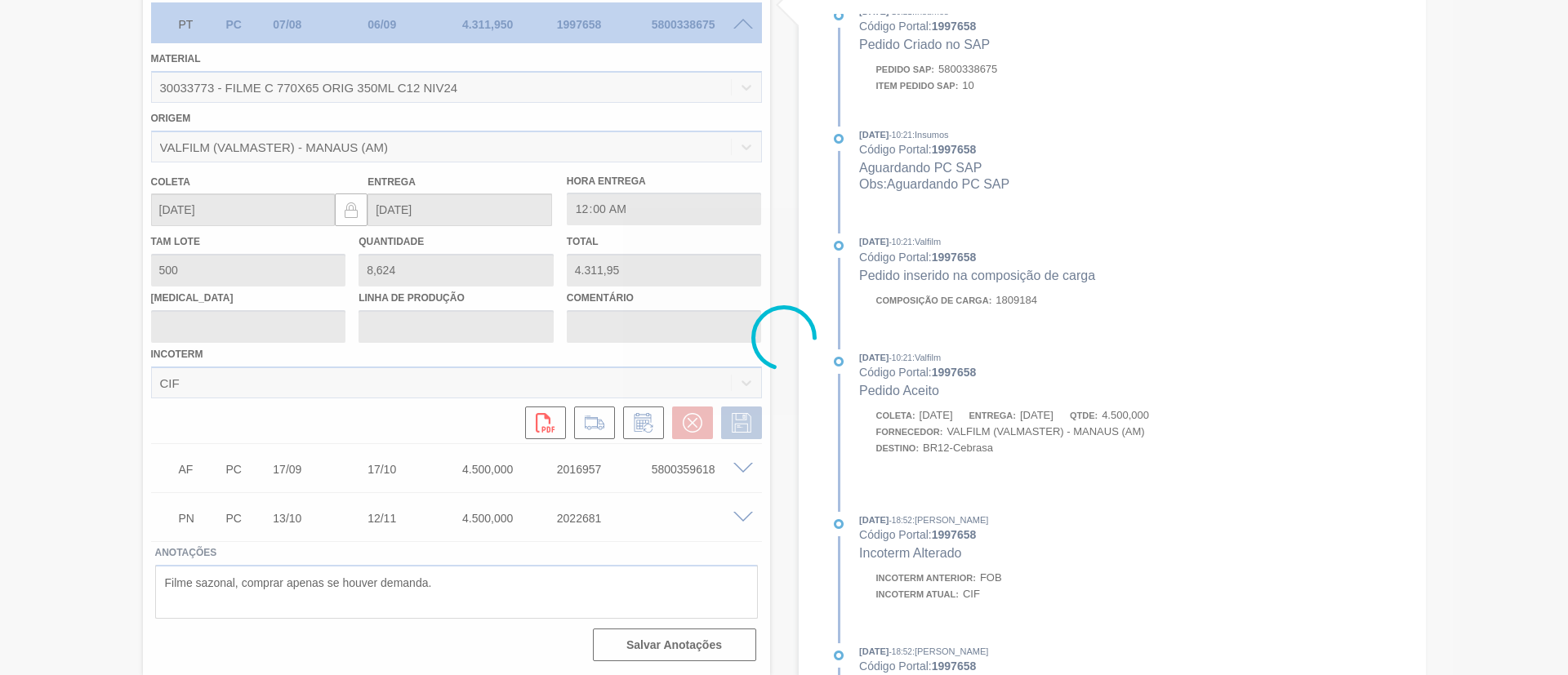
scroll to position [866, 0]
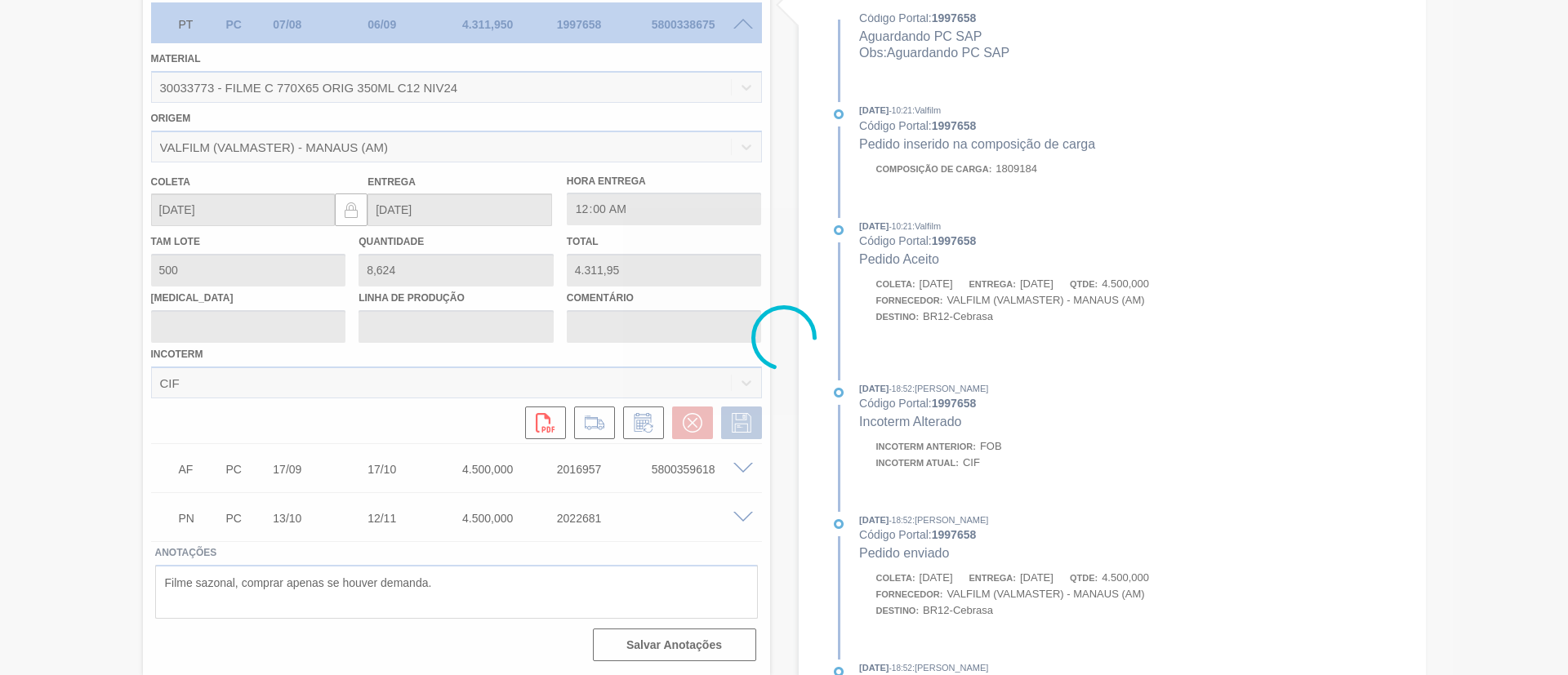
type input "Data Original"
type input "26/09/2025"
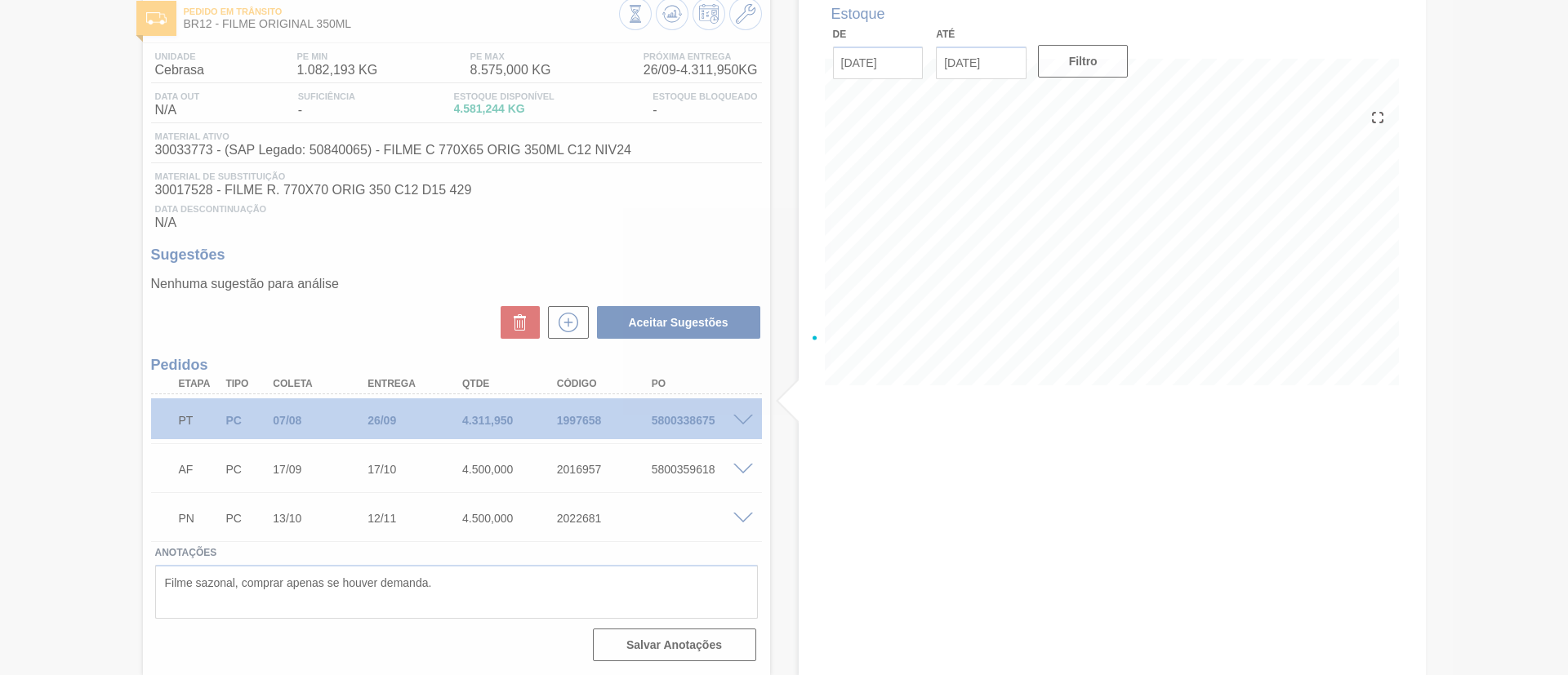
scroll to position [93, 0]
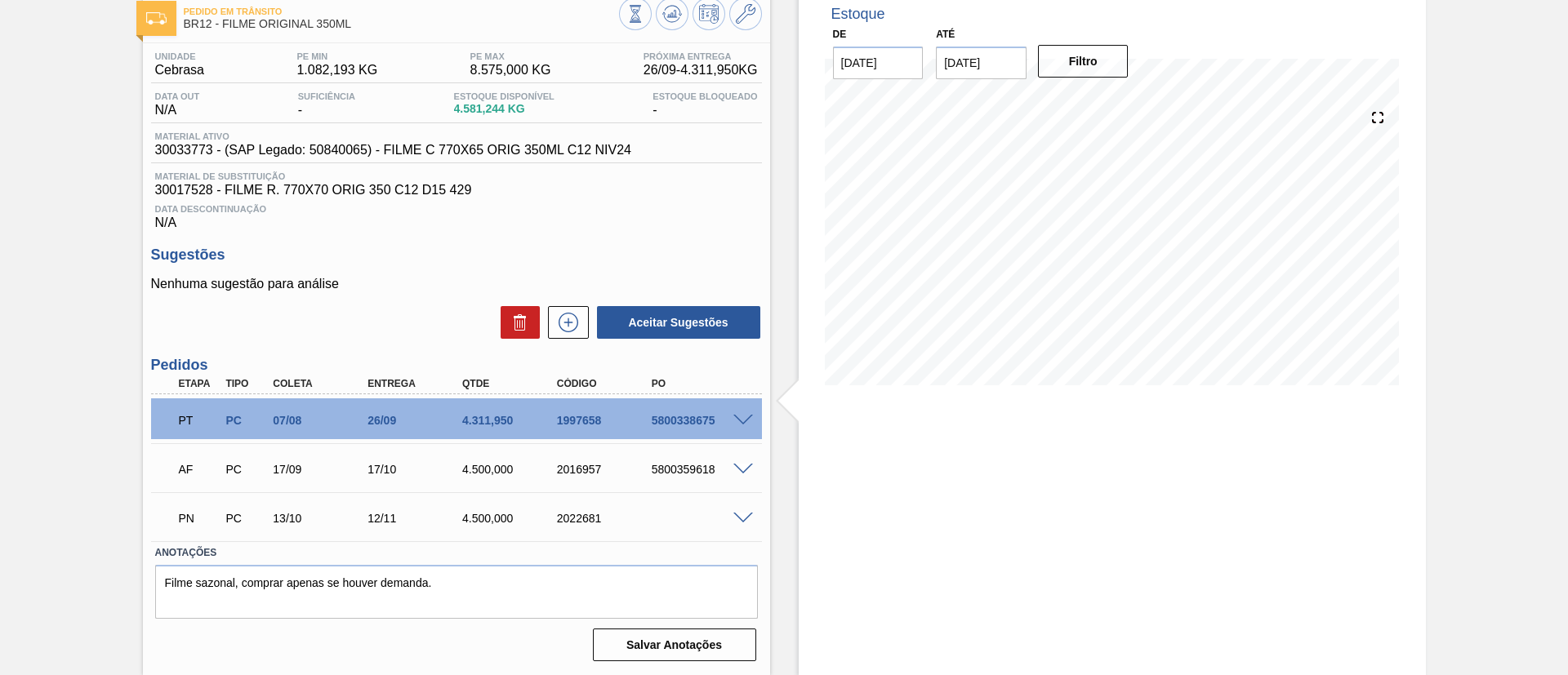
click at [1398, 439] on div "Estoque De 04/09/2025 Até 25/02/2026 Filtro" at bounding box center [1112, 333] width 627 height 686
click at [573, 310] on button at bounding box center [568, 322] width 41 height 32
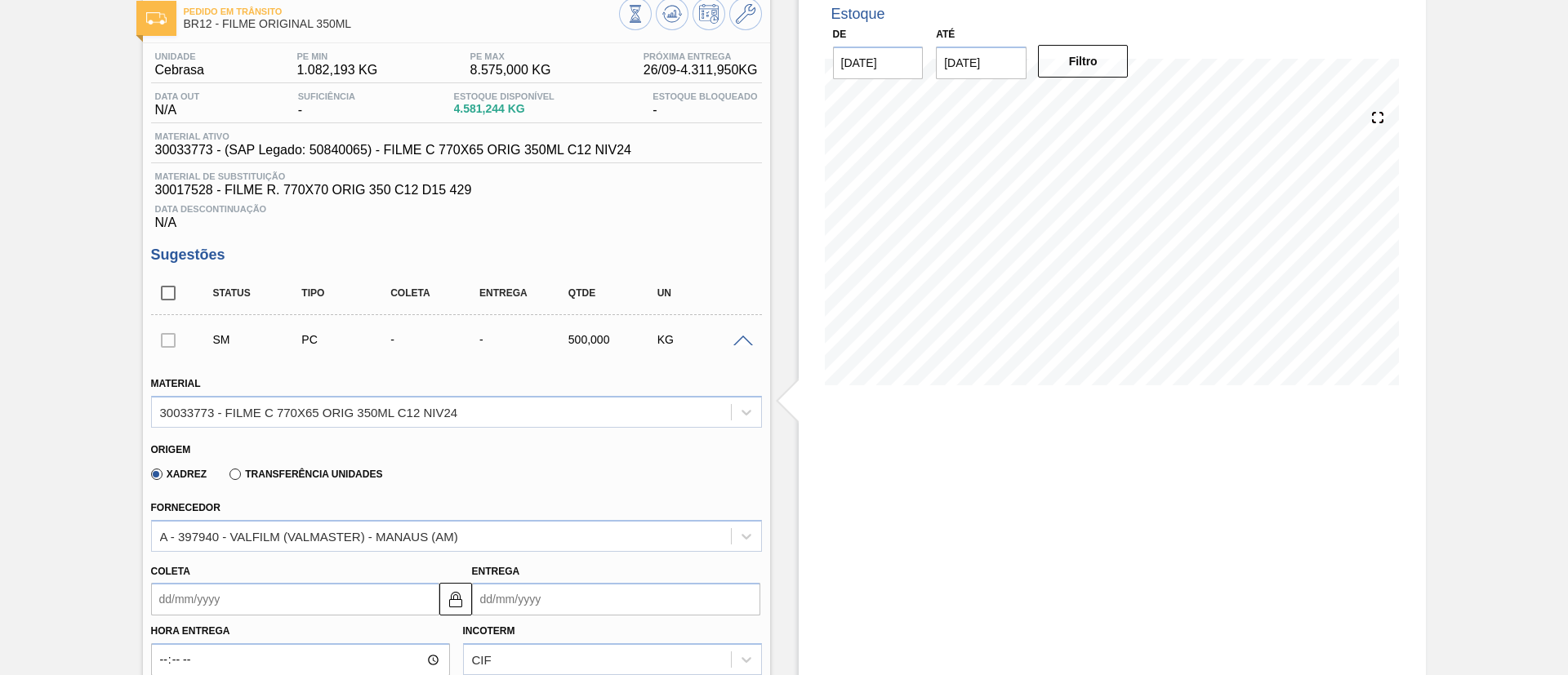
click at [403, 541] on div "A - 397940 - VALFILM (VALMASTER) - MANAUS (AM)" at bounding box center [309, 536] width 298 height 14
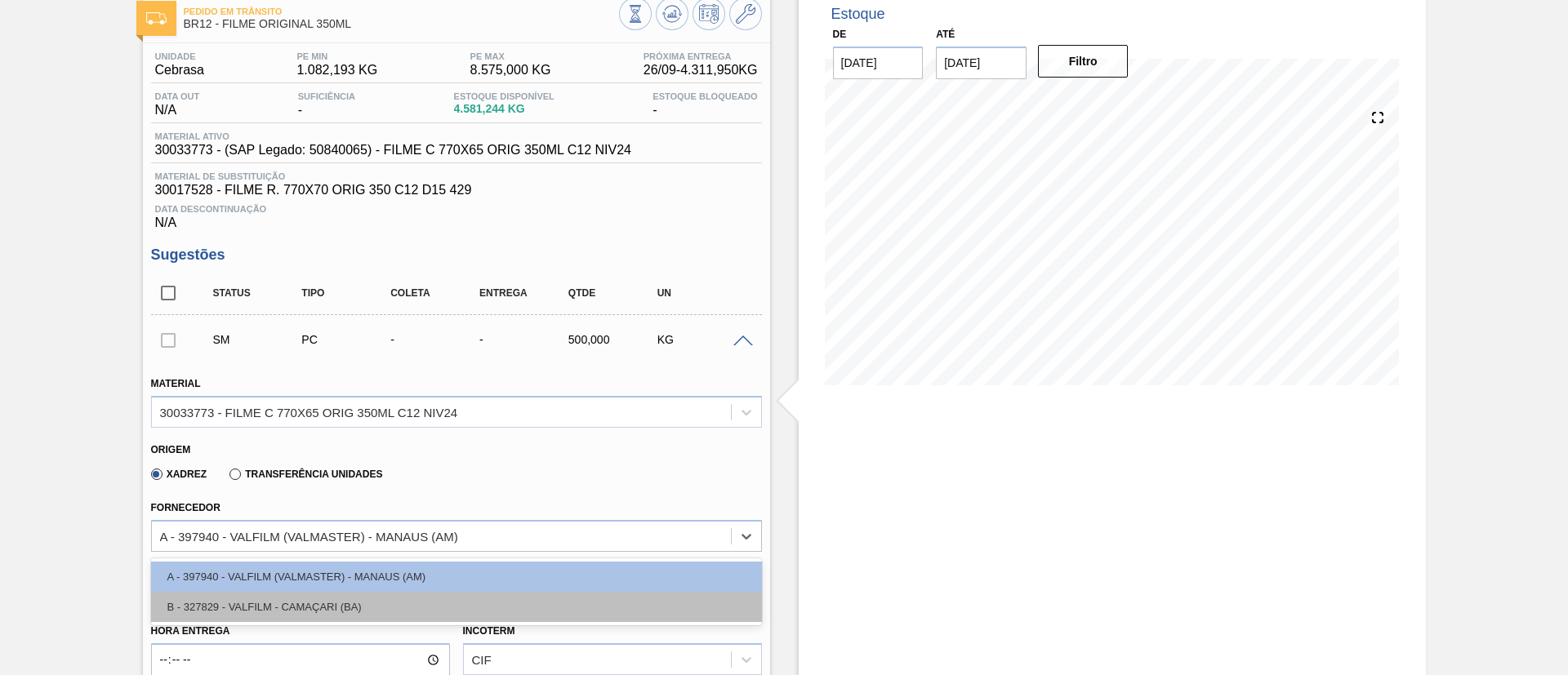
click at [354, 609] on div "B - 327829 - VALFILM - CAMAÇARI (BA)" at bounding box center [456, 606] width 611 height 31
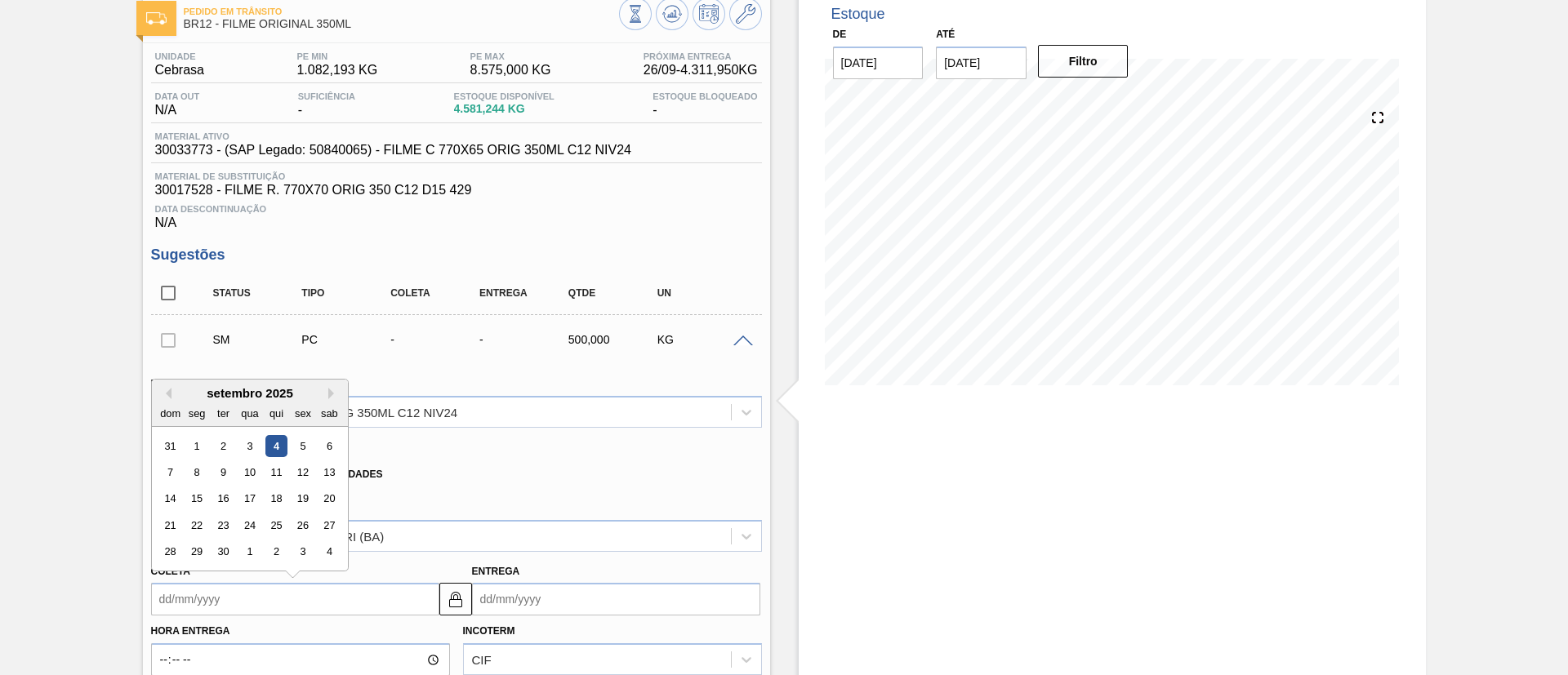
click at [271, 595] on input "Coleta" at bounding box center [295, 599] width 288 height 32
click at [271, 471] on div "11" at bounding box center [275, 473] width 22 height 22
type input "11/09/2025"
type input "17/09/2025"
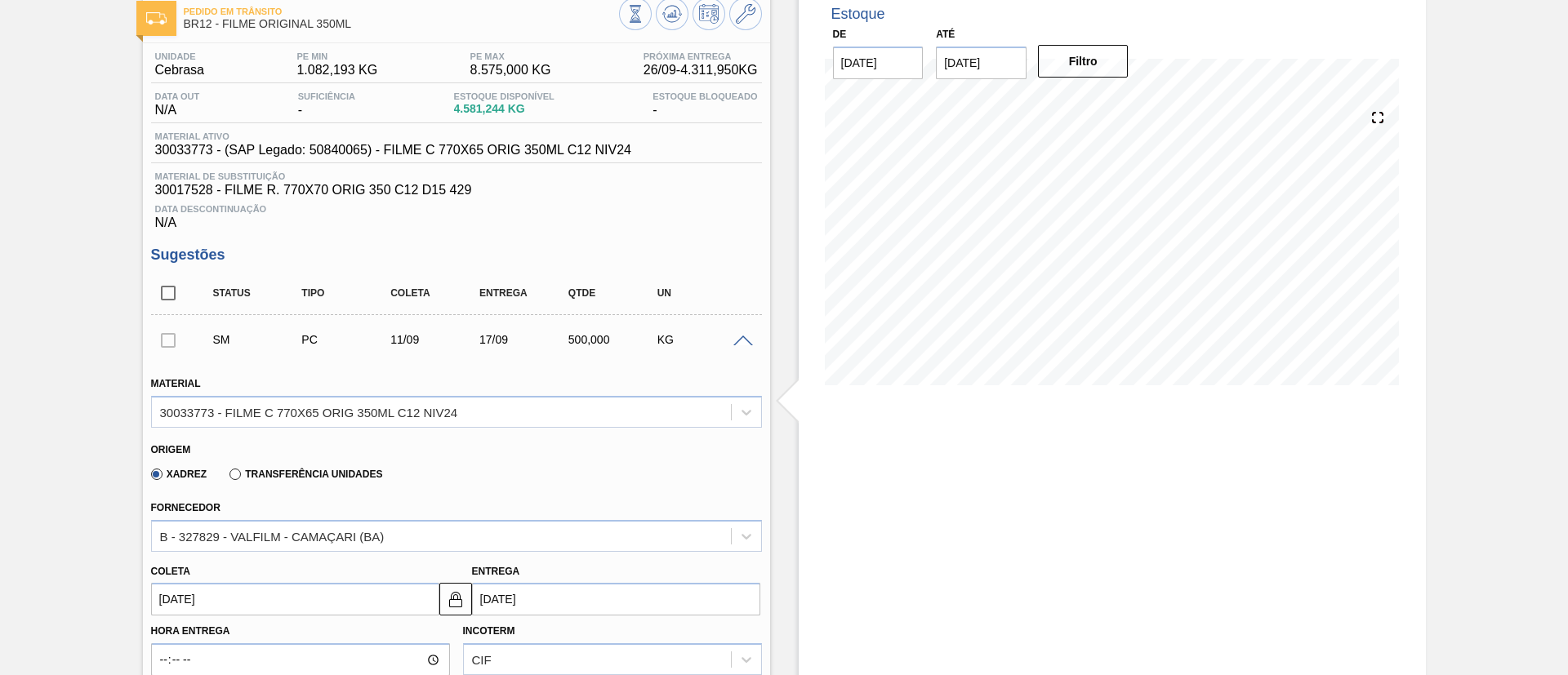
scroll to position [215, 0]
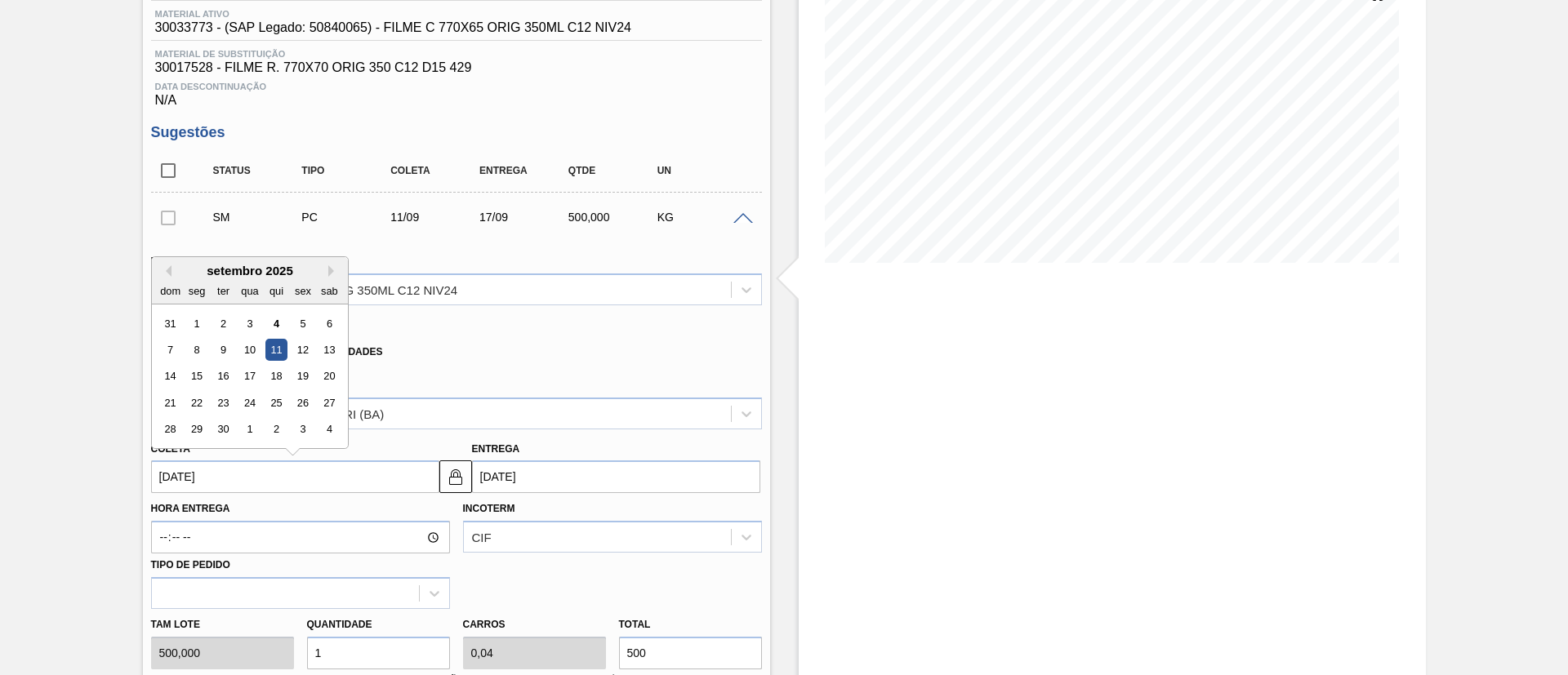
click at [328, 464] on input "11/09/2025" at bounding box center [295, 477] width 288 height 32
click at [305, 346] on div "12" at bounding box center [302, 350] width 22 height 22
type input "12/09/2025"
type input "18/09/2025"
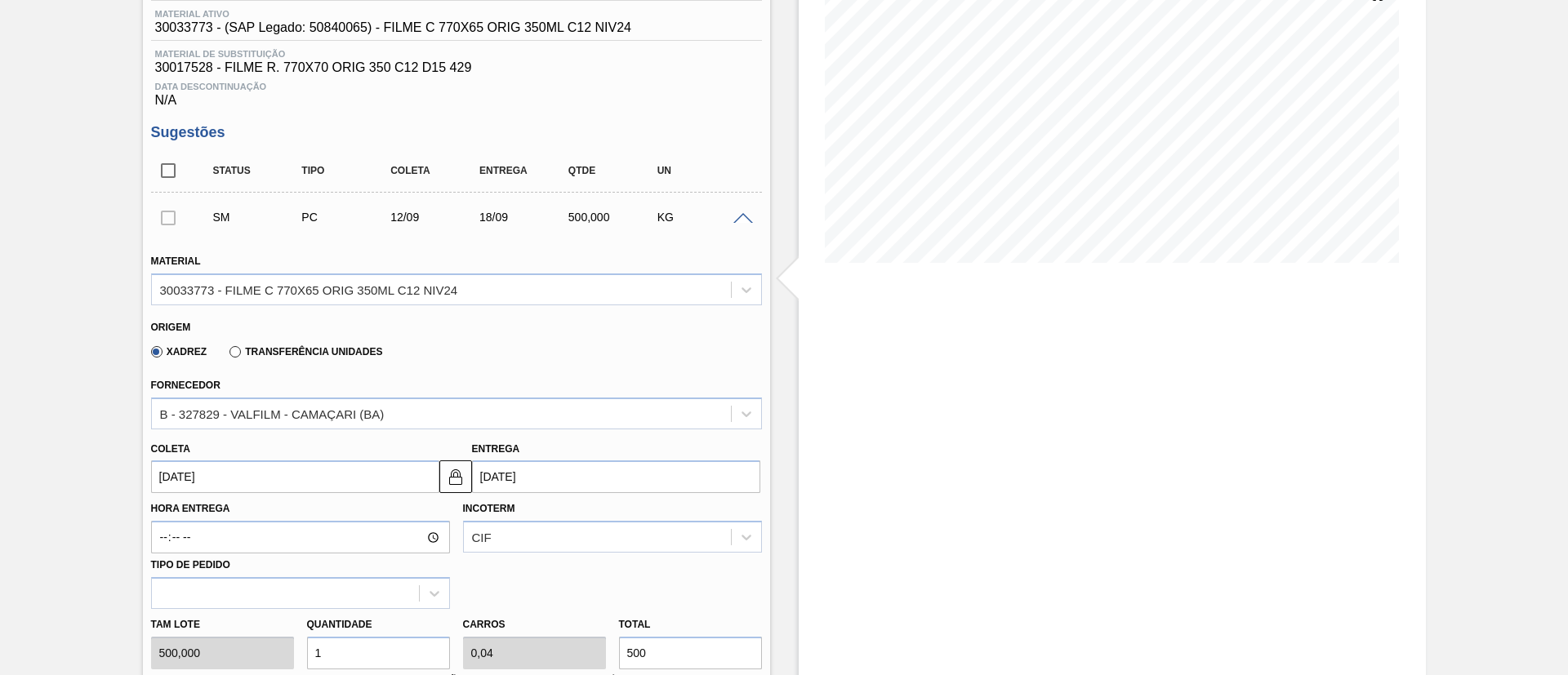
scroll to position [0, 0]
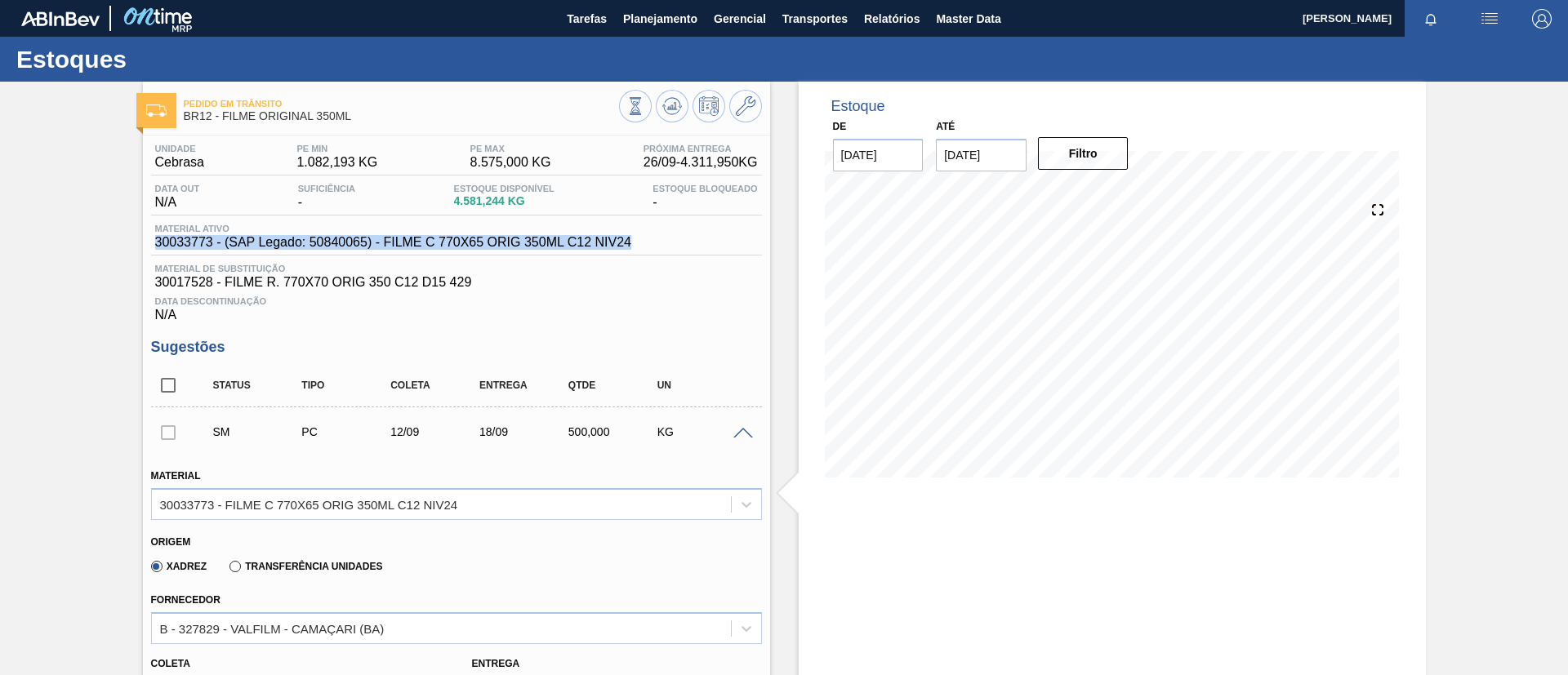
drag, startPoint x: 147, startPoint y: 240, endPoint x: 678, endPoint y: 242, distance: 531.0
copy span "30033773 - (SAP Legado: 50840065) - FILME C 770X65 ORIG 350ML C12 NIV24"
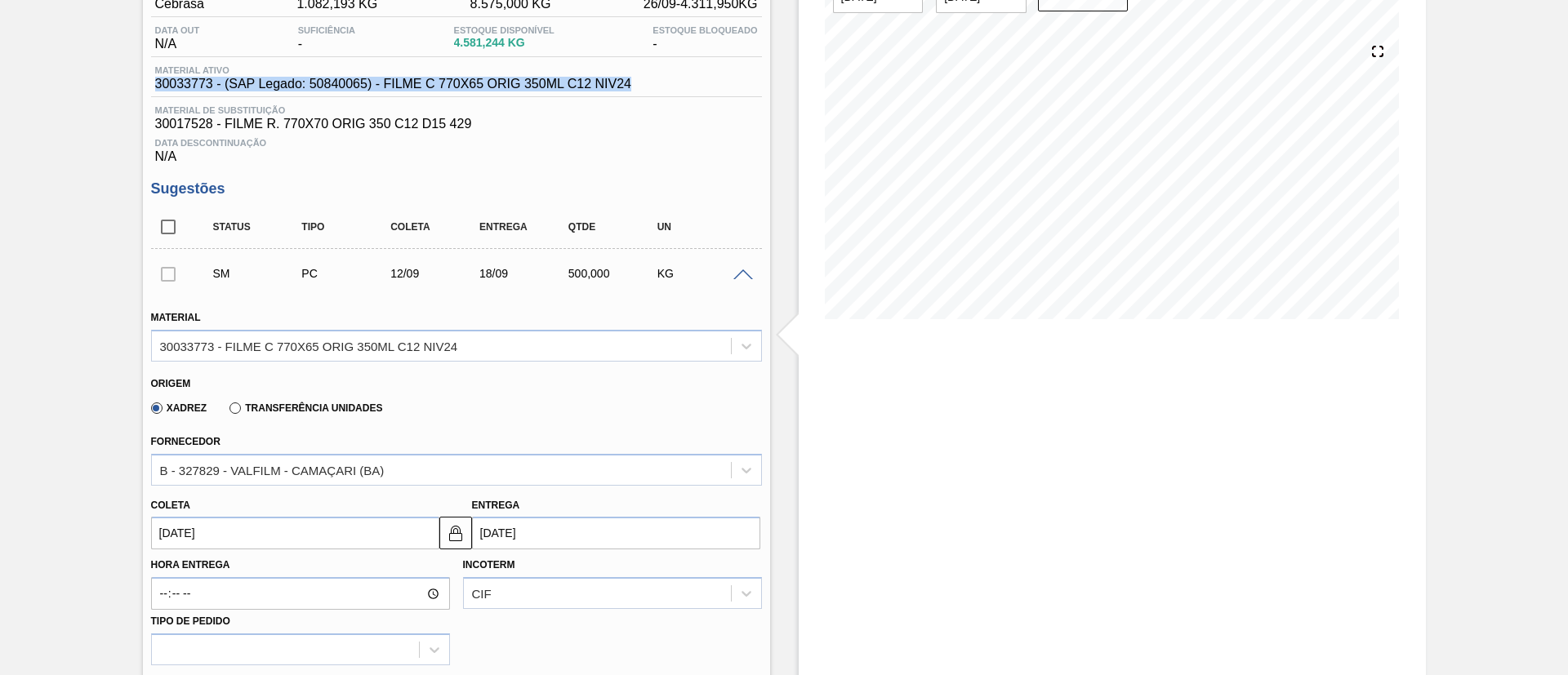
scroll to position [245, 0]
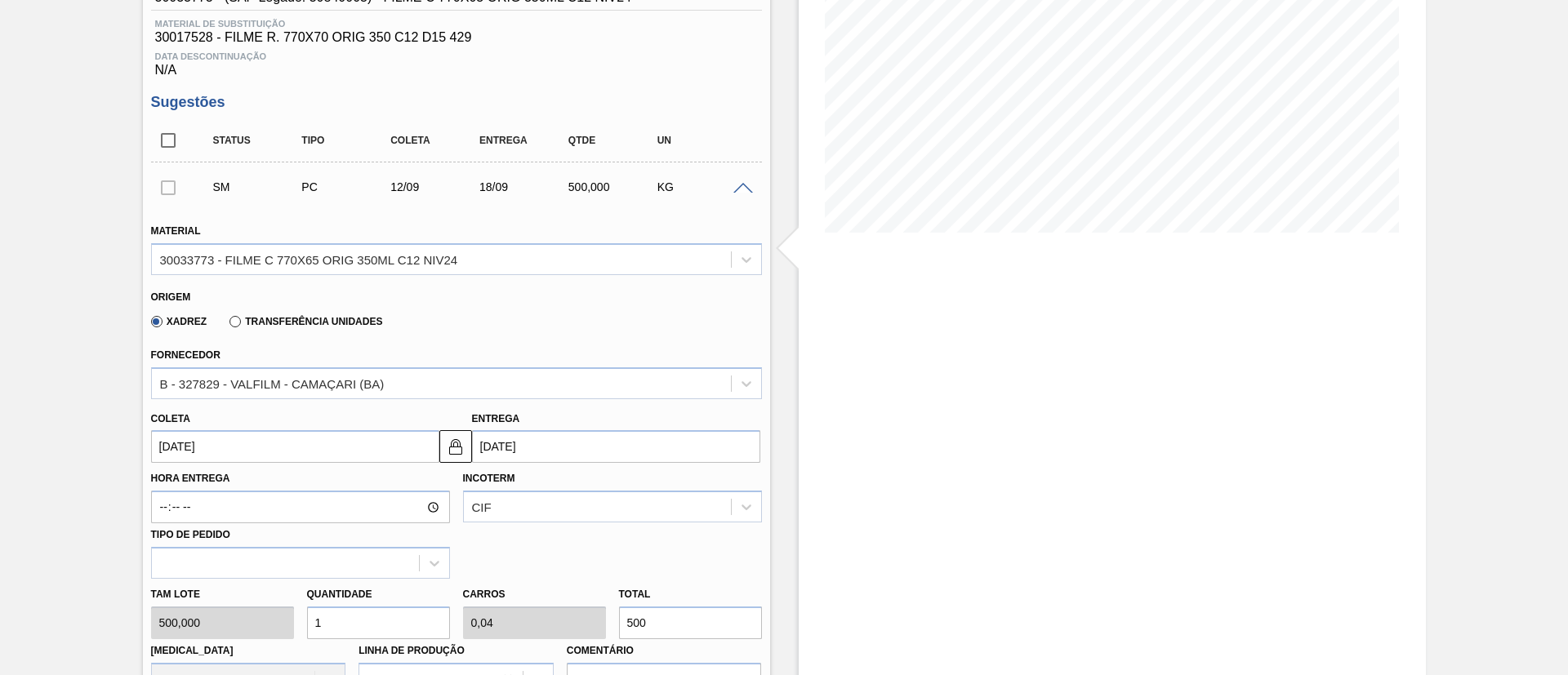
click at [261, 455] on input "12/09/2025" at bounding box center [295, 446] width 288 height 32
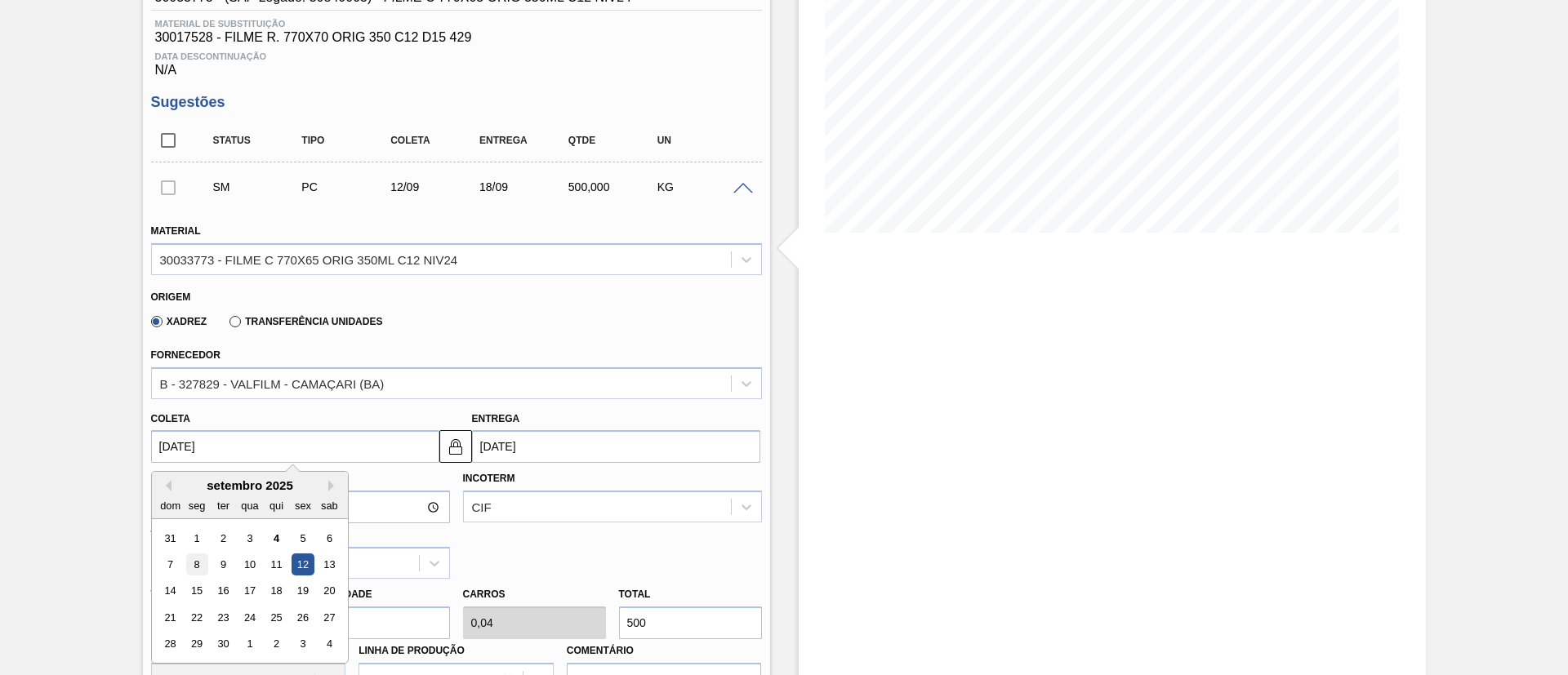
click at [197, 562] on div "8" at bounding box center [197, 565] width 22 height 22
type input "08/09/2025"
type input "14/09/2025"
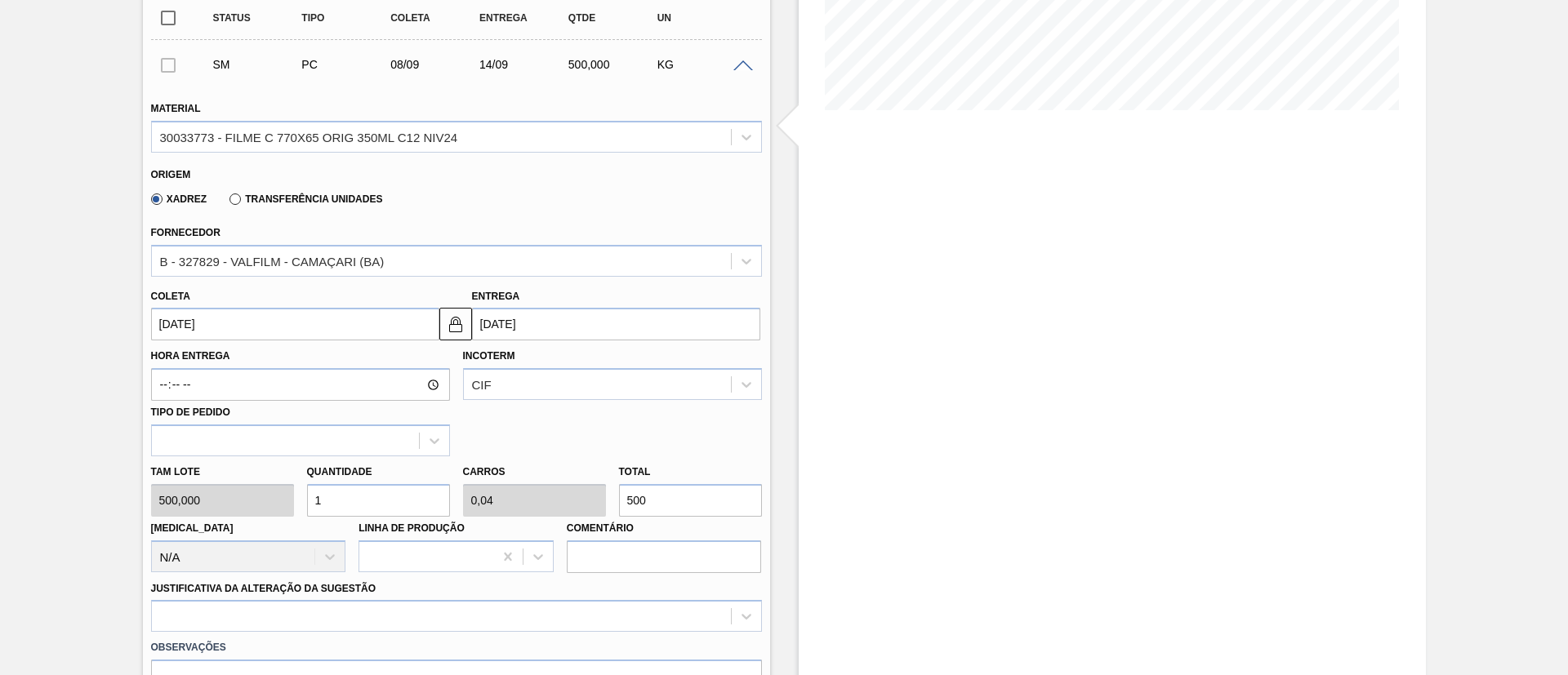
drag, startPoint x: 668, startPoint y: 503, endPoint x: 722, endPoint y: 494, distance: 54.7
click at [669, 503] on input "500" at bounding box center [691, 500] width 143 height 32
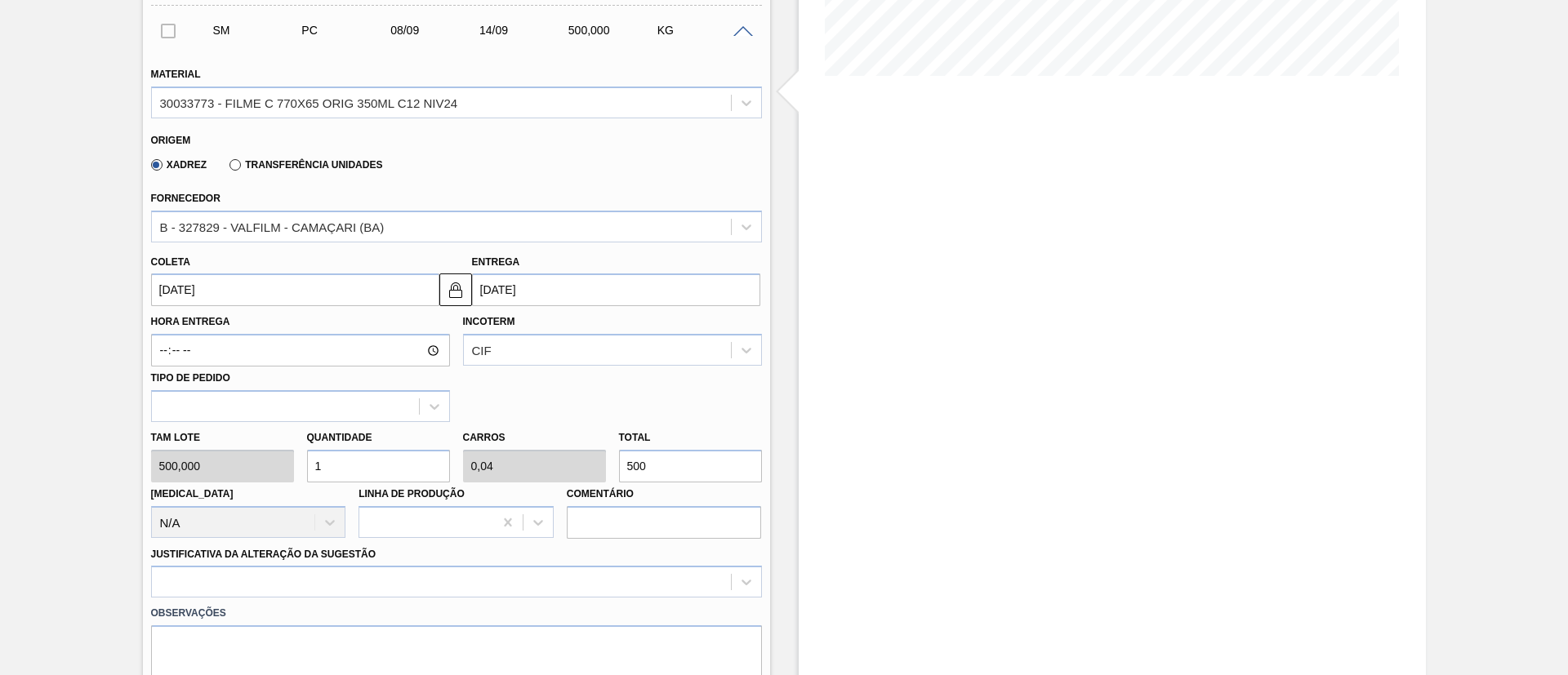
scroll to position [490, 0]
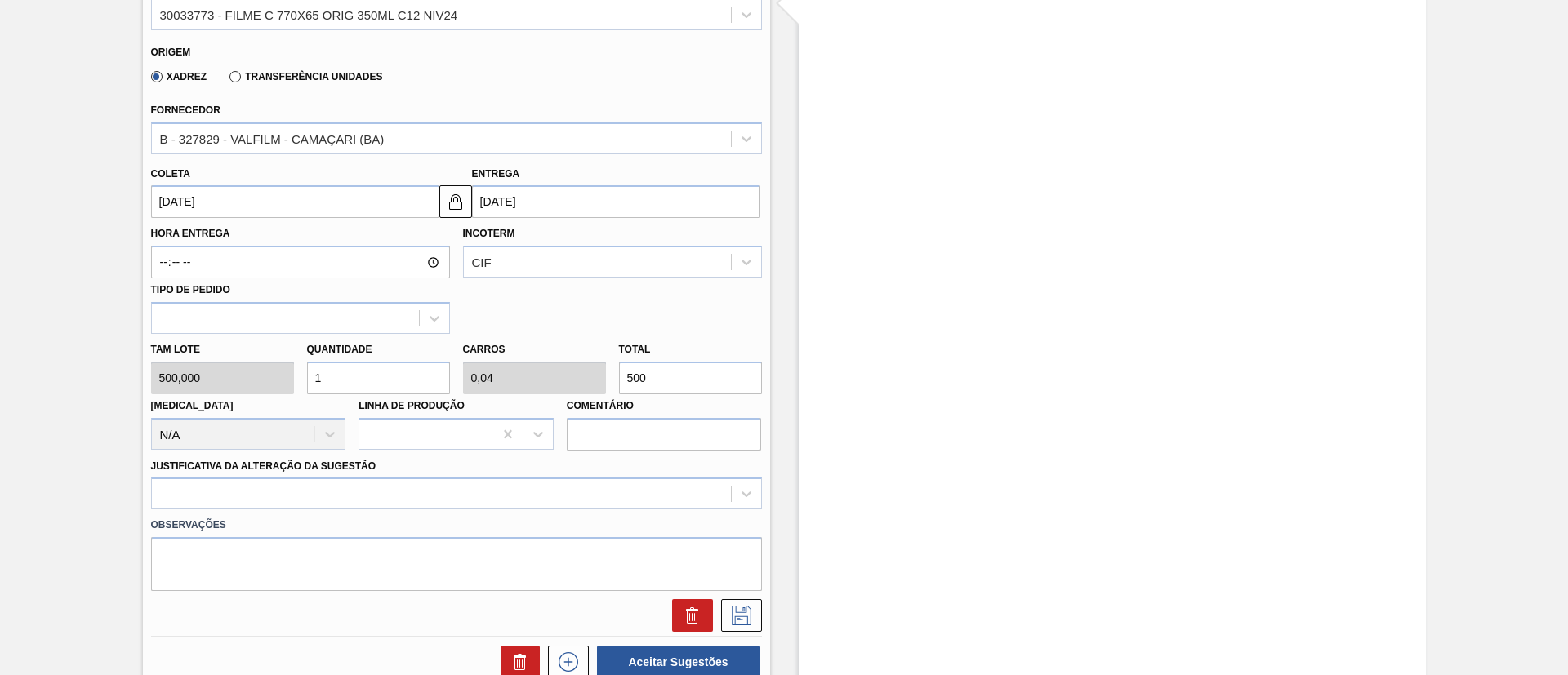
type input "10"
type input "0,4"
type input "5.000"
click at [568, 504] on div at bounding box center [456, 493] width 611 height 32
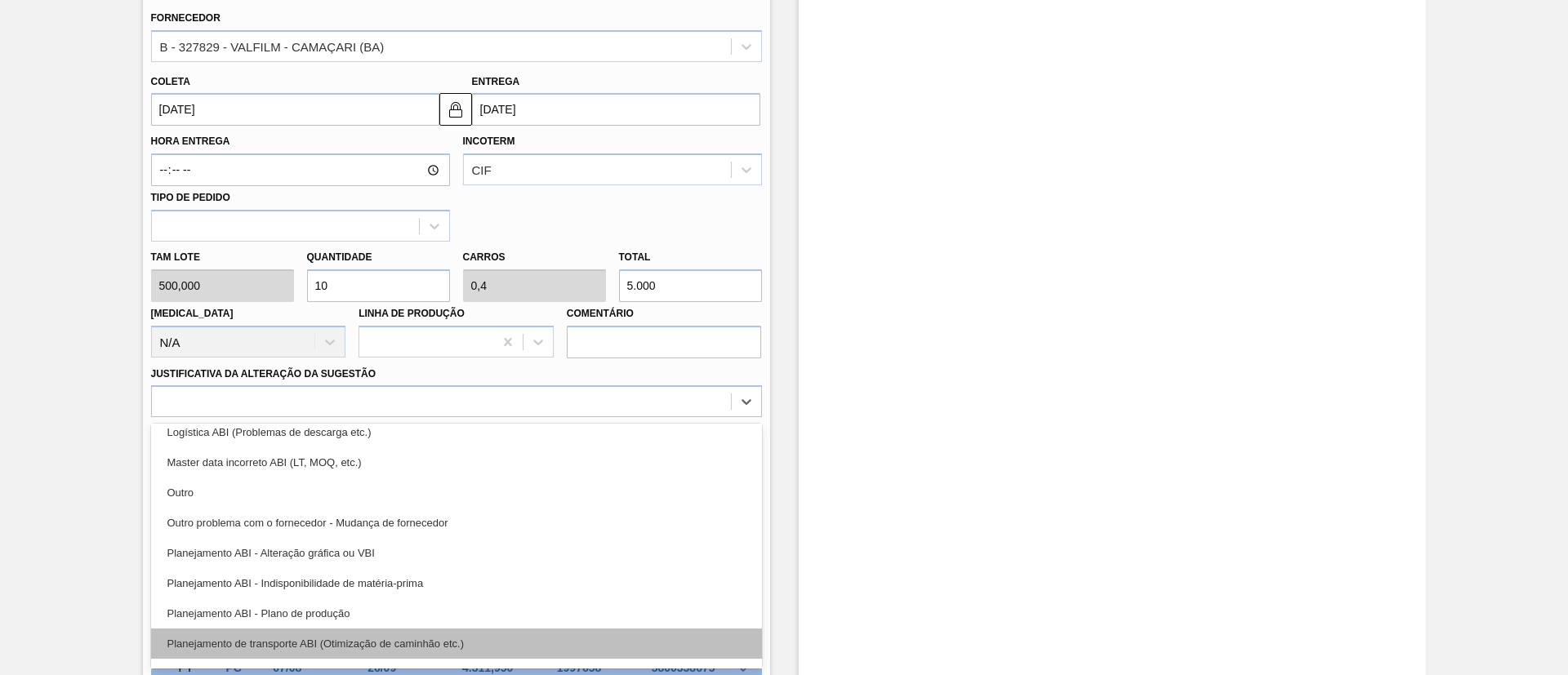
scroll to position [122, 0]
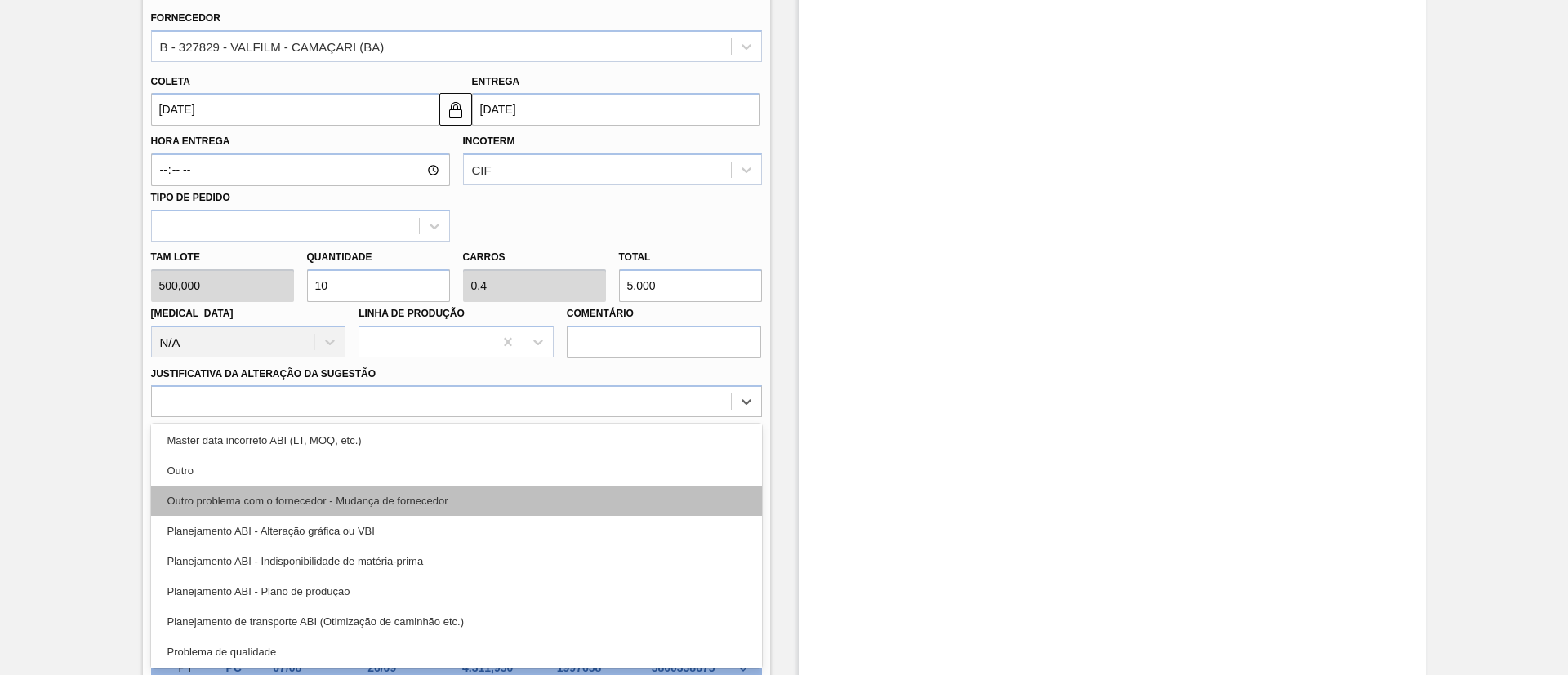
click at [455, 501] on div "Outro problema com o fornecedor - Mudança de fornecedor" at bounding box center [456, 501] width 611 height 31
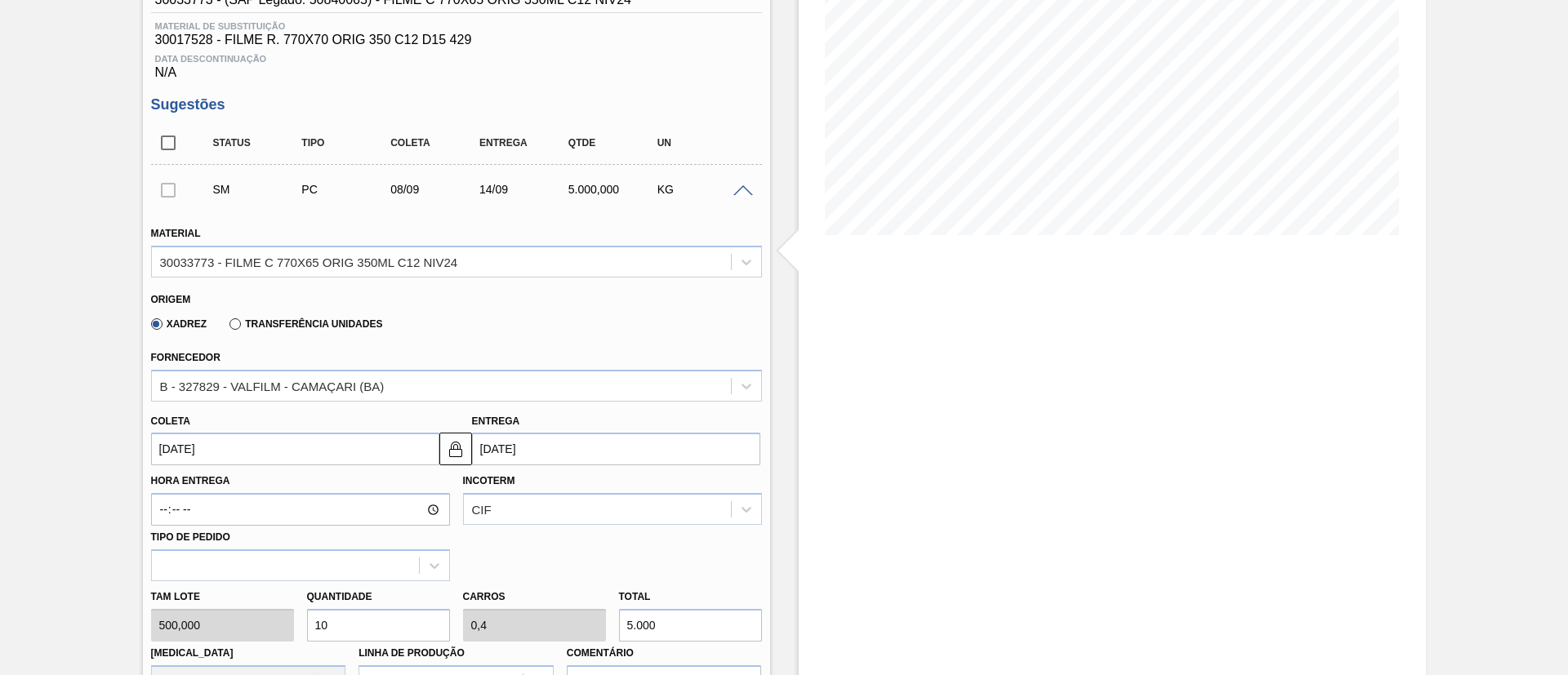
scroll to position [490, 0]
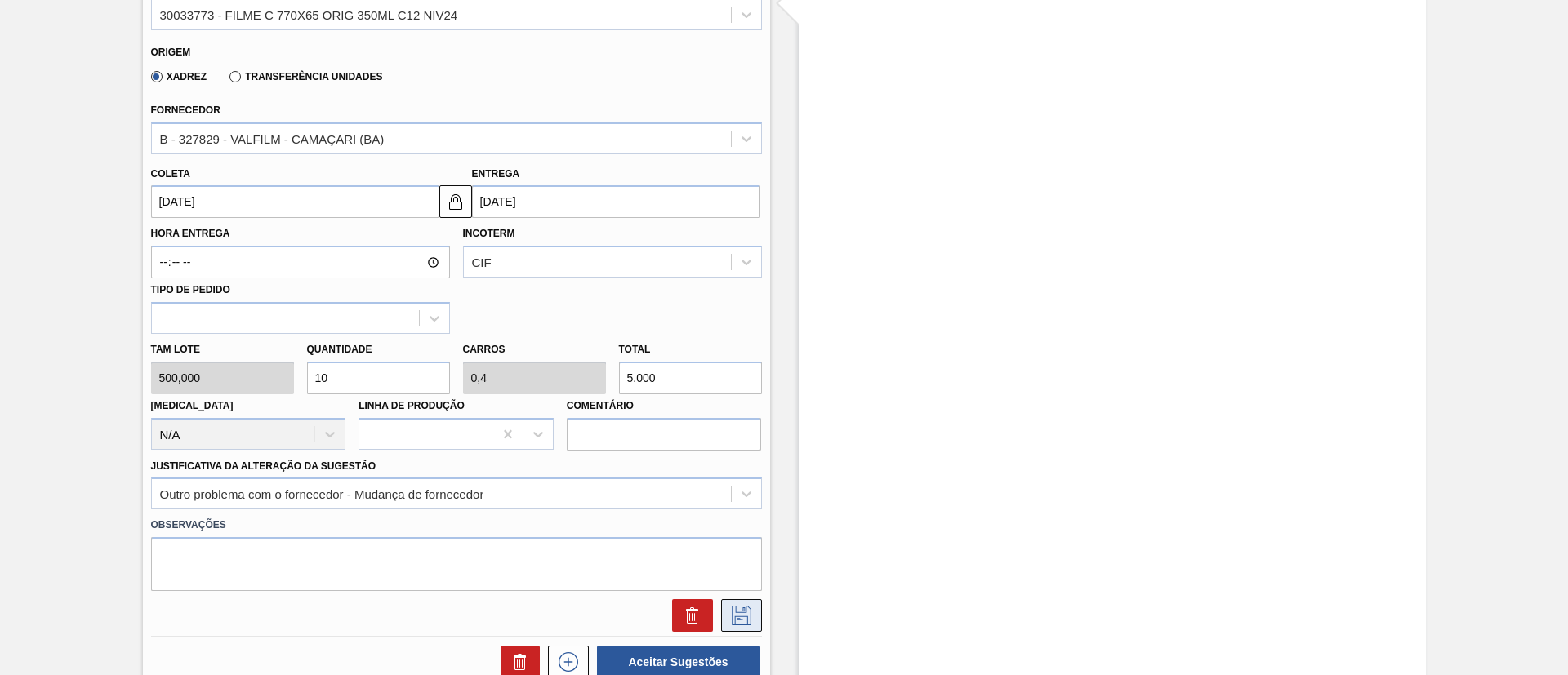
click at [747, 613] on icon at bounding box center [742, 615] width 26 height 19
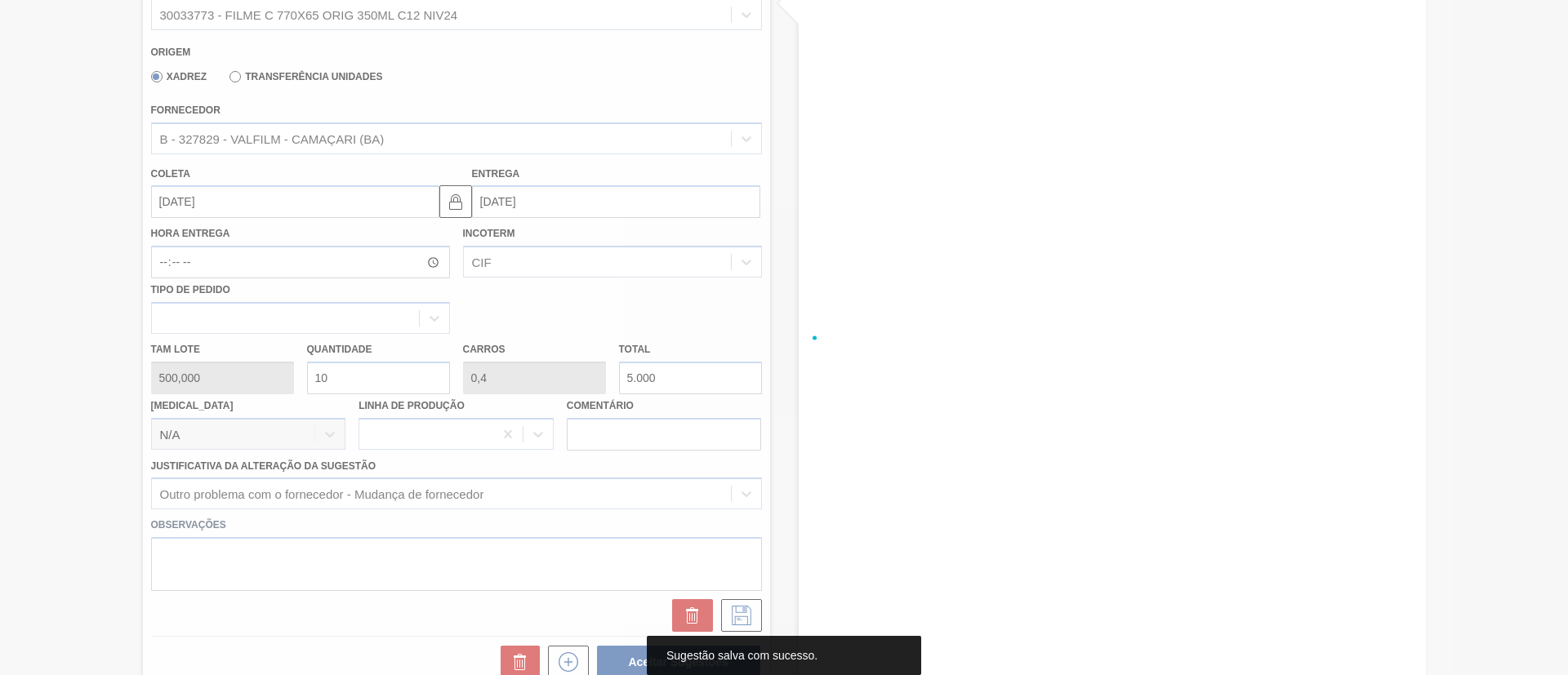
scroll to position [160, 0]
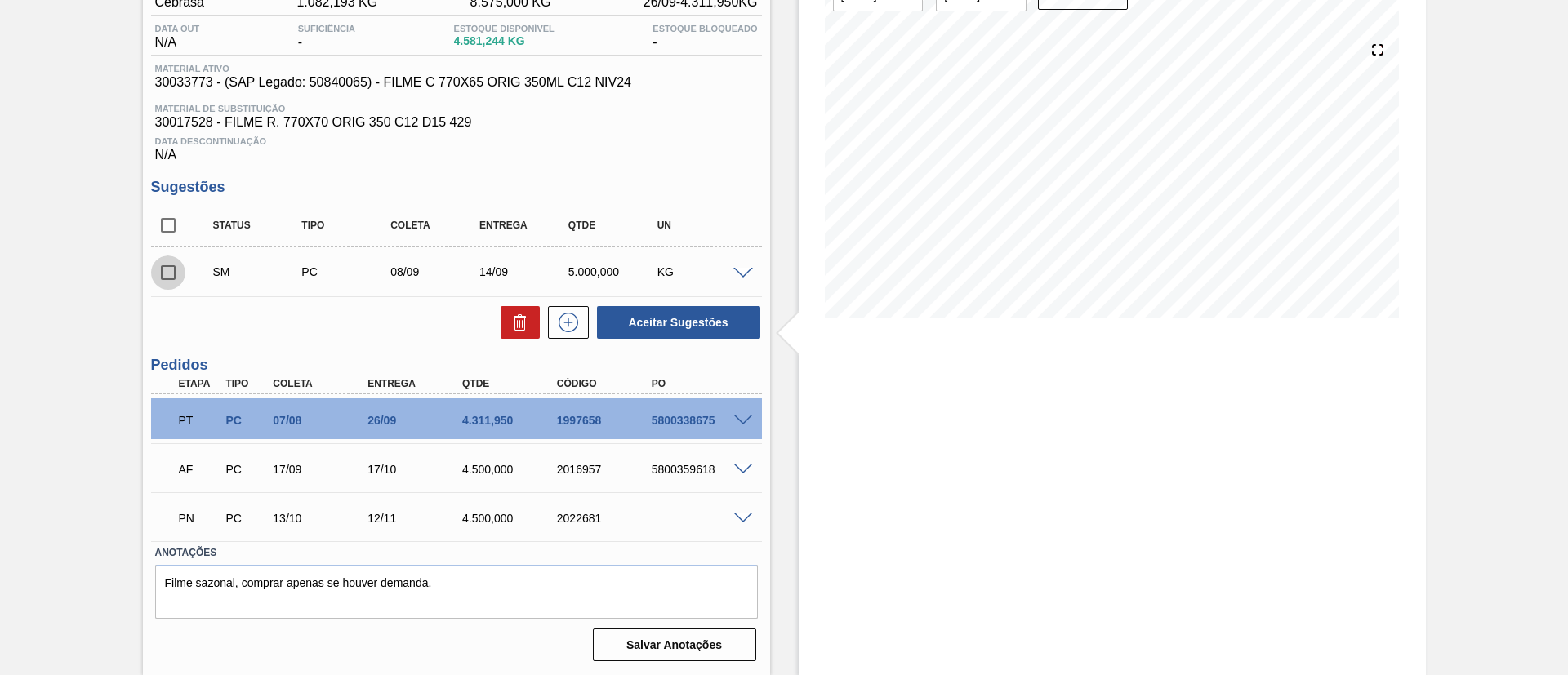
click at [166, 272] on input "checkbox" at bounding box center [168, 273] width 34 height 34
click at [695, 325] on button "Aceitar Sugestões" at bounding box center [679, 322] width 163 height 32
checkbox input "false"
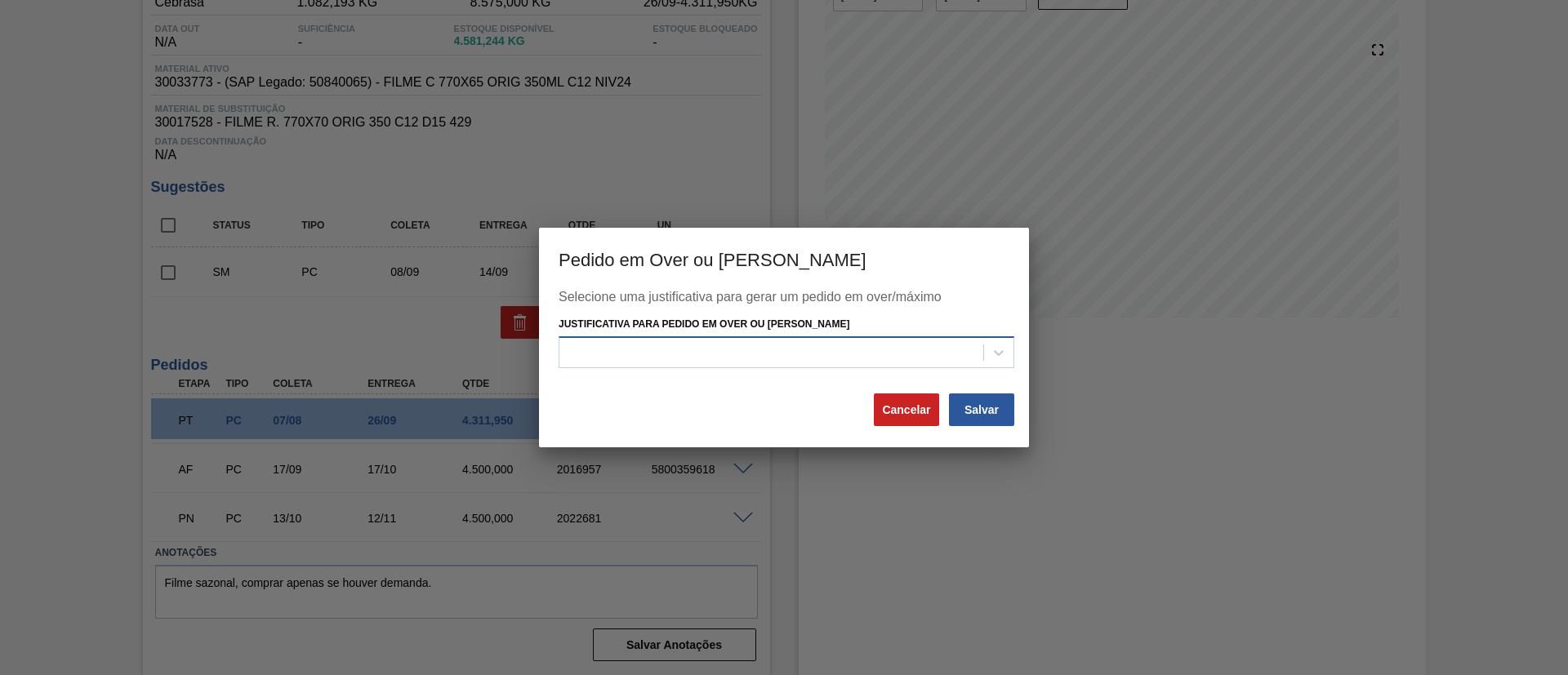
click at [760, 350] on div at bounding box center [771, 352] width 424 height 24
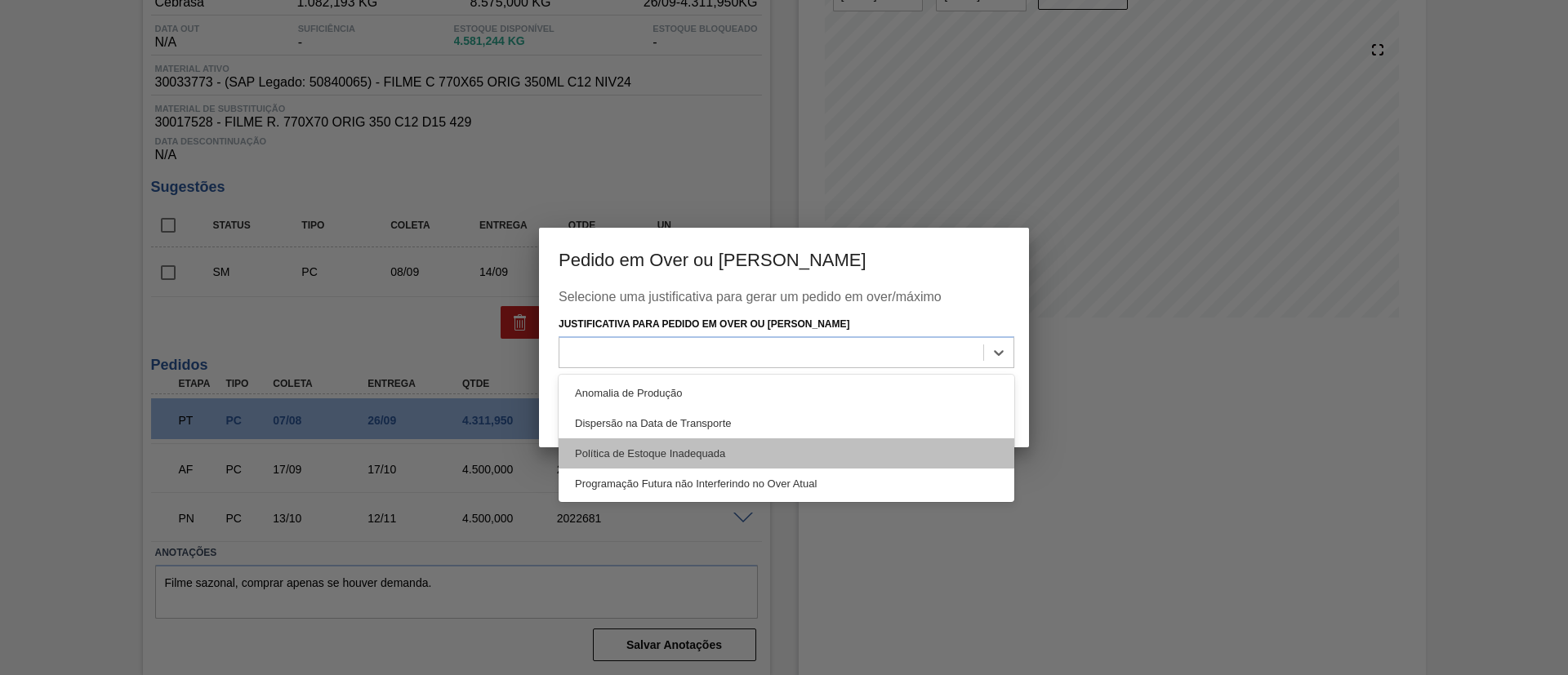
click at [676, 457] on div "Política de Estoque Inadequada" at bounding box center [785, 453] width 455 height 31
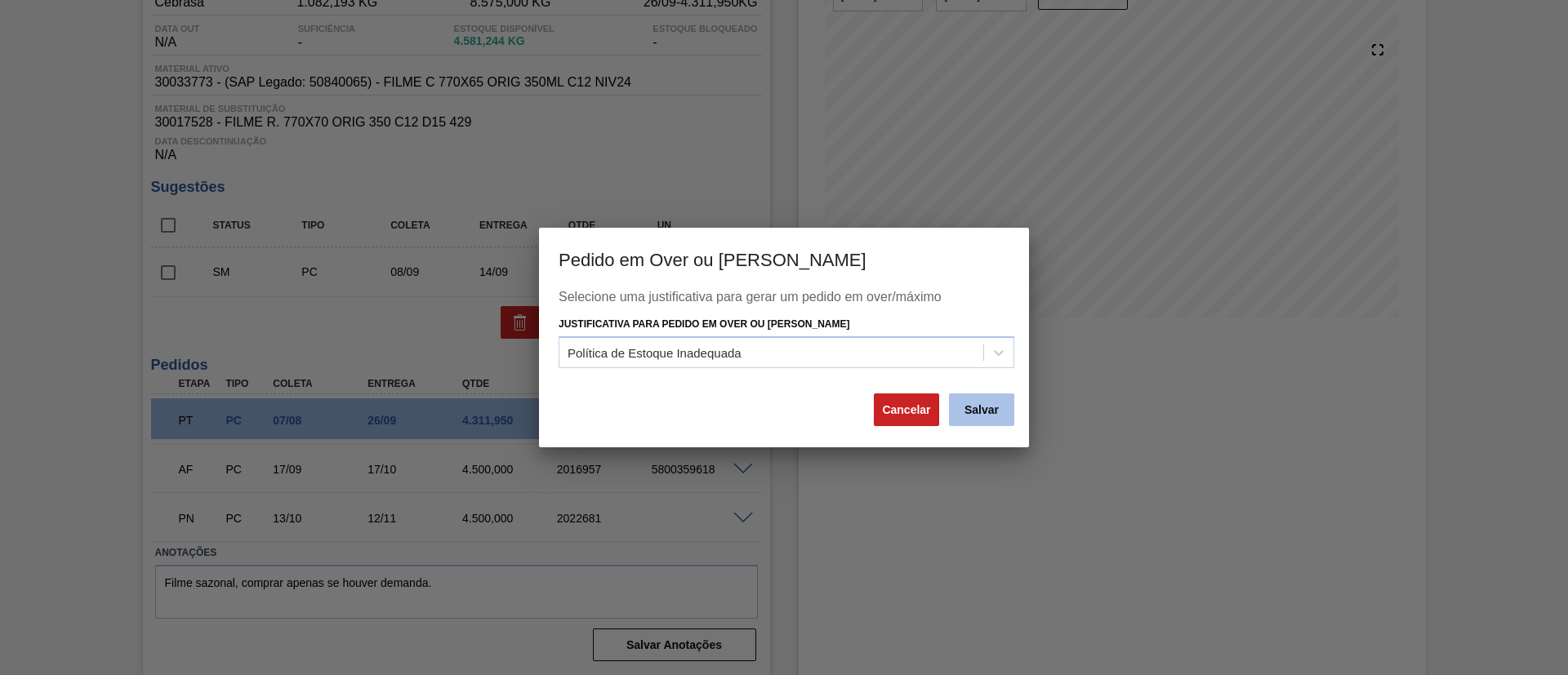
click at [1004, 395] on button "Salvar" at bounding box center [981, 409] width 65 height 32
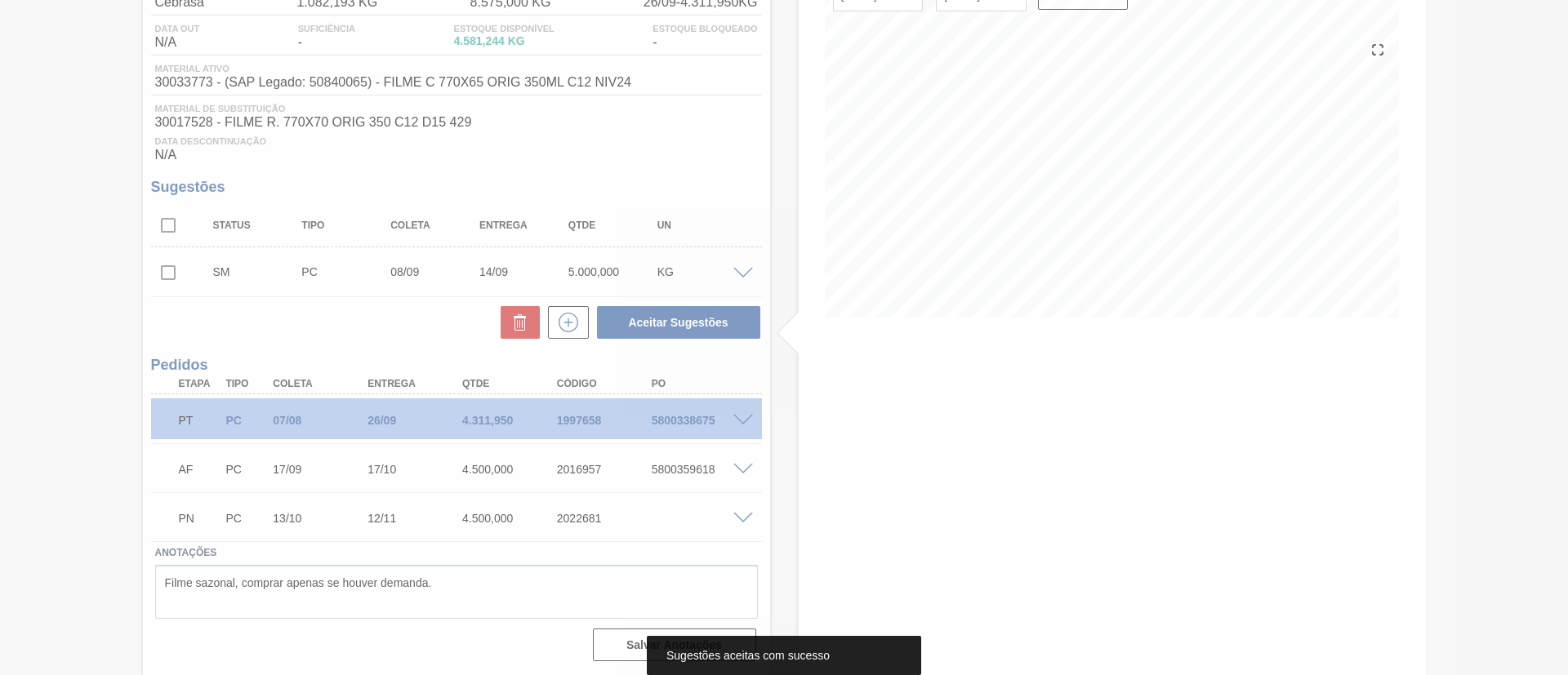
scroll to position [141, 0]
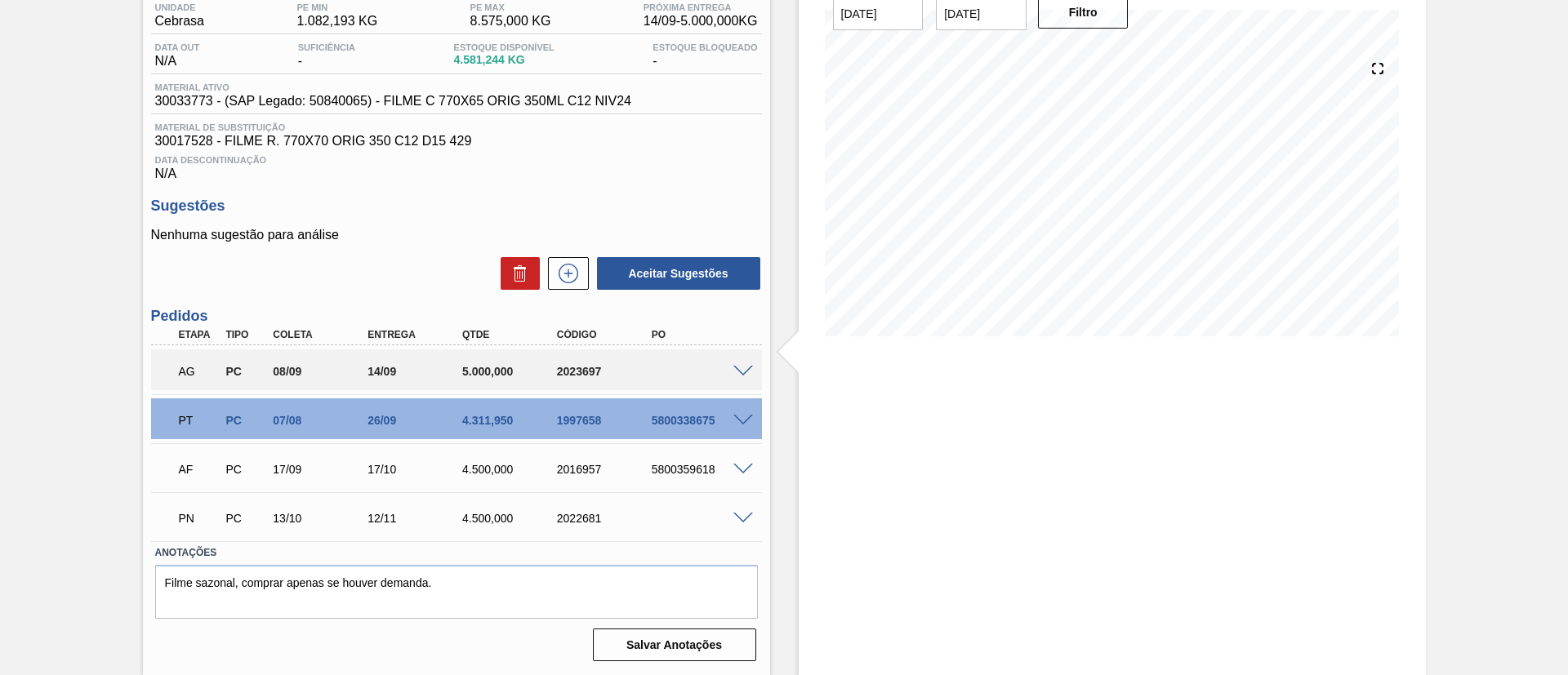
drag, startPoint x: 1, startPoint y: 183, endPoint x: 106, endPoint y: 56, distance: 164.8
click at [3, 180] on div "Aguardando Aprovação do Gestor BR12 - FILME ORIGINAL 350ML Unidade Cebrasa PE M…" at bounding box center [784, 308] width 1568 height 735
click at [127, 229] on div "Aguardando Aprovação do Gestor BR12 - FILME ORIGINAL 350ML Unidade Cebrasa PE M…" at bounding box center [784, 308] width 1568 height 735
drag, startPoint x: 550, startPoint y: 374, endPoint x: 606, endPoint y: 383, distance: 56.7
click at [606, 383] on div "AG PC 08/09 14/09 5.000,000 2023697" at bounding box center [452, 369] width 567 height 32
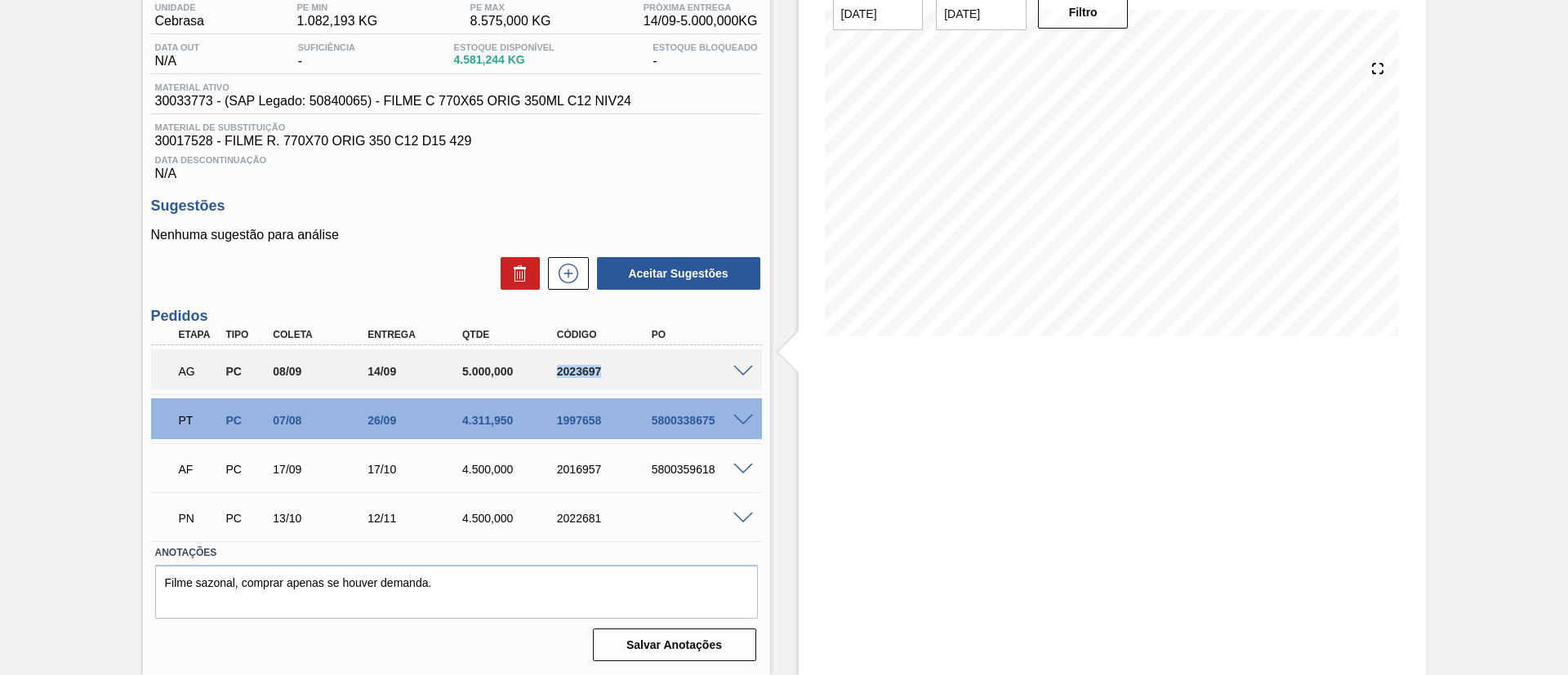
copy div "2023697"
